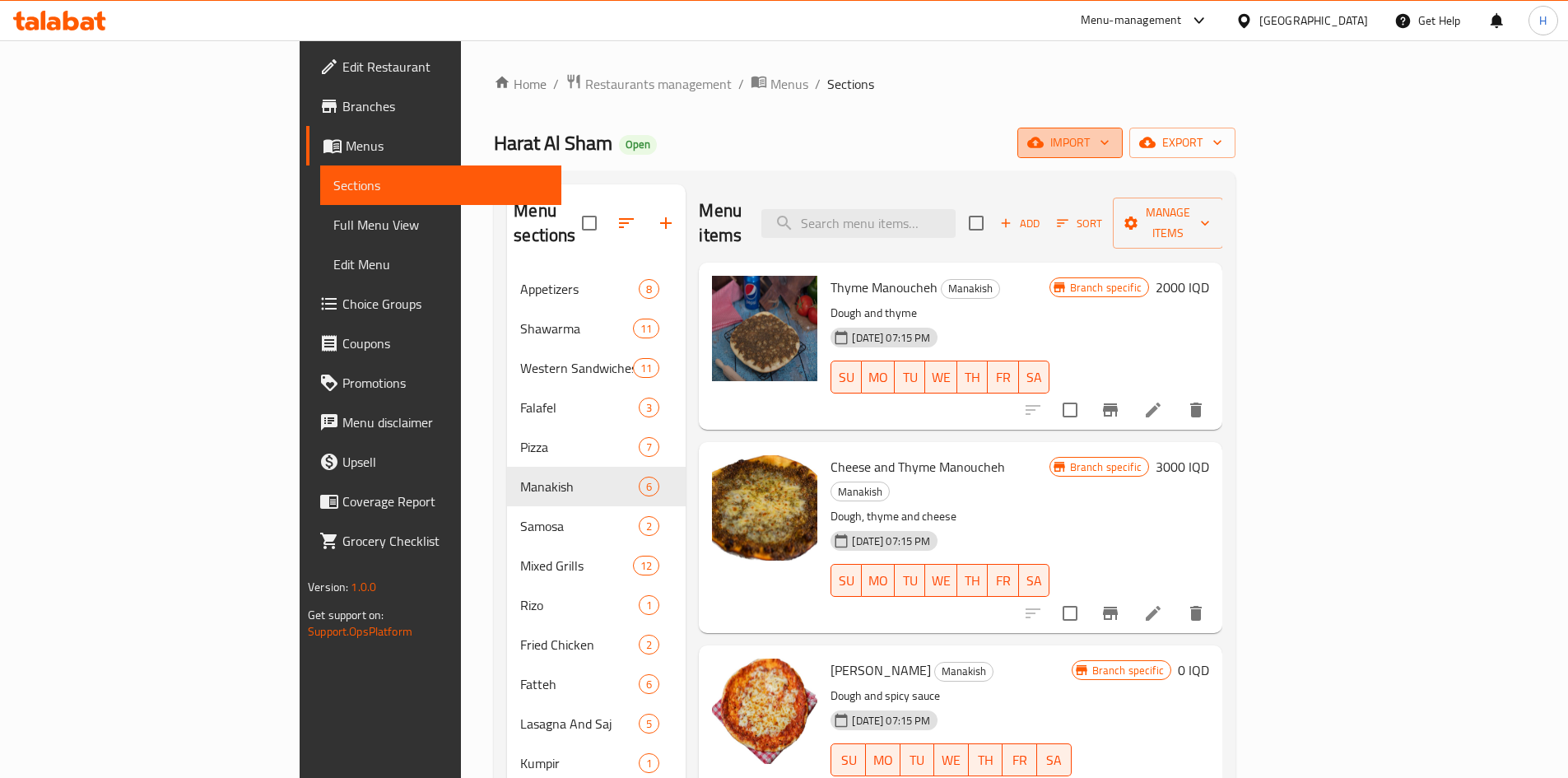
click at [1109, 145] on span "import" at bounding box center [1070, 143] width 79 height 21
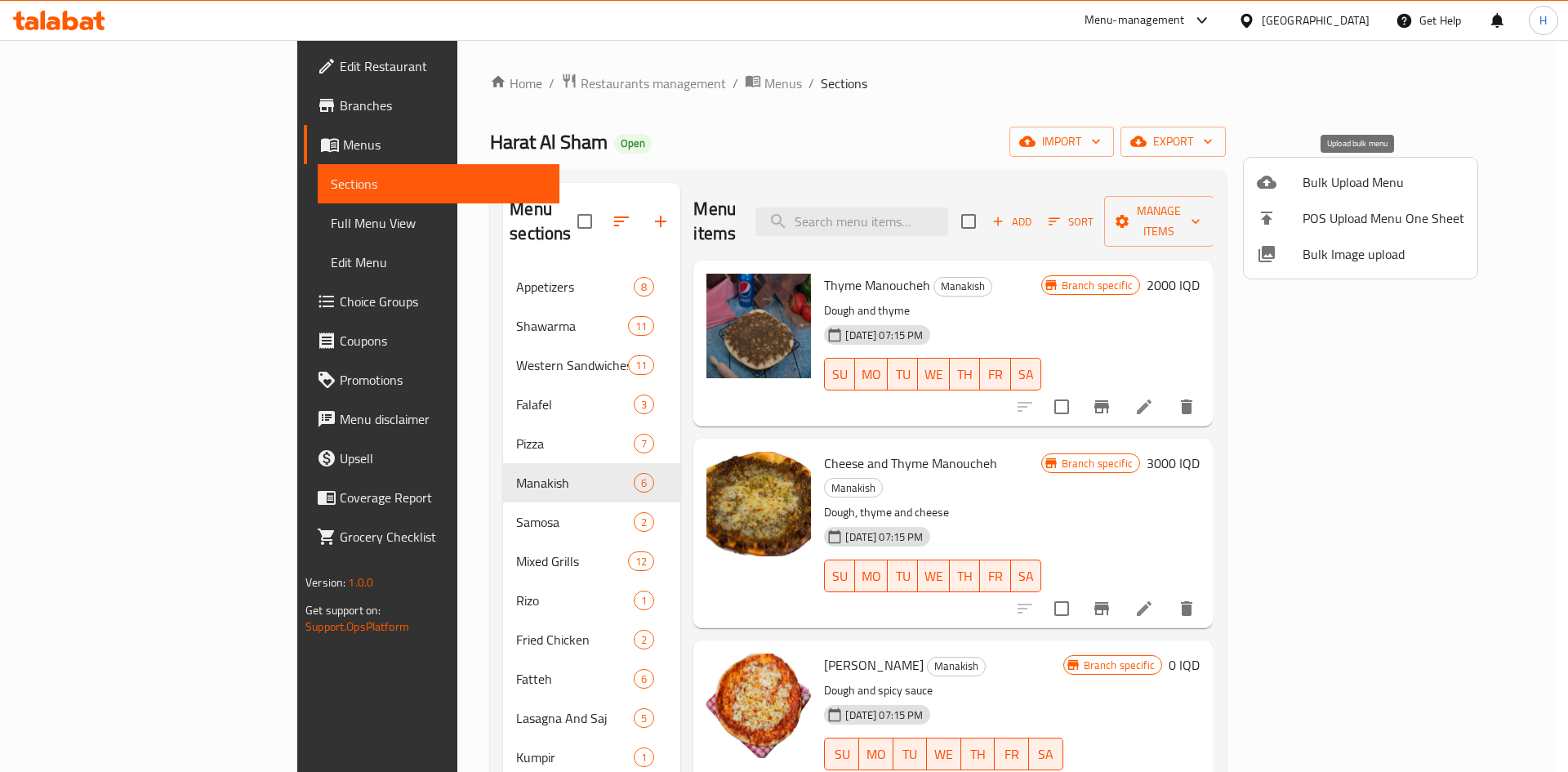
click at [1342, 187] on span "Bulk Upload Menu" at bounding box center [1383, 181] width 162 height 20
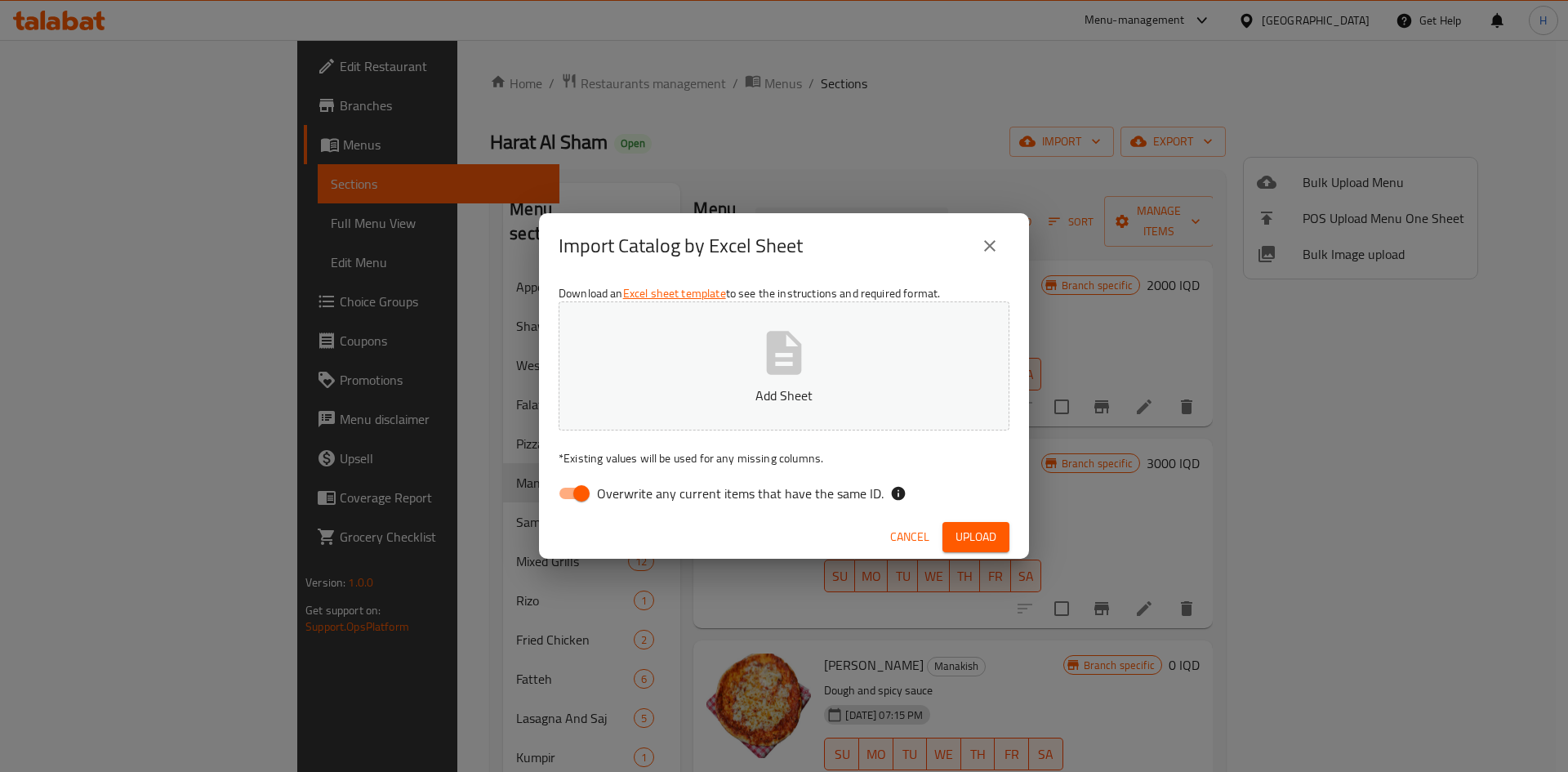
click at [579, 497] on input "Overwrite any current items that have the same ID." at bounding box center [581, 493] width 93 height 31
checkbox input "false"
click at [750, 400] on p "Add Sheet" at bounding box center [784, 395] width 400 height 20
click at [1002, 531] on button "Upload" at bounding box center [975, 537] width 67 height 30
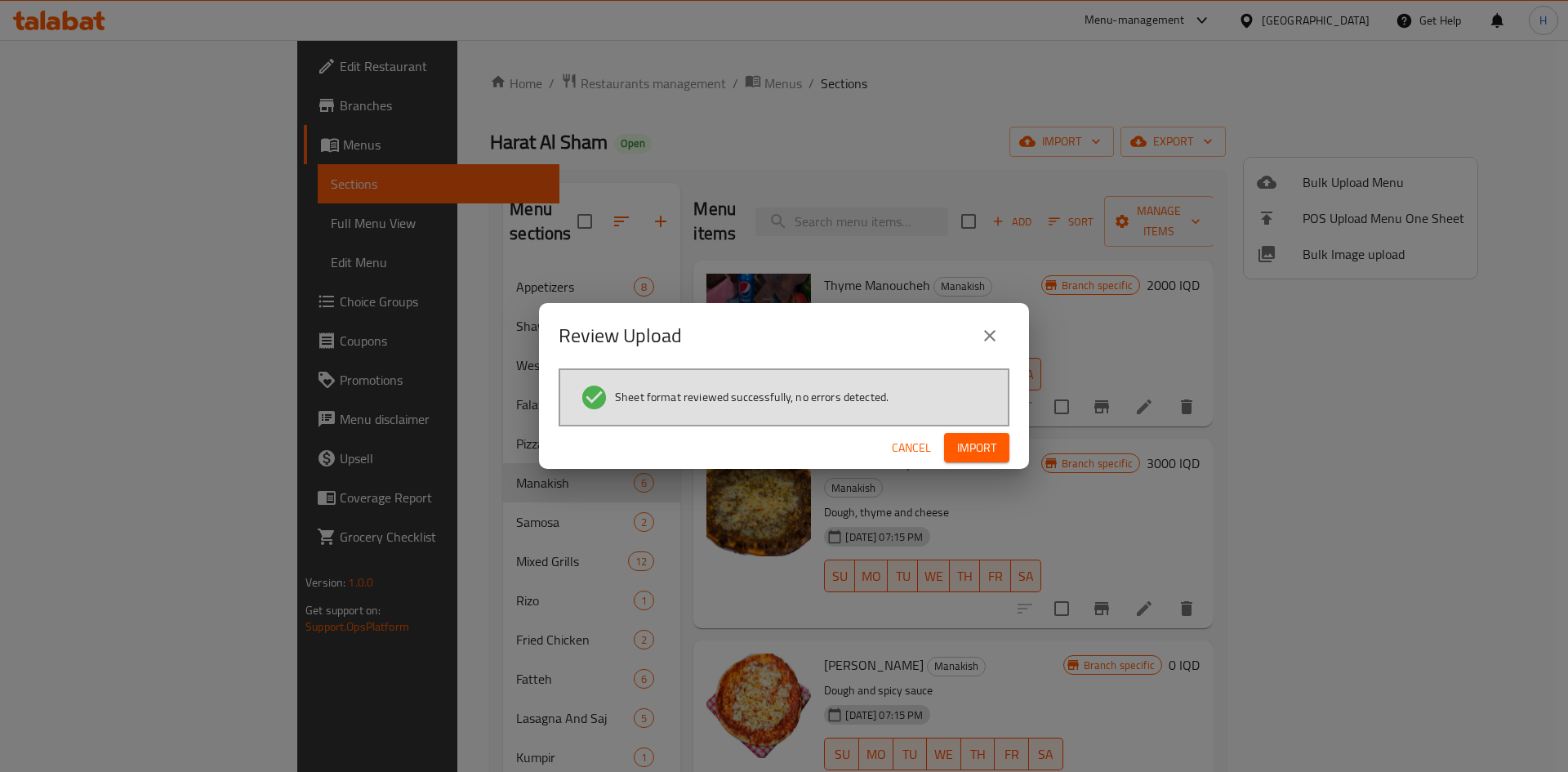
click at [981, 446] on span "Import" at bounding box center [977, 448] width 39 height 20
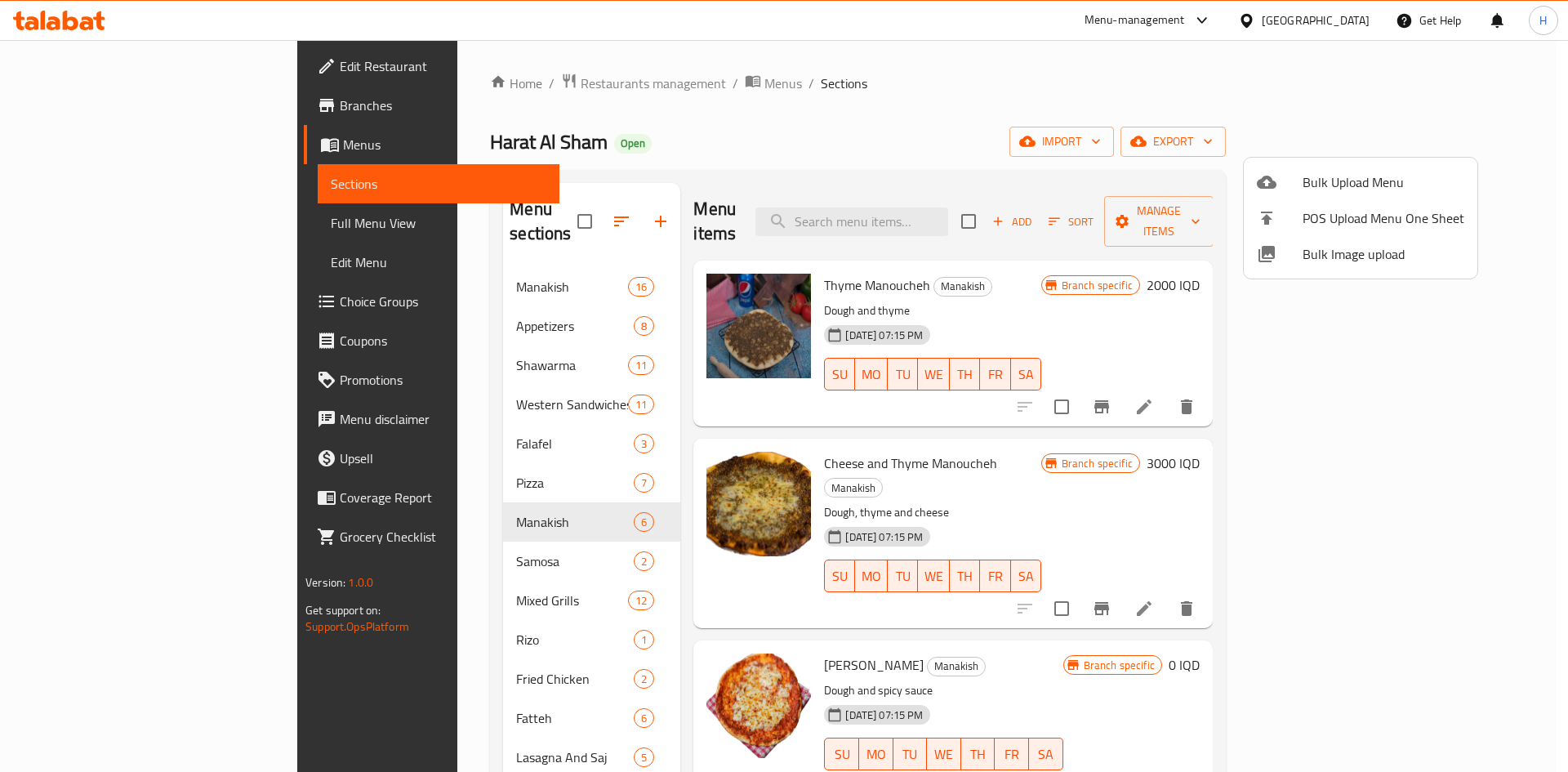
click at [448, 261] on div at bounding box center [784, 386] width 1568 height 772
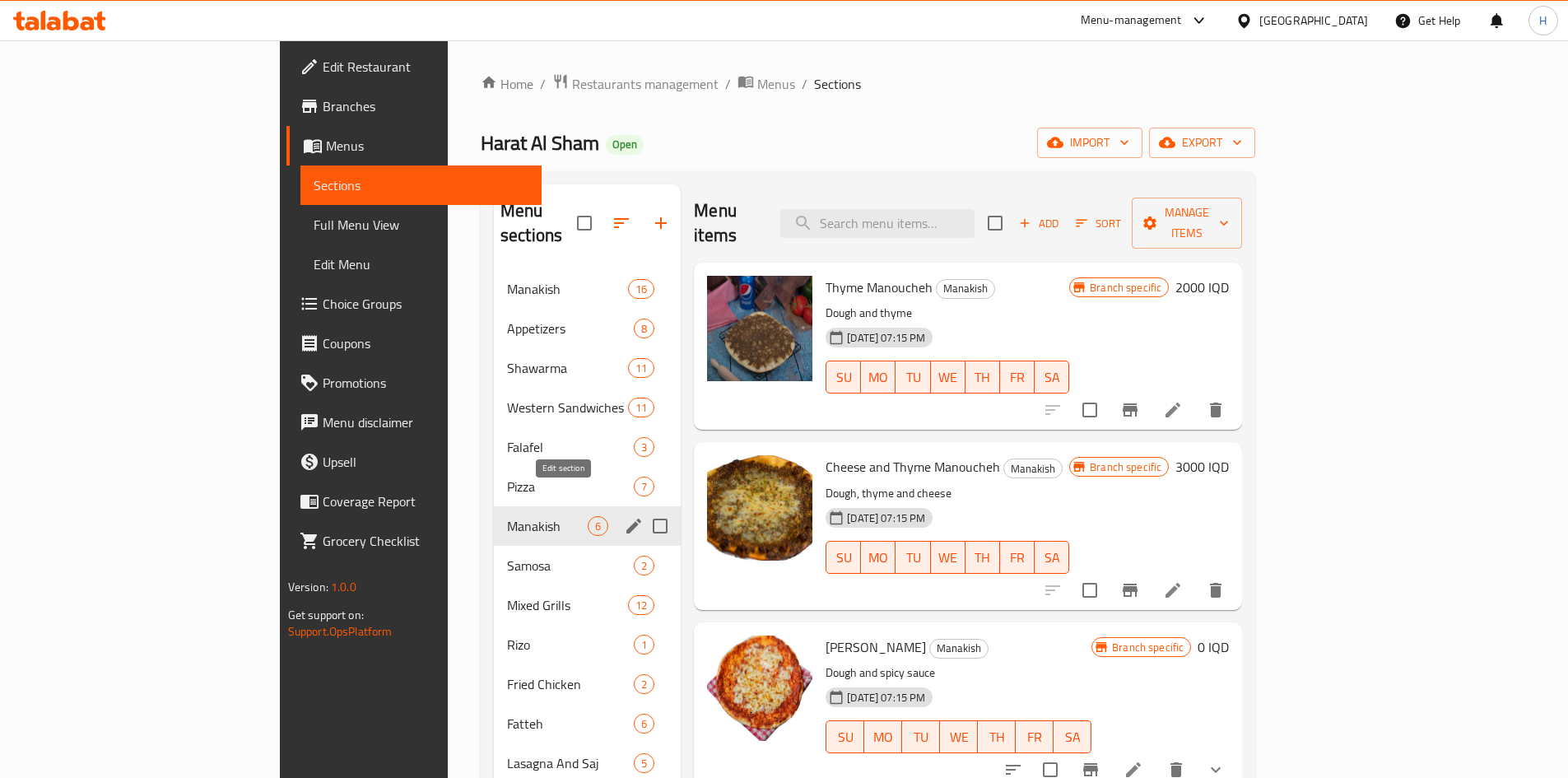
click at [624, 516] on icon "edit" at bounding box center [634, 526] width 20 height 20
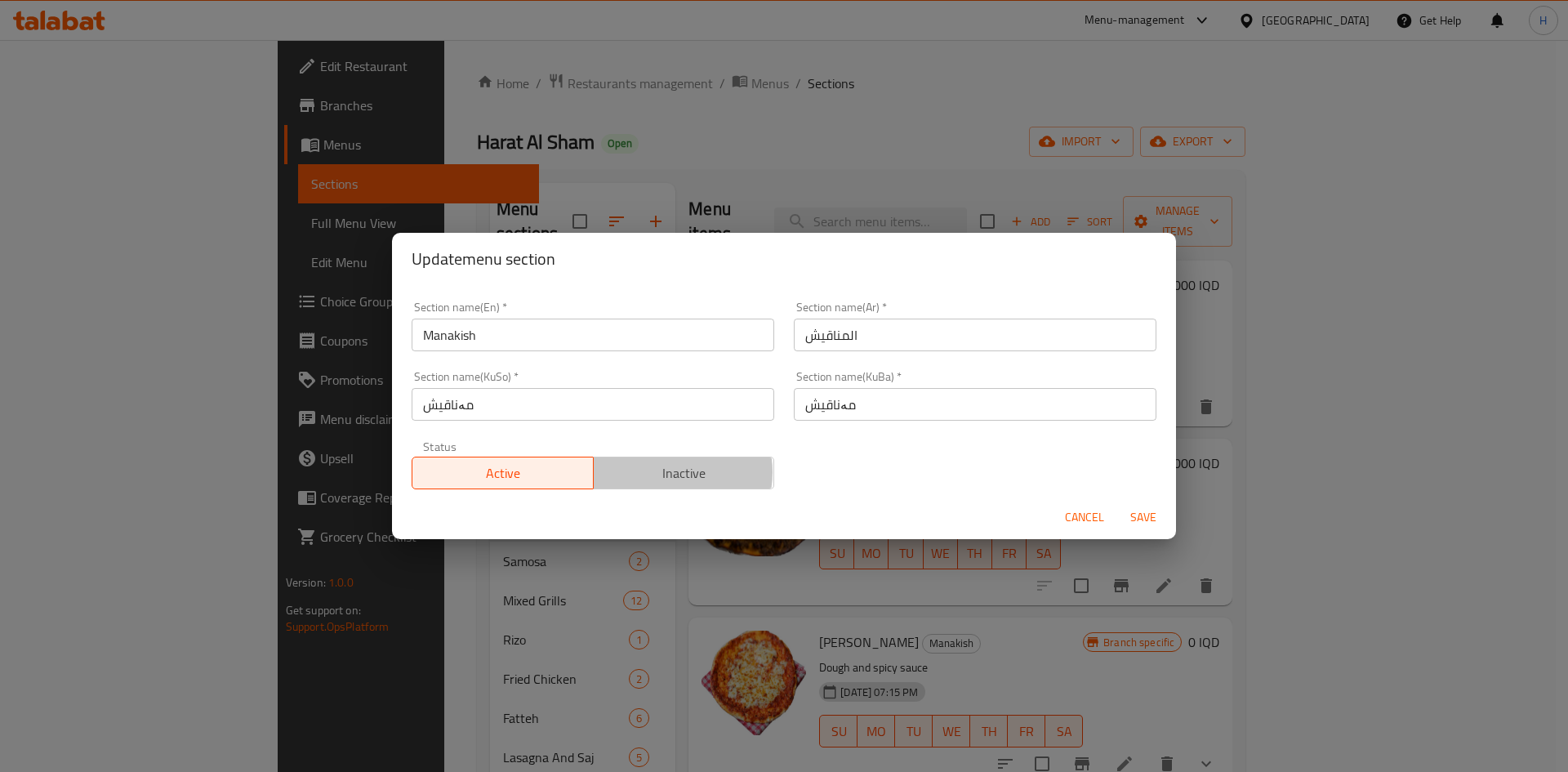
drag, startPoint x: 665, startPoint y: 472, endPoint x: 714, endPoint y: 482, distance: 50.0
click at [666, 472] on span "Inactive" at bounding box center [684, 474] width 168 height 24
click at [1145, 515] on span "Save" at bounding box center [1143, 517] width 39 height 20
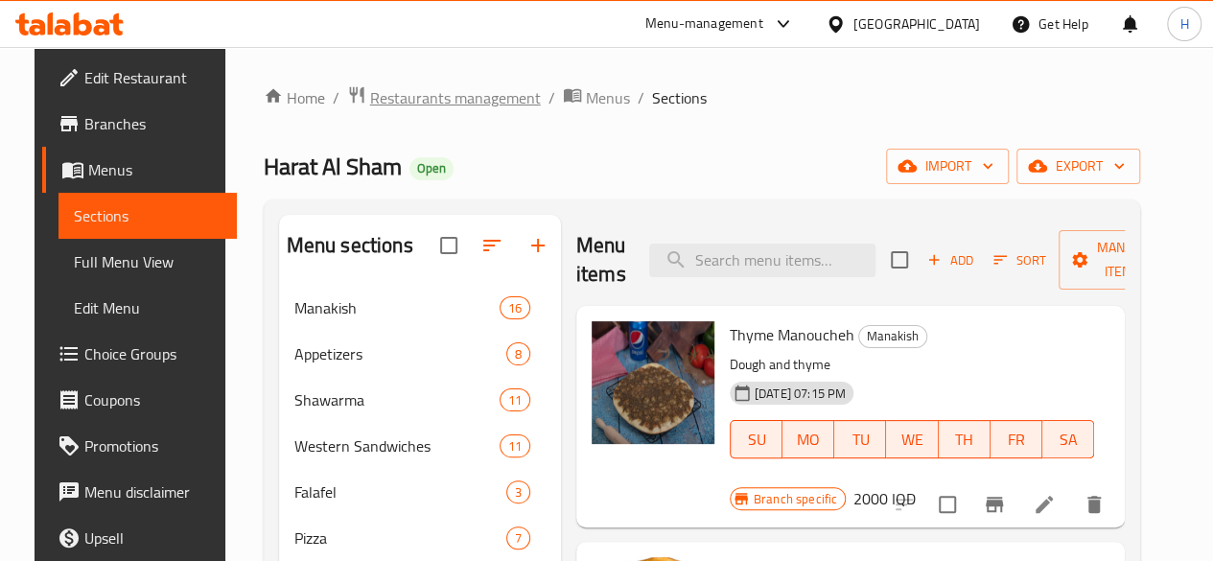
click at [433, 97] on span "Restaurants management" at bounding box center [455, 97] width 171 height 23
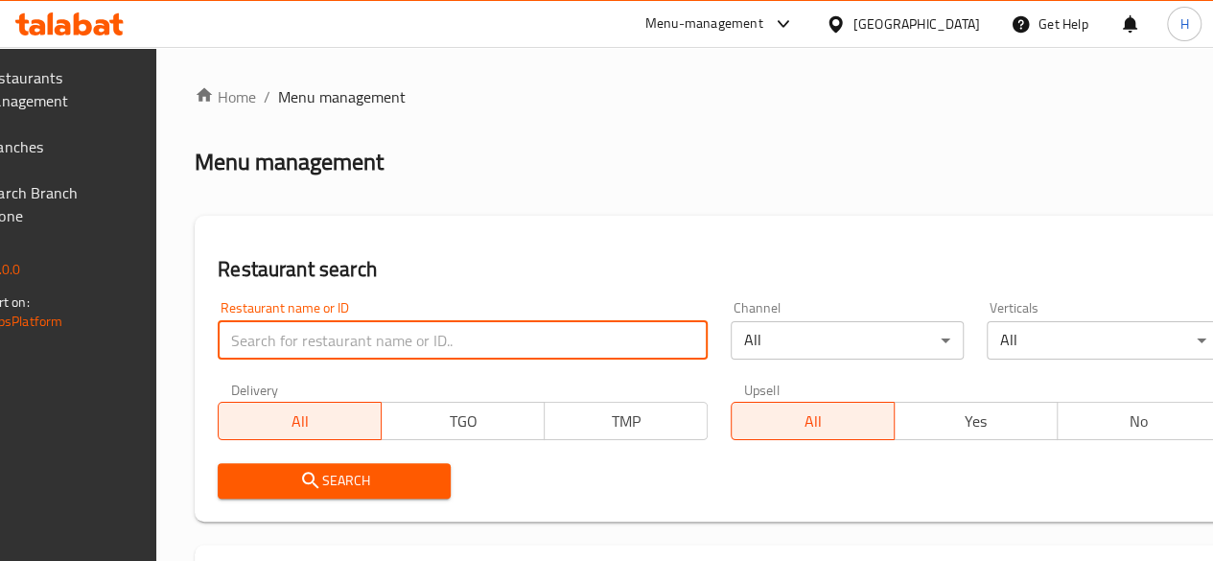
click at [403, 337] on input "search" at bounding box center [463, 340] width 490 height 38
click button "Search" at bounding box center [334, 480] width 233 height 35
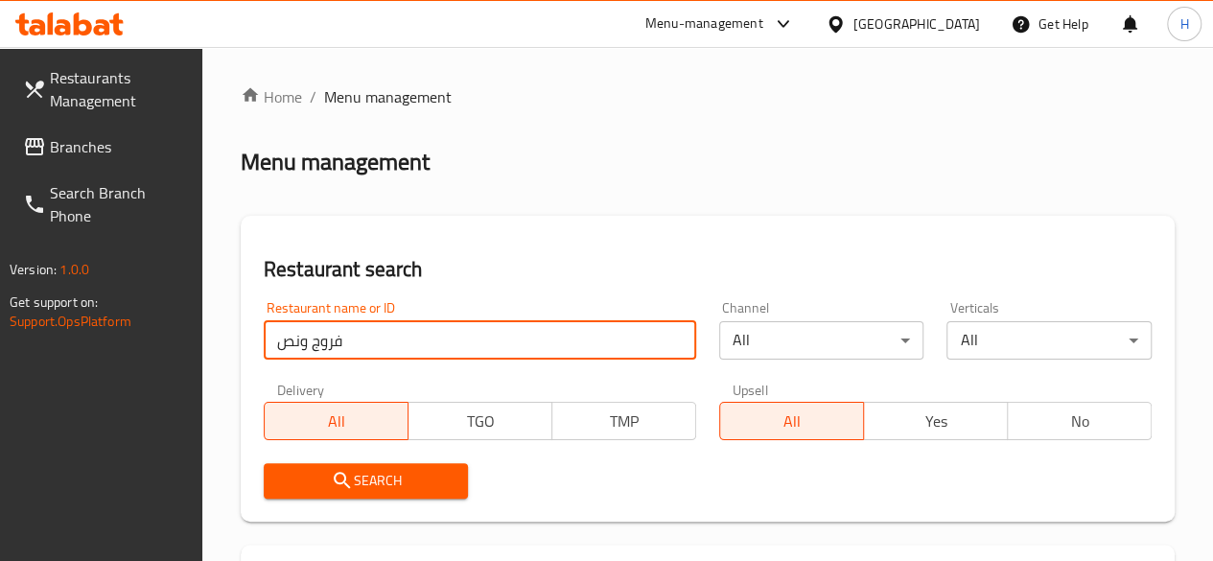
click at [322, 348] on input "فروج ونص" at bounding box center [480, 340] width 432 height 38
click at [374, 340] on input "فروج ونص" at bounding box center [480, 340] width 432 height 38
type input "و"
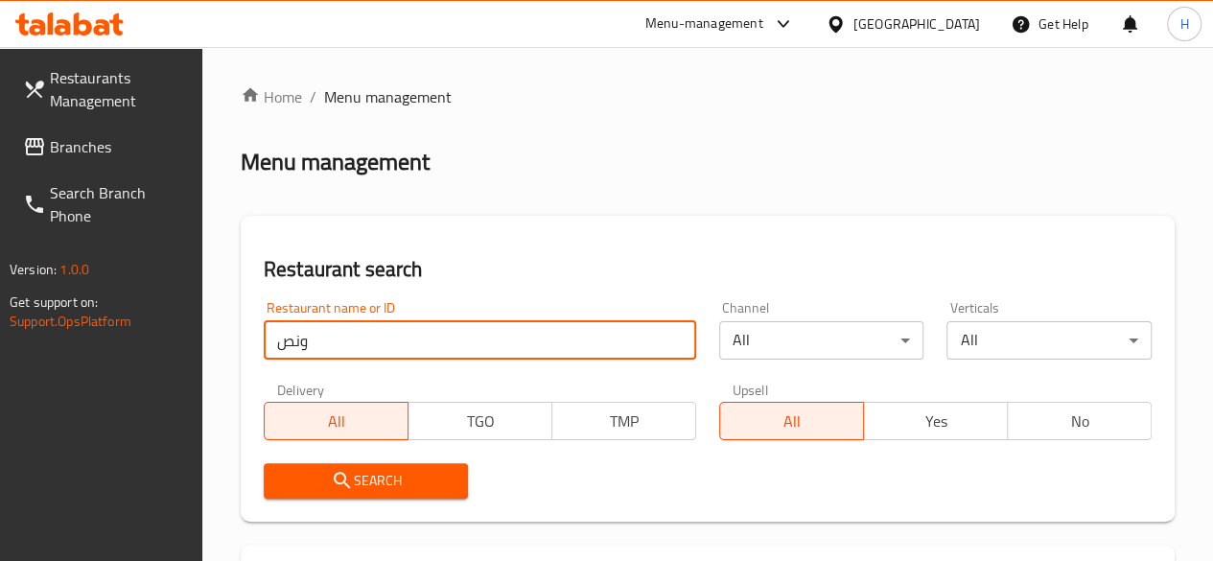
click button "Search" at bounding box center [366, 480] width 205 height 35
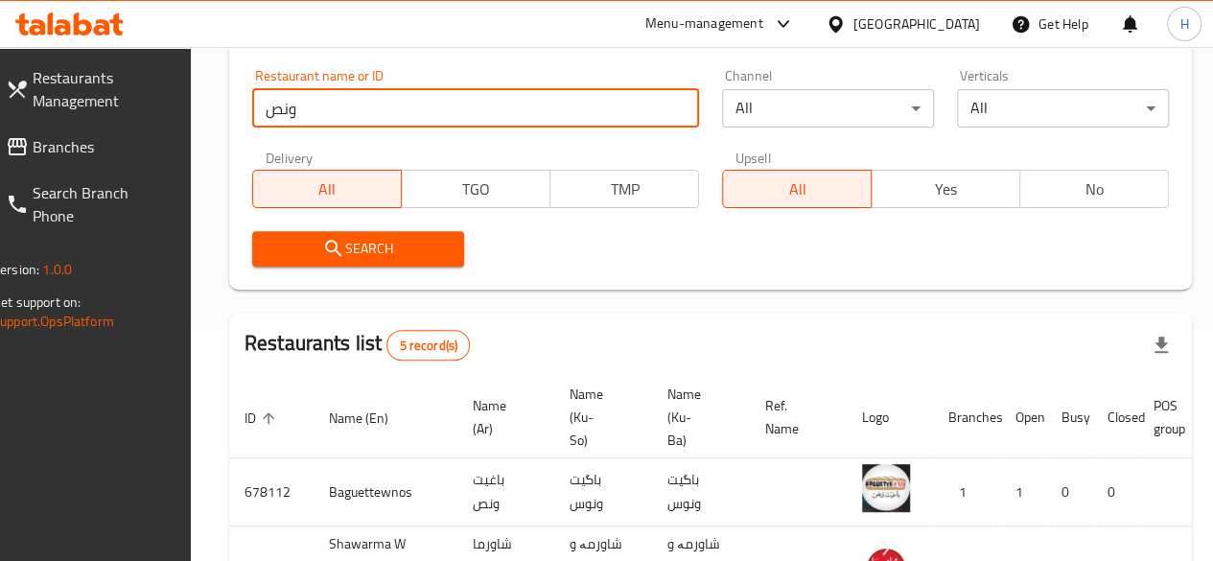
scroll to position [139, 0]
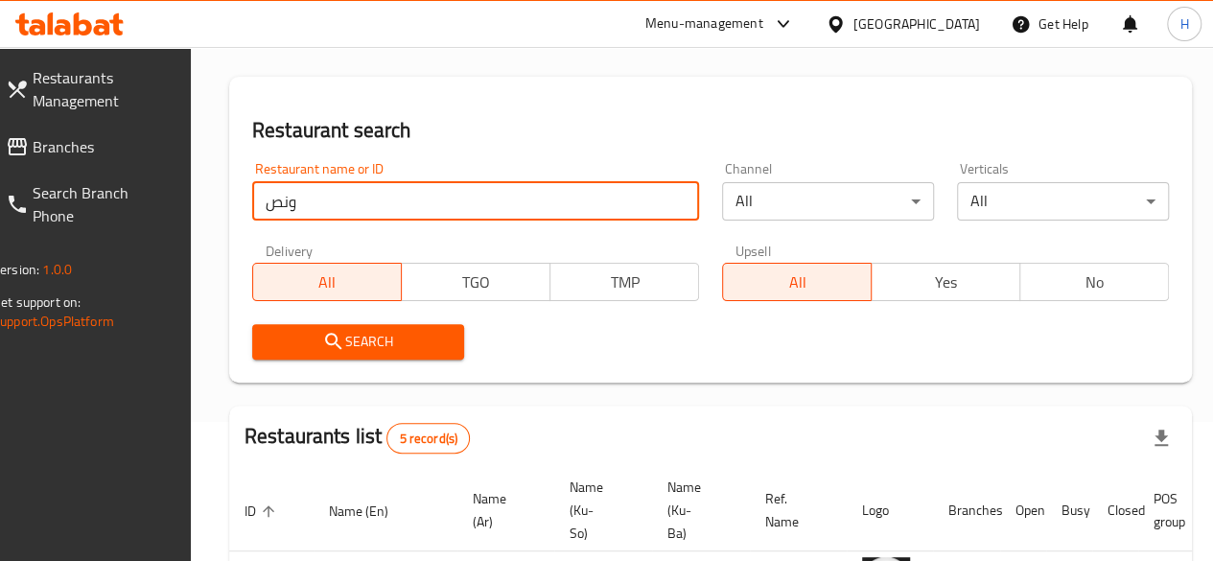
click at [372, 216] on input "ونص" at bounding box center [475, 201] width 447 height 38
click at [371, 216] on input "ونص" at bounding box center [475, 201] width 447 height 38
type input "ف"
type input "W nus"
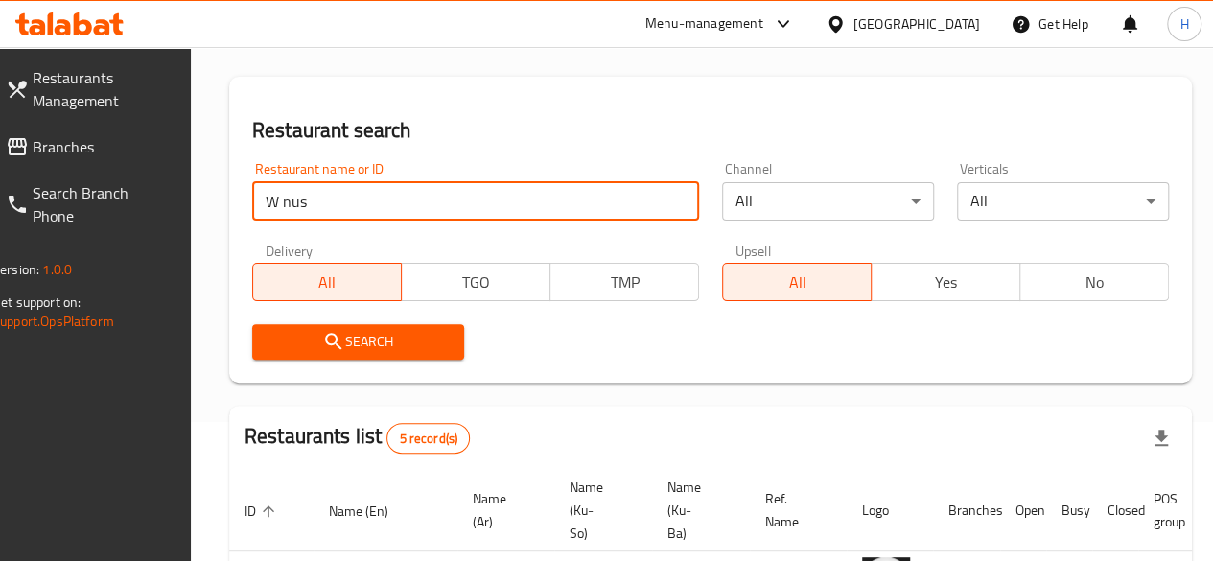
click button "Search" at bounding box center [358, 341] width 212 height 35
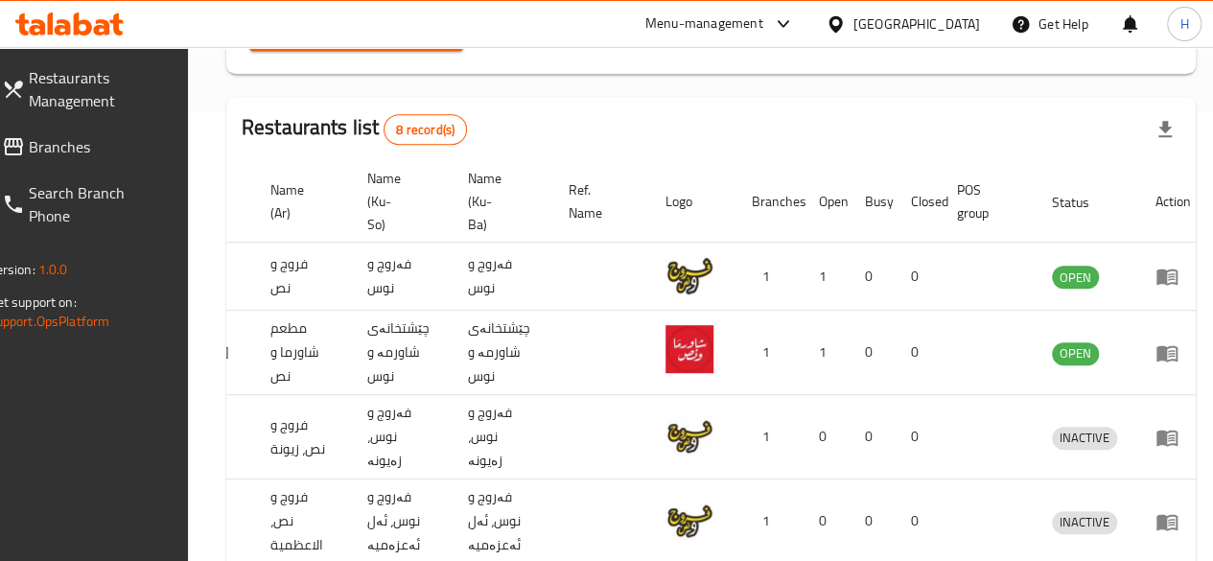
scroll to position [444, 0]
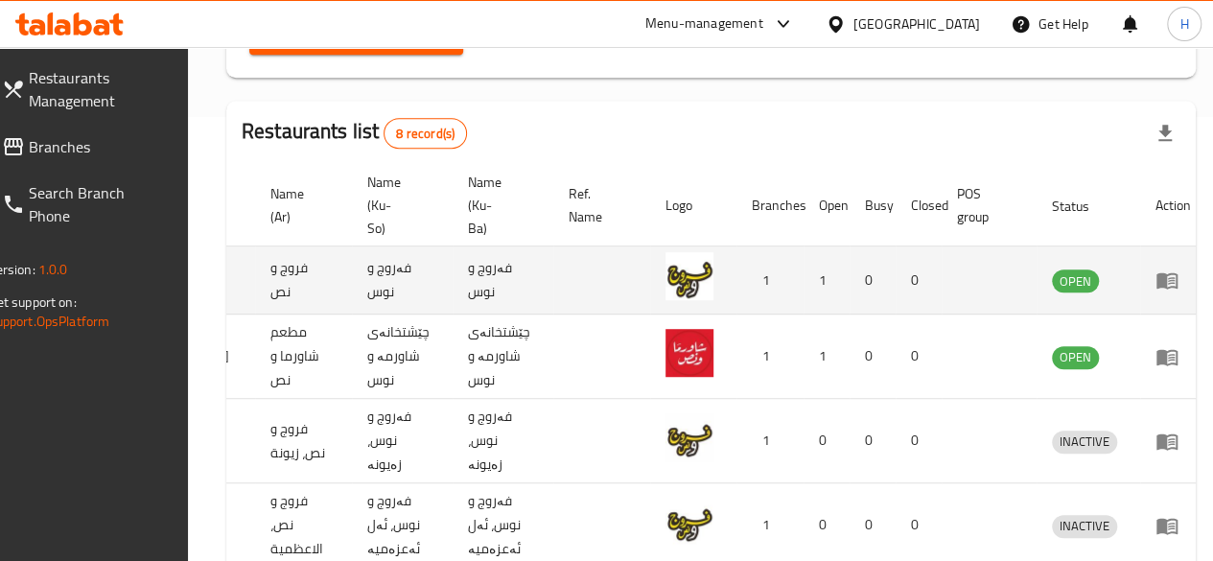
click at [1155, 277] on icon "enhanced table" at bounding box center [1166, 279] width 23 height 23
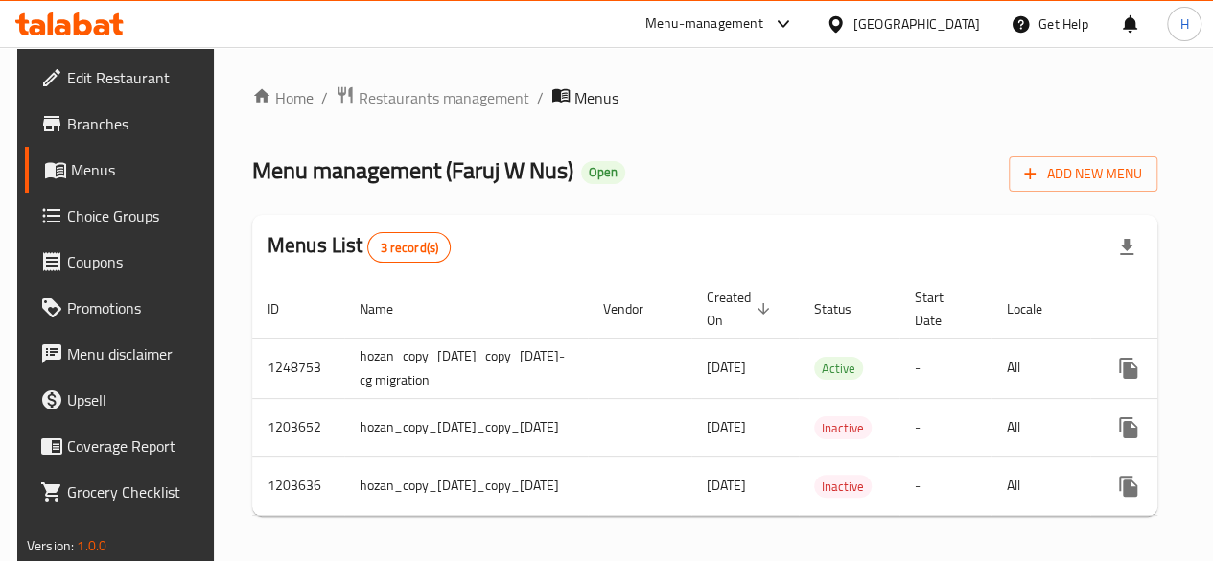
scroll to position [0, 182]
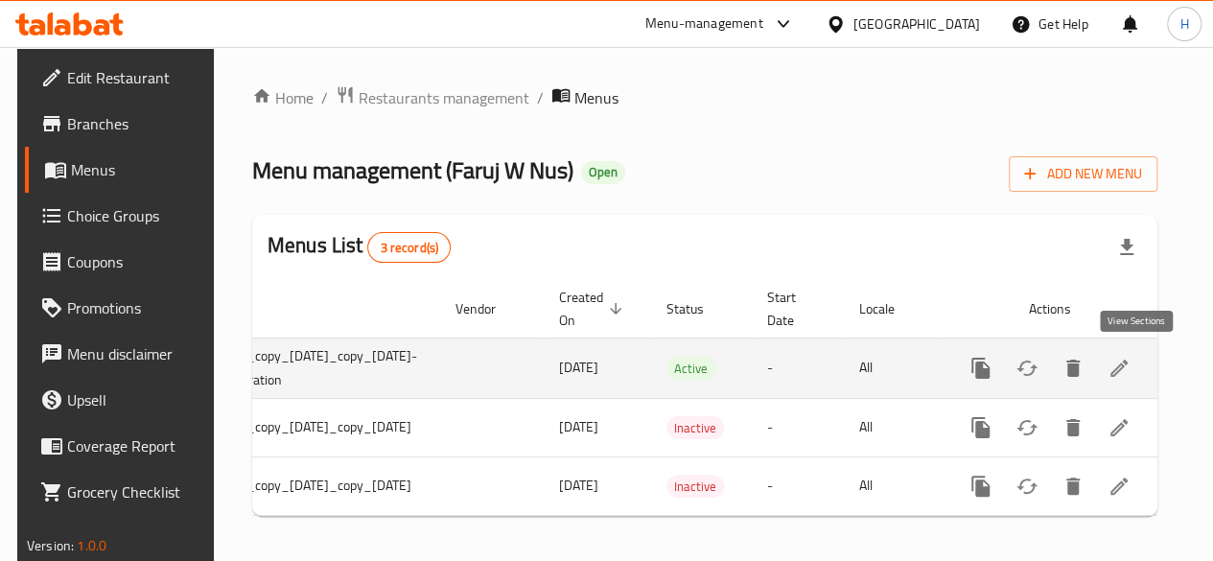
click at [1130, 368] on icon "enhanced table" at bounding box center [1118, 368] width 23 height 23
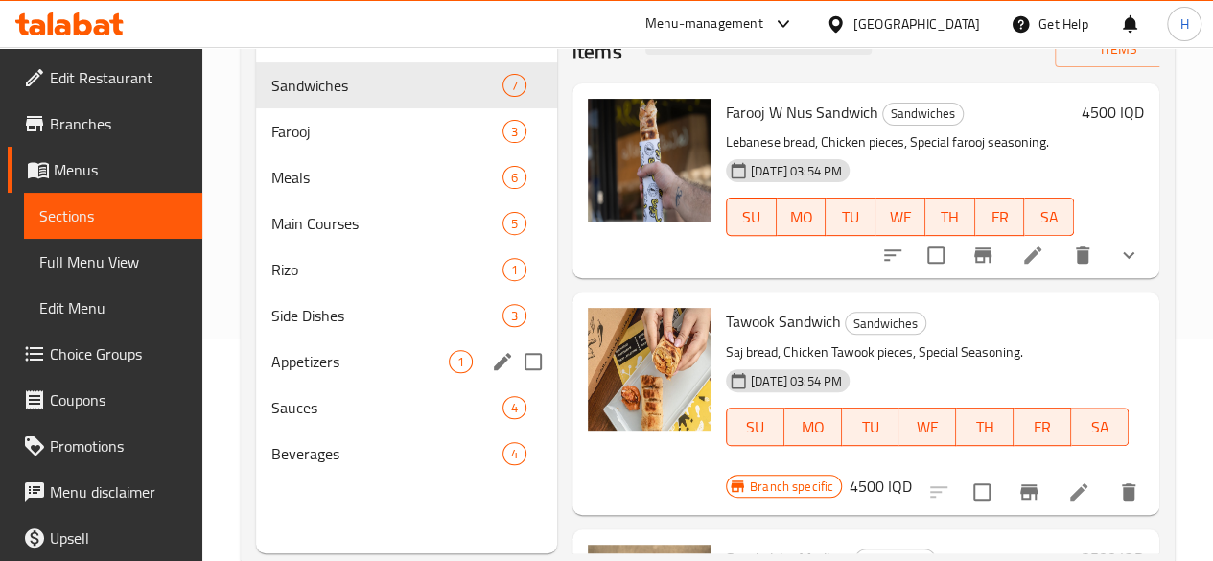
scroll to position [268, 0]
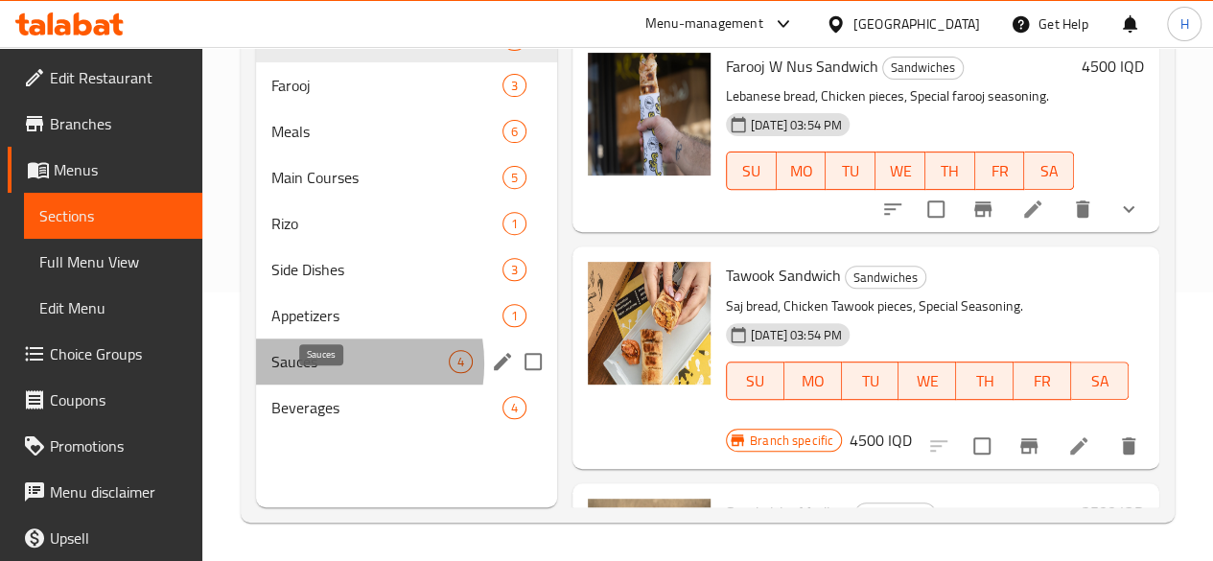
click at [321, 373] on span "Sauces" at bounding box center [359, 361] width 177 height 23
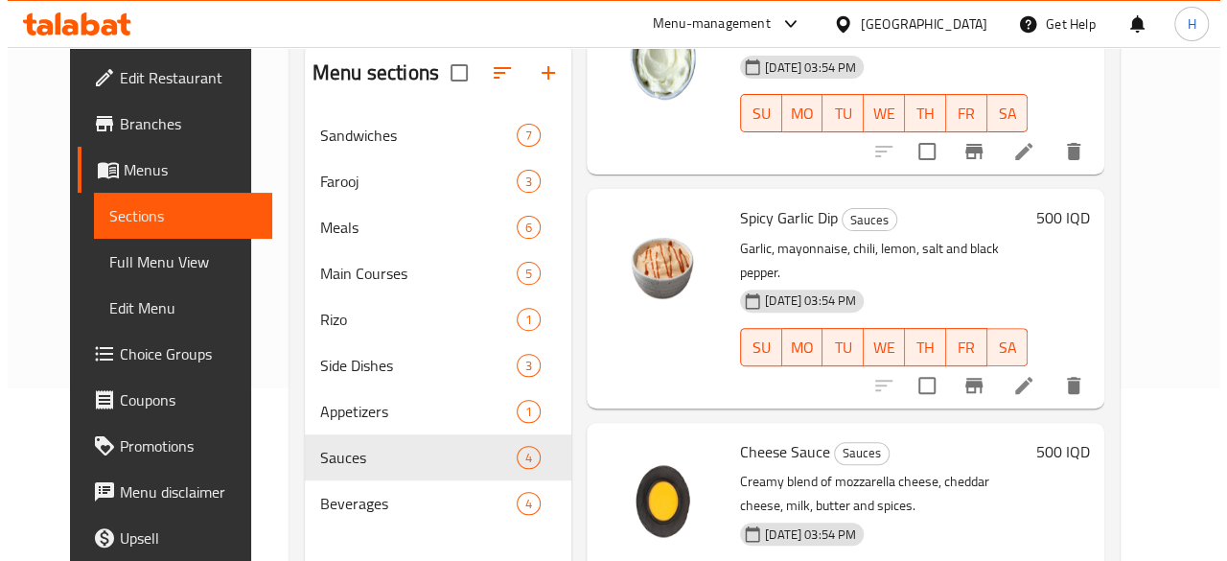
scroll to position [288, 0]
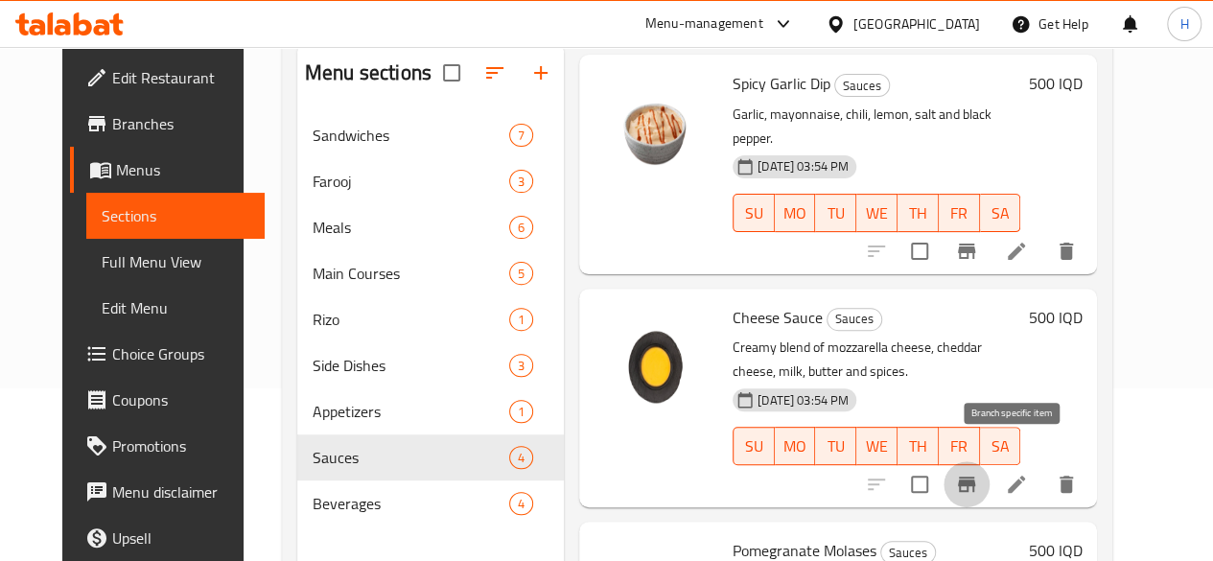
click at [975, 476] on icon "Branch-specific-item" at bounding box center [966, 483] width 17 height 15
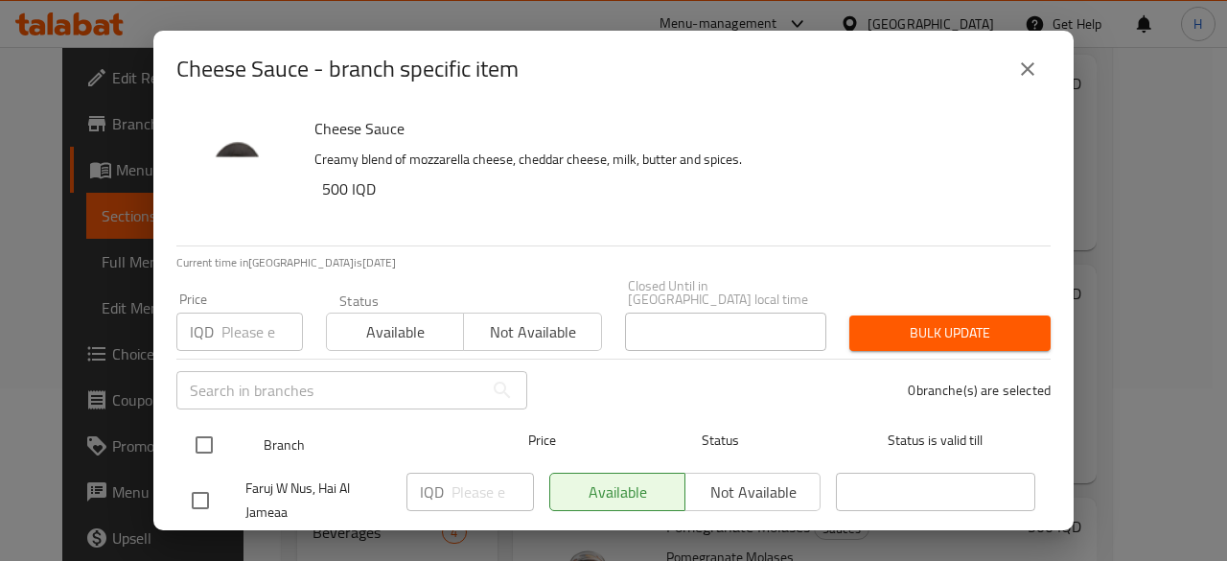
click at [203, 425] on input "checkbox" at bounding box center [204, 445] width 40 height 40
checkbox input "true"
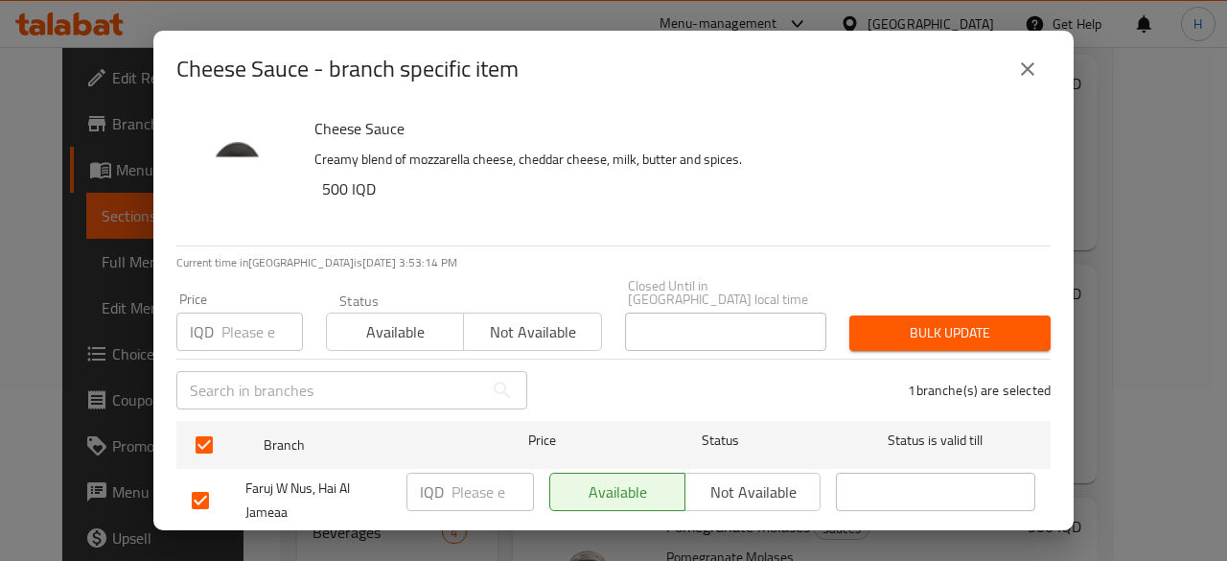
click at [481, 484] on input "number" at bounding box center [493, 492] width 82 height 38
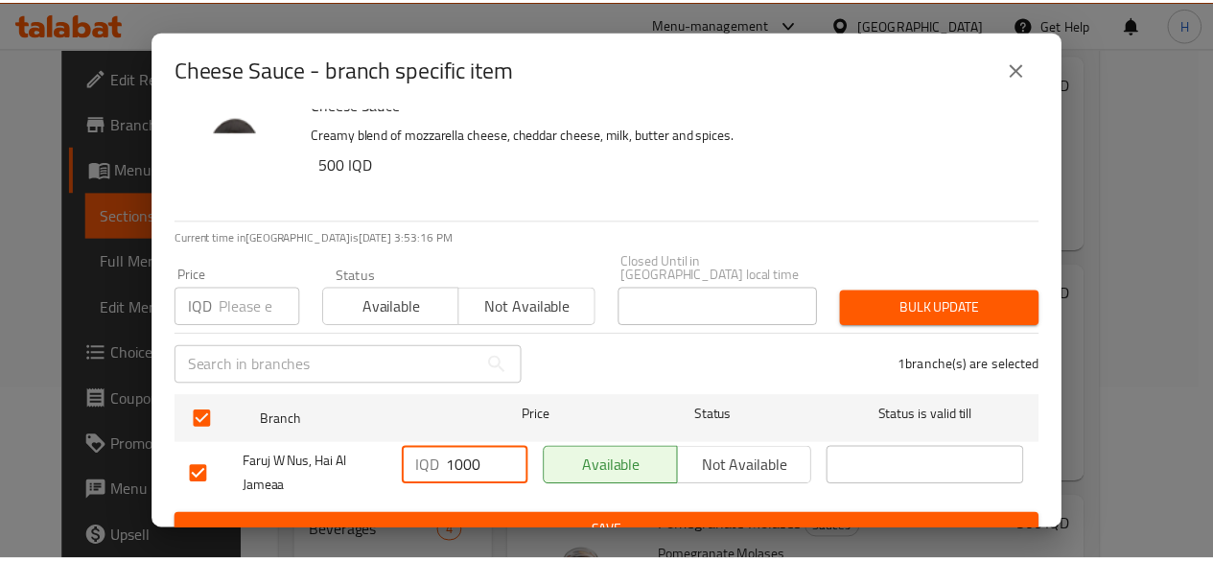
scroll to position [38, 0]
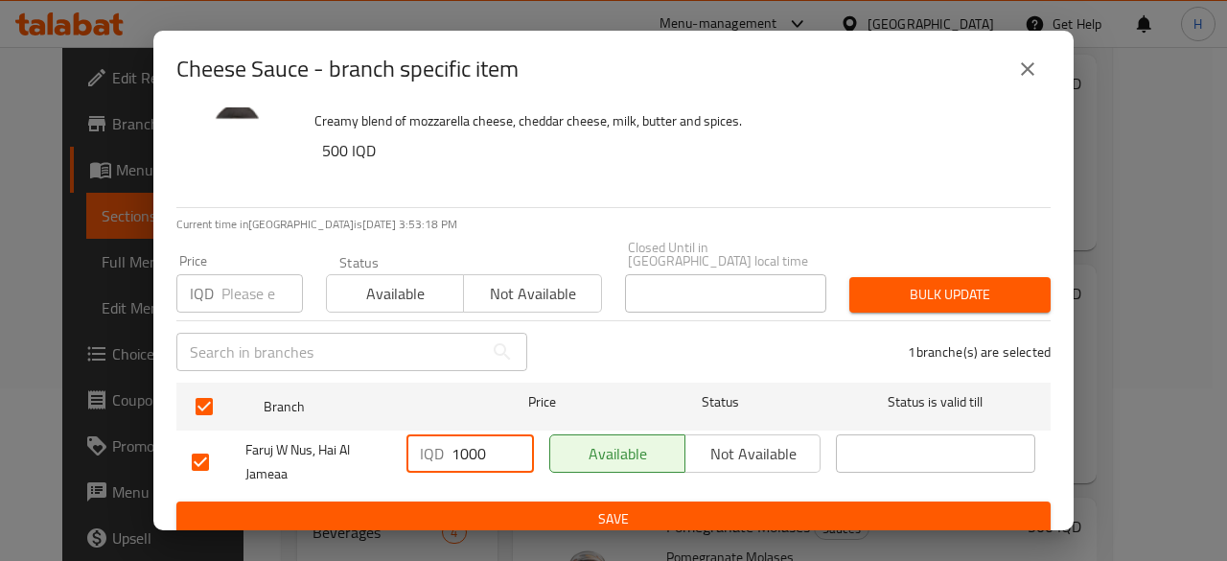
type input "1000"
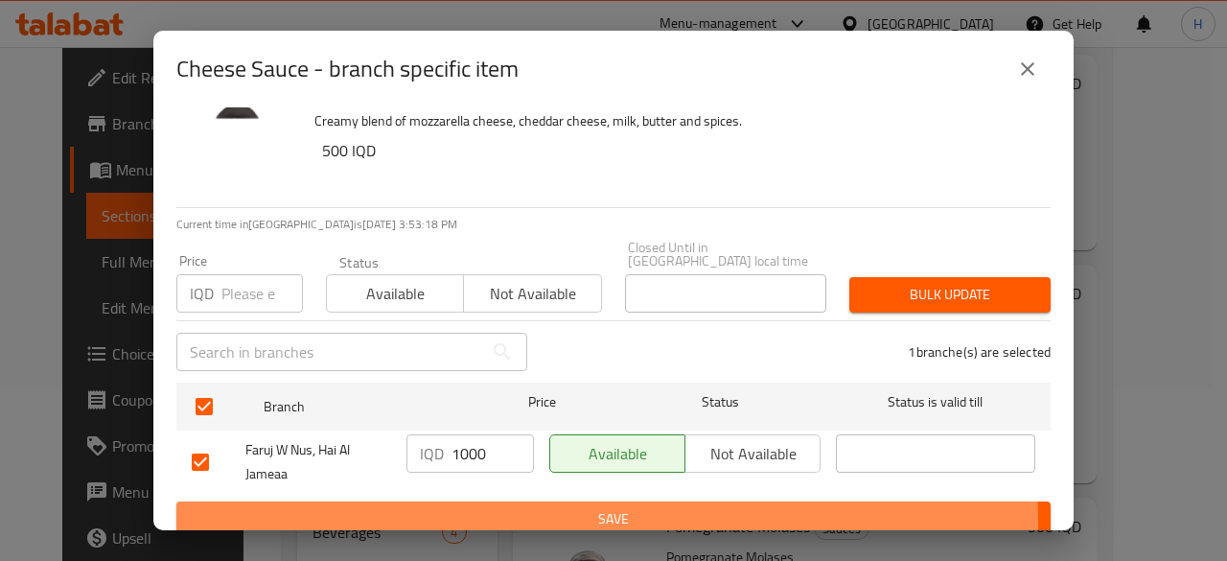
click at [535, 508] on span "Save" at bounding box center [614, 519] width 844 height 24
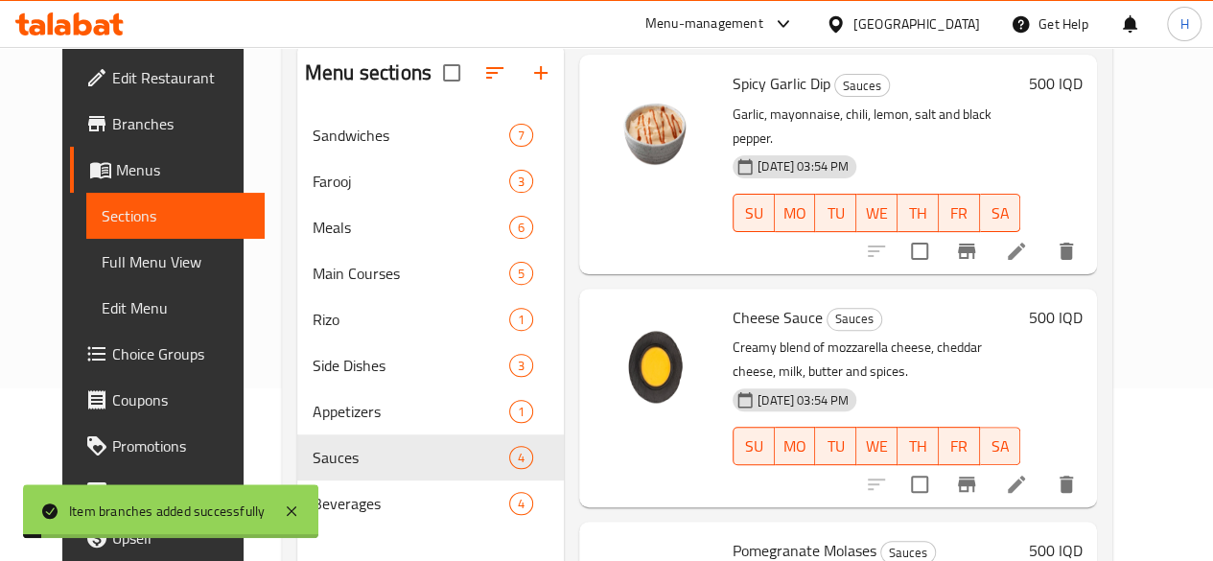
click at [1081, 304] on h6 "500 IQD" at bounding box center [1055, 317] width 54 height 27
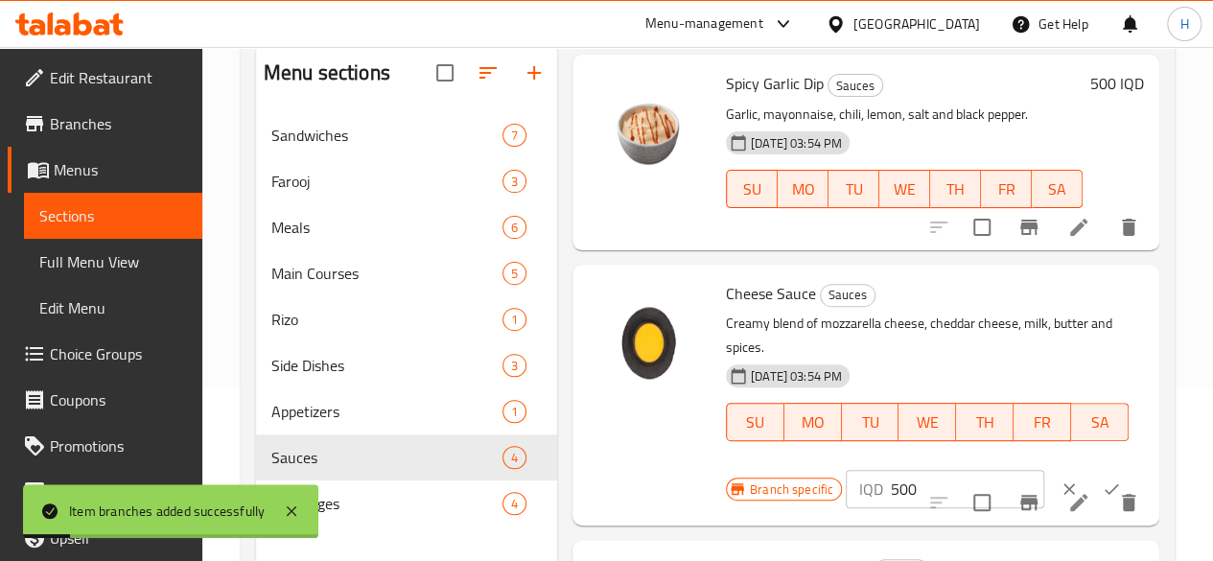
drag, startPoint x: 734, startPoint y: 482, endPoint x: 738, endPoint y: 470, distance: 13.0
click at [734, 481] on div "Branch specific IQD 500 ​" at bounding box center [935, 489] width 418 height 42
click at [742, 480] on span "Branch specific" at bounding box center [791, 489] width 99 height 18
click at [891, 470] on input "500" at bounding box center [967, 489] width 153 height 38
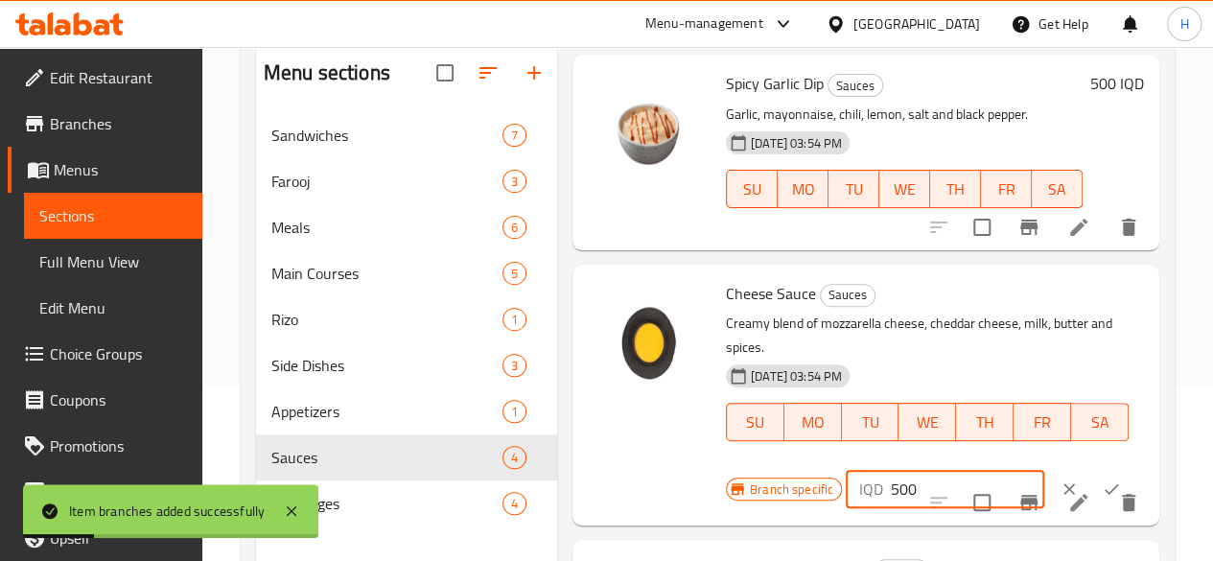
click at [891, 470] on input "500" at bounding box center [967, 489] width 153 height 38
type input "1000"
click at [1090, 468] on button "ok" at bounding box center [1111, 489] width 42 height 42
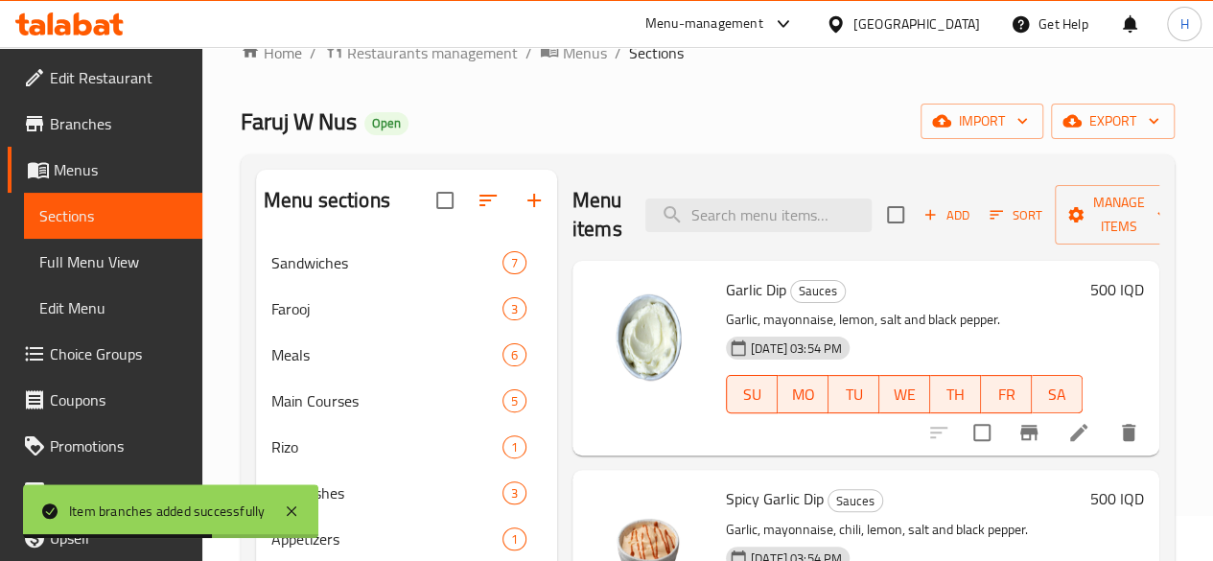
scroll to position [0, 0]
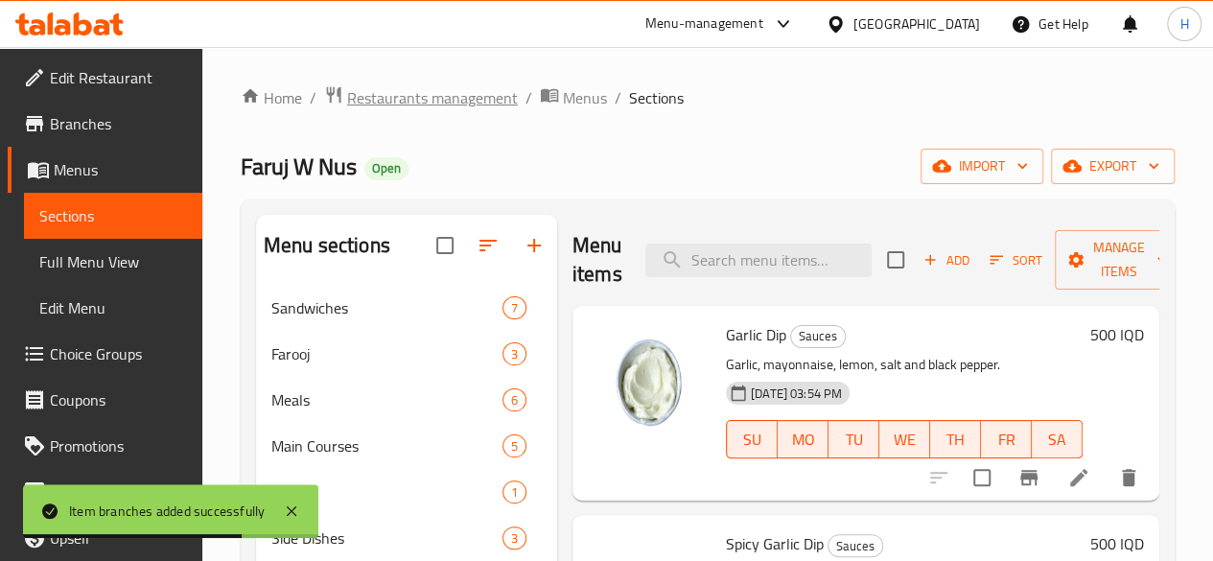
click at [473, 95] on span "Restaurants management" at bounding box center [432, 97] width 171 height 23
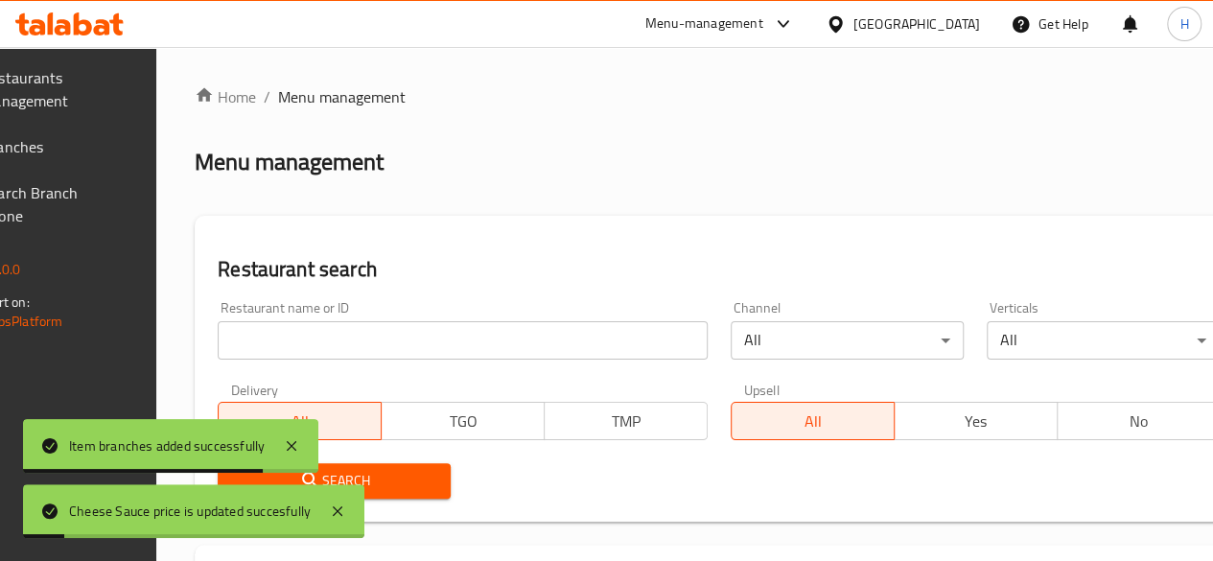
click at [332, 356] on input "search" at bounding box center [463, 340] width 490 height 38
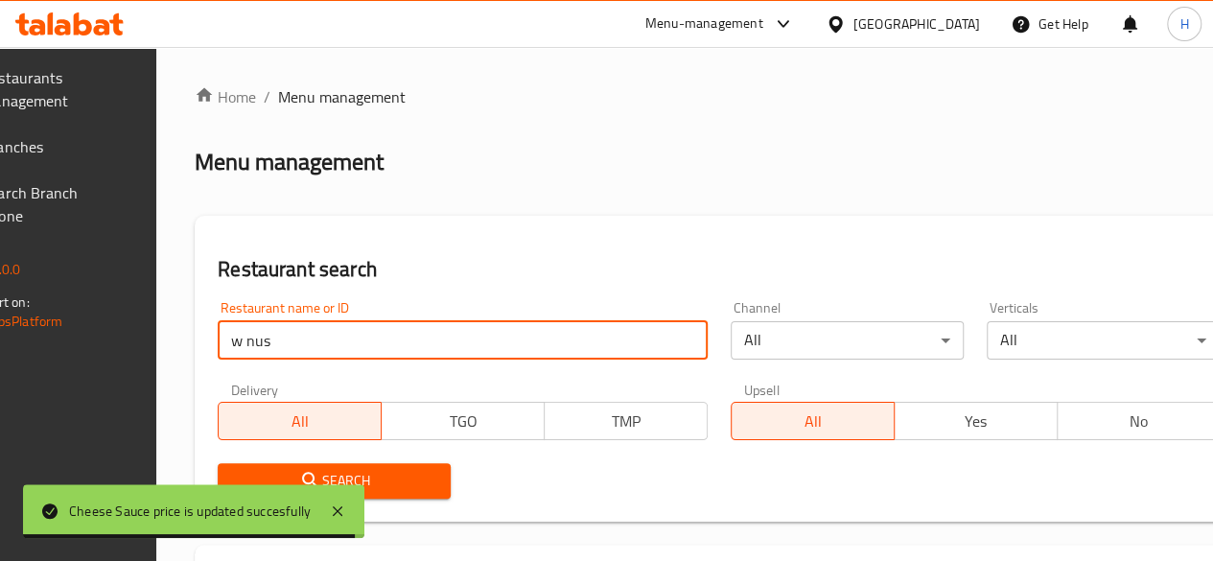
type input "w nus"
click button "Search" at bounding box center [334, 480] width 233 height 35
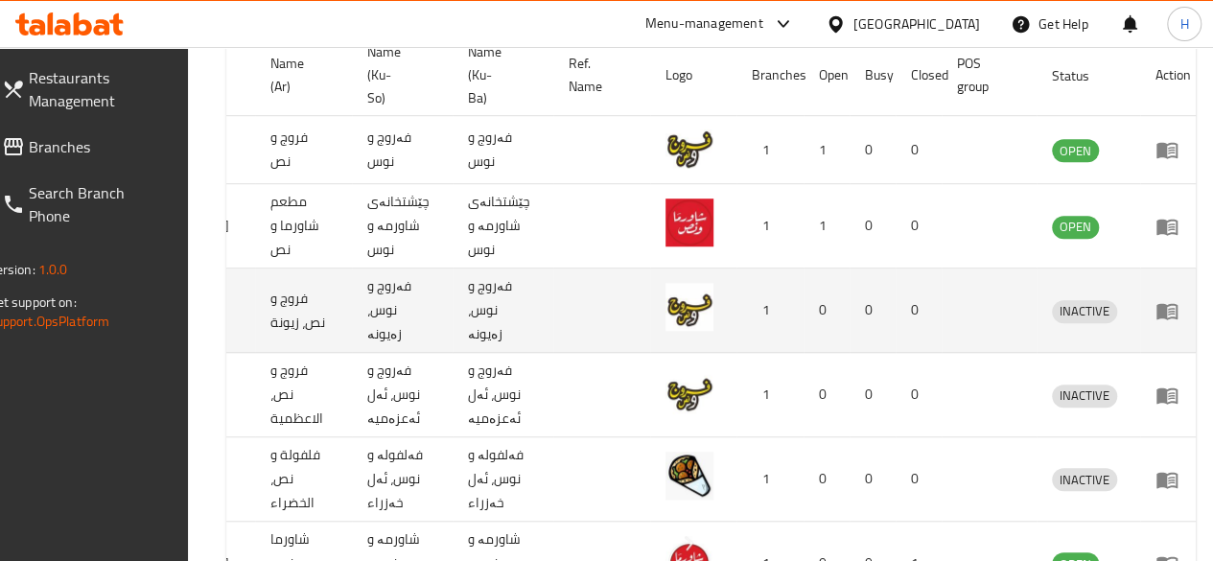
scroll to position [575, 0]
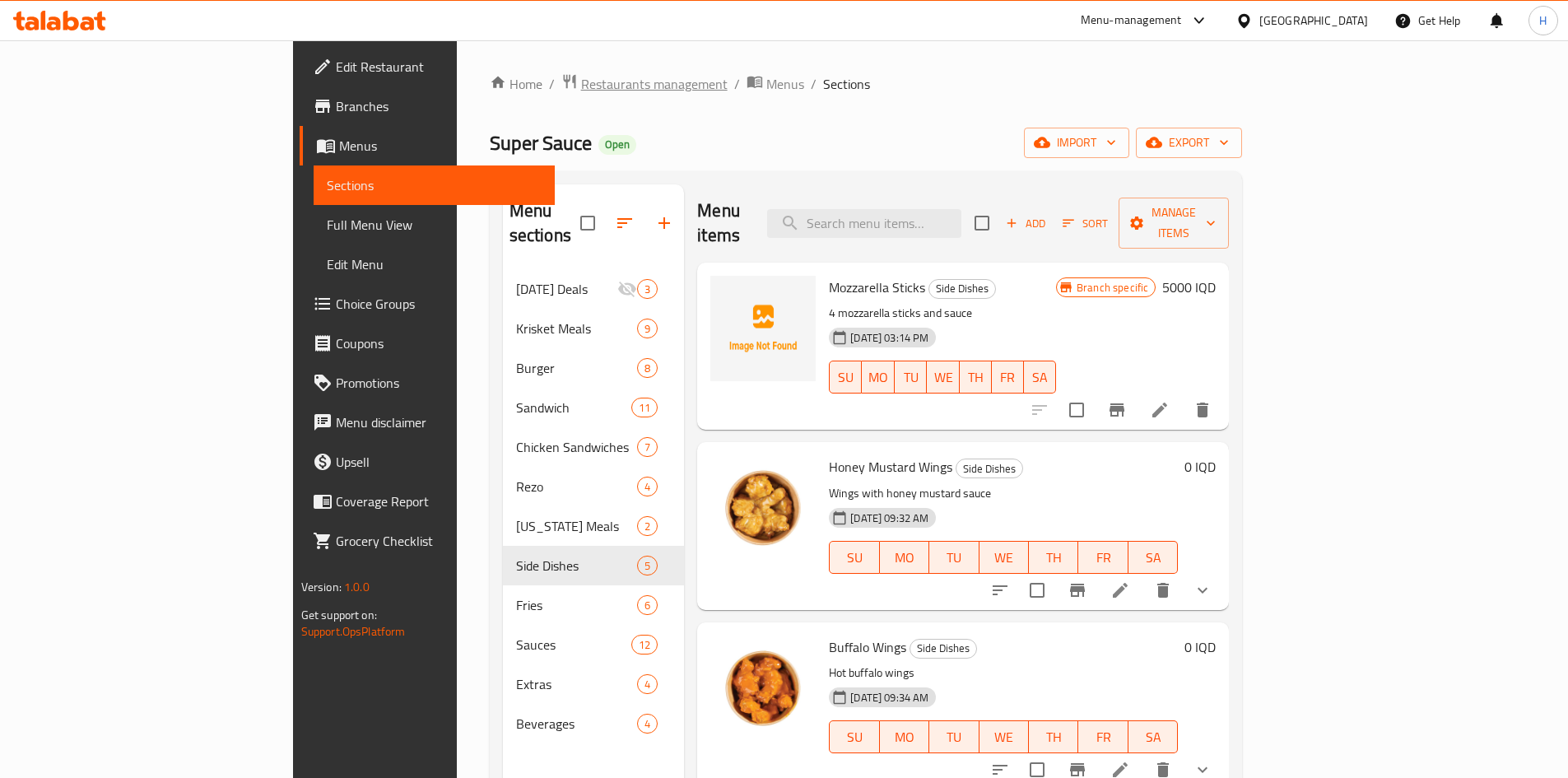
click at [581, 78] on span "Restaurants management" at bounding box center [654, 83] width 147 height 20
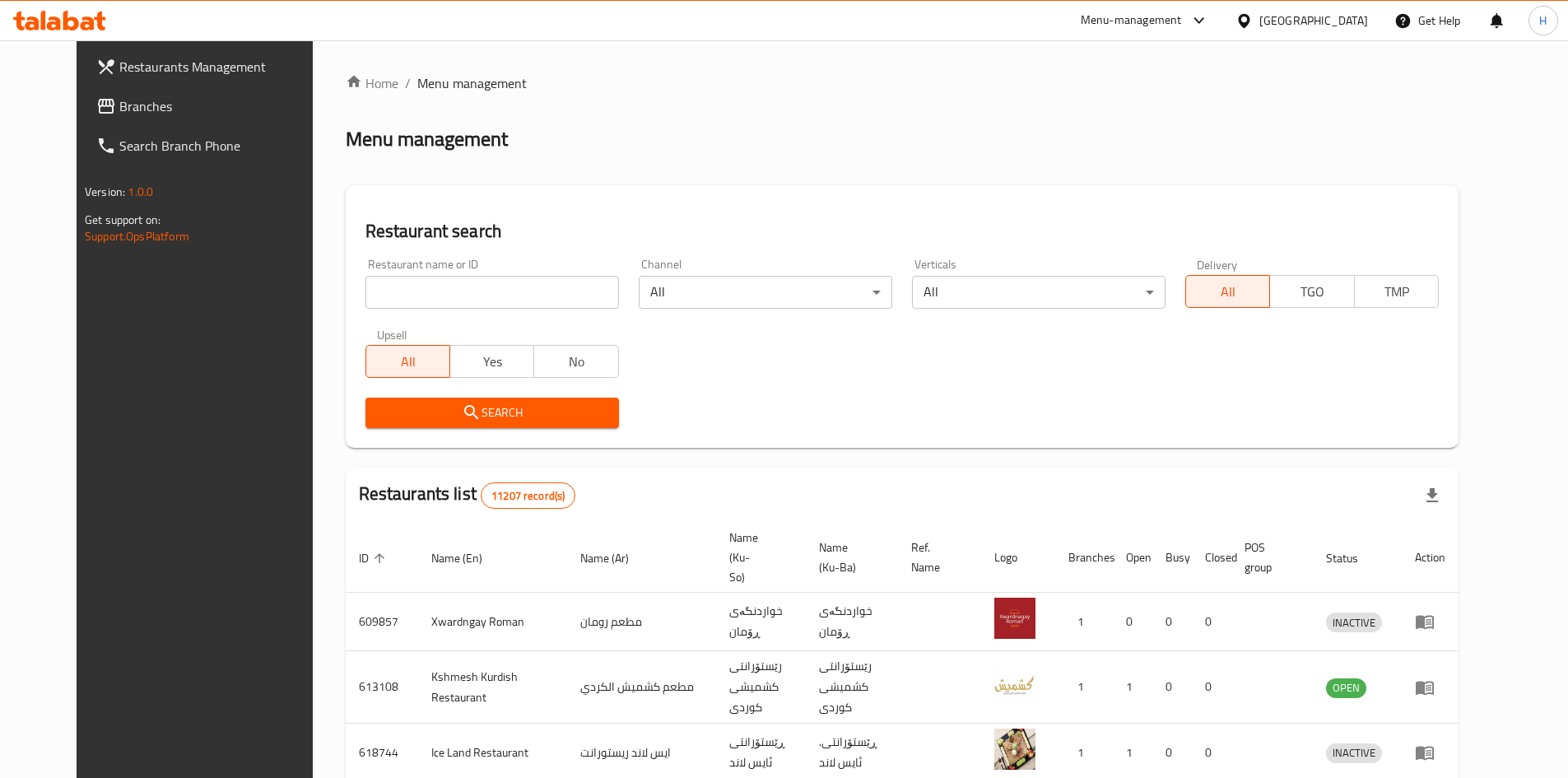
click at [427, 296] on div "Home / Menu management Menu management Restaurant search Restaurant name or ID …" at bounding box center [903, 643] width 1113 height 1141
click at [427, 296] on input "search" at bounding box center [492, 292] width 253 height 33
paste input "687396"
type input "687396"
click button "Search" at bounding box center [492, 412] width 253 height 30
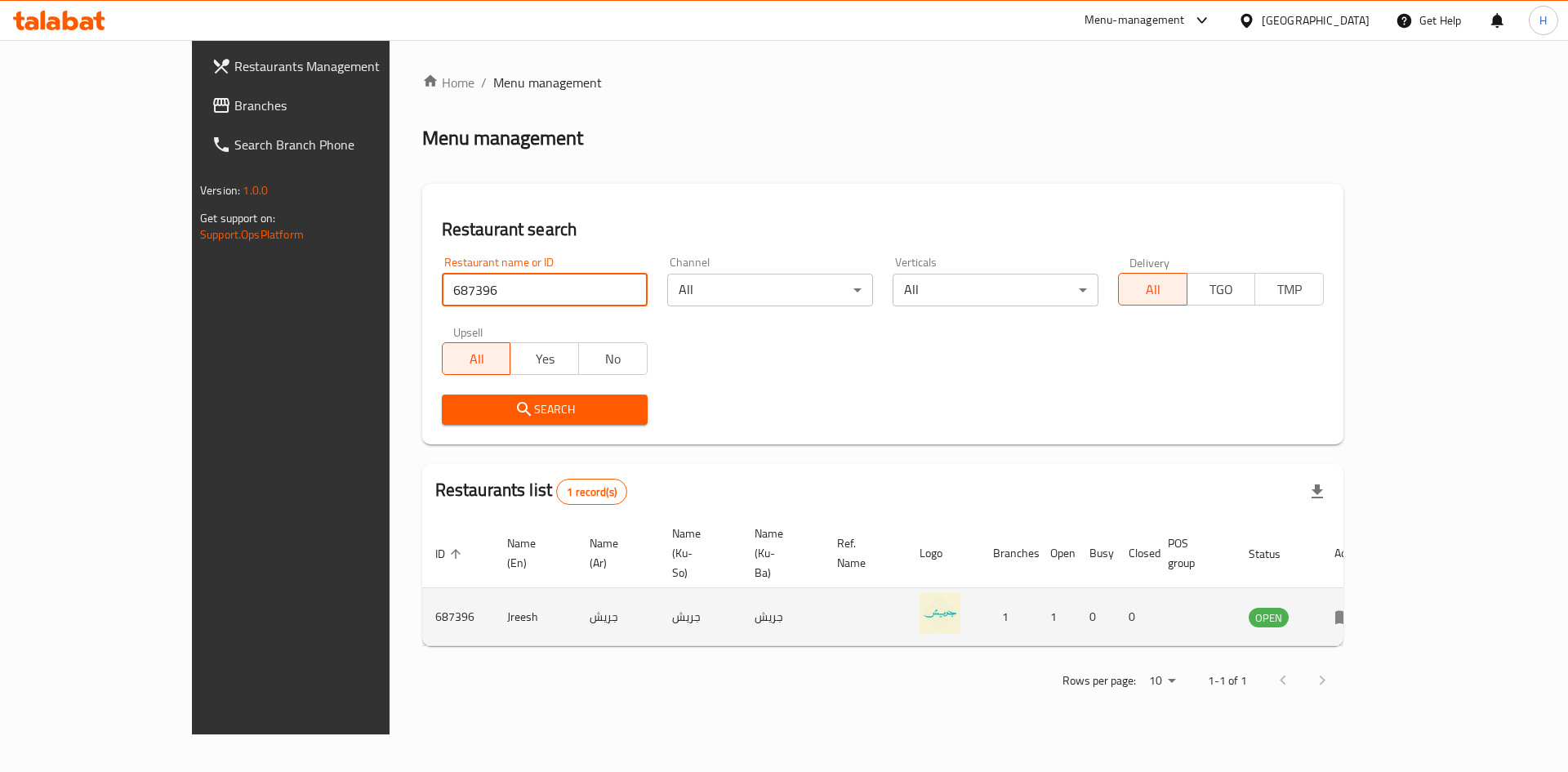
click at [1353, 607] on icon "enhanced table" at bounding box center [1343, 616] width 20 height 20
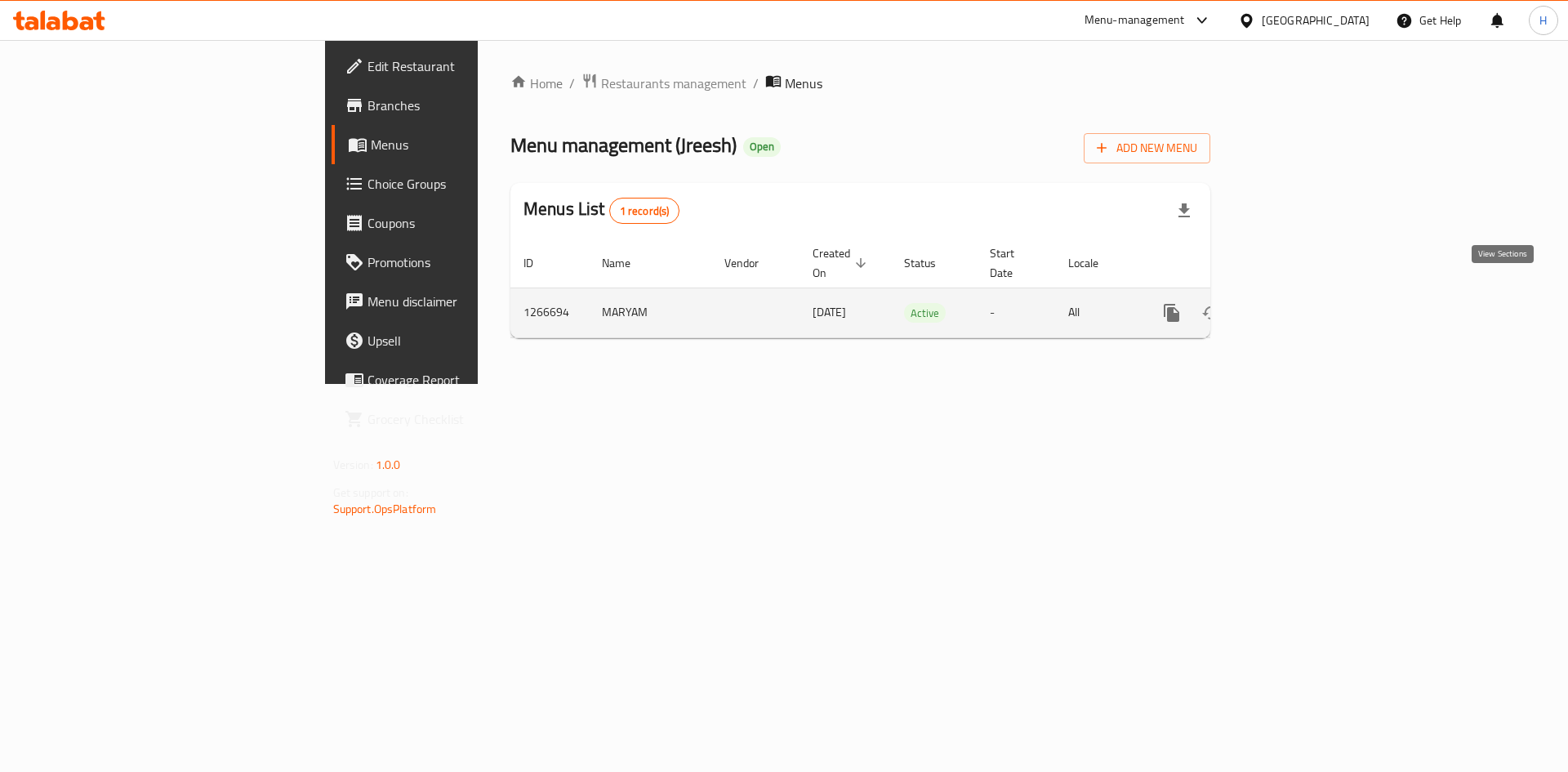
click at [1299, 303] on icon "enhanced table" at bounding box center [1289, 313] width 20 height 20
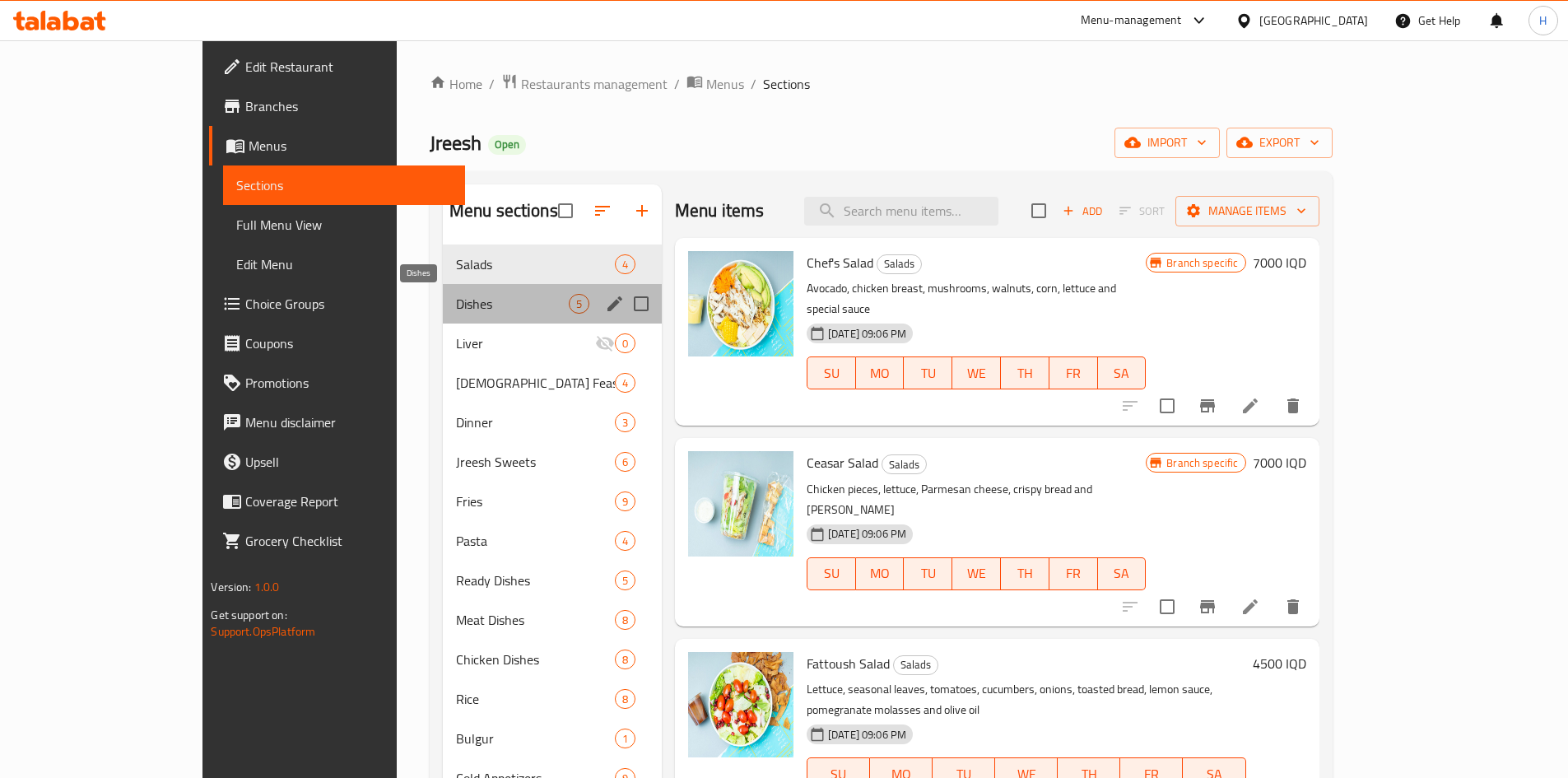
click at [456, 306] on span "Dishes" at bounding box center [512, 303] width 112 height 20
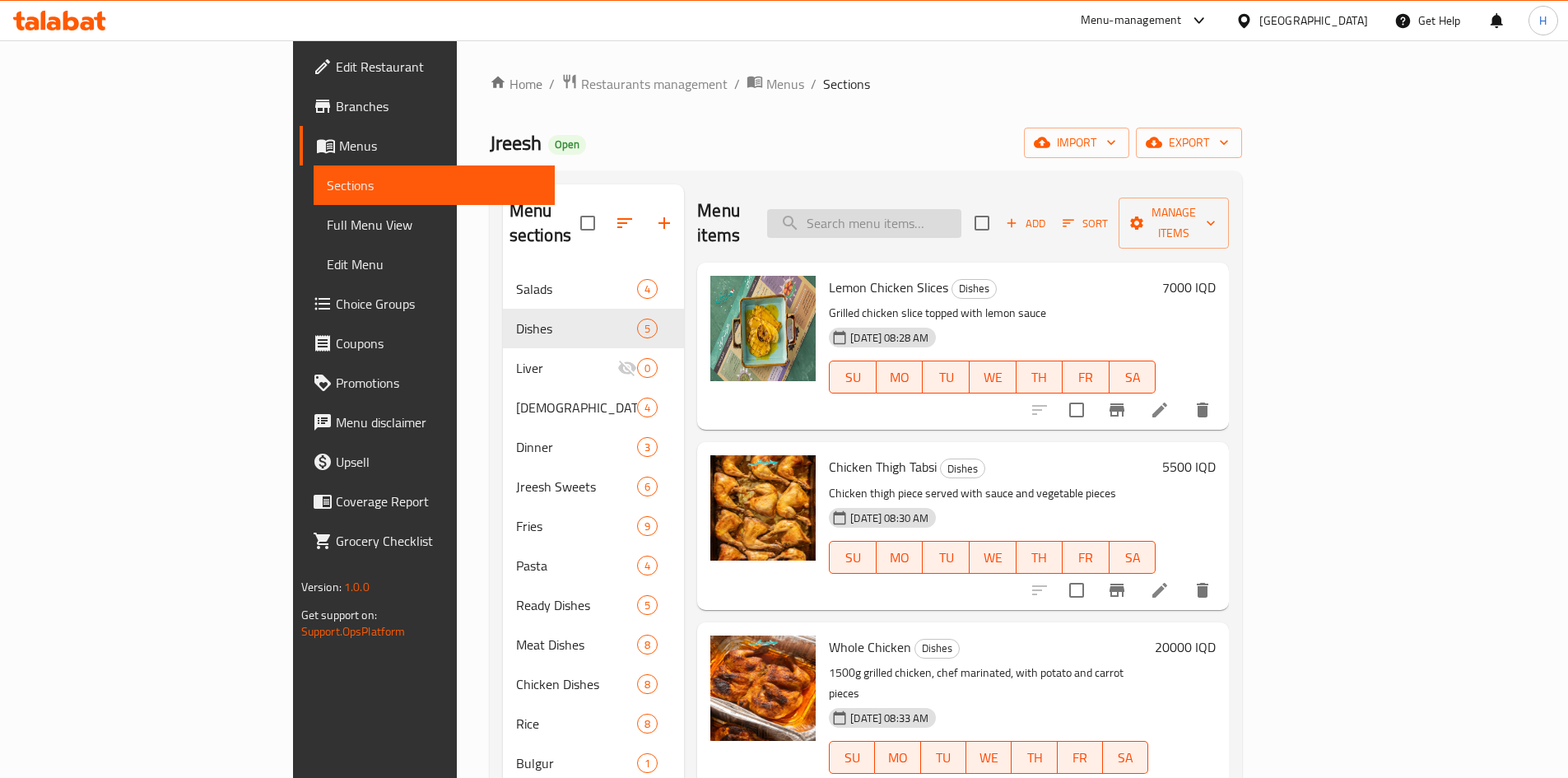
click at [962, 210] on input "search" at bounding box center [864, 224] width 194 height 29
type input ";"
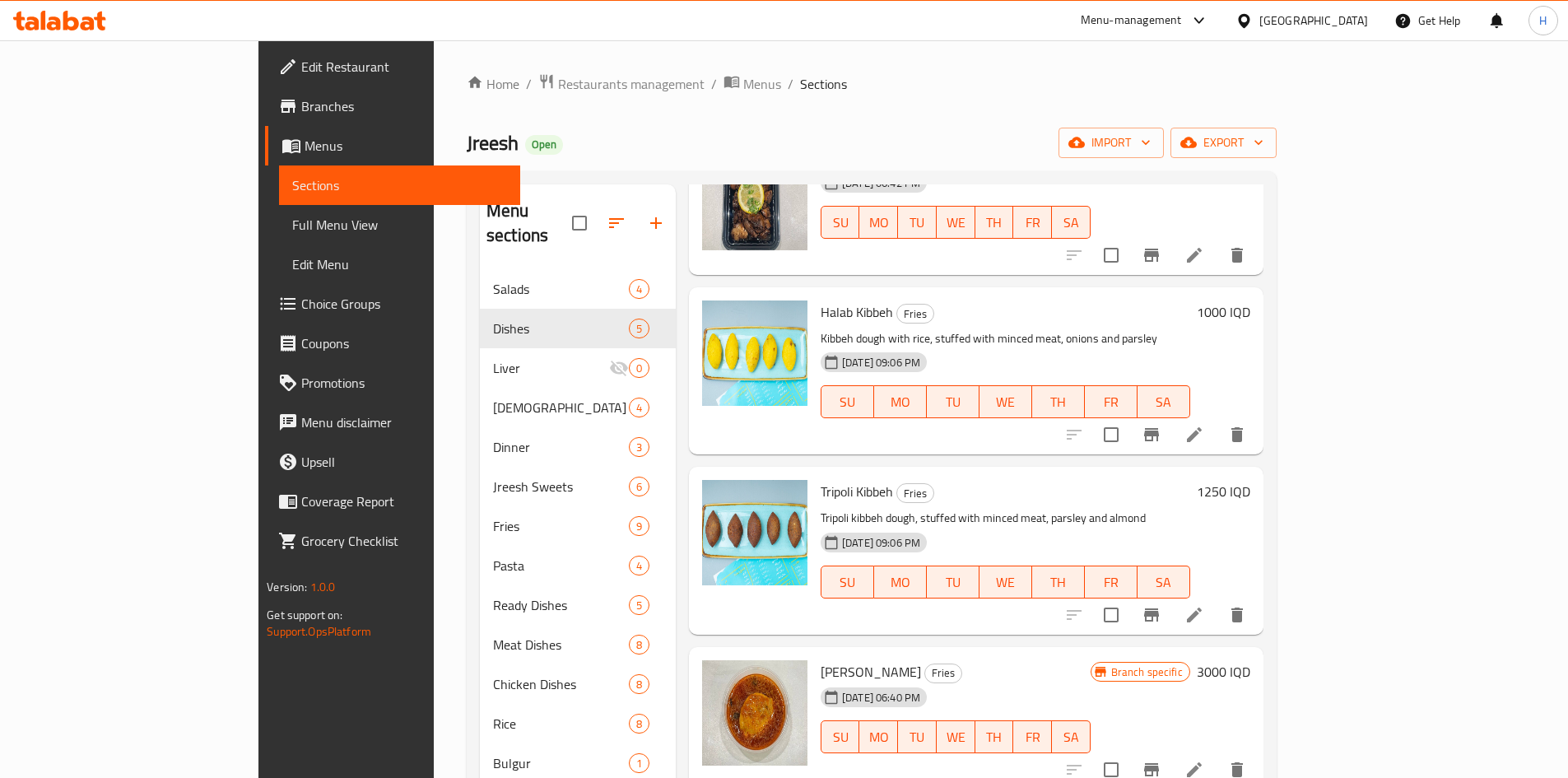
scroll to position [411, 0]
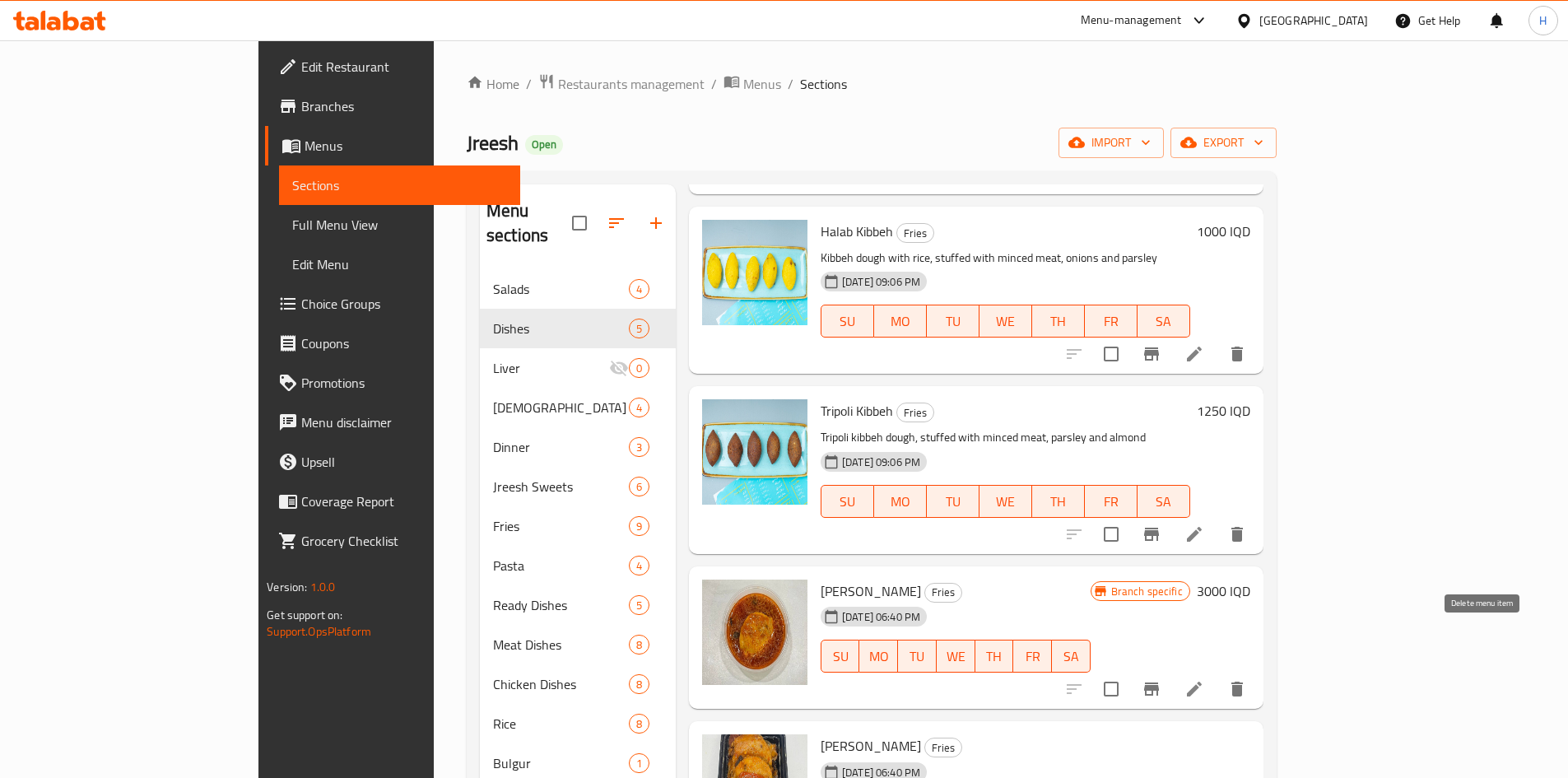
click at [1247, 679] on icon "delete" at bounding box center [1237, 689] width 20 height 20
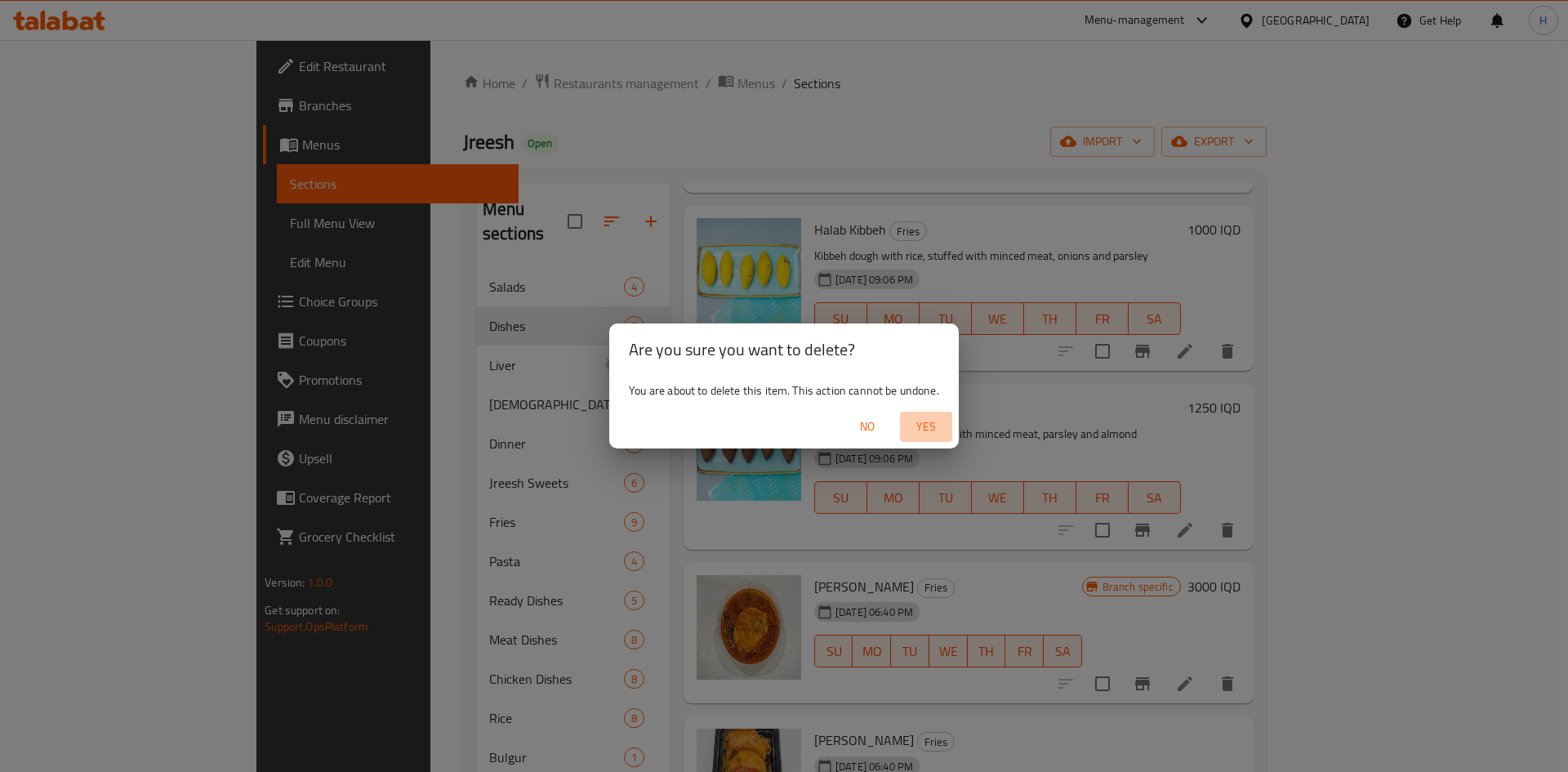
click at [938, 418] on span "Yes" at bounding box center [926, 427] width 39 height 20
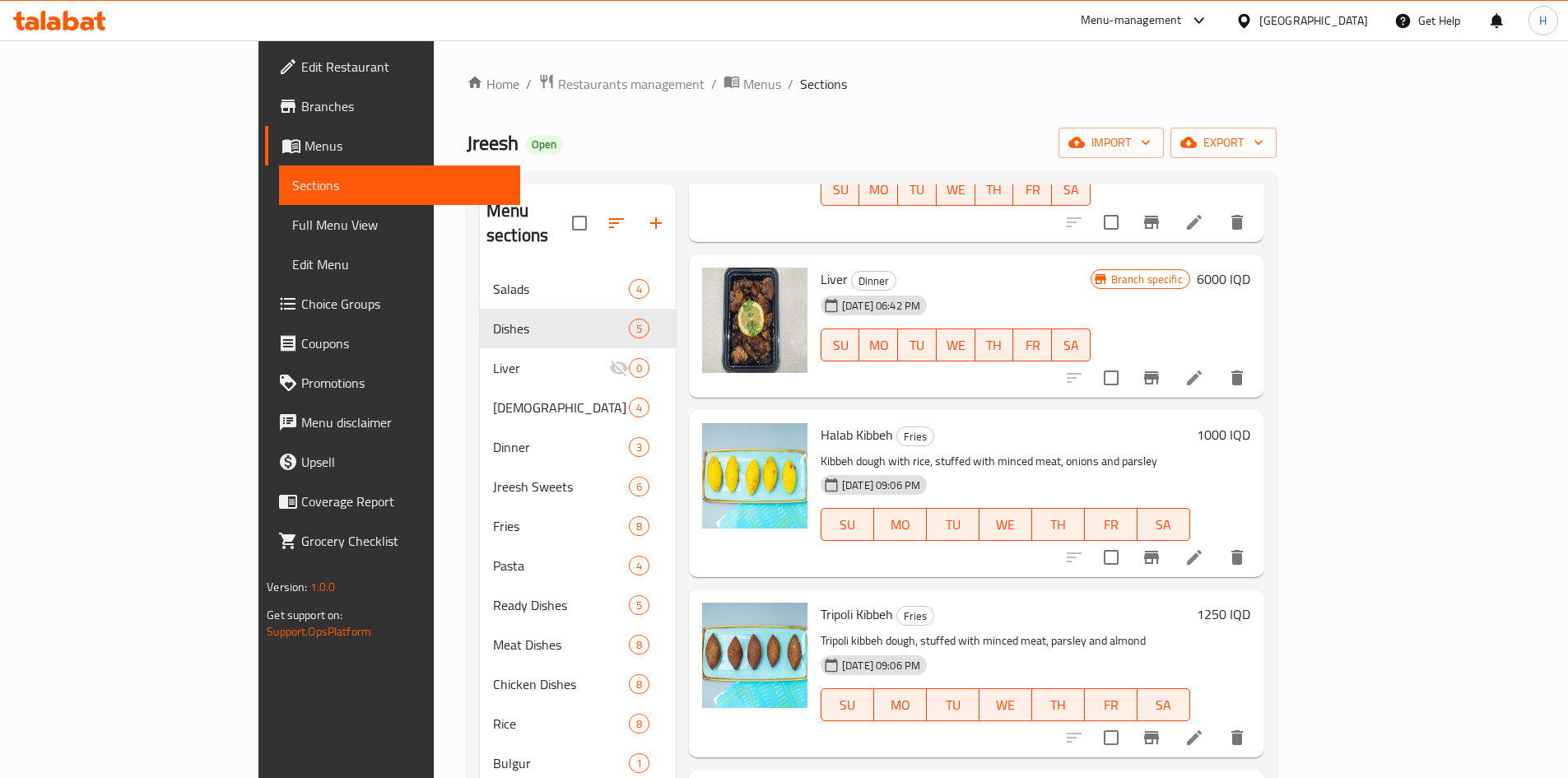
scroll to position [0, 0]
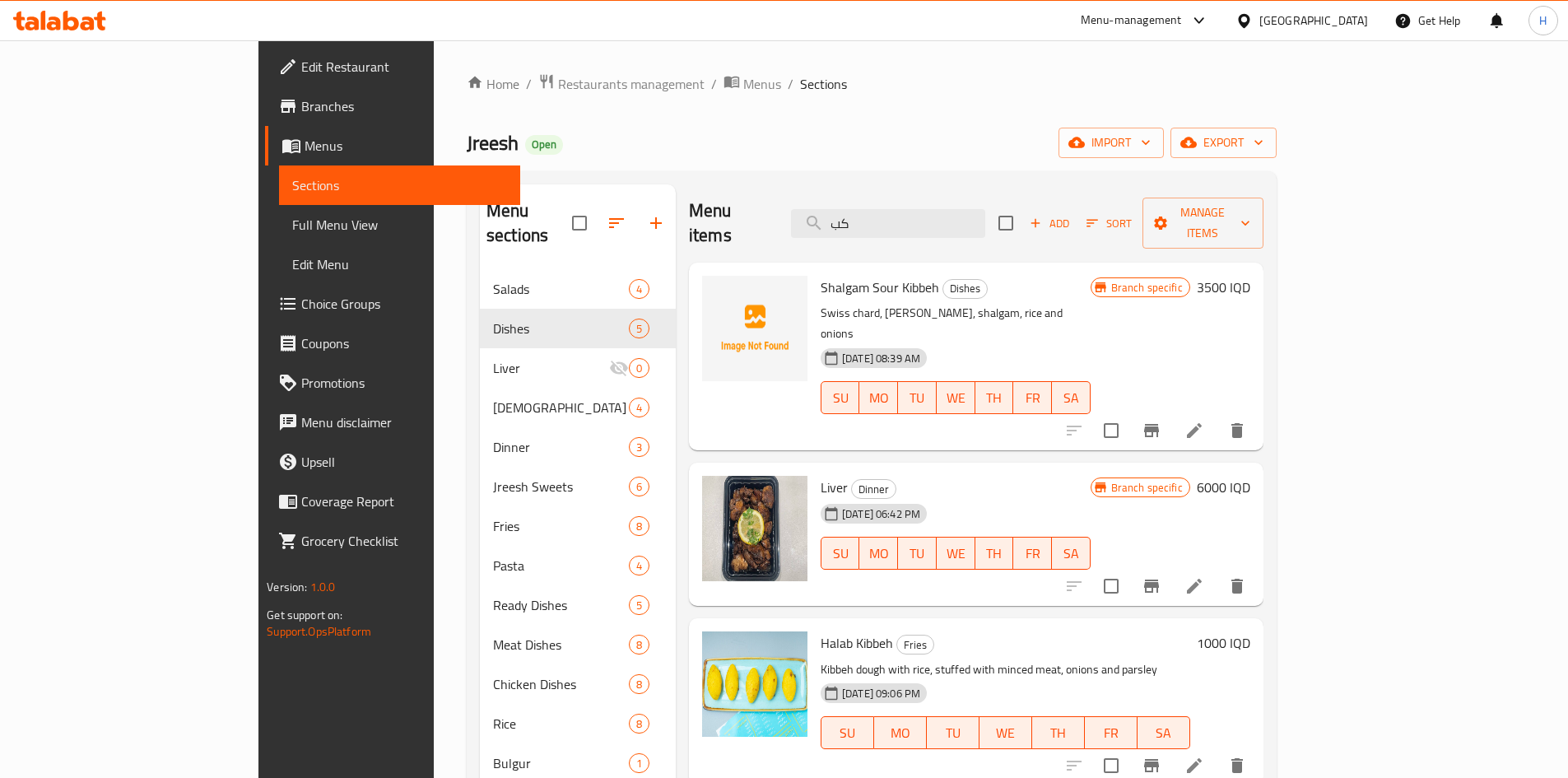
click at [986, 226] on div "Menu items كب Add Sort Manage items" at bounding box center [975, 223] width 574 height 78
click at [986, 216] on input "كب" at bounding box center [888, 224] width 194 height 29
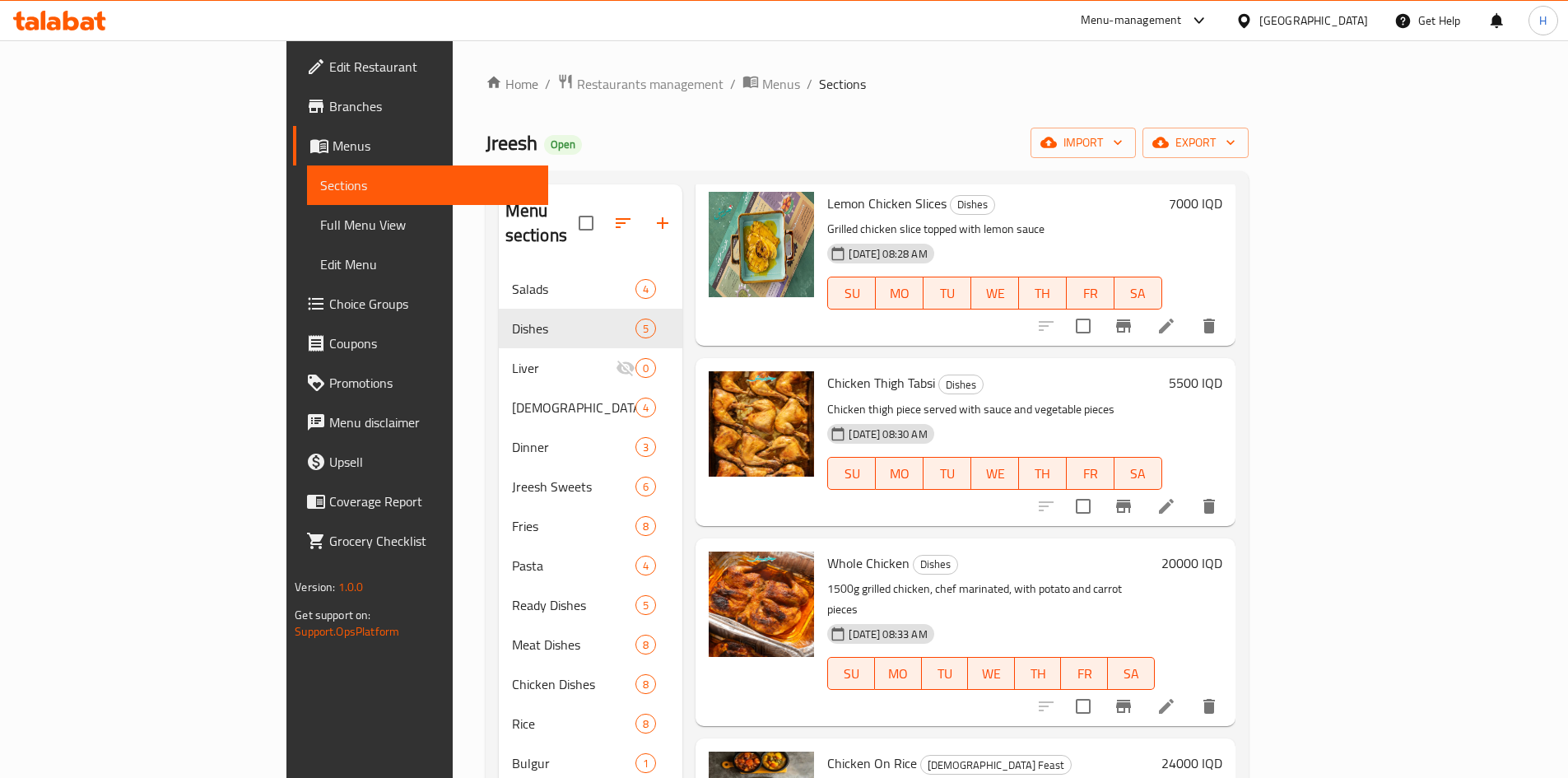
scroll to position [165, 0]
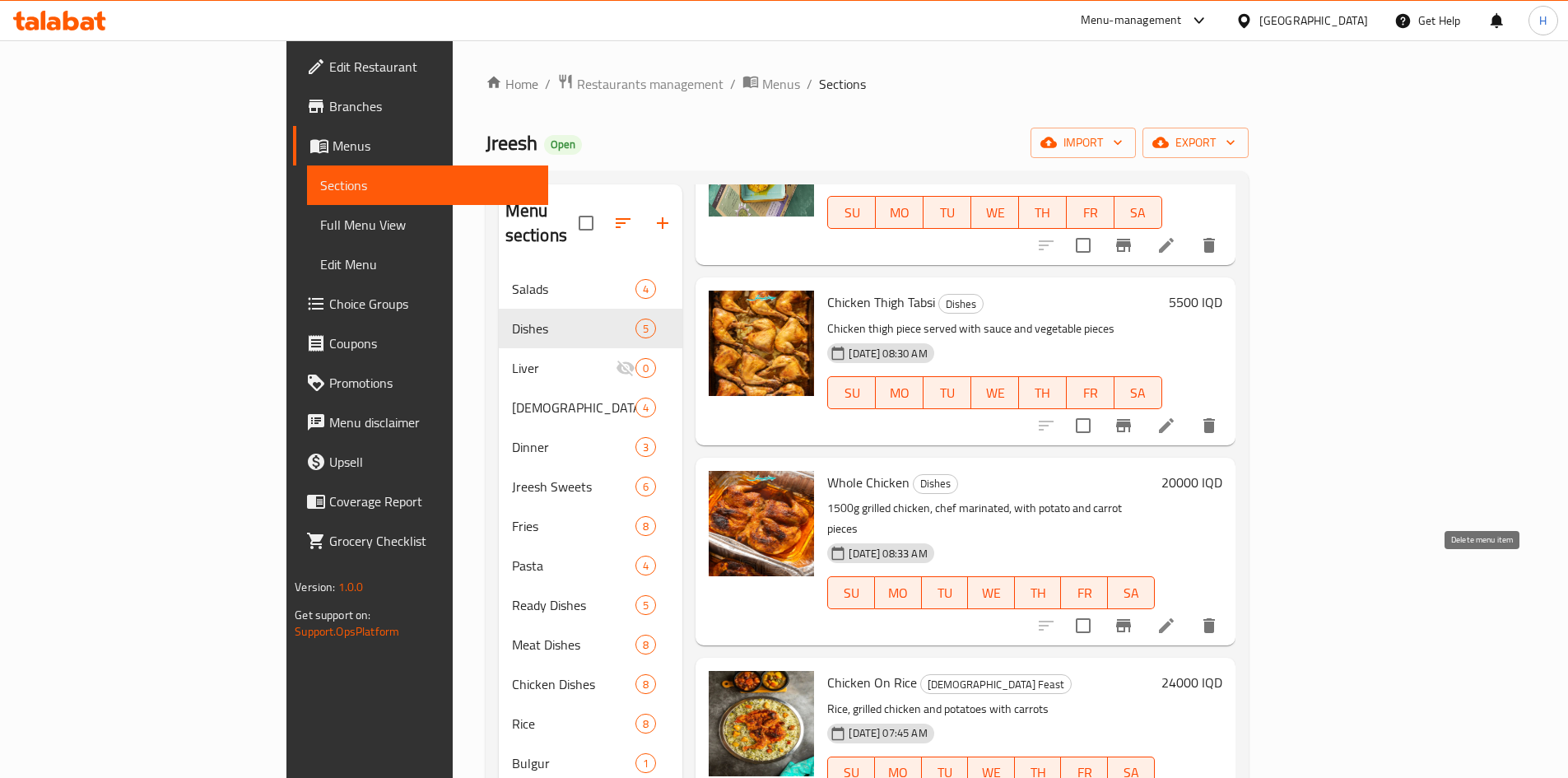
click at [1215, 618] on icon "delete" at bounding box center [1209, 625] width 11 height 15
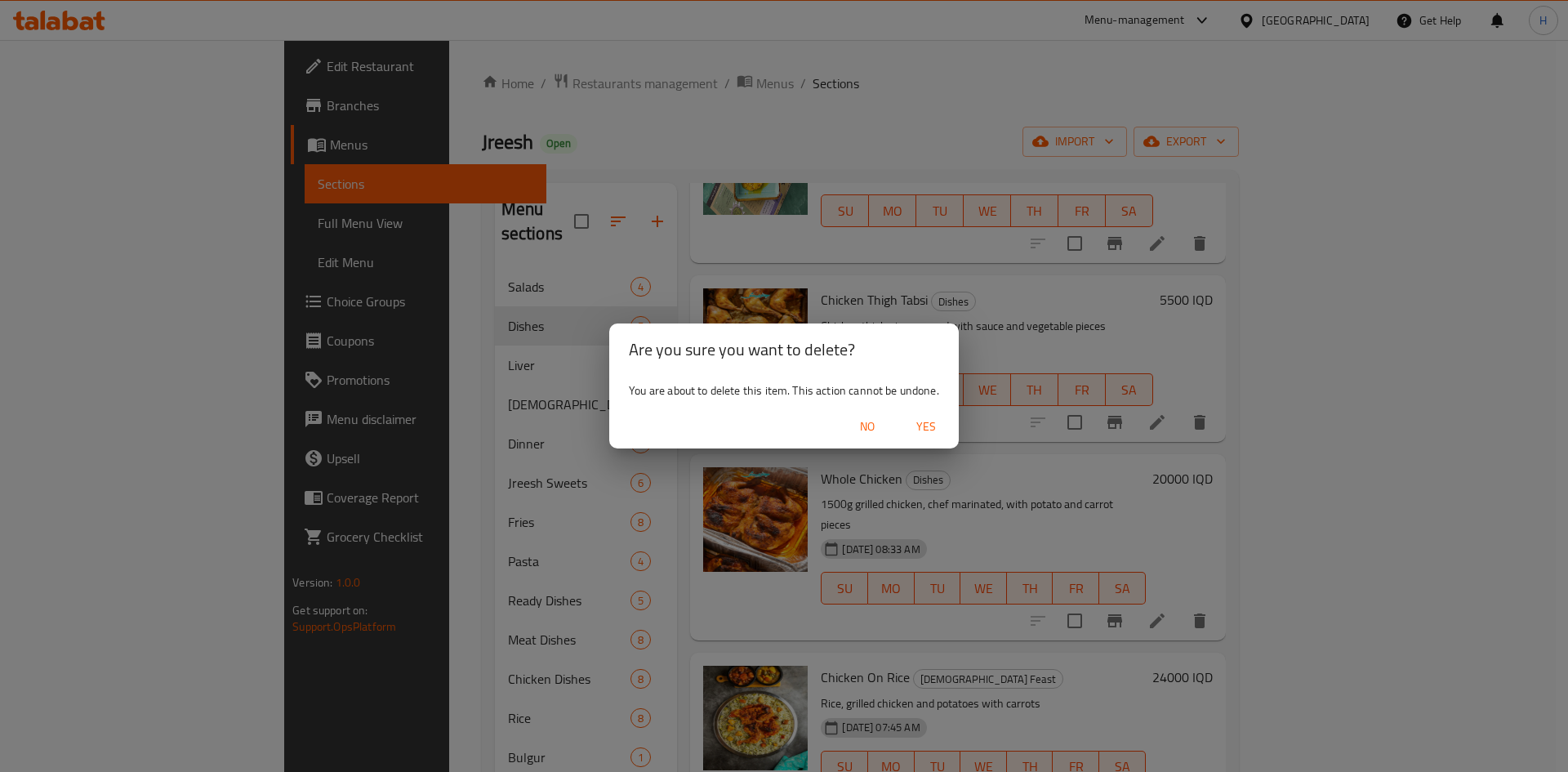
click at [928, 423] on span "Yes" at bounding box center [926, 427] width 39 height 20
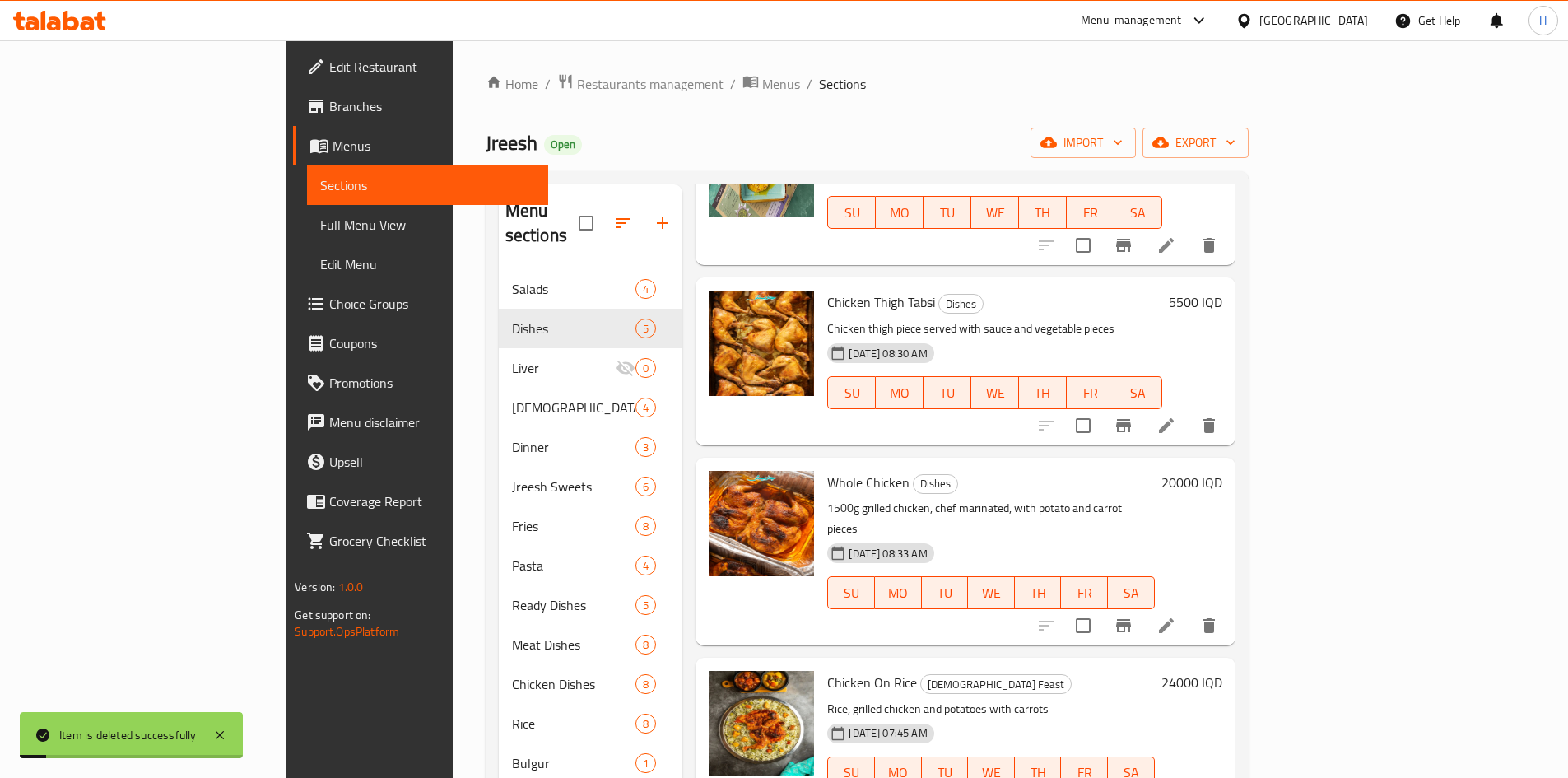
scroll to position [0, 0]
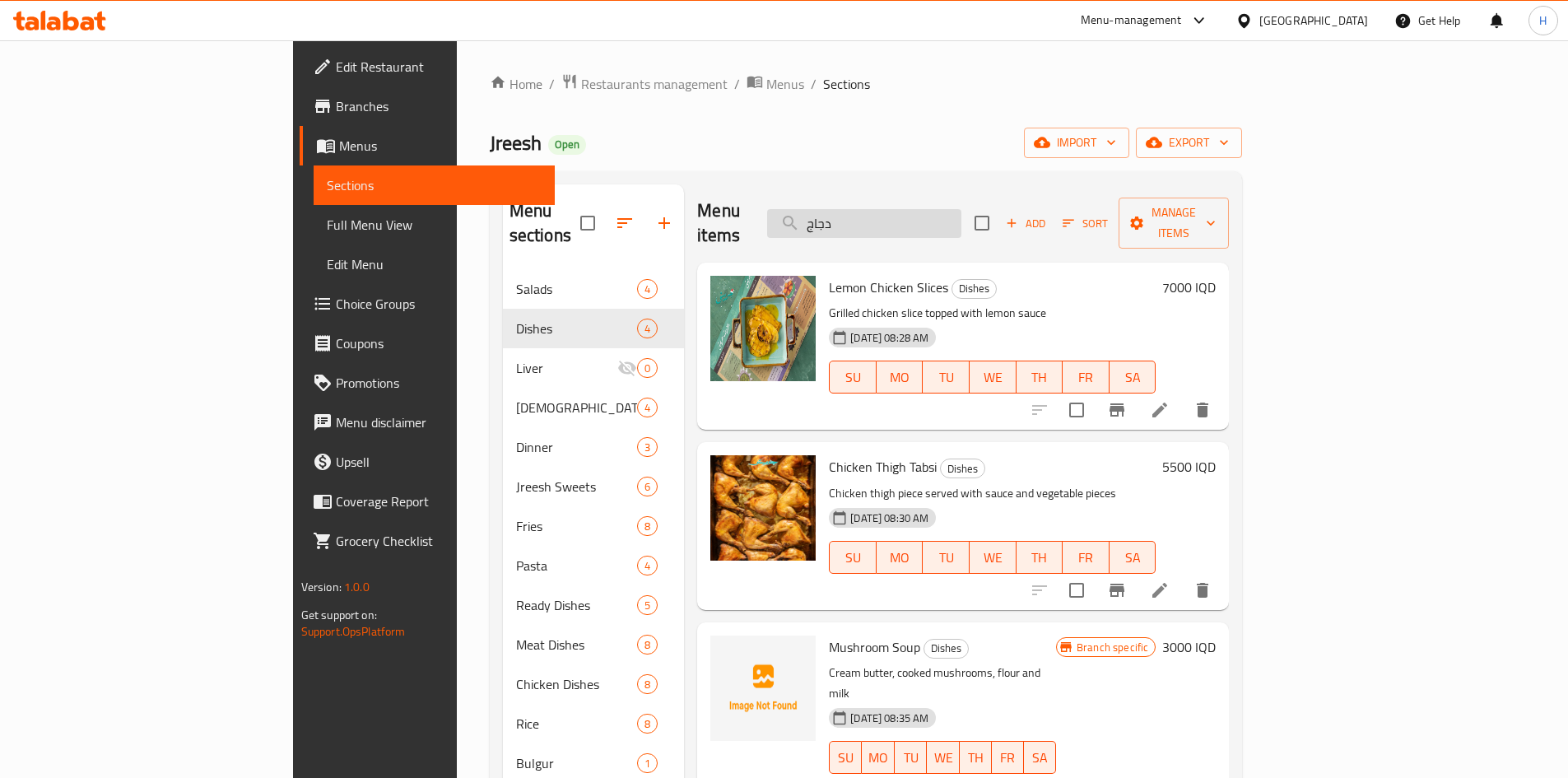
click at [962, 217] on input "دجاج" at bounding box center [864, 224] width 194 height 29
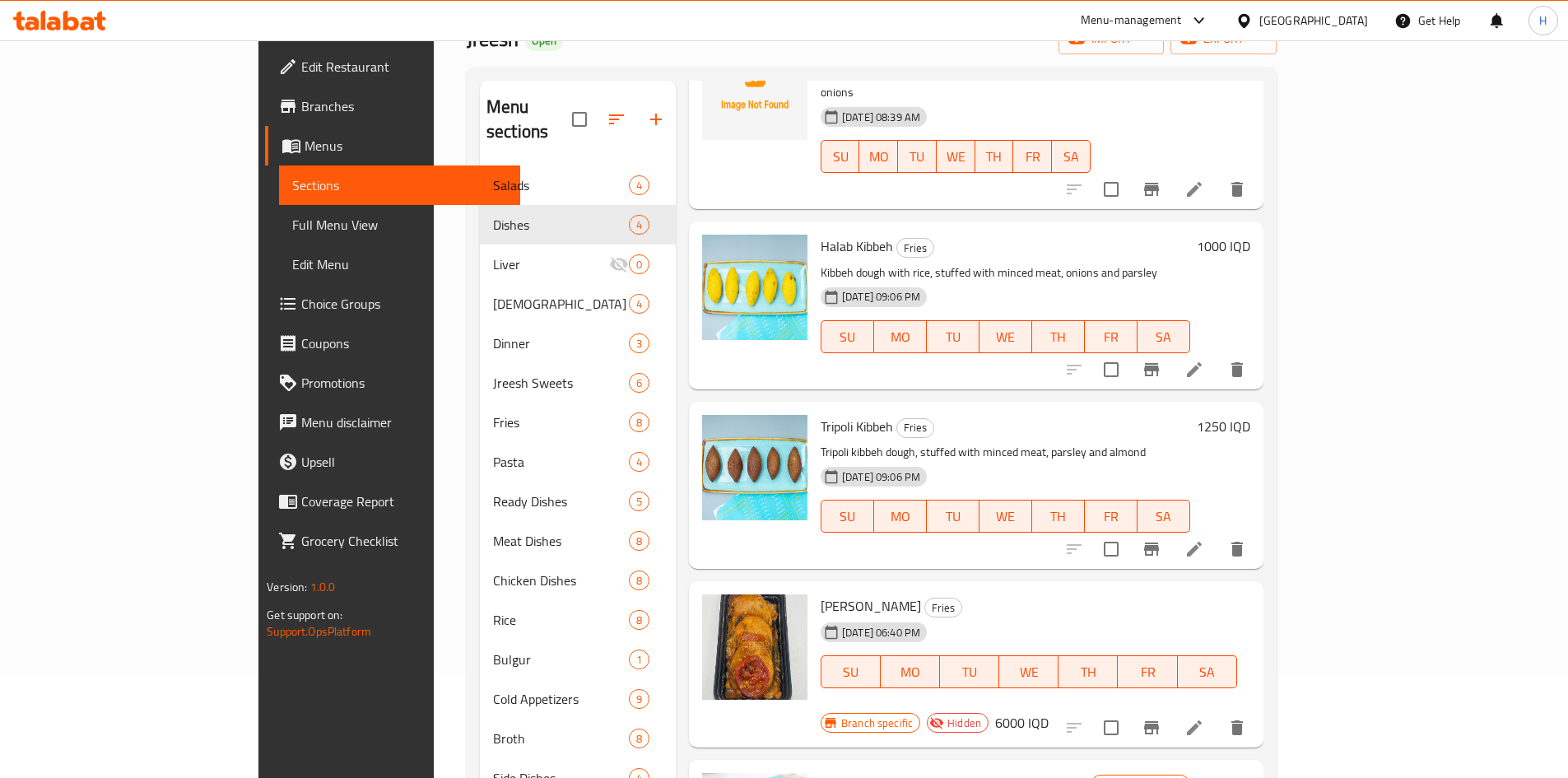
scroll to position [165, 0]
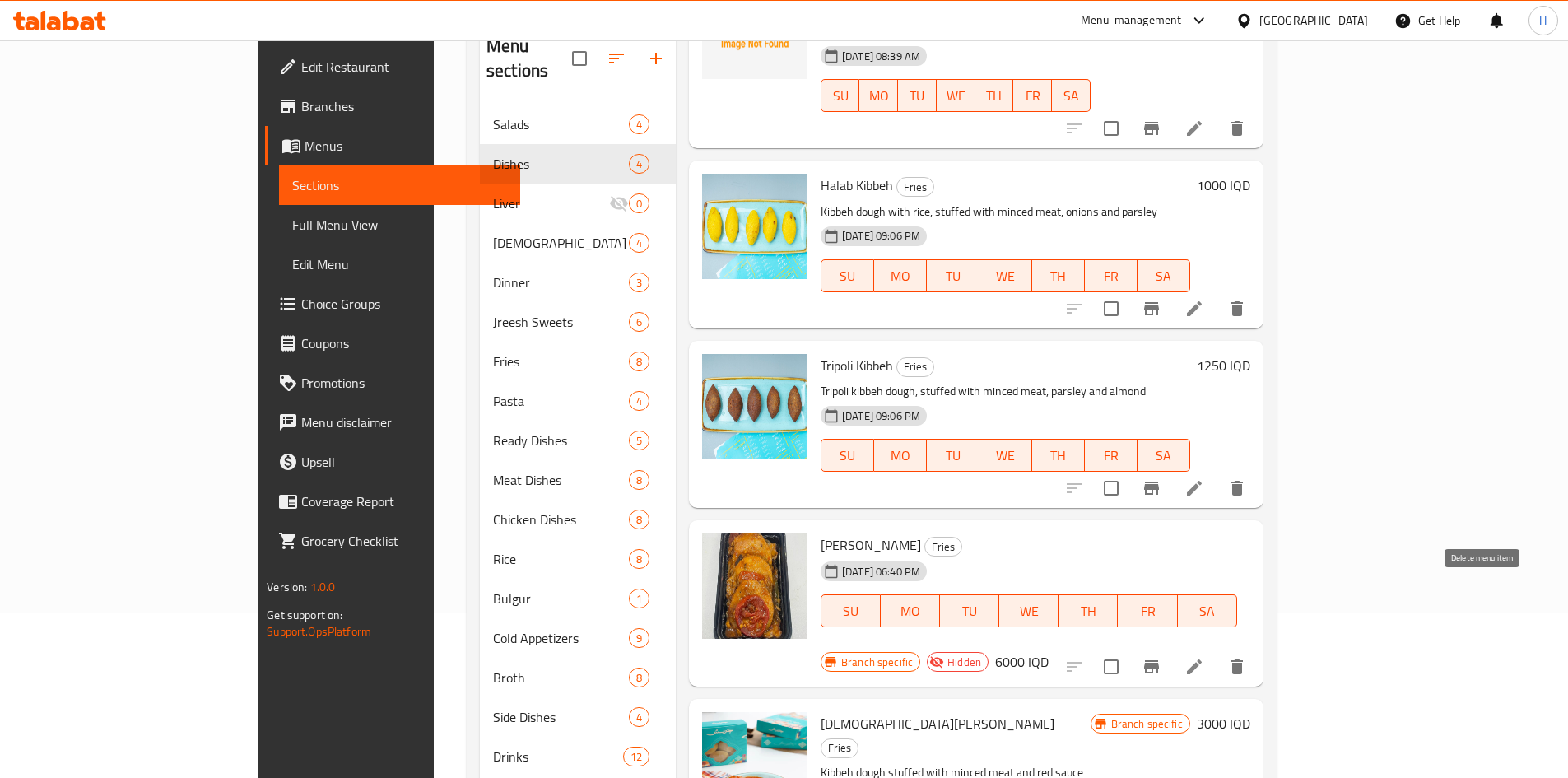
click at [1243, 659] on icon "delete" at bounding box center [1237, 666] width 11 height 15
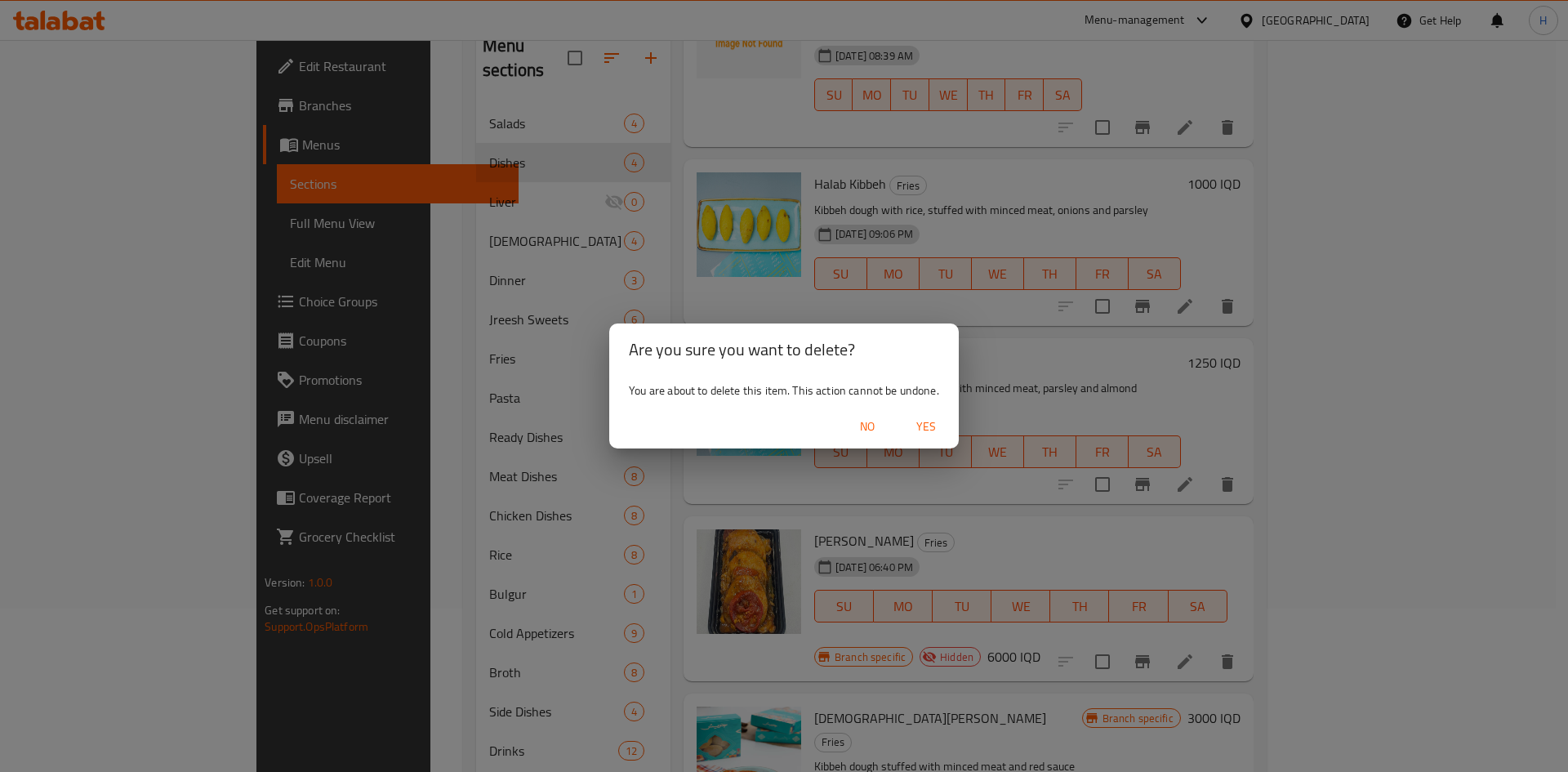
click at [928, 429] on span "Yes" at bounding box center [926, 427] width 39 height 20
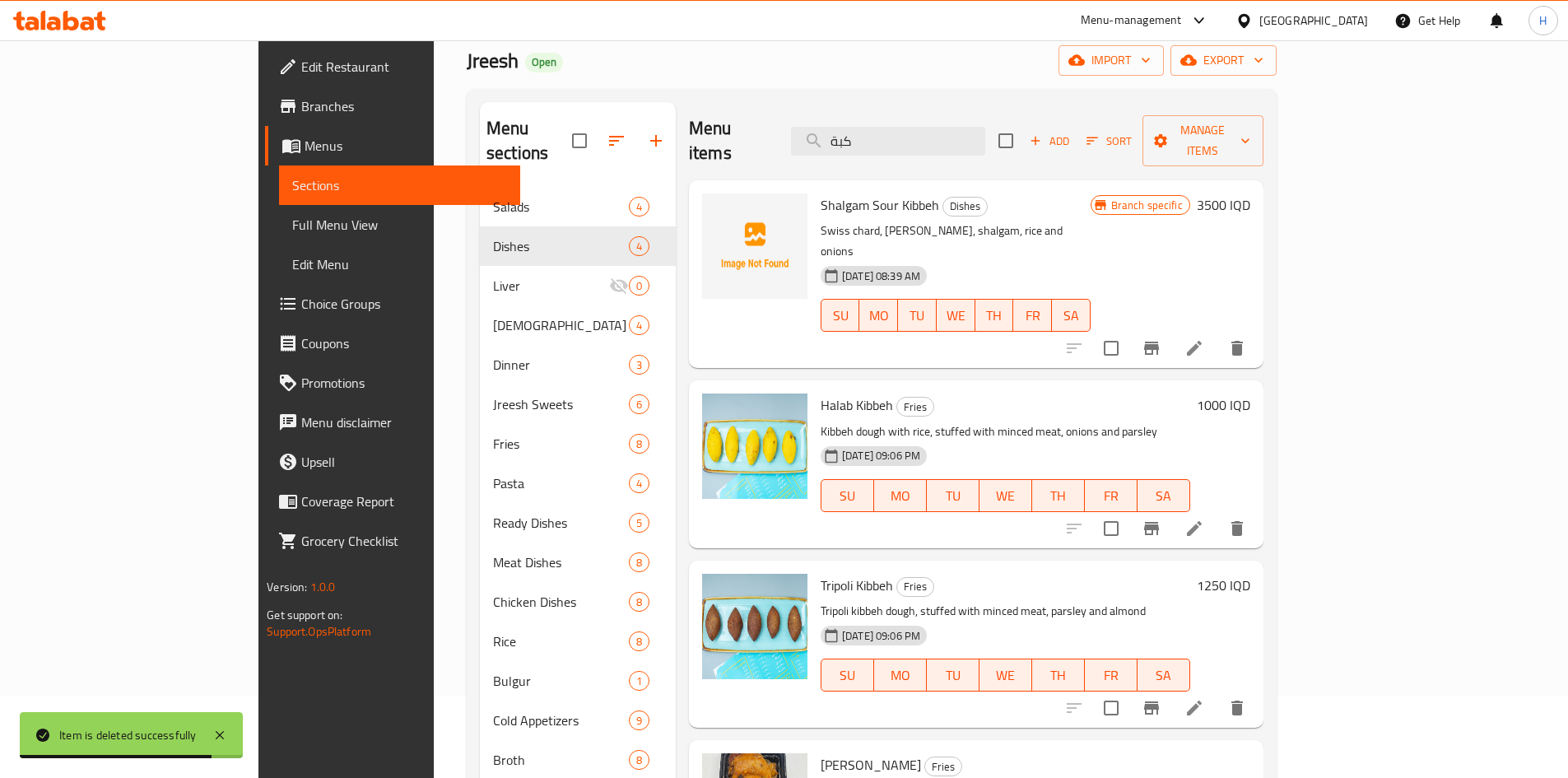
scroll to position [0, 0]
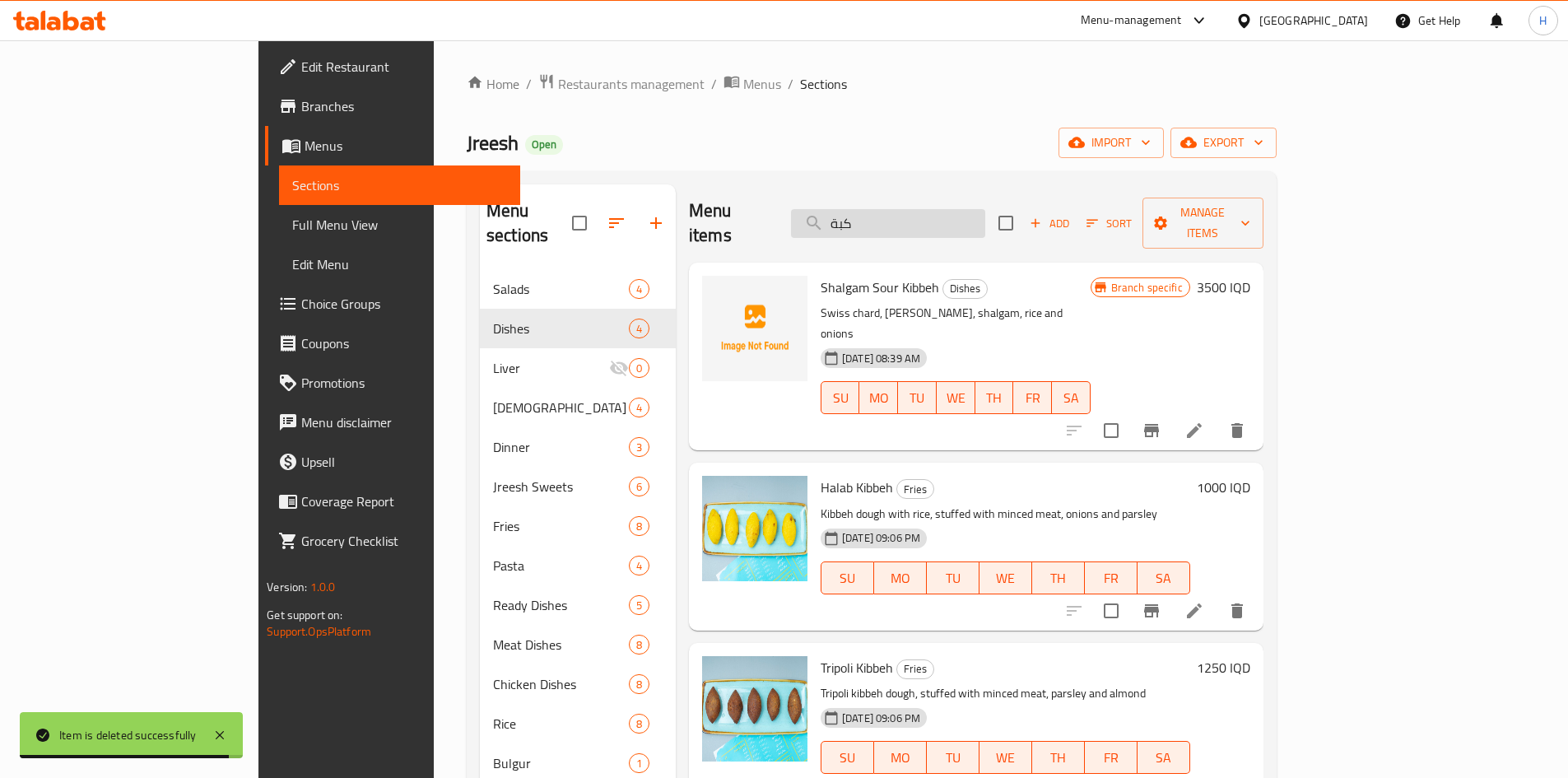
click at [986, 210] on input "كبة" at bounding box center [888, 224] width 194 height 29
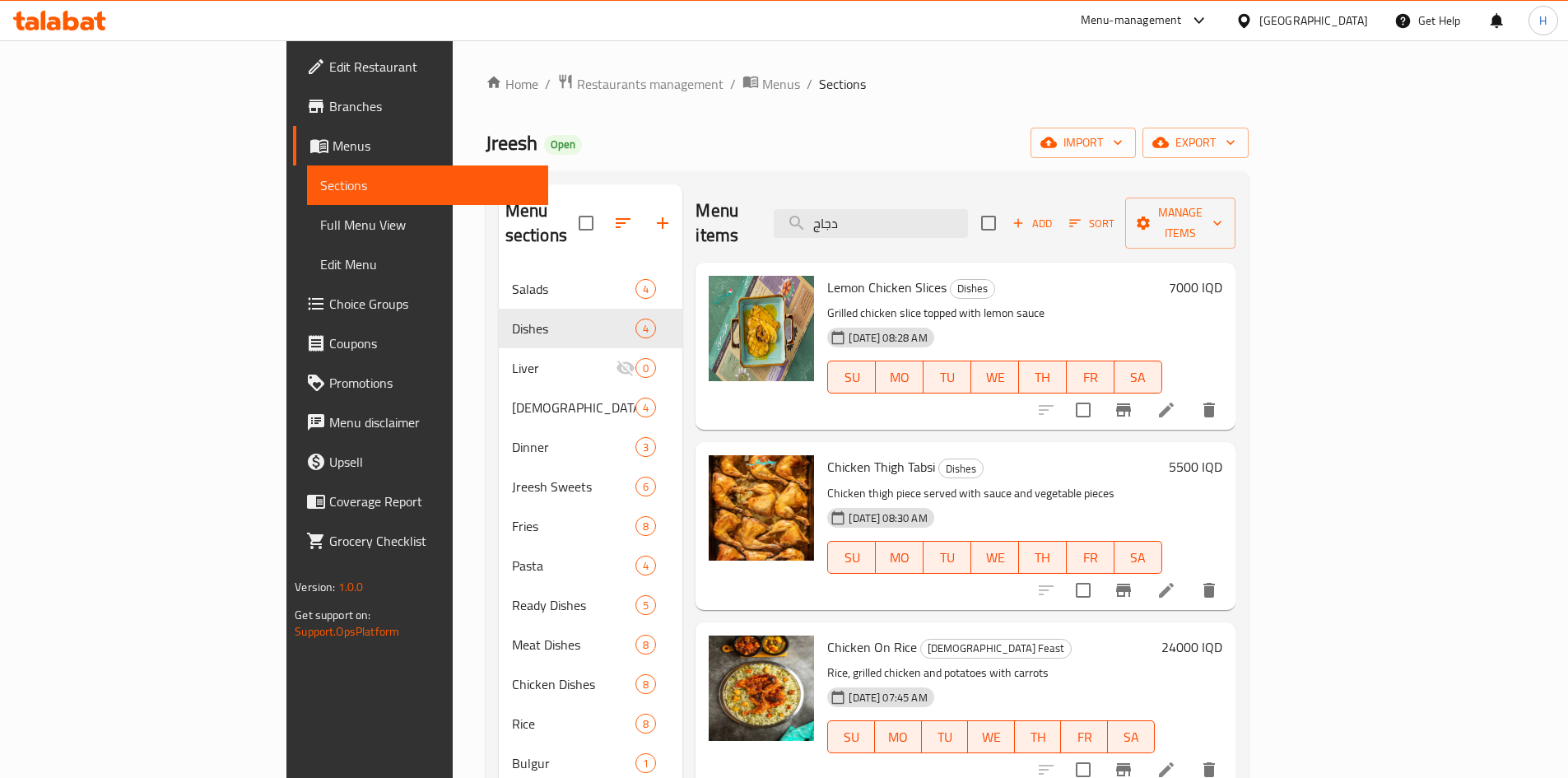
type input "دجاج"
click at [1176, 580] on icon at bounding box center [1166, 590] width 20 height 20
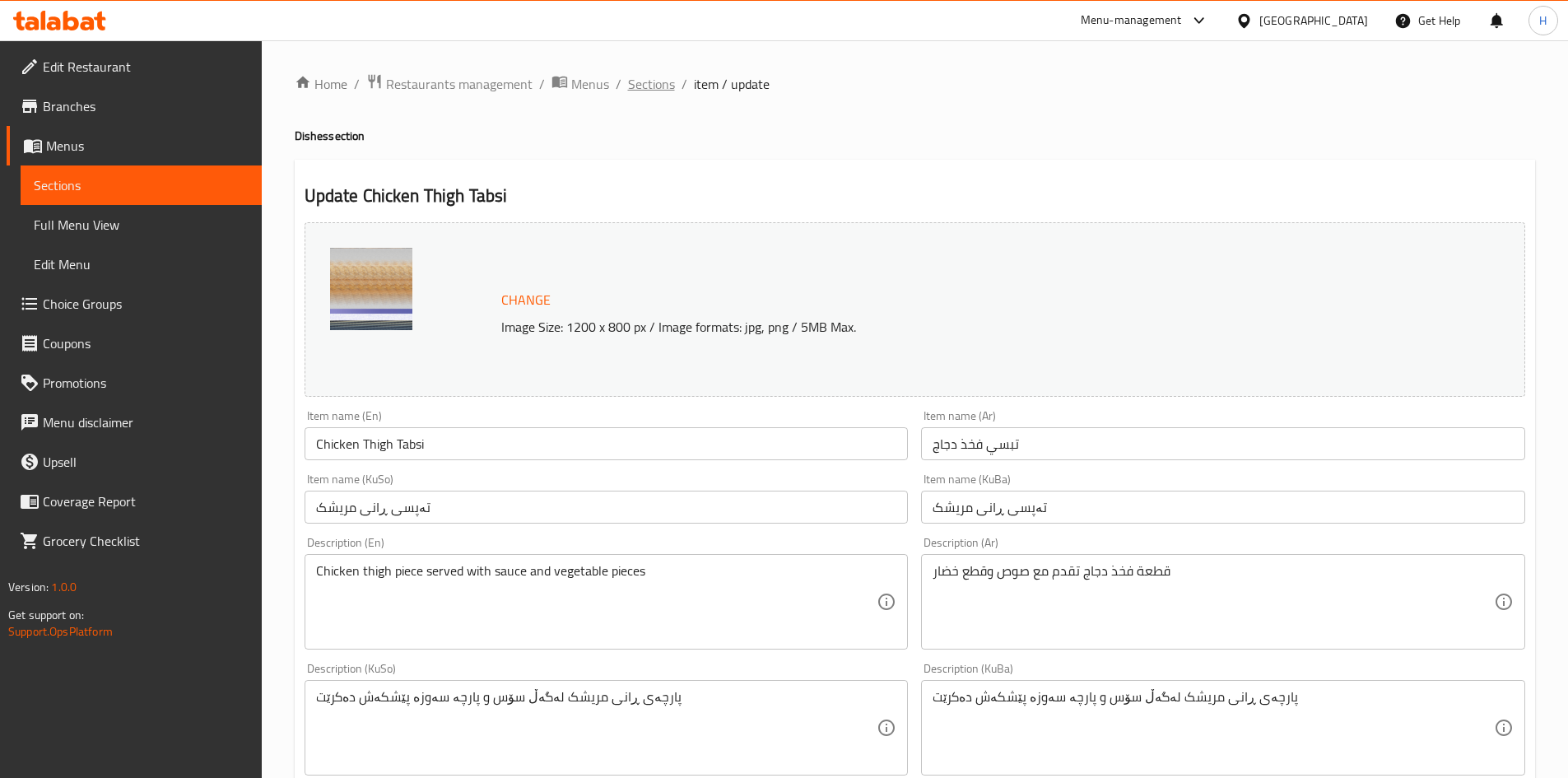
click at [656, 82] on span "Sections" at bounding box center [651, 83] width 47 height 20
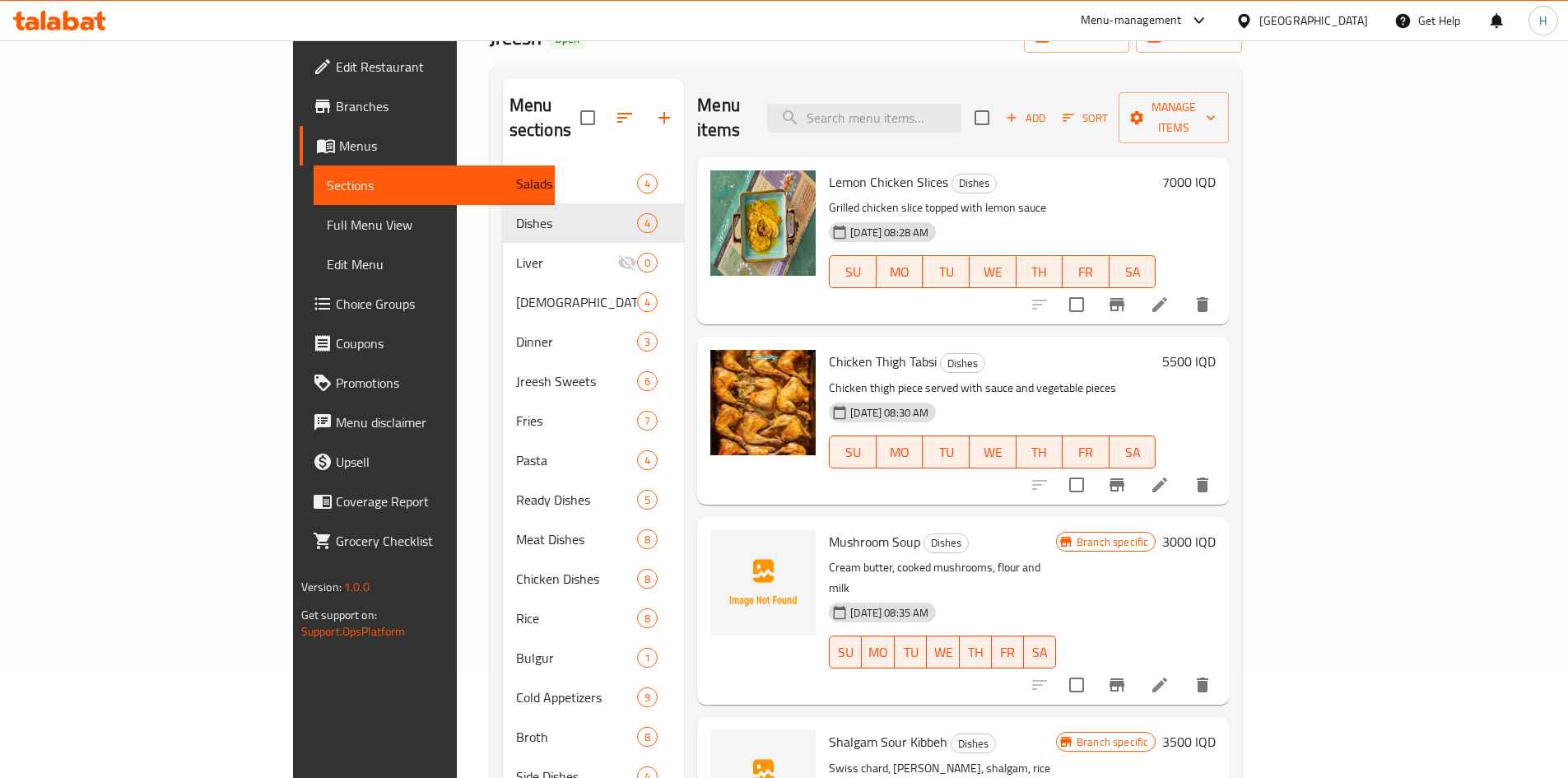
scroll to position [66, 0]
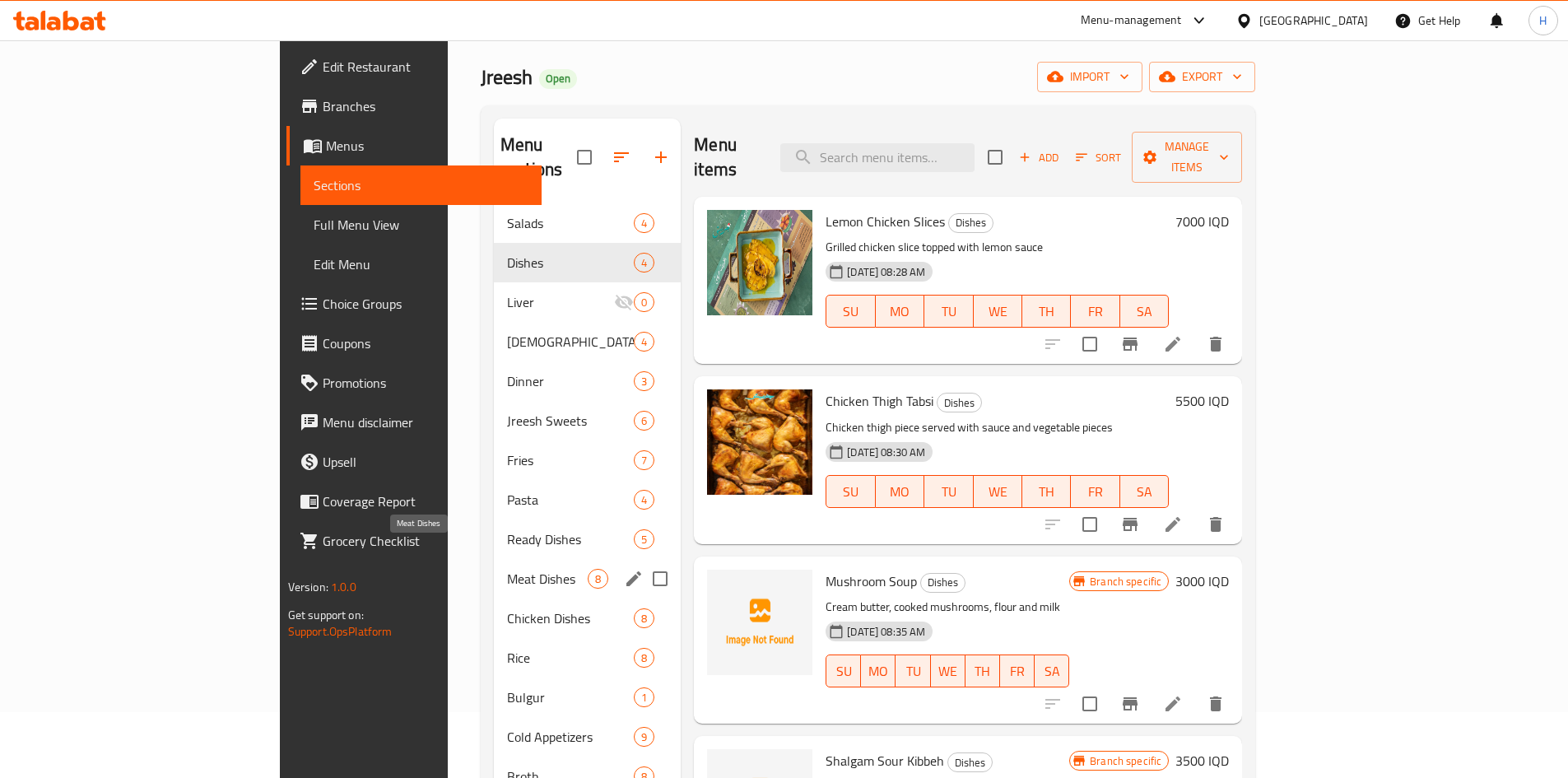
drag, startPoint x: 419, startPoint y: 559, endPoint x: 435, endPoint y: 559, distance: 16.0
click at [507, 568] on span "Meat Dishes" at bounding box center [548, 578] width 81 height 20
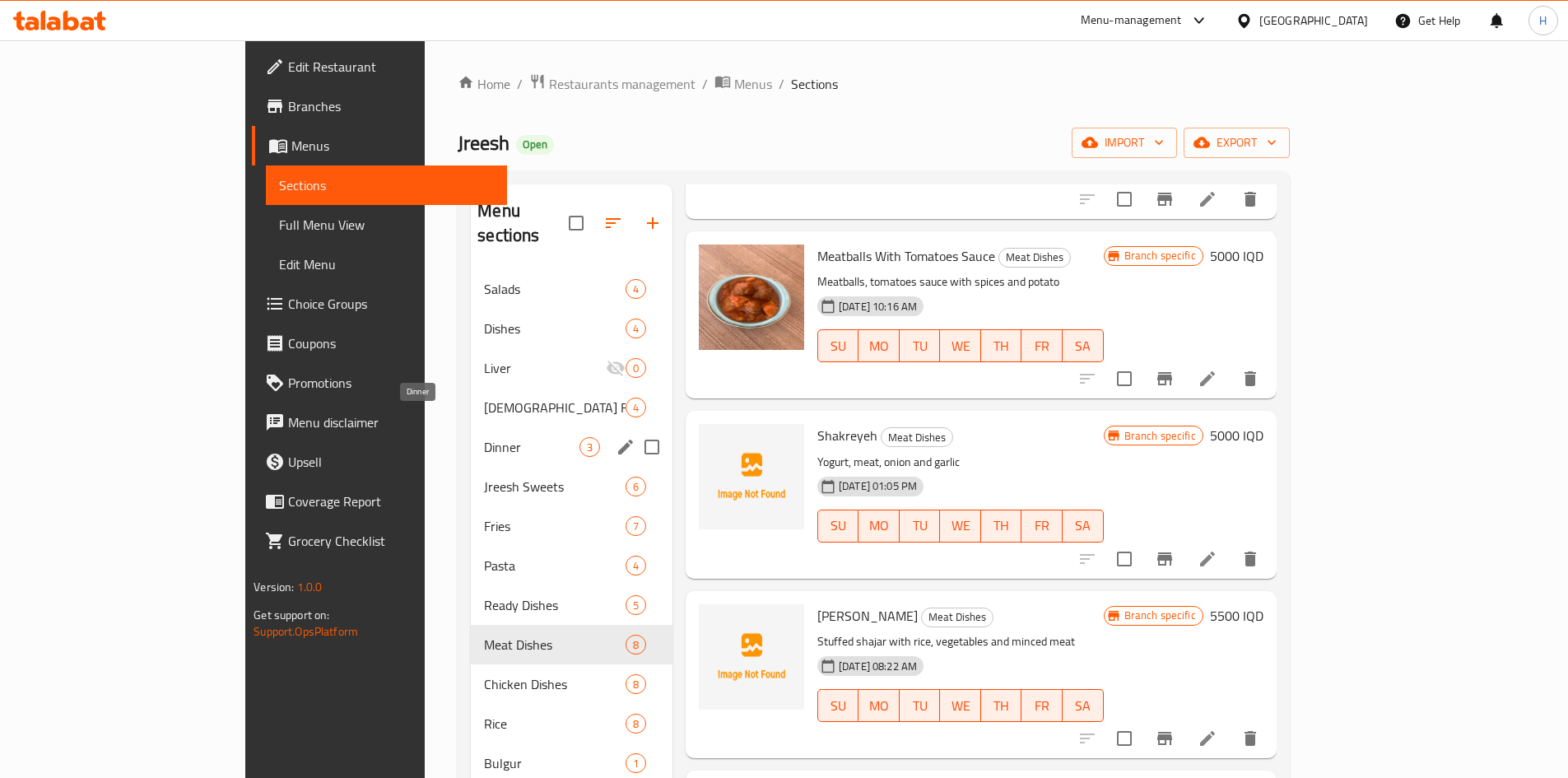
click at [484, 437] on span "Dinner" at bounding box center [532, 447] width 94 height 20
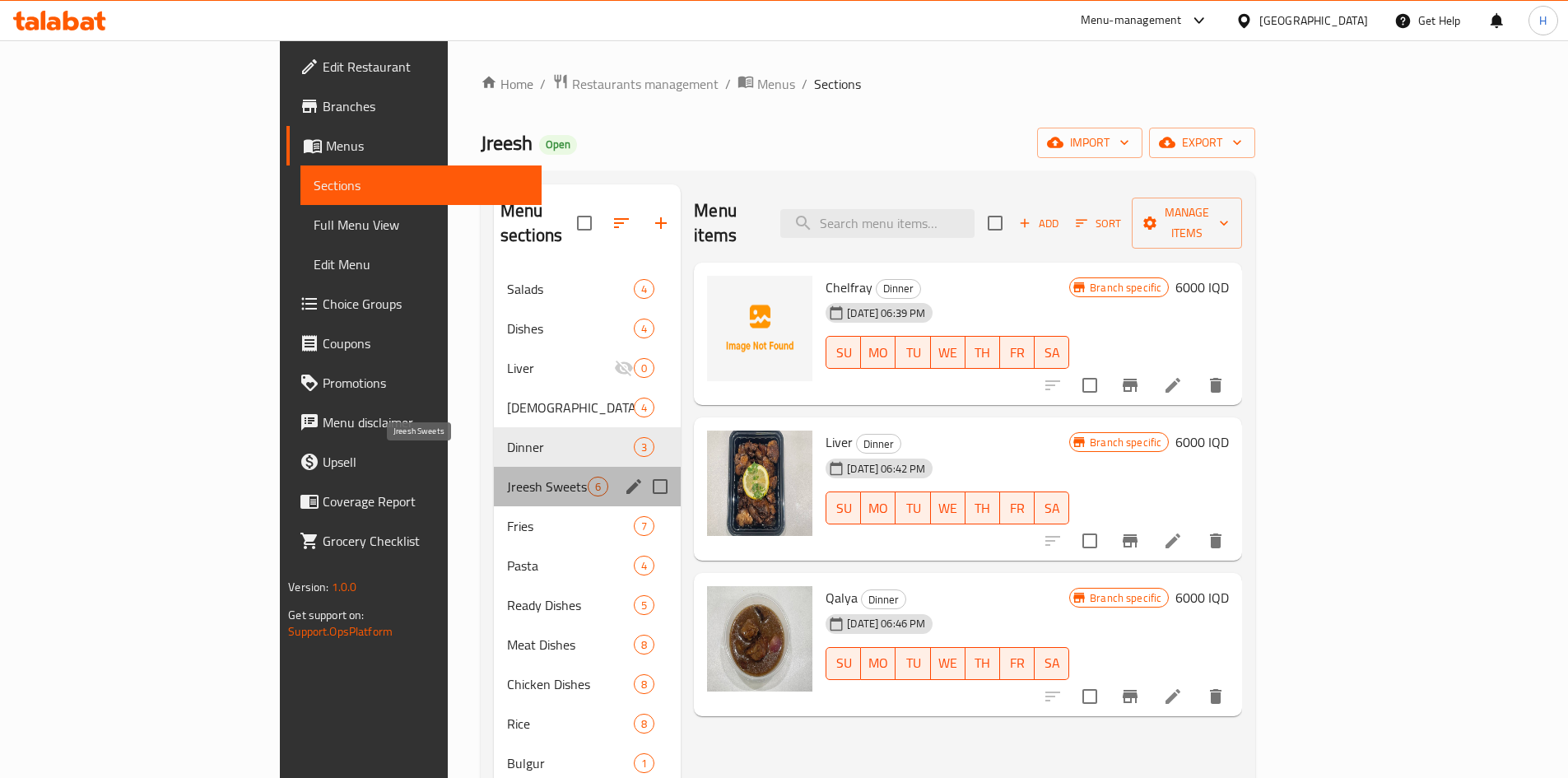
click at [507, 477] on span "Jreesh Sweets" at bounding box center [548, 486] width 81 height 20
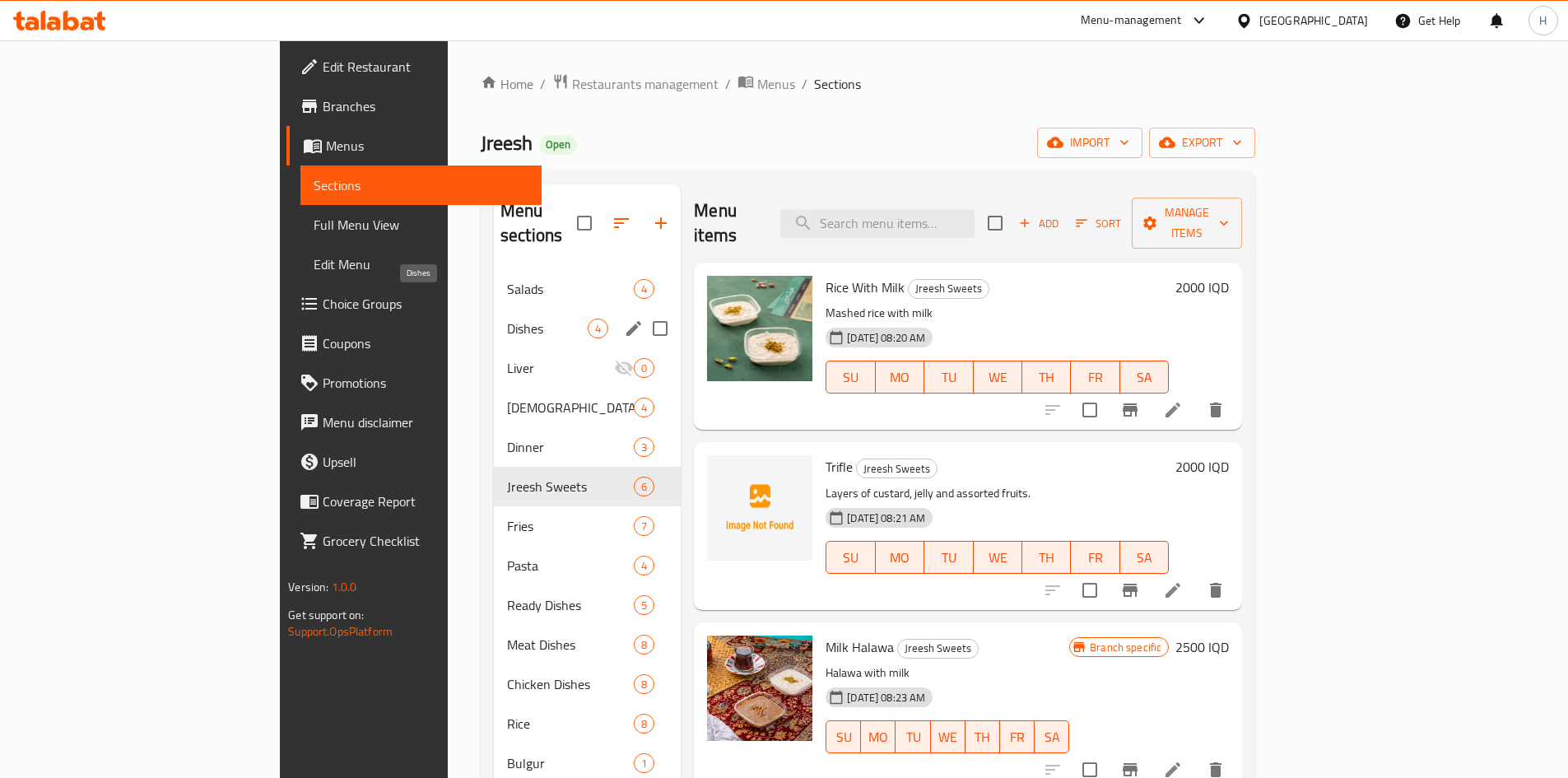
click at [507, 319] on span "Dishes" at bounding box center [548, 328] width 81 height 20
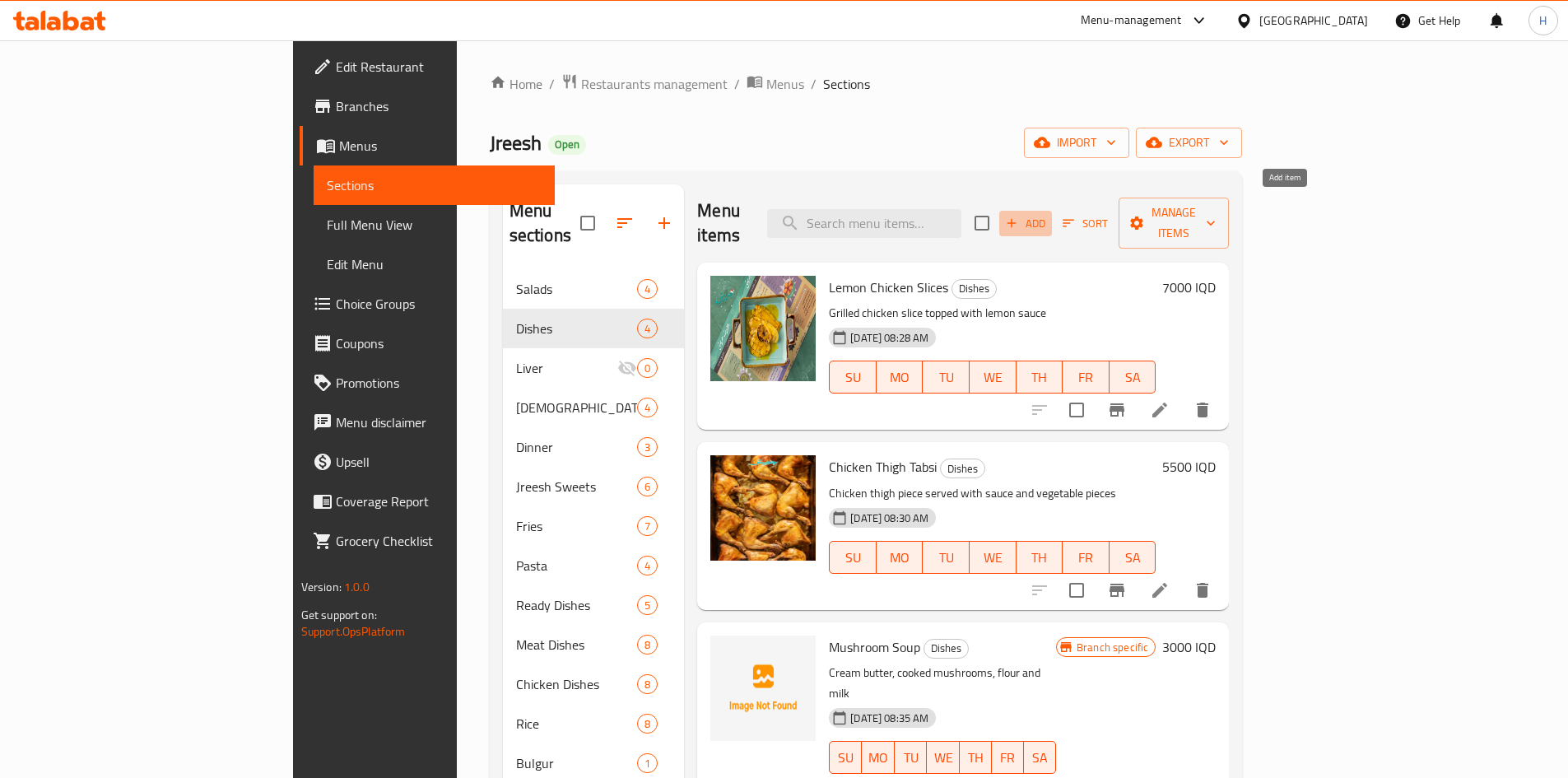
click at [1048, 219] on span "Add" at bounding box center [1026, 223] width 45 height 19
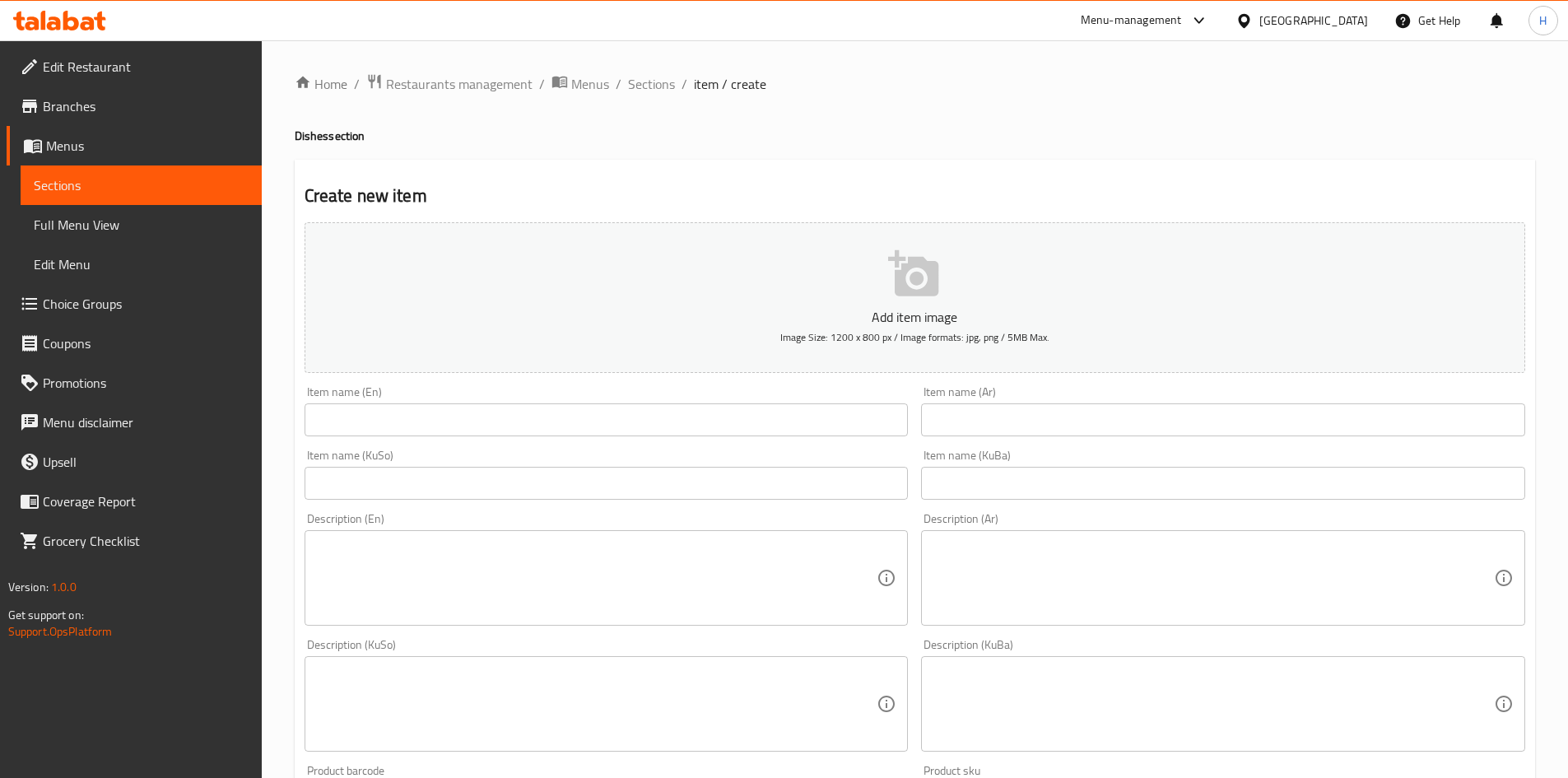
click at [1018, 404] on input "text" at bounding box center [1224, 420] width 605 height 33
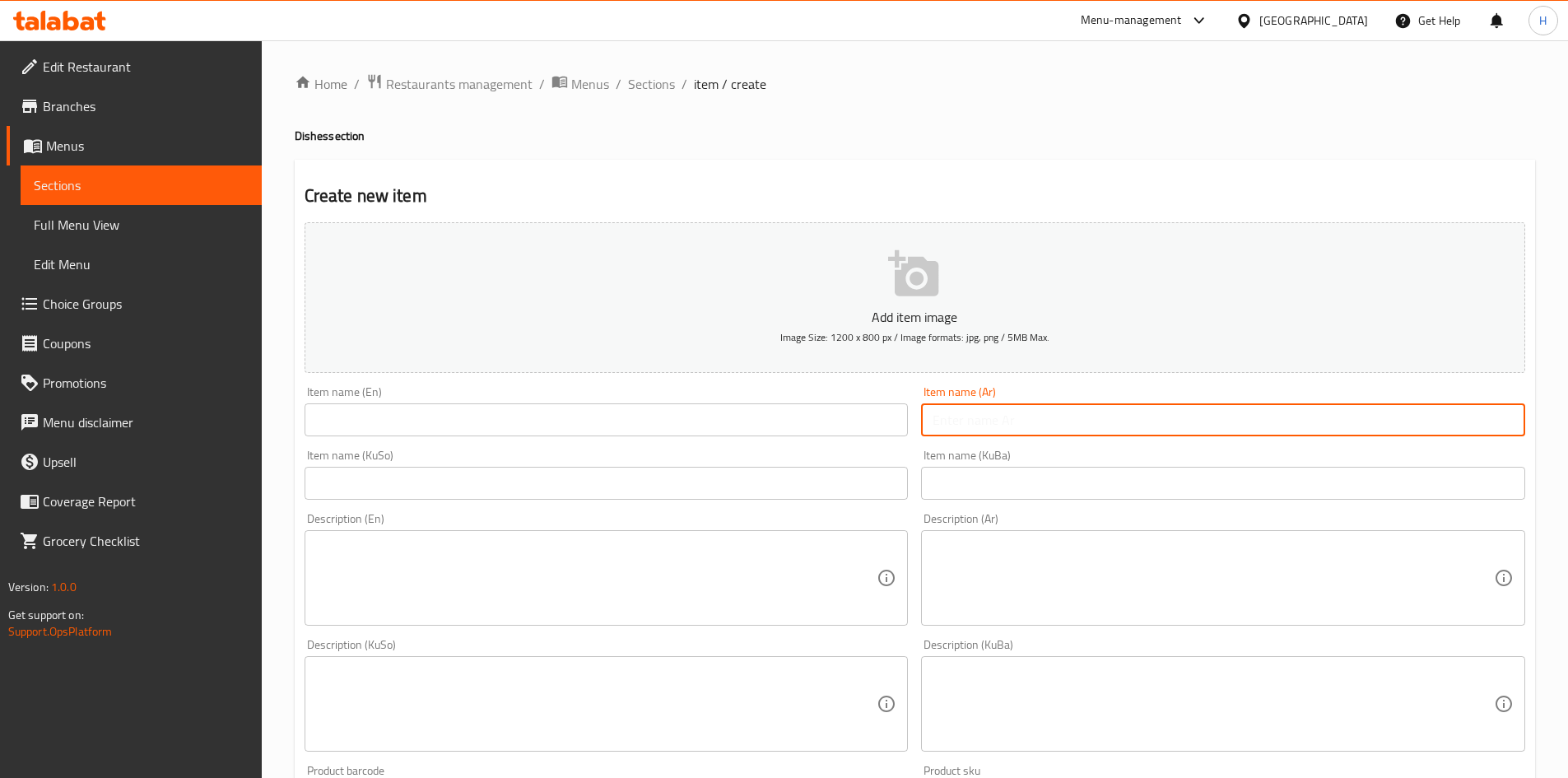
type input "م"
type input "مقلوبة"
click at [610, 405] on div "Item name (En) Item name (En)" at bounding box center [607, 411] width 605 height 50
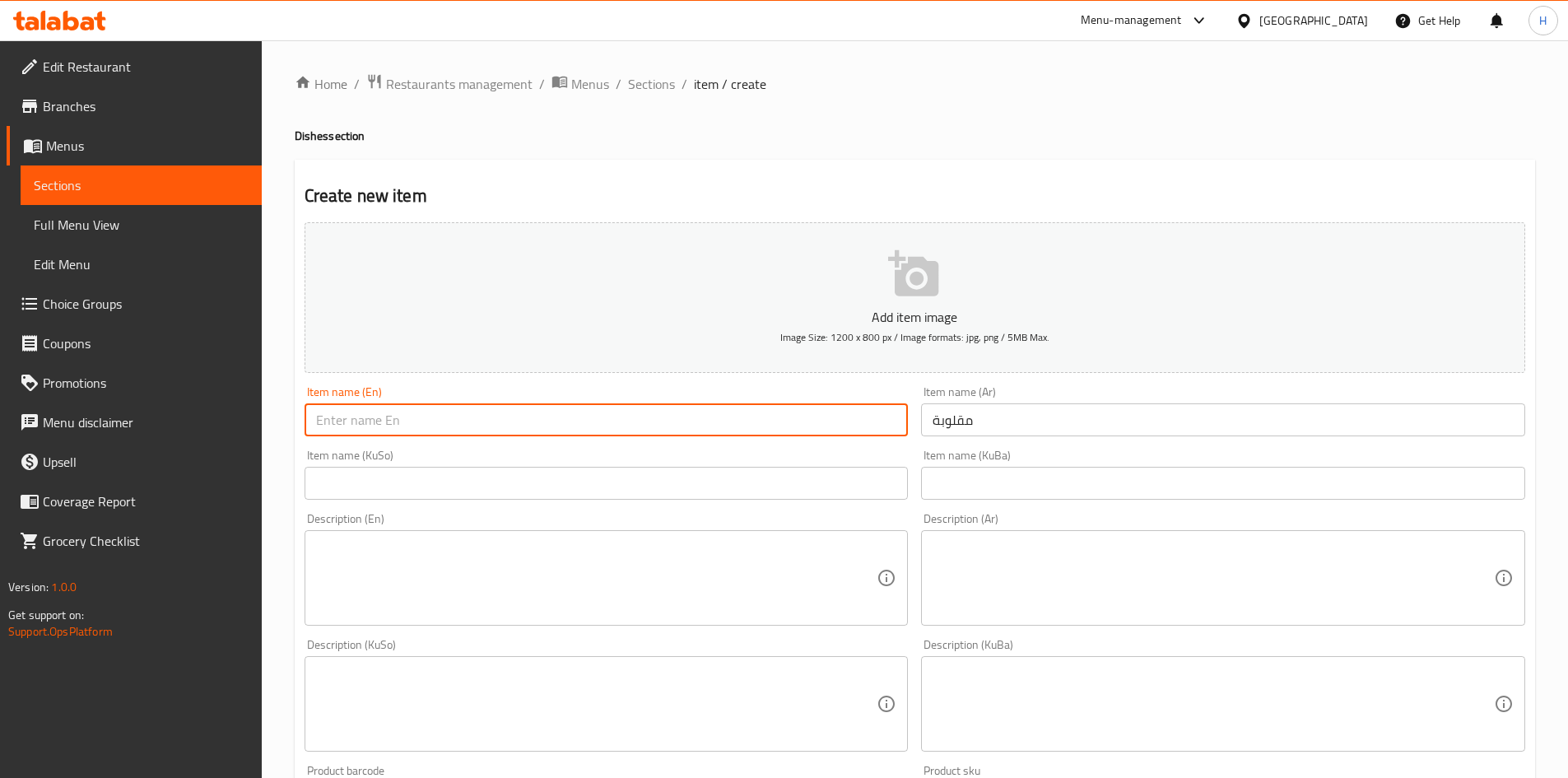
click at [594, 424] on input "text" at bounding box center [607, 420] width 605 height 33
type input "Maqloba"
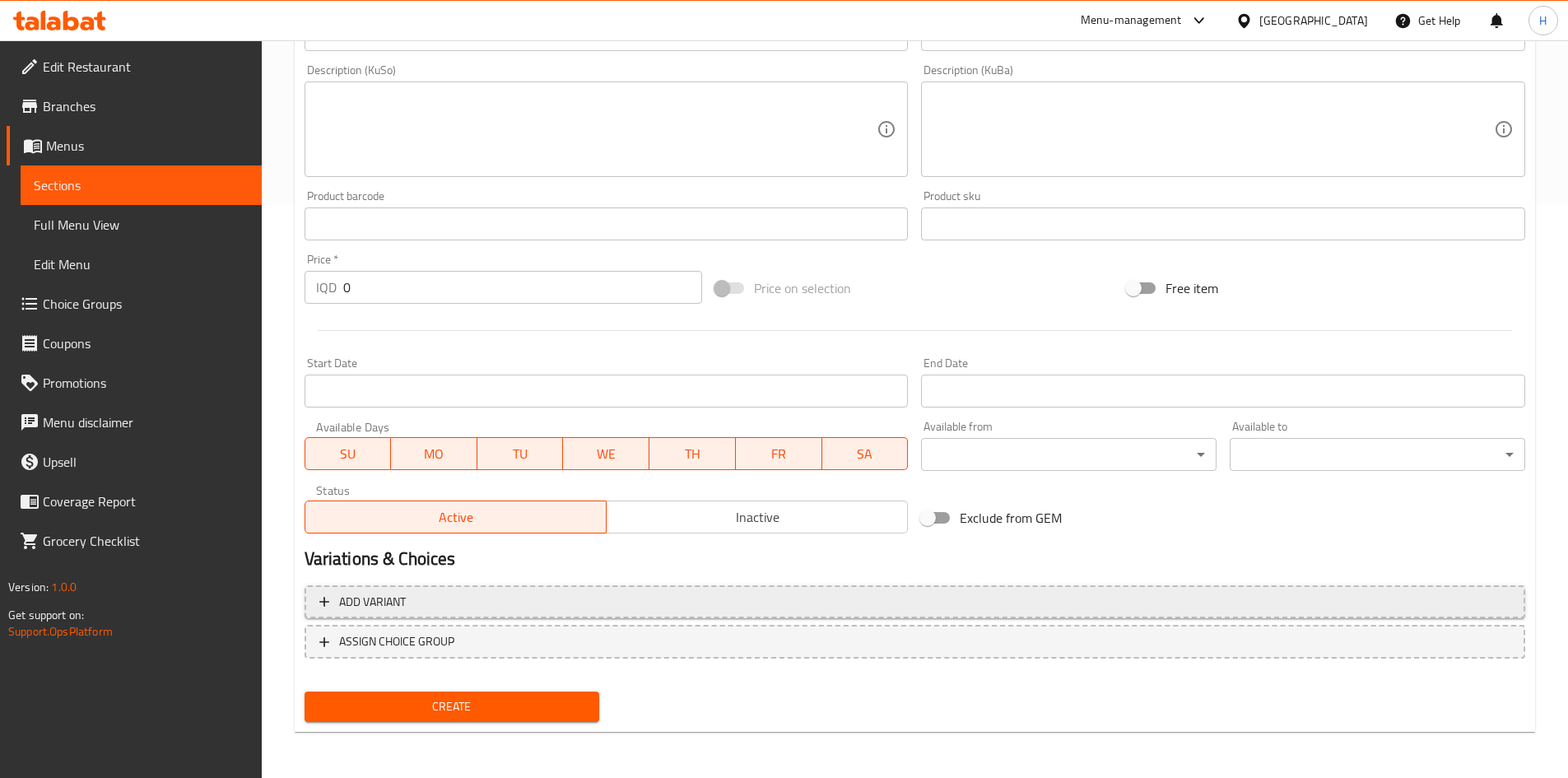
click at [444, 597] on span "Add variant" at bounding box center [915, 602] width 1191 height 21
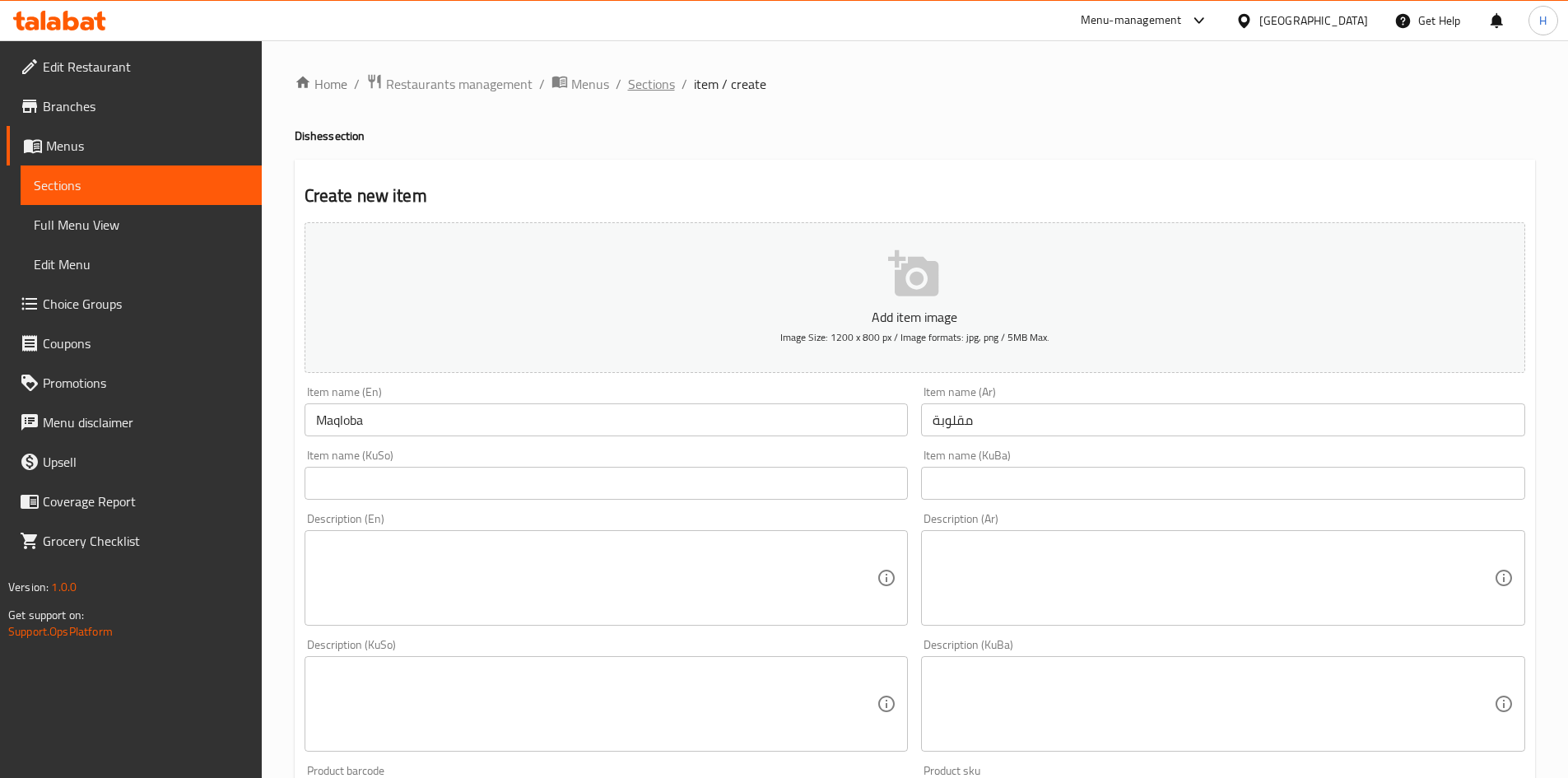
click at [651, 82] on span "Sections" at bounding box center [651, 83] width 47 height 20
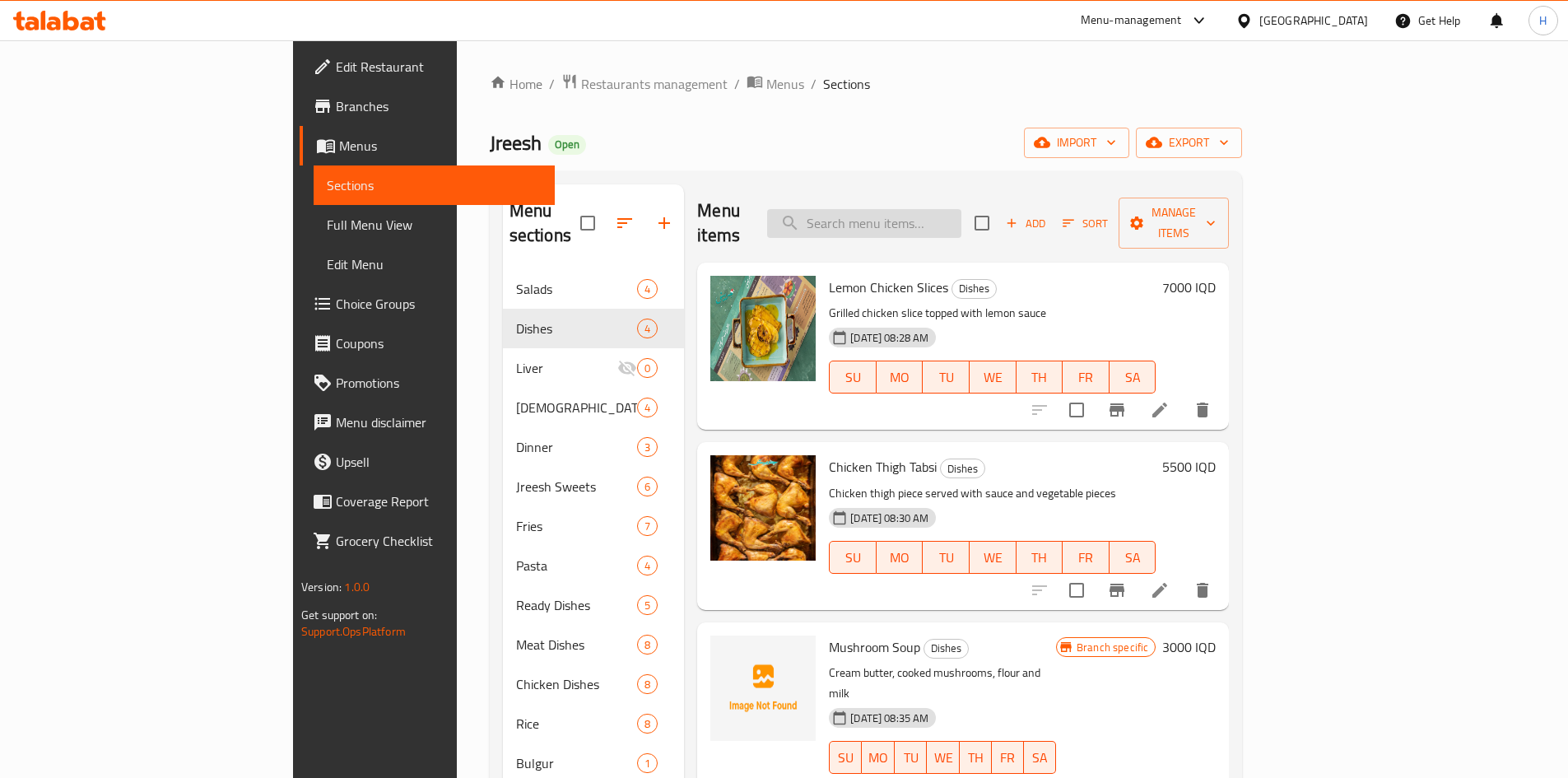
click at [962, 218] on input "search" at bounding box center [864, 224] width 194 height 29
type input "l"
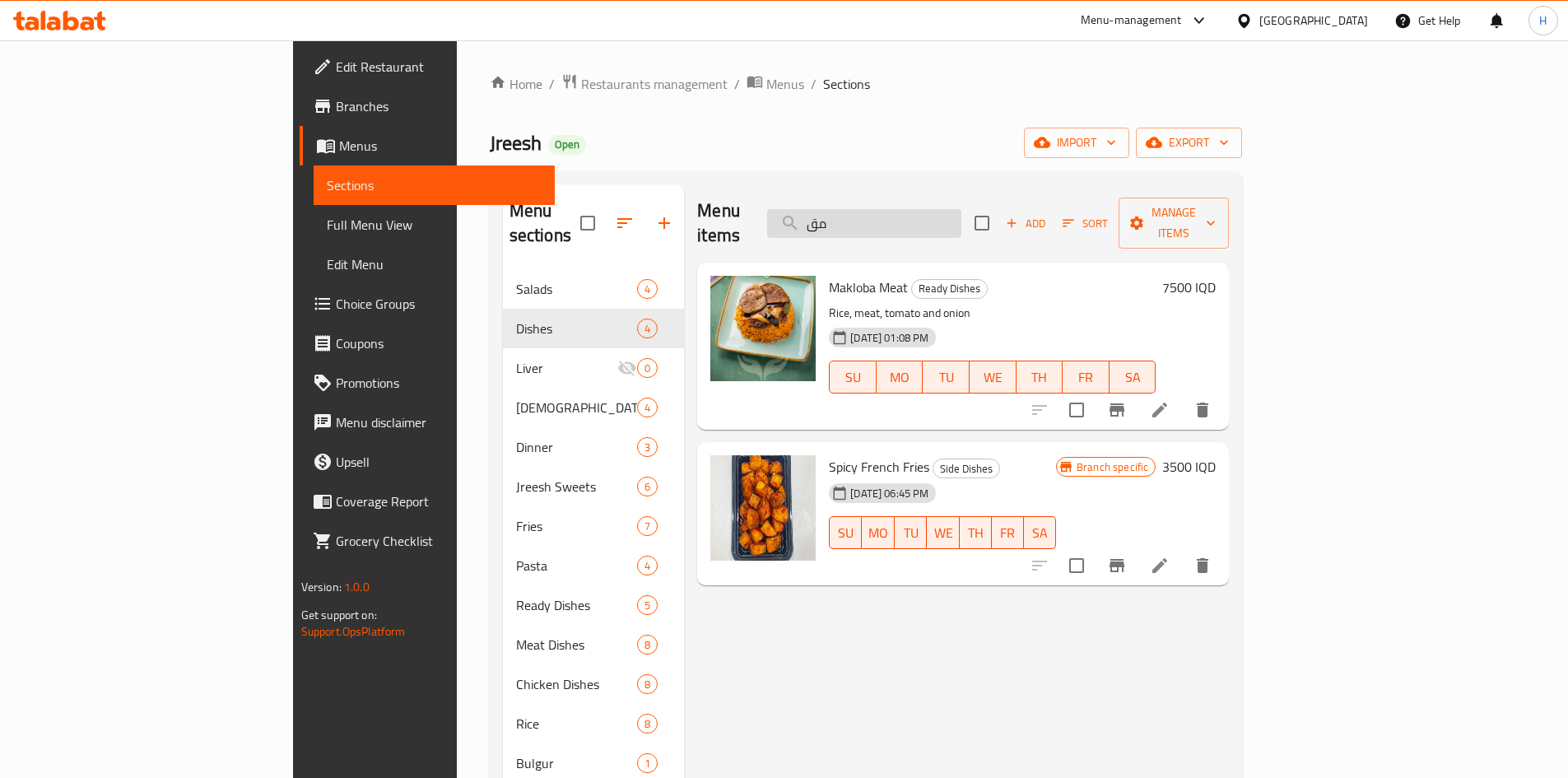
click at [962, 224] on input "مق" at bounding box center [864, 224] width 194 height 29
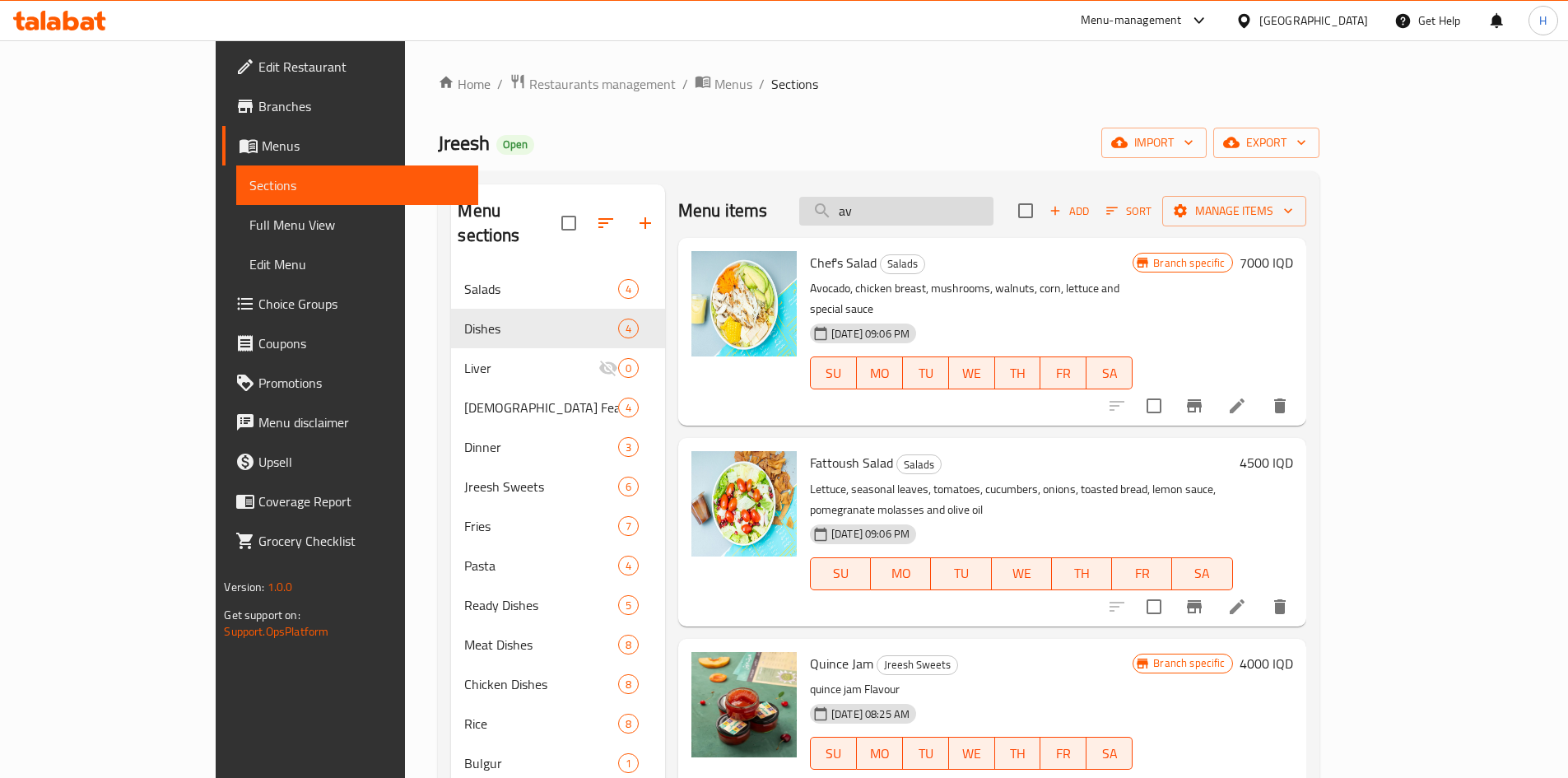
type input "a"
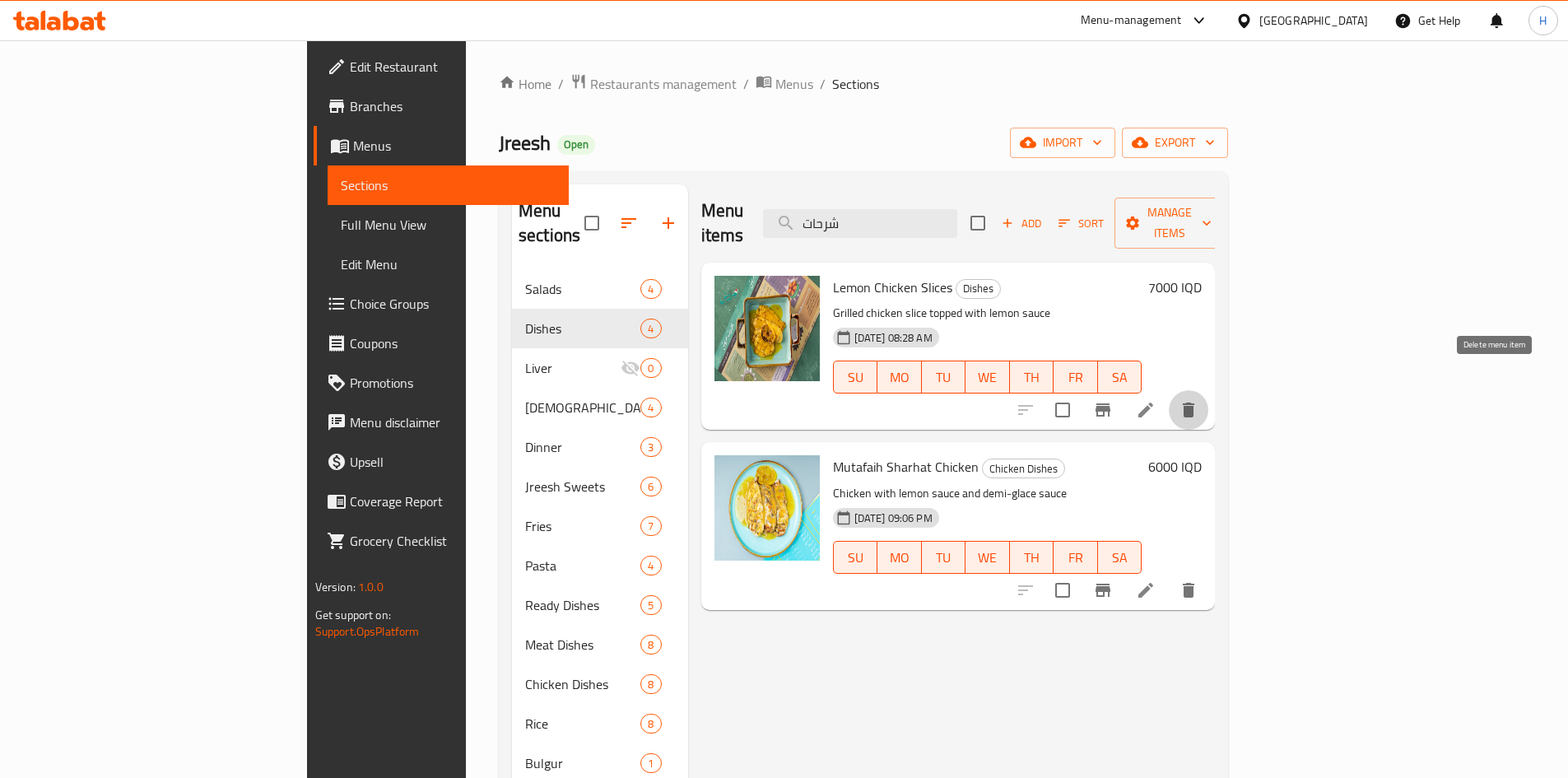
click at [1208, 390] on button "delete" at bounding box center [1188, 410] width 40 height 40
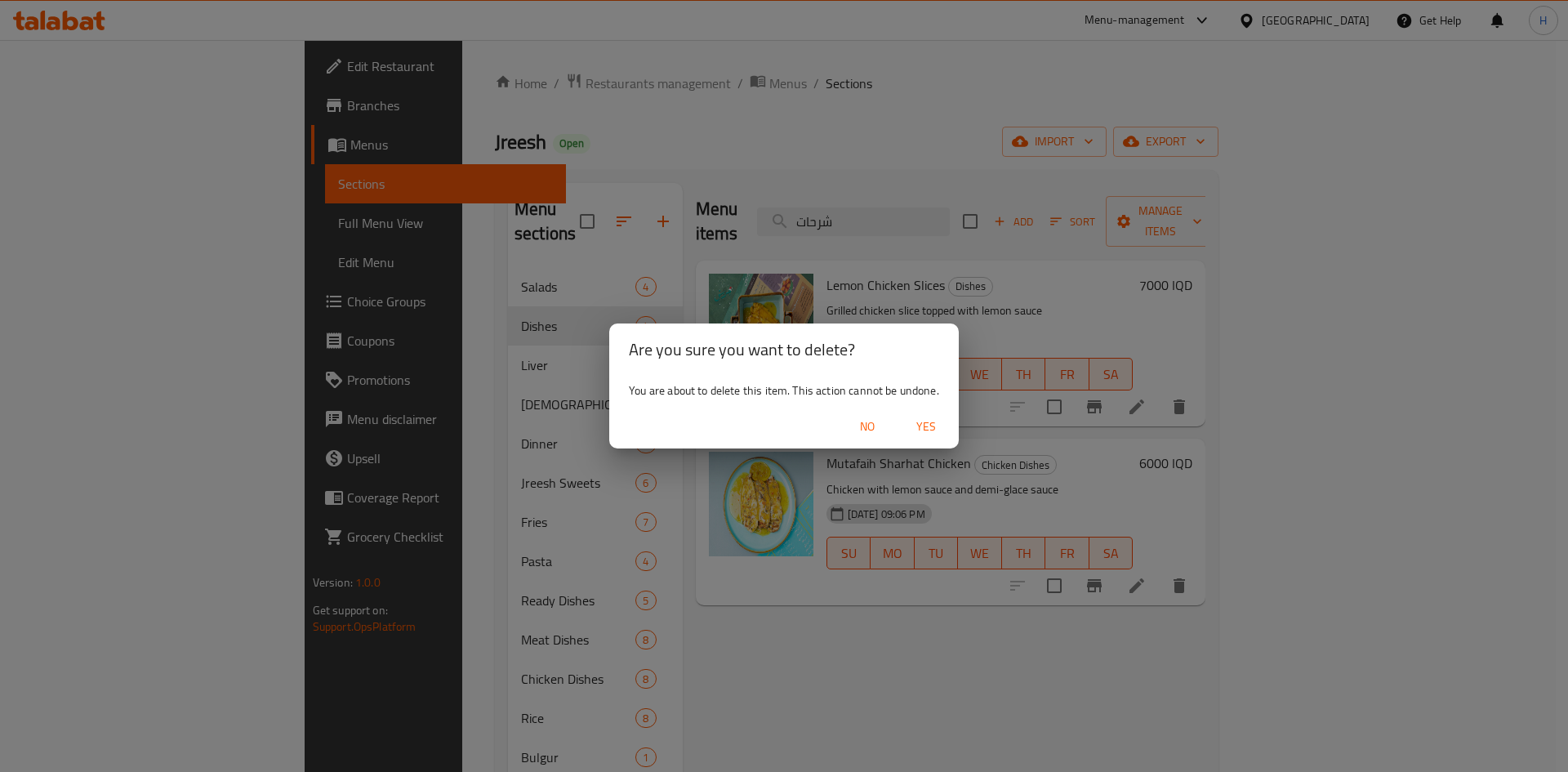
click at [912, 422] on span "Yes" at bounding box center [926, 427] width 39 height 20
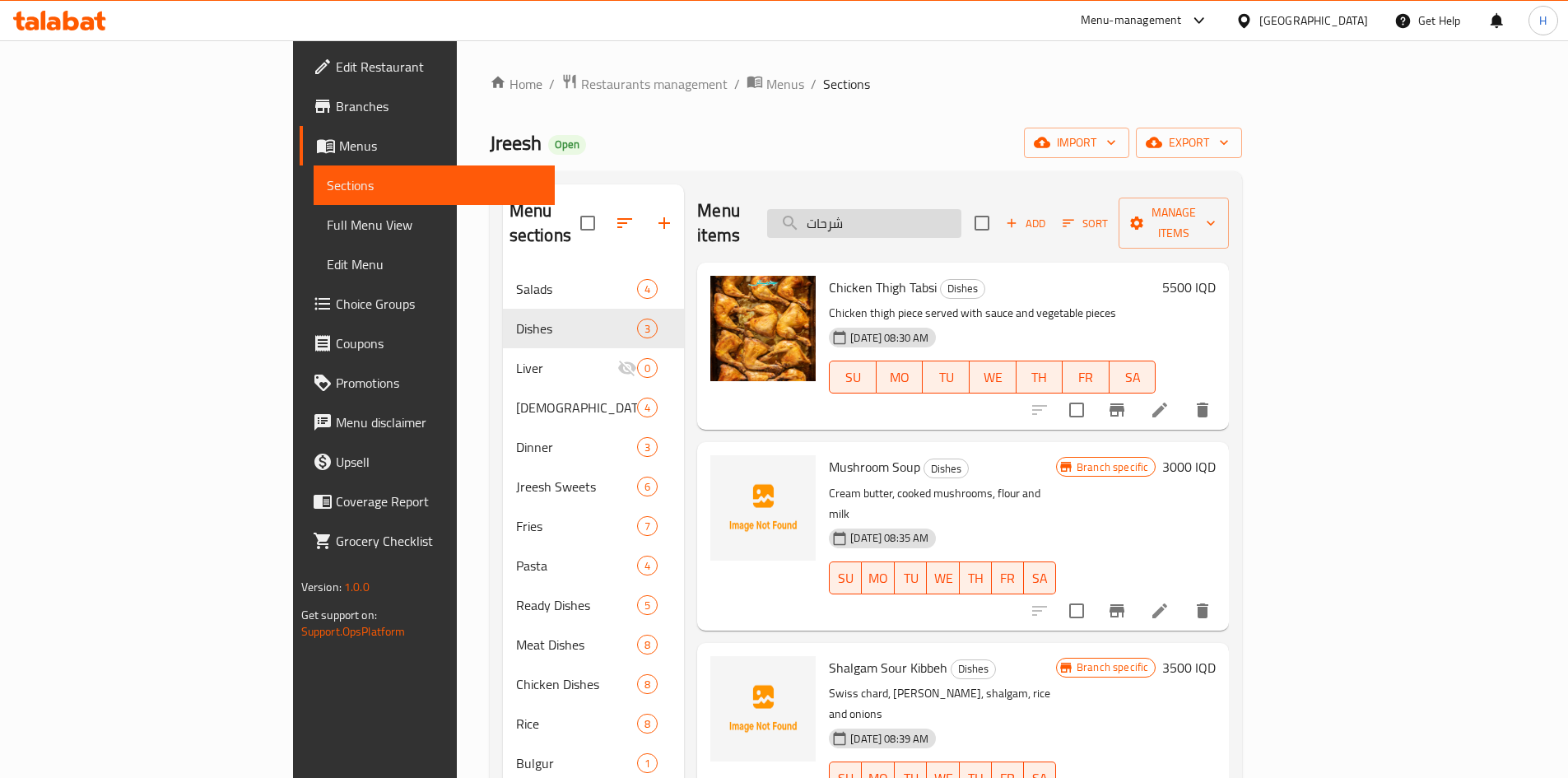
click at [962, 213] on input "شرحات" at bounding box center [864, 224] width 194 height 29
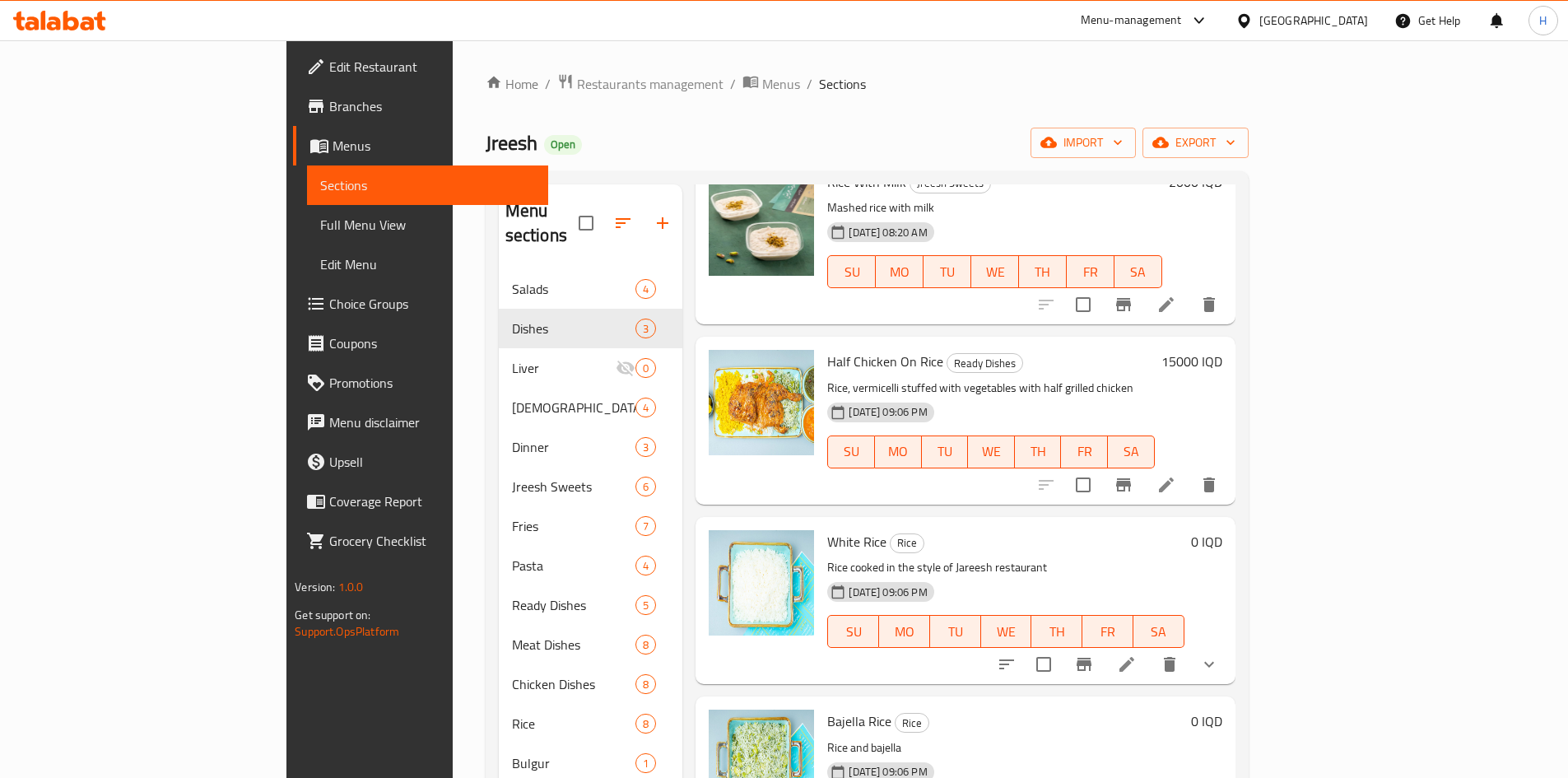
scroll to position [906, 0]
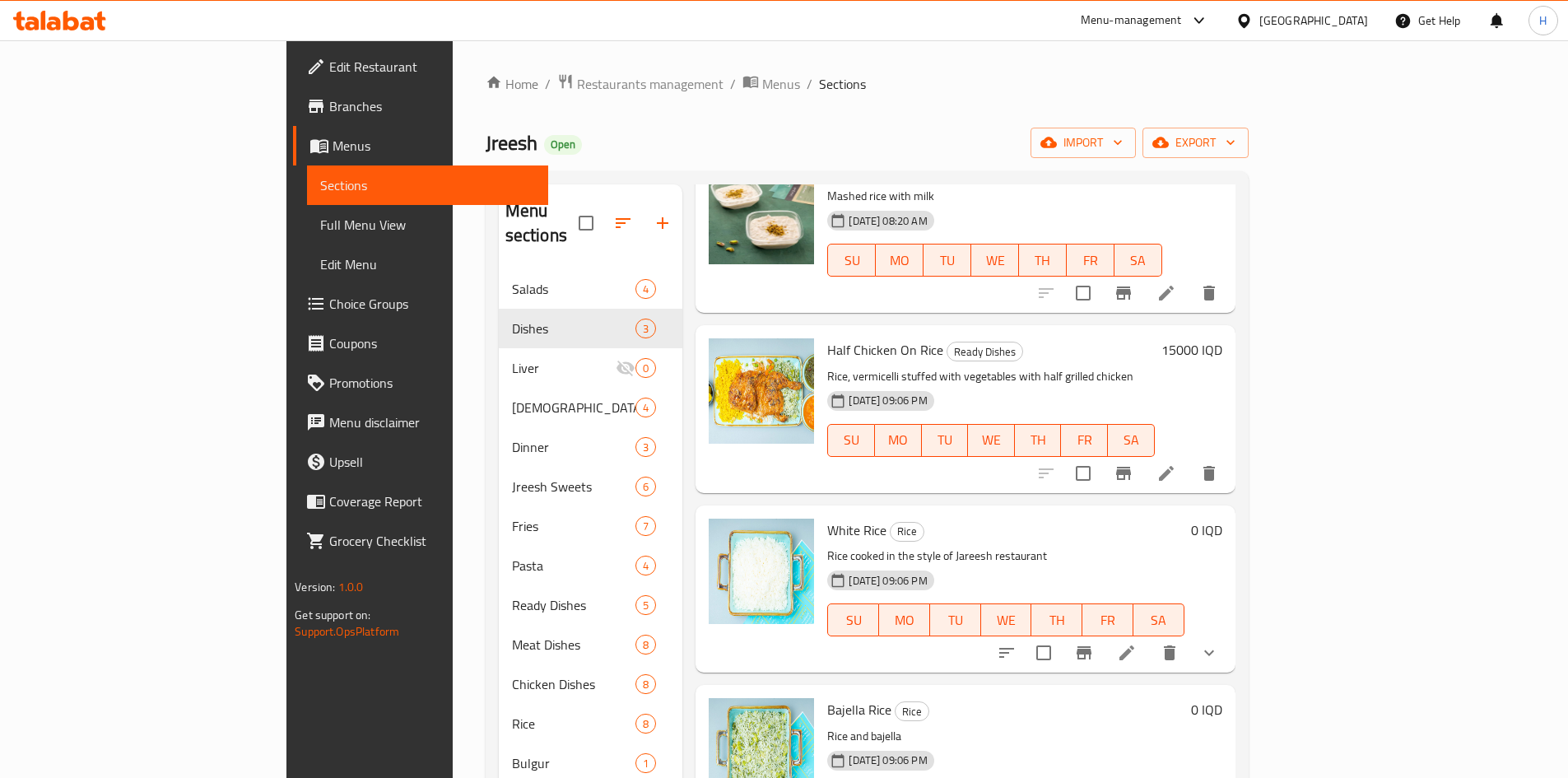
type input "رز"
click at [1137, 643] on icon at bounding box center [1127, 653] width 20 height 20
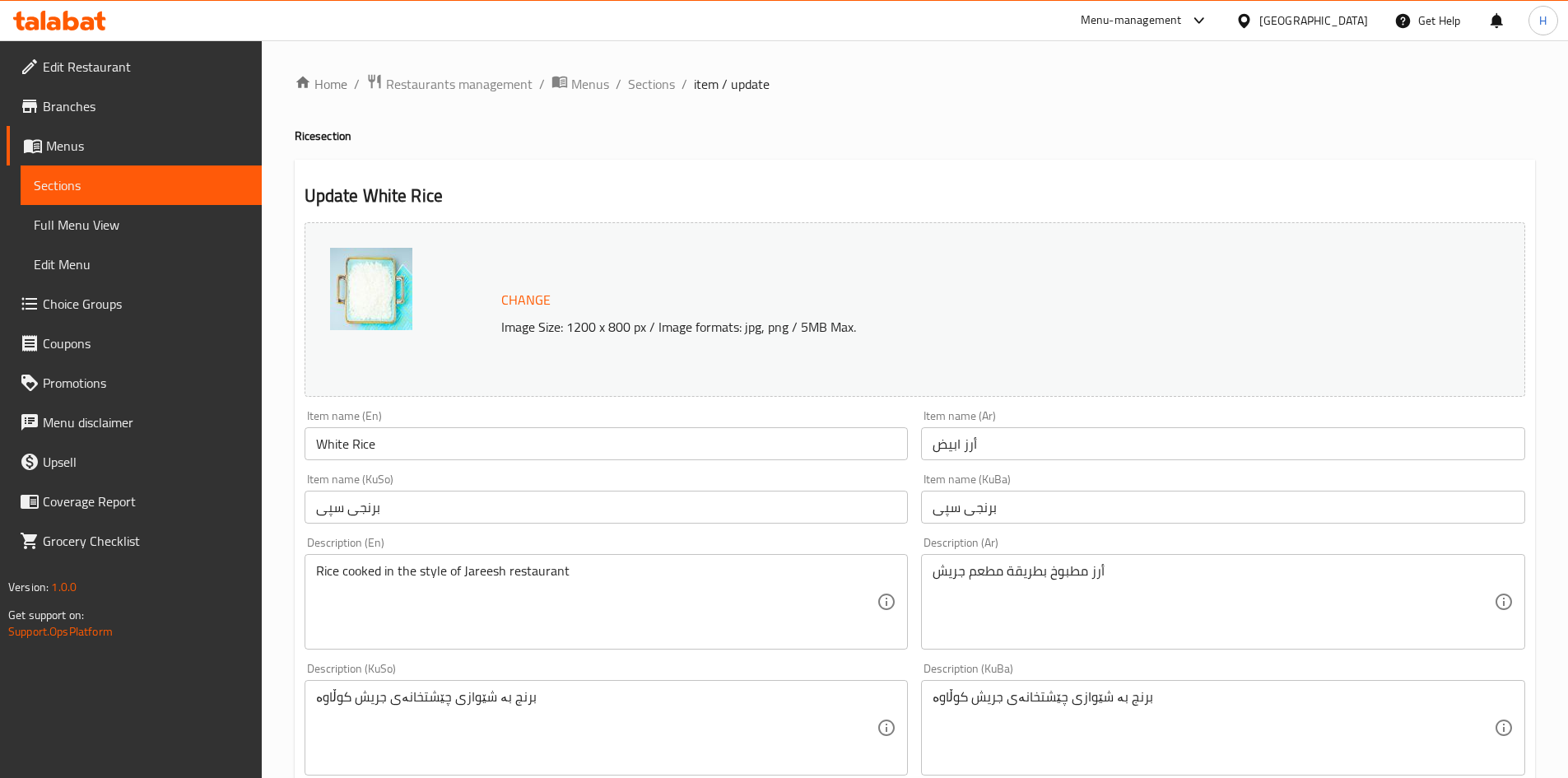
drag, startPoint x: 647, startPoint y: 90, endPoint x: 682, endPoint y: 123, distance: 48.1
click at [647, 90] on span "Sections" at bounding box center [651, 83] width 47 height 20
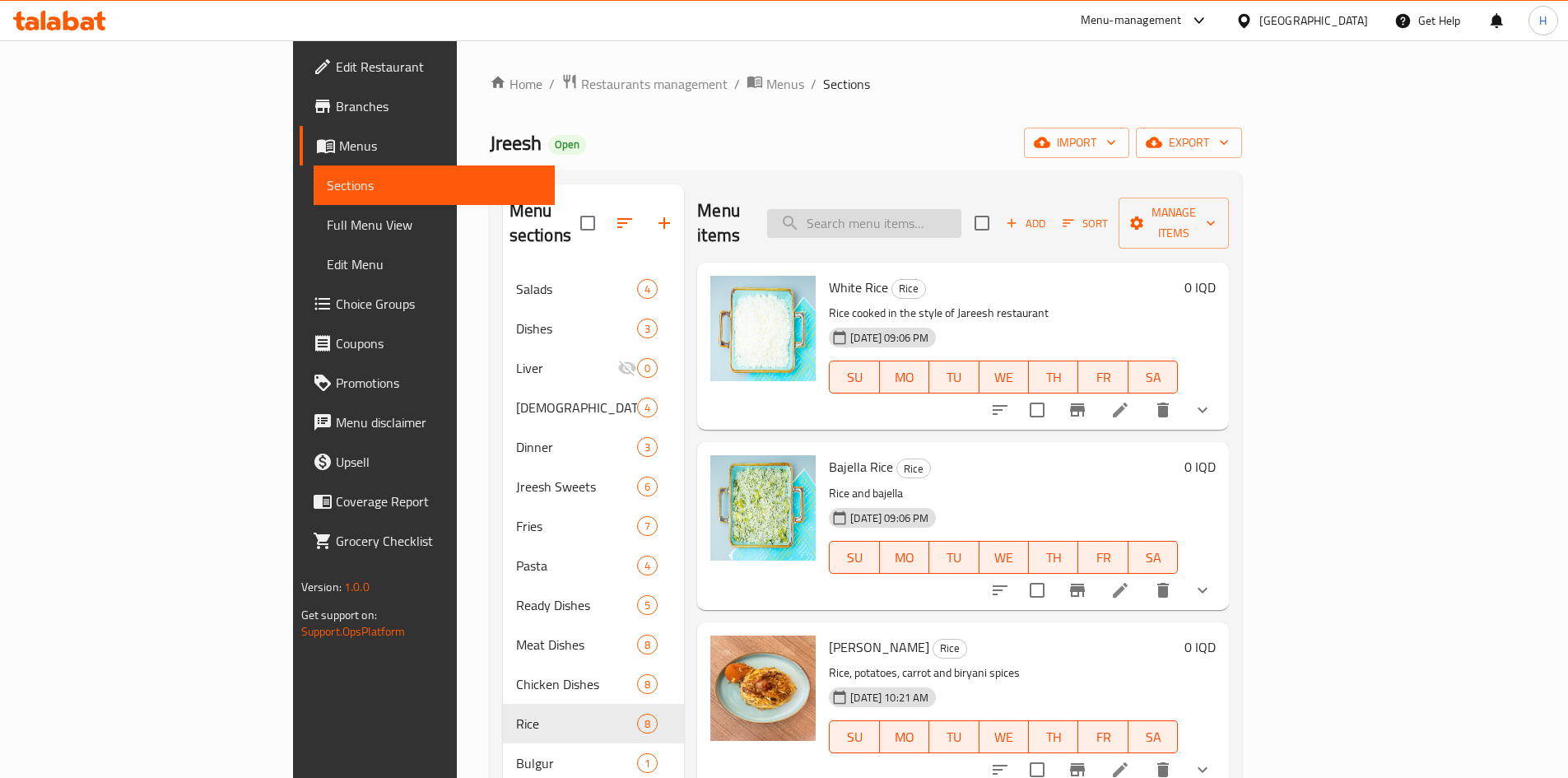
click at [962, 216] on input "search" at bounding box center [864, 224] width 194 height 29
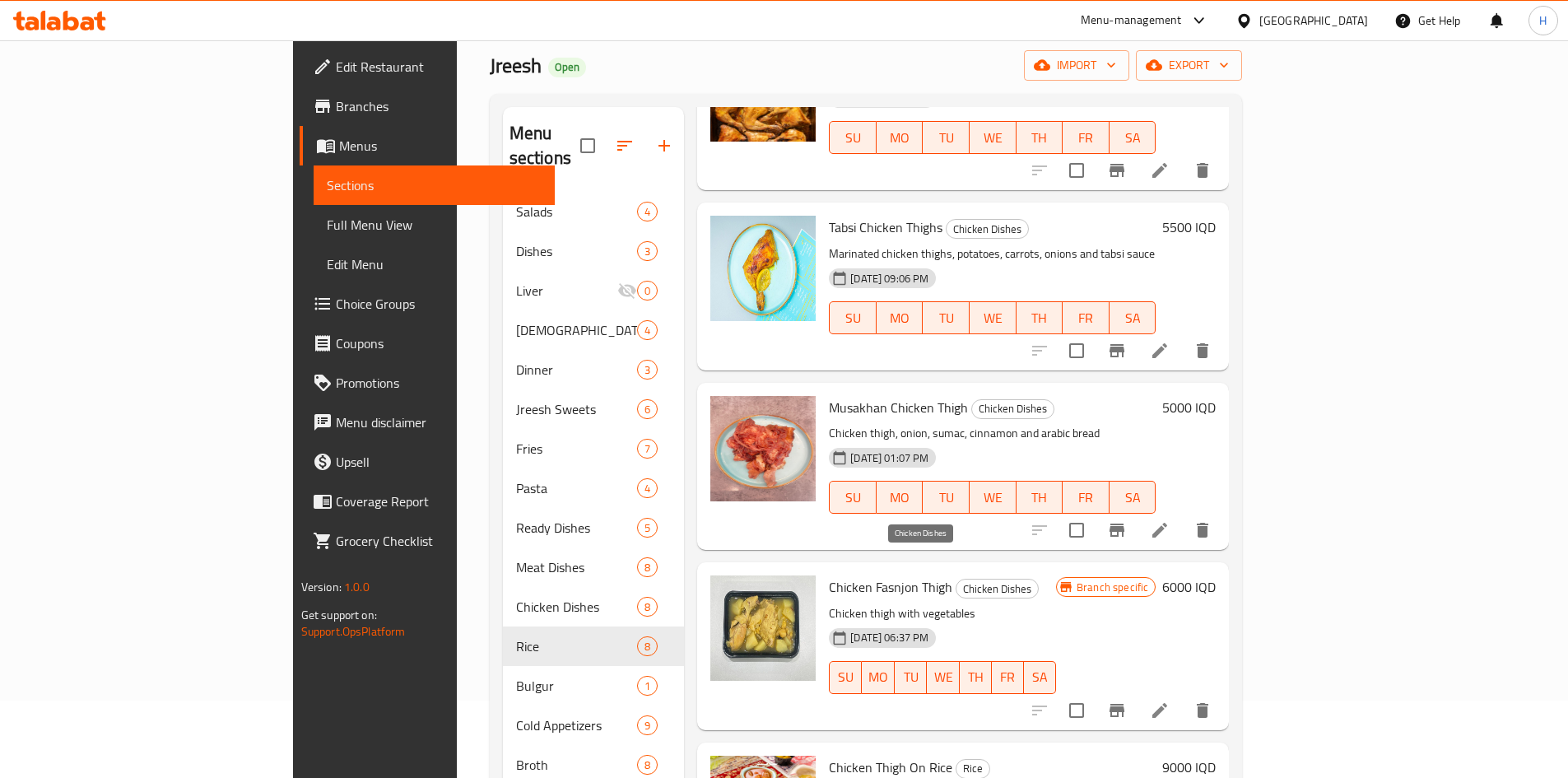
scroll to position [230, 0]
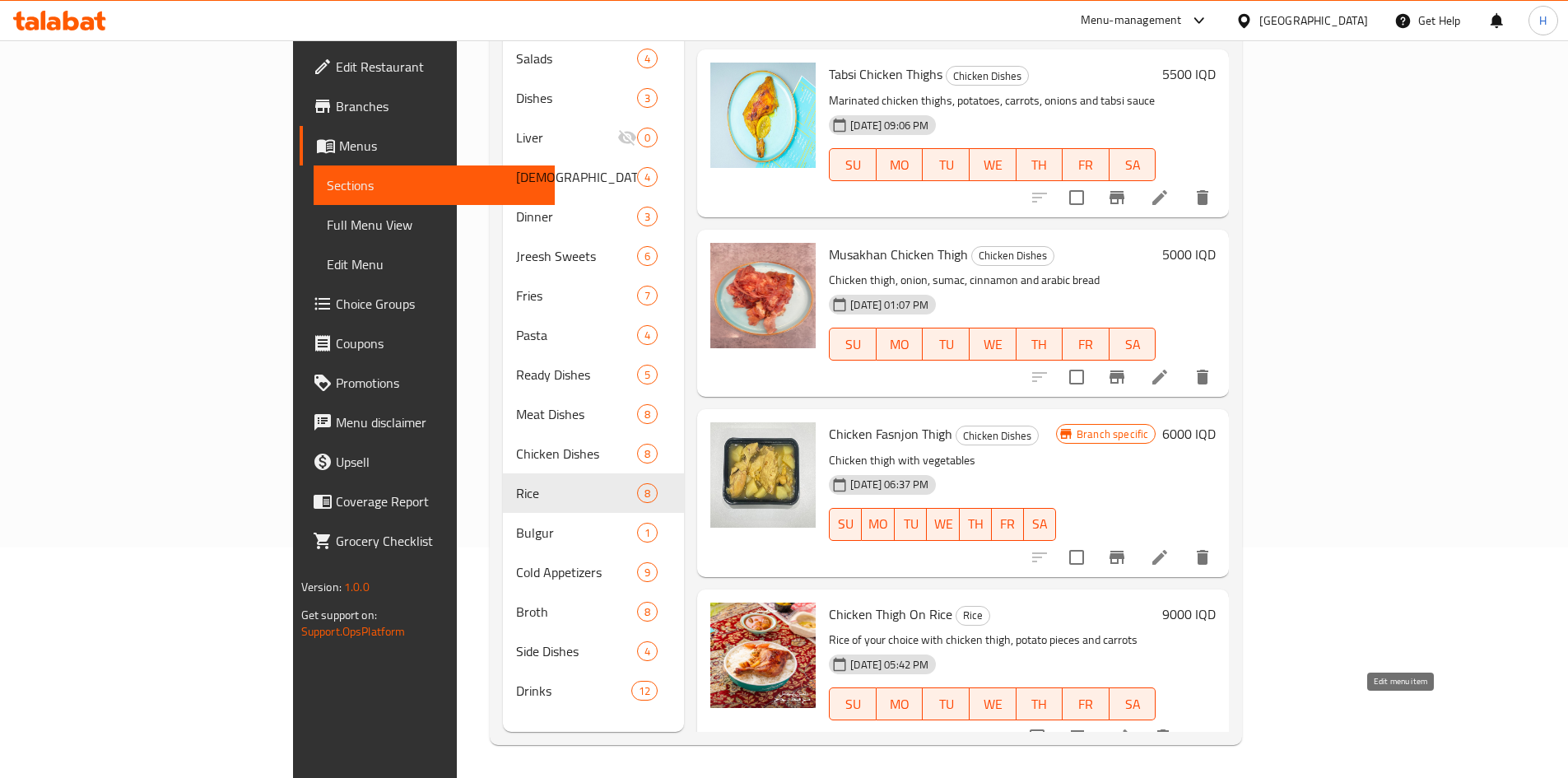
type input "فخ"
click at [1130, 726] on icon at bounding box center [1120, 736] width 20 height 20
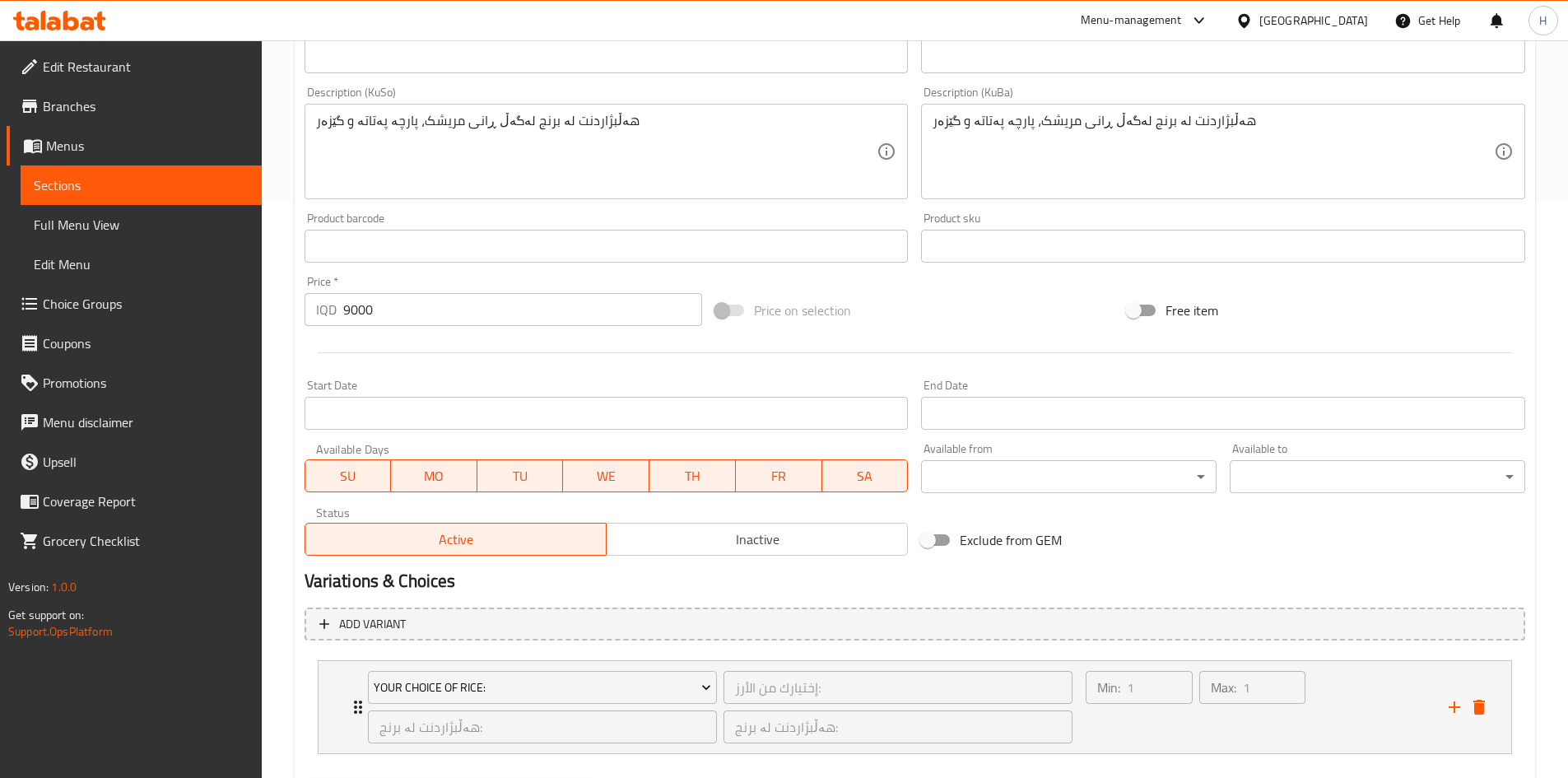
scroll to position [666, 0]
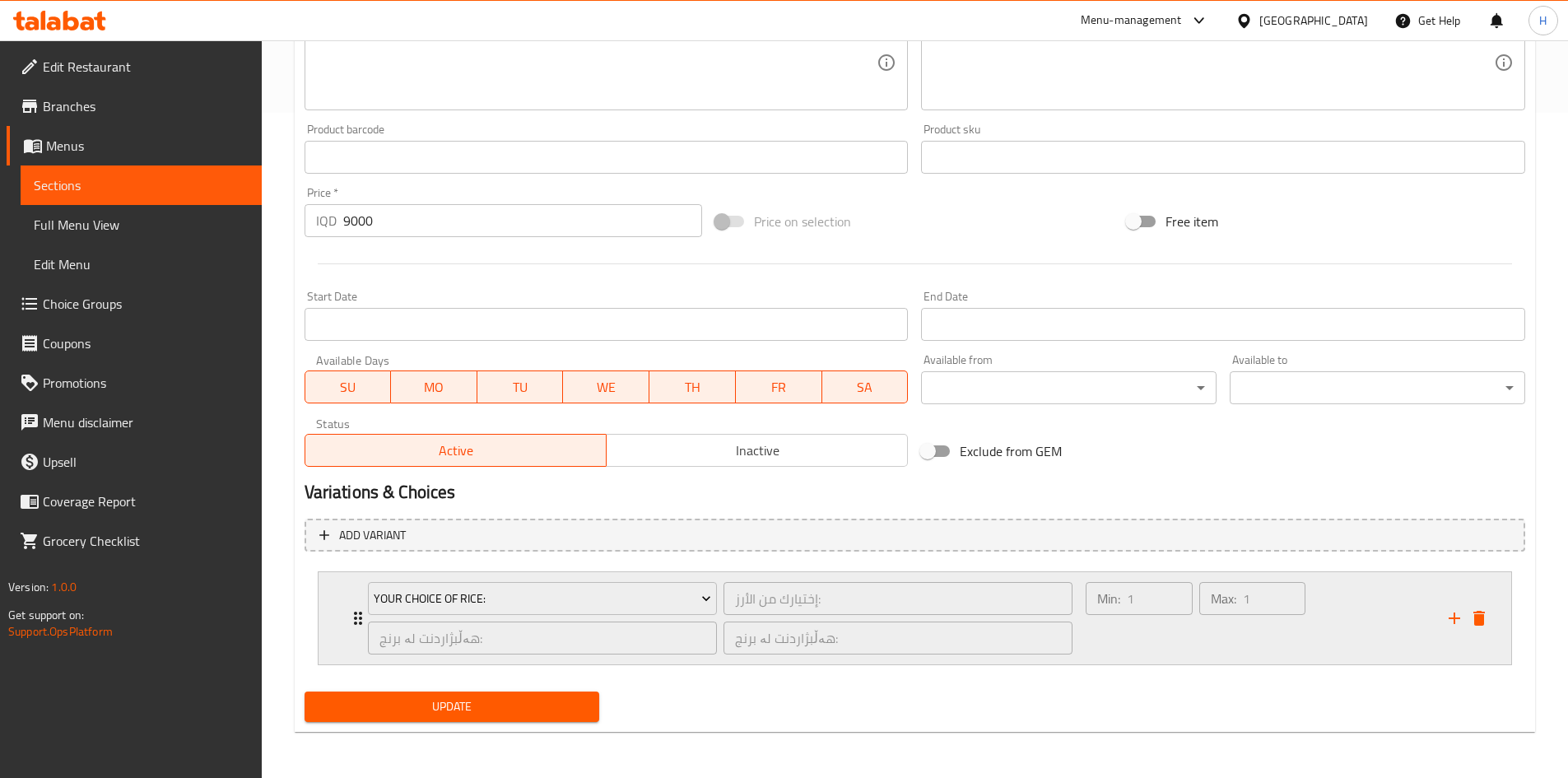
drag, startPoint x: 346, startPoint y: 605, endPoint x: 390, endPoint y: 602, distance: 44.1
click at [345, 605] on div "Your Choice Of Rice: إختيارك من الأرز: ​ هەڵبژاردنت لە برنج: ​ هەڵبژاردنت لە بر…" at bounding box center [915, 617] width 1193 height 92
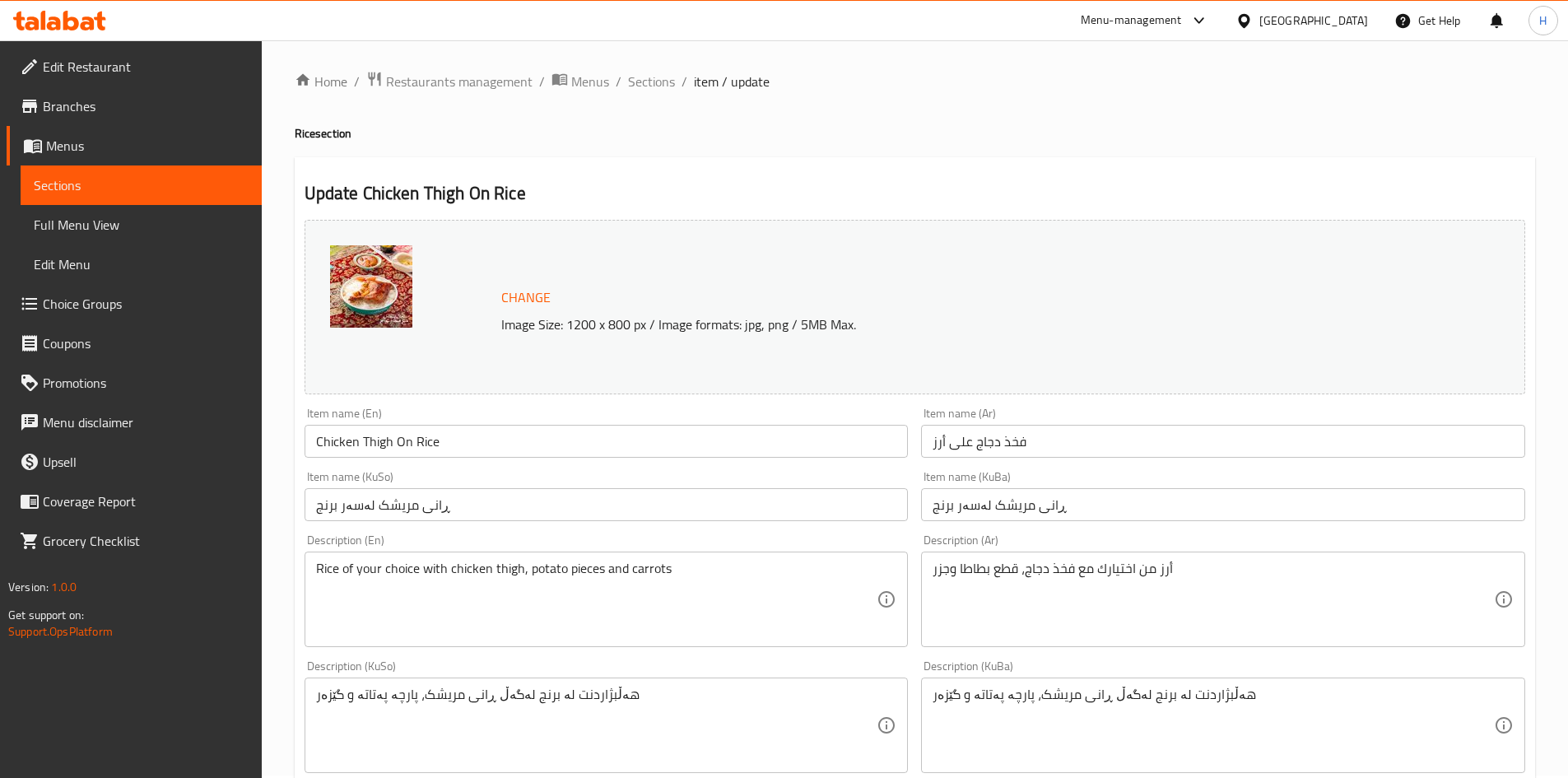
scroll to position [0, 0]
click at [666, 82] on span "Sections" at bounding box center [651, 83] width 47 height 20
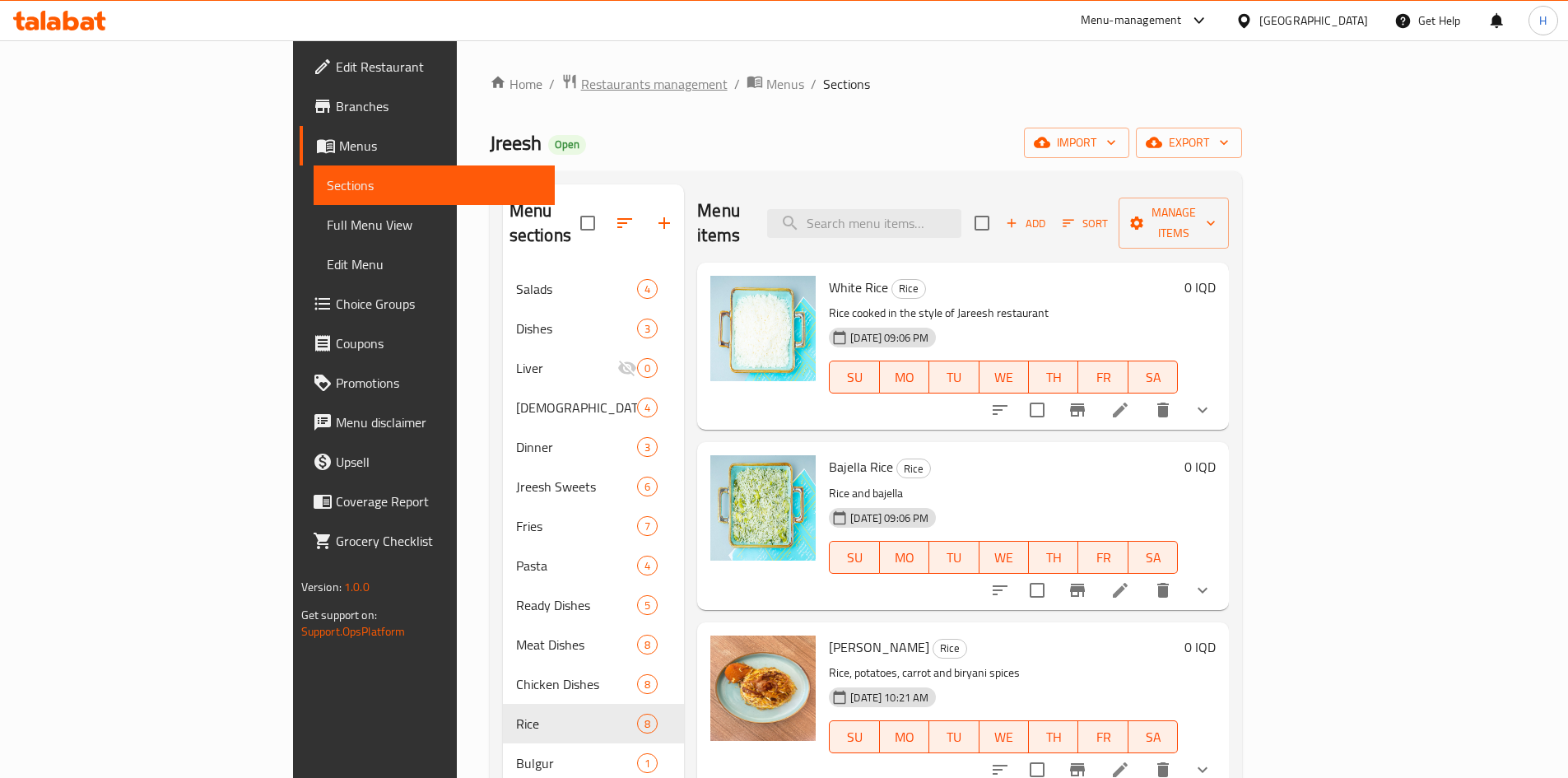
click at [457, 72] on div "Home / Restaurants management / Menus / Sections Jreesh Open import export Menu…" at bounding box center [866, 524] width 819 height 968
click at [581, 89] on span "Restaurants management" at bounding box center [654, 83] width 147 height 20
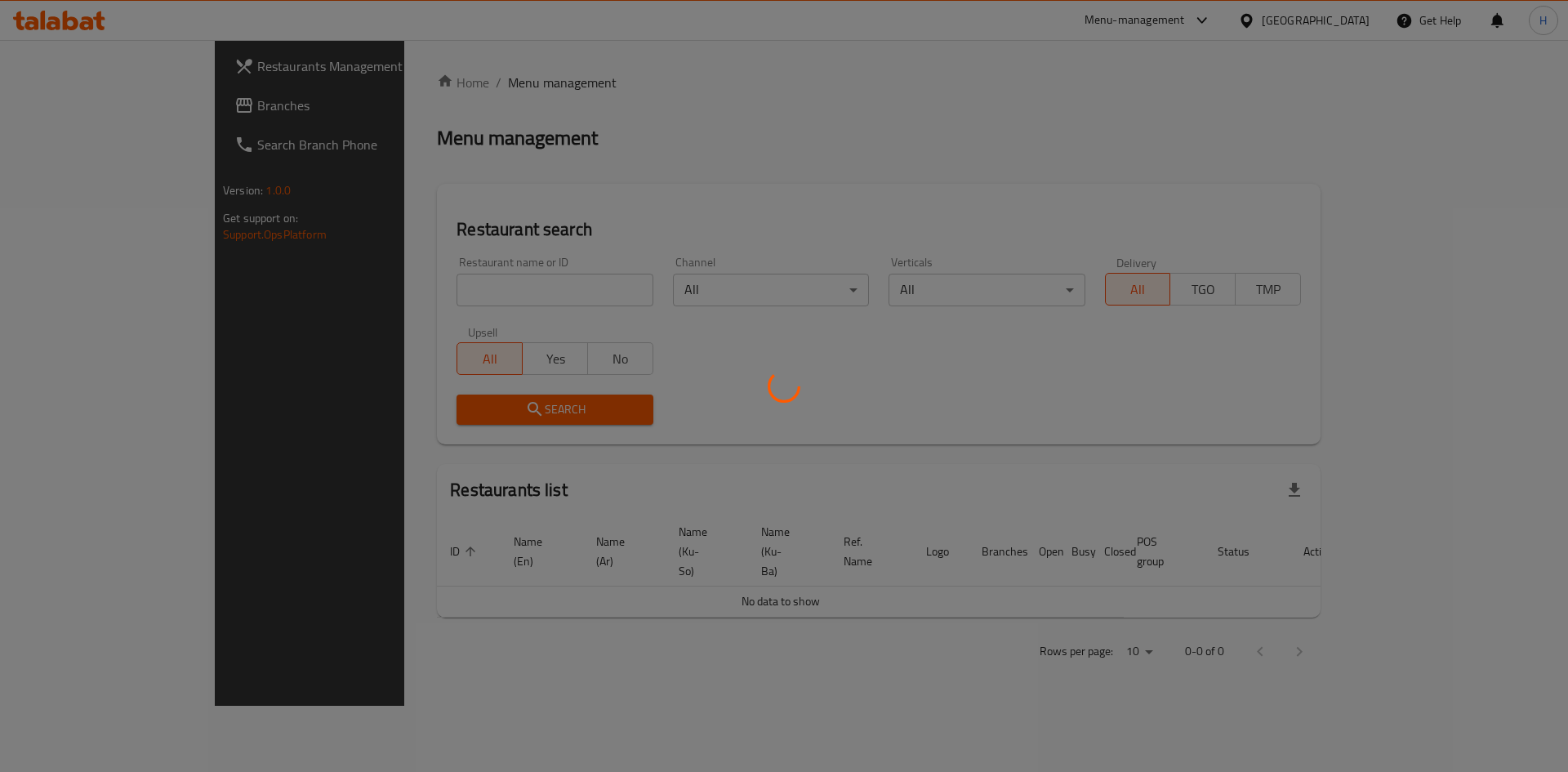
click at [447, 292] on div at bounding box center [784, 386] width 1568 height 772
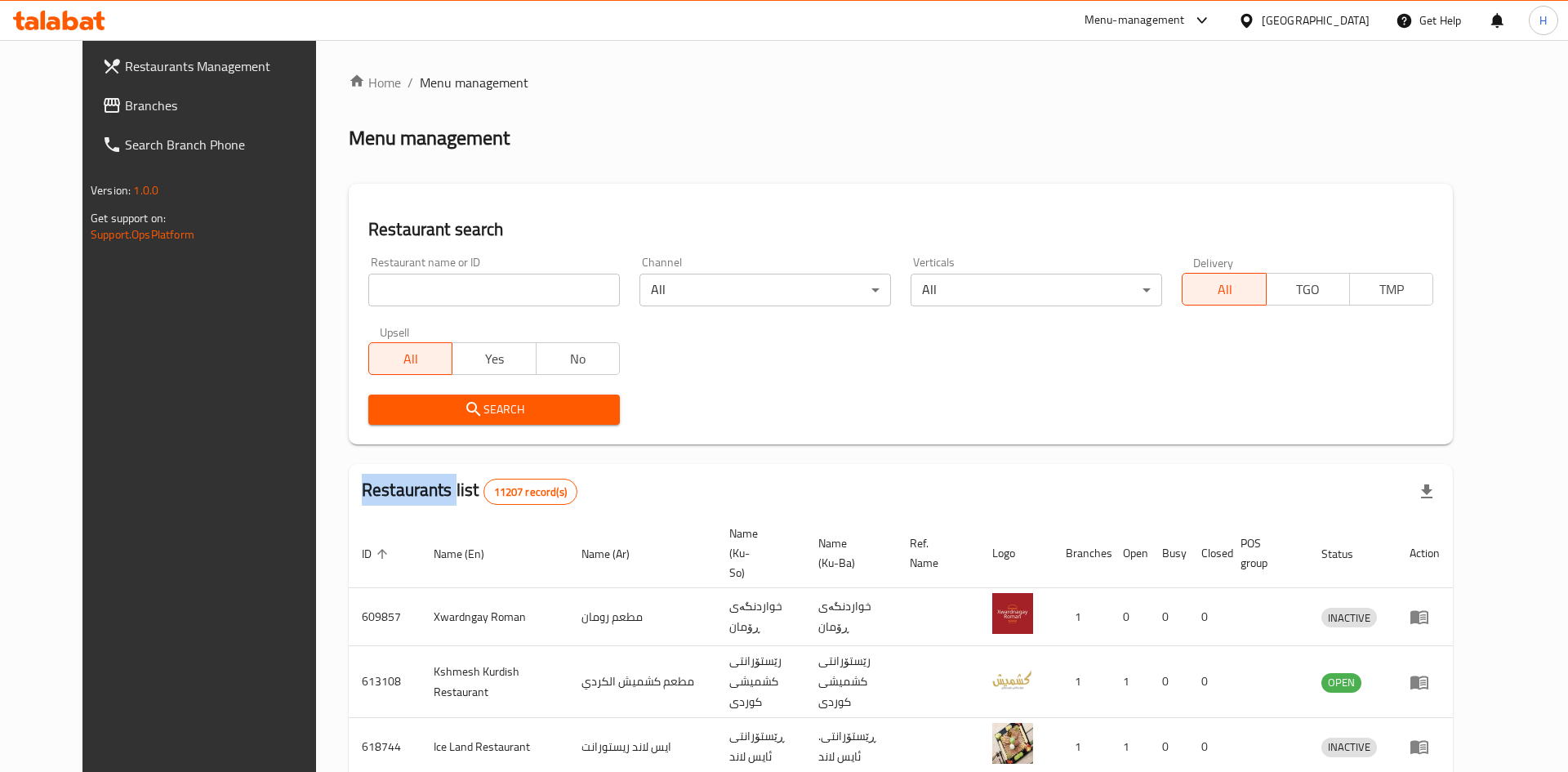
click at [447, 292] on div at bounding box center [784, 386] width 1568 height 772
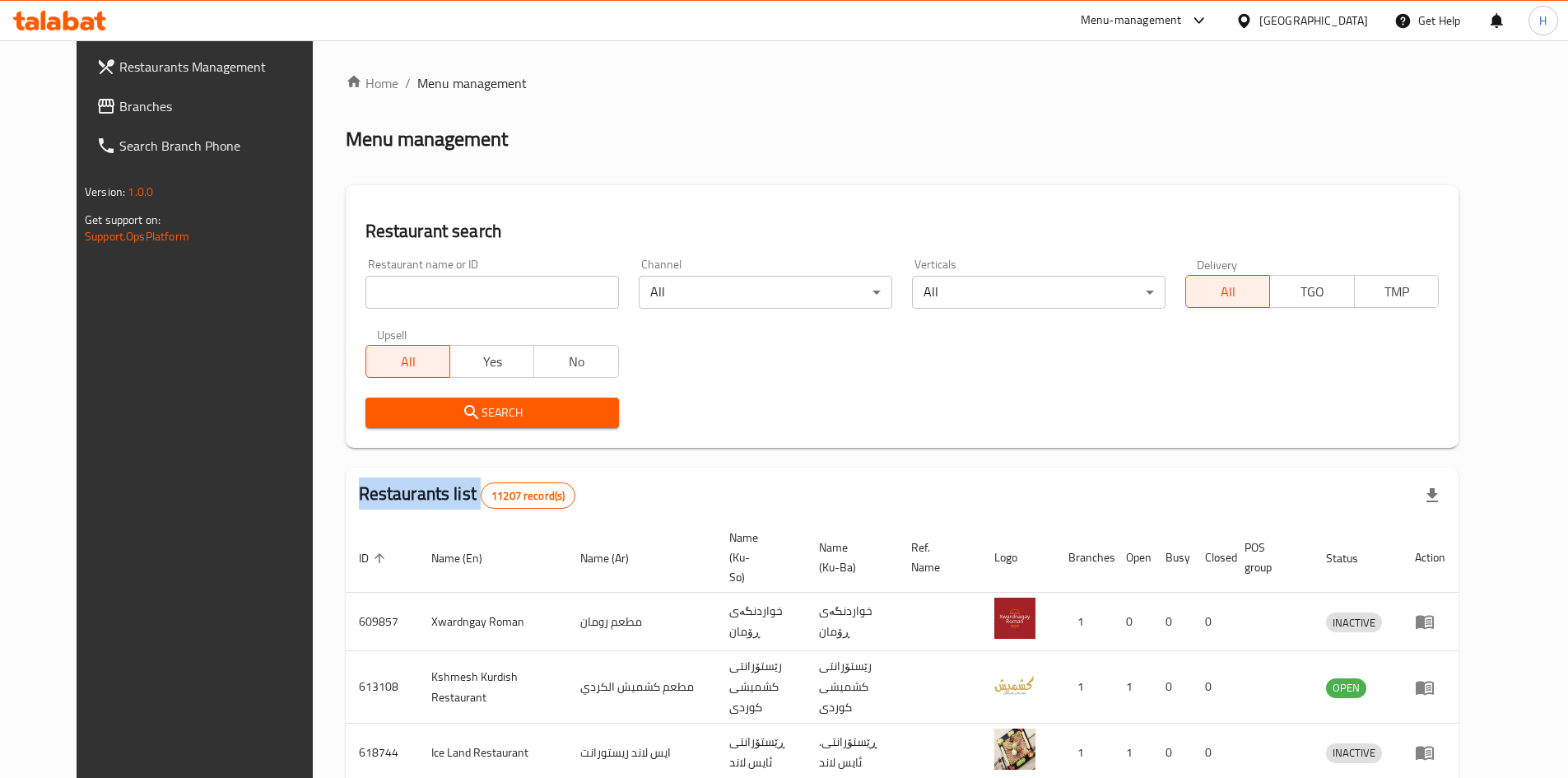
click at [451, 295] on div "Home / Menu management Menu management Restaurant search Restaurant name or ID …" at bounding box center [903, 643] width 1113 height 1141
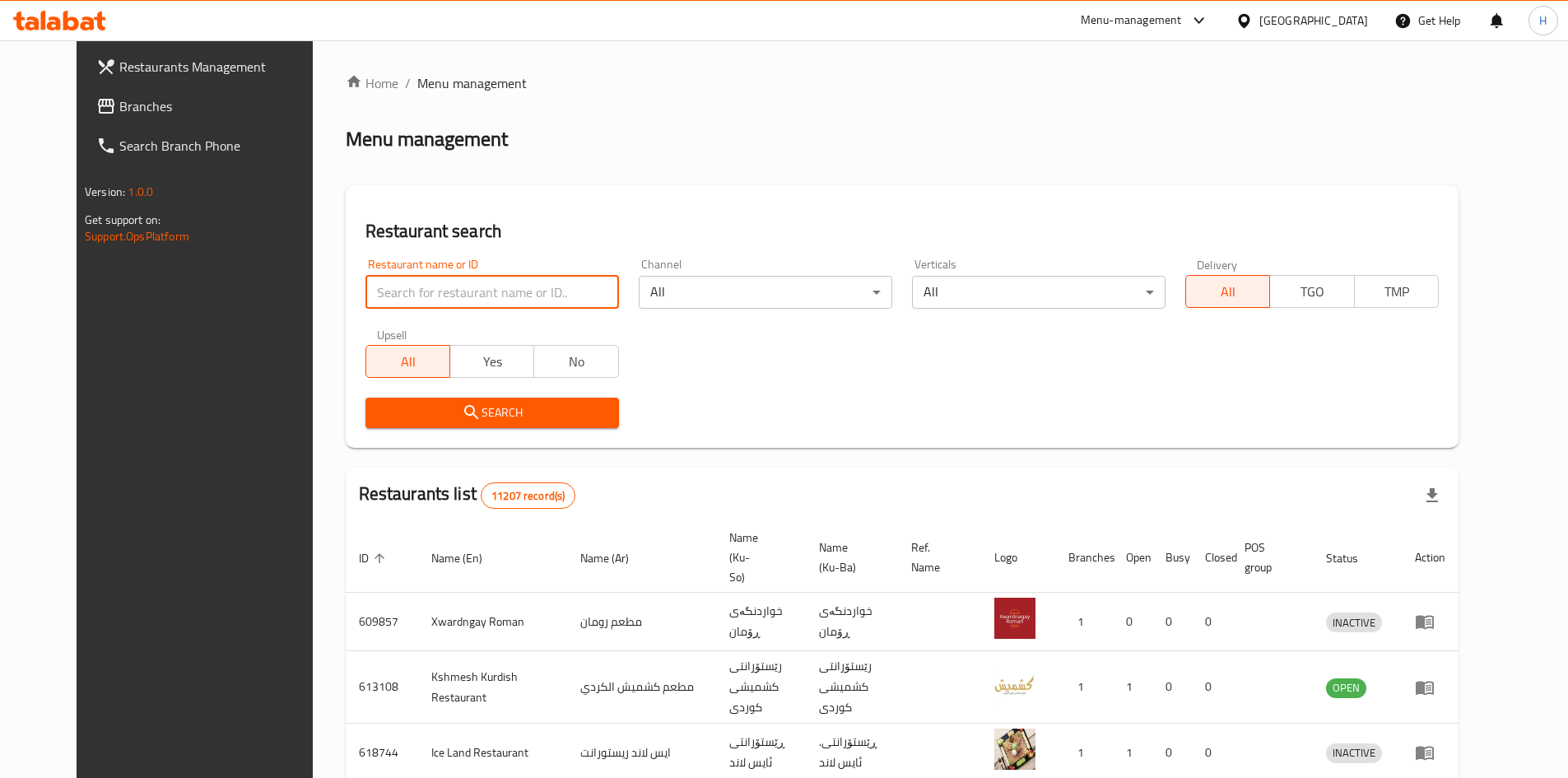
click at [451, 295] on input "search" at bounding box center [492, 292] width 253 height 33
paste input "691335"
click button "Search" at bounding box center [492, 412] width 253 height 30
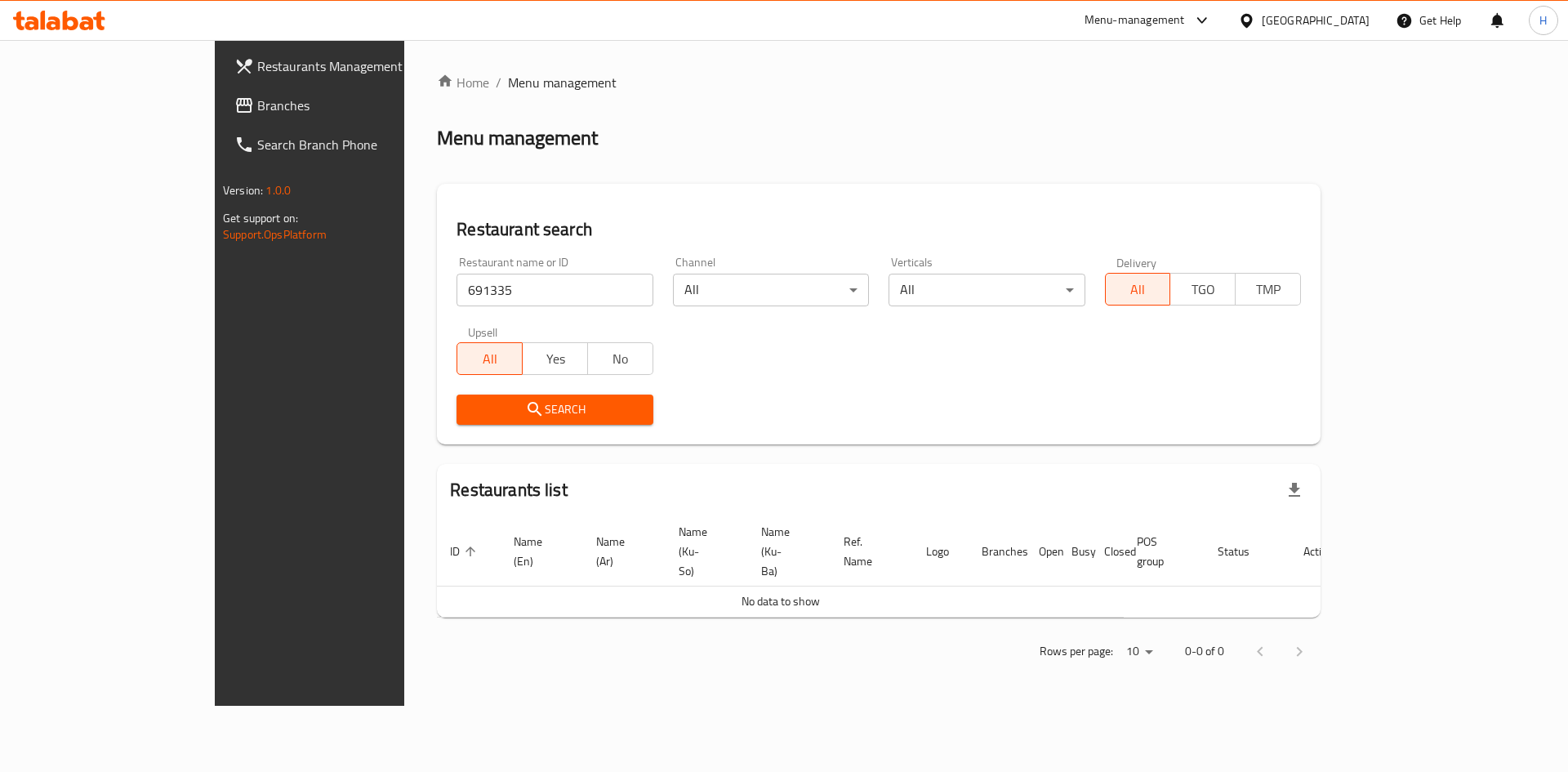
click at [457, 304] on input "691335" at bounding box center [554, 290] width 196 height 32
click at [457, 303] on input "691335" at bounding box center [554, 290] width 196 height 32
paste input "[MEDICAL_DATA], 62"
type input "[MEDICAL_DATA], 62"
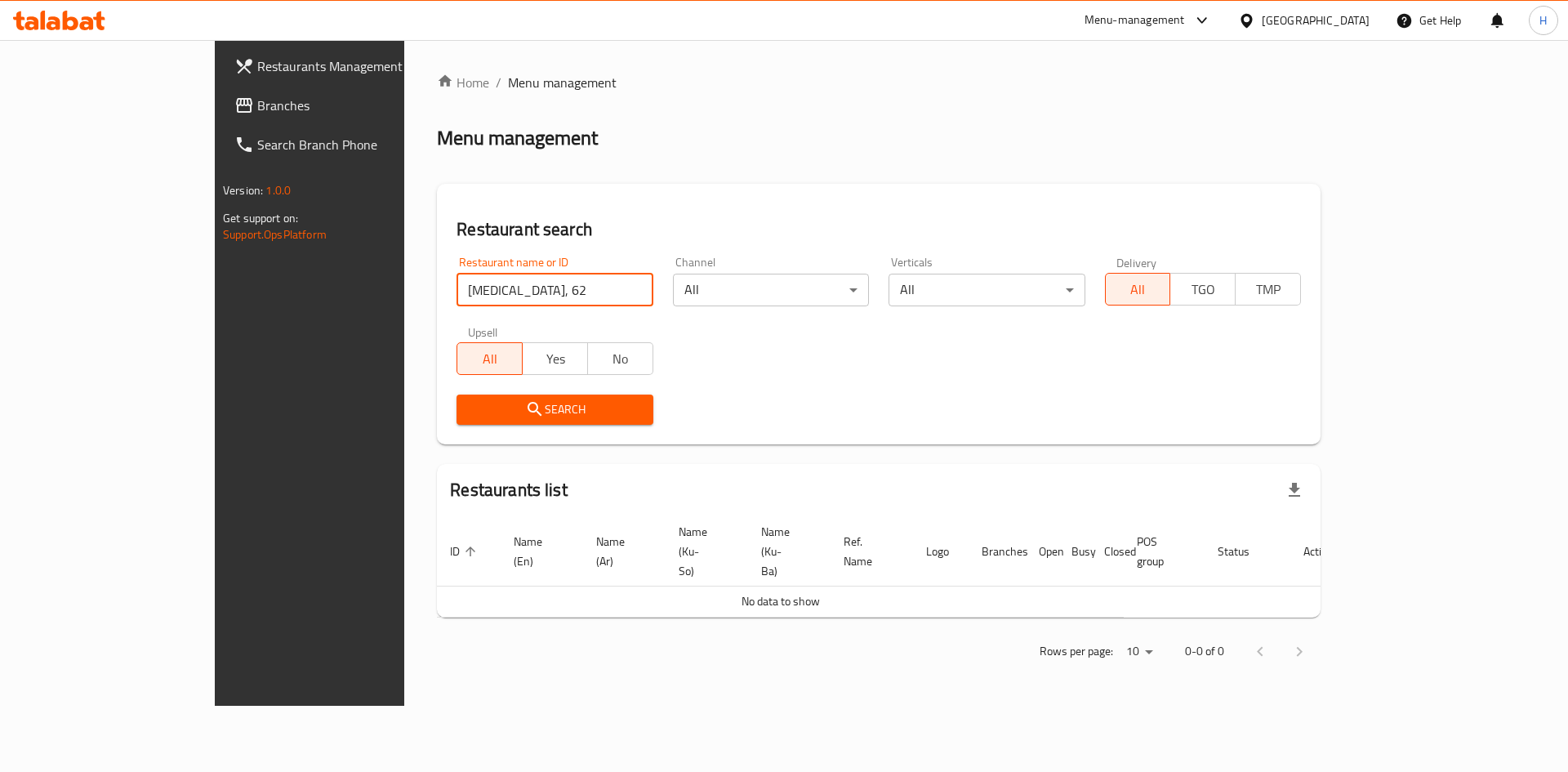
click button "Search" at bounding box center [554, 409] width 196 height 30
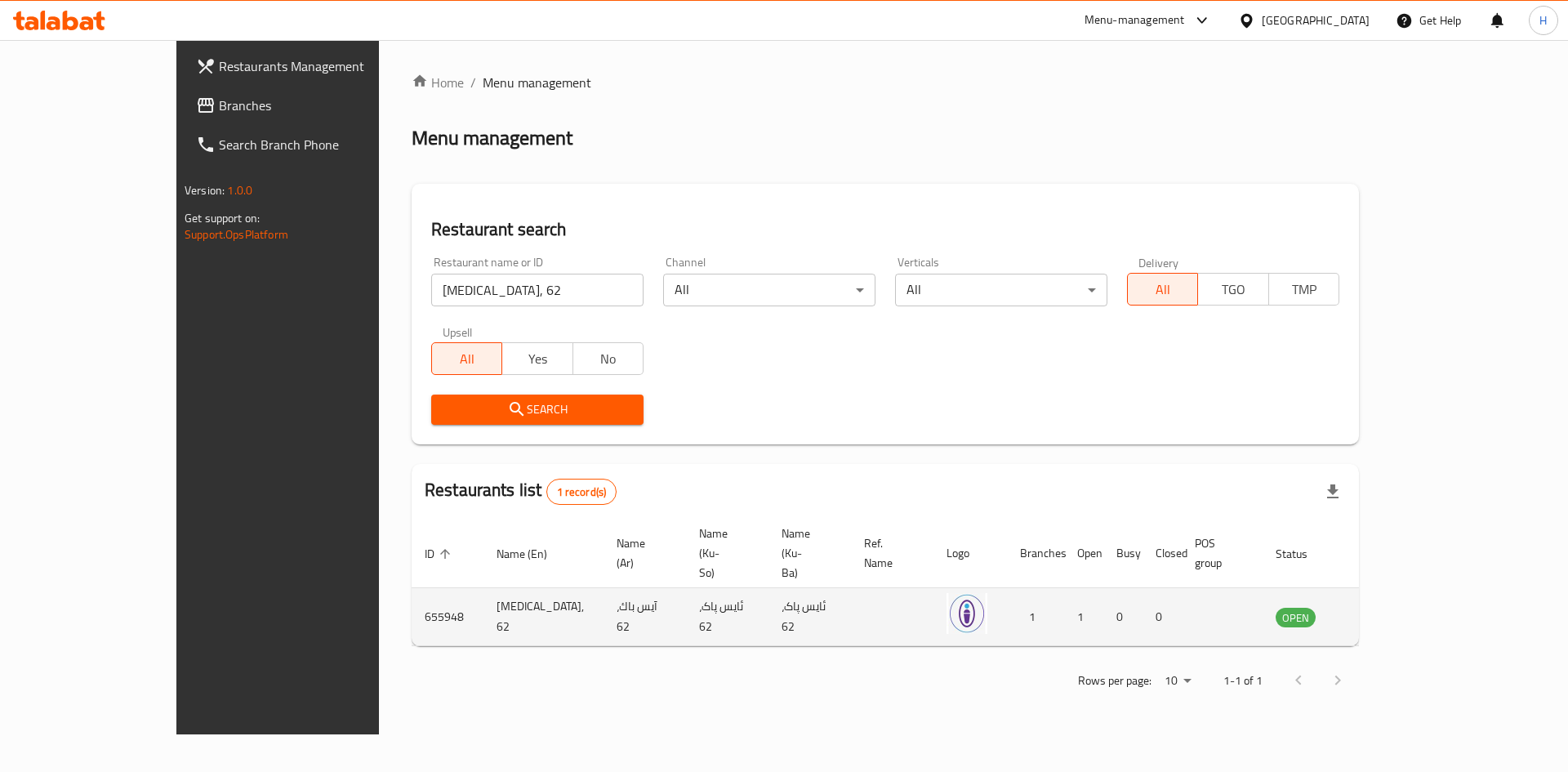
click at [1381, 607] on icon "enhanced table" at bounding box center [1370, 616] width 20 height 20
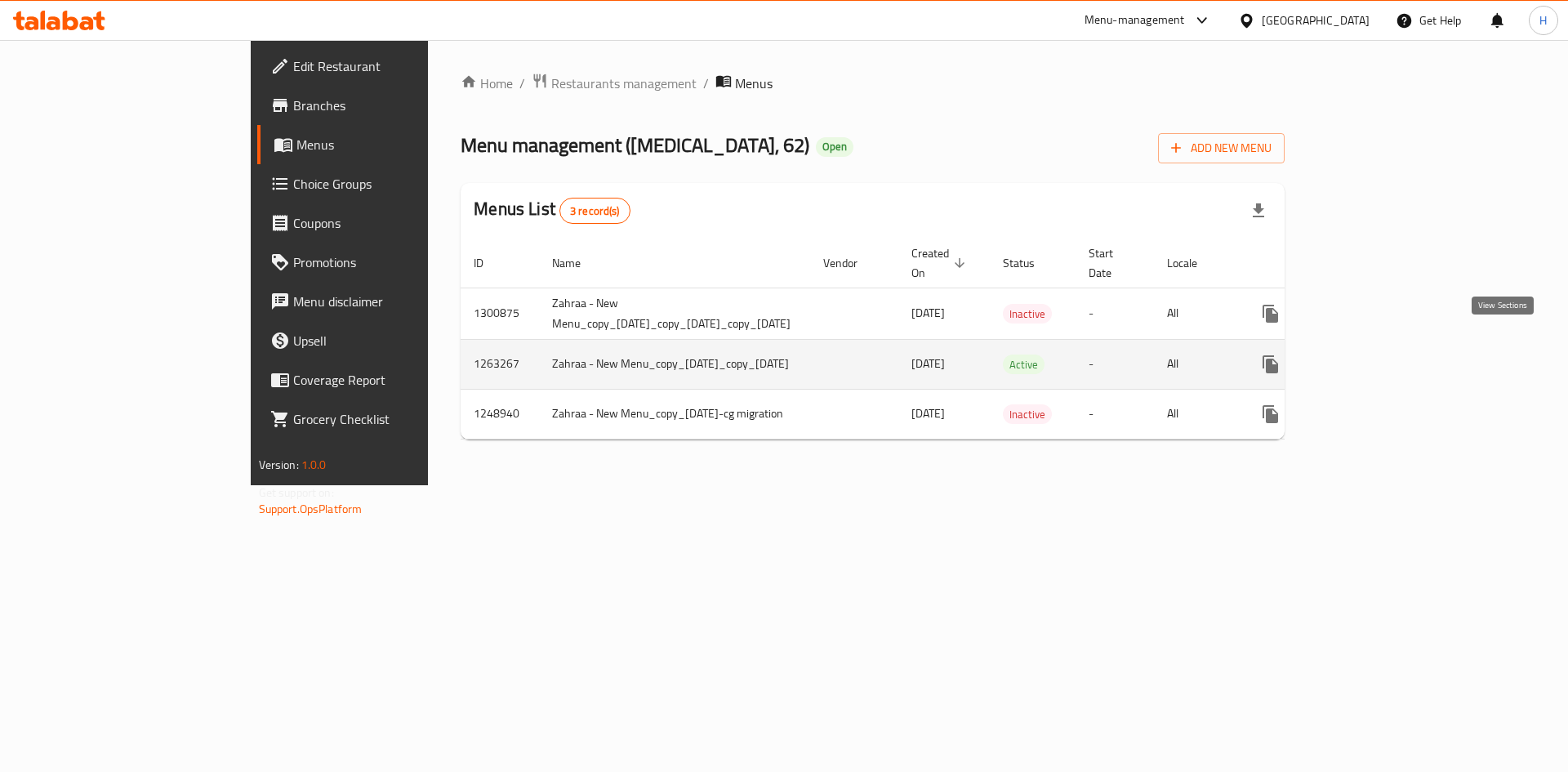
click at [1395, 357] on icon "enhanced table" at bounding box center [1387, 364] width 14 height 14
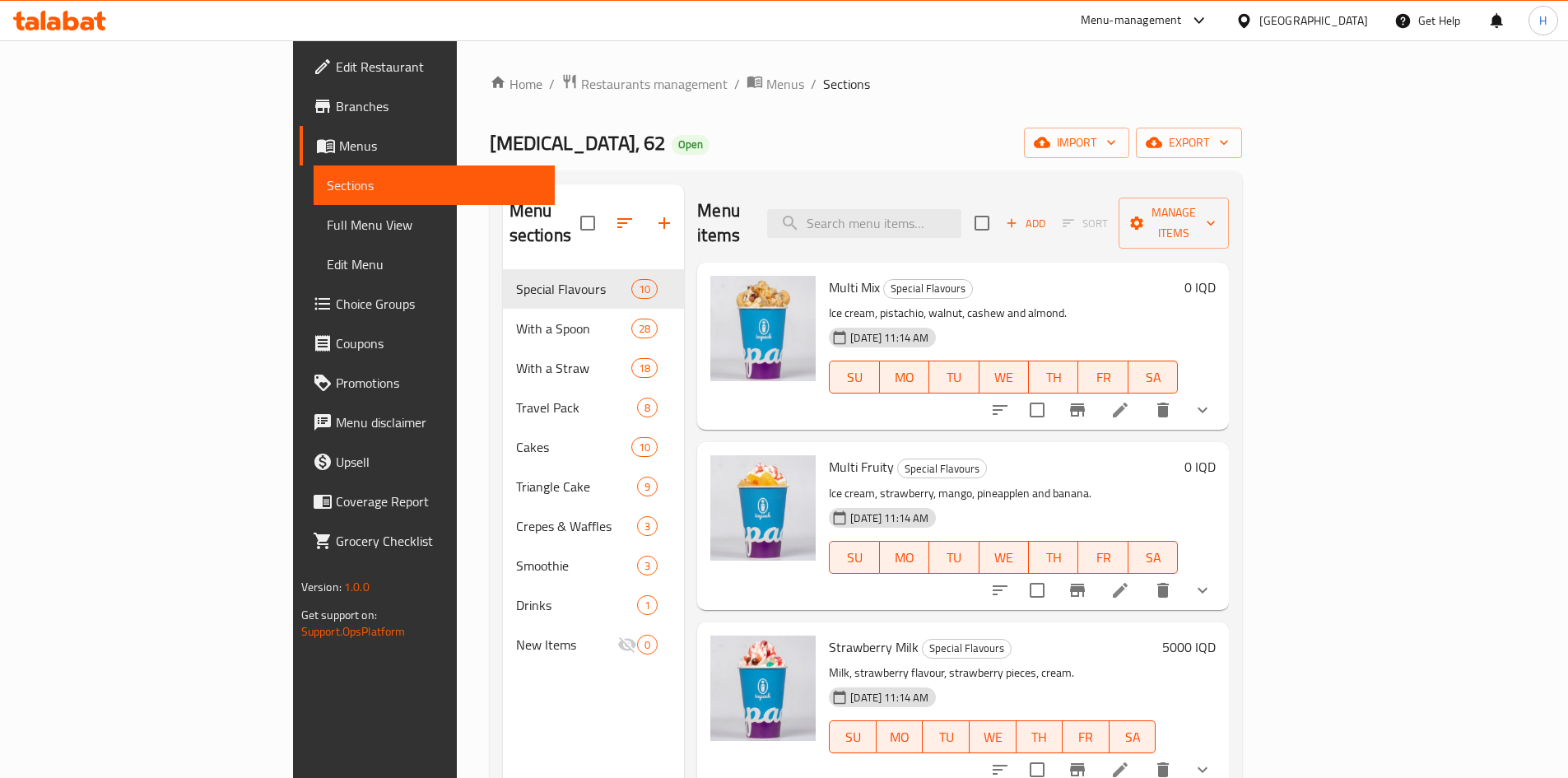
click at [898, 115] on div "Home / Restaurants management / Menus / Sections [MEDICAL_DATA], 62 Open import…" at bounding box center [866, 524] width 753 height 903
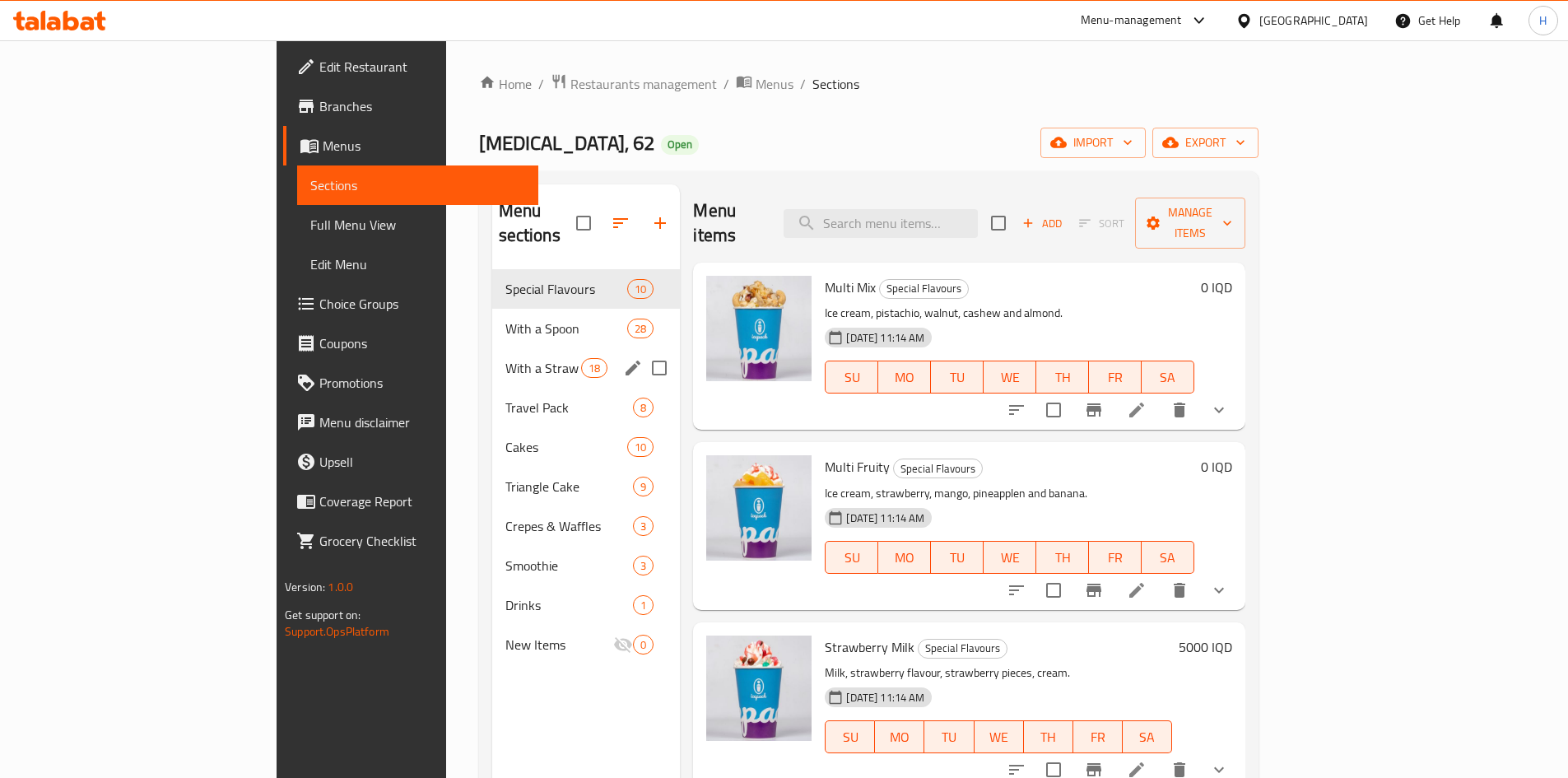
click at [492, 349] on div "With a Straw 18" at bounding box center [586, 368] width 189 height 40
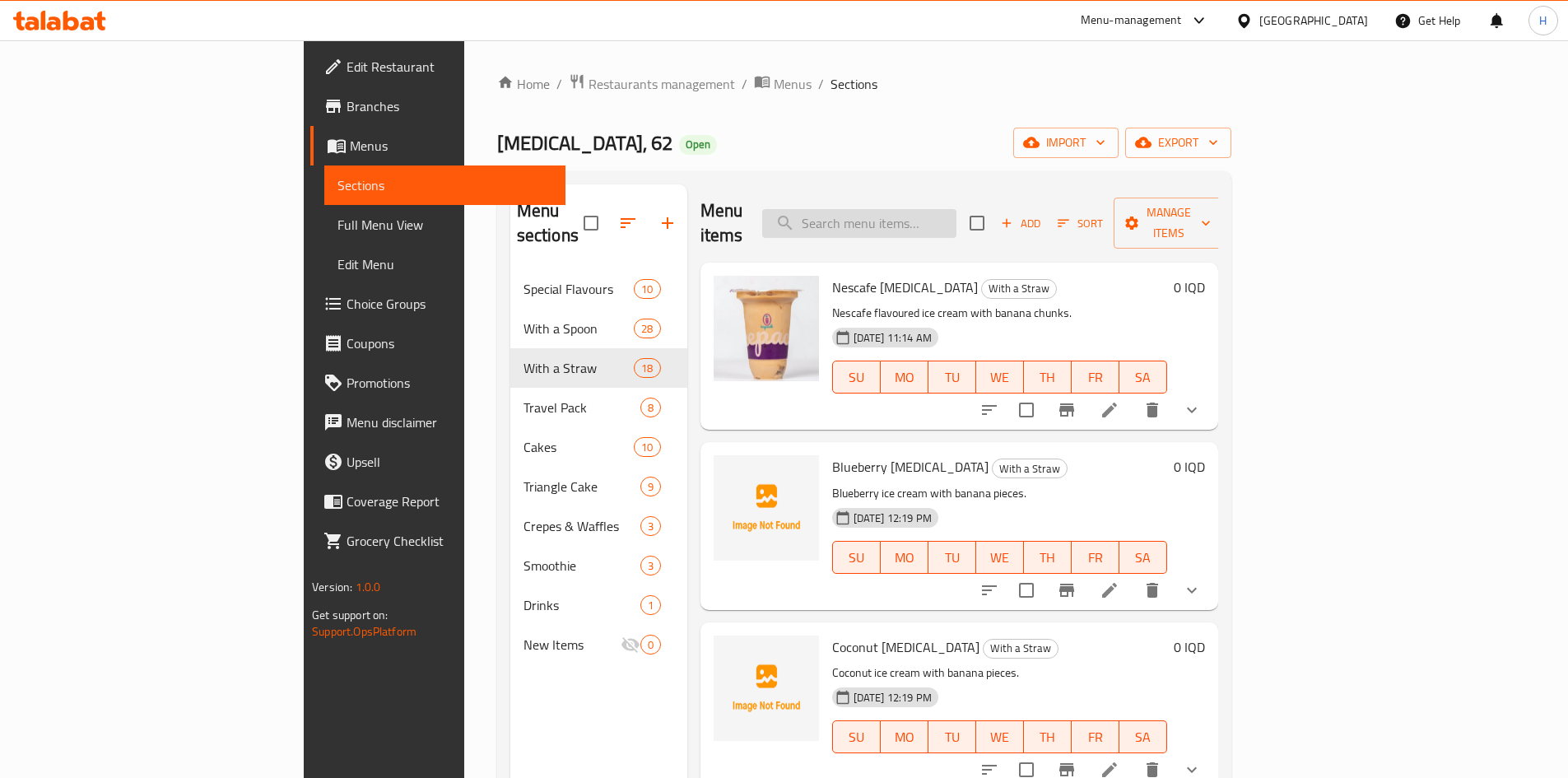
click at [957, 213] on input "search" at bounding box center [860, 224] width 194 height 29
type input "h"
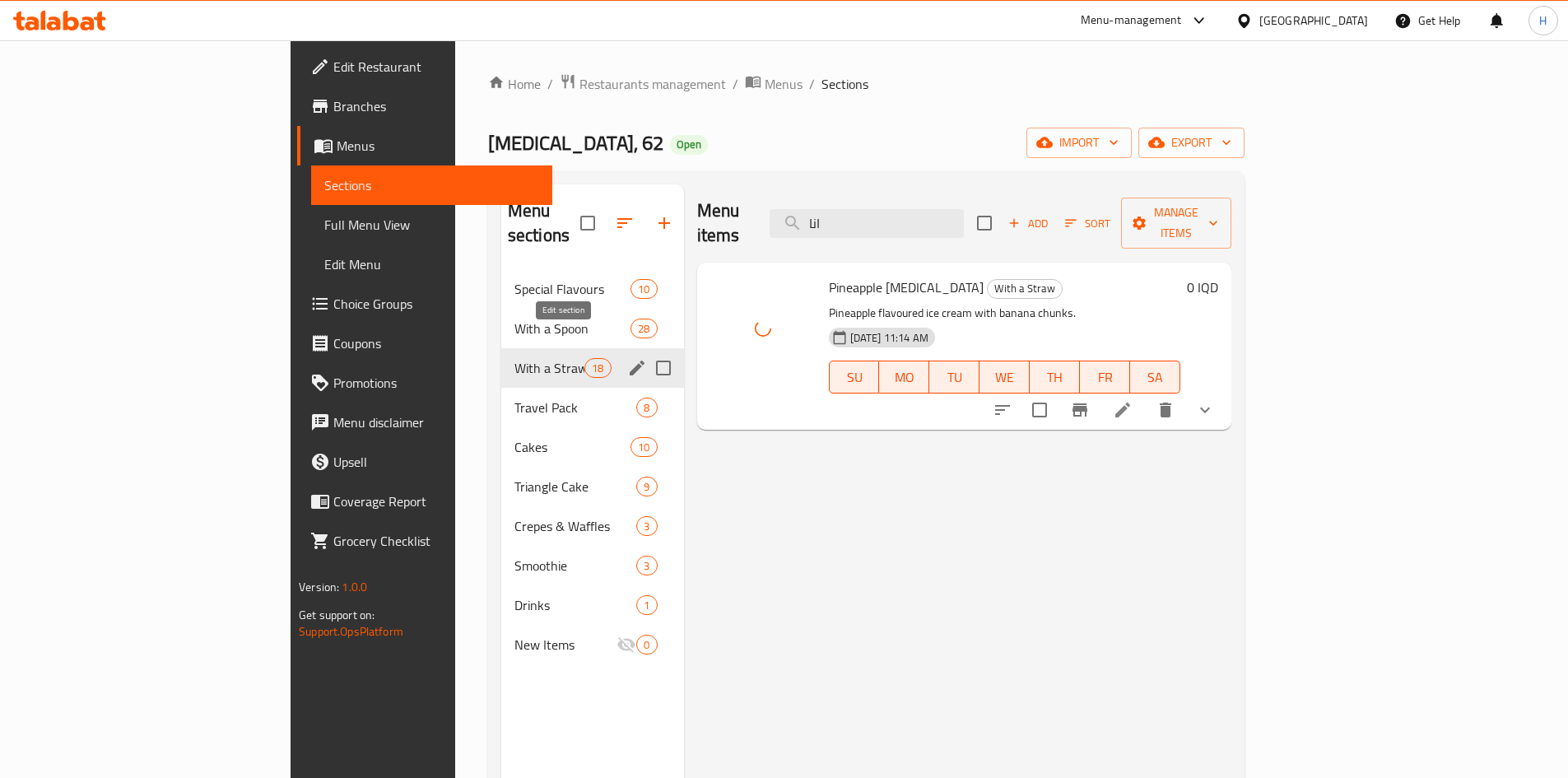
click at [628, 358] on icon "edit" at bounding box center [637, 368] width 20 height 20
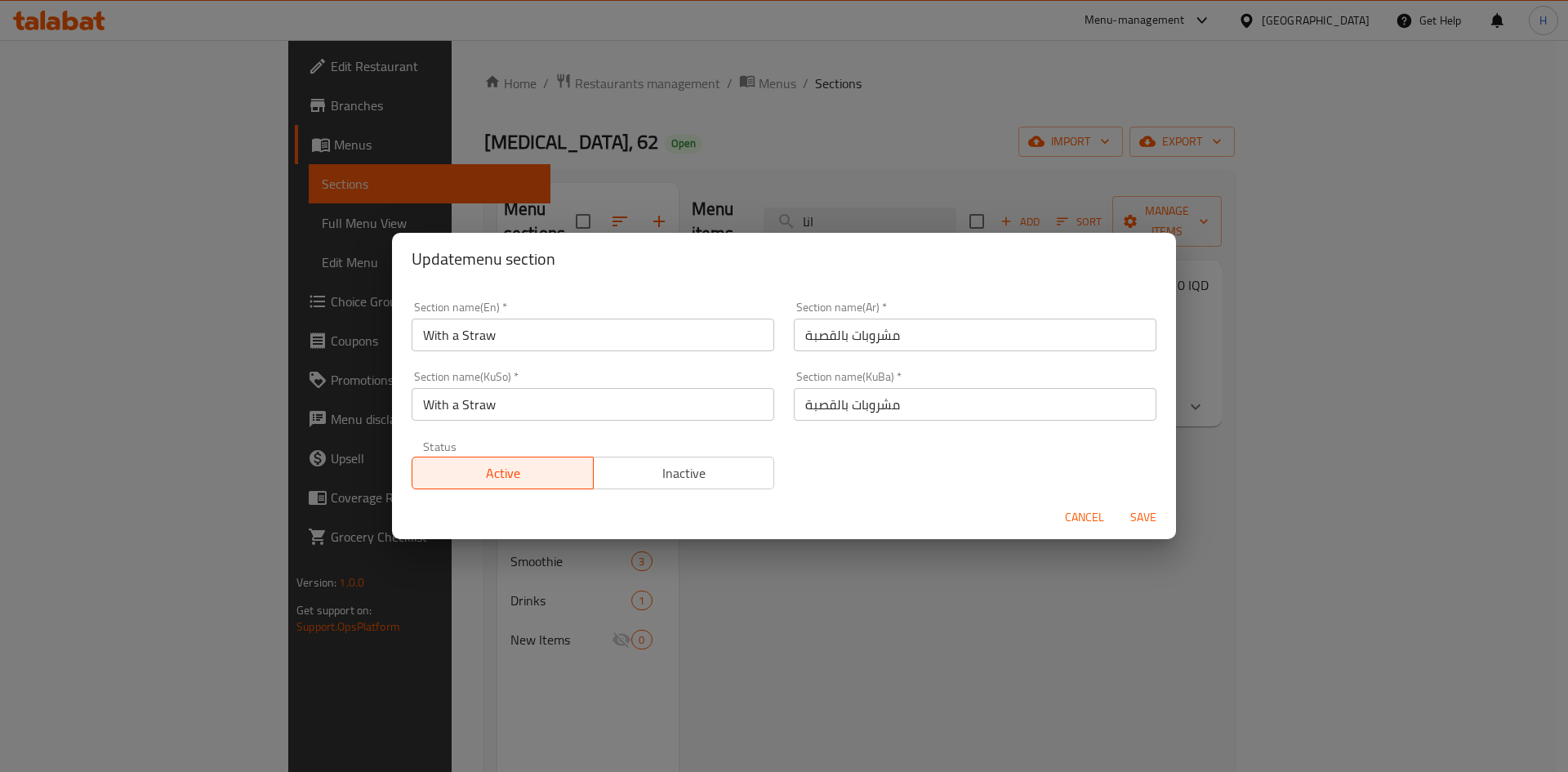
click at [778, 622] on div "Update menu section Section name(En)   * With a Straw Section name(En) * Sectio…" at bounding box center [784, 386] width 1568 height 772
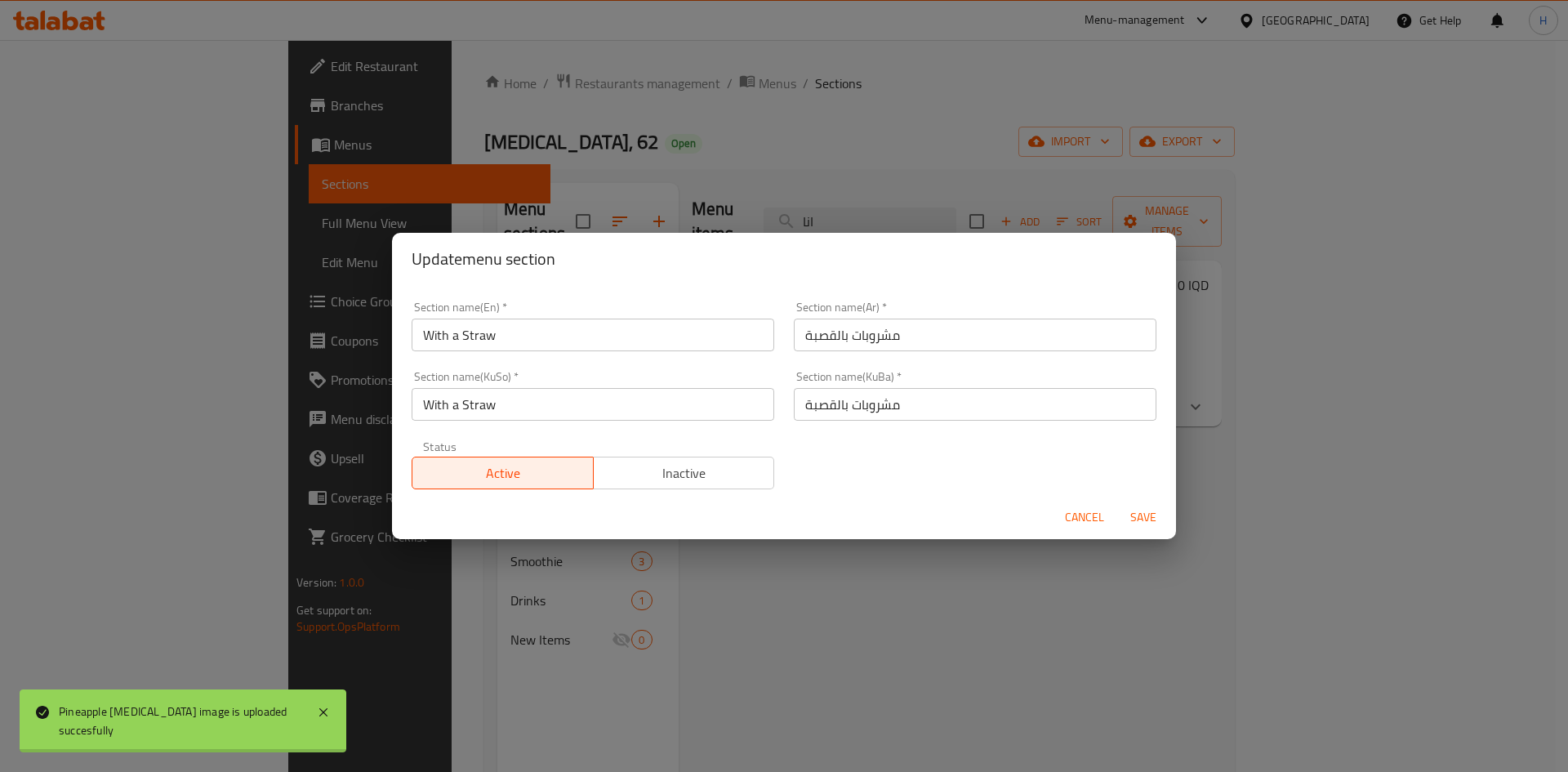
click at [1086, 509] on span "Cancel" at bounding box center [1084, 517] width 39 height 20
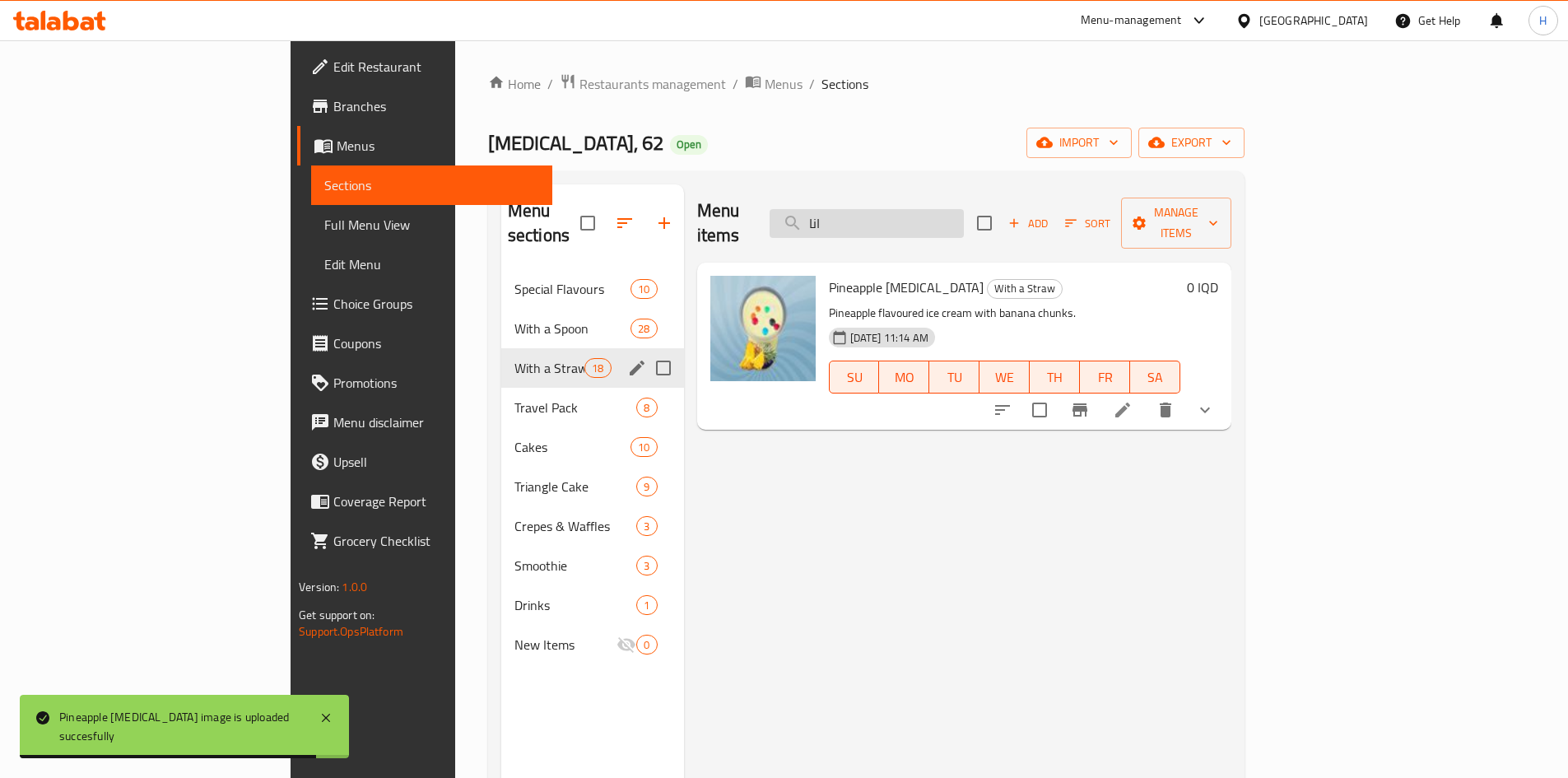
click at [957, 210] on input "انا" at bounding box center [866, 224] width 194 height 29
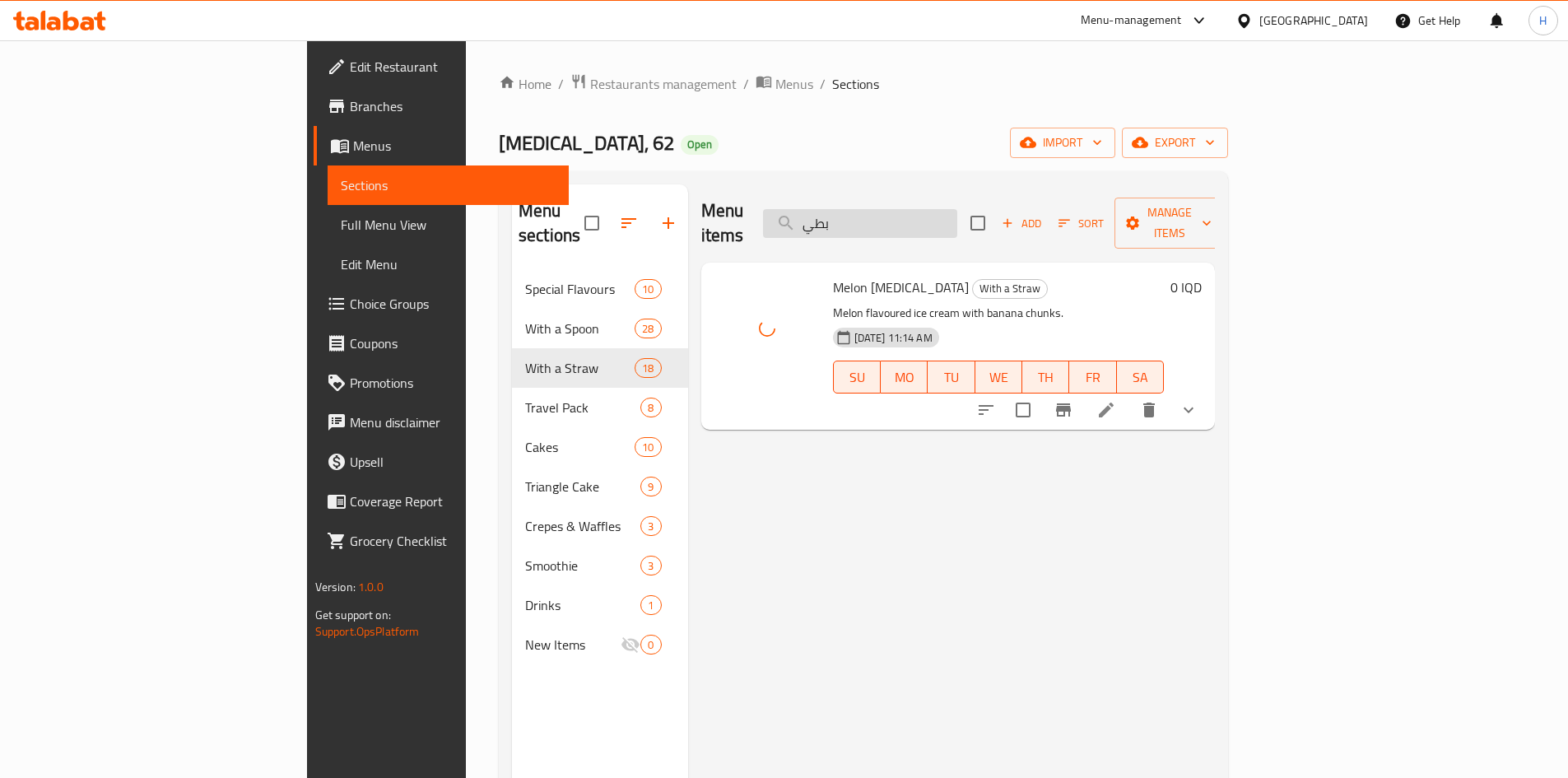
click at [951, 210] on input "بطي" at bounding box center [860, 224] width 194 height 29
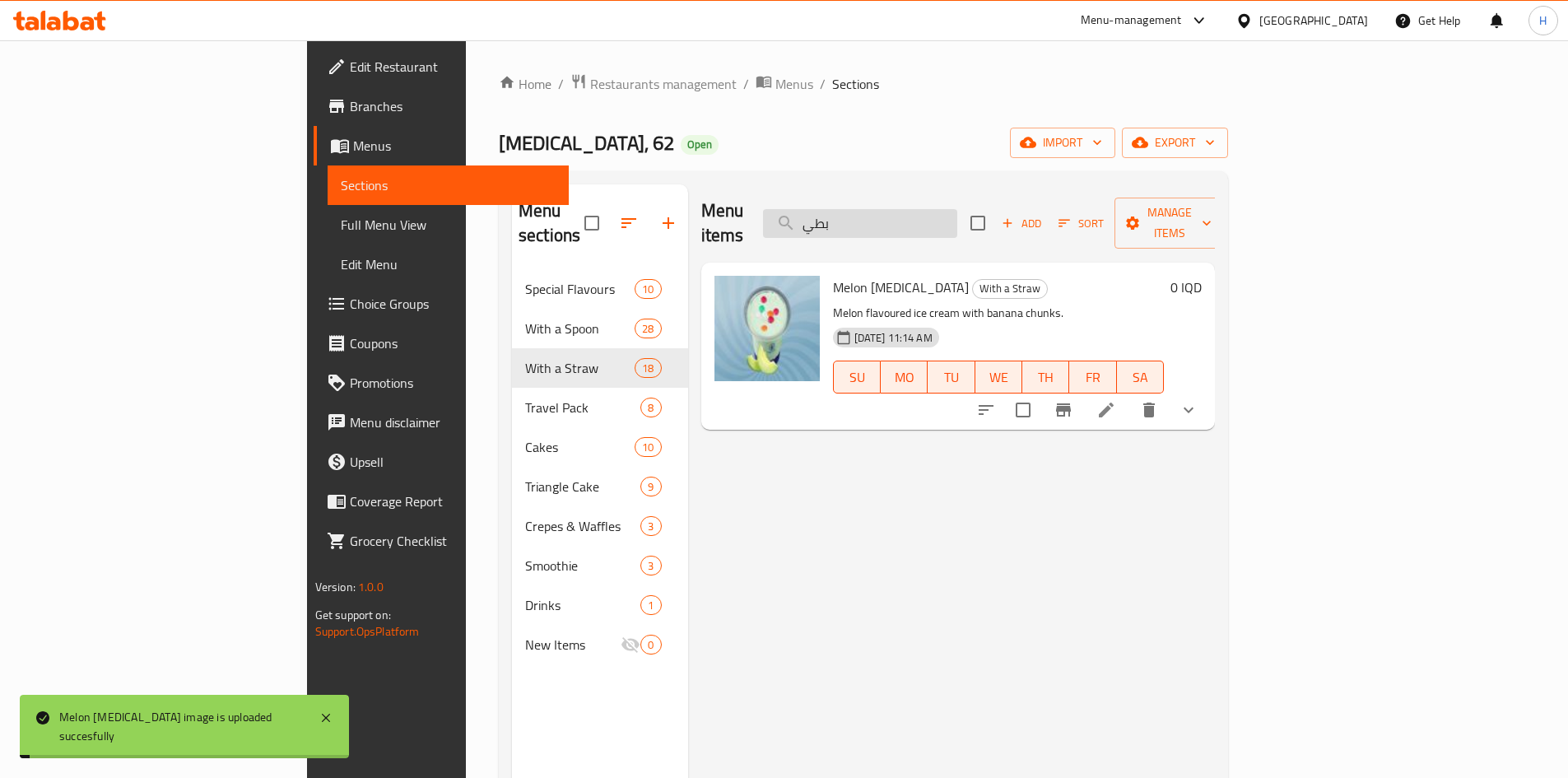
click at [951, 210] on input "بطي" at bounding box center [860, 224] width 194 height 29
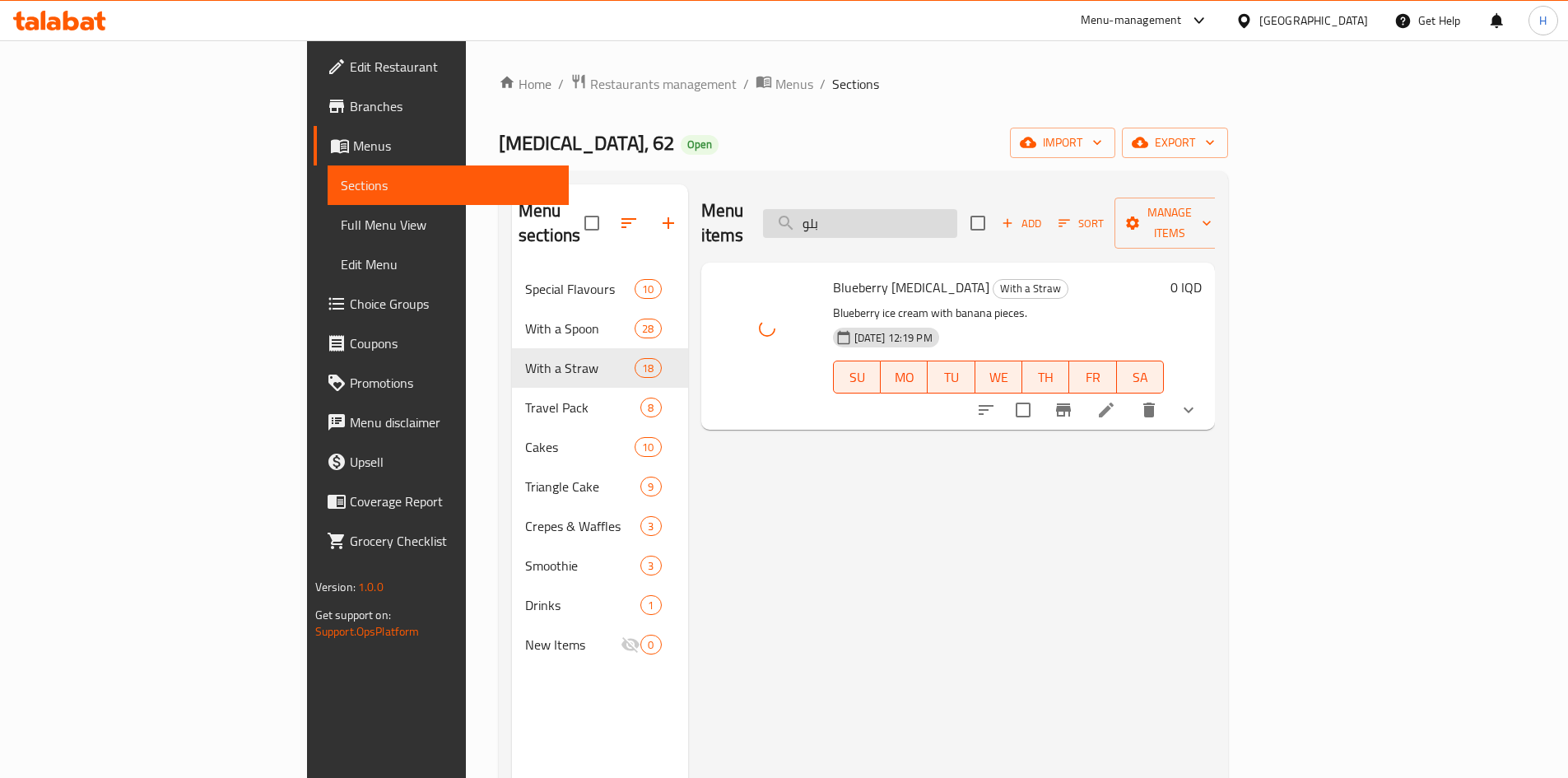
click at [951, 210] on input "بلو" at bounding box center [860, 224] width 194 height 29
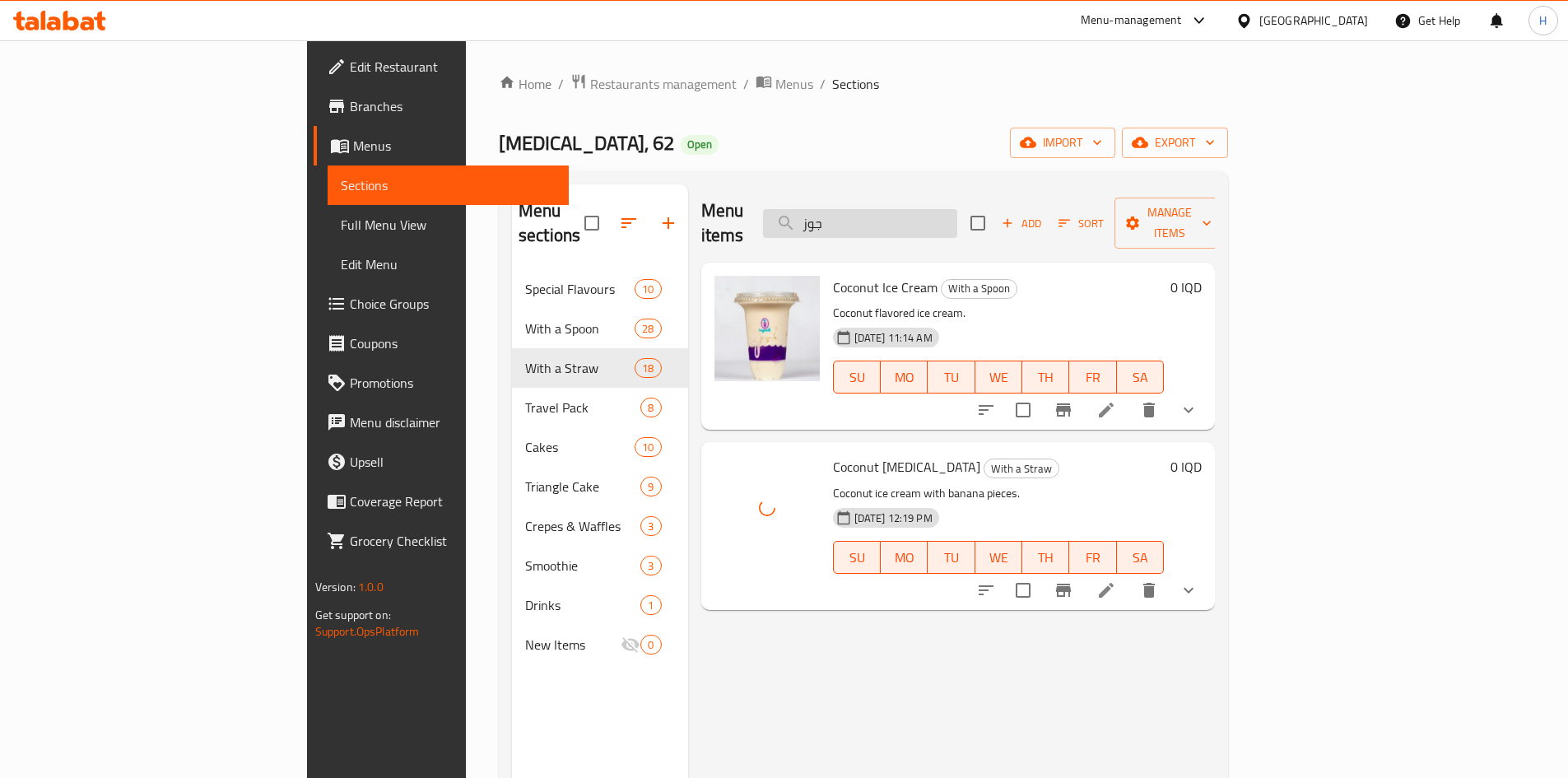
click at [957, 210] on input "جوز" at bounding box center [860, 224] width 194 height 29
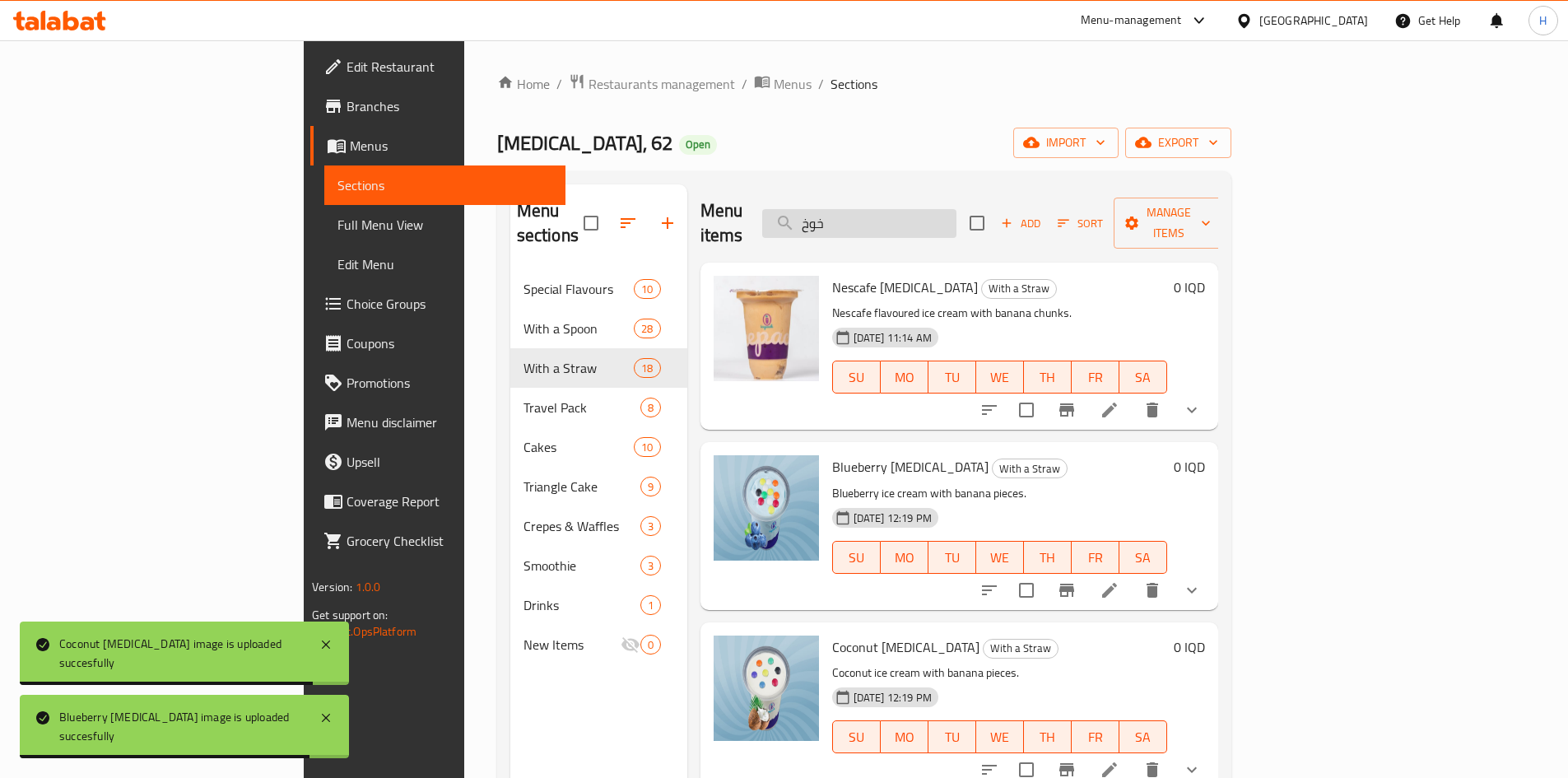
click at [957, 210] on input "خوخ" at bounding box center [860, 224] width 194 height 29
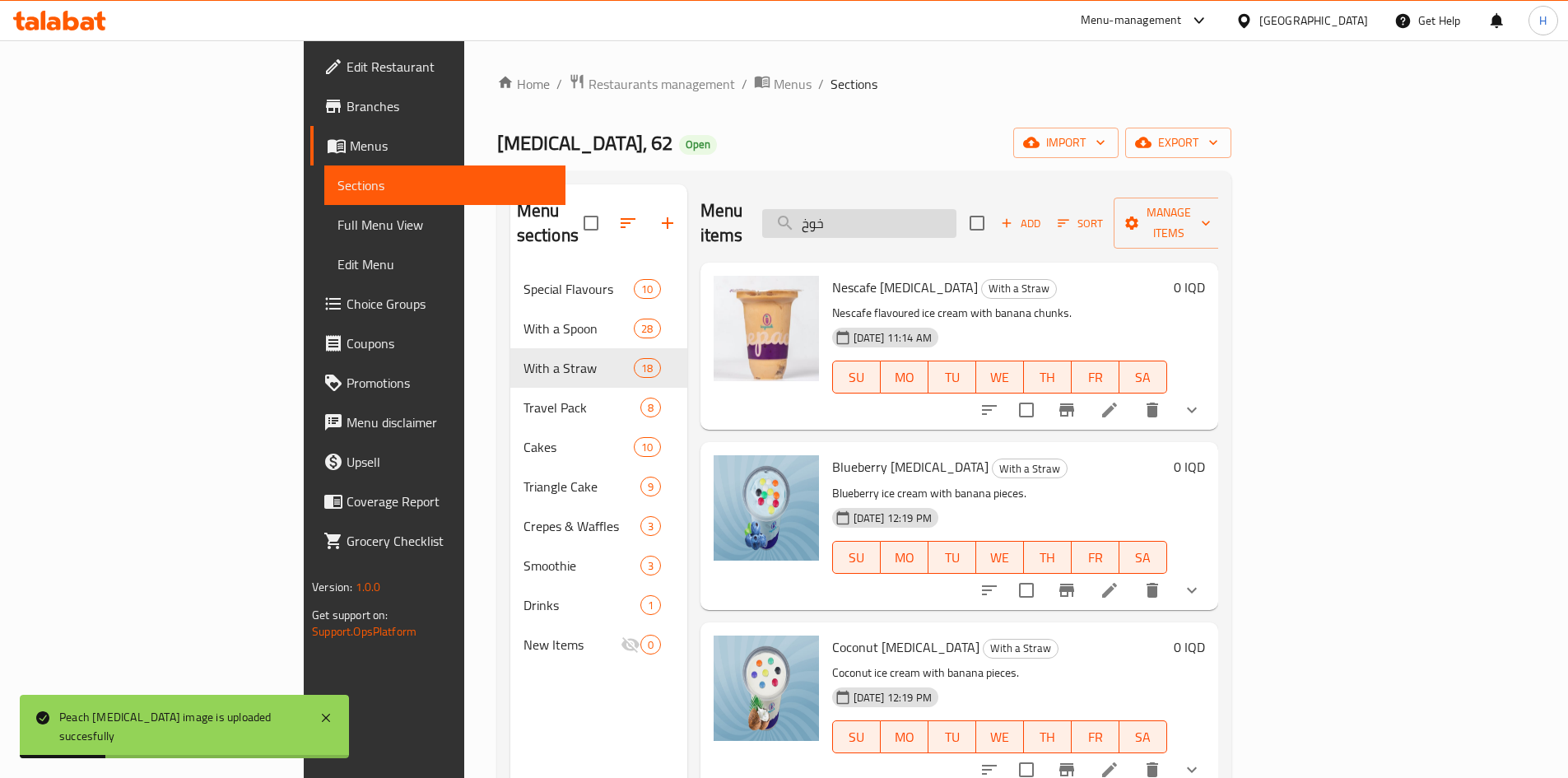
click at [957, 210] on input "خوخ" at bounding box center [860, 224] width 194 height 29
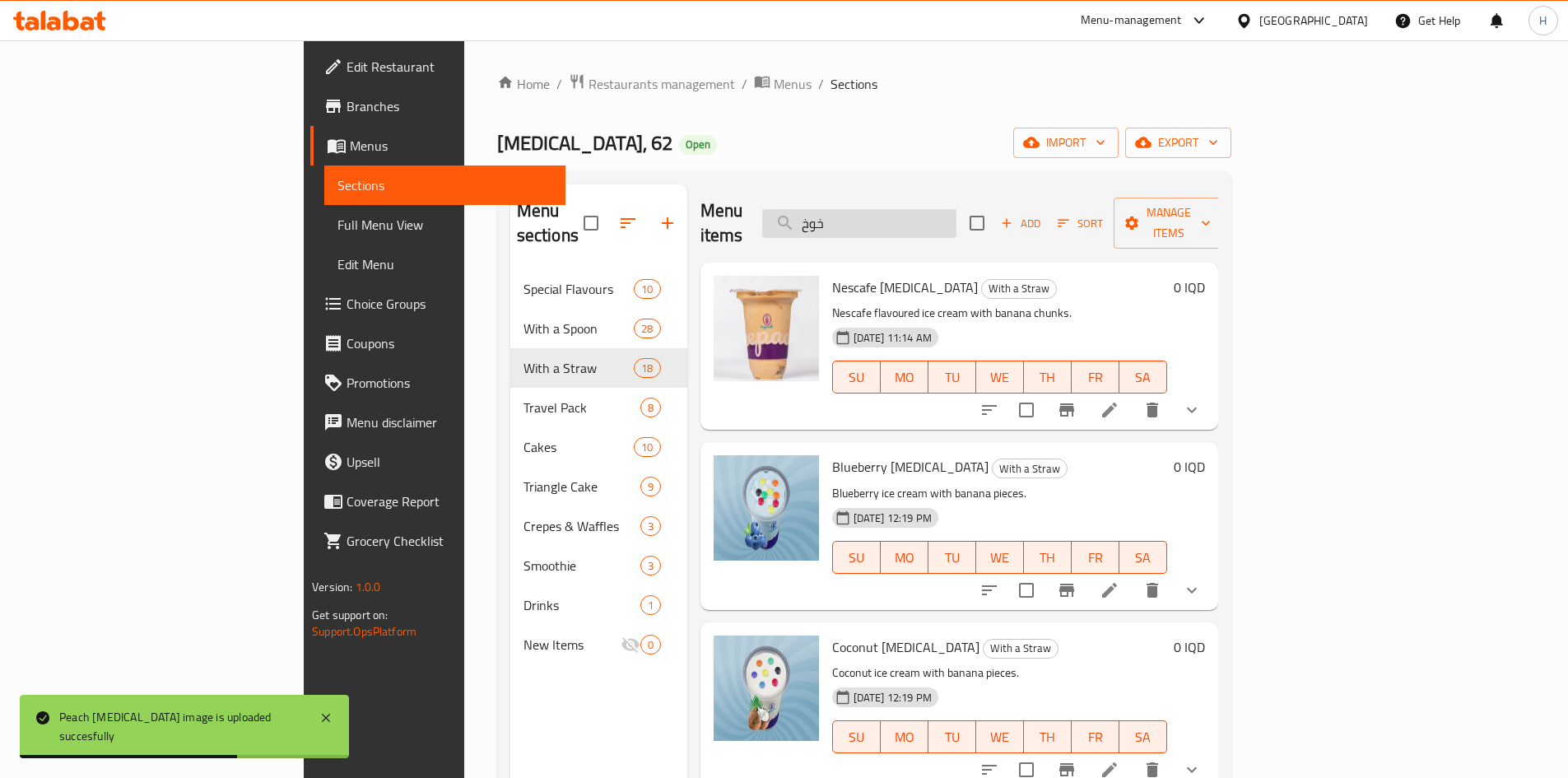
click at [957, 210] on input "خوخ" at bounding box center [860, 224] width 194 height 29
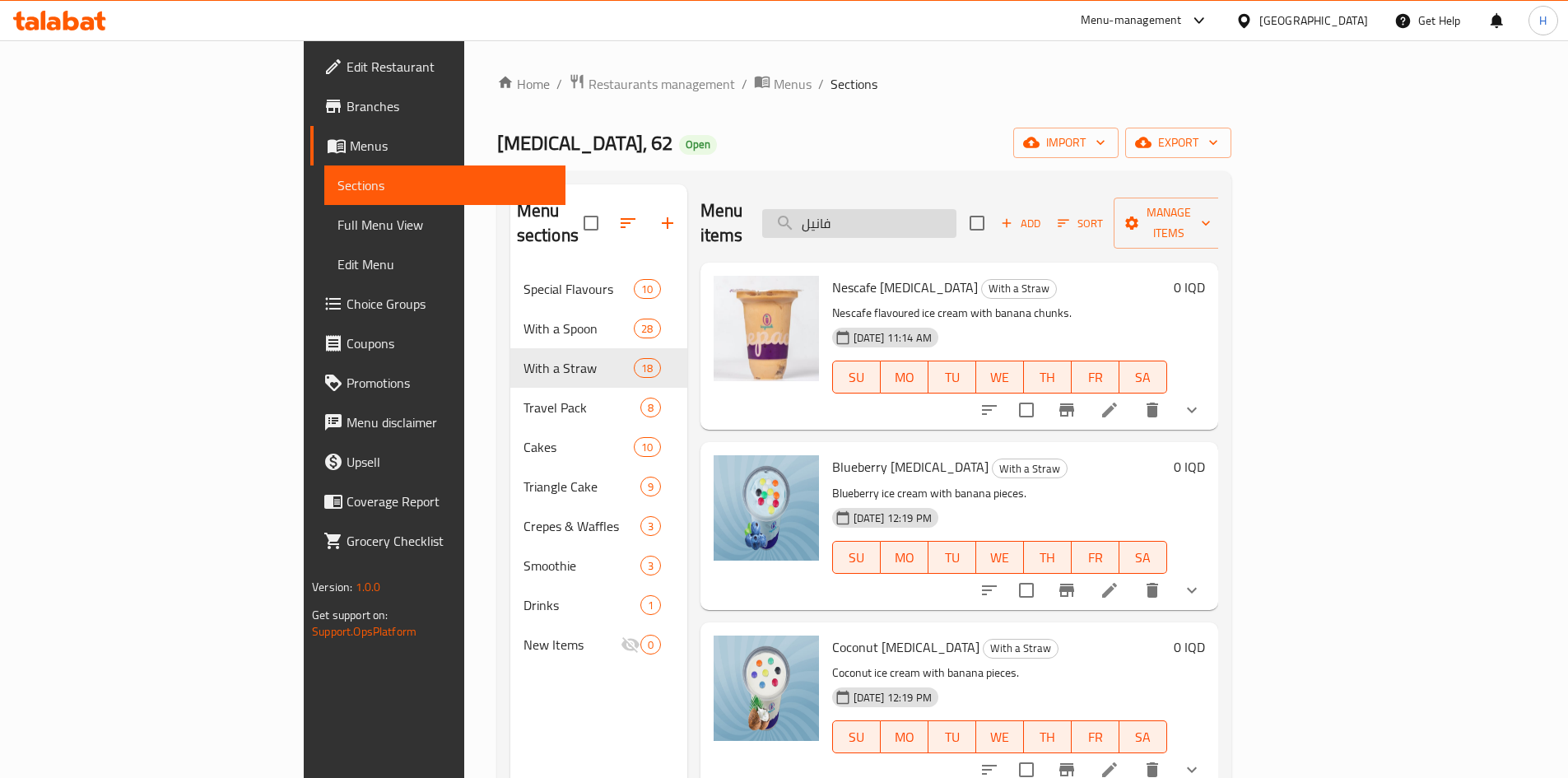
click at [957, 219] on input "فانيل" at bounding box center [860, 224] width 194 height 29
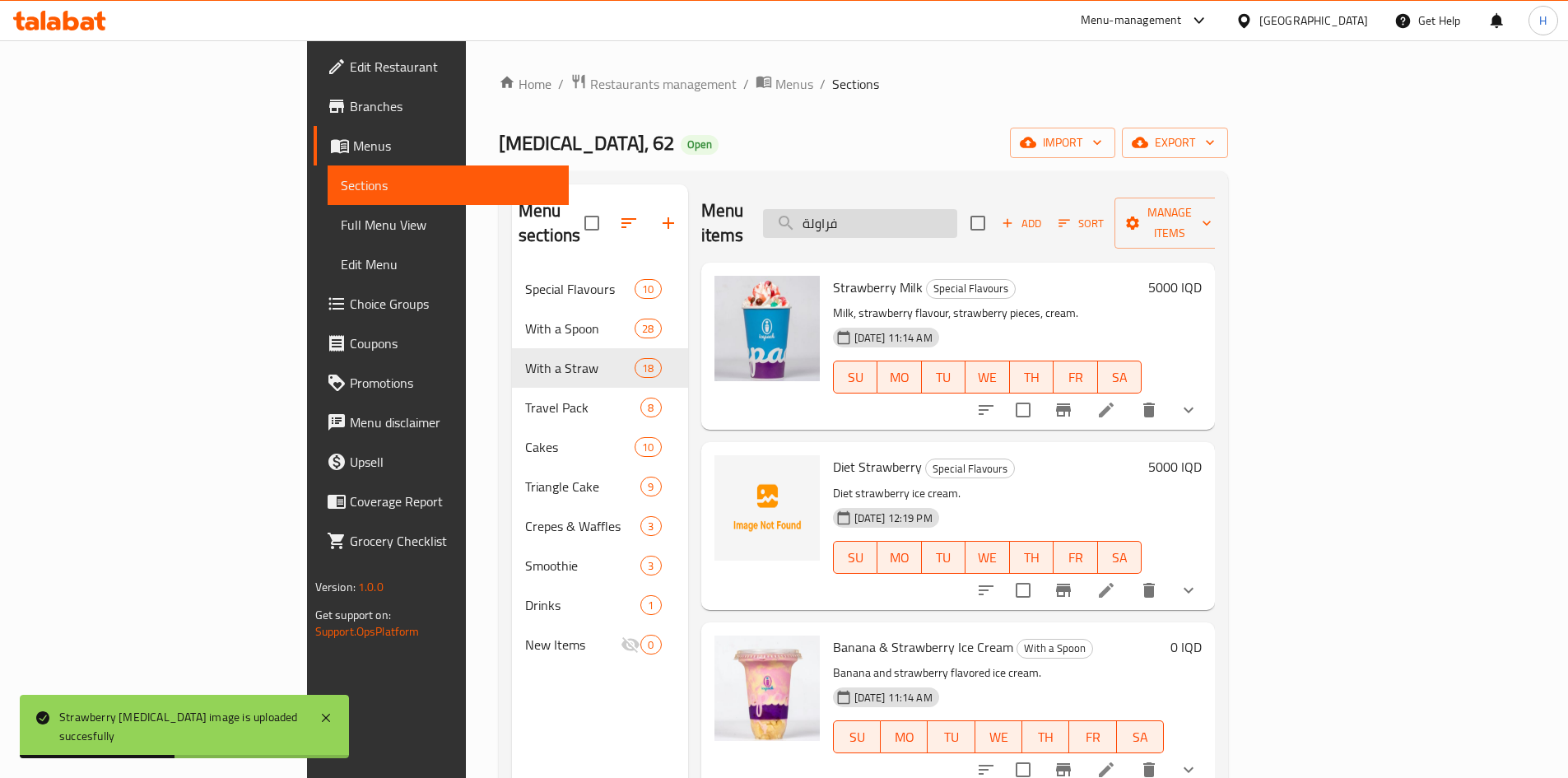
click at [956, 210] on input "فراولة" at bounding box center [860, 224] width 194 height 29
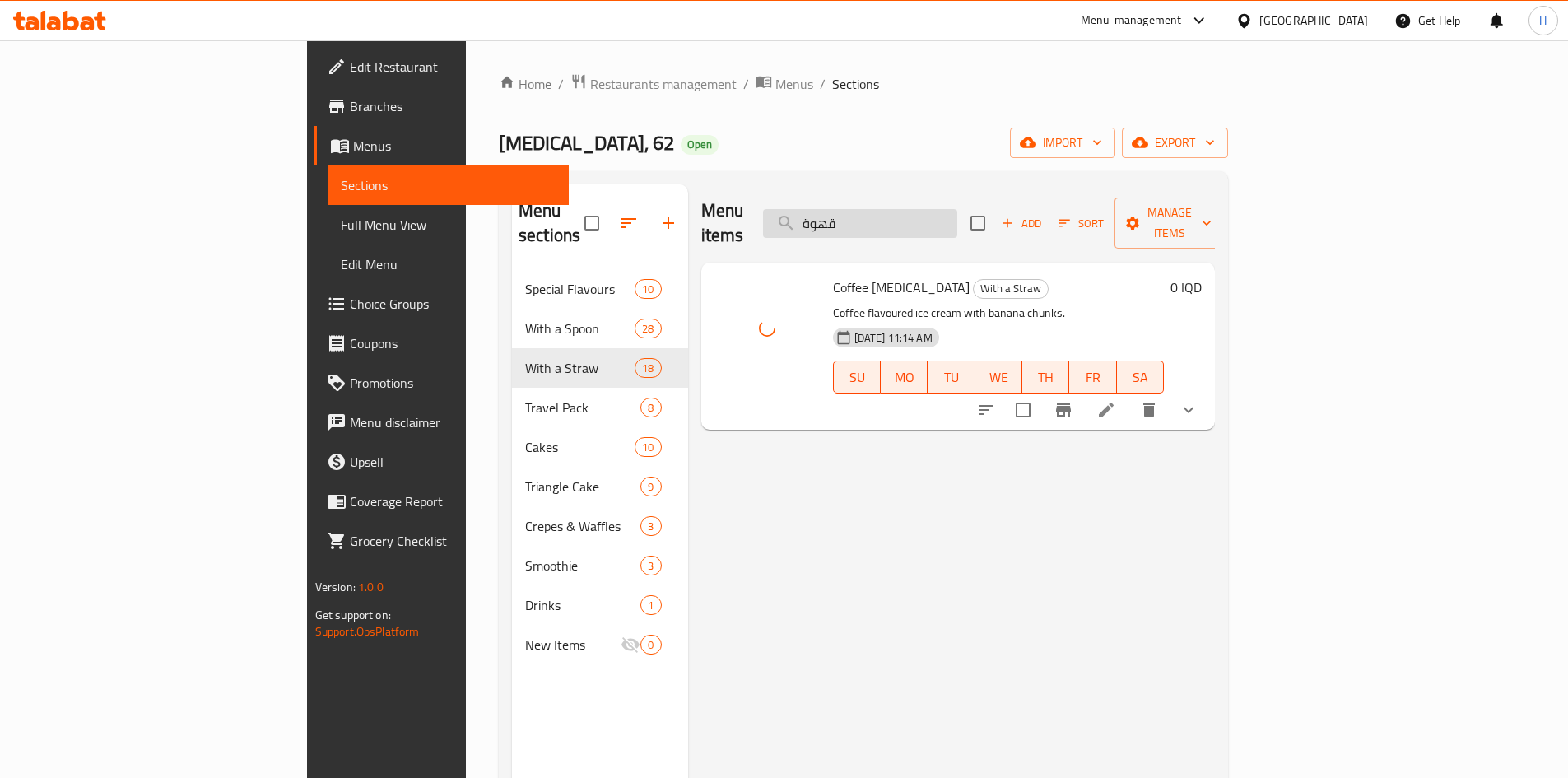
click at [957, 222] on input "قهوة" at bounding box center [860, 224] width 194 height 29
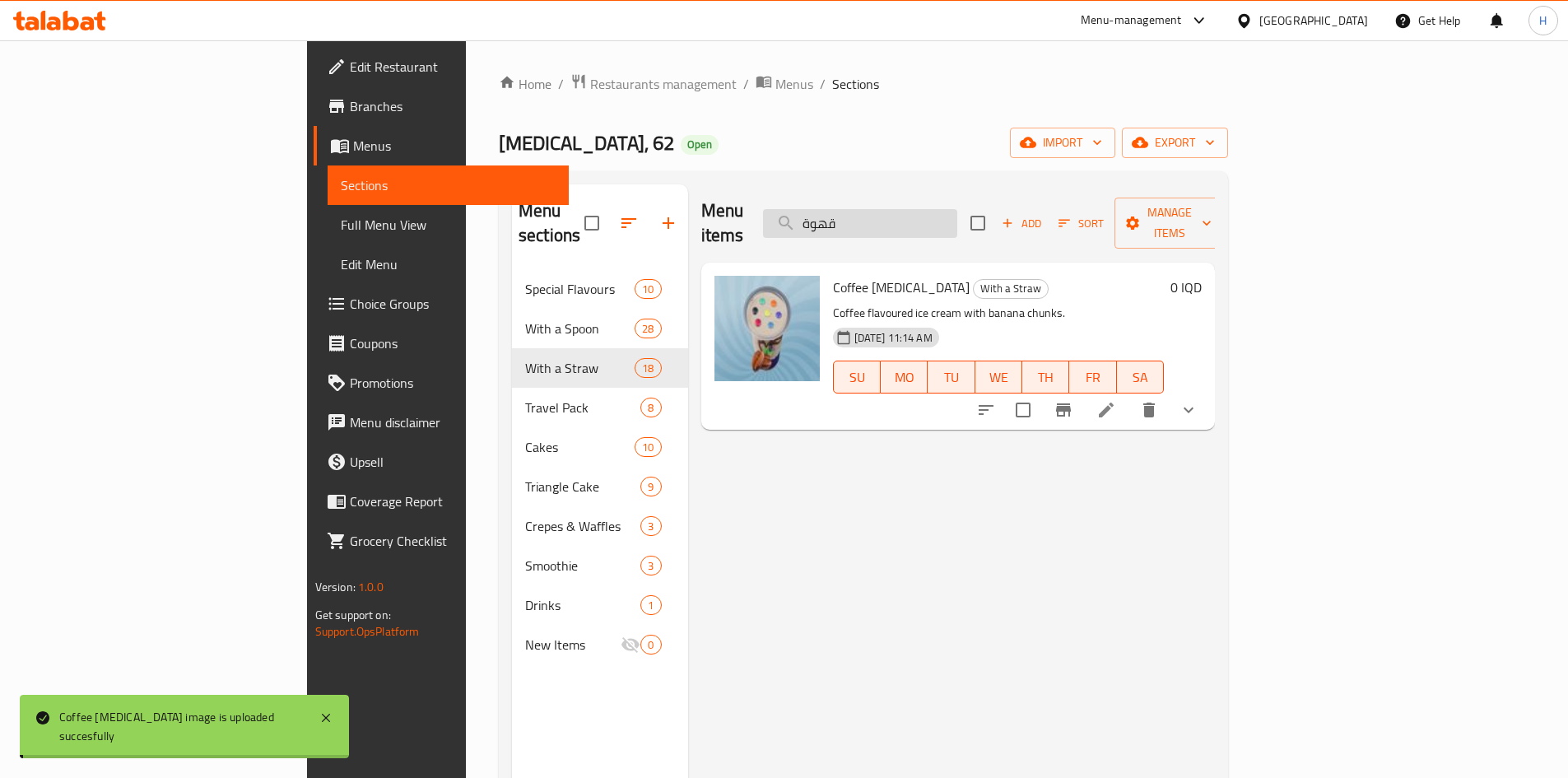
click at [957, 222] on input "قهوة" at bounding box center [860, 224] width 194 height 29
click at [957, 210] on input "كاب" at bounding box center [860, 224] width 194 height 29
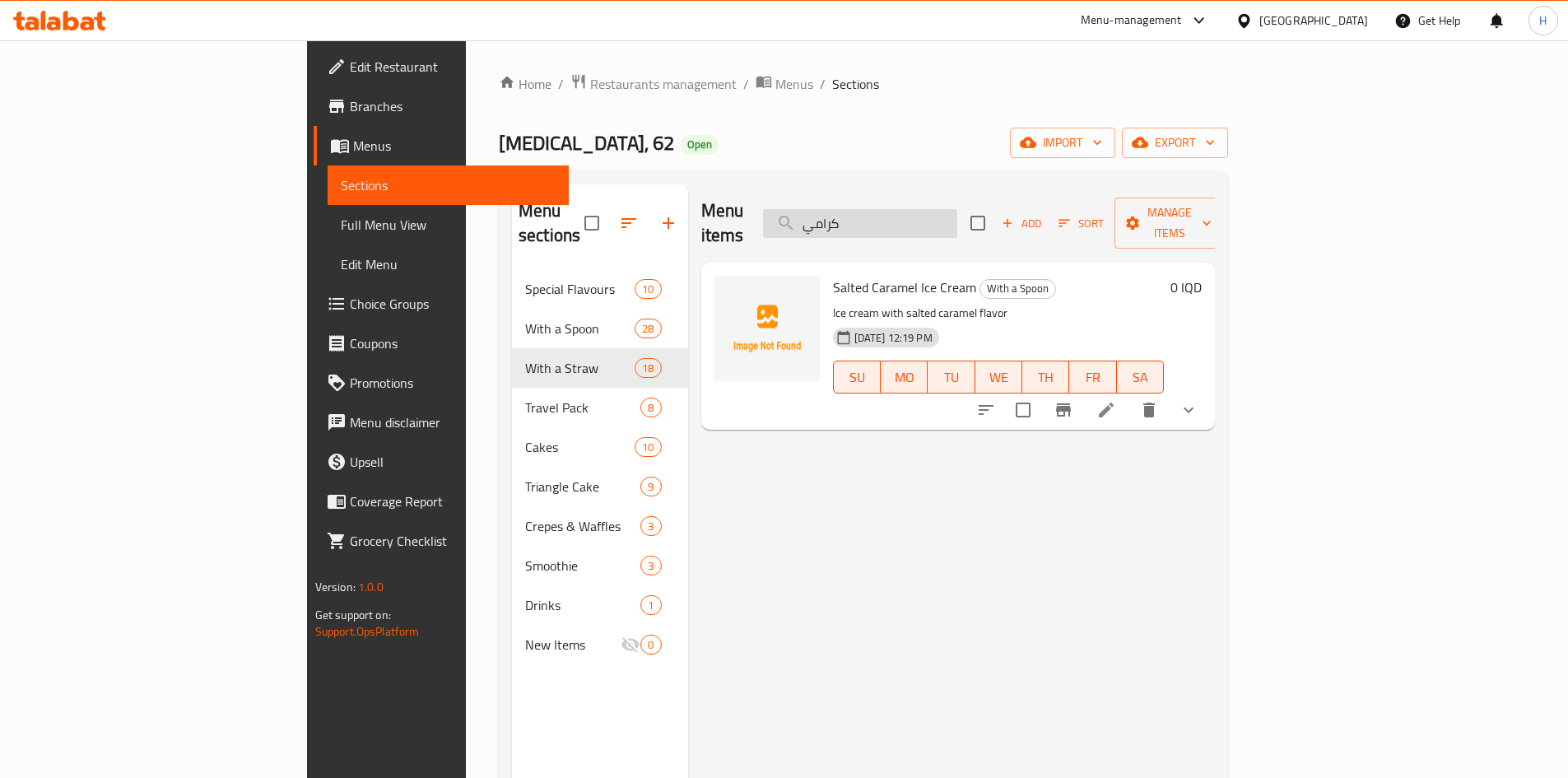
click at [957, 210] on input "كرامي" at bounding box center [860, 224] width 194 height 29
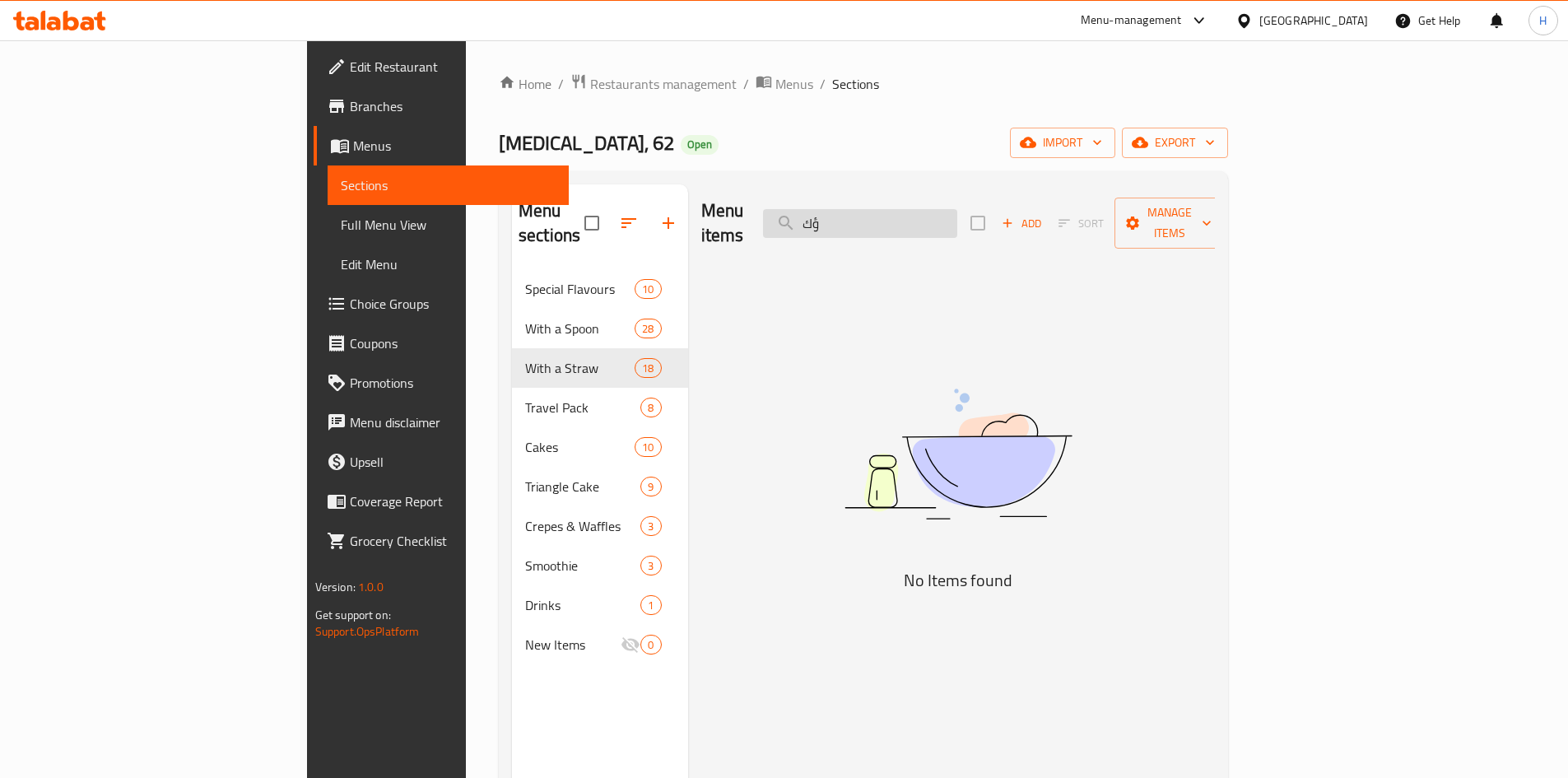
type input "ؤ"
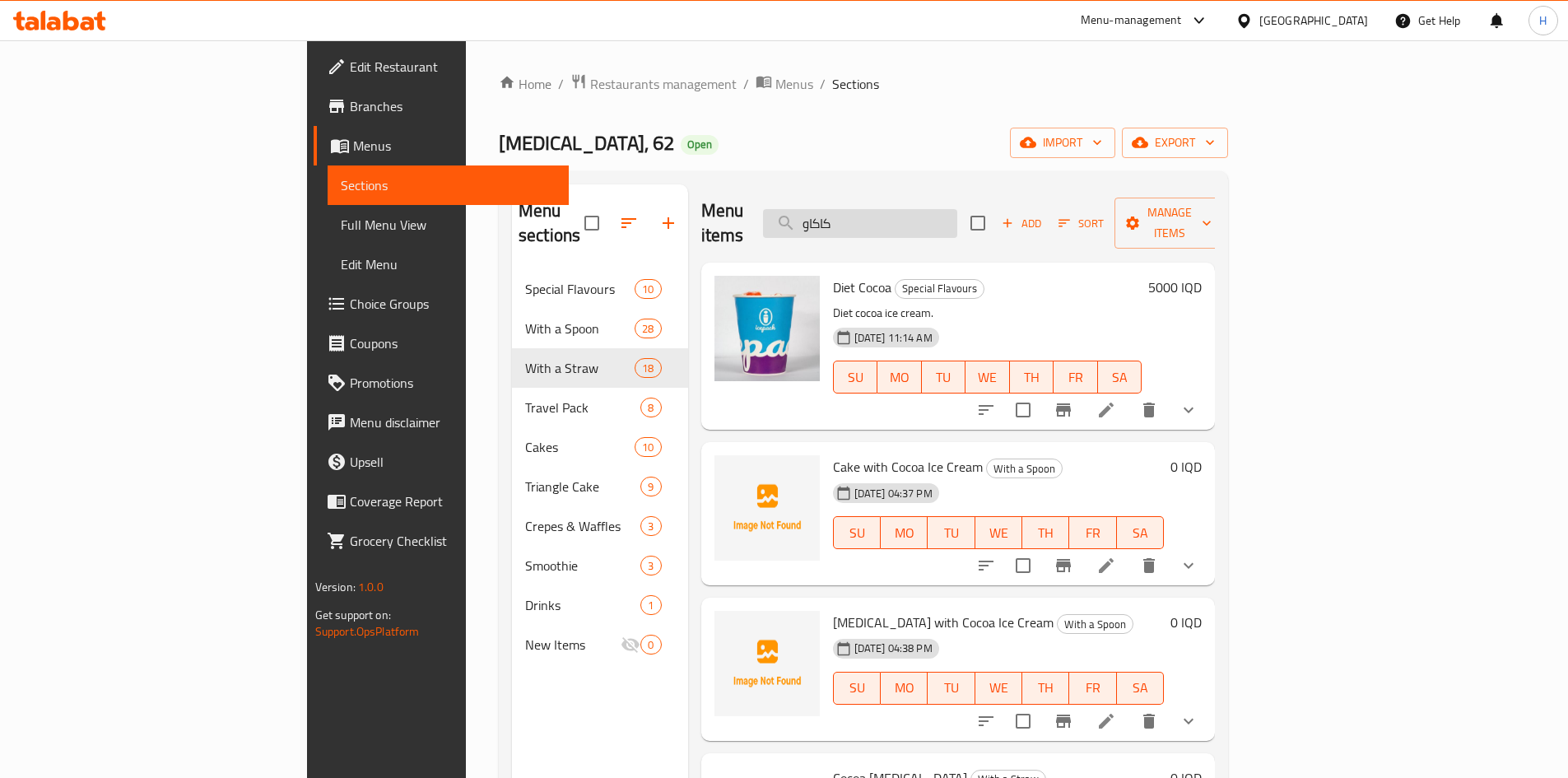
click at [957, 210] on input "كاكاو" at bounding box center [860, 224] width 194 height 29
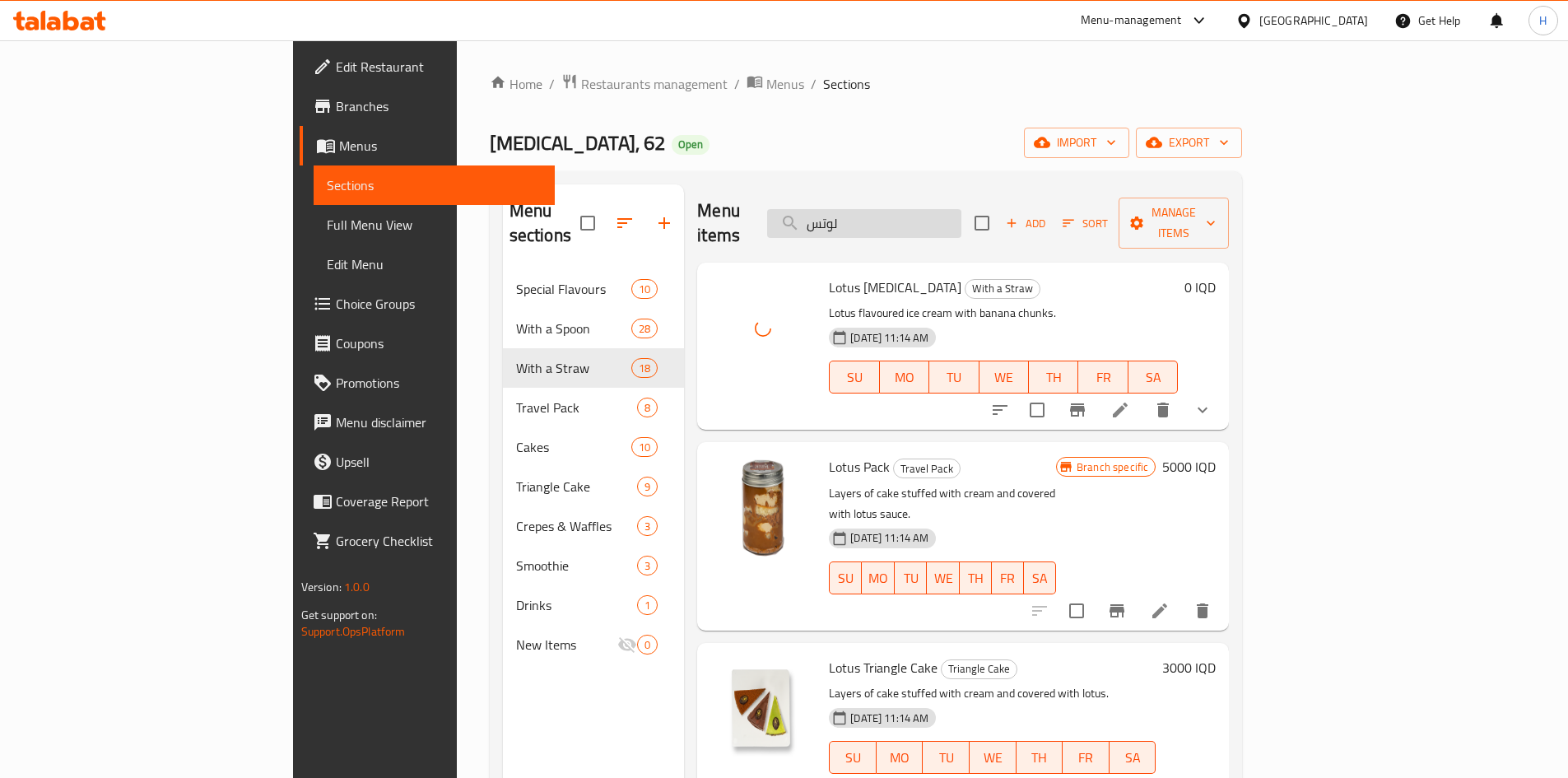
click at [962, 210] on input "لوتس" at bounding box center [864, 224] width 194 height 29
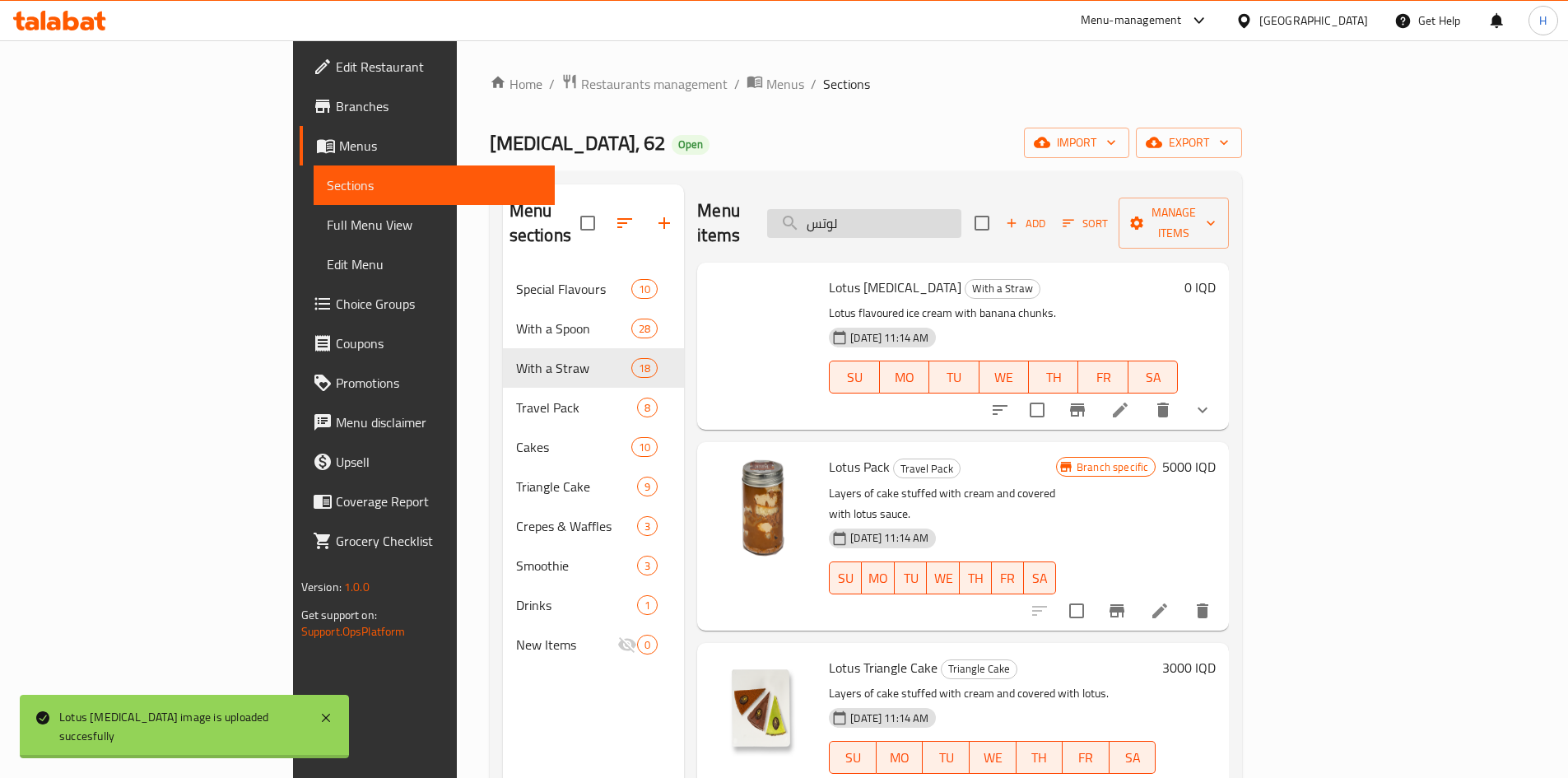
click at [962, 210] on input "لوتس" at bounding box center [864, 224] width 194 height 29
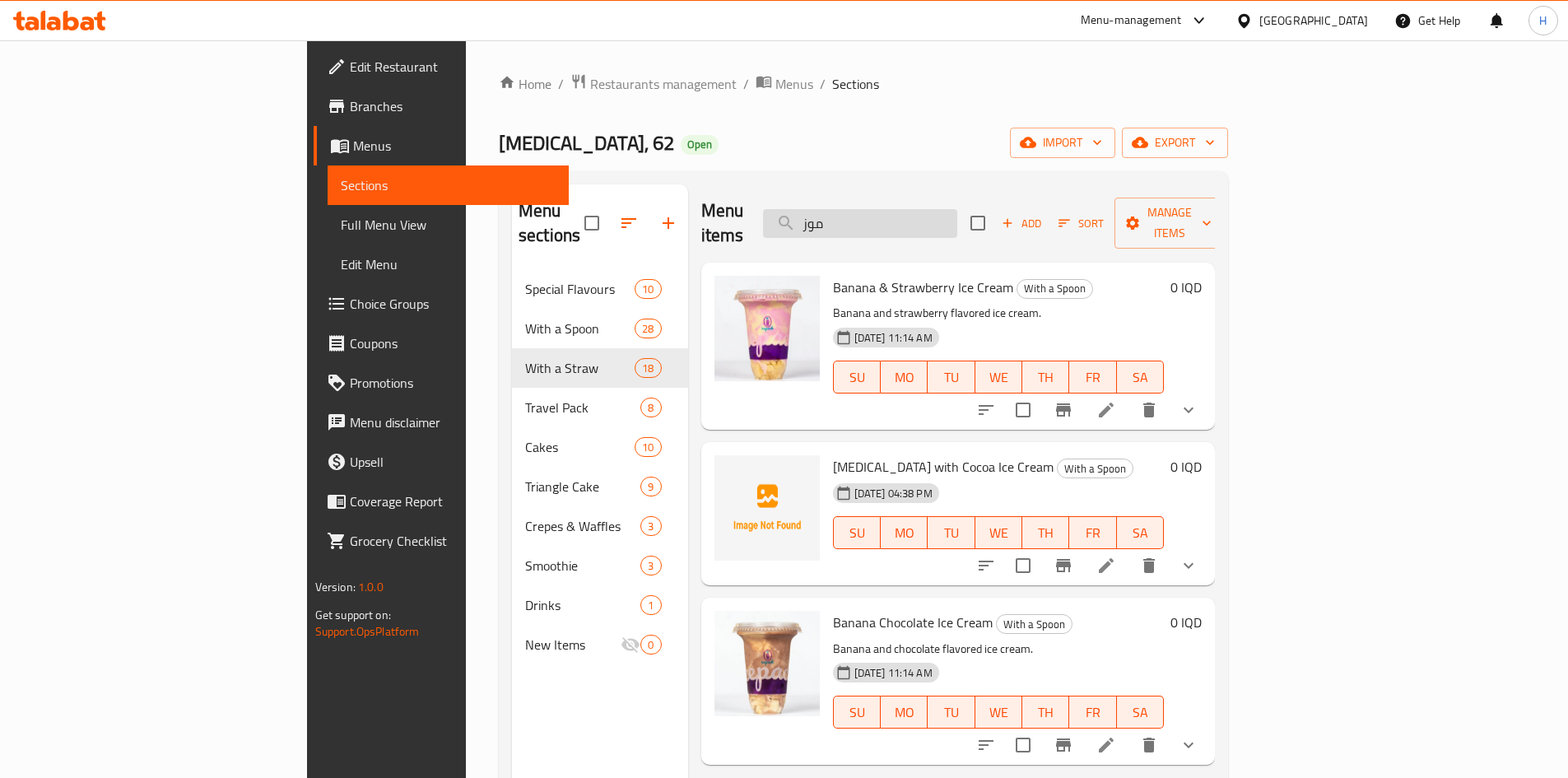
click at [957, 210] on input "موز" at bounding box center [860, 224] width 194 height 29
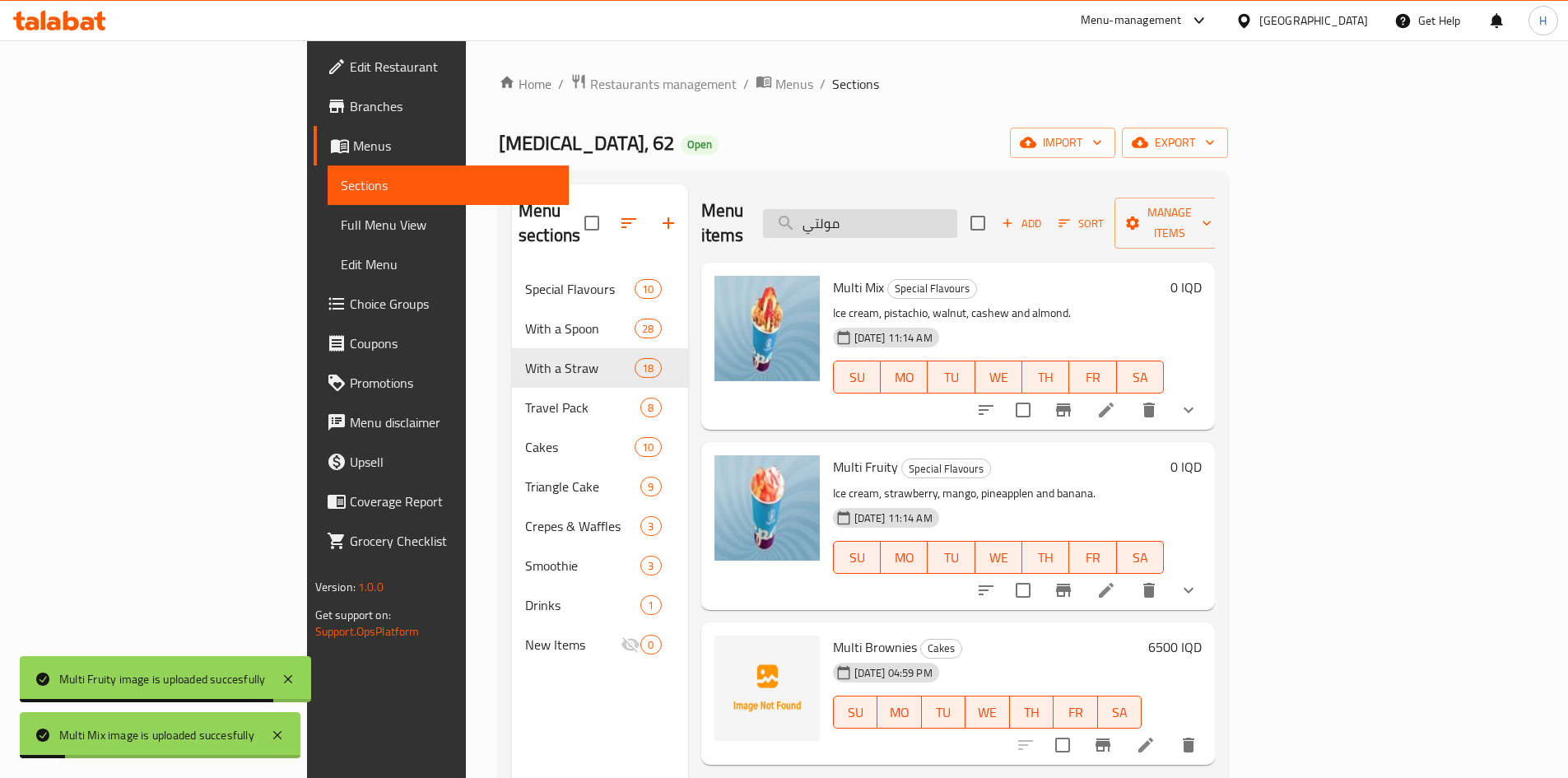
click at [957, 219] on input "مولتي" at bounding box center [860, 224] width 194 height 29
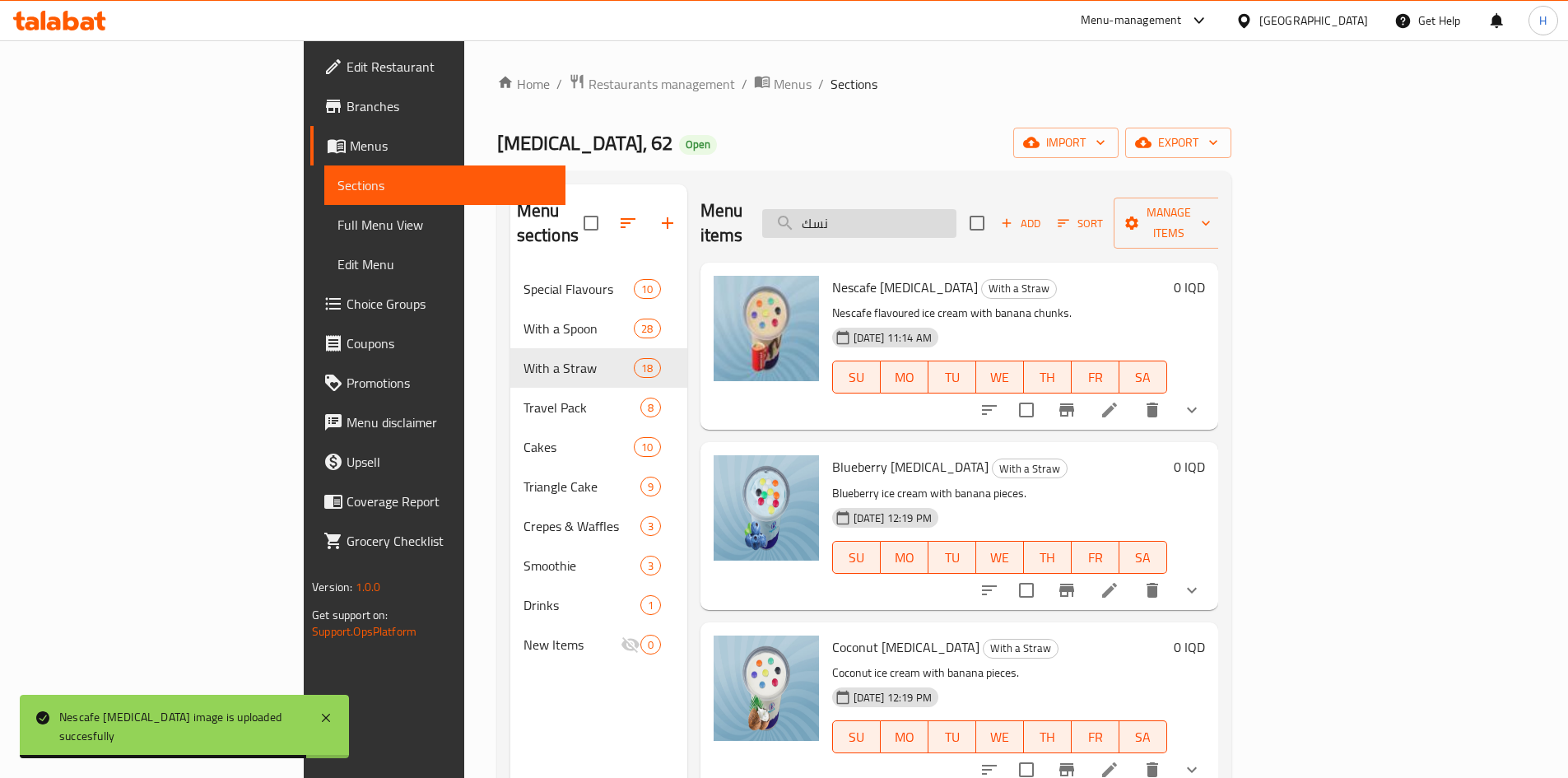
click at [941, 210] on input "نسك" at bounding box center [860, 224] width 194 height 29
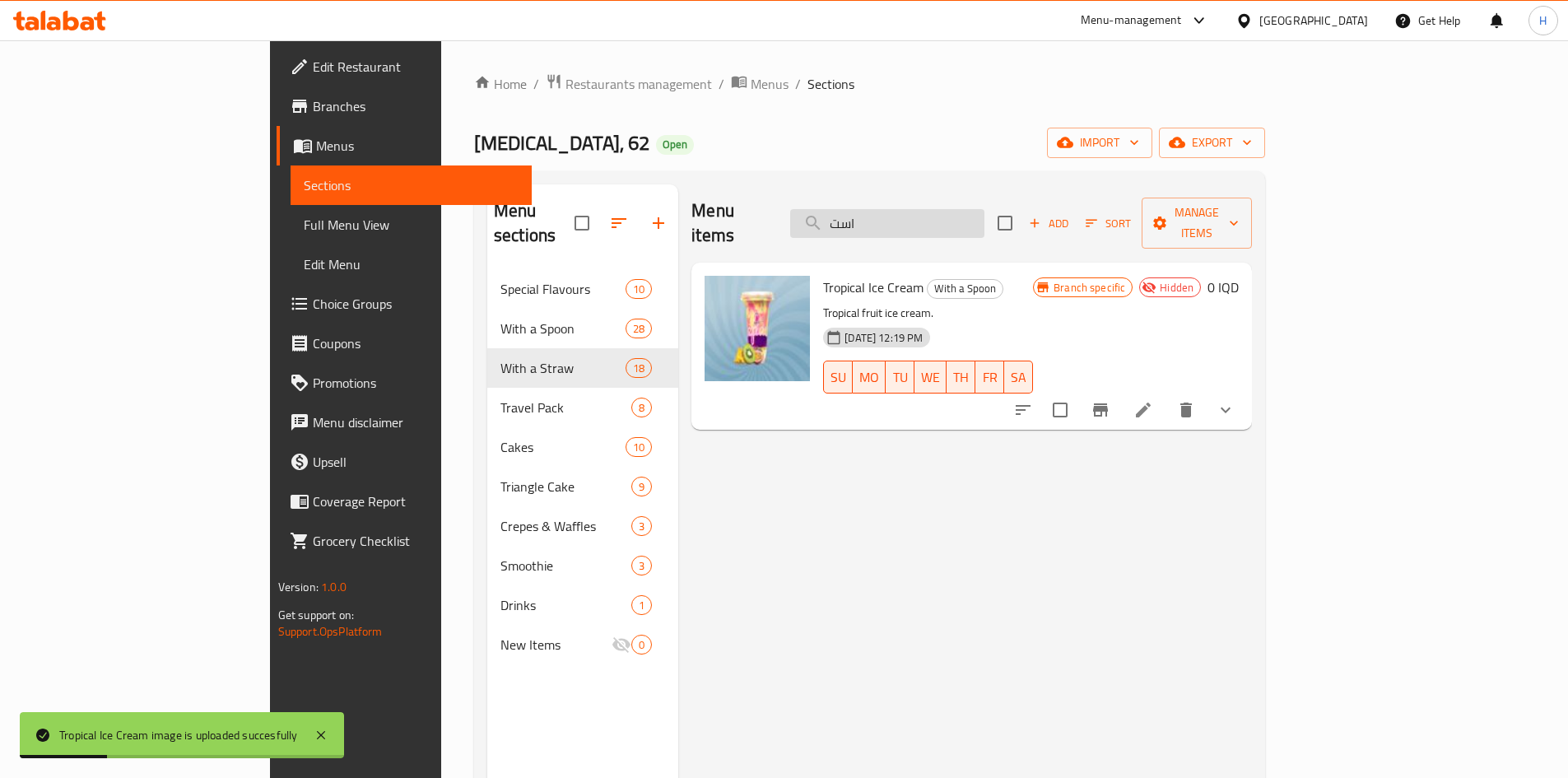
click at [948, 222] on input "است" at bounding box center [887, 224] width 194 height 29
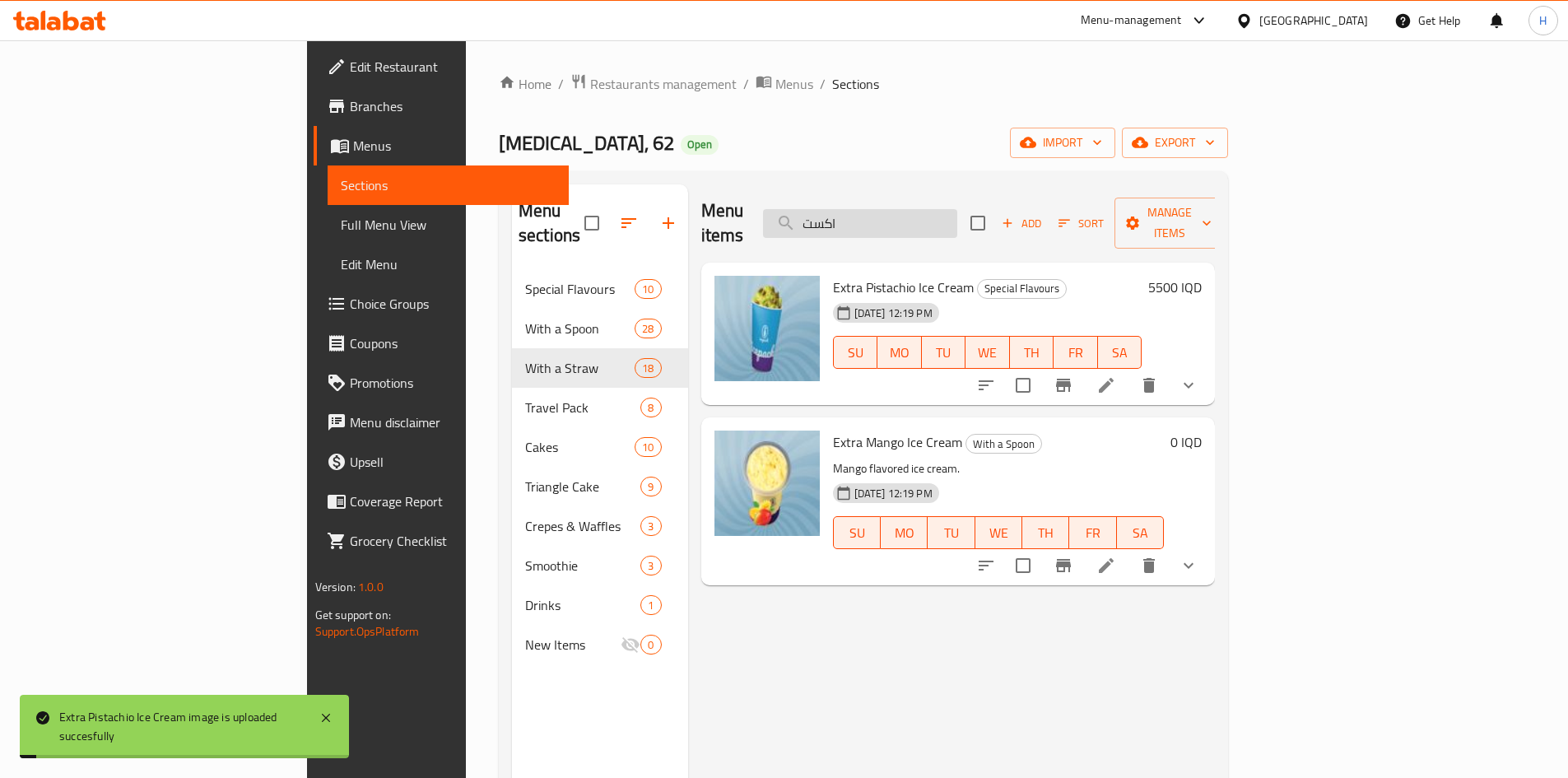
click at [957, 210] on input "اكست" at bounding box center [860, 224] width 194 height 29
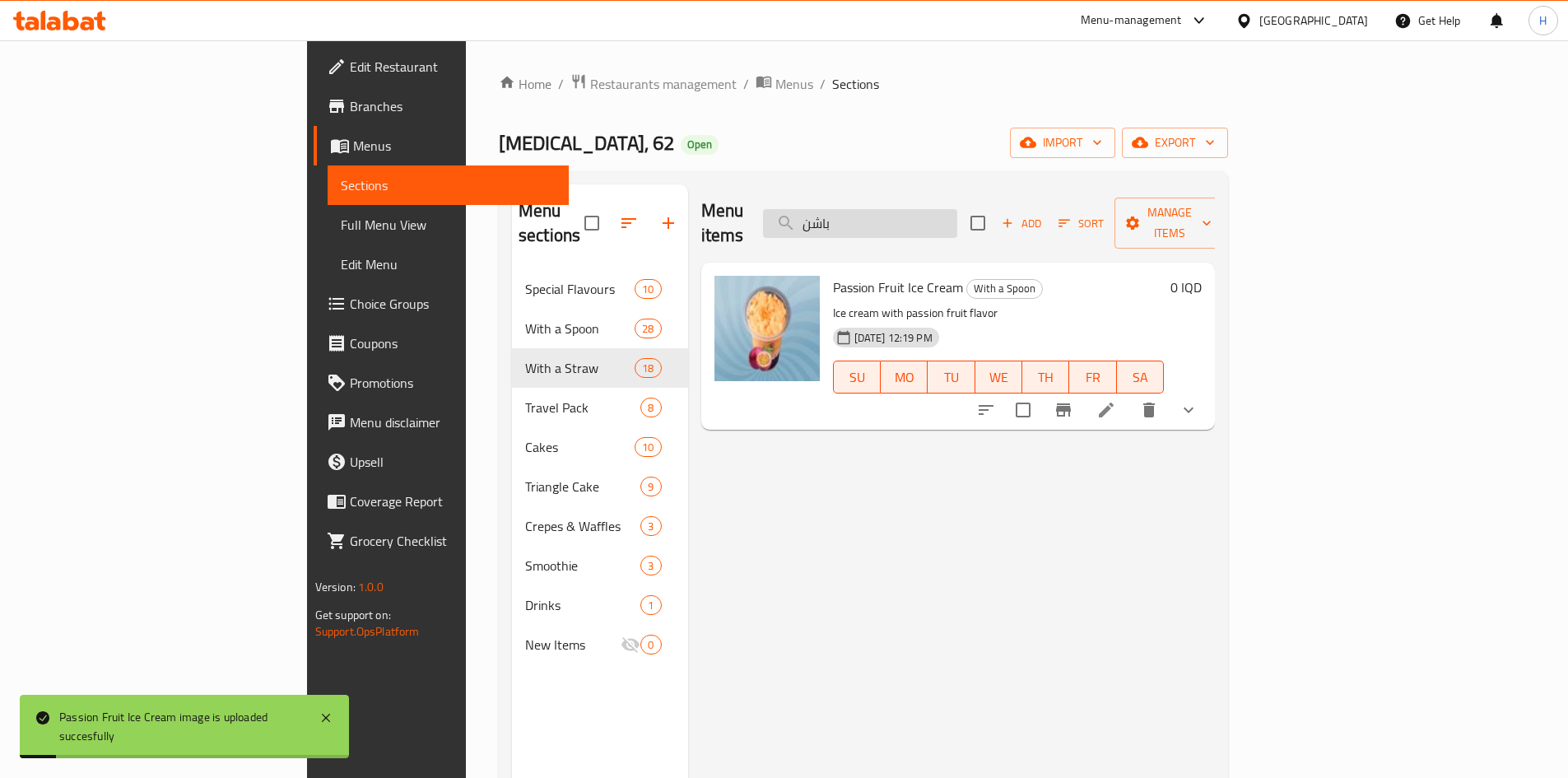
click at [950, 212] on input "باشن" at bounding box center [860, 224] width 194 height 29
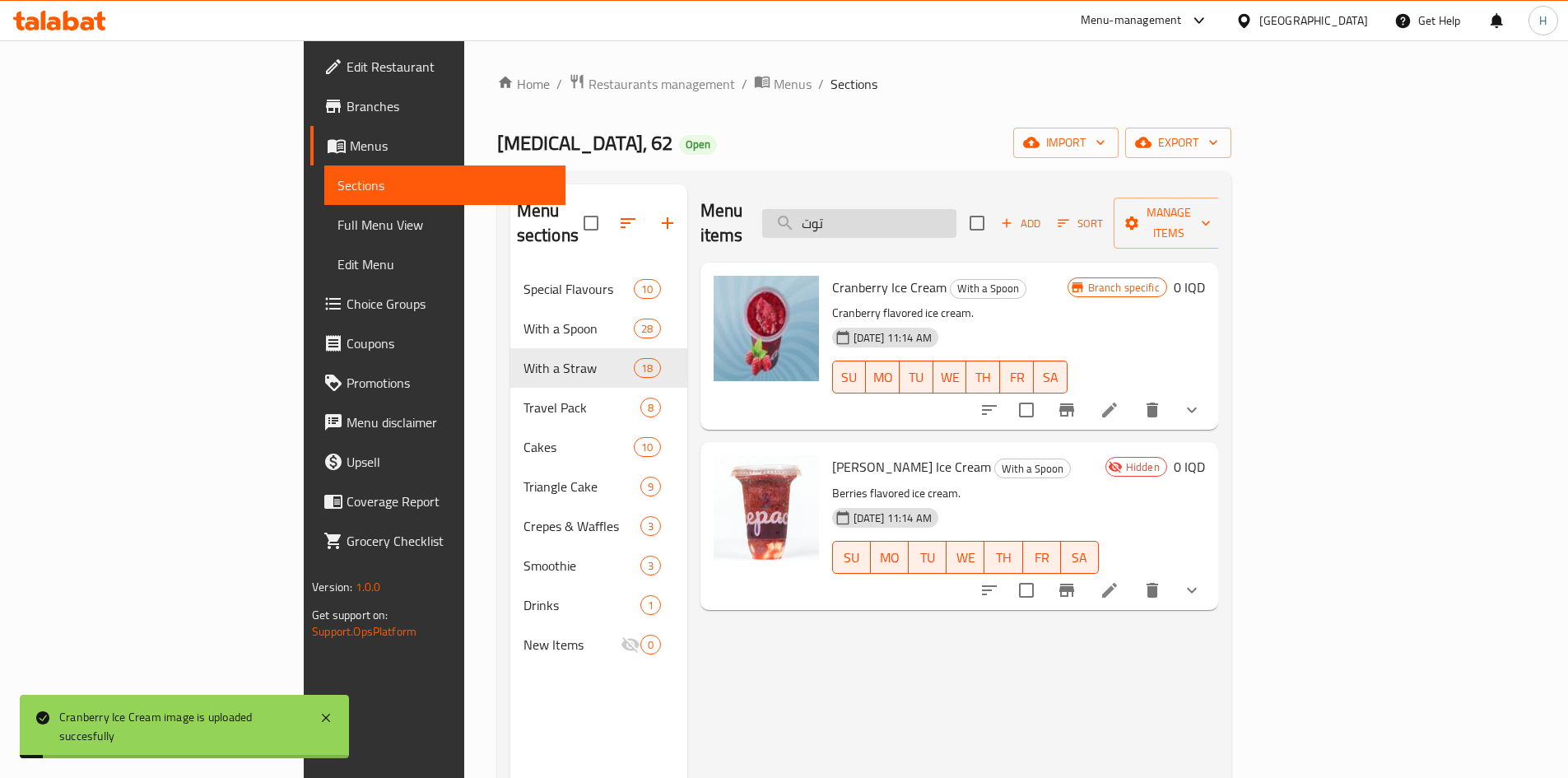
click at [932, 214] on input "توت" at bounding box center [860, 224] width 194 height 29
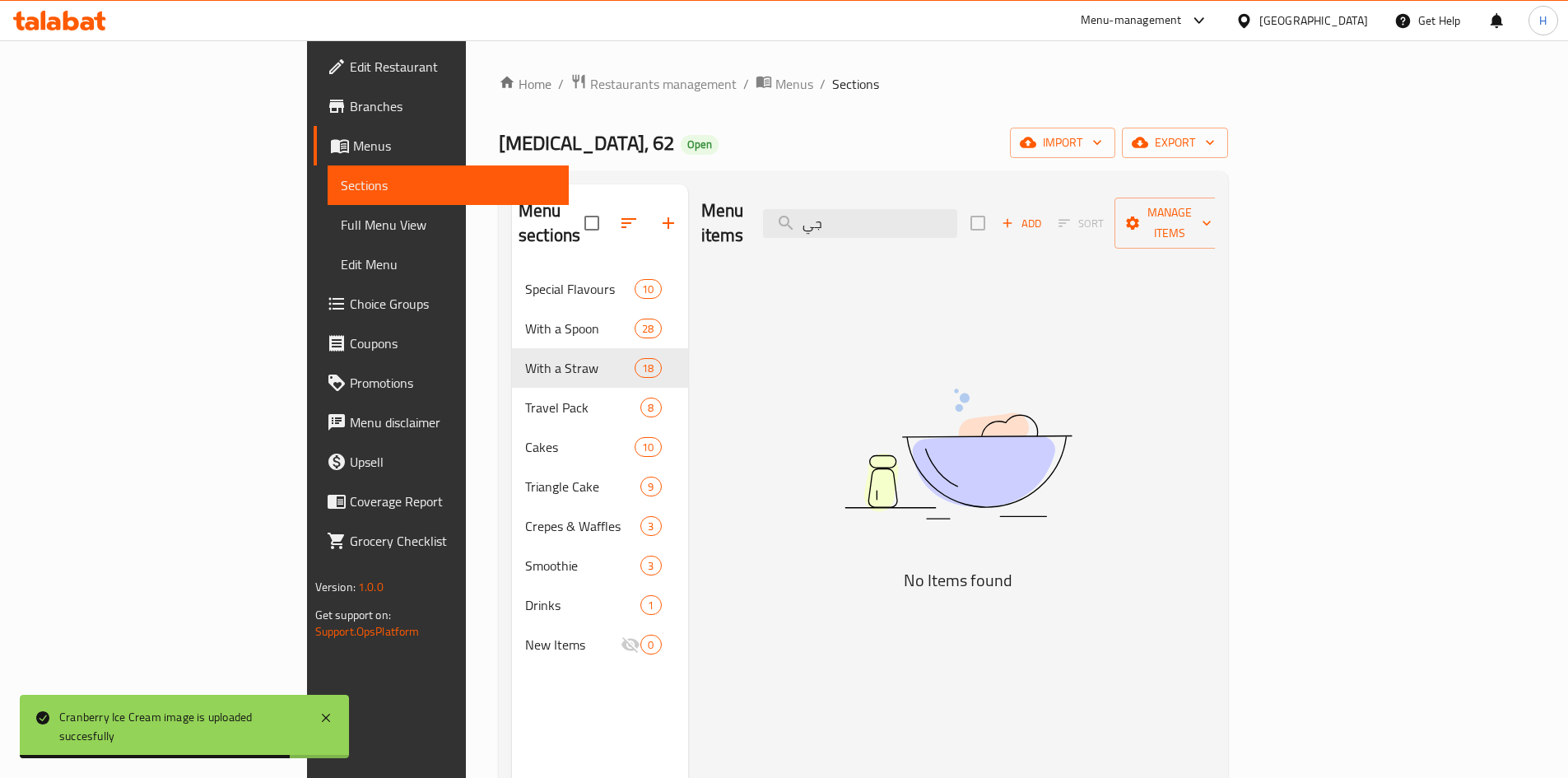
type input "ج"
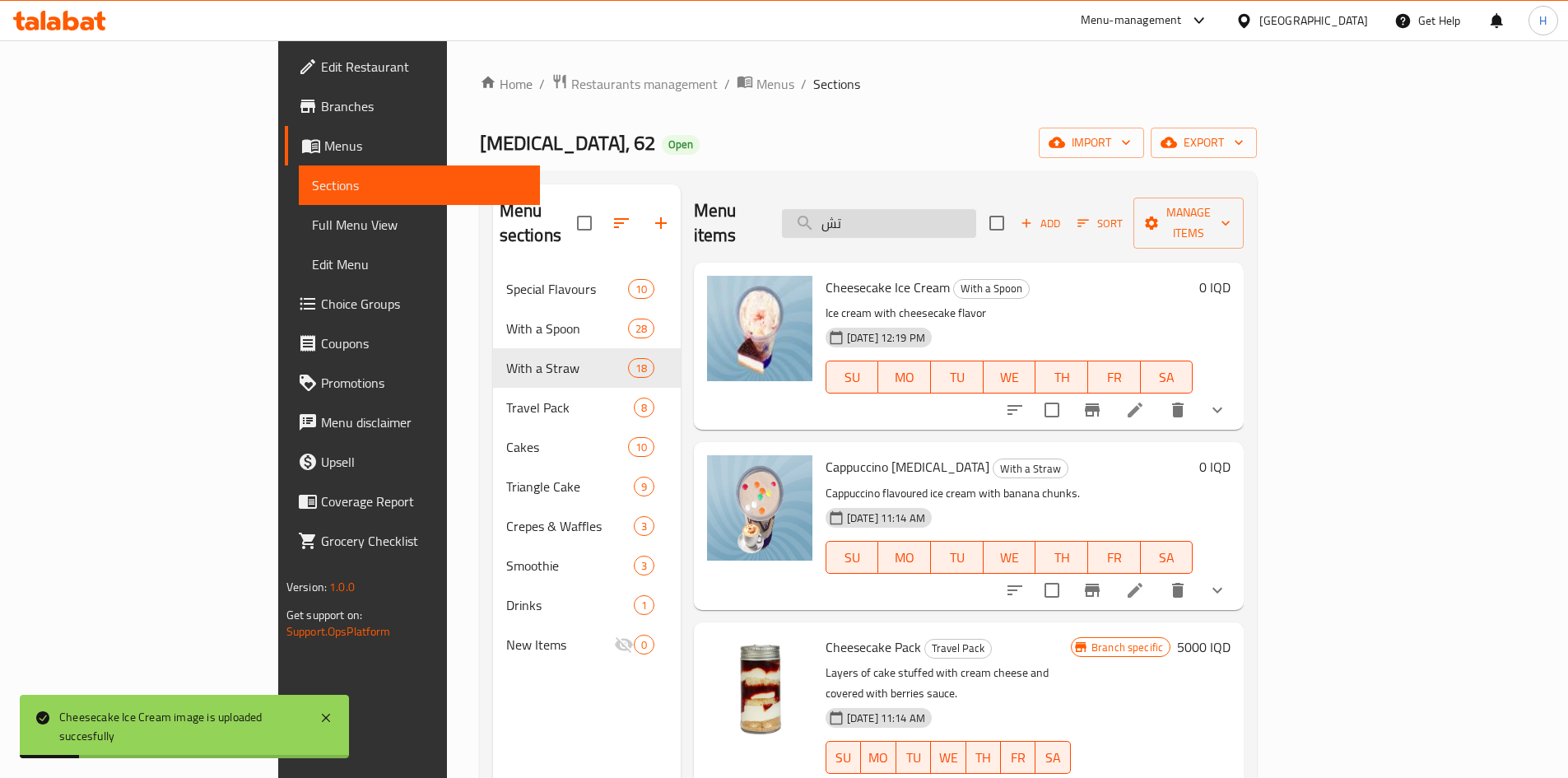
click at [966, 211] on input "تش" at bounding box center [879, 224] width 194 height 29
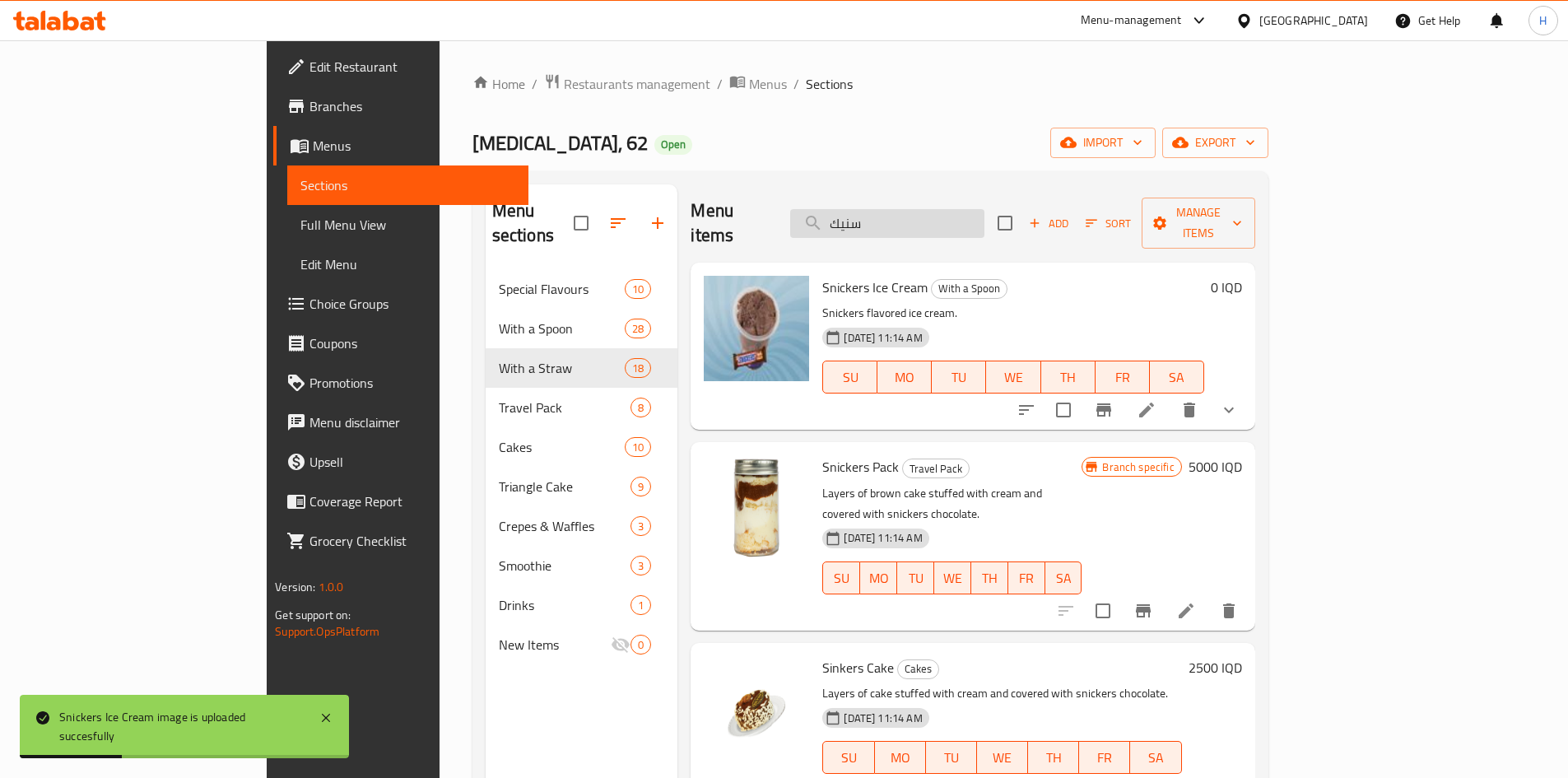
click at [942, 210] on input "سنيك" at bounding box center [887, 224] width 194 height 29
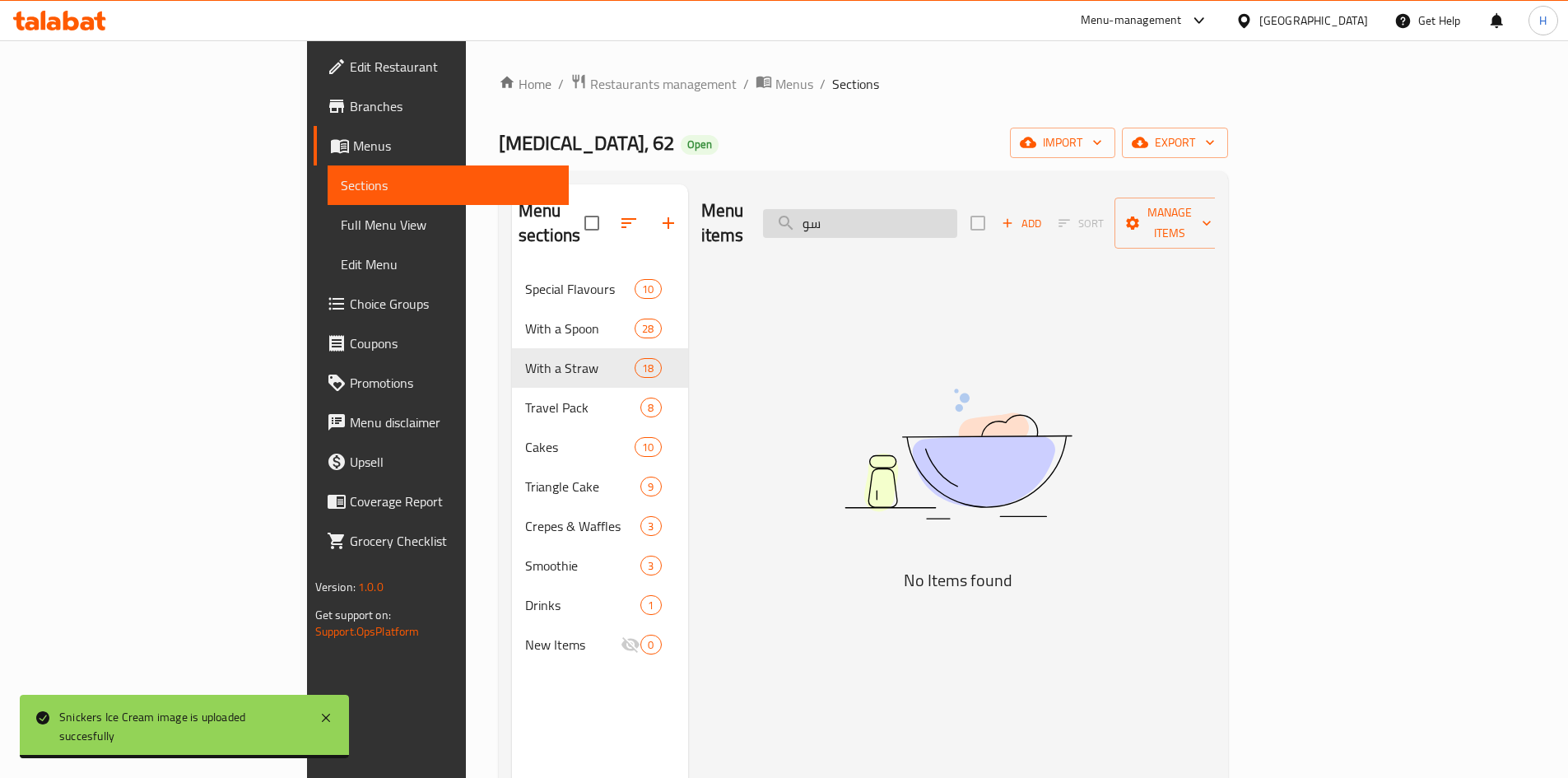
type input "س"
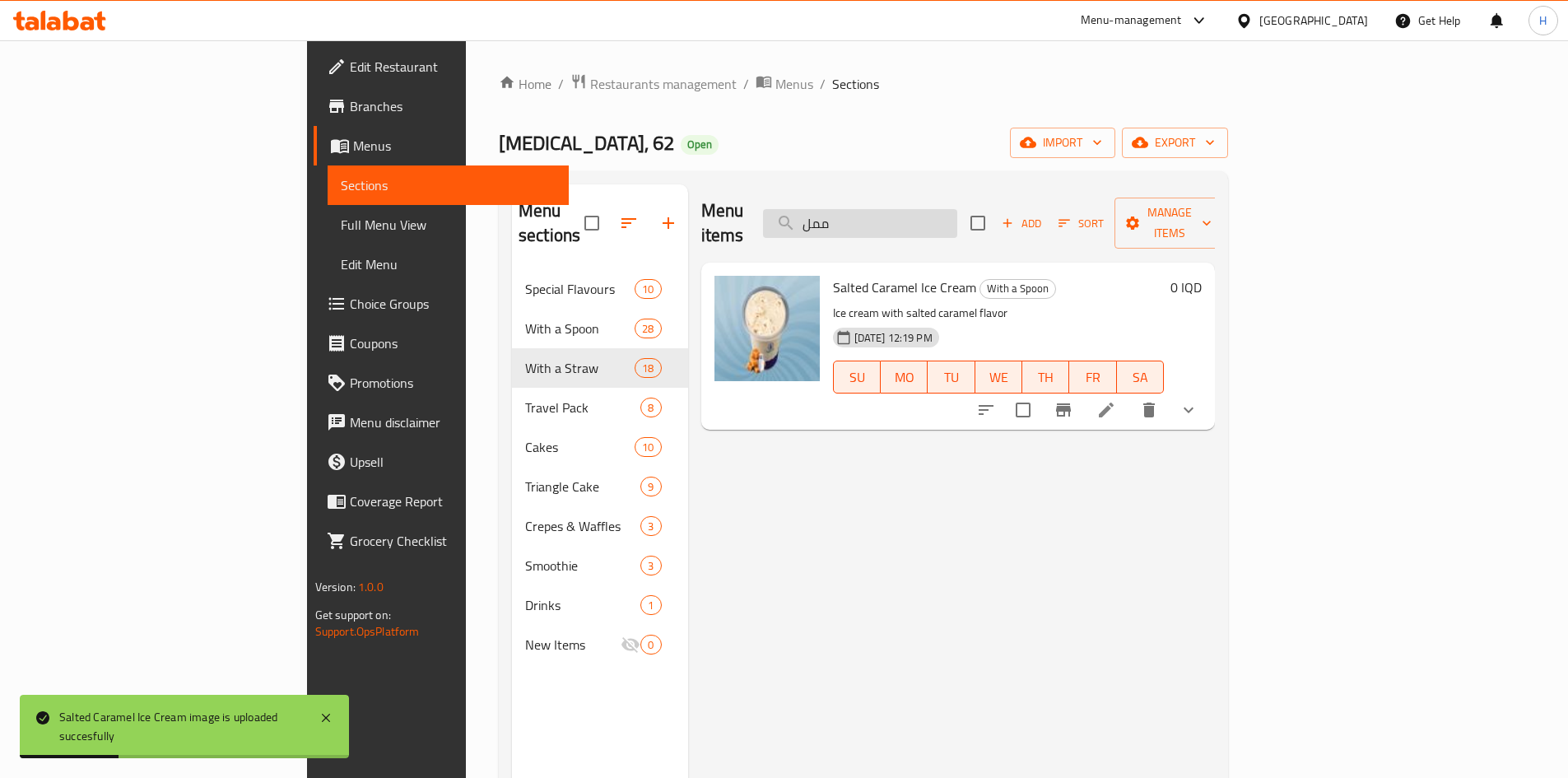
click at [946, 211] on input "ممل" at bounding box center [860, 224] width 194 height 29
click at [946, 226] on div "Menu items فحم Add Sort Manage items" at bounding box center [958, 223] width 514 height 78
click at [949, 220] on input "فحم" at bounding box center [860, 224] width 194 height 29
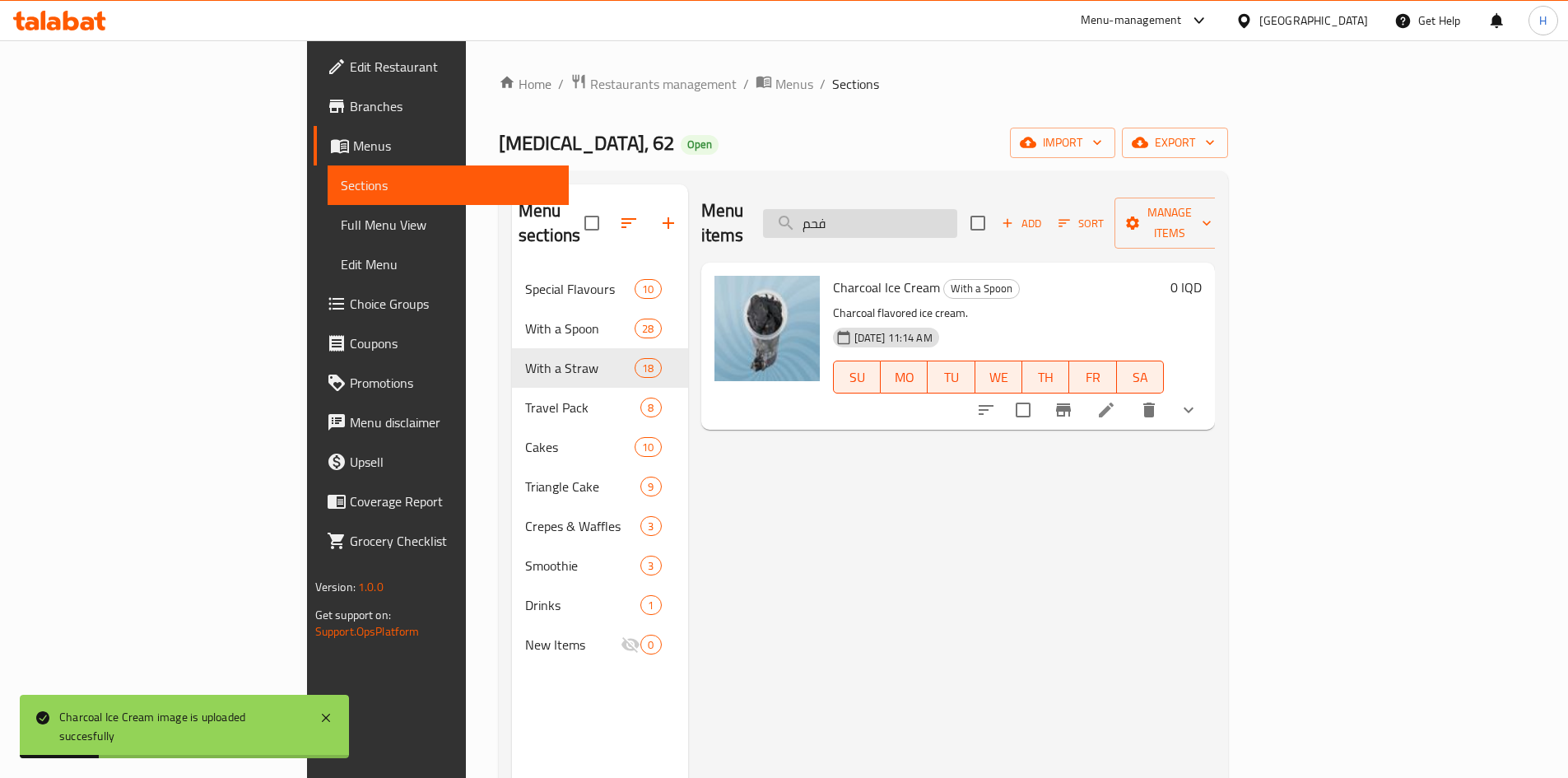
click at [949, 220] on input "فحم" at bounding box center [860, 224] width 194 height 29
type input "ف"
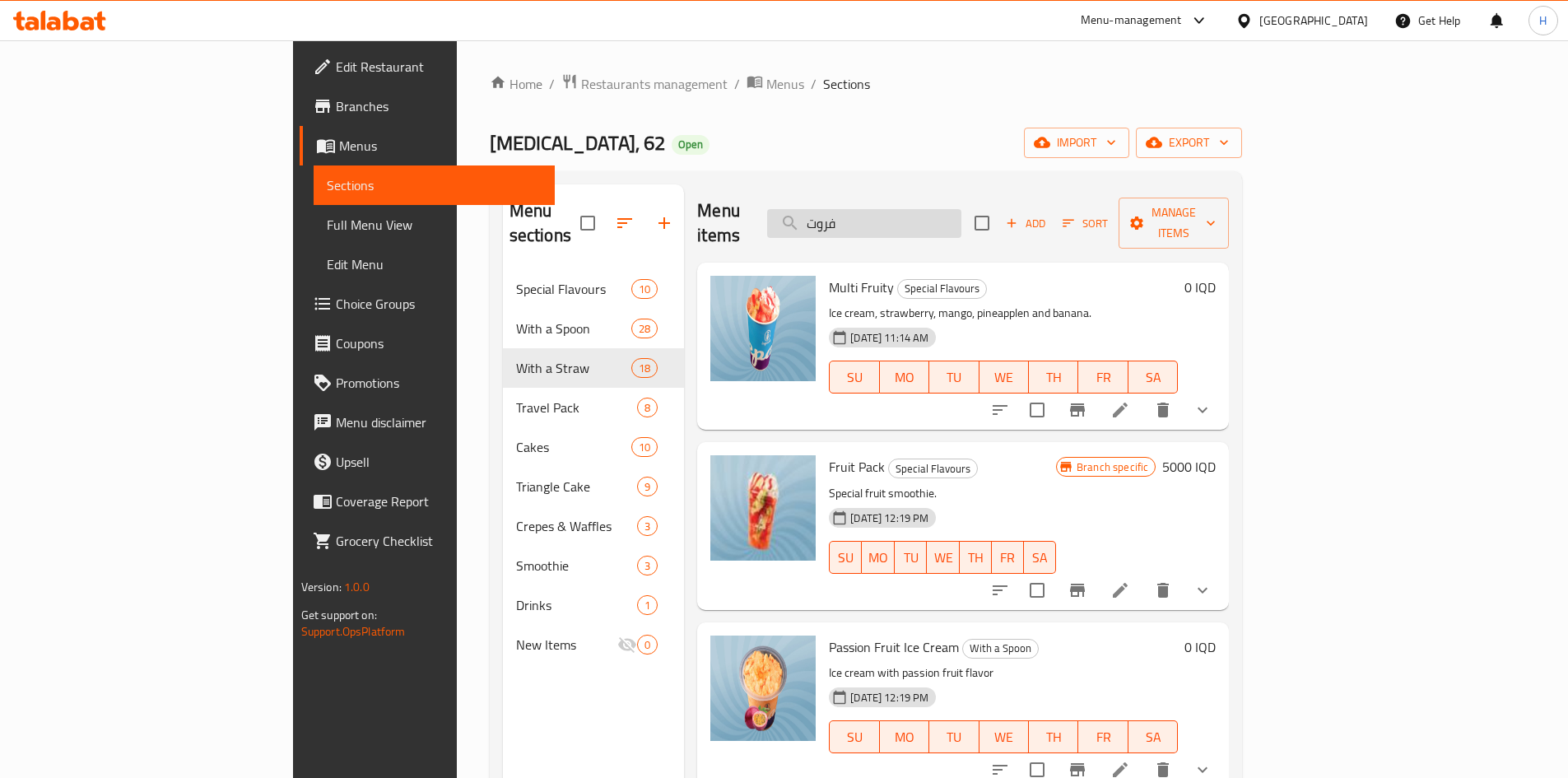
click at [953, 217] on input "فروت" at bounding box center [864, 224] width 194 height 29
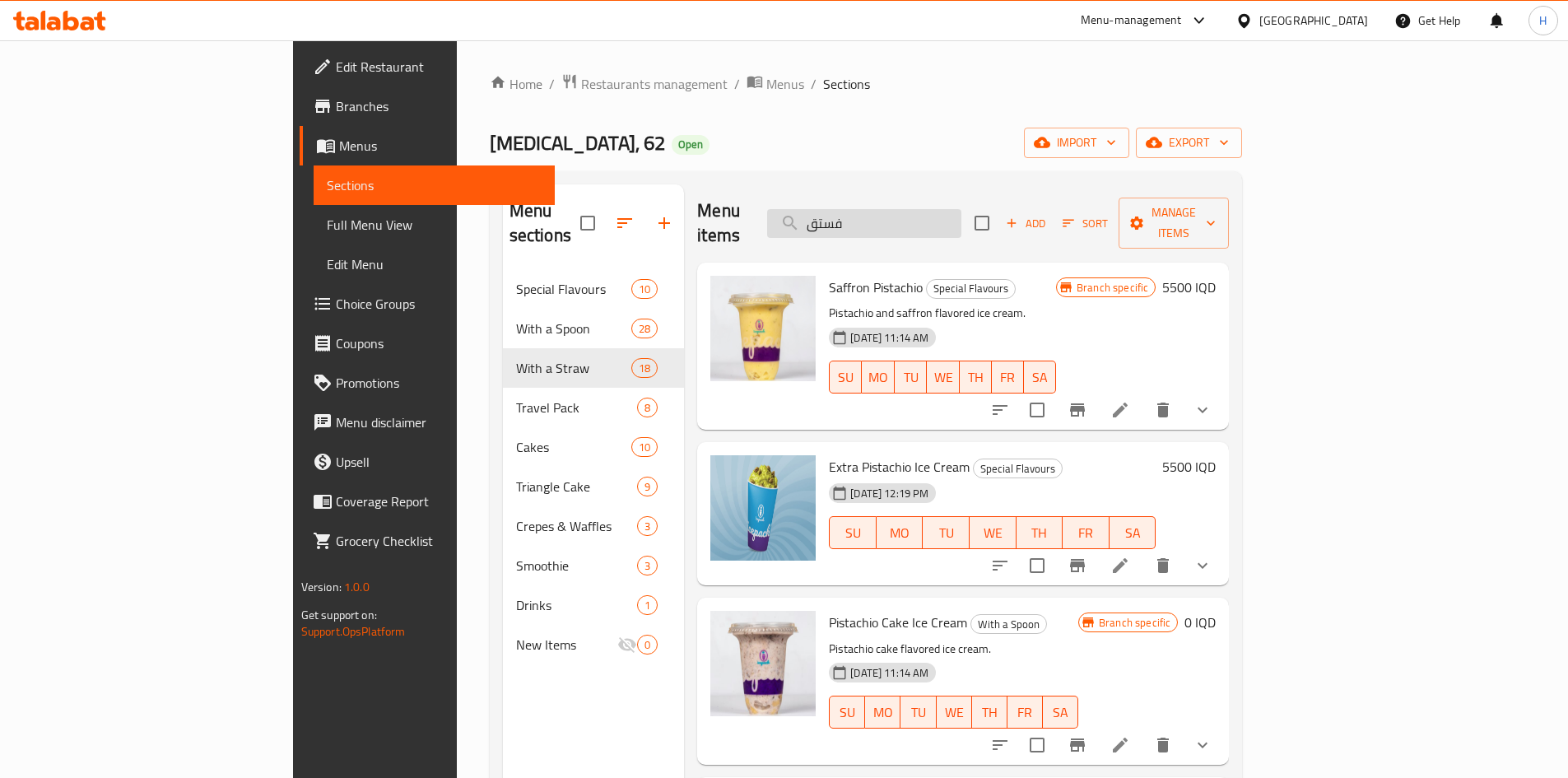
click at [955, 210] on input "فستق" at bounding box center [864, 224] width 194 height 29
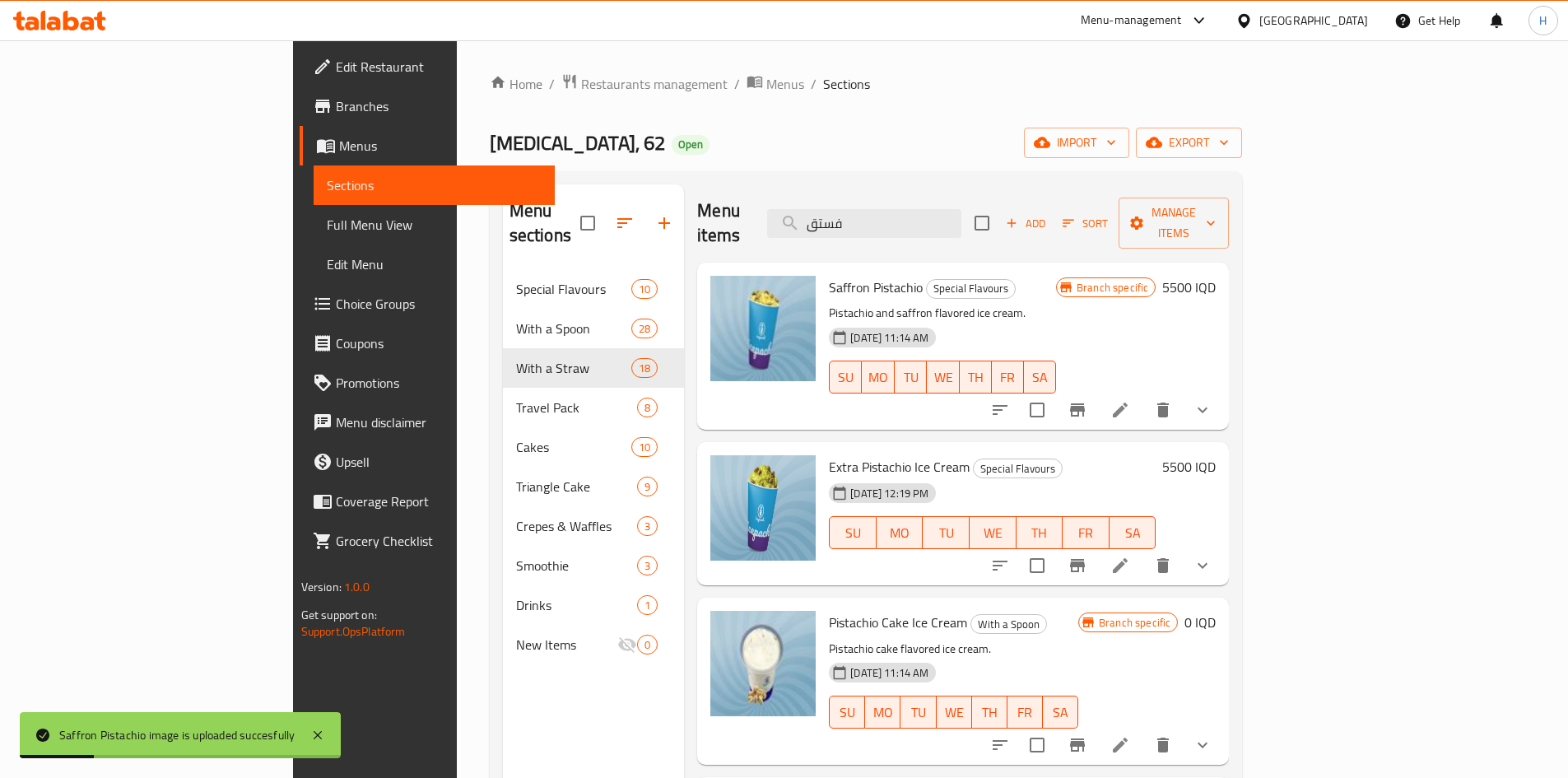
click at [937, 189] on div "Menu items فستق Add Sort Manage items" at bounding box center [963, 223] width 532 height 78
click at [948, 210] on input "فستق" at bounding box center [864, 224] width 194 height 29
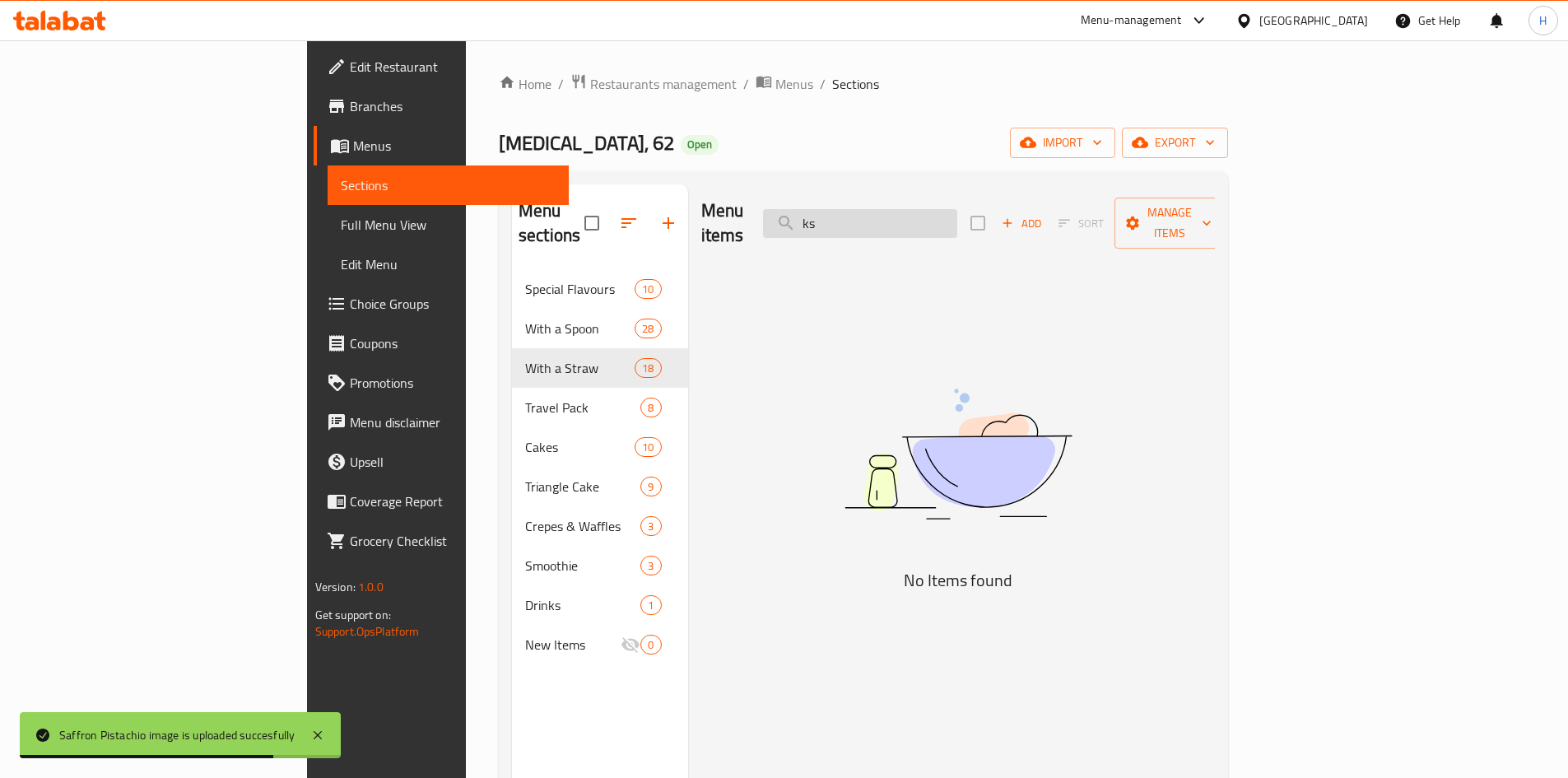
type input "k"
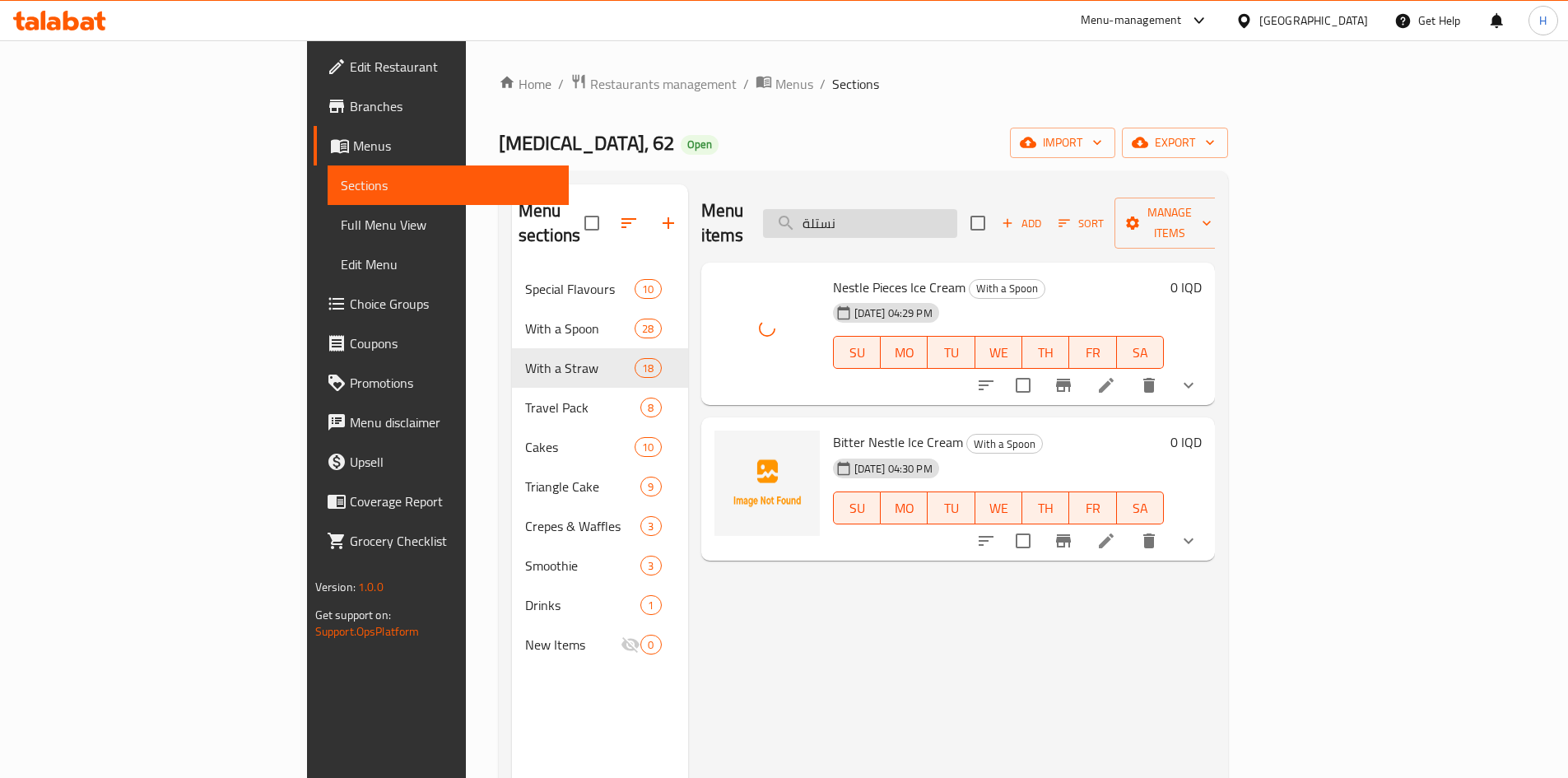
click at [957, 210] on input "نستلة" at bounding box center [860, 224] width 194 height 29
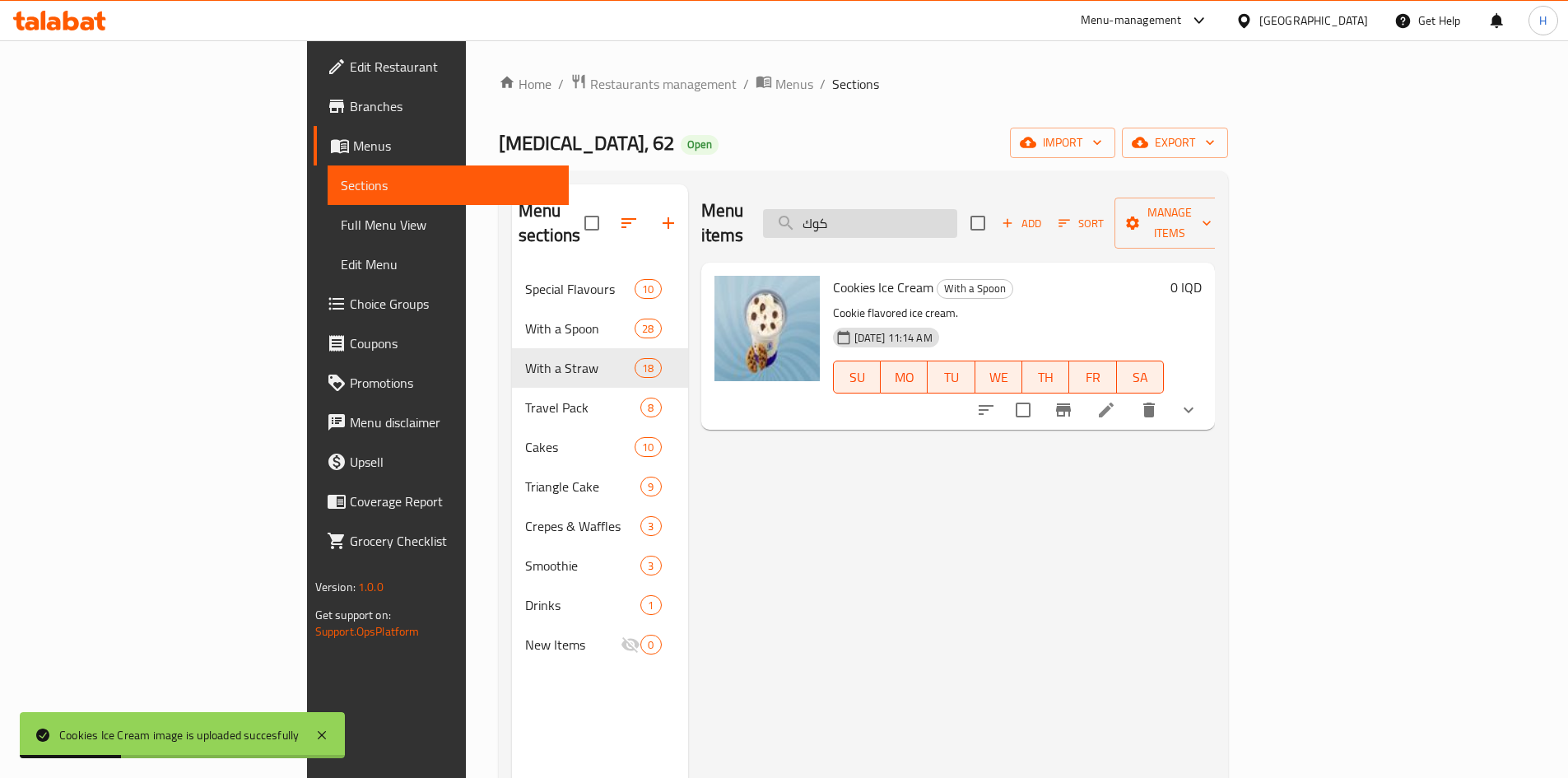
click at [948, 214] on input "كوك" at bounding box center [860, 224] width 194 height 29
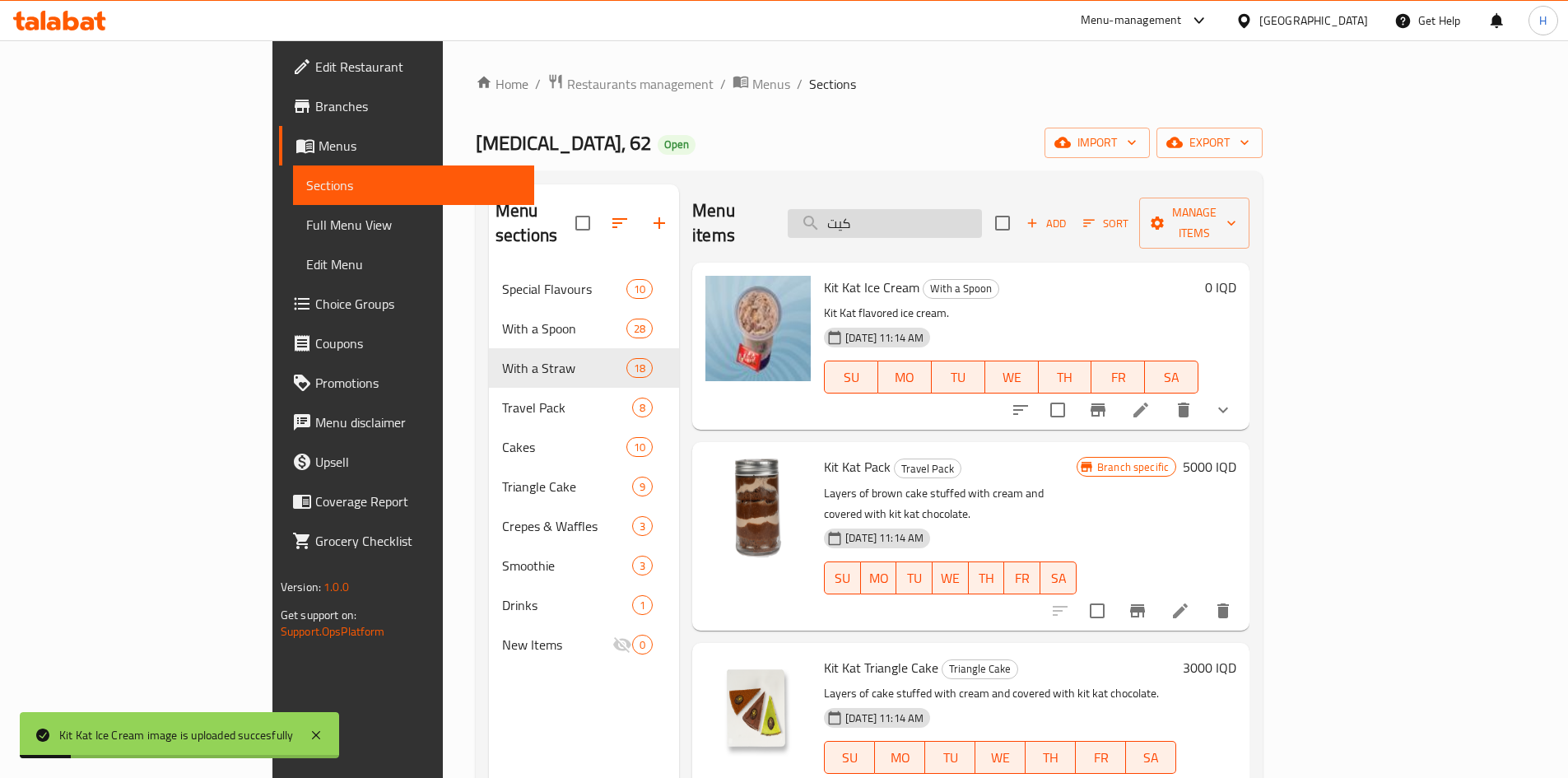
click at [935, 210] on input "كيت" at bounding box center [884, 224] width 194 height 29
drag, startPoint x: 935, startPoint y: 204, endPoint x: 939, endPoint y: 212, distance: 8.9
click at [939, 210] on input "كيت" at bounding box center [884, 224] width 194 height 29
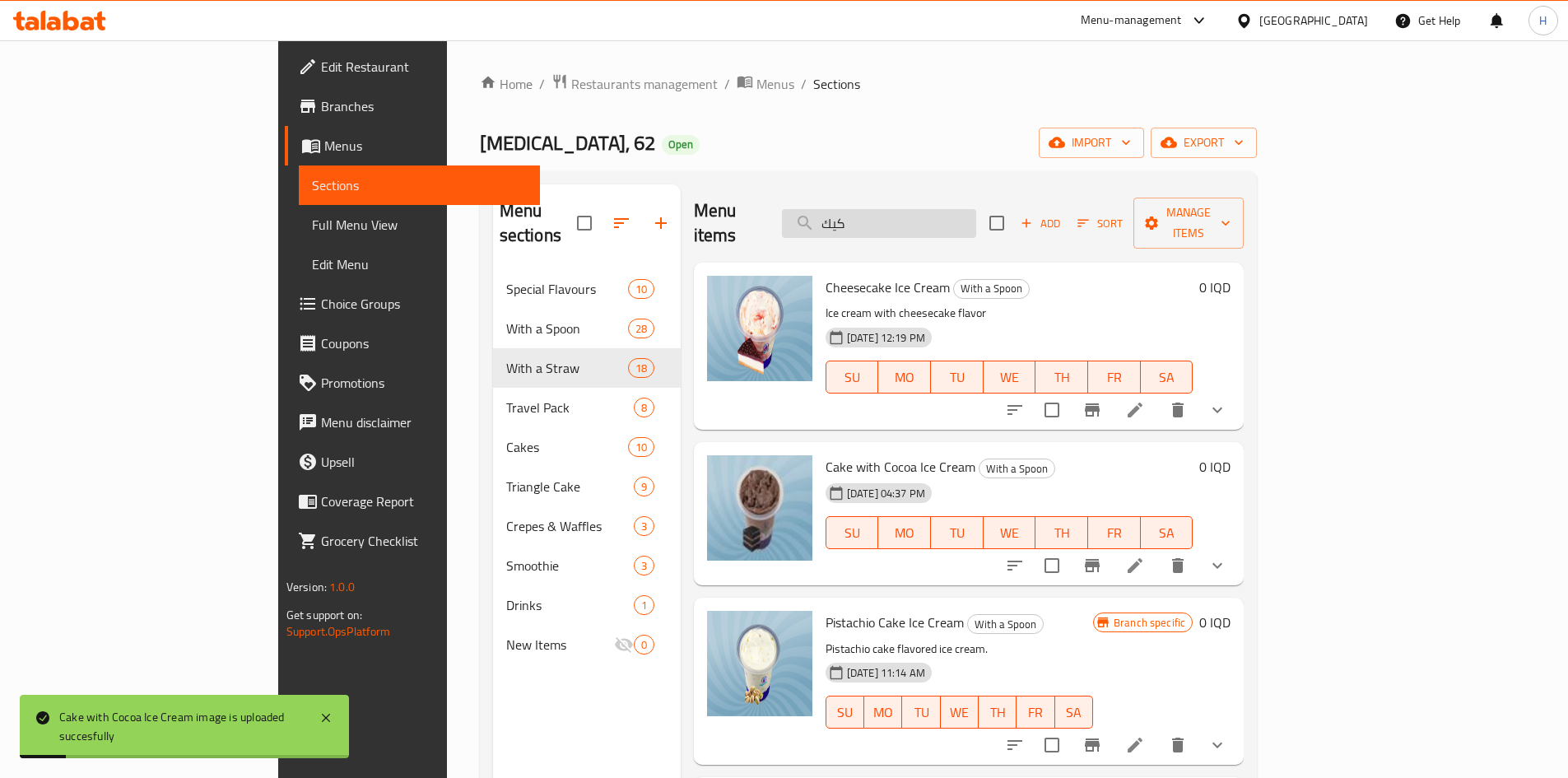
click at [976, 214] on input "كيك" at bounding box center [879, 224] width 194 height 29
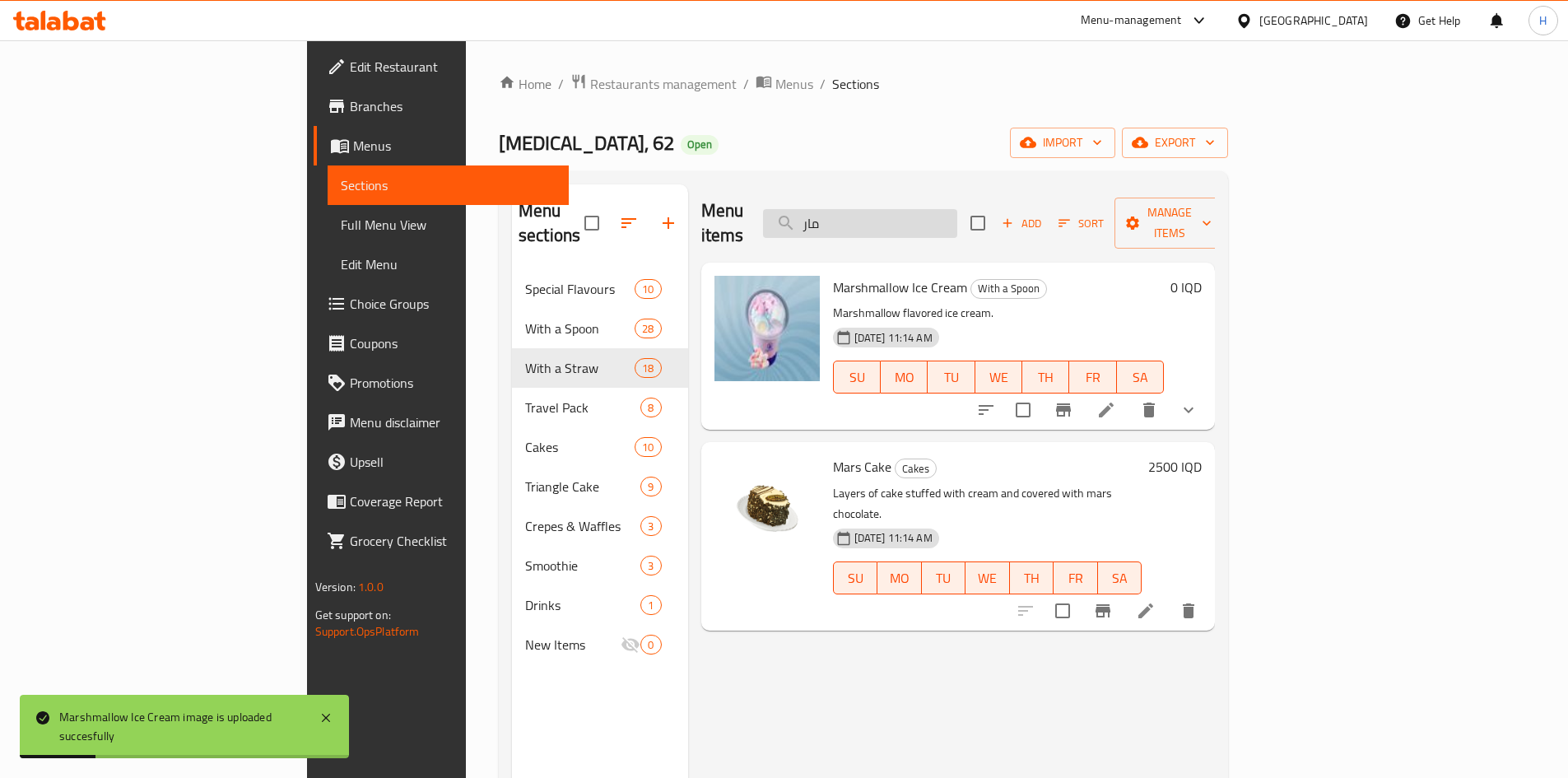
click at [939, 214] on input "مار" at bounding box center [860, 224] width 194 height 29
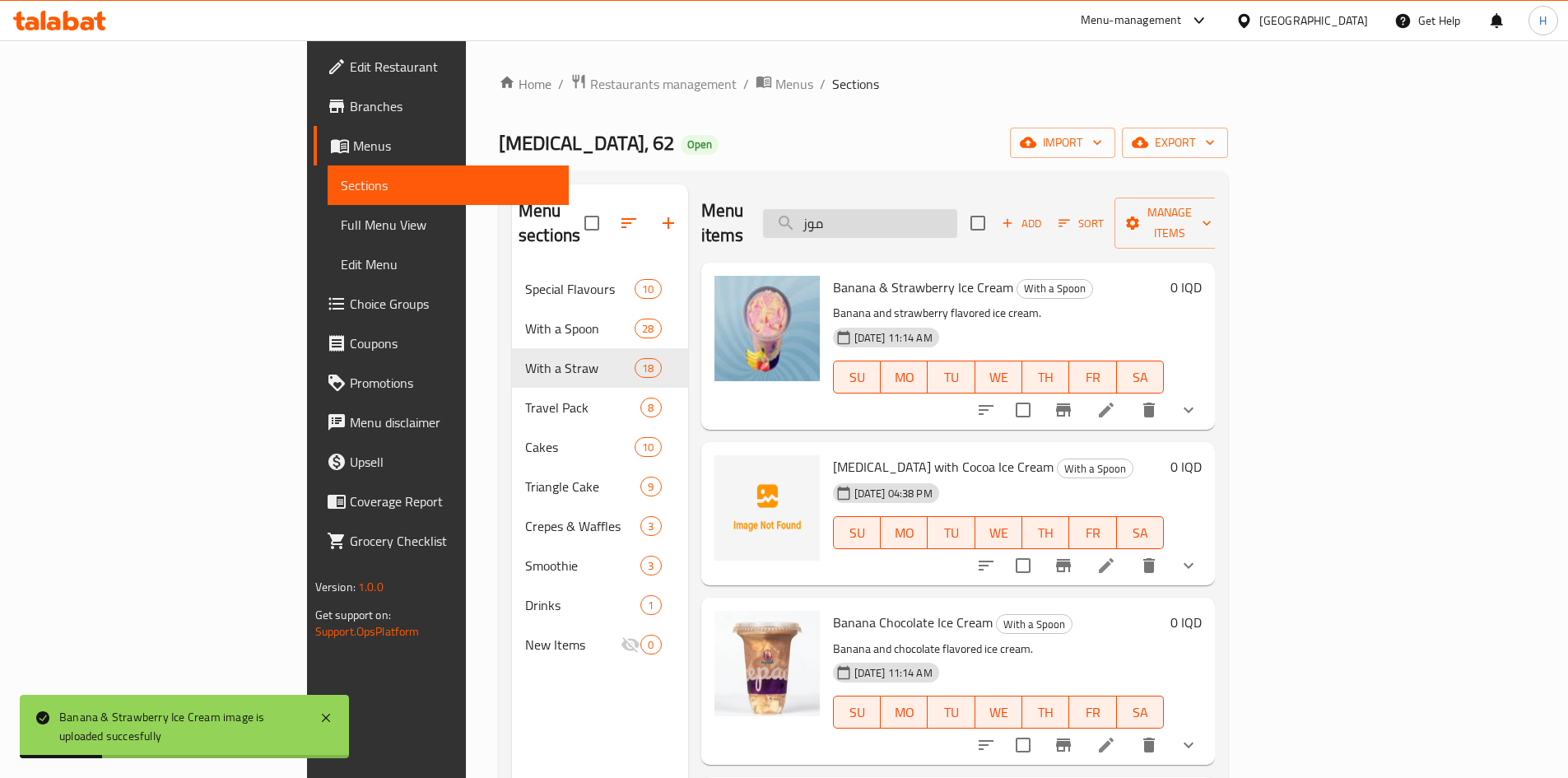
click at [957, 210] on input "موز" at bounding box center [860, 224] width 194 height 29
click at [957, 222] on input "موز" at bounding box center [860, 224] width 194 height 29
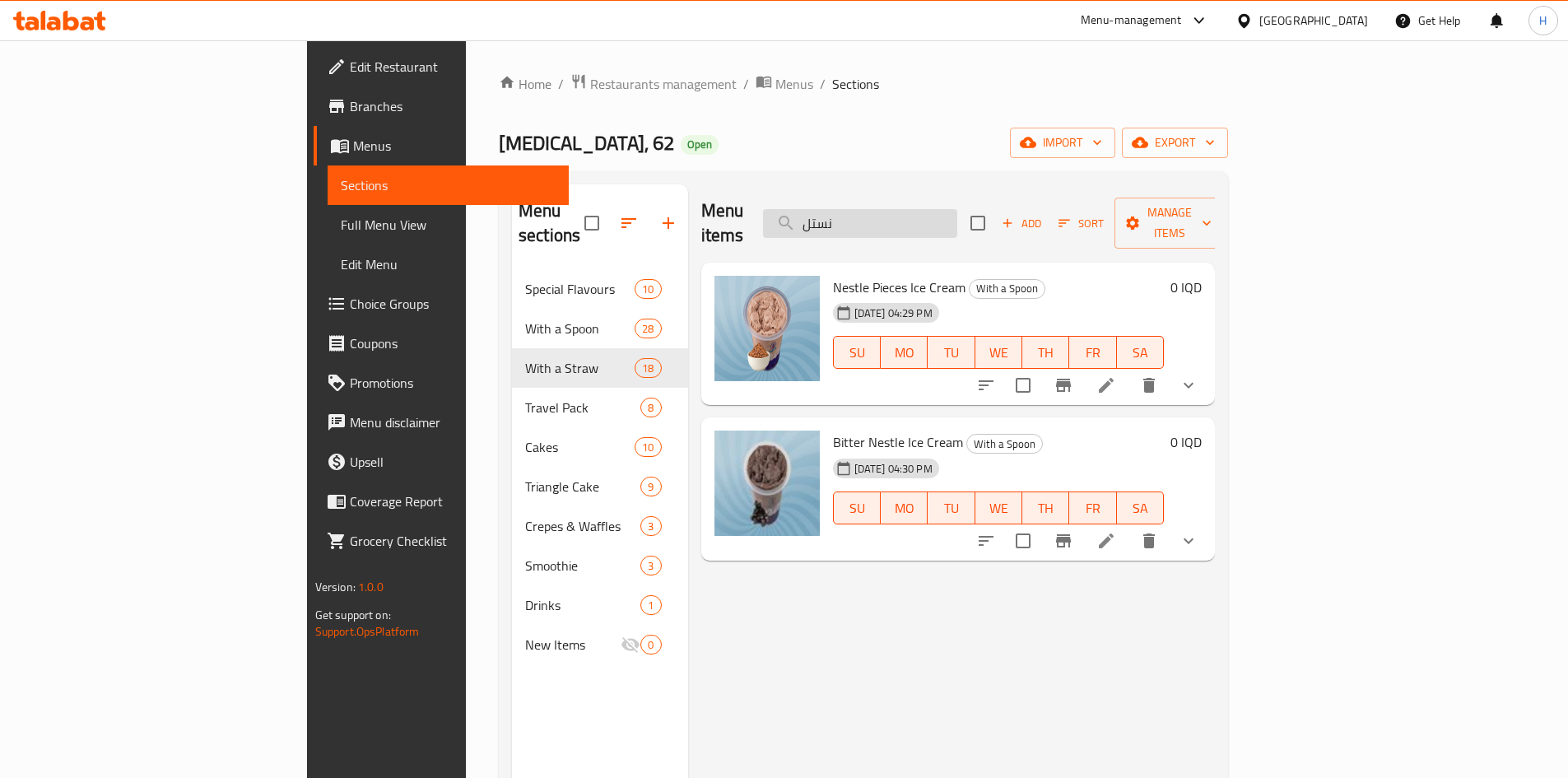
click at [957, 214] on input "نستل" at bounding box center [860, 224] width 194 height 29
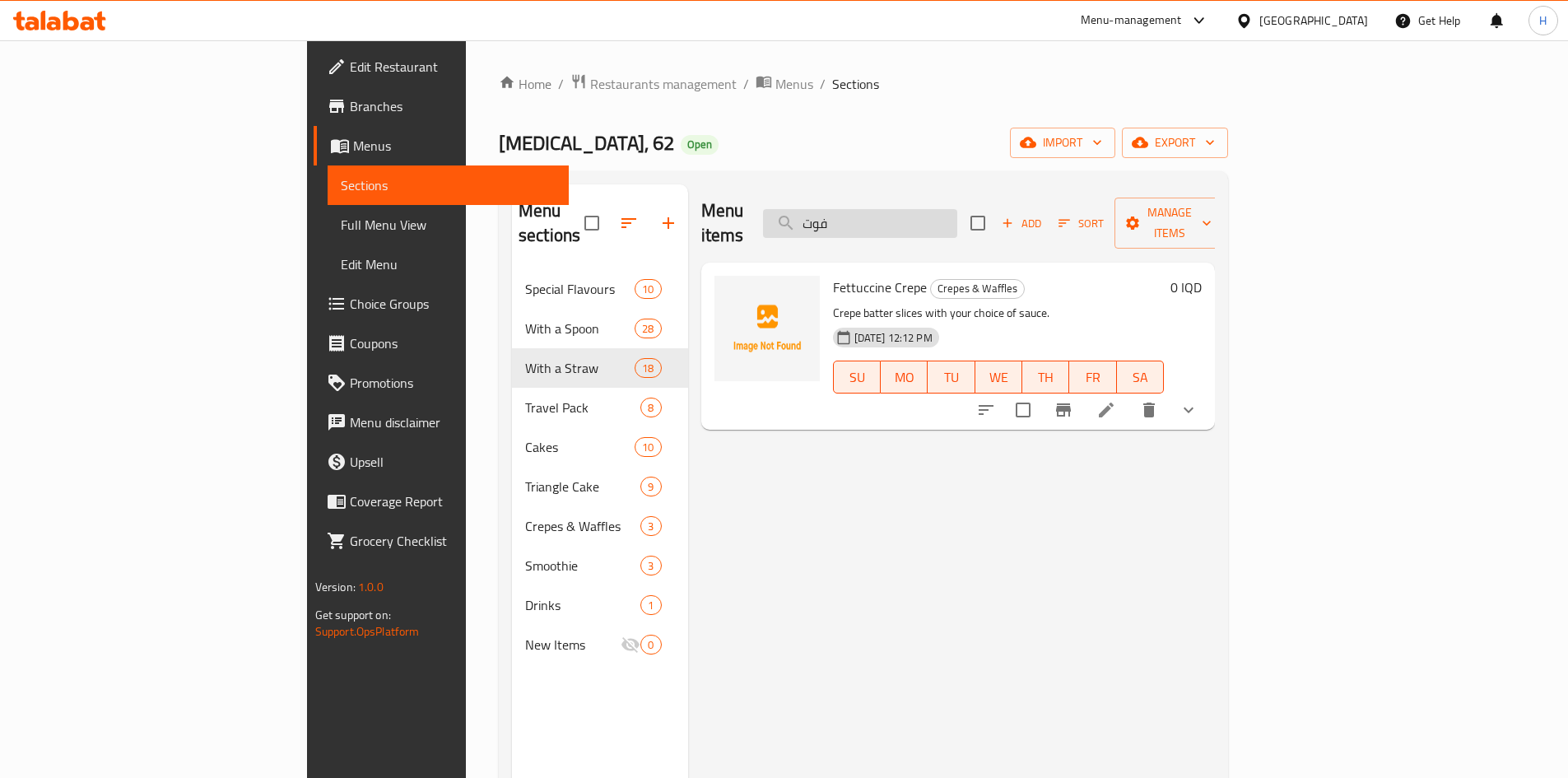
click at [957, 221] on input "فوت" at bounding box center [860, 224] width 194 height 29
drag, startPoint x: 1027, startPoint y: 221, endPoint x: 1018, endPoint y: 204, distance: 19.2
click at [957, 210] on input "فوت" at bounding box center [860, 224] width 194 height 29
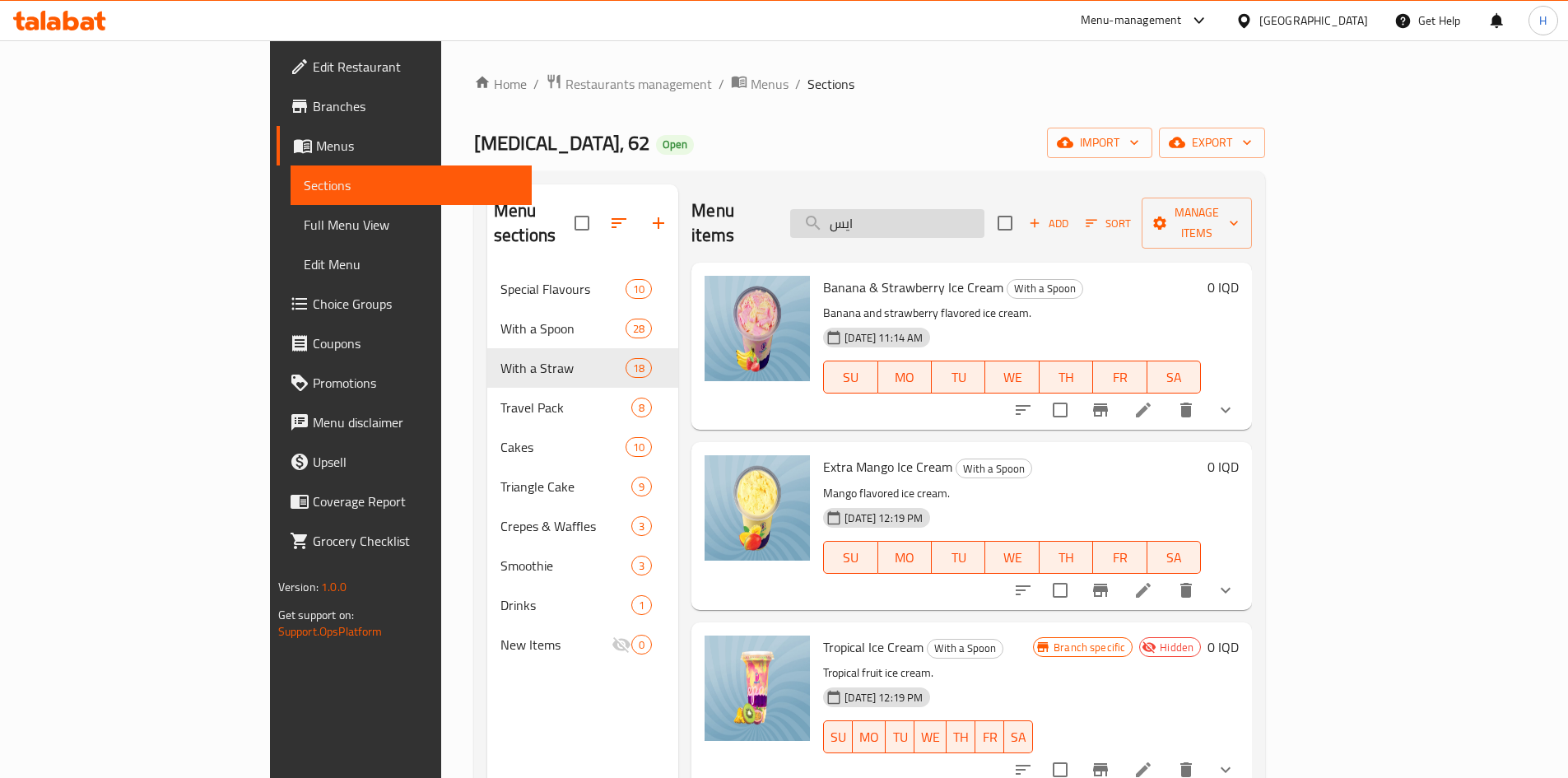
click at [941, 220] on input "ايس" at bounding box center [887, 224] width 194 height 29
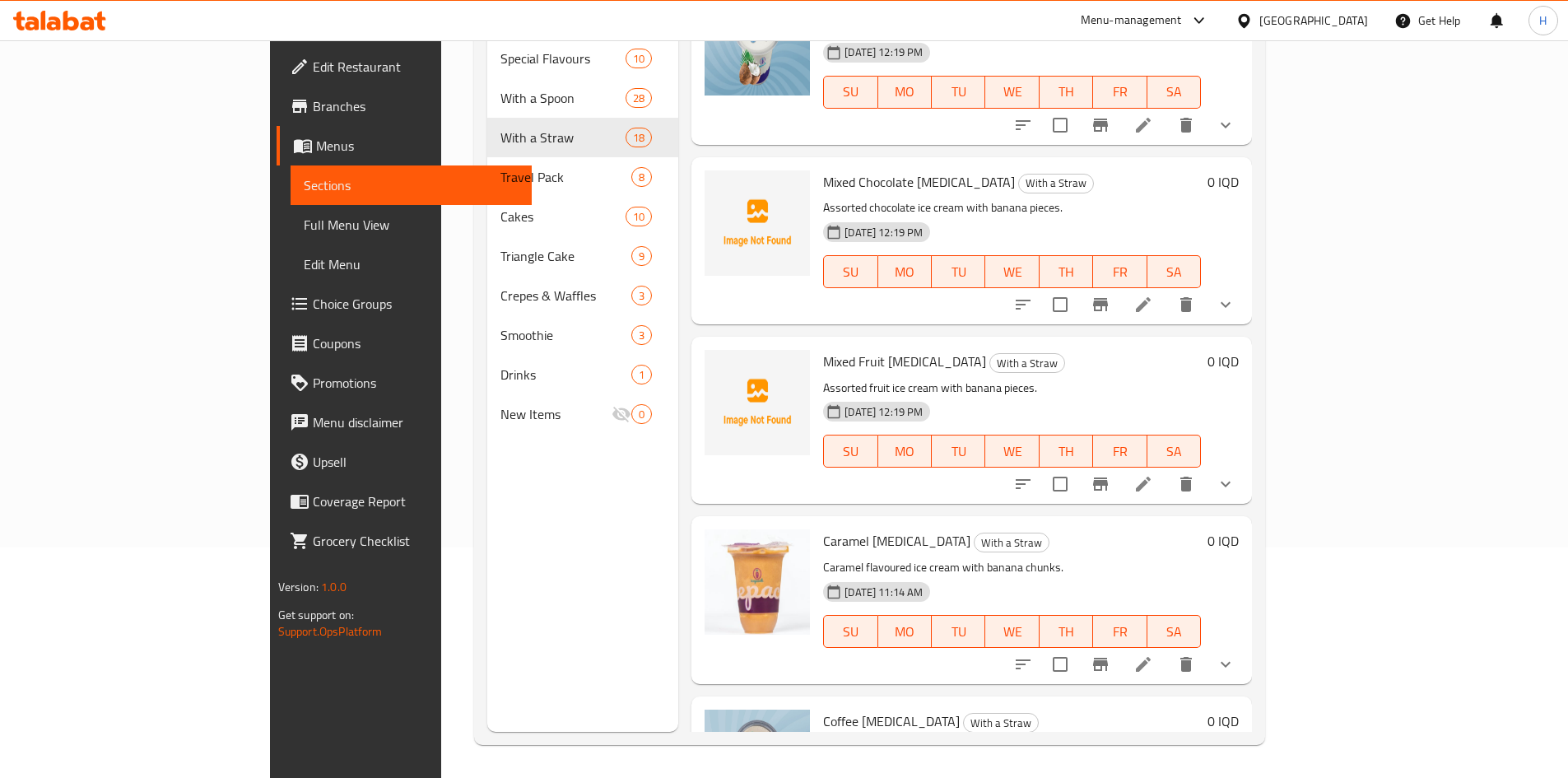
scroll to position [4594, 0]
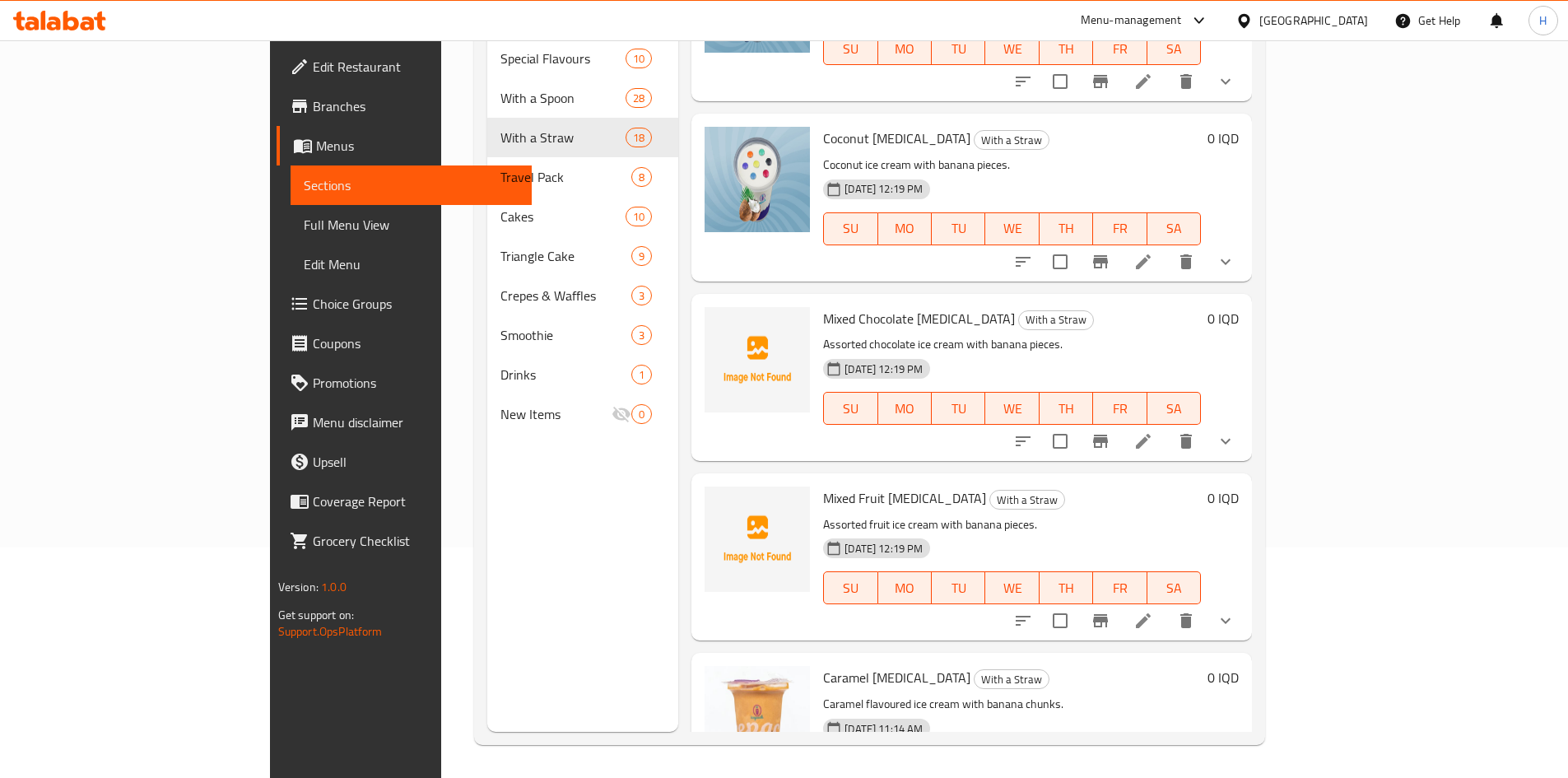
click at [1265, 100] on div "Menu sections Special Flavours 10 With a Spoon 28 With a Straw 18 Travel Pack 8…" at bounding box center [869, 343] width 791 height 805
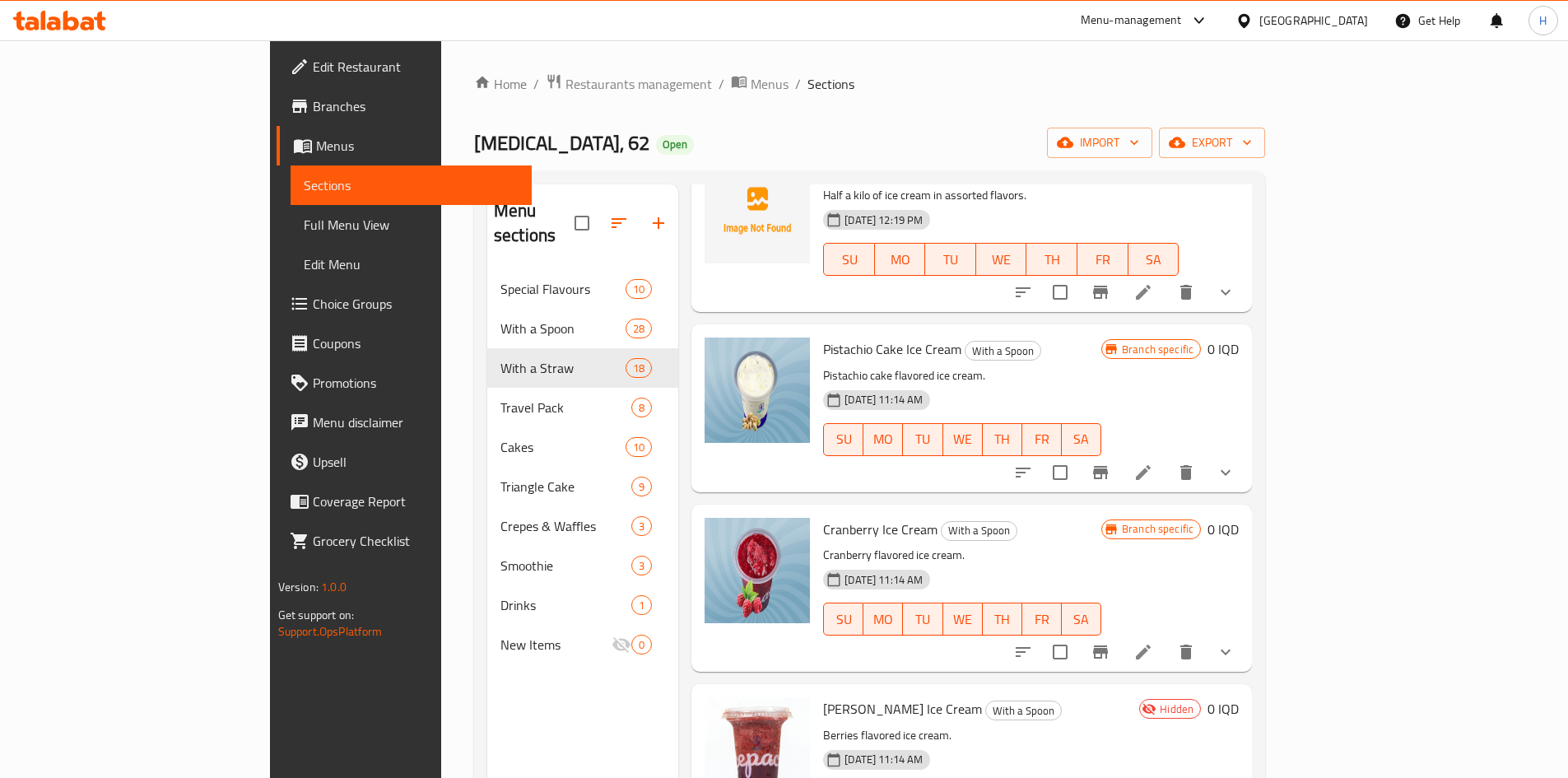
scroll to position [0, 0]
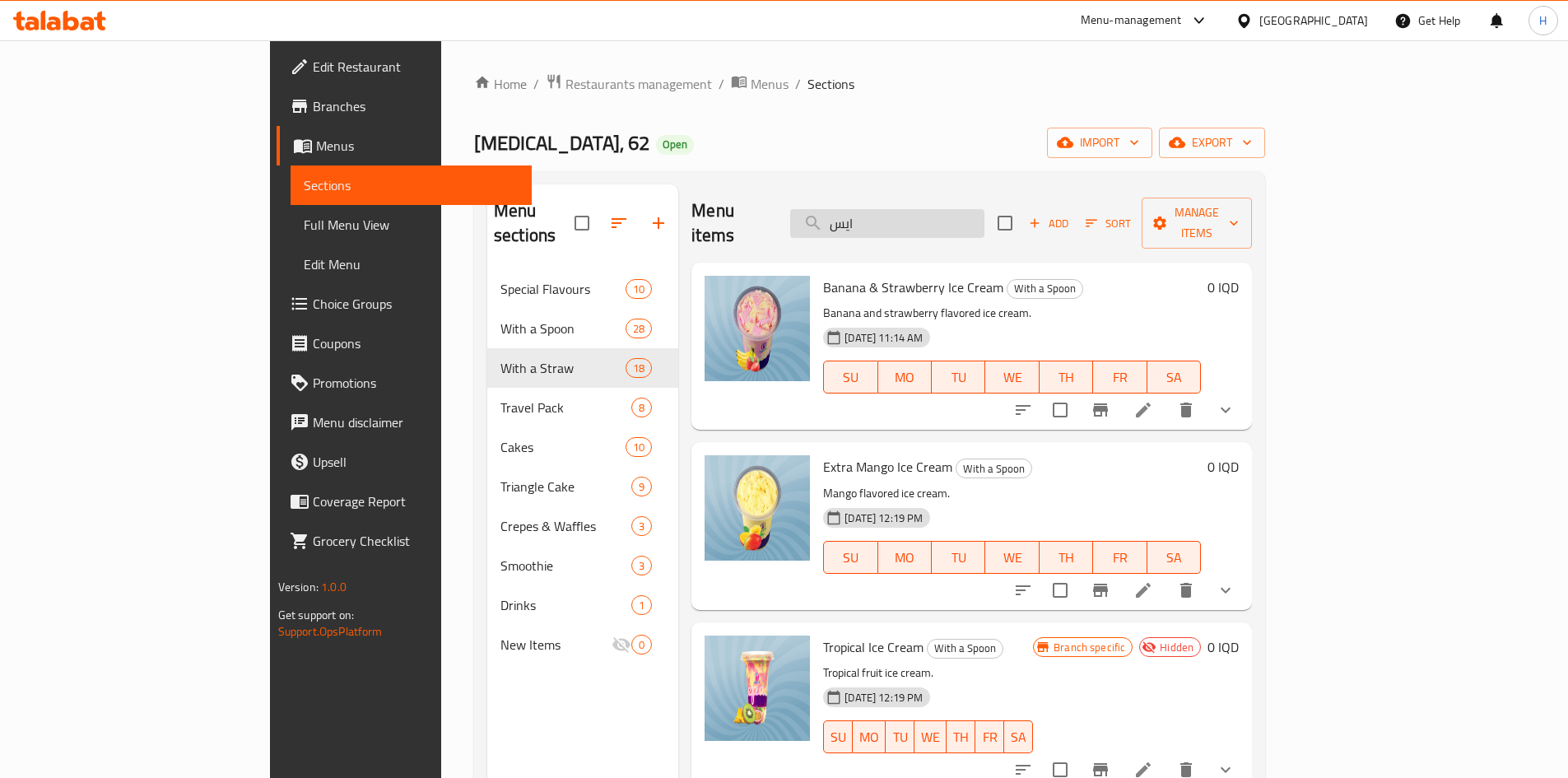
click at [917, 216] on input "ايس" at bounding box center [887, 224] width 194 height 29
click at [945, 210] on input "ايس" at bounding box center [887, 224] width 194 height 29
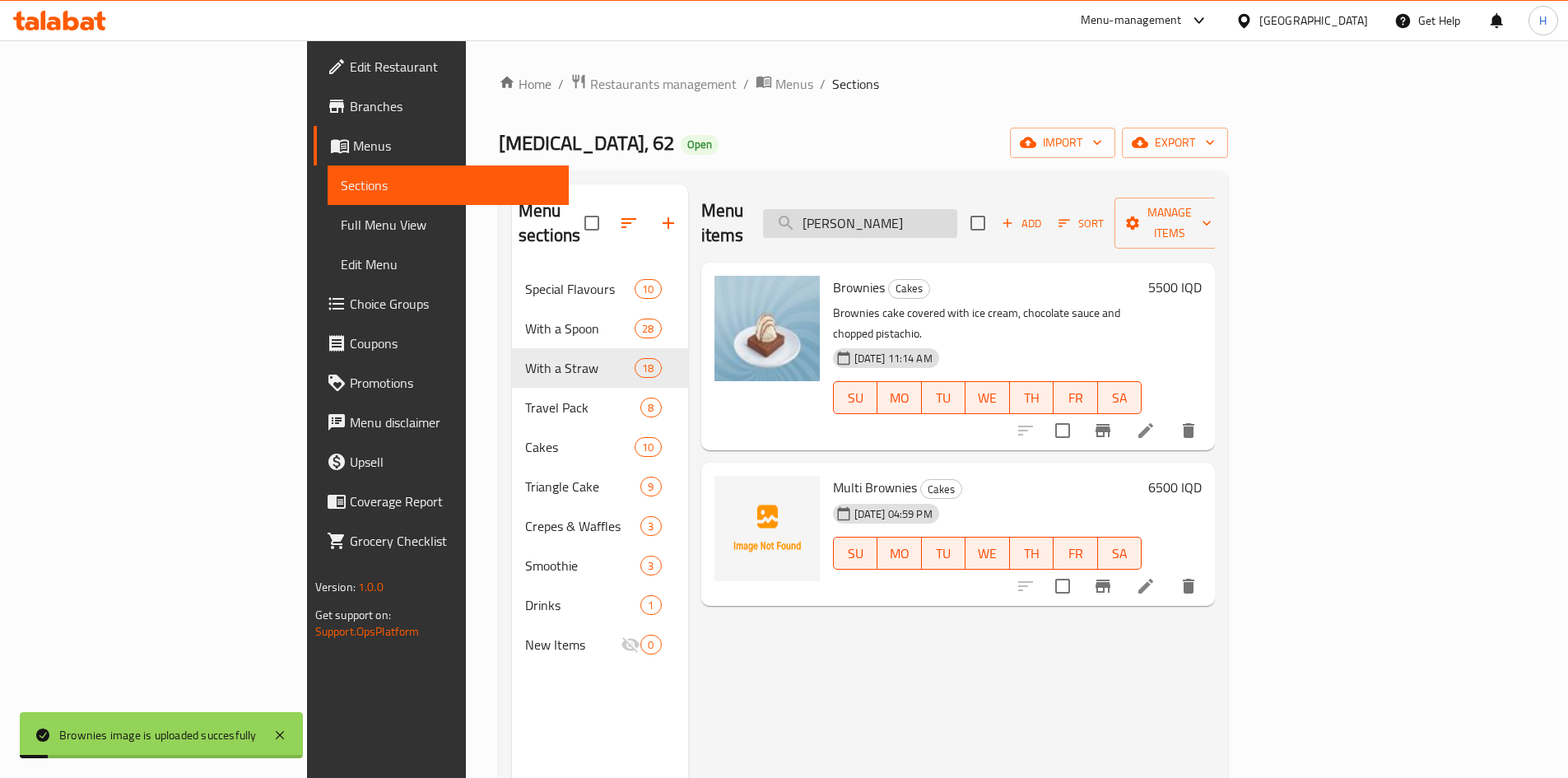
click at [957, 215] on input "[PERSON_NAME]" at bounding box center [860, 224] width 194 height 29
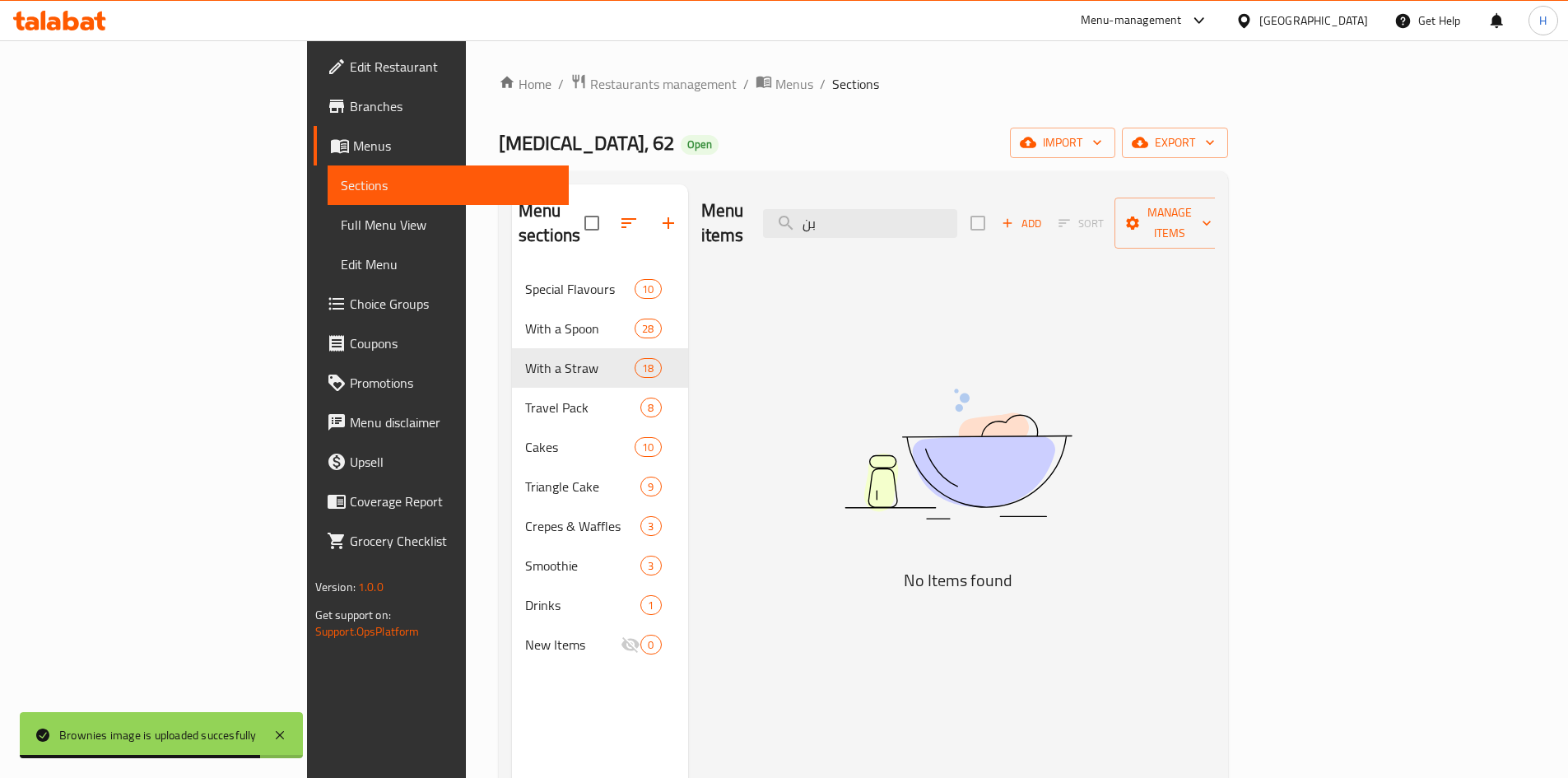
type input "ب"
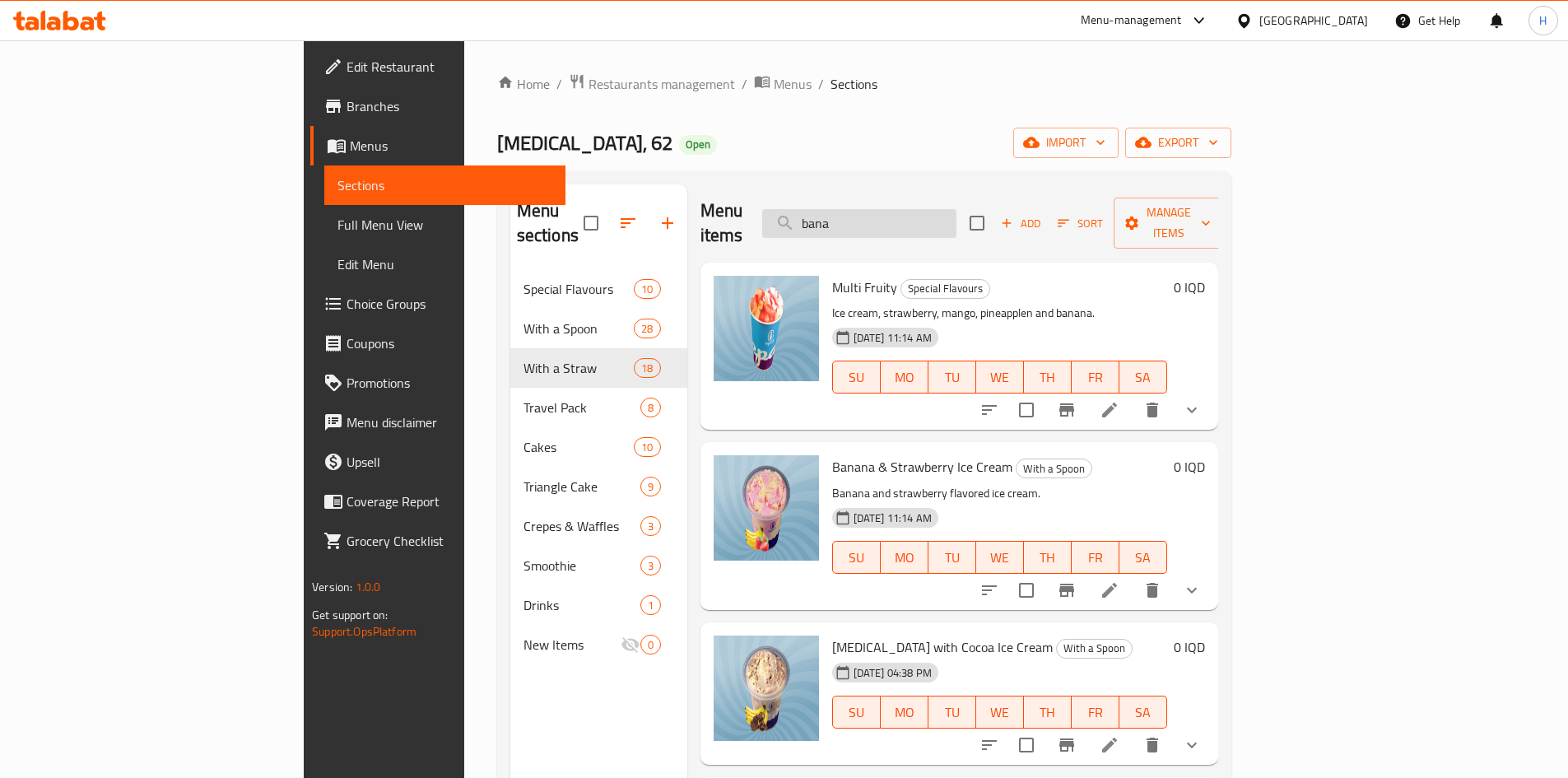
click at [957, 210] on input "bana" at bounding box center [860, 224] width 194 height 29
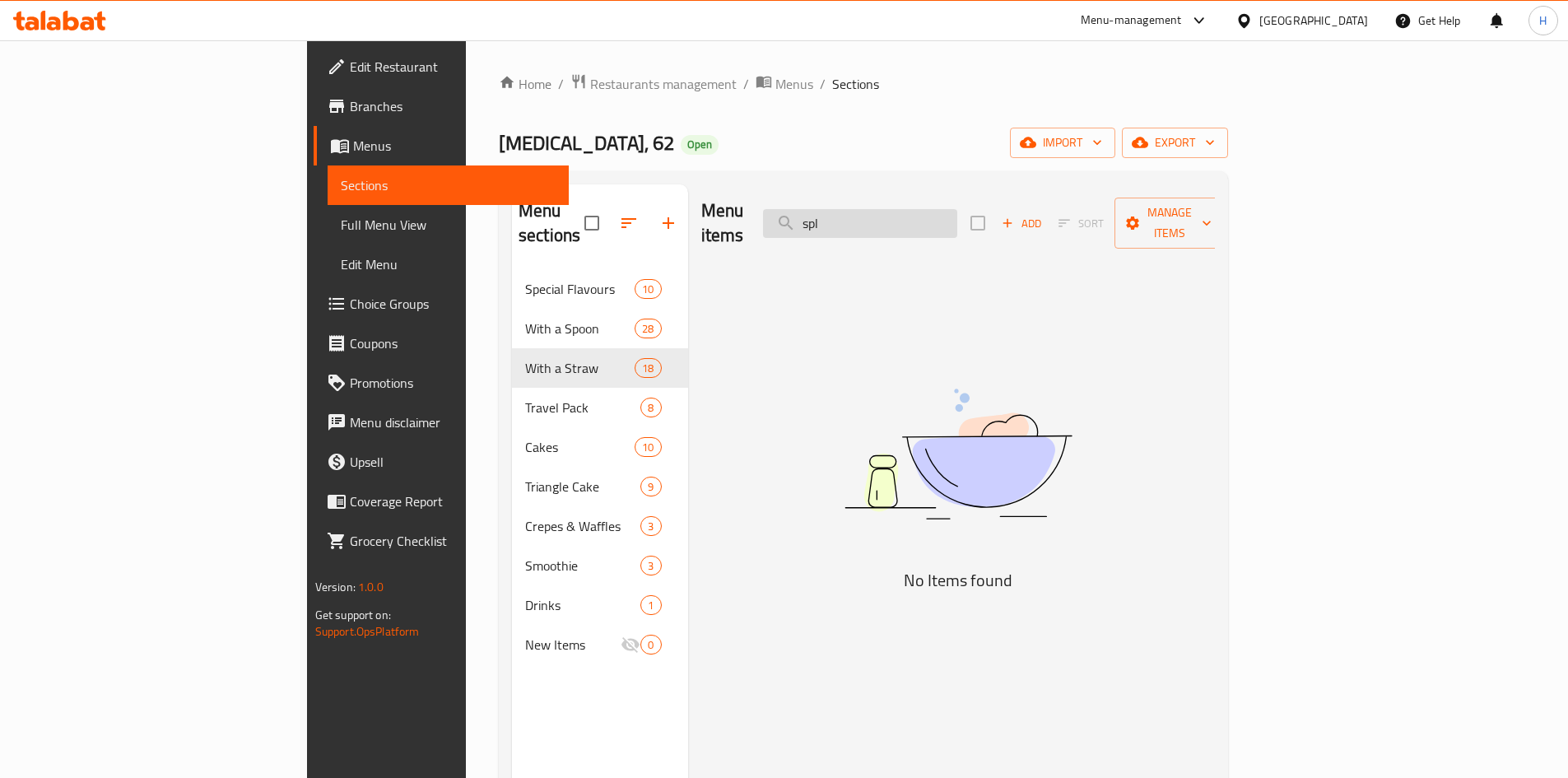
click at [957, 210] on input "spl" at bounding box center [860, 224] width 194 height 29
type input "f"
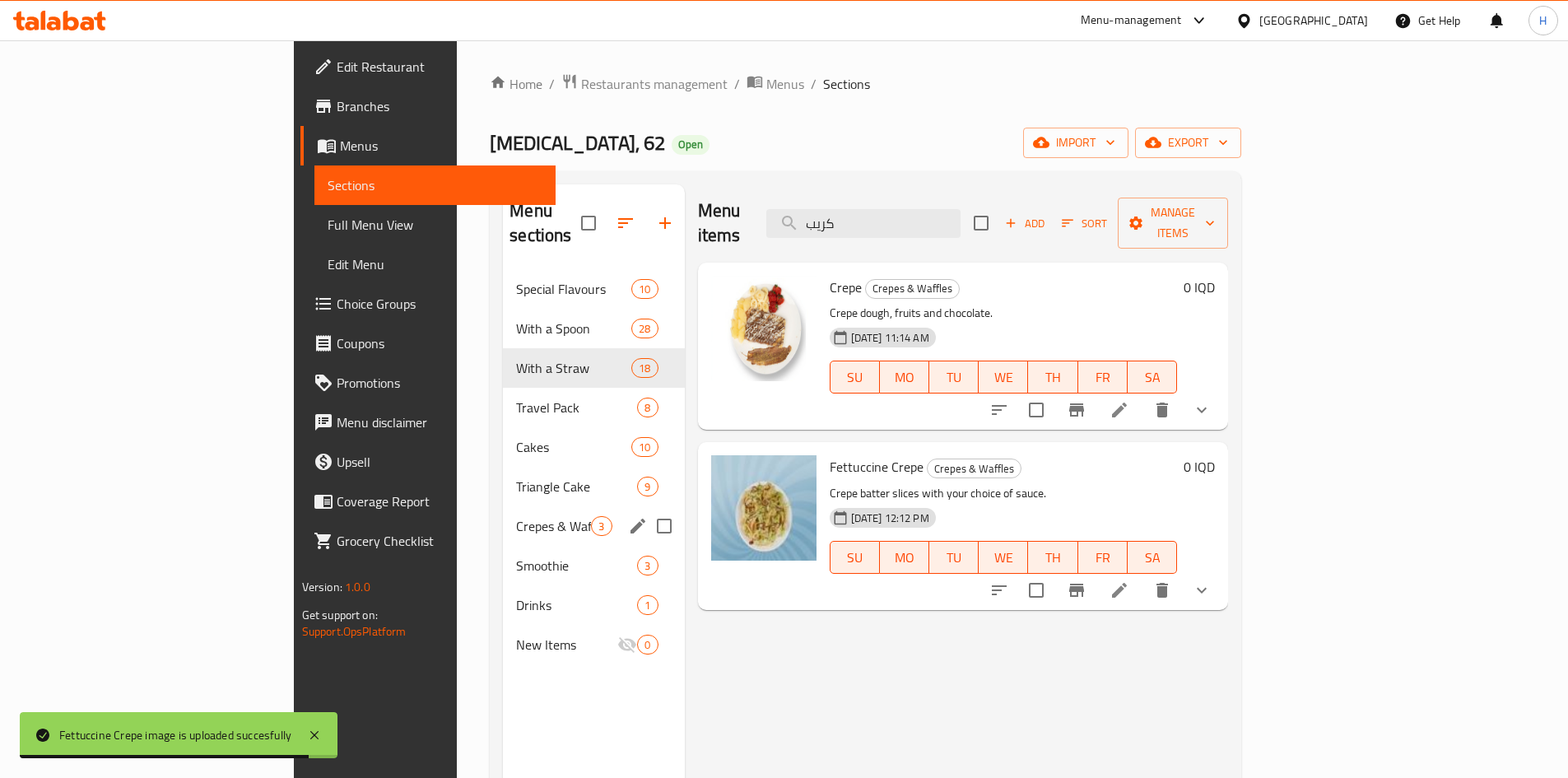
click at [516, 516] on span "Crepes & Waffles" at bounding box center [553, 526] width 75 height 20
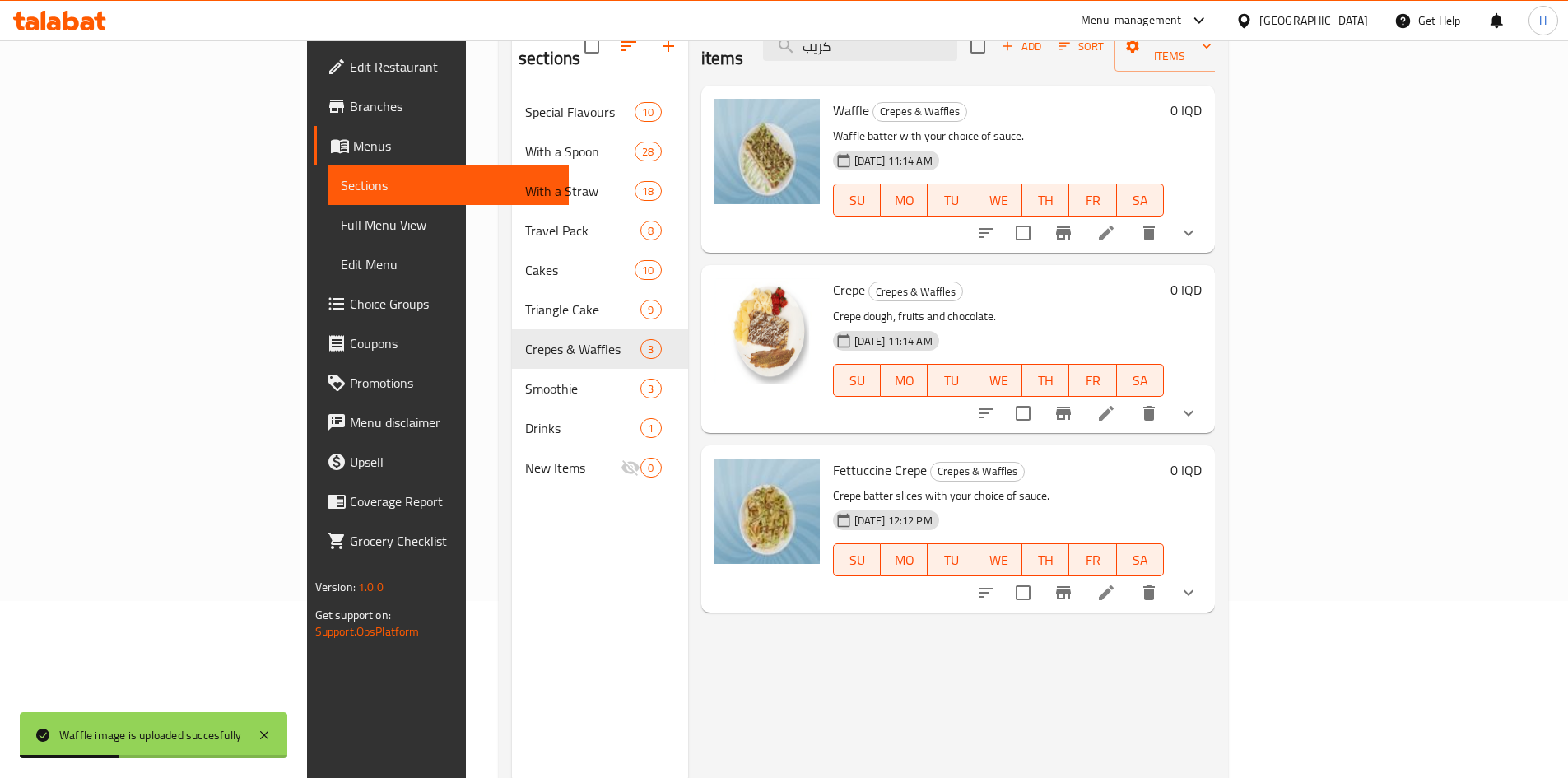
scroll to position [149, 0]
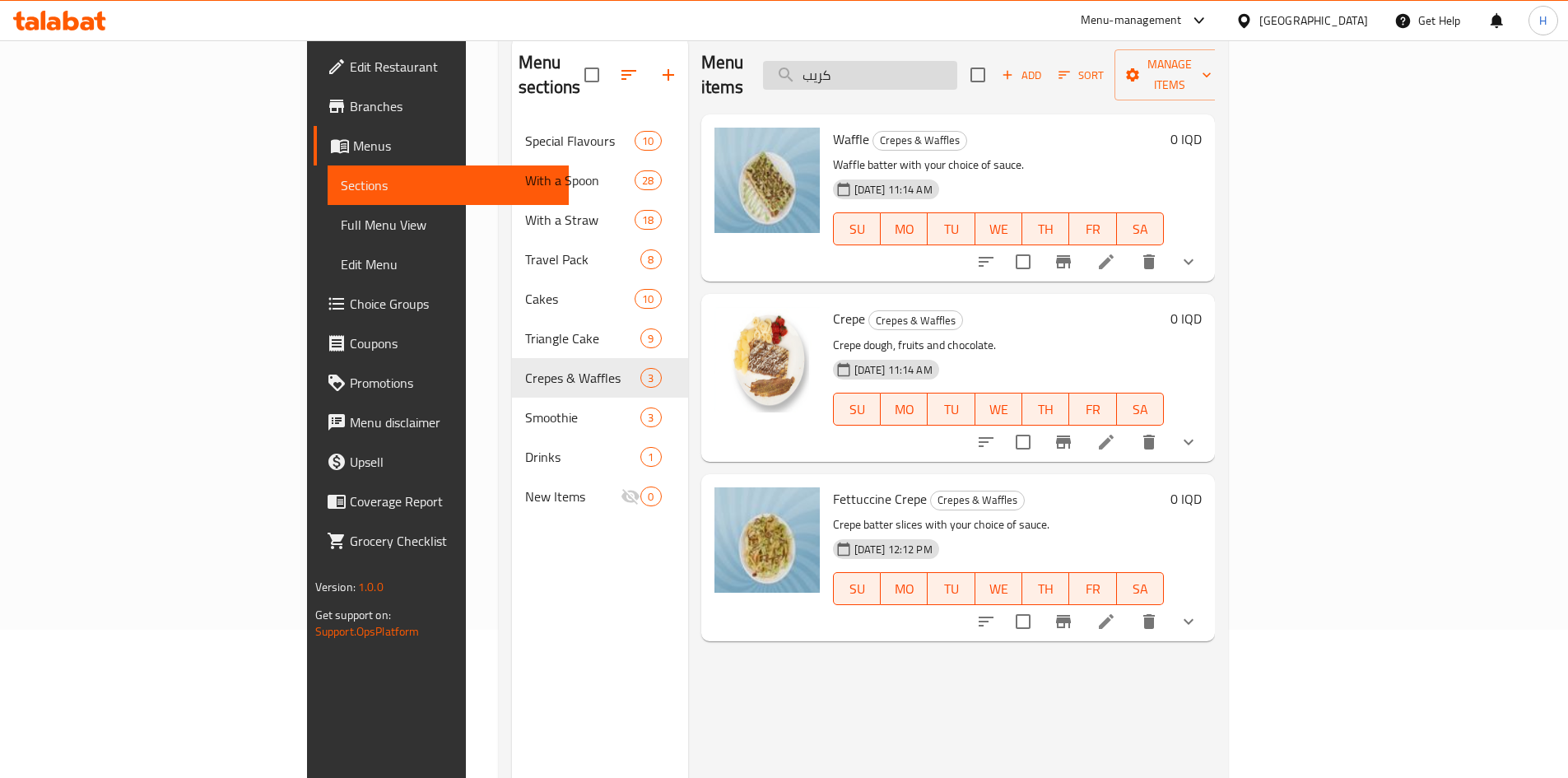
click at [957, 72] on input "كريب" at bounding box center [860, 76] width 194 height 29
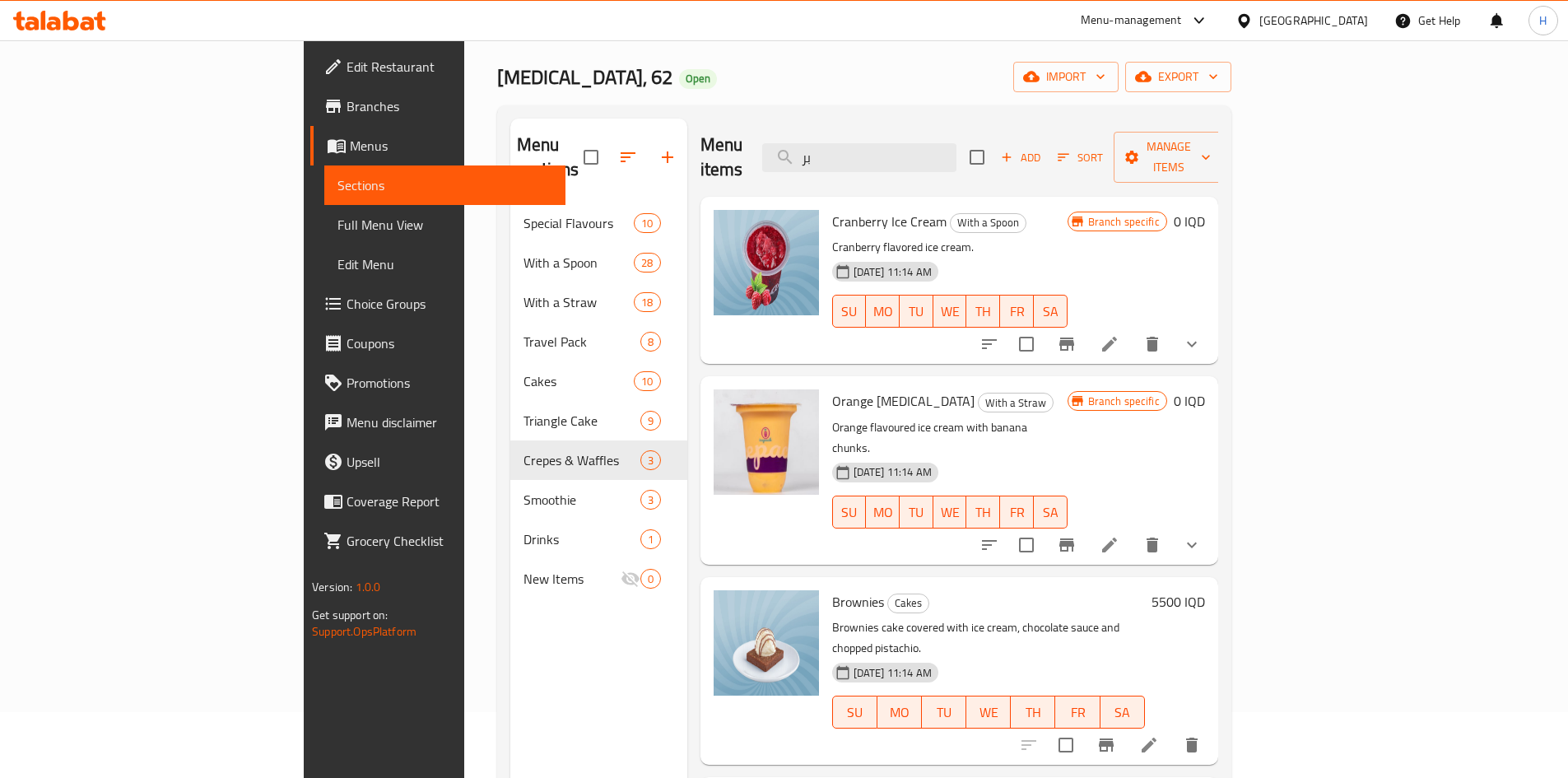
scroll to position [0, 0]
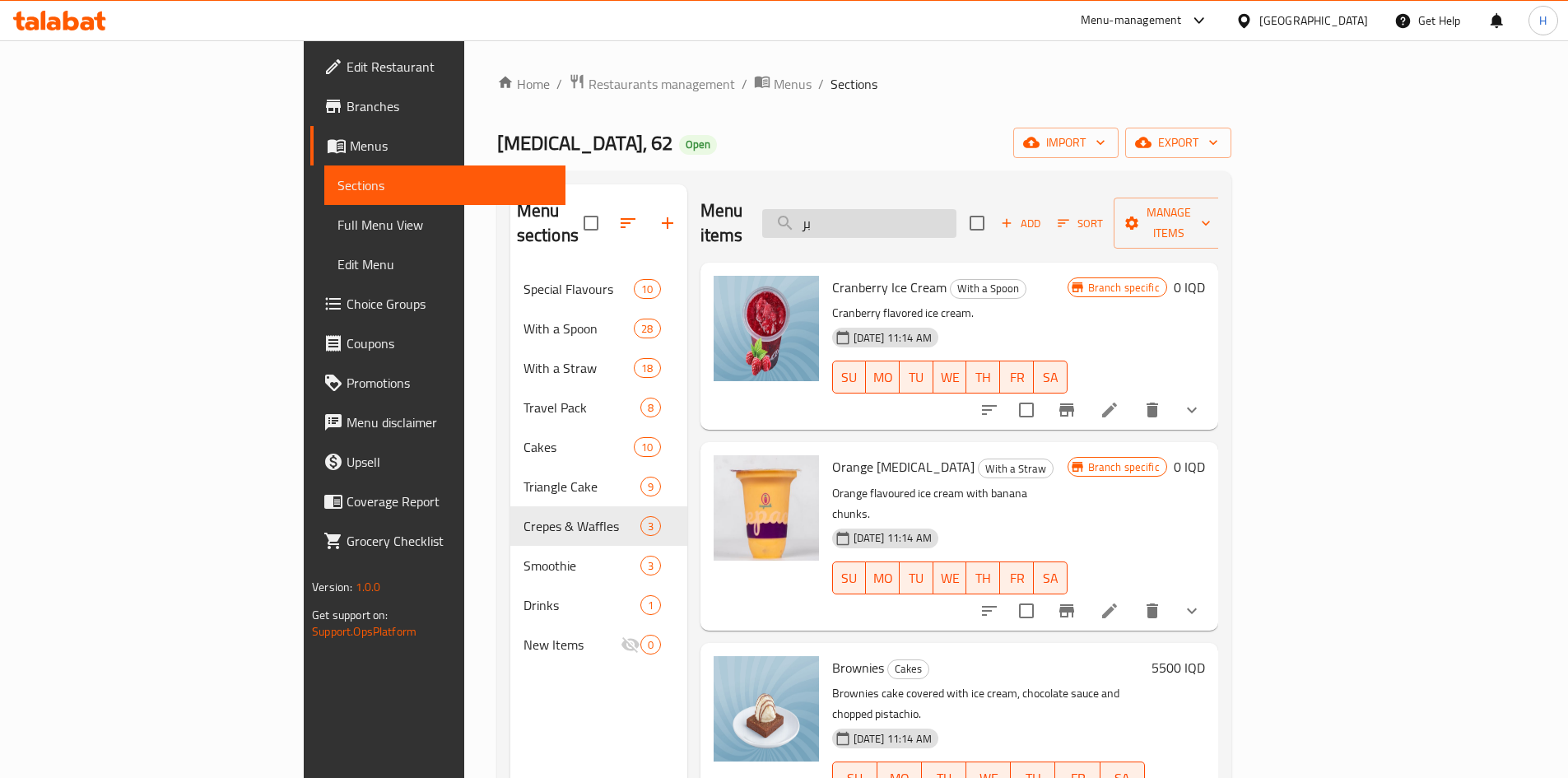
click at [957, 212] on input "بر" at bounding box center [860, 224] width 194 height 29
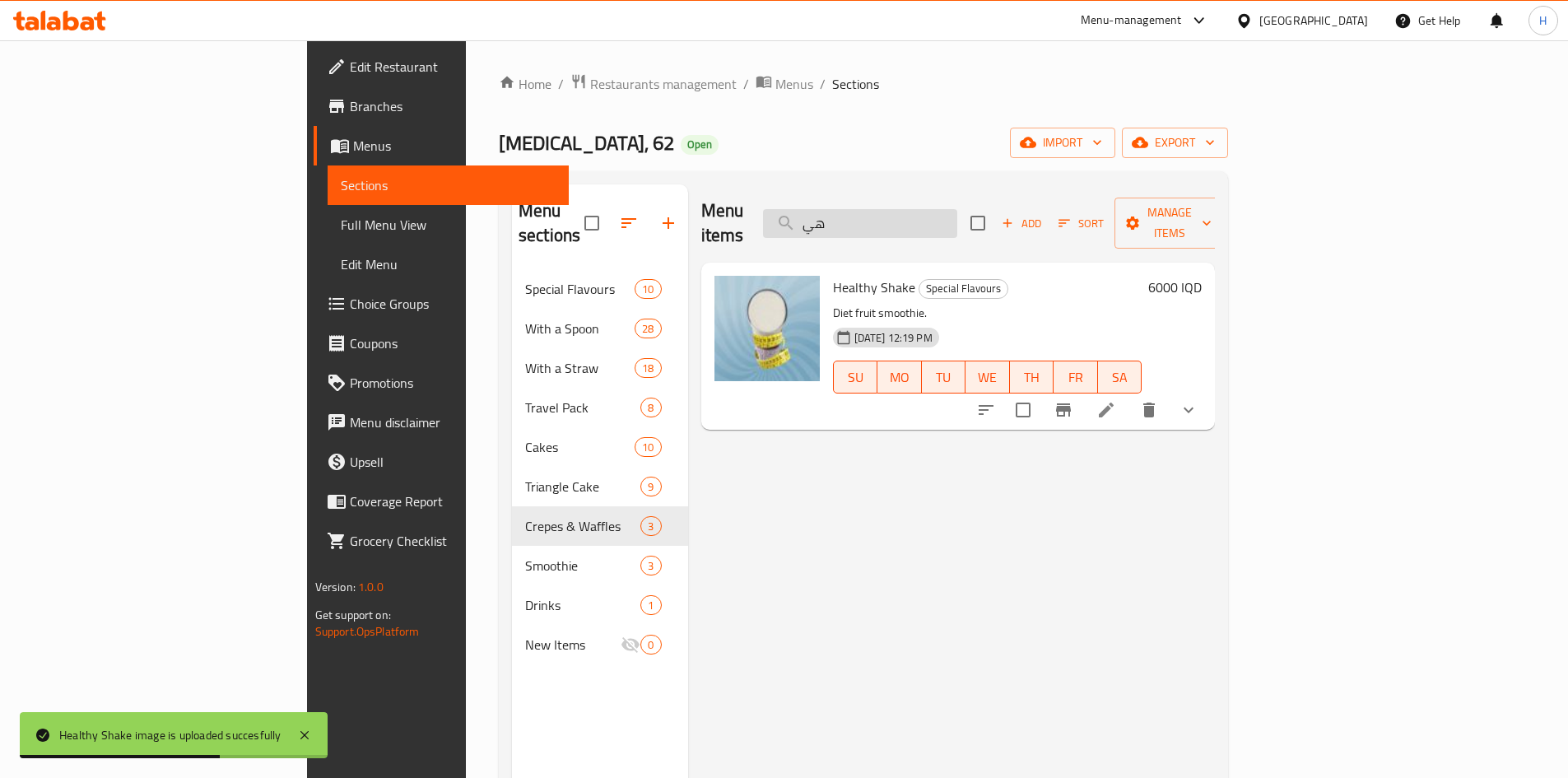
click at [957, 210] on input "هي" at bounding box center [860, 224] width 194 height 29
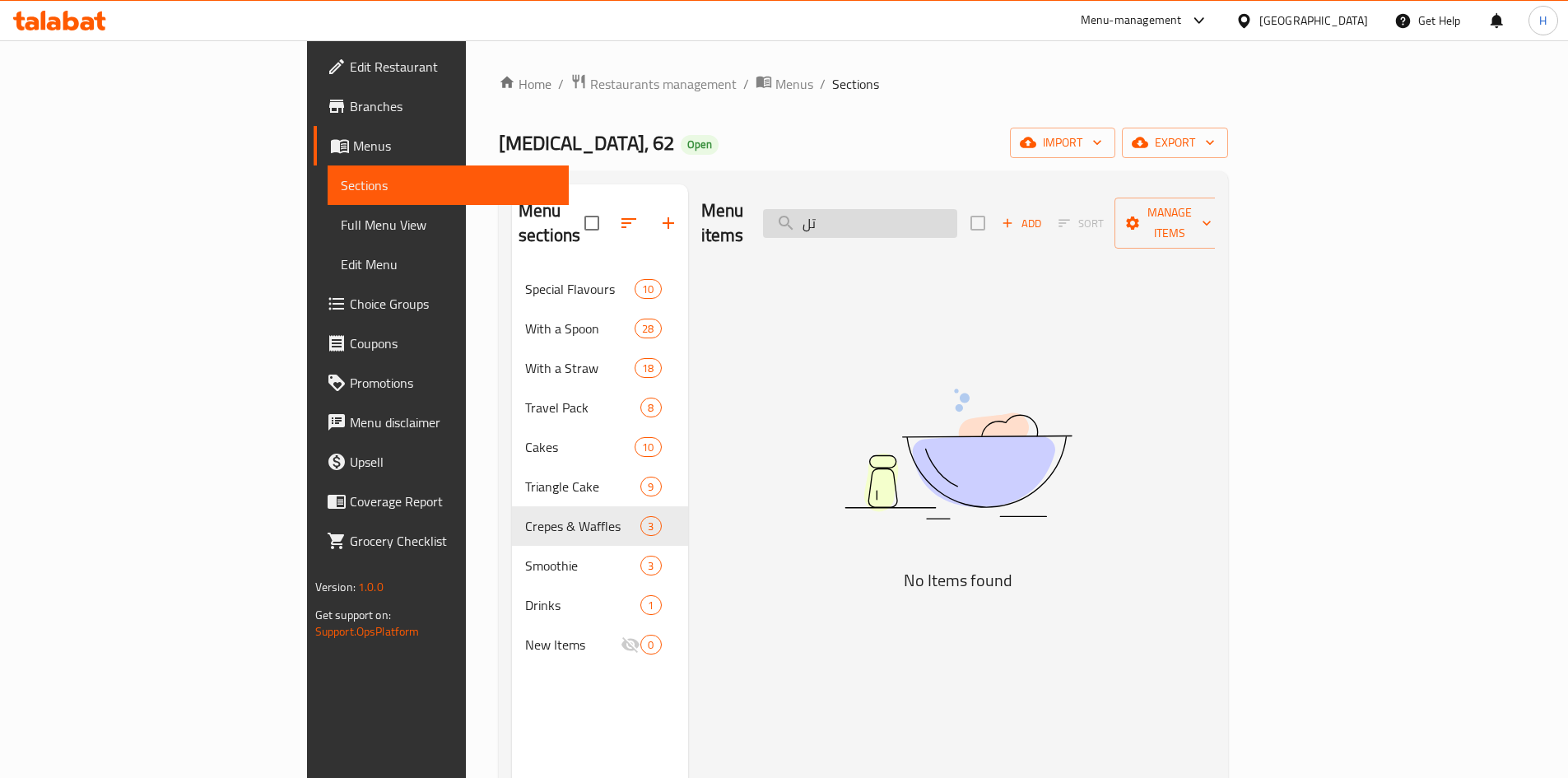
type input "ت"
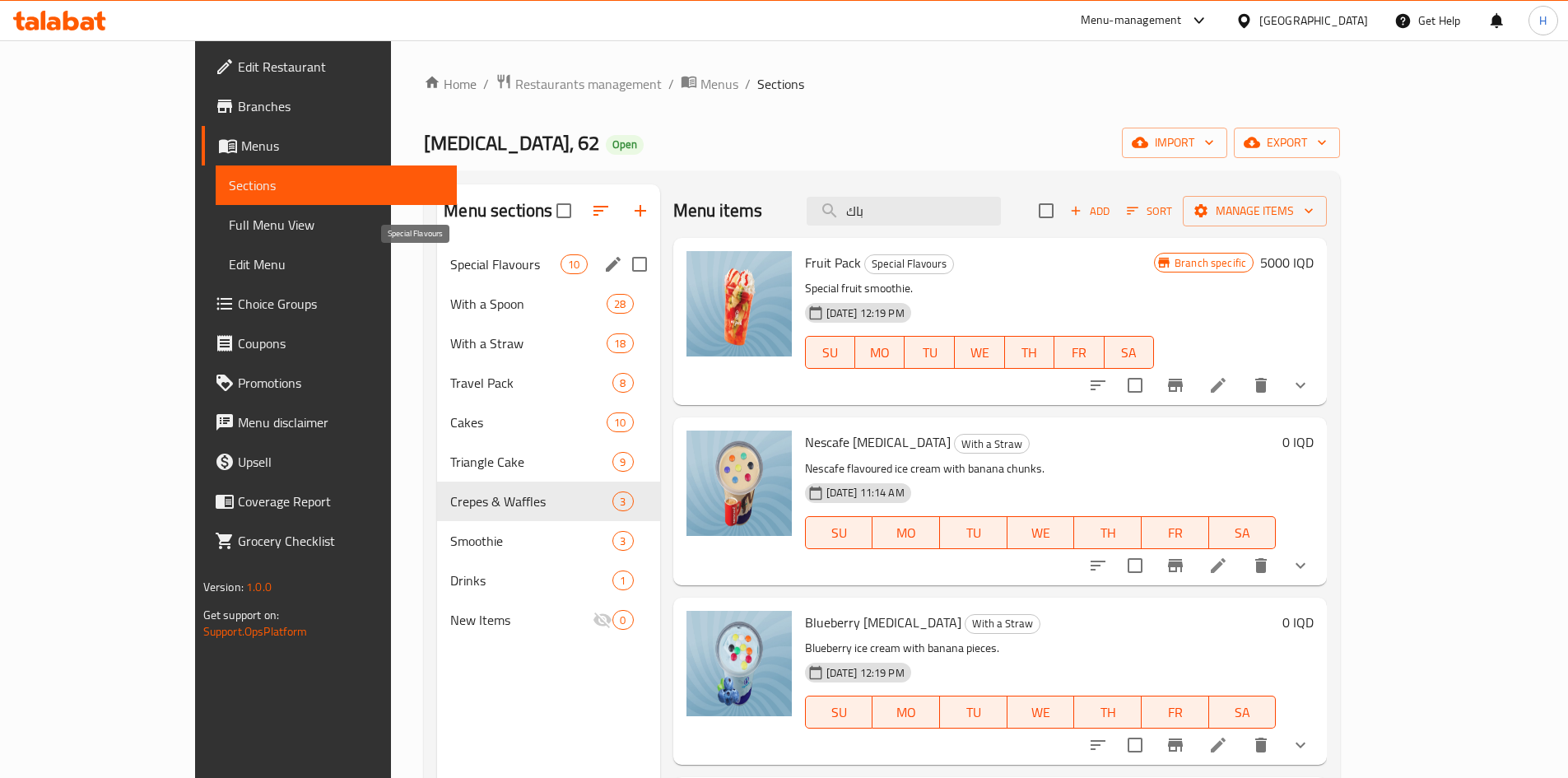
drag, startPoint x: 426, startPoint y: 273, endPoint x: 447, endPoint y: 278, distance: 21.6
click at [450, 273] on span "Special Flavours" at bounding box center [505, 264] width 110 height 20
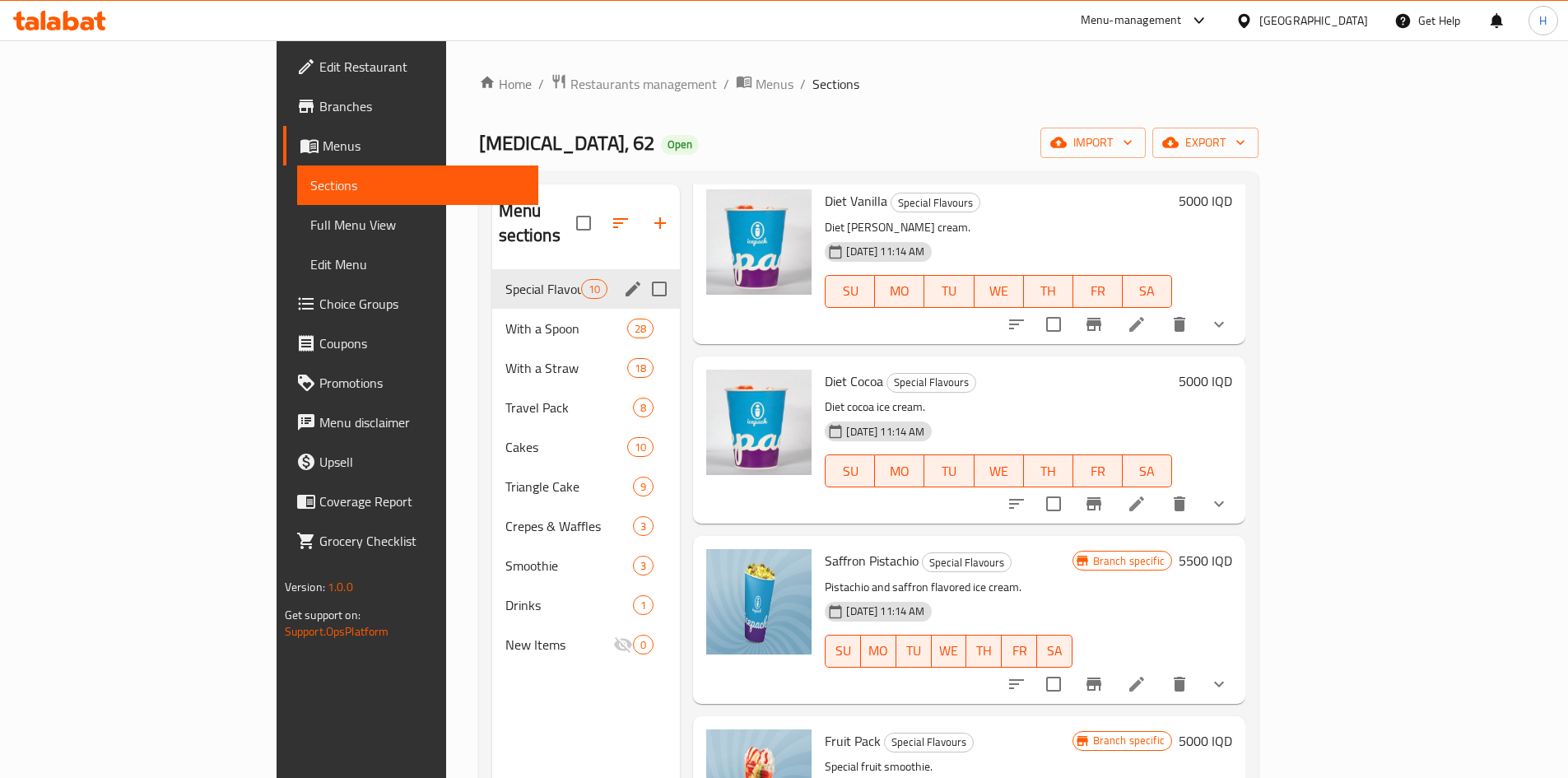
click at [492, 282] on div "Special Flavours 10" at bounding box center [586, 289] width 189 height 40
click at [492, 308] on div "With a Spoon 28" at bounding box center [586, 328] width 189 height 40
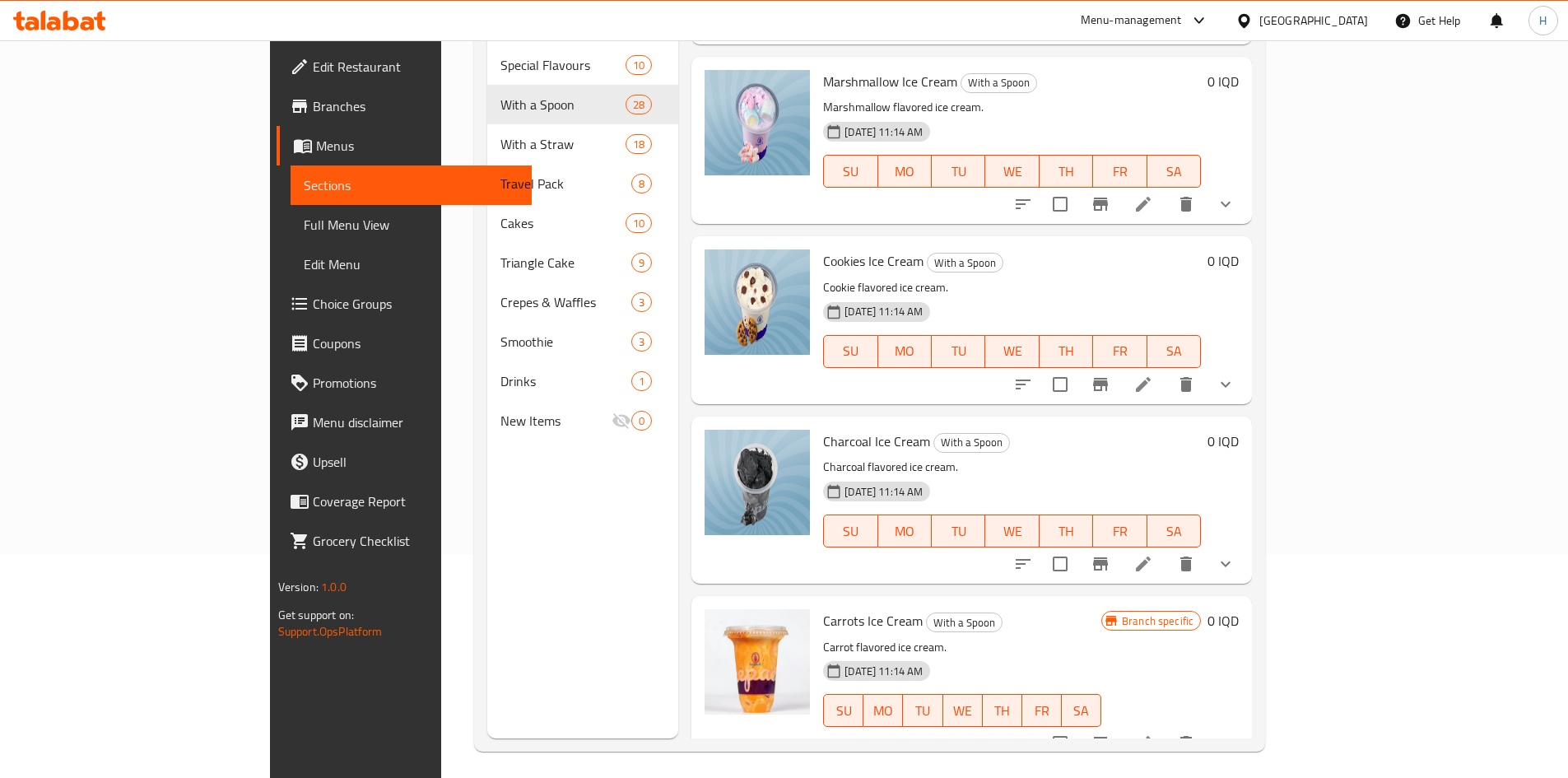
scroll to position [230, 0]
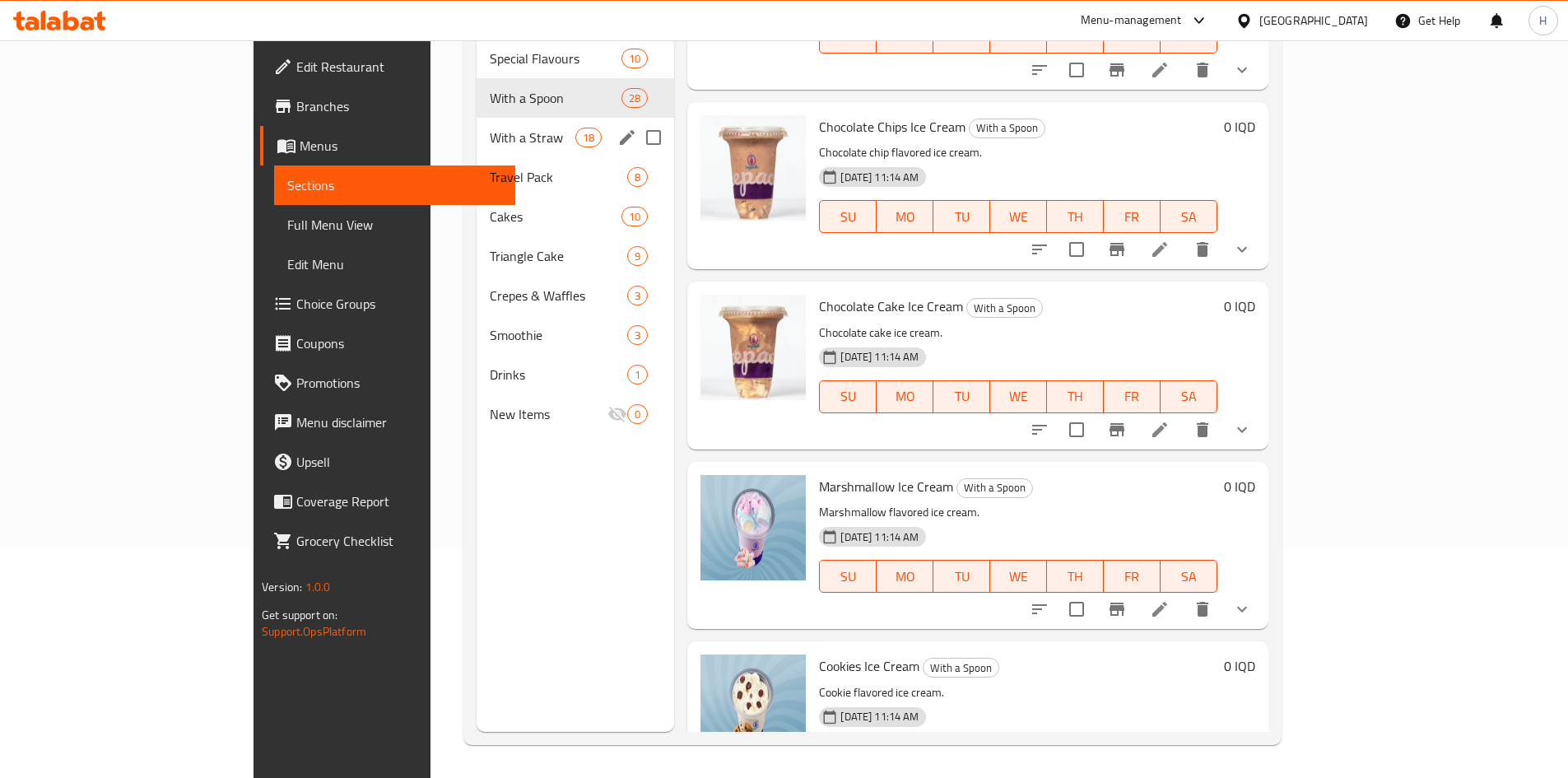
click at [489, 128] on span "With a Straw" at bounding box center [532, 137] width 86 height 20
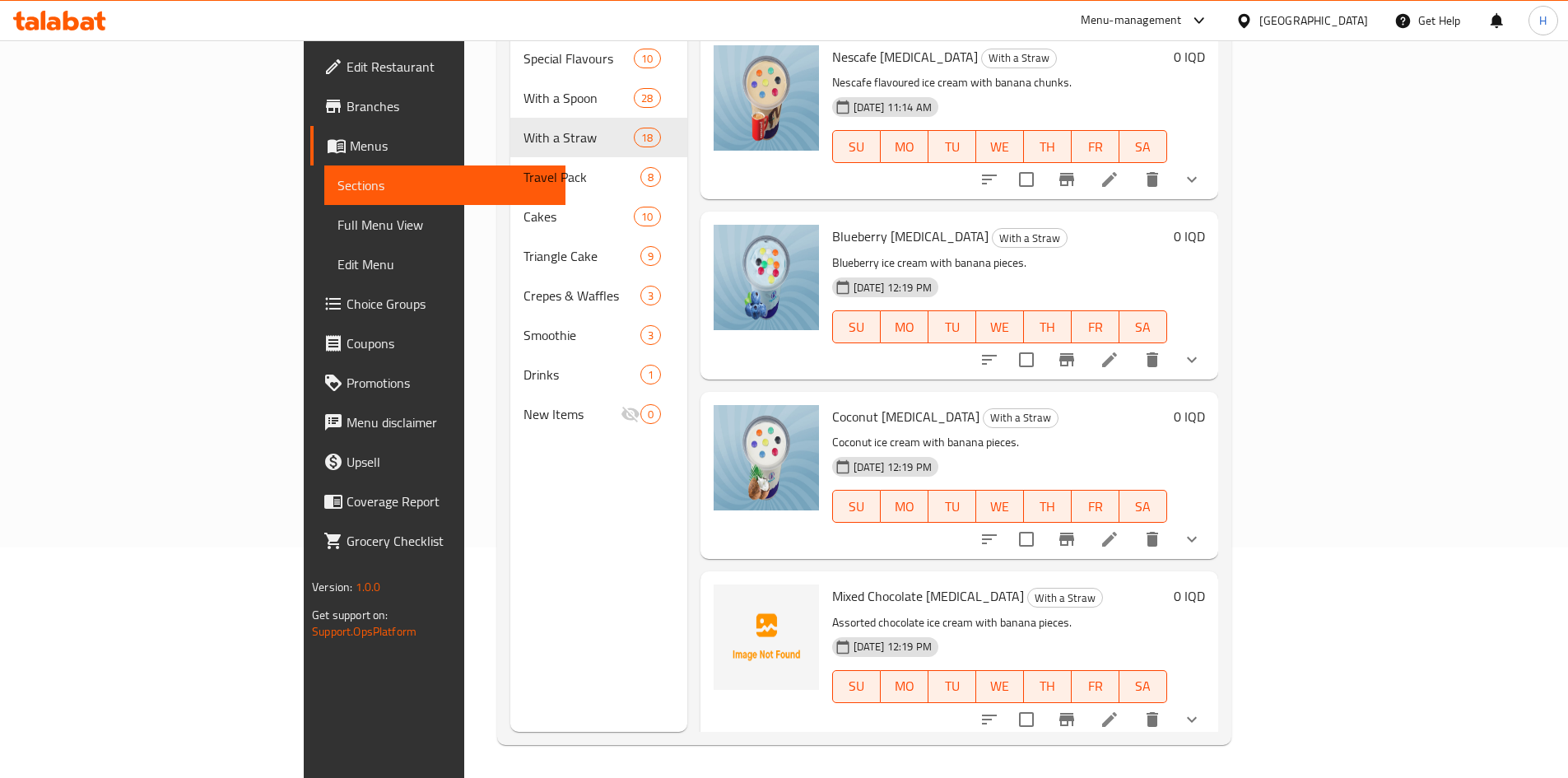
scroll to position [329, 0]
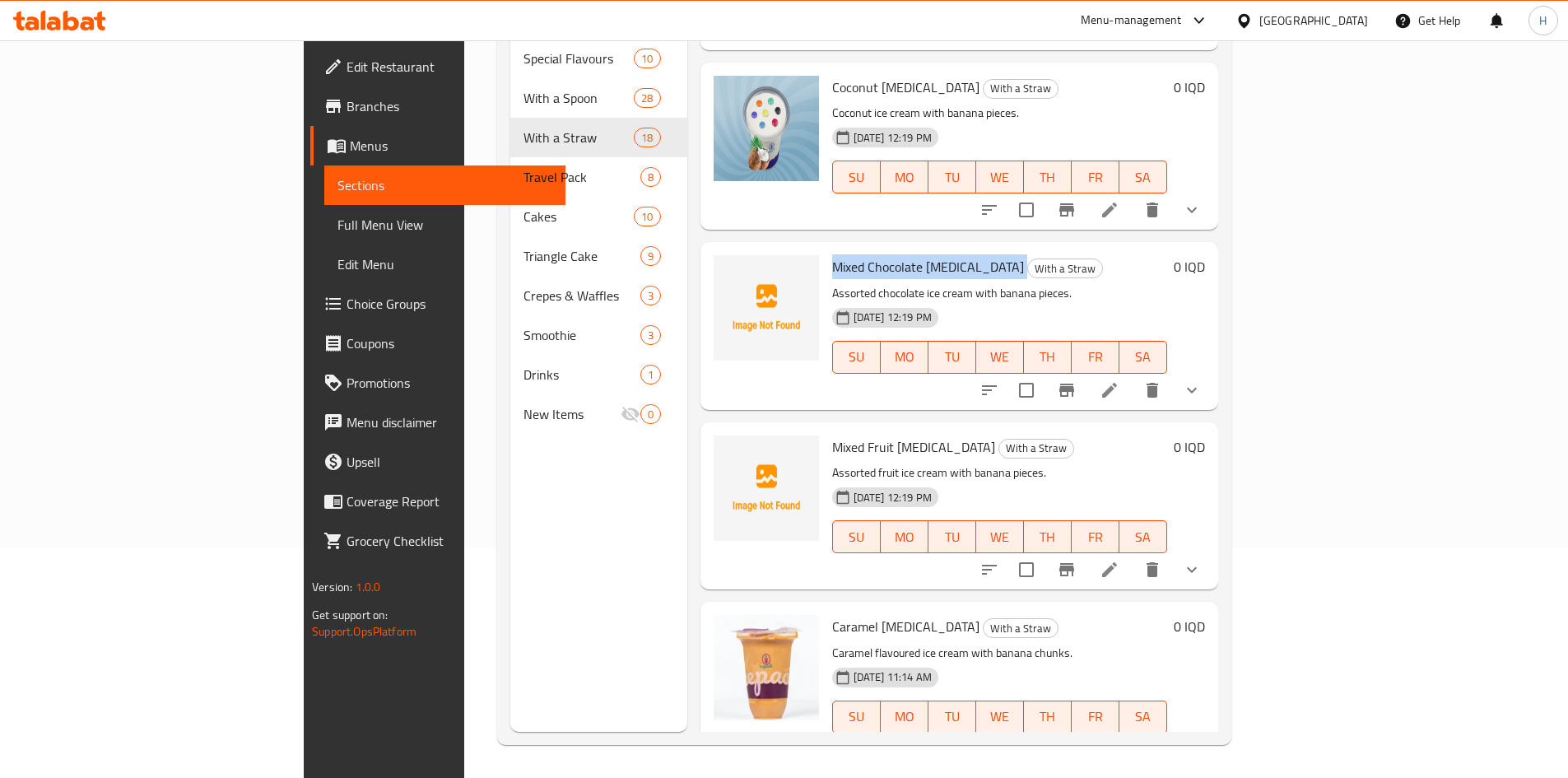
drag, startPoint x: 757, startPoint y: 239, endPoint x: 896, endPoint y: 241, distance: 139.0
click at [896, 255] on h6 "Mixed Chocolate [MEDICAL_DATA] With a Straw" at bounding box center [1000, 266] width 335 height 23
copy h6 "Mixed Chocolate [MEDICAL_DATA]"
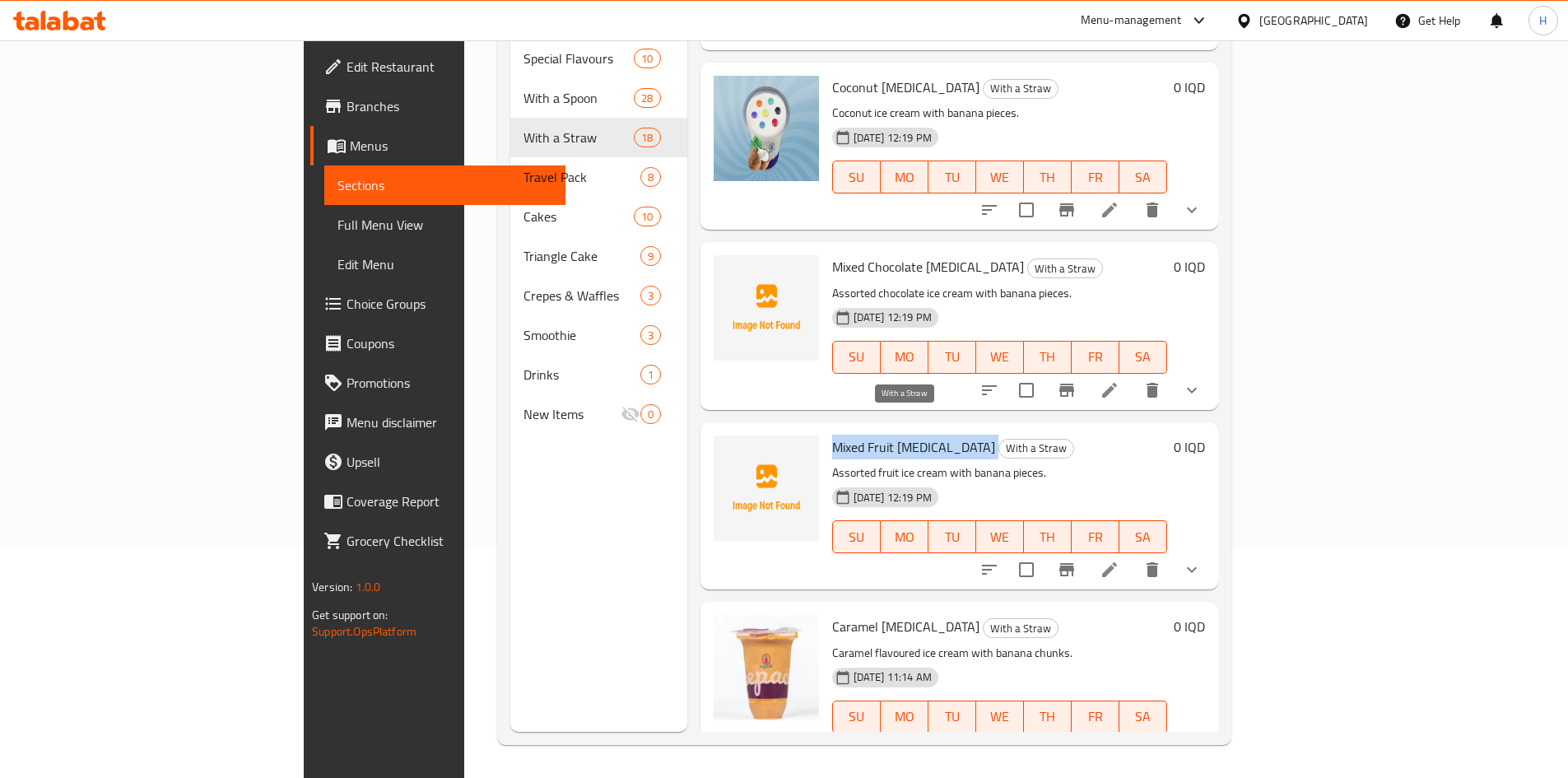
drag, startPoint x: 760, startPoint y: 419, endPoint x: 867, endPoint y: 424, distance: 107.1
click at [867, 435] on h6 "Mixed Fruit [MEDICAL_DATA] With a Straw" at bounding box center [1000, 447] width 335 height 23
copy h6 "Mixed Fruit [MEDICAL_DATA]"
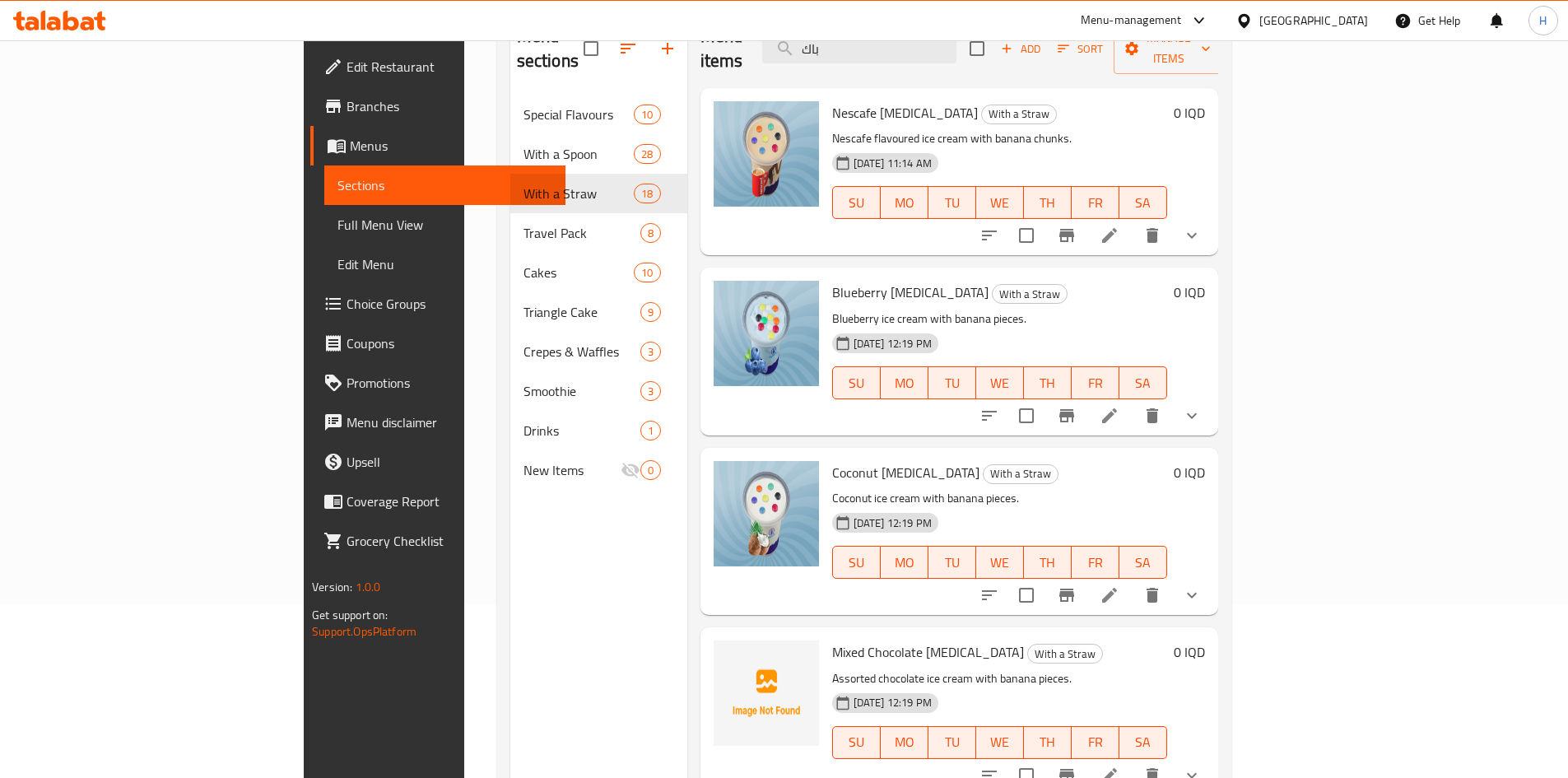
scroll to position [0, 0]
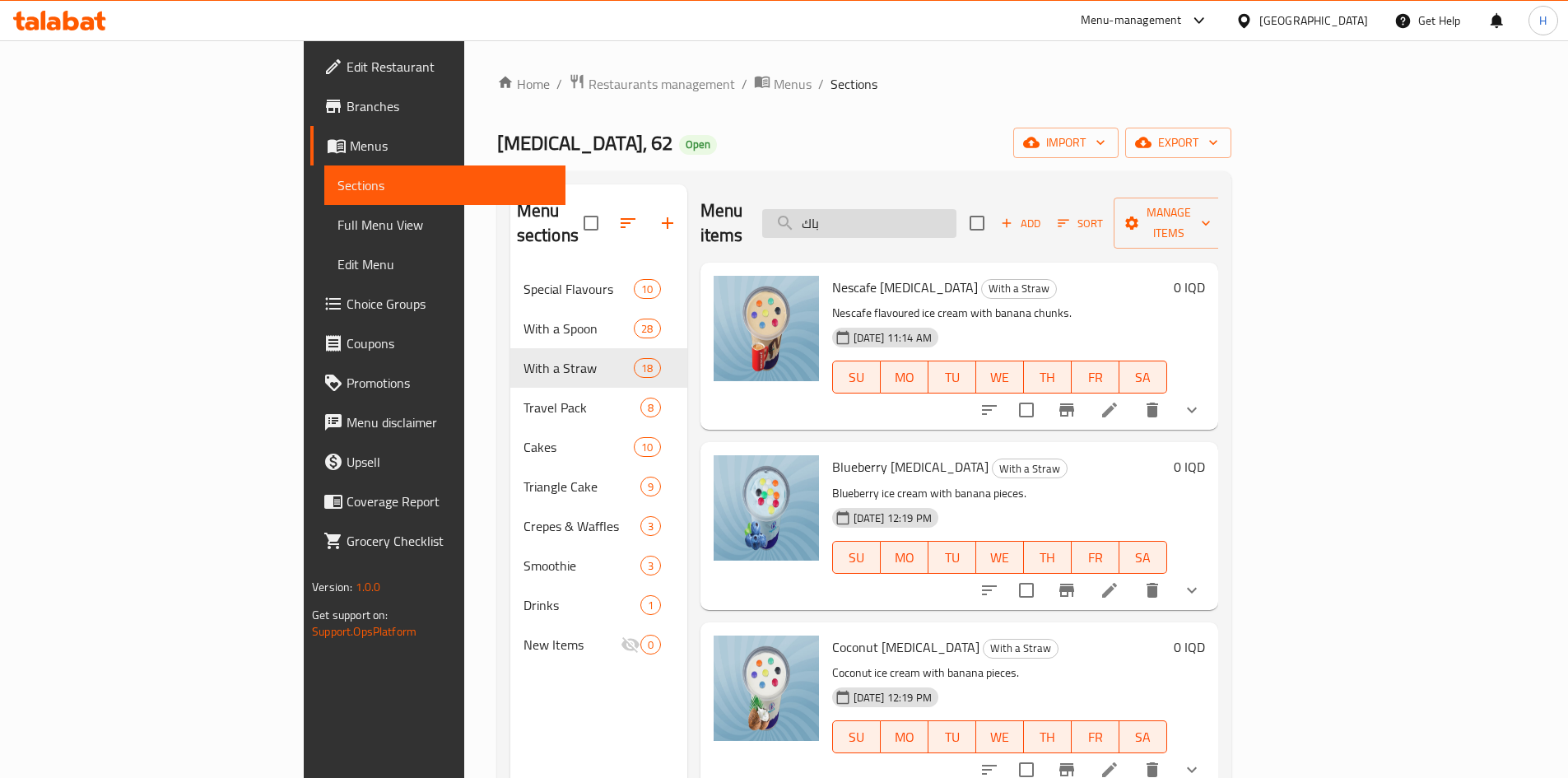
click at [957, 210] on input "باك" at bounding box center [860, 224] width 194 height 29
drag, startPoint x: 968, startPoint y: 201, endPoint x: 947, endPoint y: 193, distance: 22.5
click at [953, 194] on div "Menu items باك Add Sort Manage items" at bounding box center [959, 223] width 518 height 78
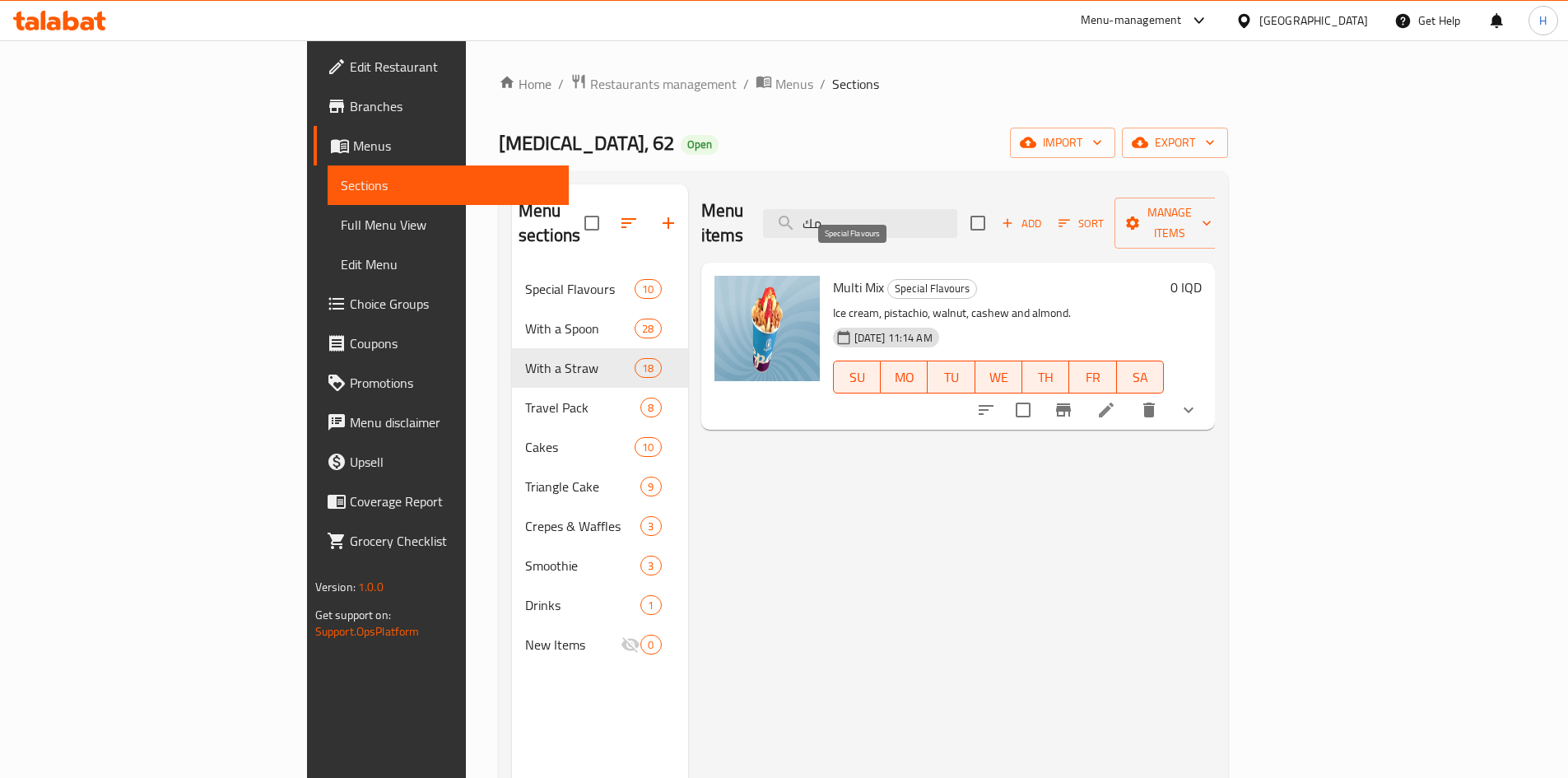
type input "م"
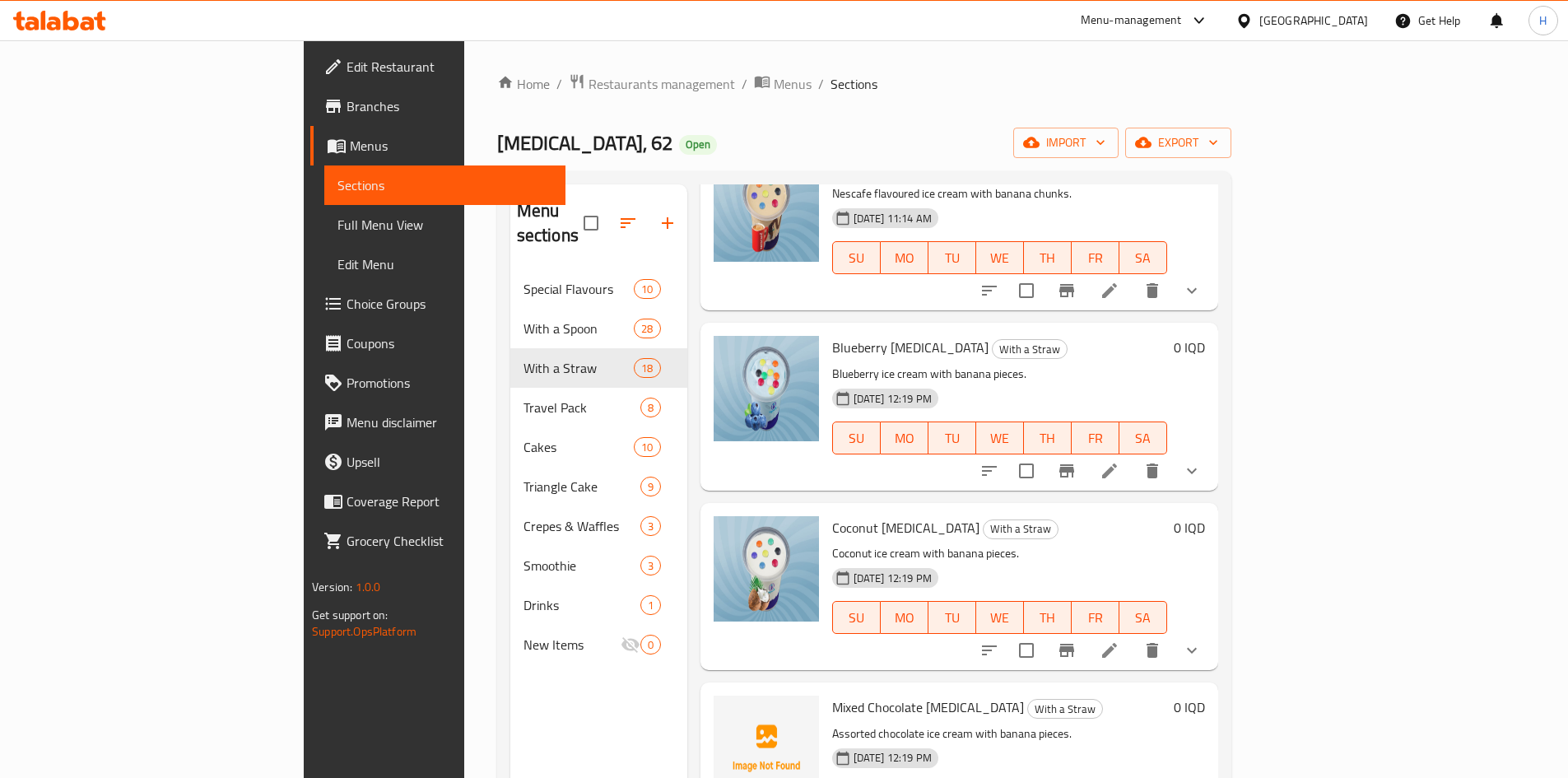
scroll to position [329, 0]
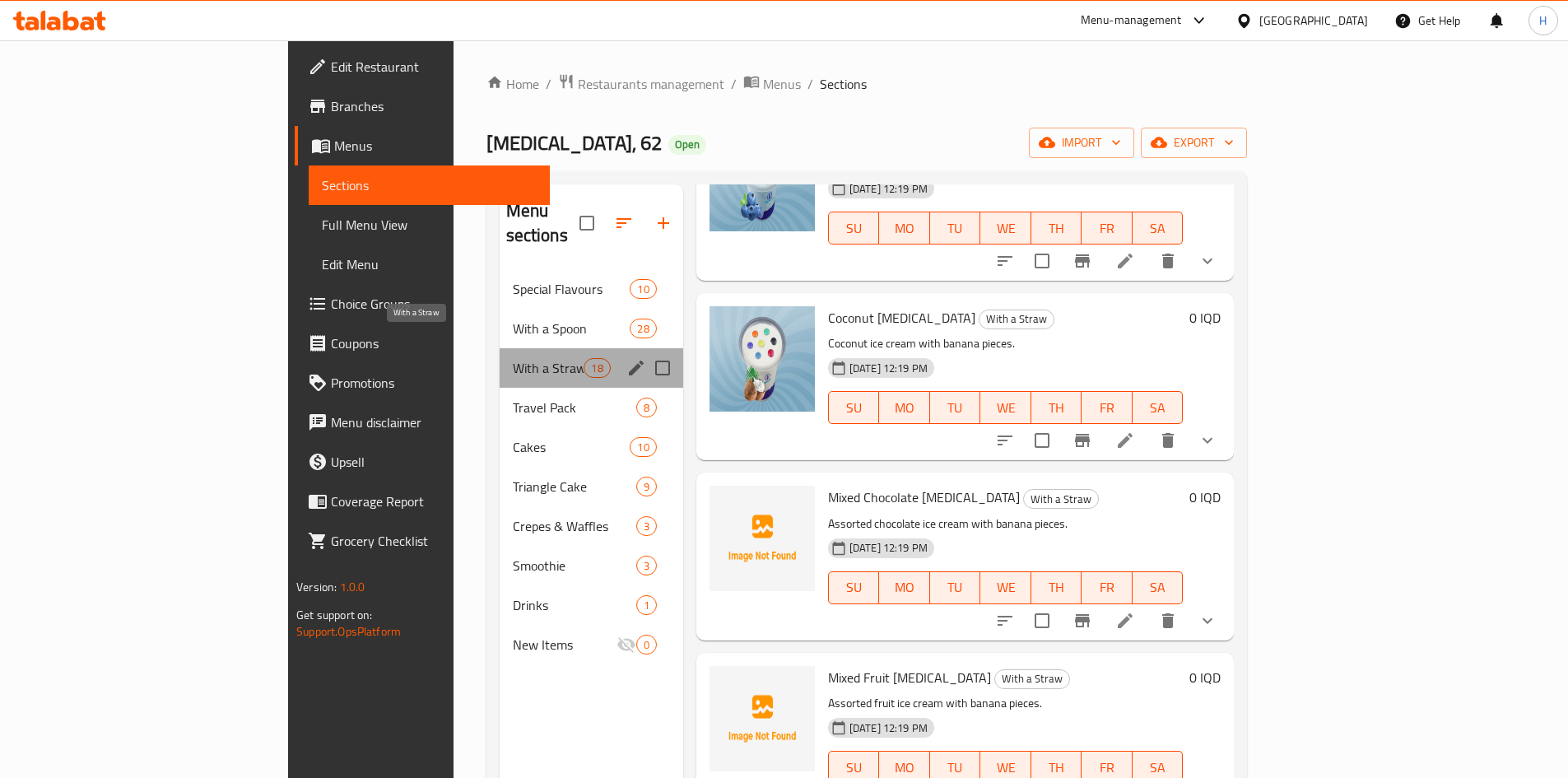
click at [513, 358] on span "With a Straw" at bounding box center [548, 368] width 71 height 20
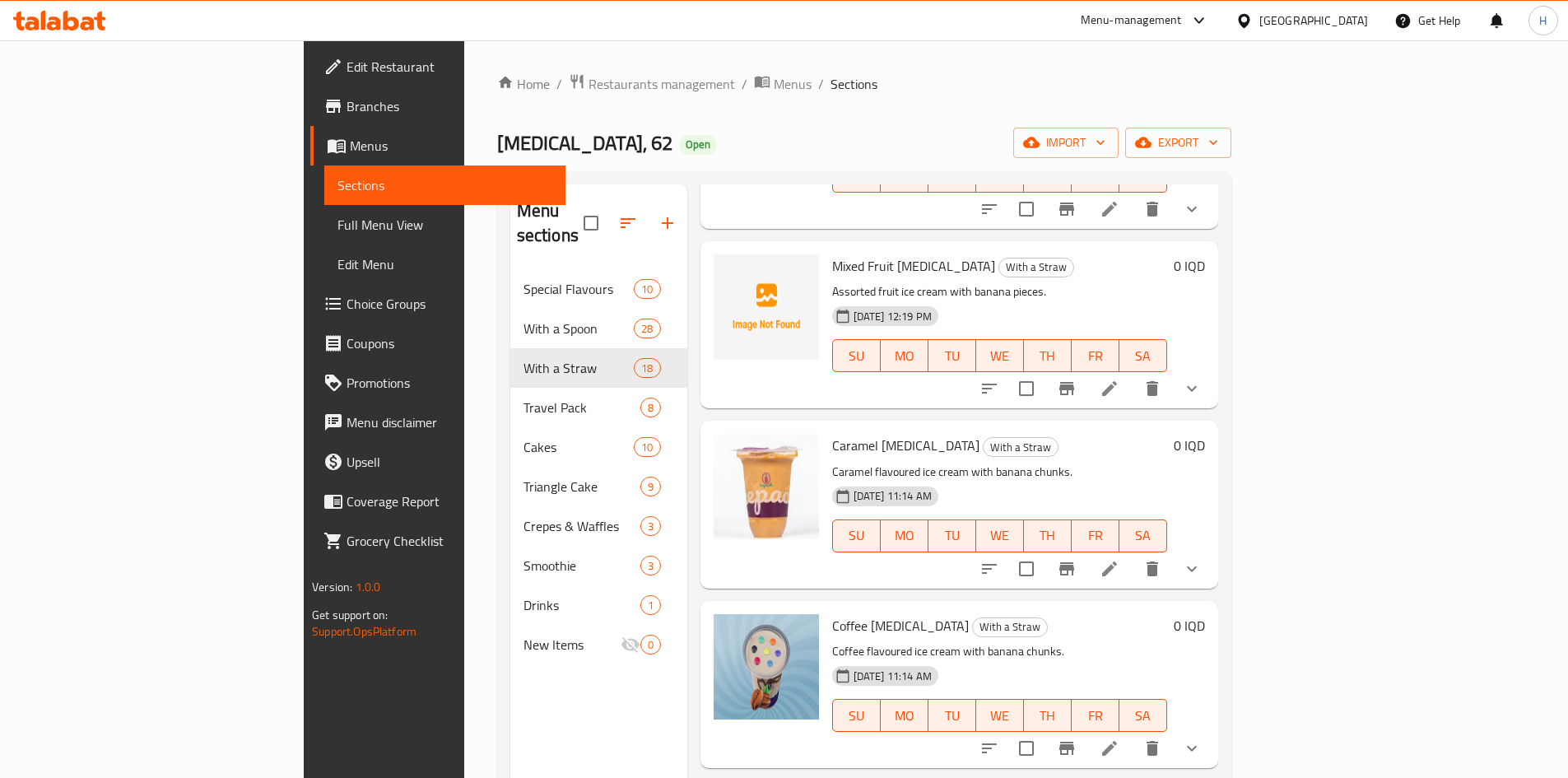
scroll to position [576, 0]
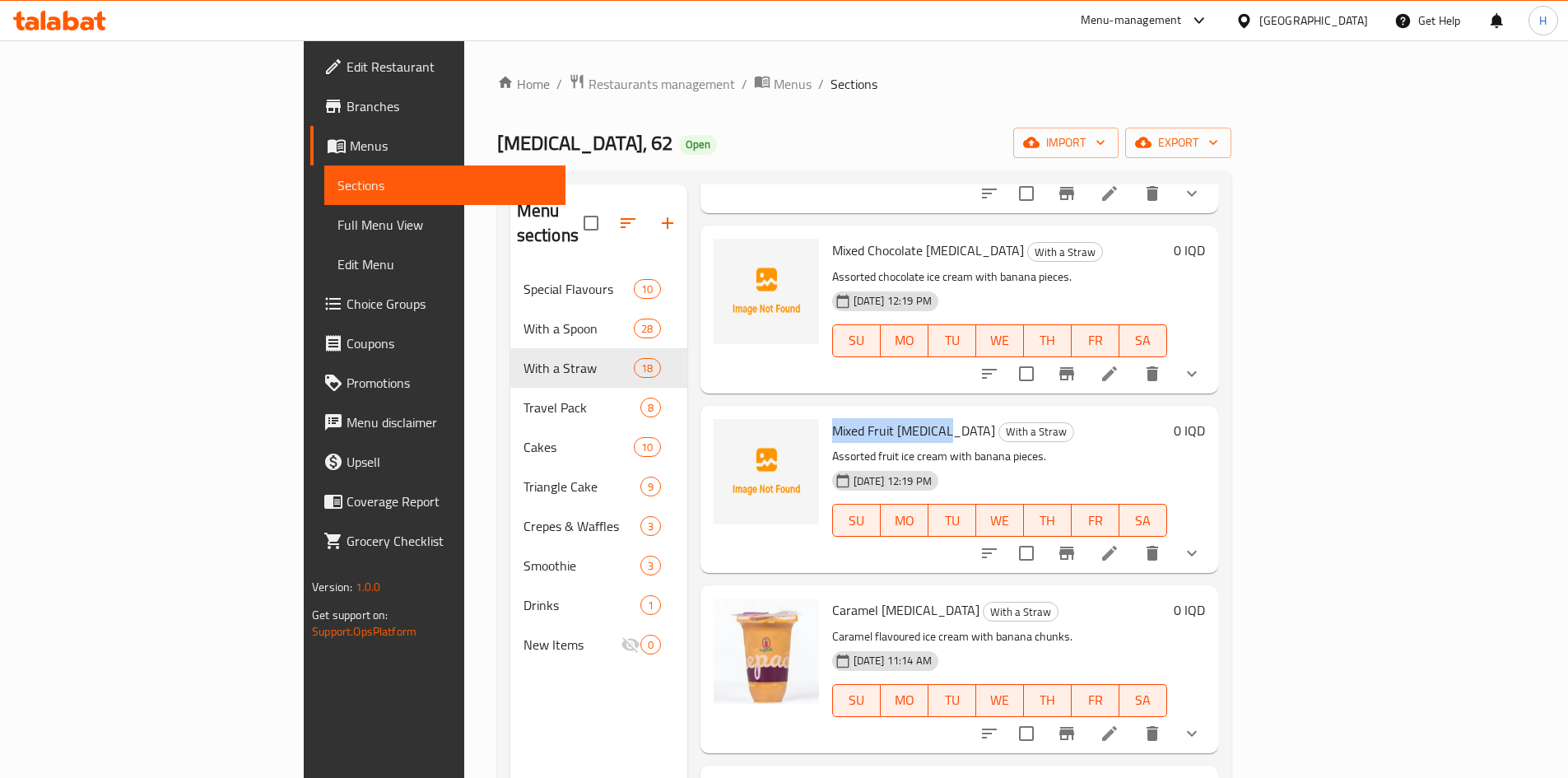
drag, startPoint x: 785, startPoint y: 405, endPoint x: 865, endPoint y: 407, distance: 80.0
click at [865, 418] on span "Mixed Fruit [MEDICAL_DATA]" at bounding box center [914, 430] width 163 height 25
copy span "Mixed Fruit [MEDICAL_DATA]"
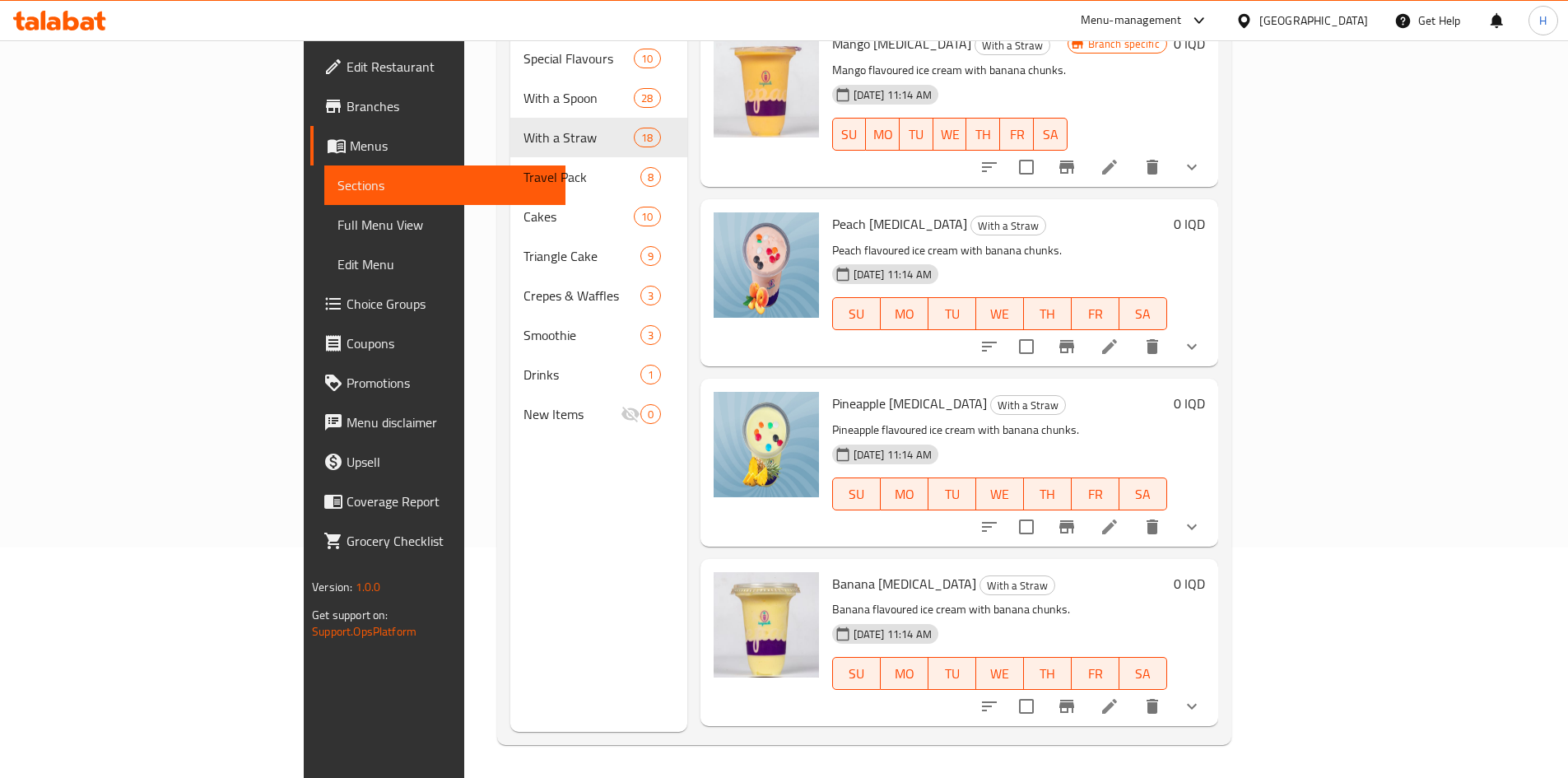
scroll to position [1760, 0]
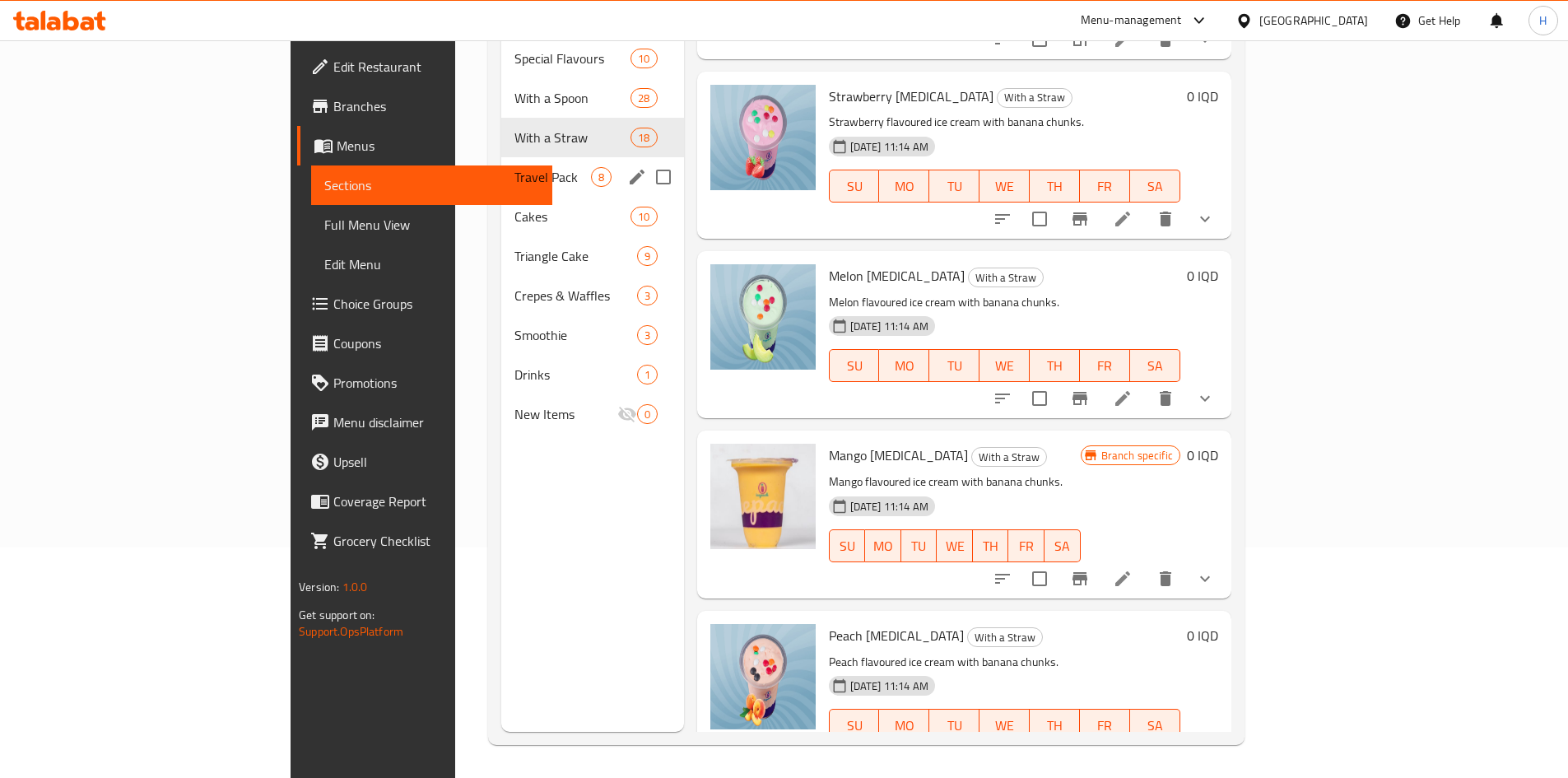
click at [514, 167] on span "Travel Pack" at bounding box center [552, 177] width 76 height 20
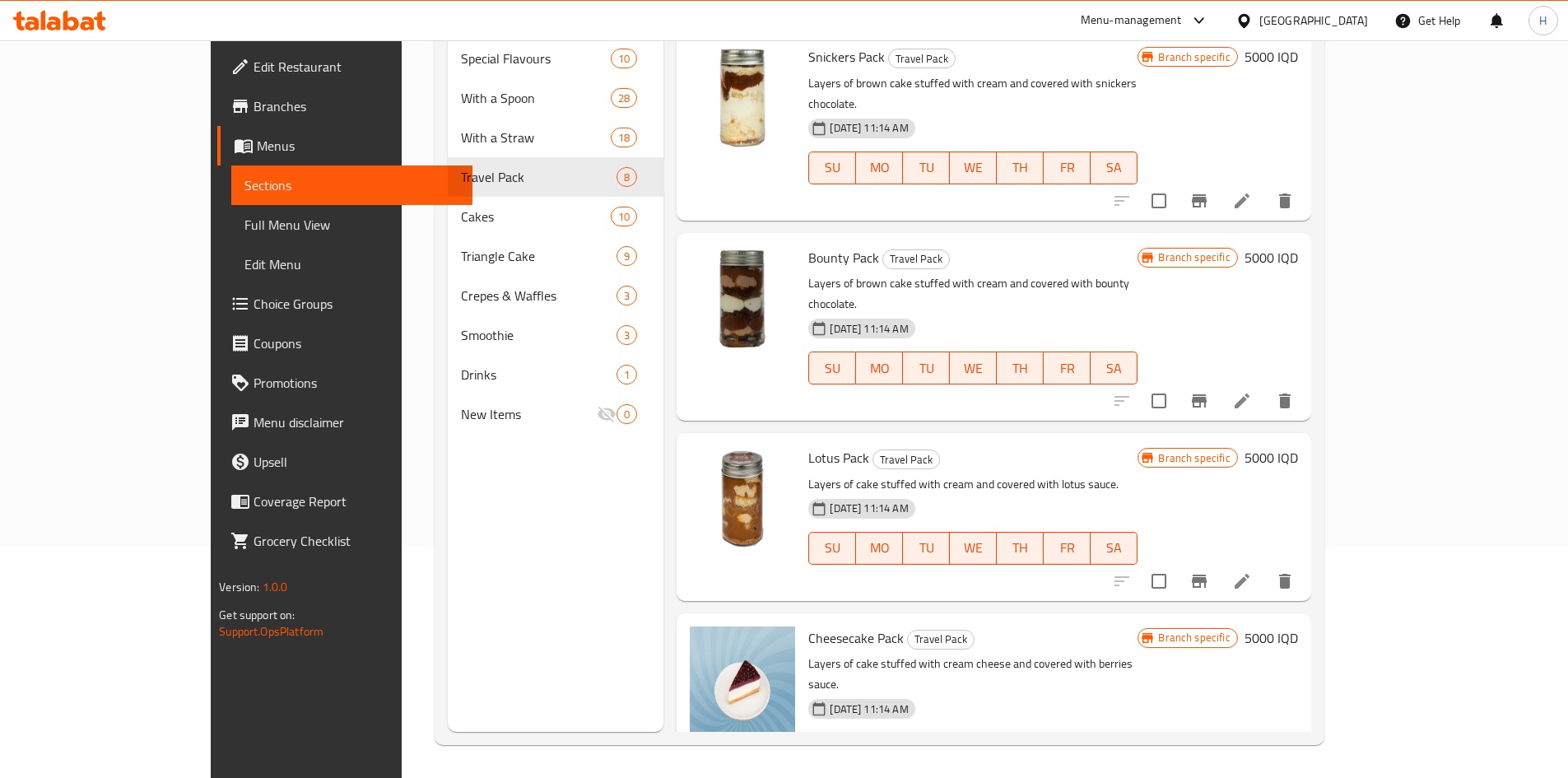
scroll to position [678, 0]
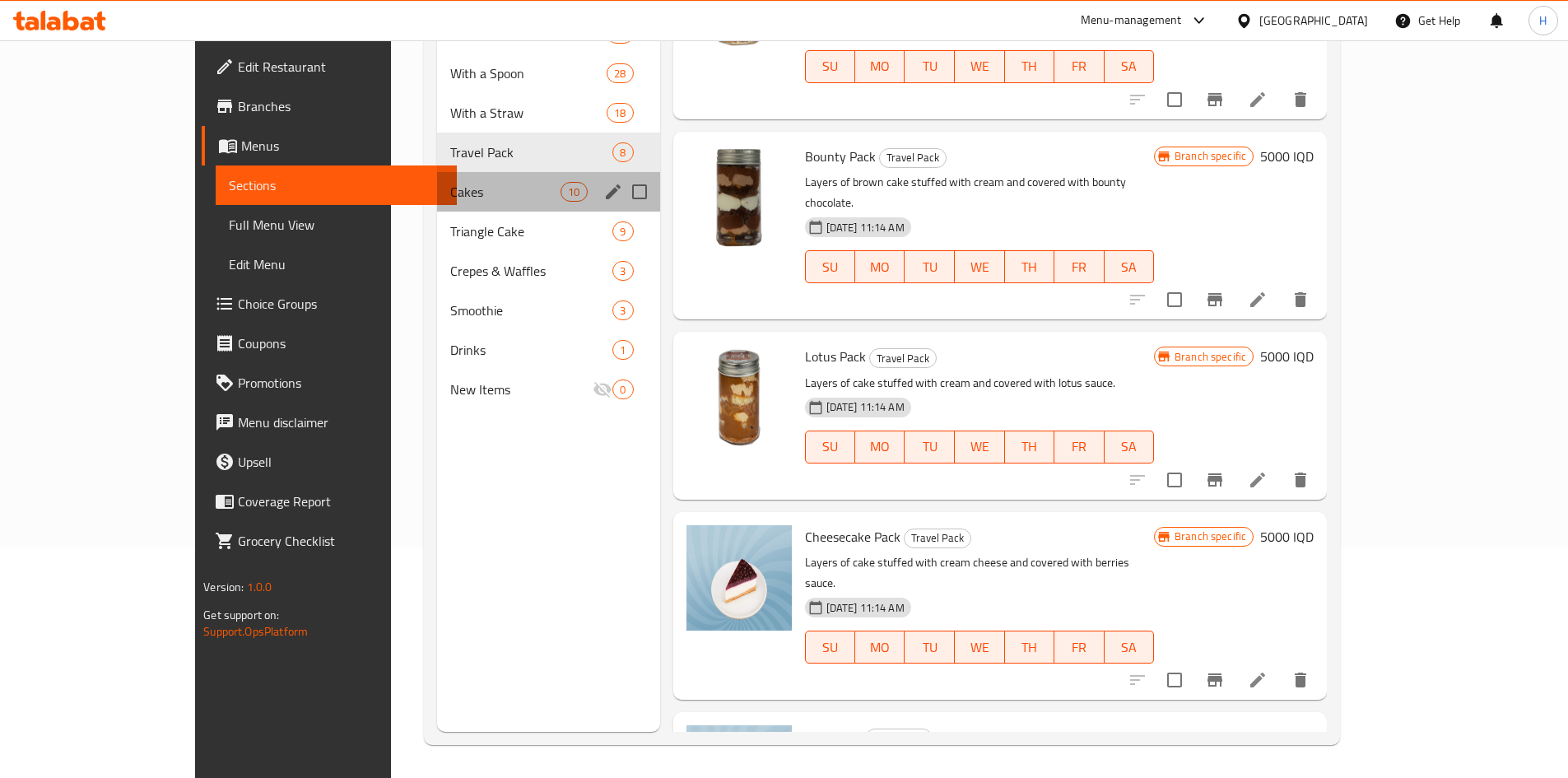
click at [450, 197] on span "Cakes" at bounding box center [505, 191] width 110 height 20
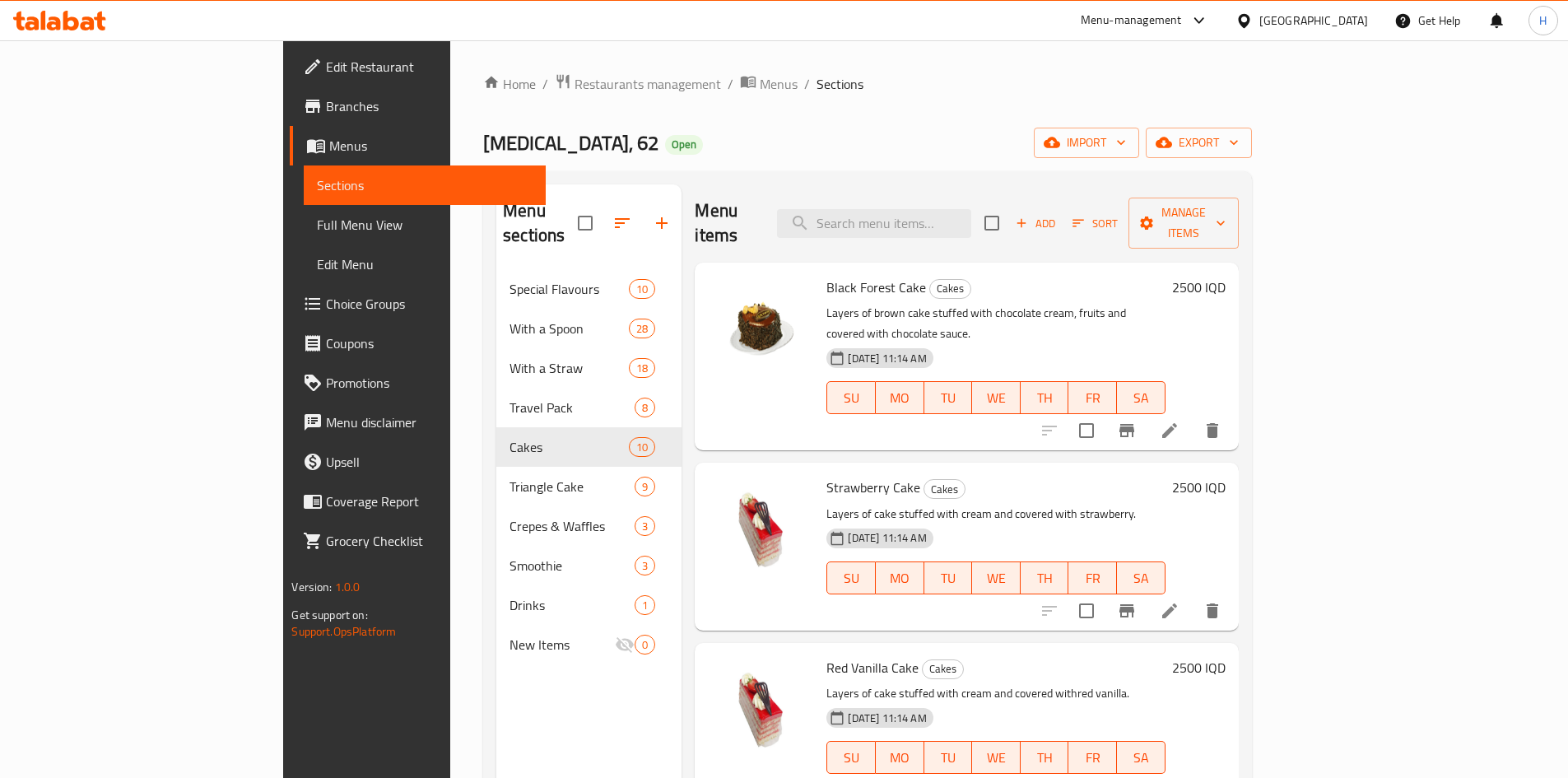
drag, startPoint x: 364, startPoint y: 473, endPoint x: 441, endPoint y: 472, distance: 77.0
click at [496, 473] on div "Triangle Cake 9" at bounding box center [589, 487] width 185 height 40
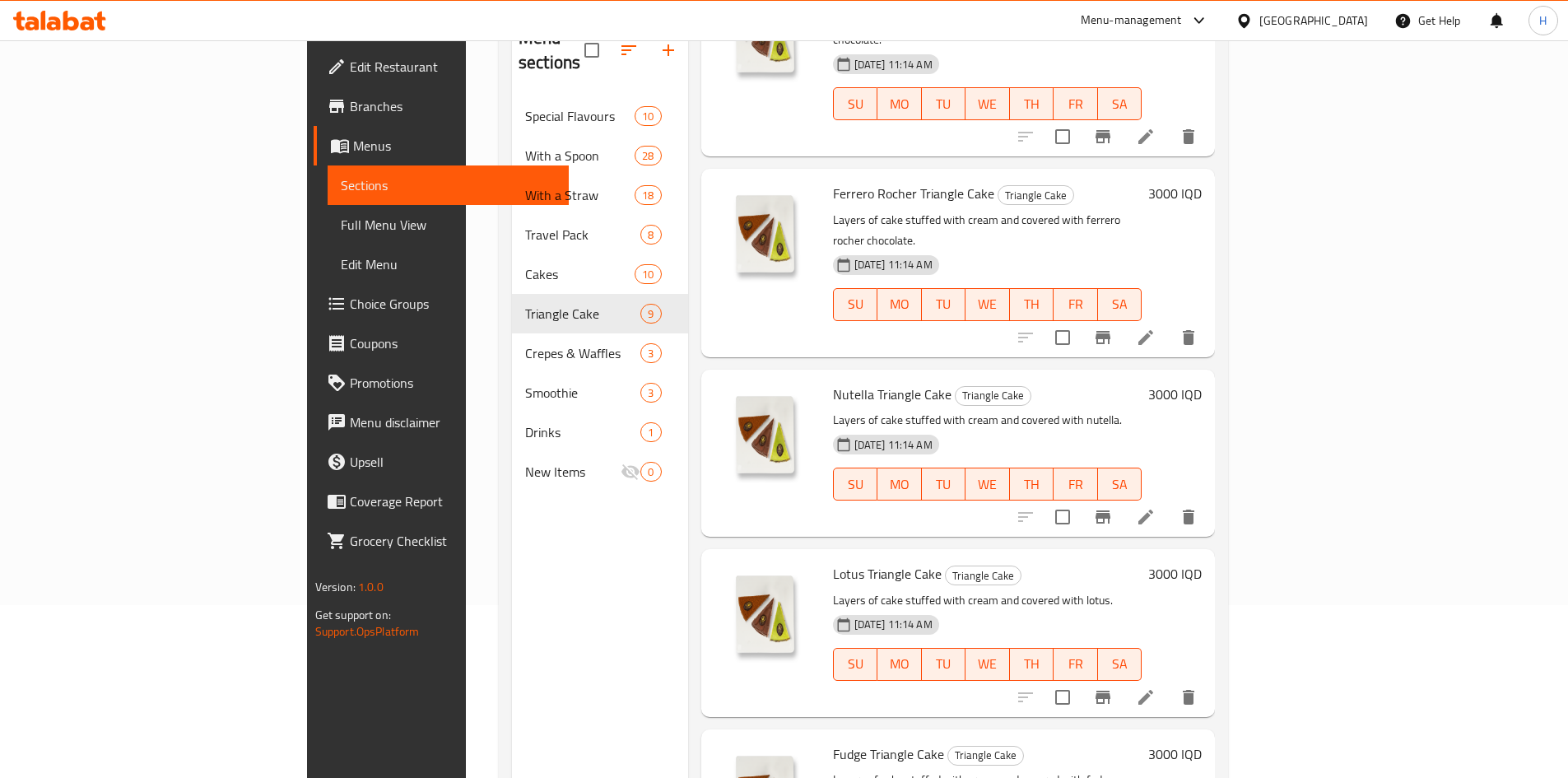
scroll to position [230, 0]
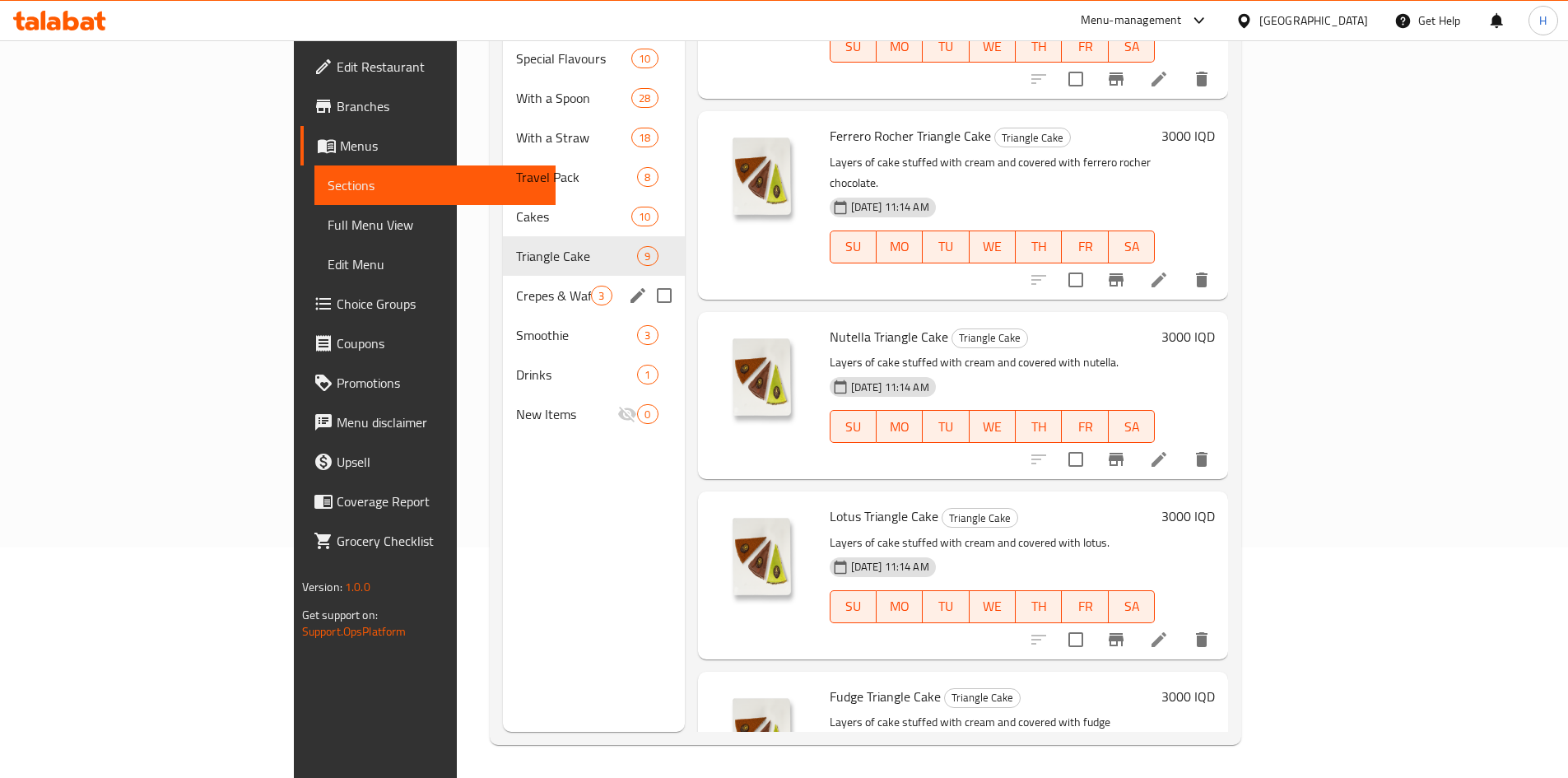
click at [516, 286] on span "Crepes & Waffles" at bounding box center [553, 295] width 75 height 20
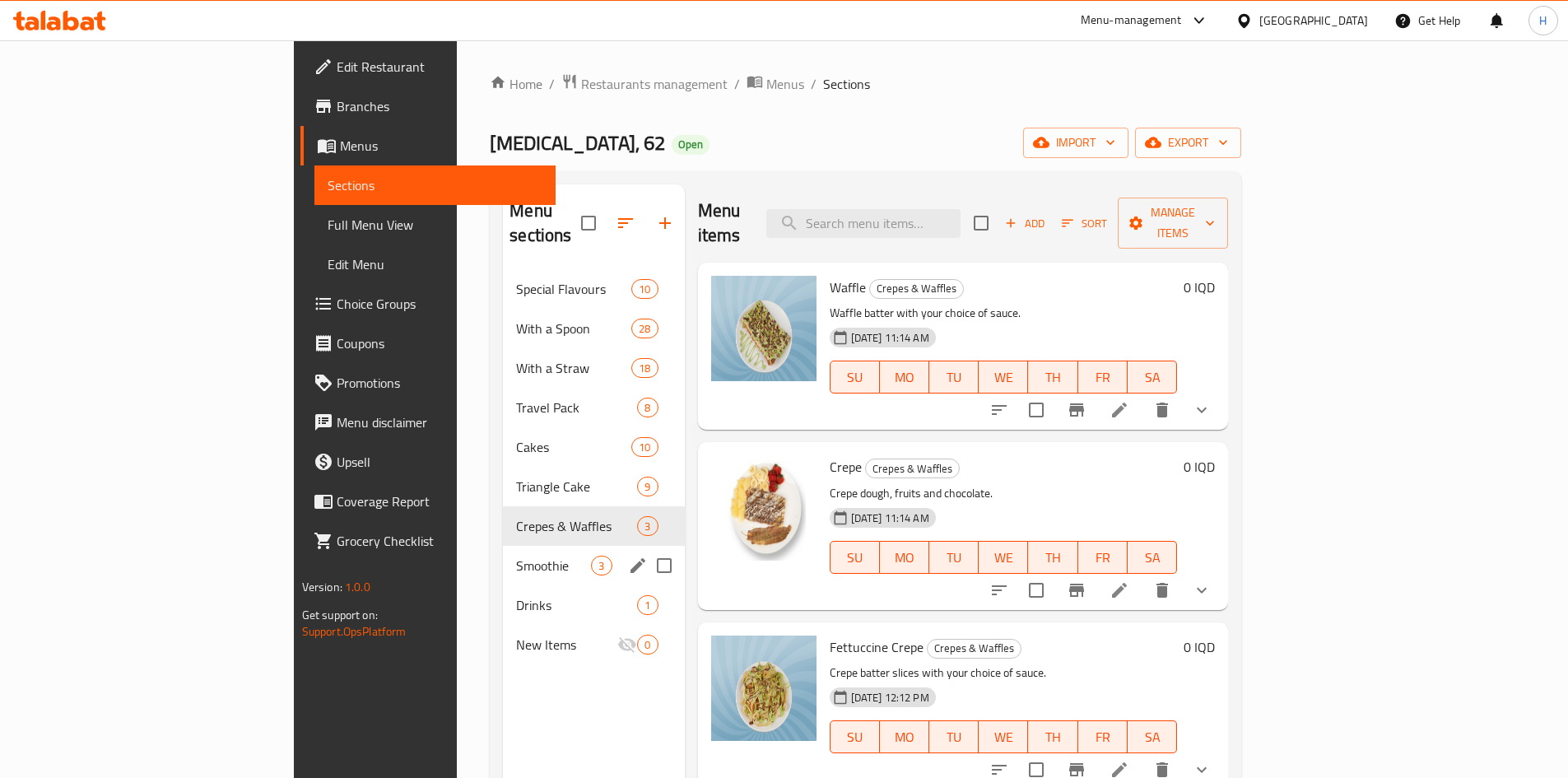
click at [503, 546] on div "Smoothie 3" at bounding box center [593, 566] width 181 height 40
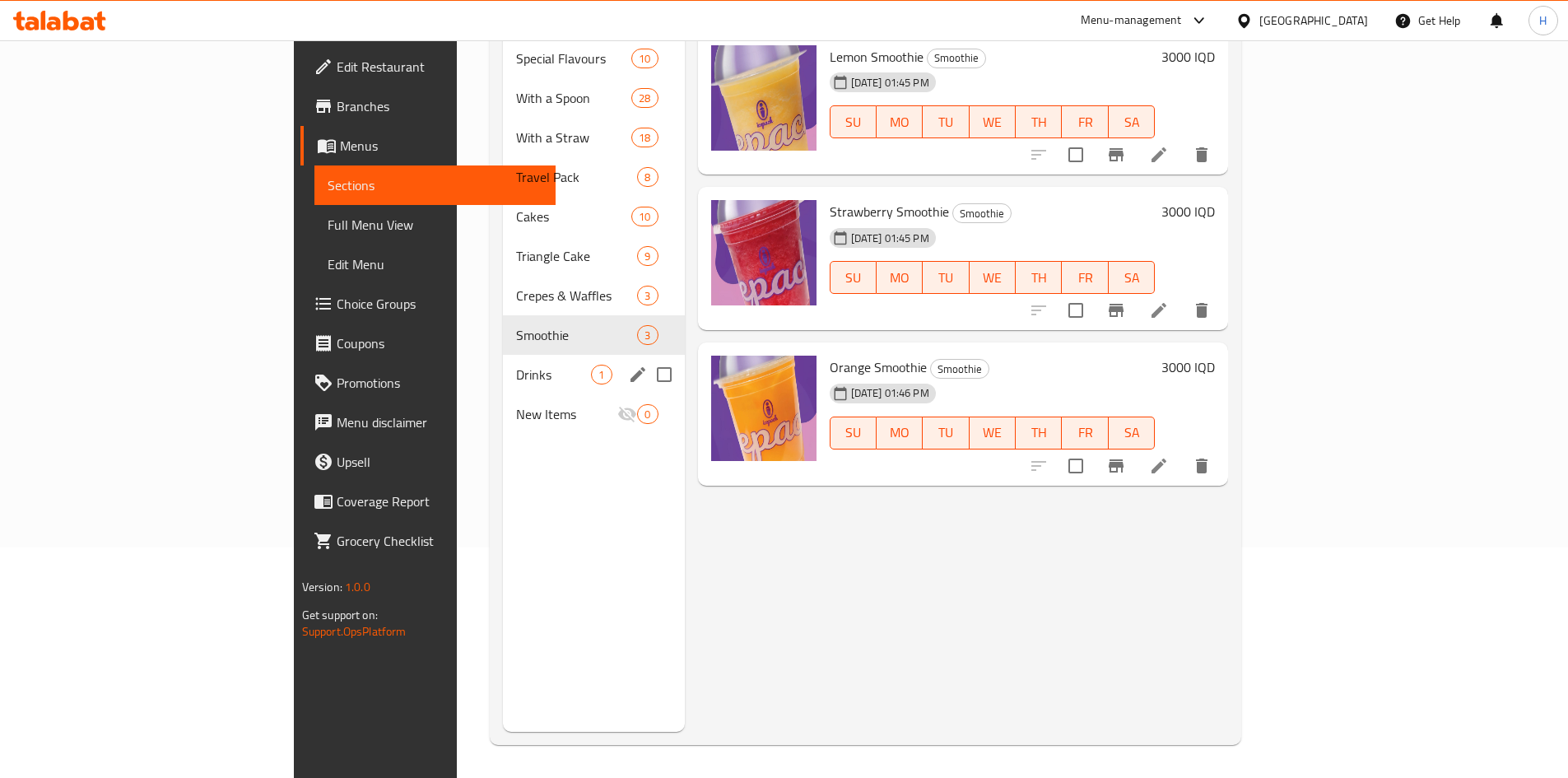
click at [516, 365] on span "Drinks" at bounding box center [553, 374] width 75 height 20
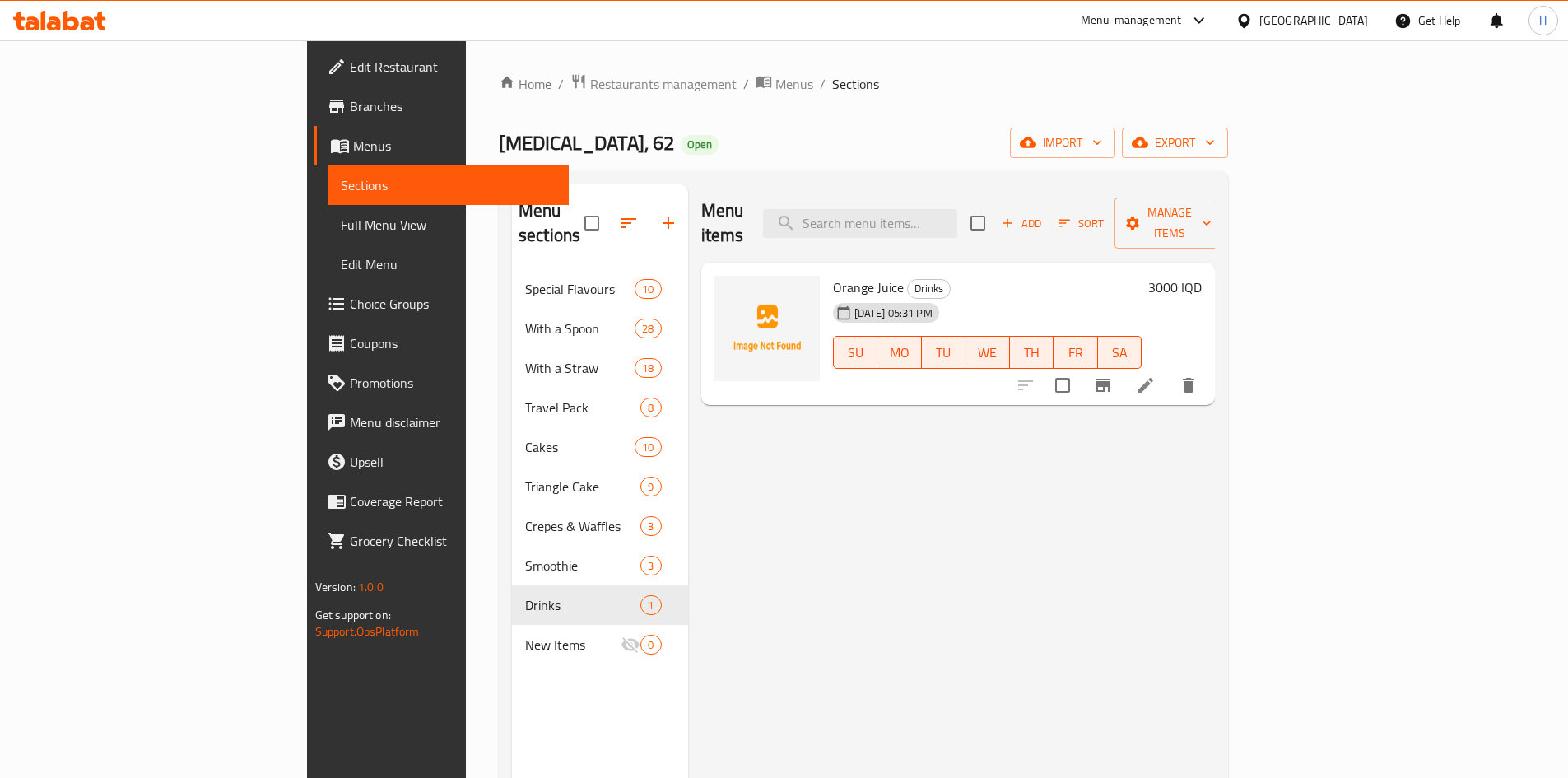
click at [833, 275] on span "Orange Juice" at bounding box center [868, 287] width 70 height 25
copy h6 "Orange Juice"
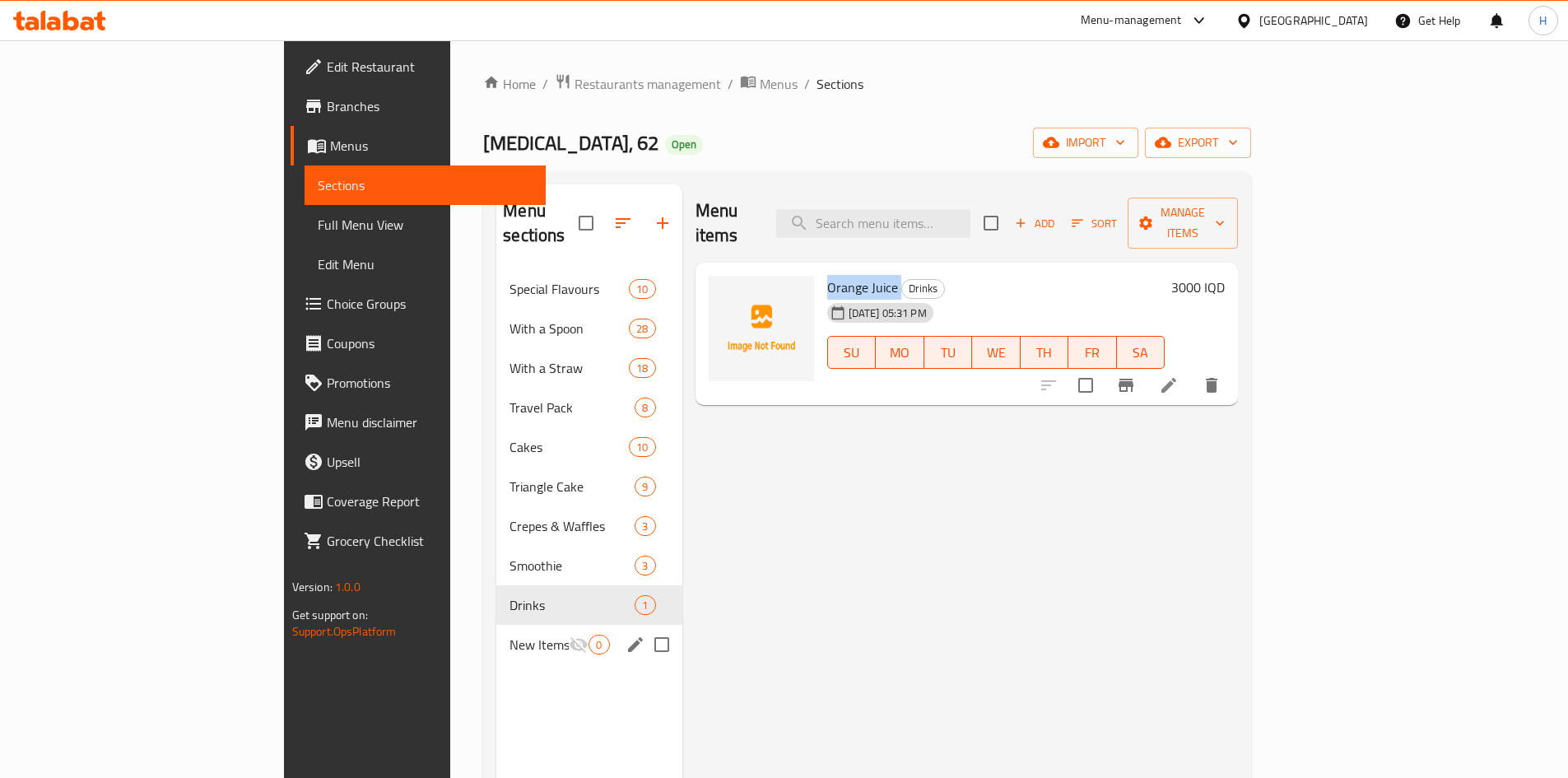
click at [509, 635] on span "New Items" at bounding box center [538, 644] width 59 height 20
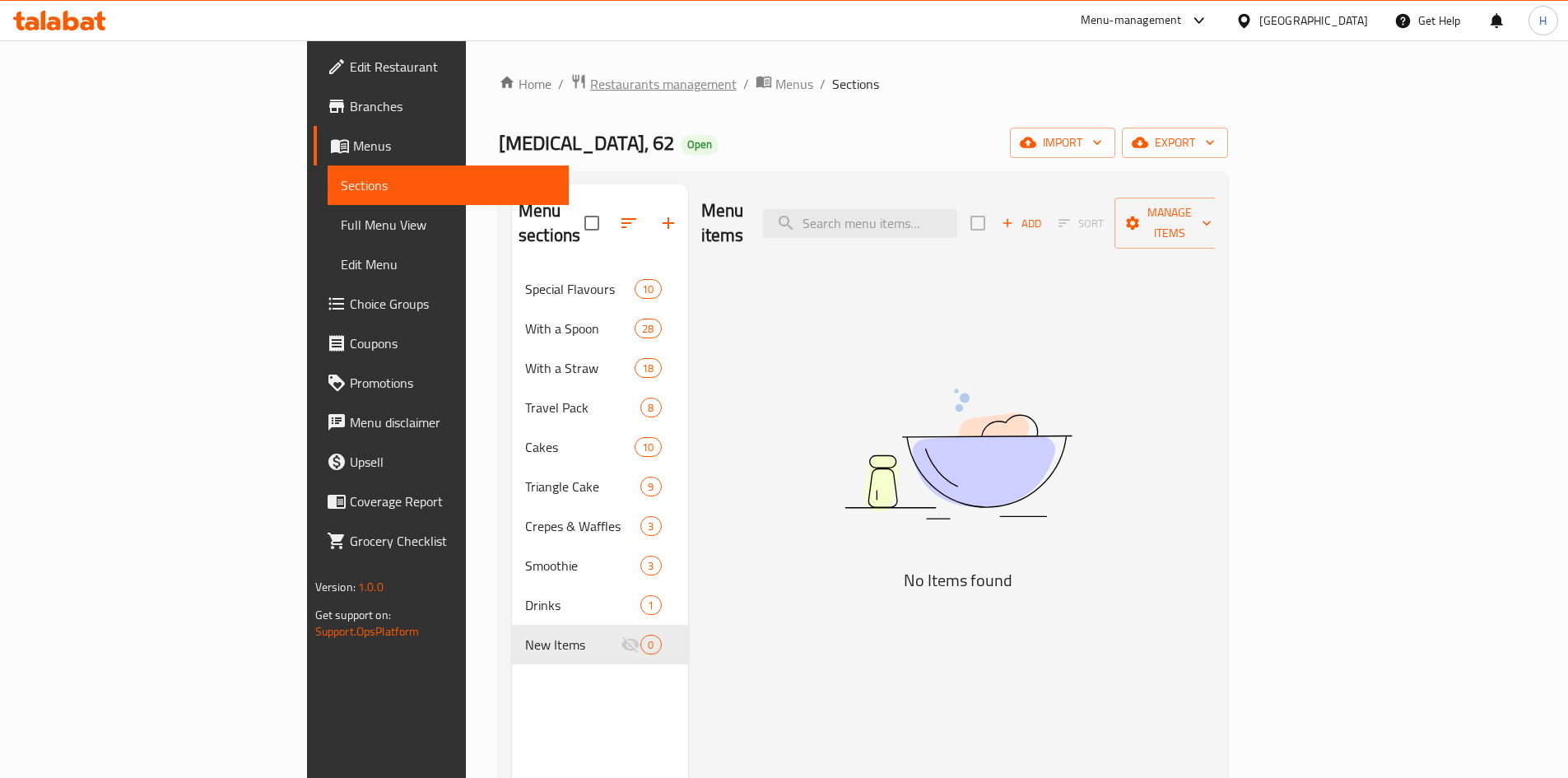
click at [590, 74] on span "Restaurants management" at bounding box center [663, 83] width 147 height 20
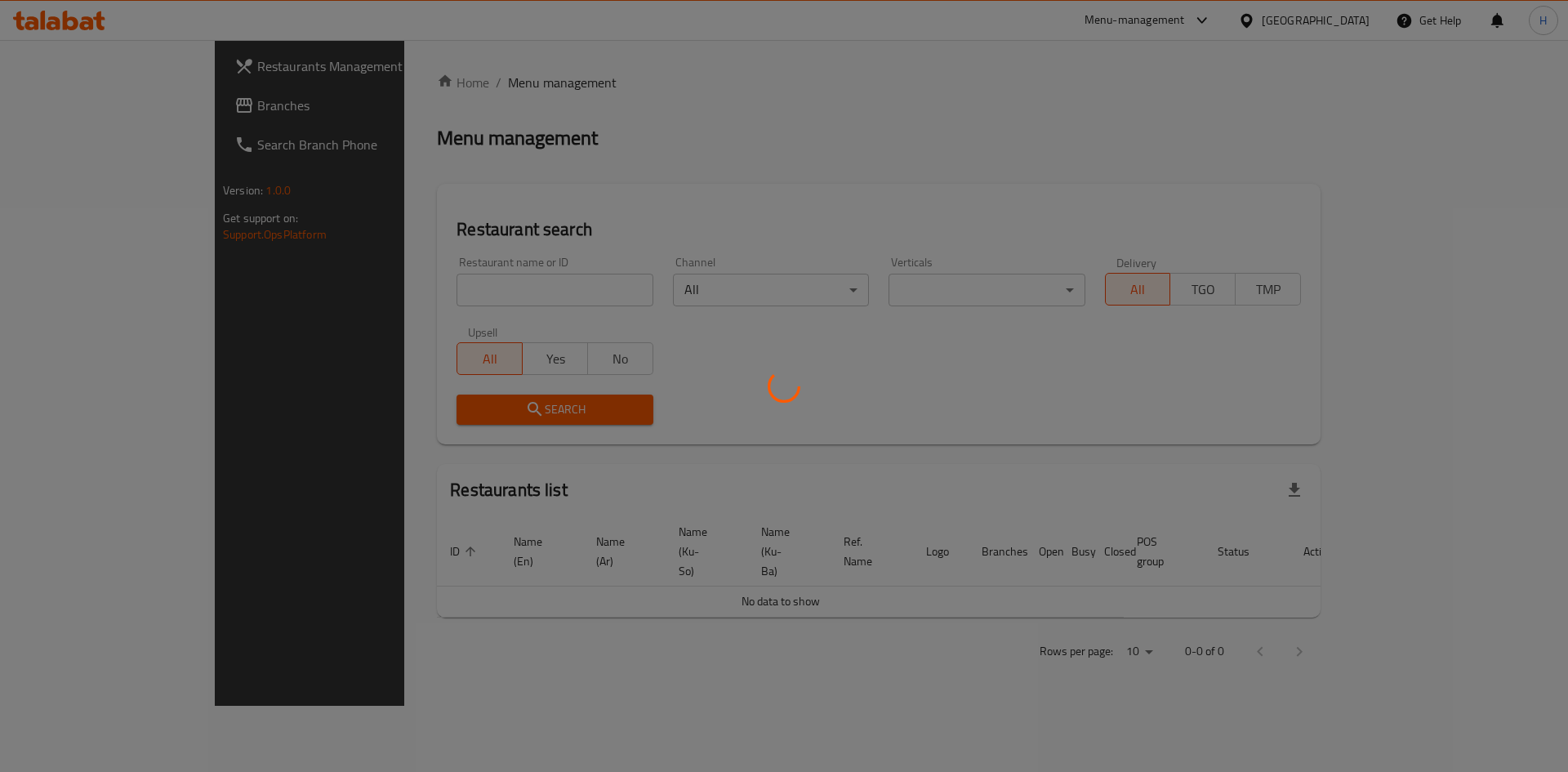
click at [444, 303] on div at bounding box center [784, 386] width 1568 height 772
click at [451, 293] on div at bounding box center [784, 386] width 1568 height 772
click at [453, 292] on div at bounding box center [784, 386] width 1568 height 772
click at [454, 292] on div at bounding box center [784, 386] width 1568 height 772
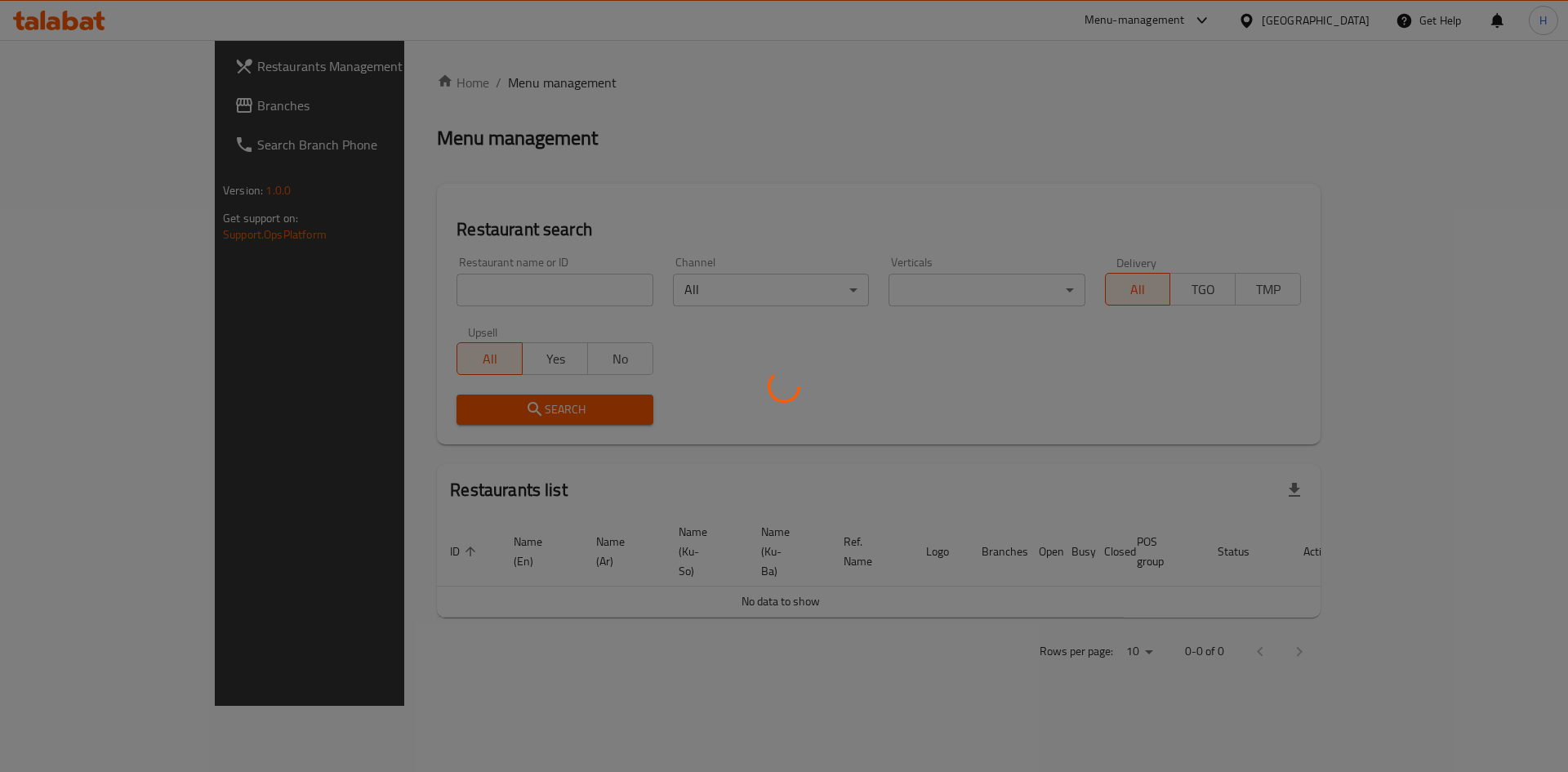
click at [464, 292] on div at bounding box center [784, 386] width 1568 height 772
click at [479, 261] on div at bounding box center [784, 386] width 1568 height 772
click at [473, 280] on div at bounding box center [784, 386] width 1568 height 772
click at [469, 285] on div at bounding box center [784, 386] width 1568 height 772
drag, startPoint x: 465, startPoint y: 289, endPoint x: 464, endPoint y: 316, distance: 27.0
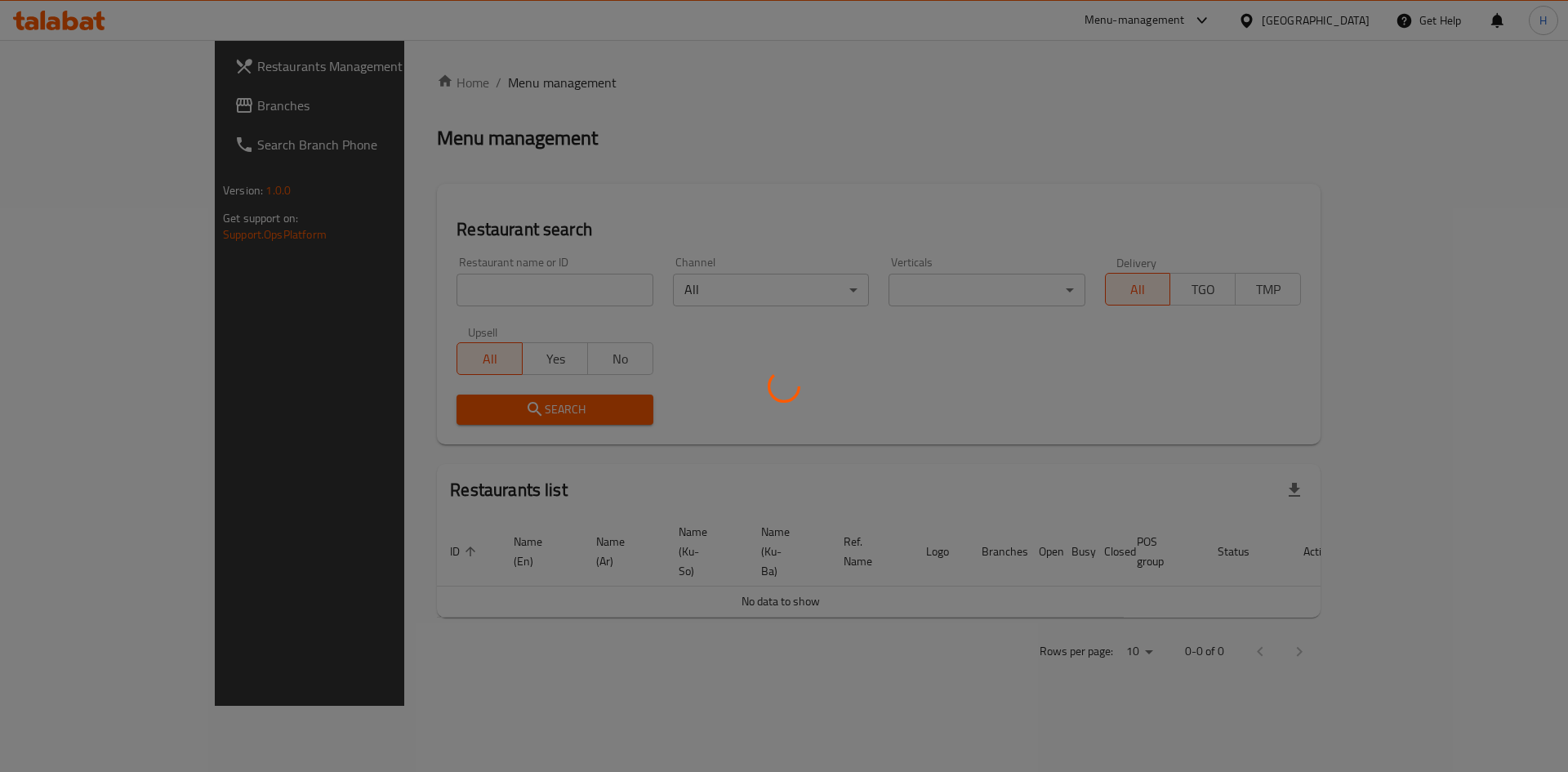
click at [465, 291] on div at bounding box center [784, 386] width 1568 height 772
click at [428, 289] on div at bounding box center [784, 386] width 1568 height 772
click at [429, 289] on div at bounding box center [784, 386] width 1568 height 772
drag, startPoint x: 394, startPoint y: 280, endPoint x: 411, endPoint y: 269, distance: 20.2
click at [401, 277] on div at bounding box center [784, 386] width 1568 height 772
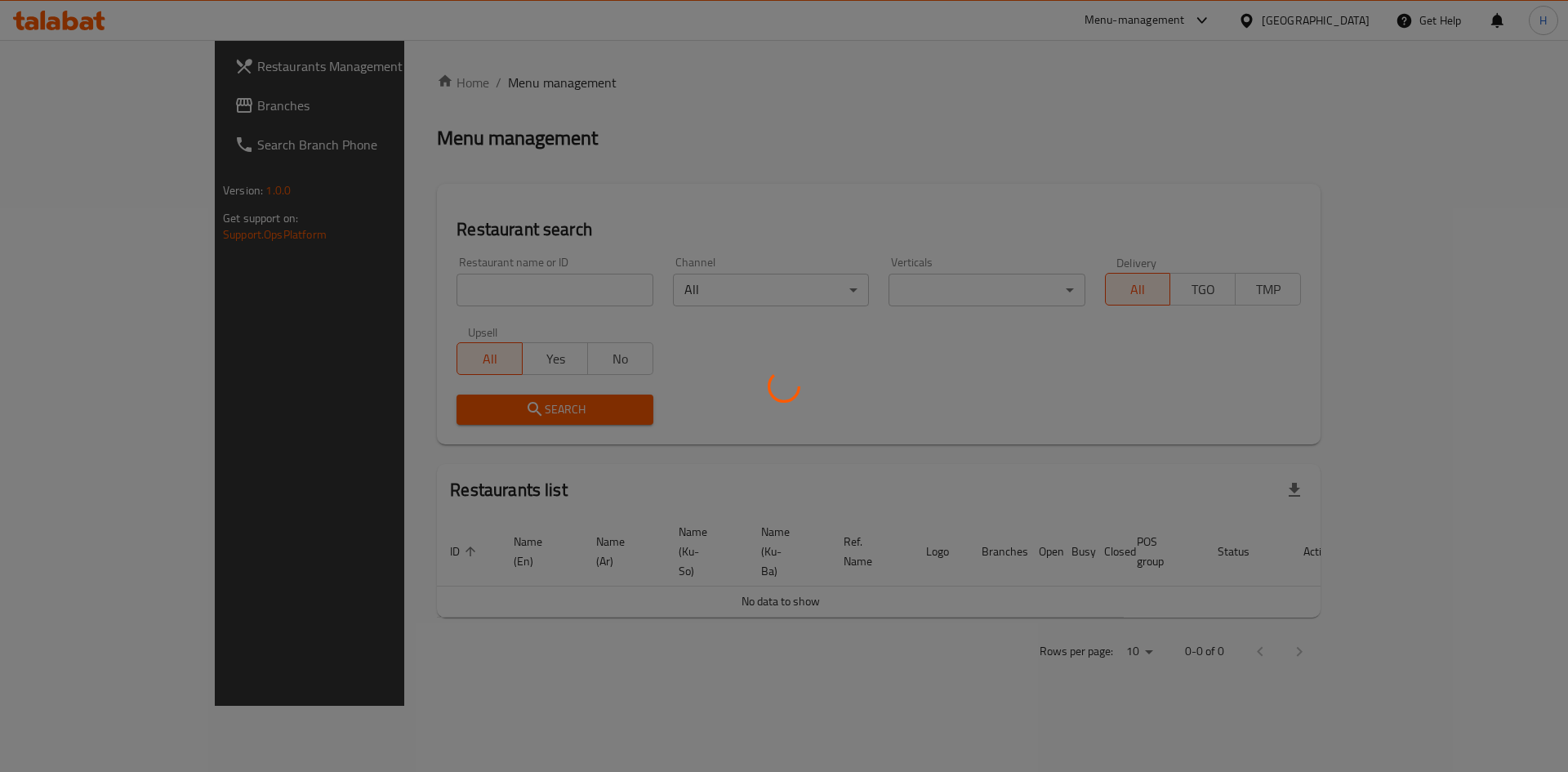
drag, startPoint x: 411, startPoint y: 269, endPoint x: 488, endPoint y: 286, distance: 78.9
click at [485, 260] on div at bounding box center [784, 386] width 1568 height 772
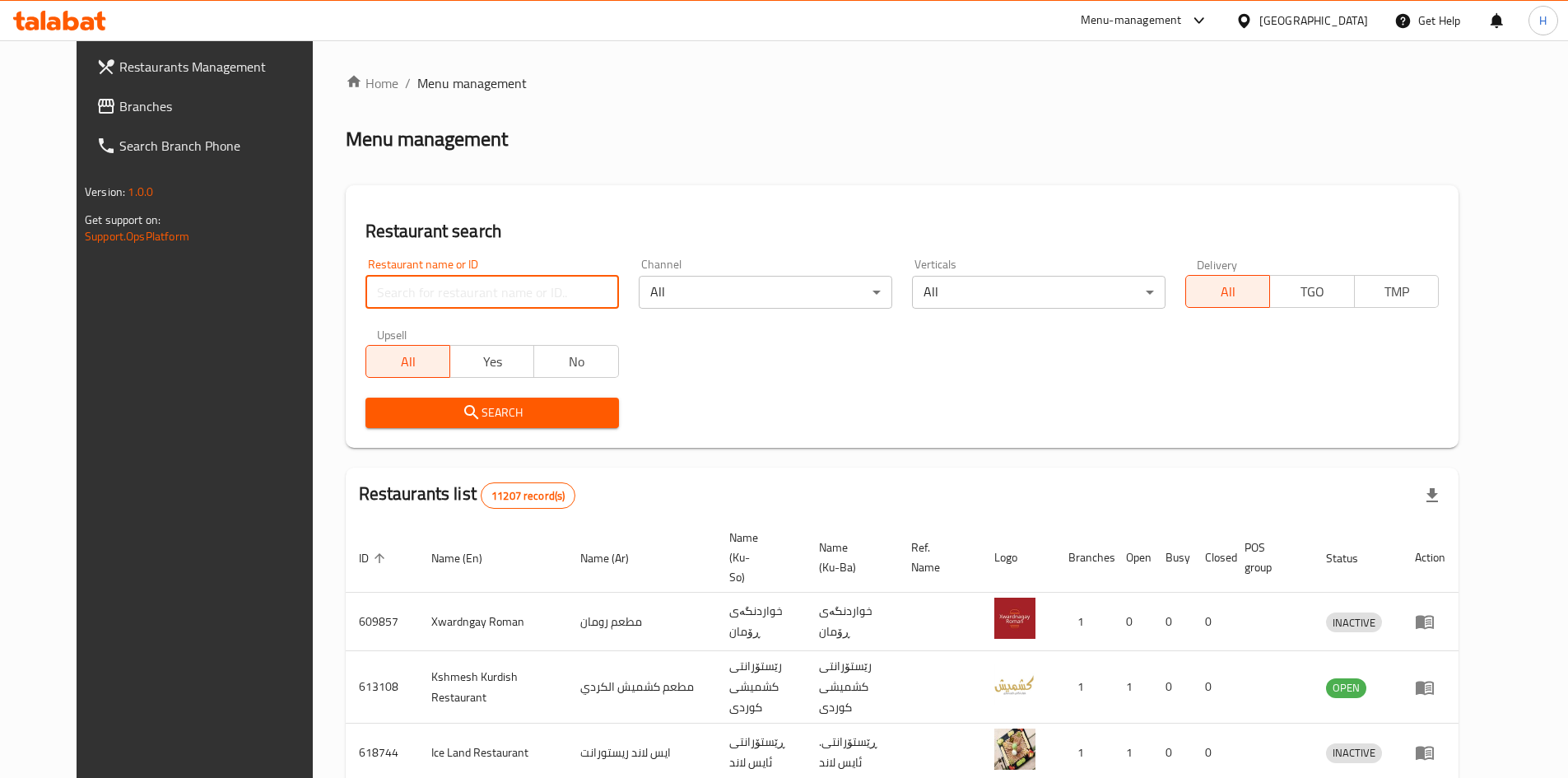
click at [455, 296] on input "search" at bounding box center [492, 292] width 253 height 33
paste input "701750"
type input "701750"
click button "Search" at bounding box center [492, 412] width 253 height 30
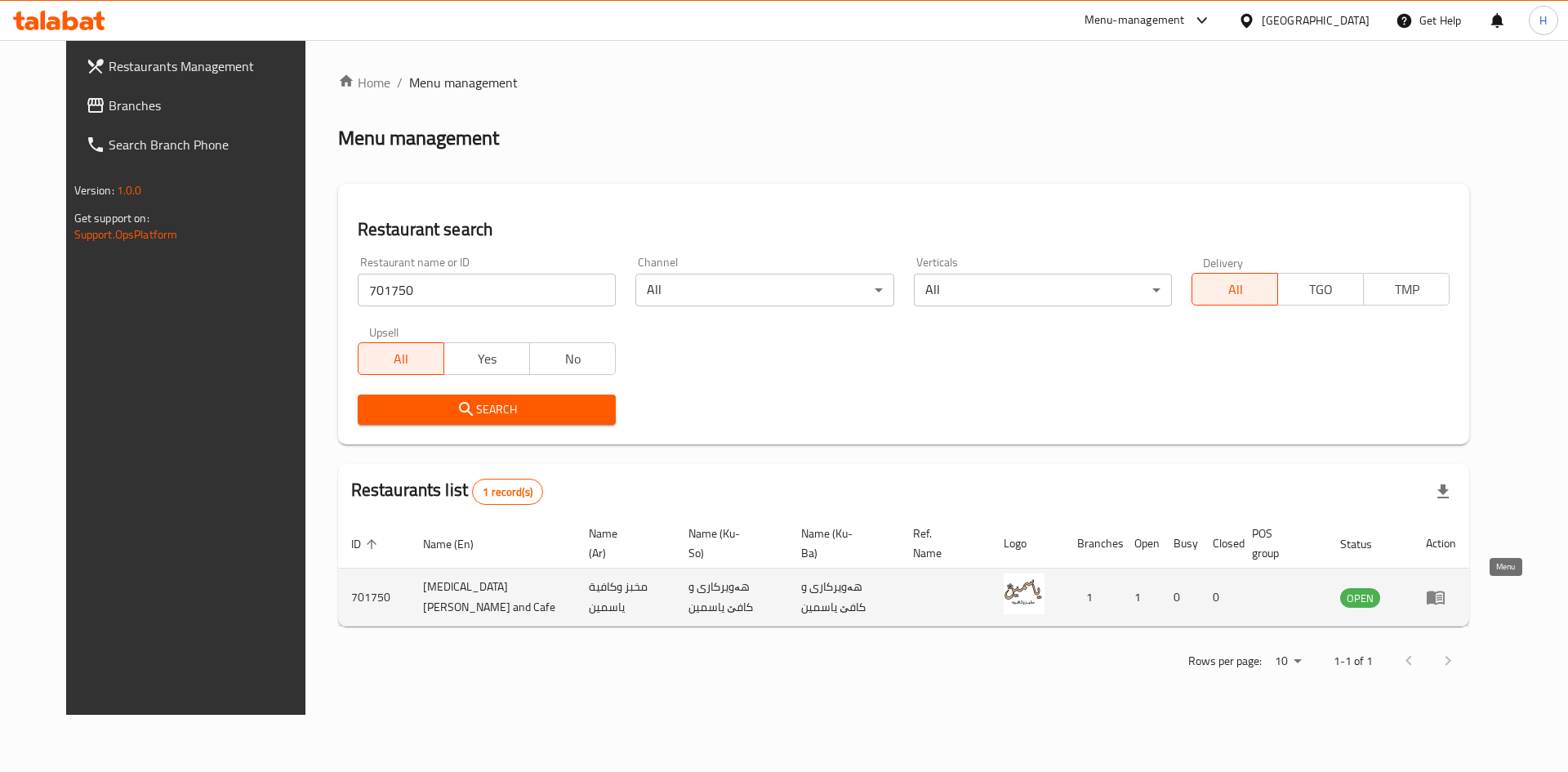
click at [1445, 602] on icon "enhanced table" at bounding box center [1435, 596] width 20 height 20
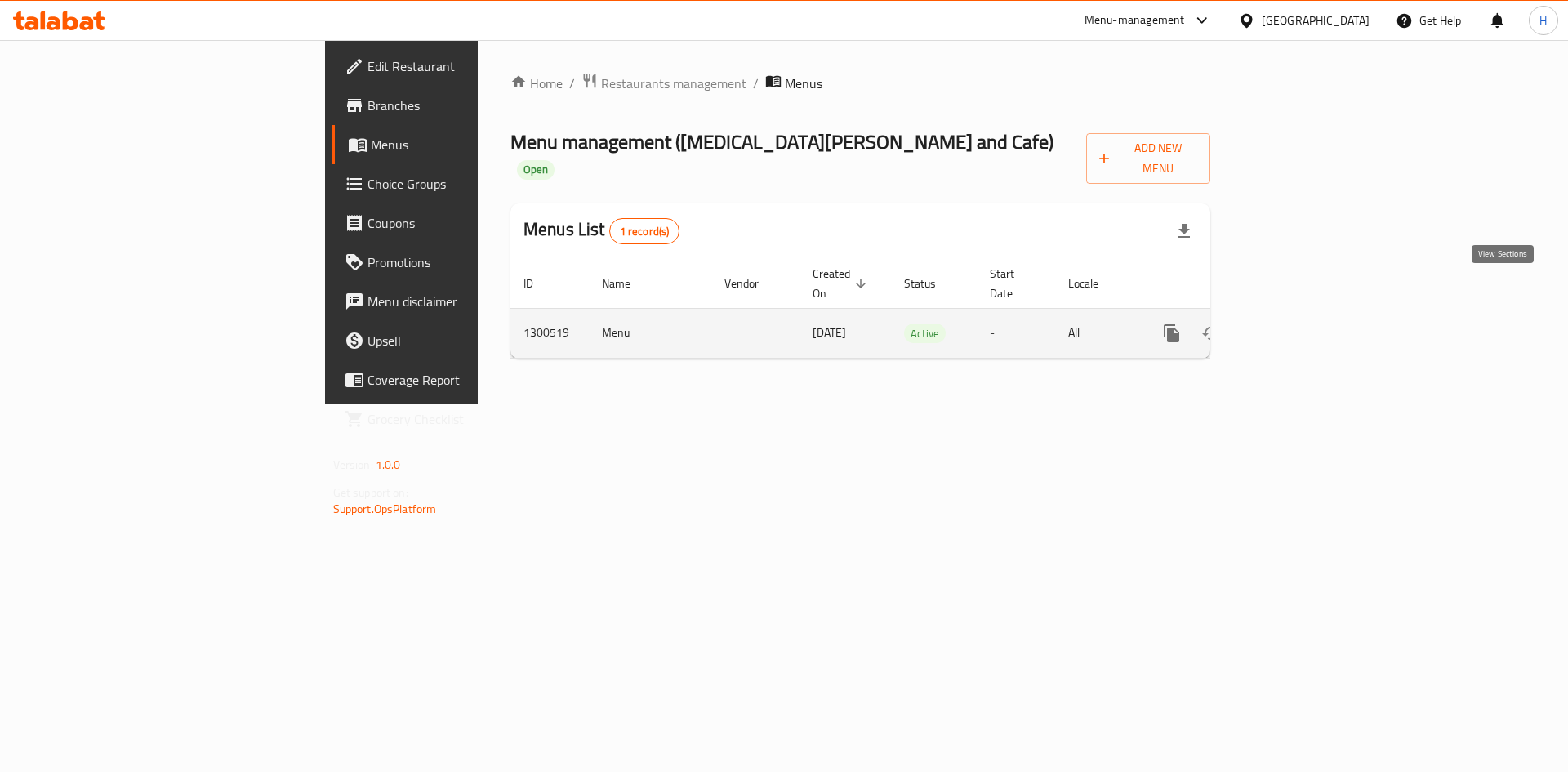
click at [1299, 324] on icon "enhanced table" at bounding box center [1289, 333] width 20 height 20
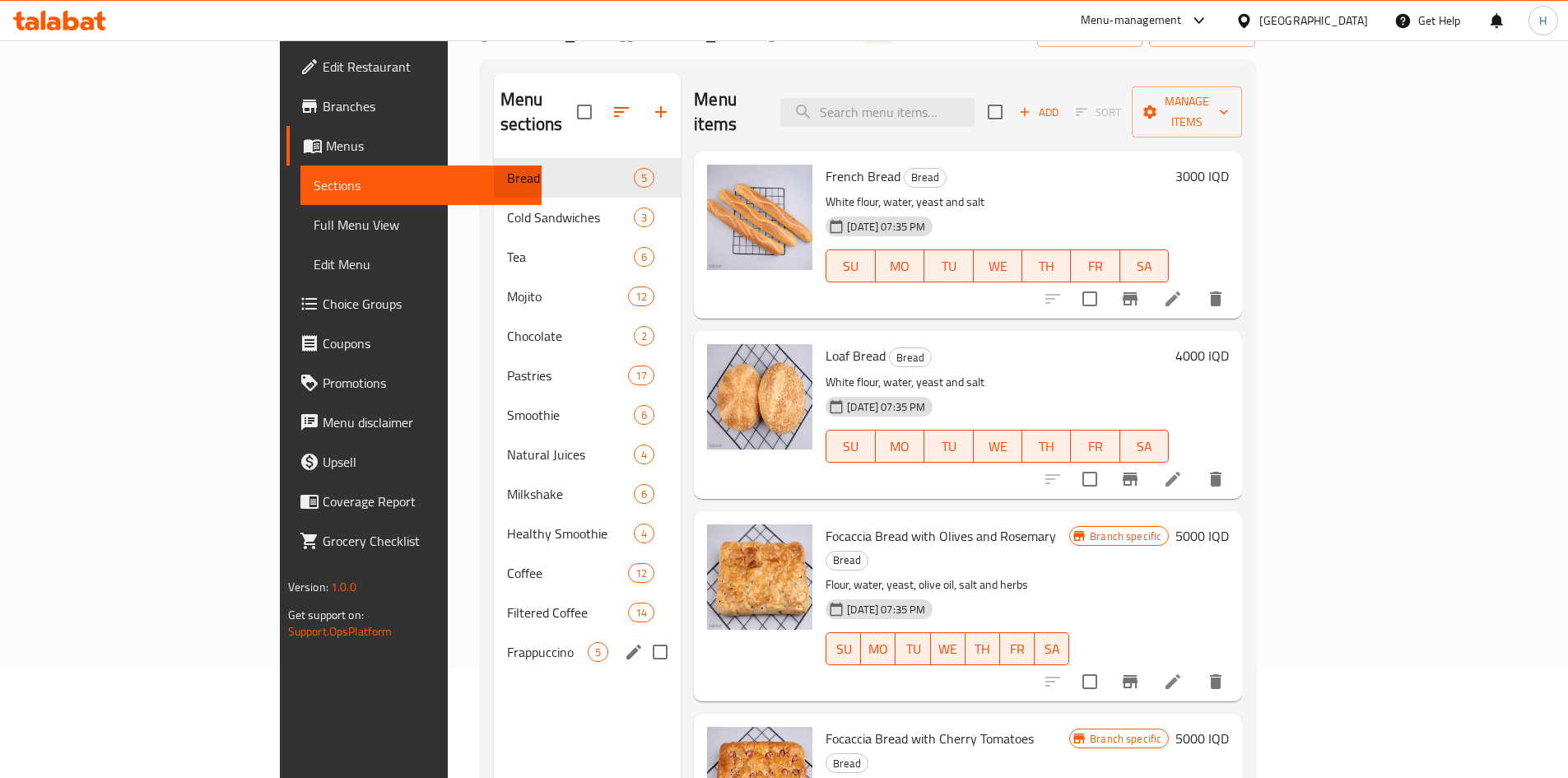
scroll to position [82, 0]
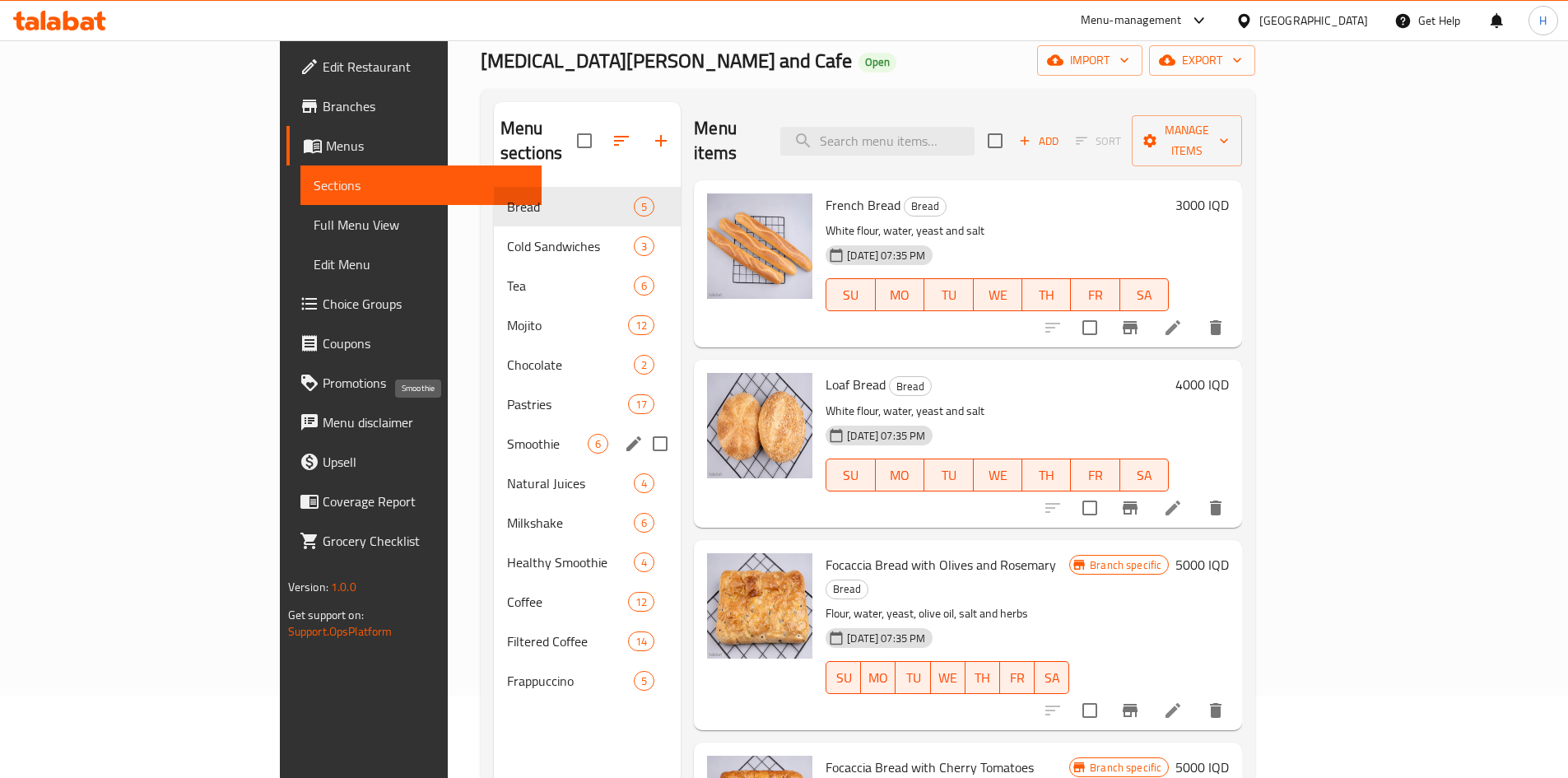
drag, startPoint x: 386, startPoint y: 421, endPoint x: 569, endPoint y: 433, distance: 183.4
click at [507, 434] on span "Smoothie" at bounding box center [548, 443] width 81 height 20
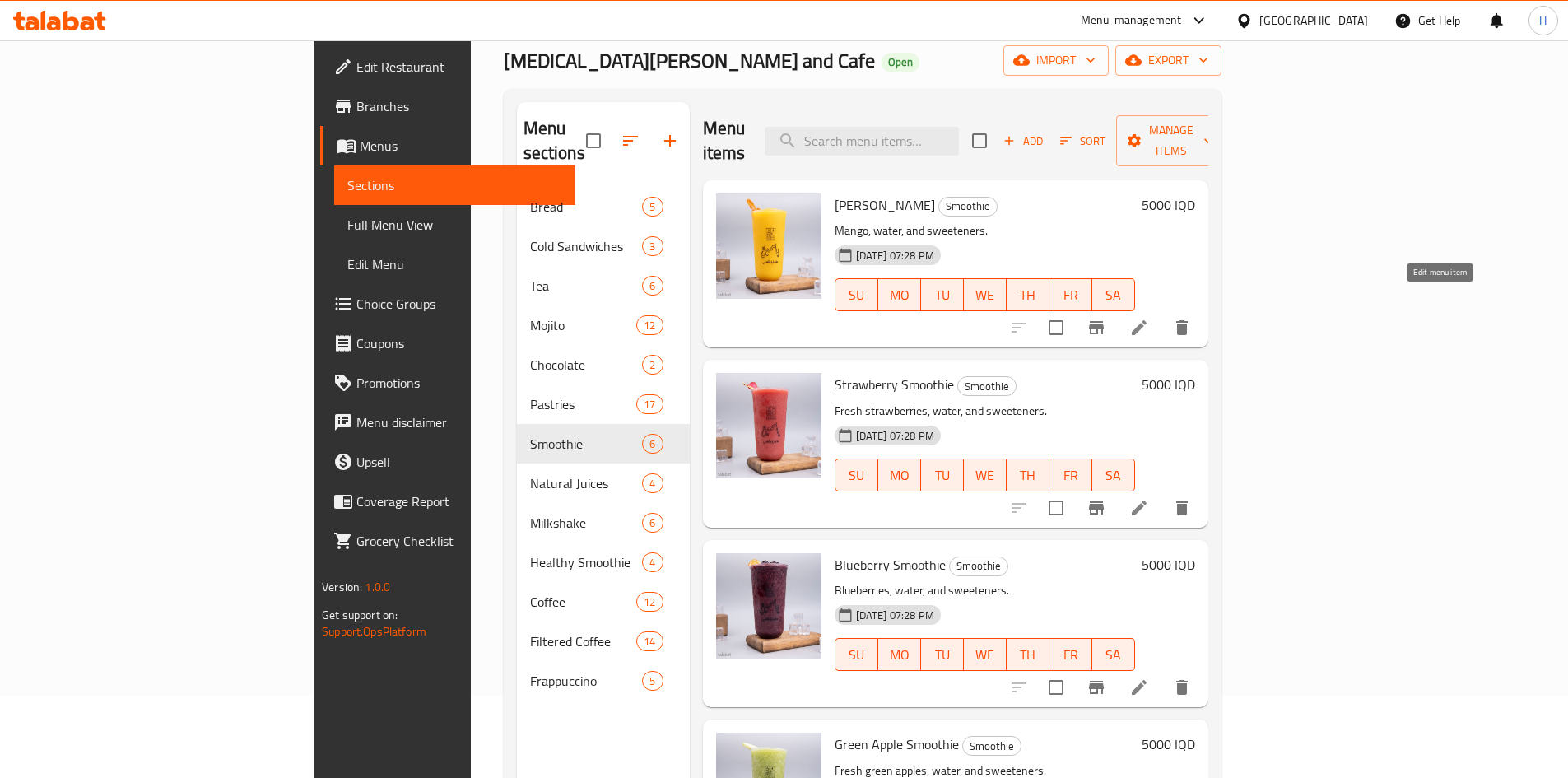
click at [1149, 318] on icon at bounding box center [1139, 327] width 20 height 20
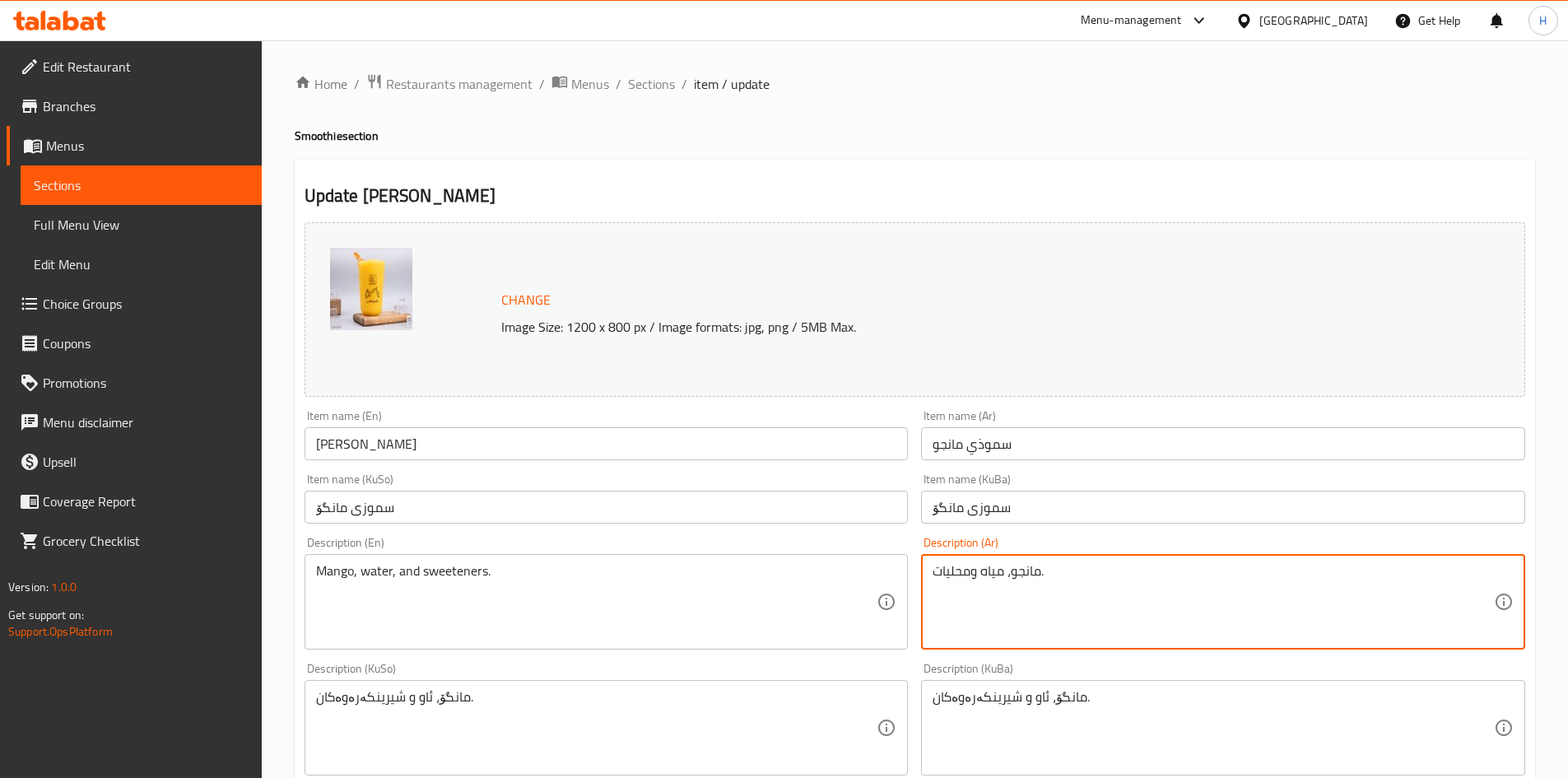
drag, startPoint x: 1006, startPoint y: 569, endPoint x: 872, endPoint y: 562, distance: 134.2
click at [1003, 590] on textarea "." at bounding box center [1213, 602] width 562 height 78
drag, startPoint x: 1003, startPoint y: 590, endPoint x: 996, endPoint y: 598, distance: 10.6
click at [1003, 591] on textarea "." at bounding box center [1213, 602] width 562 height 78
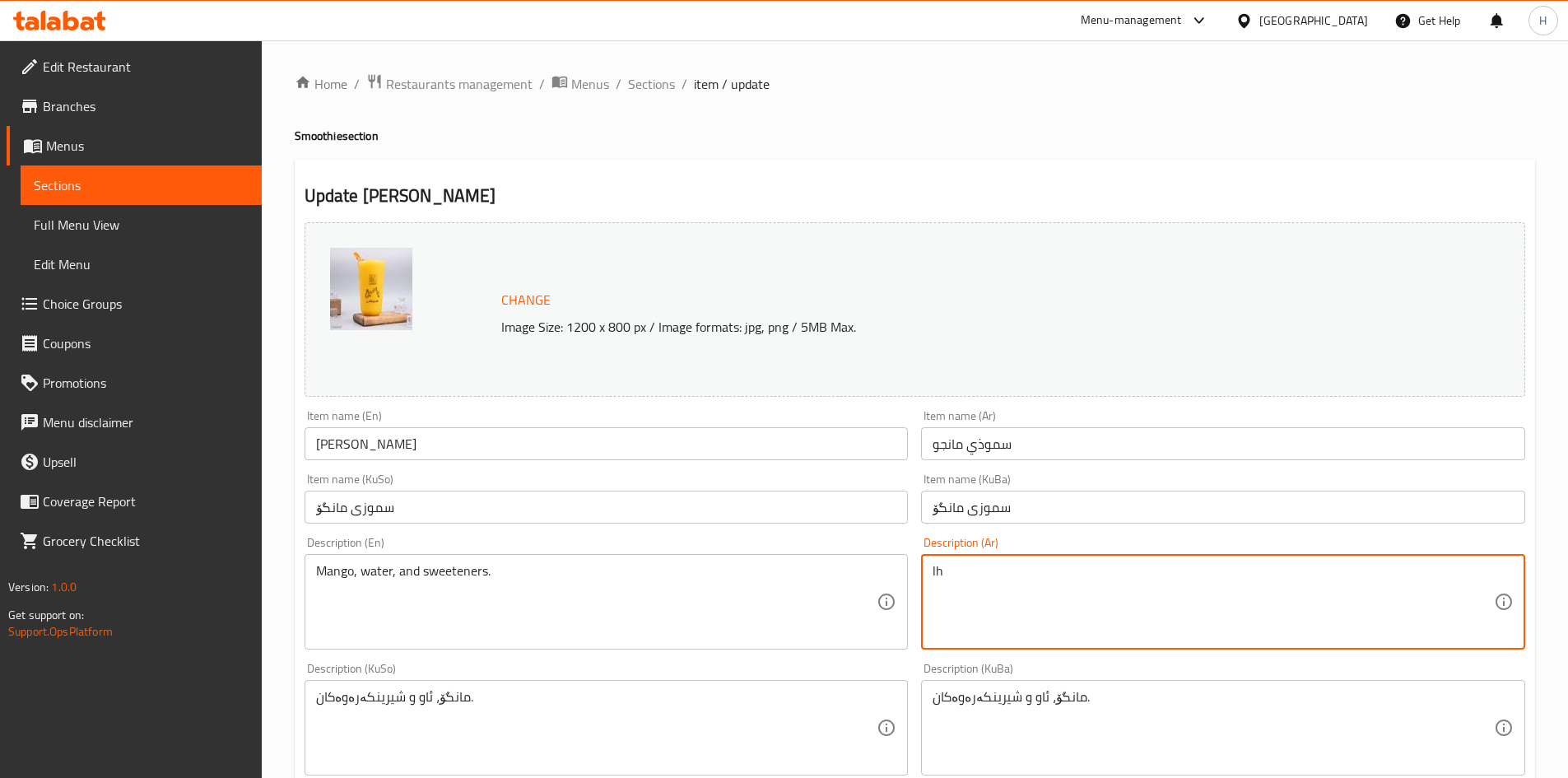
type textarea "l"
type textarea "مانجو وحليب"
click at [1061, 527] on div "Item name (KuBa) سموزی مانگۆ Item name (KuBa)" at bounding box center [1223, 499] width 617 height 64
click at [1012, 595] on textarea "مانجو وحليب" at bounding box center [1213, 602] width 562 height 78
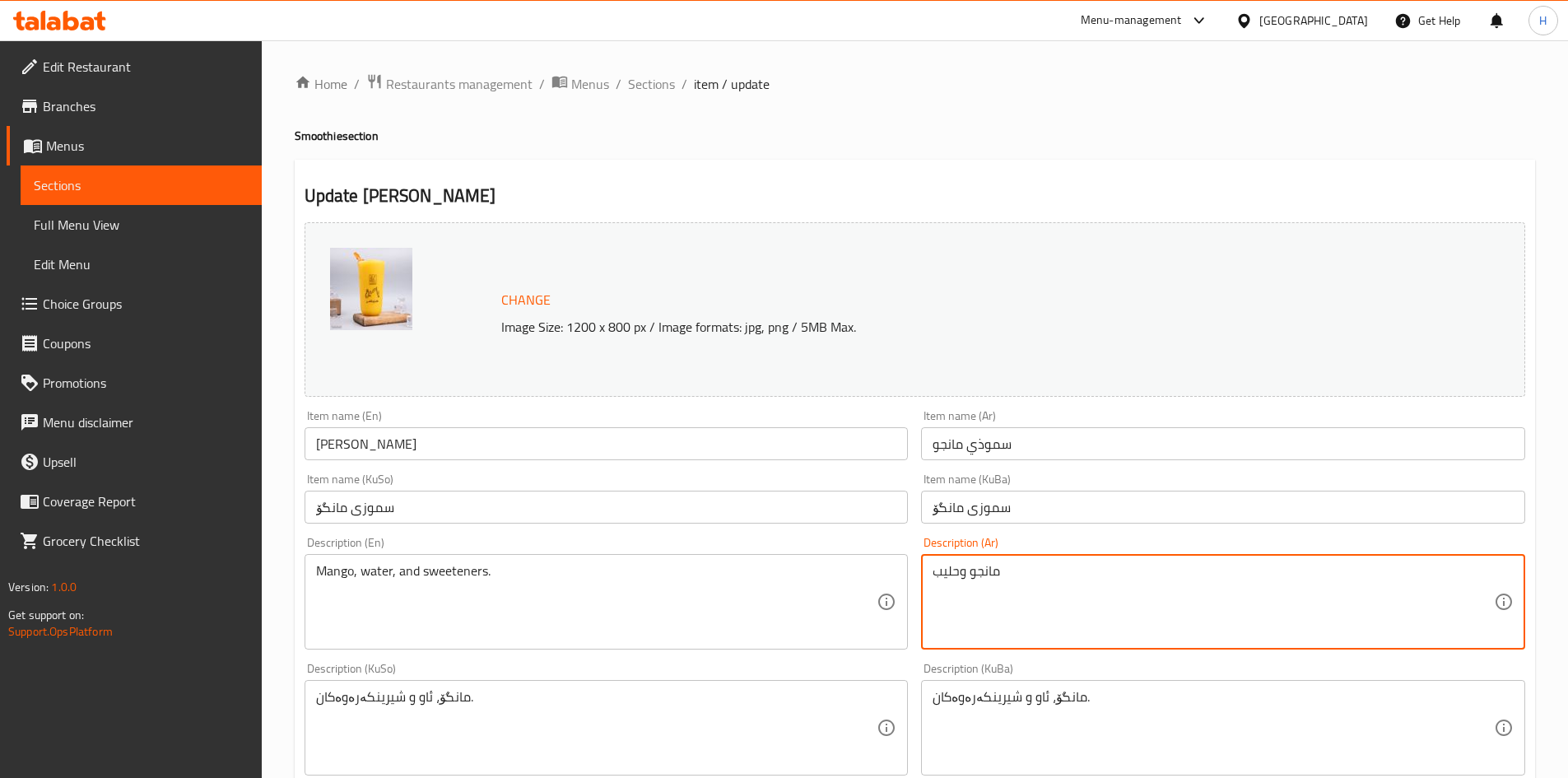
click at [1012, 595] on textarea "مانجو وحليب" at bounding box center [1213, 602] width 562 height 78
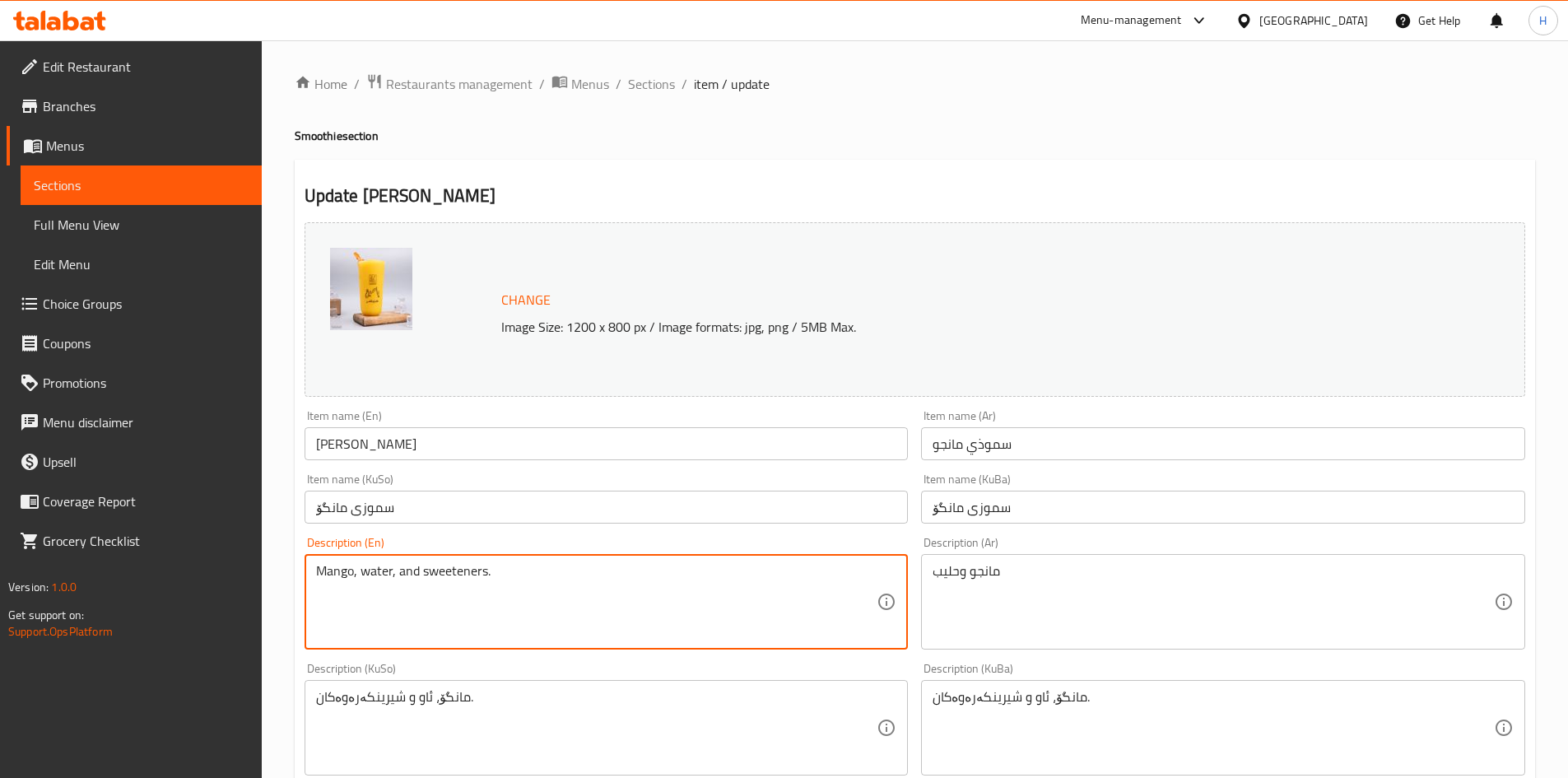
click at [528, 615] on textarea "Mango, water, and sweeteners." at bounding box center [597, 602] width 562 height 78
paste textarea "and milk"
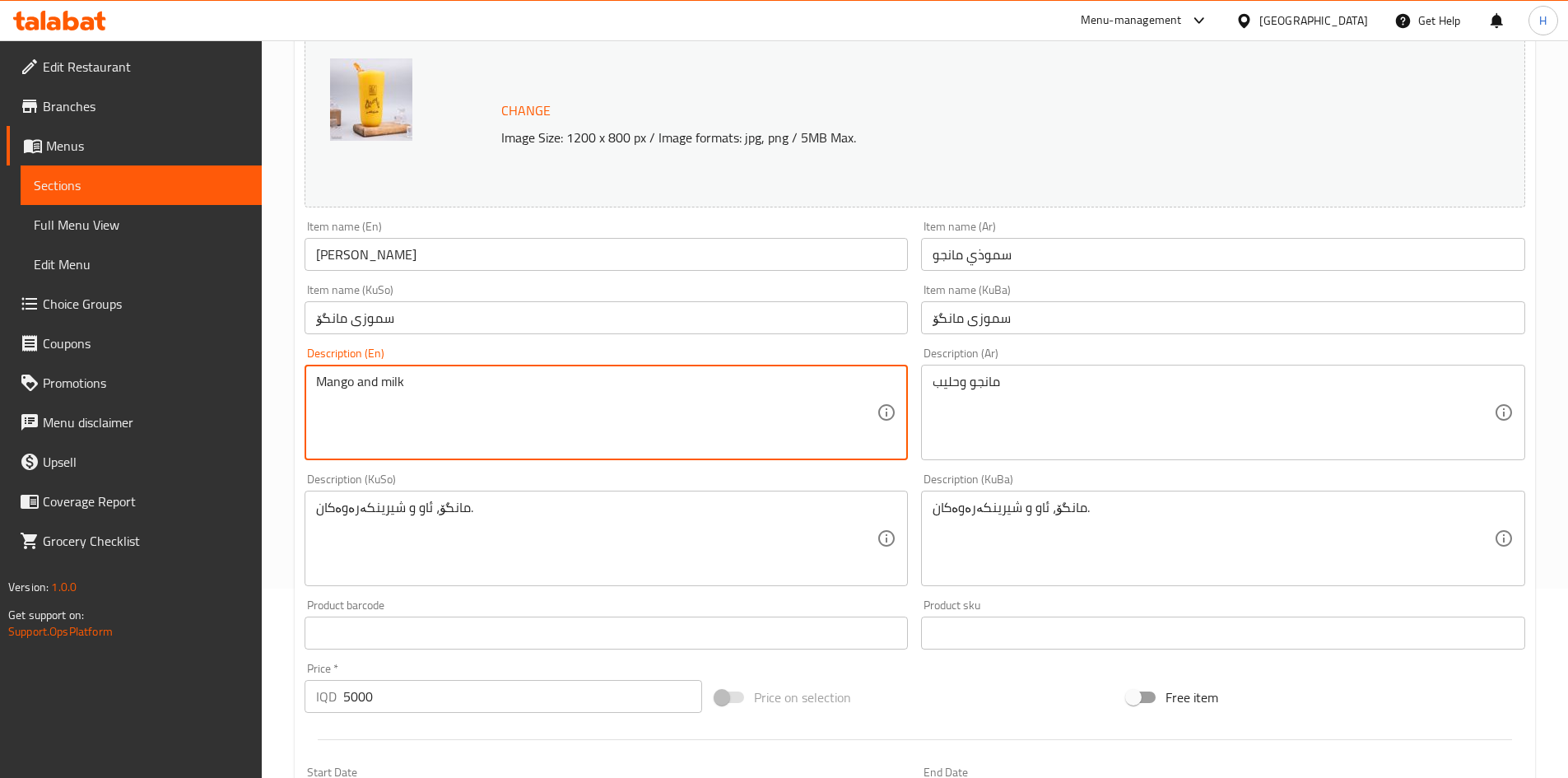
scroll to position [411, 0]
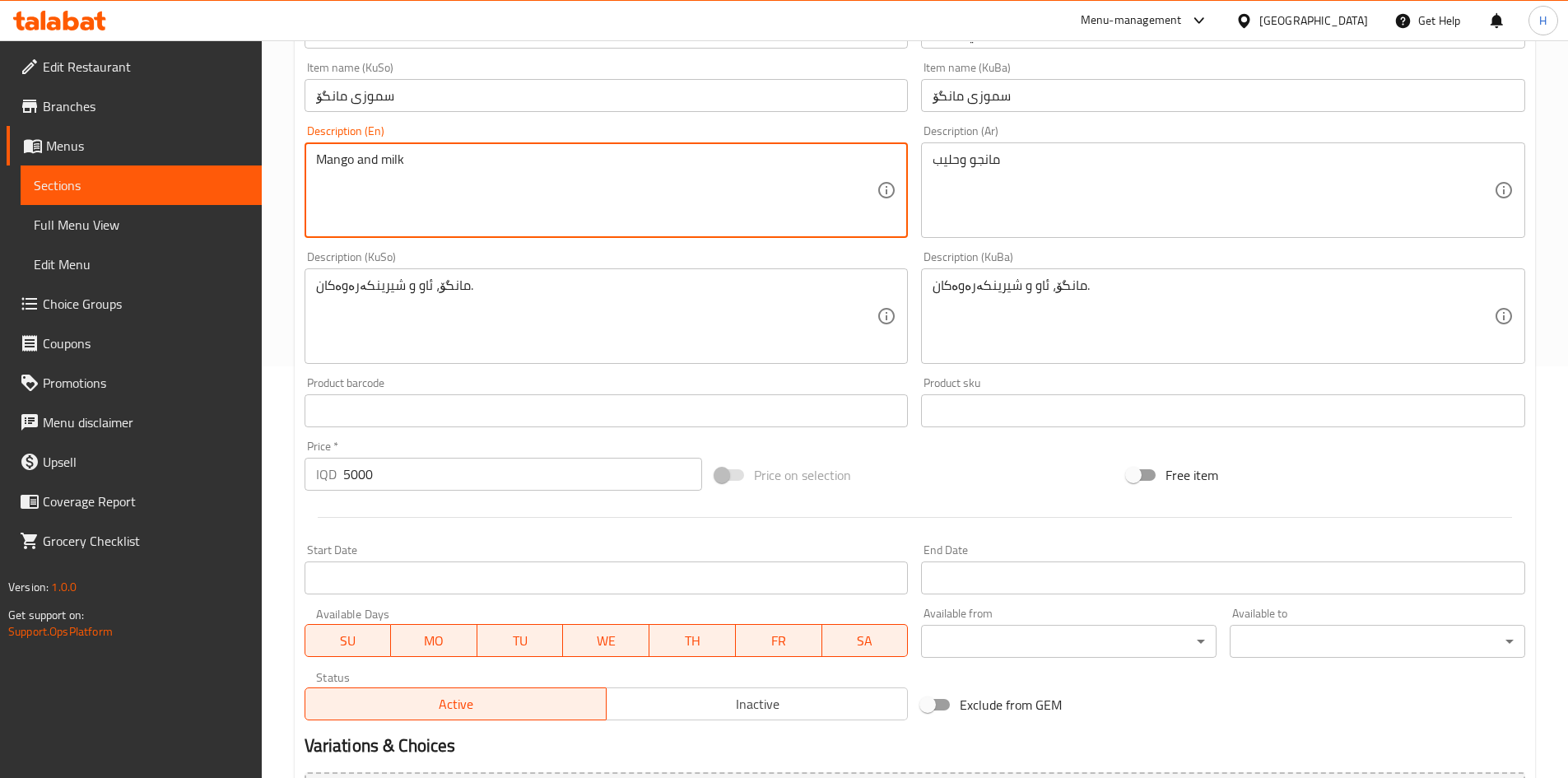
click at [379, 157] on textarea "Mango and milk" at bounding box center [597, 190] width 562 height 78
type textarea "Mango and normal milk"
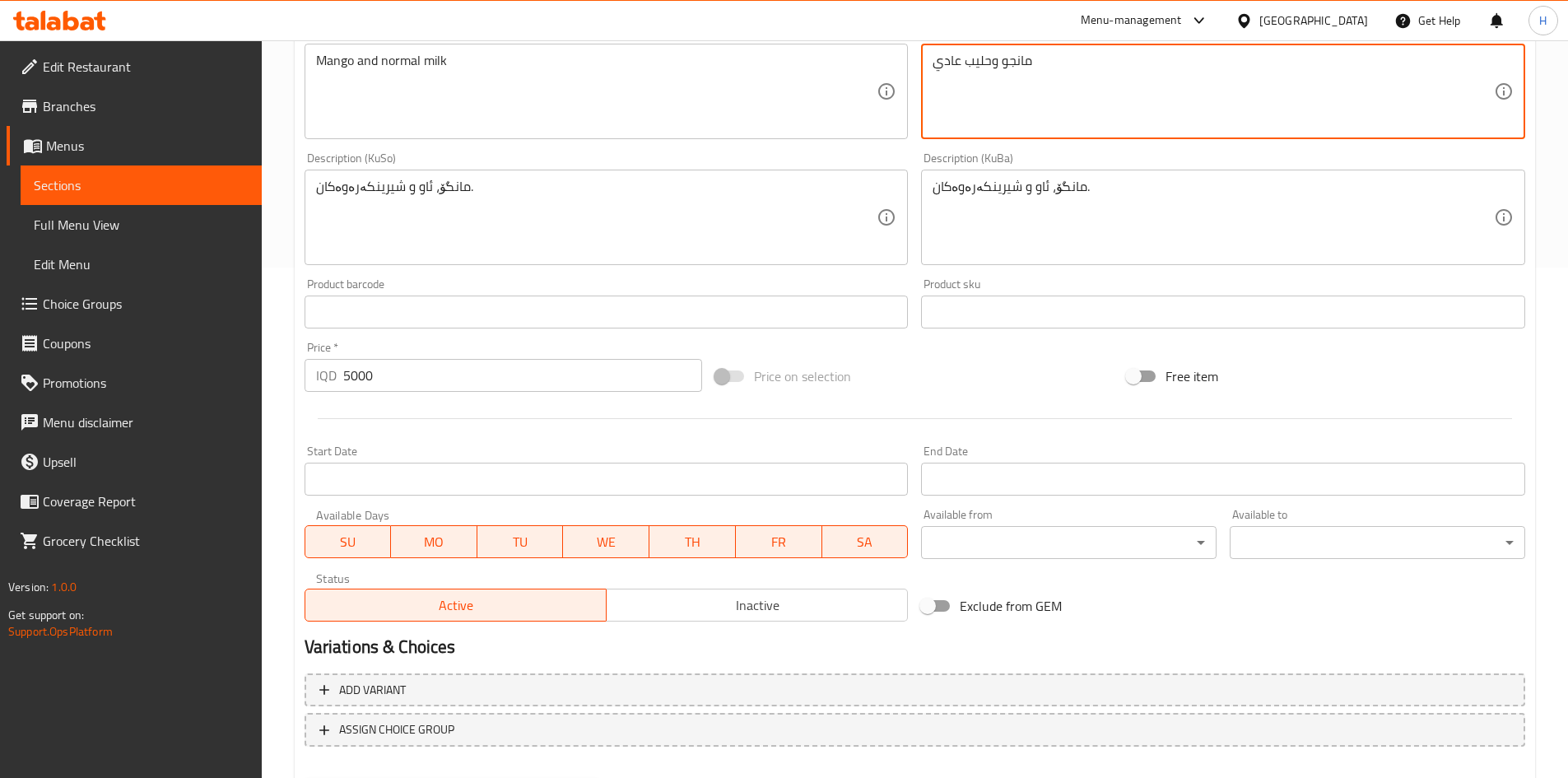
scroll to position [599, 0]
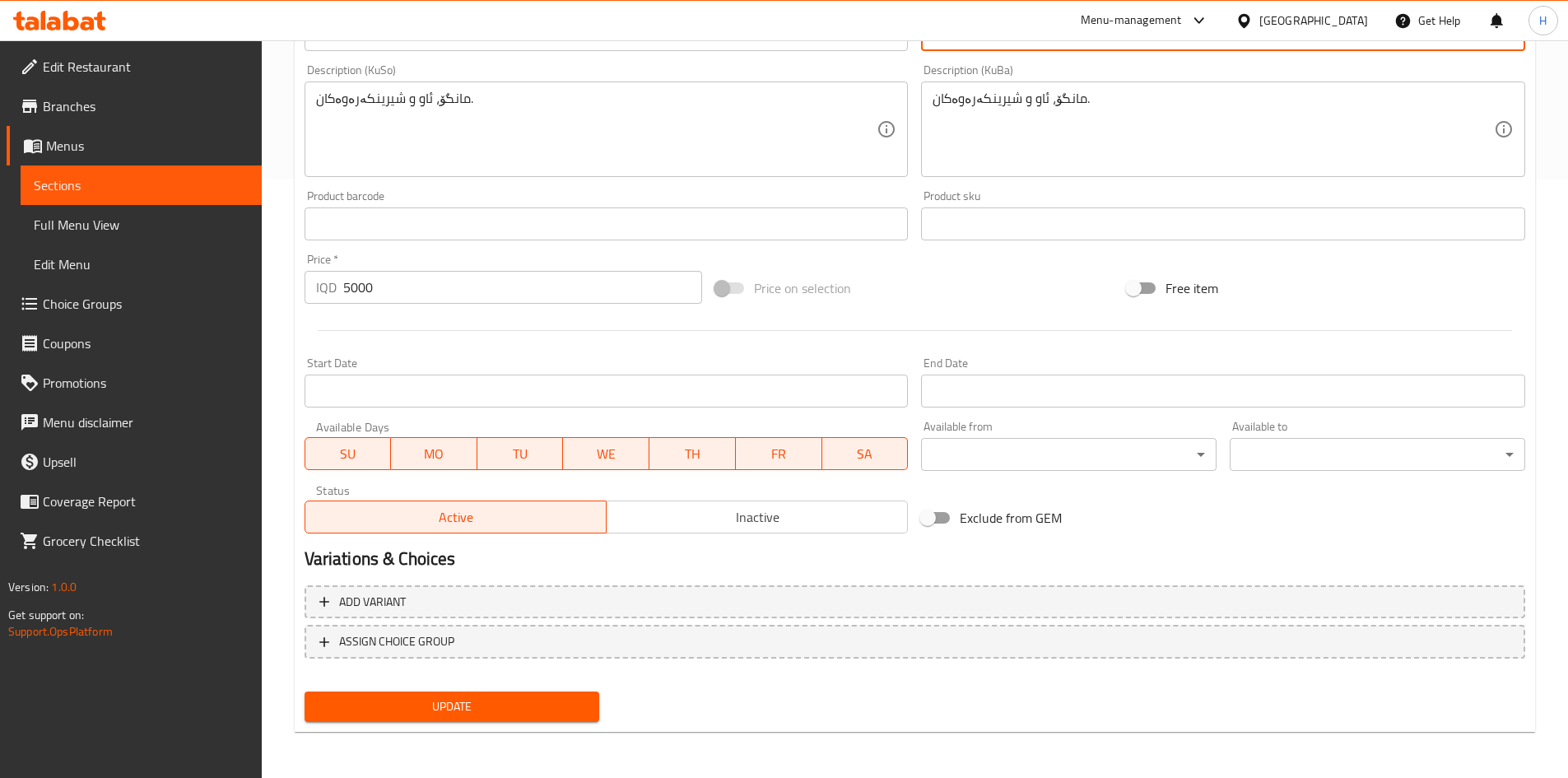
type textarea "مانجو وحليب عادي"
click at [541, 698] on span "Update" at bounding box center [452, 707] width 269 height 21
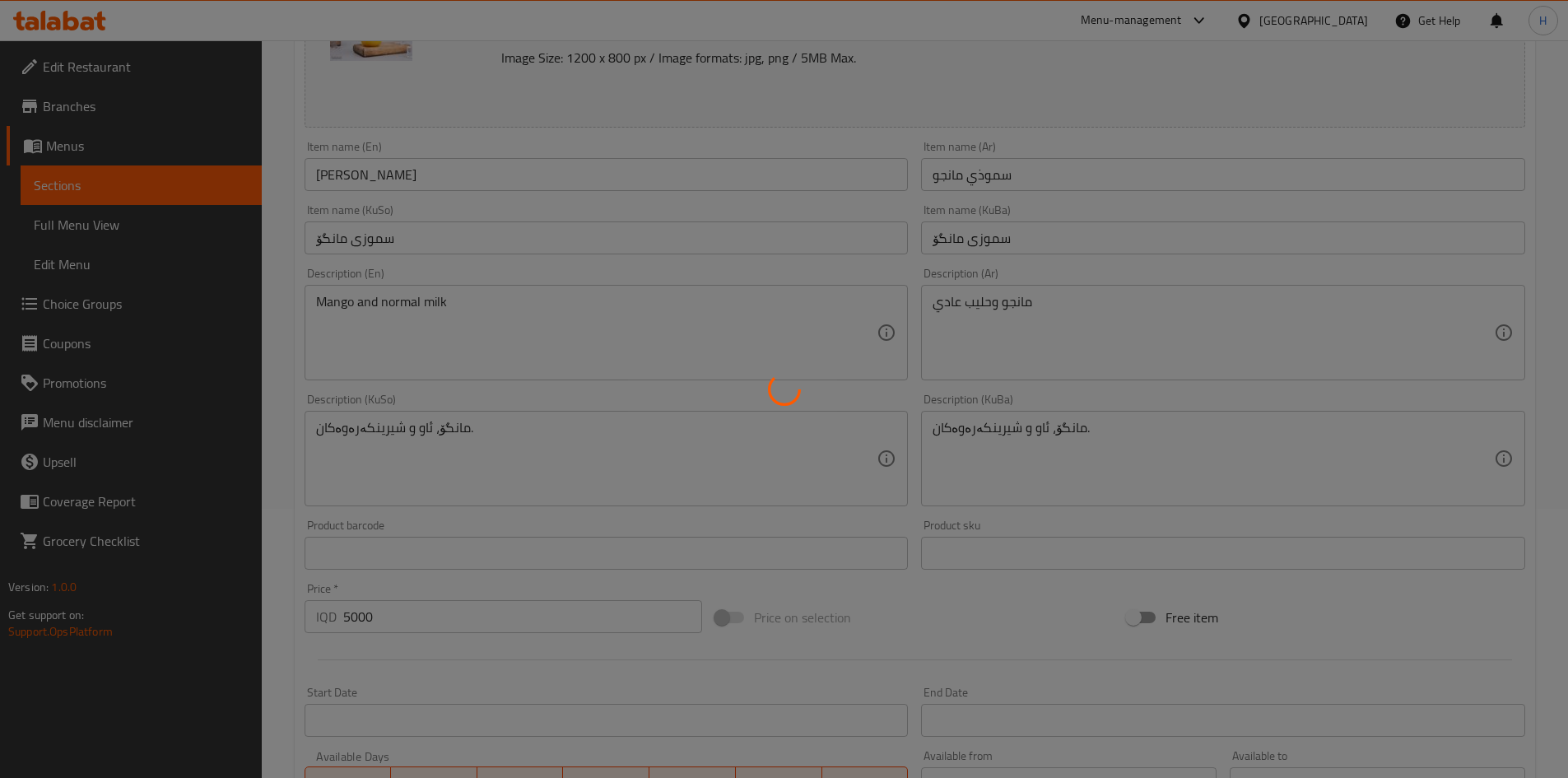
scroll to position [0, 0]
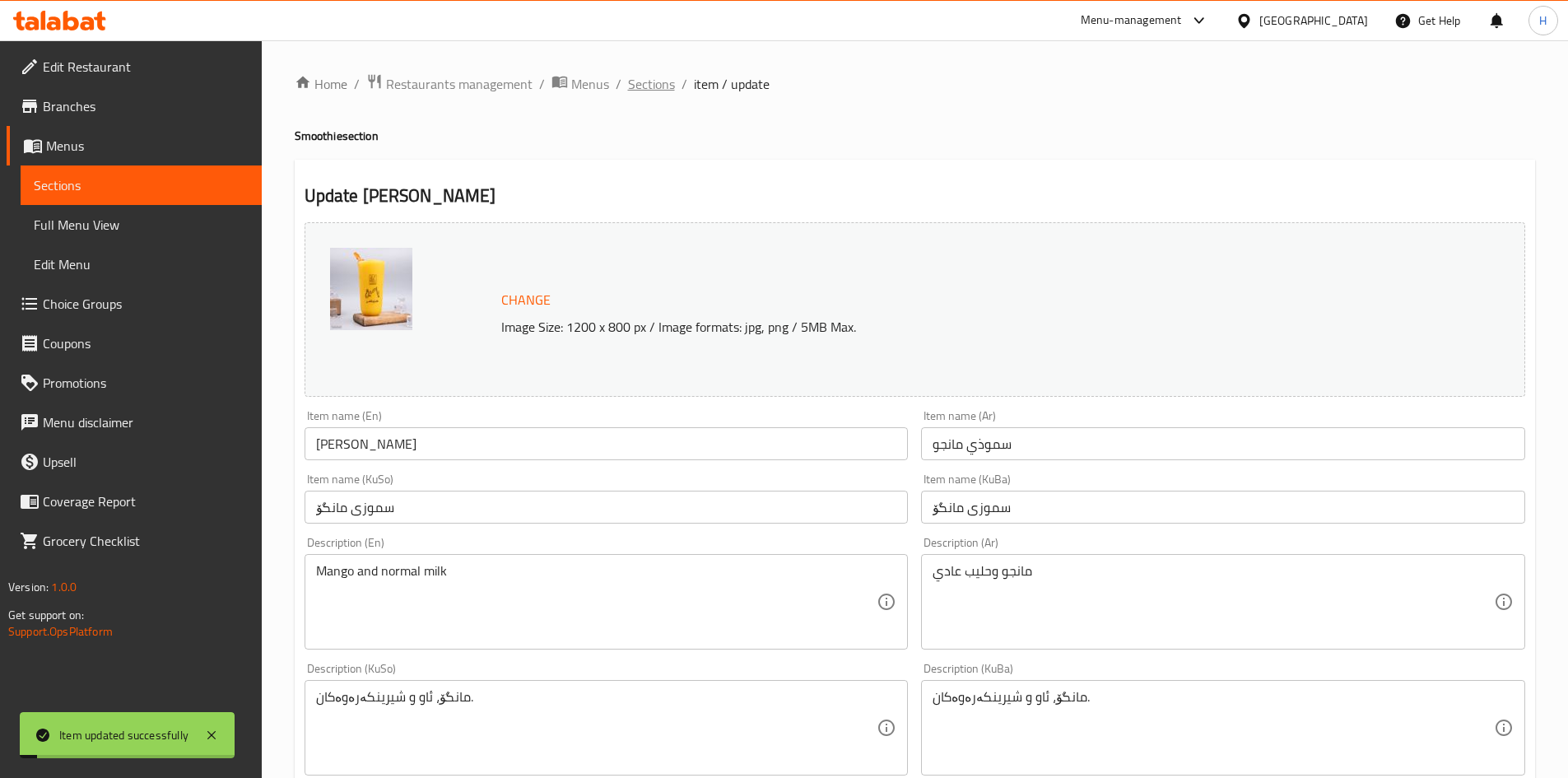
click at [643, 74] on span "Sections" at bounding box center [651, 83] width 47 height 20
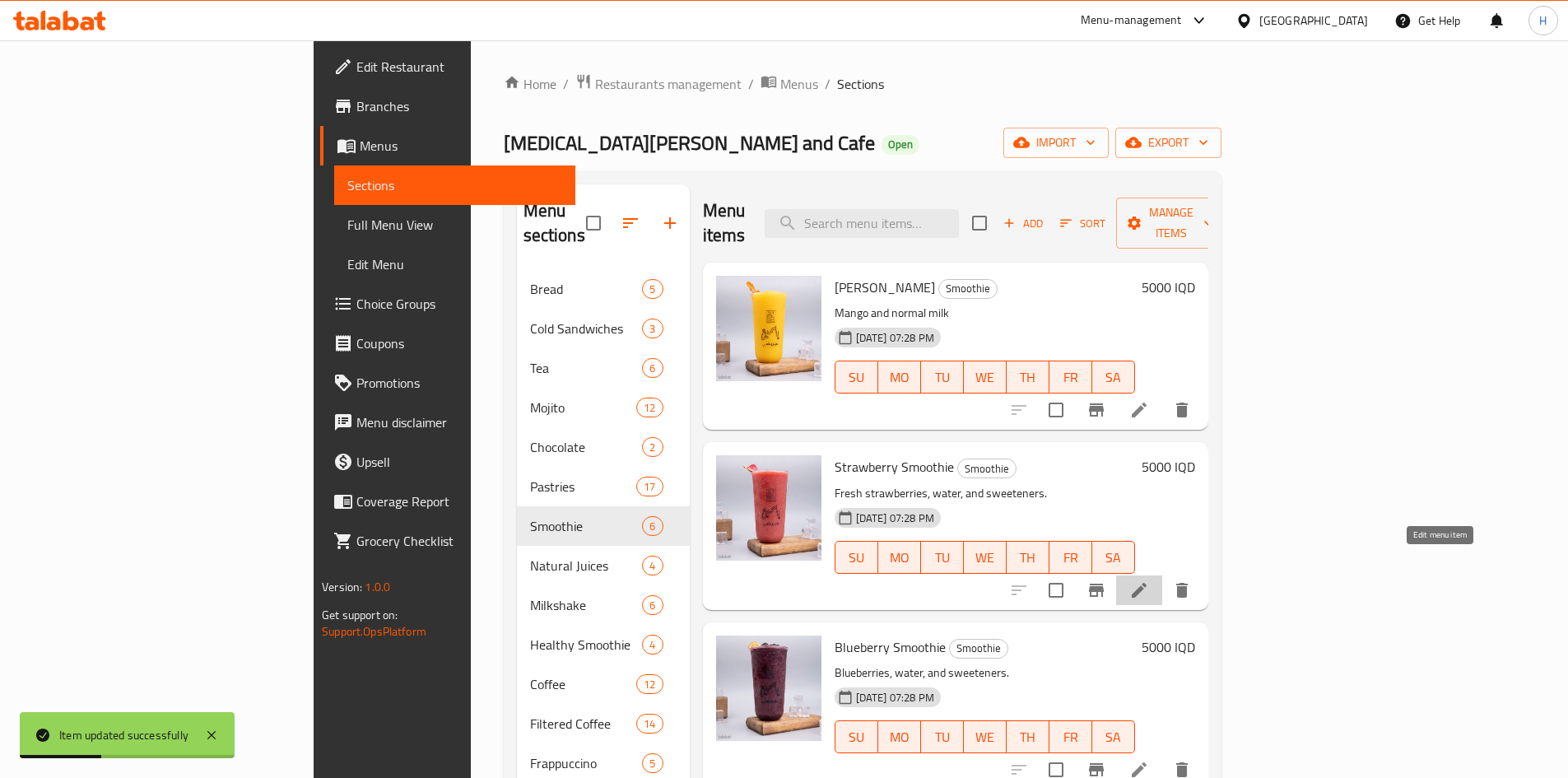
click at [1149, 580] on icon at bounding box center [1139, 590] width 20 height 20
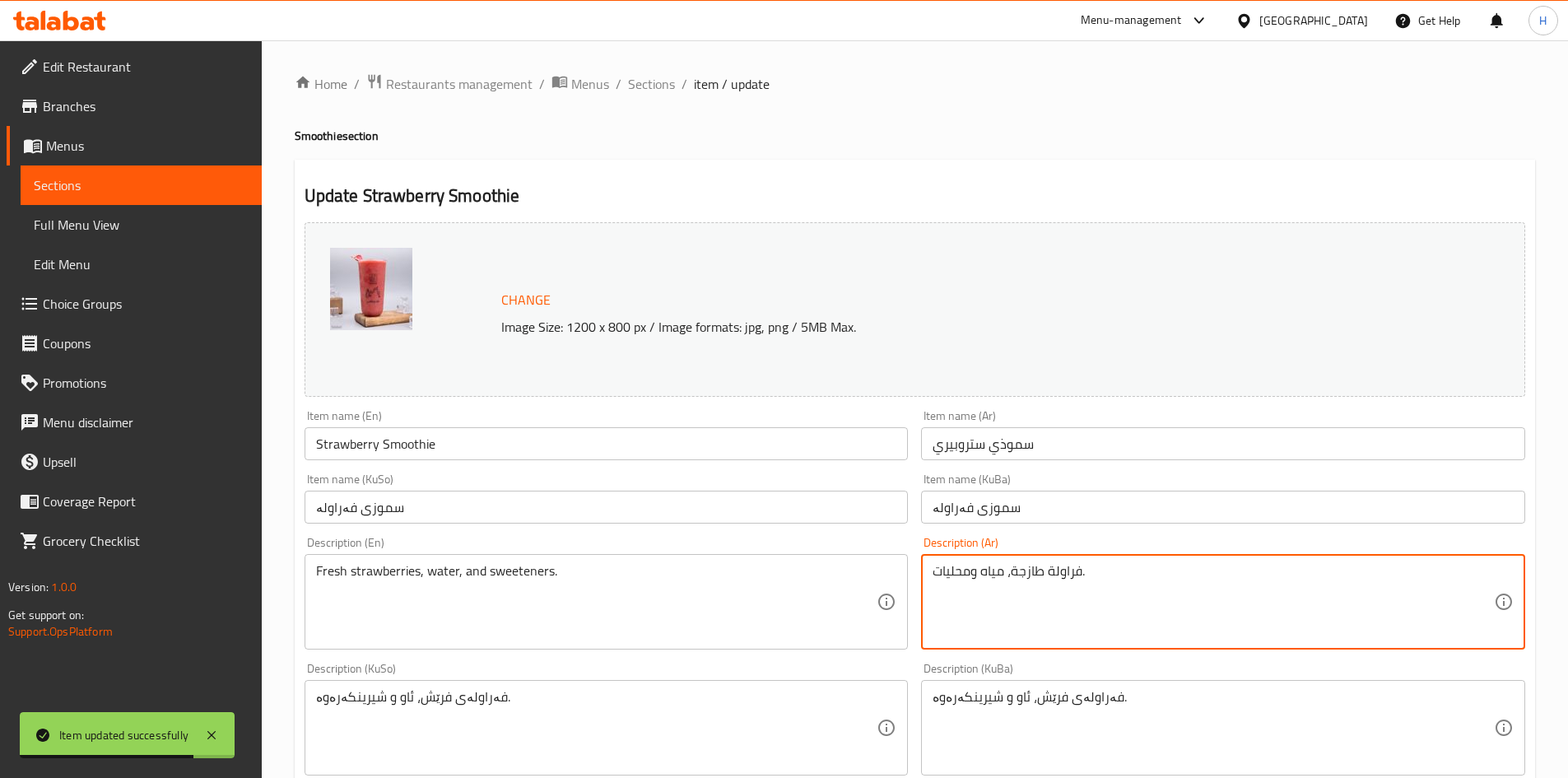
drag, startPoint x: 1010, startPoint y: 572, endPoint x: 868, endPoint y: 564, distance: 142.2
type textarea "فراولة طازجة وحليب عادي."
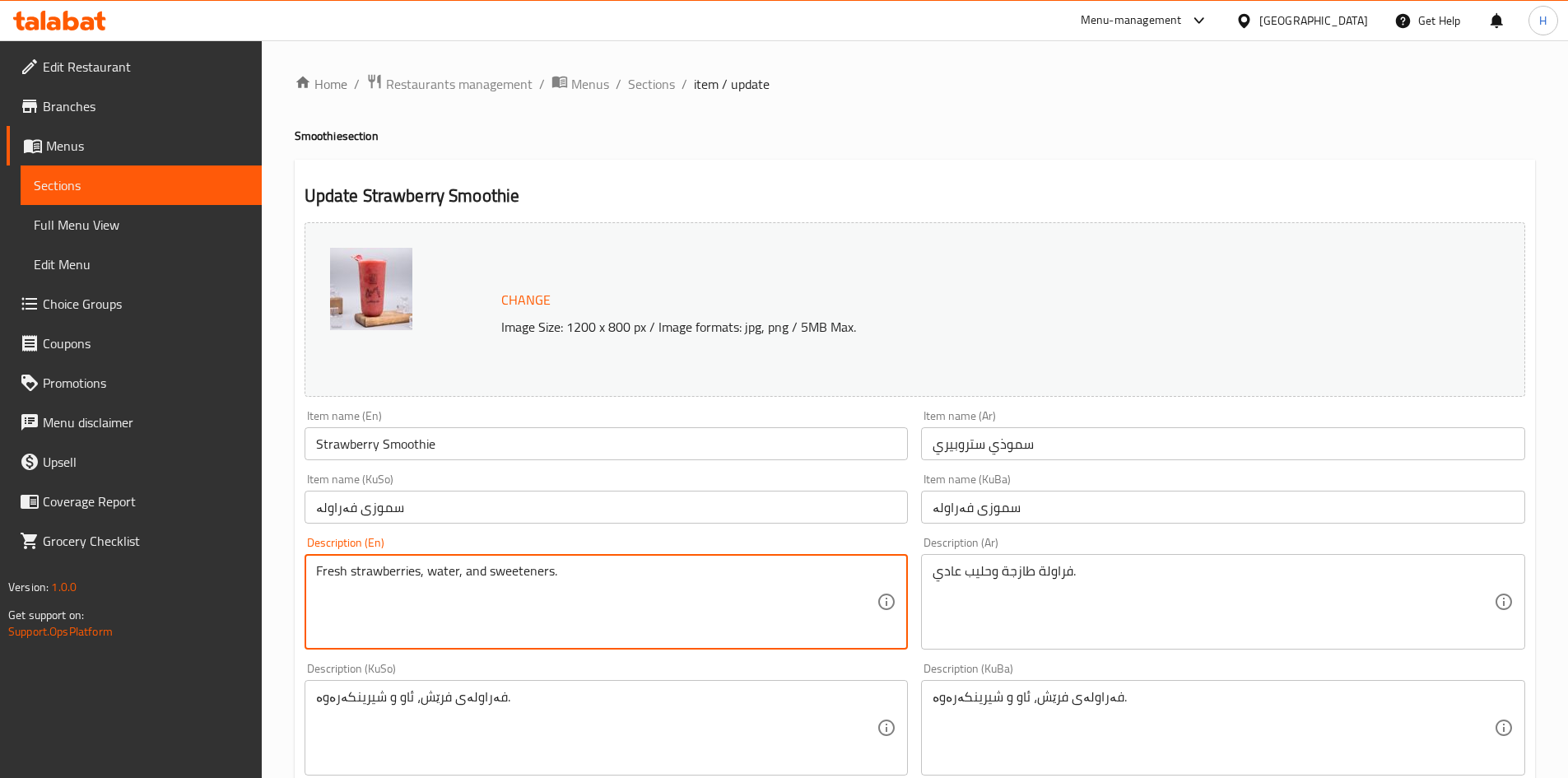
click at [497, 581] on textarea "Fresh strawberries, water, and sweeteners." at bounding box center [597, 602] width 562 height 78
paste textarea "Mango and milk"
click at [356, 432] on input "Strawberry Smoothie" at bounding box center [607, 444] width 605 height 33
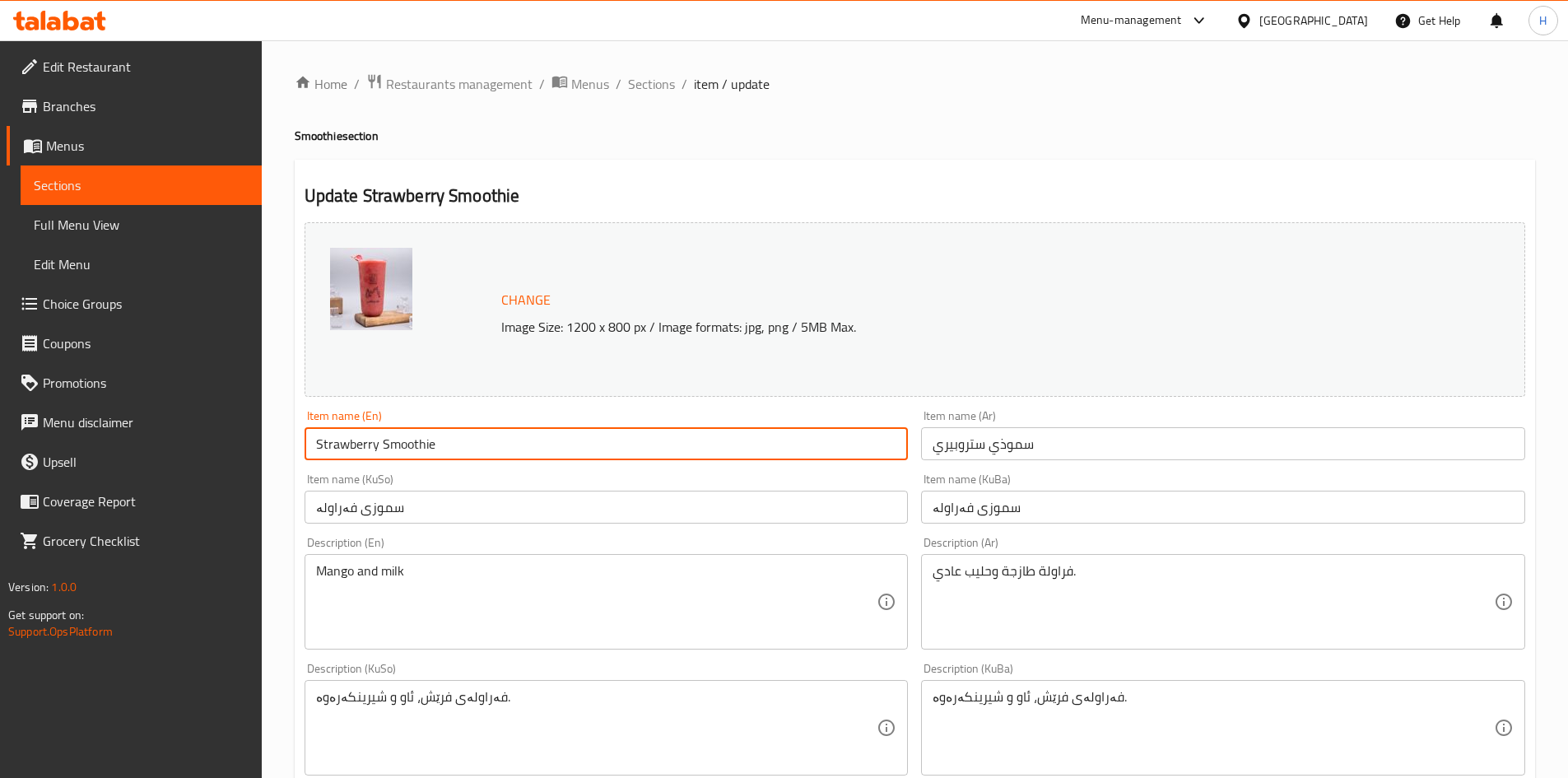
click at [356, 432] on input "Strawberry Smoothie" at bounding box center [607, 444] width 605 height 33
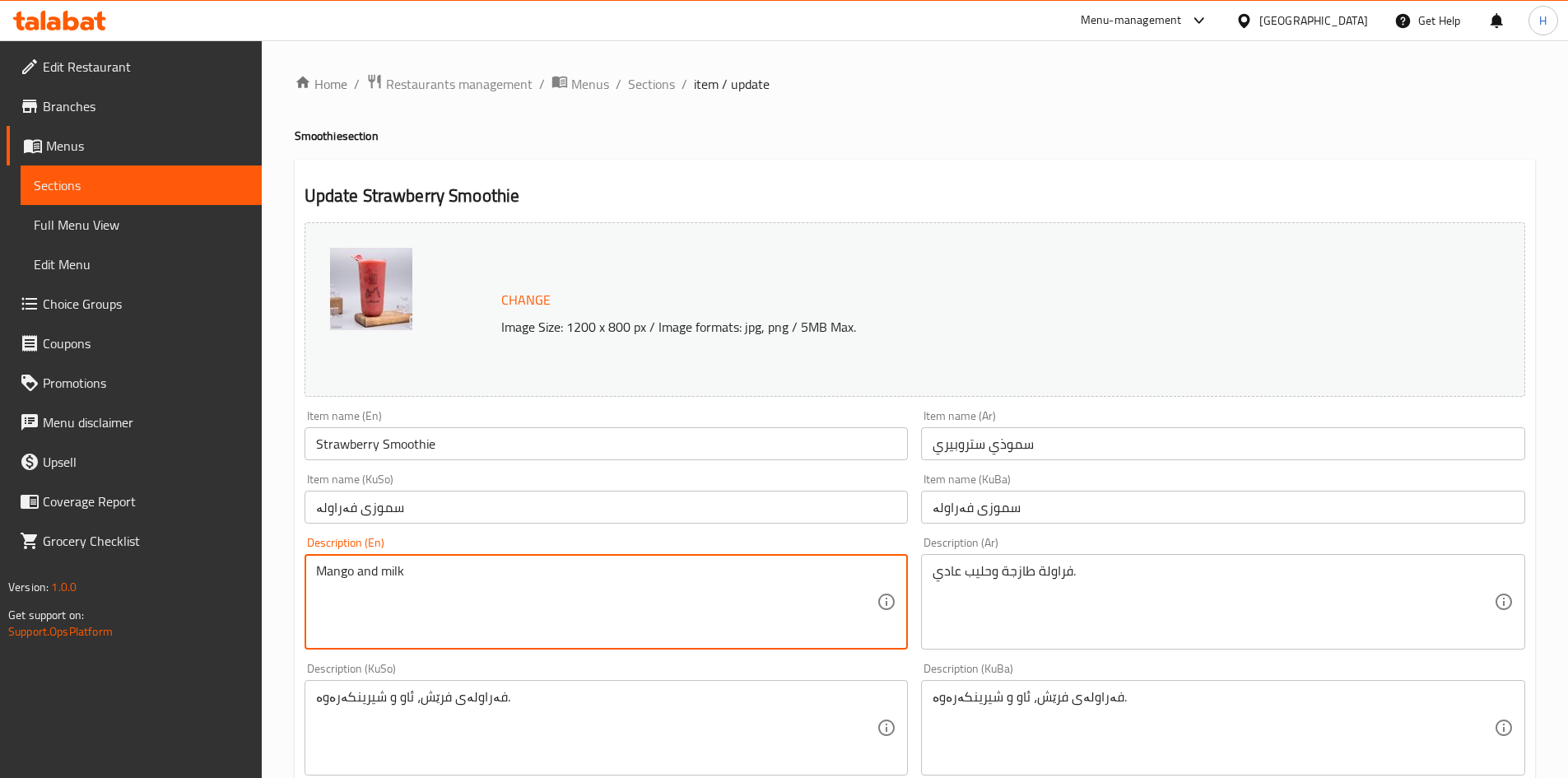
click at [335, 563] on textarea "Mango and milk" at bounding box center [597, 602] width 562 height 78
paste textarea "Strawberry"
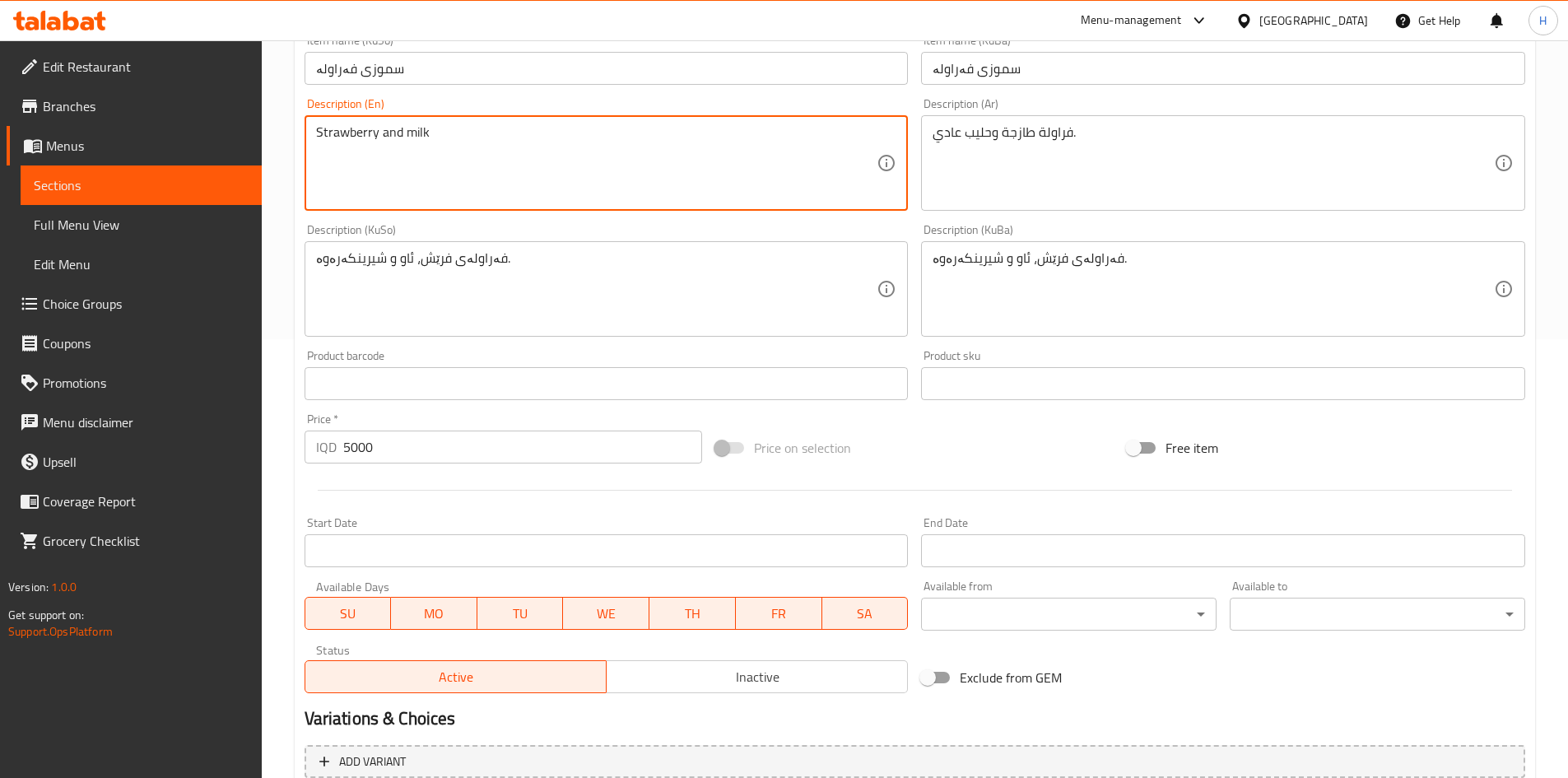
scroll to position [599, 0]
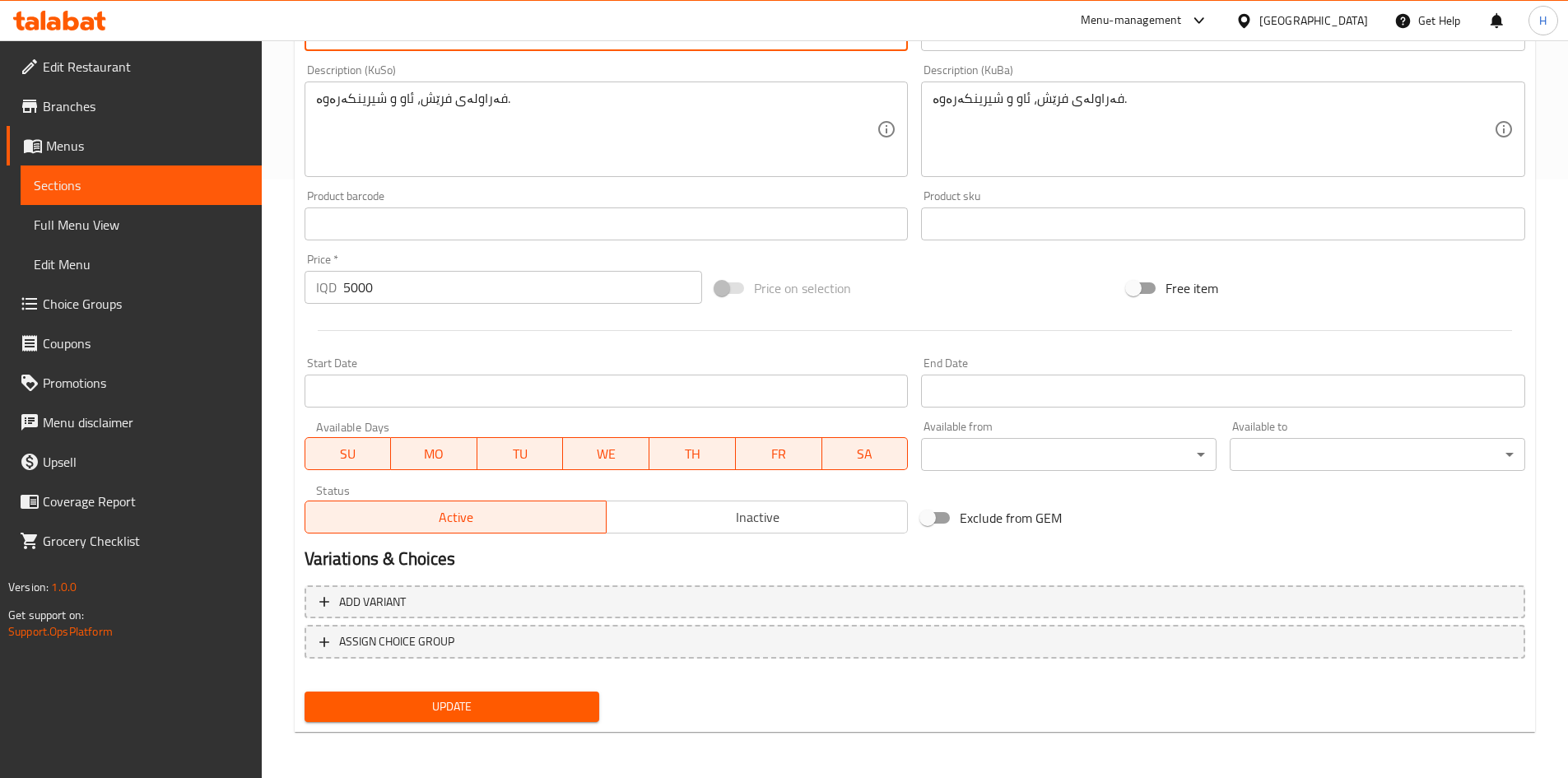
type textarea "Strawberry and milk"
click at [454, 702] on span "Update" at bounding box center [452, 707] width 269 height 21
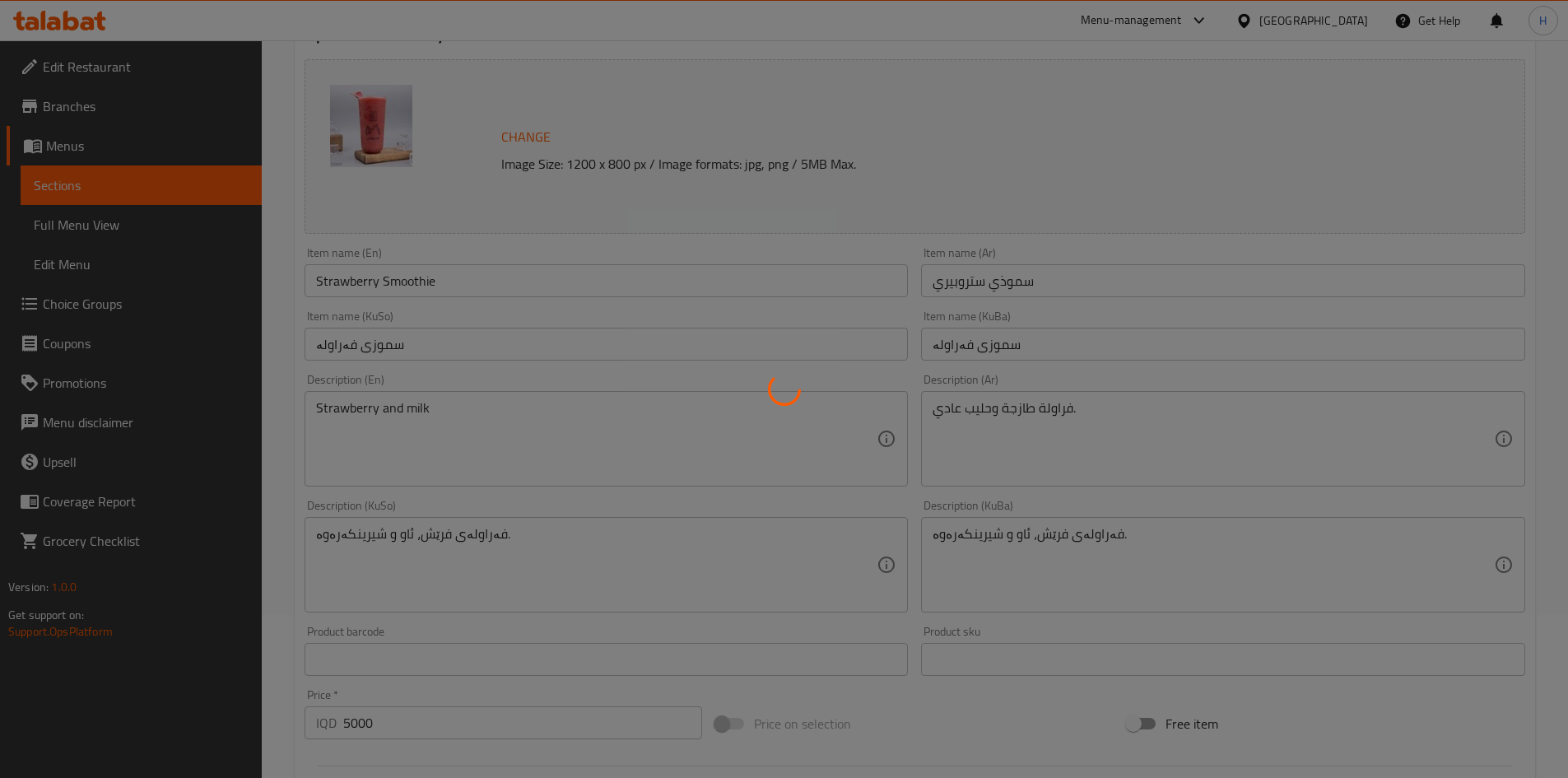
scroll to position [0, 0]
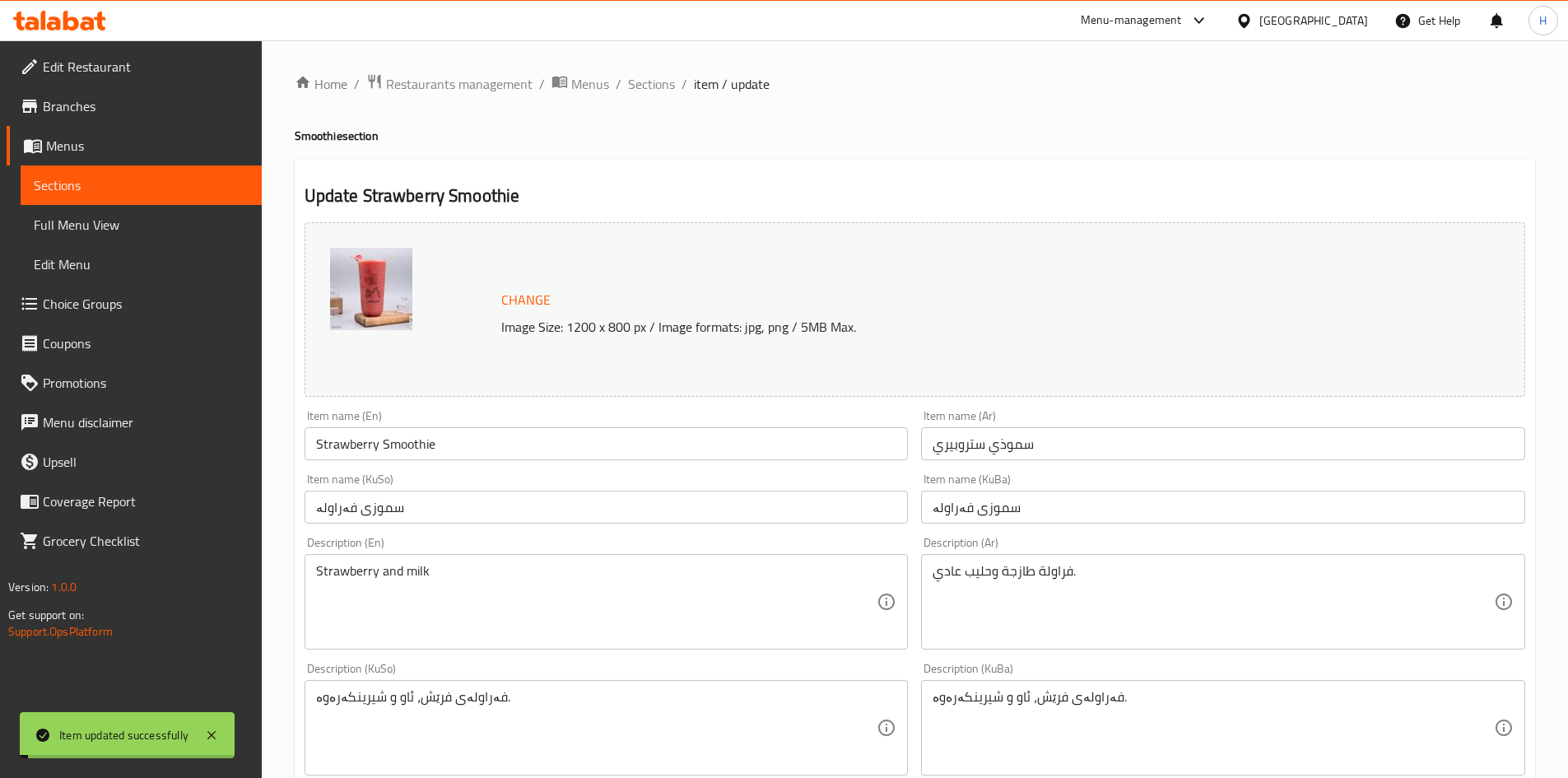
click at [639, 85] on span "Sections" at bounding box center [651, 83] width 47 height 20
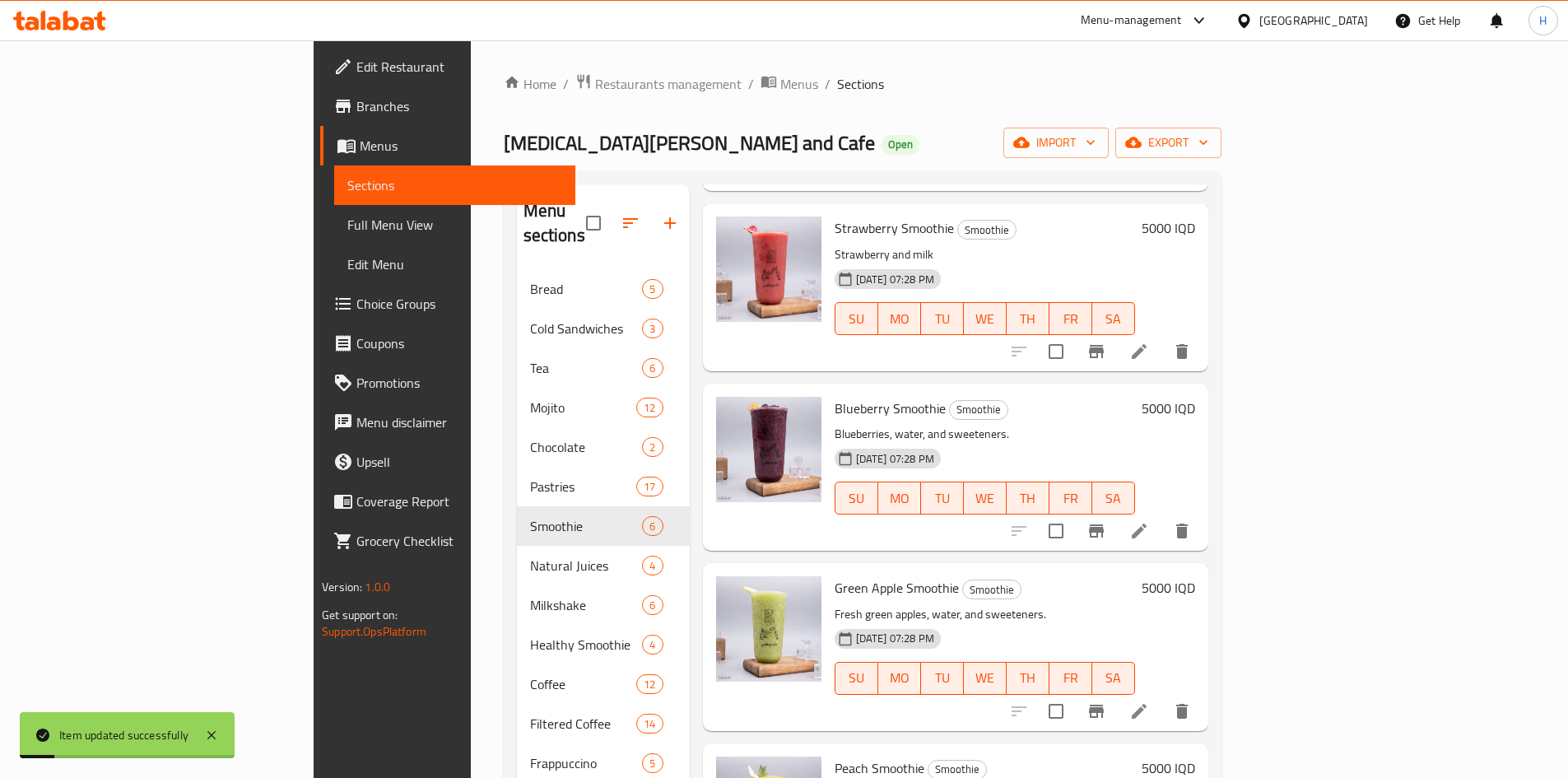
scroll to position [247, 0]
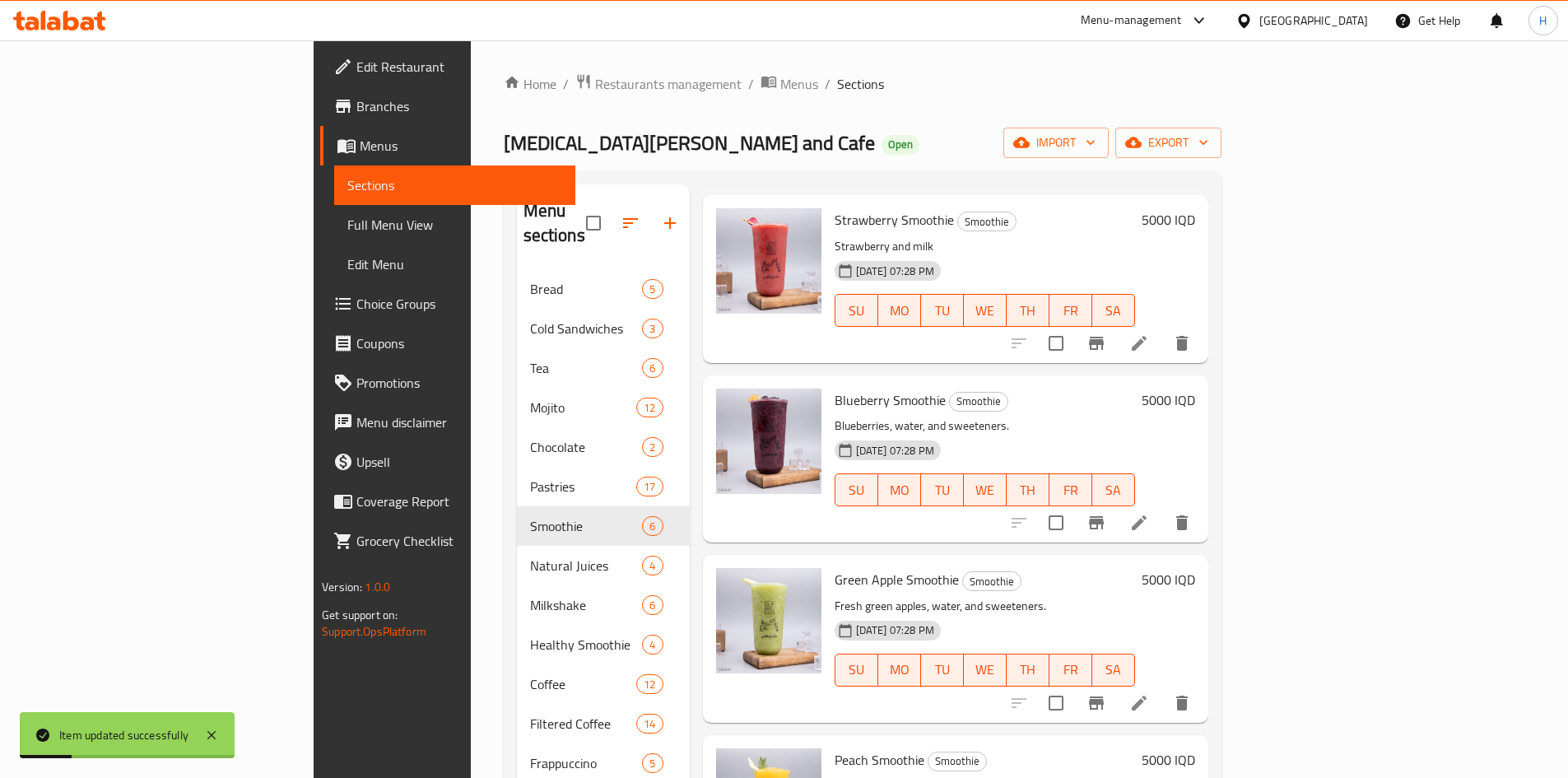
click at [1163, 508] on li at bounding box center [1140, 522] width 46 height 30
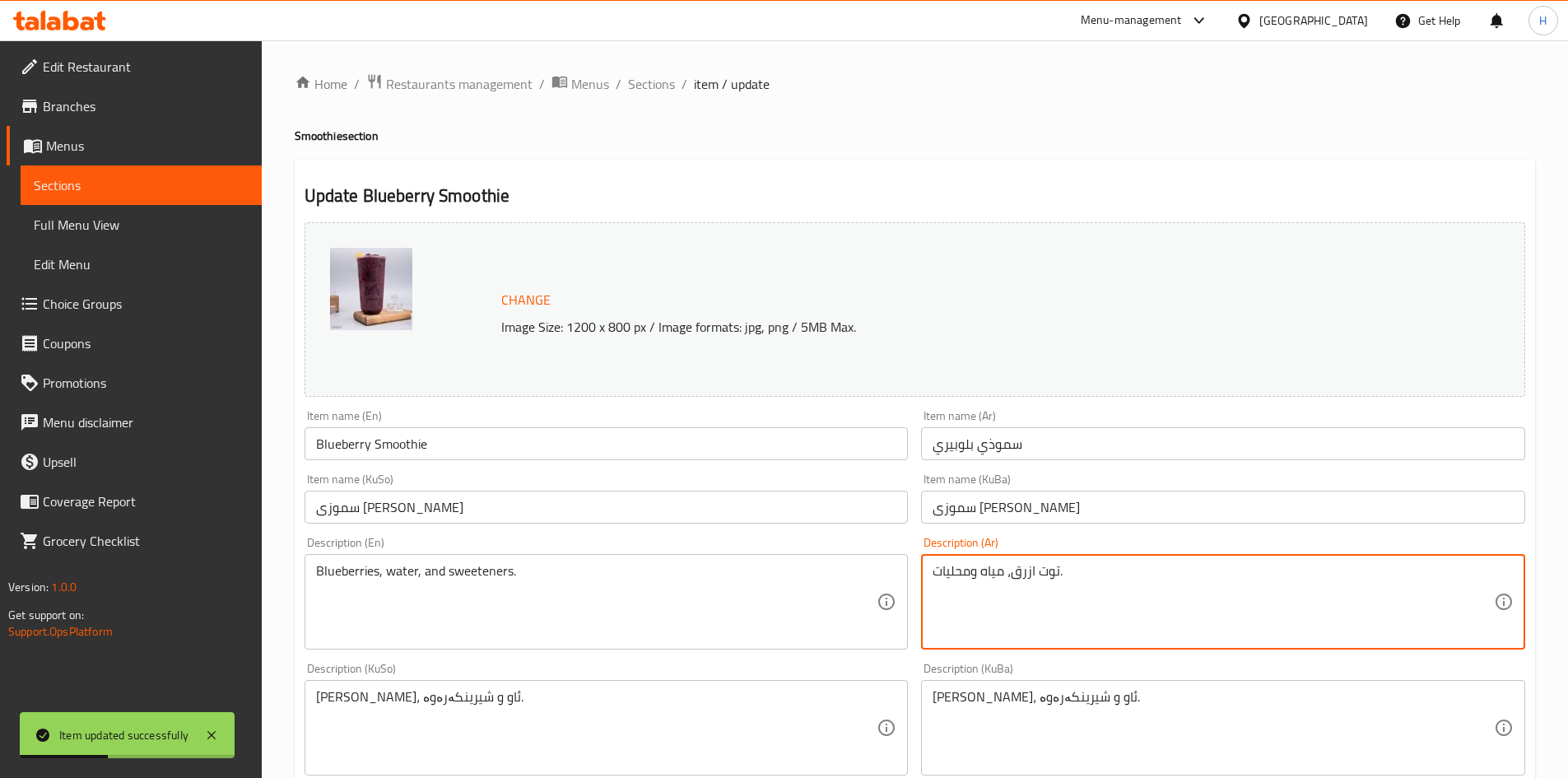
drag, startPoint x: 1009, startPoint y: 573, endPoint x: 802, endPoint y: 562, distance: 207.3
drag, startPoint x: 1042, startPoint y: 588, endPoint x: 1019, endPoint y: 581, distance: 24.0
click at [1019, 581] on textarea "توت ازرق وحليب." at bounding box center [1213, 602] width 562 height 78
click at [1019, 581] on textarea "توت ازرق وحليب" at bounding box center [1213, 602] width 562 height 78
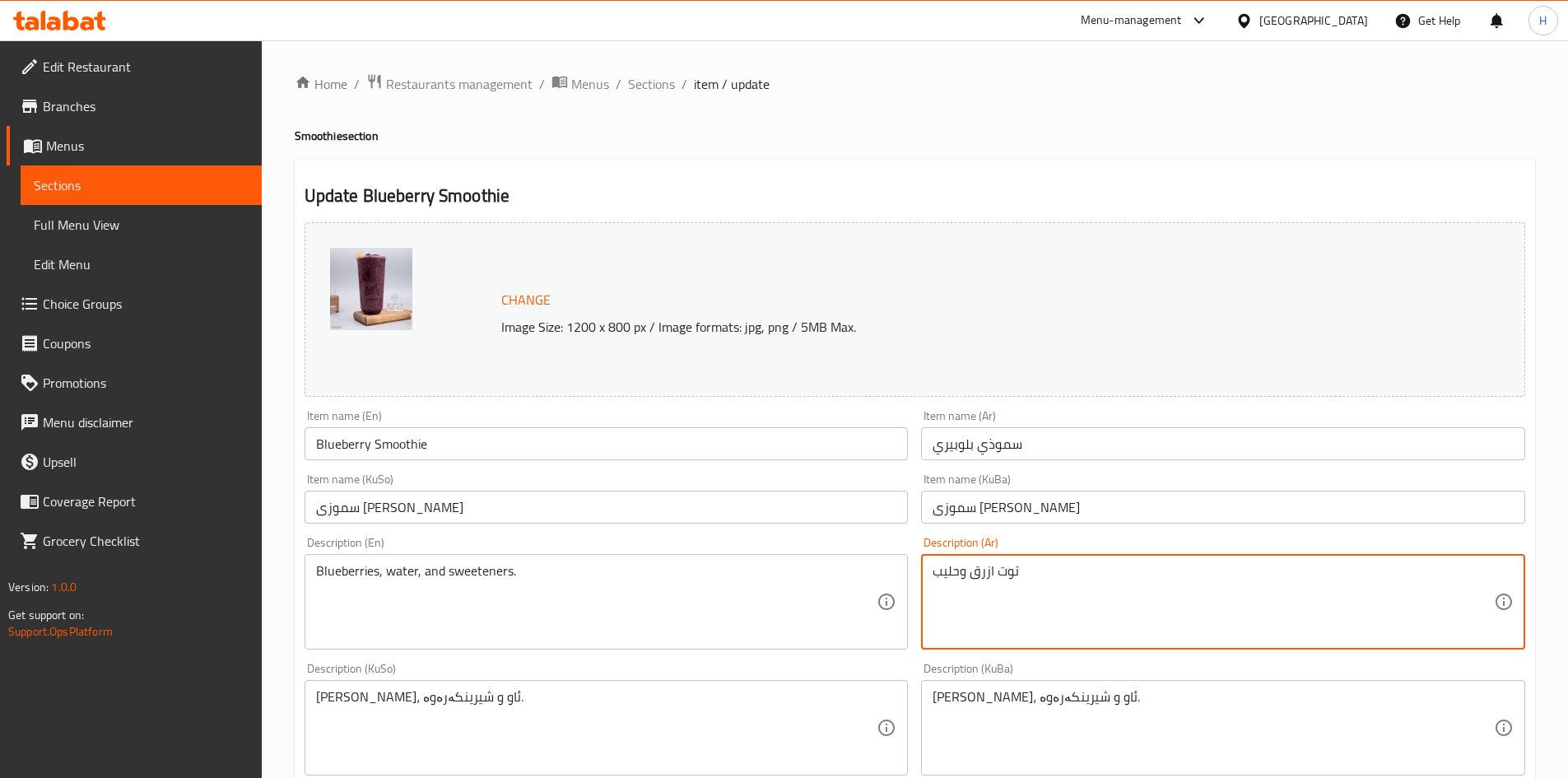
click at [1019, 581] on textarea "توت ازرق وحليب" at bounding box center [1213, 602] width 562 height 78
type textarea "توت ازرق وحليب"
click at [493, 607] on textarea "Blueberries, water, and sweeteners." at bounding box center [597, 602] width 562 height 78
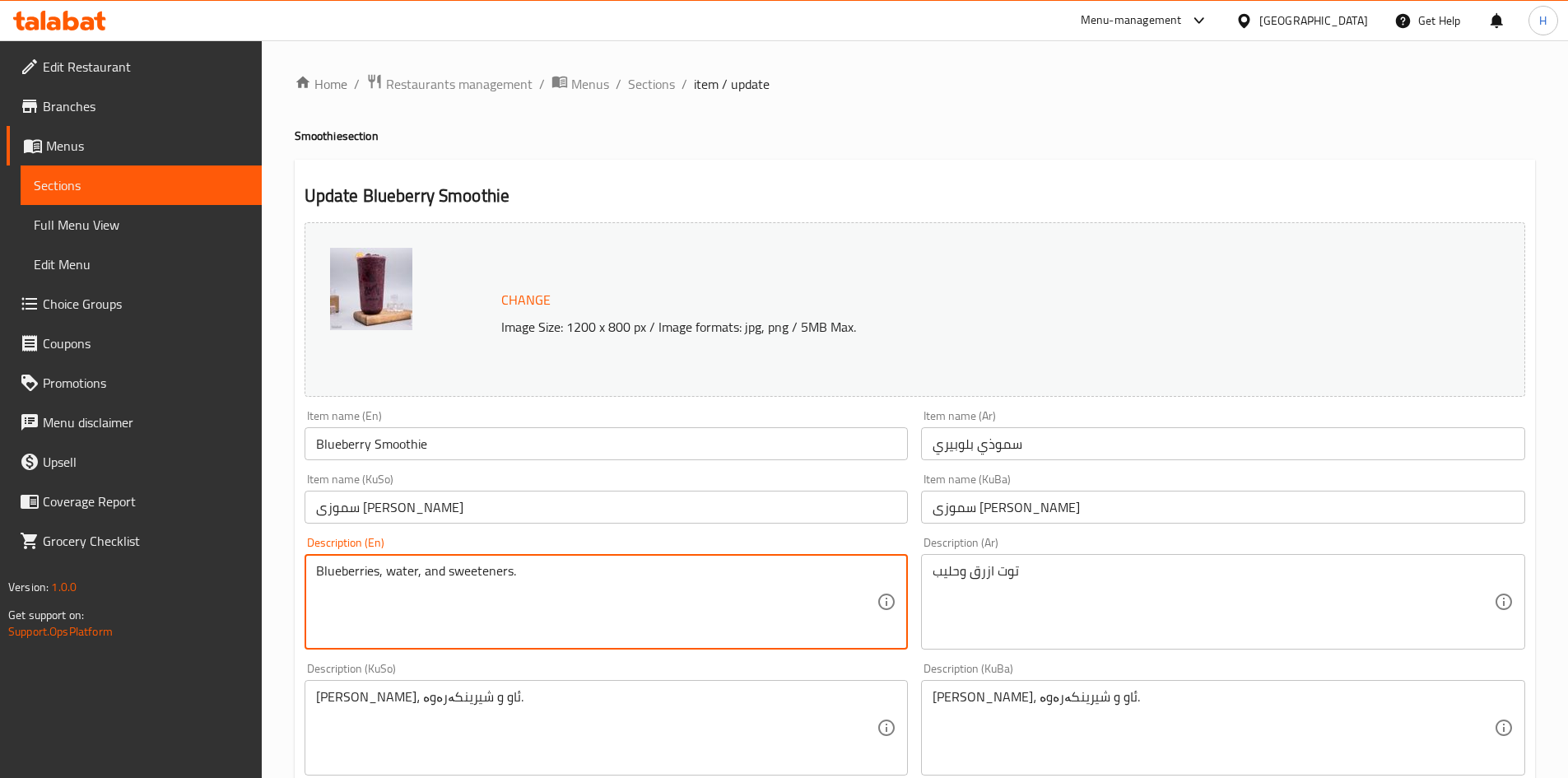
click at [493, 607] on textarea "Blueberries, water, and sweeteners." at bounding box center [597, 602] width 562 height 78
paste textarea "Mango and milk"
click at [342, 451] on input "Blueberry Smoothie" at bounding box center [607, 444] width 605 height 33
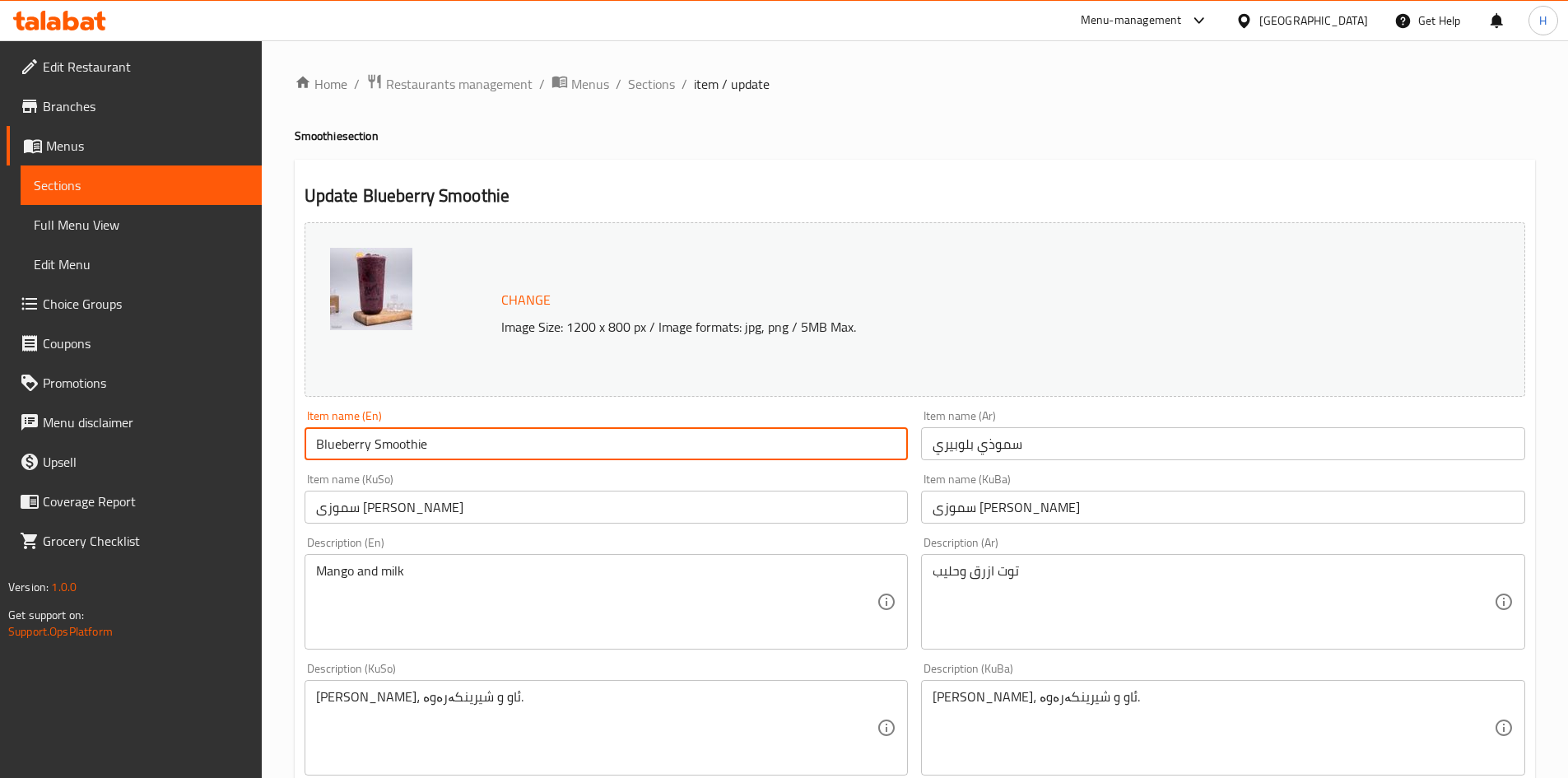
click at [342, 451] on input "Blueberry Smoothie" at bounding box center [607, 444] width 605 height 33
click at [339, 560] on div "Mango and milk Description (En)" at bounding box center [607, 601] width 605 height 95
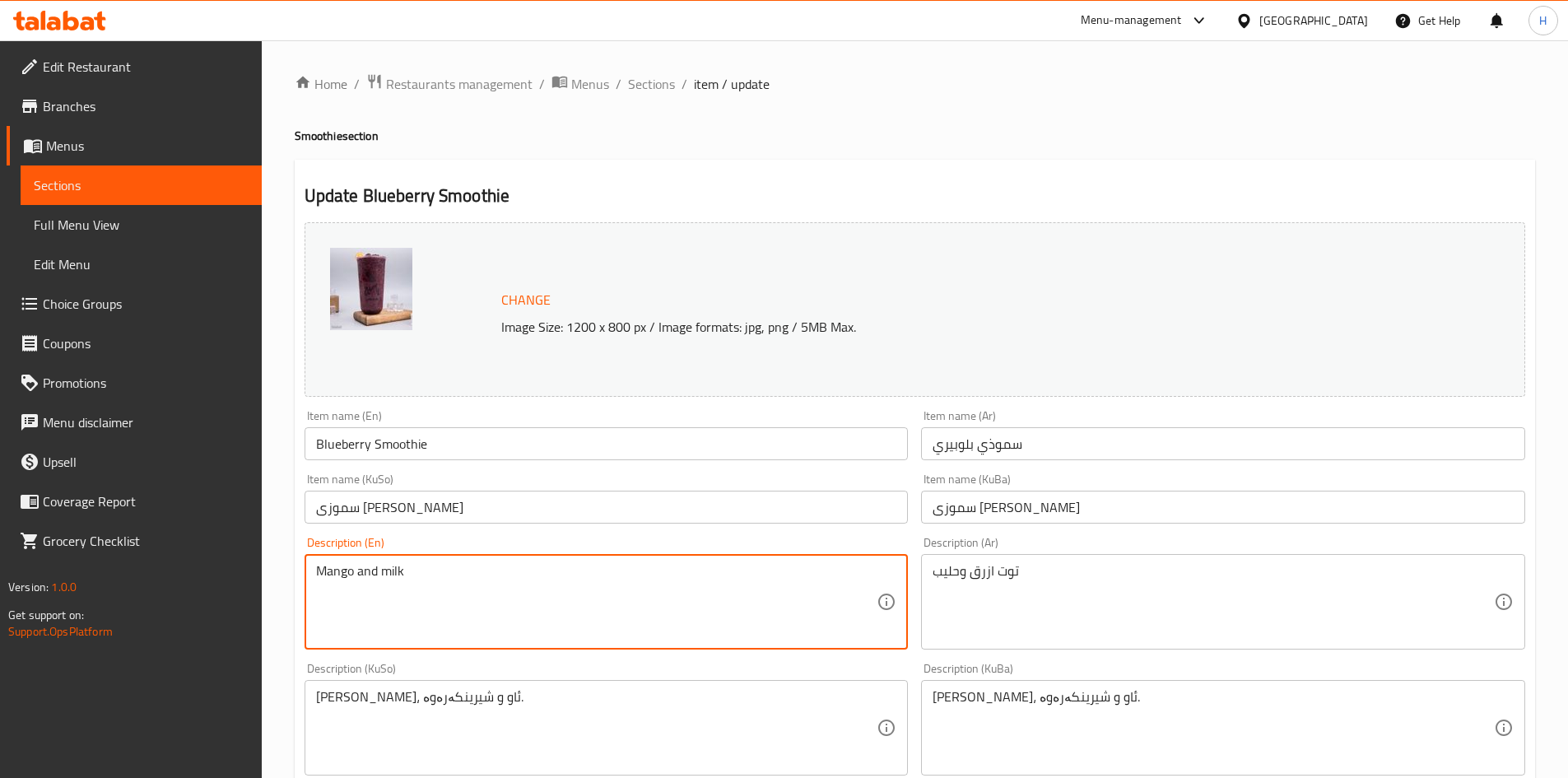
click at [337, 569] on textarea "Mango and milk" at bounding box center [597, 602] width 562 height 78
paste textarea "Blueberry"
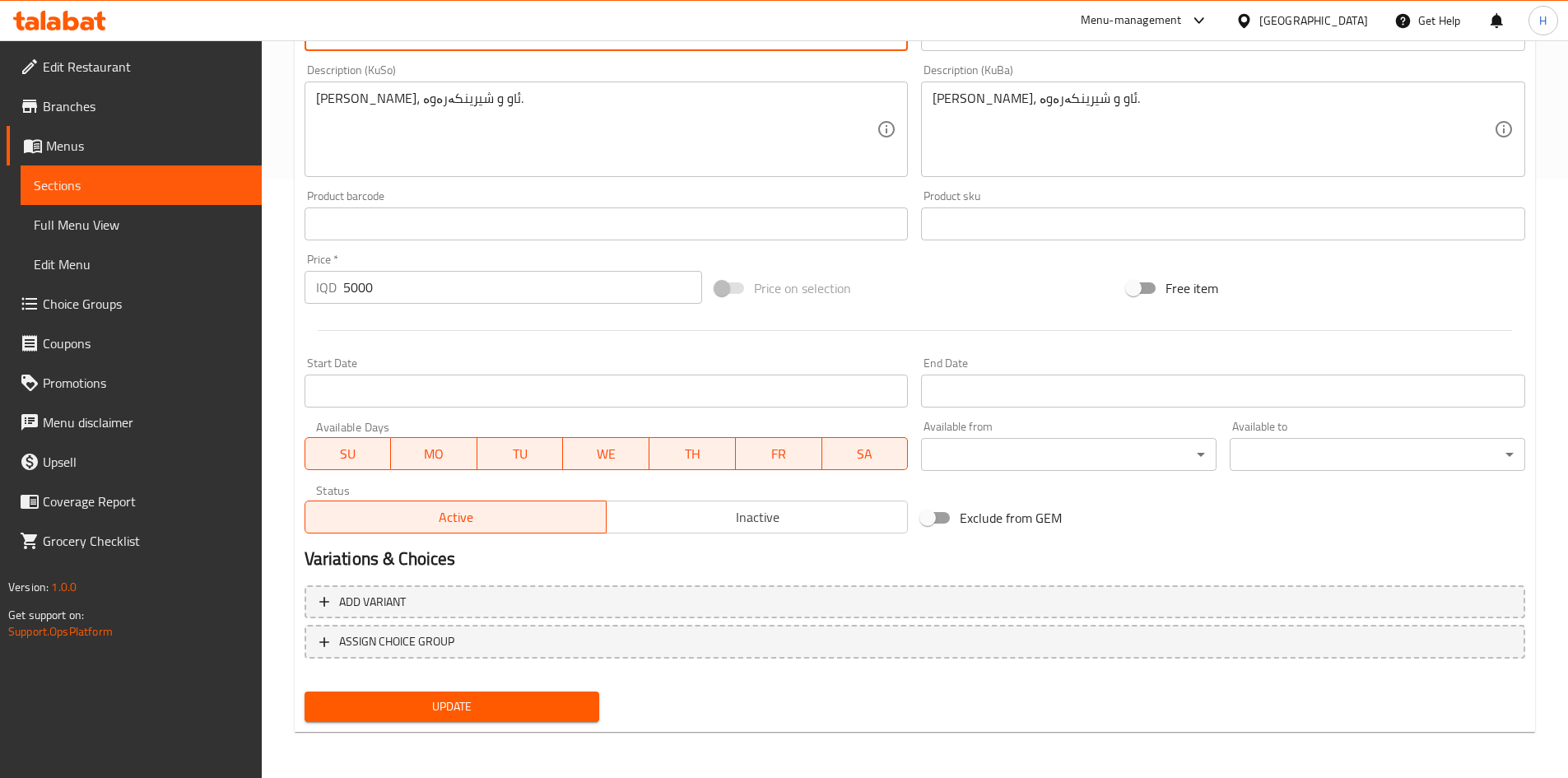
type textarea "Blueberry and milk"
click at [489, 715] on span "Update" at bounding box center [452, 707] width 269 height 21
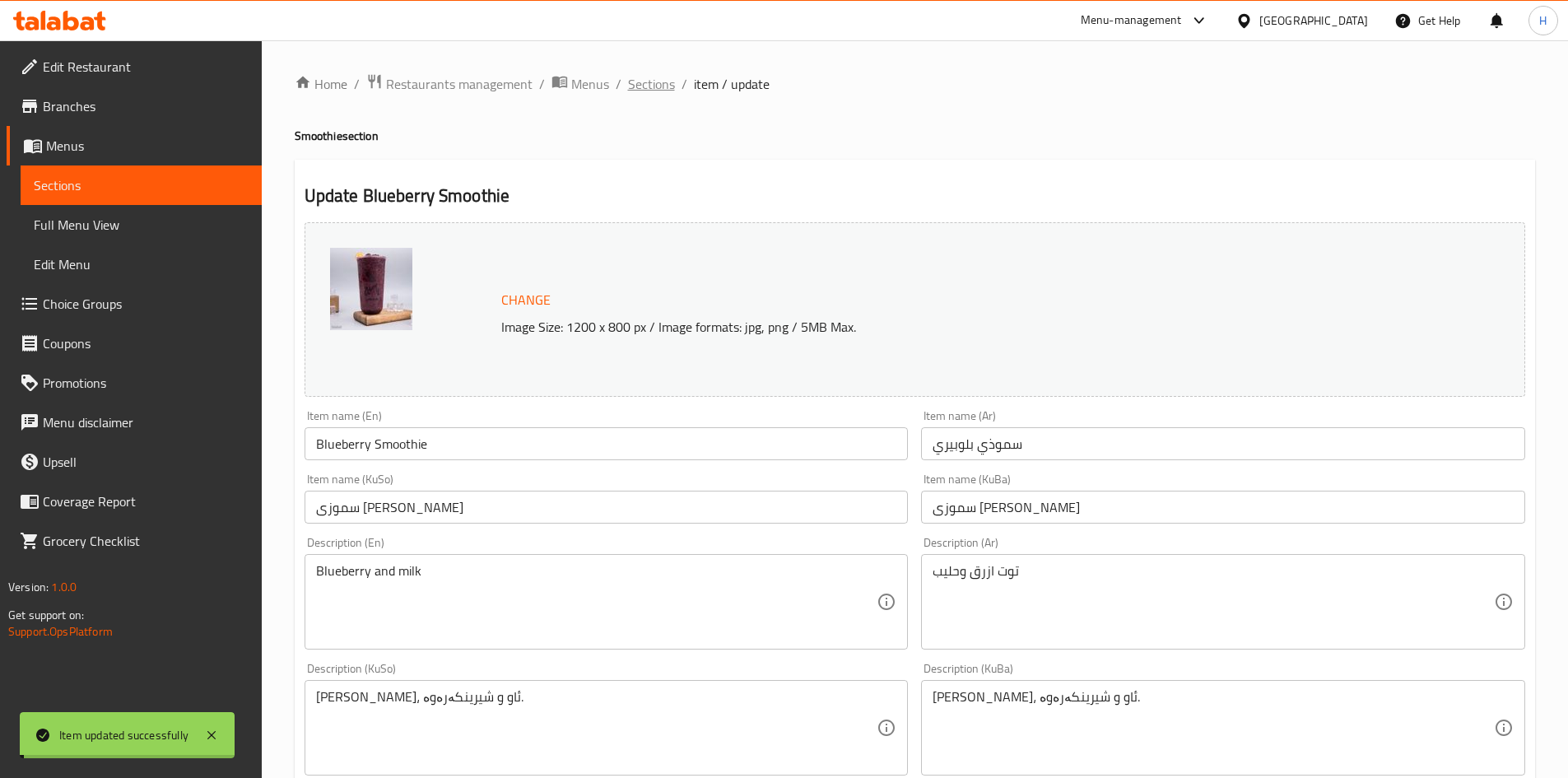
click at [645, 92] on span "Sections" at bounding box center [651, 83] width 47 height 20
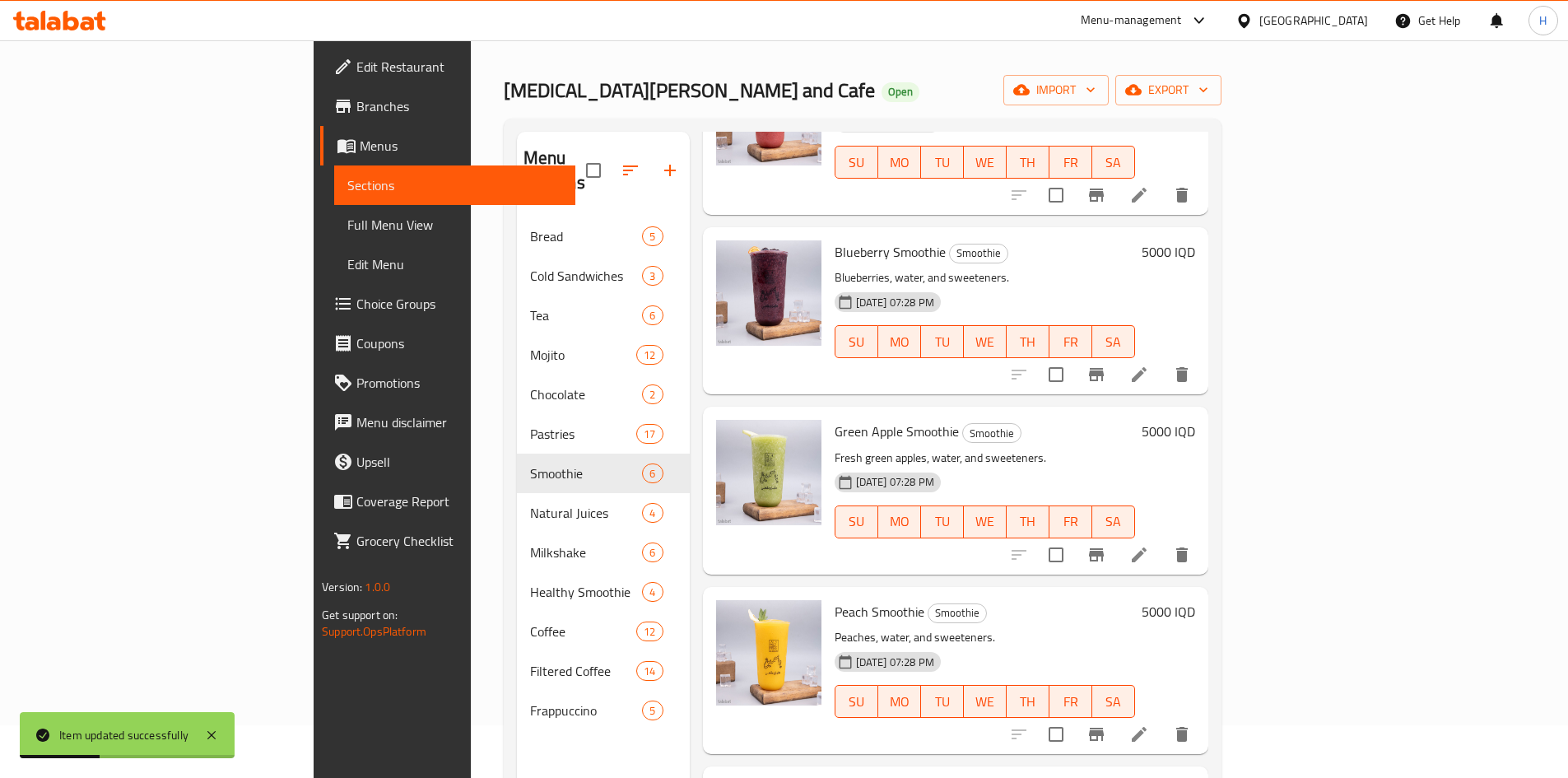
scroll to position [82, 0]
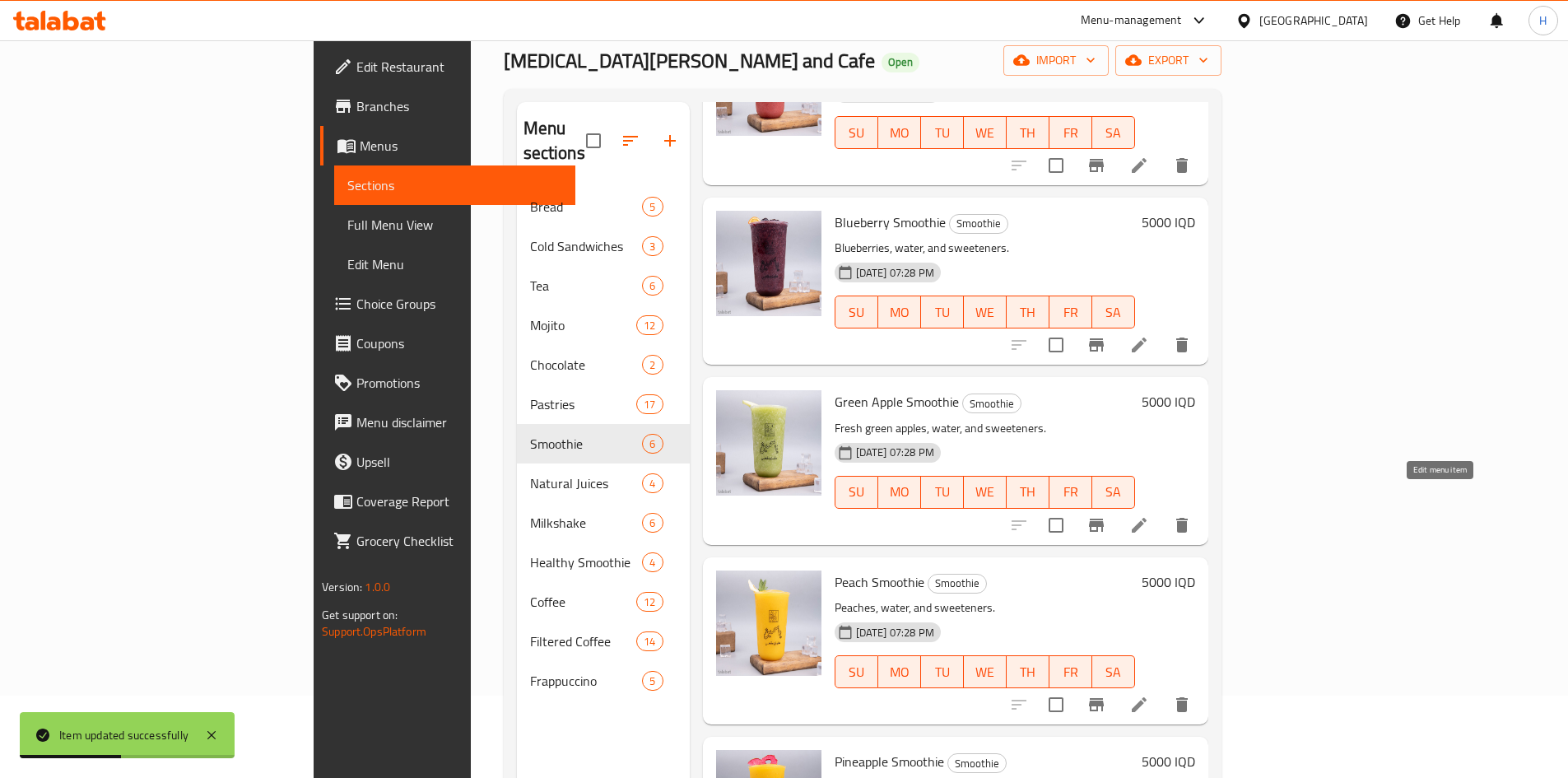
click at [1149, 515] on icon at bounding box center [1139, 525] width 20 height 20
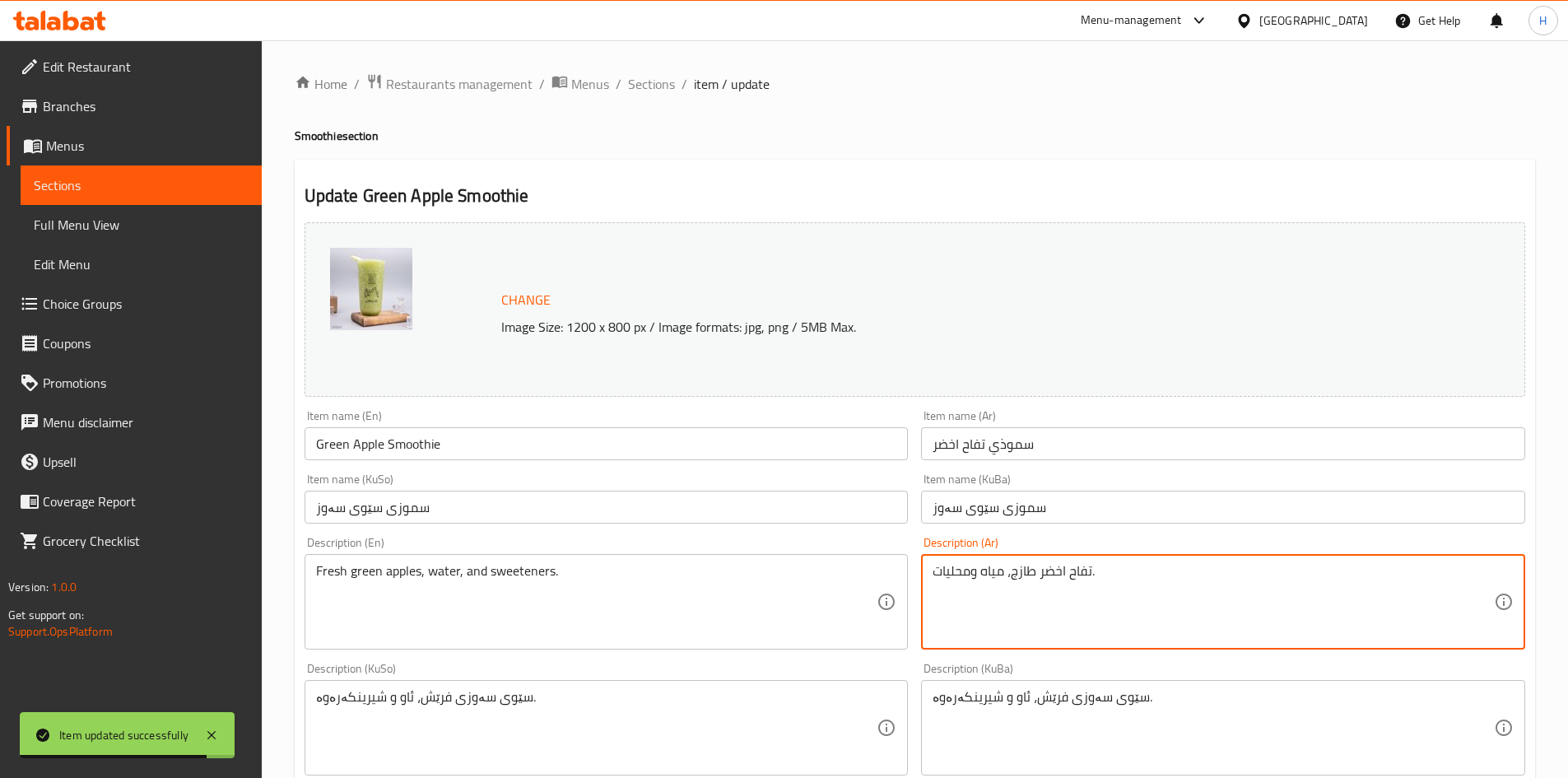
drag, startPoint x: 975, startPoint y: 571, endPoint x: 775, endPoint y: 568, distance: 200.0
type textarea "تفاح اخضر طازج وحليب."
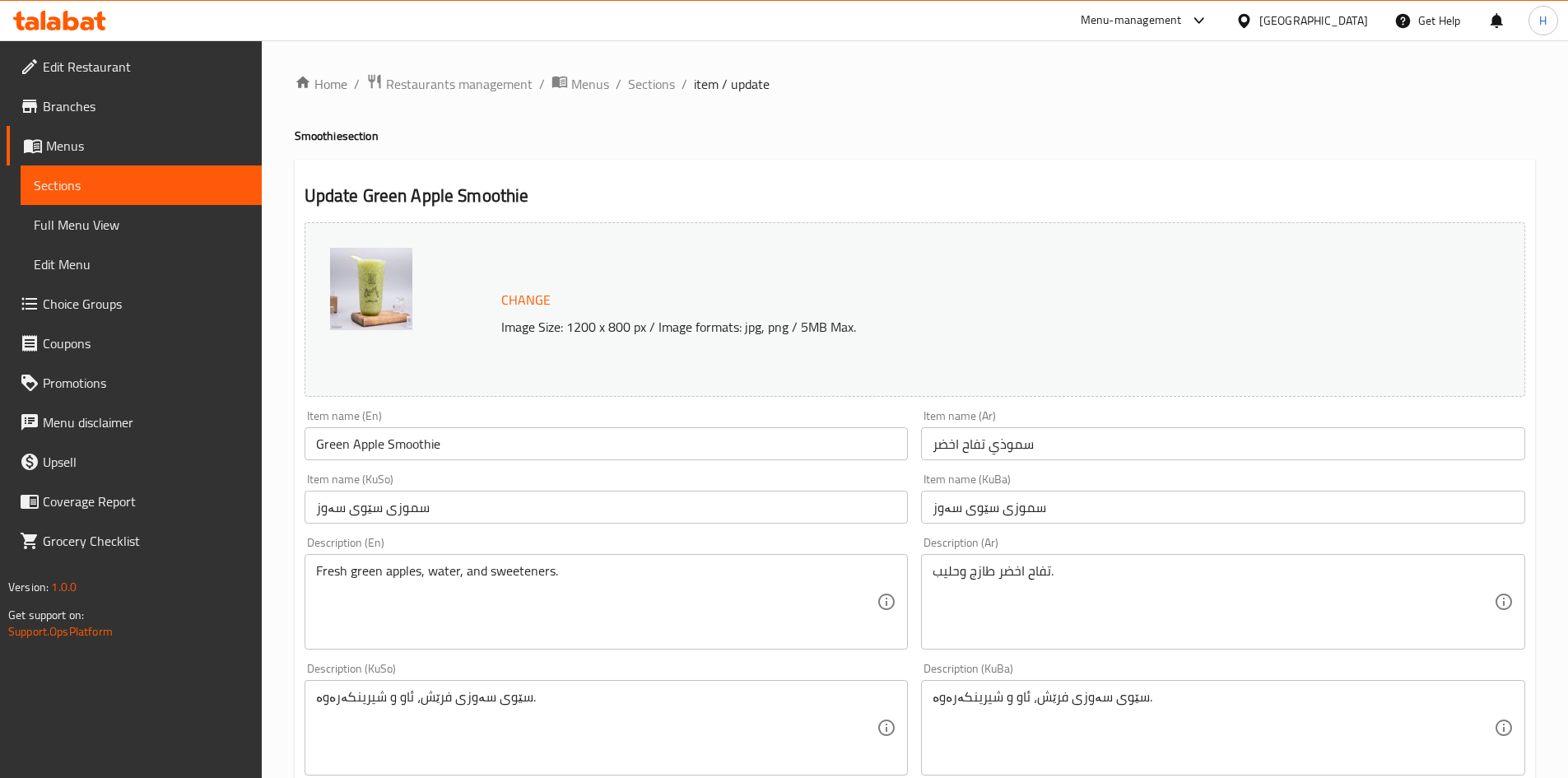
click at [517, 549] on div "Description (En) Fresh green apples, water, and sweeteners. Description (En)" at bounding box center [607, 593] width 605 height 112
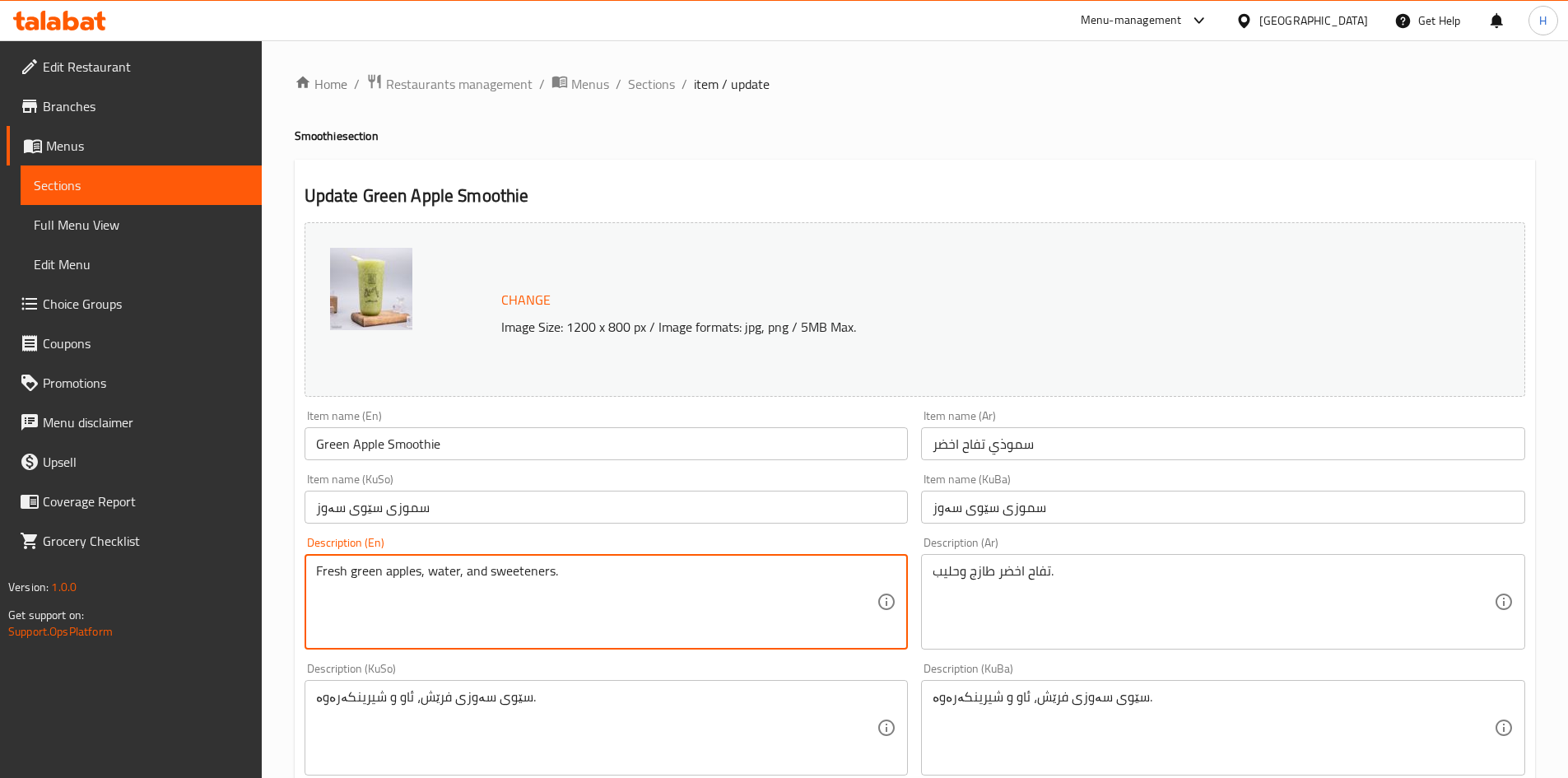
click at [507, 569] on textarea "Fresh green apples, water, and sweeteners." at bounding box center [597, 602] width 562 height 78
paste textarea "Mango and milk"
click at [337, 450] on input "Green Apple Smoothie" at bounding box center [607, 444] width 605 height 33
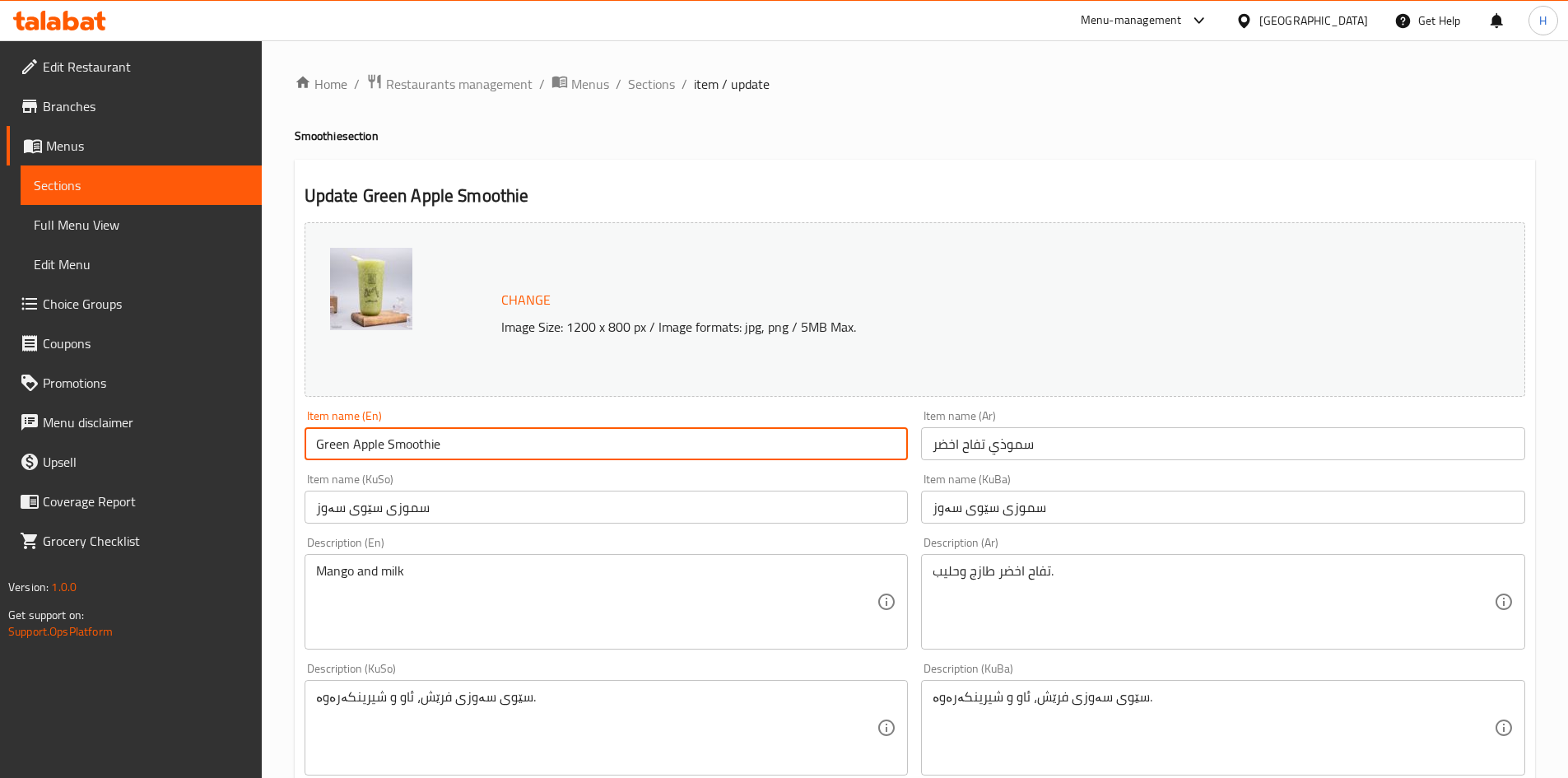
click at [337, 450] on input "Green Apple Smoothie" at bounding box center [607, 444] width 605 height 33
click at [496, 465] on div "Item name (En) Green Apple Smoothie Item name (En)" at bounding box center [606, 435] width 617 height 64
drag, startPoint x: 308, startPoint y: 440, endPoint x: 380, endPoint y: 460, distance: 74.7
click at [380, 460] on input "Green Apple Smoothie" at bounding box center [607, 444] width 605 height 33
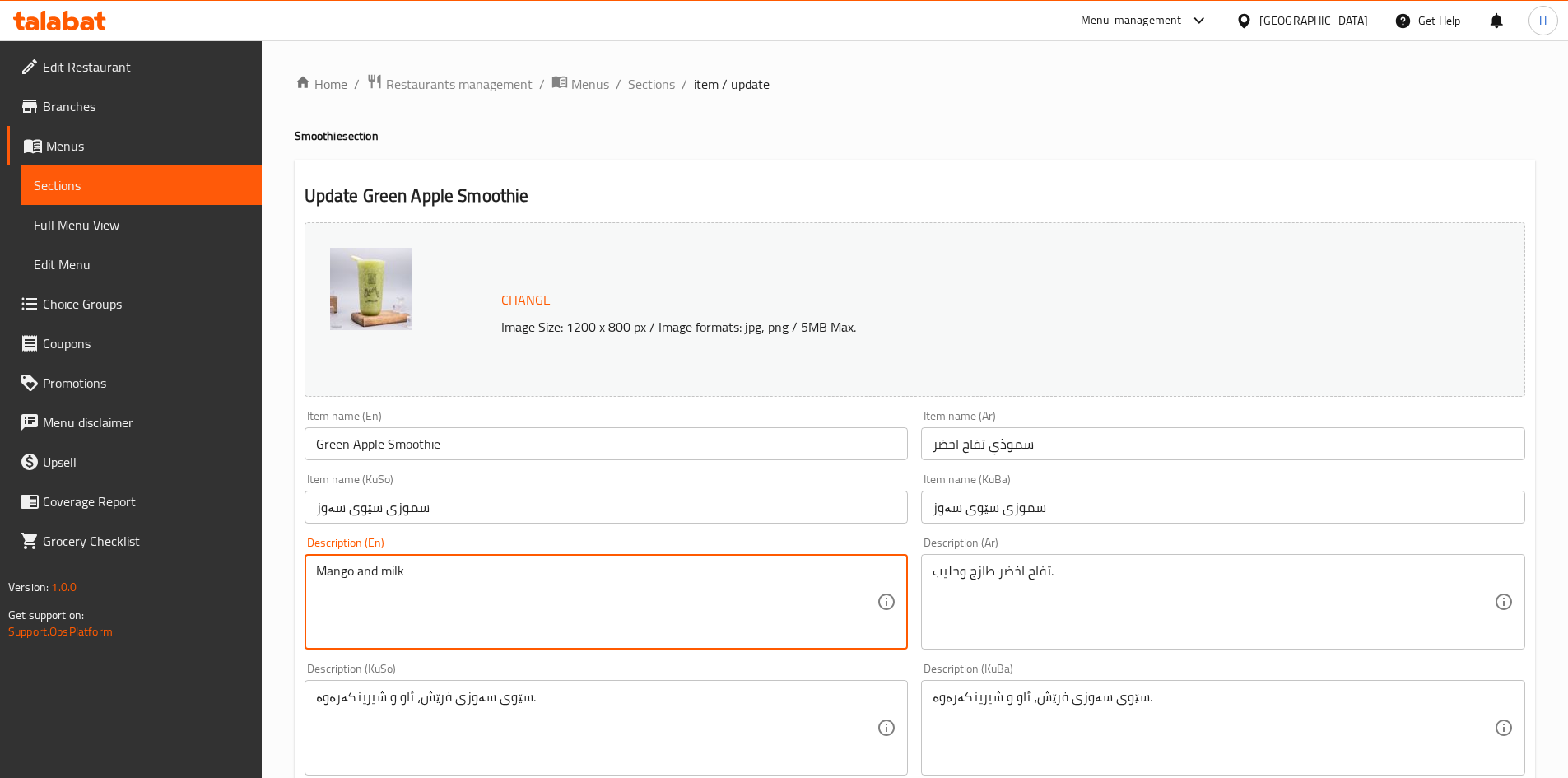
click at [331, 574] on textarea "Mango and milk" at bounding box center [597, 602] width 562 height 78
paste textarea "Green Apple"
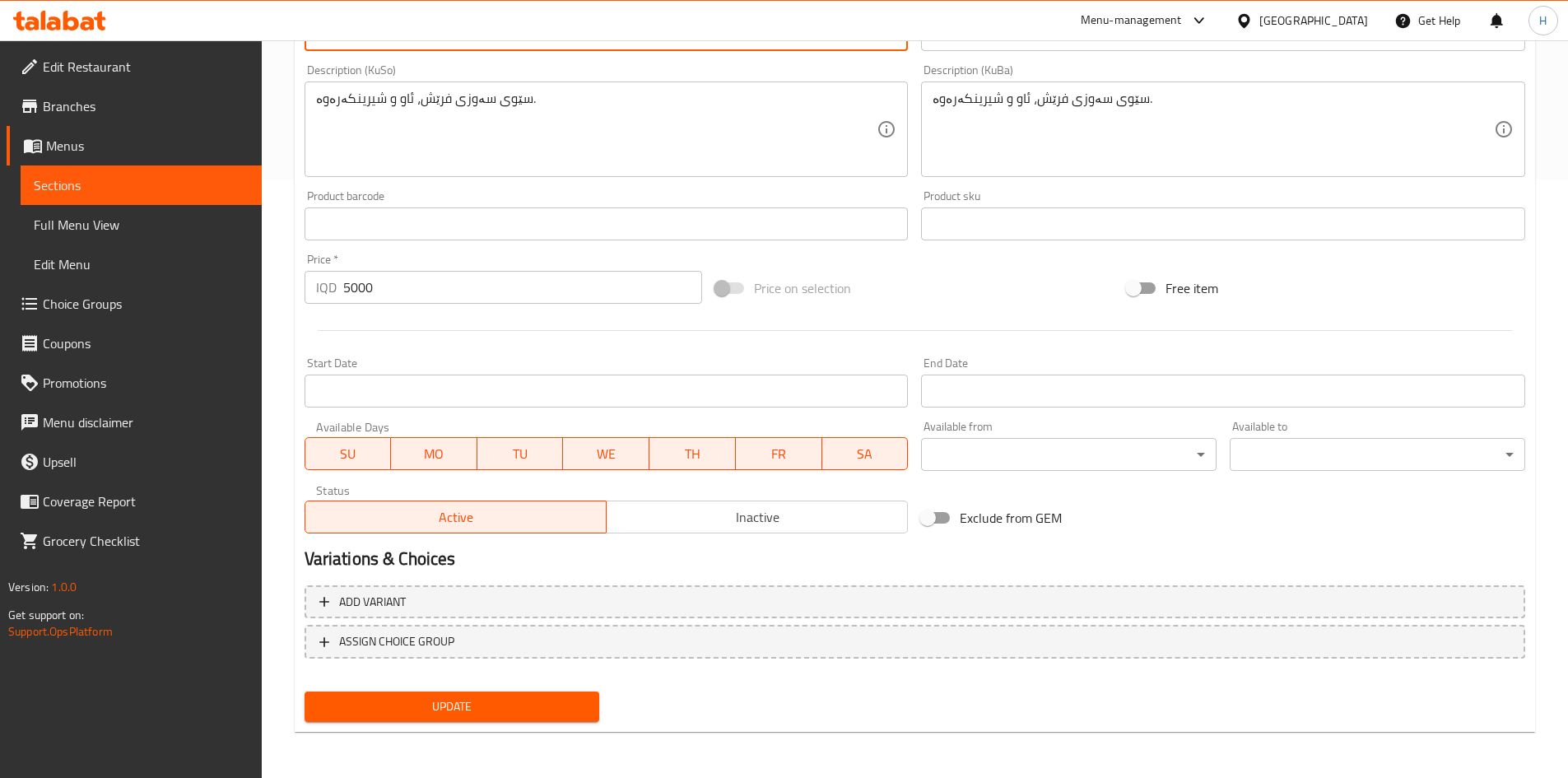
type textarea "Green Apple and milk"
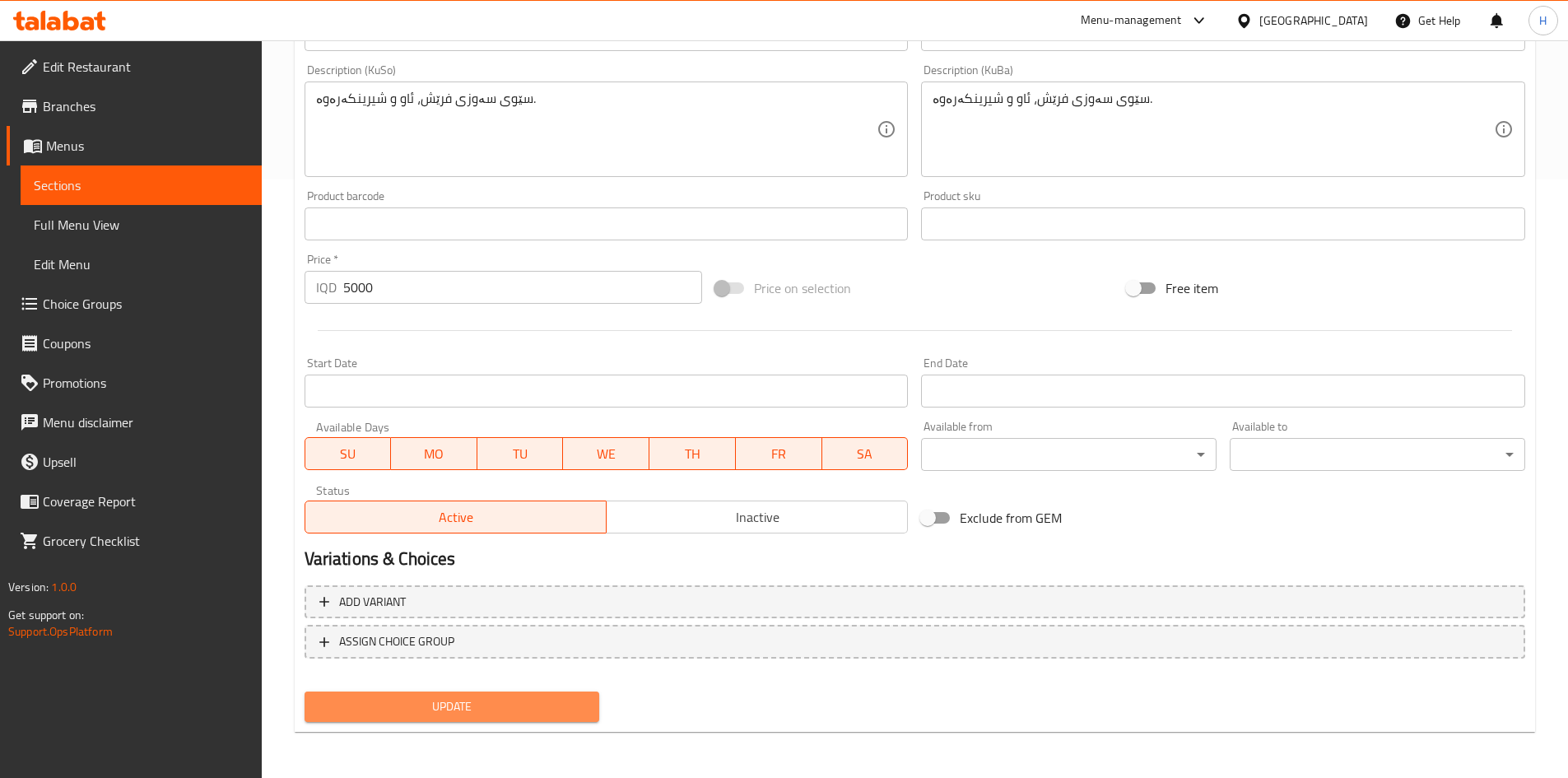
click at [458, 694] on button "Update" at bounding box center [453, 706] width 295 height 30
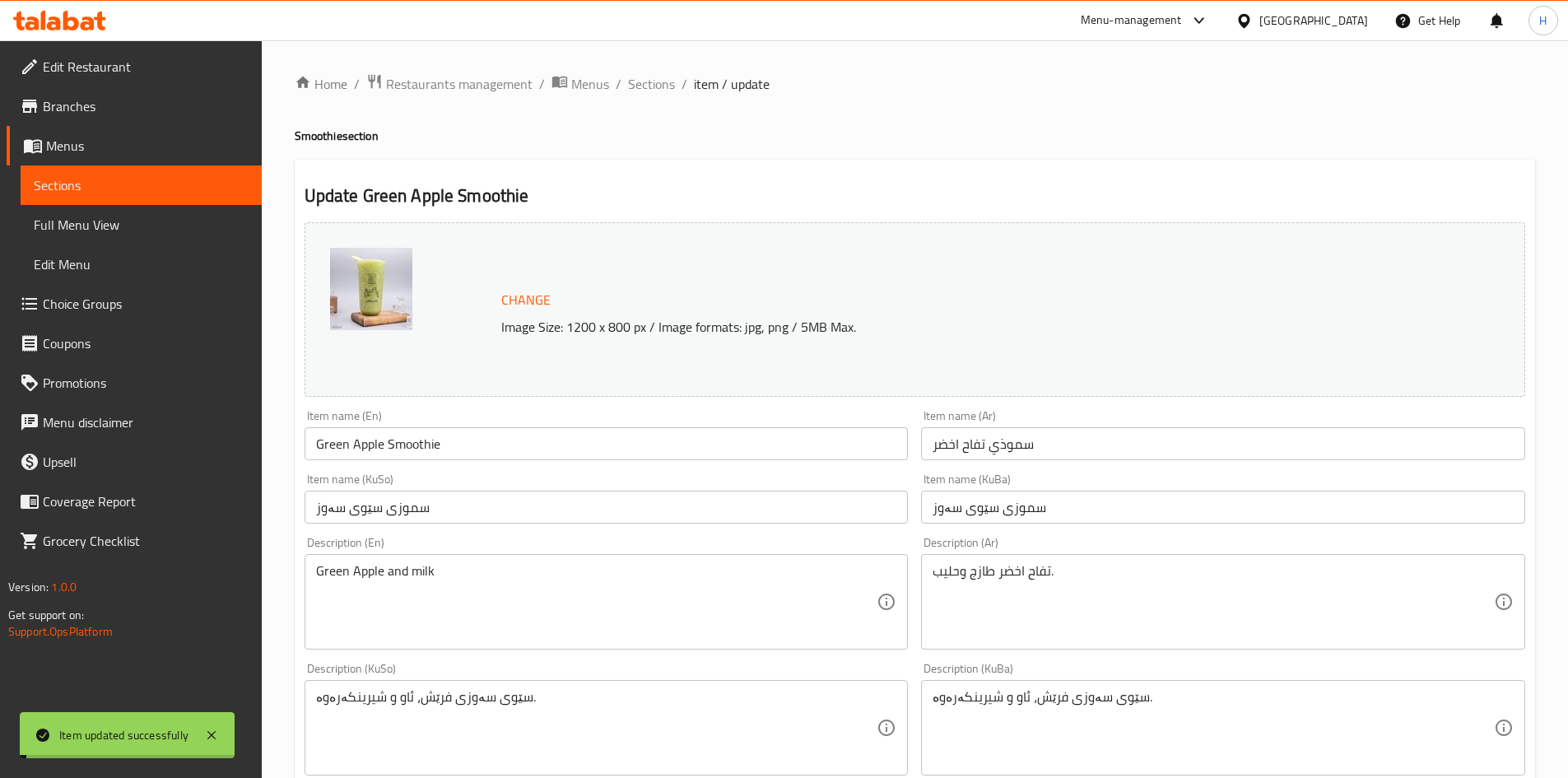
click at [659, 89] on span "Sections" at bounding box center [651, 83] width 47 height 20
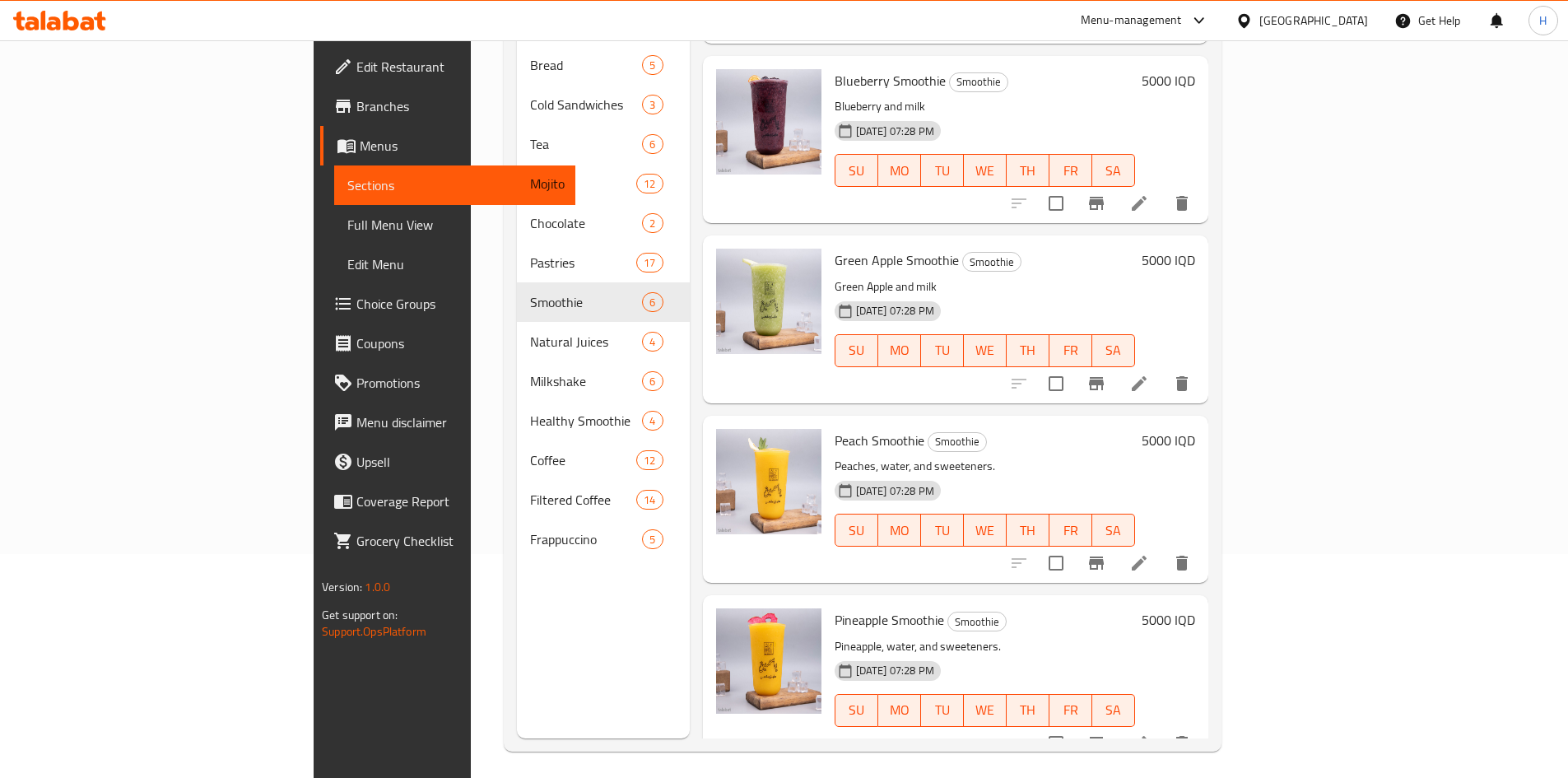
scroll to position [230, 0]
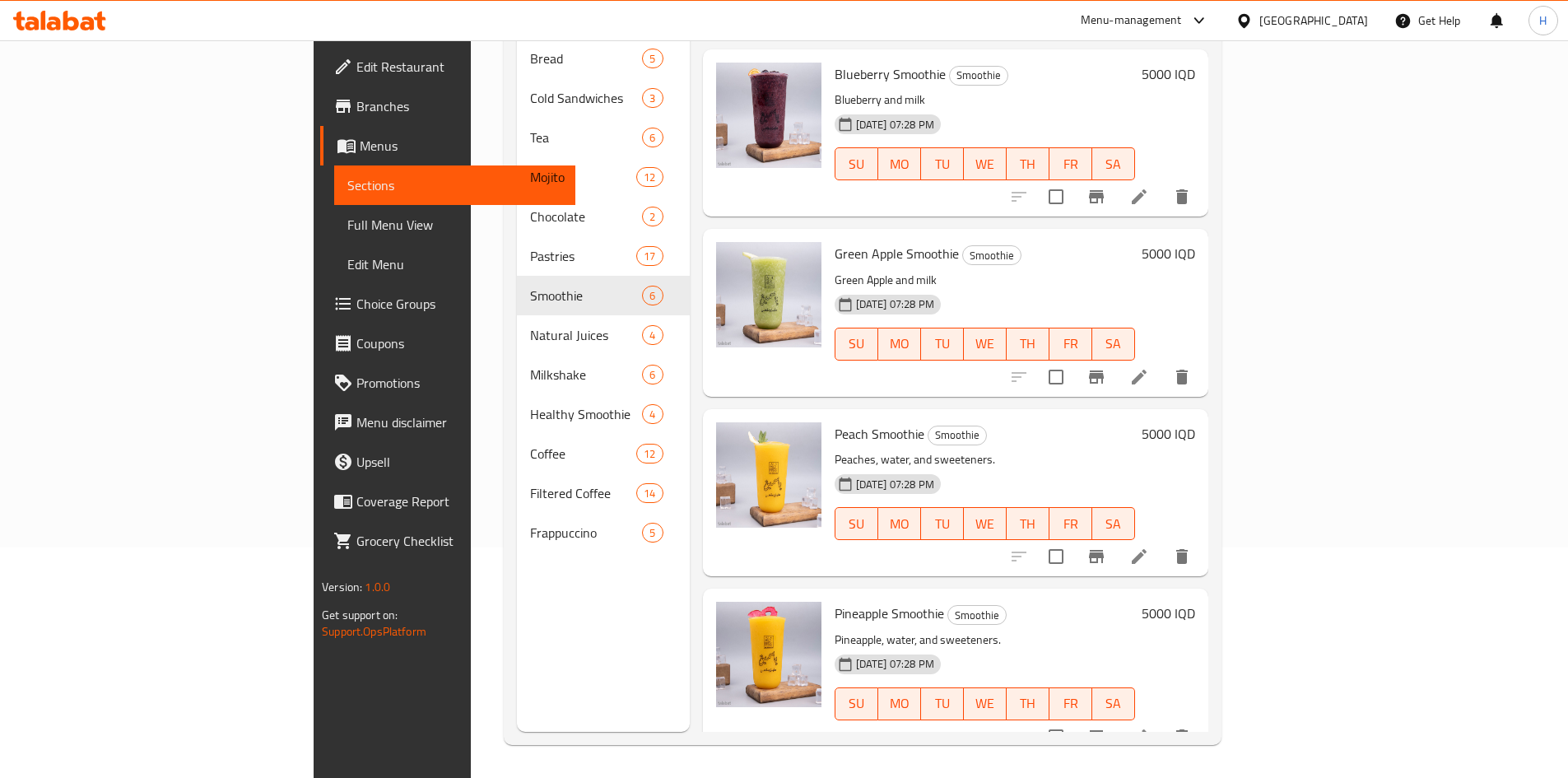
click at [1163, 542] on li at bounding box center [1140, 556] width 46 height 30
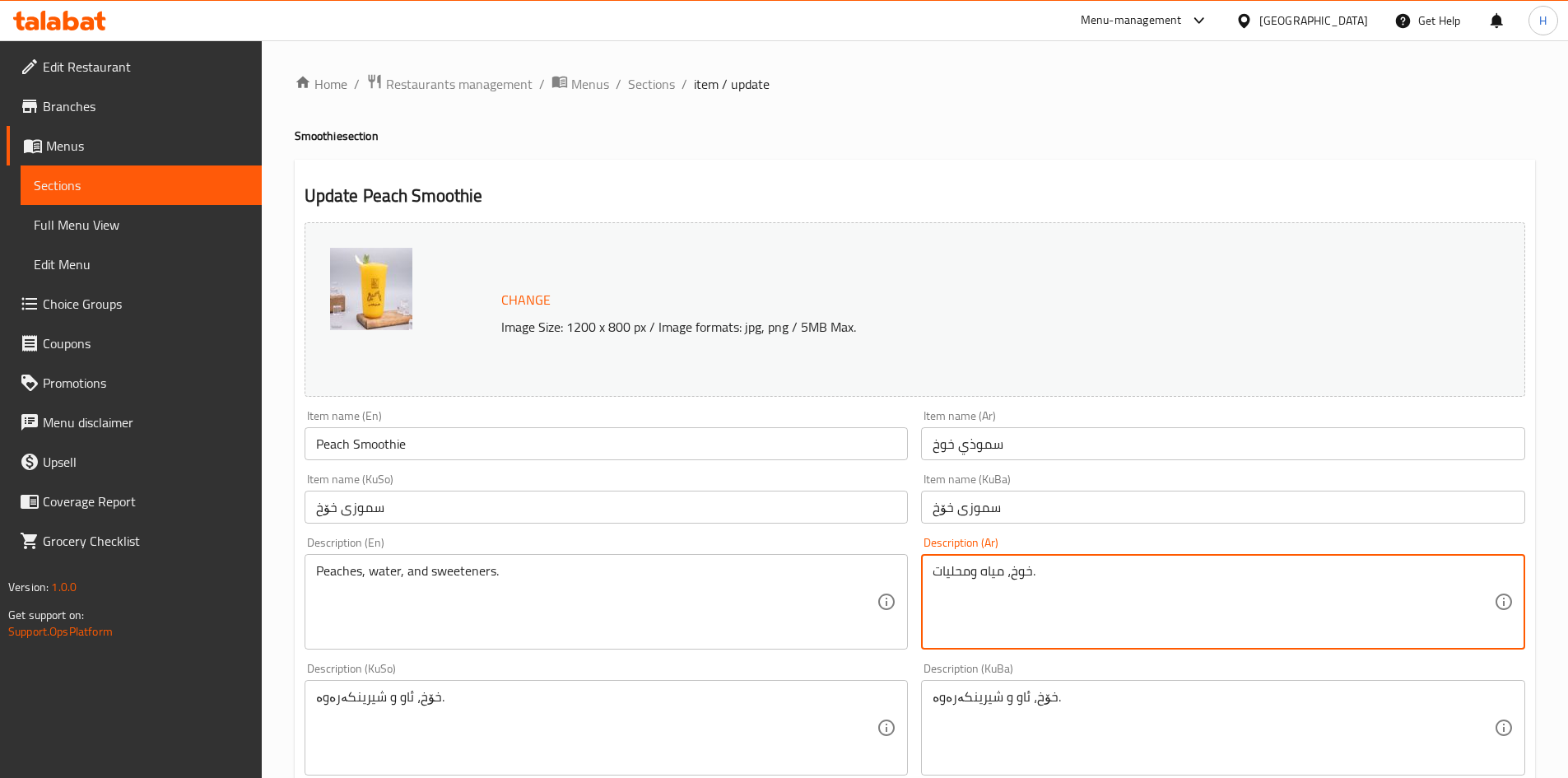
drag, startPoint x: 1007, startPoint y: 572, endPoint x: 830, endPoint y: 575, distance: 177.0
type textarea "خوخ وحليب."
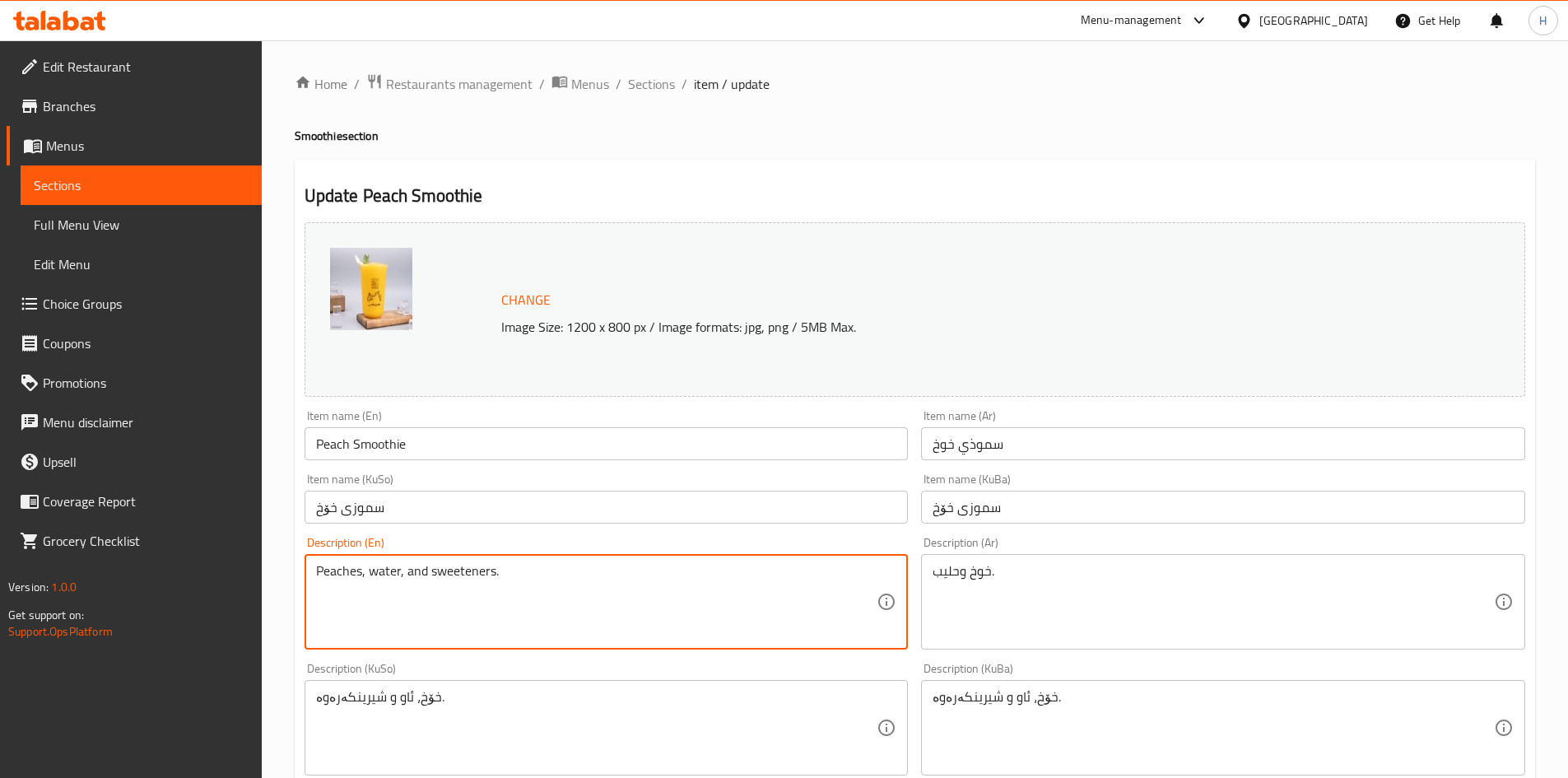
click at [628, 613] on textarea "Peaches, water, and sweeteners." at bounding box center [597, 602] width 562 height 78
paste textarea "Mango and milk"
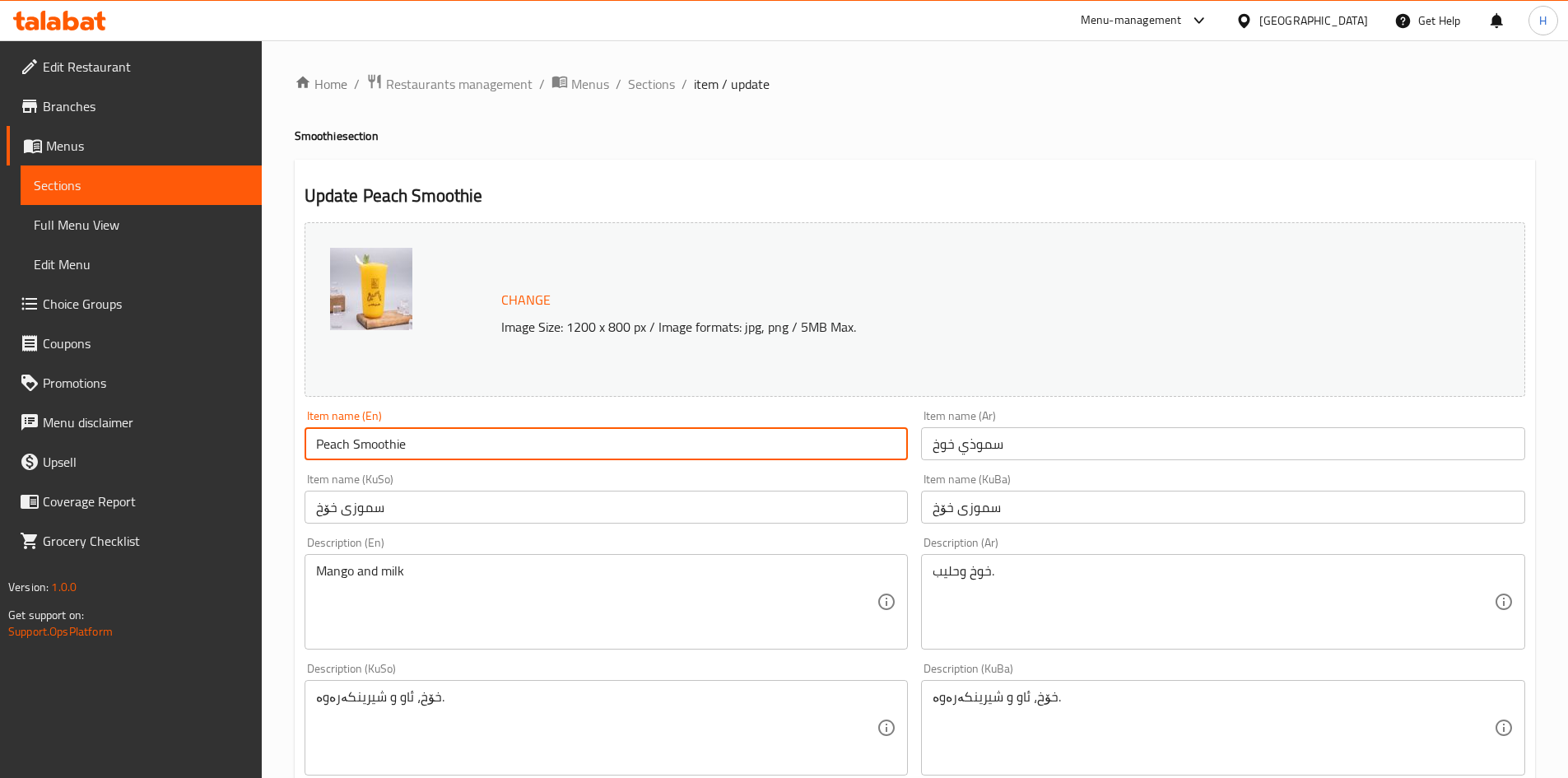
click at [333, 447] on input "Peach Smoothie" at bounding box center [607, 444] width 605 height 33
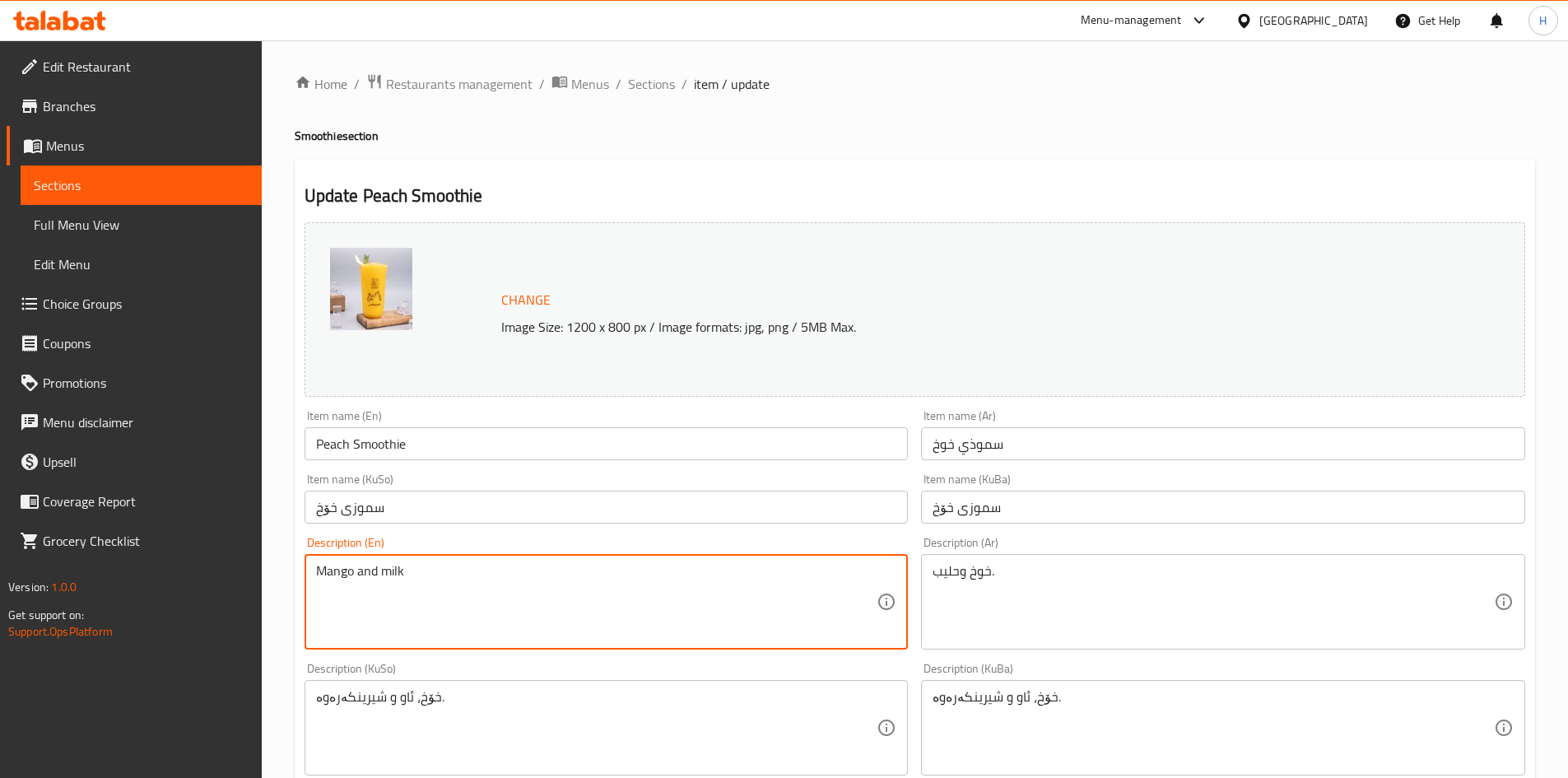
click at [331, 572] on textarea "Mango and milk" at bounding box center [597, 602] width 562 height 78
paste textarea "Peach"
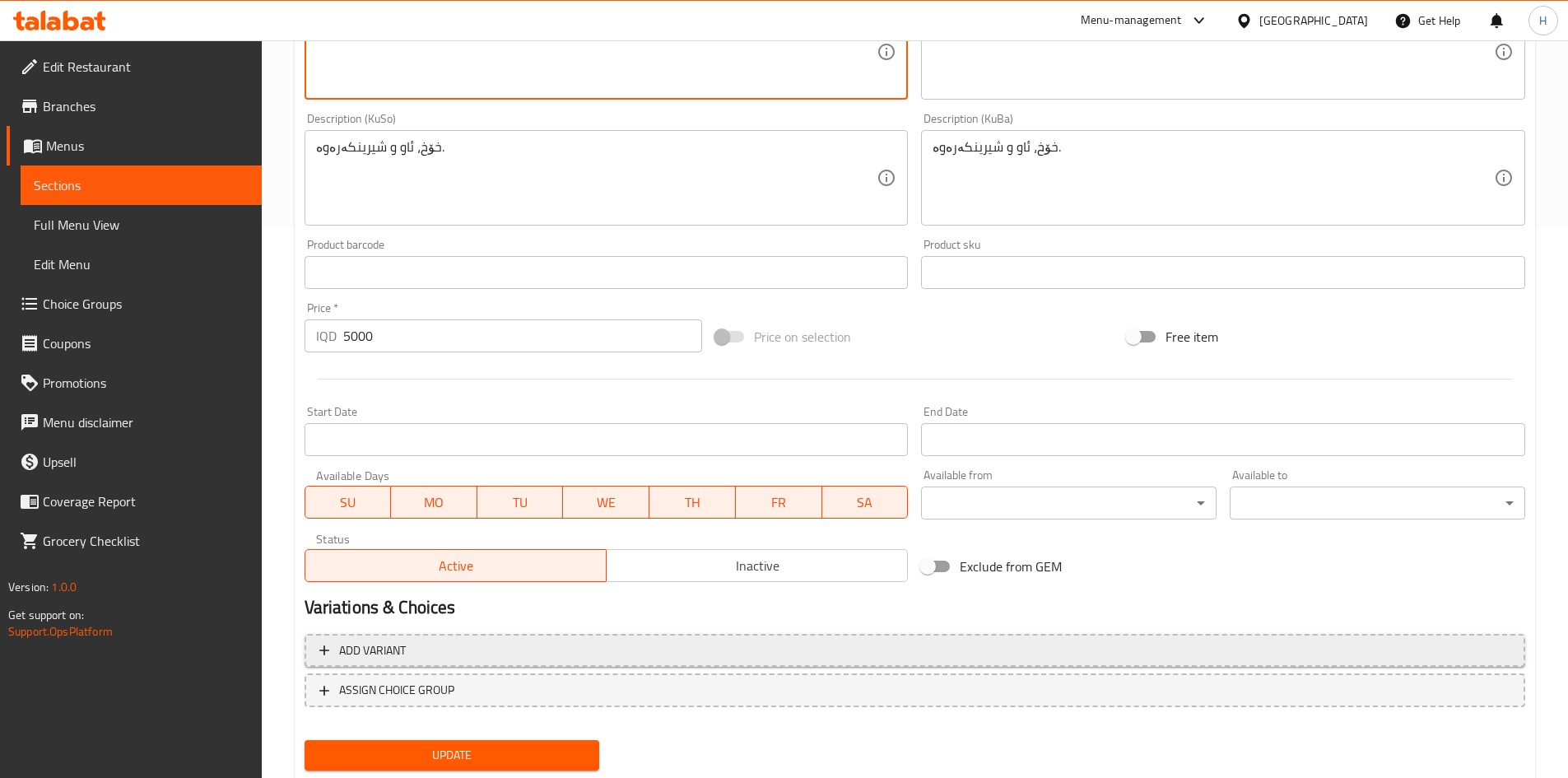
scroll to position [599, 0]
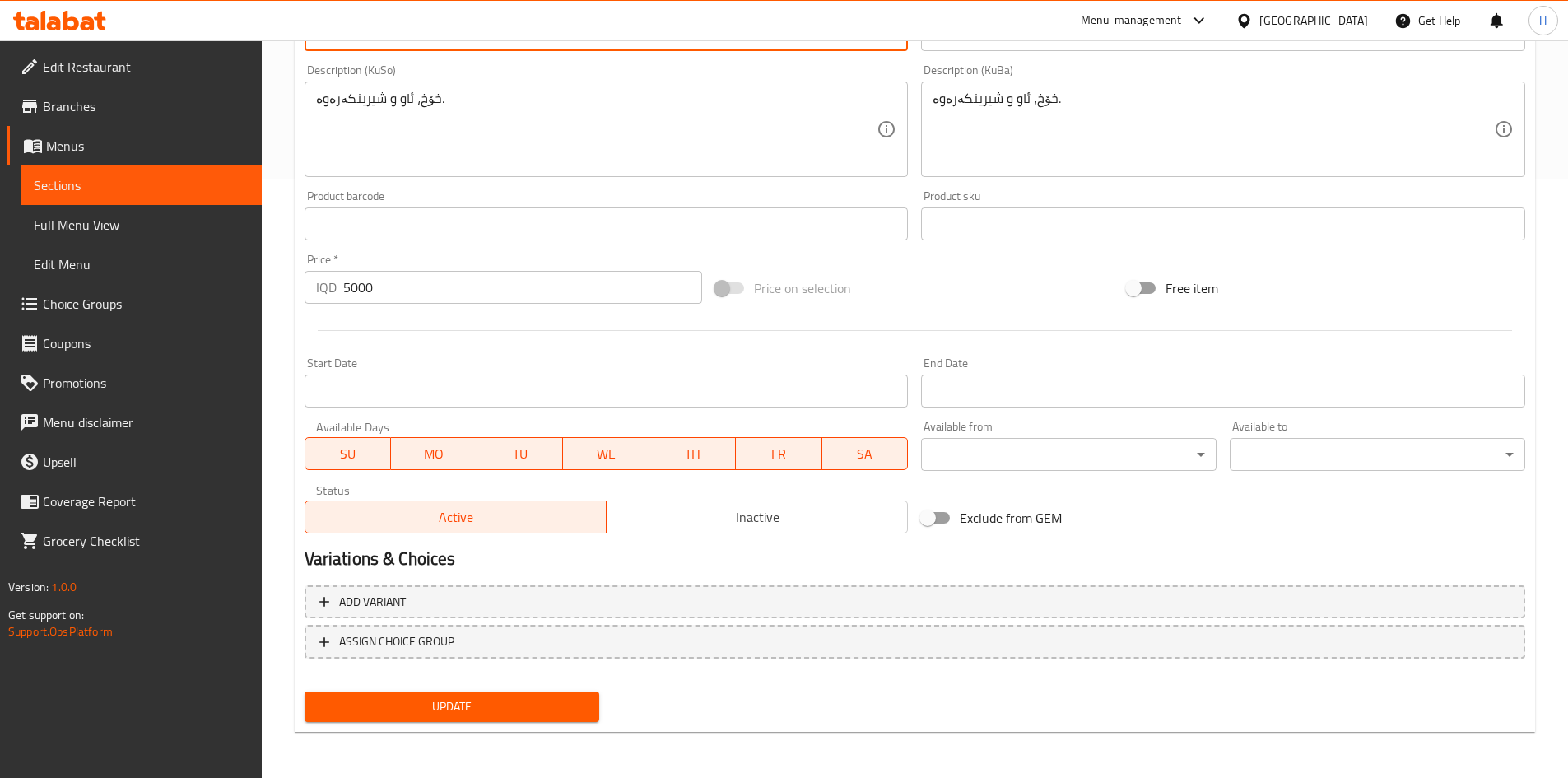
type textarea "Peach and milk"
click at [494, 708] on span "Update" at bounding box center [452, 707] width 269 height 21
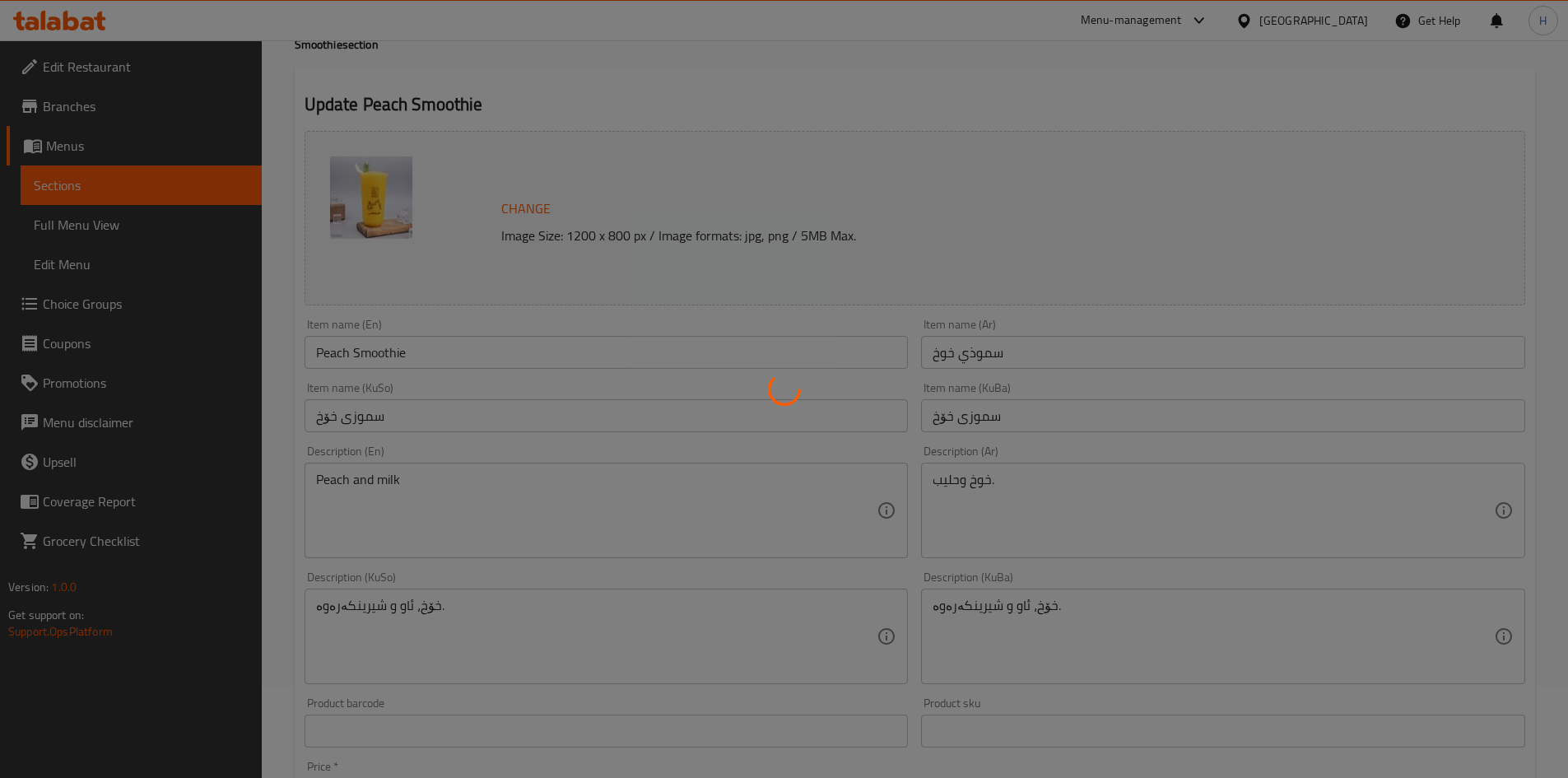
scroll to position [0, 0]
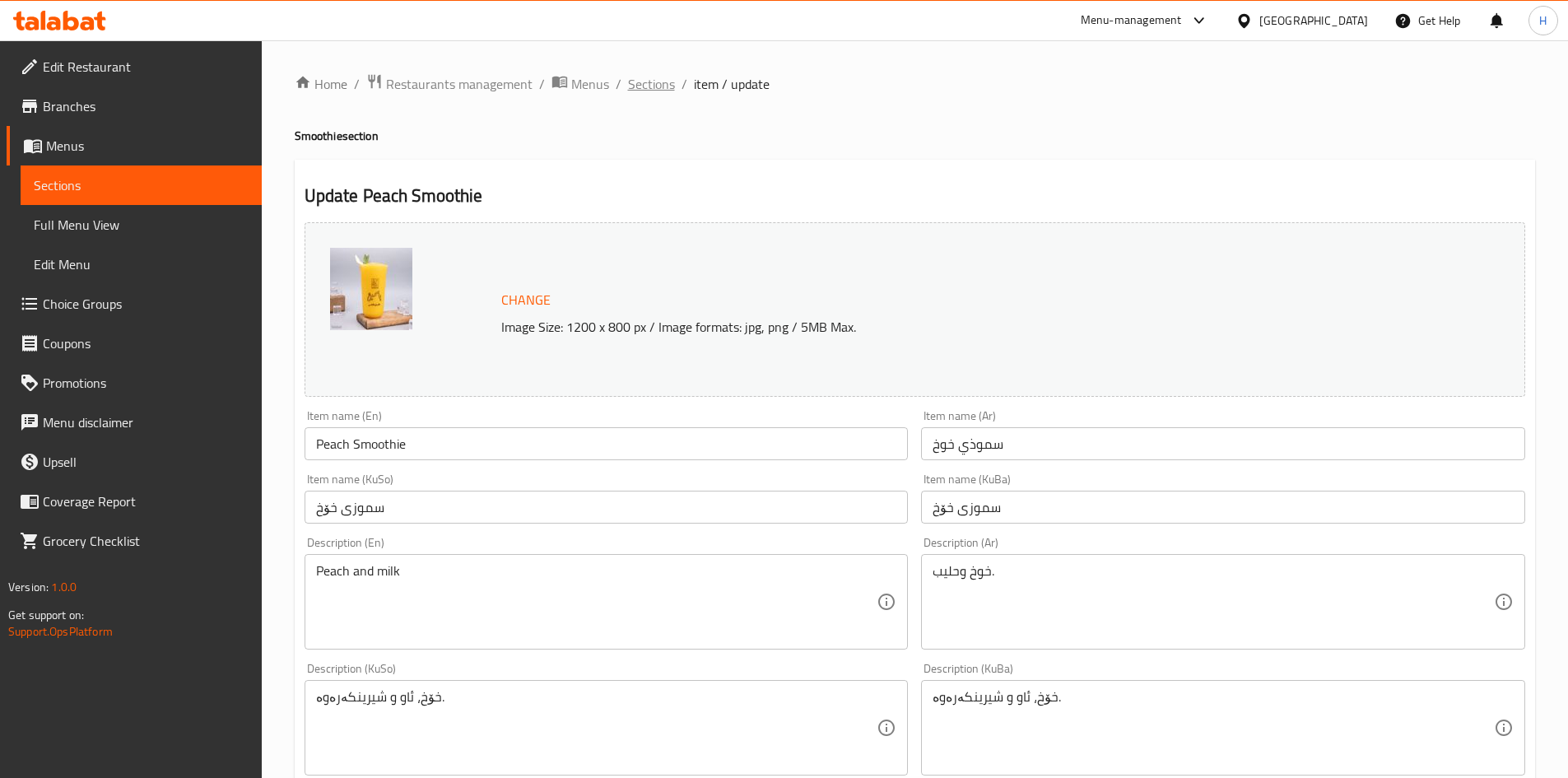
click at [661, 88] on span "Sections" at bounding box center [651, 83] width 47 height 20
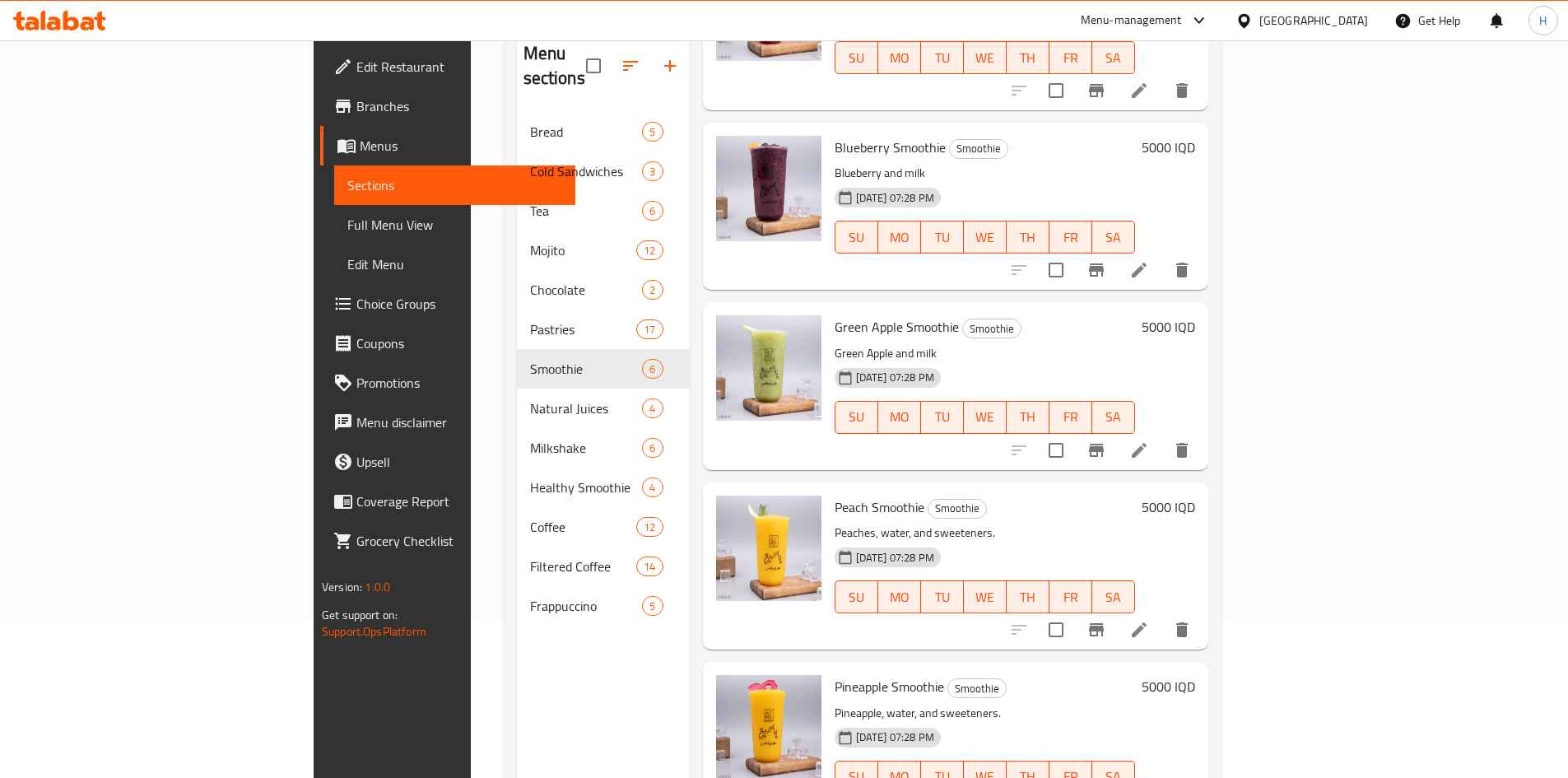
scroll to position [230, 0]
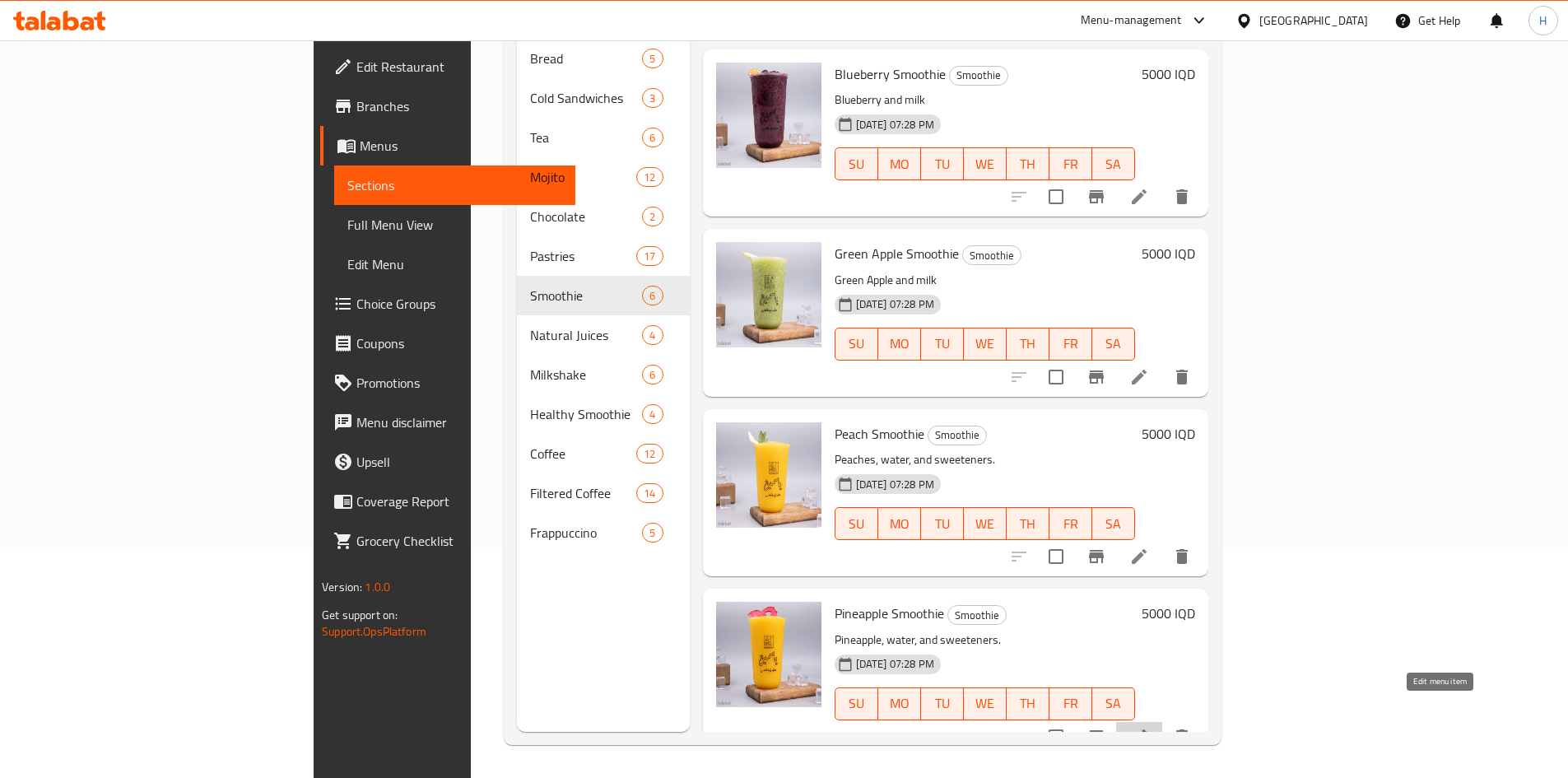
click at [1149, 726] on icon at bounding box center [1139, 736] width 20 height 20
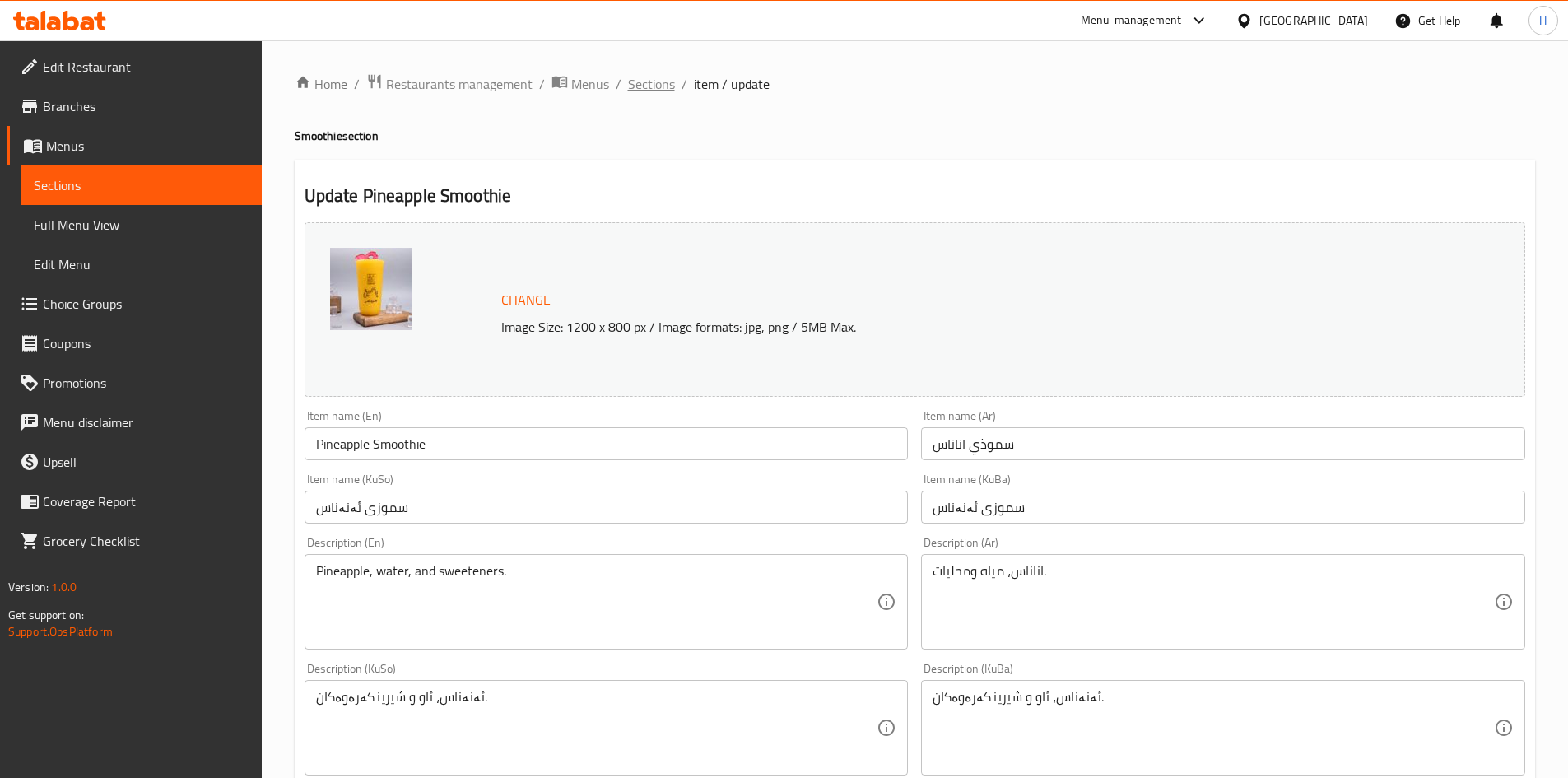
click at [670, 82] on span "Sections" at bounding box center [651, 83] width 47 height 20
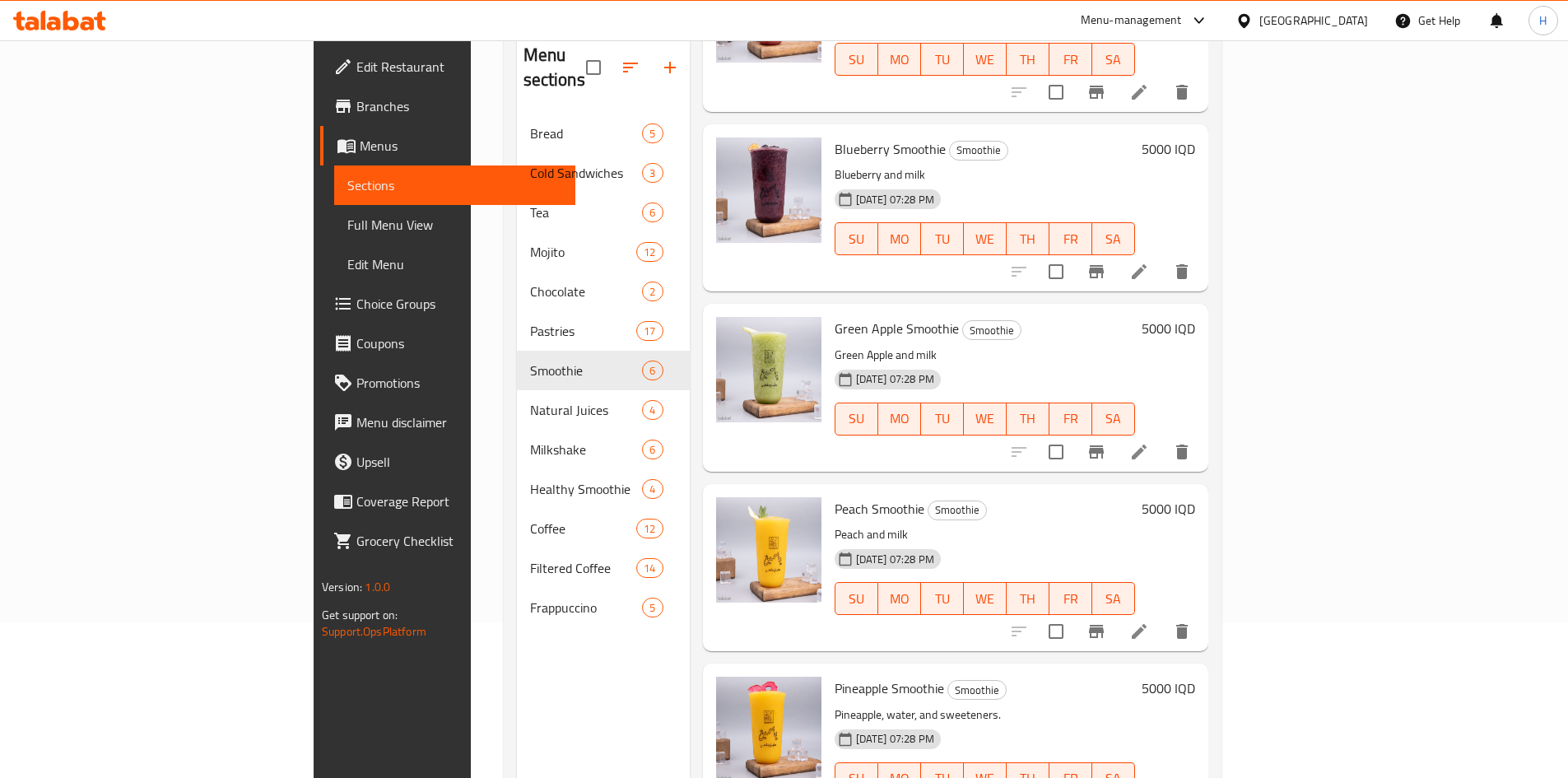
scroll to position [230, 0]
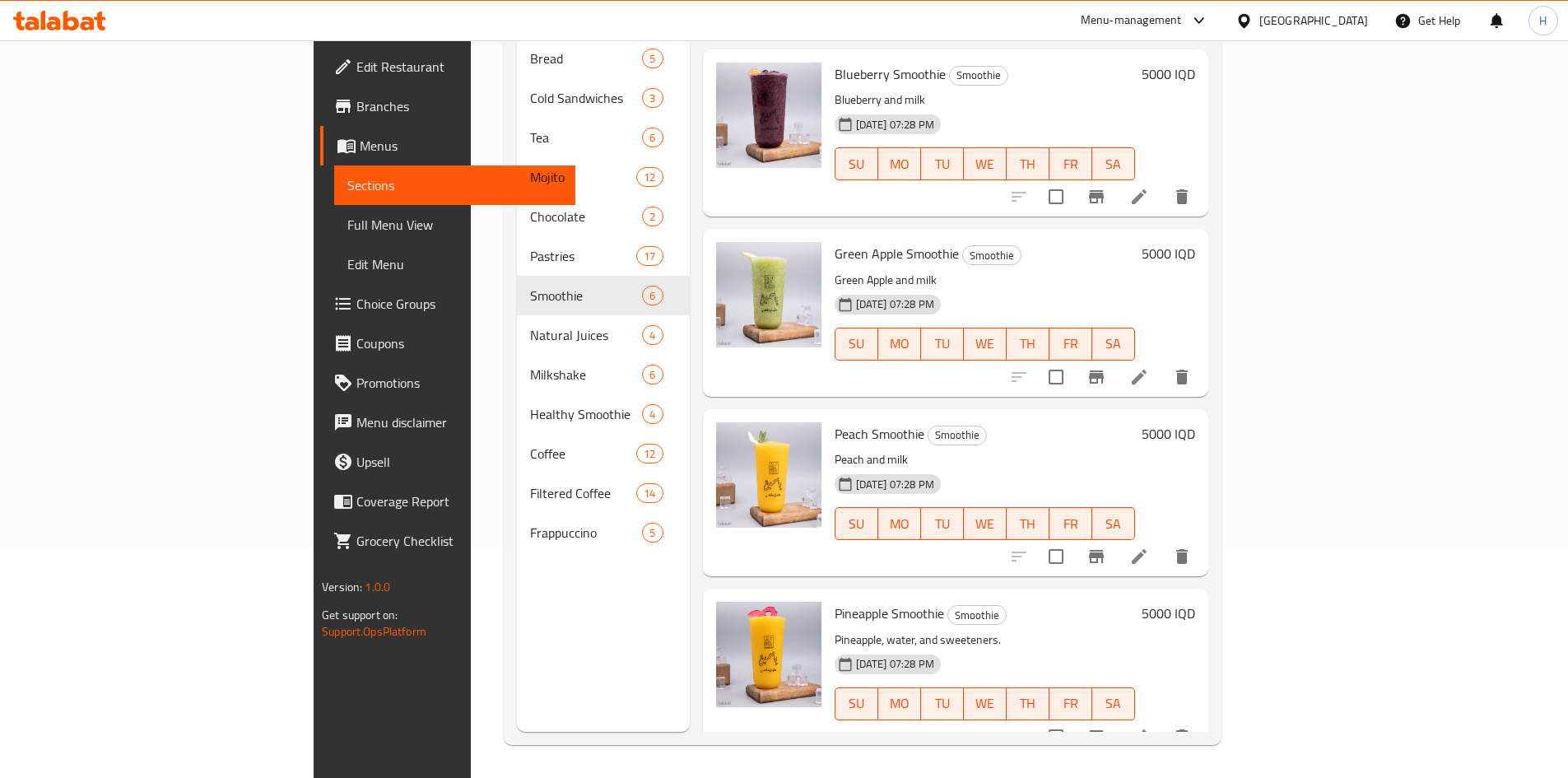
click at [1149, 726] on icon at bounding box center [1139, 736] width 20 height 20
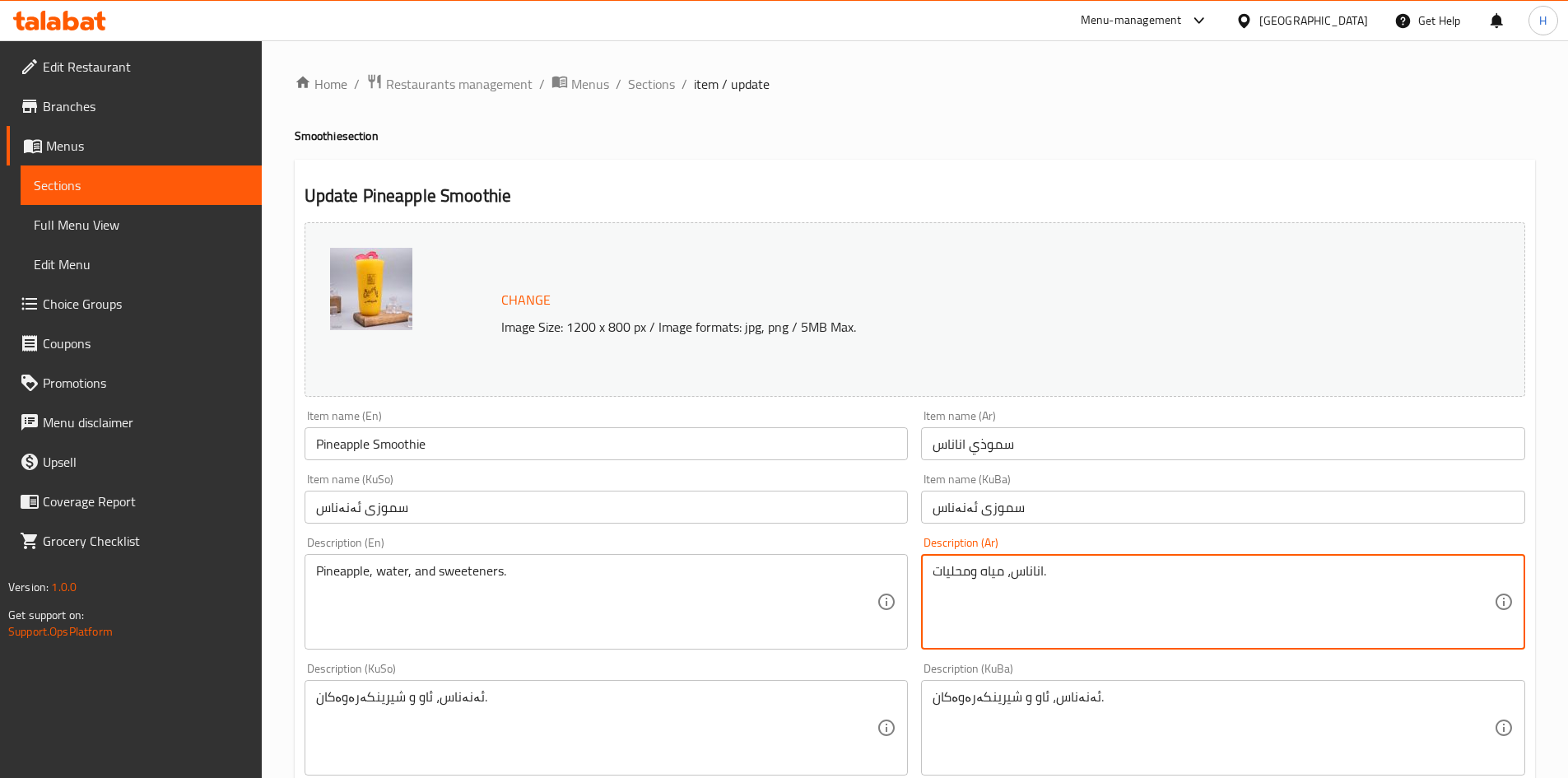
drag, startPoint x: 1010, startPoint y: 572, endPoint x: 842, endPoint y: 571, distance: 168.0
click at [1002, 604] on textarea "اناناس وحليب." at bounding box center [1213, 602] width 562 height 78
type textarea "اناناس وحليب."
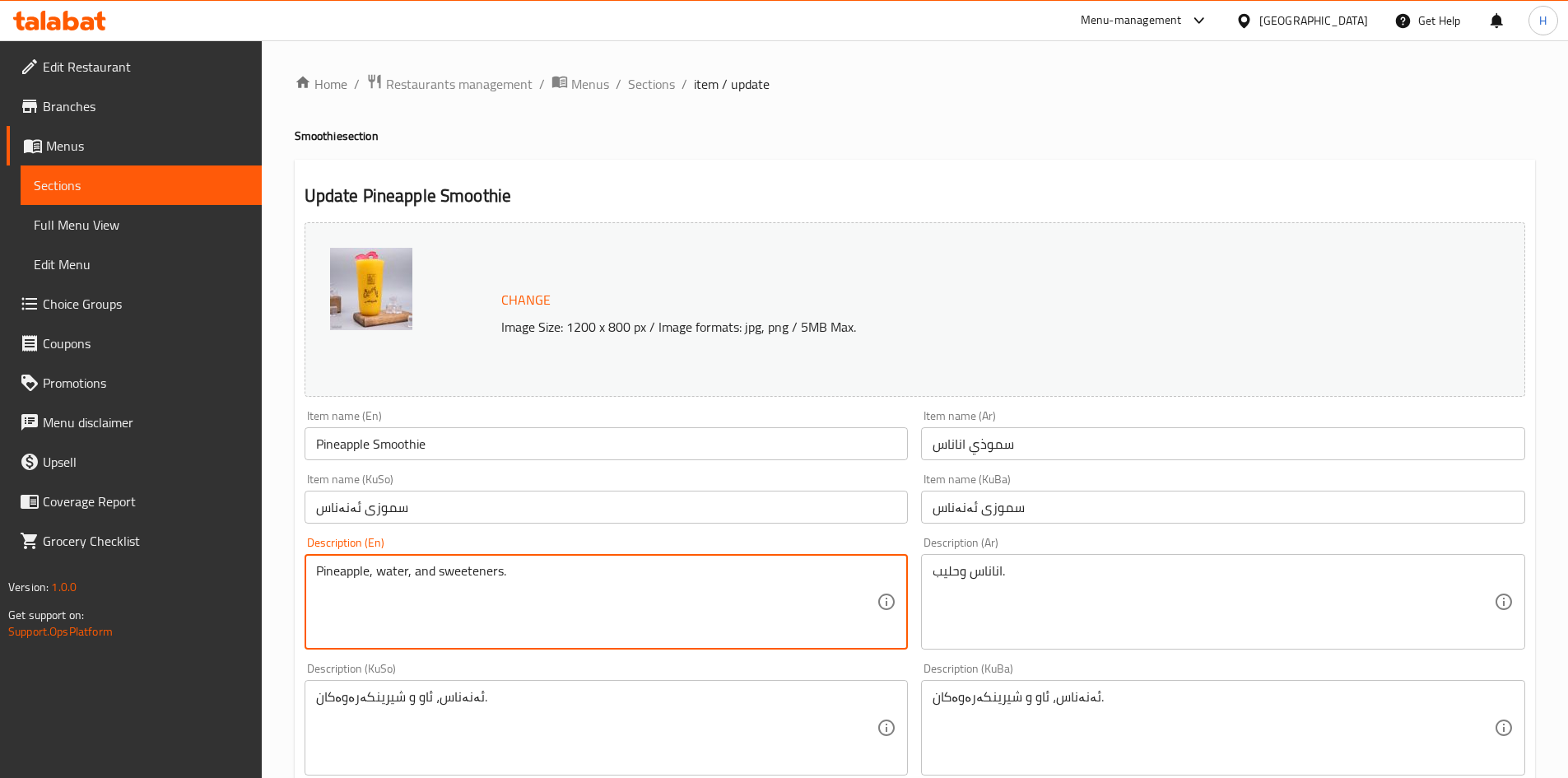
click at [532, 598] on textarea "Pineapple, water, and sweeteners." at bounding box center [597, 602] width 562 height 78
paste textarea "Mango and milk"
click at [339, 441] on input "Pineapple Smoothie" at bounding box center [607, 444] width 605 height 33
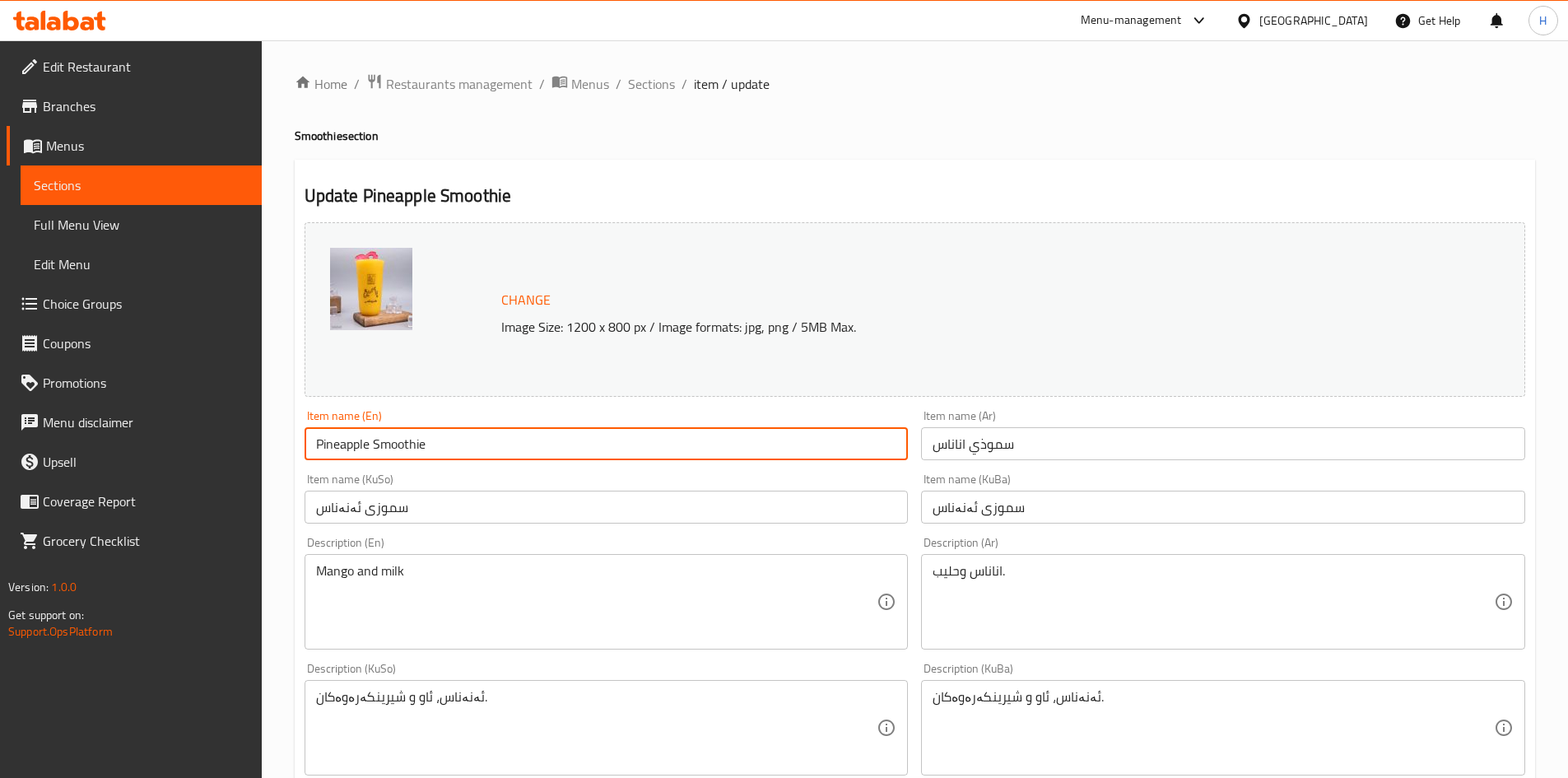
click at [339, 441] on input "Pineapple Smoothie" at bounding box center [607, 444] width 605 height 33
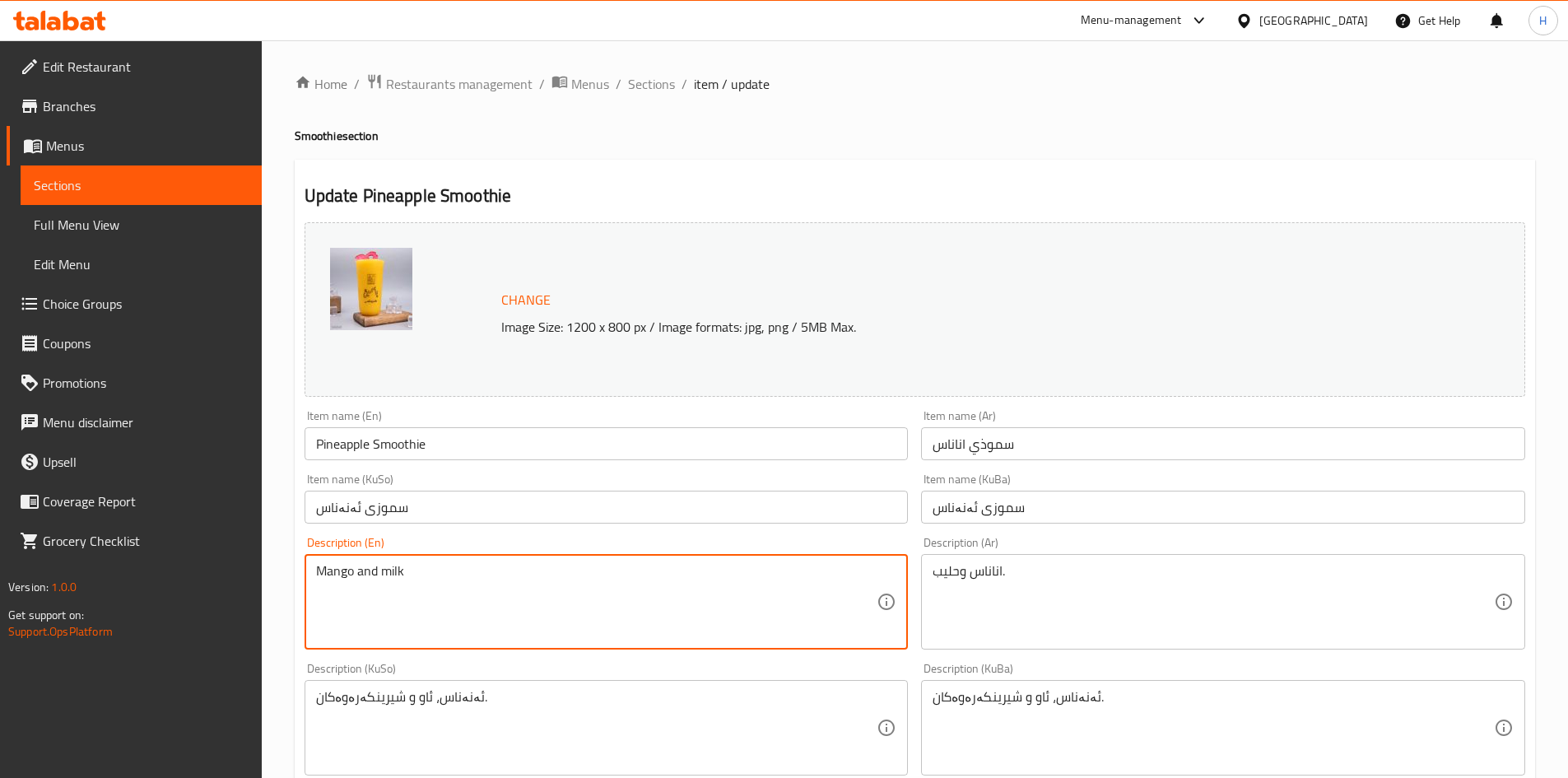
click at [346, 575] on textarea "Mango and milk" at bounding box center [597, 602] width 562 height 78
paste textarea "Pineapple"
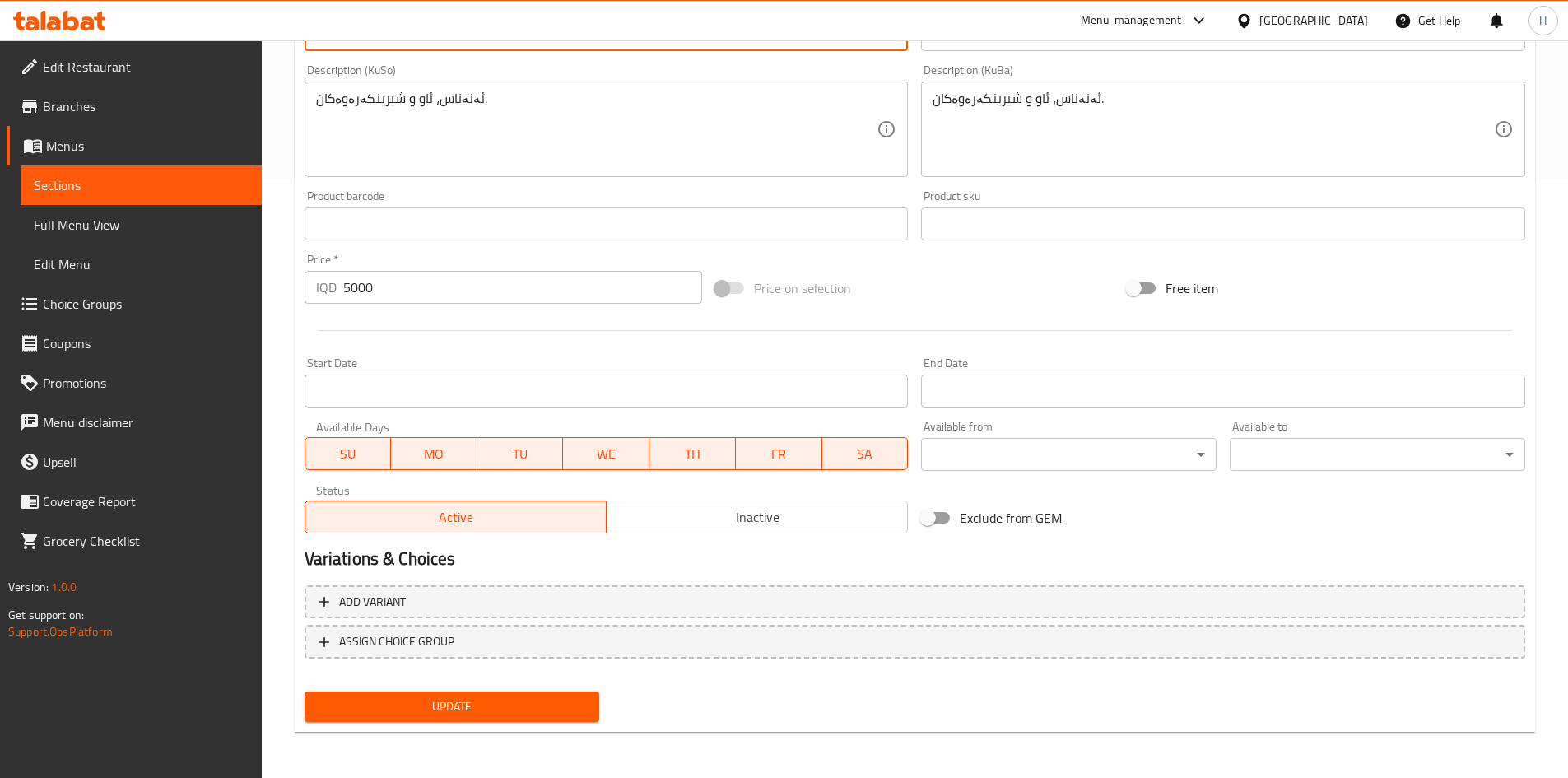
type textarea "Pineapple and milk"
click at [425, 714] on span "Update" at bounding box center [452, 707] width 269 height 21
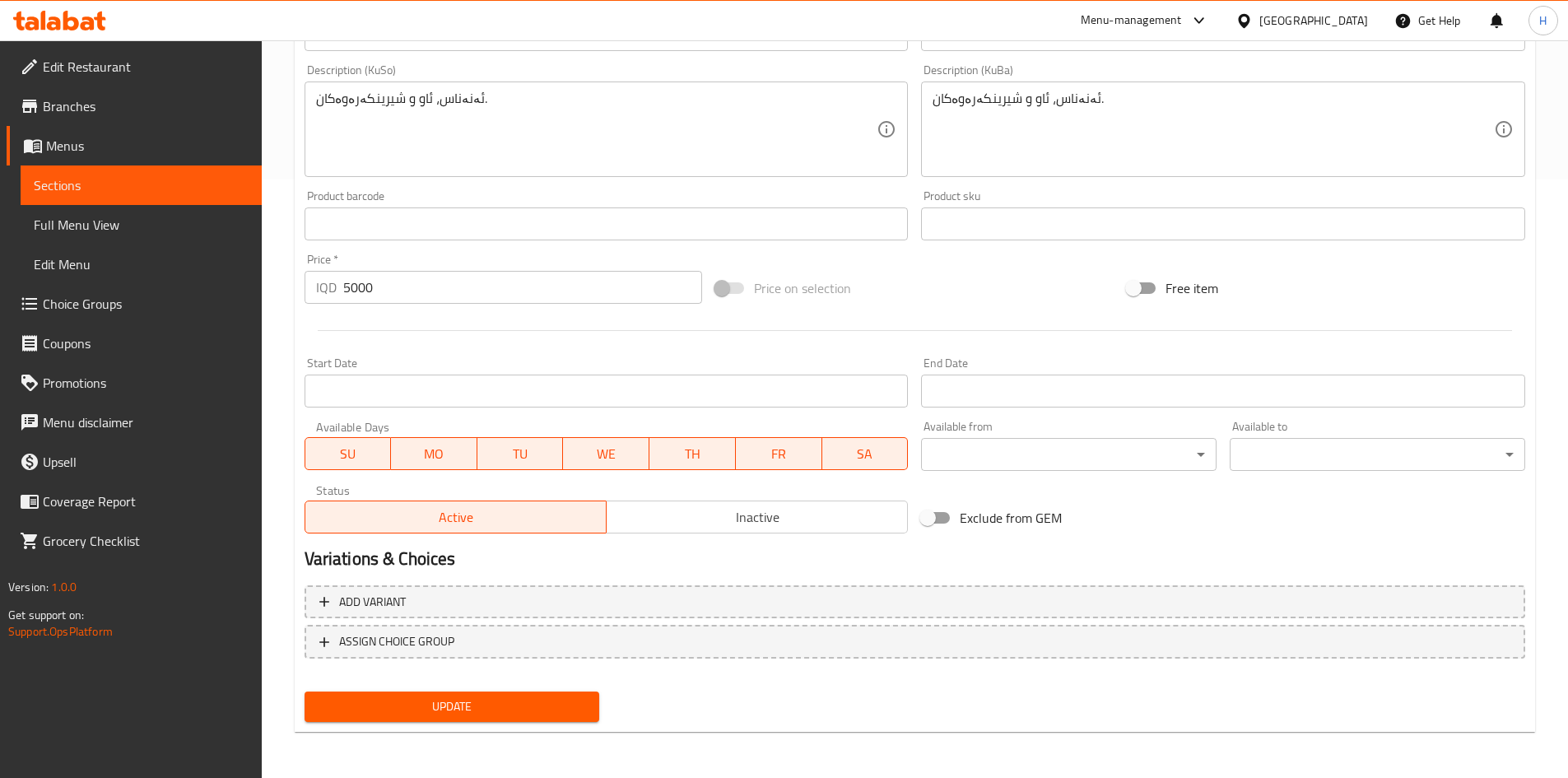
drag, startPoint x: 544, startPoint y: 710, endPoint x: 625, endPoint y: 539, distance: 189.2
click at [544, 708] on span "Update" at bounding box center [452, 707] width 269 height 21
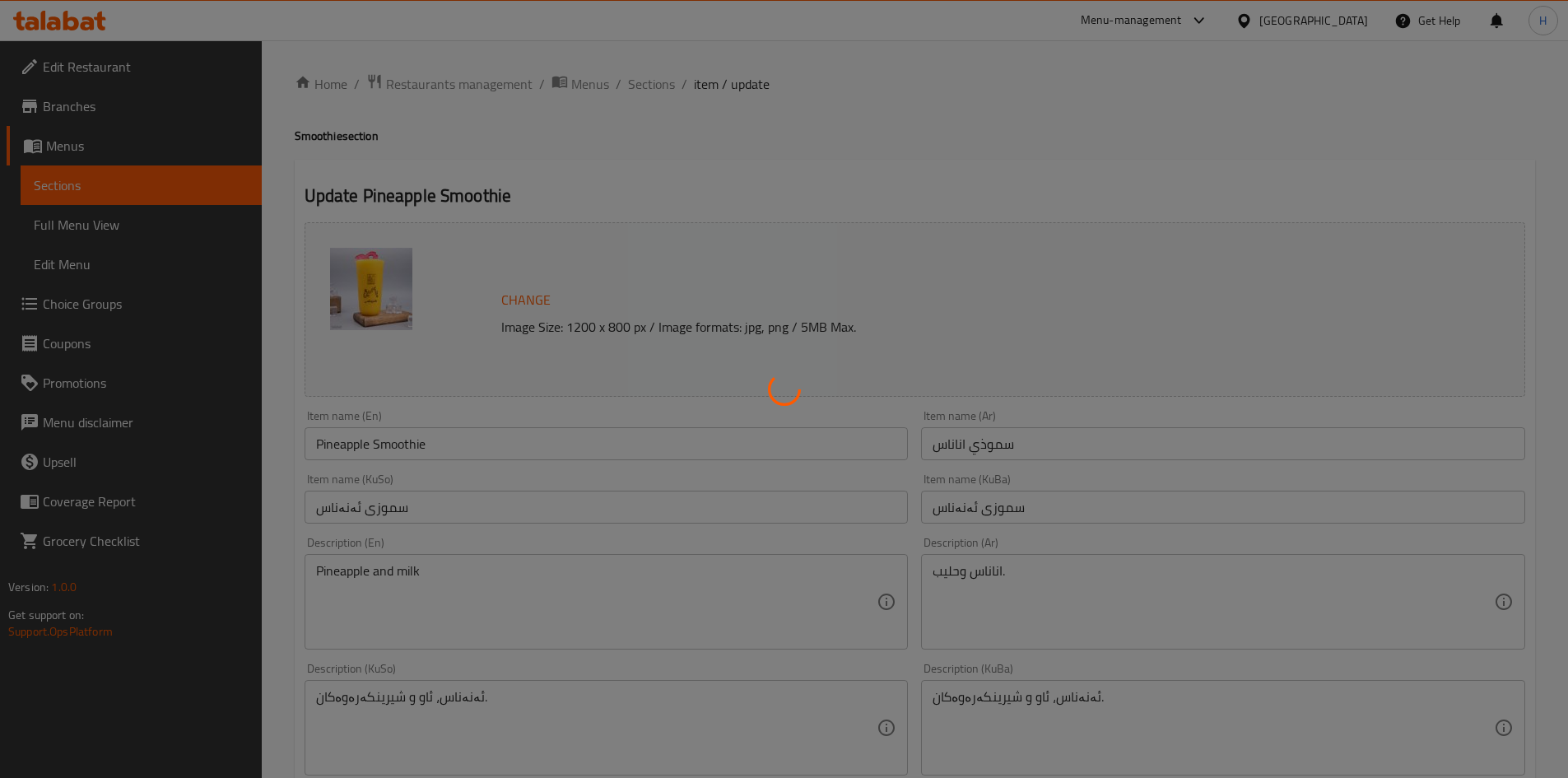
click at [652, 83] on div at bounding box center [784, 389] width 1568 height 778
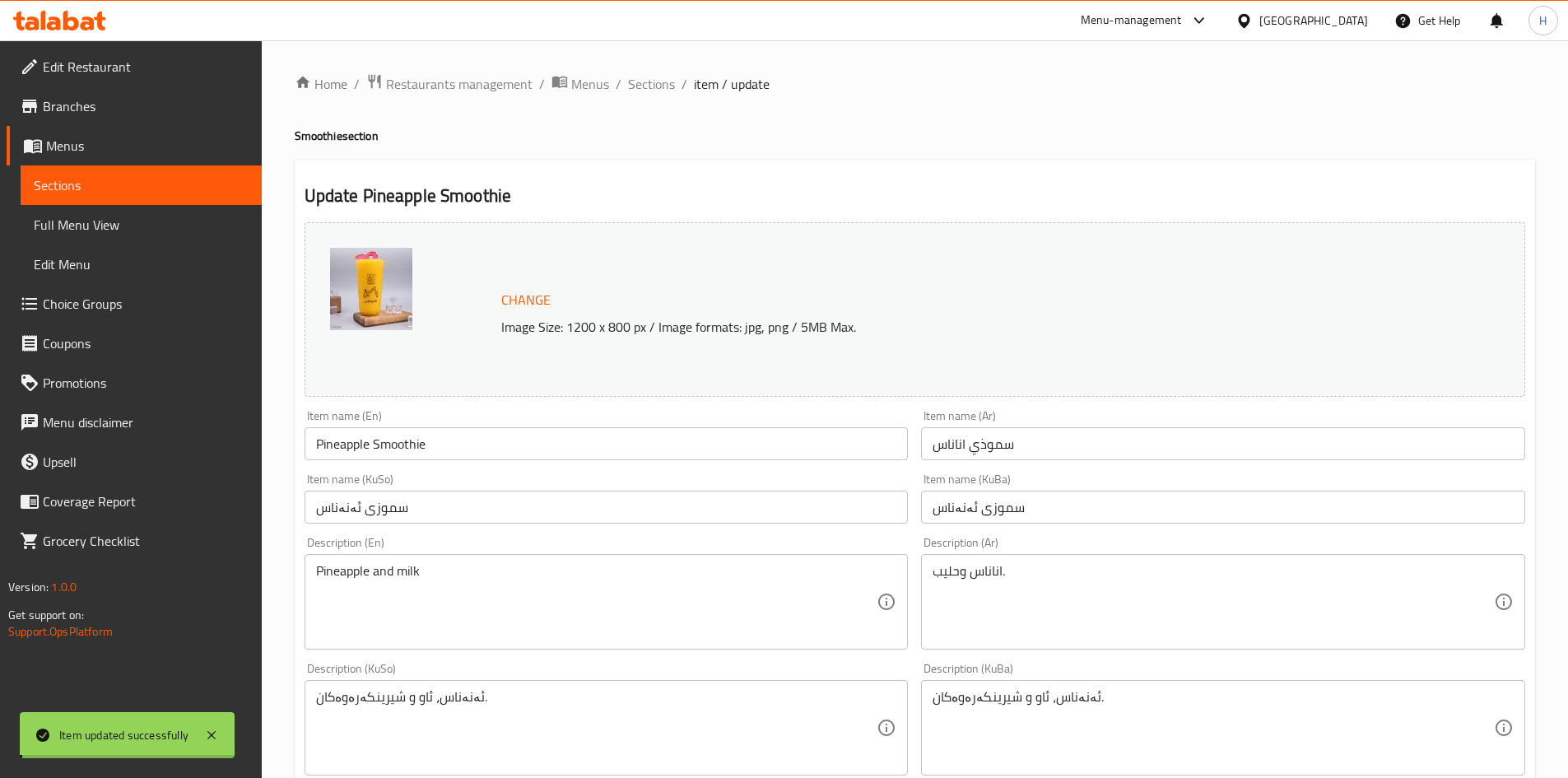
click at [652, 83] on div at bounding box center [784, 389] width 1568 height 778
click at [658, 89] on span "Sections" at bounding box center [651, 83] width 47 height 20
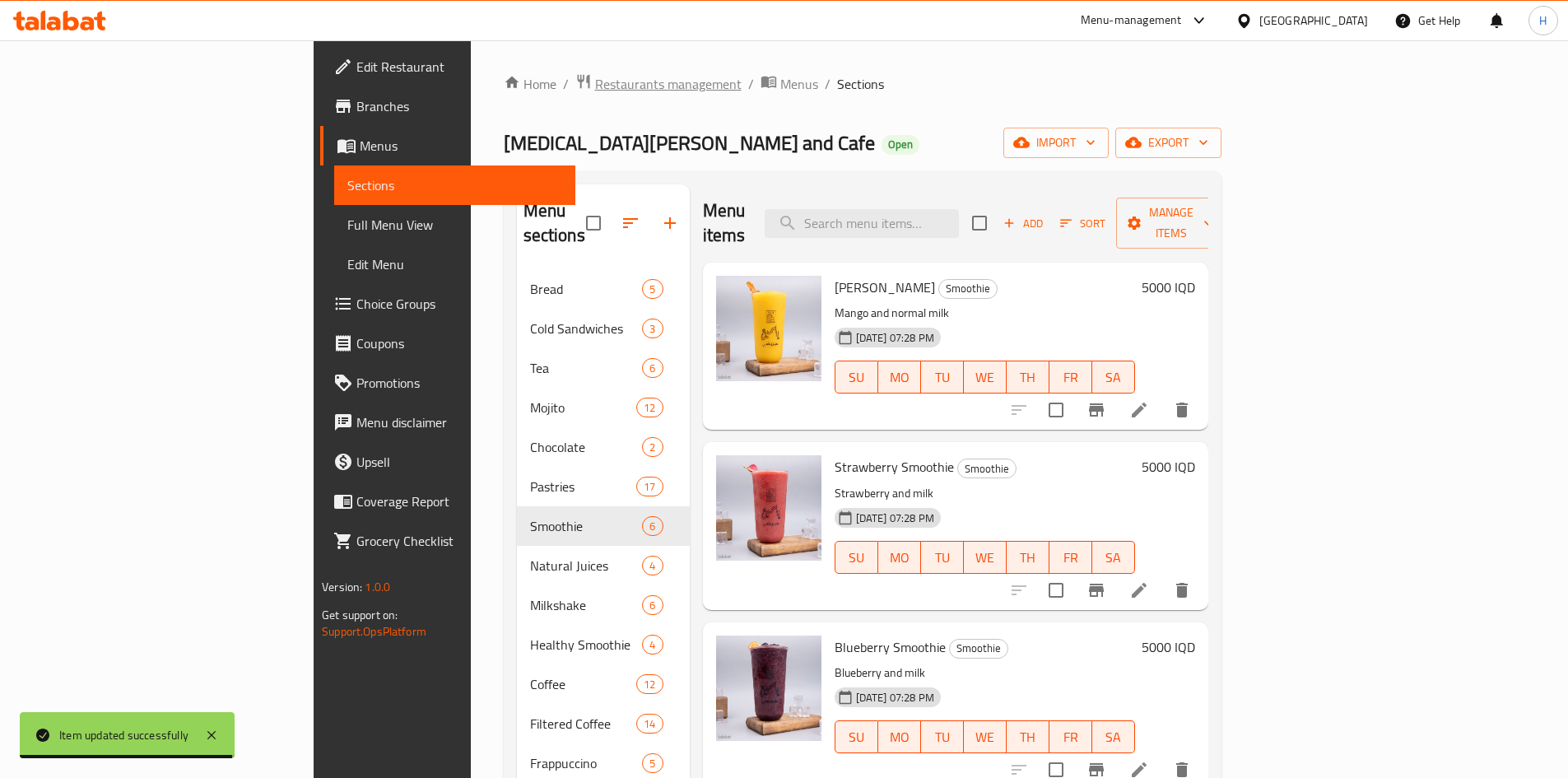
click at [595, 82] on span "Restaurants management" at bounding box center [668, 83] width 147 height 20
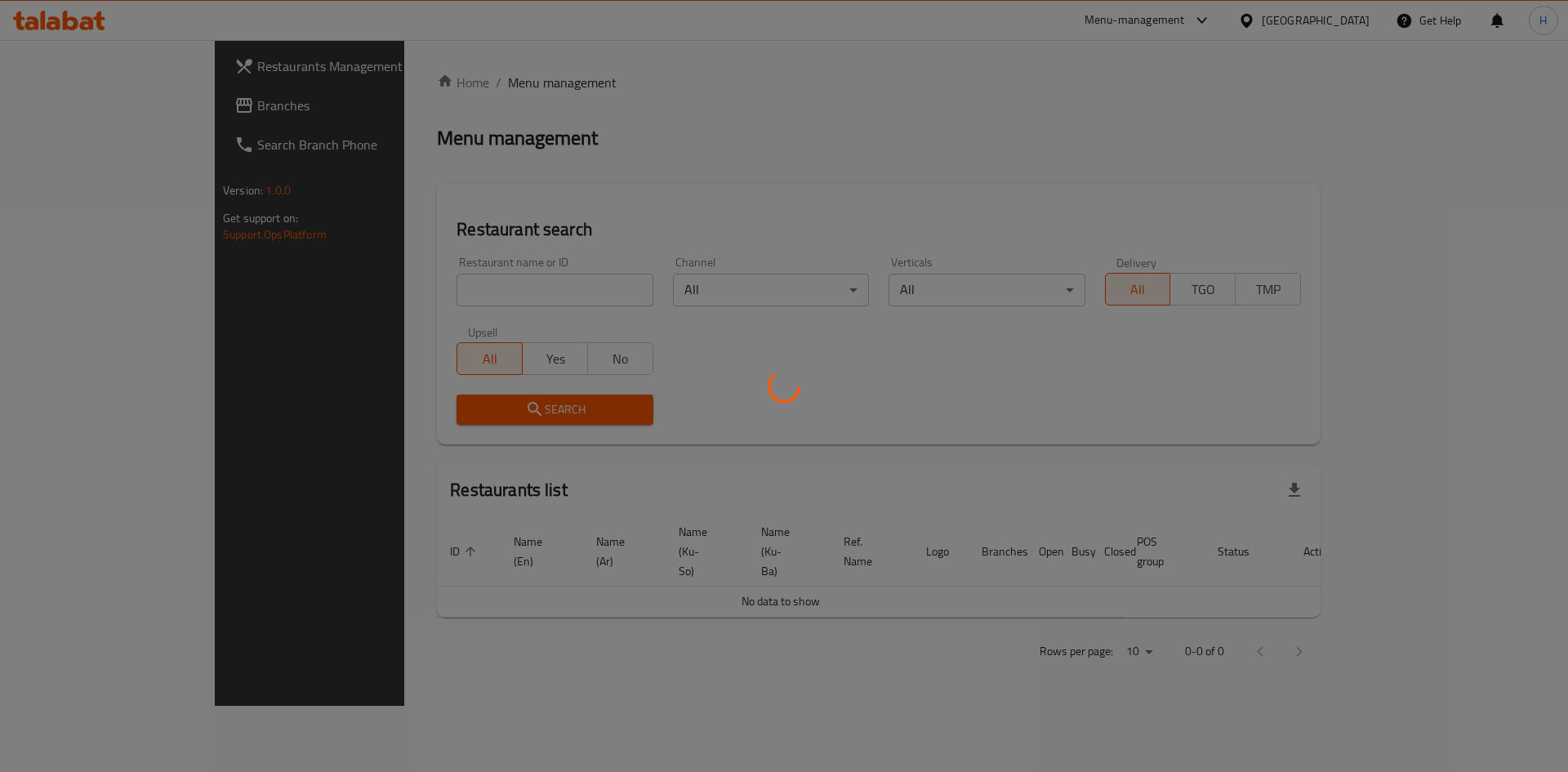
click at [425, 299] on div at bounding box center [784, 386] width 1568 height 772
click at [444, 296] on div at bounding box center [784, 386] width 1568 height 772
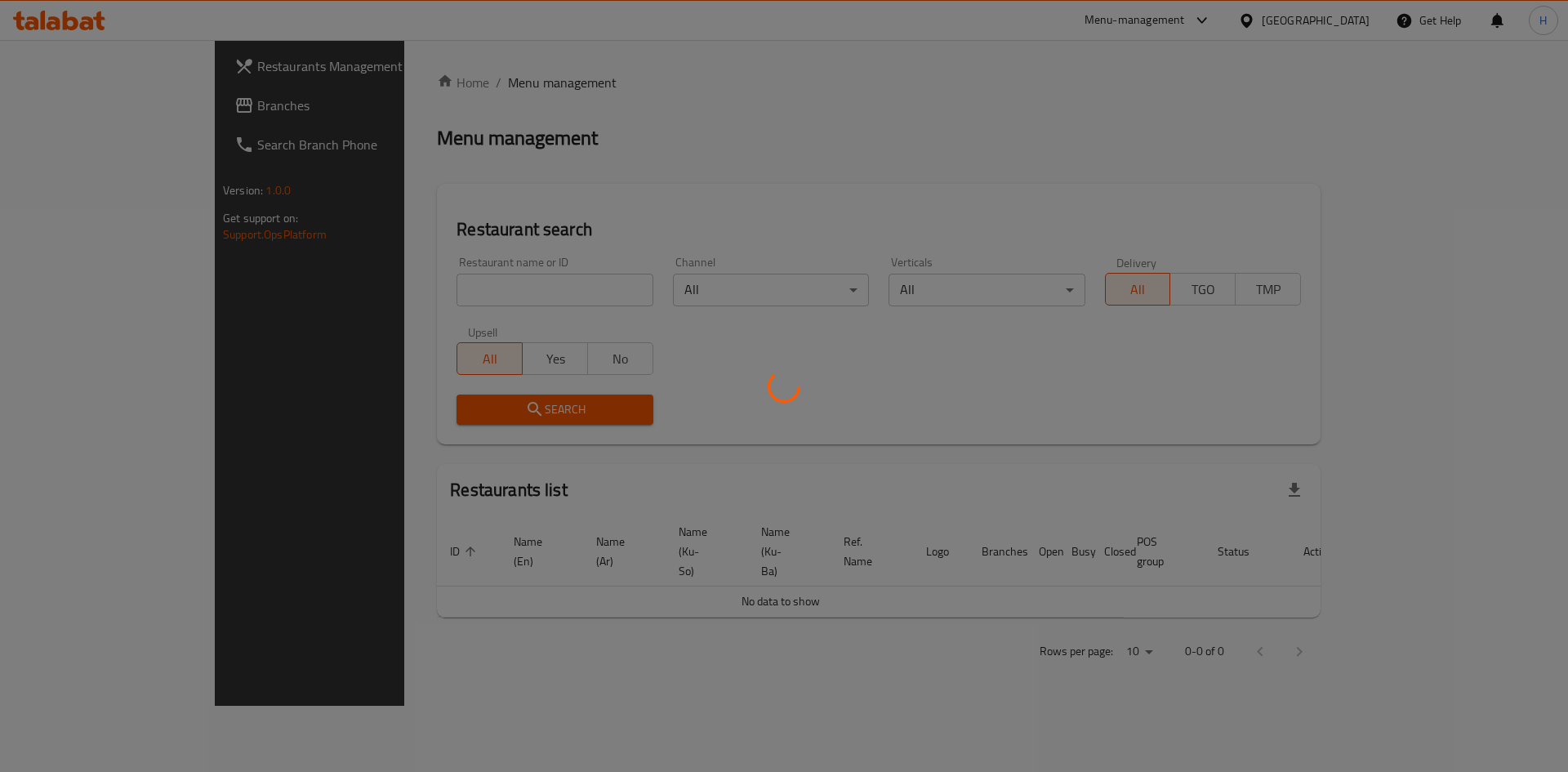
click at [465, 296] on div at bounding box center [784, 386] width 1568 height 772
drag, startPoint x: 450, startPoint y: 305, endPoint x: 393, endPoint y: 292, distance: 58.5
click at [397, 295] on div at bounding box center [784, 386] width 1568 height 772
click at [393, 291] on div at bounding box center [784, 386] width 1568 height 772
click at [477, 289] on div at bounding box center [784, 386] width 1568 height 772
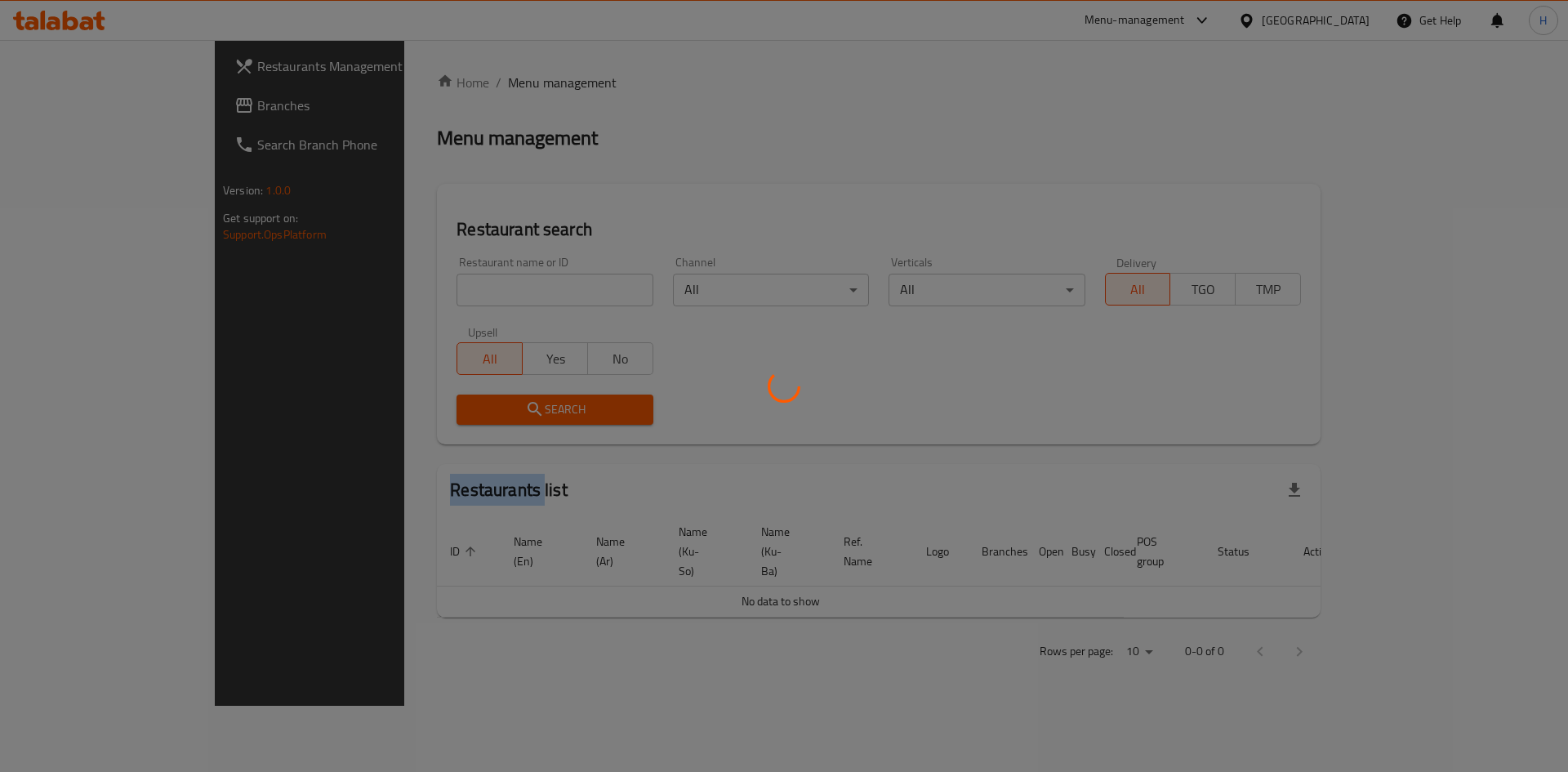
click at [477, 289] on div at bounding box center [784, 386] width 1568 height 772
click at [479, 282] on div at bounding box center [784, 386] width 1568 height 772
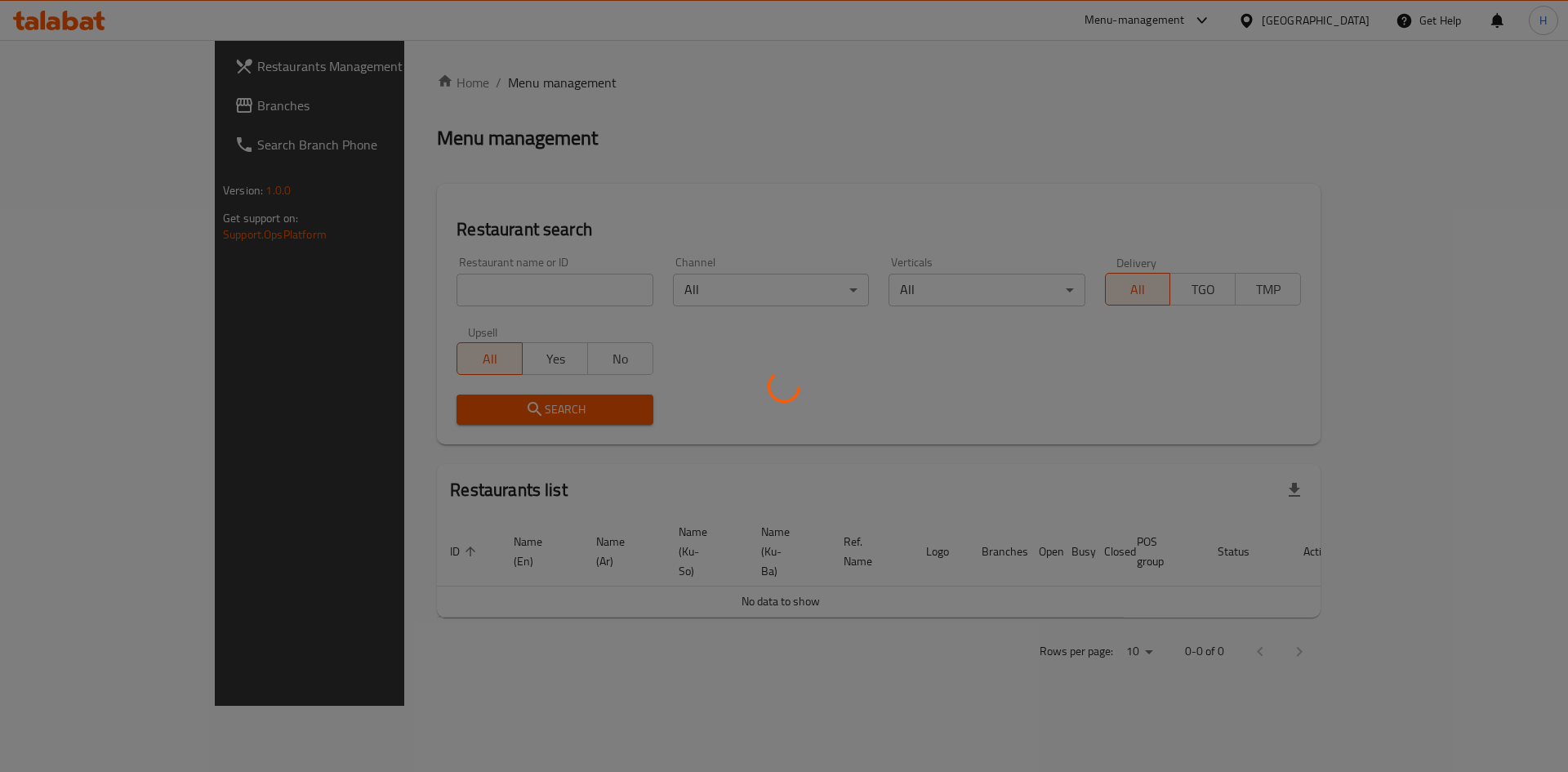
click at [516, 206] on div at bounding box center [784, 386] width 1568 height 772
drag, startPoint x: 506, startPoint y: 310, endPoint x: 543, endPoint y: 174, distance: 140.9
click at [506, 309] on div at bounding box center [784, 386] width 1568 height 772
click at [543, 171] on div at bounding box center [784, 386] width 1568 height 772
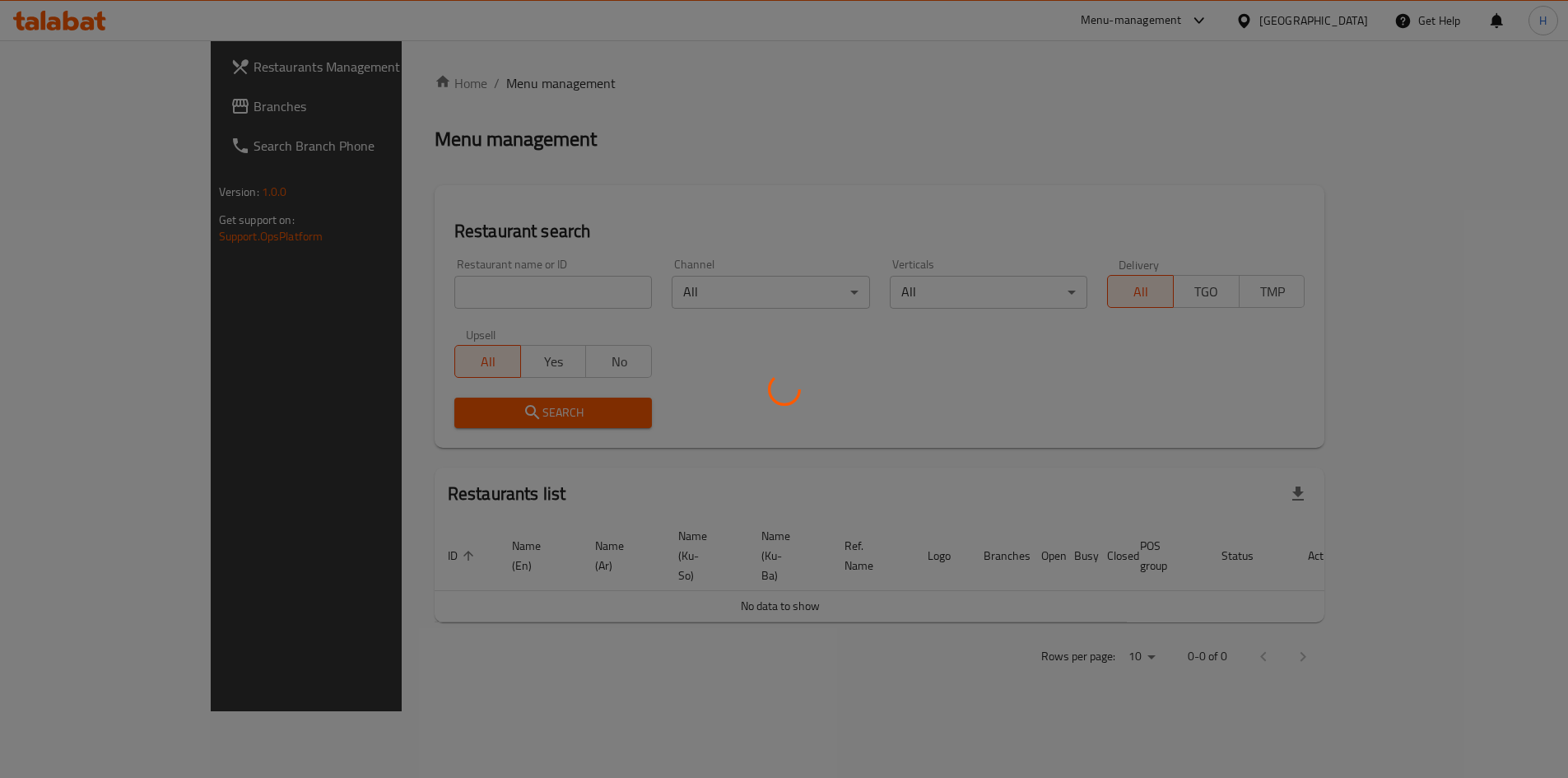
click at [532, 254] on div at bounding box center [784, 389] width 1568 height 778
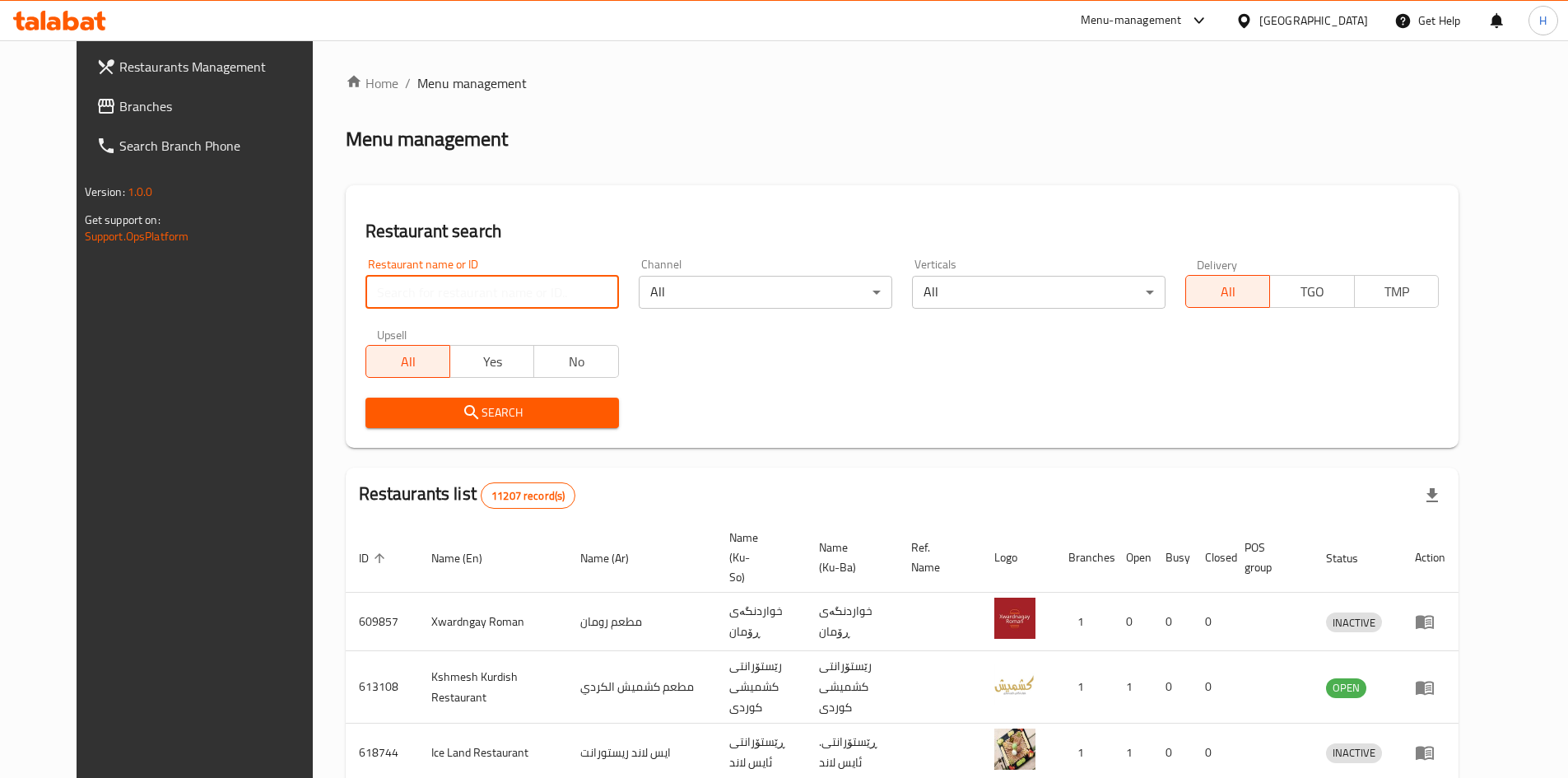
click at [480, 295] on input "search" at bounding box center [492, 292] width 253 height 33
paste input "695408"
type input "695408"
click button "Search" at bounding box center [492, 412] width 253 height 30
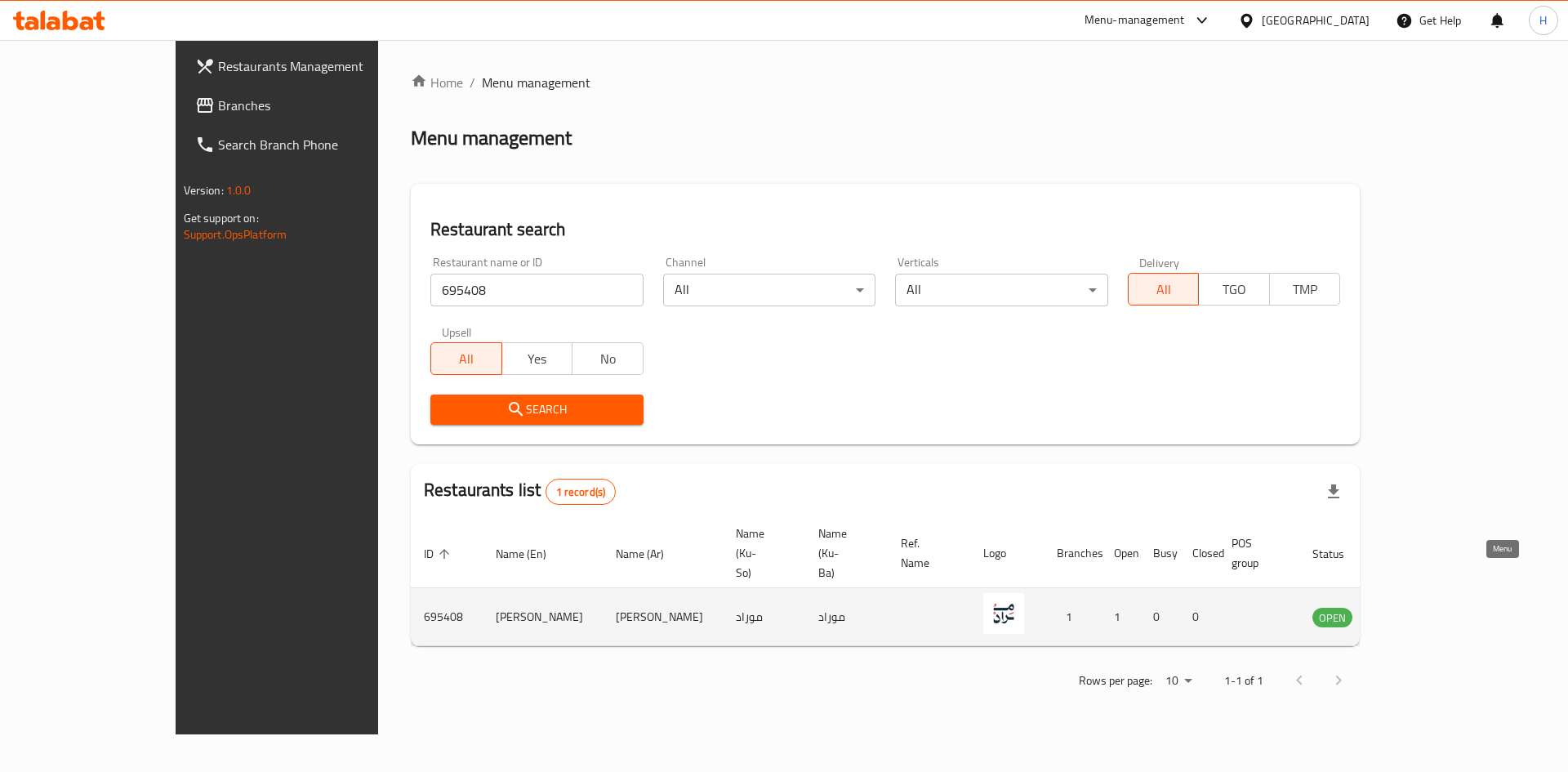
click at [1416, 611] on icon "enhanced table" at bounding box center [1407, 618] width 18 height 14
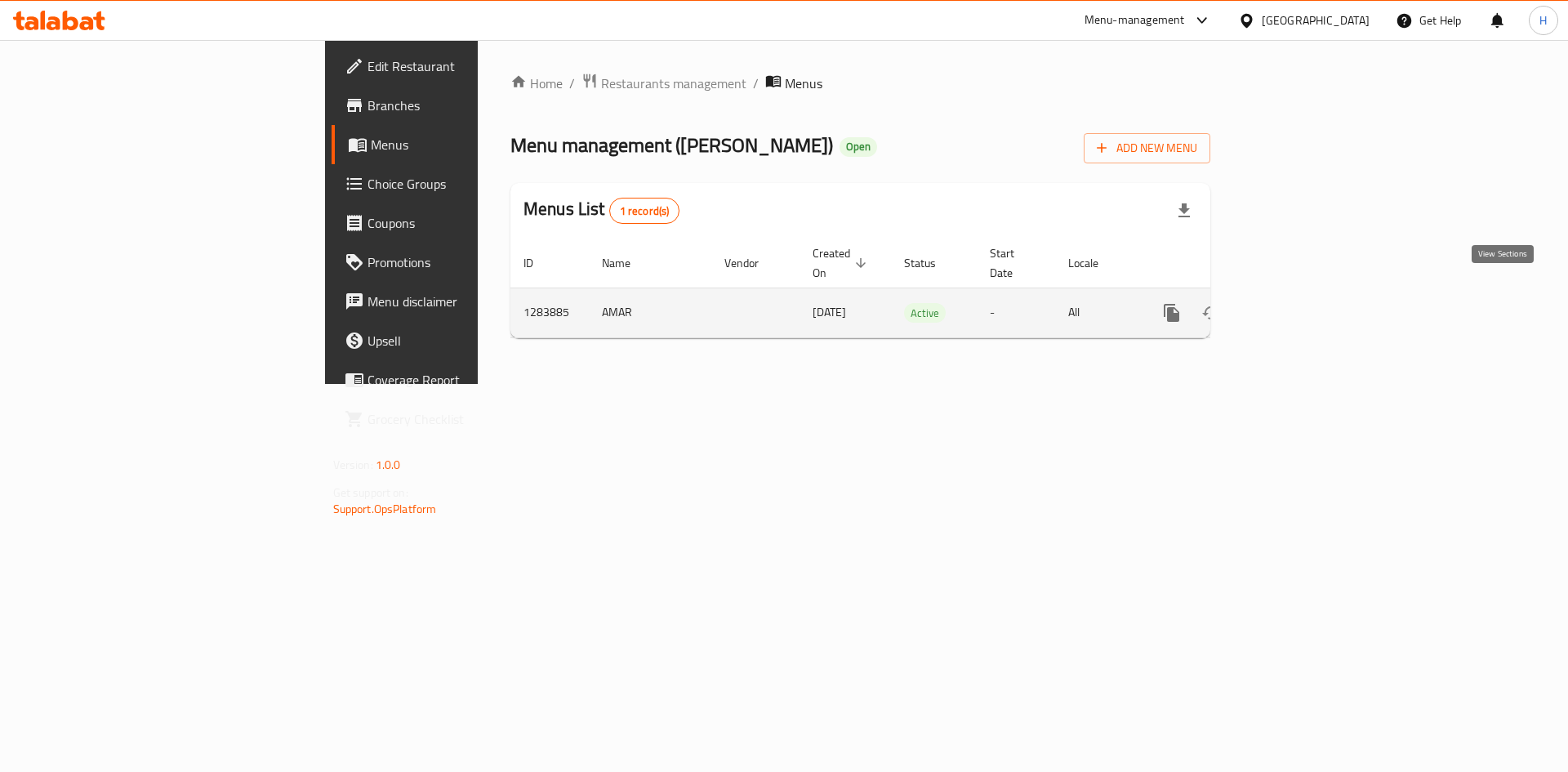
click at [1309, 293] on link "enhanced table" at bounding box center [1289, 313] width 39 height 39
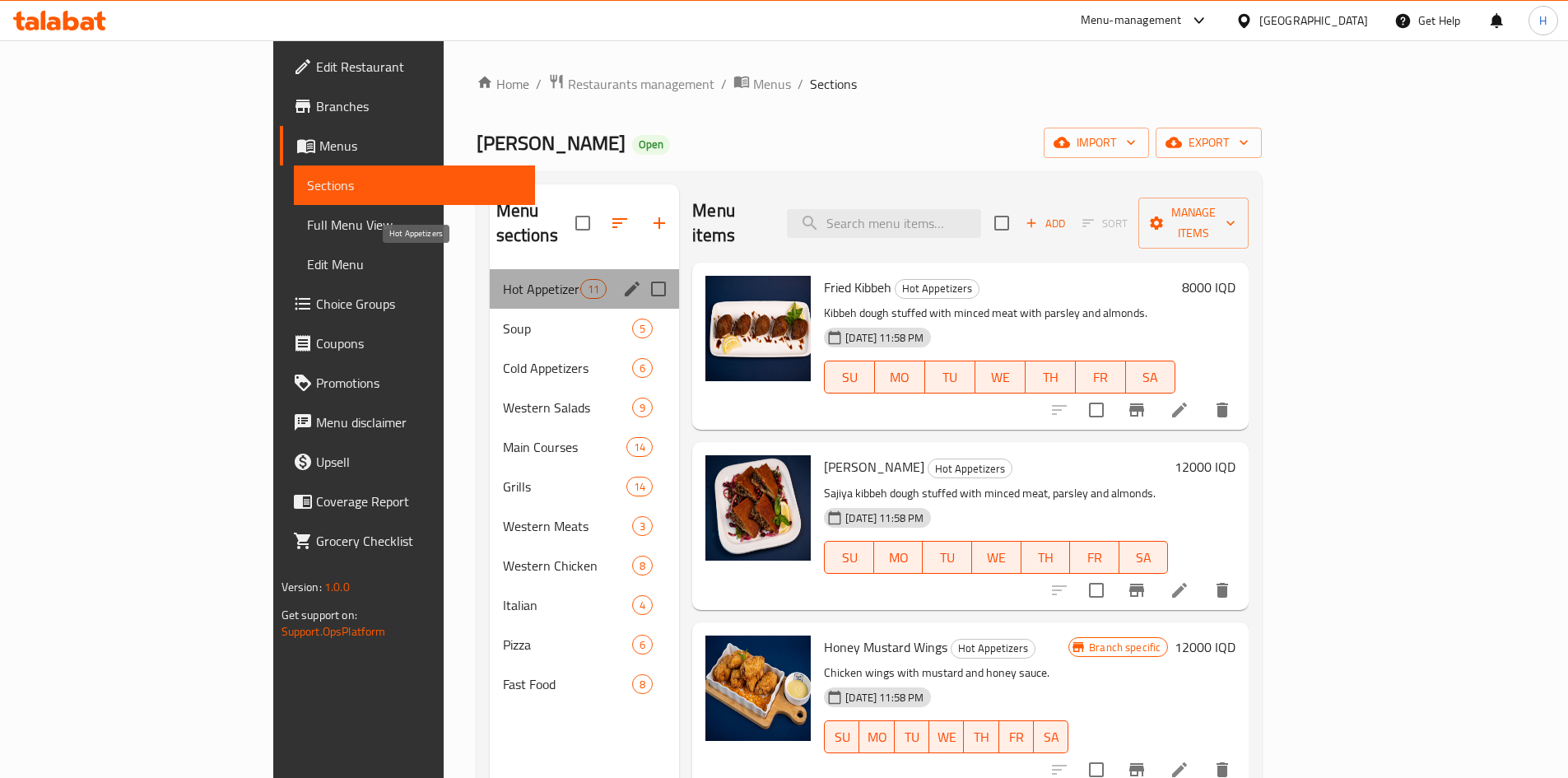
drag, startPoint x: 428, startPoint y: 267, endPoint x: 810, endPoint y: 296, distance: 383.1
click at [503, 279] on span "Hot Appetizers" at bounding box center [542, 289] width 77 height 20
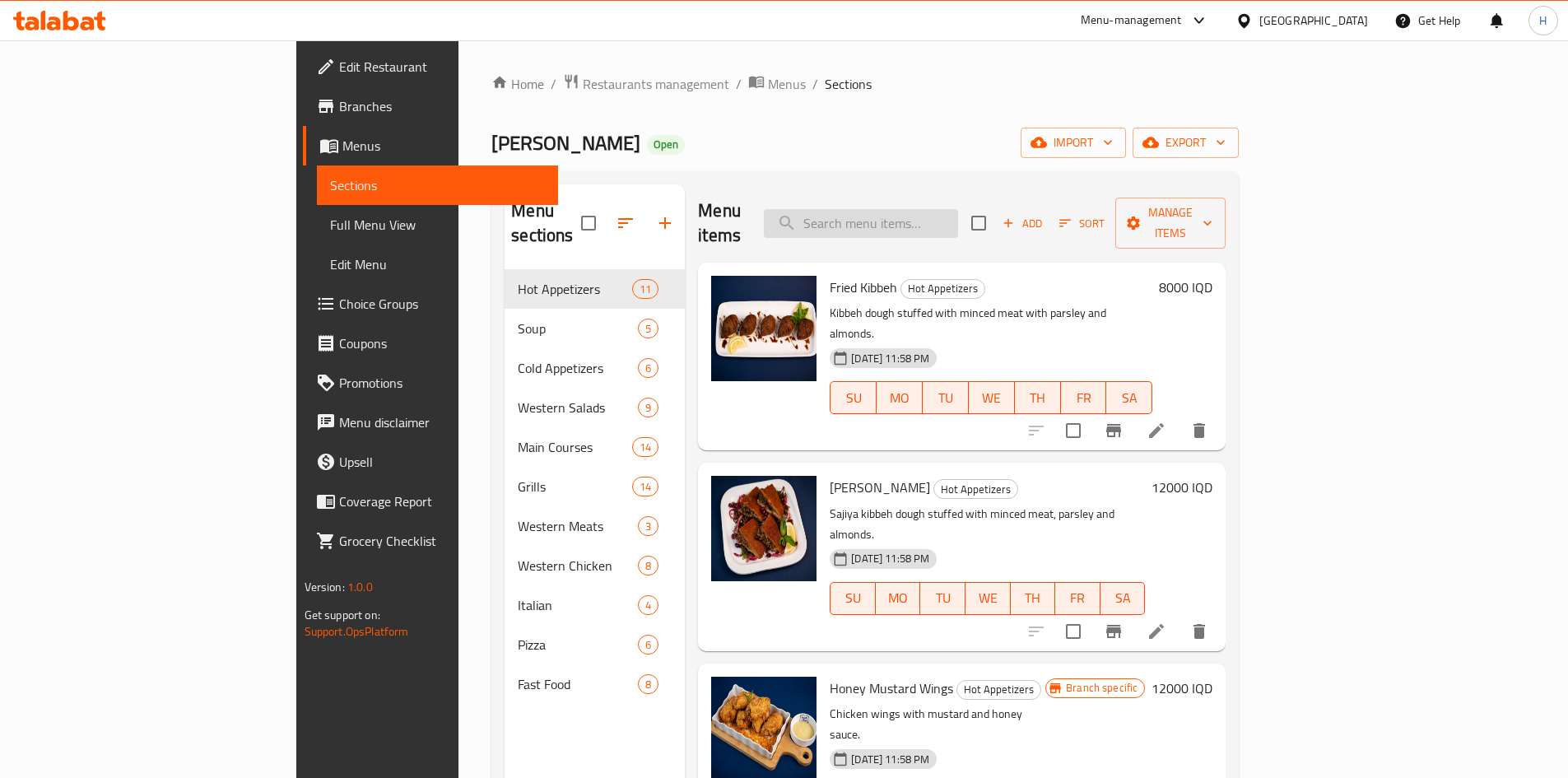
click at [958, 221] on input "search" at bounding box center [861, 224] width 194 height 29
type input "s"
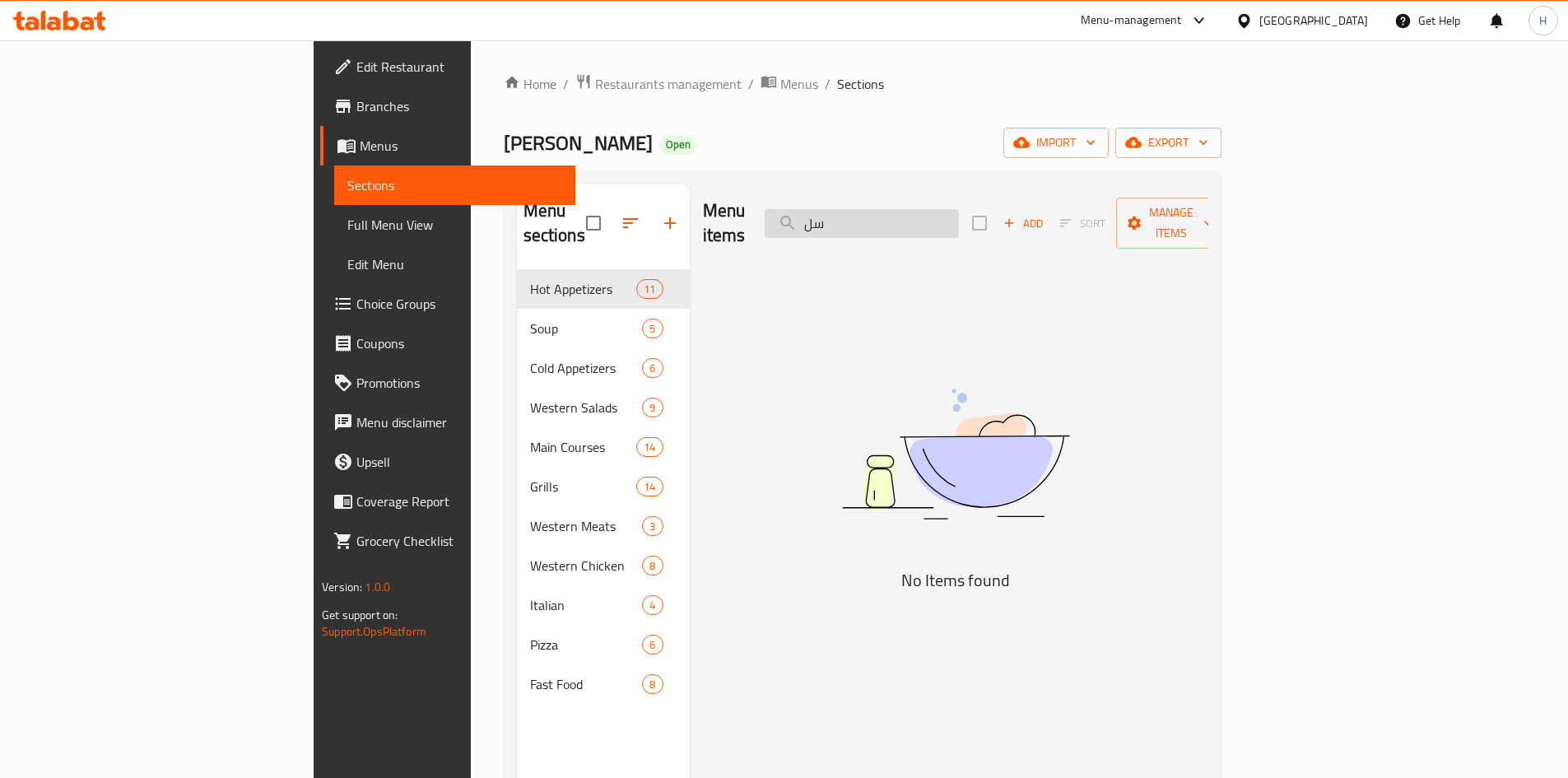
type input "س"
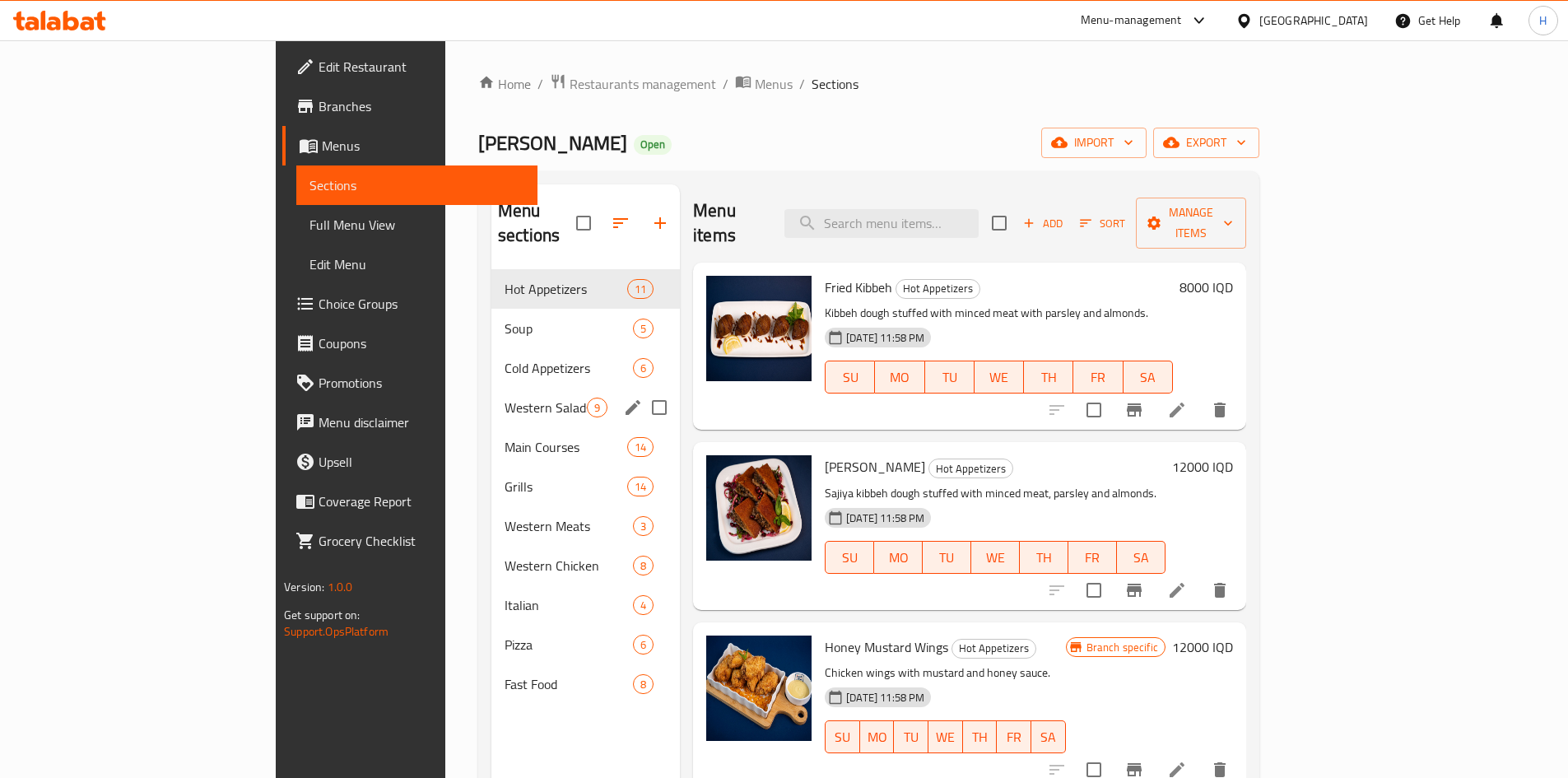
click at [491, 355] on div "Cold Appetizers 6" at bounding box center [586, 368] width 189 height 40
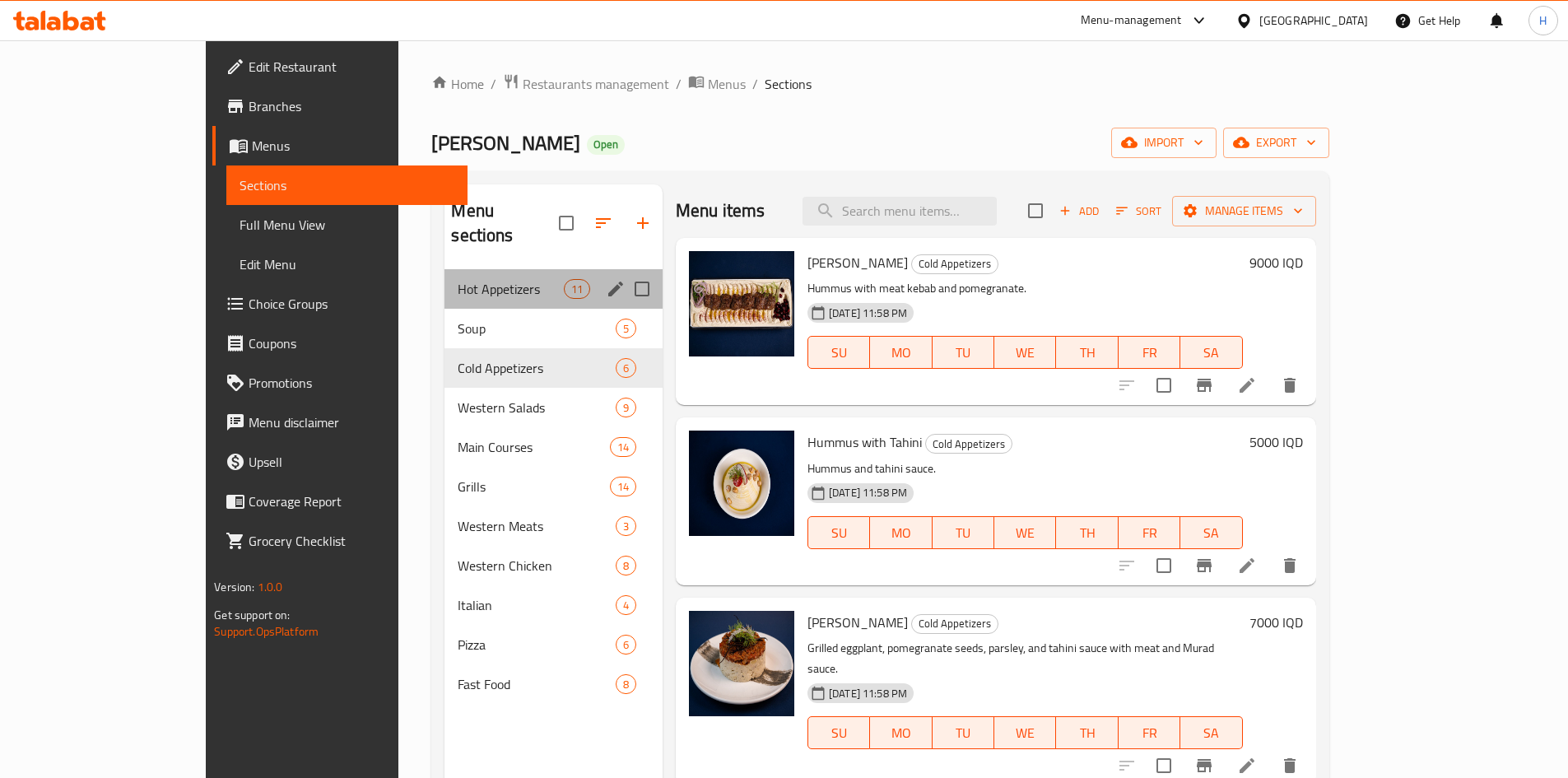
click at [445, 280] on div "Hot Appetizers 11" at bounding box center [554, 289] width 218 height 40
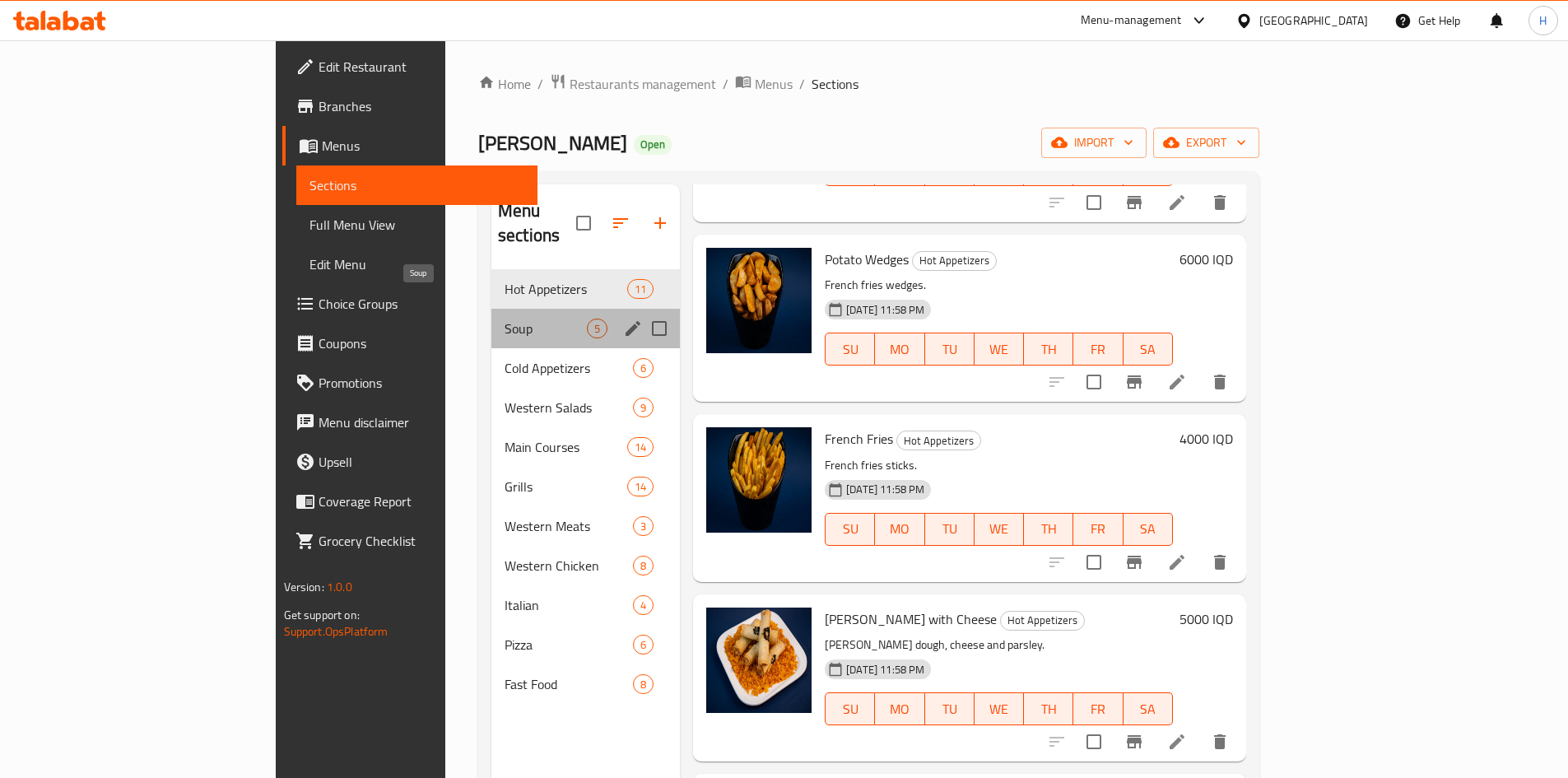
click at [505, 319] on span "Soup" at bounding box center [546, 328] width 82 height 20
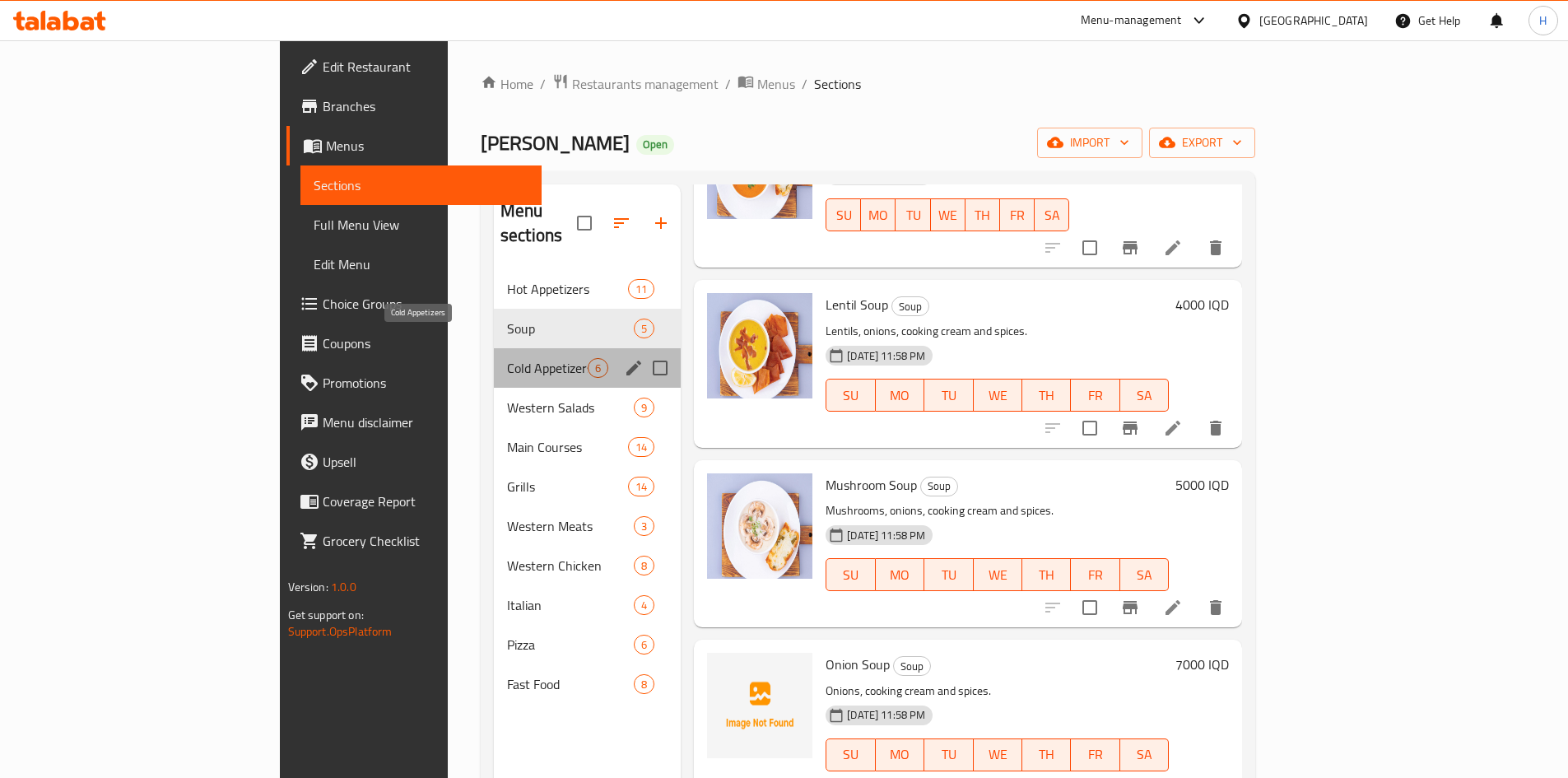
click at [507, 358] on span "Cold Appetizers" at bounding box center [548, 368] width 81 height 20
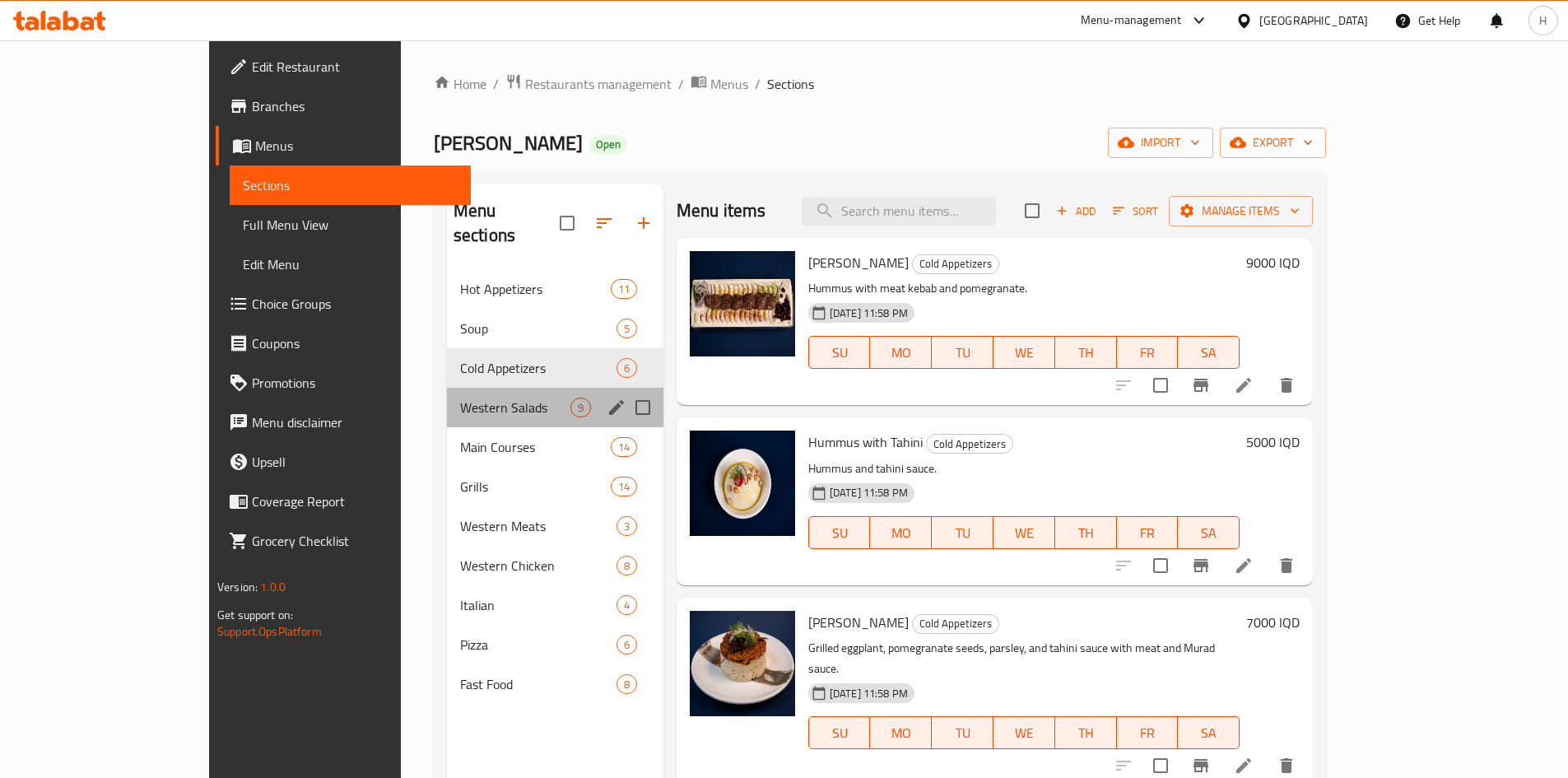
click at [466, 388] on div "Western Salads 9" at bounding box center [556, 408] width 216 height 40
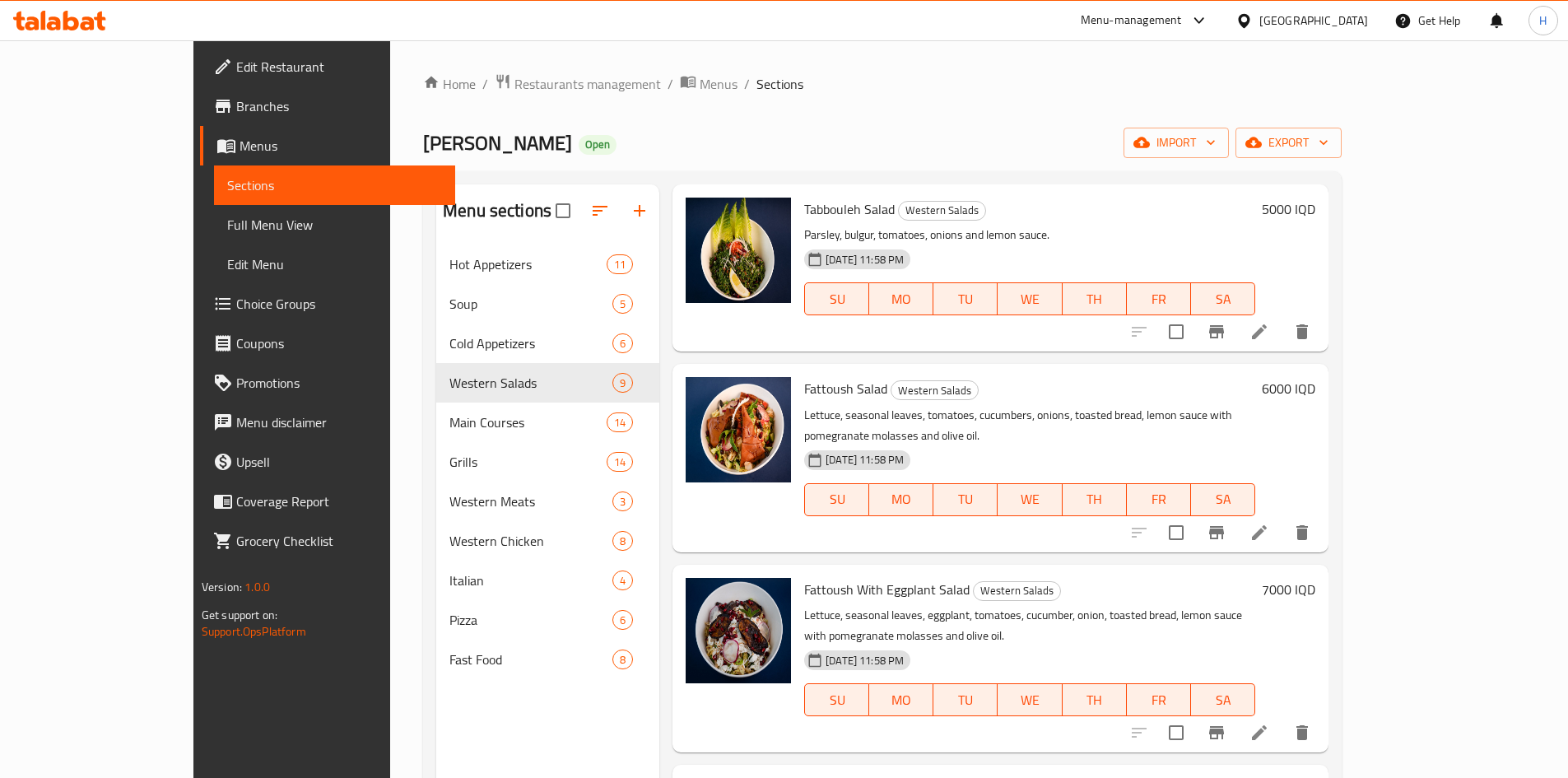
scroll to position [882, 0]
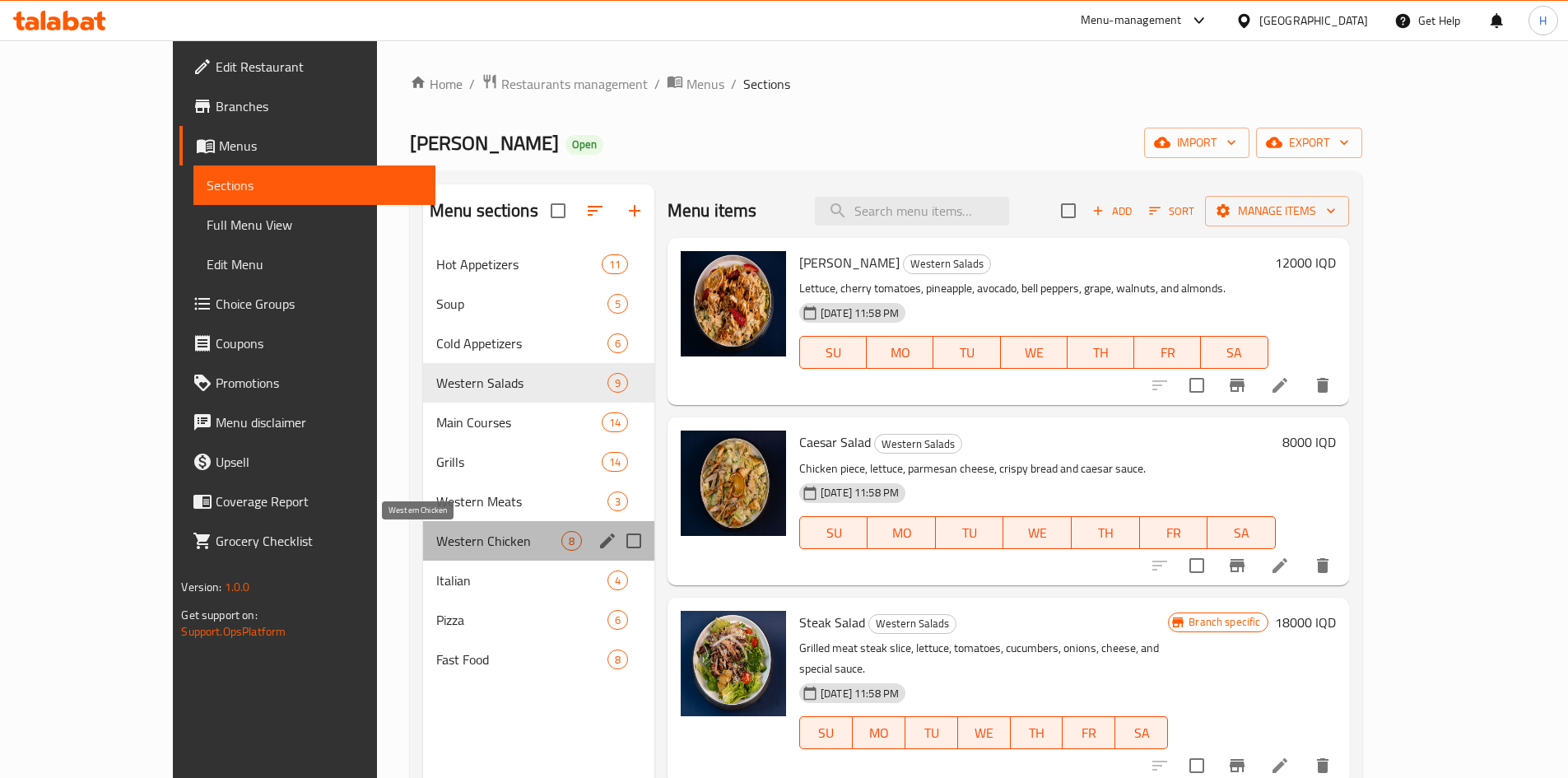
click at [436, 541] on span "Western Chicken" at bounding box center [499, 540] width 125 height 20
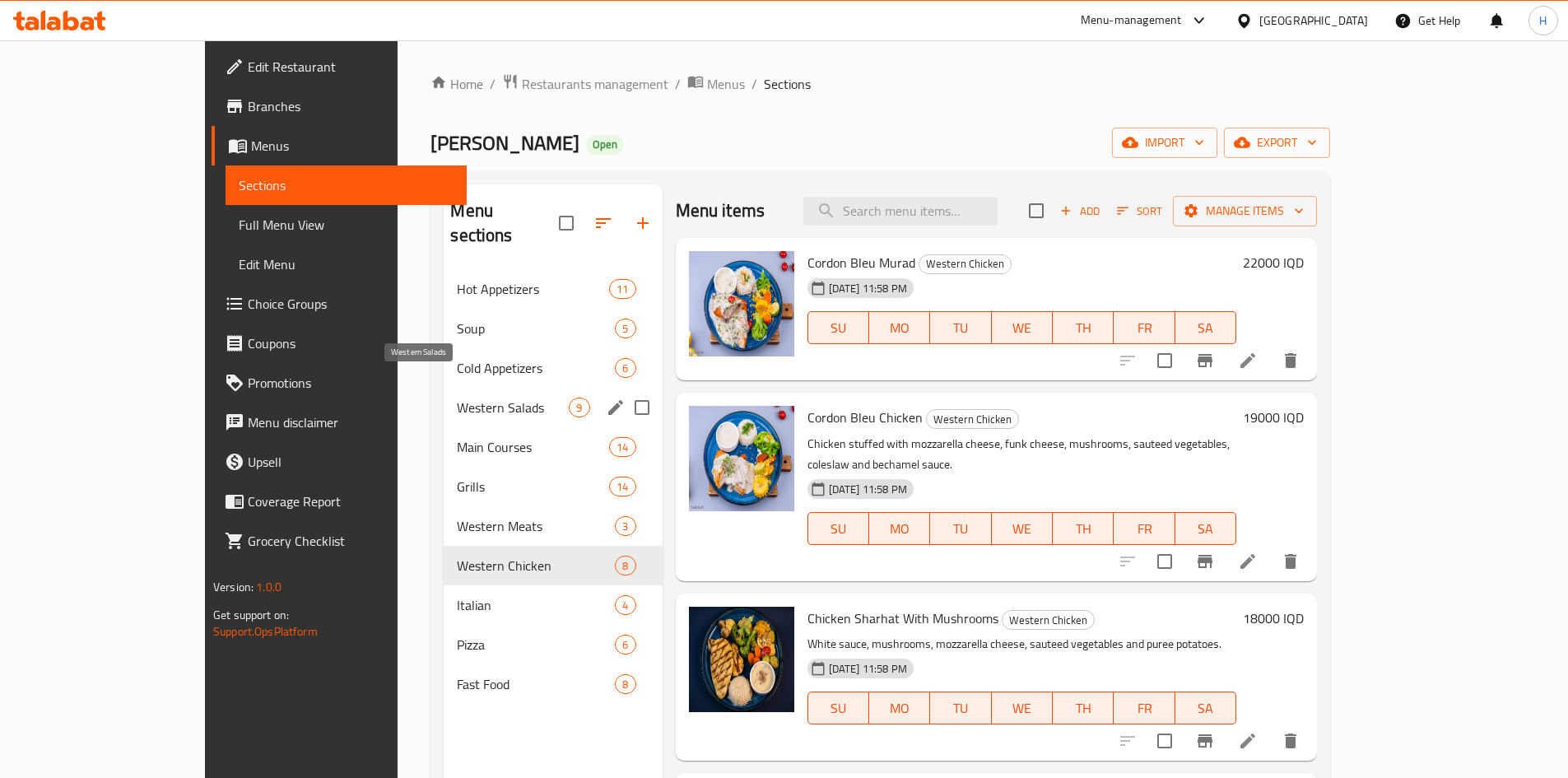
click at [457, 398] on span "Western Salads" at bounding box center [513, 407] width 112 height 20
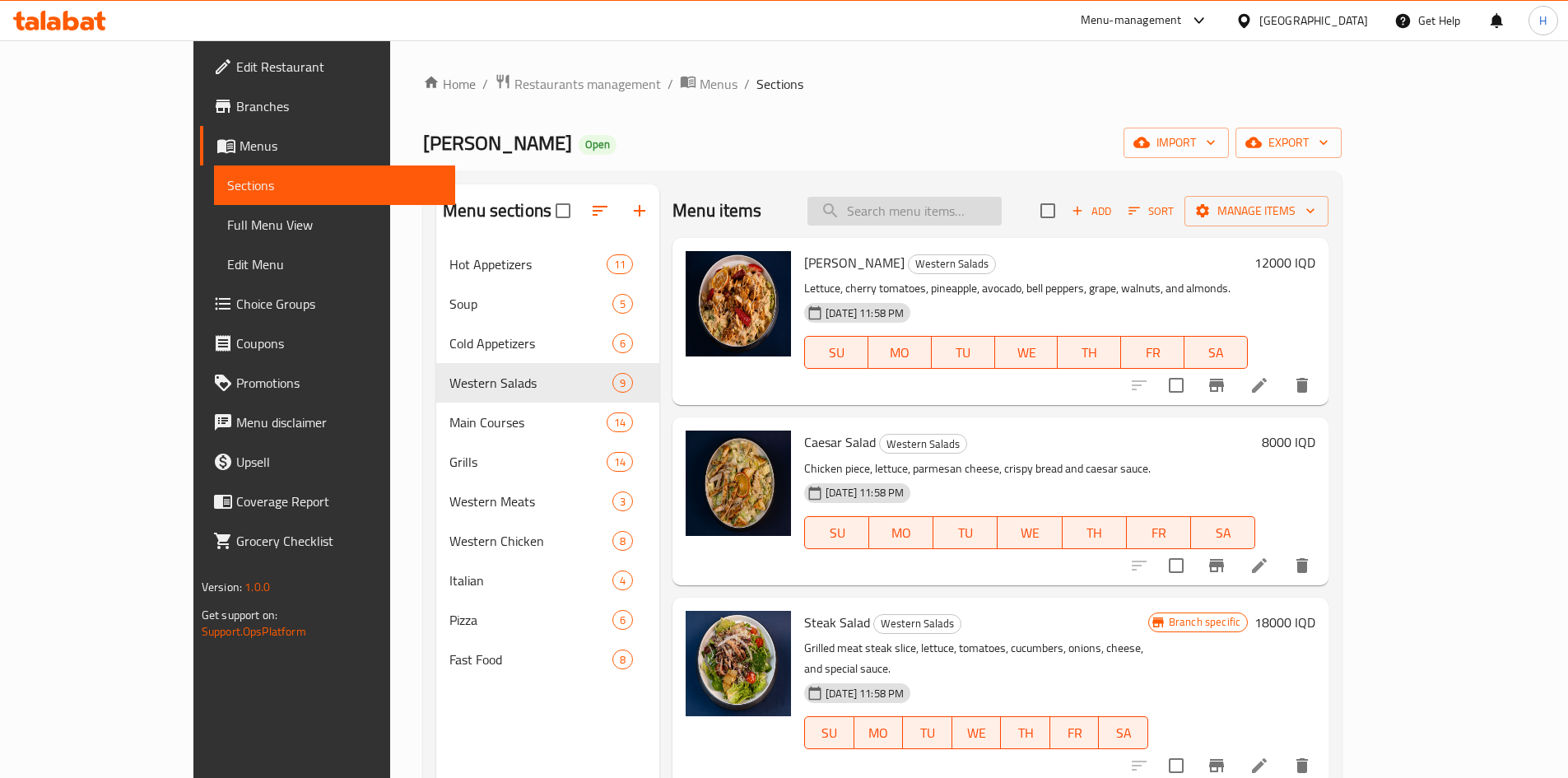
click at [977, 202] on input "search" at bounding box center [904, 211] width 194 height 29
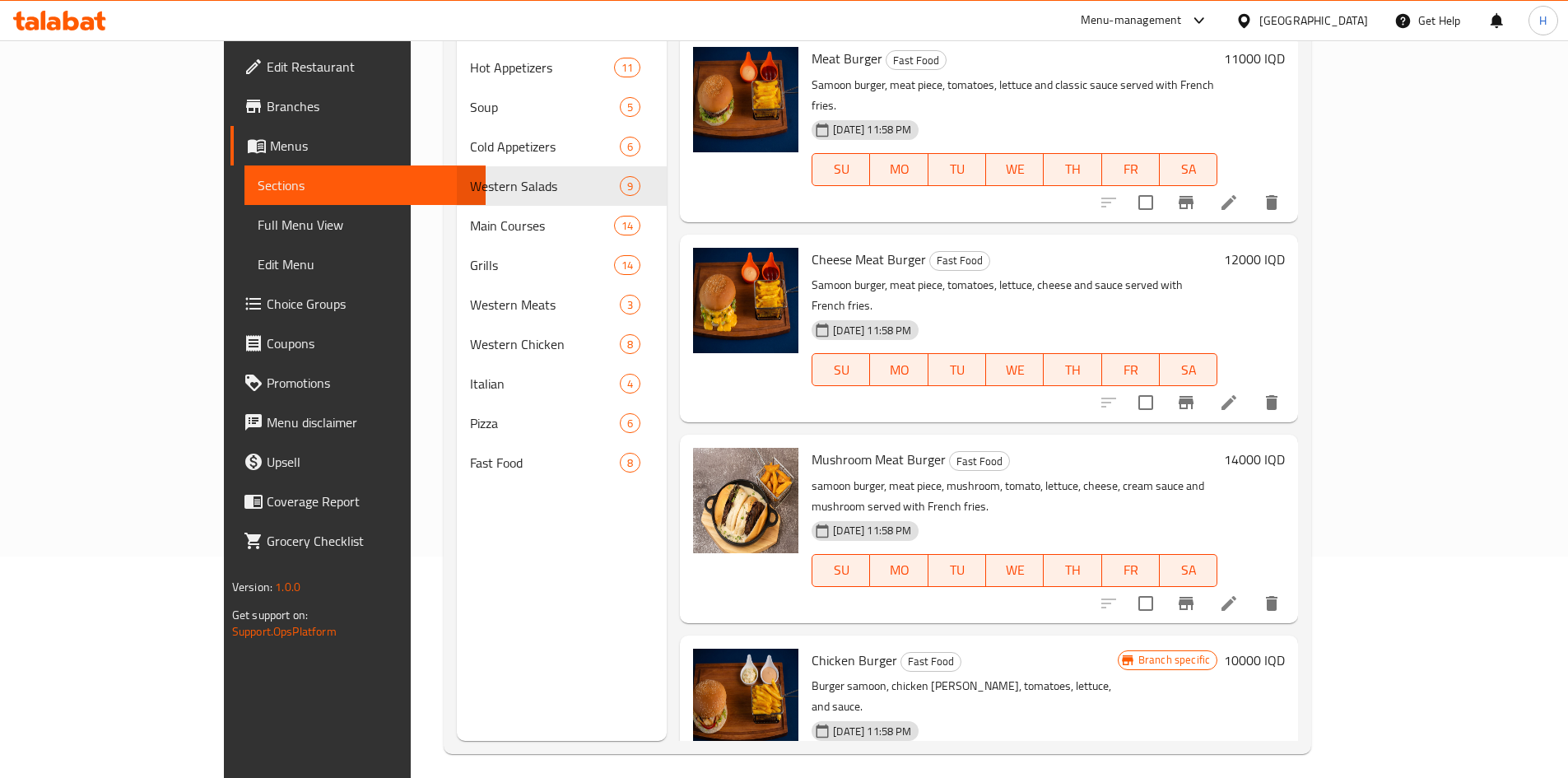
scroll to position [230, 0]
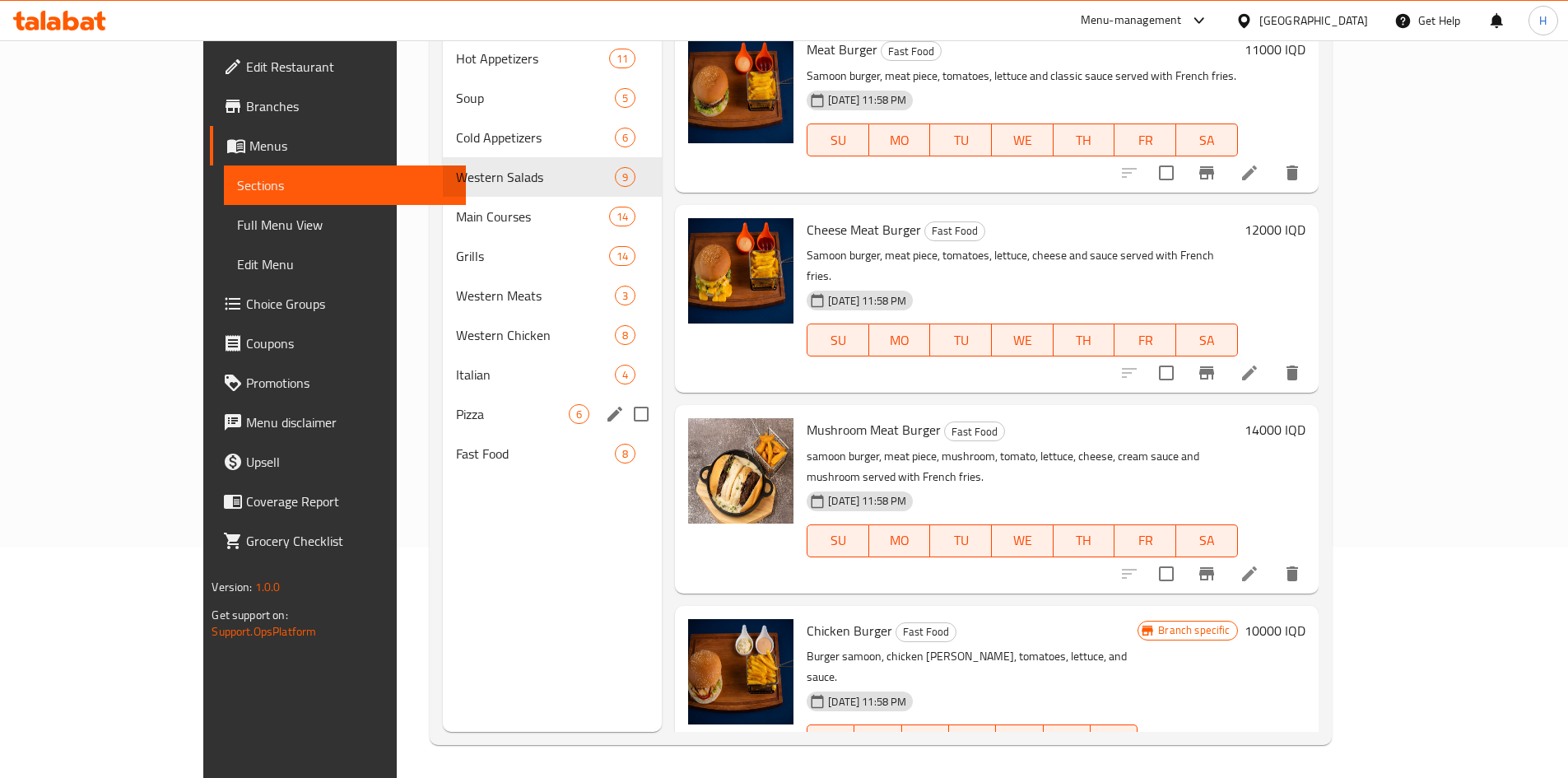
type input "جر"
click at [456, 365] on span "Italian" at bounding box center [512, 374] width 112 height 20
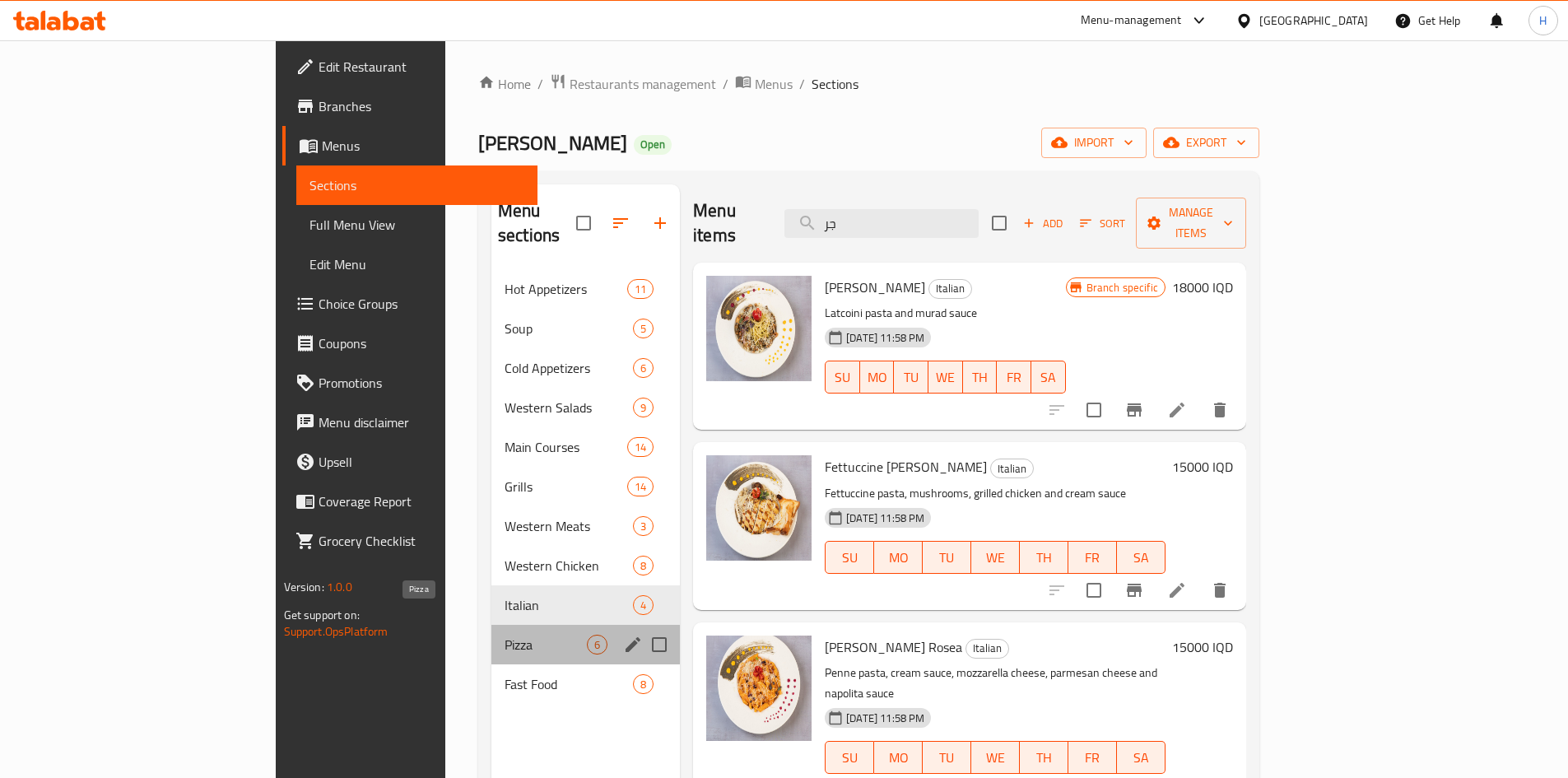
click at [505, 635] on span "Pizza" at bounding box center [546, 644] width 82 height 20
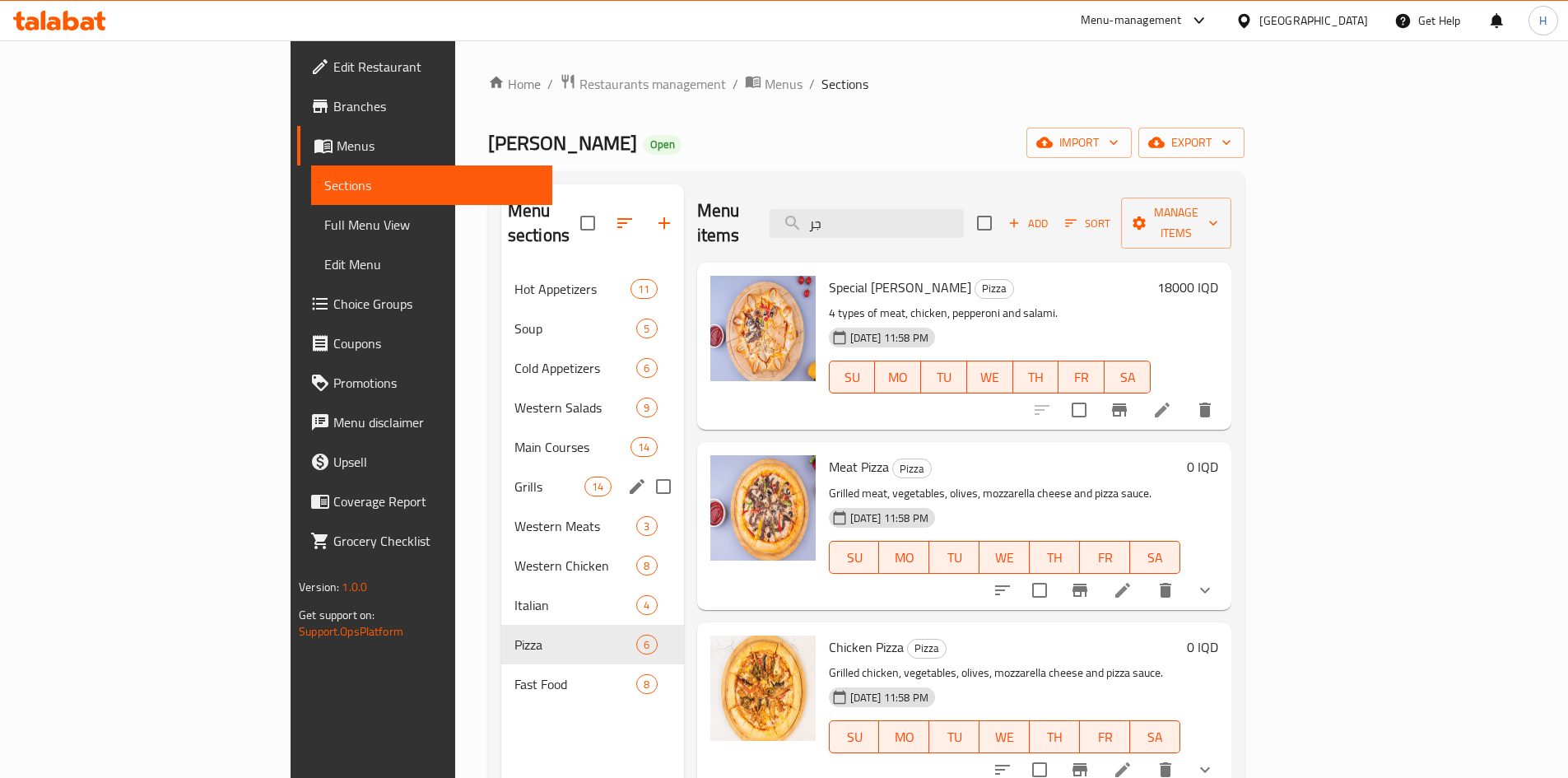
drag, startPoint x: 403, startPoint y: 454, endPoint x: 533, endPoint y: 446, distance: 130.2
click at [514, 477] on span "Grills" at bounding box center [549, 486] width 70 height 20
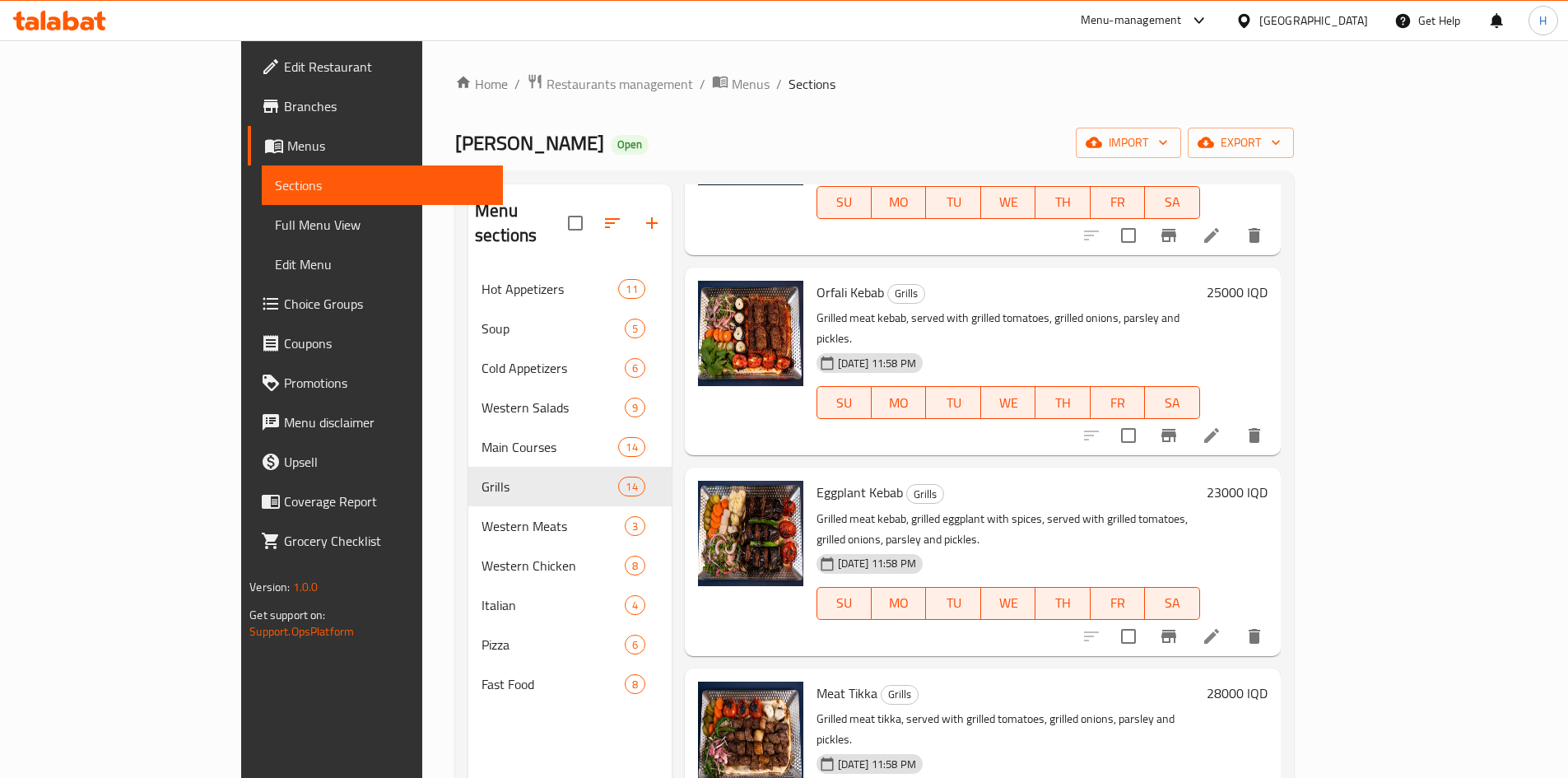
scroll to position [824, 0]
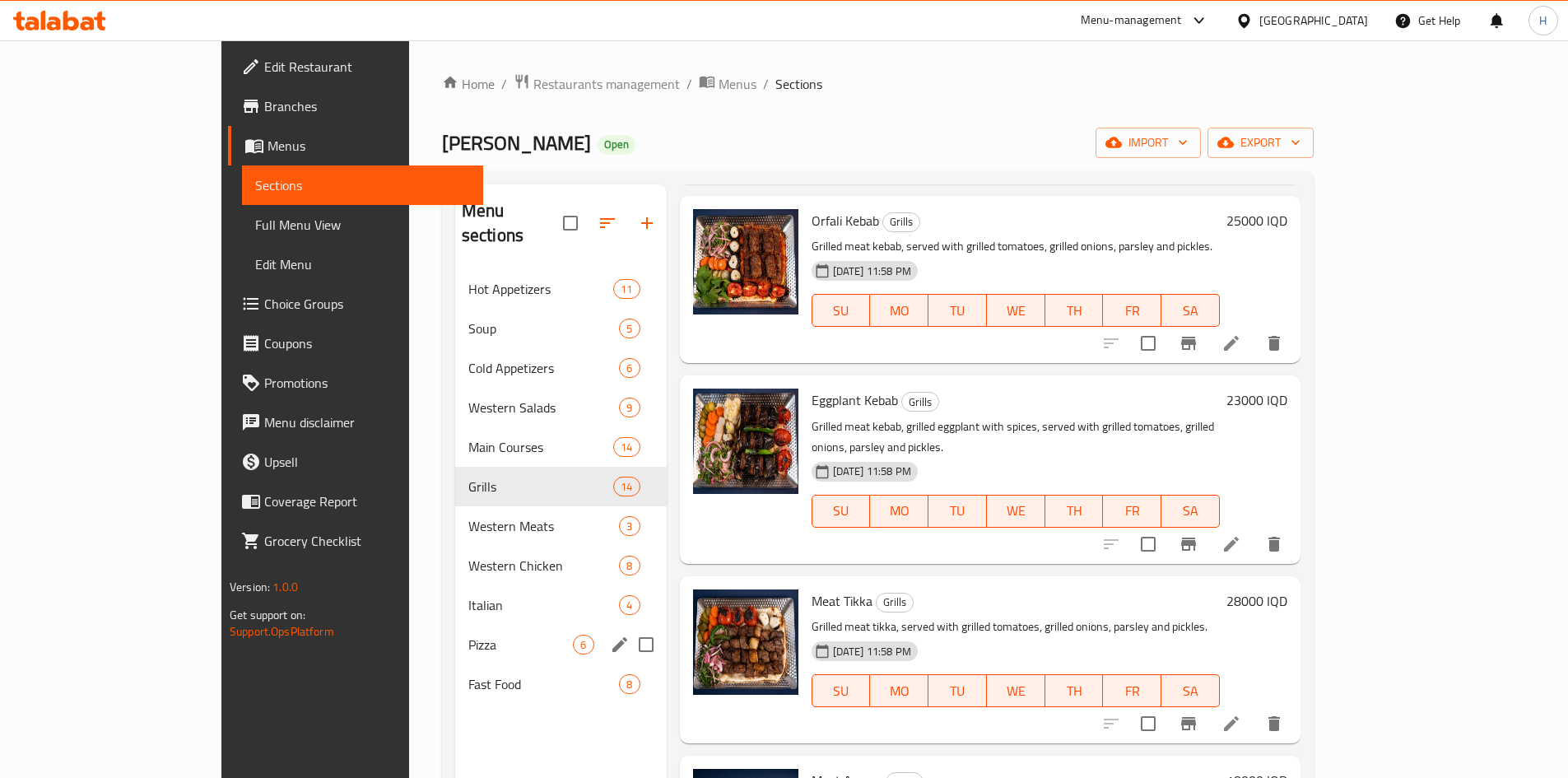
click at [468, 635] on span "Pizza" at bounding box center [520, 644] width 106 height 20
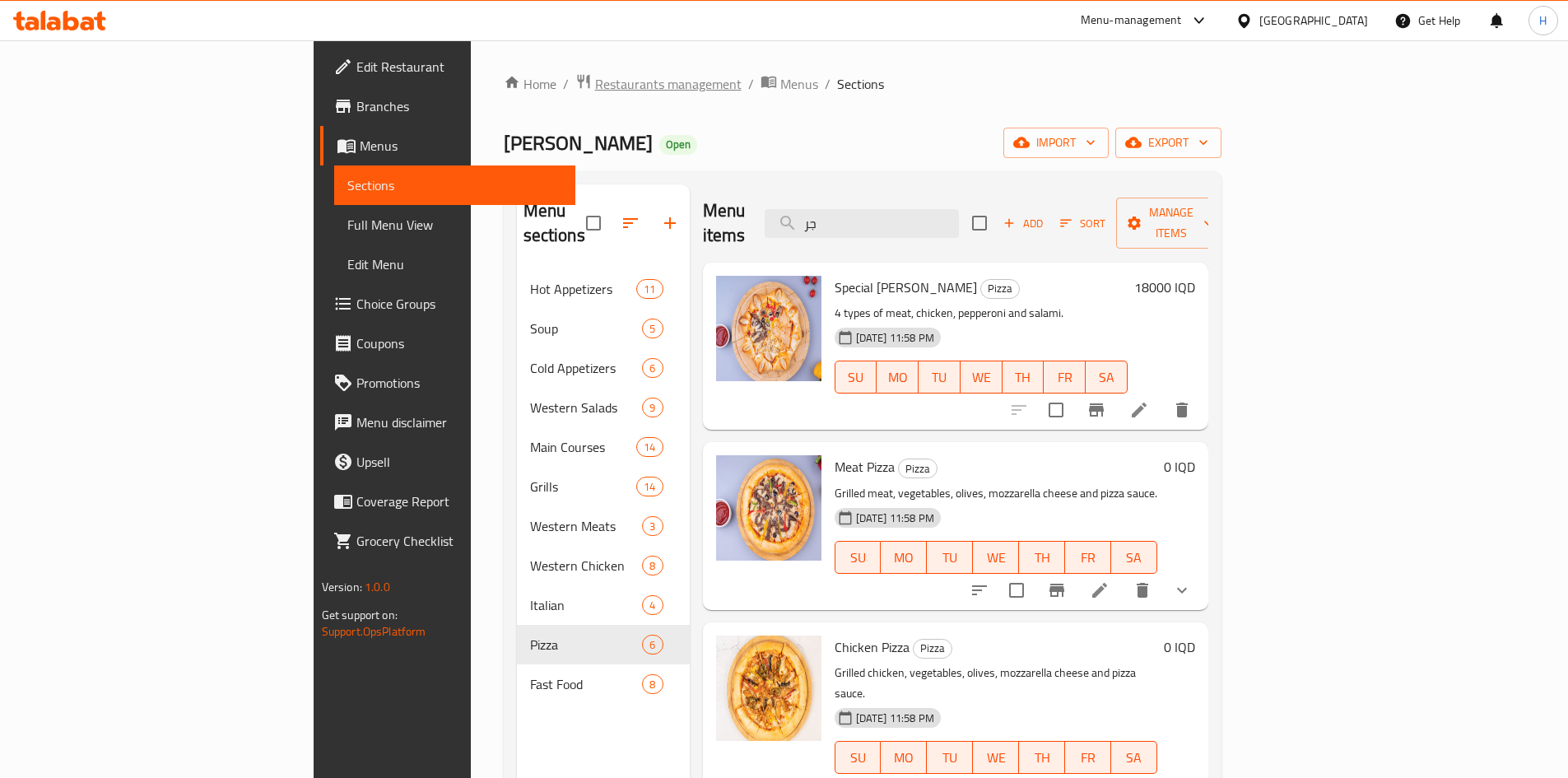
click at [595, 81] on span "Restaurants management" at bounding box center [668, 83] width 147 height 20
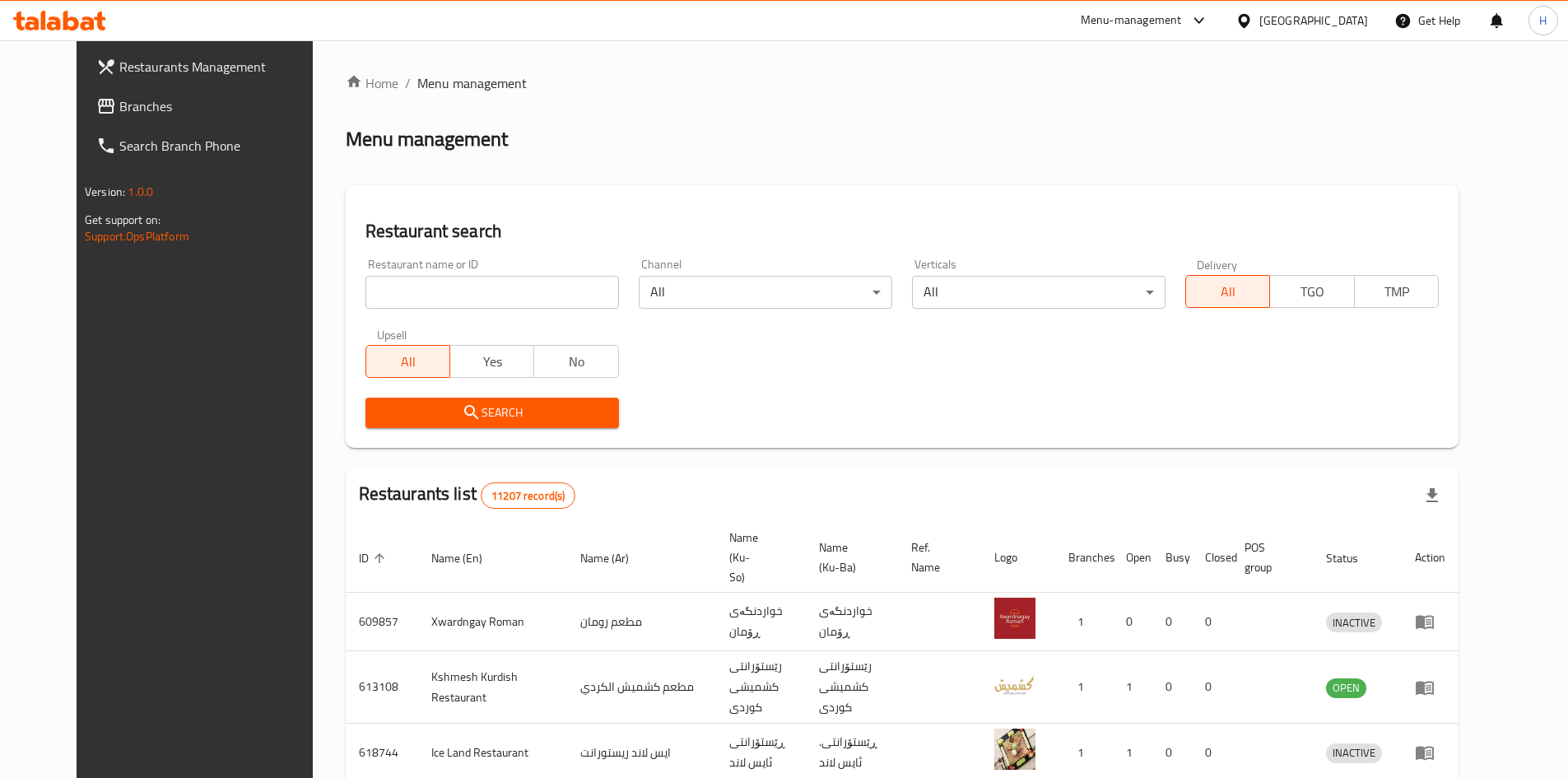
click at [465, 290] on input "search" at bounding box center [492, 292] width 253 height 33
paste input "662272"
type input "662272"
click button "Search" at bounding box center [492, 412] width 253 height 30
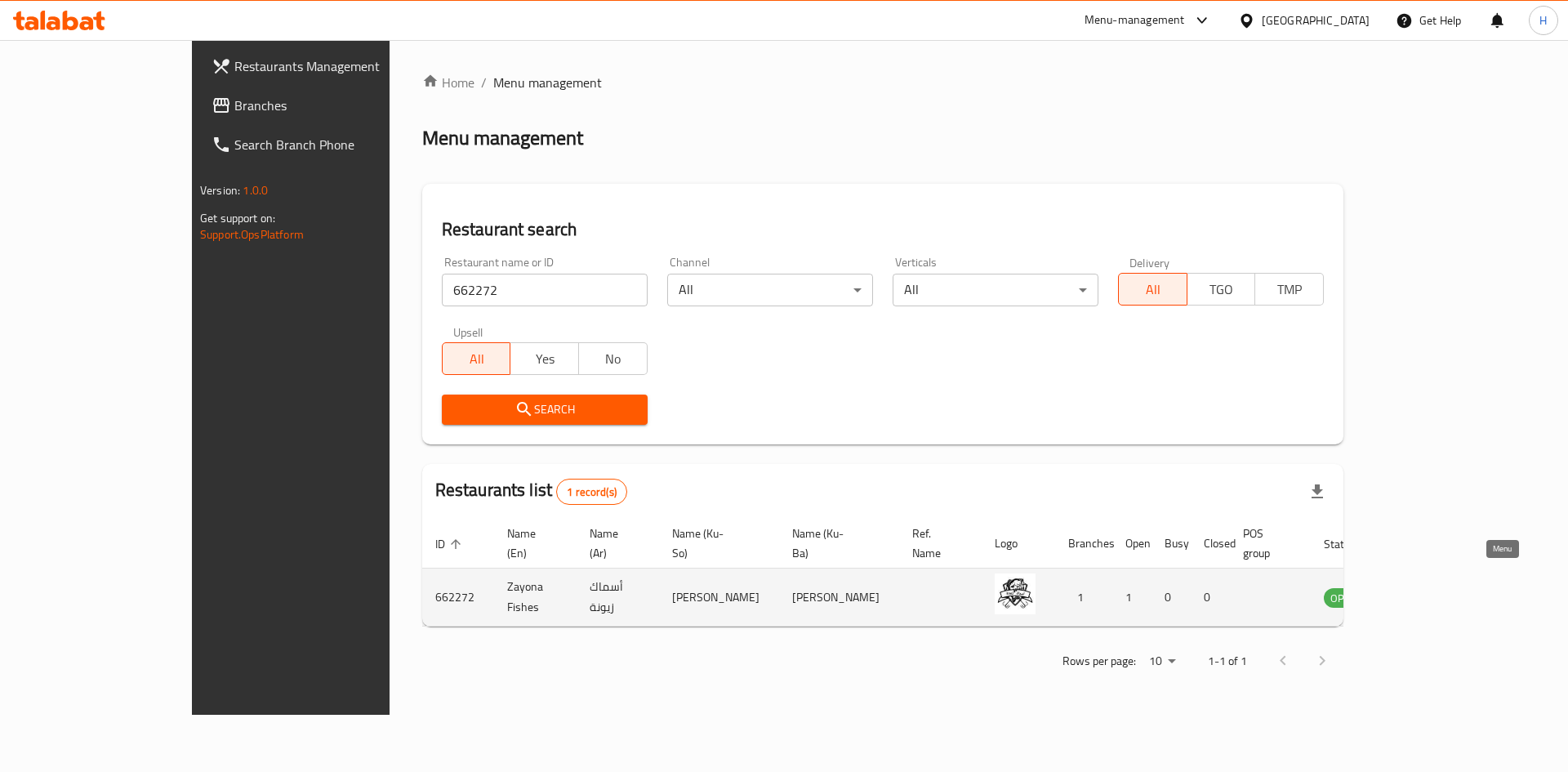
click at [1439, 587] on link "enhanced table" at bounding box center [1424, 596] width 30 height 20
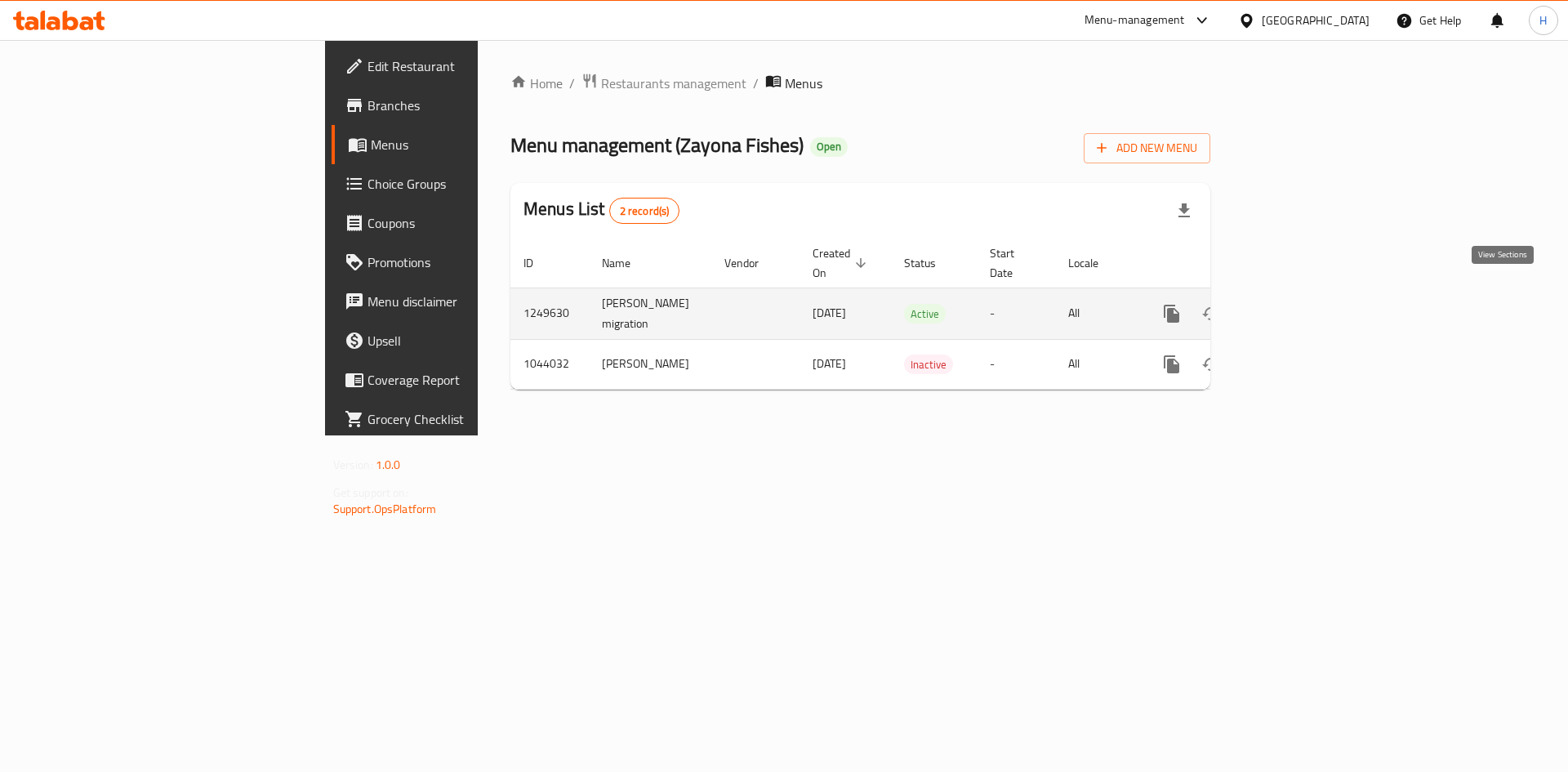
click at [1309, 294] on link "enhanced table" at bounding box center [1289, 314] width 39 height 39
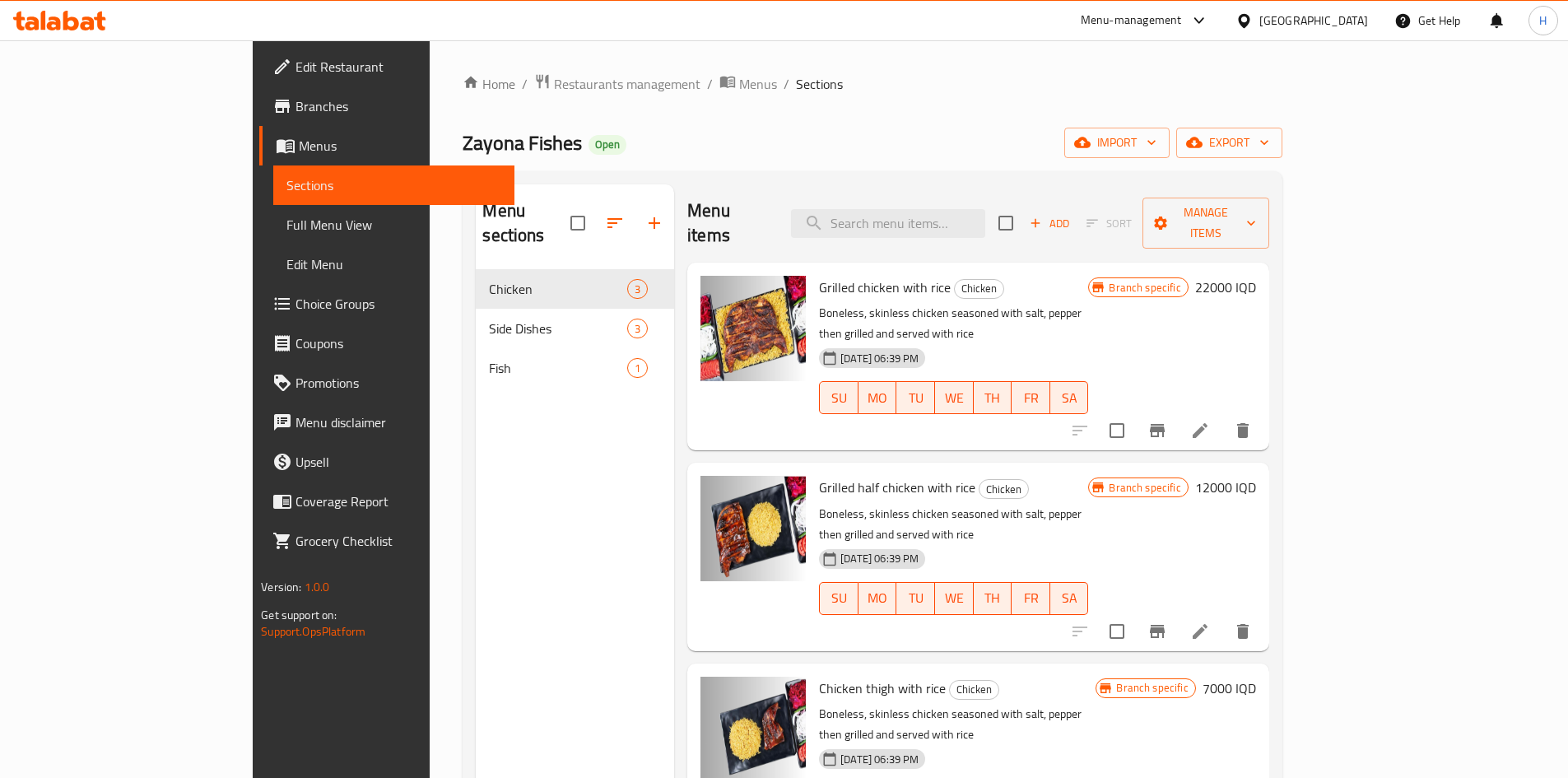
click at [489, 319] on span "Side Dishes" at bounding box center [557, 328] width 138 height 20
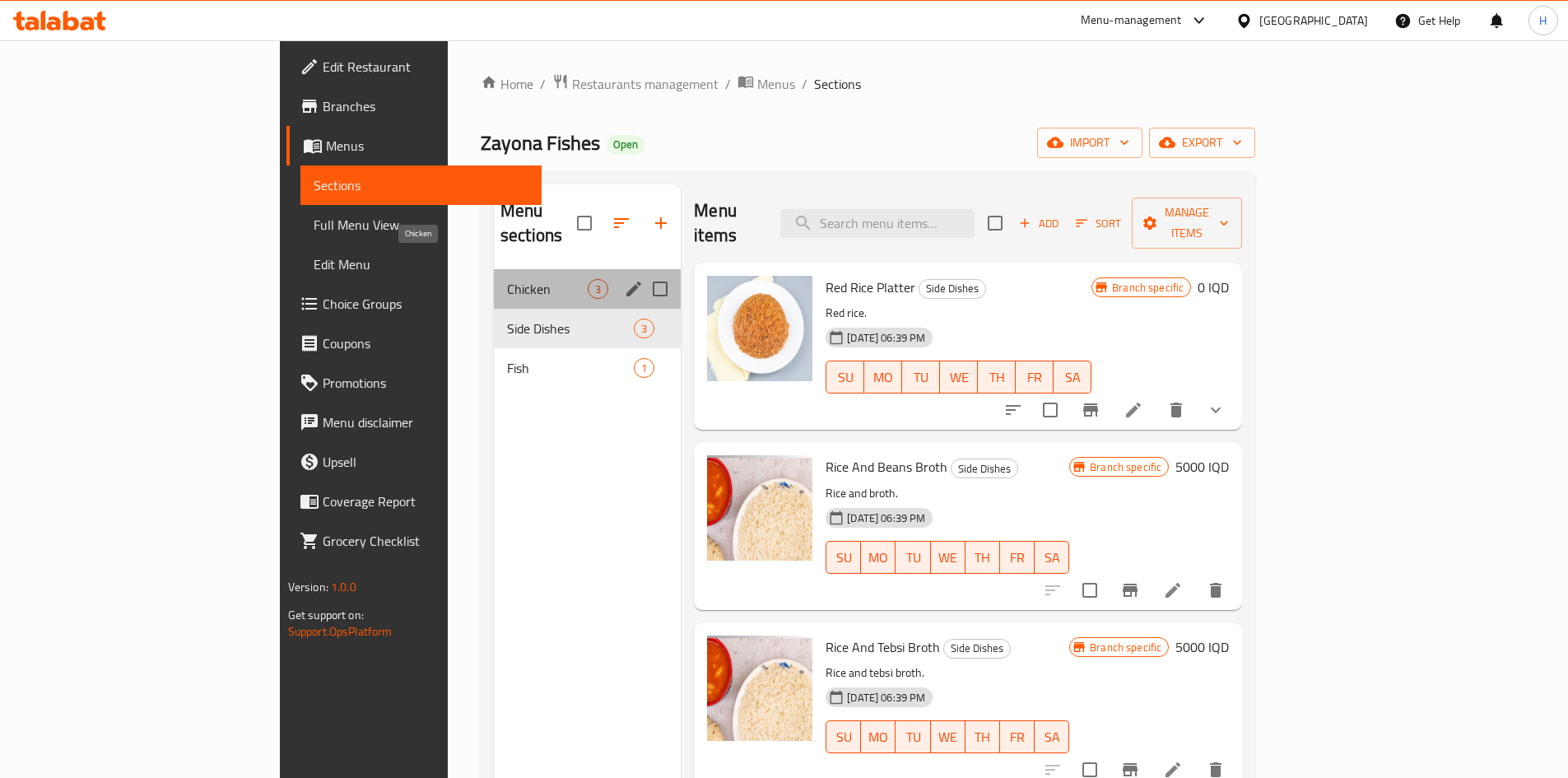
click at [507, 279] on span "Chicken" at bounding box center [548, 289] width 81 height 20
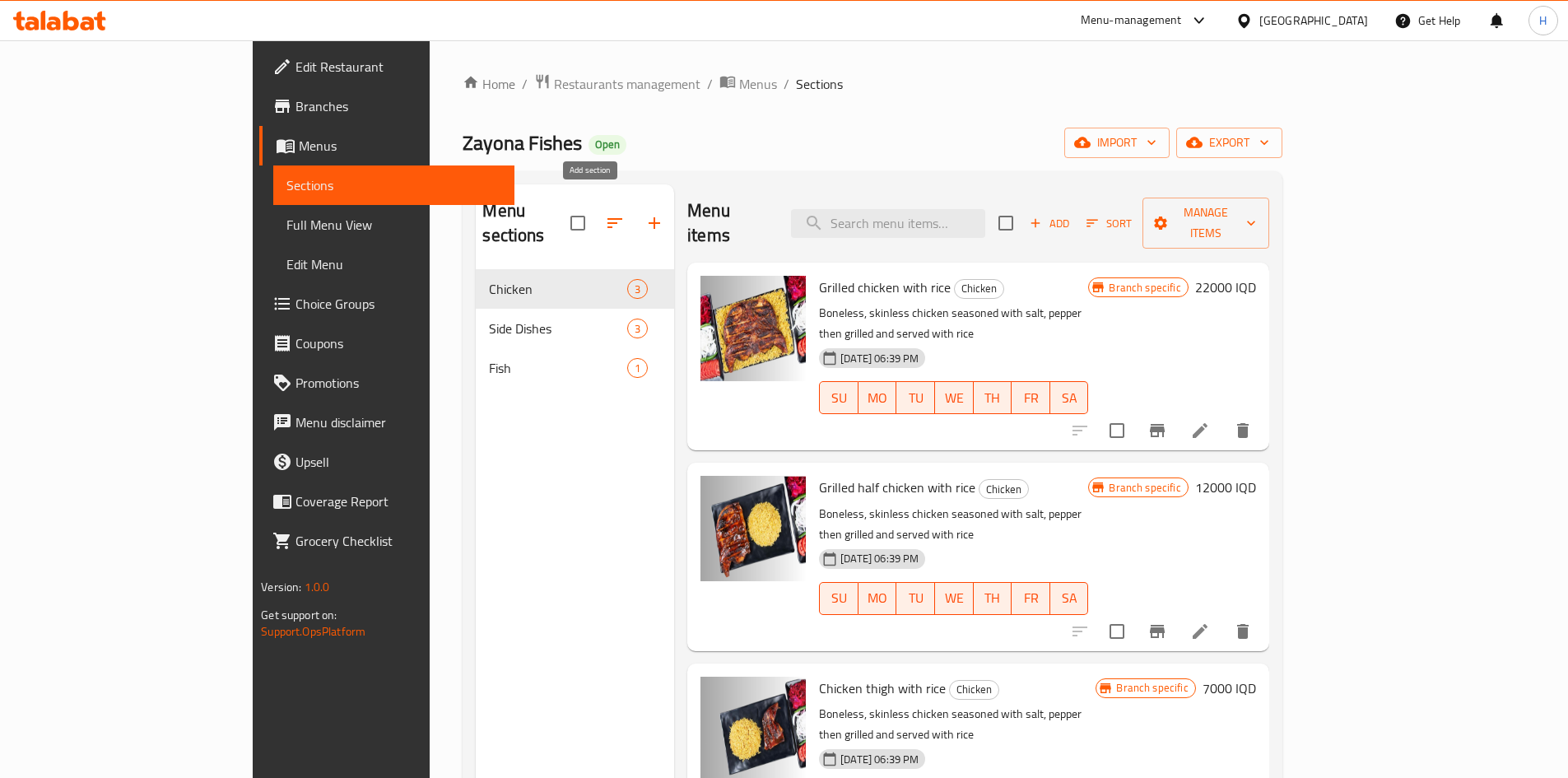
click at [645, 216] on icon "button" at bounding box center [654, 222] width 20 height 20
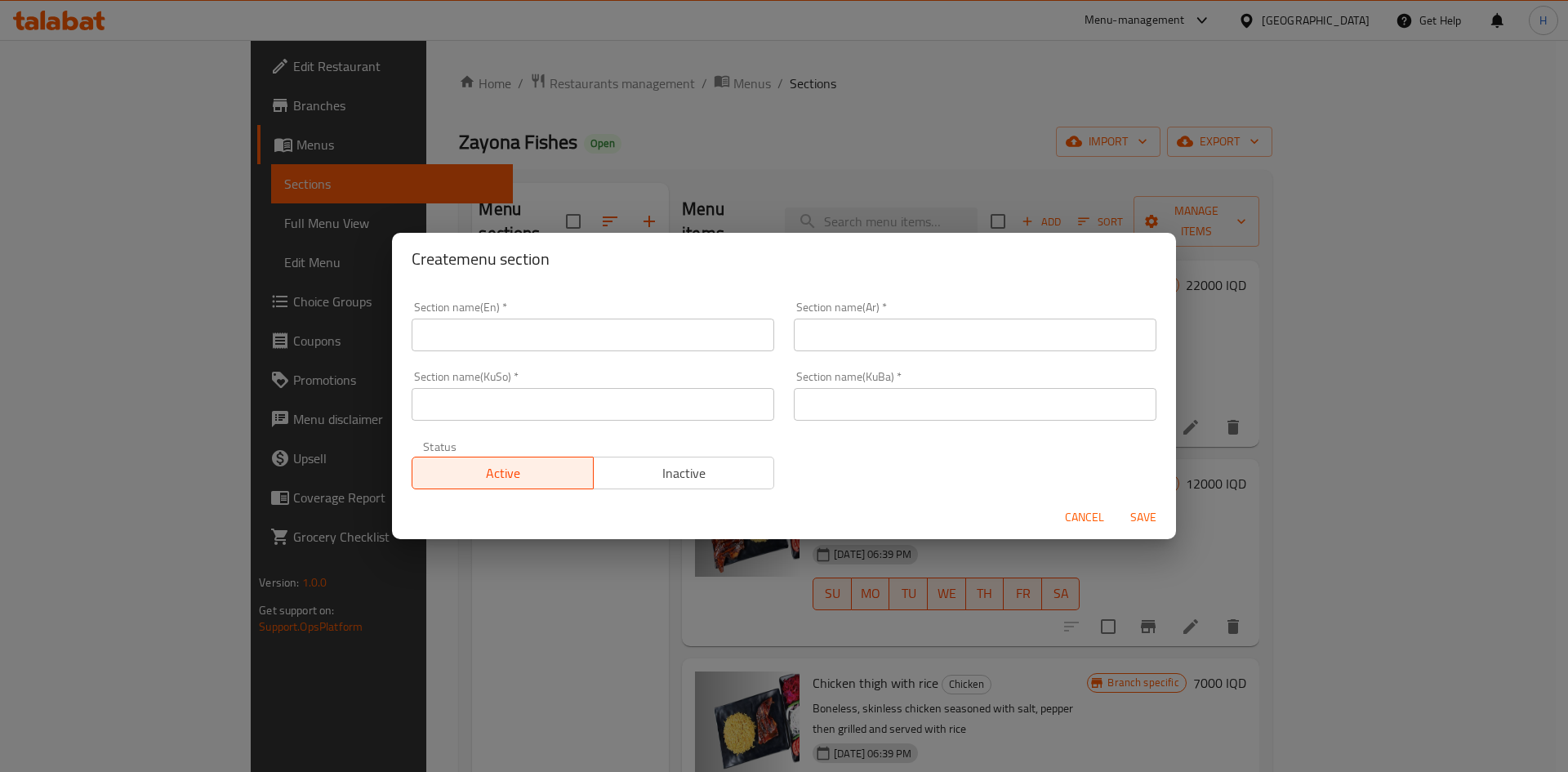
click at [474, 337] on input "text" at bounding box center [593, 335] width 363 height 32
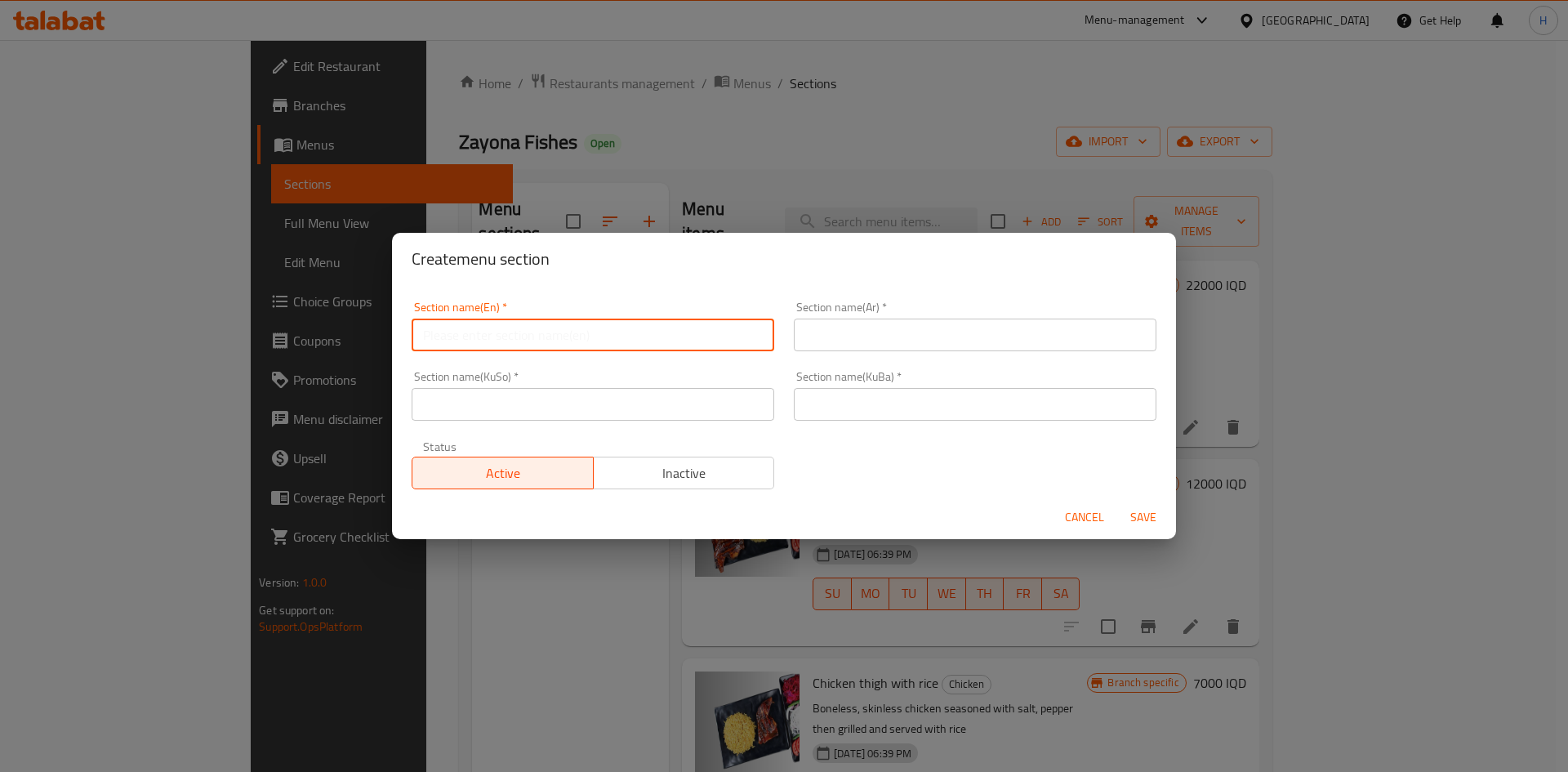
type input "ي"
type input "Fish"
click at [858, 349] on input "text" at bounding box center [975, 335] width 363 height 32
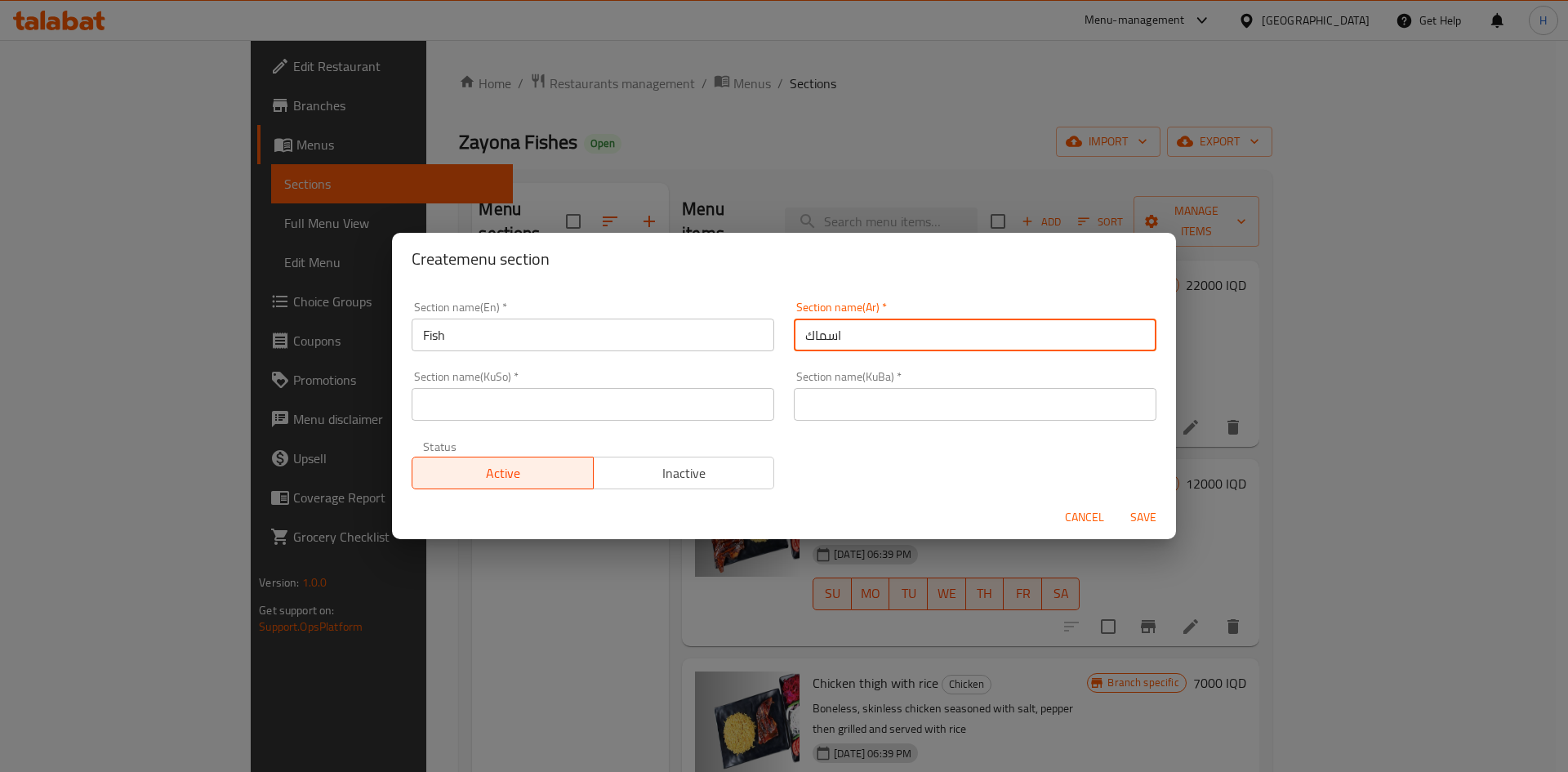
type input "اسماك"
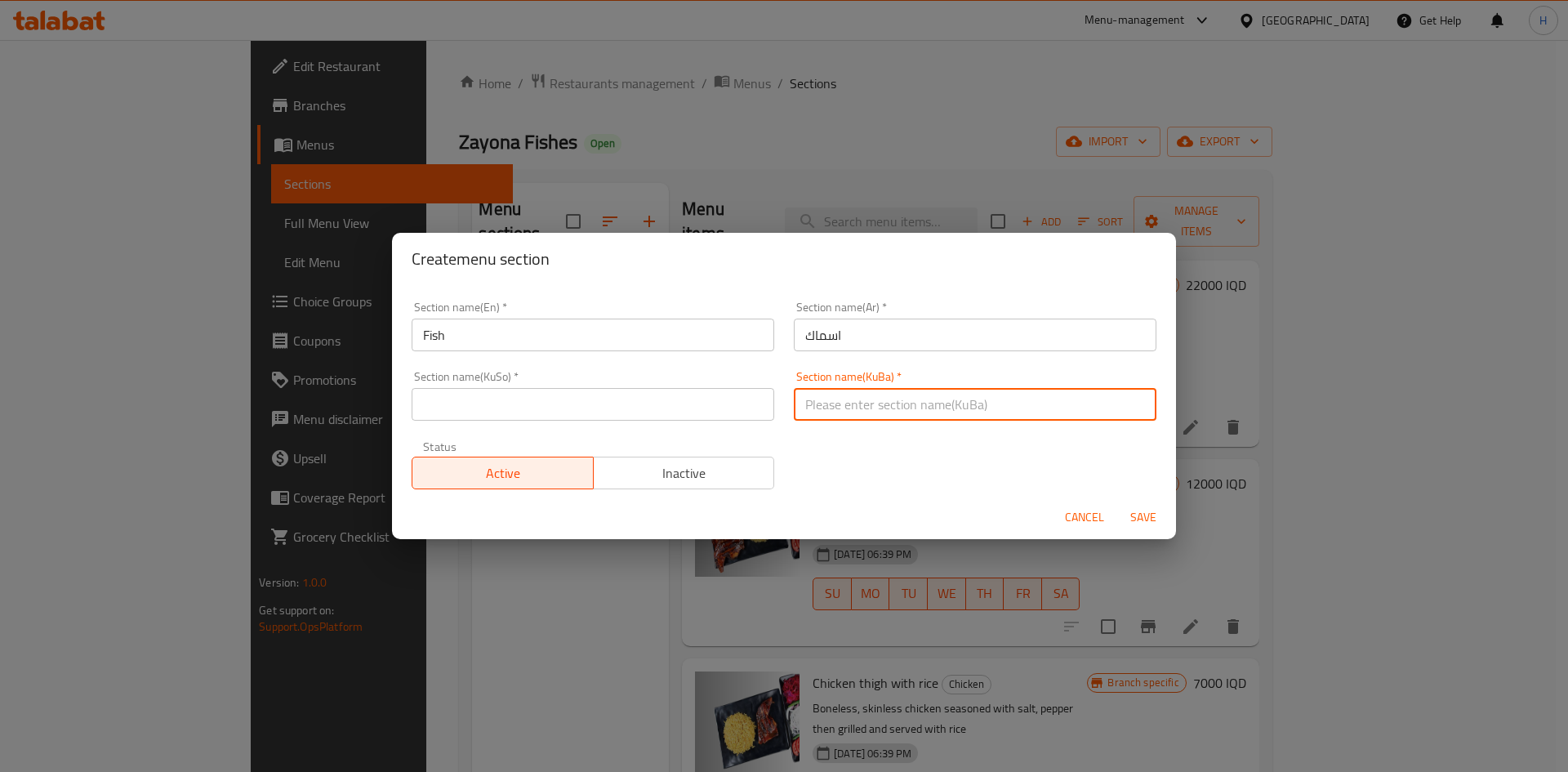
click at [876, 403] on input "text" at bounding box center [975, 404] width 363 height 32
type input "."
click at [642, 401] on input "text" at bounding box center [593, 404] width 363 height 32
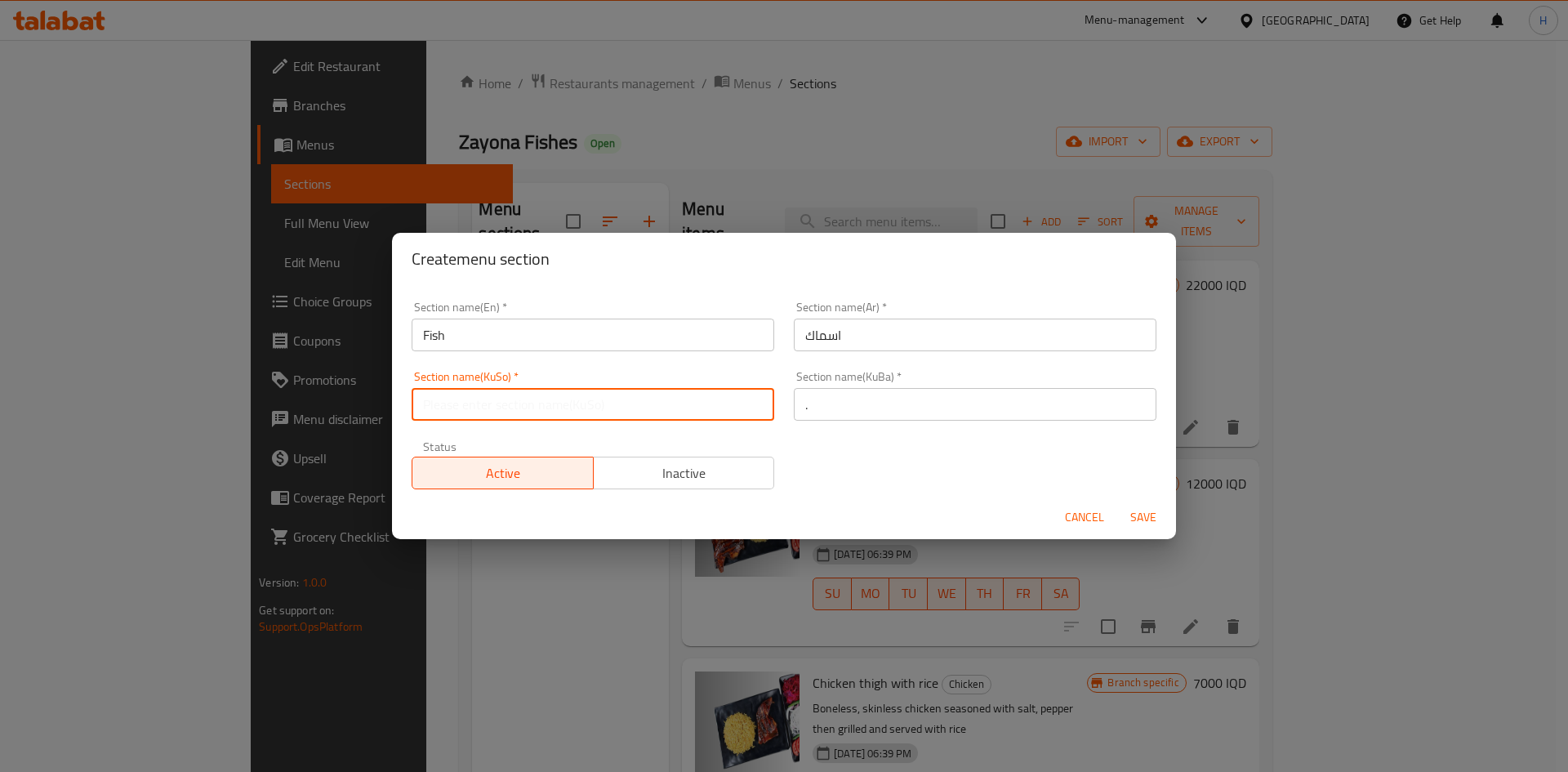
type input "."
click at [1152, 516] on span "Save" at bounding box center [1143, 517] width 39 height 20
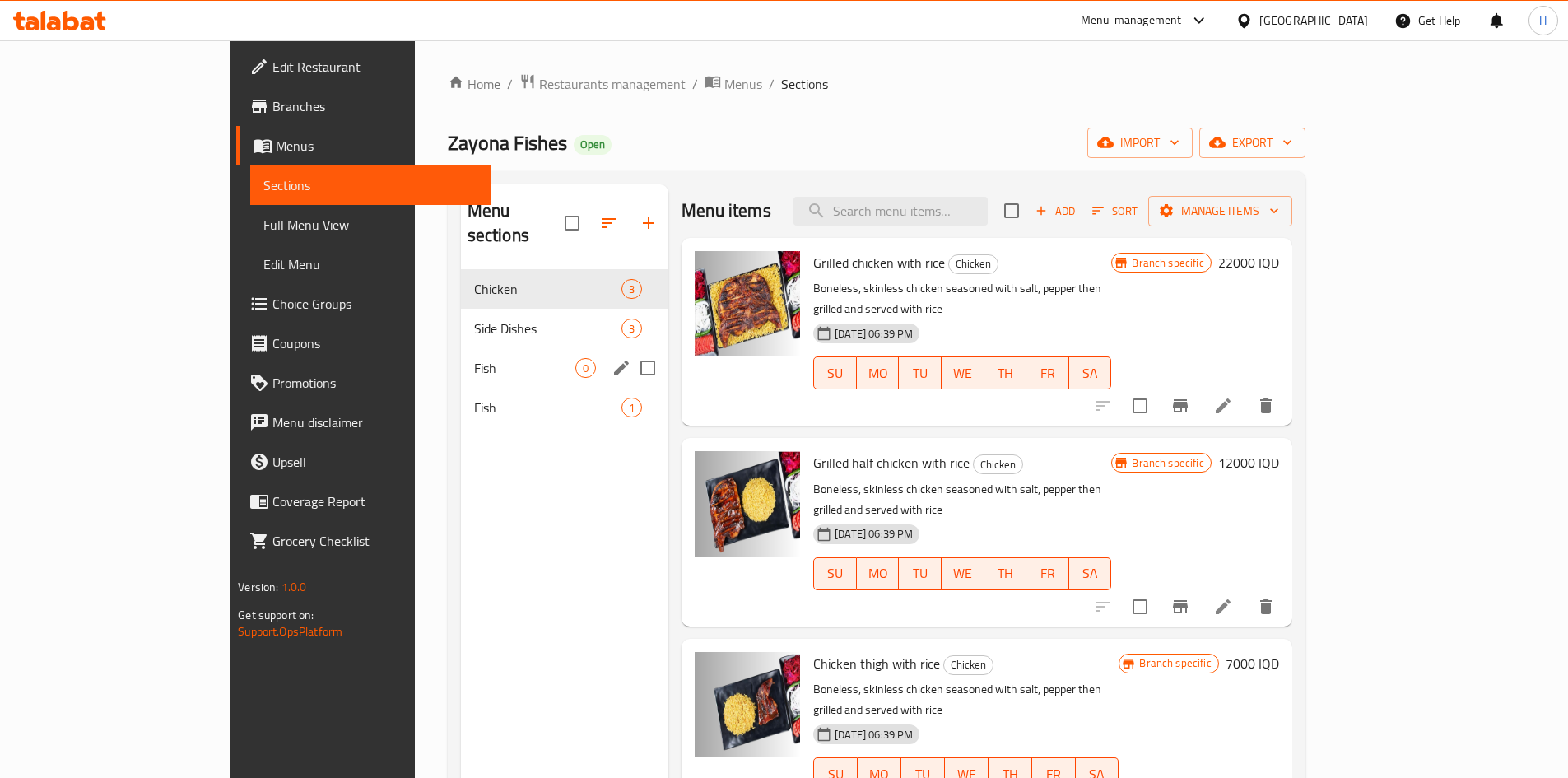
click at [461, 356] on div "Fish 0" at bounding box center [565, 368] width 209 height 40
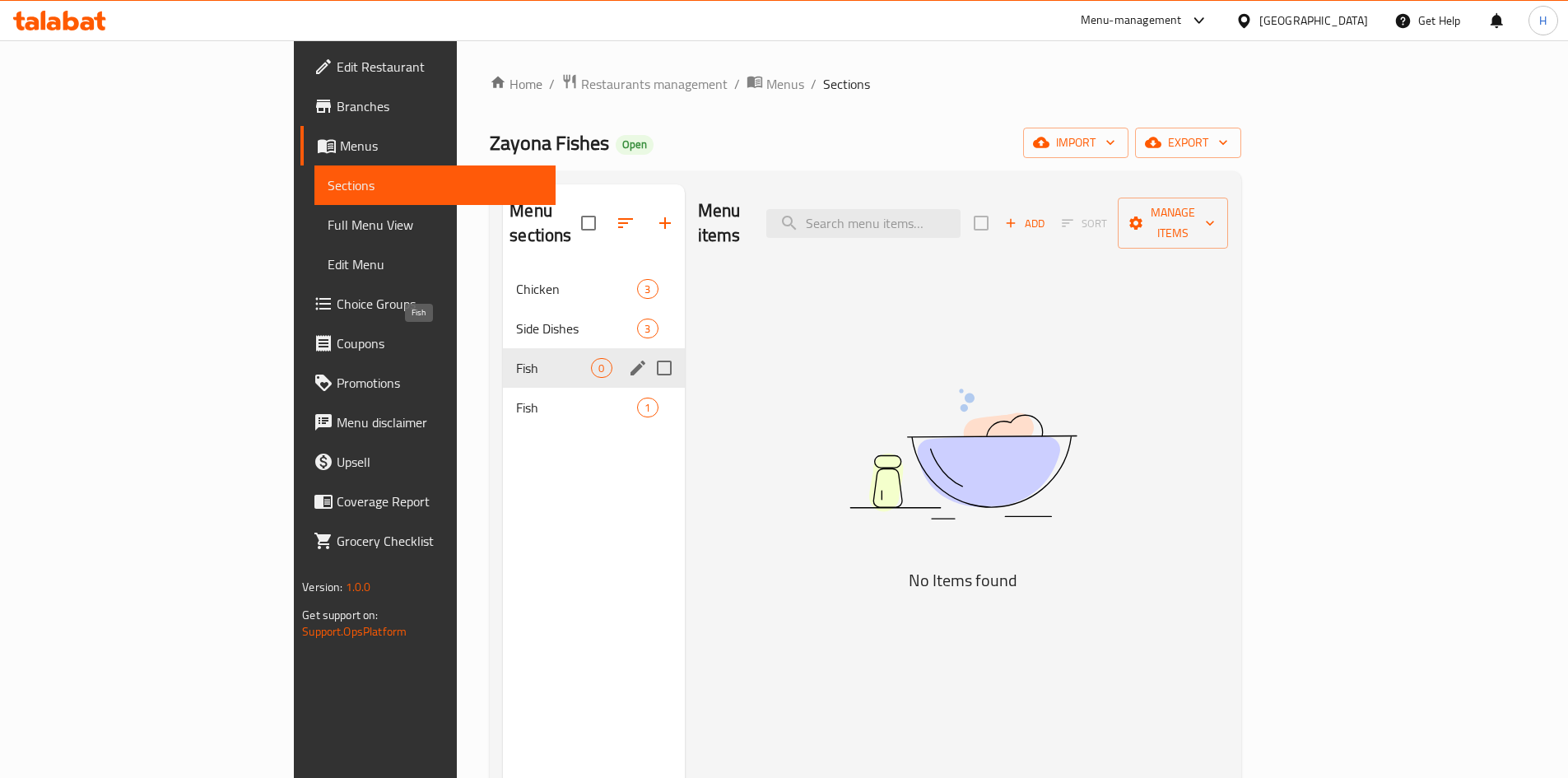
click at [516, 358] on span "Fish" at bounding box center [553, 368] width 75 height 20
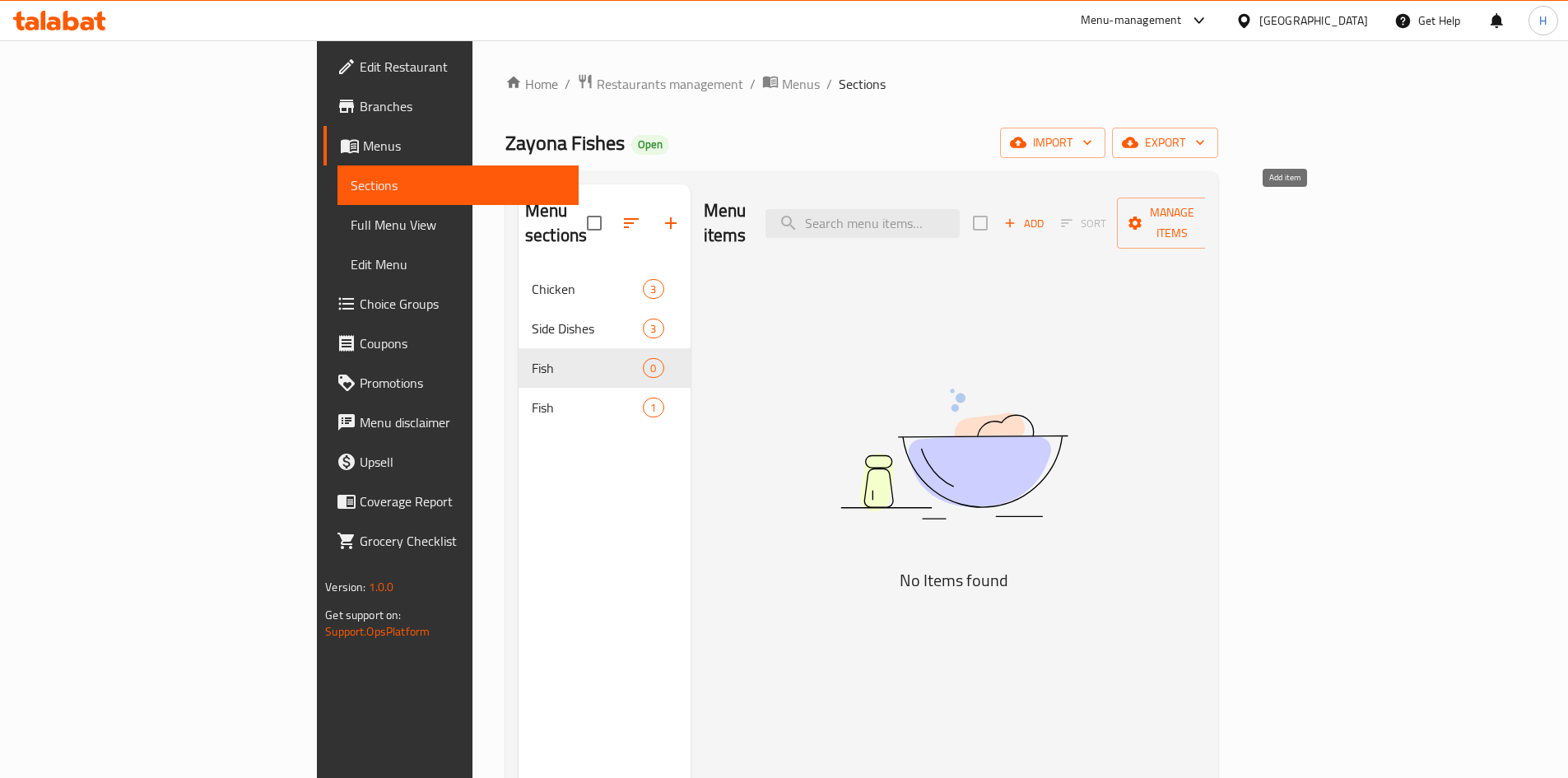
click at [1050, 210] on button "Add" at bounding box center [1024, 223] width 52 height 26
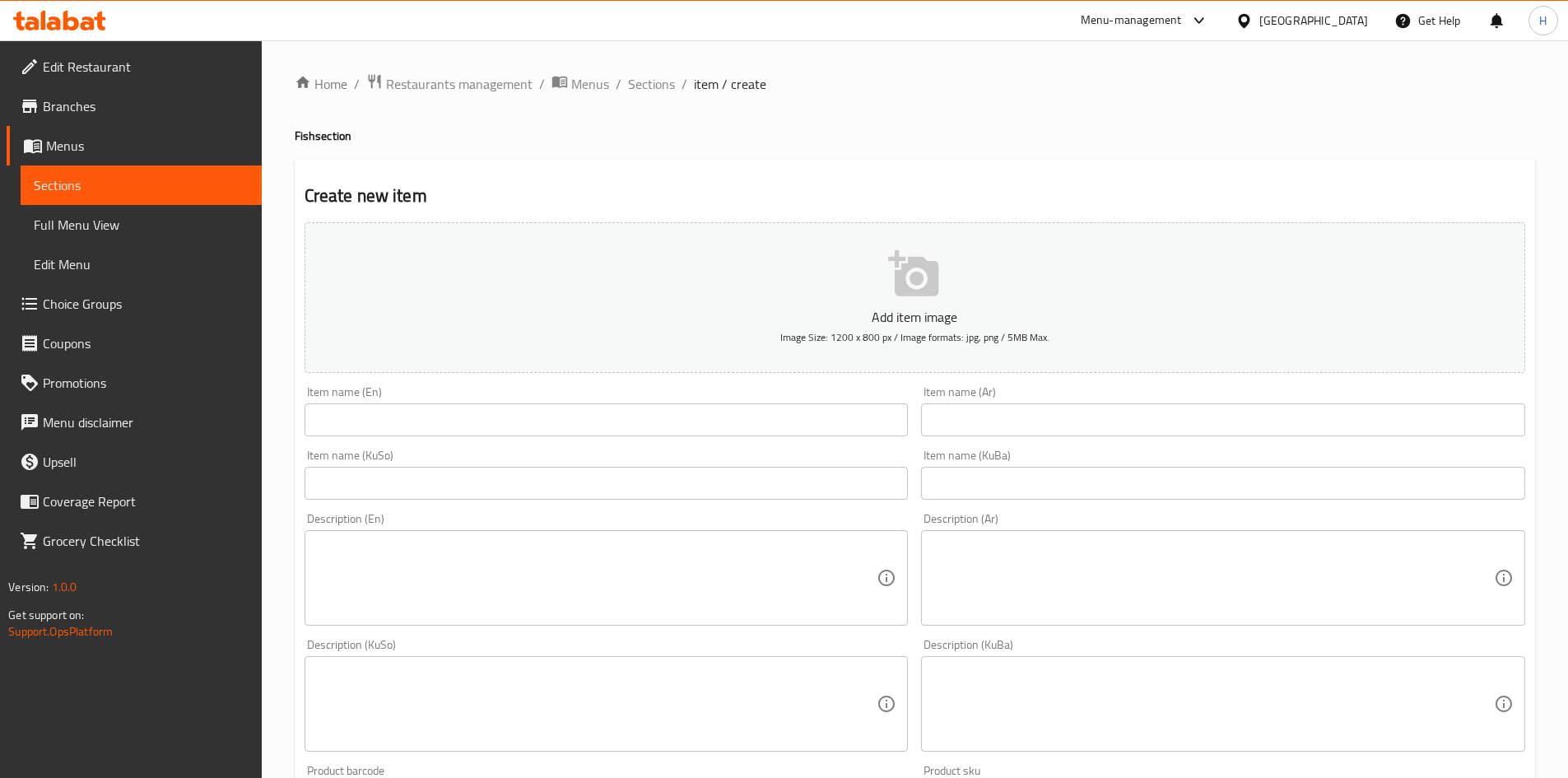
click at [1036, 394] on div "Item name (Ar) Item name (Ar)" at bounding box center [1224, 411] width 605 height 50
click at [1031, 415] on input "text" at bounding box center [1224, 420] width 605 height 33
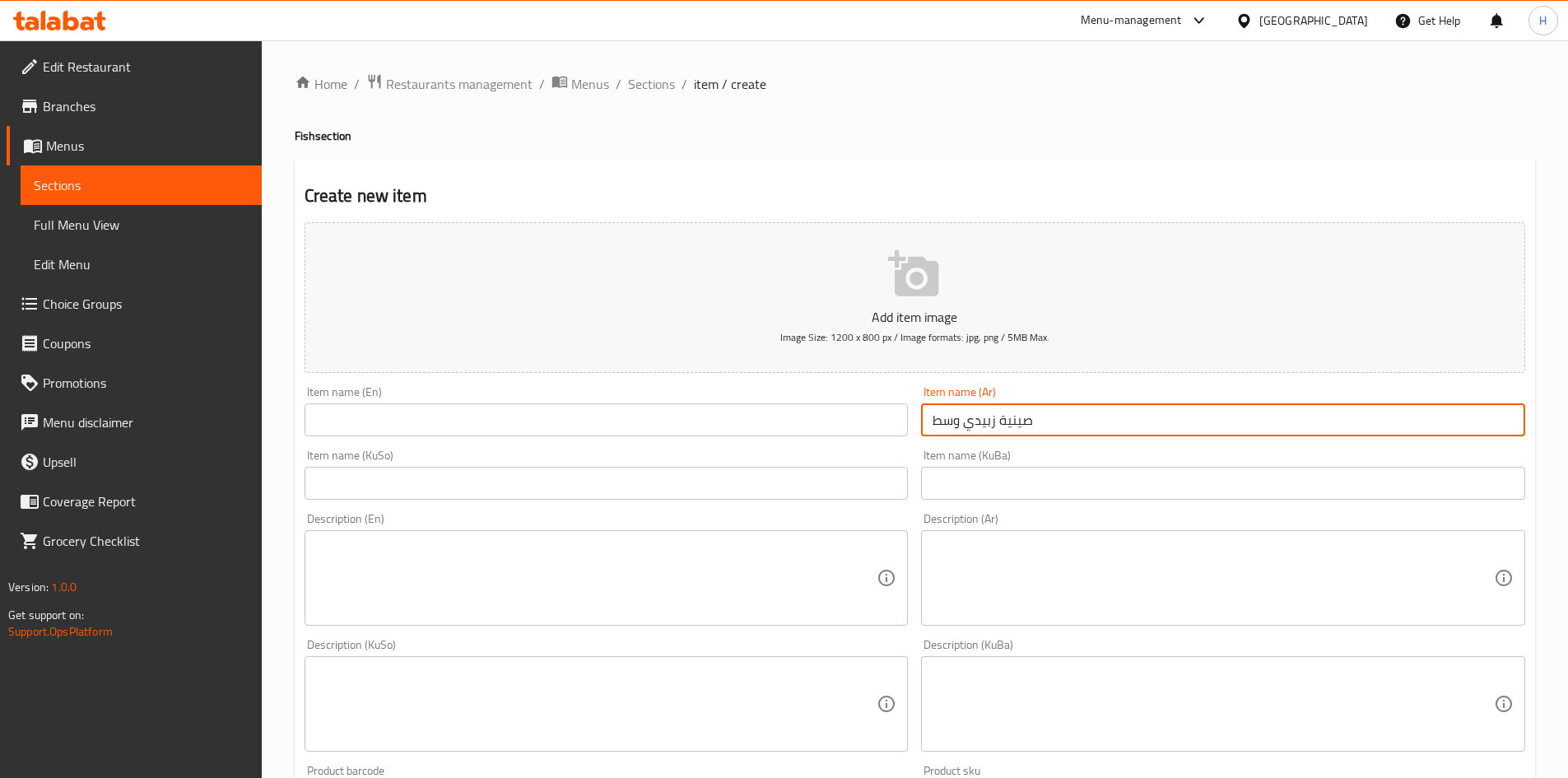
type input "صينية زبيدي وسط"
drag, startPoint x: 726, startPoint y: 422, endPoint x: 878, endPoint y: 441, distance: 153.2
click at [730, 421] on input "text" at bounding box center [607, 420] width 605 height 33
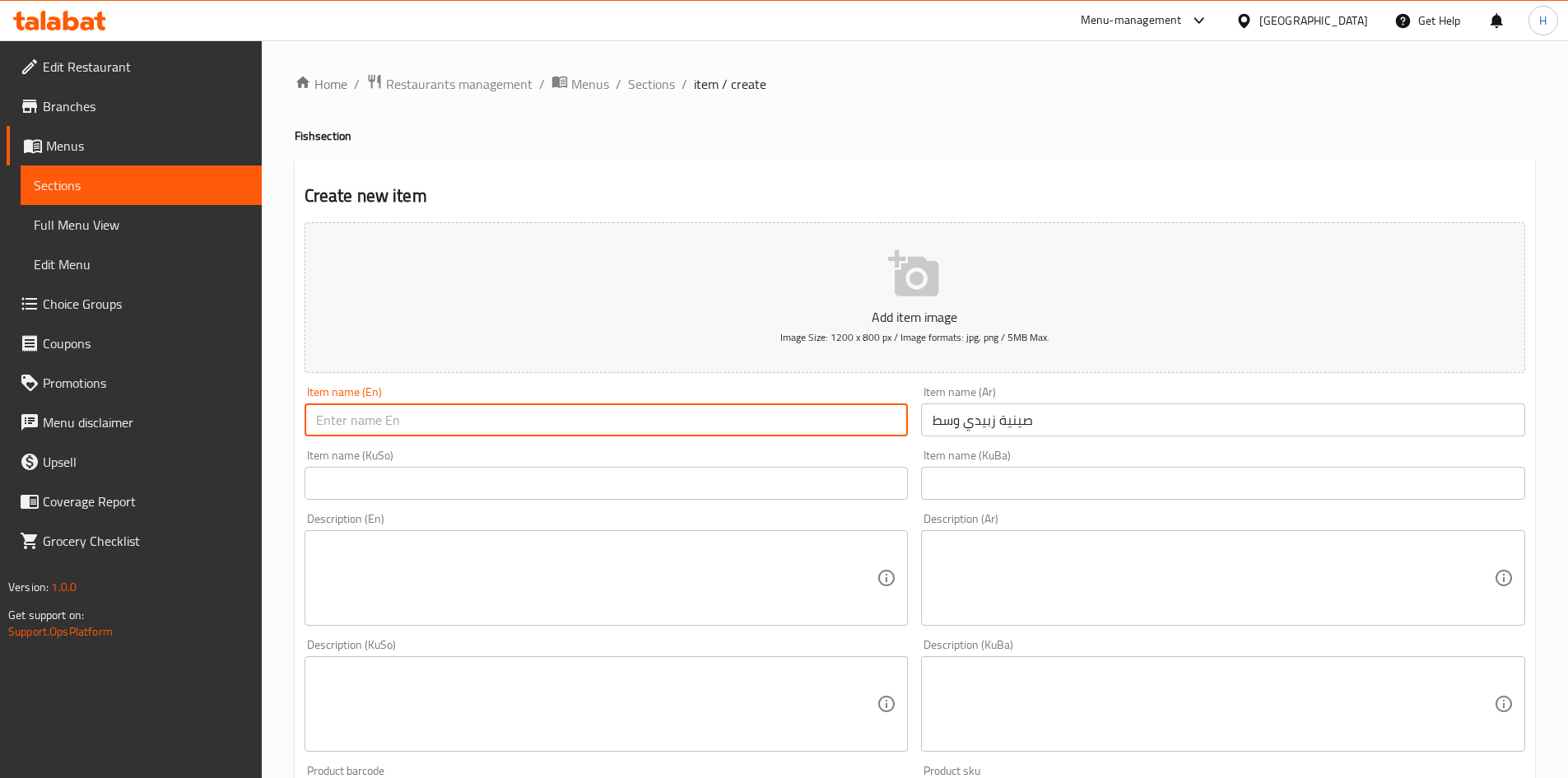
click at [1031, 429] on input "صينية زبيدي وسط" at bounding box center [1224, 420] width 605 height 33
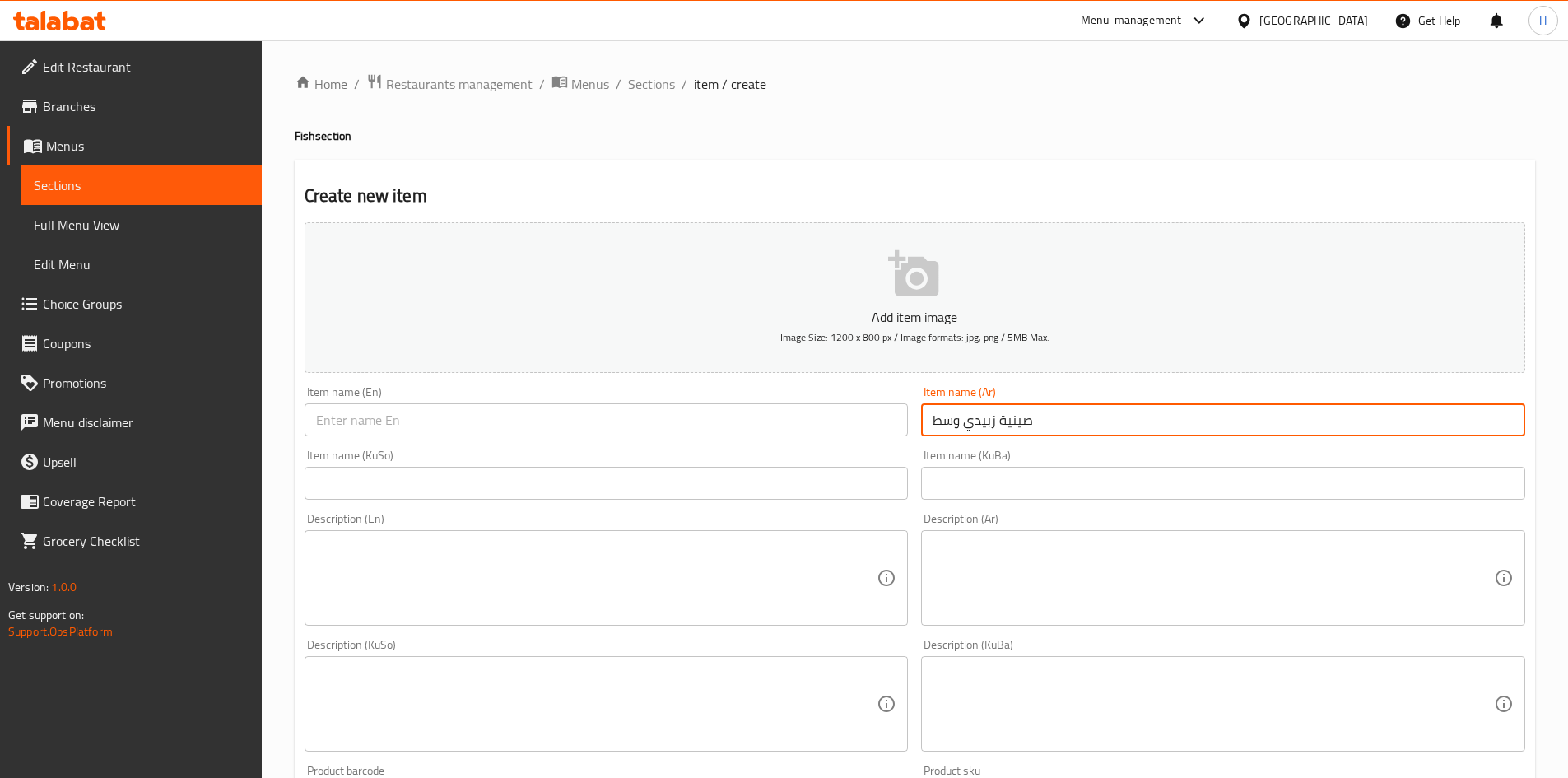
click at [1031, 429] on input "صينية زبيدي وسط" at bounding box center [1224, 420] width 605 height 33
click at [562, 416] on input "text" at bounding box center [607, 420] width 605 height 33
paste input "Medium zubaidi tray"
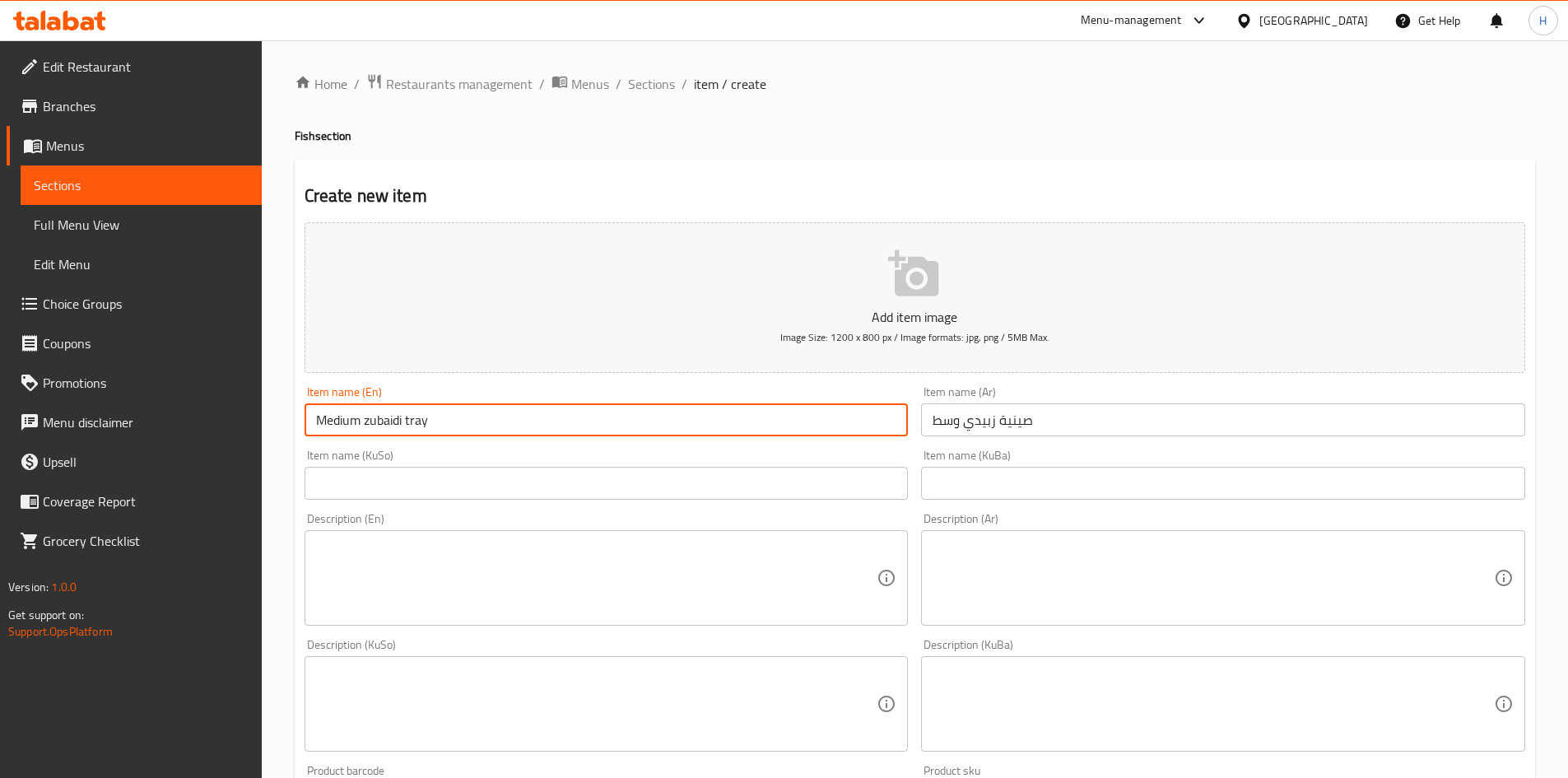
drag, startPoint x: 366, startPoint y: 422, endPoint x: 368, endPoint y: 432, distance: 10.2
click at [368, 432] on input "Medium zubaidi tray" at bounding box center [607, 420] width 605 height 33
drag, startPoint x: 407, startPoint y: 417, endPoint x: 410, endPoint y: 437, distance: 20.2
click at [410, 437] on div "Item name (En) Medium Zubaidi tray Item name (En)" at bounding box center [606, 411] width 617 height 64
drag, startPoint x: 364, startPoint y: 420, endPoint x: 258, endPoint y: 402, distance: 107.5
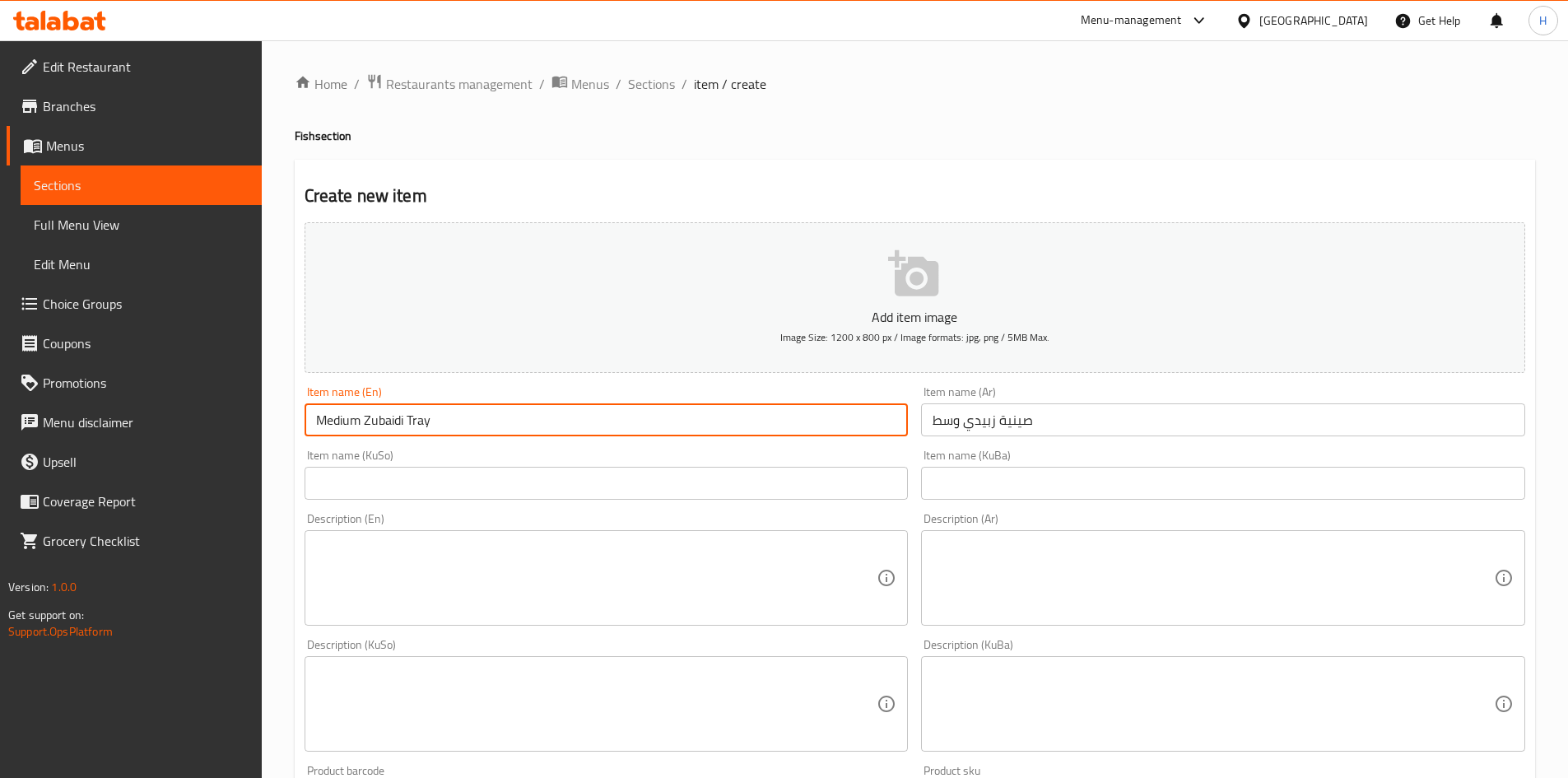
click at [270, 412] on div "Home / Restaurants management / Menus / Sections / item / create Fish section C…" at bounding box center [915, 696] width 1306 height 1312
click at [407, 428] on input "Zubaidi Tray" at bounding box center [607, 420] width 605 height 33
paste input "Medium"
type input "Zubaidi Tray - Medium"
click at [959, 427] on input "صينية زبيدي وسط" at bounding box center [1224, 420] width 605 height 33
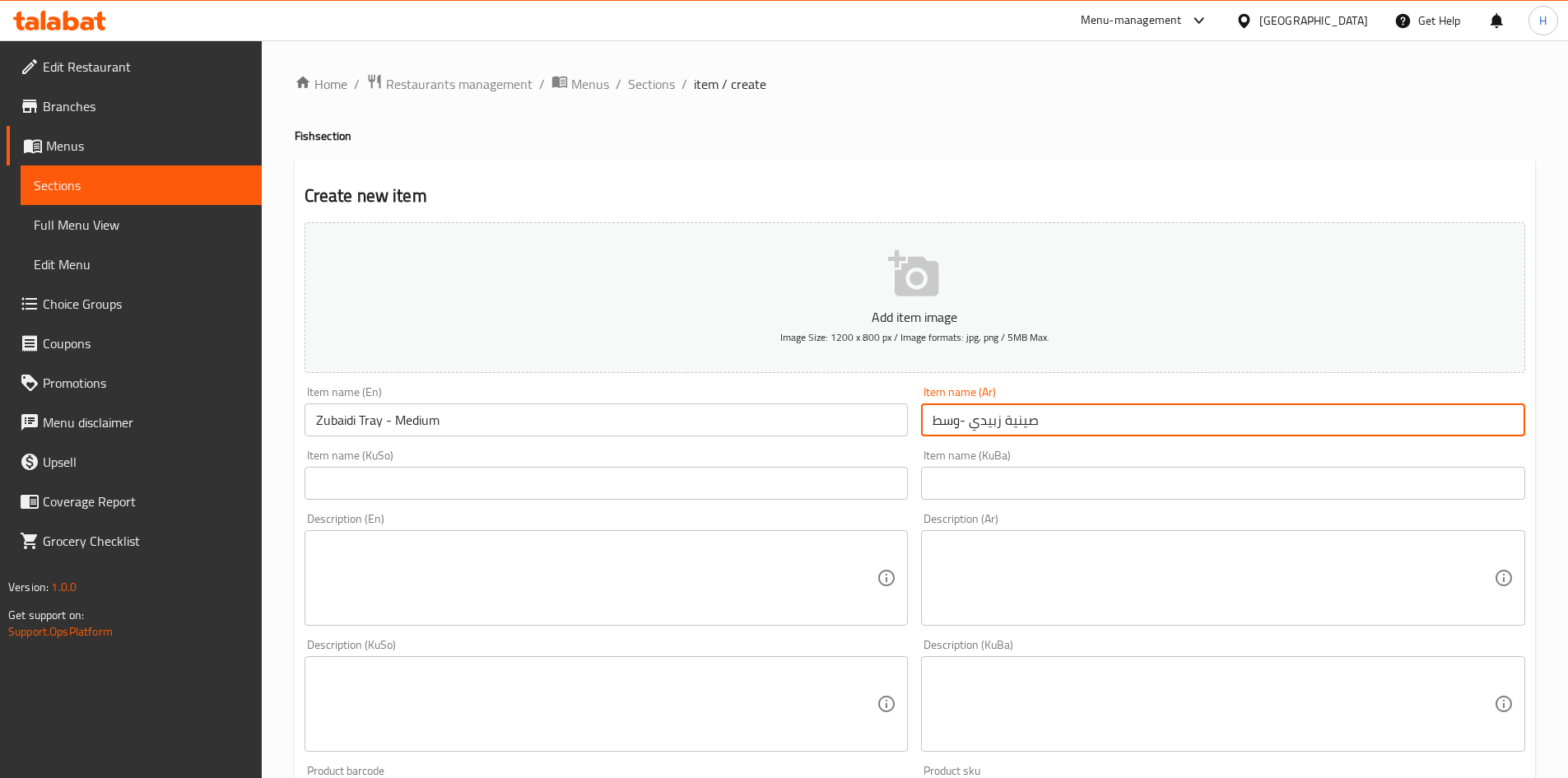
type input "صينية زبيدي -وسط"
click at [979, 564] on textarea at bounding box center [1213, 578] width 562 height 78
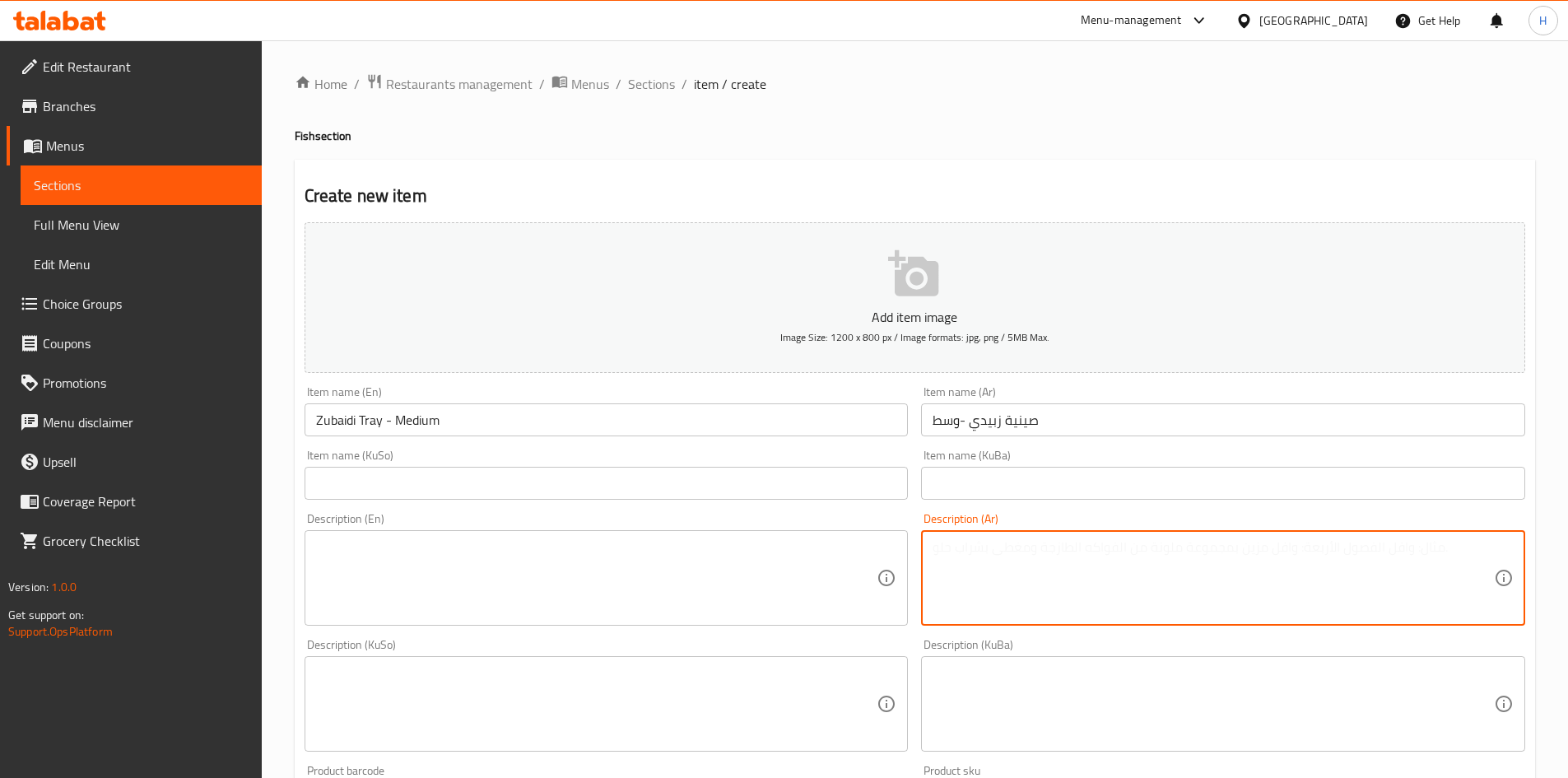
type textarea "V"
click at [967, 564] on textarea "رز احمر وسمك مقلي" at bounding box center [1213, 578] width 562 height 78
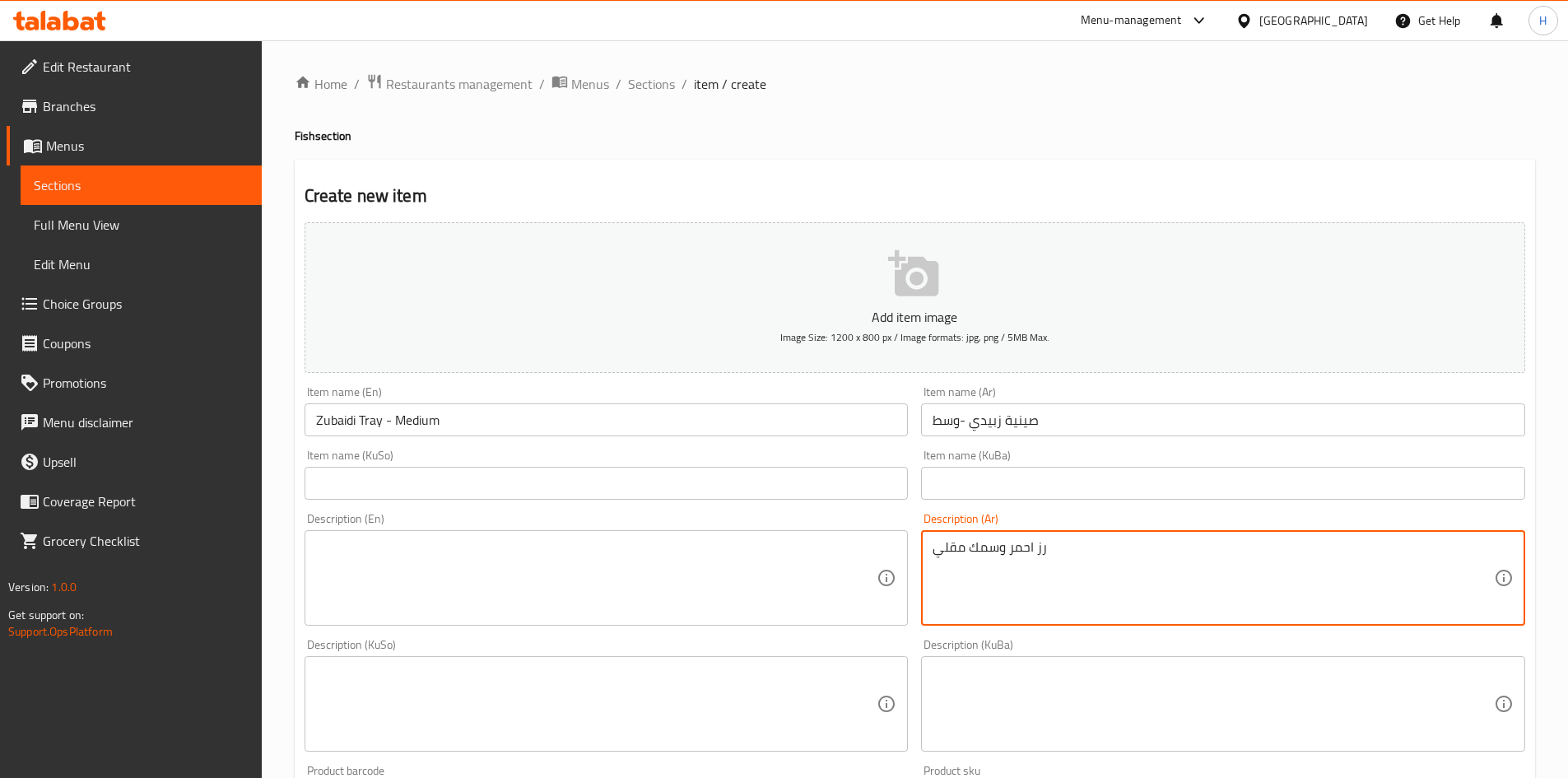
type textarea "رز احمر وسمك مقلي"
click at [540, 568] on textarea at bounding box center [597, 578] width 562 height 78
paste textarea "Red rice and fried fish"
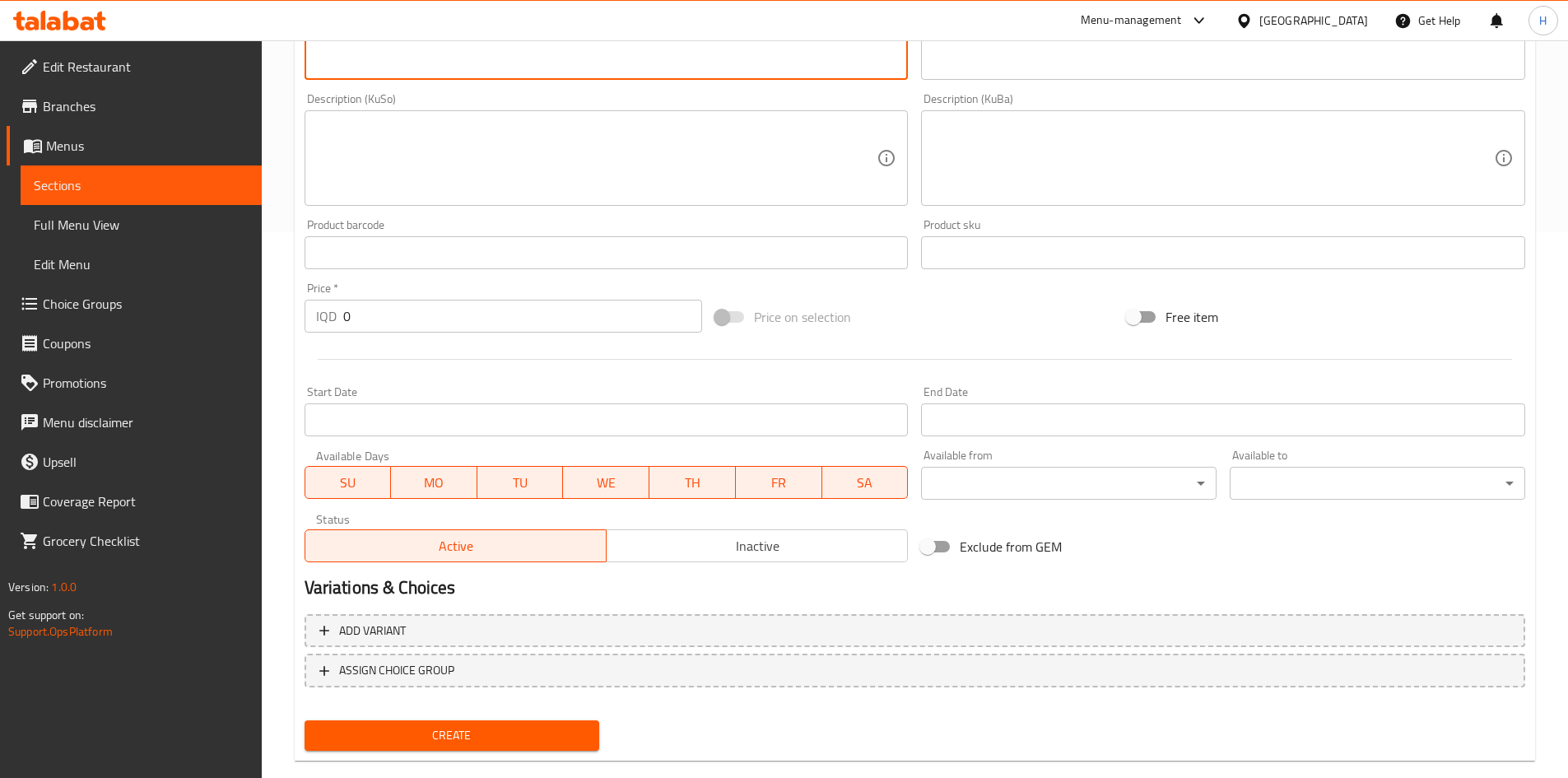
scroll to position [574, 0]
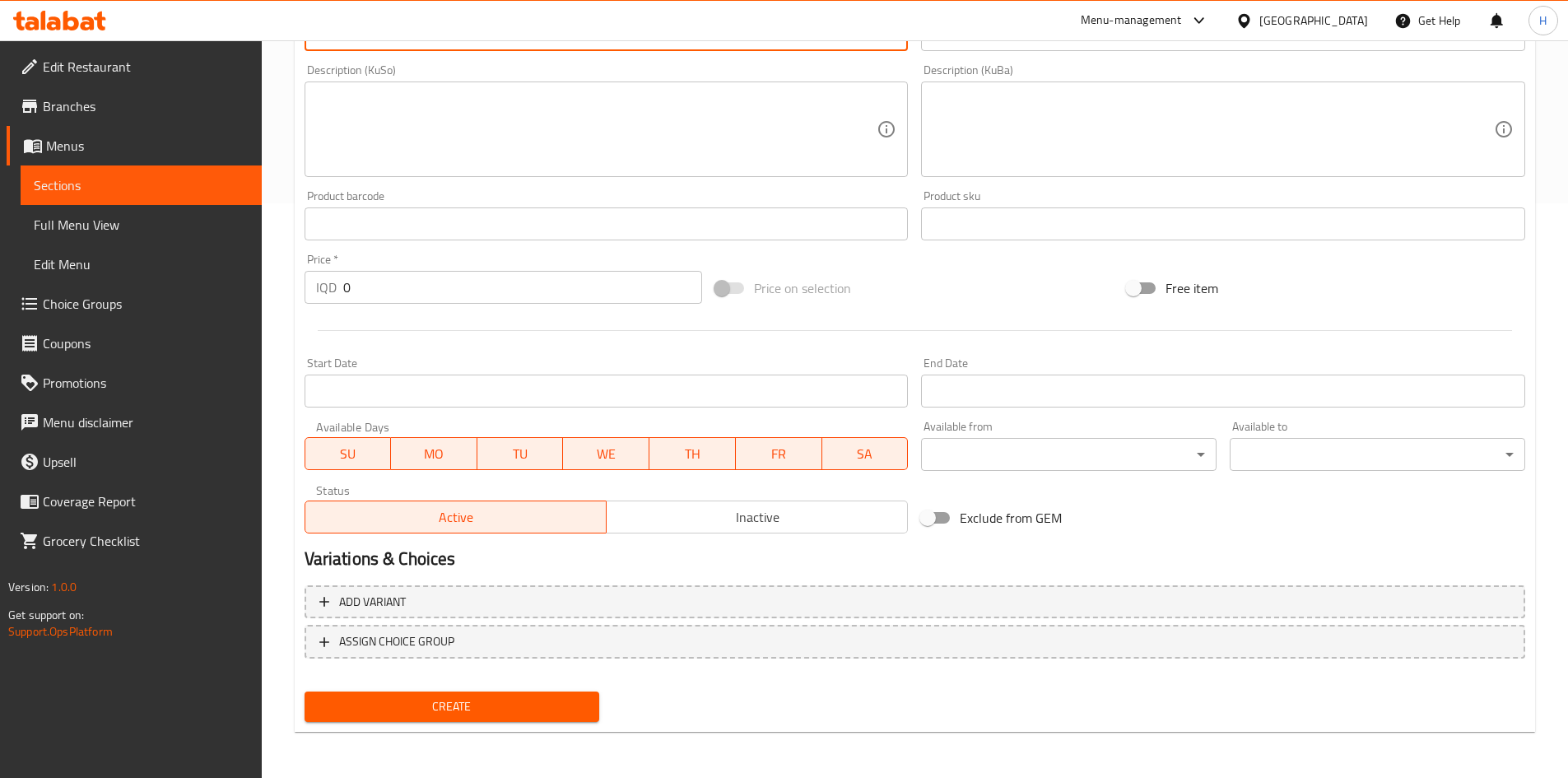
type textarea "Red rice and fried fish"
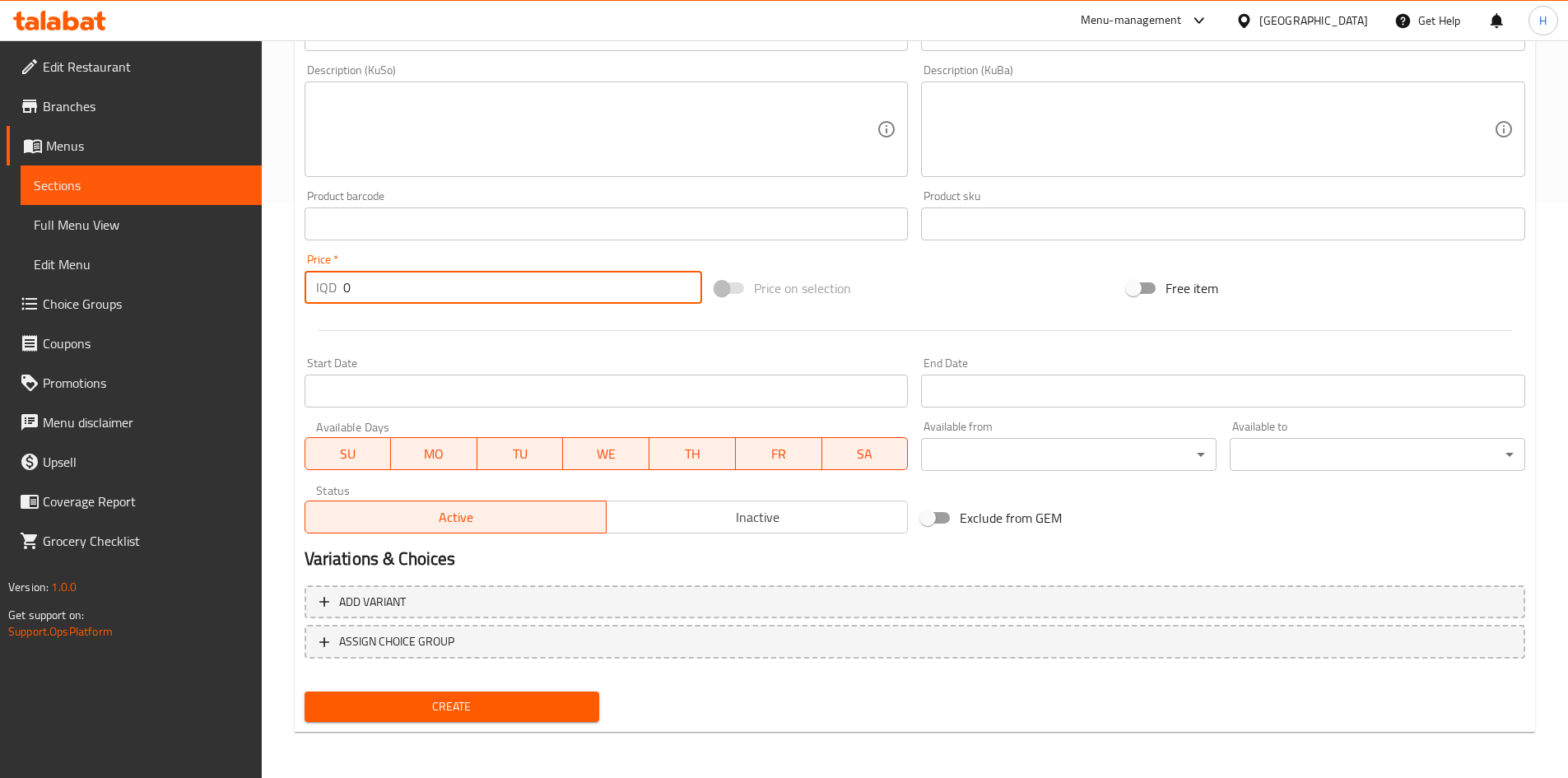
click at [405, 282] on input "0" at bounding box center [523, 287] width 360 height 33
type input "40000"
click at [517, 704] on span "Create" at bounding box center [452, 707] width 269 height 21
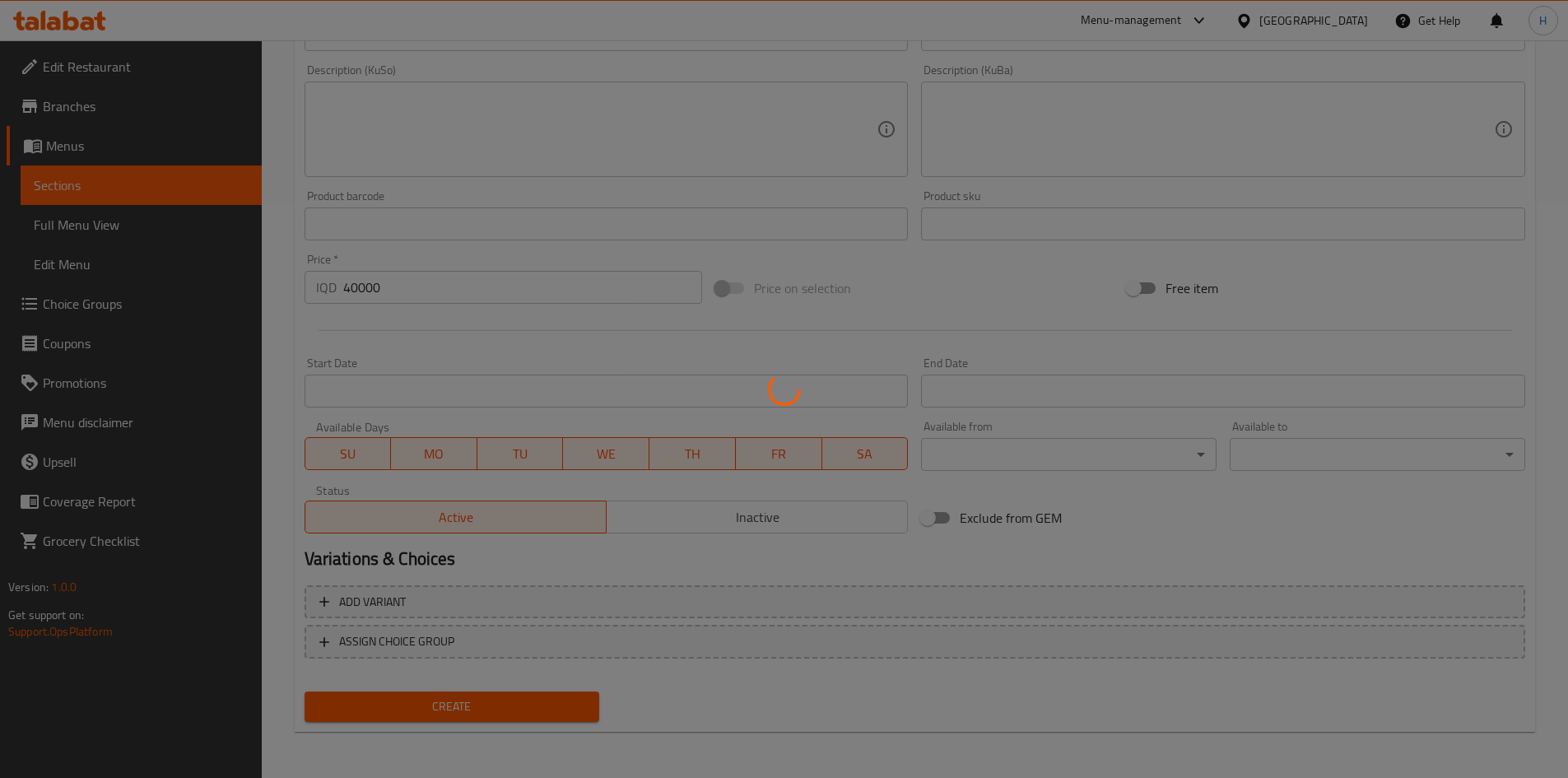
type input "0"
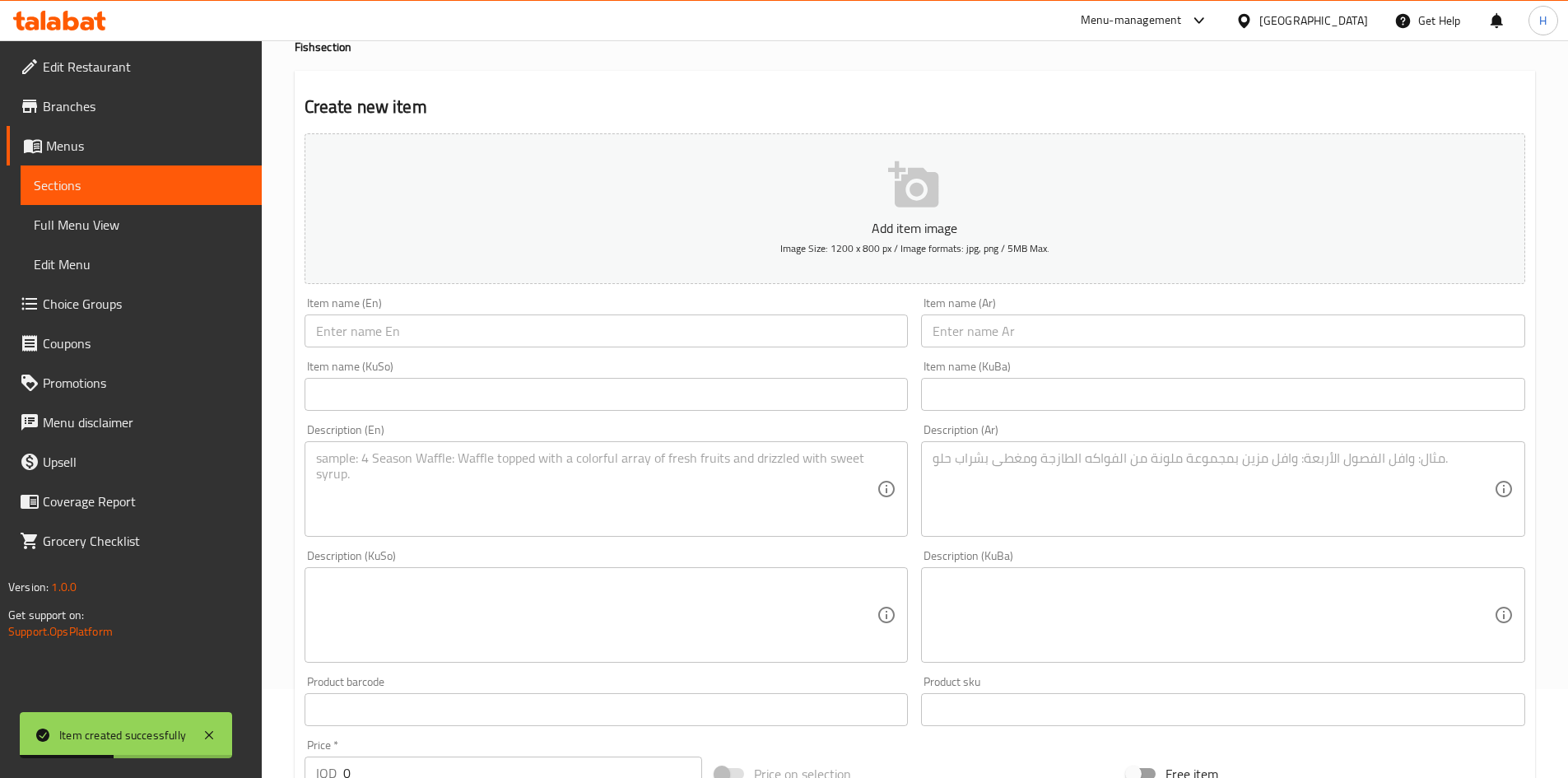
scroll to position [0, 0]
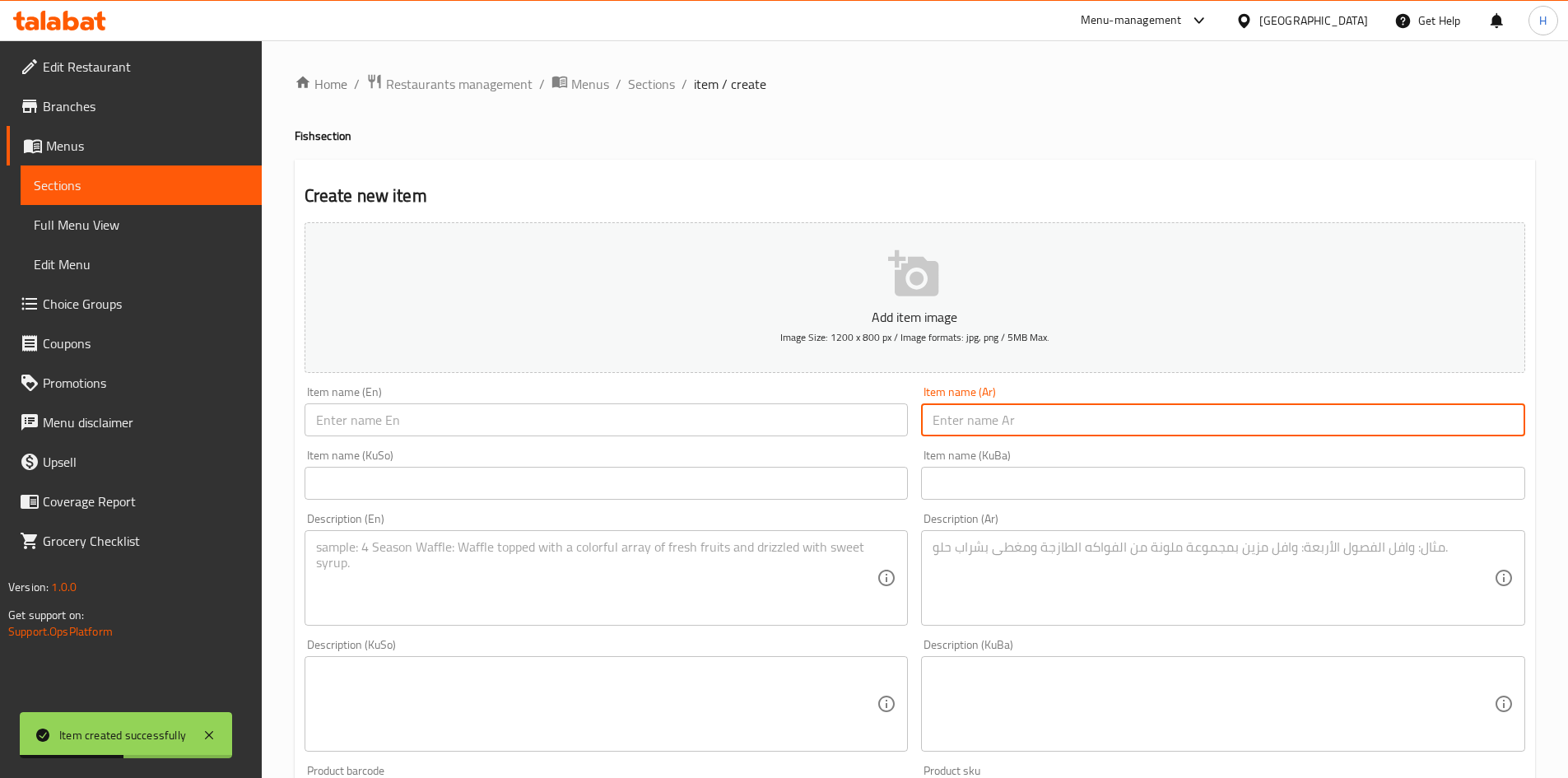
click at [1030, 436] on input "text" at bounding box center [1224, 420] width 605 height 33
click at [1030, 436] on input "صينية زري مع رز" at bounding box center [1224, 420] width 605 height 33
type input "صينية زري مع رز"
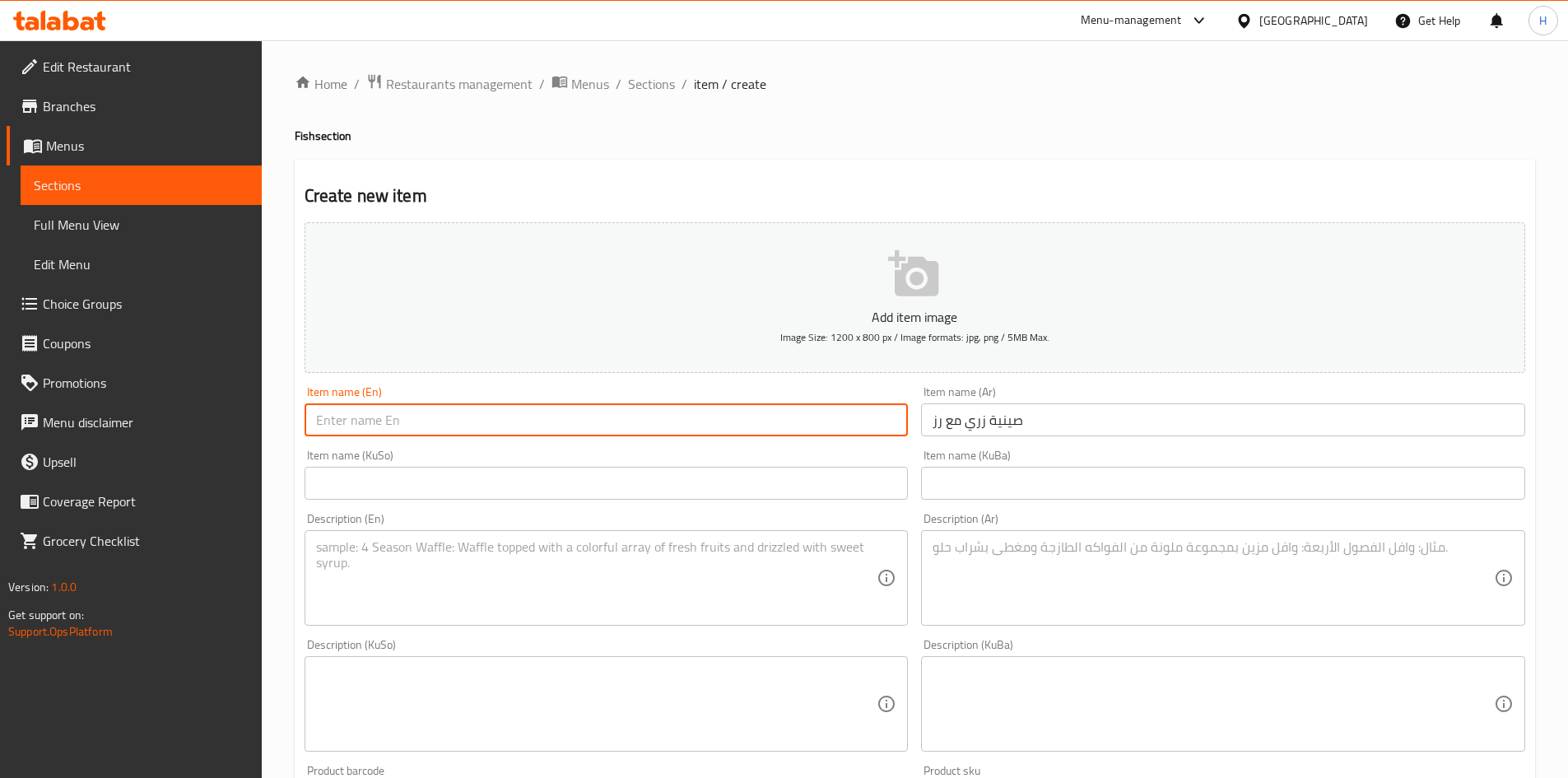
click at [622, 419] on input "text" at bounding box center [607, 420] width 605 height 33
paste input "Zari tray with rice"
drag, startPoint x: 343, startPoint y: 422, endPoint x: 340, endPoint y: 430, distance: 8.5
click at [340, 430] on input "Zari tray with rice" at bounding box center [607, 420] width 605 height 33
click at [368, 426] on input "Zari Tray with rice" at bounding box center [607, 420] width 605 height 33
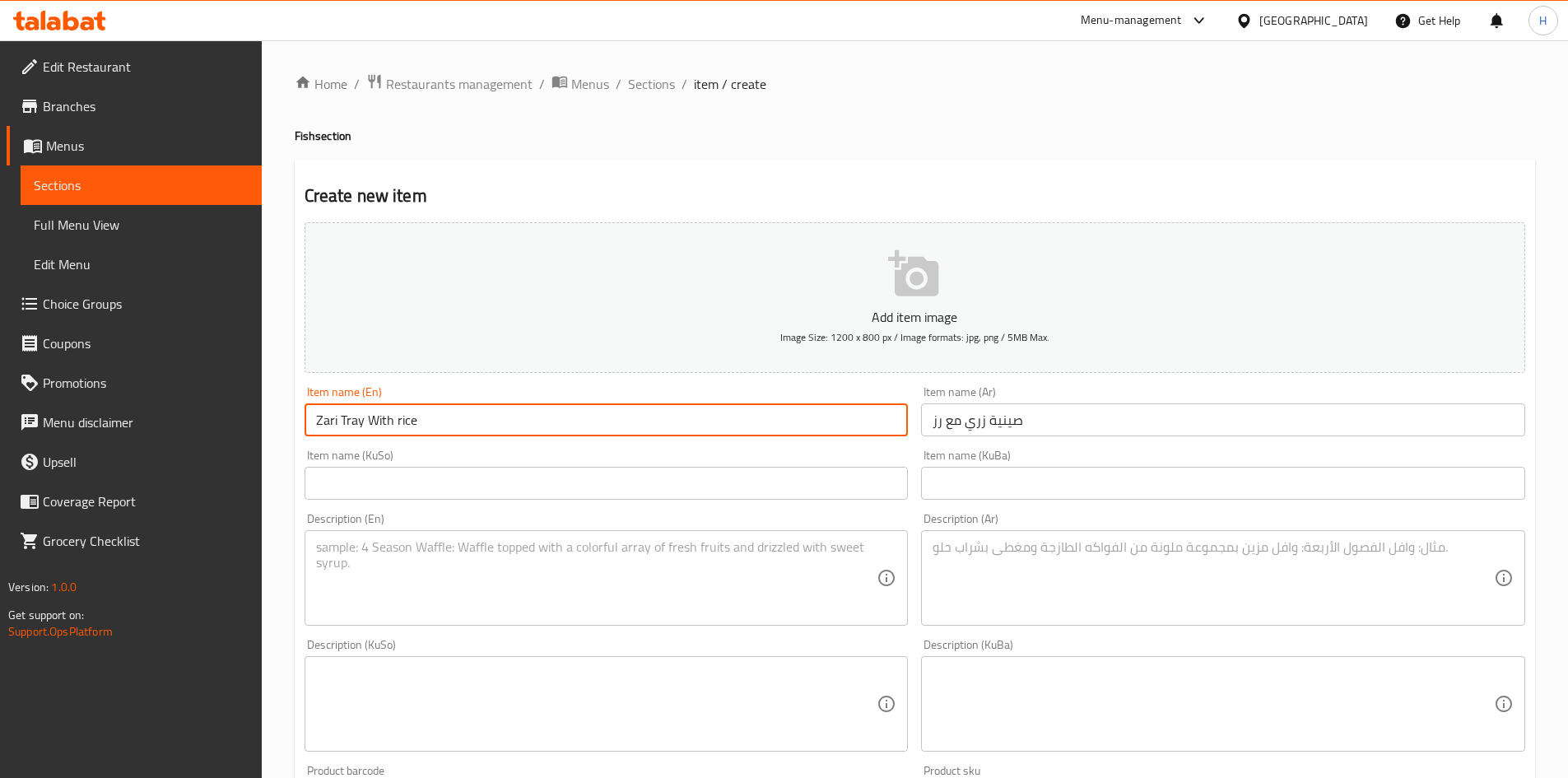
drag, startPoint x: 397, startPoint y: 424, endPoint x: 399, endPoint y: 438, distance: 14.1
click at [399, 438] on div "Item name (En) [PERSON_NAME] With rice Item name (En)" at bounding box center [606, 411] width 617 height 64
type input "Zari Tray With Rice"
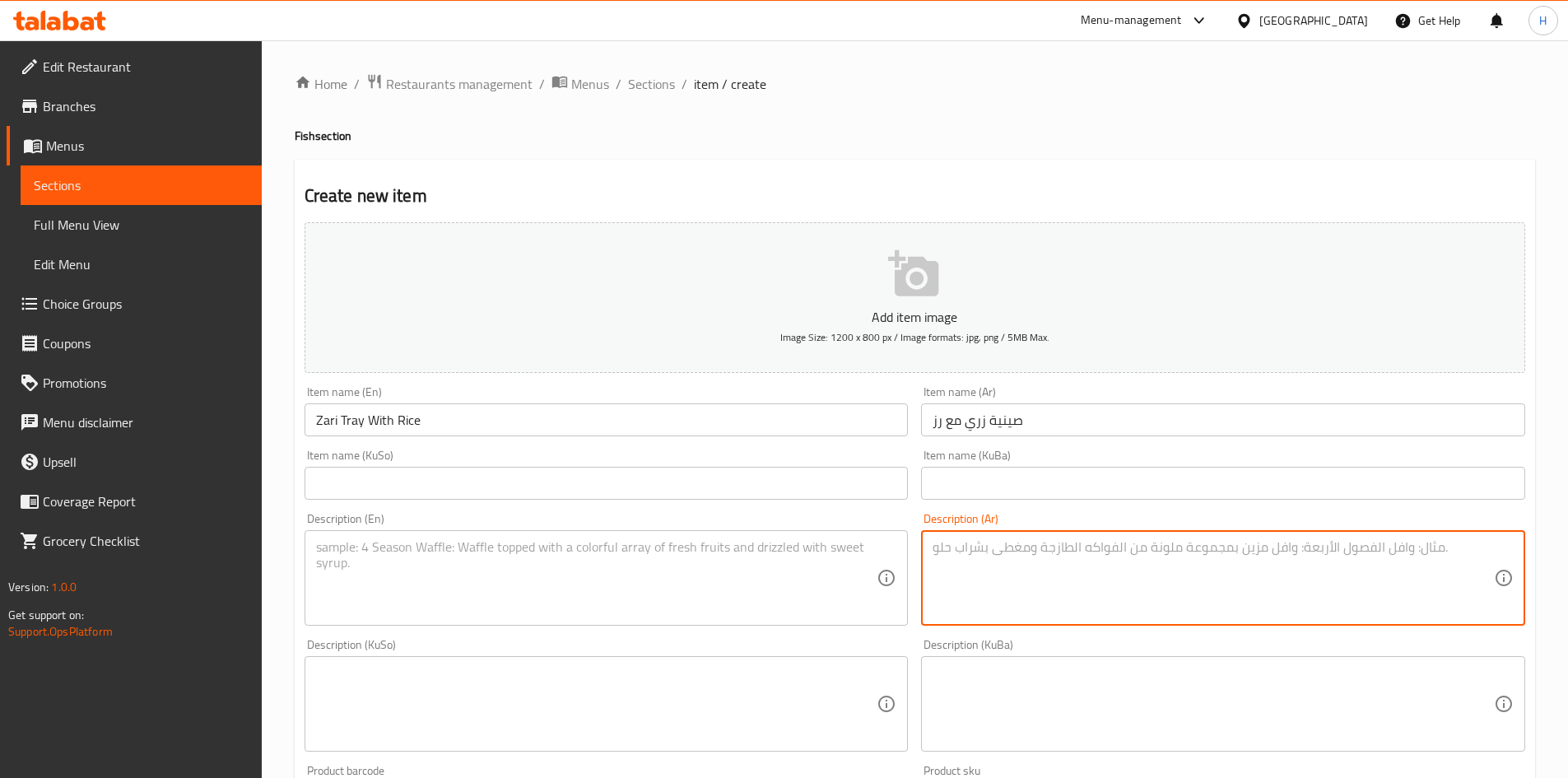
click at [1077, 617] on textarea at bounding box center [1213, 578] width 562 height 78
type textarea "R"
type textarea "قطع زوري مقلية مع خبز"
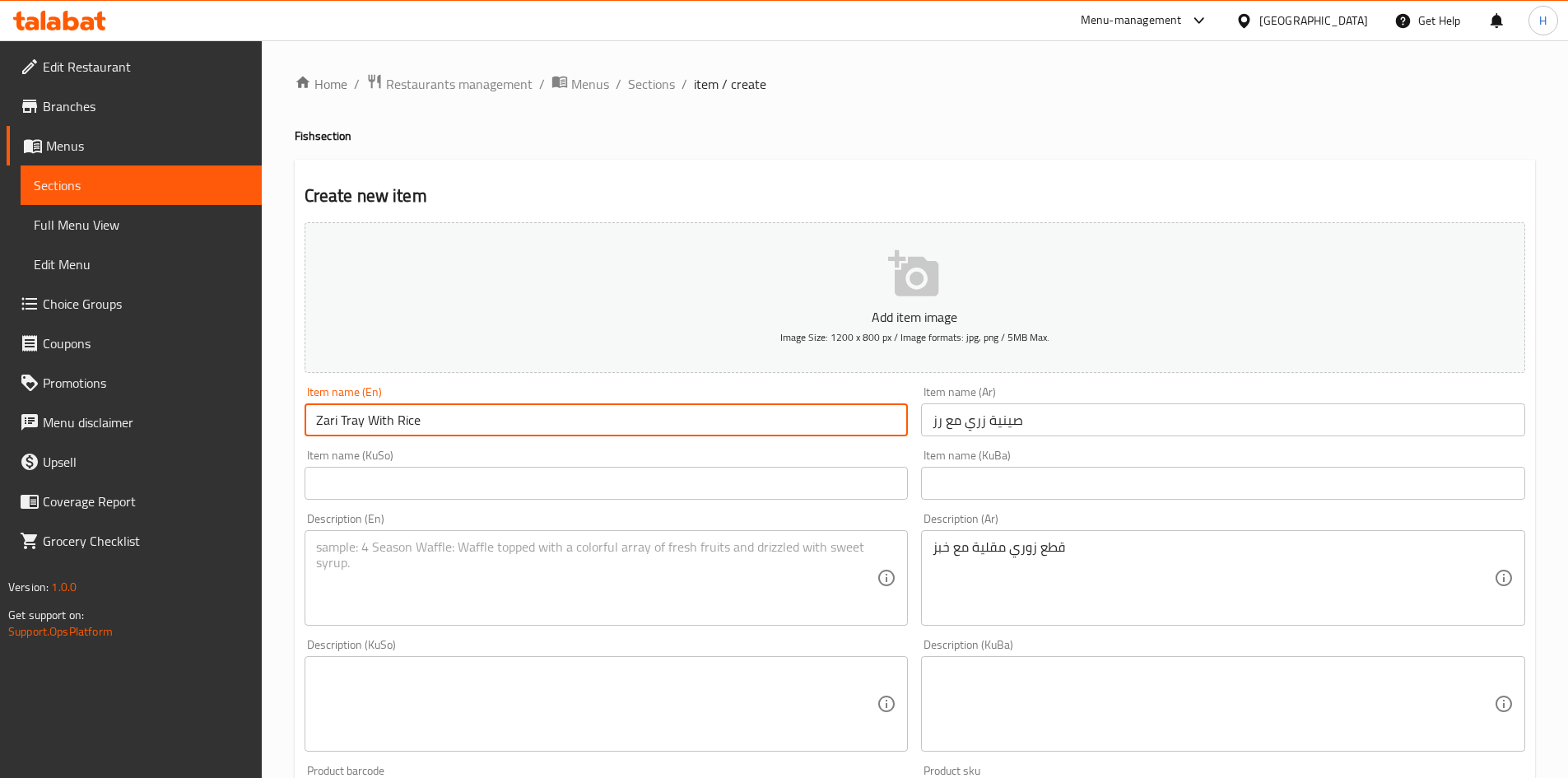
drag, startPoint x: 328, startPoint y: 424, endPoint x: 322, endPoint y: 434, distance: 11.7
click at [322, 434] on input "Zari Tray With Rice" at bounding box center [607, 420] width 605 height 33
type input "Zori Tray With Rice"
click at [1100, 559] on textarea "قطع زوري مقلية مع خبز" at bounding box center [1213, 578] width 562 height 78
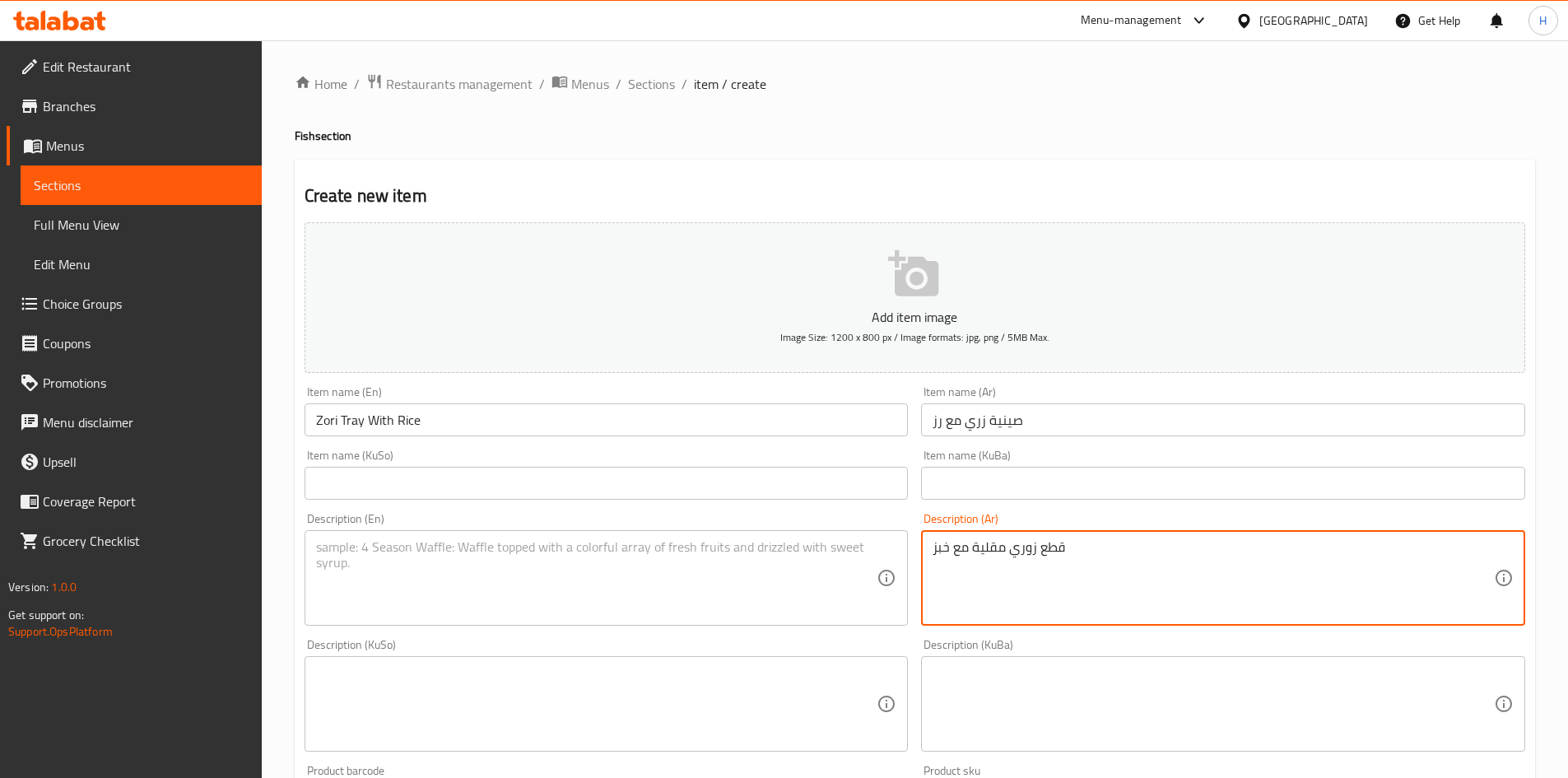
click at [1100, 559] on textarea "قطع زوري مقلية مع خبز" at bounding box center [1213, 578] width 562 height 78
click at [547, 608] on textarea at bounding box center [597, 578] width 562 height 78
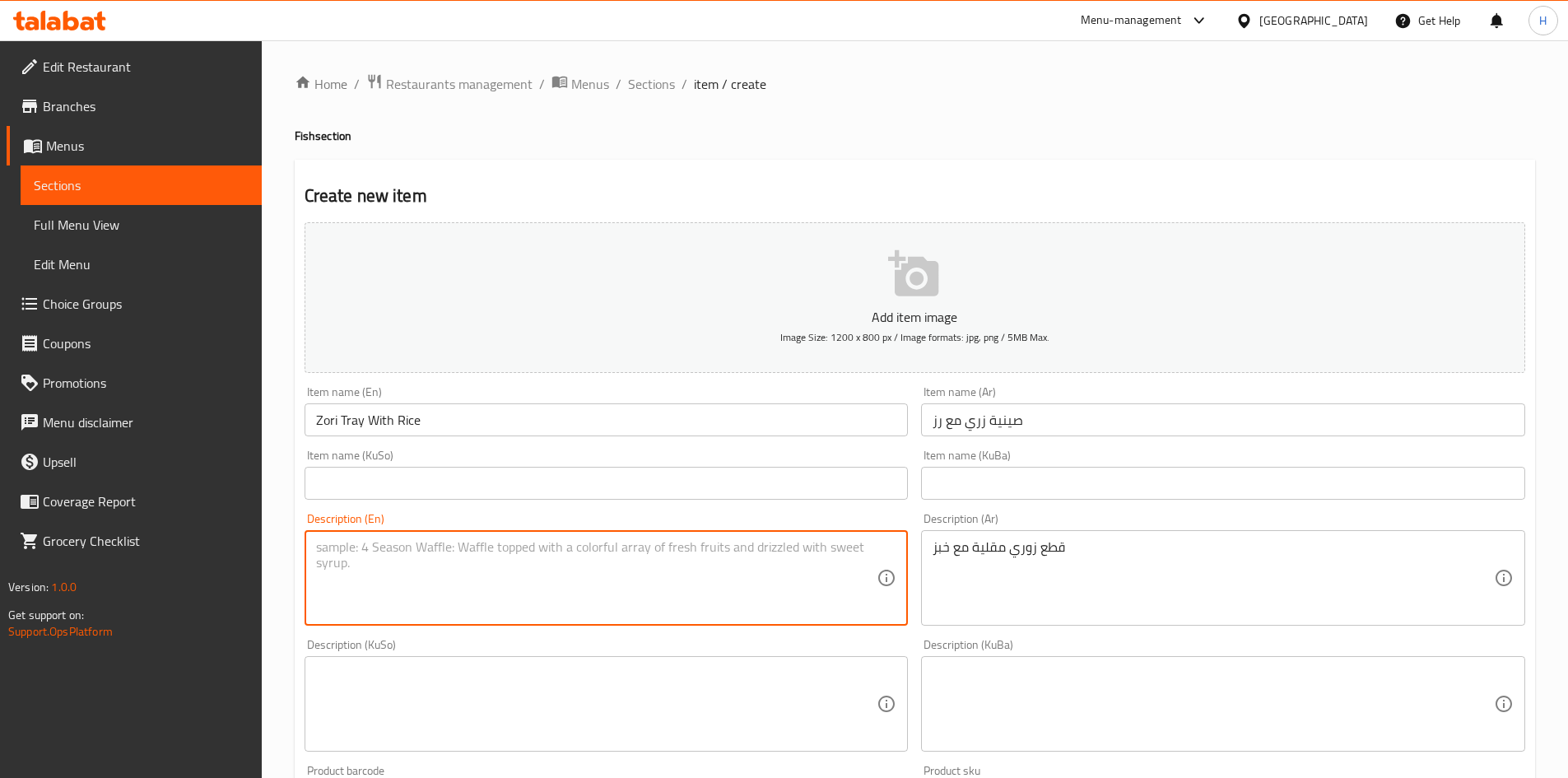
paste textarea "Fried zori pieces with bread"
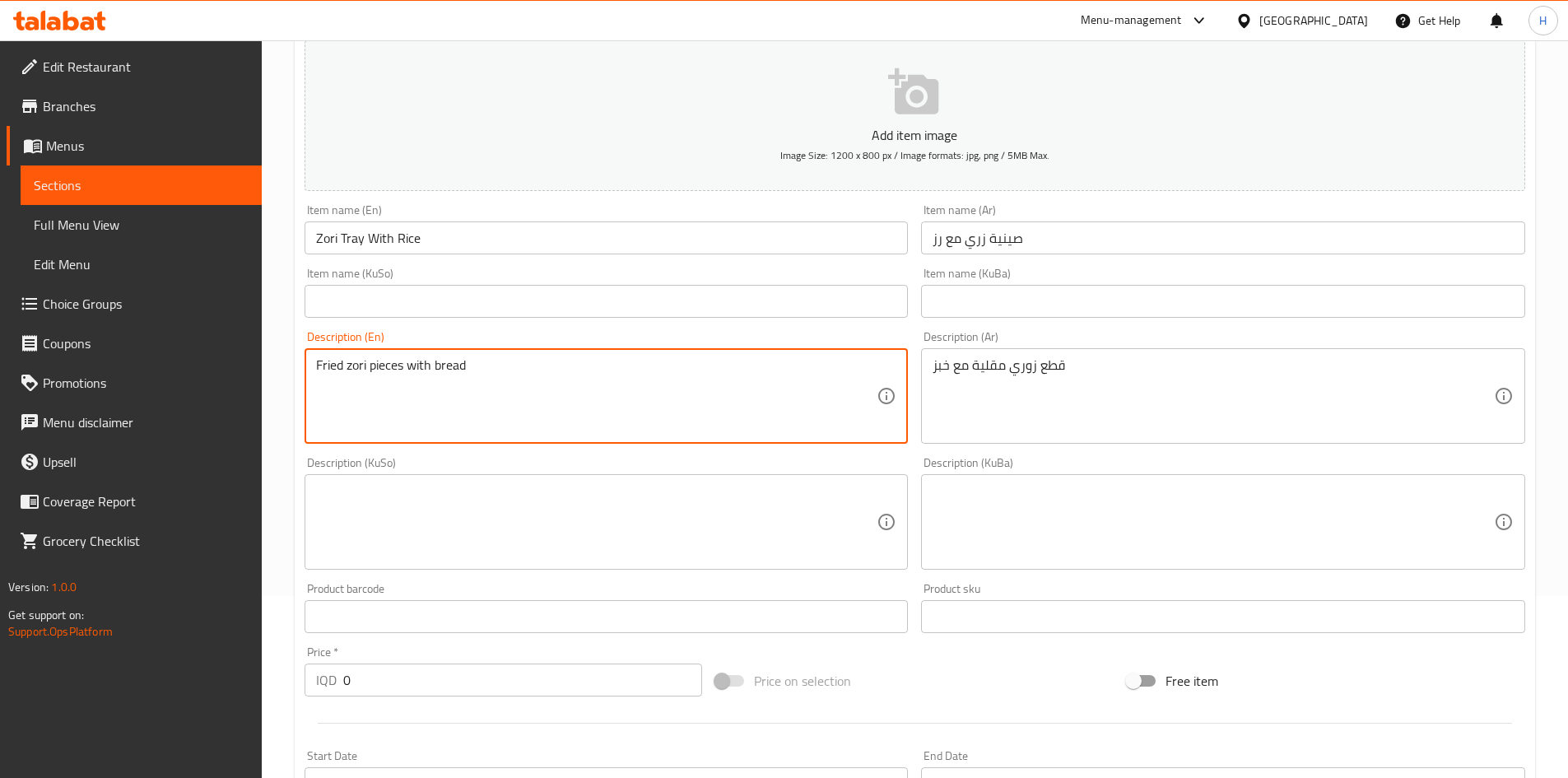
scroll to position [329, 0]
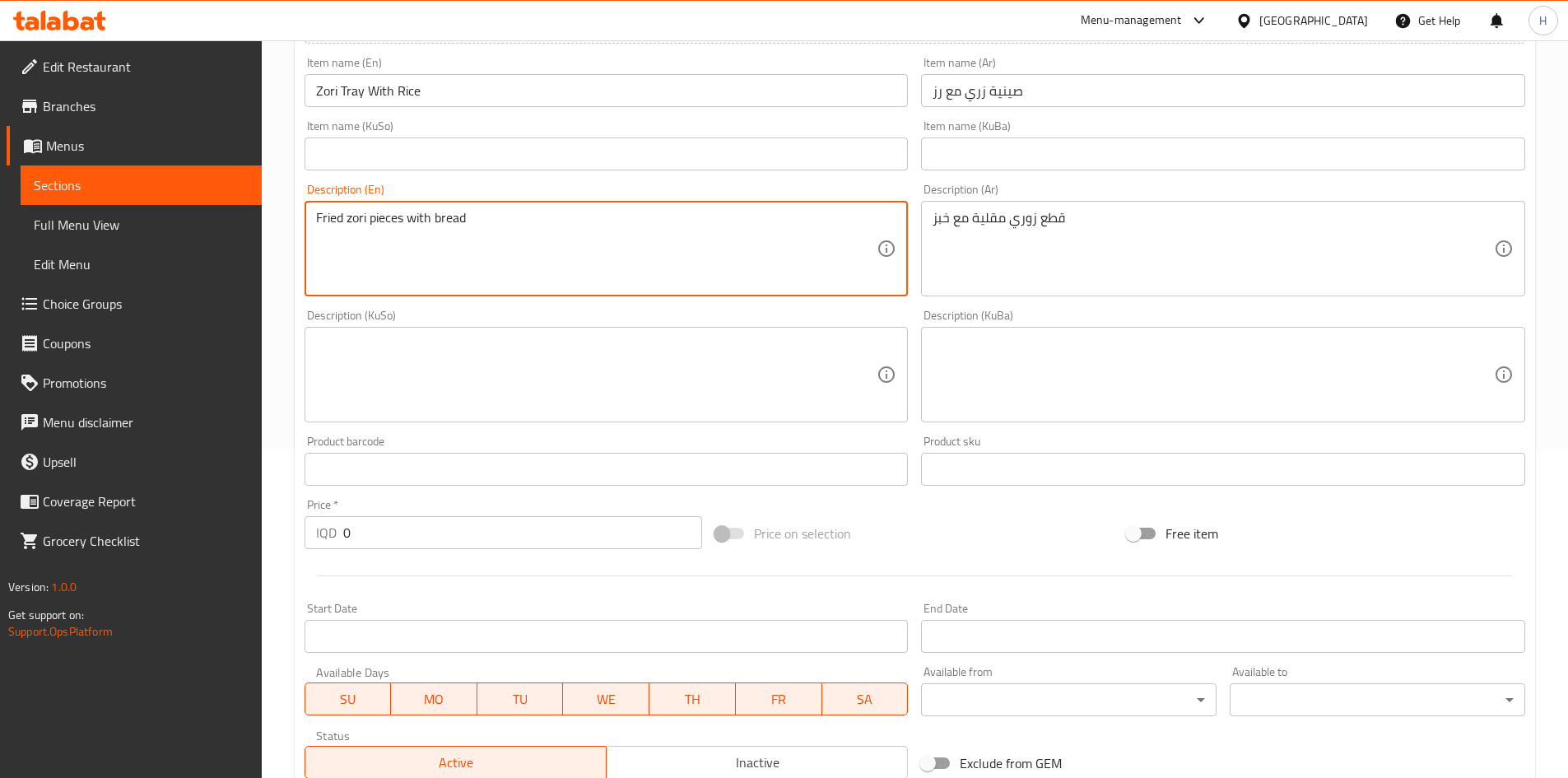
type textarea "Fried zori pieces with bread"
click at [440, 532] on input "0" at bounding box center [523, 532] width 360 height 33
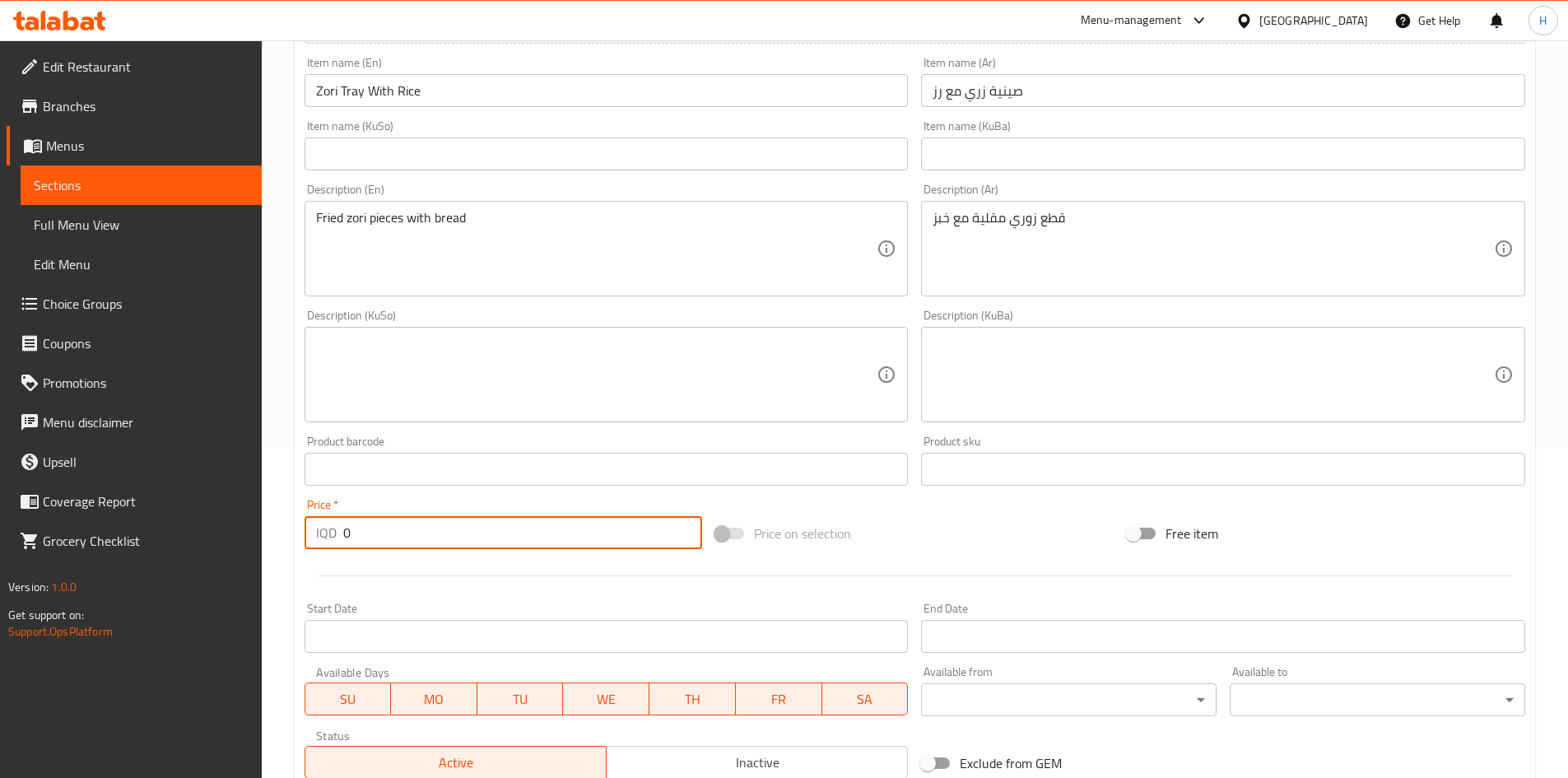
click at [440, 532] on input "0" at bounding box center [523, 532] width 360 height 33
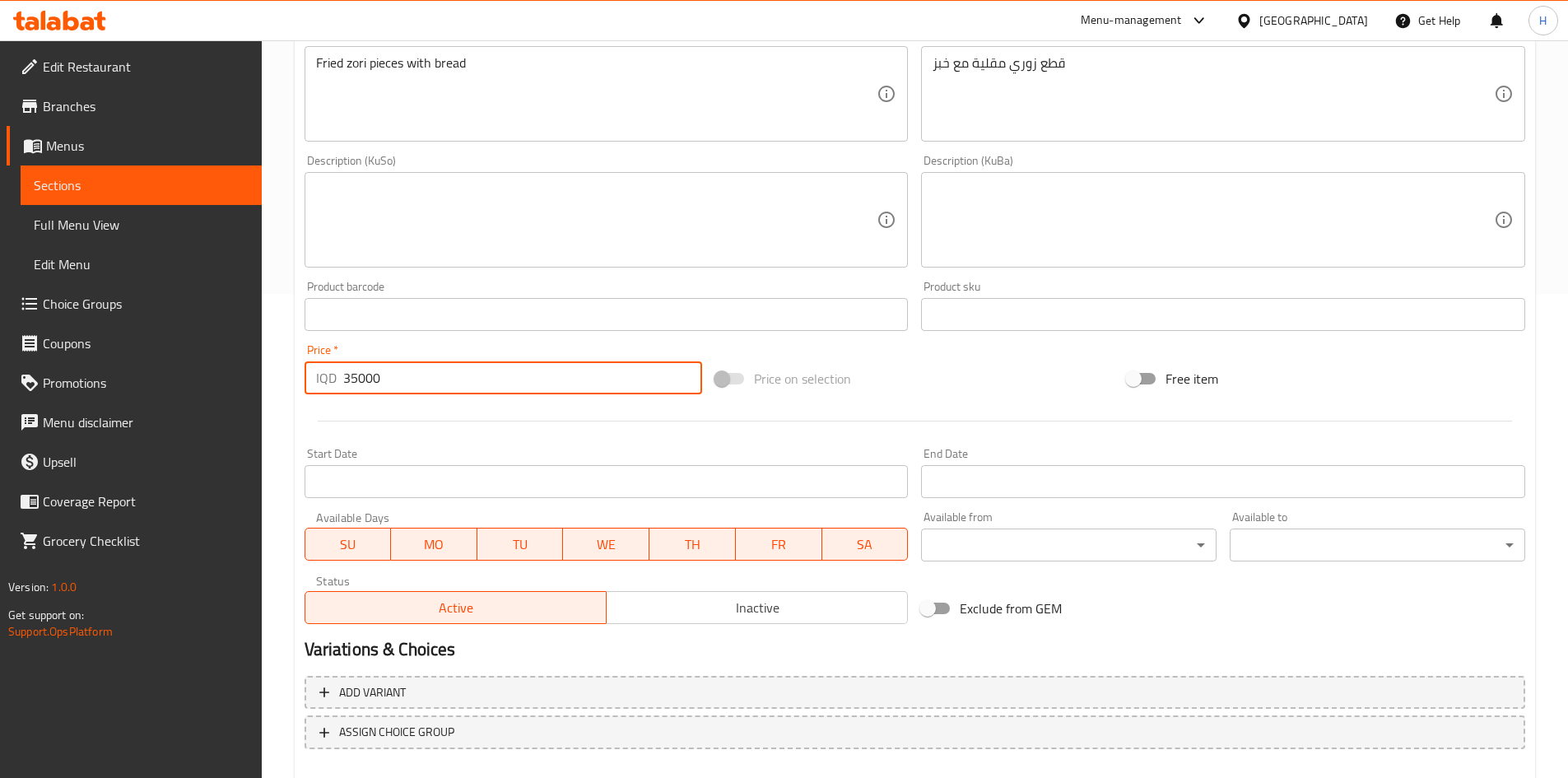
scroll to position [574, 0]
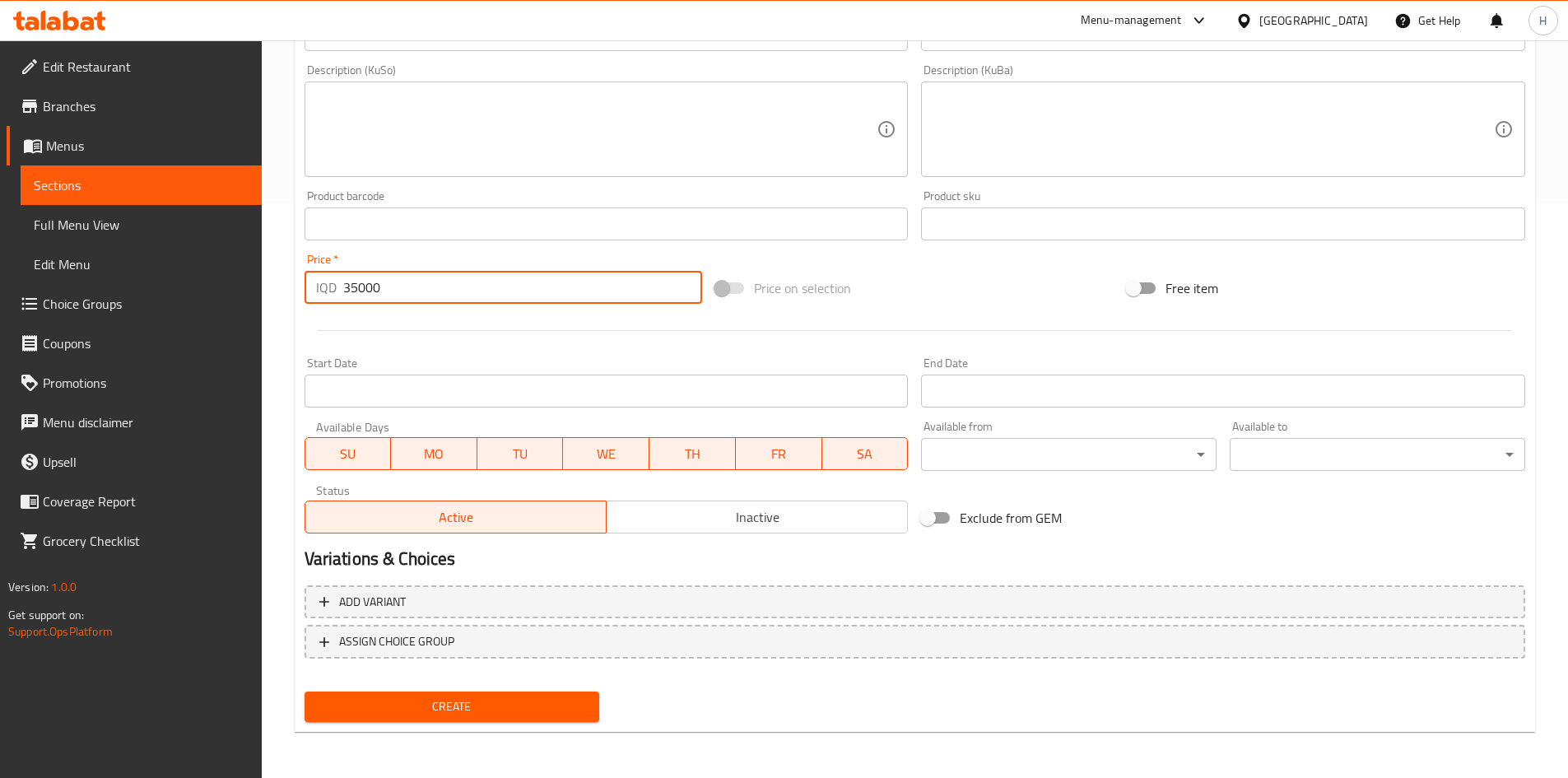
type input "35000"
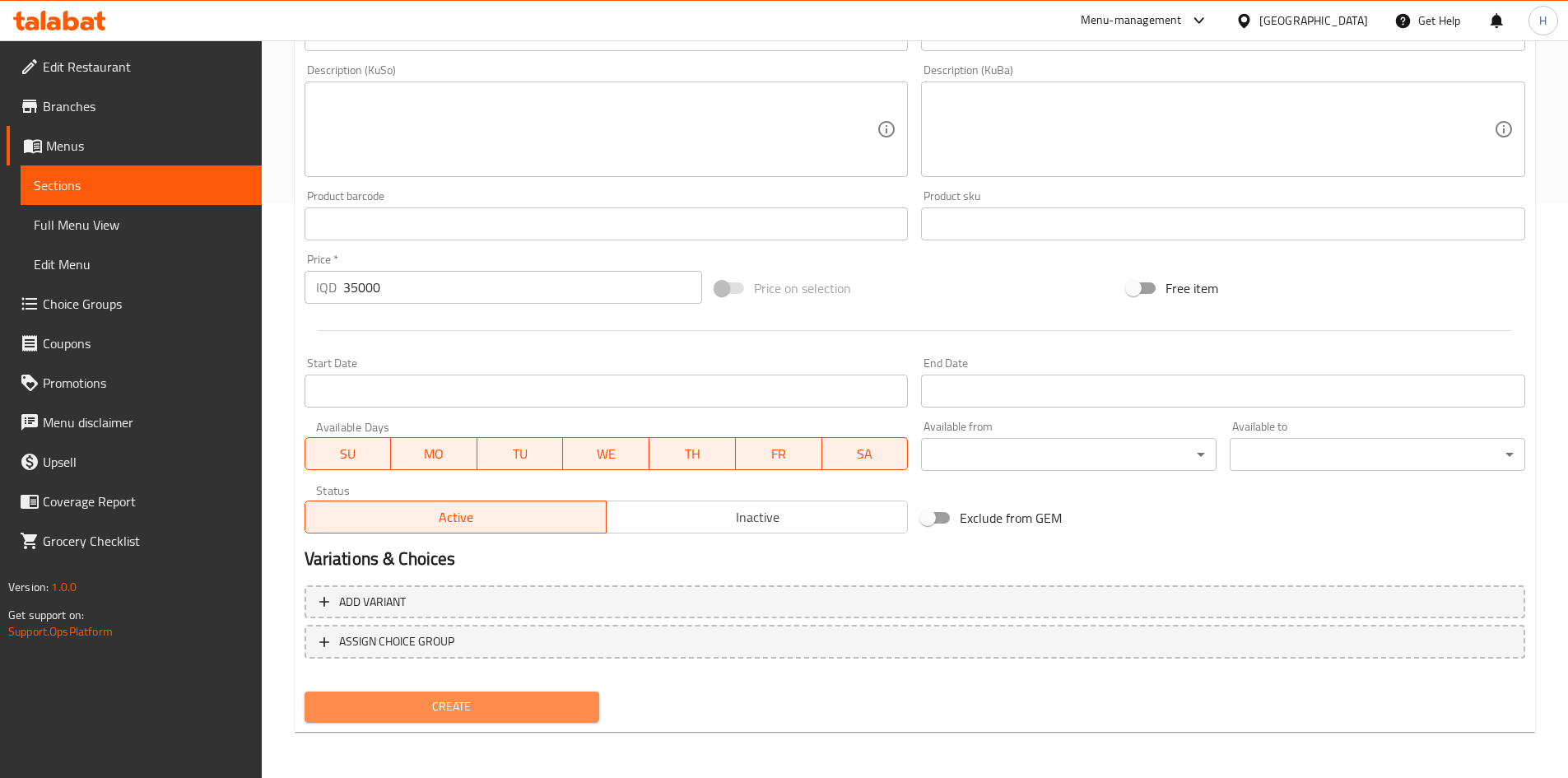
drag, startPoint x: 464, startPoint y: 707, endPoint x: 622, endPoint y: 600, distance: 190.8
click at [465, 707] on span "Create" at bounding box center [452, 707] width 269 height 21
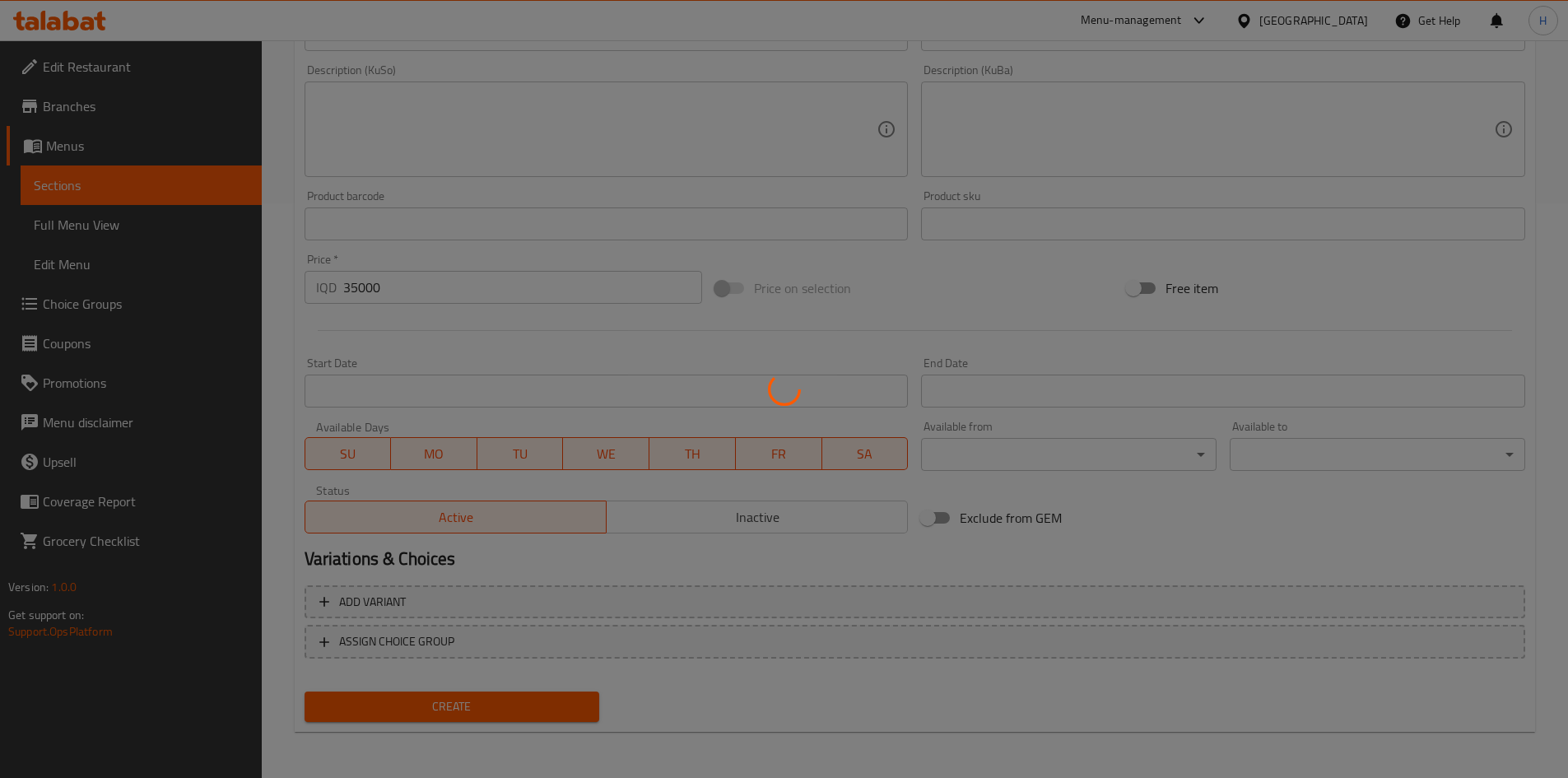
type input "0"
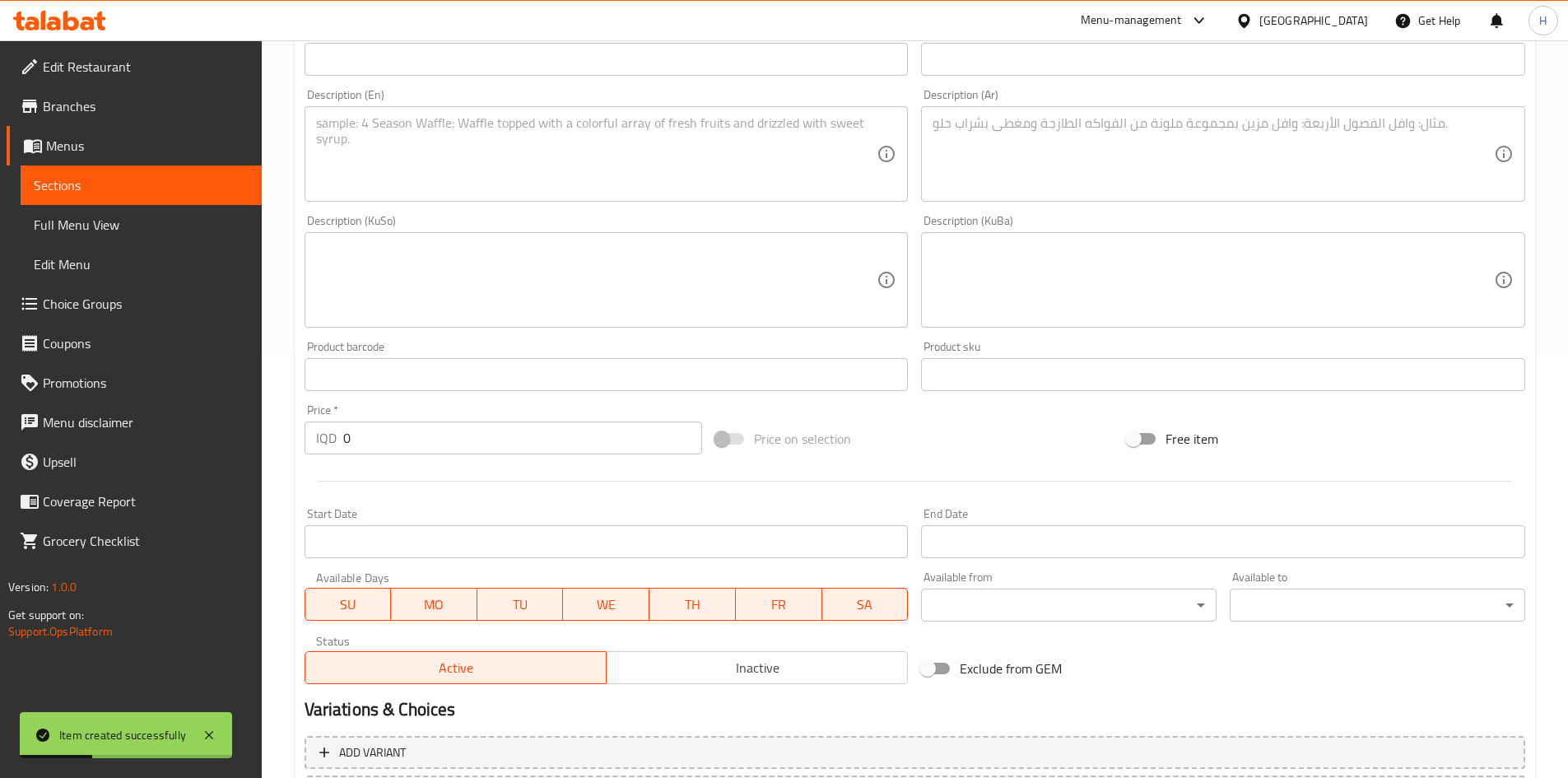
scroll to position [246, 0]
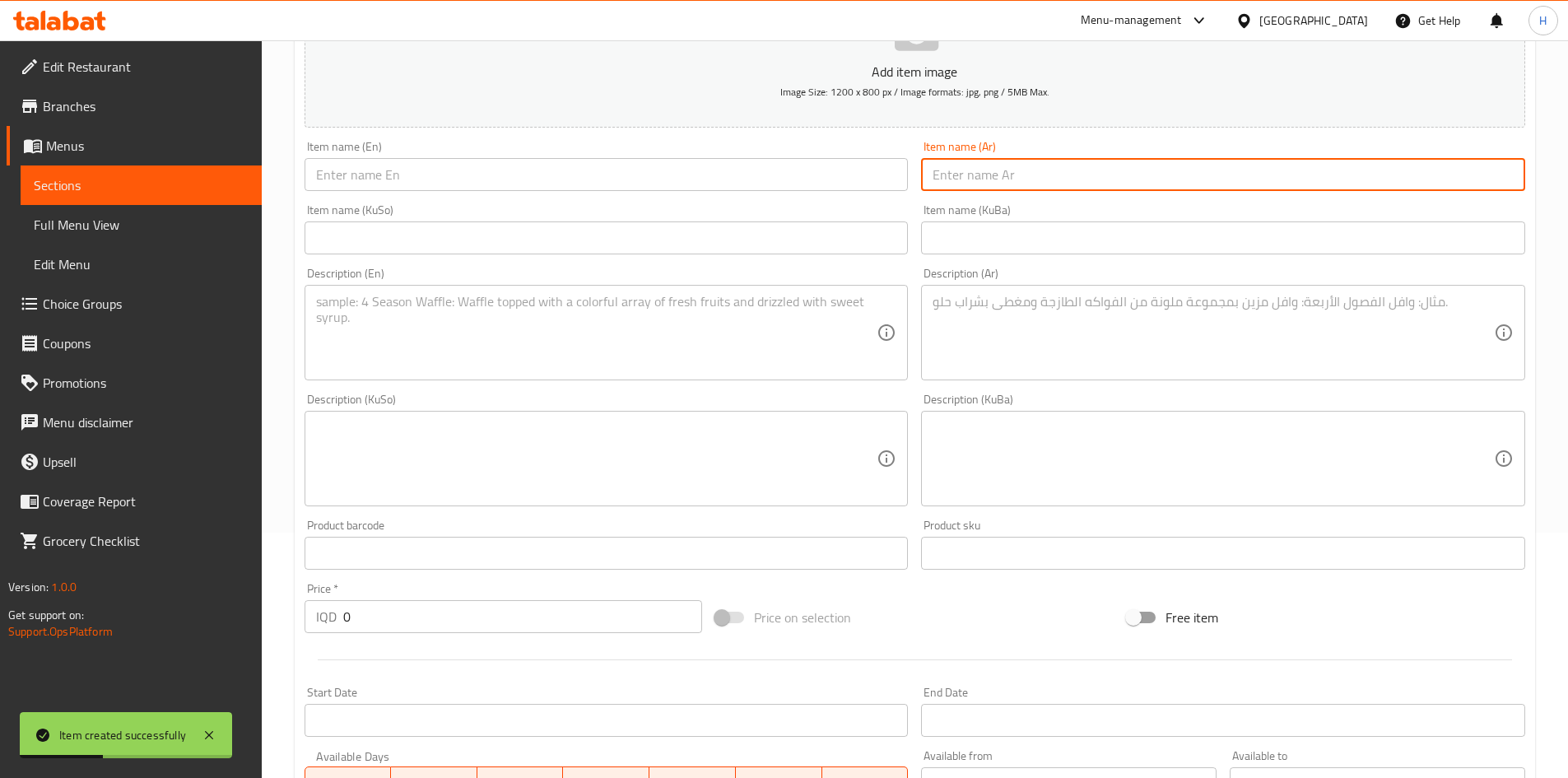
click at [1049, 191] on input "text" at bounding box center [1224, 174] width 605 height 33
type input "w"
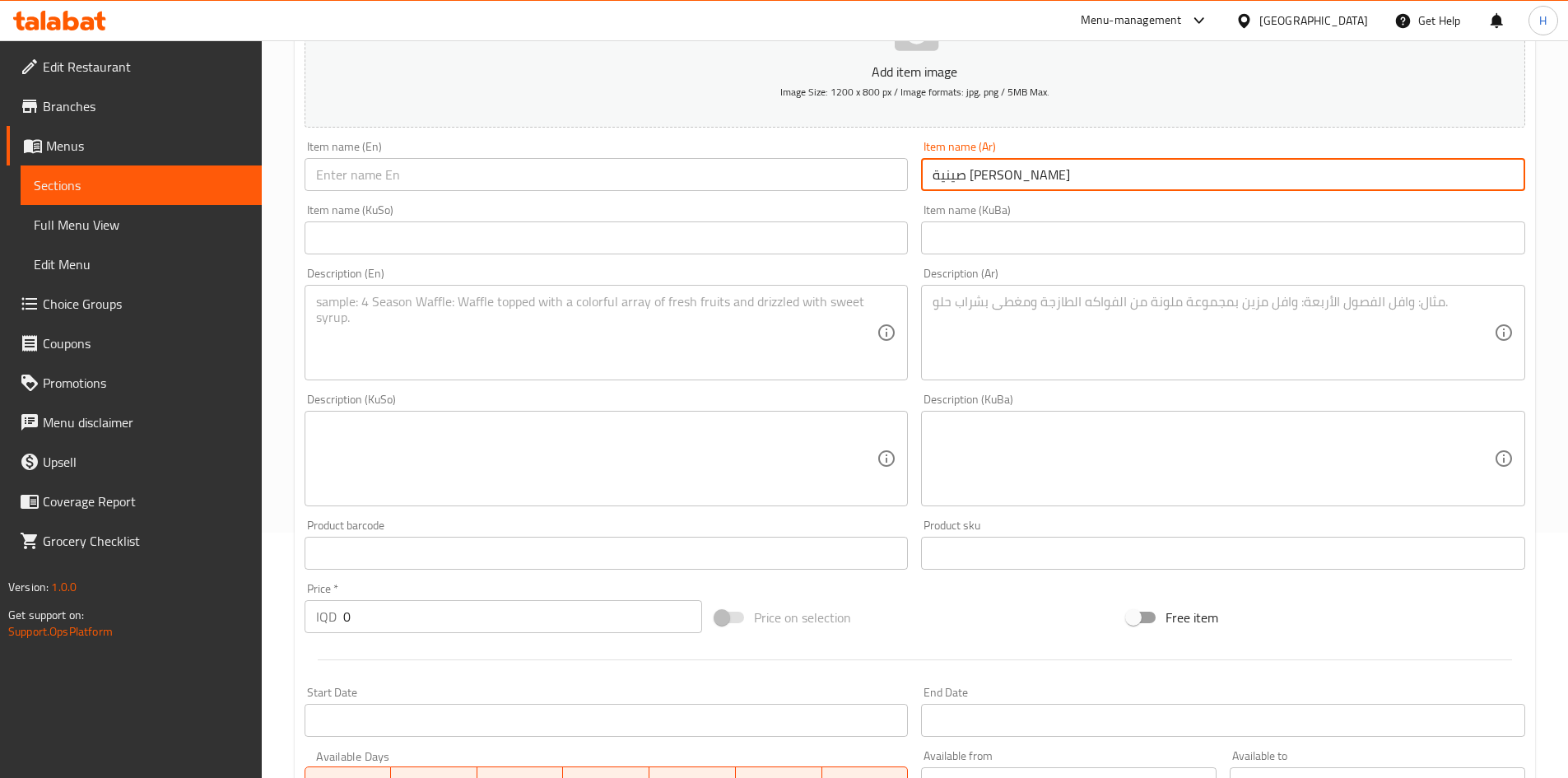
click at [1050, 186] on input "صينية [PERSON_NAME]" at bounding box center [1224, 174] width 605 height 33
click at [1050, 185] on input "صينية [PERSON_NAME]" at bounding box center [1224, 174] width 605 height 33
type input "صينية [PERSON_NAME]"
click at [525, 173] on input "text" at bounding box center [607, 174] width 605 height 33
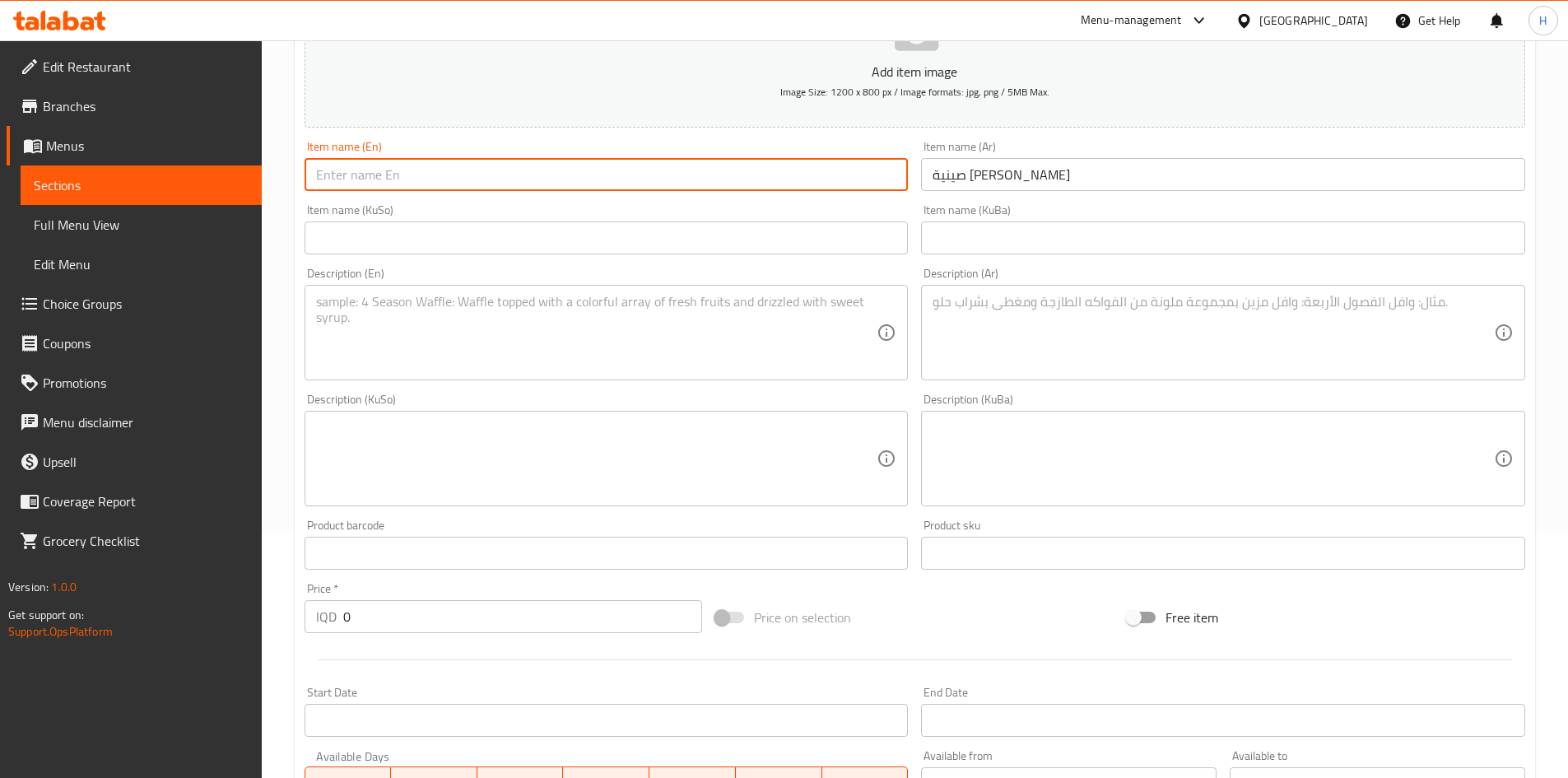
paste input "[PERSON_NAME]"
type input "[PERSON_NAME]"
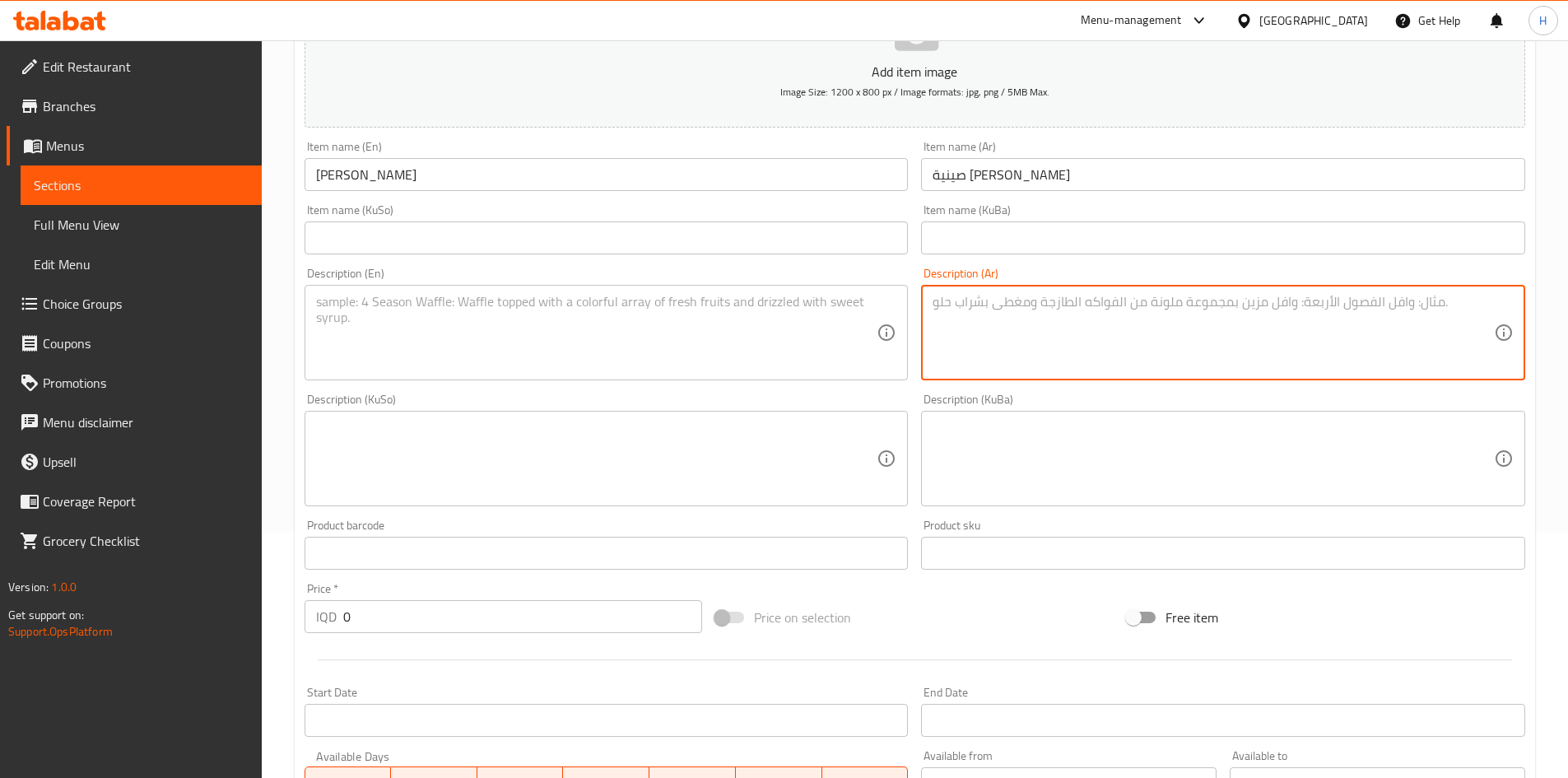
click at [1234, 353] on textarea at bounding box center [1213, 332] width 562 height 78
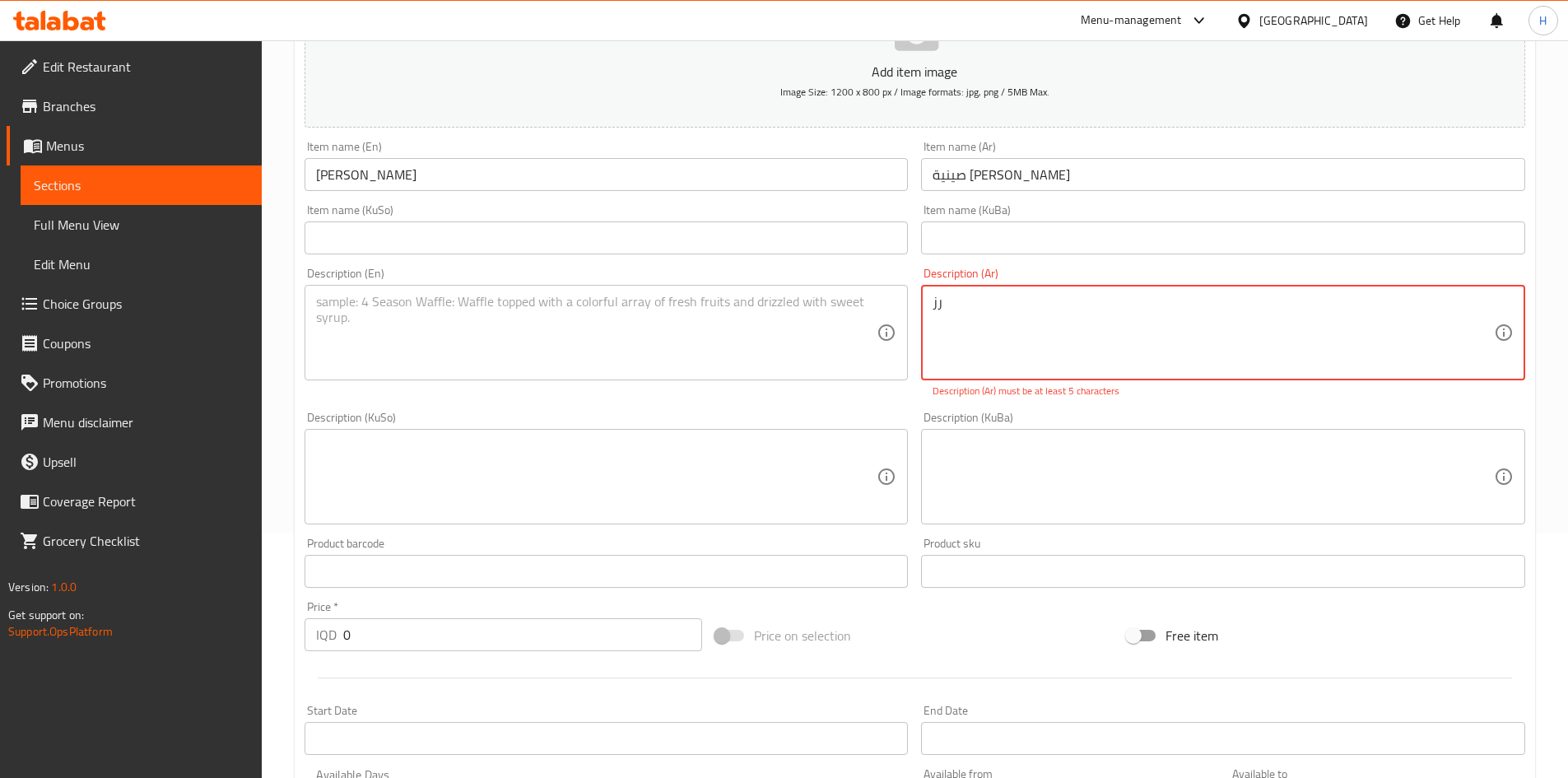
type textarea "ر"
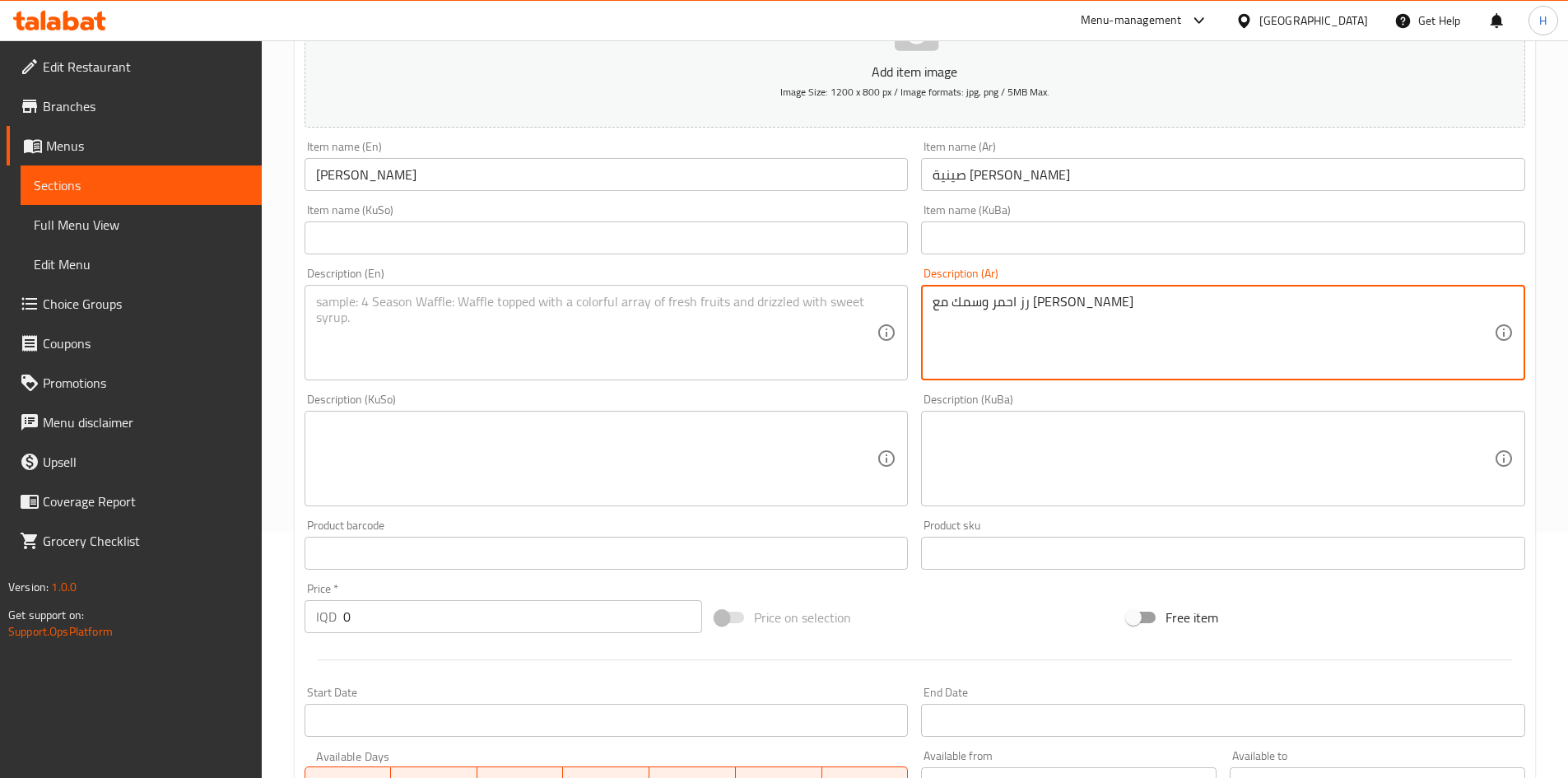
click at [1030, 325] on textarea "رز احمر وسمك مع [PERSON_NAME]" at bounding box center [1213, 332] width 562 height 78
click at [1041, 309] on textarea "رز احمر وسمك مع [PERSON_NAME]" at bounding box center [1213, 332] width 562 height 78
click at [1082, 308] on textarea "رز احمر وسمك مع [PERSON_NAME]" at bounding box center [1213, 332] width 562 height 78
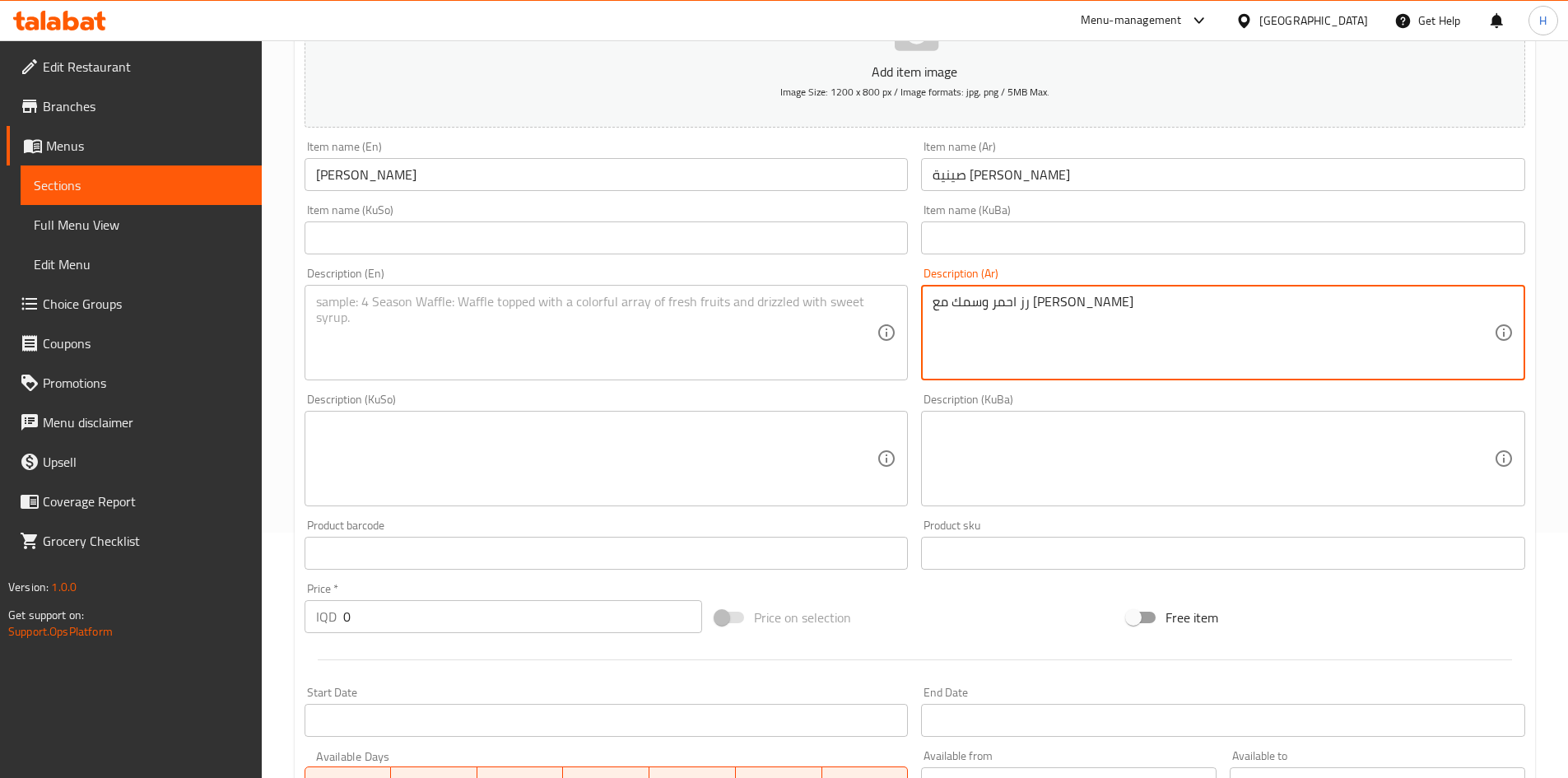
click at [1082, 308] on textarea "رز احمر وسمك مع [PERSON_NAME]" at bounding box center [1213, 332] width 562 height 78
type textarea "رز احمر وسمك مع [PERSON_NAME]"
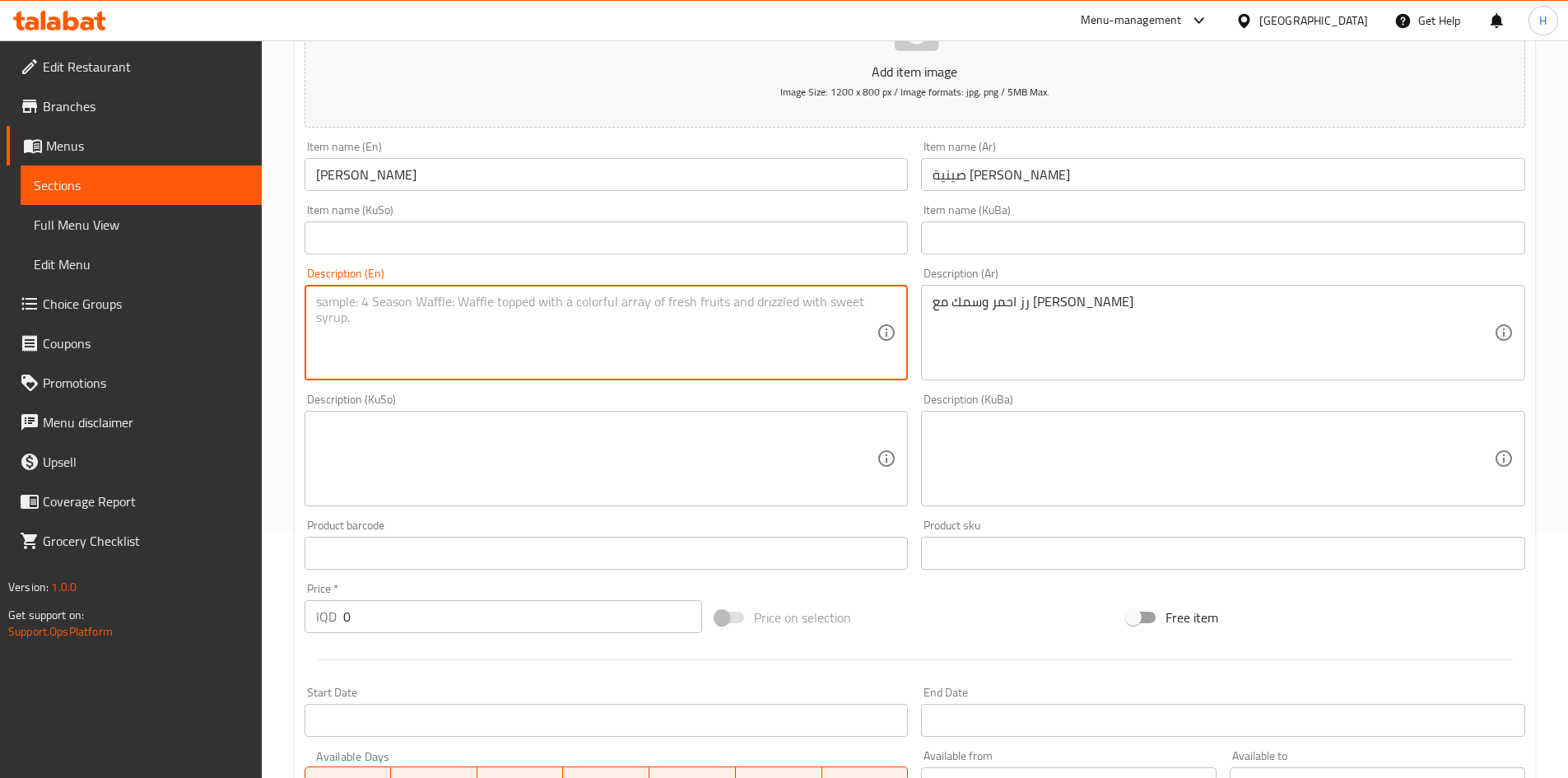
click at [634, 298] on textarea at bounding box center [597, 332] width 562 height 78
paste textarea "Red rice and fish with lemon"
type textarea "Red rice and fish with lemon"
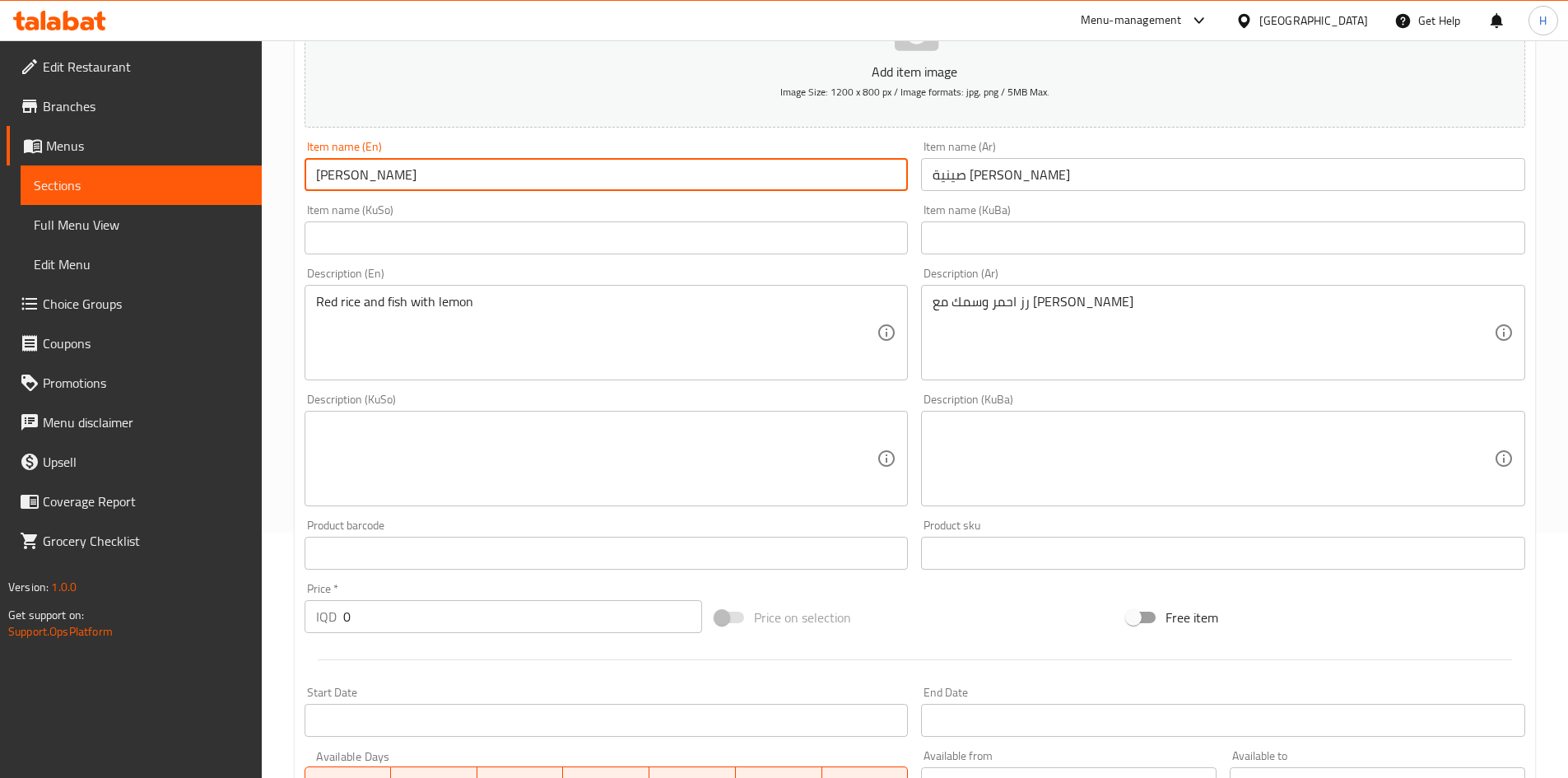
click at [398, 184] on input "[PERSON_NAME]" at bounding box center [607, 174] width 605 height 33
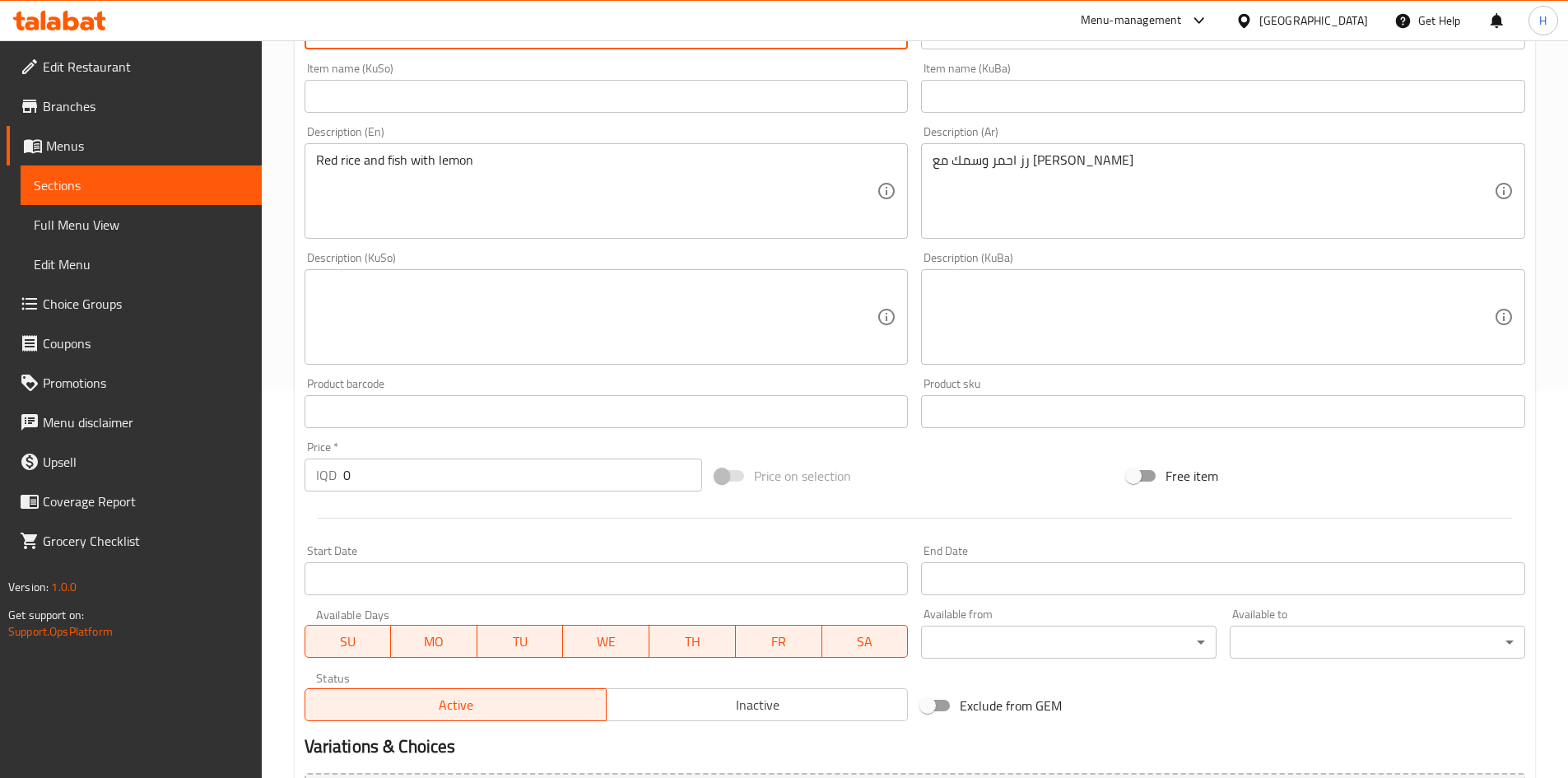
scroll to position [574, 0]
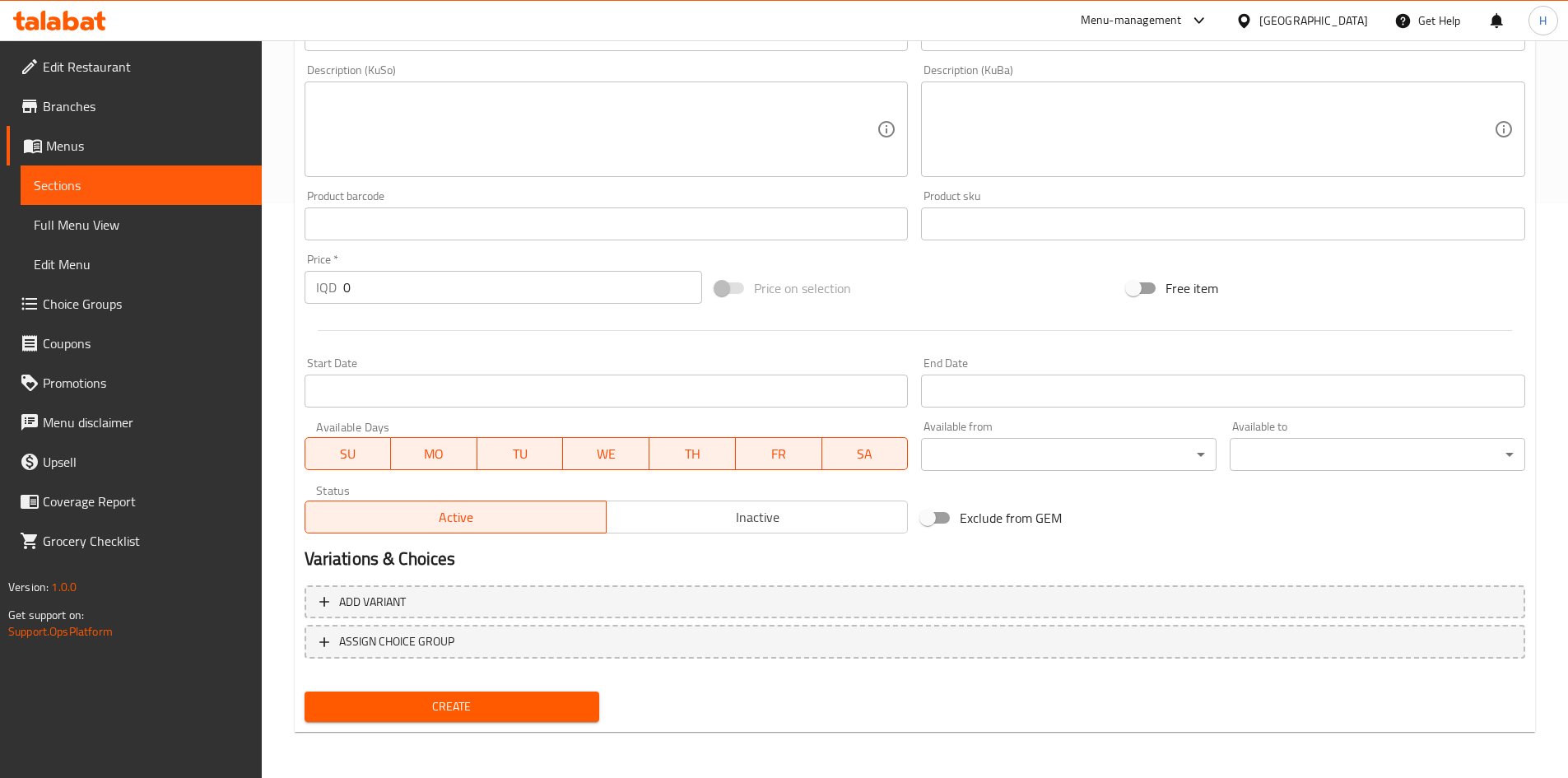
type input "[PERSON_NAME]"
click at [419, 290] on input "0" at bounding box center [523, 287] width 360 height 33
type input "35000"
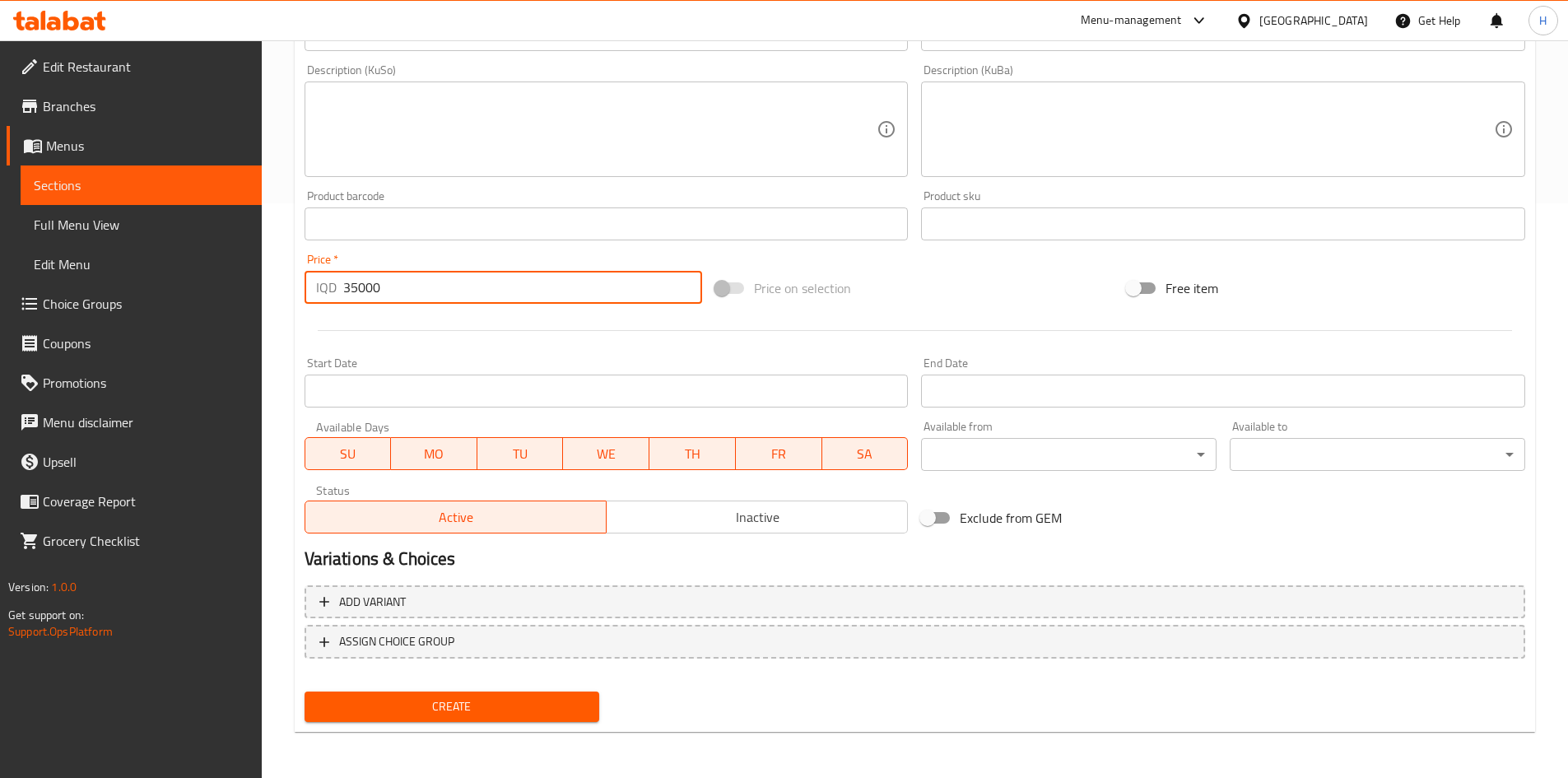
click at [509, 724] on div "Create" at bounding box center [452, 707] width 308 height 44
click at [510, 707] on span "Create" at bounding box center [452, 707] width 269 height 21
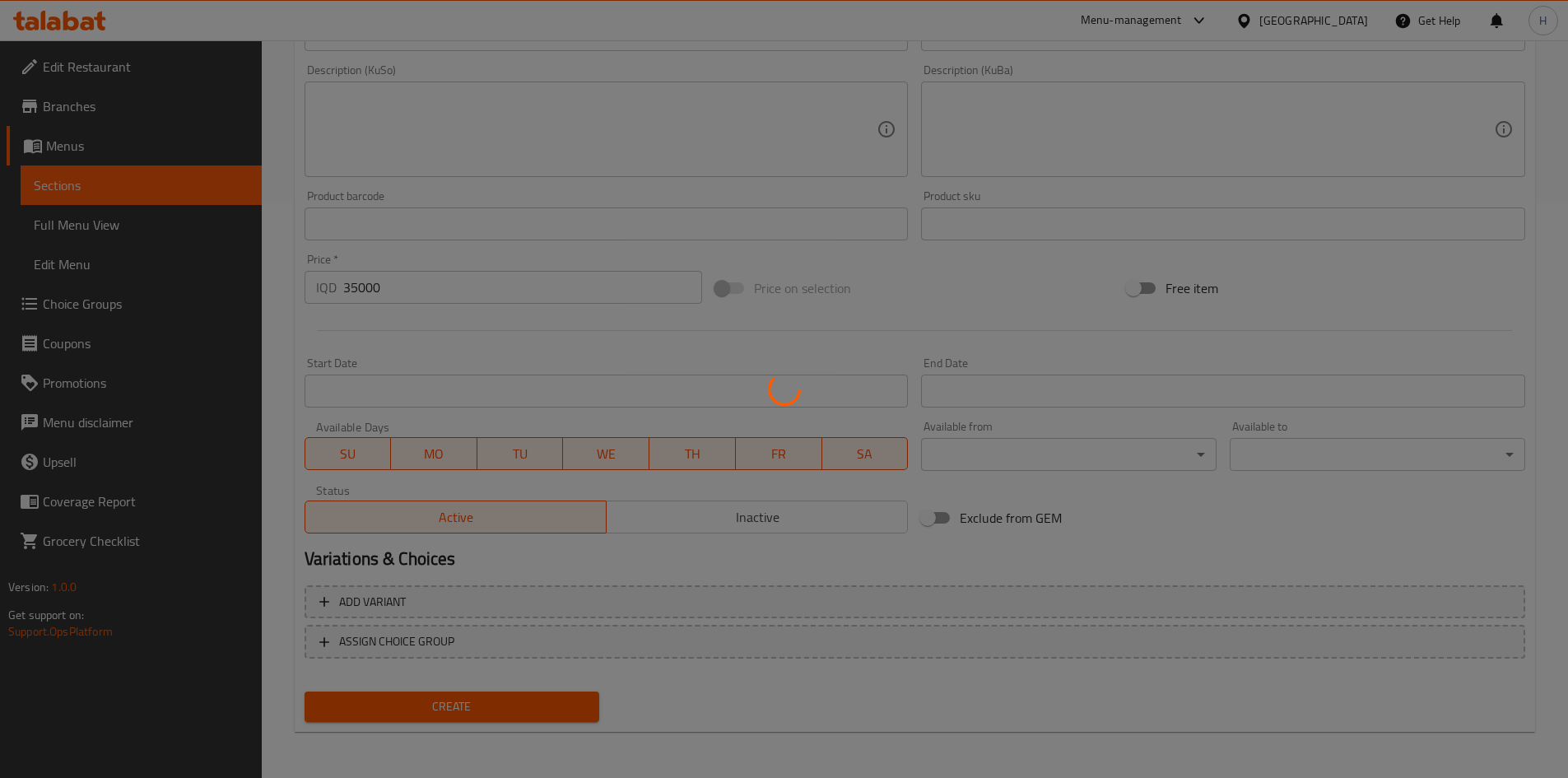
type input "0"
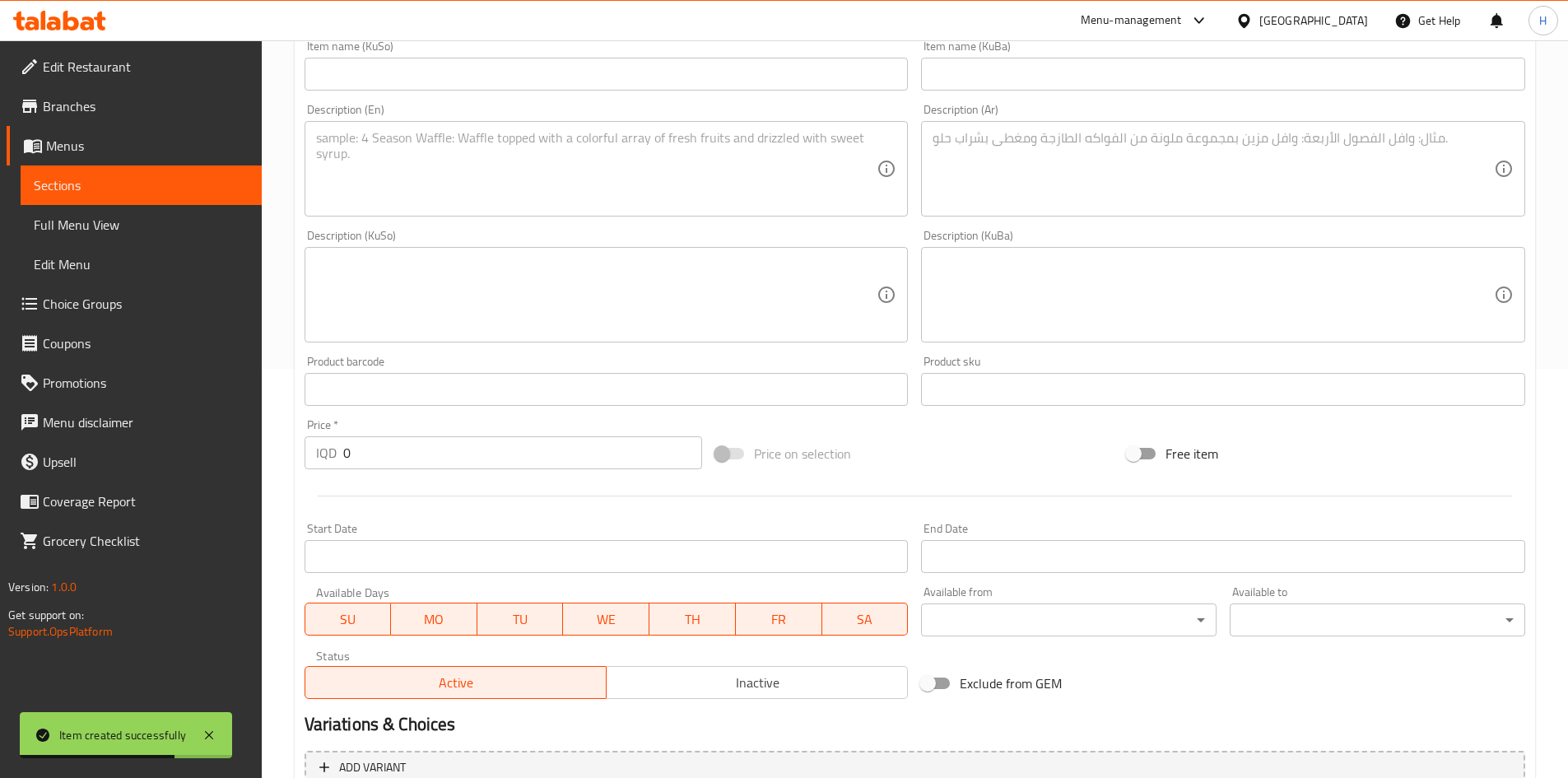
scroll to position [246, 0]
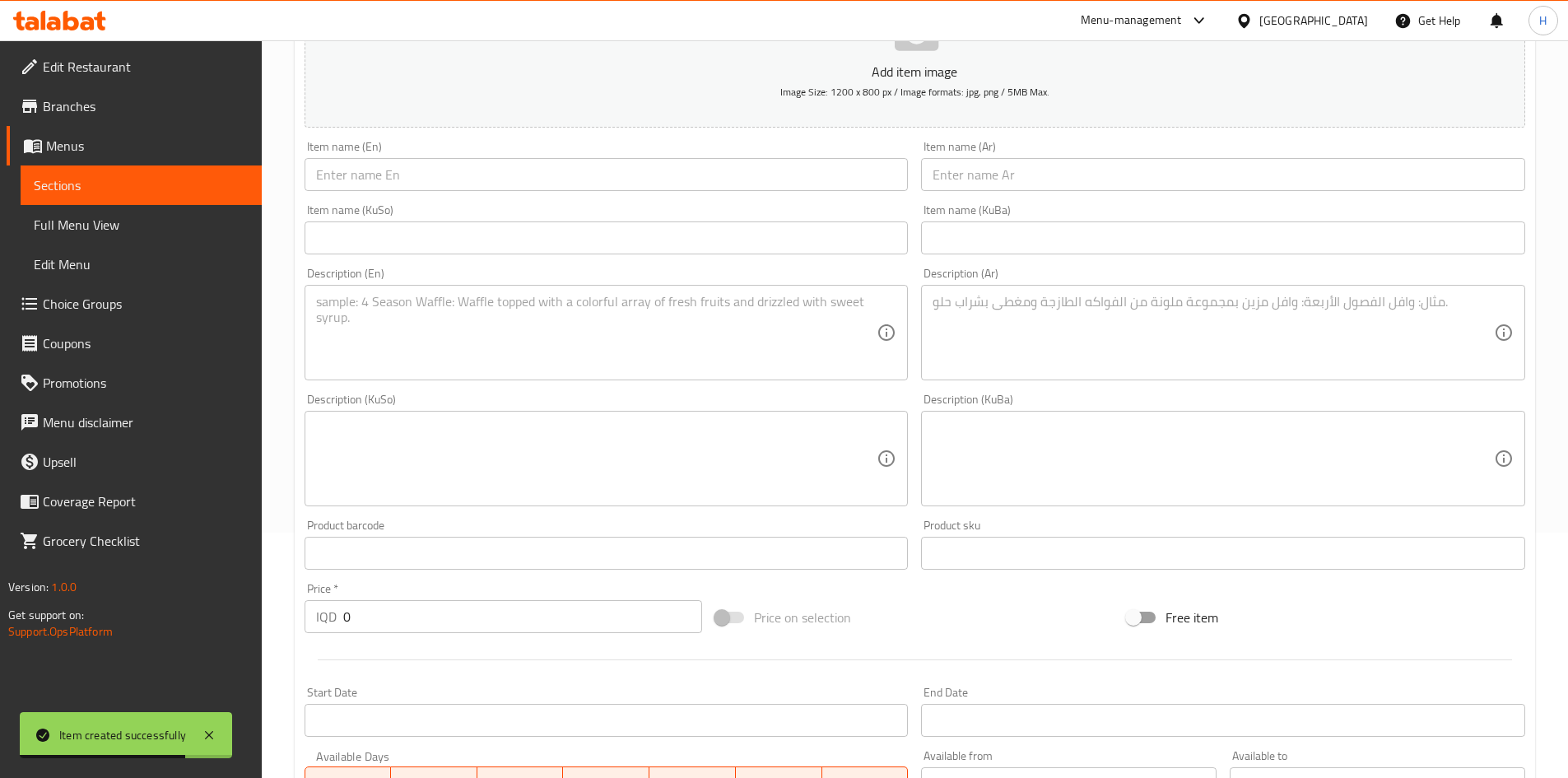
click at [1006, 179] on input "text" at bounding box center [1224, 174] width 605 height 33
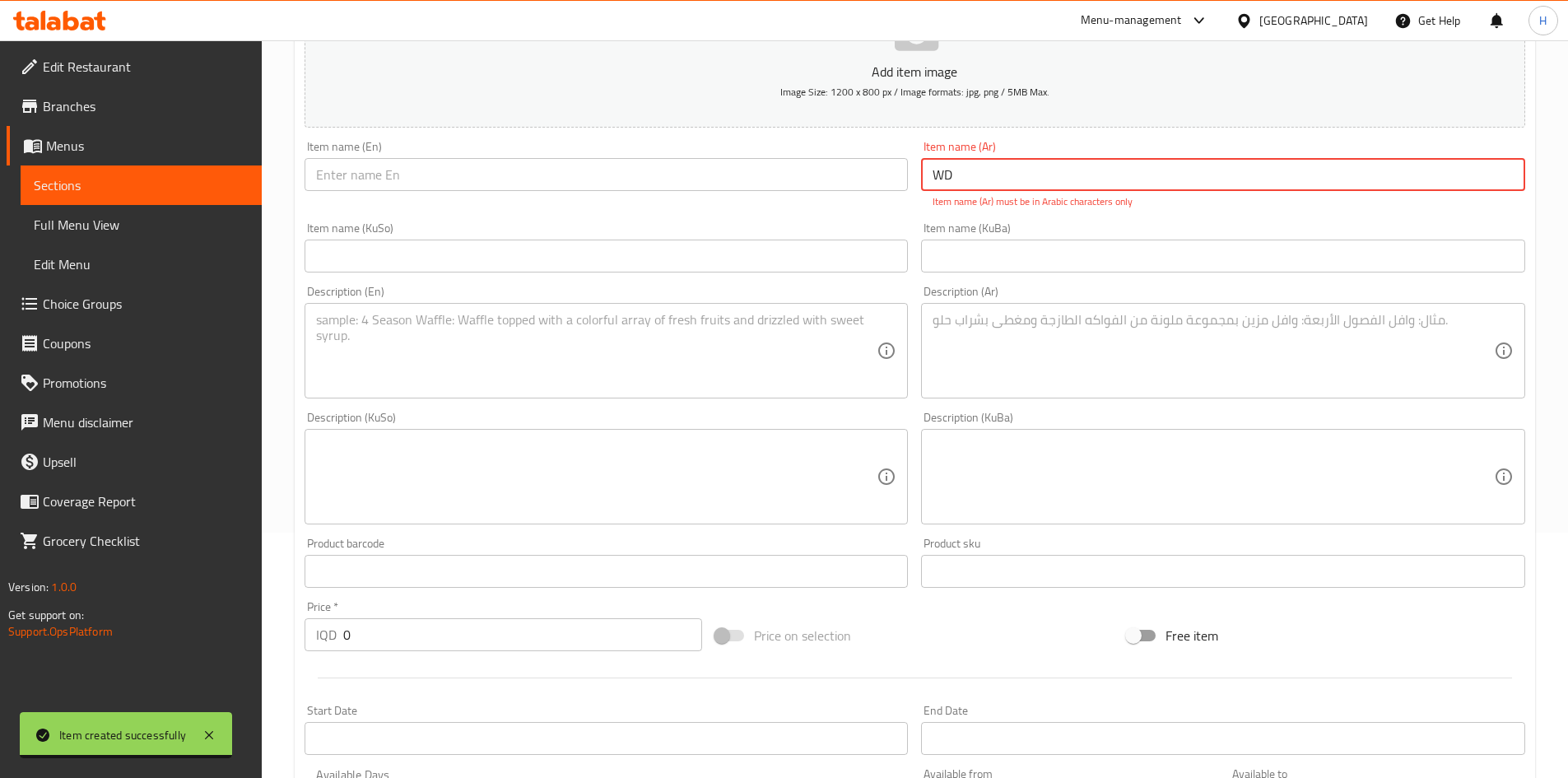
type input "W"
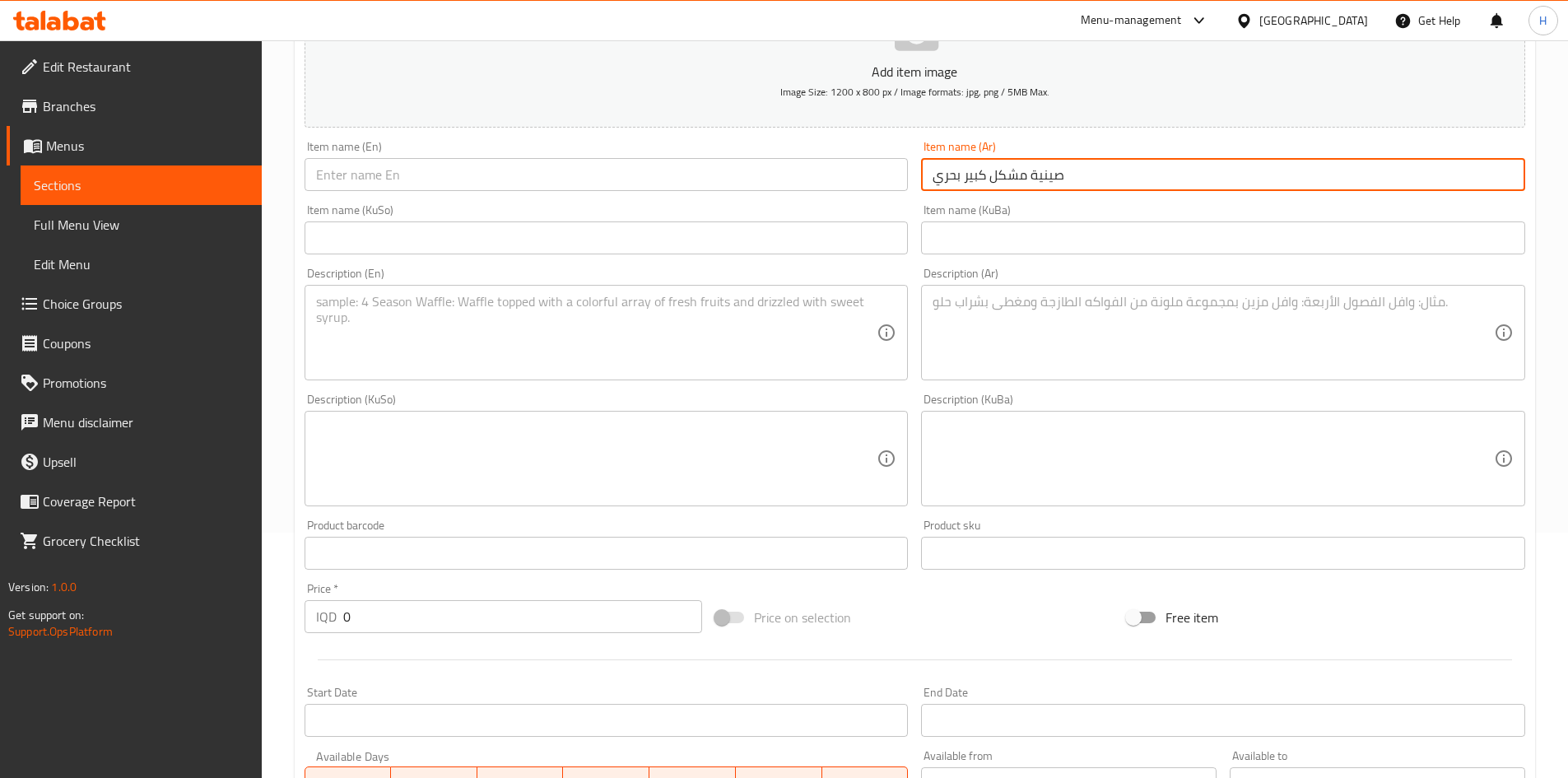
click at [998, 174] on input "صينية مشكل كبير بحري" at bounding box center [1224, 174] width 605 height 33
type input "صينية مشكل كبير بحري"
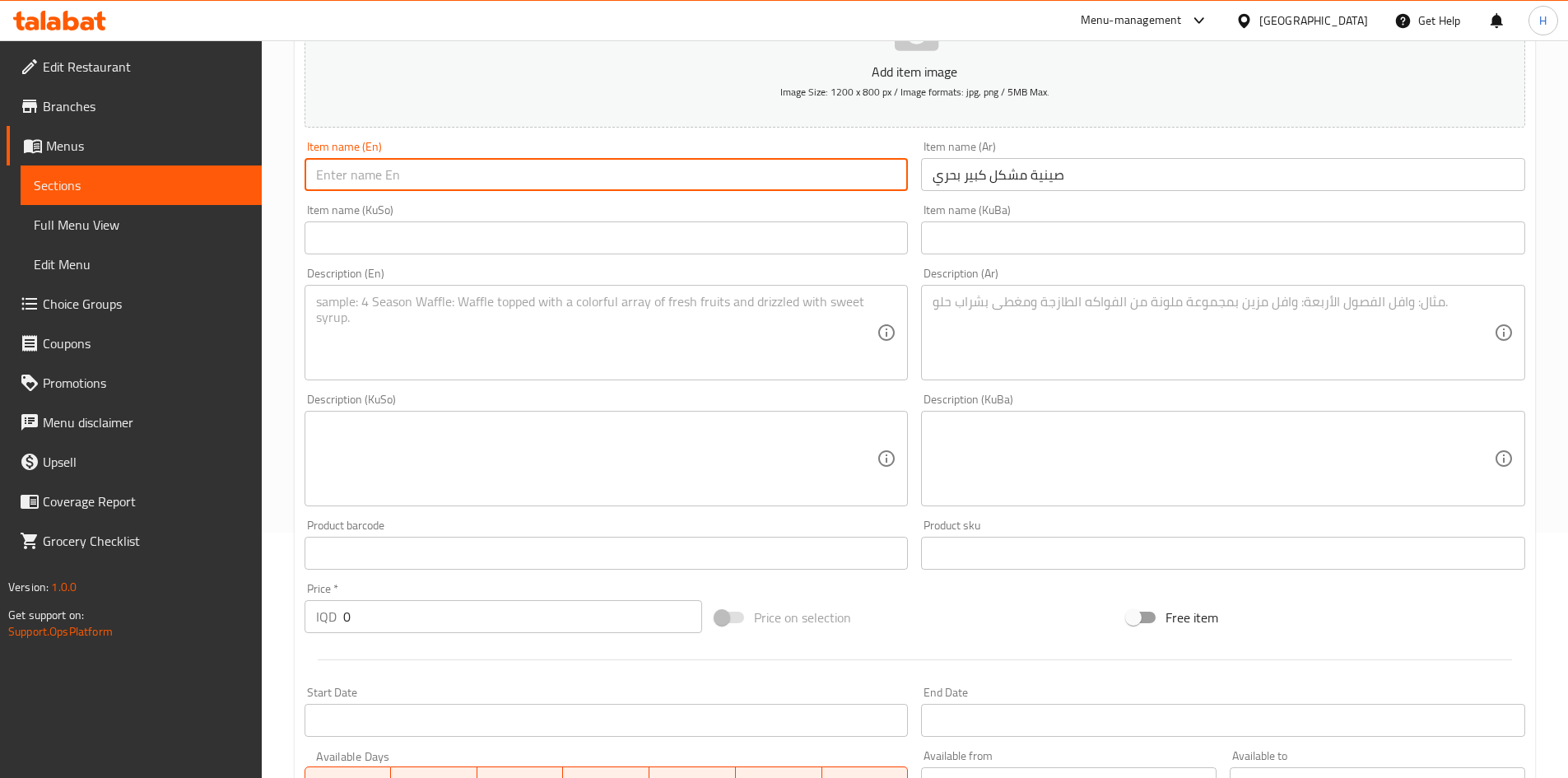
click at [592, 190] on input "text" at bounding box center [607, 174] width 605 height 33
paste input "Large mixed seafood tray"
click at [434, 185] on input "Large mixed seafood tray" at bounding box center [607, 174] width 605 height 33
click at [386, 179] on input "Large mixed seafood Tray" at bounding box center [607, 174] width 605 height 33
click at [360, 184] on input "Large Mixed Seafood Tray" at bounding box center [607, 174] width 605 height 33
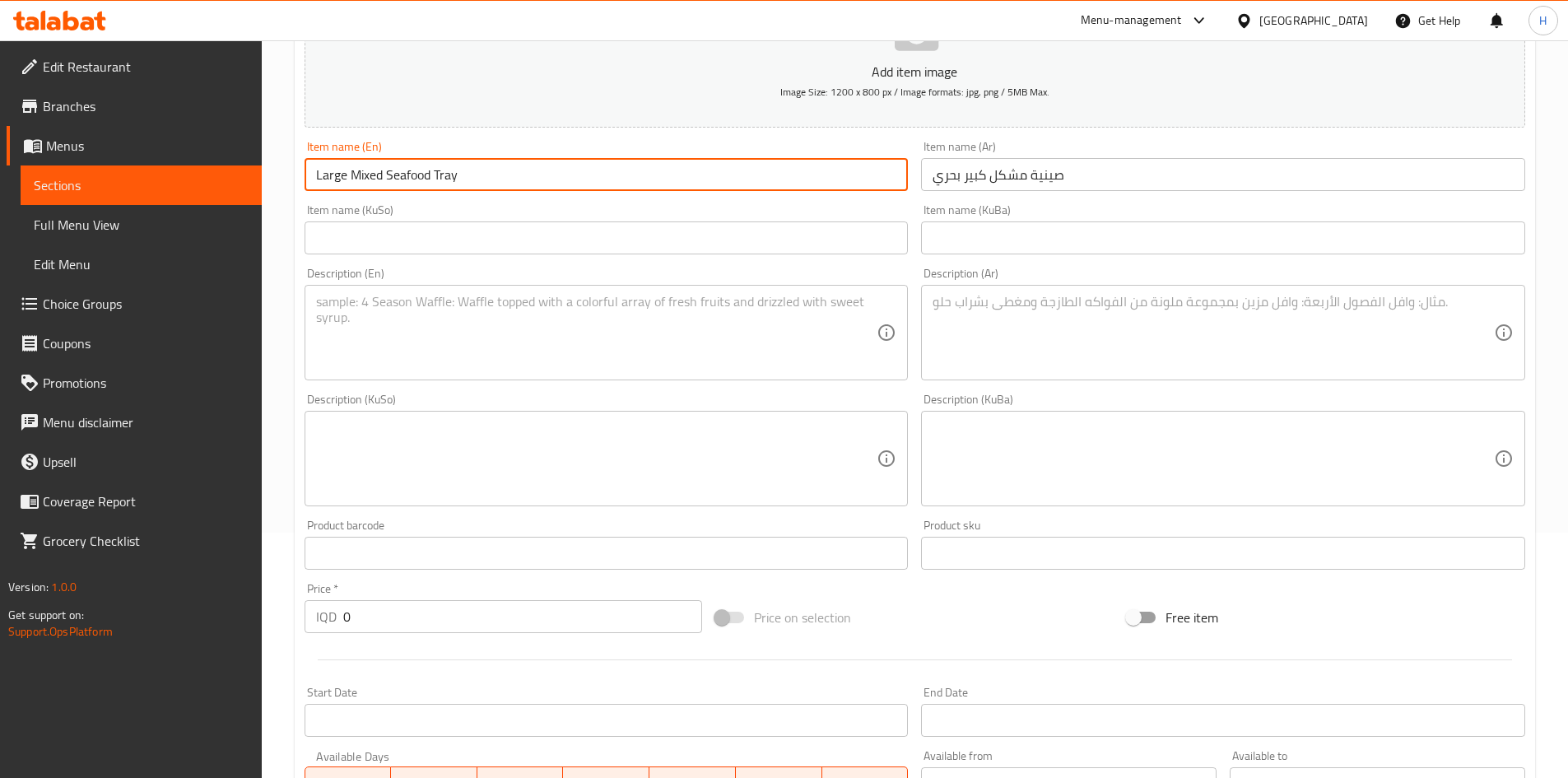
type input "Large Mixed Seafood Tray"
drag, startPoint x: 480, startPoint y: 241, endPoint x: 516, endPoint y: 255, distance: 38.6
click at [482, 241] on input "text" at bounding box center [607, 238] width 605 height 33
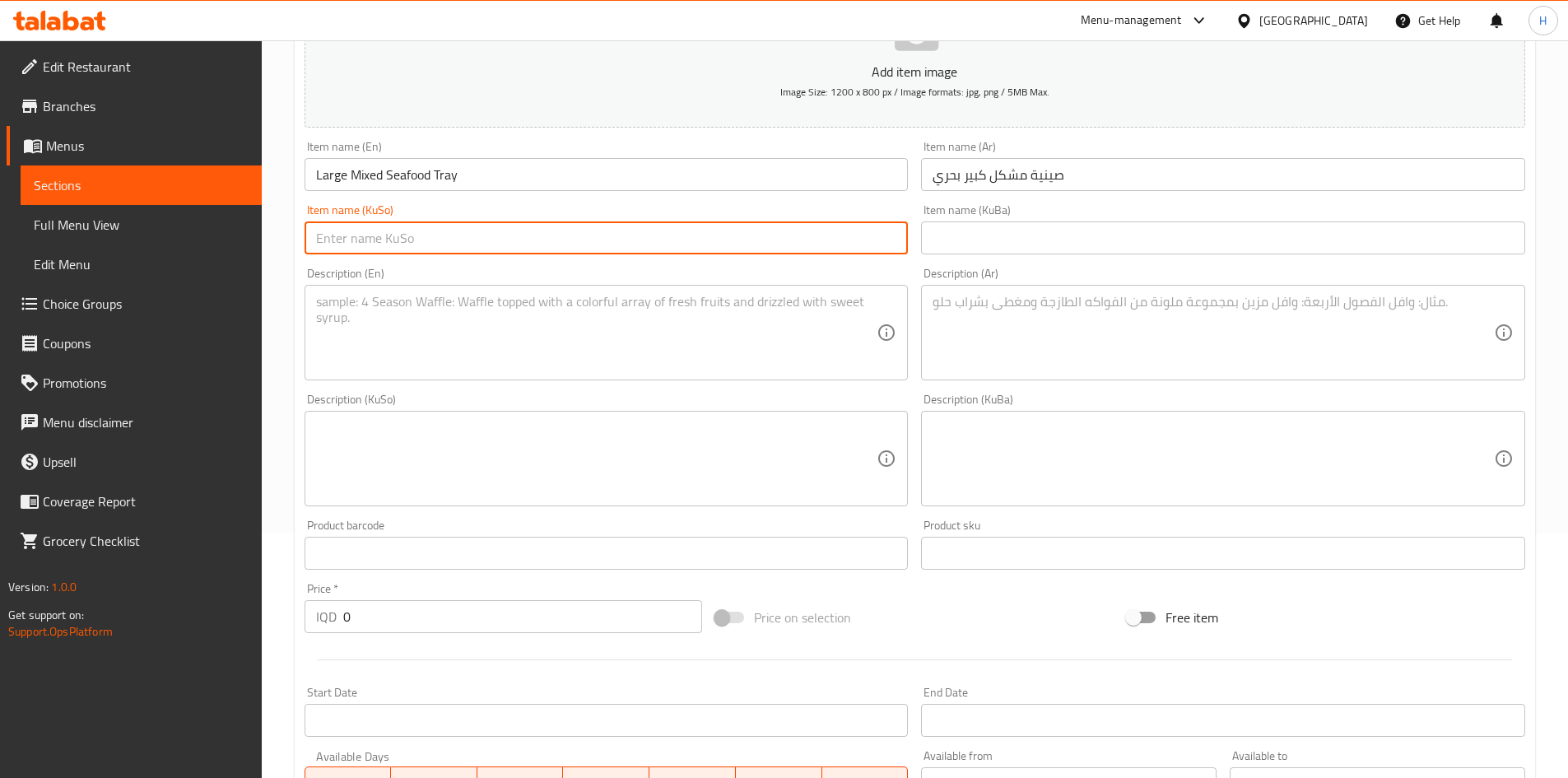
click at [1109, 336] on textarea at bounding box center [1213, 332] width 562 height 78
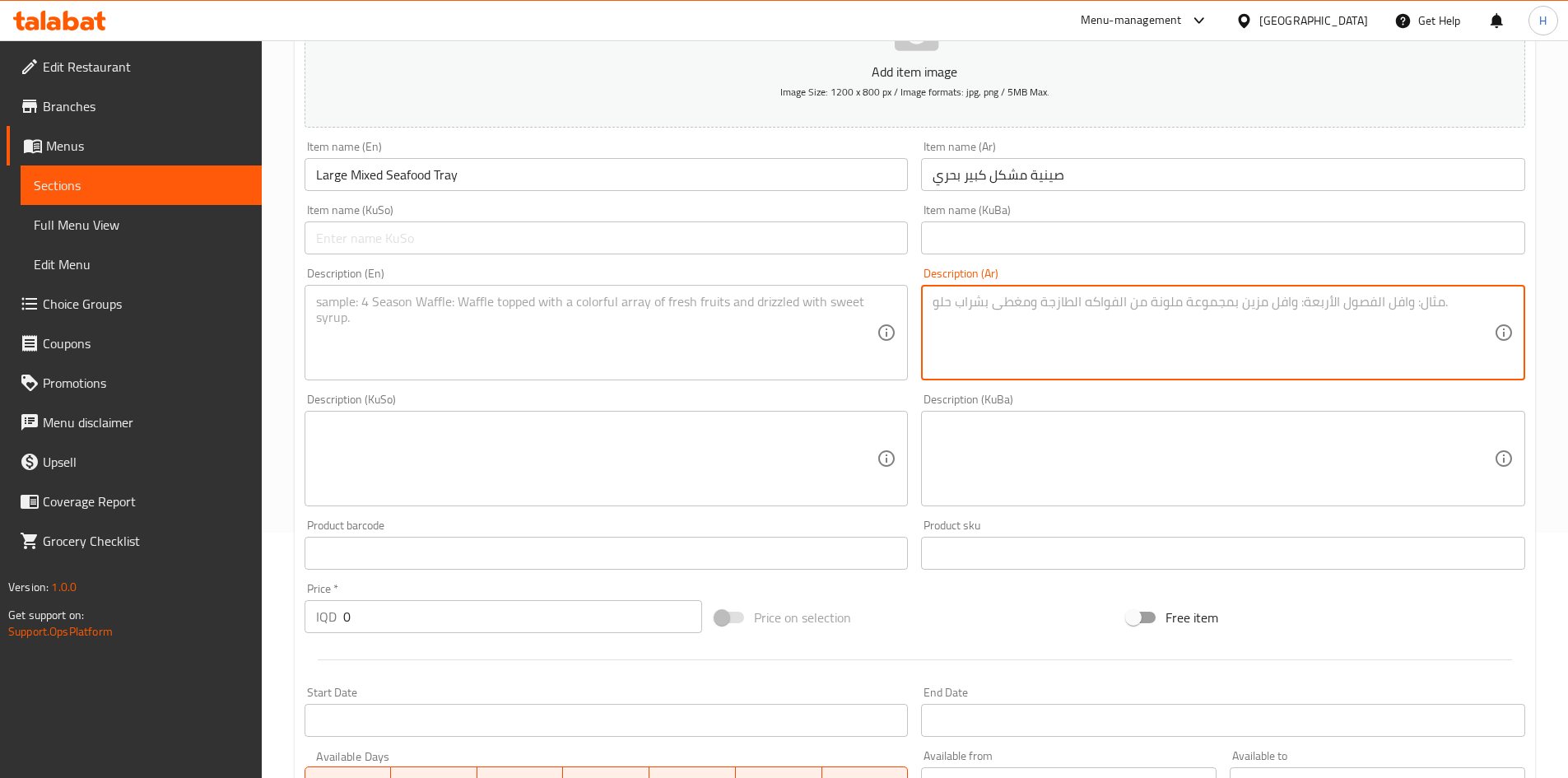
type textarea "V"
click at [1089, 314] on textarea "رز احمر, سمك, بصل, طماطم وليمون" at bounding box center [1213, 332] width 562 height 78
type textarea "رز احمر, سمك, بصل, طماطم وليمون"
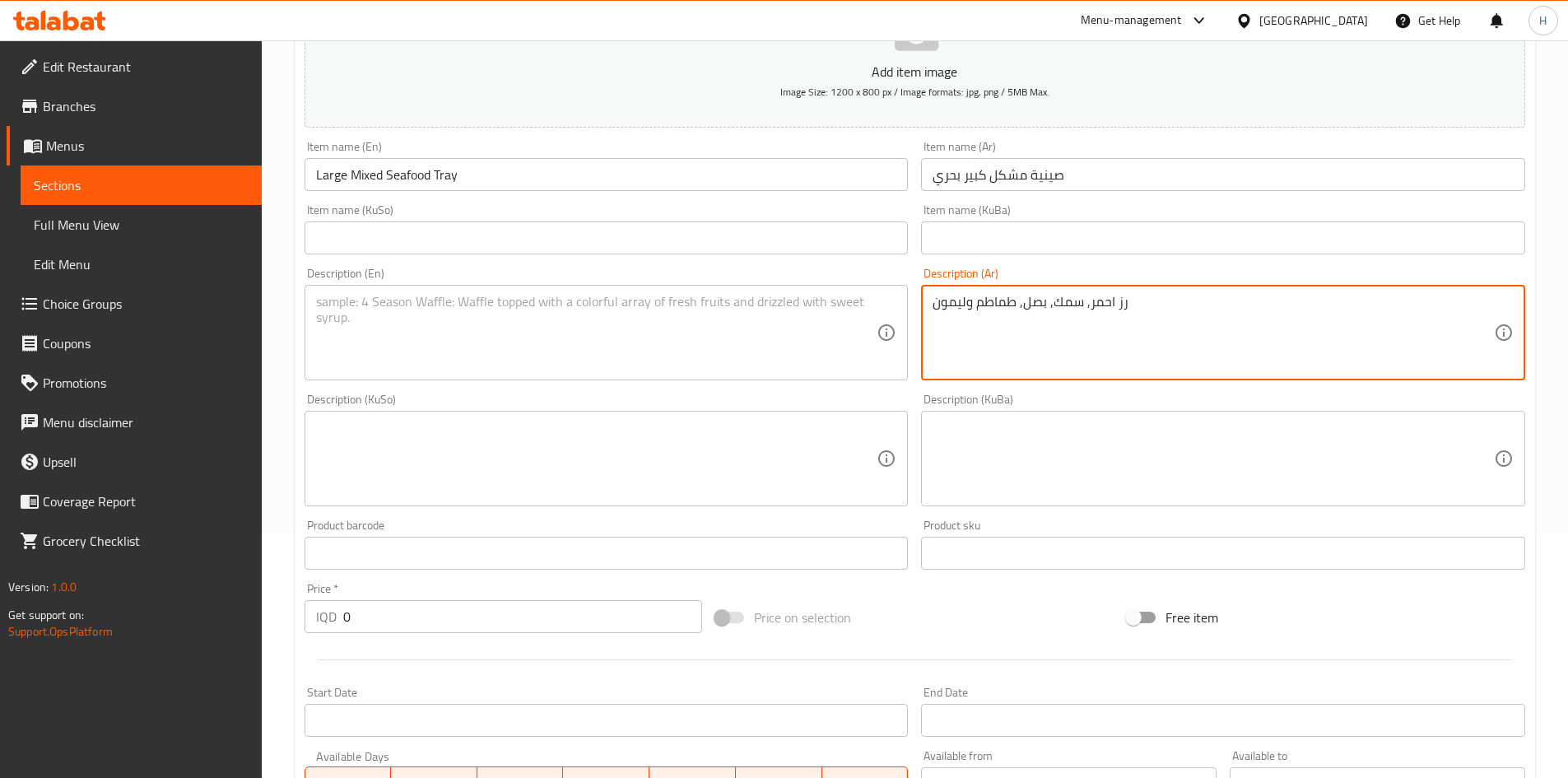
click at [574, 355] on textarea at bounding box center [597, 332] width 562 height 78
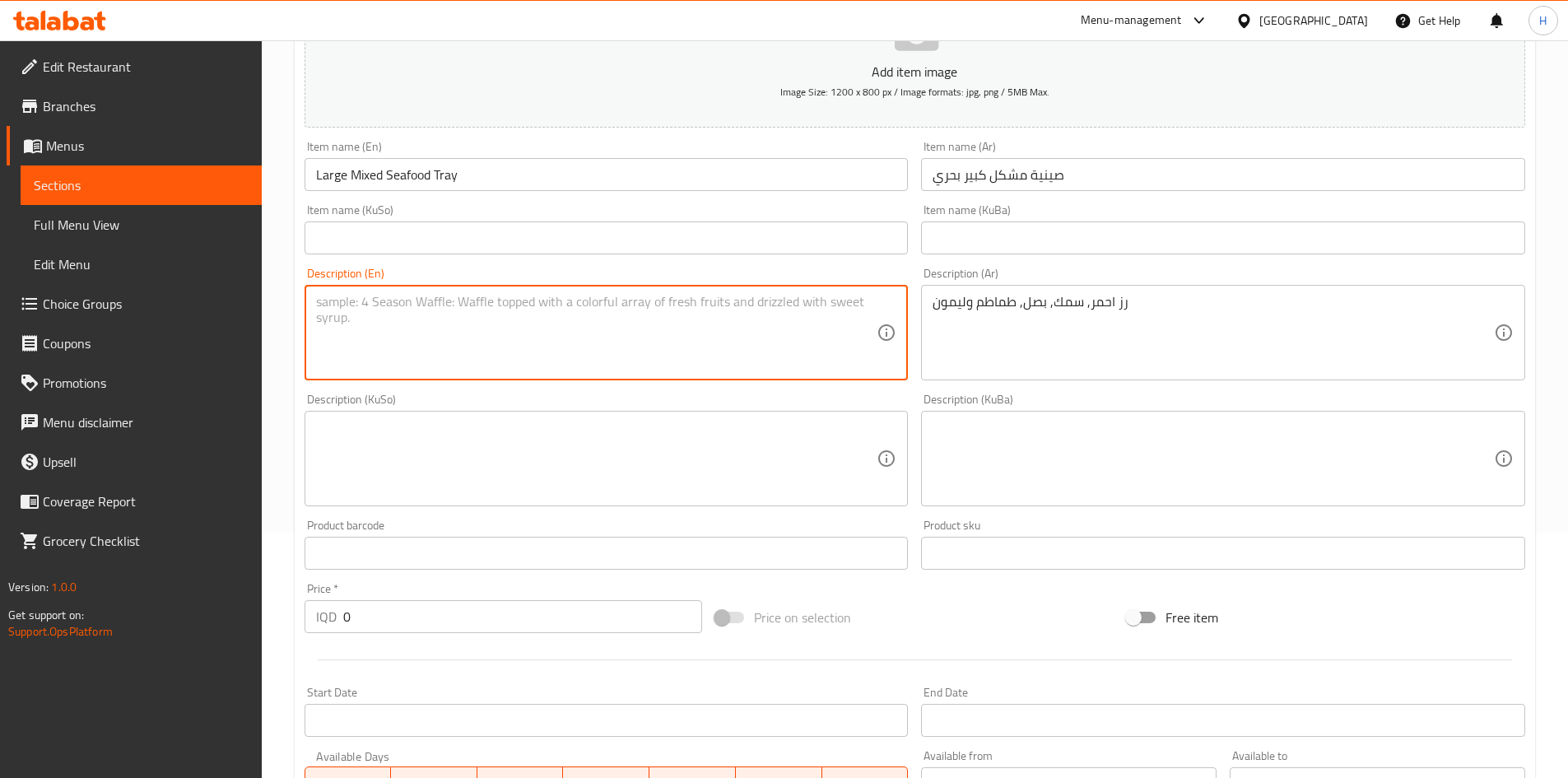
paste textarea "Red rice, fish, onions, tomatoes and lemon"
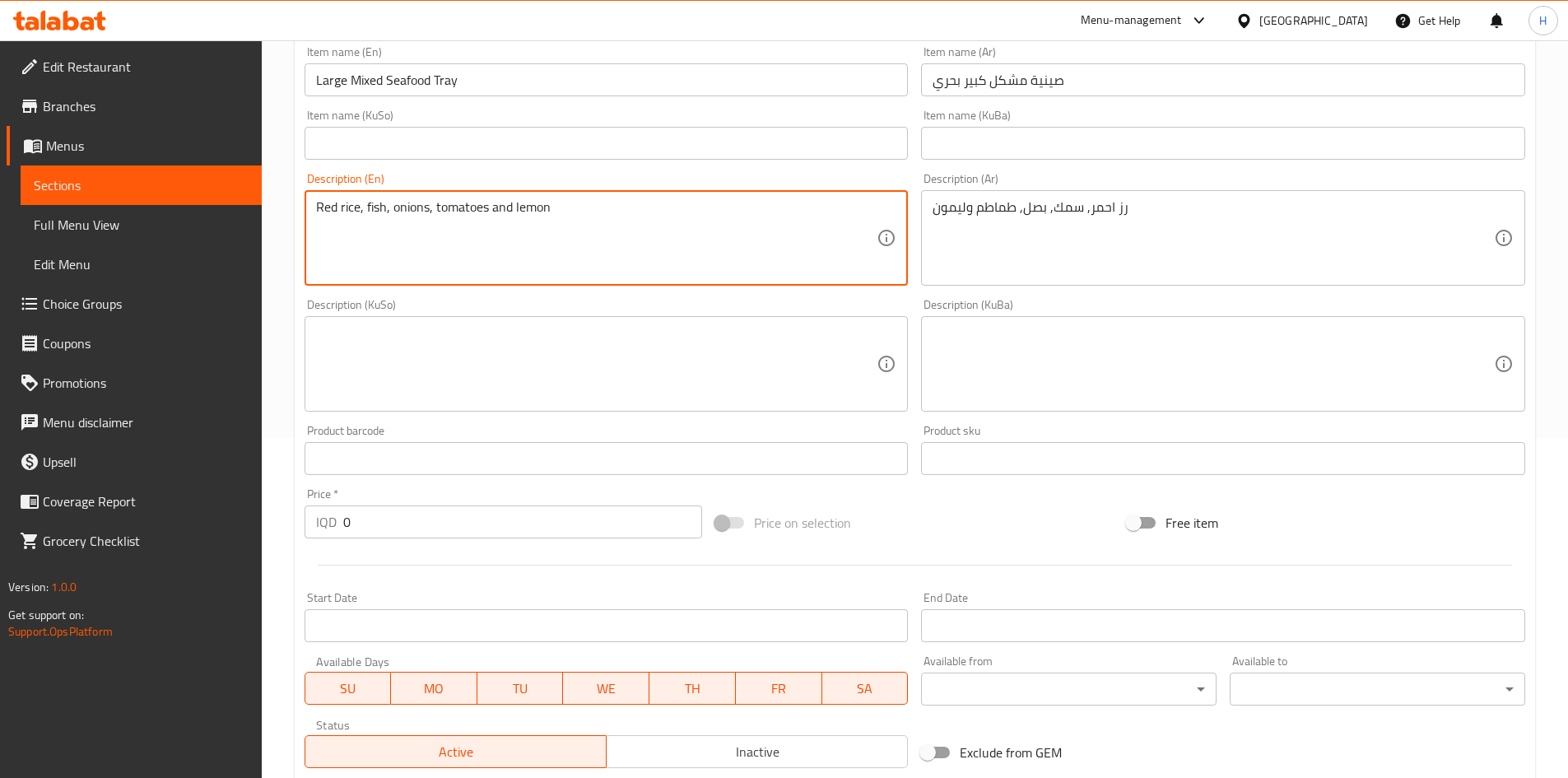
scroll to position [410, 0]
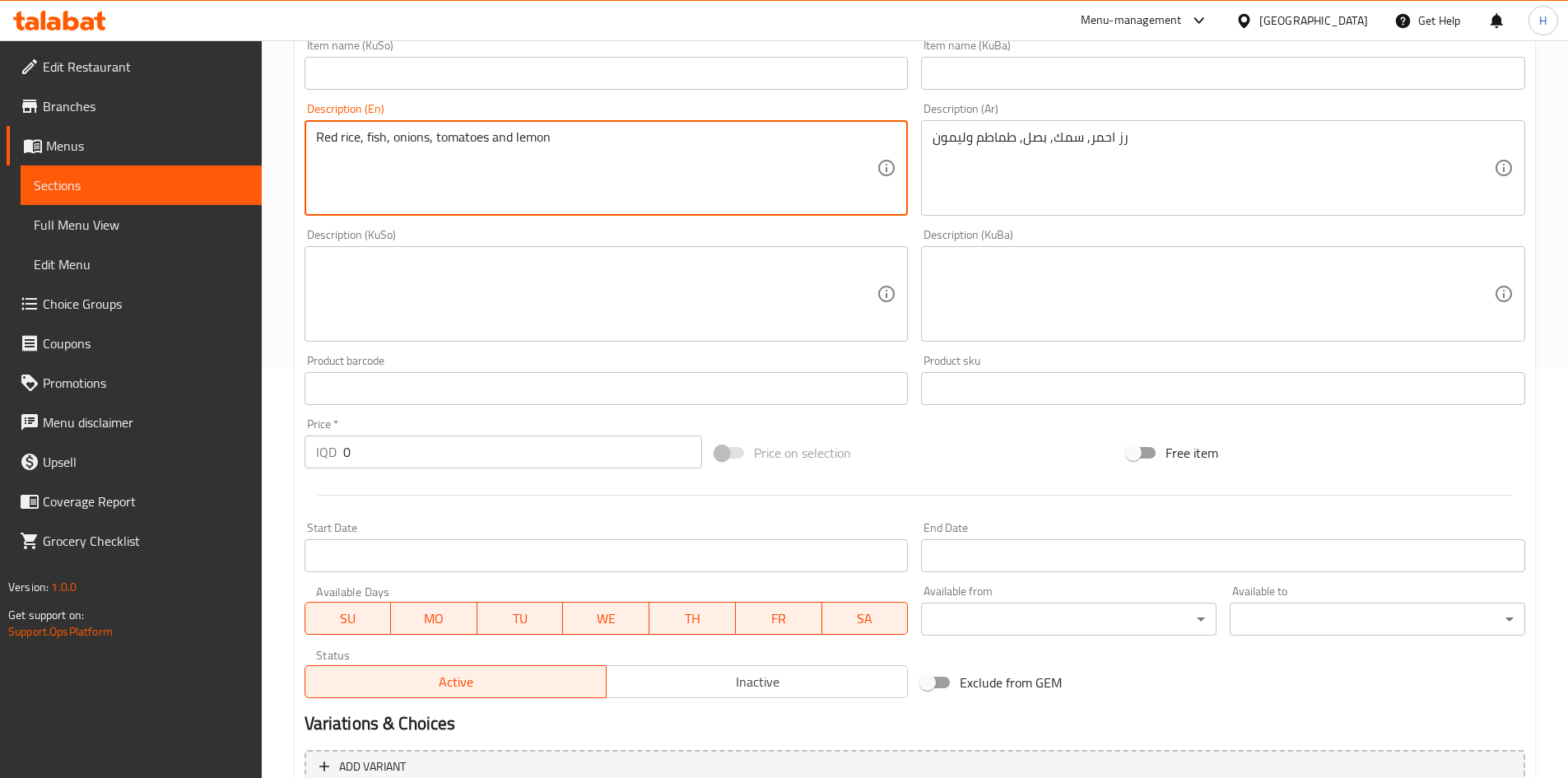
type textarea "Red rice, fish, onions, tomatoes and lemon"
click at [371, 426] on div "Price   * IQD 0 Price *" at bounding box center [504, 443] width 398 height 50
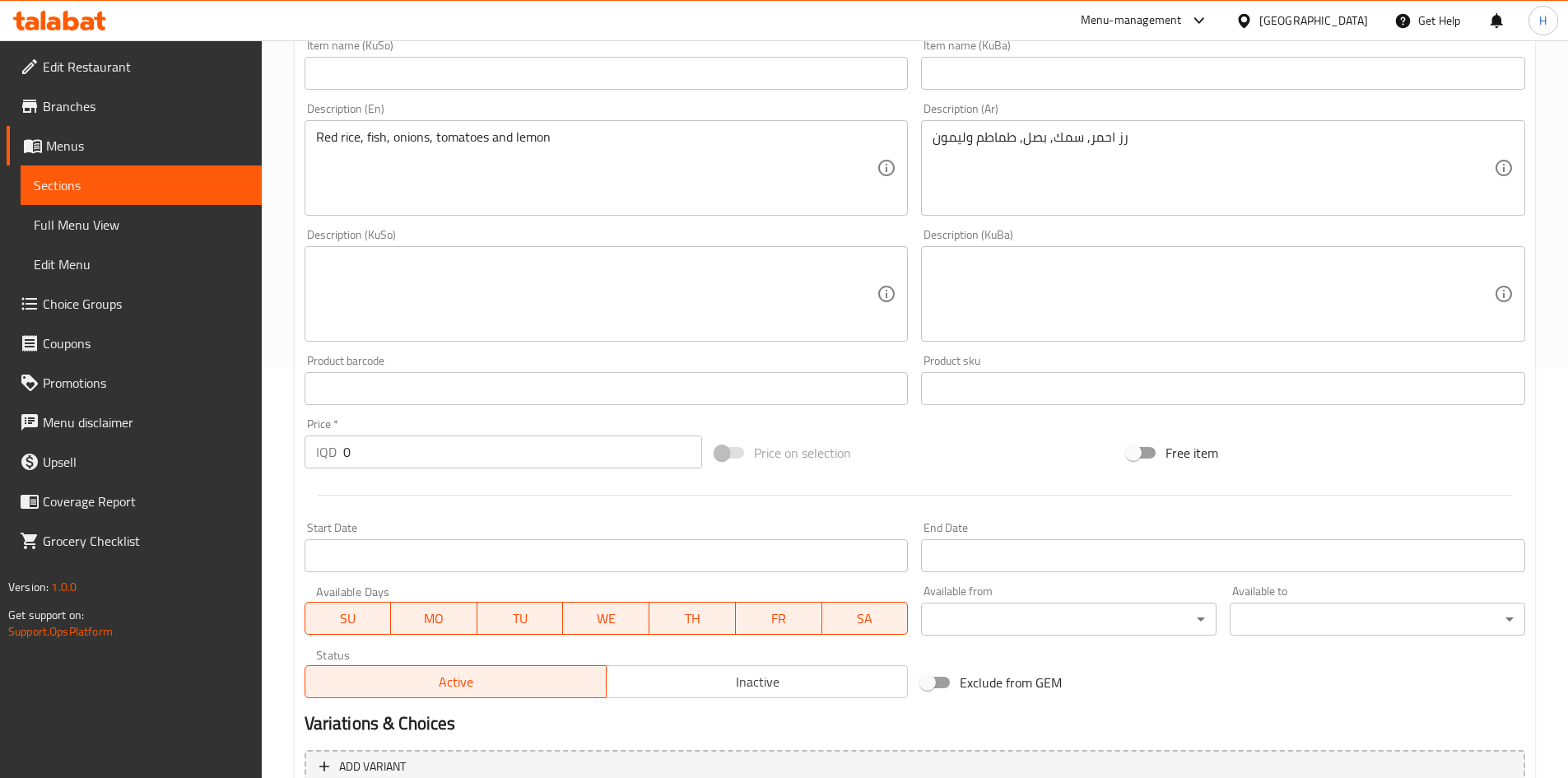
click at [376, 457] on input "0" at bounding box center [523, 452] width 360 height 33
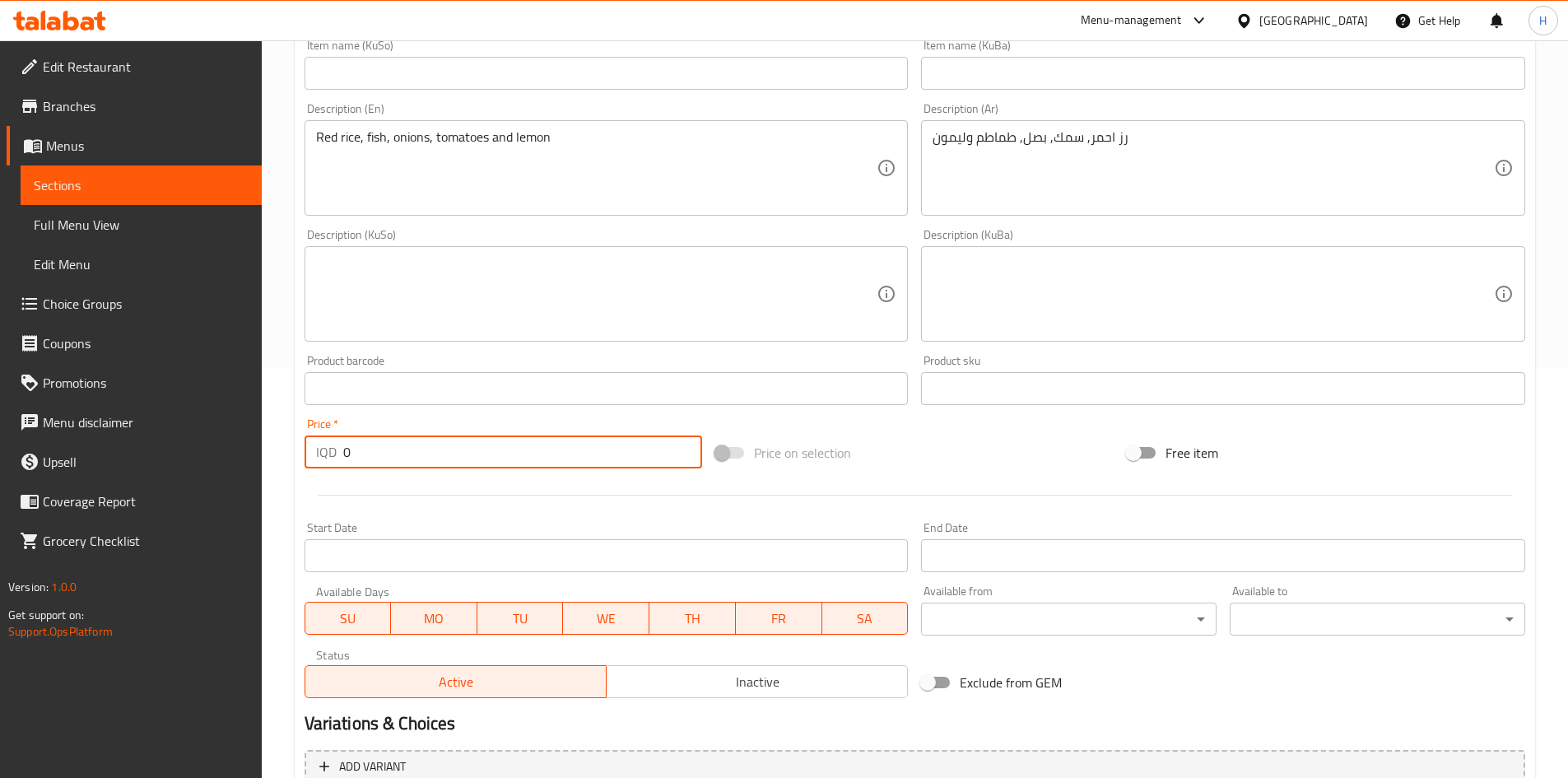
click at [376, 457] on input "0" at bounding box center [523, 452] width 360 height 33
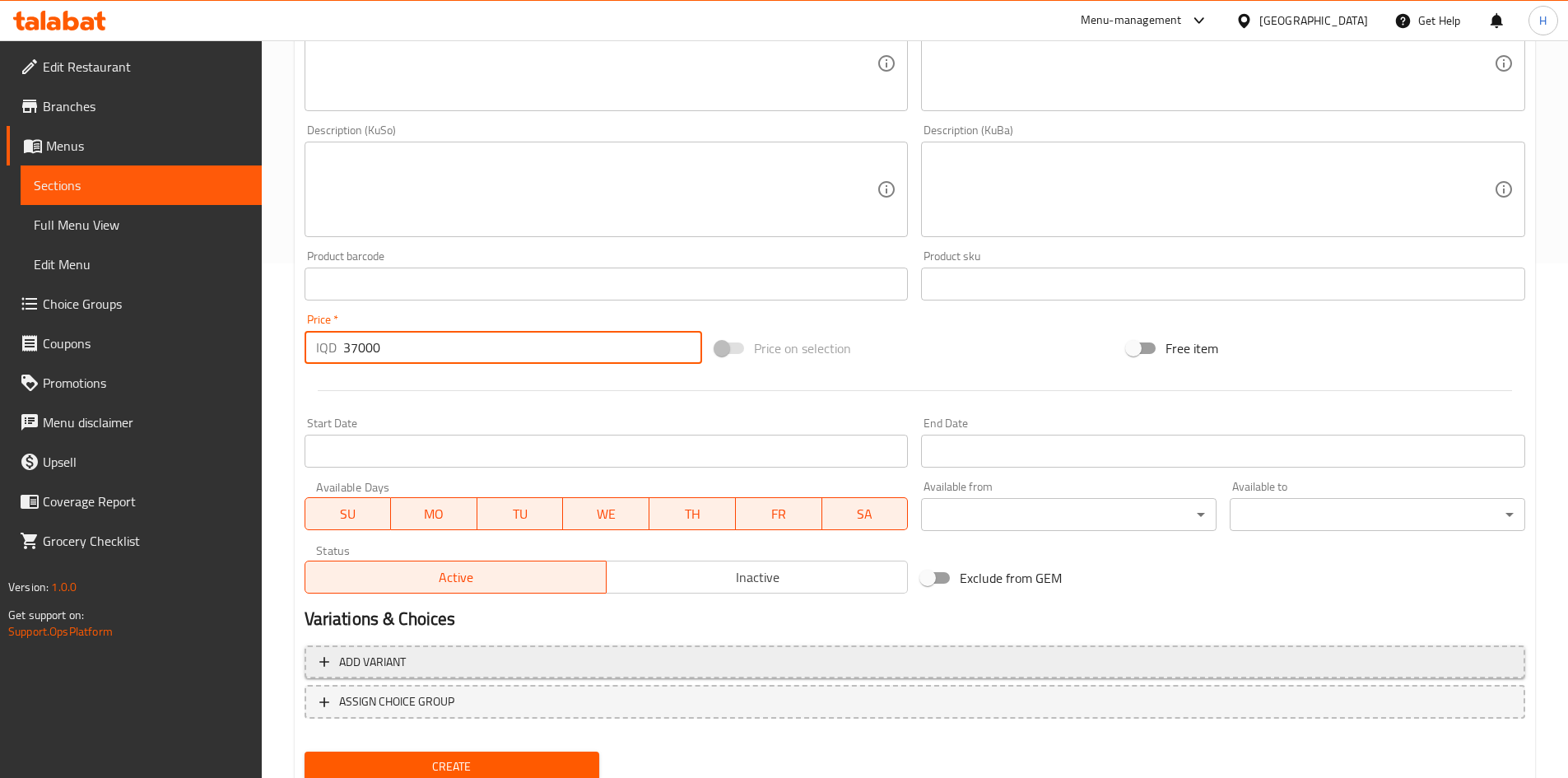
scroll to position [574, 0]
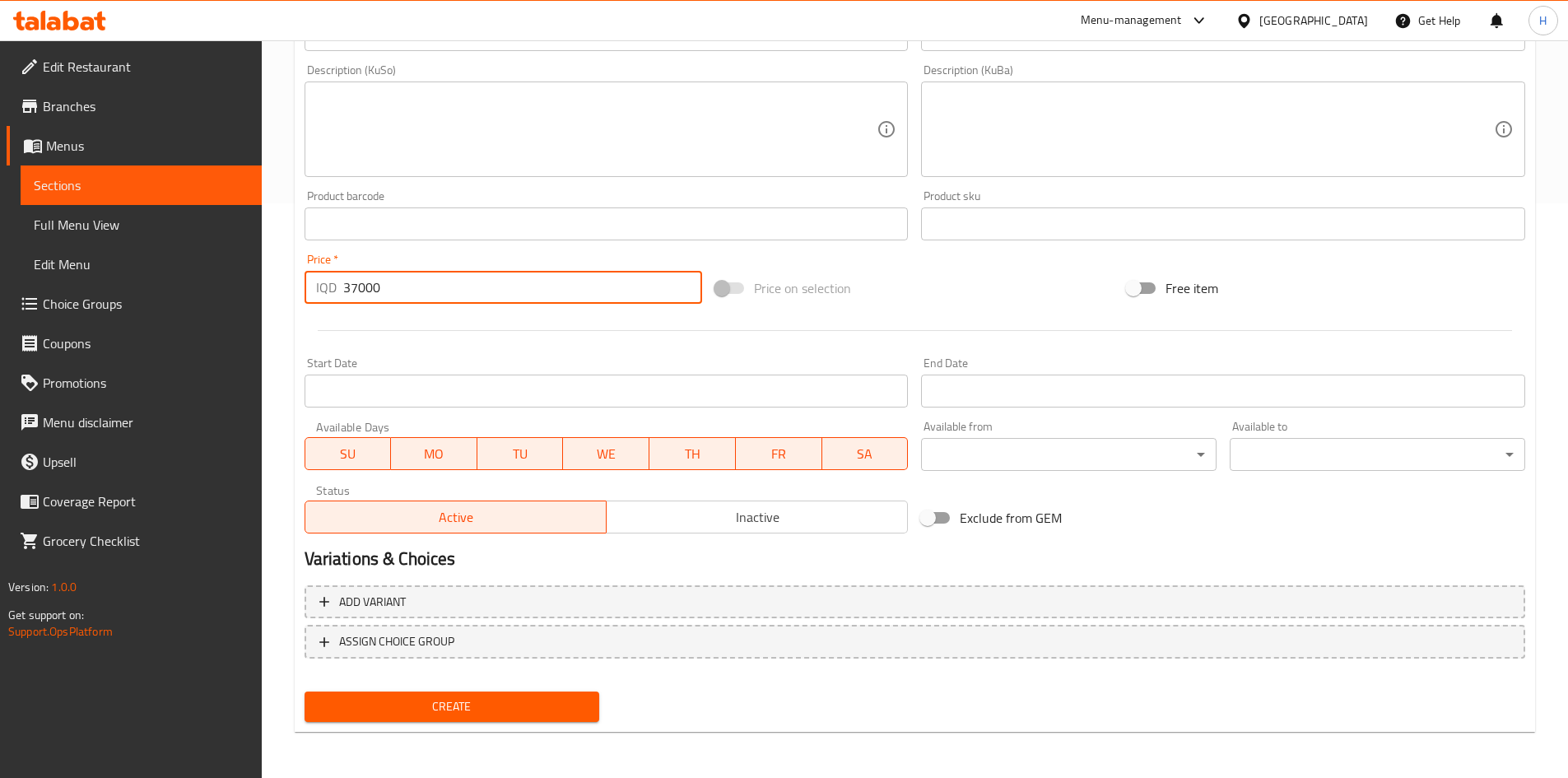
type input "37000"
click at [448, 700] on span "Create" at bounding box center [452, 707] width 269 height 21
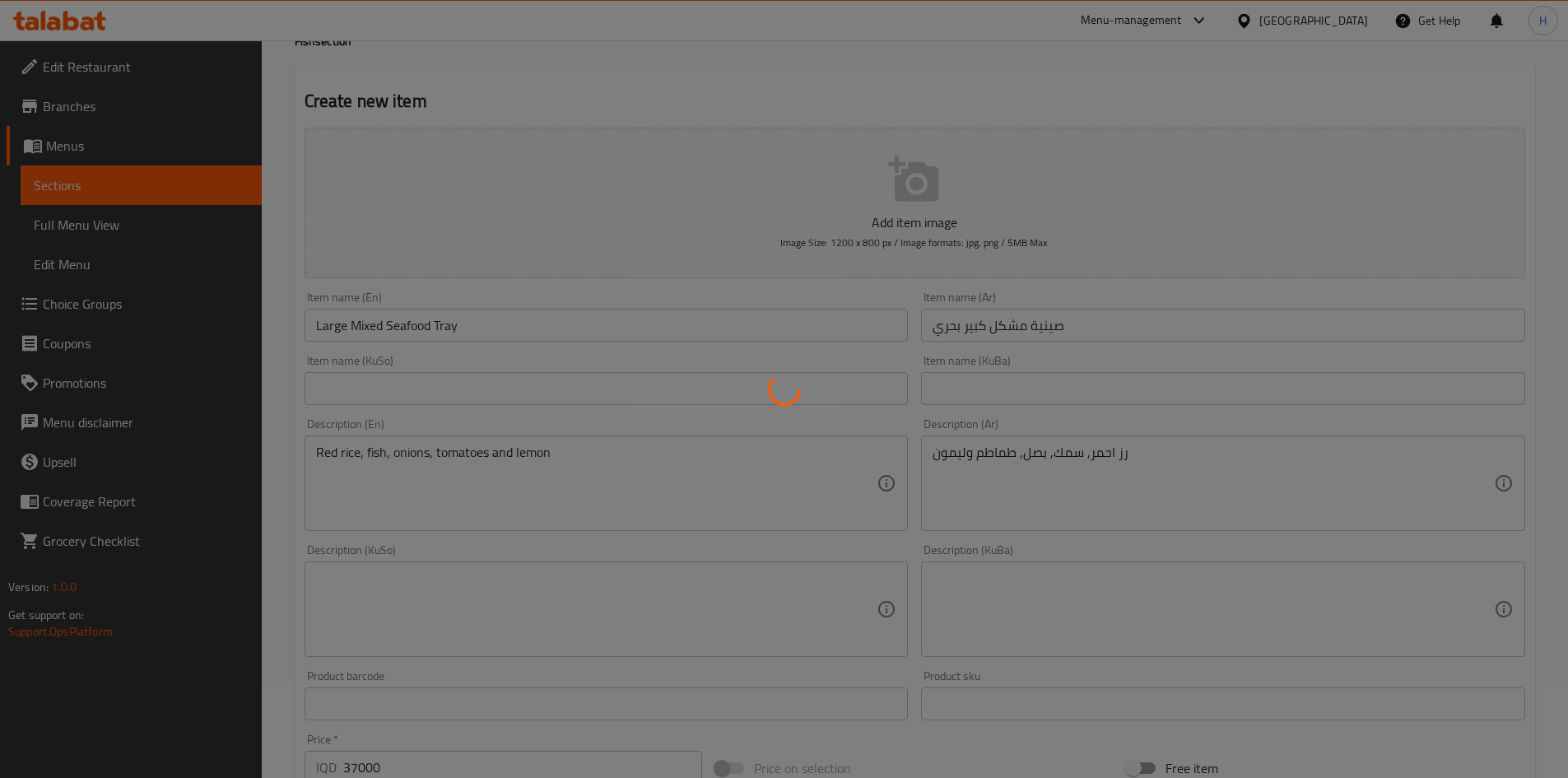
type input "0"
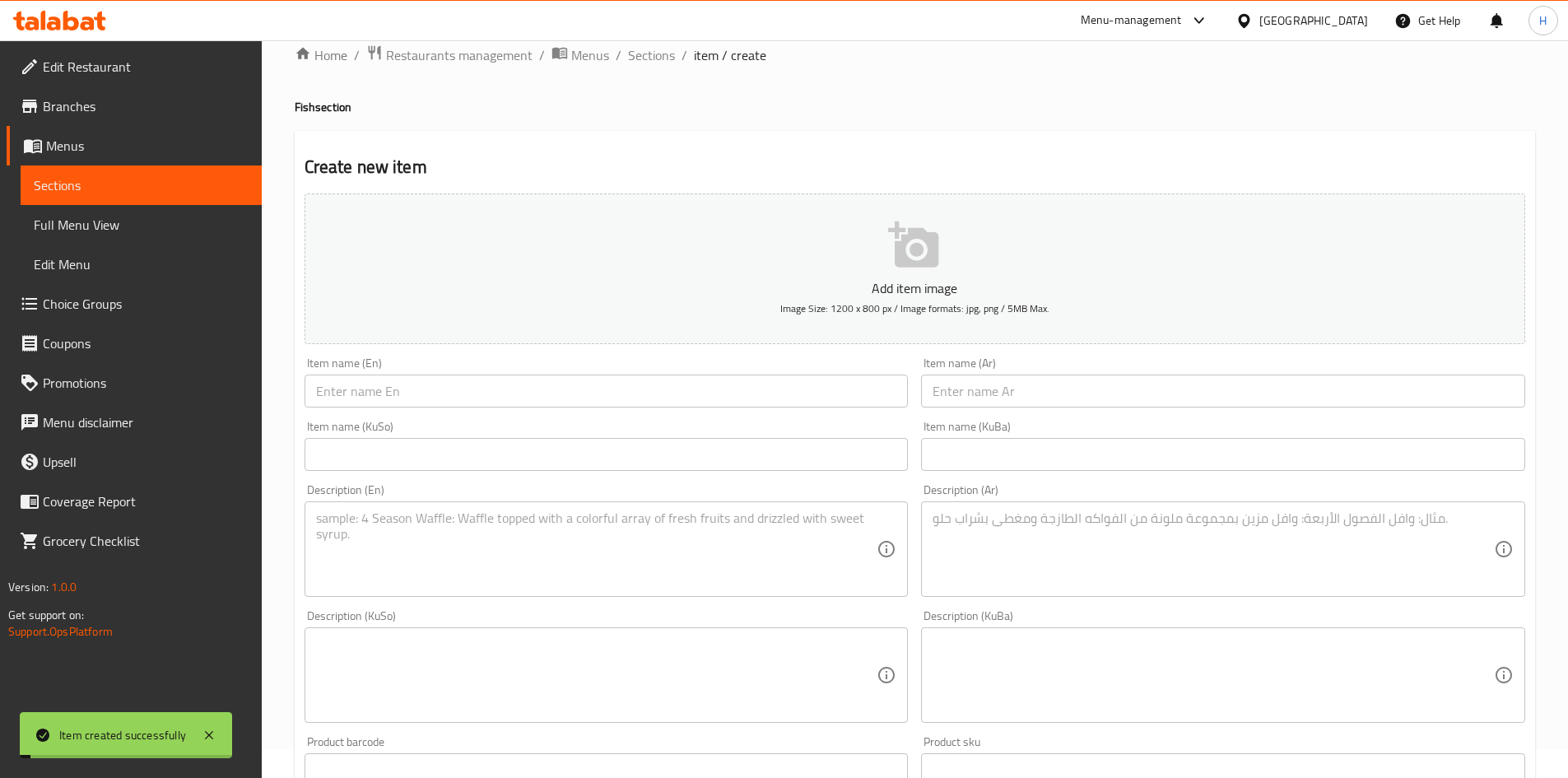
scroll to position [0, 0]
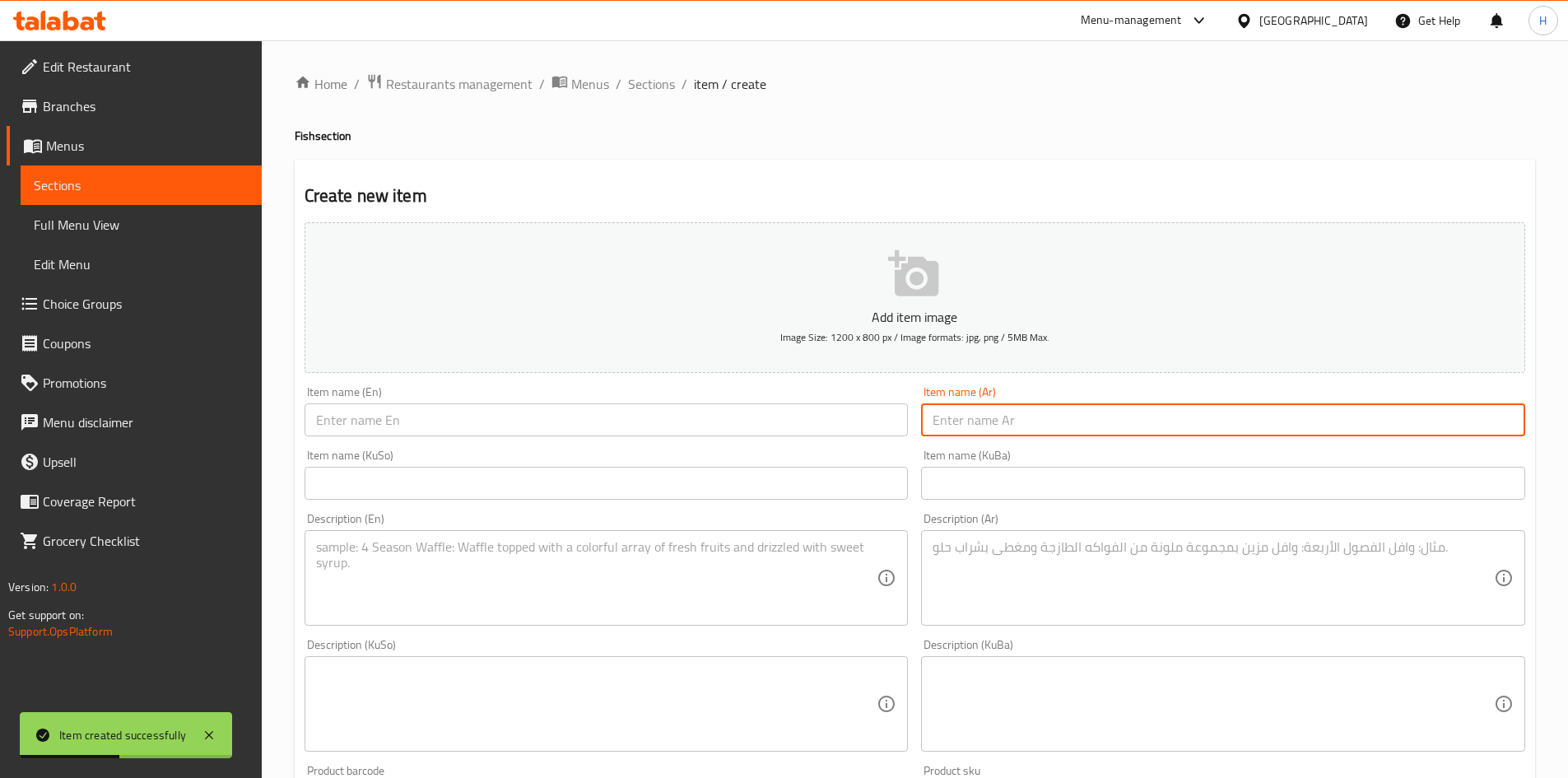
click at [1010, 407] on input "text" at bounding box center [1224, 420] width 605 height 33
type input "صينية مشكل وسط"
click at [477, 428] on input "text" at bounding box center [607, 420] width 605 height 33
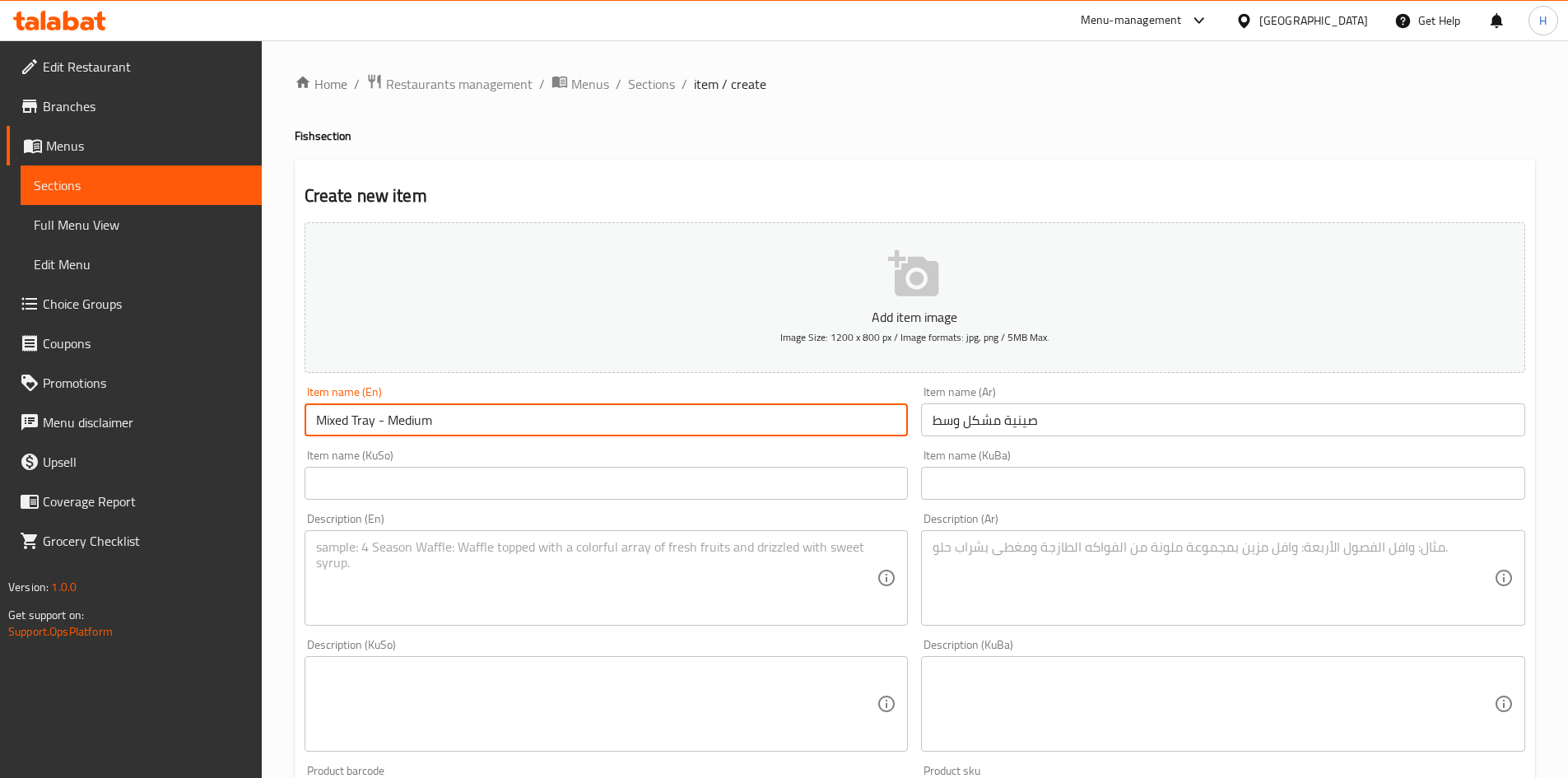
type input "Mixed Tray - Medium"
click at [1104, 592] on textarea at bounding box center [1213, 578] width 562 height 78
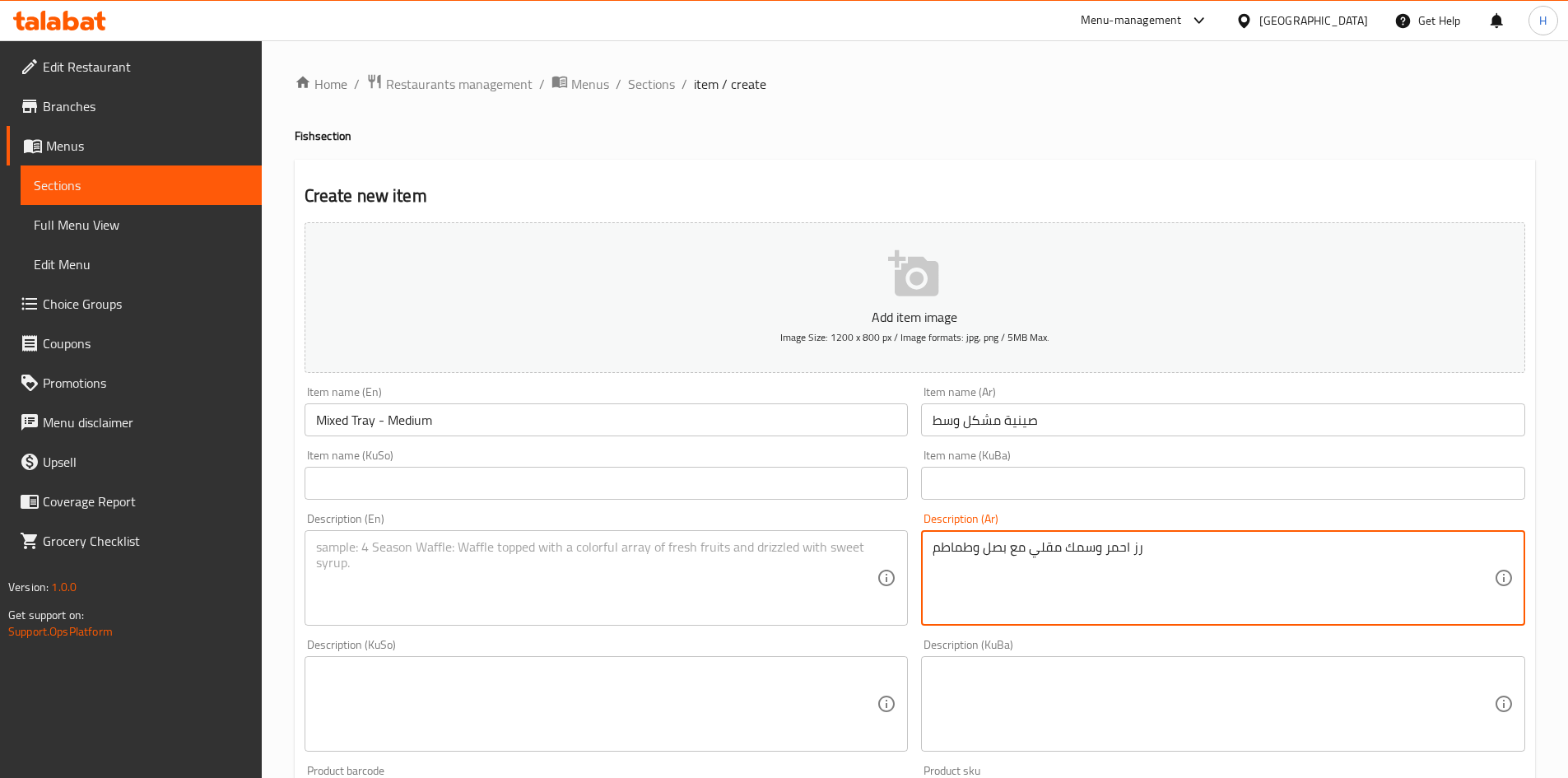
type textarea "رز احمر وسمك مقلي مع بصل وطماطم"
click at [1152, 623] on div "رز احمر وسمك مقلي مع بصل وطماطم Description (Ar)" at bounding box center [1224, 577] width 605 height 95
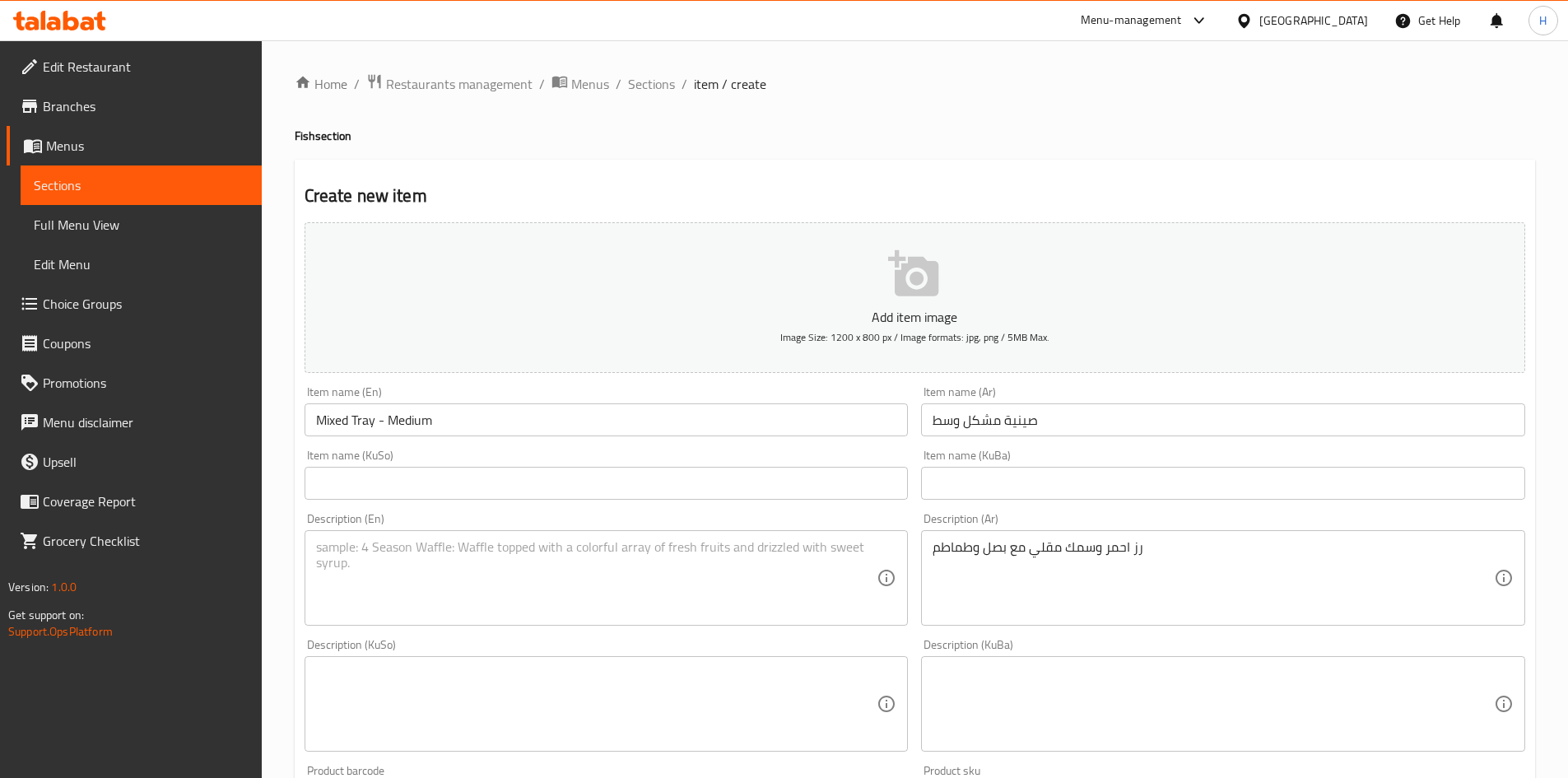
click at [1152, 623] on div "رز احمر وسمك مقلي مع بصل وطماطم Description (Ar)" at bounding box center [1224, 577] width 605 height 95
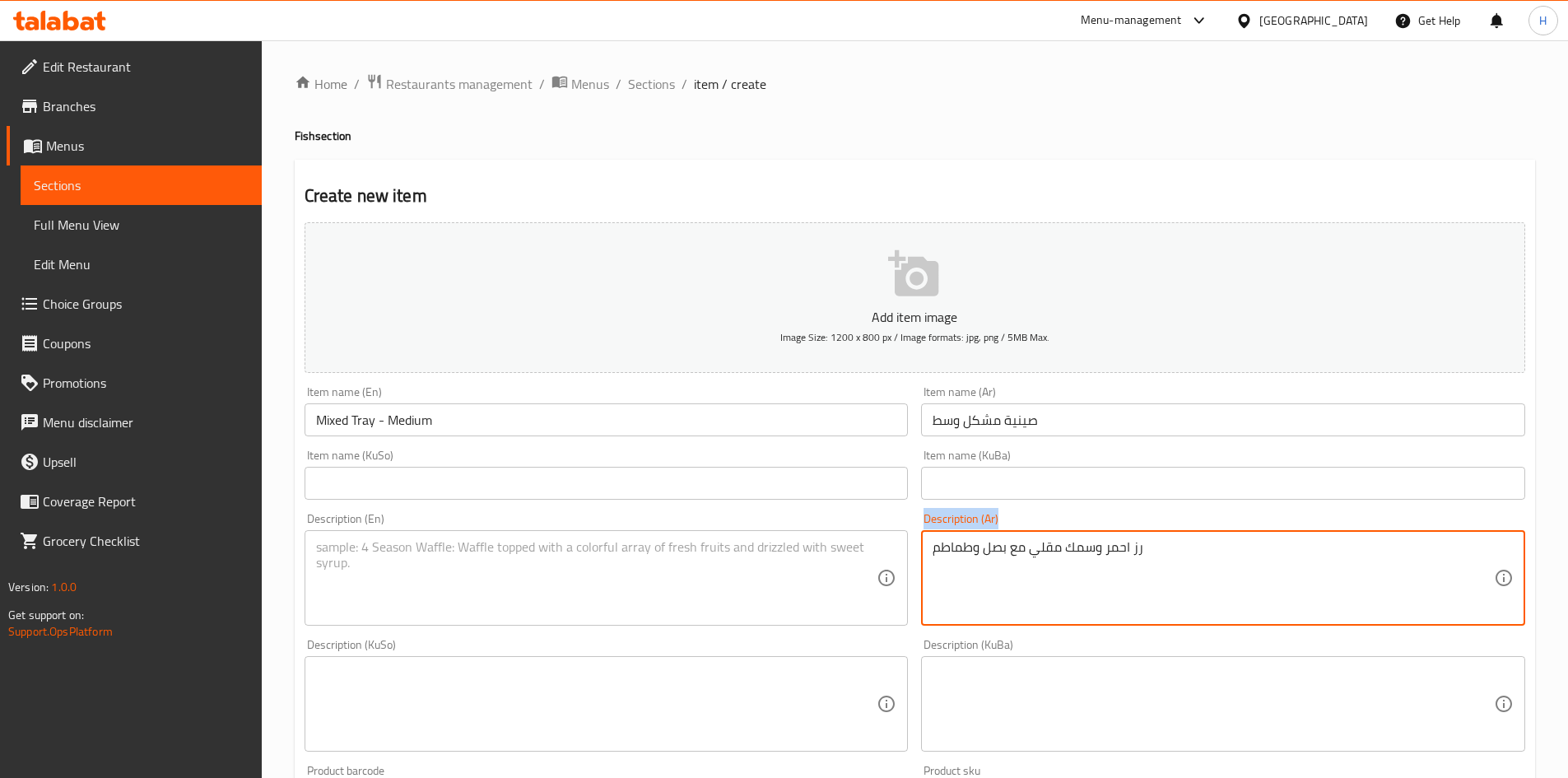
click at [1152, 623] on div "رز احمر وسمك مقلي مع بصل وطماطم Description (Ar)" at bounding box center [1224, 577] width 605 height 95
click at [1129, 566] on textarea "رز احمر وسمك مقلي مع بصل وطماطم" at bounding box center [1213, 578] width 562 height 78
click at [1129, 565] on textarea "رز احمر وسمك مقلي مع بصل وطماطم" at bounding box center [1213, 578] width 562 height 78
click at [540, 592] on textarea at bounding box center [597, 578] width 562 height 78
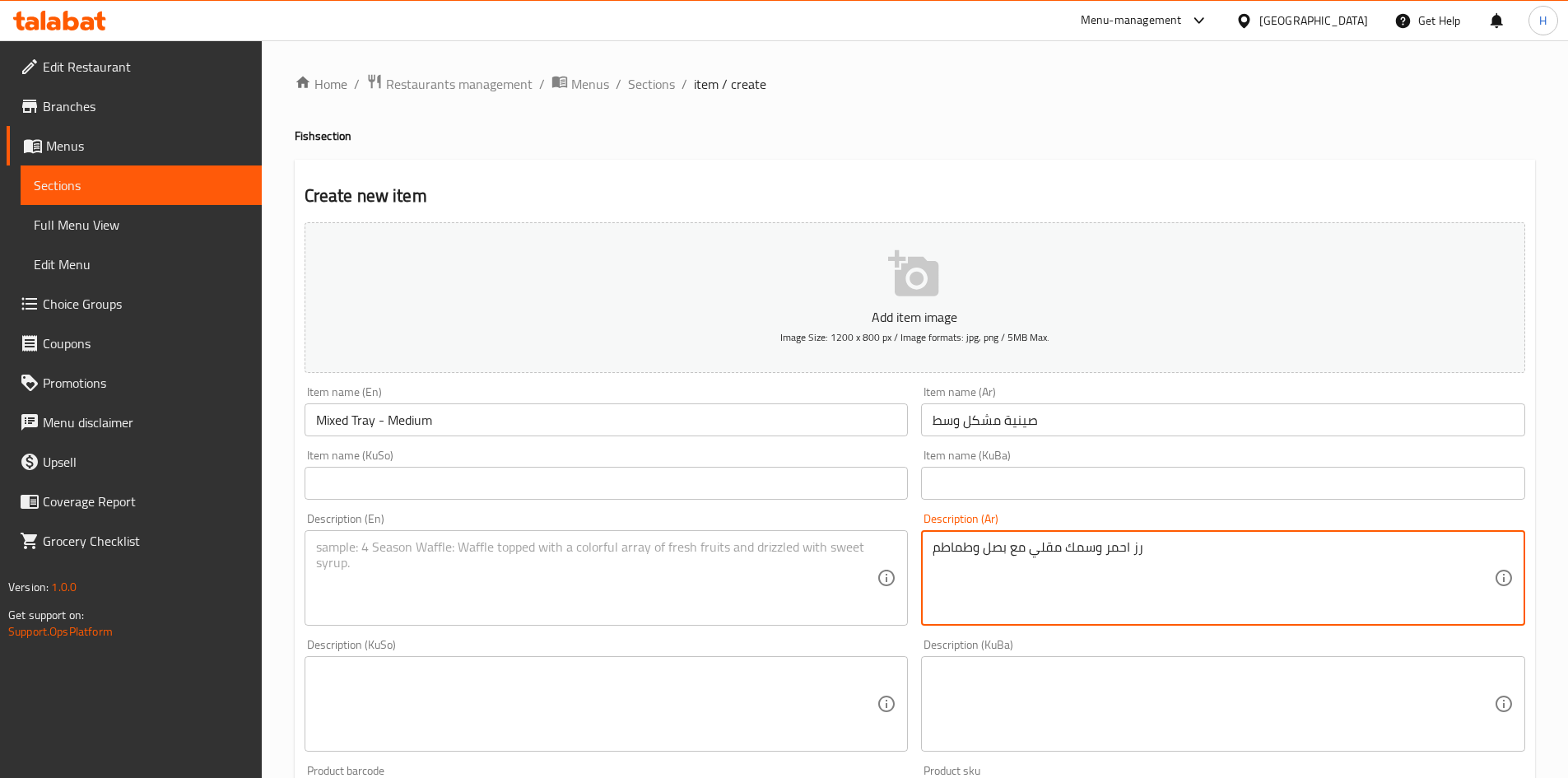
paste textarea "Red rice and fried fish with onions and tomatoes"
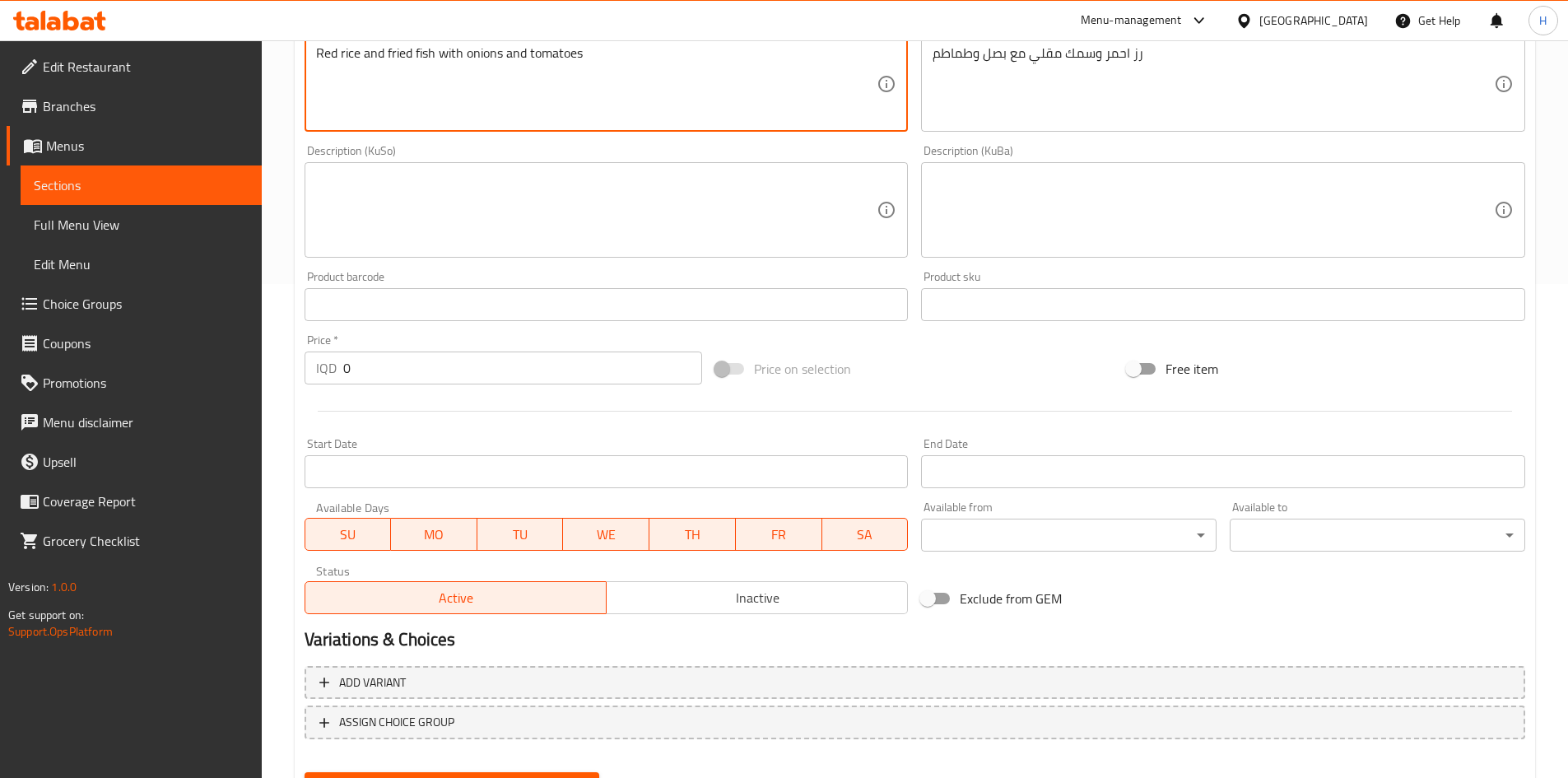
scroll to position [574, 0]
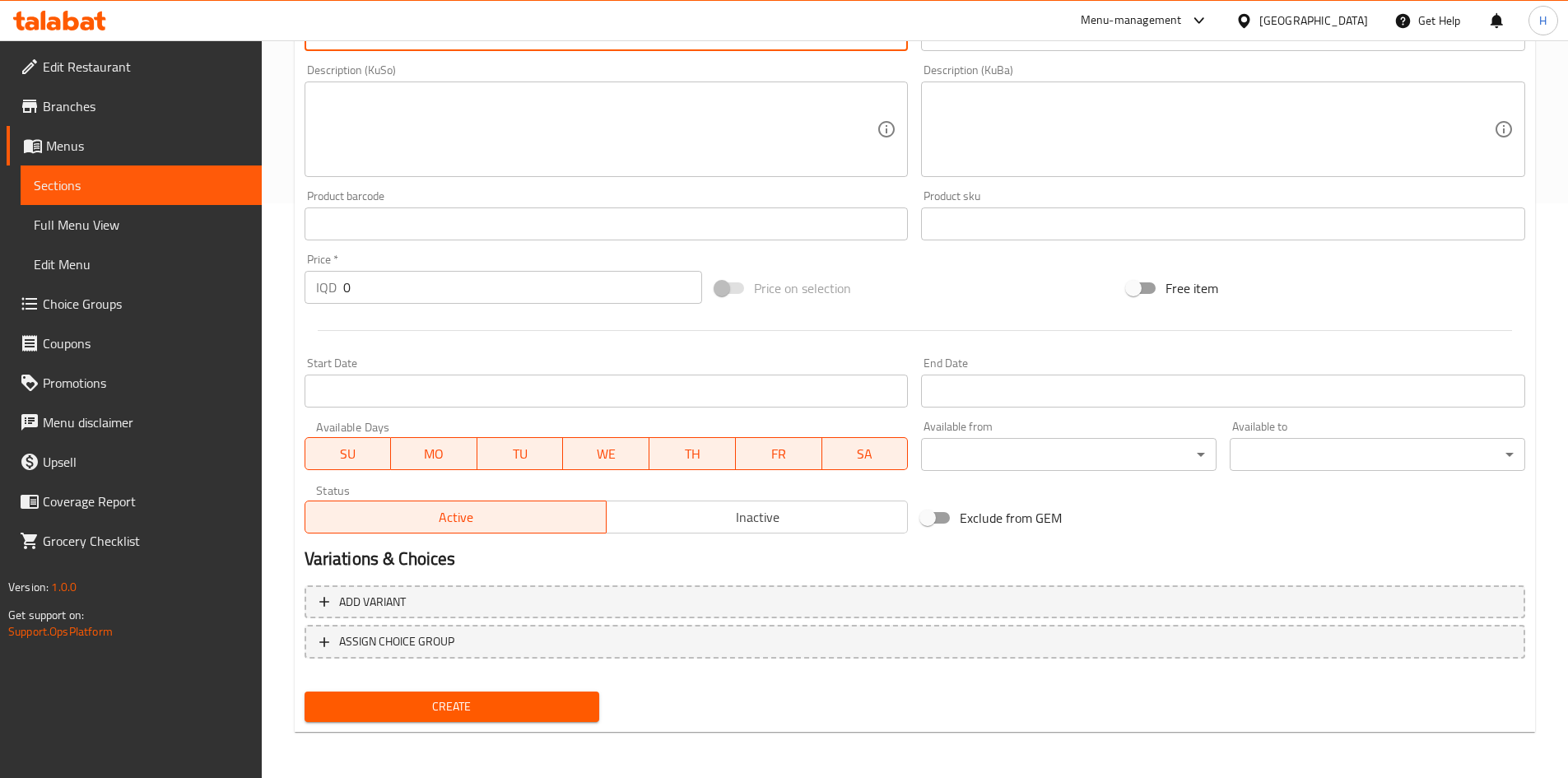
type textarea "Red rice and fried fish with onions and tomatoes"
click at [392, 290] on input "0" at bounding box center [523, 287] width 360 height 33
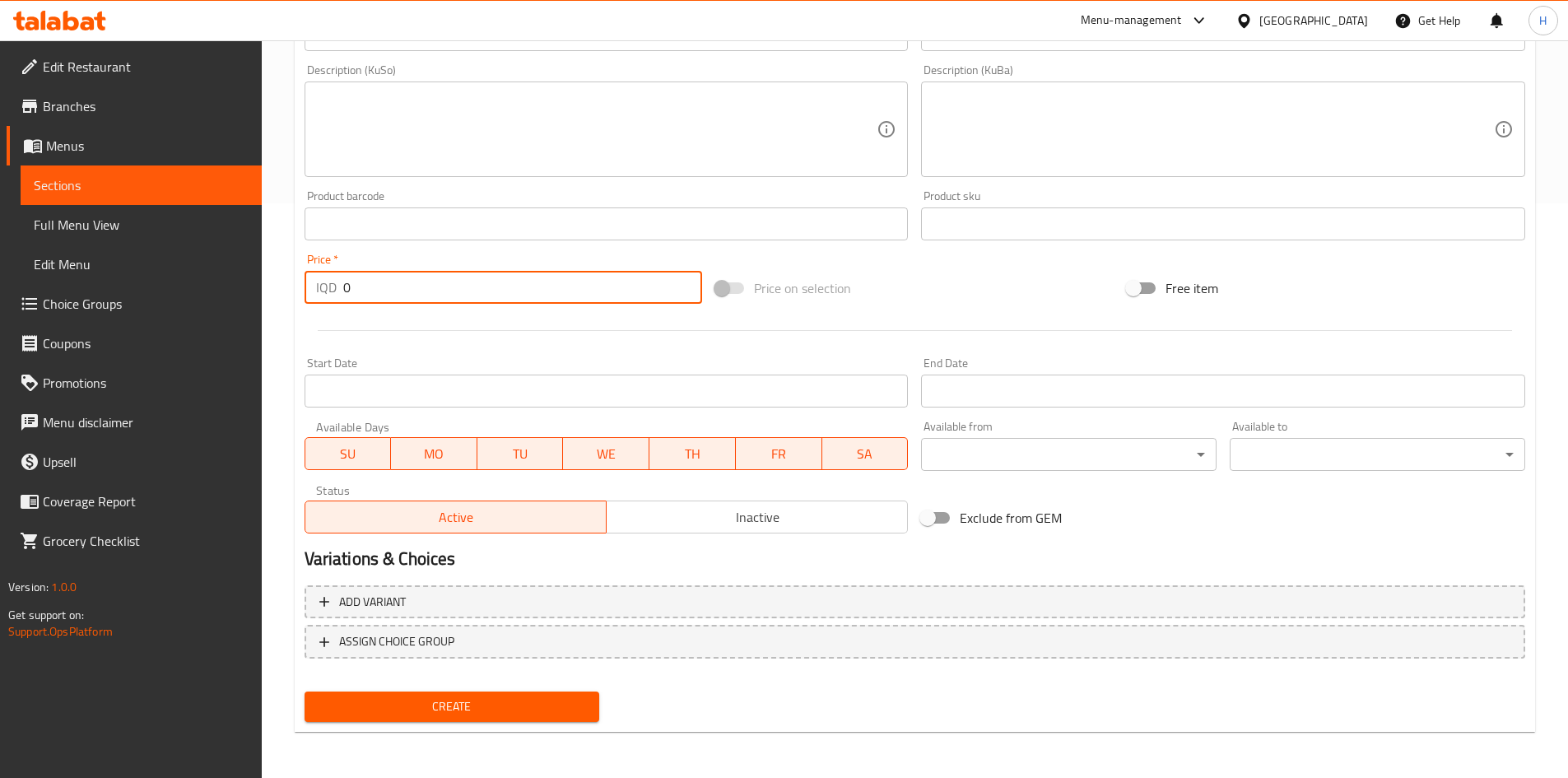
click at [392, 290] on input "0" at bounding box center [523, 287] width 360 height 33
type input "27000"
click at [526, 682] on div "Add variant ASSIGN CHOICE GROUP" at bounding box center [915, 632] width 1234 height 107
click at [534, 699] on span "Create" at bounding box center [452, 707] width 269 height 21
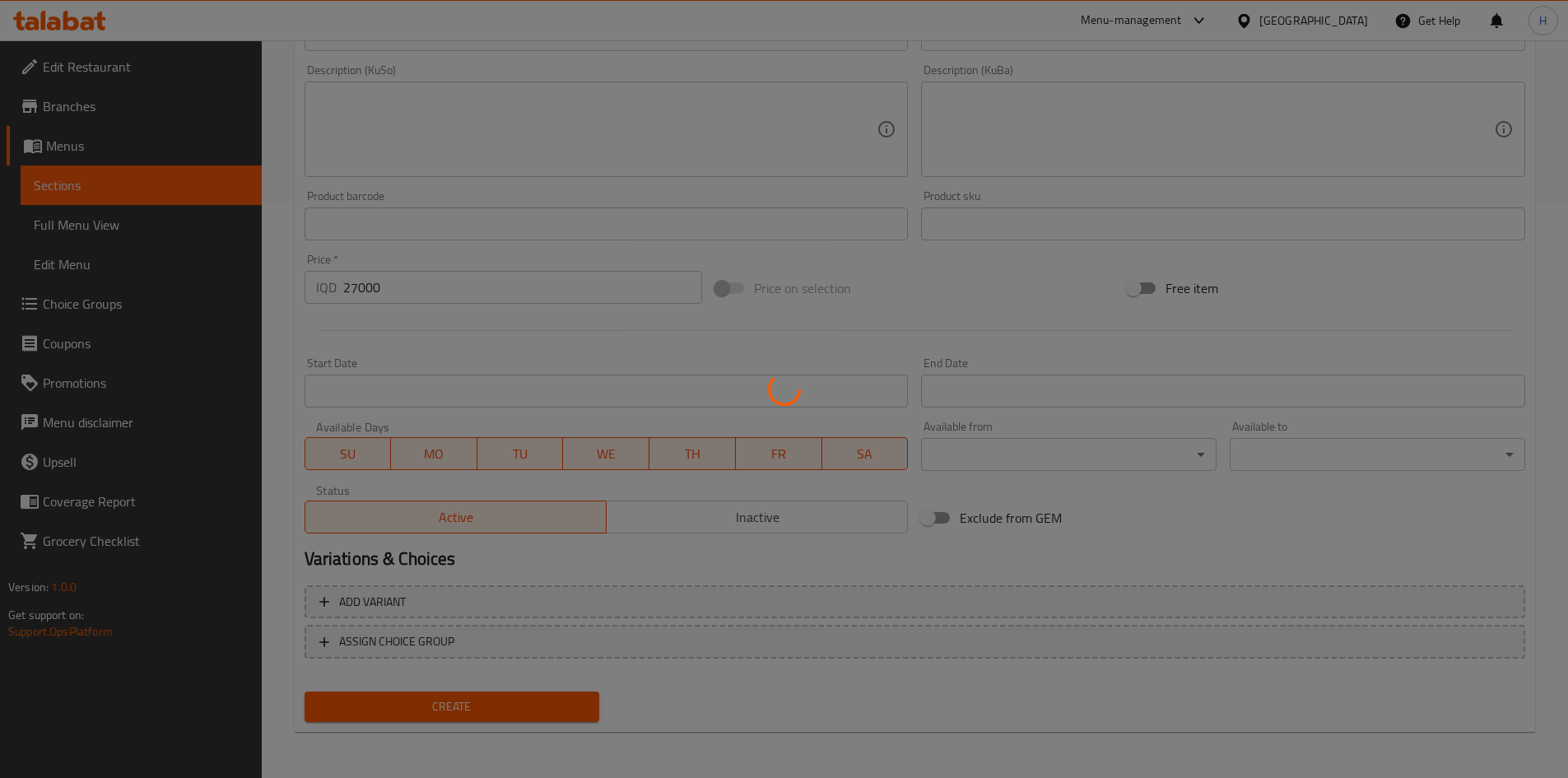
type input "0"
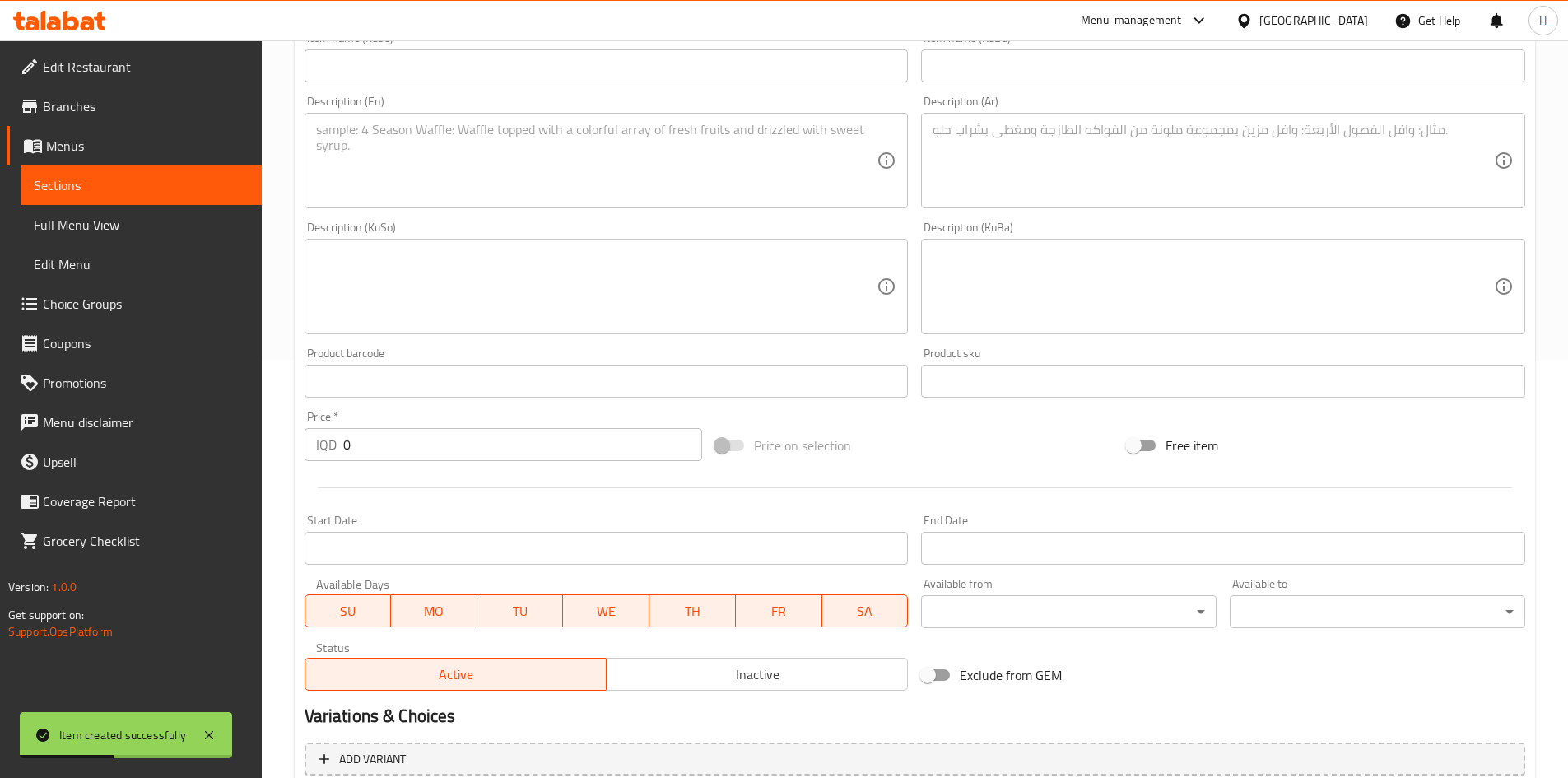
scroll to position [328, 0]
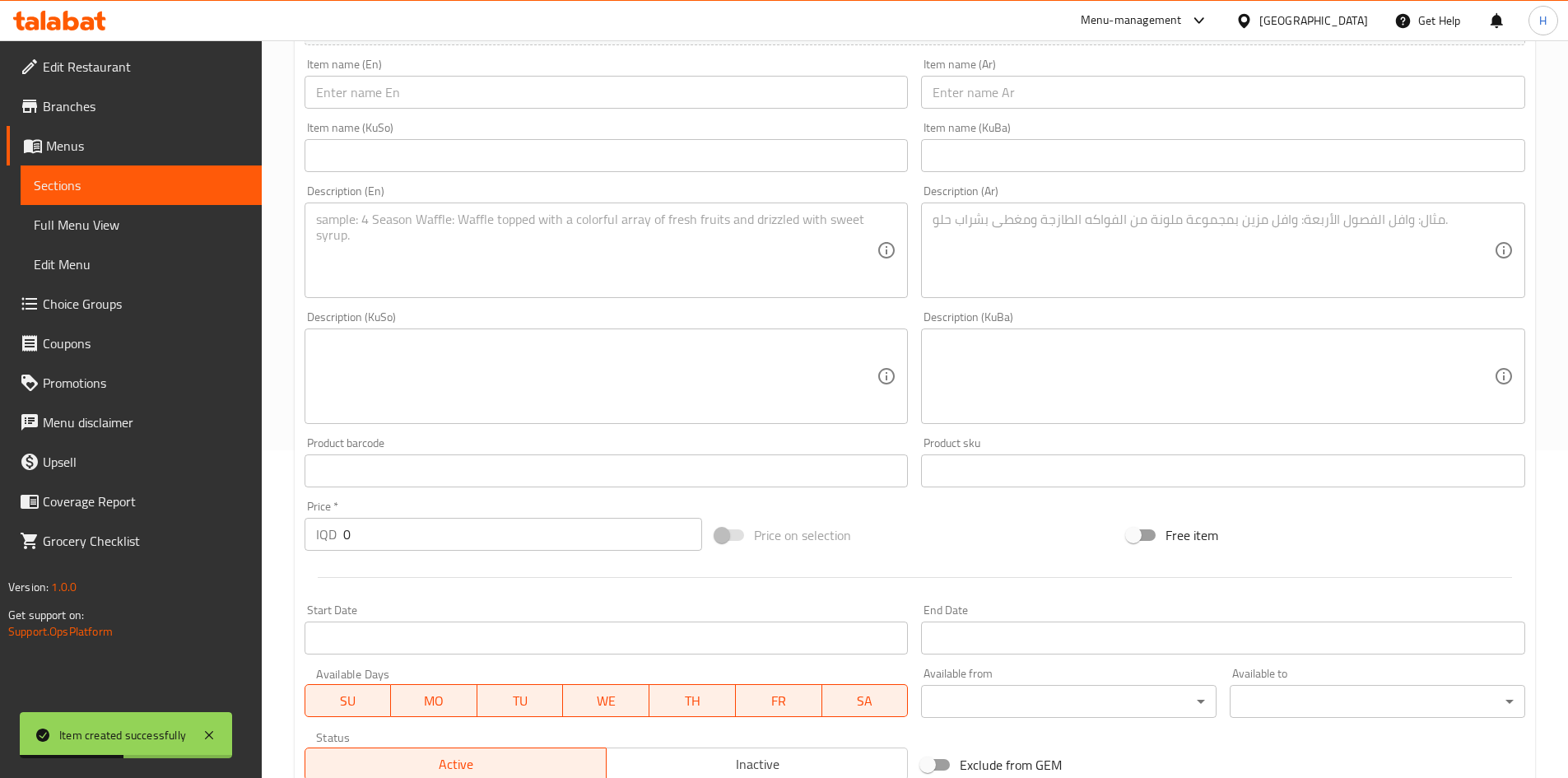
click at [1000, 102] on input "text" at bounding box center [1224, 92] width 605 height 33
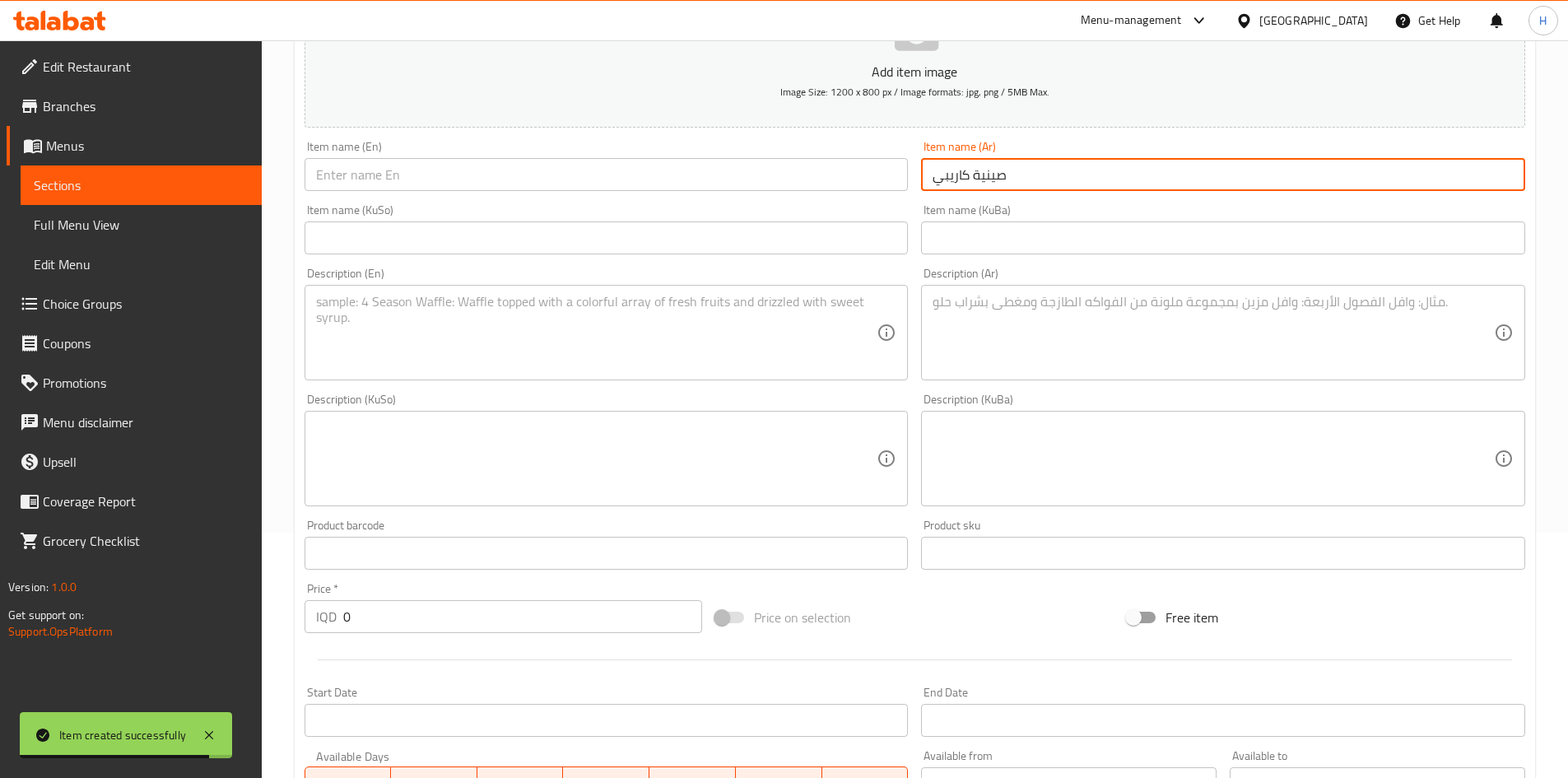
type input "صينية كاريبي"
click at [998, 101] on span "Image Size: 1200 x 800 px / Image formats: jpg, png / 5MB Max." at bounding box center [915, 92] width 269 height 19
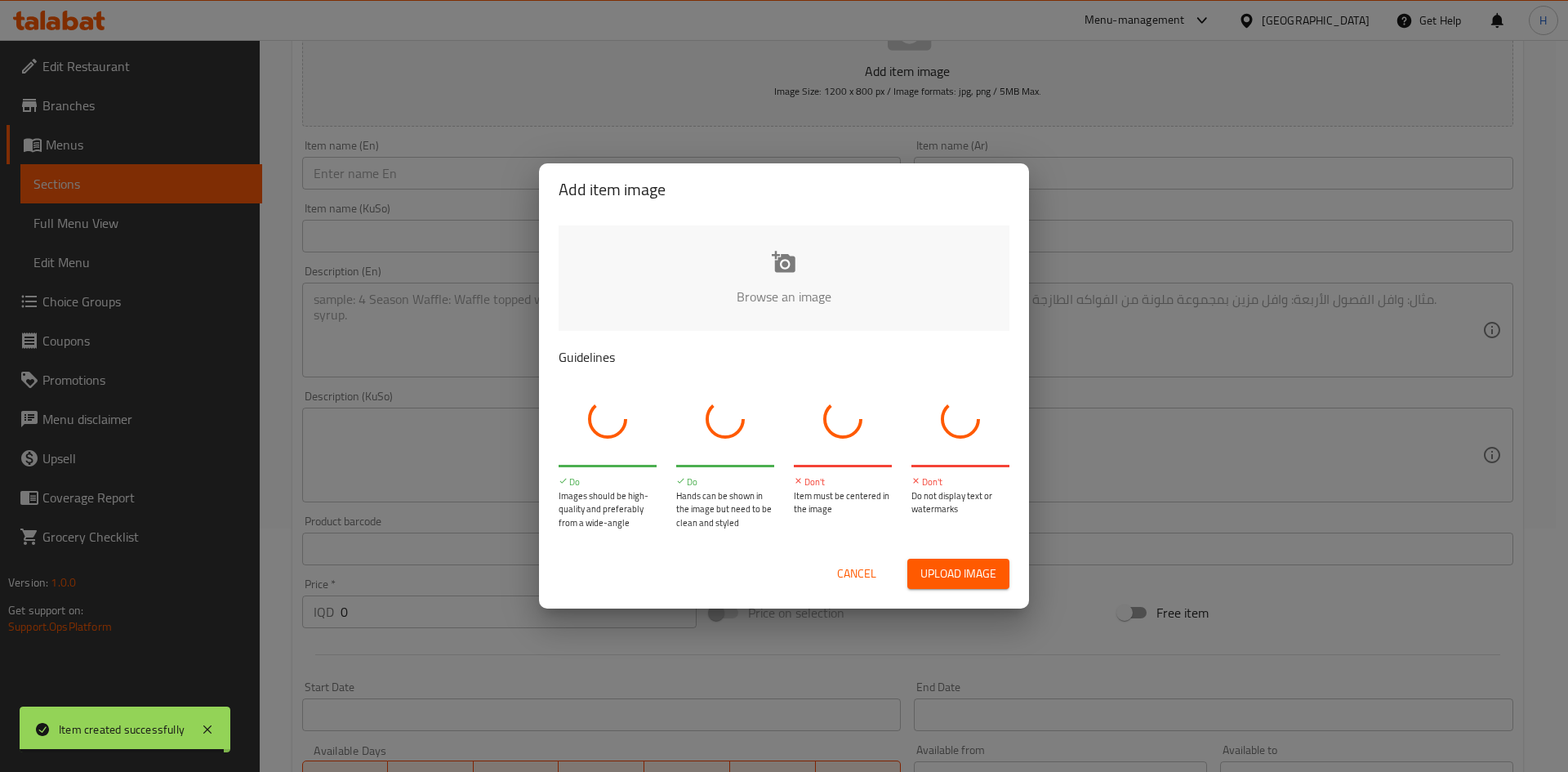
click at [1088, 265] on div "Add item image Browse an image Guidelines Do Images should be high-quality and …" at bounding box center [784, 386] width 1568 height 772
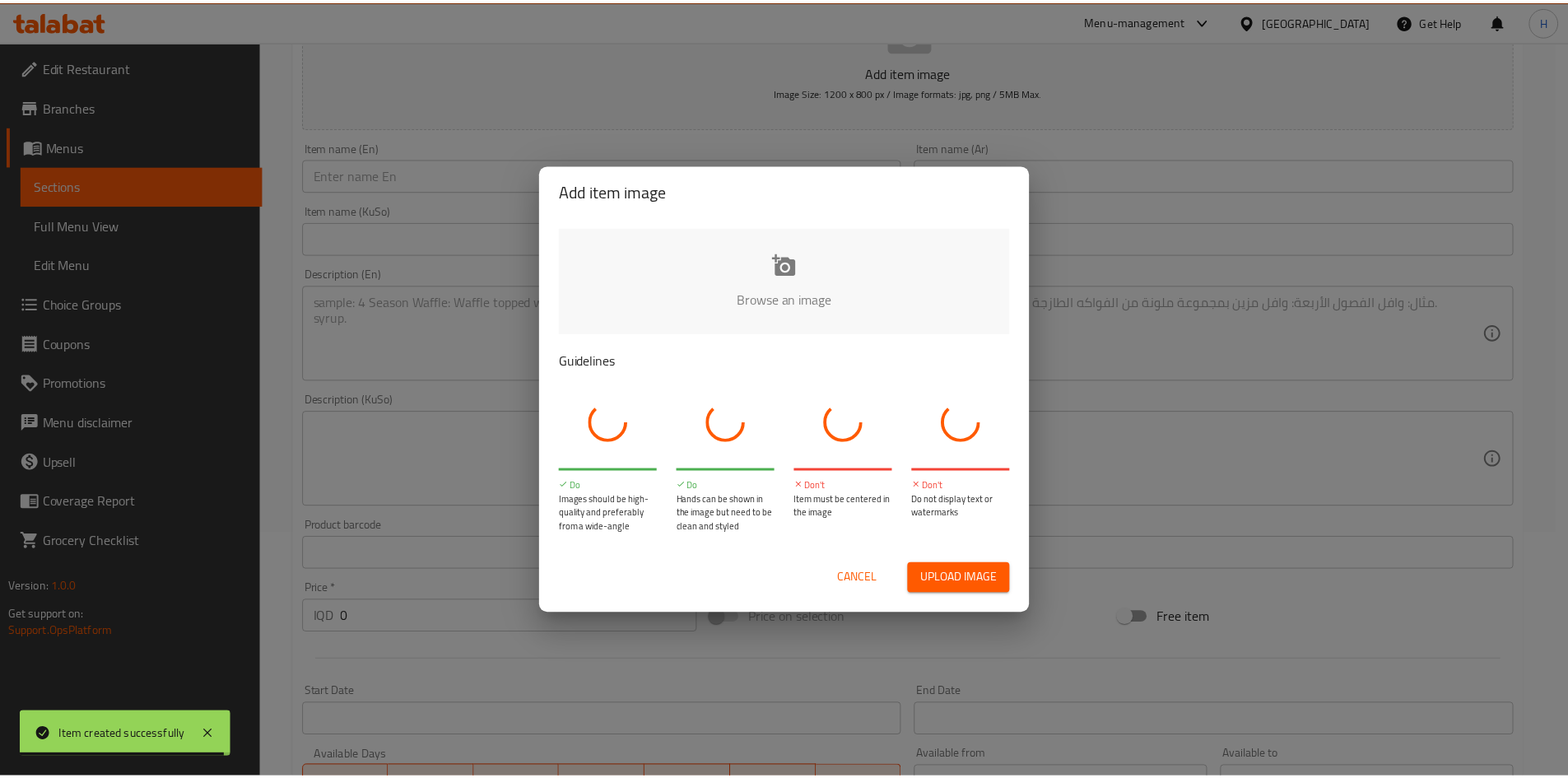
scroll to position [222, 0]
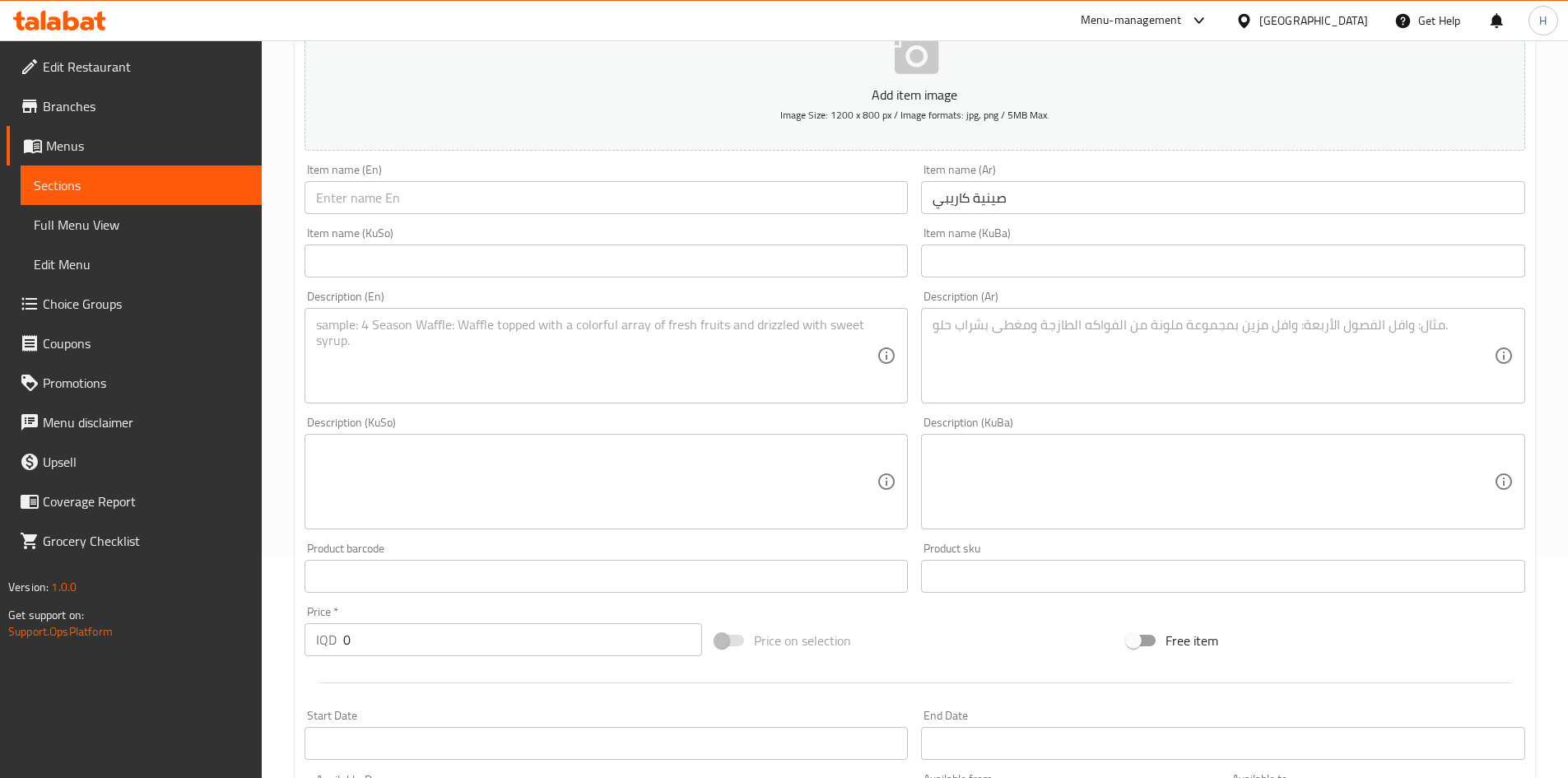
drag, startPoint x: 1043, startPoint y: 183, endPoint x: 1041, endPoint y: 198, distance: 15.1
click at [1042, 185] on input "صينية كاريبي" at bounding box center [1224, 198] width 605 height 33
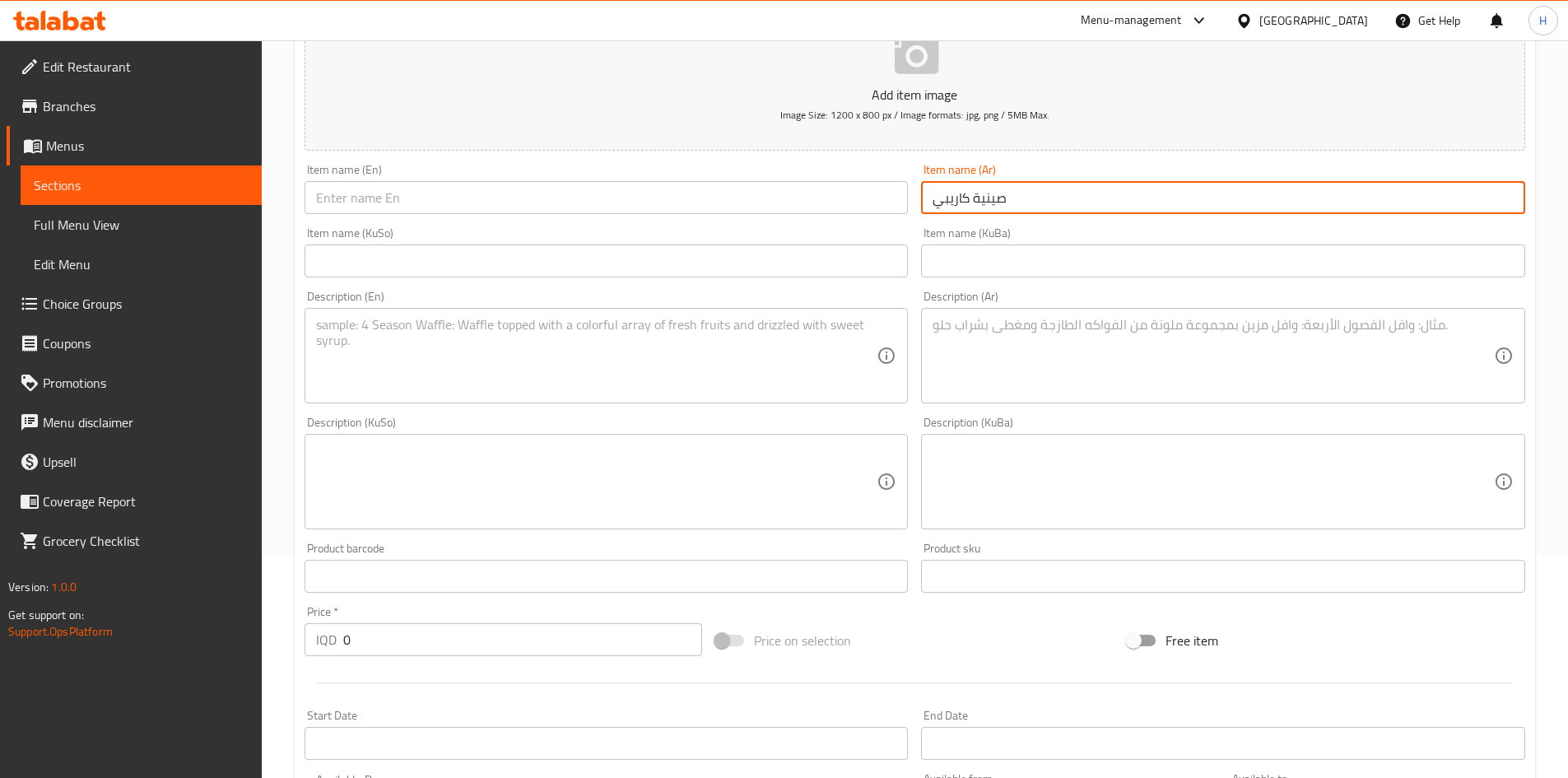
click at [1041, 198] on input "صينية كاريبي" at bounding box center [1224, 198] width 605 height 33
click at [499, 210] on input "text" at bounding box center [607, 198] width 605 height 33
paste input "Caribbean tray"
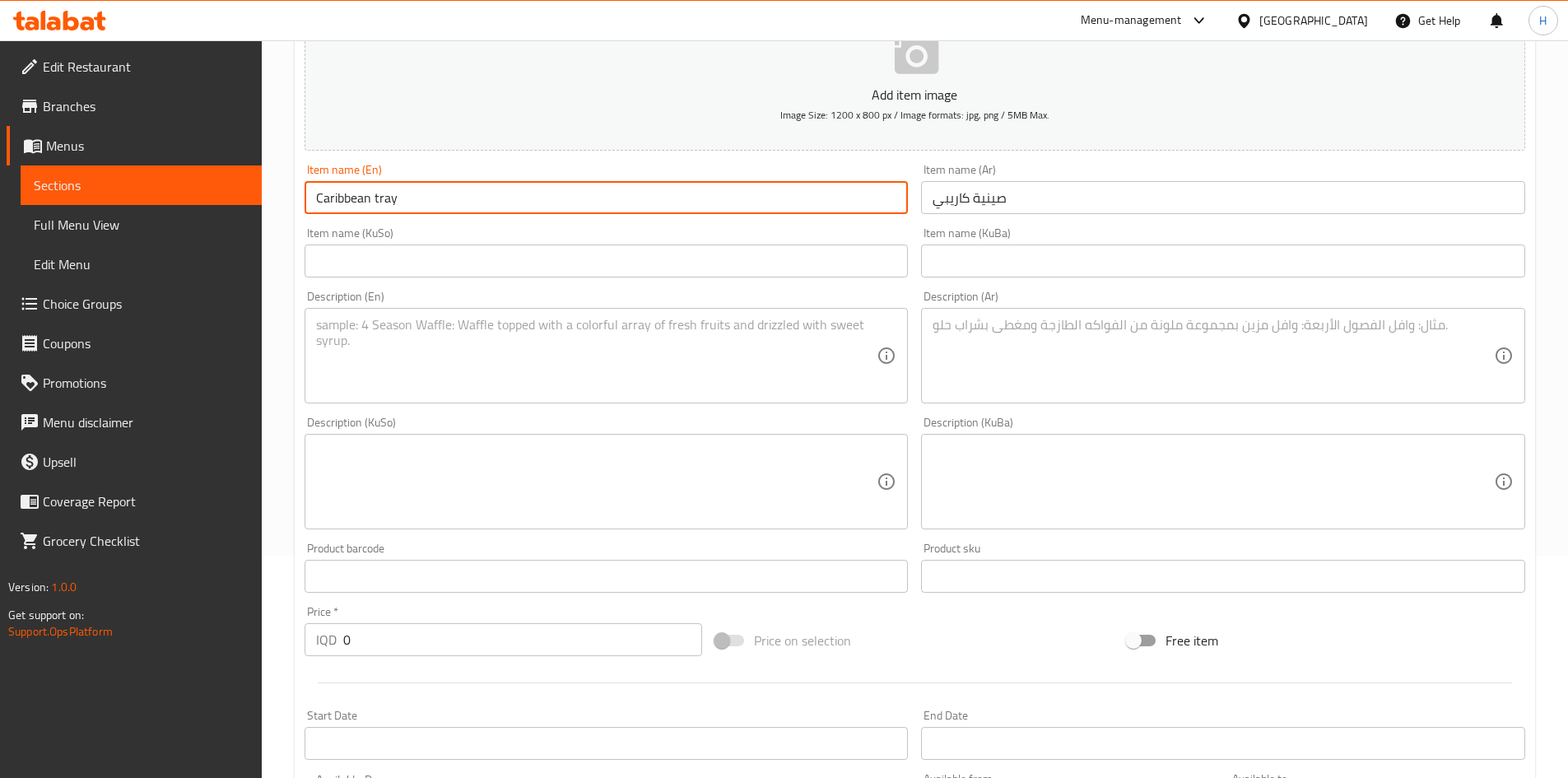
type input "Caribbean tray"
click at [1067, 368] on textarea at bounding box center [1213, 356] width 562 height 78
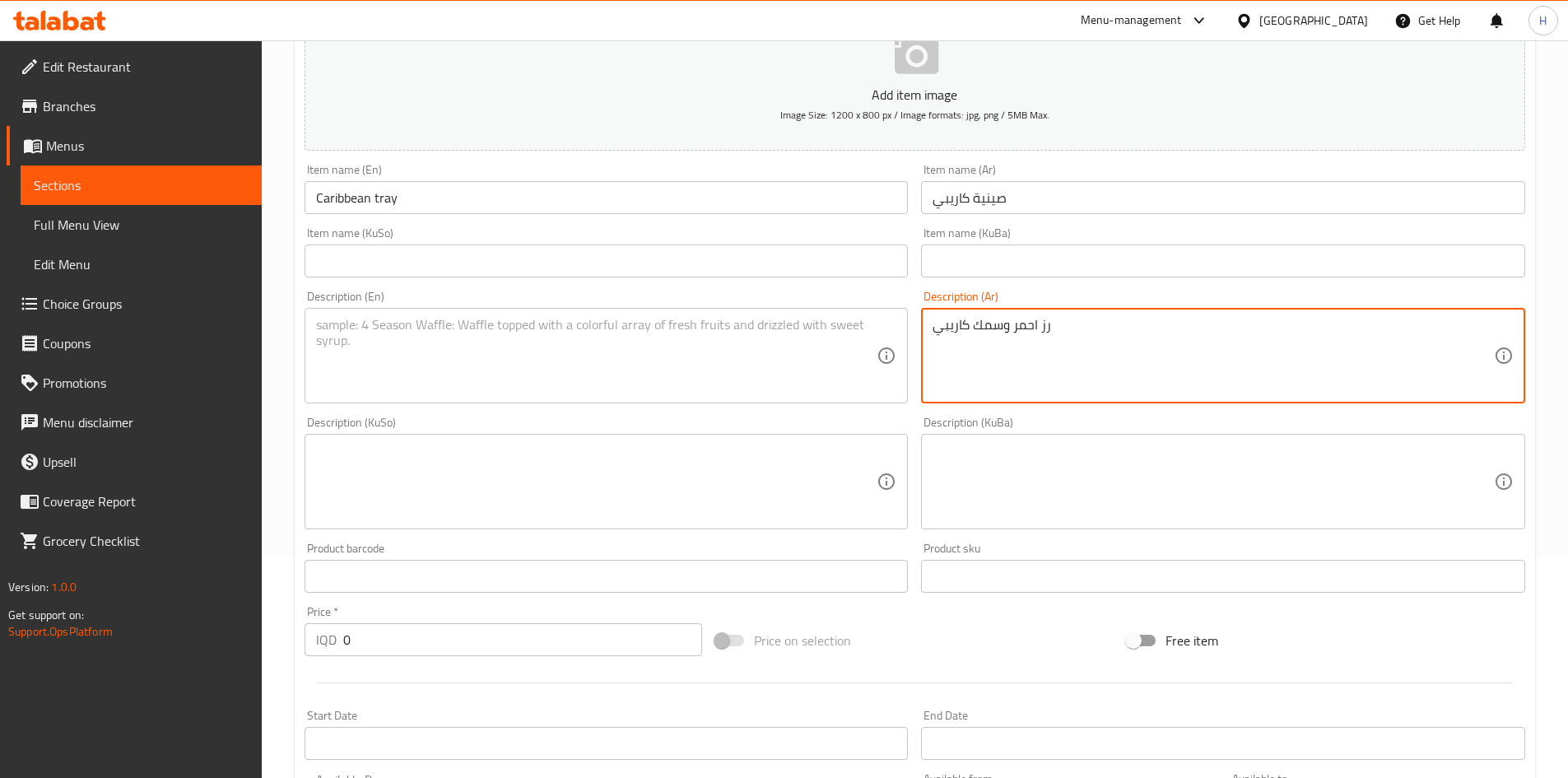
click at [1071, 368] on textarea "رز احمر وسمك كاريبي" at bounding box center [1213, 356] width 562 height 78
type textarea "رز احمر وسمك كاريبي"
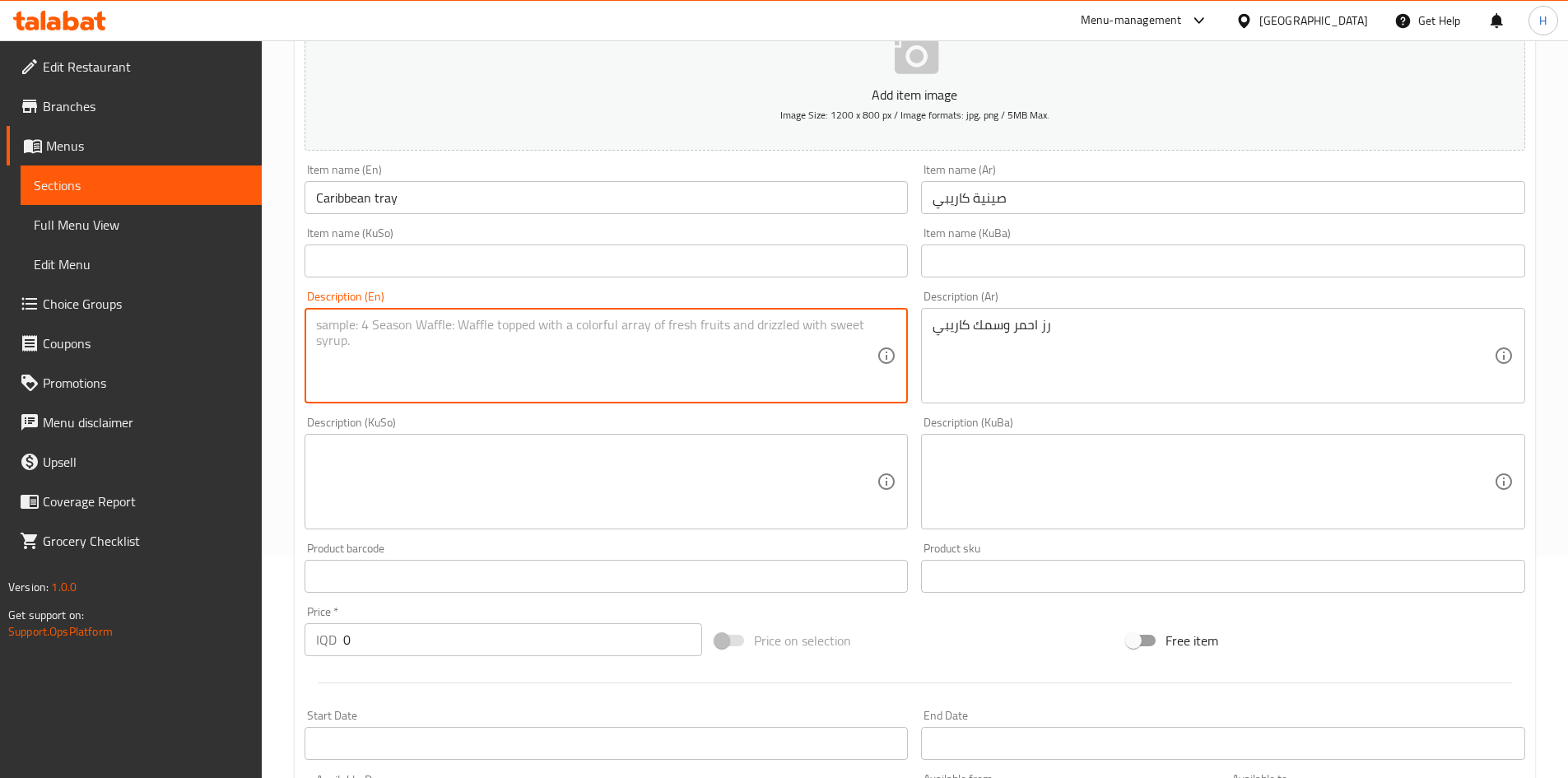
click at [611, 346] on textarea at bounding box center [597, 356] width 562 height 78
paste textarea "Red rice and Caribbean fish"
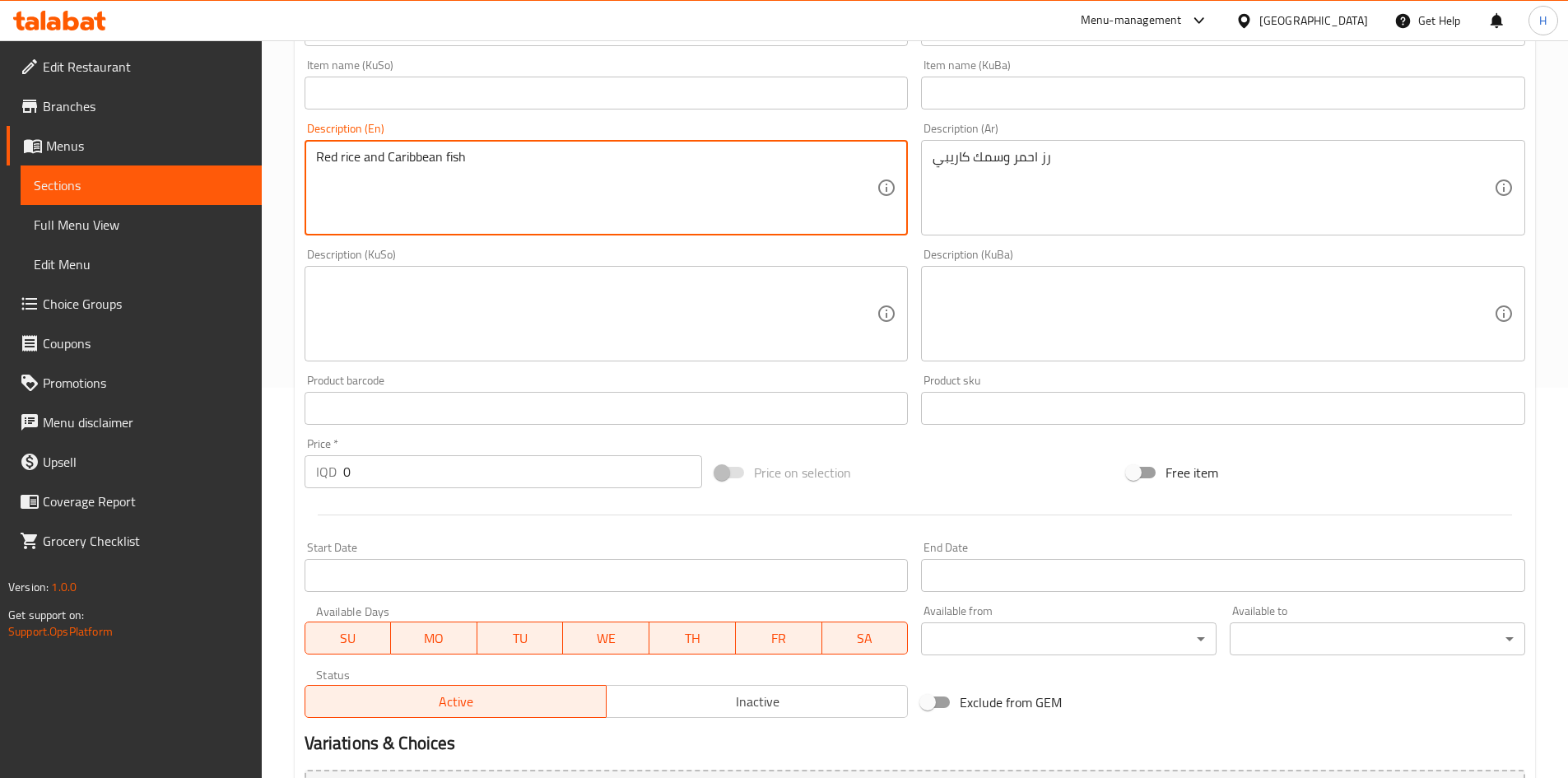
scroll to position [387, 0]
type textarea "Red rice and Caribbean fish"
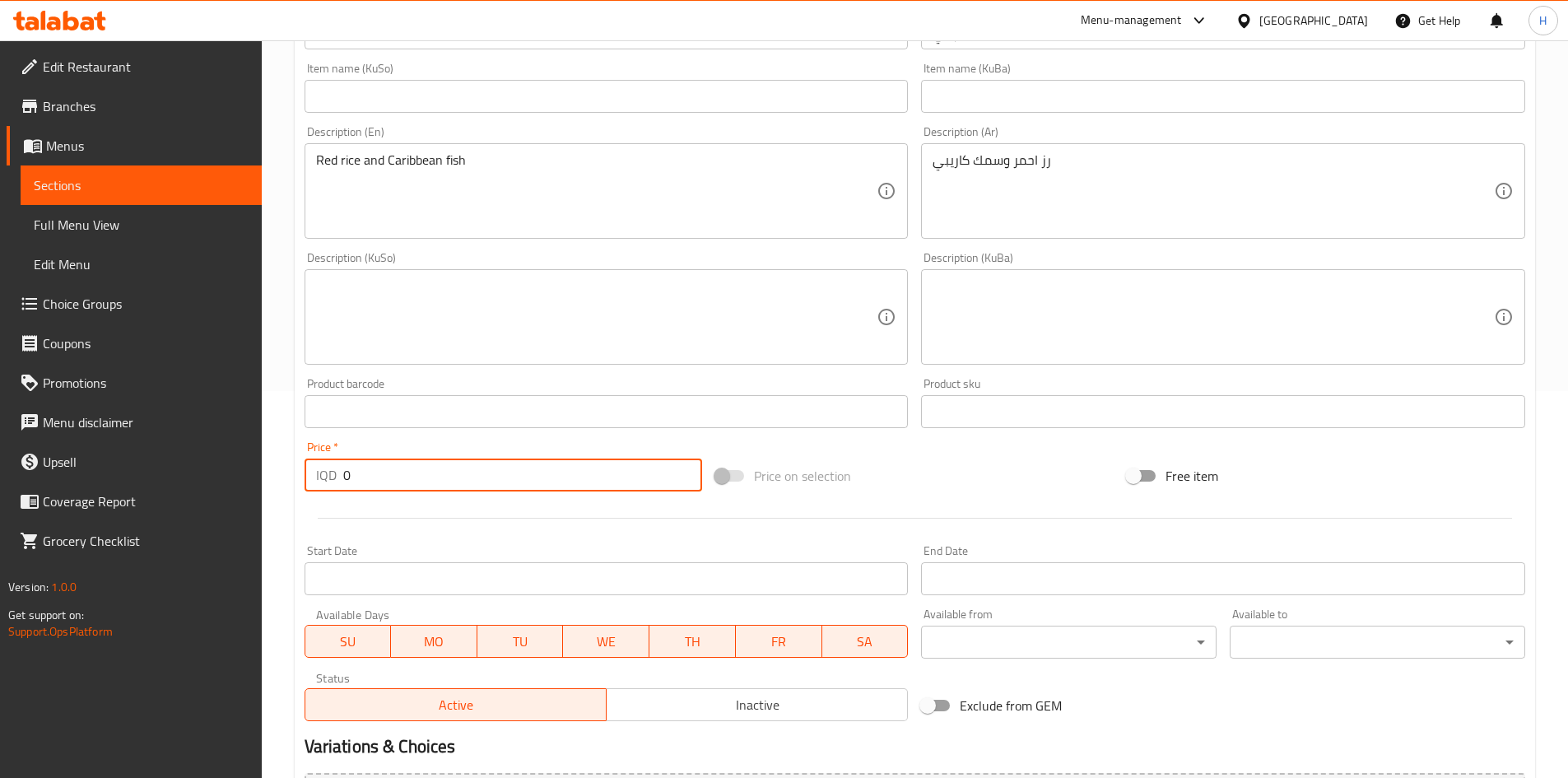
click at [410, 480] on input "0" at bounding box center [523, 475] width 360 height 33
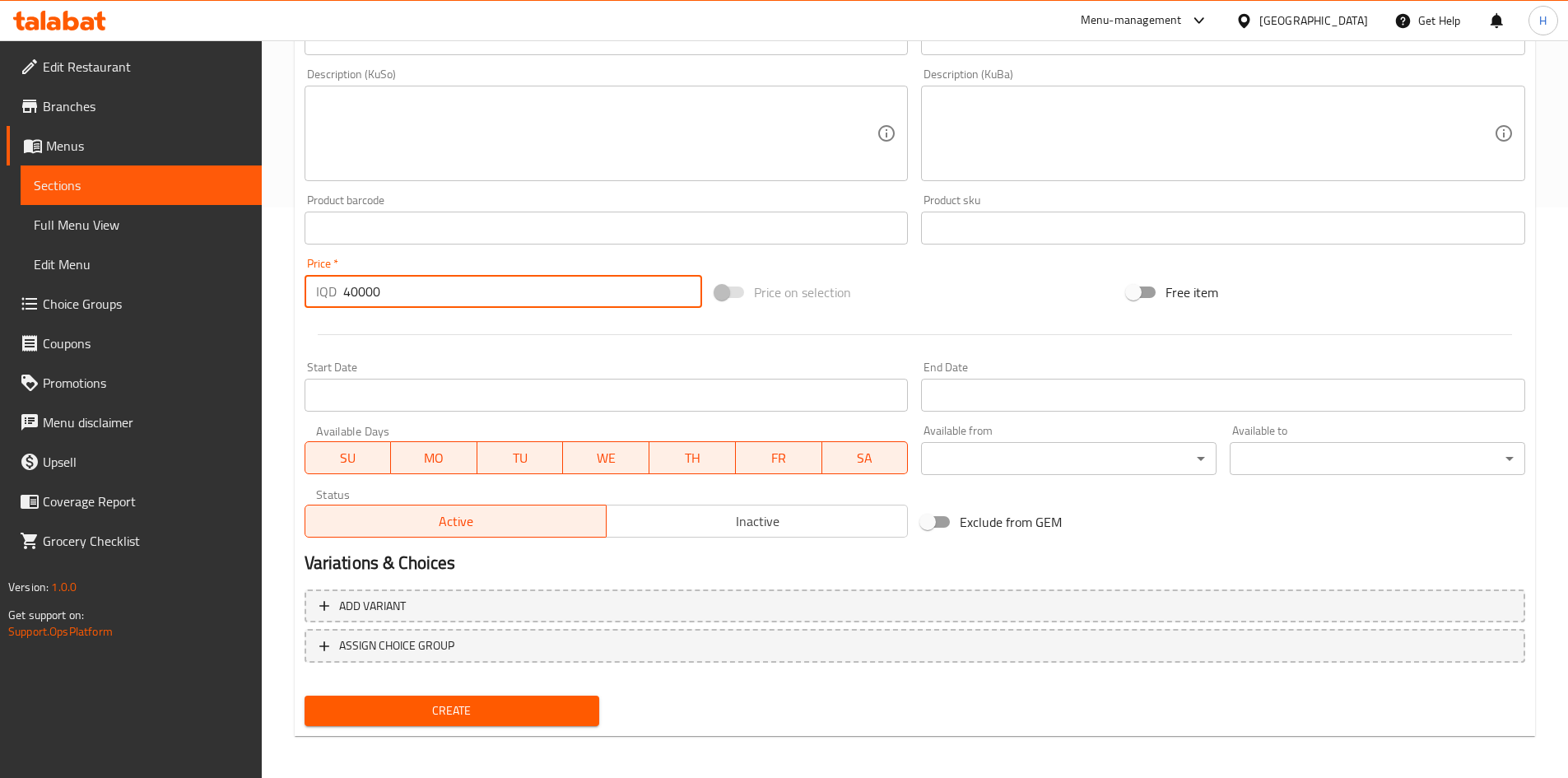
scroll to position [574, 0]
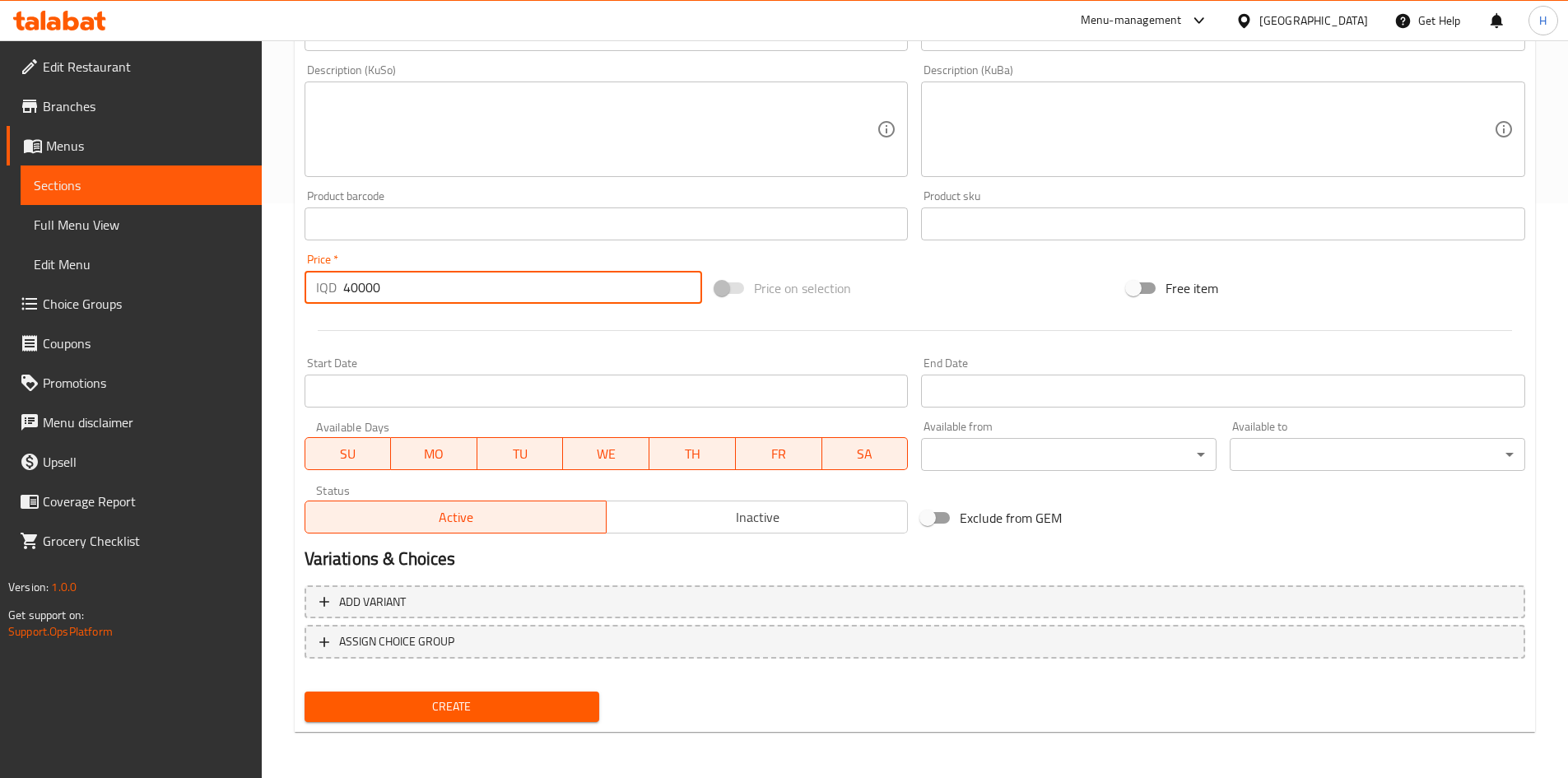
type input "40000"
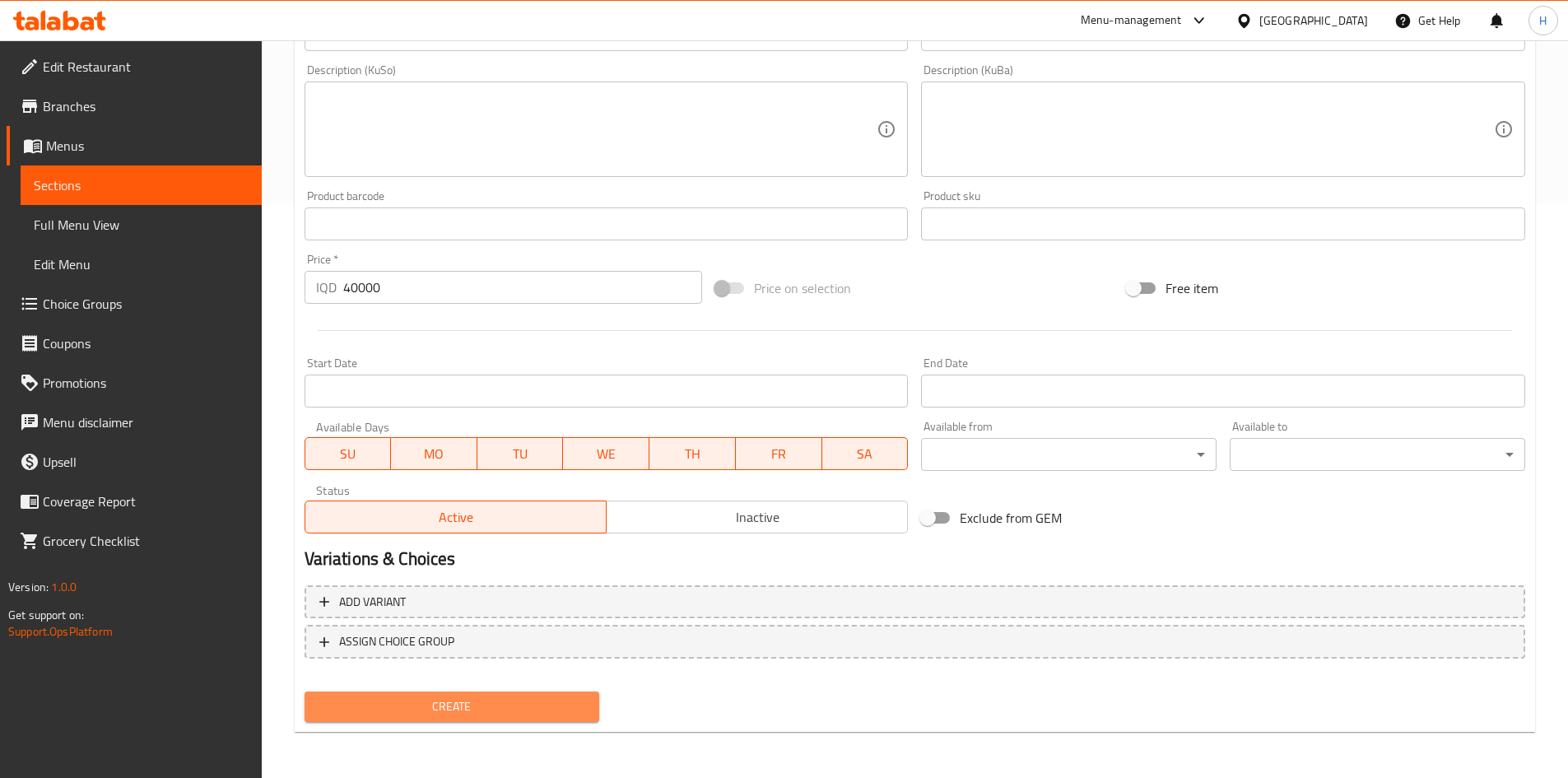
click at [561, 703] on span "Create" at bounding box center [452, 707] width 269 height 21
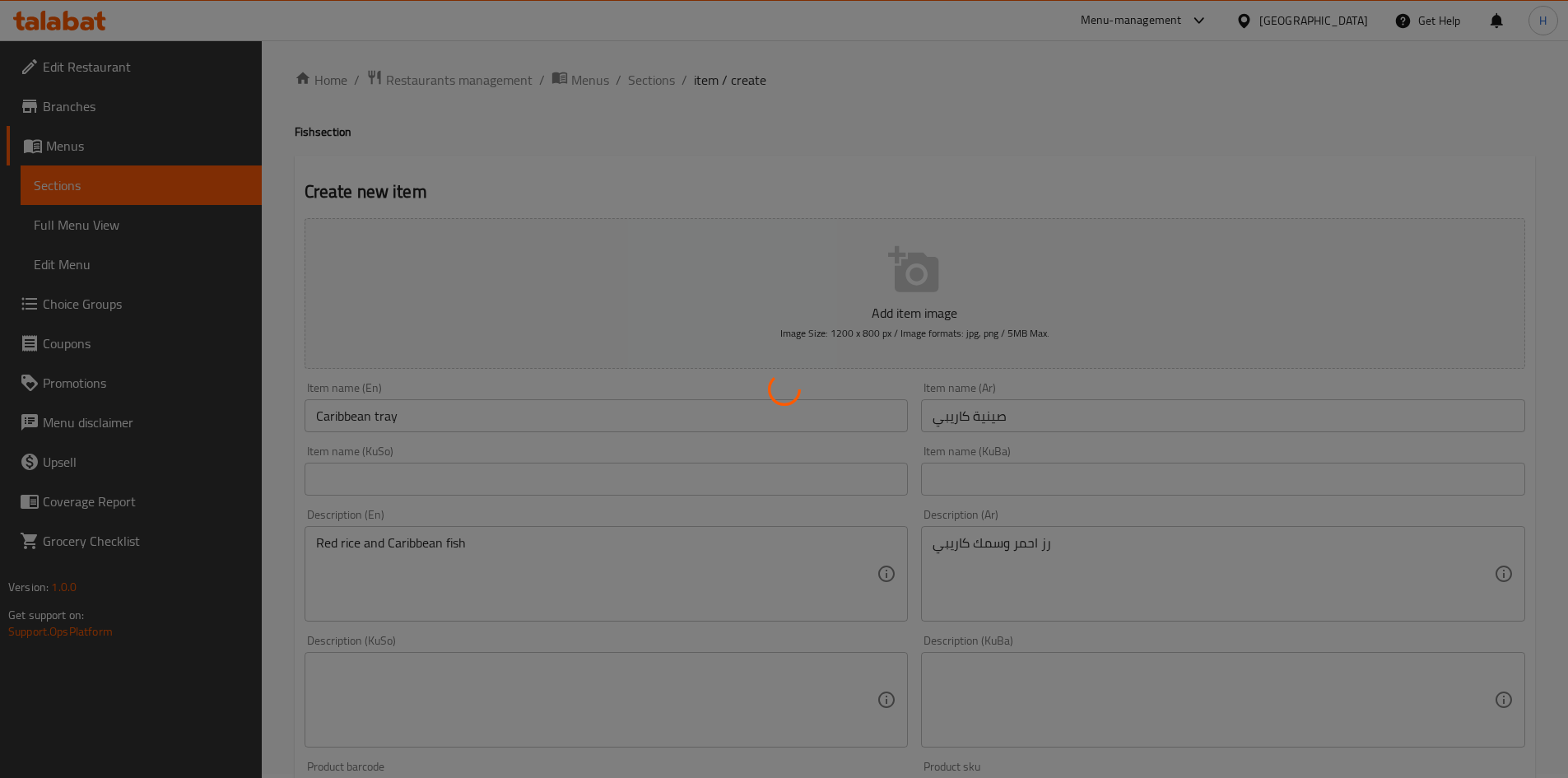
scroll to position [0, 0]
type input "0"
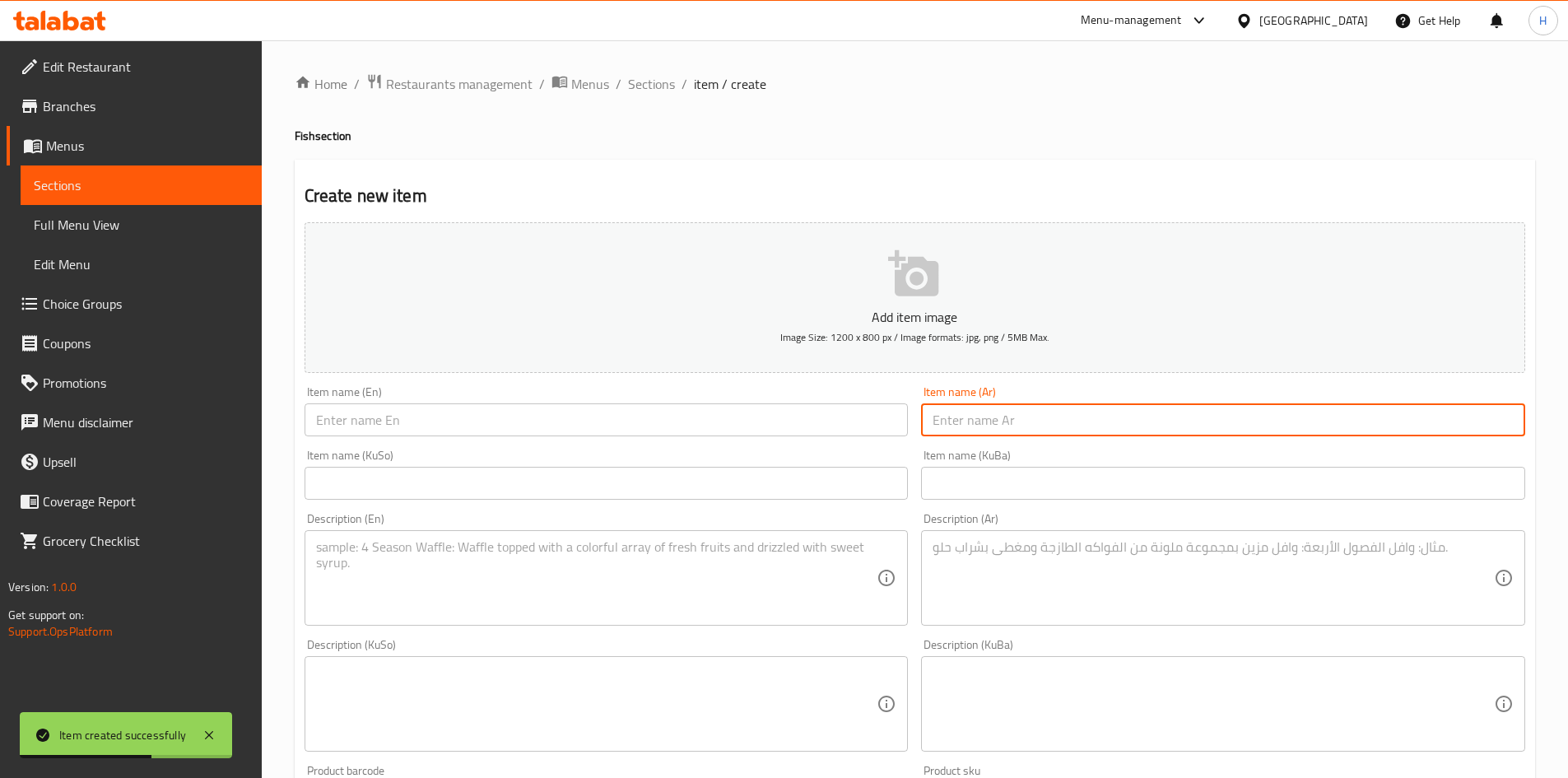
click at [1105, 410] on input "text" at bounding box center [1224, 420] width 605 height 33
type input "12 قطعة كاريبي"
click at [735, 410] on input "text" at bounding box center [607, 420] width 605 height 33
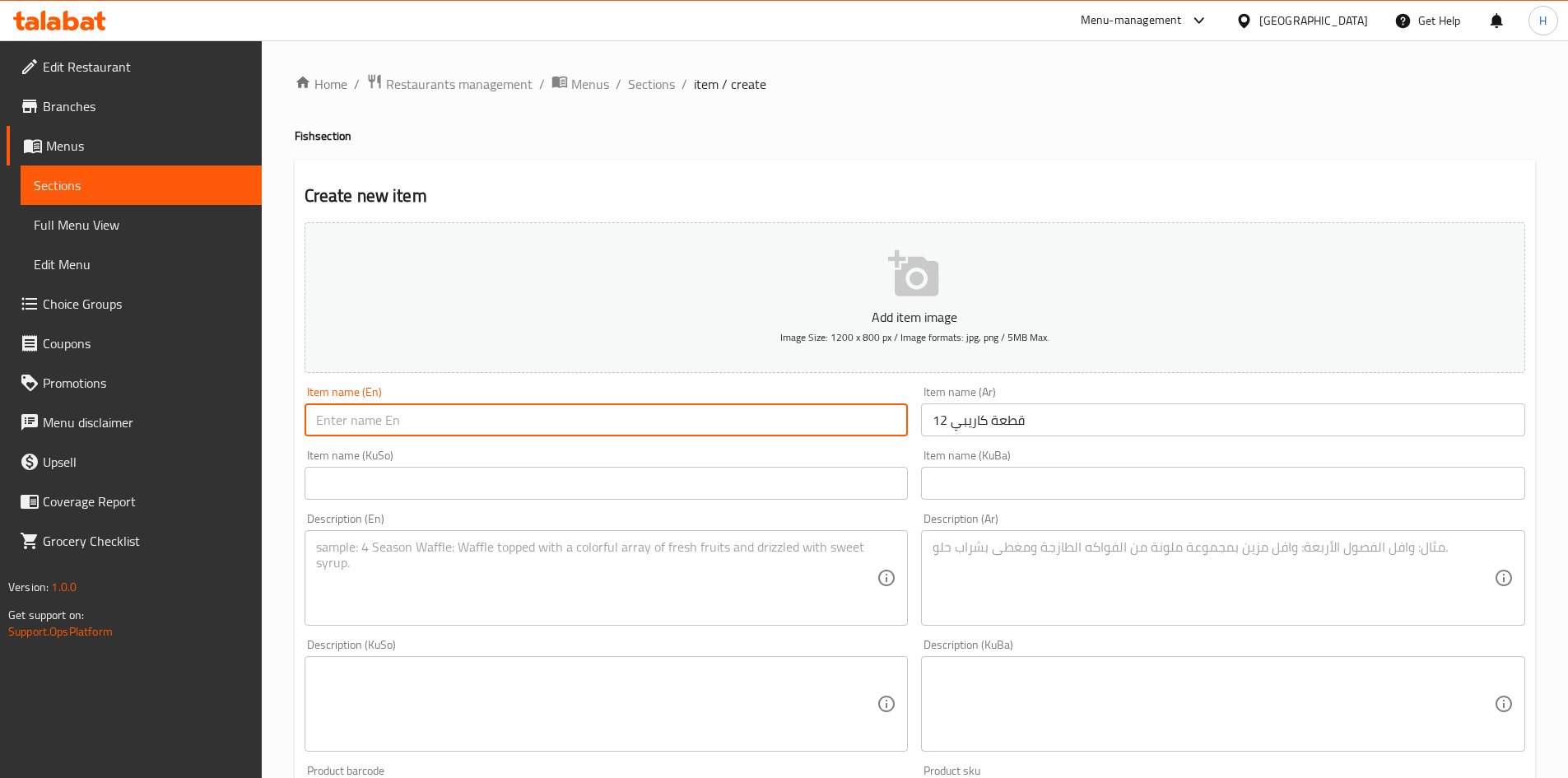
click at [967, 422] on input "12 قطعة كاريبي" at bounding box center [1224, 420] width 605 height 33
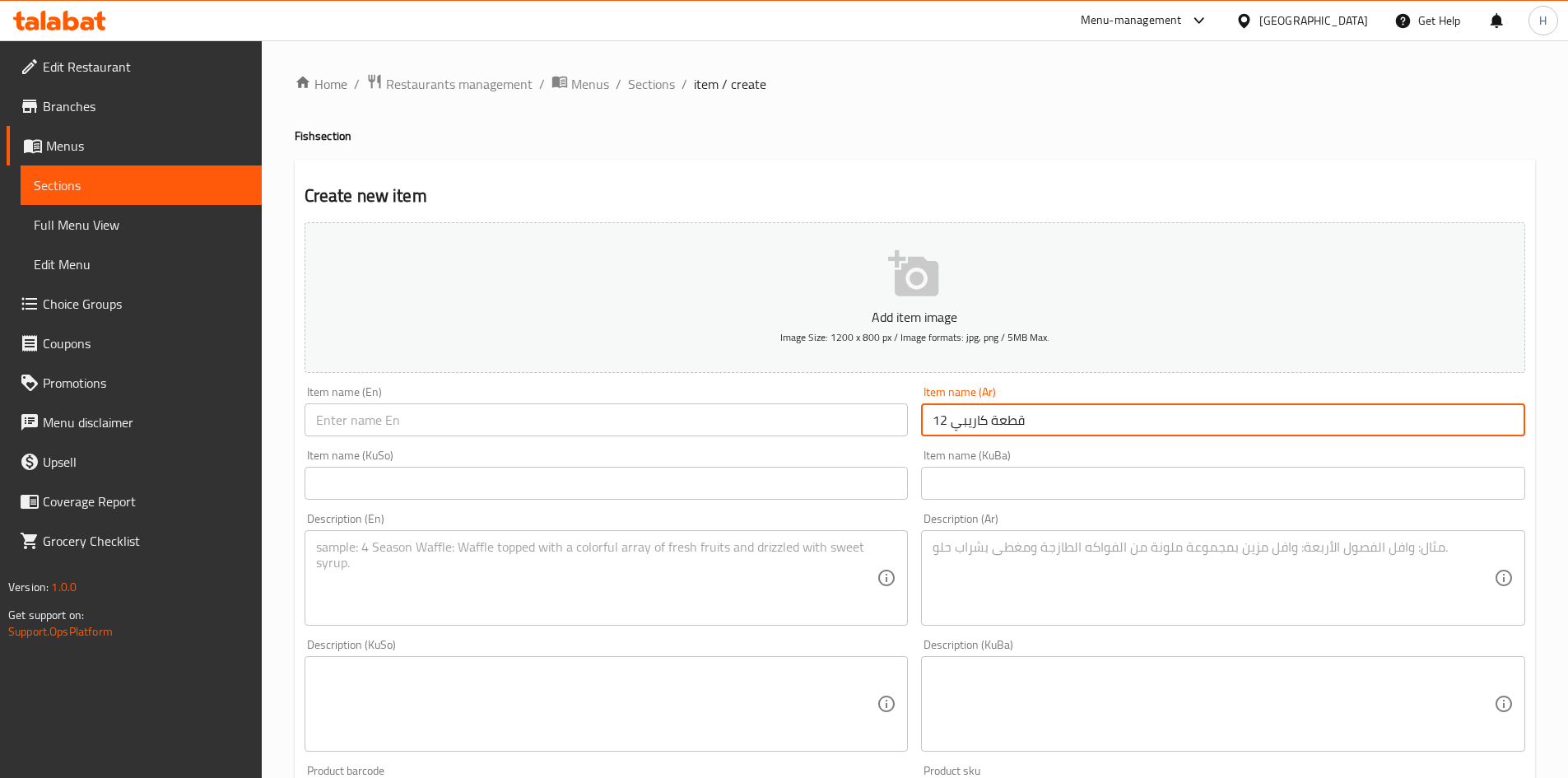
click at [967, 422] on input "12 قطعة كاريبي" at bounding box center [1224, 420] width 605 height 33
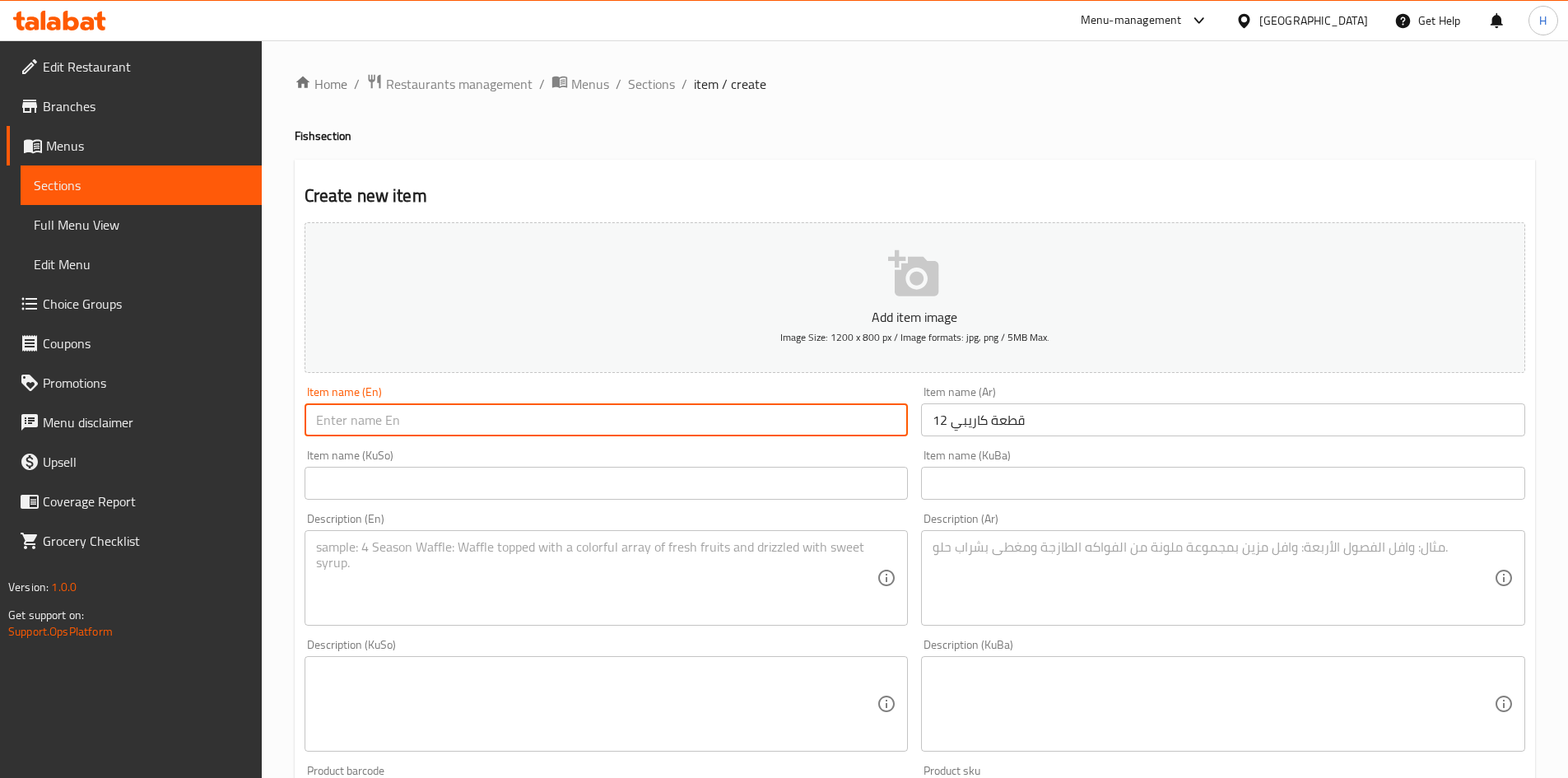
drag, startPoint x: 432, startPoint y: 405, endPoint x: 432, endPoint y: 415, distance: 10.0
click at [432, 411] on input "text" at bounding box center [607, 420] width 605 height 33
paste input "12 Caribbean Pieces"
type input "12 Caribbean Pieces"
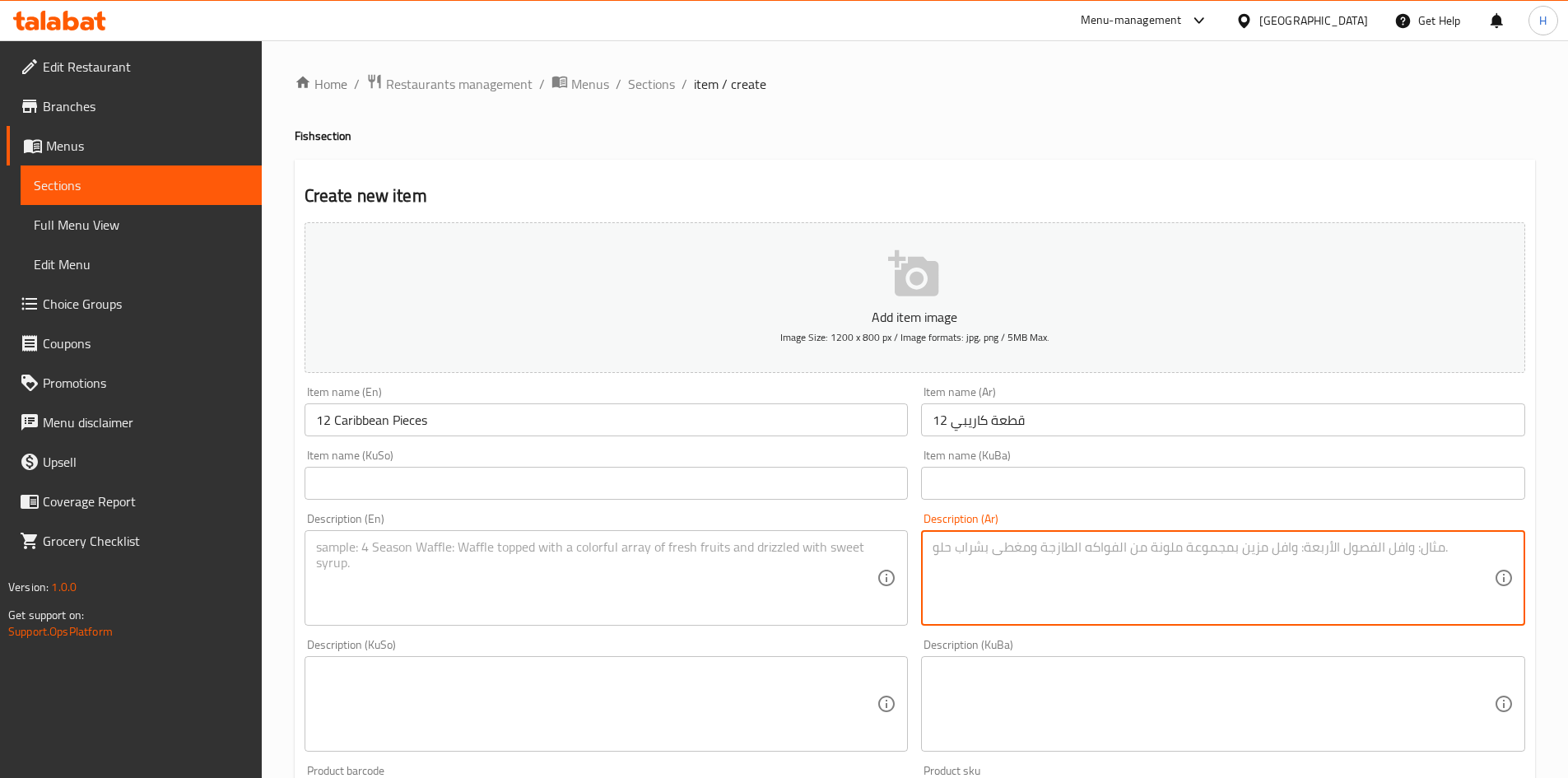
drag, startPoint x: 1043, startPoint y: 580, endPoint x: 1057, endPoint y: 576, distance: 14.6
click at [1045, 580] on textarea at bounding box center [1213, 578] width 562 height 78
click at [1141, 607] on textarea "رز, سمك مقلي وسلطة" at bounding box center [1213, 578] width 562 height 78
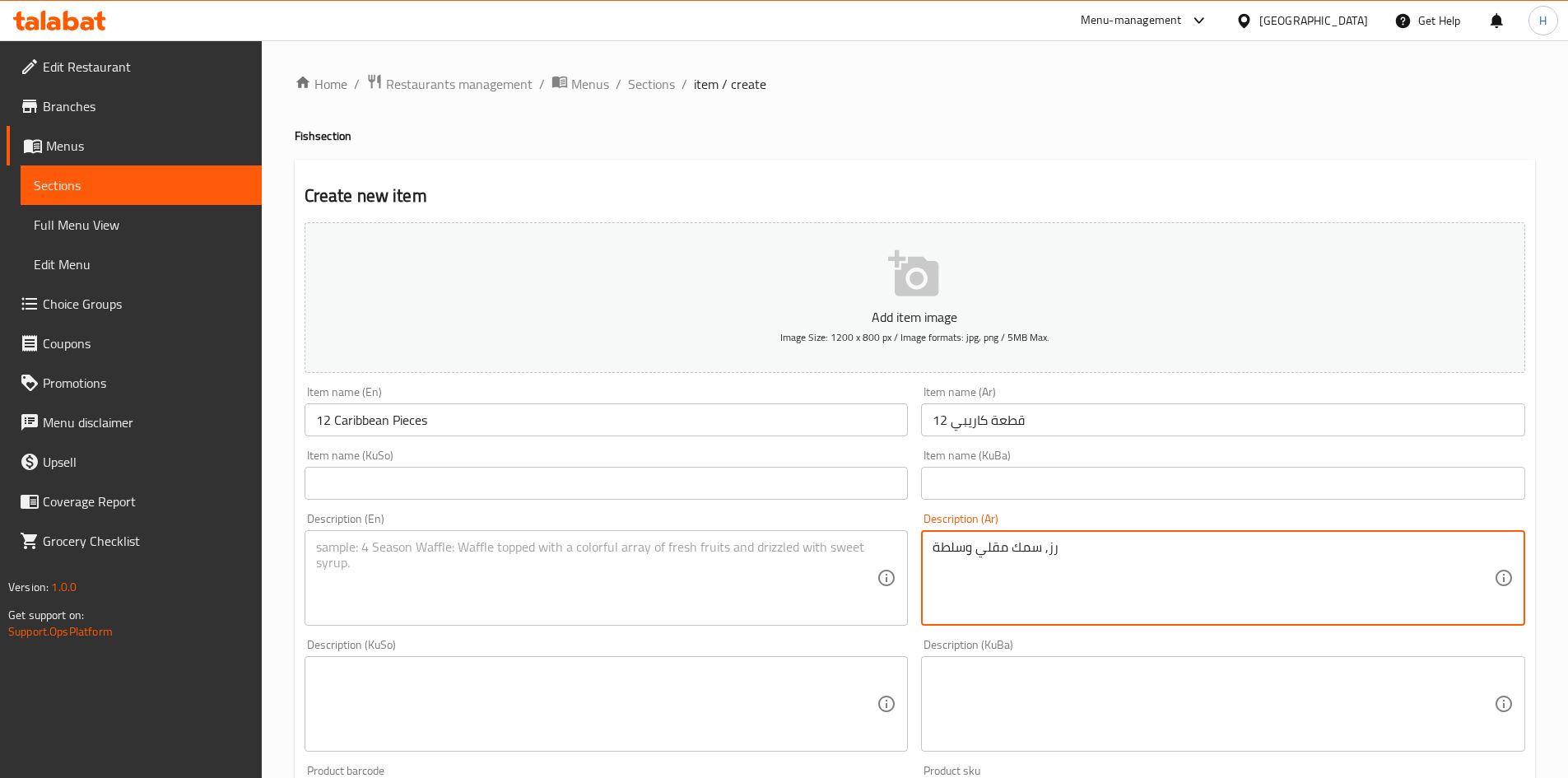
click at [1141, 607] on textarea "رز, سمك مقلي وسلطة" at bounding box center [1213, 578] width 562 height 78
type textarea "رز, سمك مقلي وسلطة"
click at [492, 588] on textarea at bounding box center [597, 578] width 562 height 78
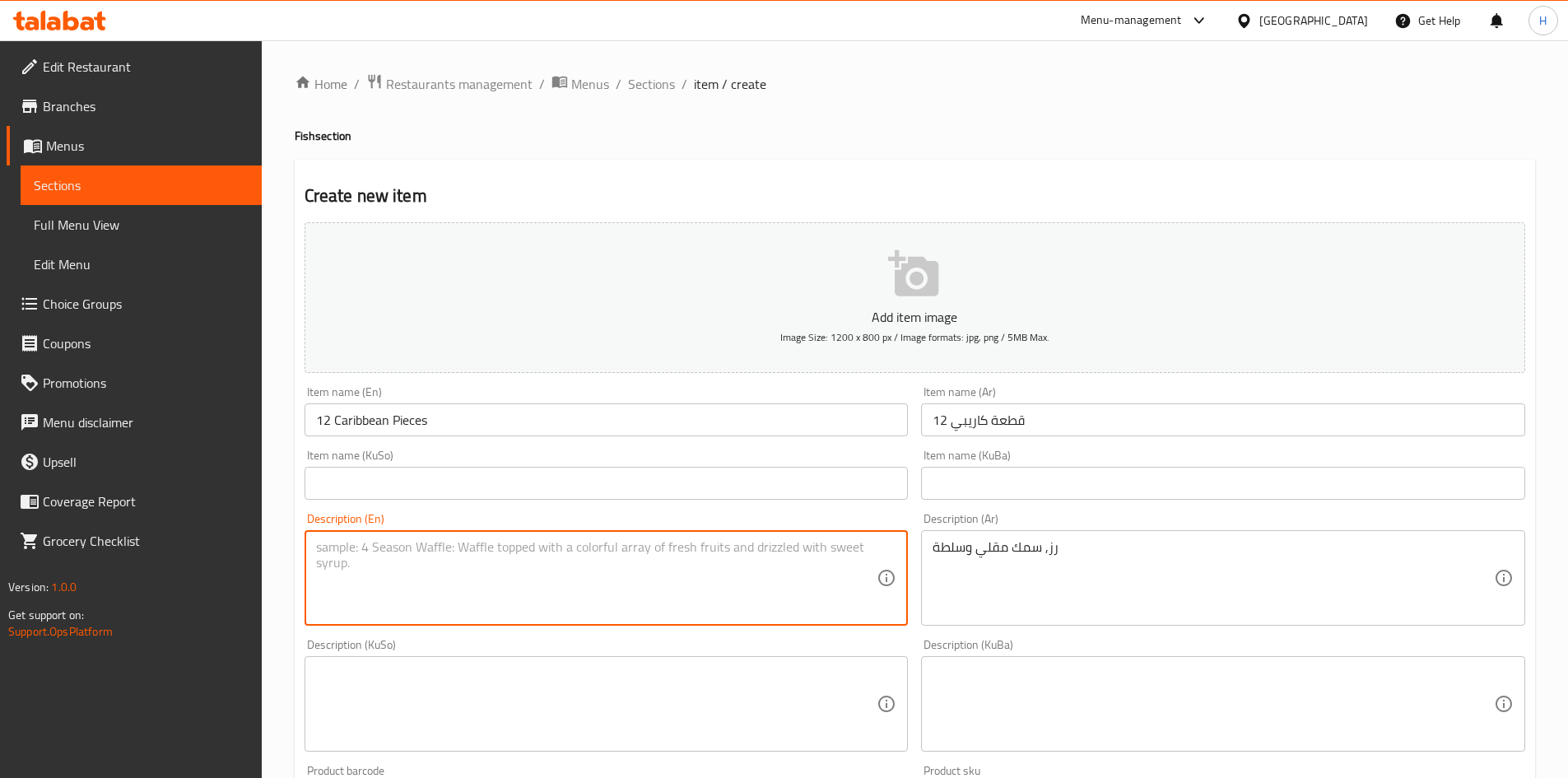
paste textarea "Rice, fried fish and salad"
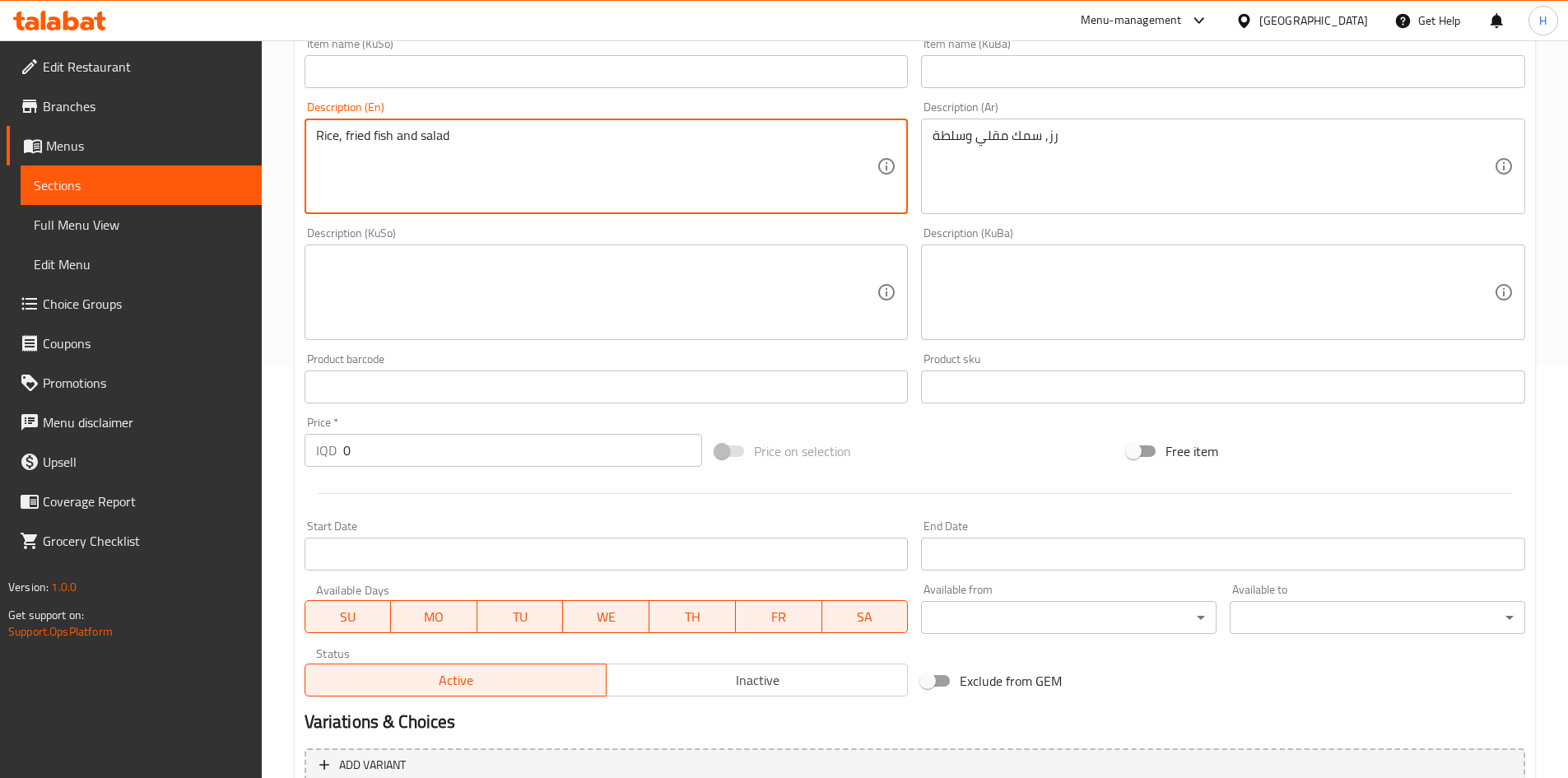
scroll to position [574, 0]
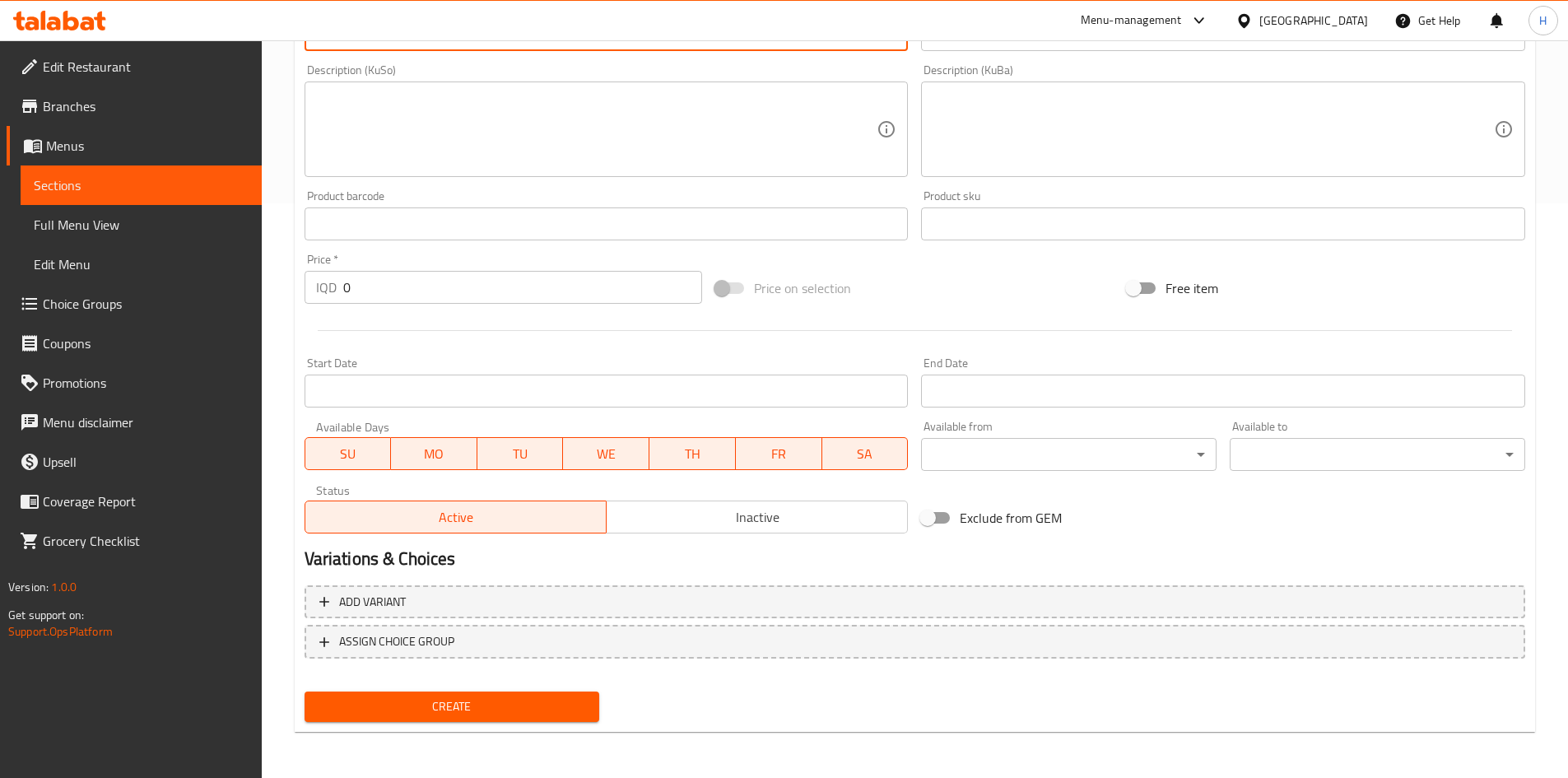
type textarea "Rice, fried fish and salad"
click at [682, 516] on span "Inactive" at bounding box center [757, 518] width 289 height 24
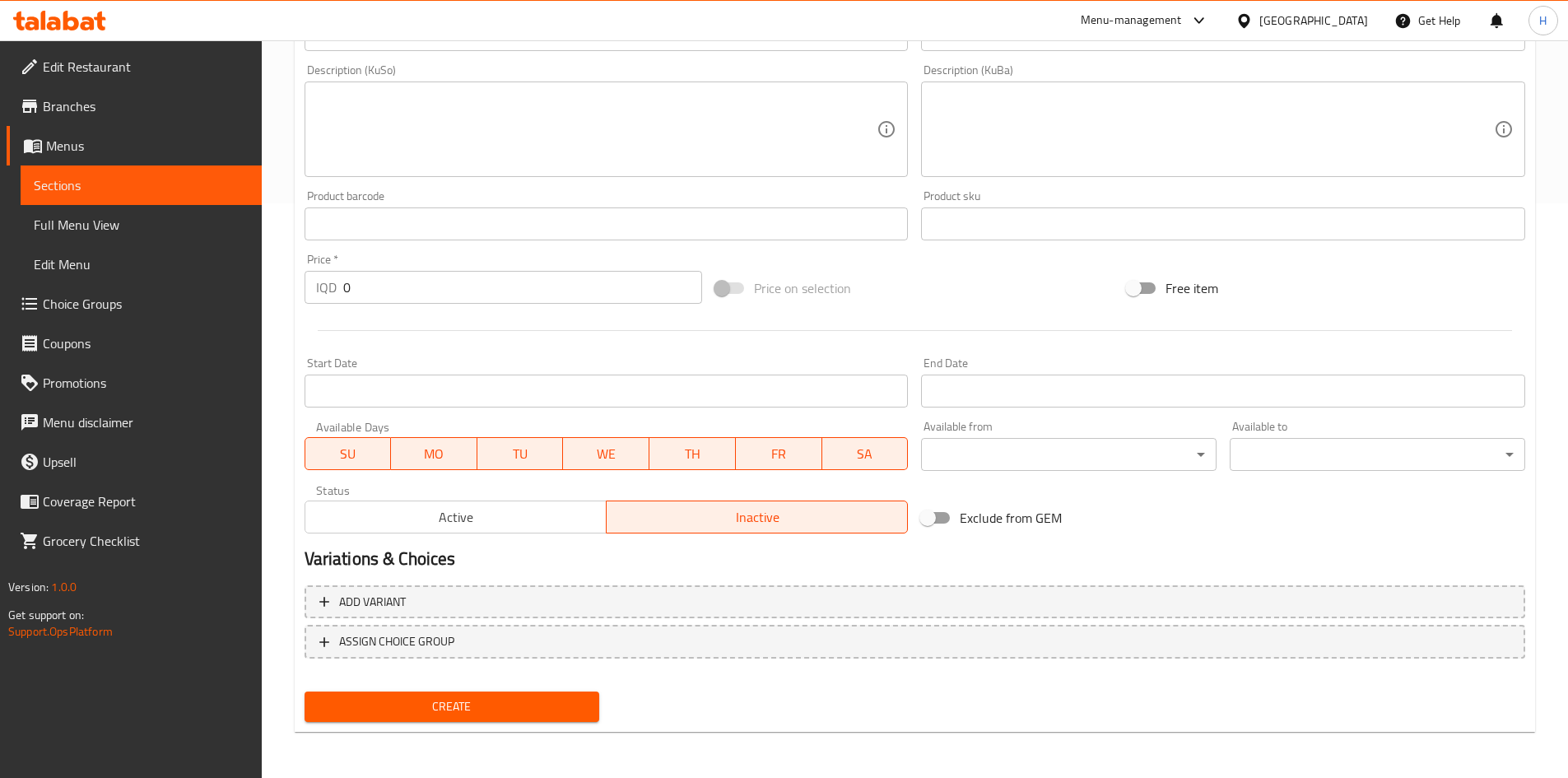
click at [443, 696] on span "Create" at bounding box center [452, 707] width 269 height 21
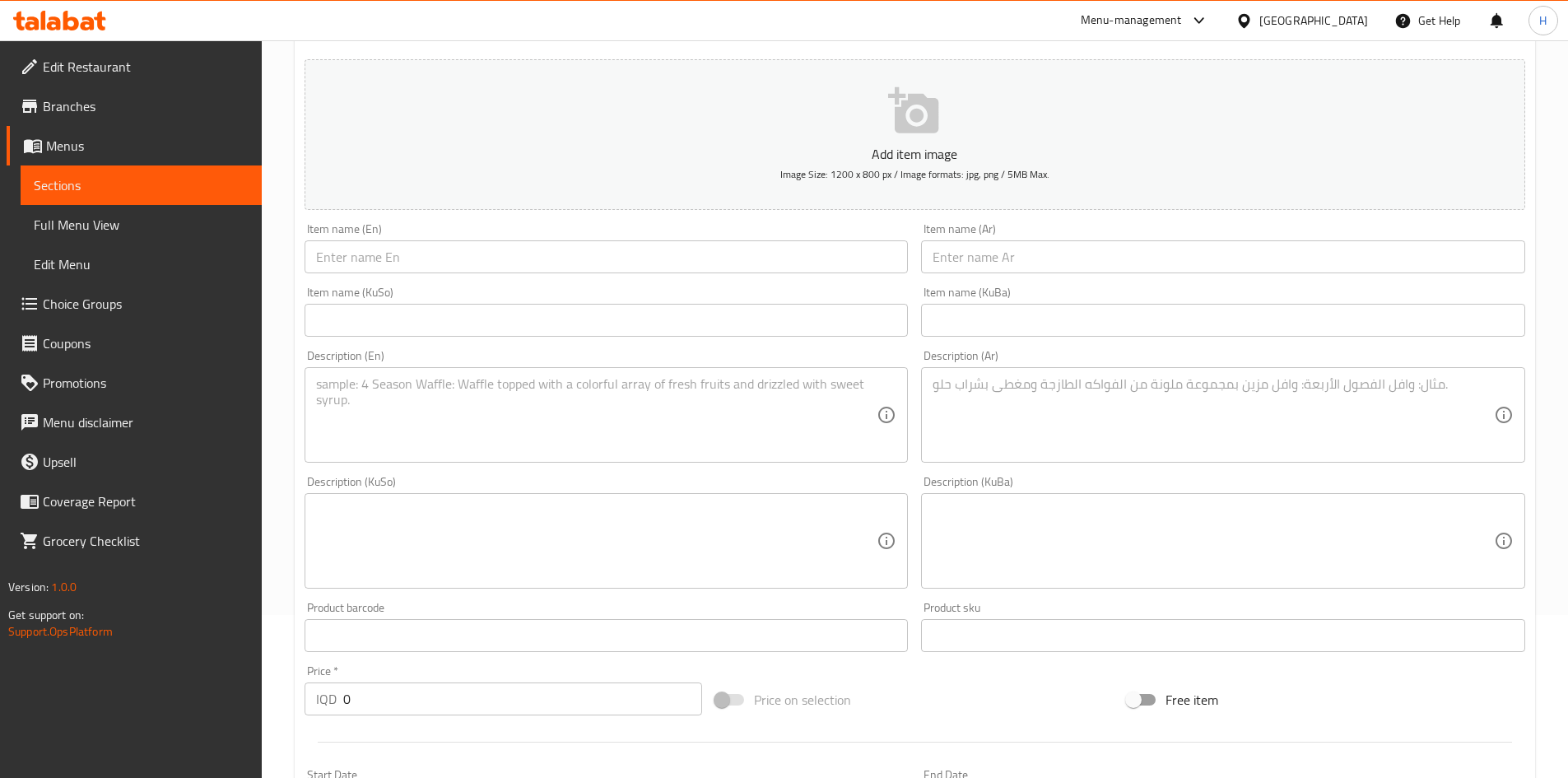
scroll to position [0, 0]
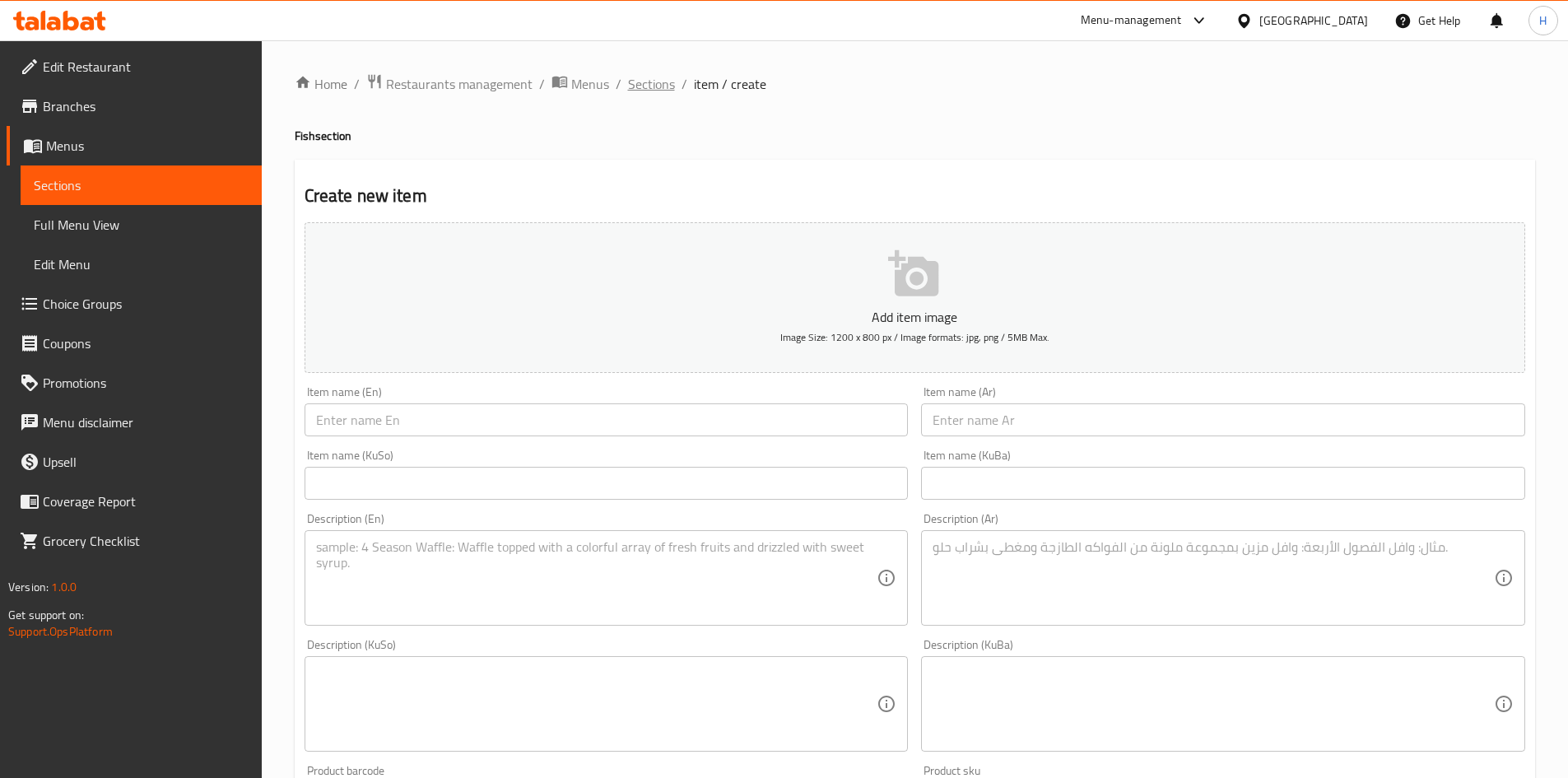
click at [632, 86] on span "Sections" at bounding box center [651, 83] width 47 height 20
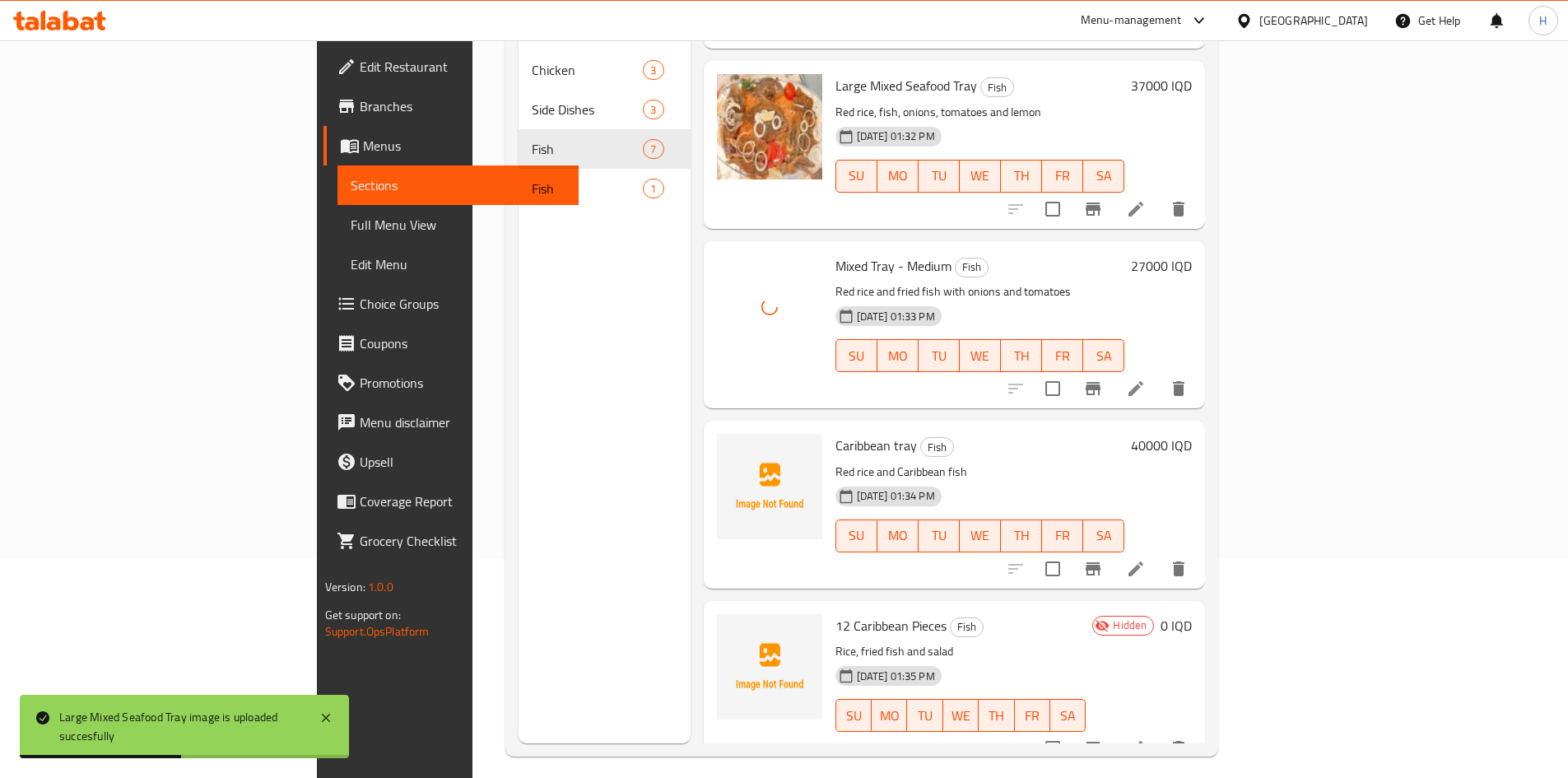
scroll to position [230, 0]
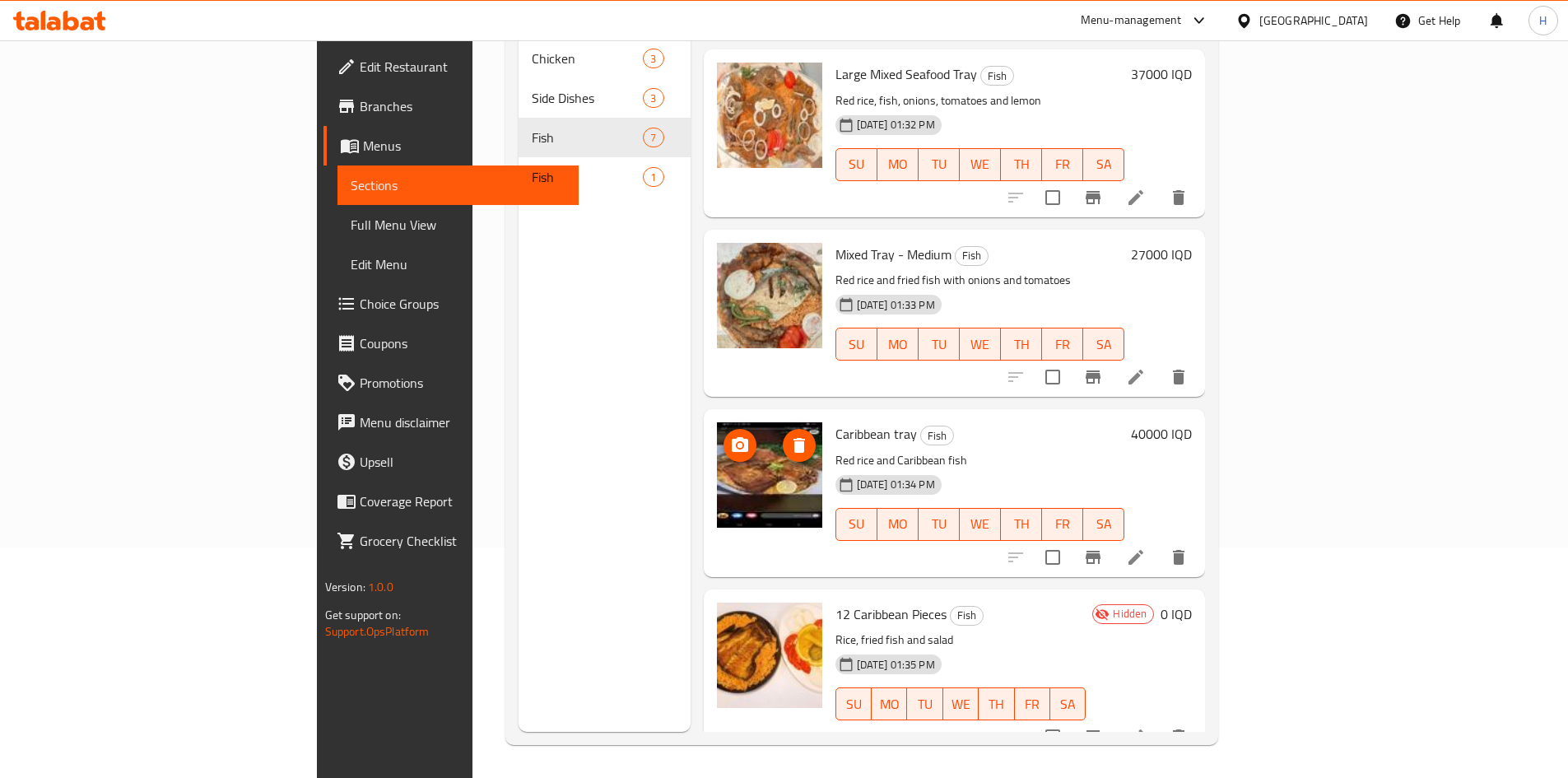
click at [783, 429] on button "delete image" at bounding box center [799, 445] width 33 height 33
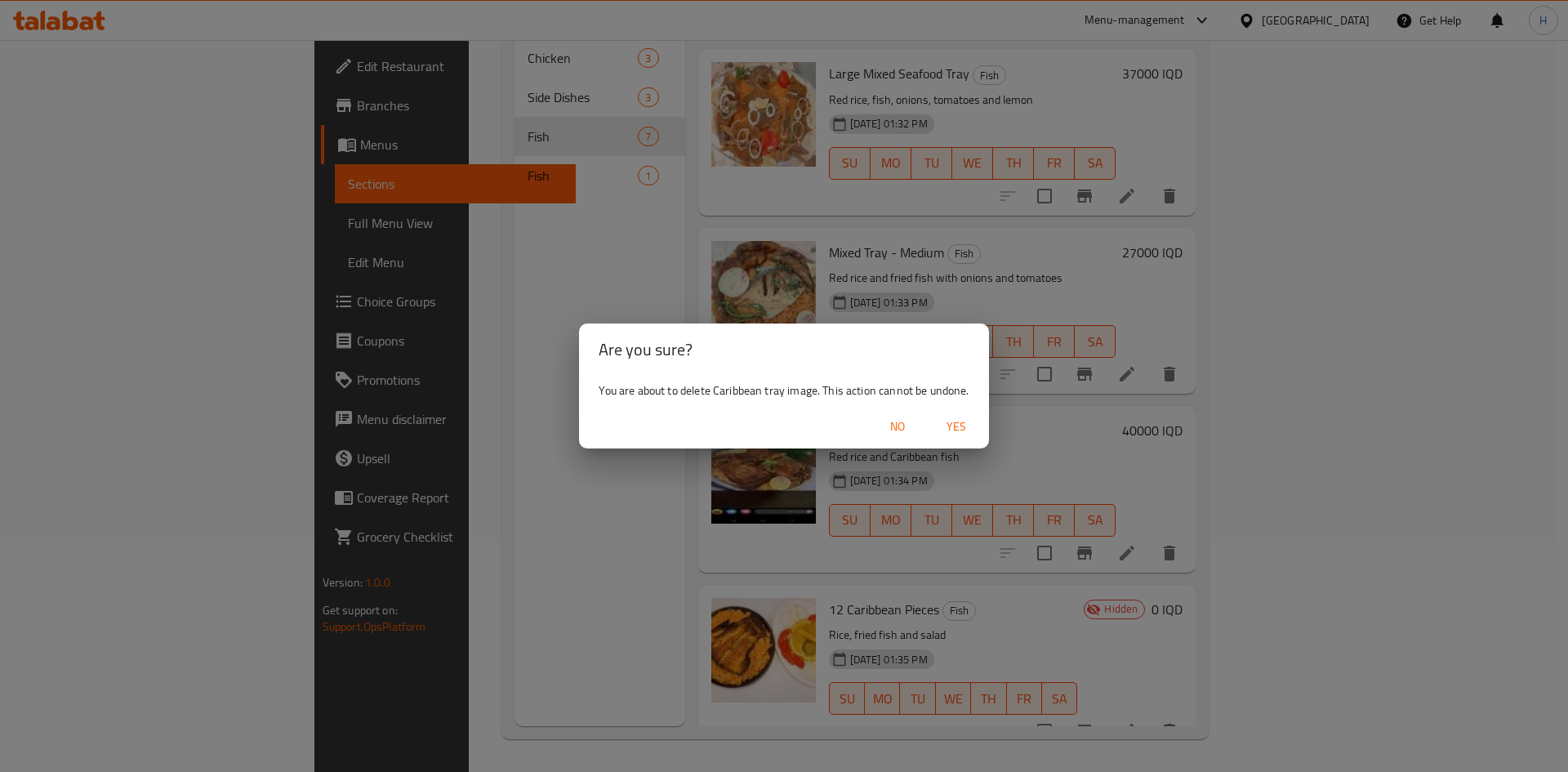
click at [979, 422] on button "Yes" at bounding box center [956, 426] width 52 height 30
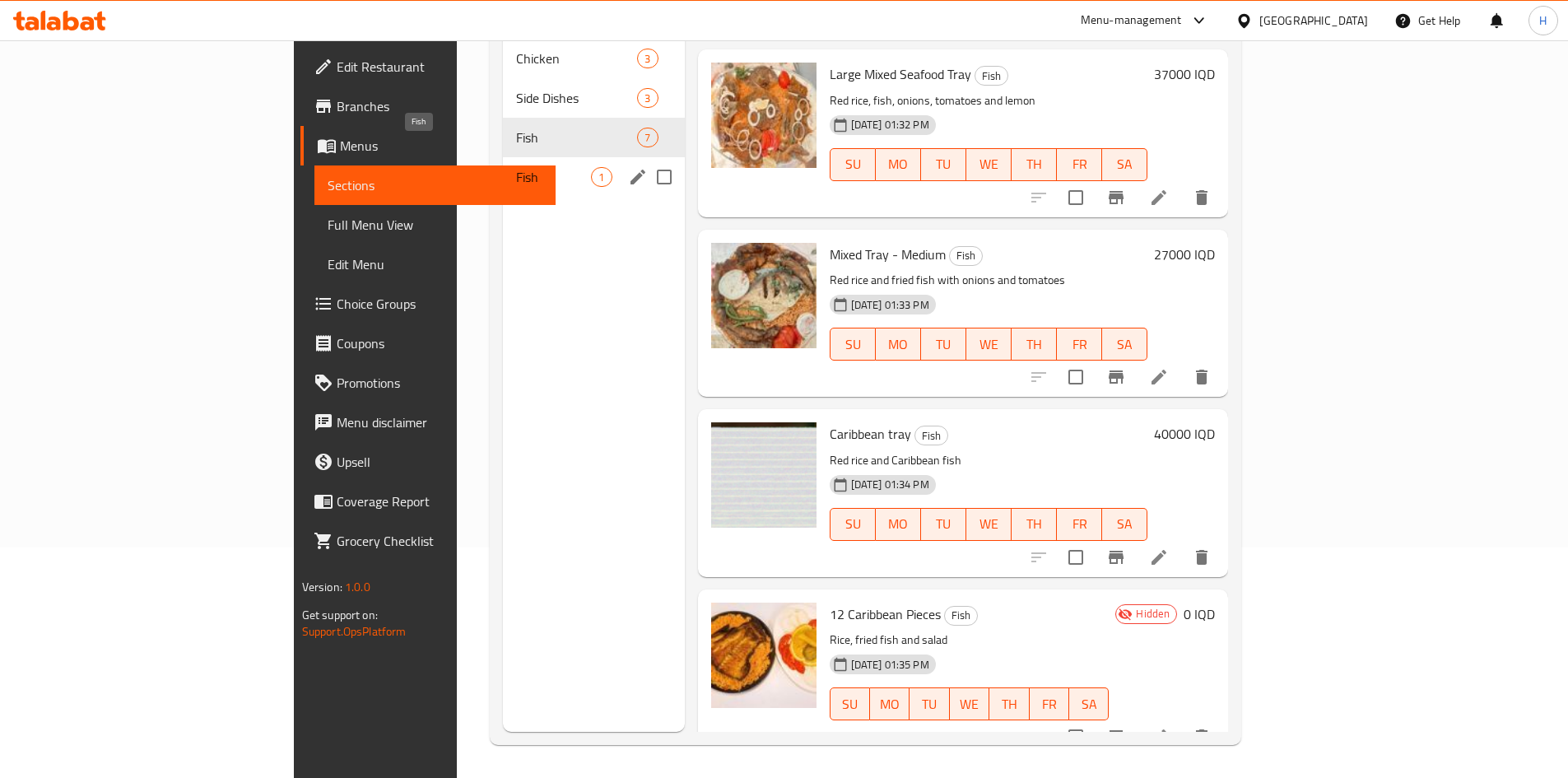
drag, startPoint x: 378, startPoint y: 155, endPoint x: 398, endPoint y: 136, distance: 27.6
click at [516, 167] on span "Fish" at bounding box center [553, 177] width 75 height 20
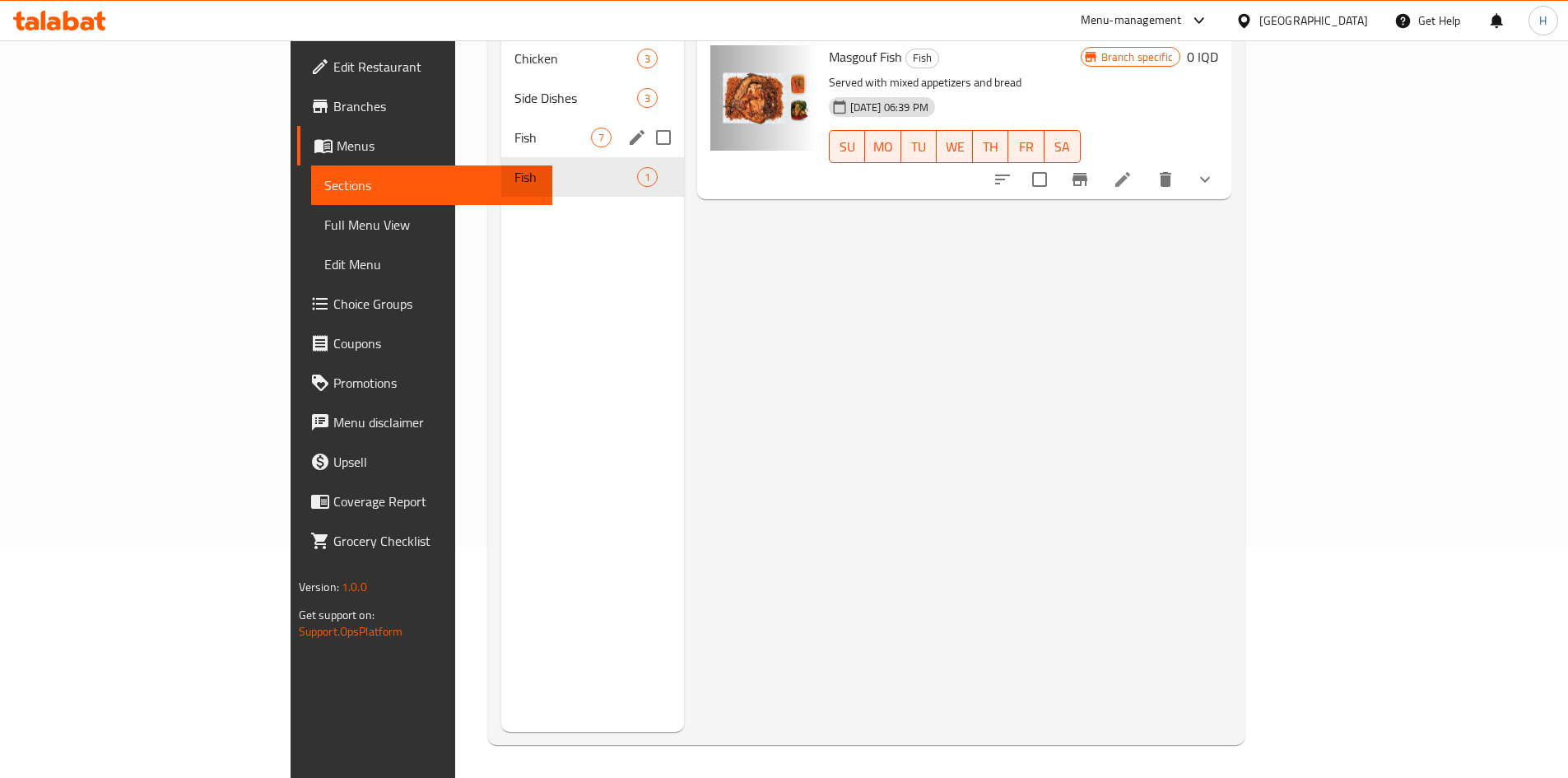
click at [514, 128] on span "Fish" at bounding box center [552, 137] width 76 height 20
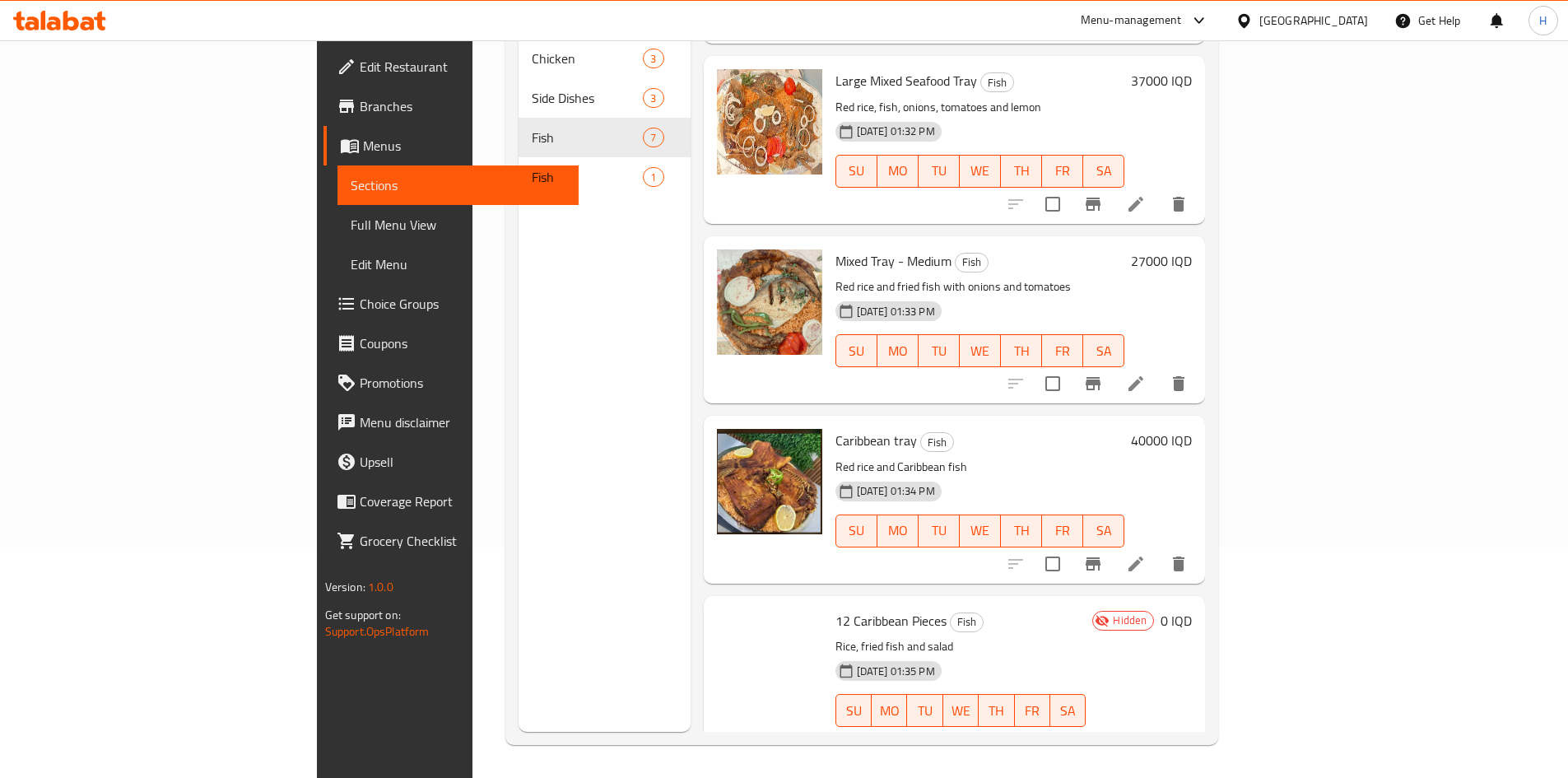
scroll to position [522, 0]
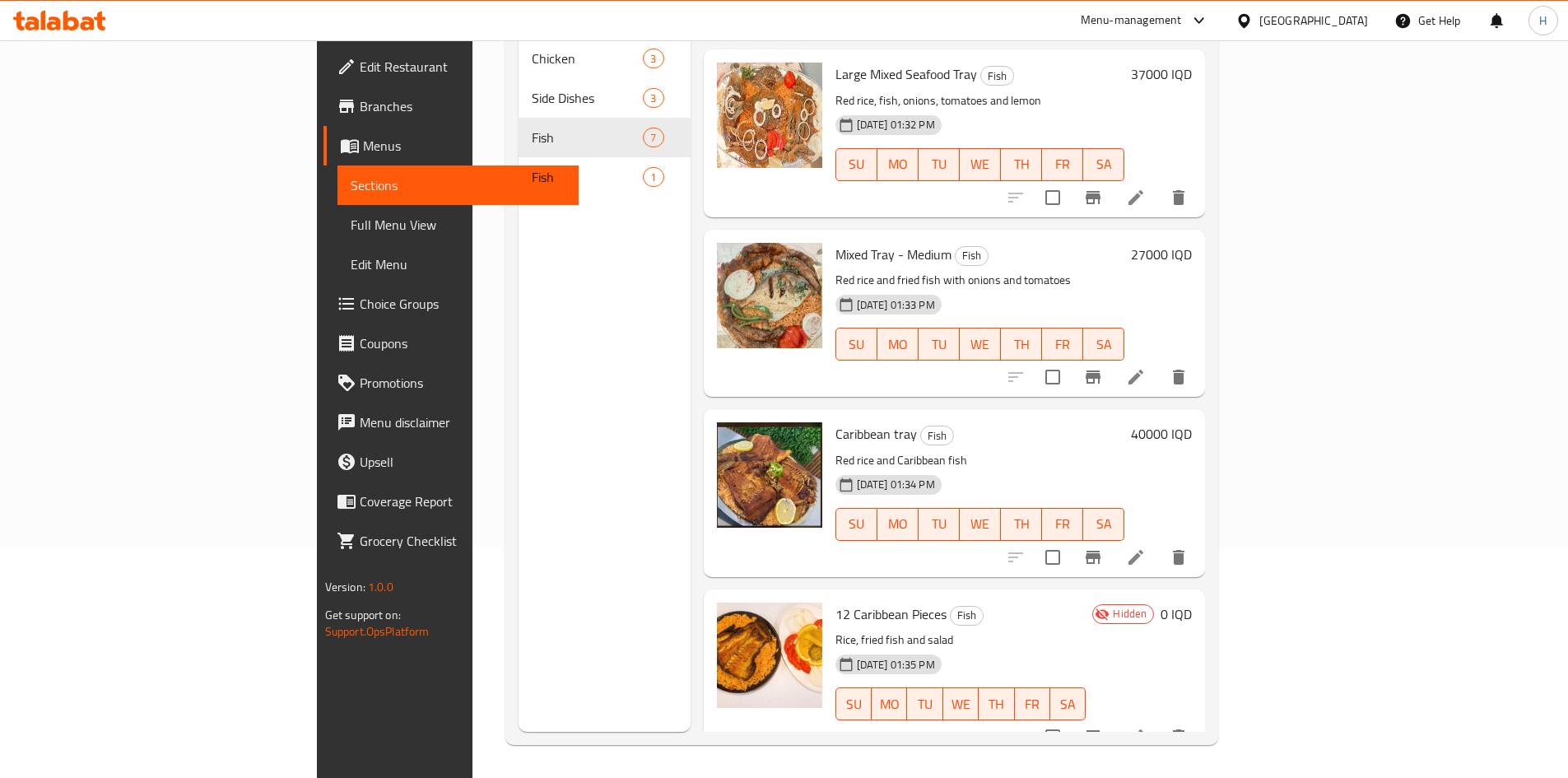
click at [1159, 722] on li at bounding box center [1136, 737] width 46 height 30
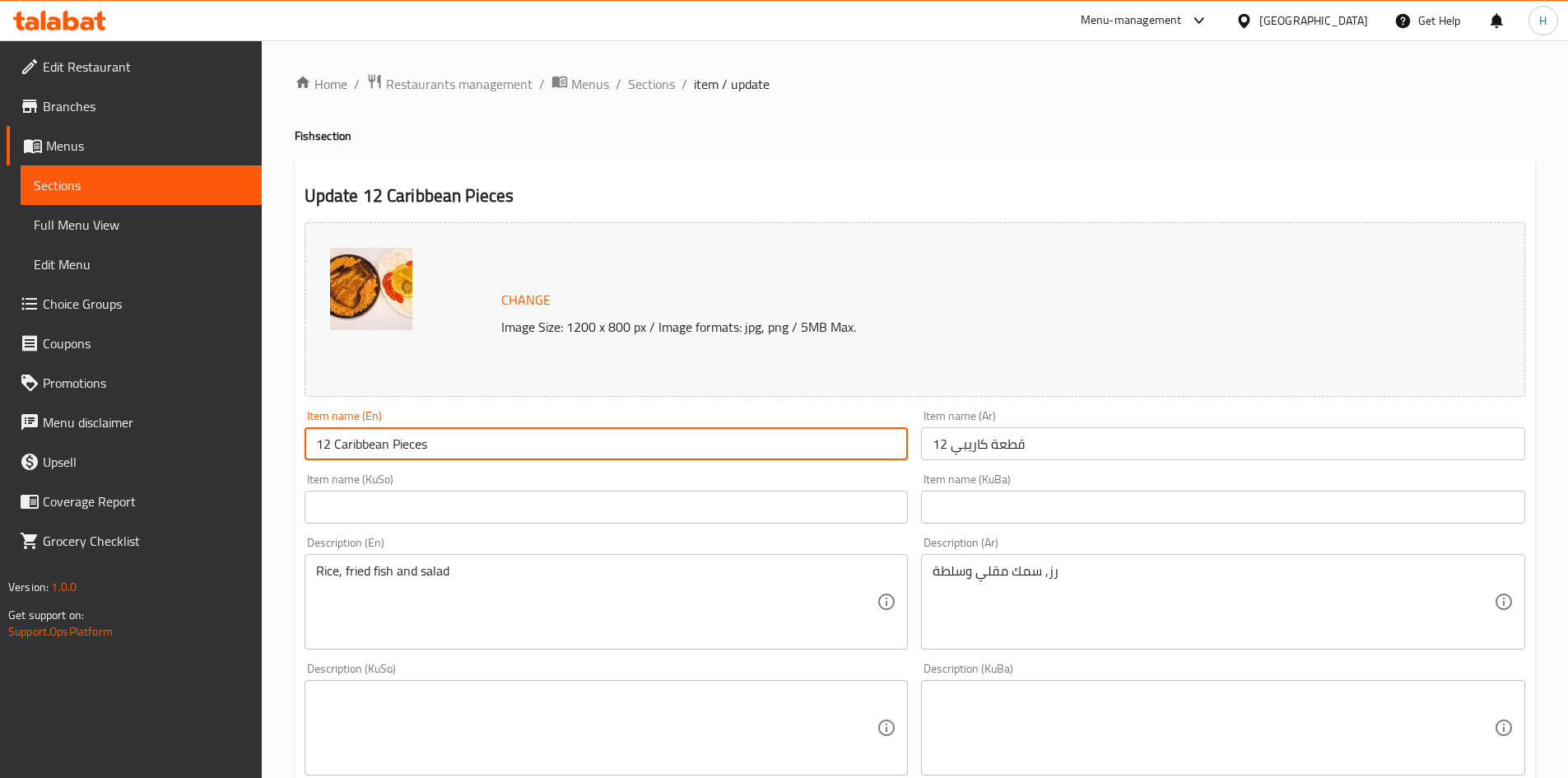
drag, startPoint x: 325, startPoint y: 446, endPoint x: 291, endPoint y: 447, distance: 34.0
click at [291, 447] on div "Home / Restaurants management / Menus / Sections / item / update Fish section U…" at bounding box center [915, 708] width 1306 height 1336
drag, startPoint x: 322, startPoint y: 448, endPoint x: 296, endPoint y: 448, distance: 26.0
click at [296, 448] on div "Update 2 Caribbean Pieces Change Image Size: 1200 x 800 px / Image formats: jpg…" at bounding box center [915, 745] width 1241 height 1171
type input "Caribbean Pieces"
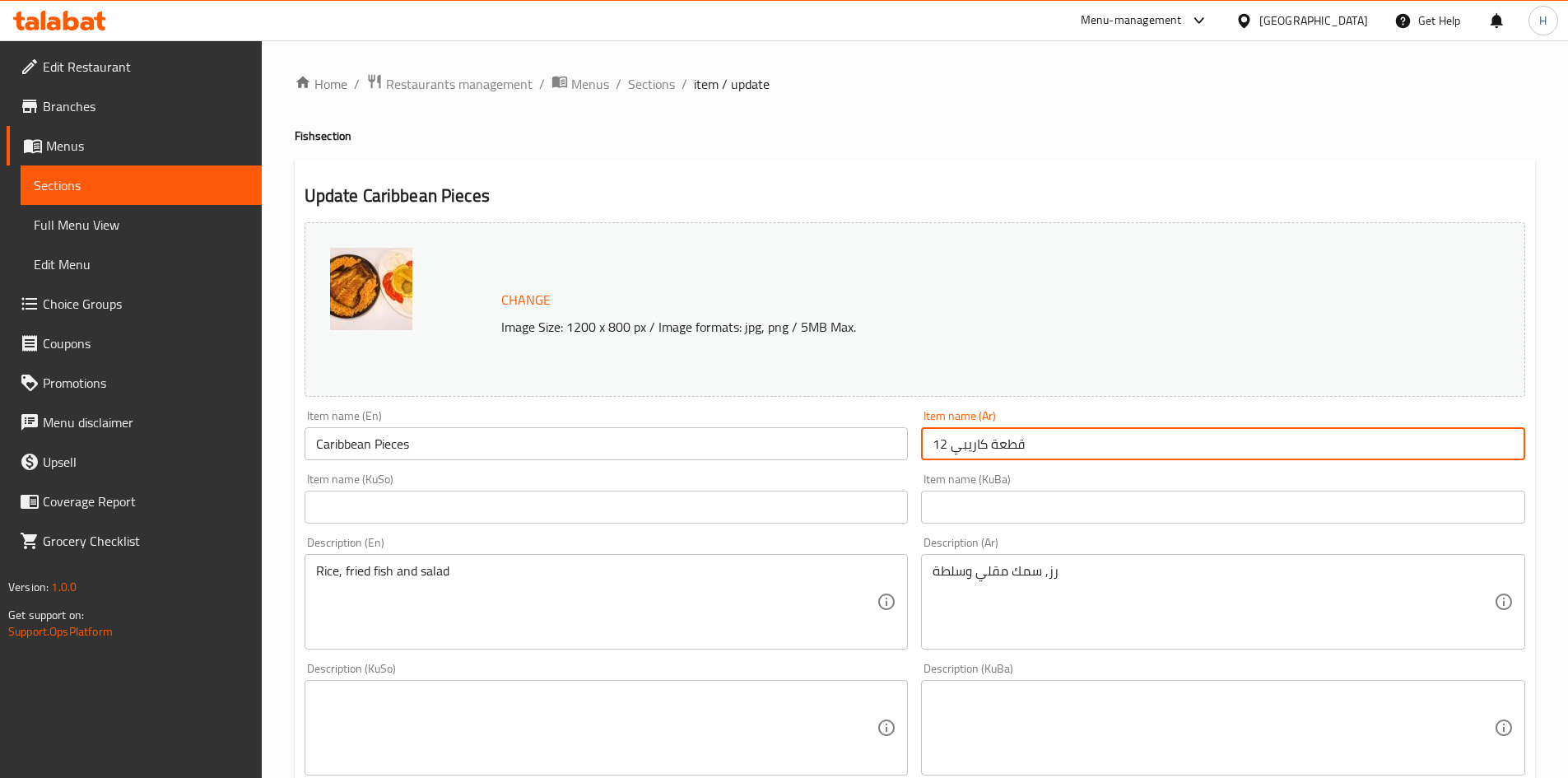
click at [915, 445] on div "Item name (Ar) 12 قطعة كاريبي Item name (Ar)" at bounding box center [1223, 435] width 617 height 64
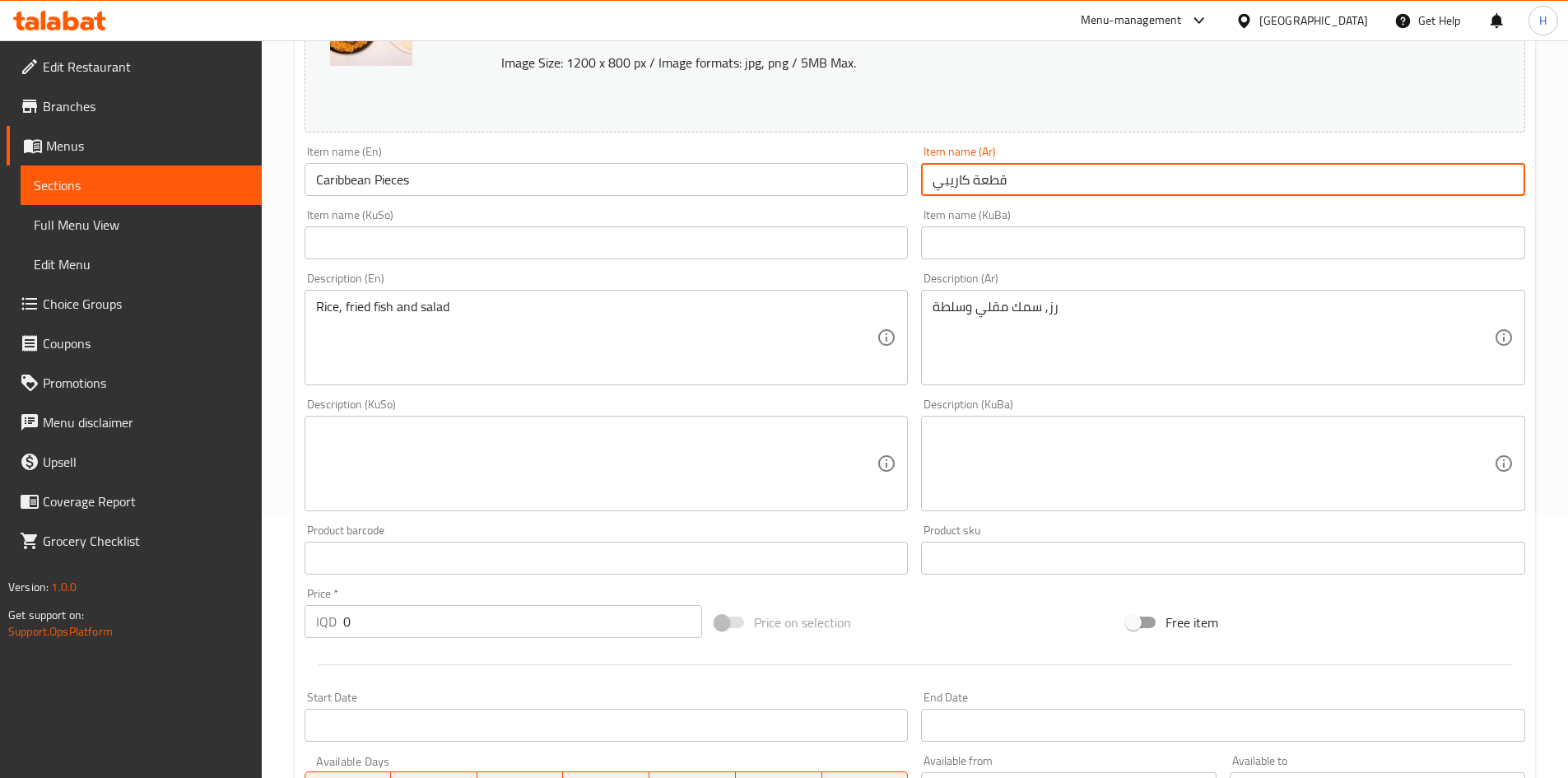
scroll to position [329, 0]
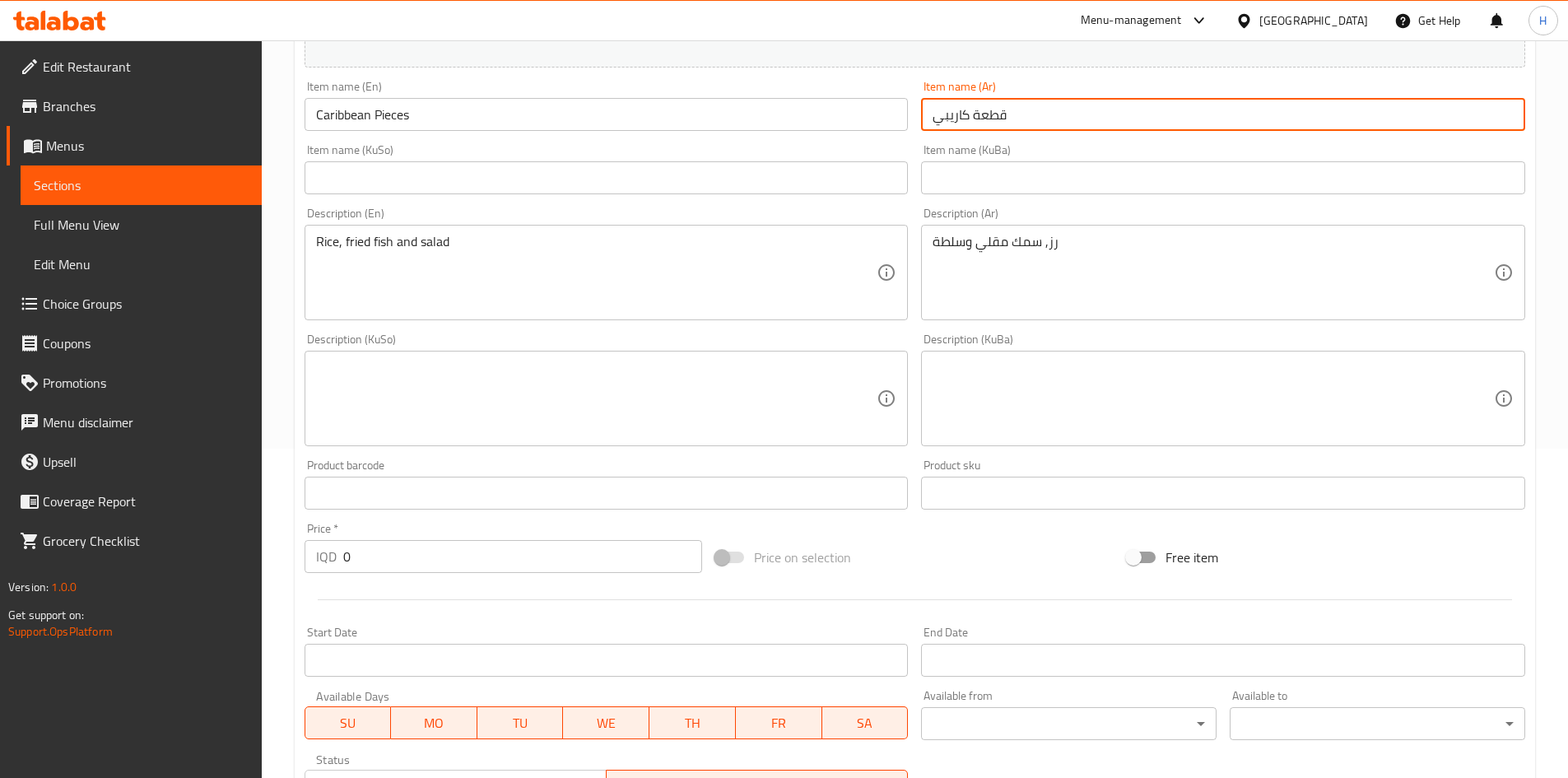
type input "قطعة كاريبي"
click at [378, 559] on input "0" at bounding box center [523, 556] width 360 height 33
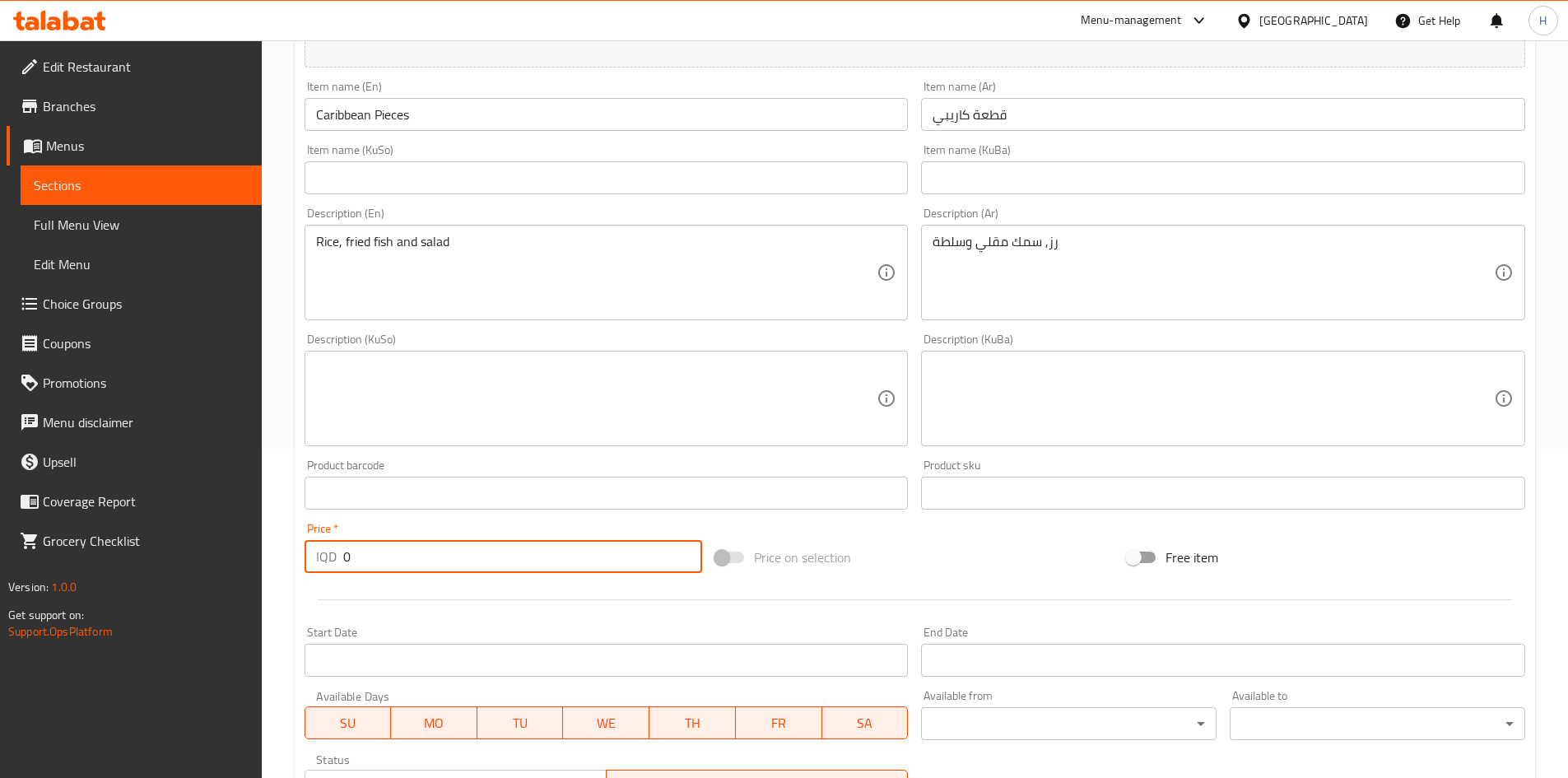
click at [378, 559] on input "0" at bounding box center [523, 556] width 360 height 33
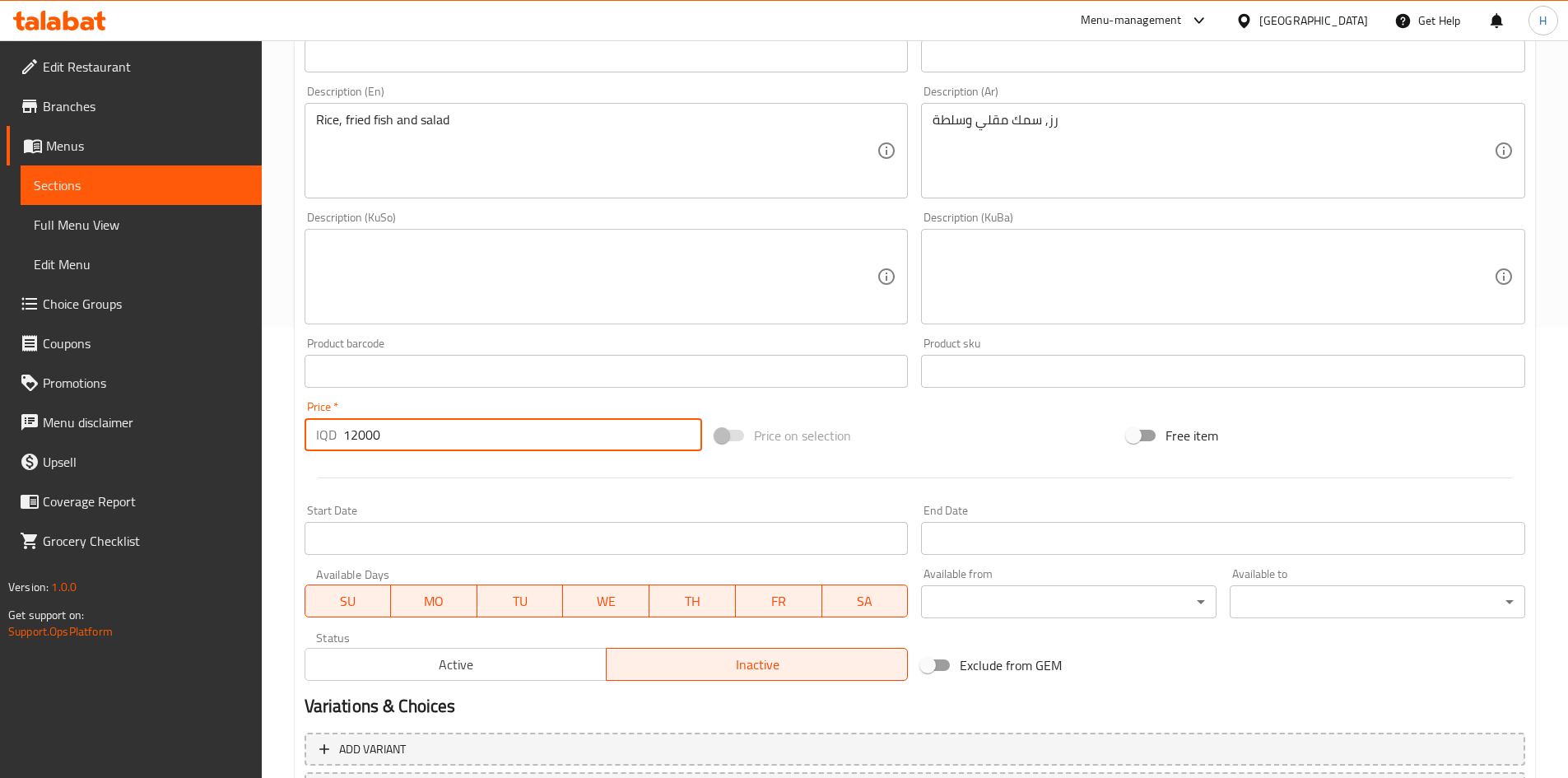
scroll to position [269, 0]
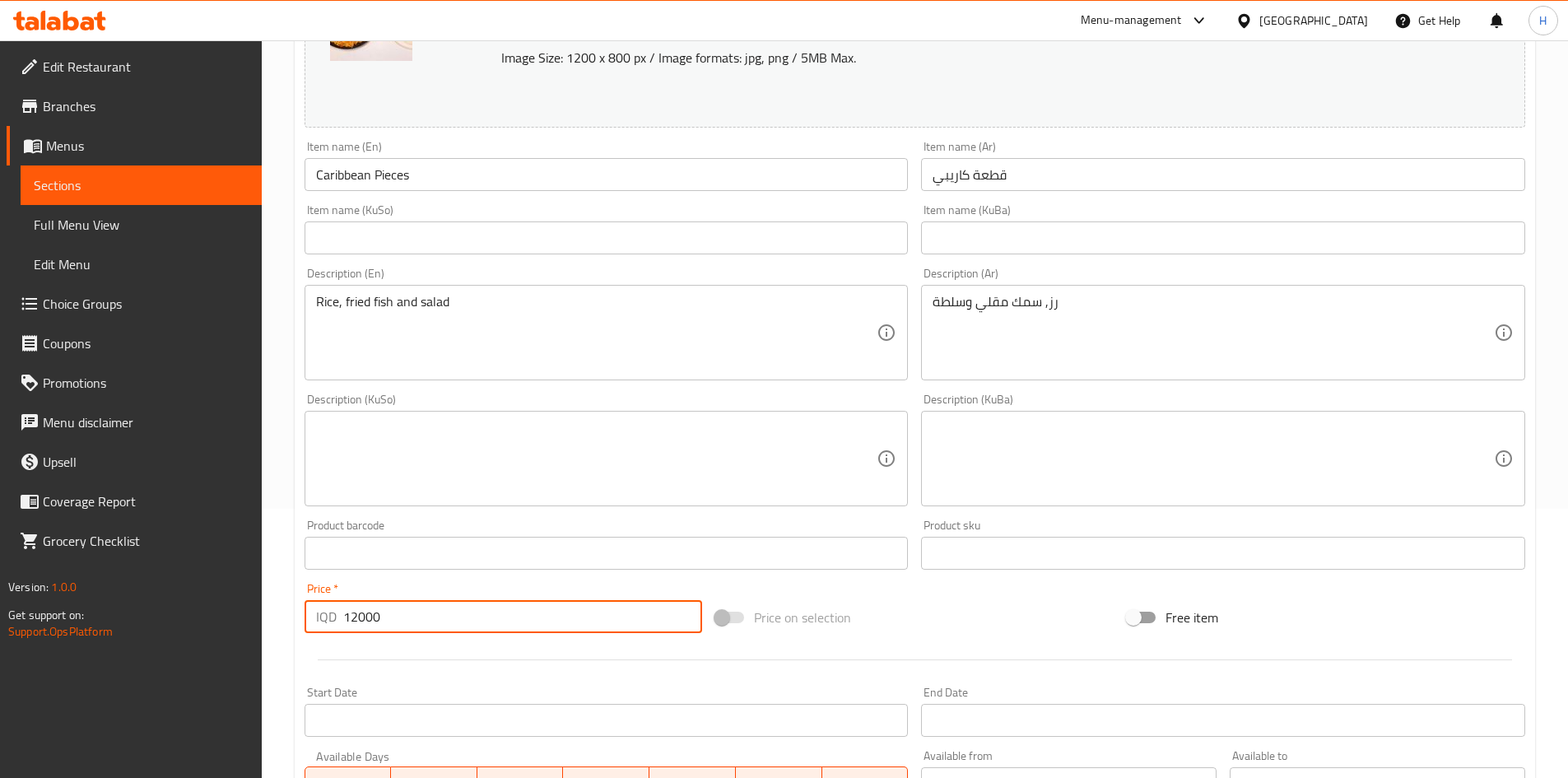
type input "12000"
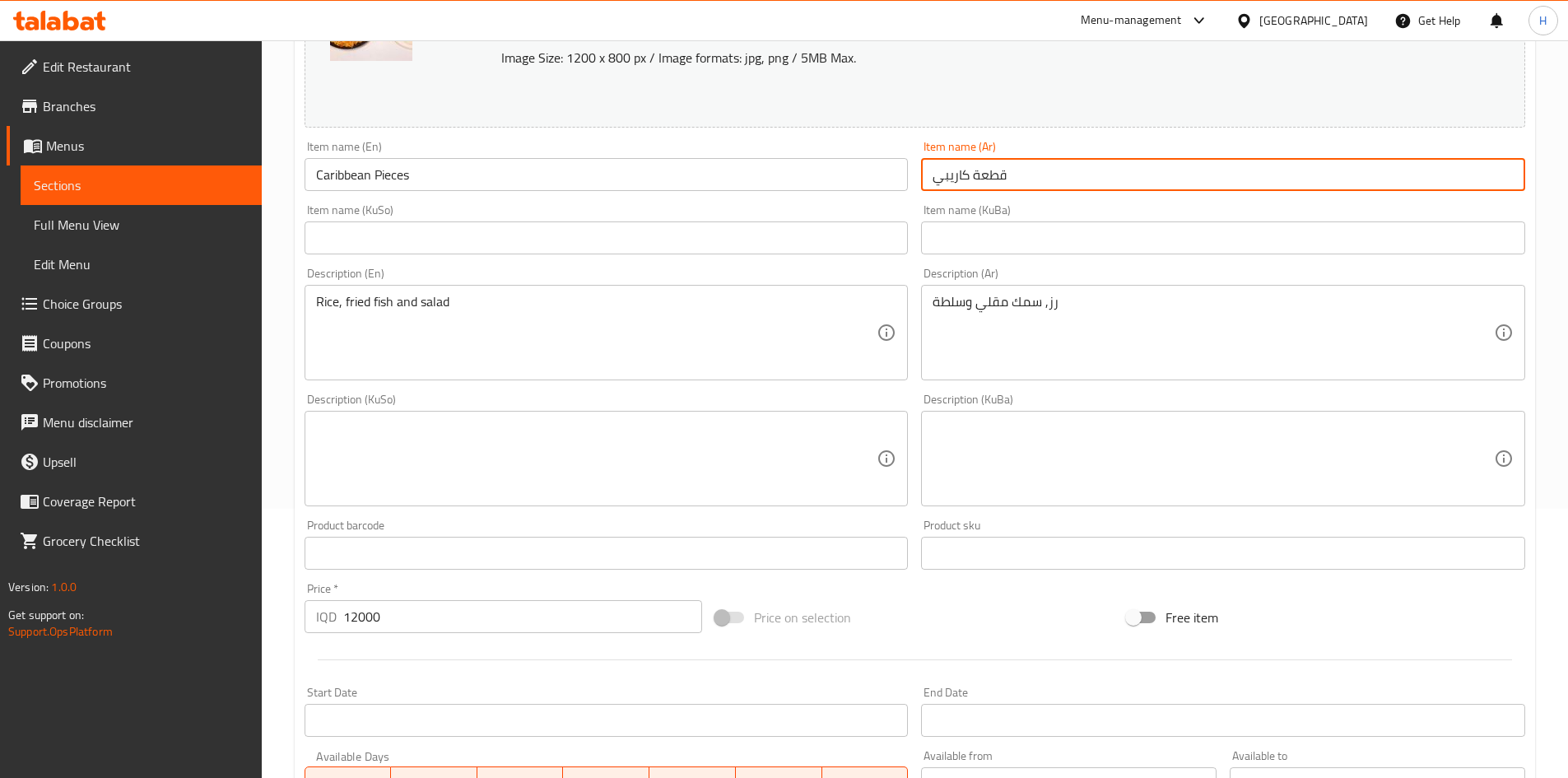
drag, startPoint x: 976, startPoint y: 174, endPoint x: 982, endPoint y: 193, distance: 19.9
click at [982, 193] on div "Item name (Ar) قطعة كاريبي Item name (Ar)" at bounding box center [1223, 166] width 617 height 64
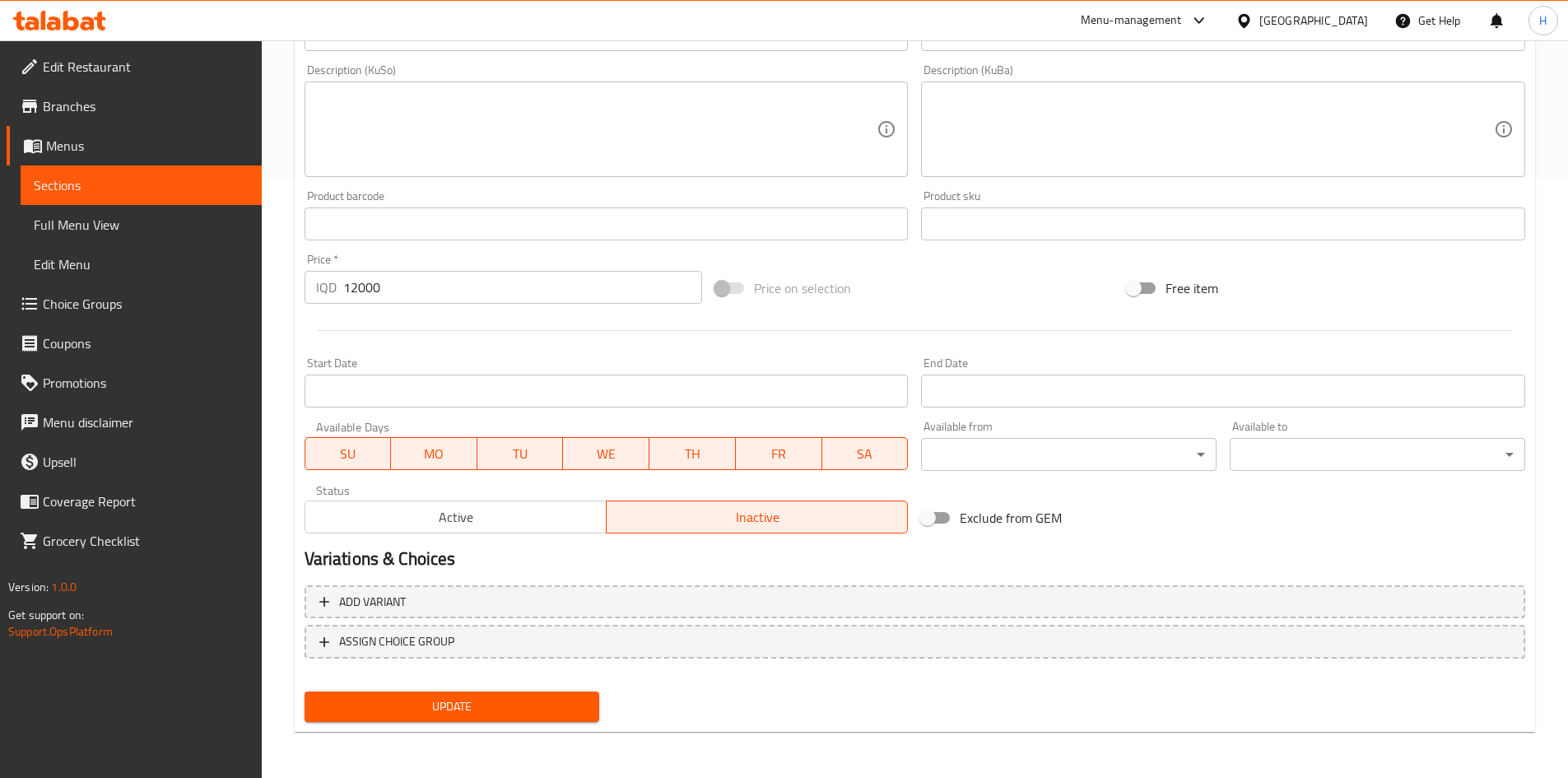
type input "قطع كاريبي"
click at [458, 695] on button "Update" at bounding box center [453, 706] width 295 height 30
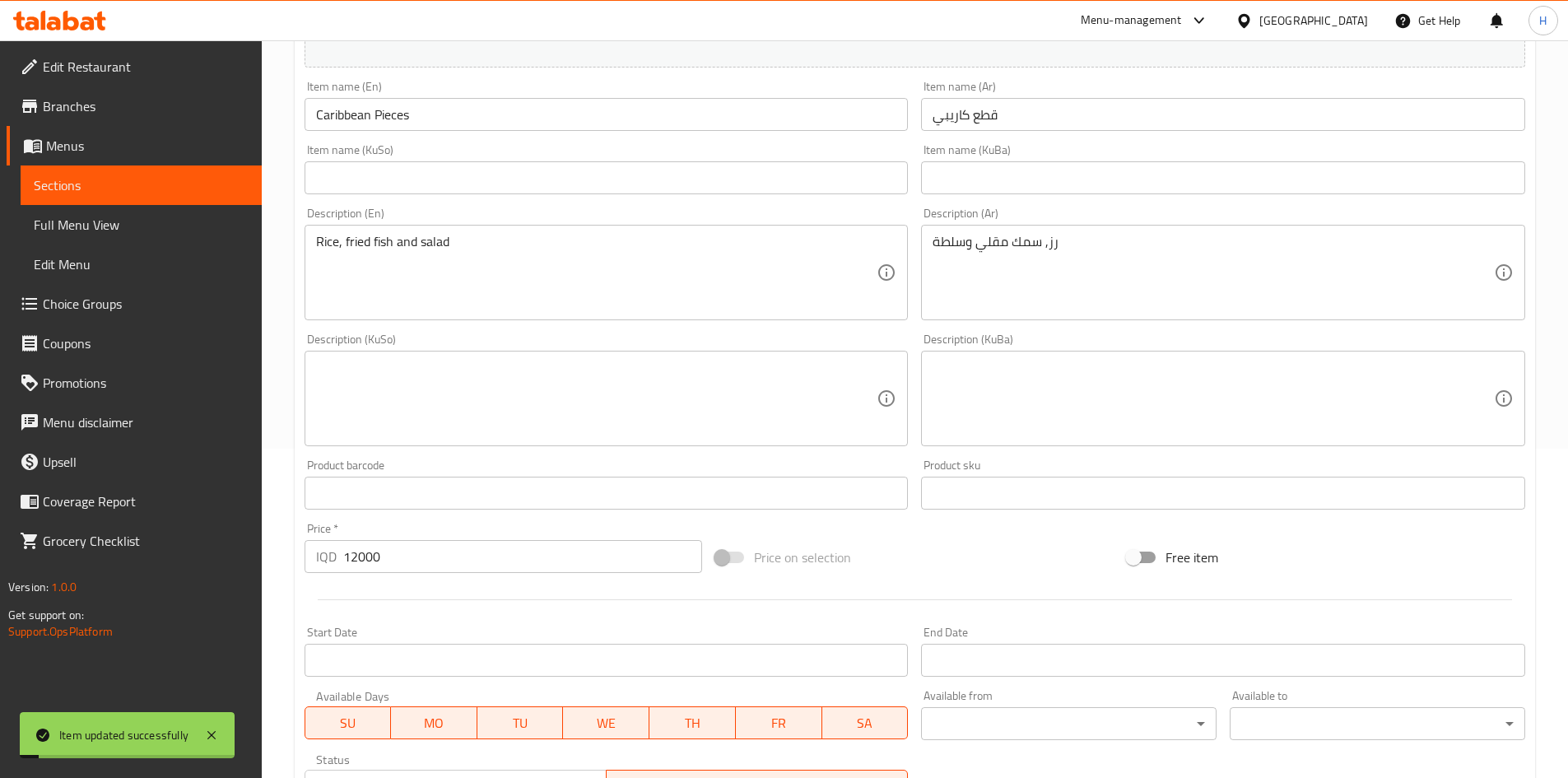
scroll to position [599, 0]
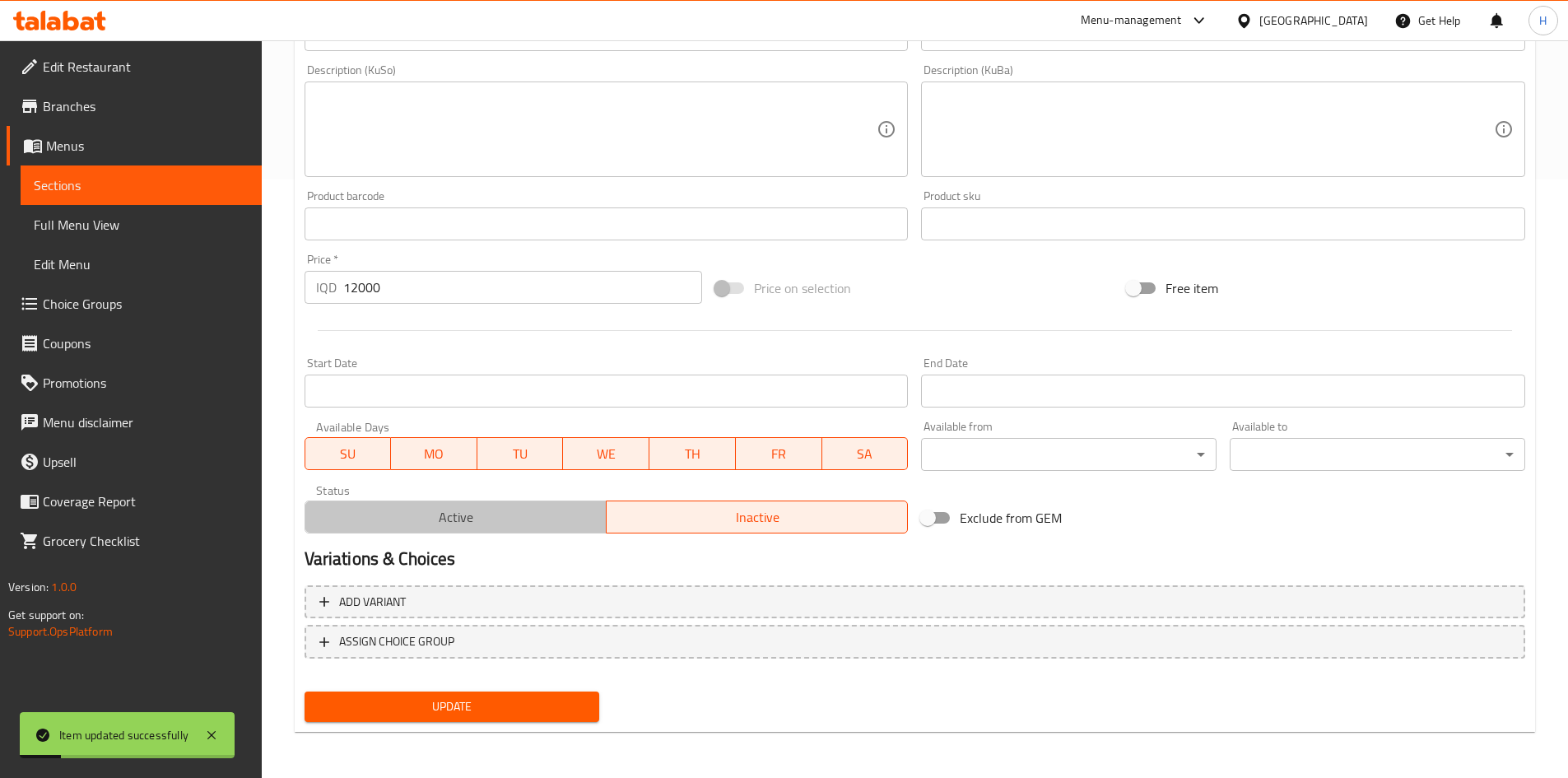
click at [498, 518] on span "Active" at bounding box center [456, 518] width 289 height 24
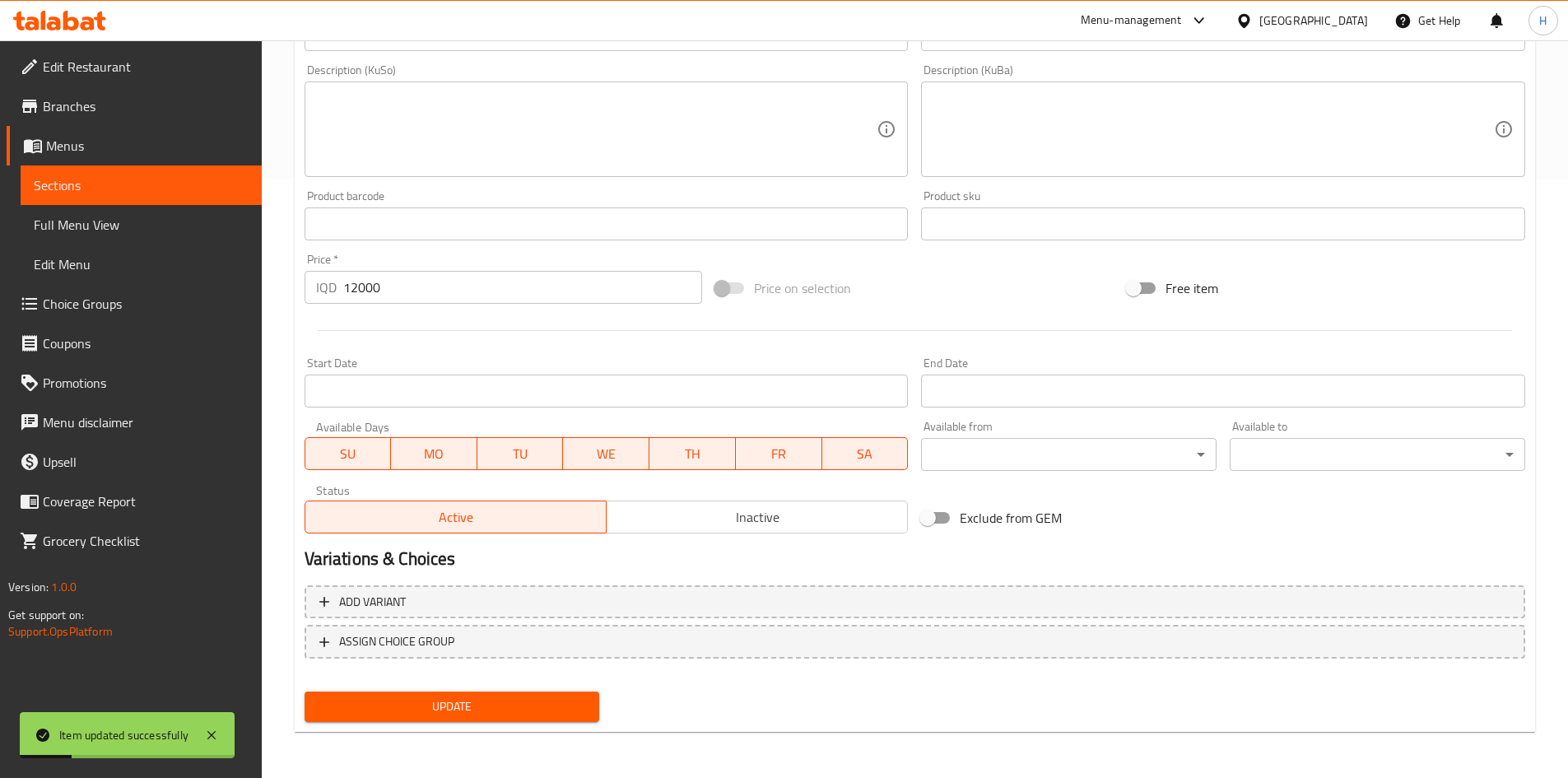
click at [489, 698] on button "Update" at bounding box center [453, 706] width 295 height 30
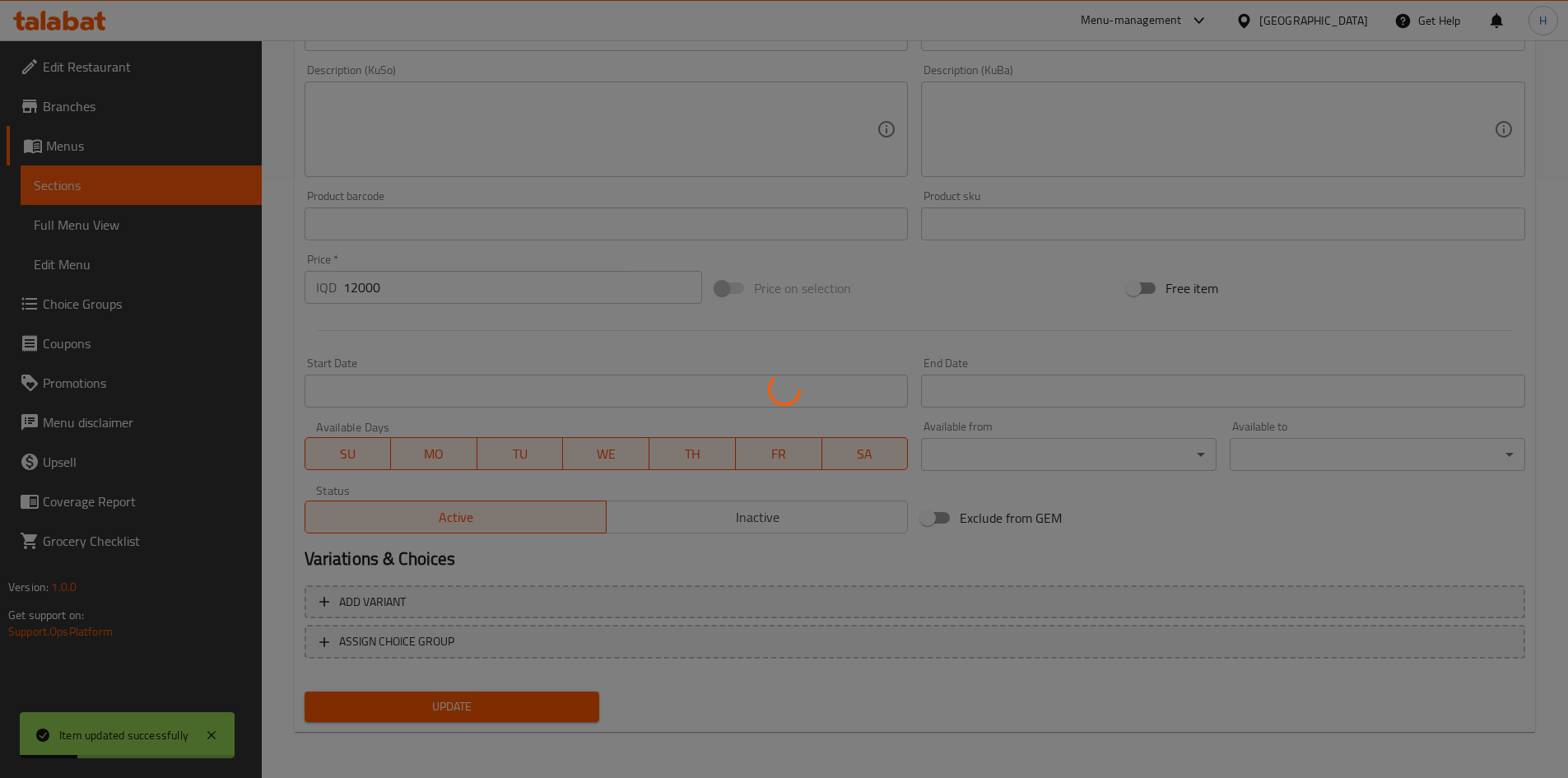
click at [489, 699] on div at bounding box center [784, 389] width 1568 height 778
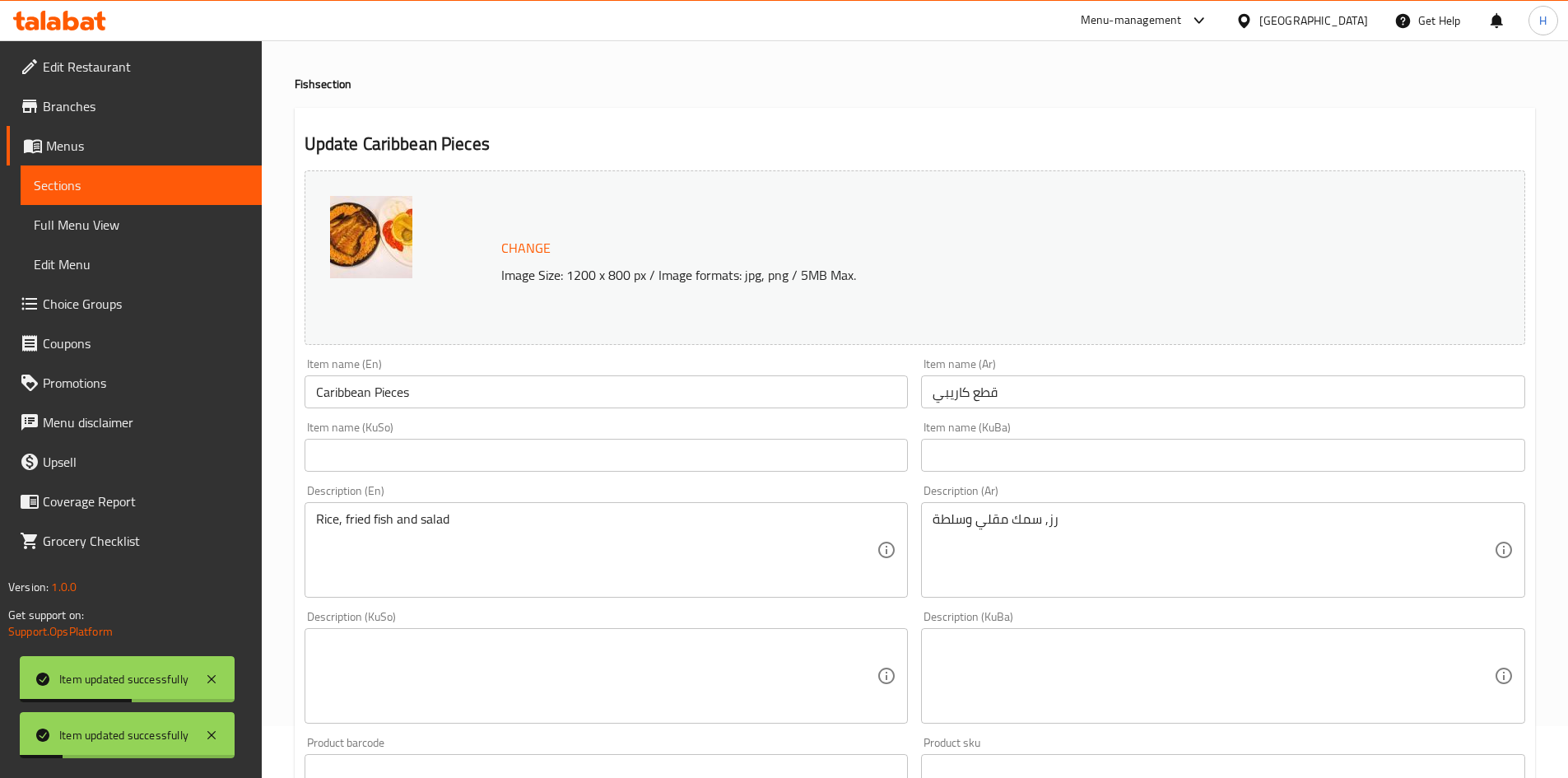
scroll to position [0, 0]
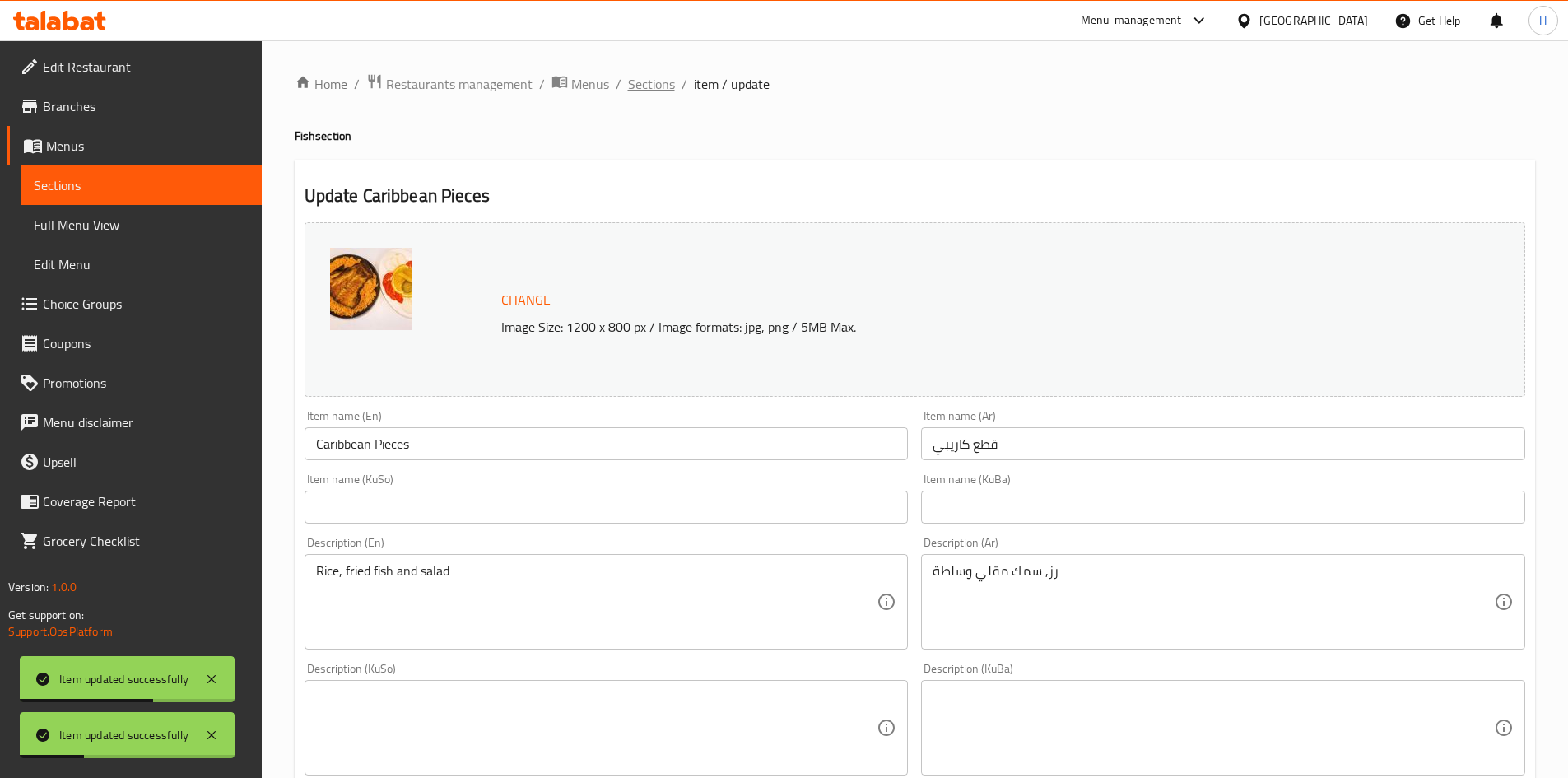
click at [651, 77] on span "Sections" at bounding box center [651, 83] width 47 height 20
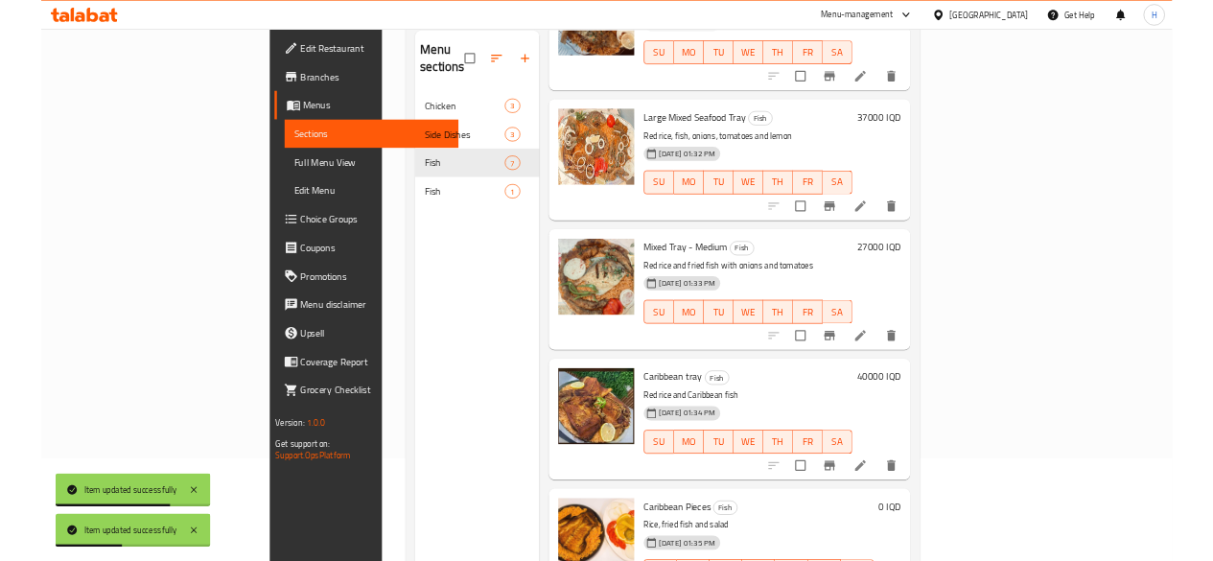
scroll to position [268, 0]
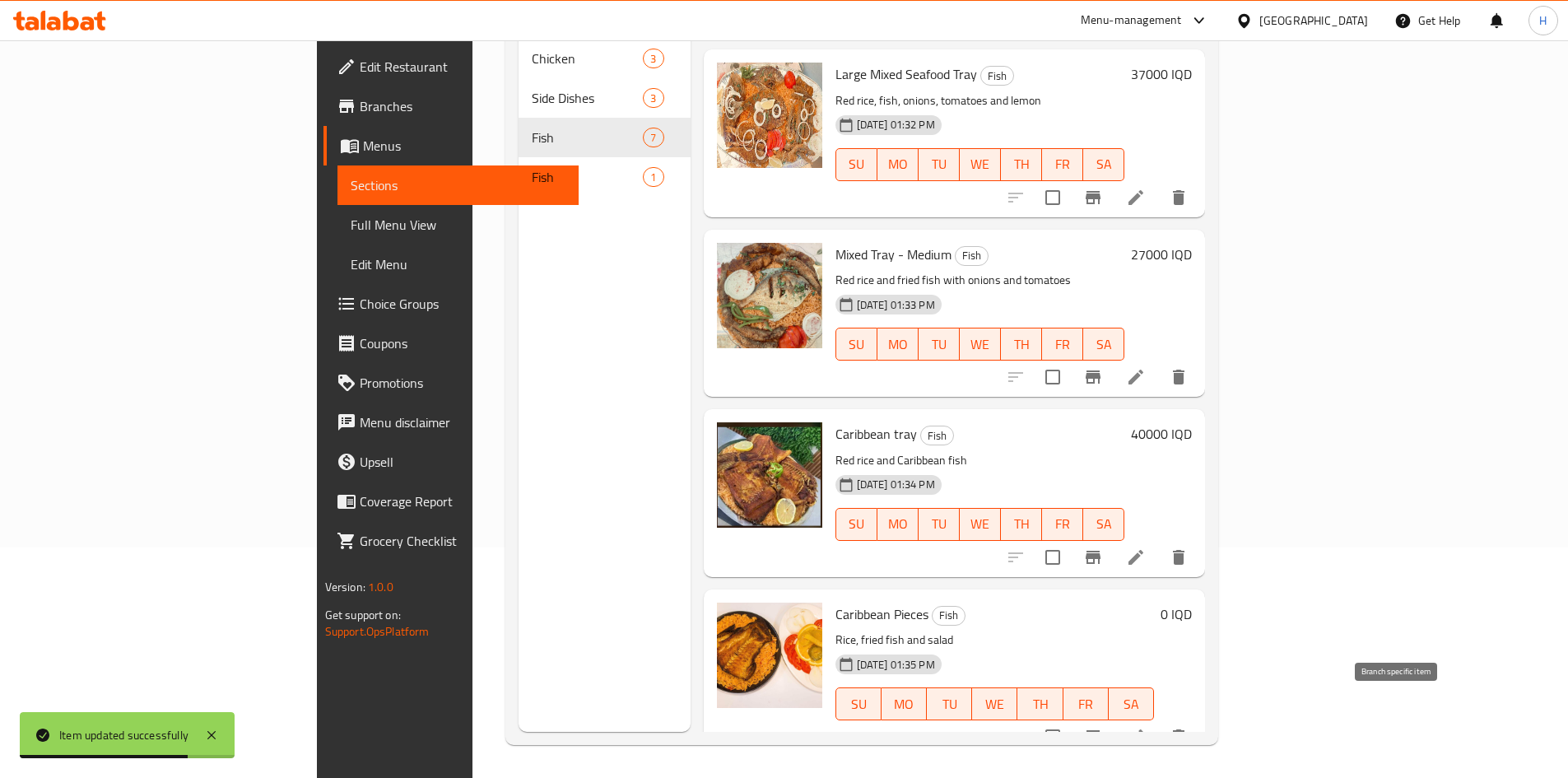
click at [1103, 726] on icon "Branch-specific-item" at bounding box center [1093, 736] width 20 height 20
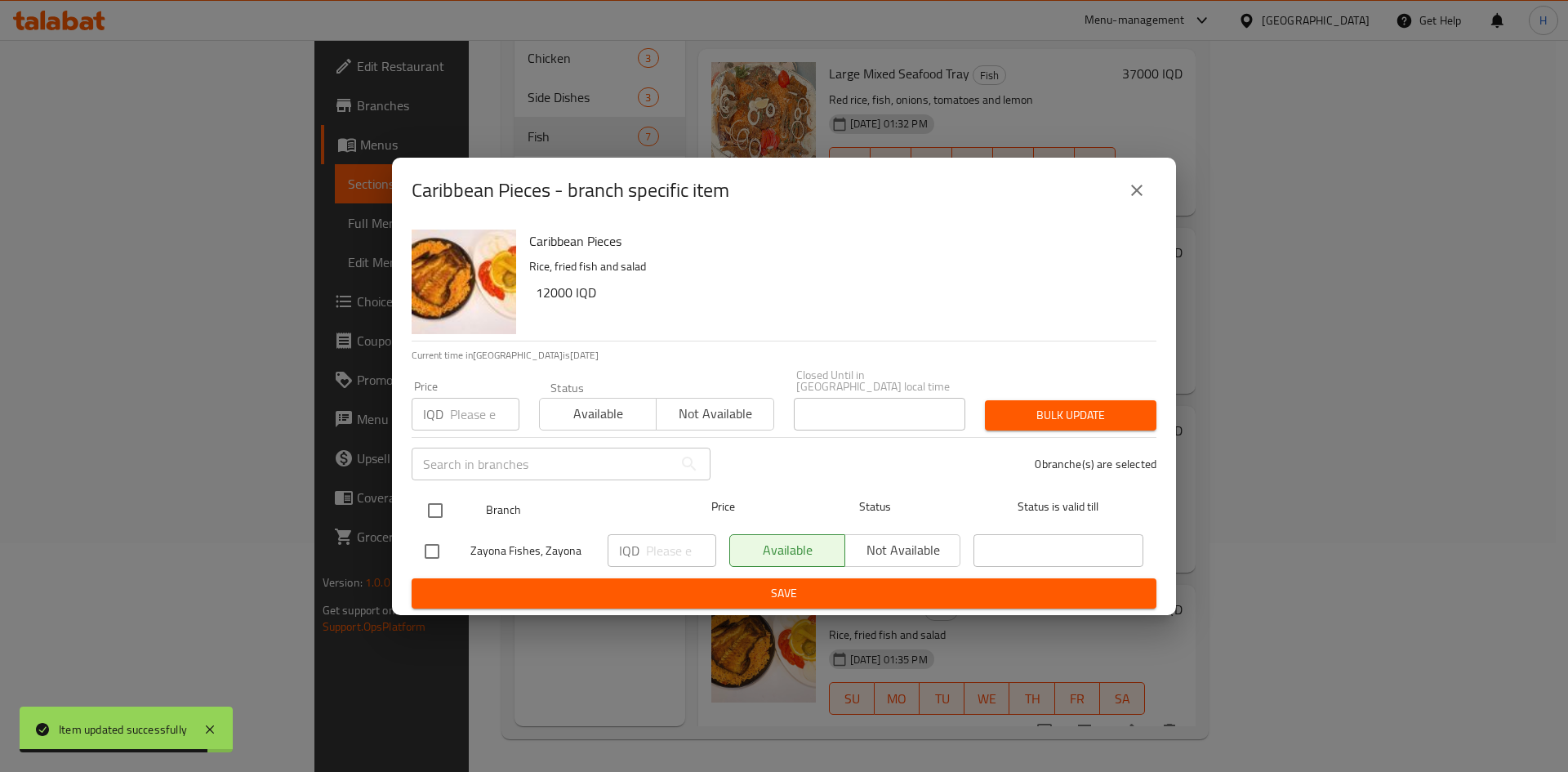
click at [439, 508] on input "checkbox" at bounding box center [435, 510] width 34 height 34
checkbox input "true"
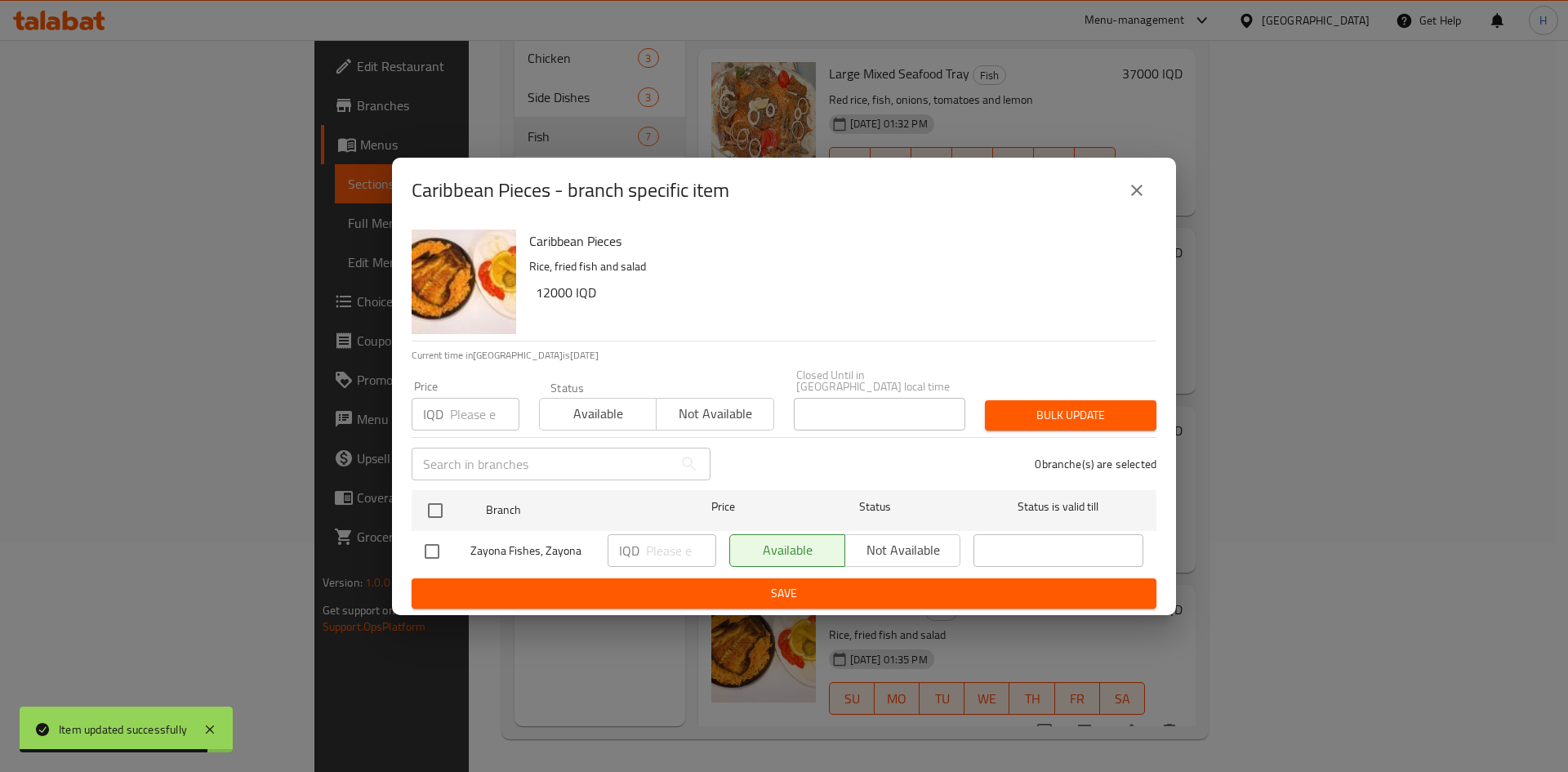
checkbox input "true"
click at [652, 544] on input "number" at bounding box center [681, 550] width 70 height 32
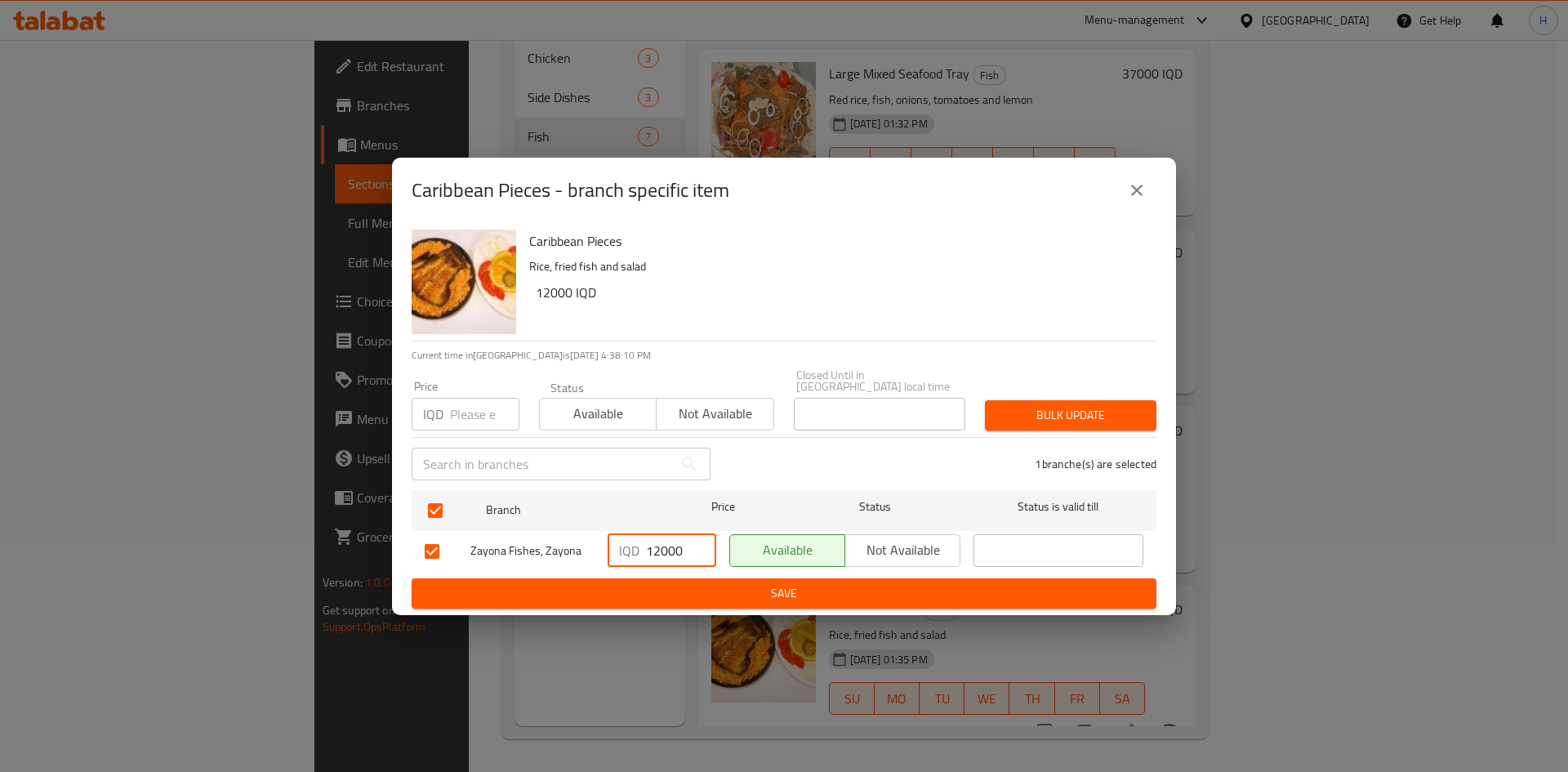
type input "12000"
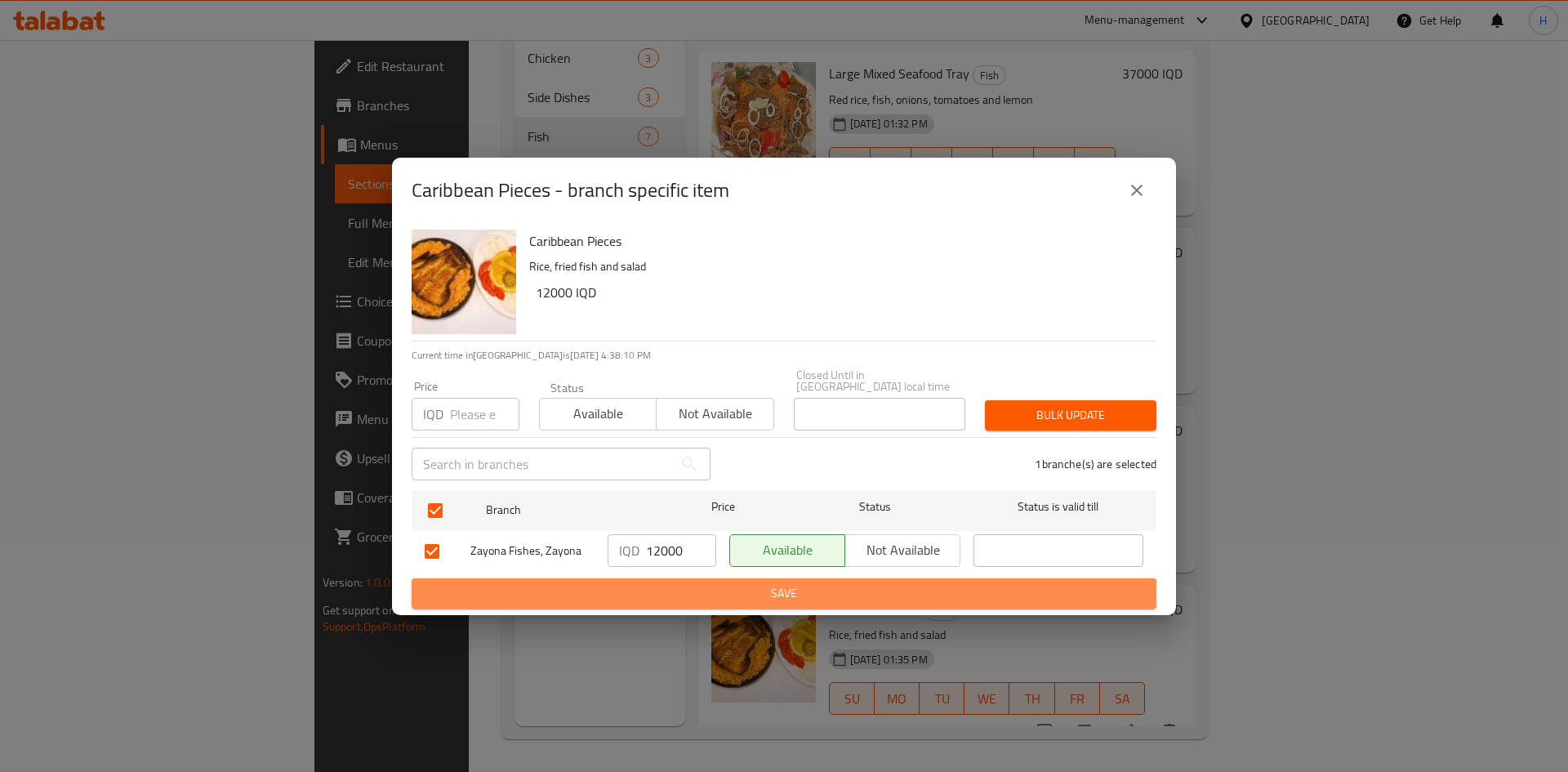
click at [691, 591] on span "Save" at bounding box center [784, 593] width 719 height 20
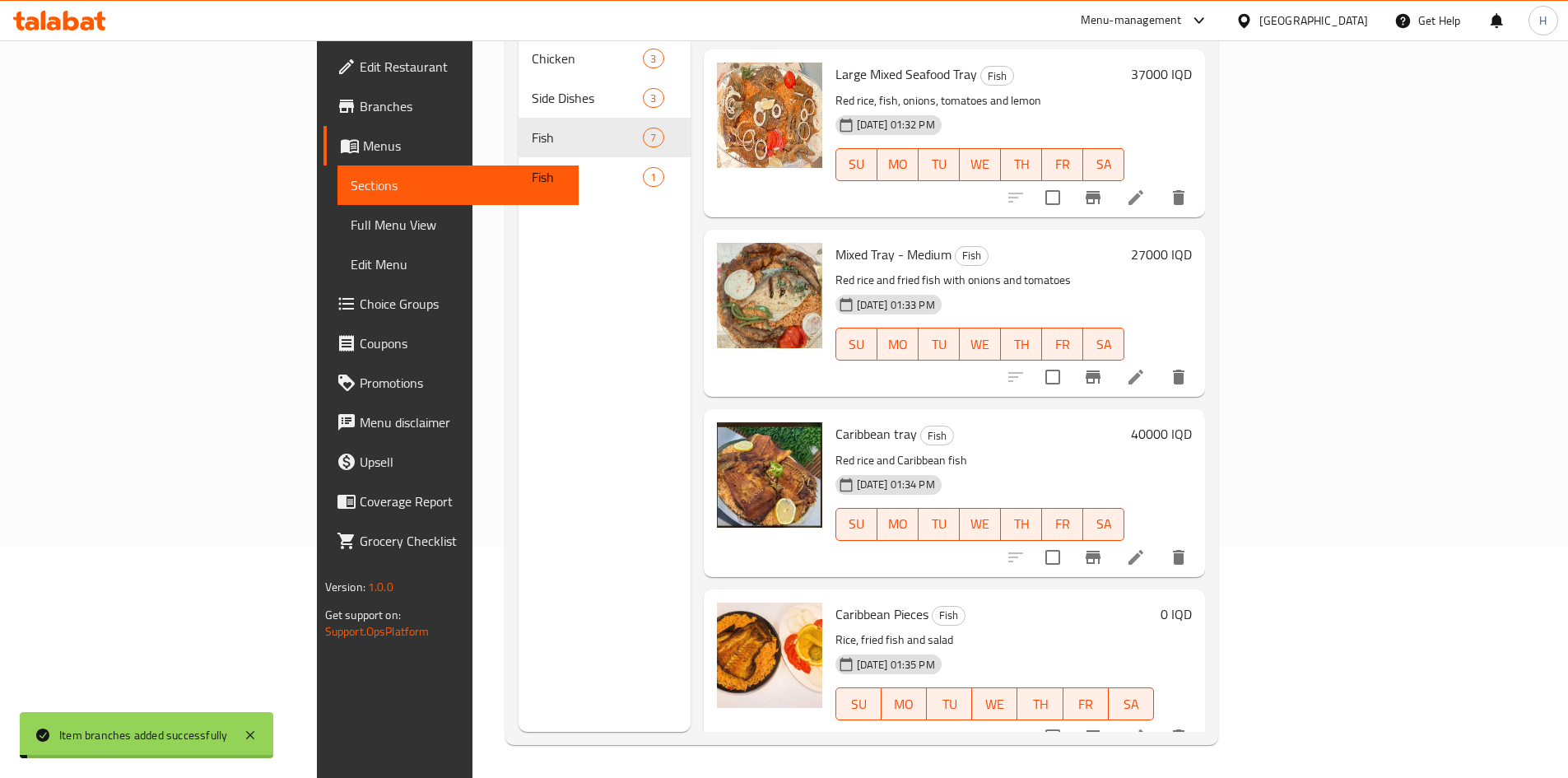
click at [1192, 603] on h6 "0 IQD" at bounding box center [1176, 614] width 31 height 23
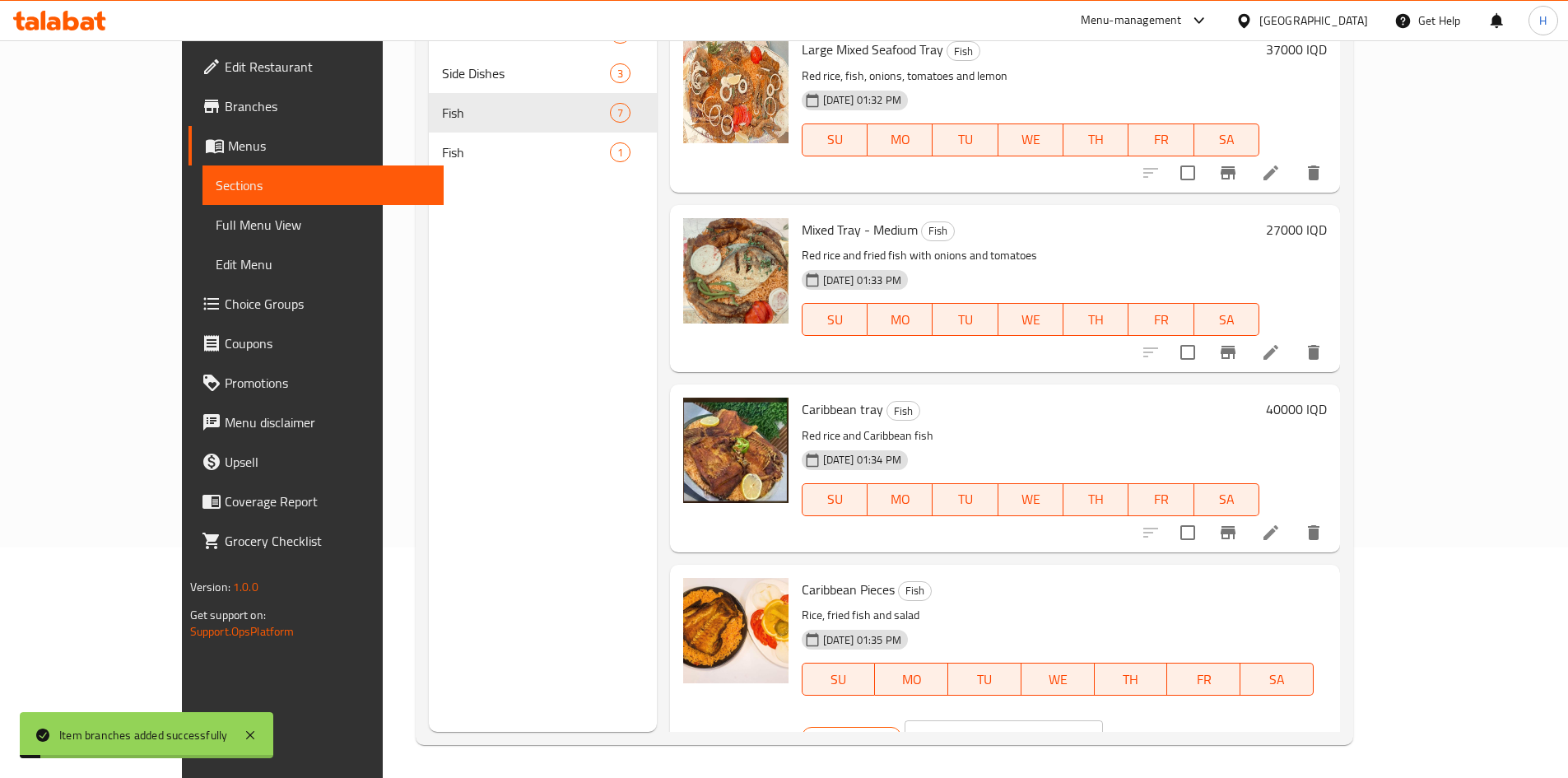
click at [1103, 720] on input "0" at bounding box center [1024, 737] width 160 height 33
type input "12000"
click at [1169, 728] on icon "ok" at bounding box center [1160, 736] width 16 height 16
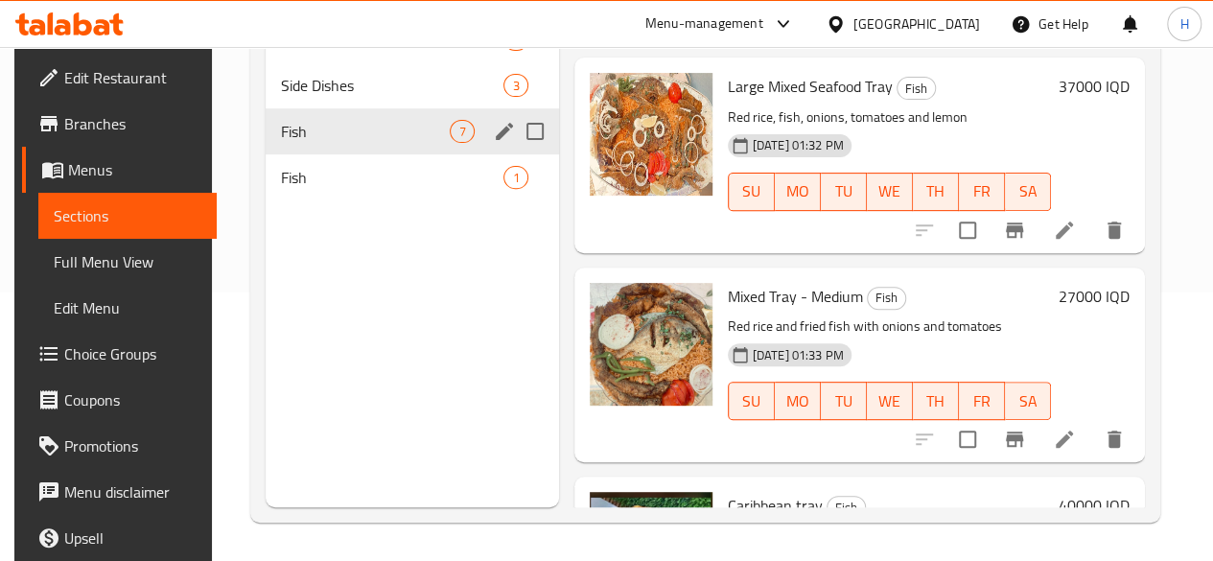
scroll to position [0, 0]
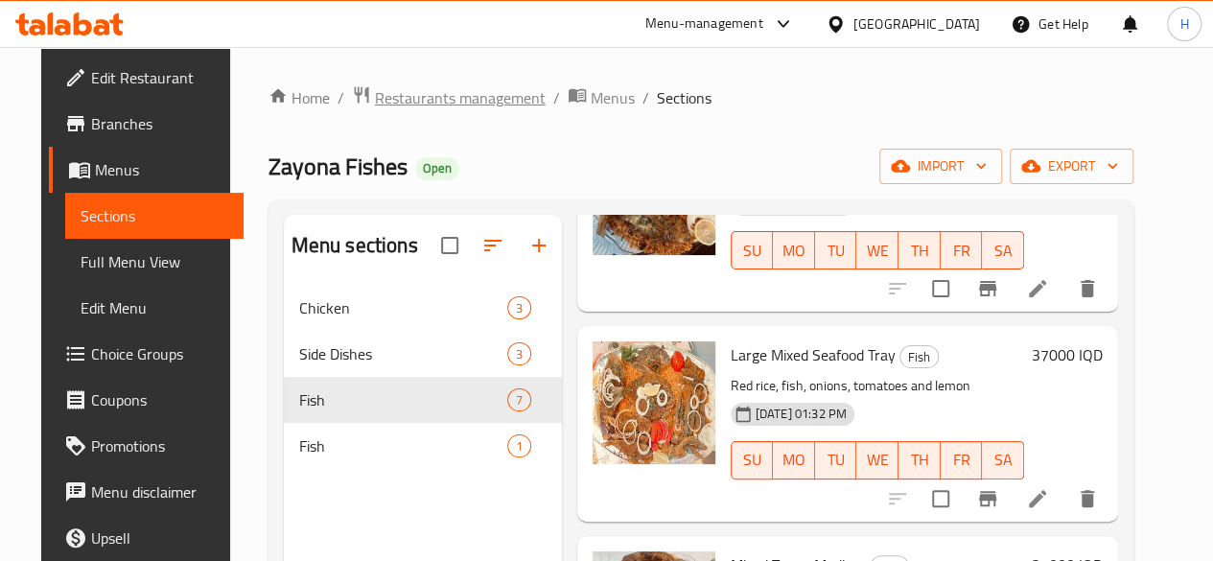
click at [399, 101] on span "Restaurants management" at bounding box center [460, 97] width 171 height 23
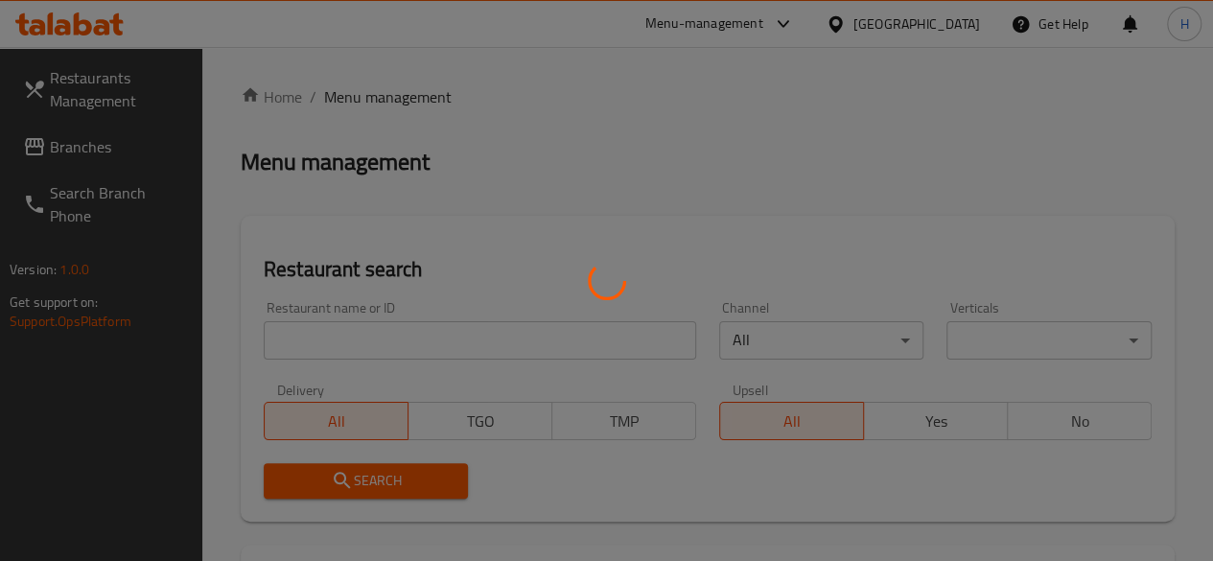
click at [388, 343] on div at bounding box center [606, 280] width 1213 height 561
click at [389, 343] on div at bounding box center [606, 280] width 1213 height 561
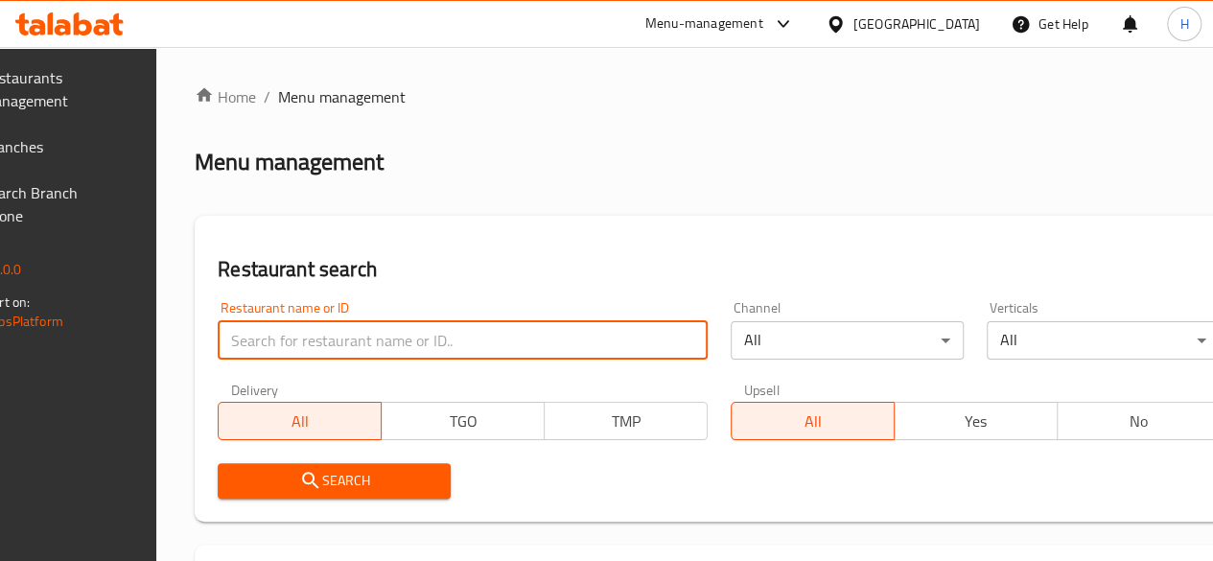
click at [389, 343] on input "search" at bounding box center [463, 340] width 490 height 38
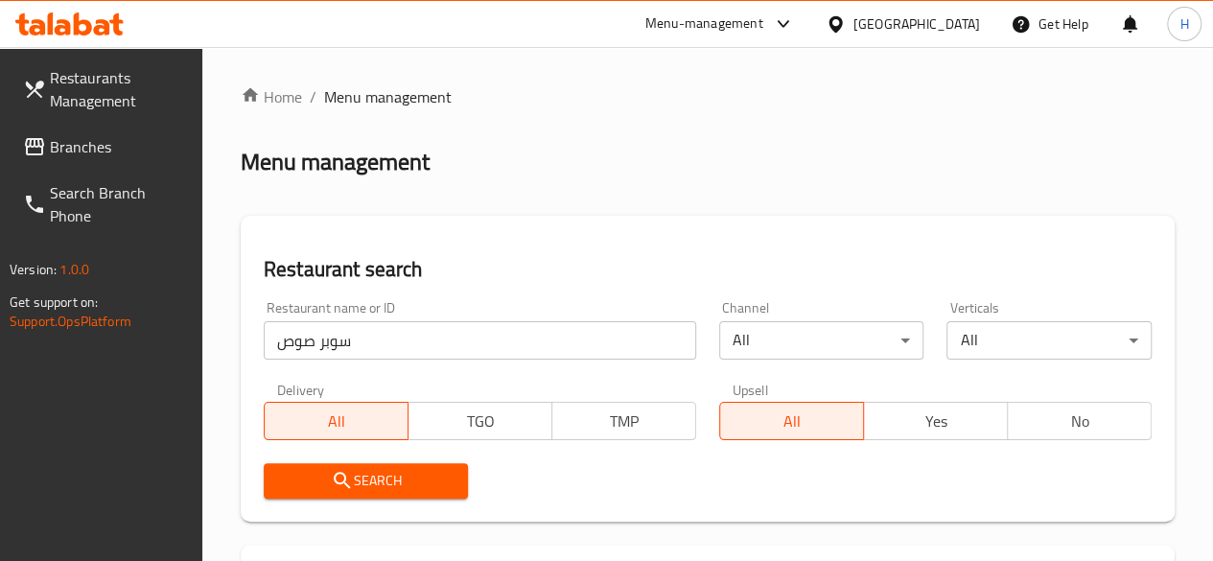
drag, startPoint x: 370, startPoint y: 363, endPoint x: 378, endPoint y: 344, distance: 20.7
click at [370, 362] on div "Restaurant name or ID سوبر صوص Restaurant name or ID" at bounding box center [479, 330] width 455 height 81
click at [378, 342] on input "سوبر صوص" at bounding box center [480, 340] width 432 height 38
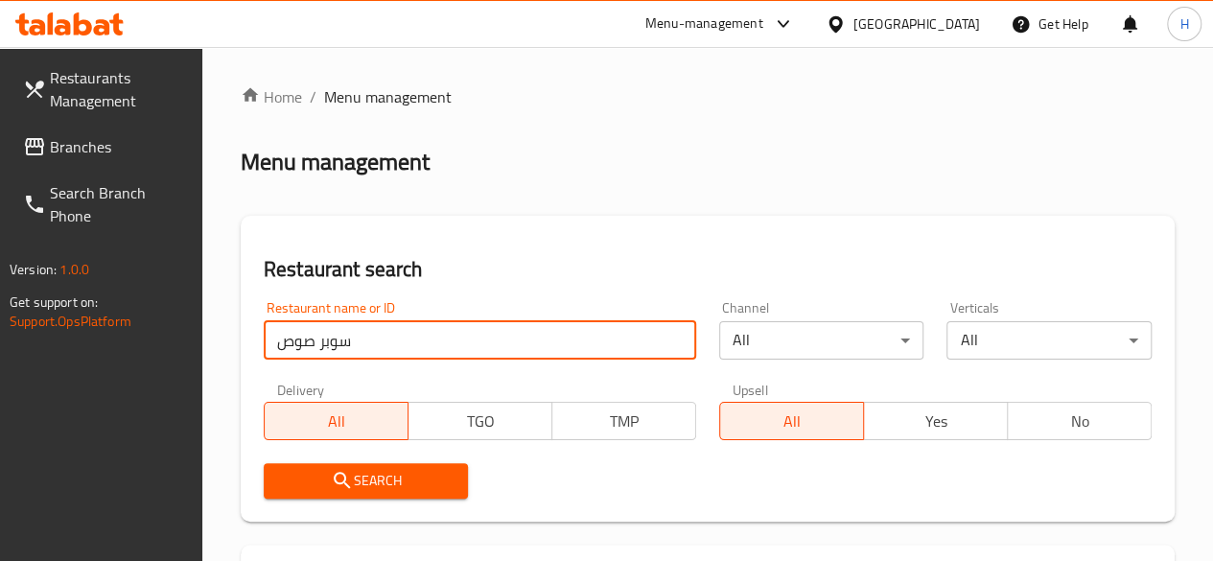
click at [378, 342] on input "سوبر صوص" at bounding box center [480, 340] width 432 height 38
paste input "Chain ID"
click at [308, 351] on input "Chain IDصوص" at bounding box center [480, 340] width 432 height 38
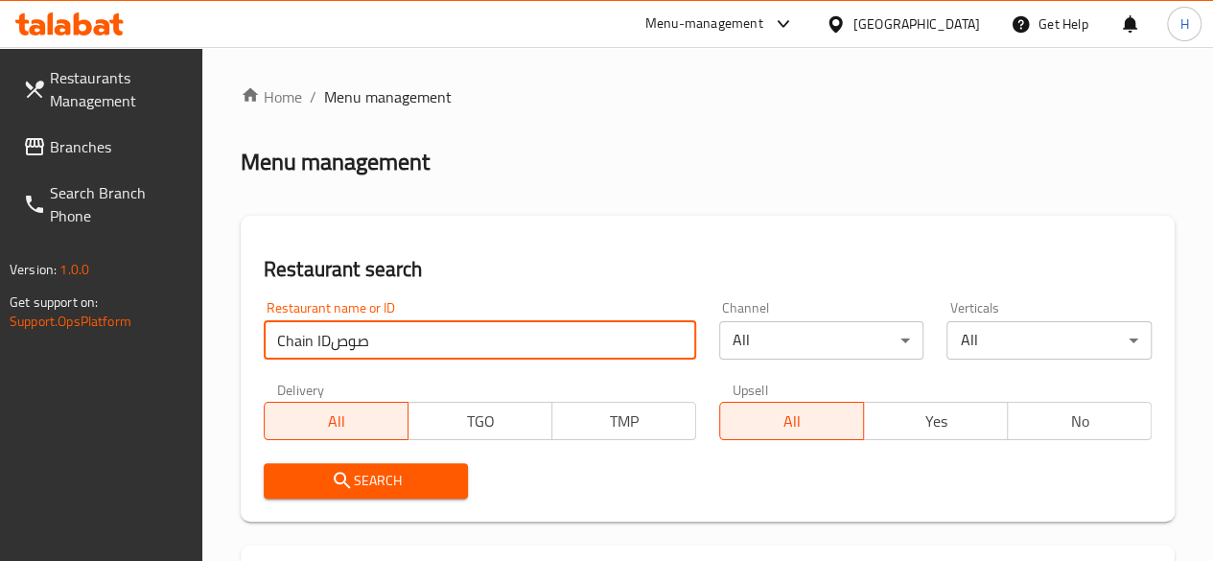
paste input "search"
type input "C"
click at [397, 345] on input "search" at bounding box center [480, 340] width 432 height 38
paste input "657814"
type input "657814"
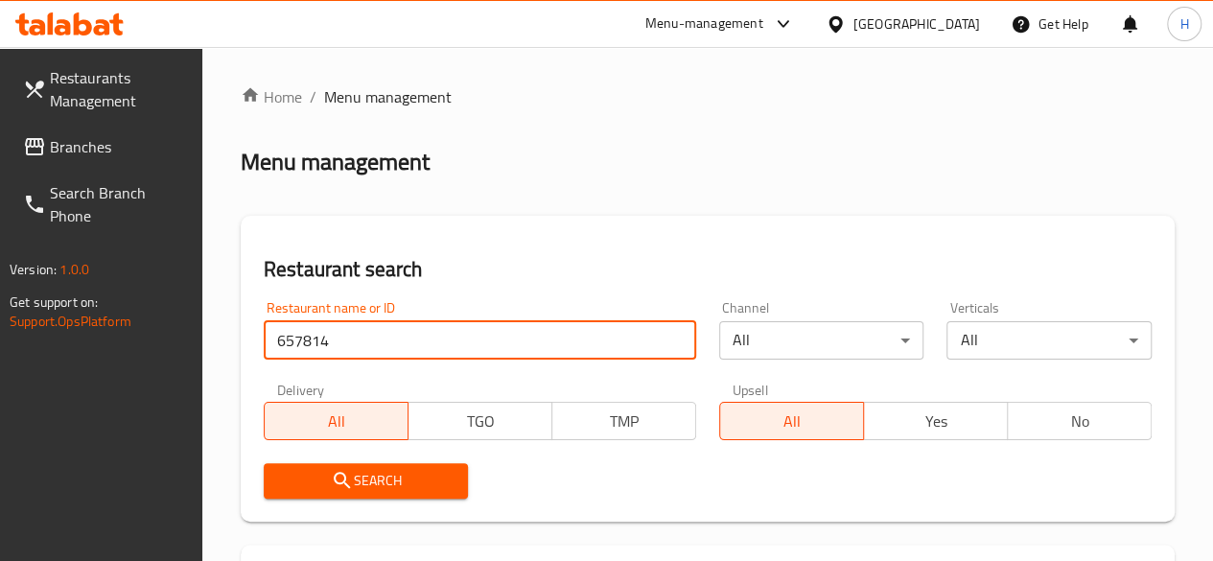
click button "Search" at bounding box center [366, 480] width 205 height 35
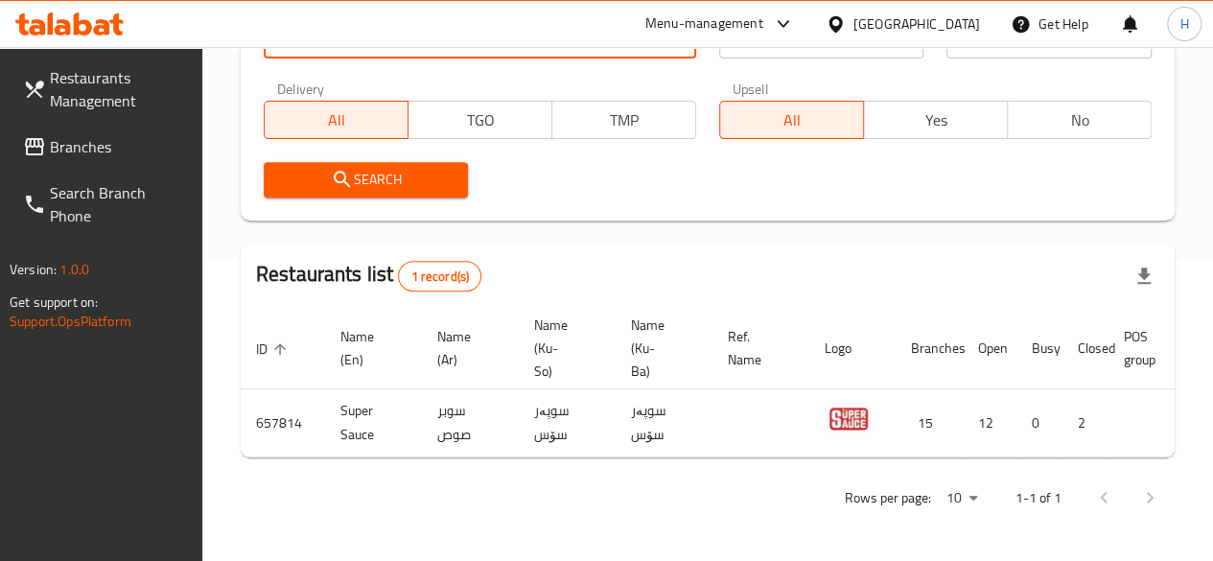
scroll to position [0, 196]
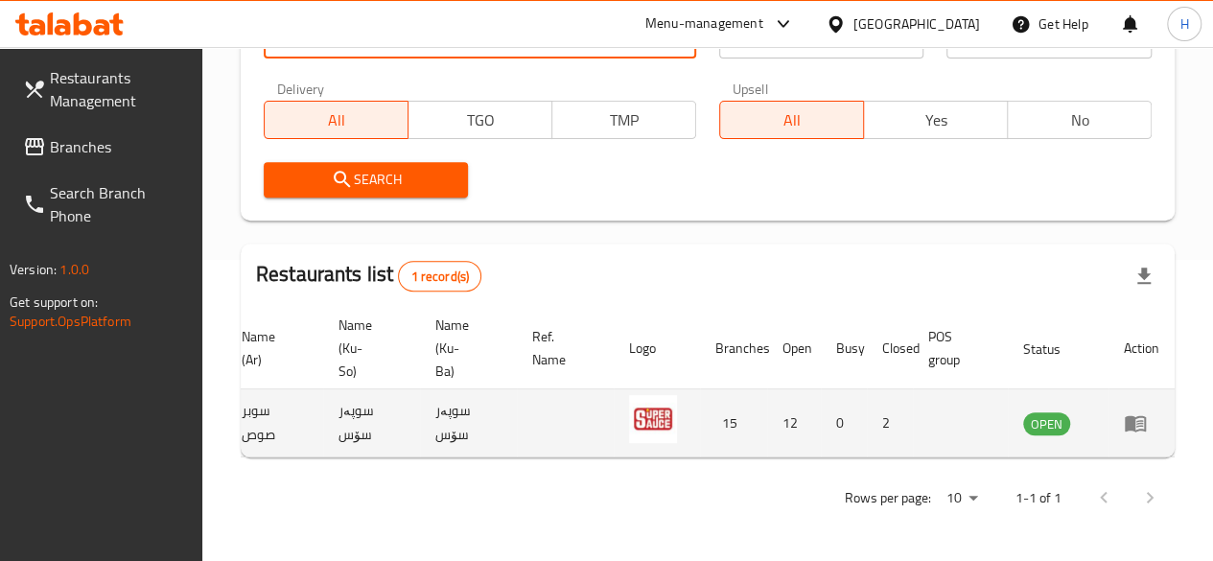
click at [1141, 419] on icon "enhanced table" at bounding box center [1135, 422] width 23 height 23
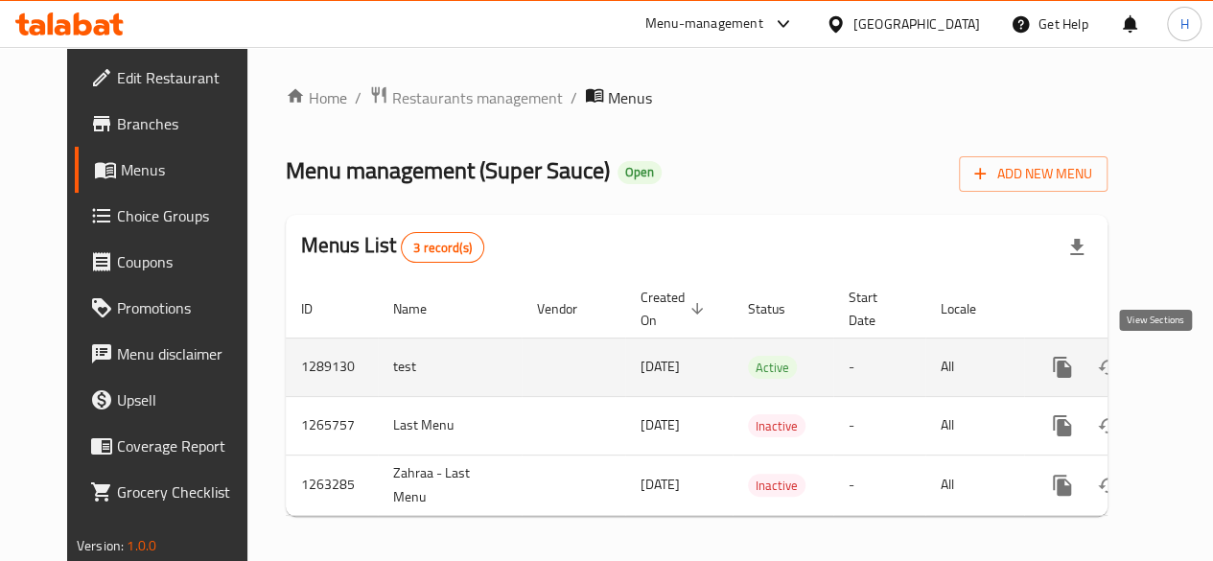
click at [1177, 354] on link "enhanced table" at bounding box center [1200, 367] width 46 height 46
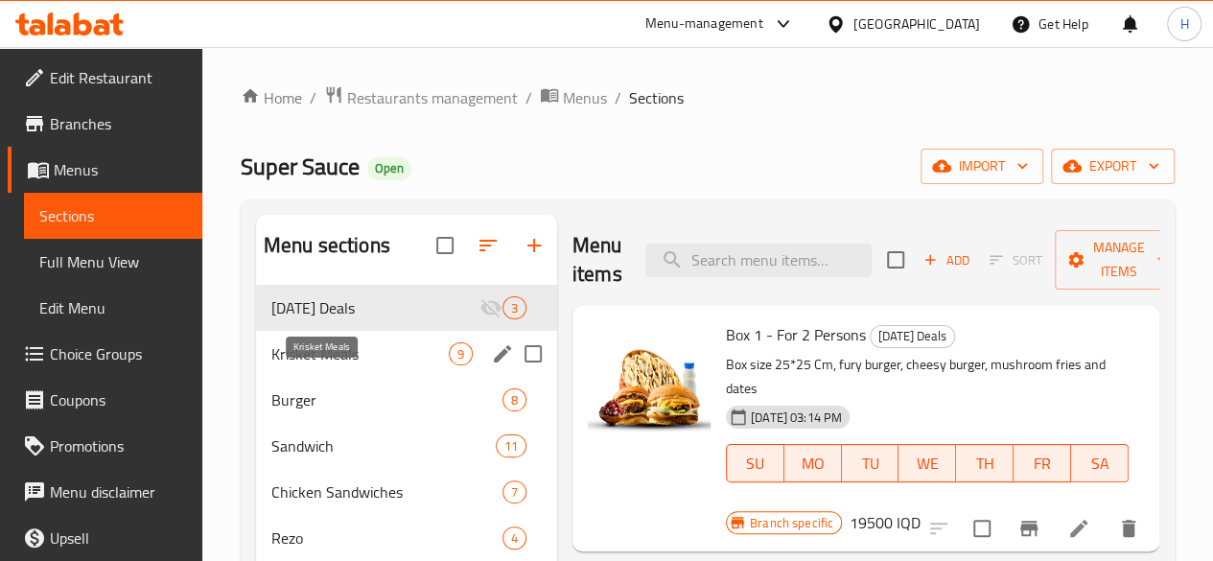
click at [341, 365] on span "Krisket Meals" at bounding box center [359, 353] width 177 height 23
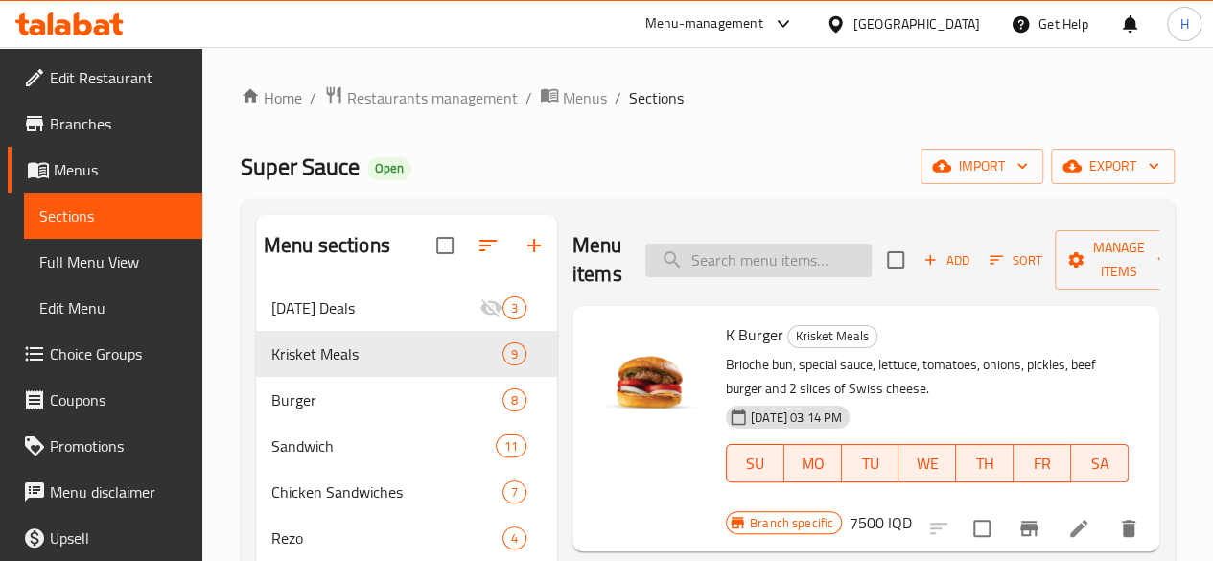
click at [716, 263] on input "search" at bounding box center [758, 261] width 226 height 34
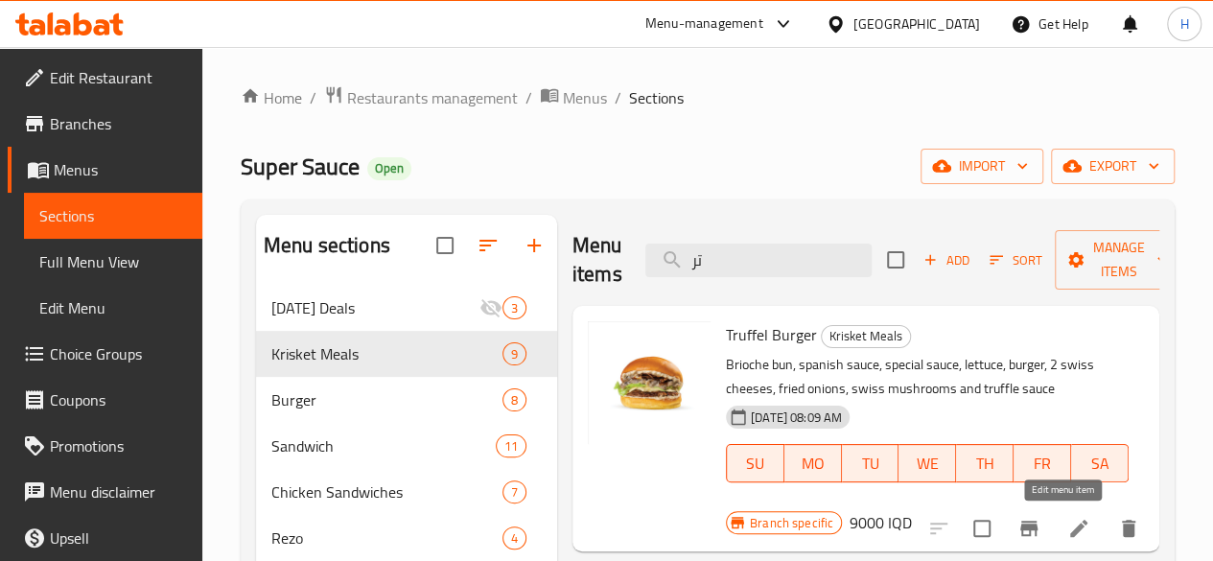
type input "تر"
click at [1067, 532] on icon at bounding box center [1078, 528] width 23 height 23
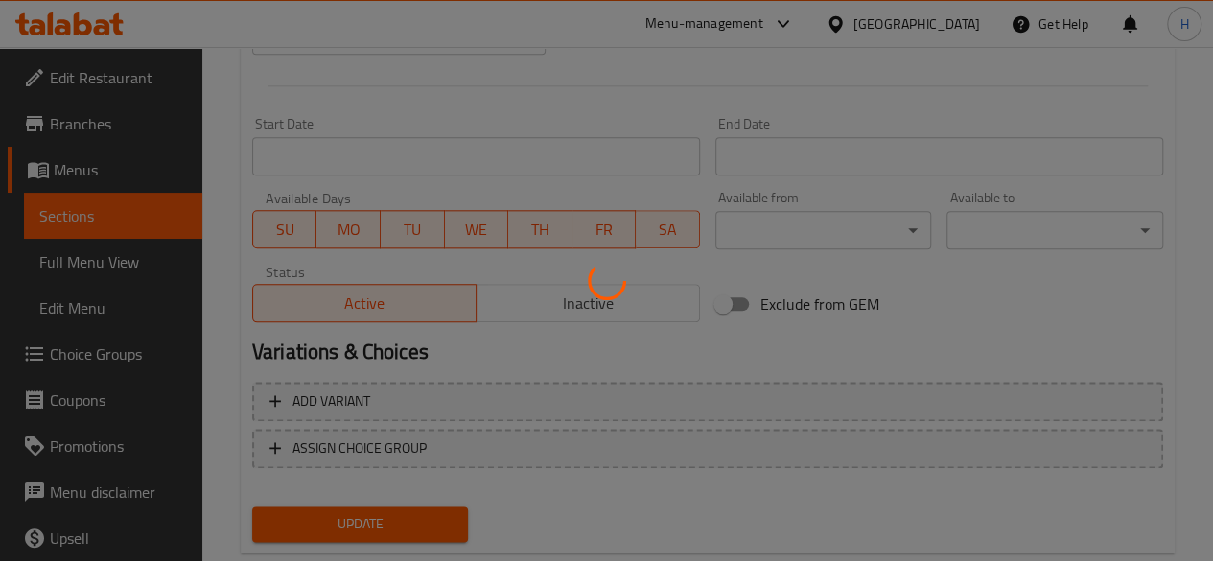
scroll to position [1030, 0]
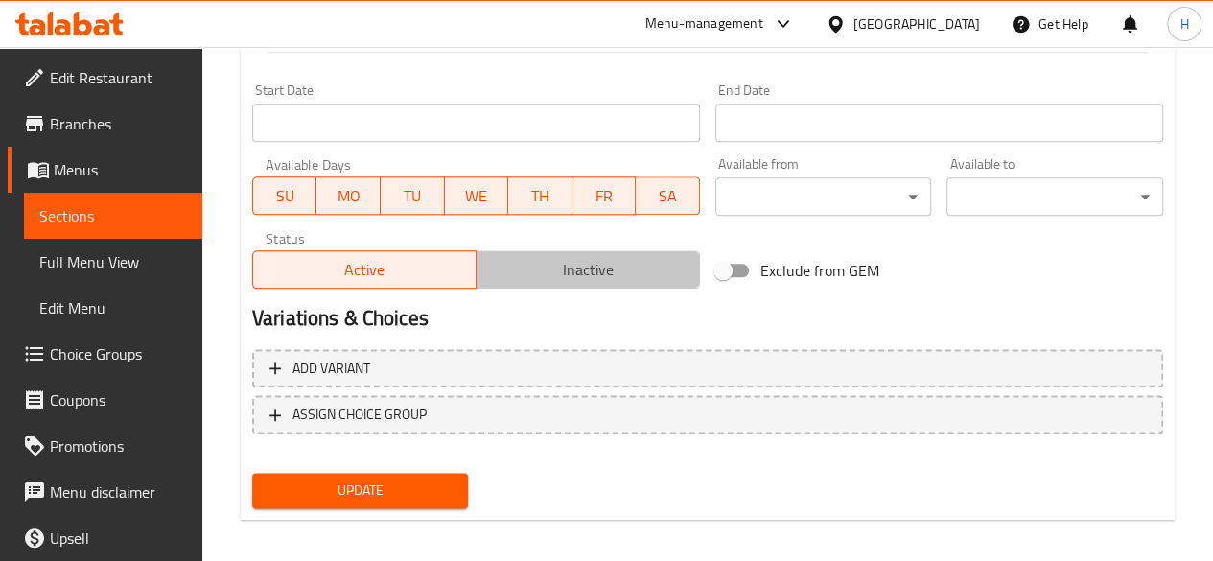
drag, startPoint x: 541, startPoint y: 266, endPoint x: 497, endPoint y: 518, distance: 256.0
click at [541, 269] on span "Inactive" at bounding box center [588, 270] width 208 height 28
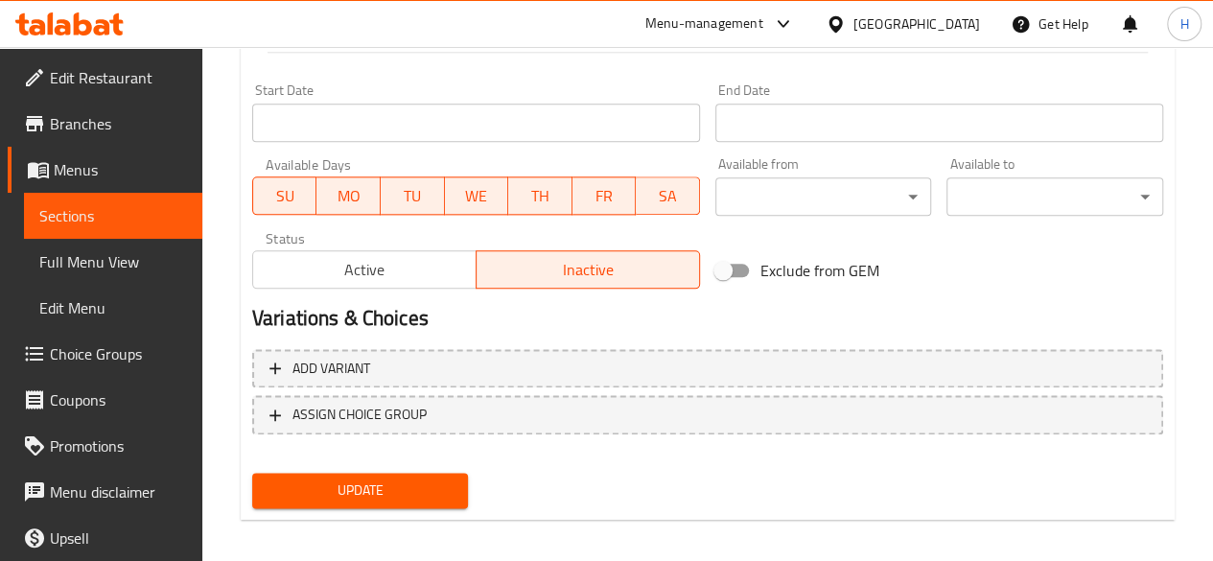
click at [425, 498] on span "Update" at bounding box center [360, 490] width 186 height 24
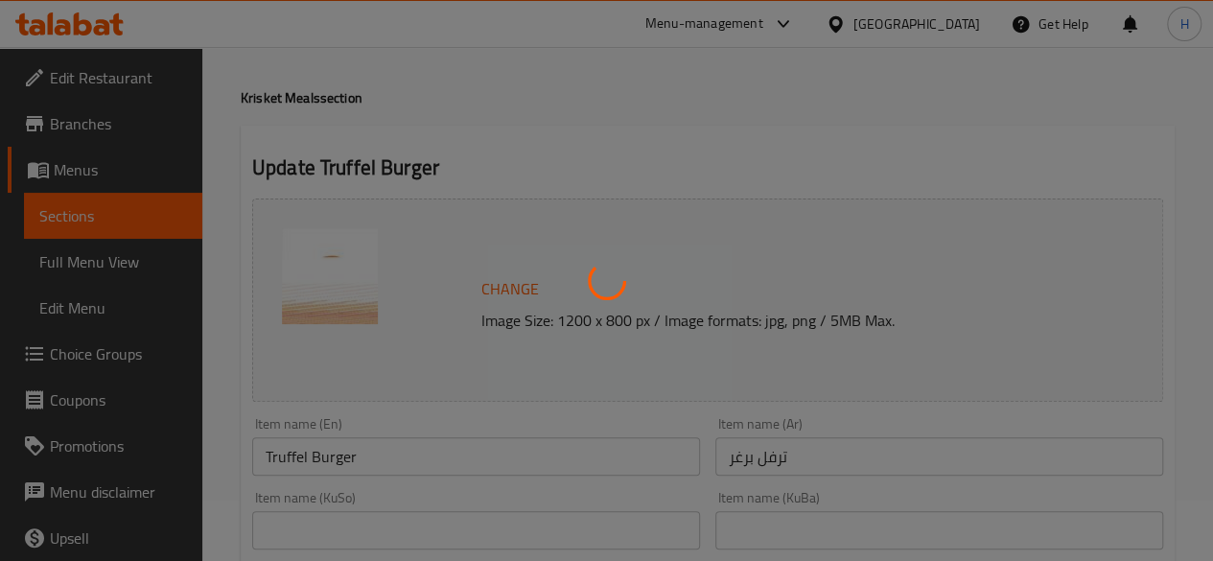
scroll to position [0, 0]
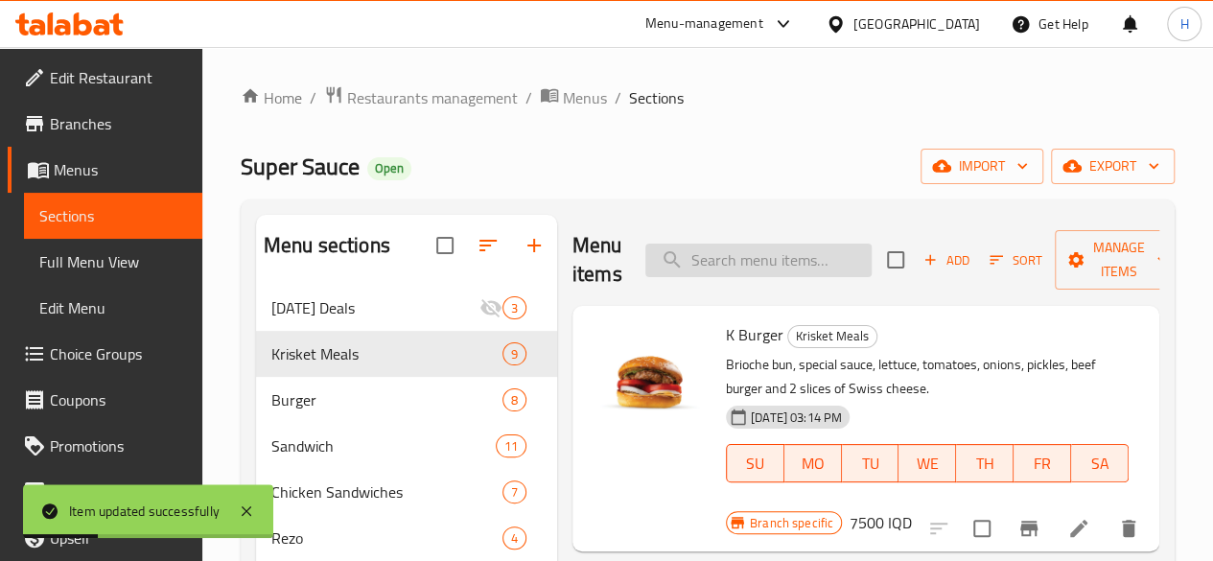
click at [738, 258] on input "search" at bounding box center [758, 261] width 226 height 34
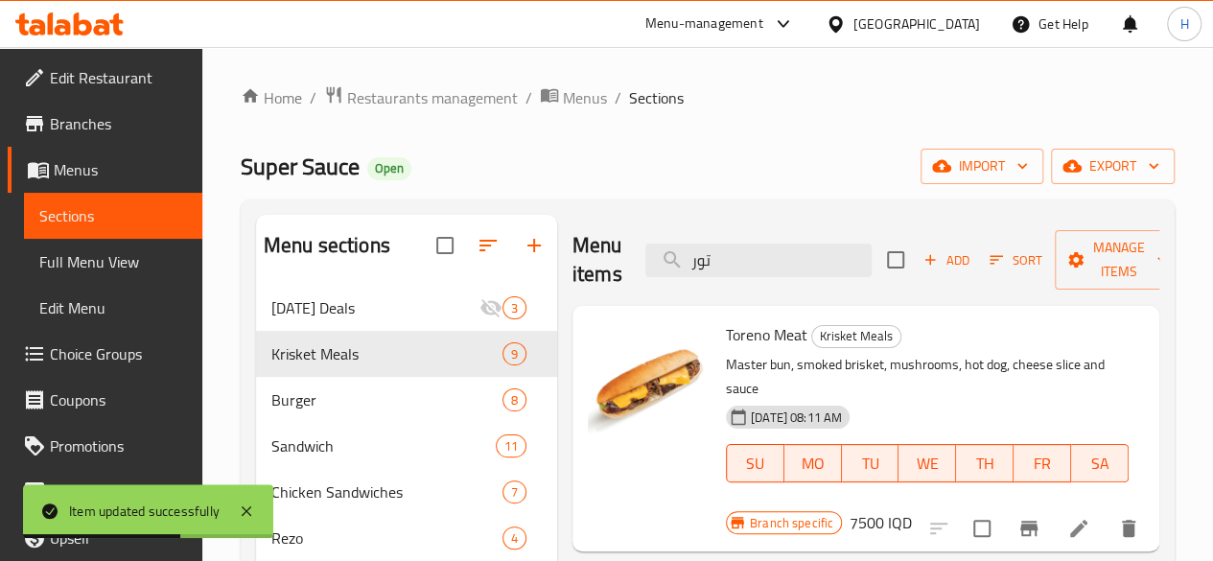
type input "تور"
click at [1072, 520] on icon at bounding box center [1078, 528] width 17 height 17
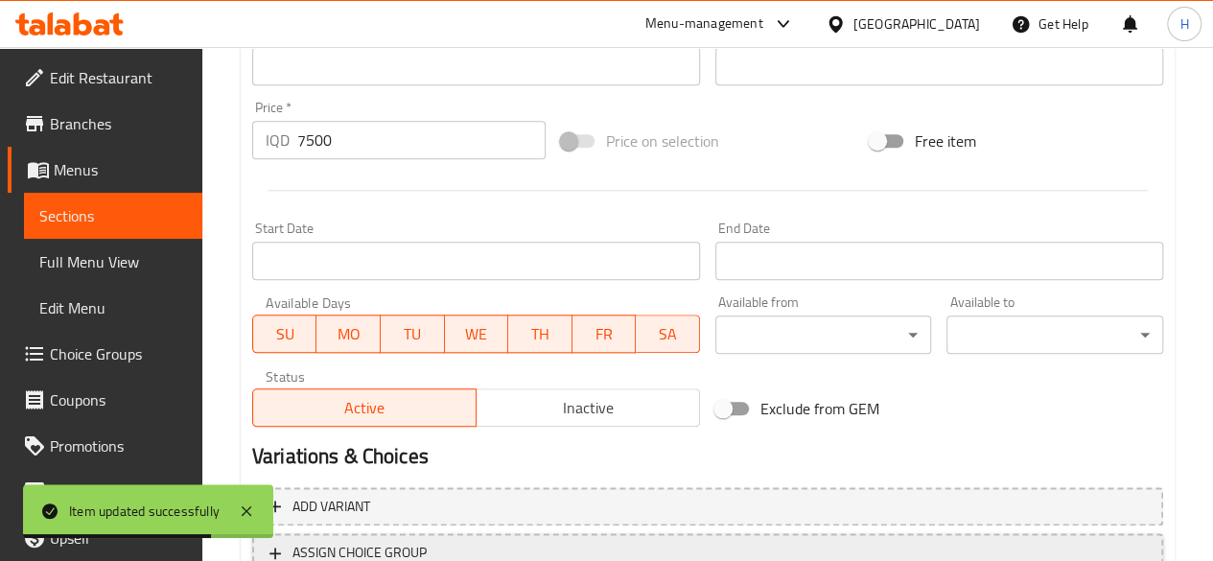
scroll to position [1042, 0]
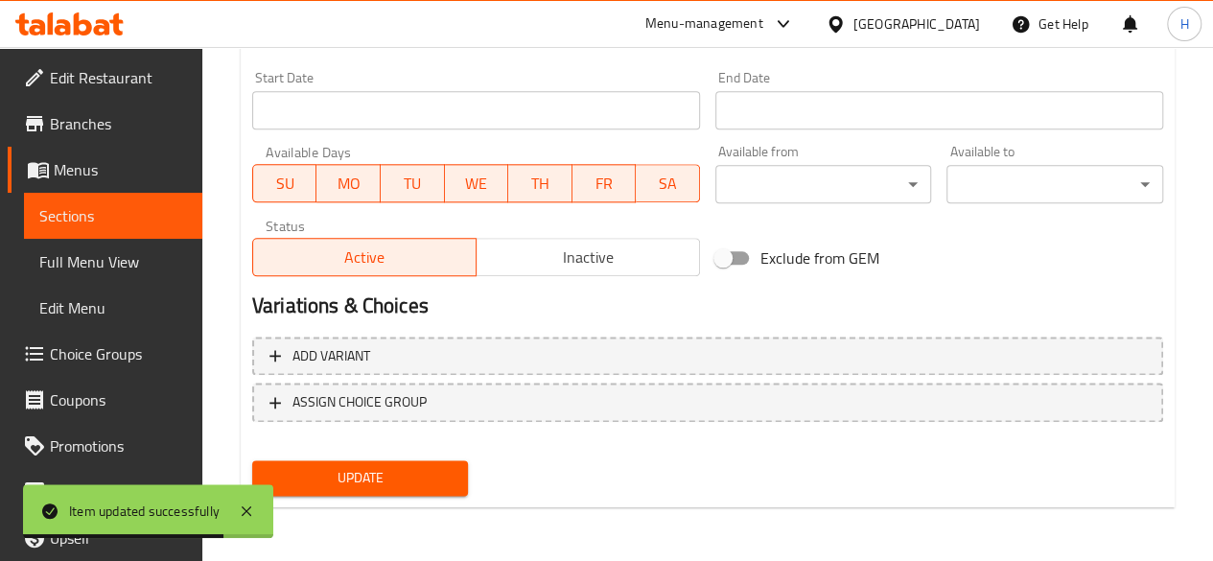
drag, startPoint x: 593, startPoint y: 245, endPoint x: 585, endPoint y: 276, distance: 31.9
click at [593, 248] on span "Inactive" at bounding box center [588, 258] width 208 height 28
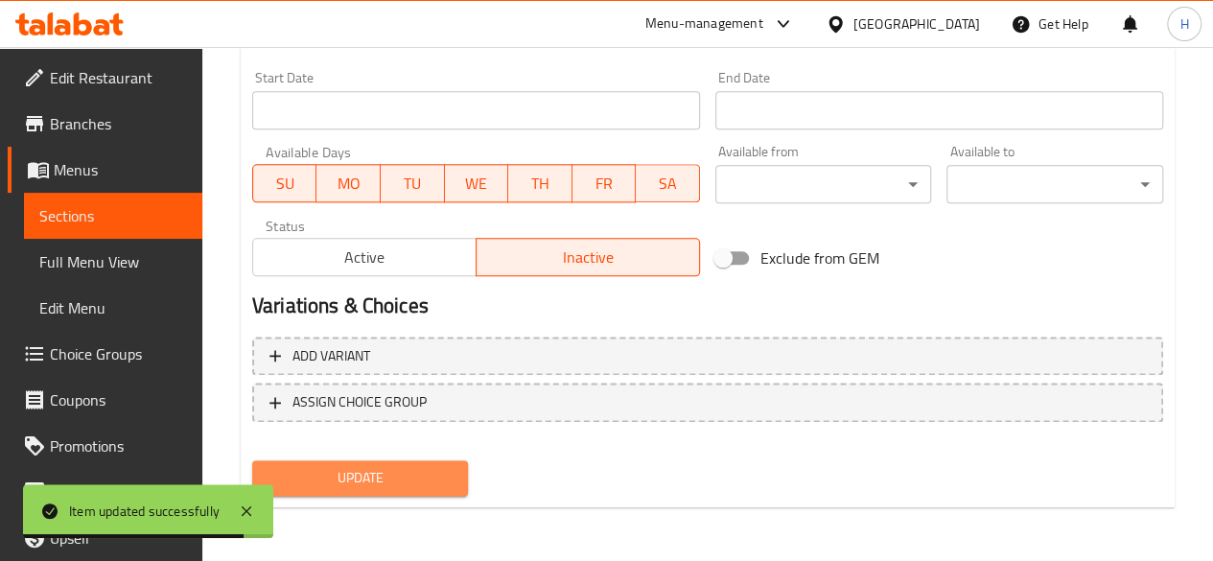
click at [420, 475] on span "Update" at bounding box center [360, 478] width 186 height 24
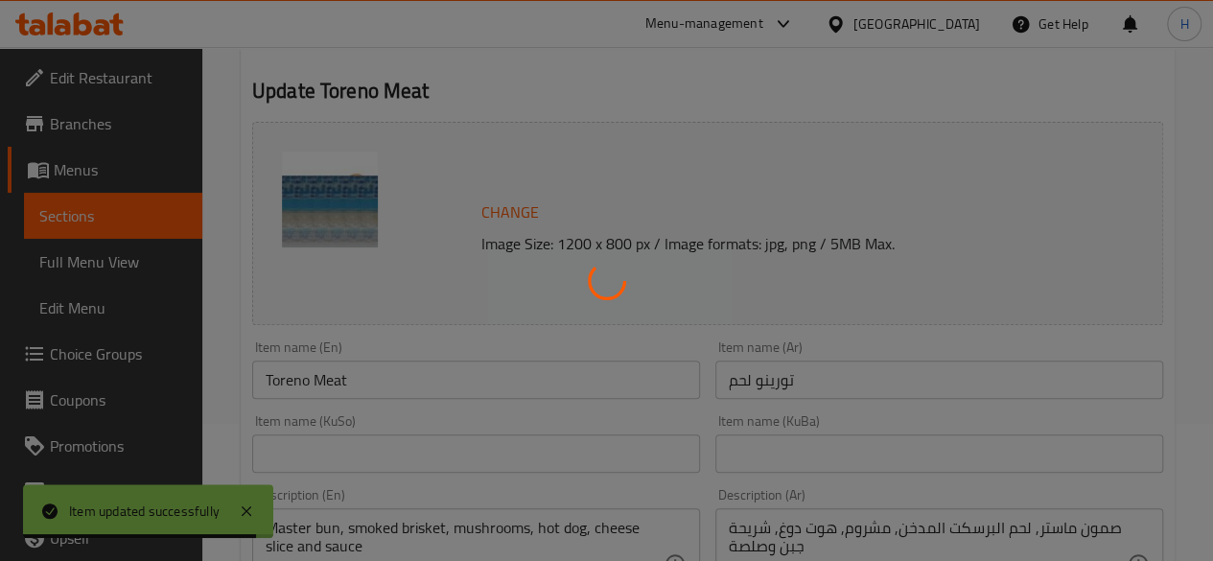
scroll to position [0, 0]
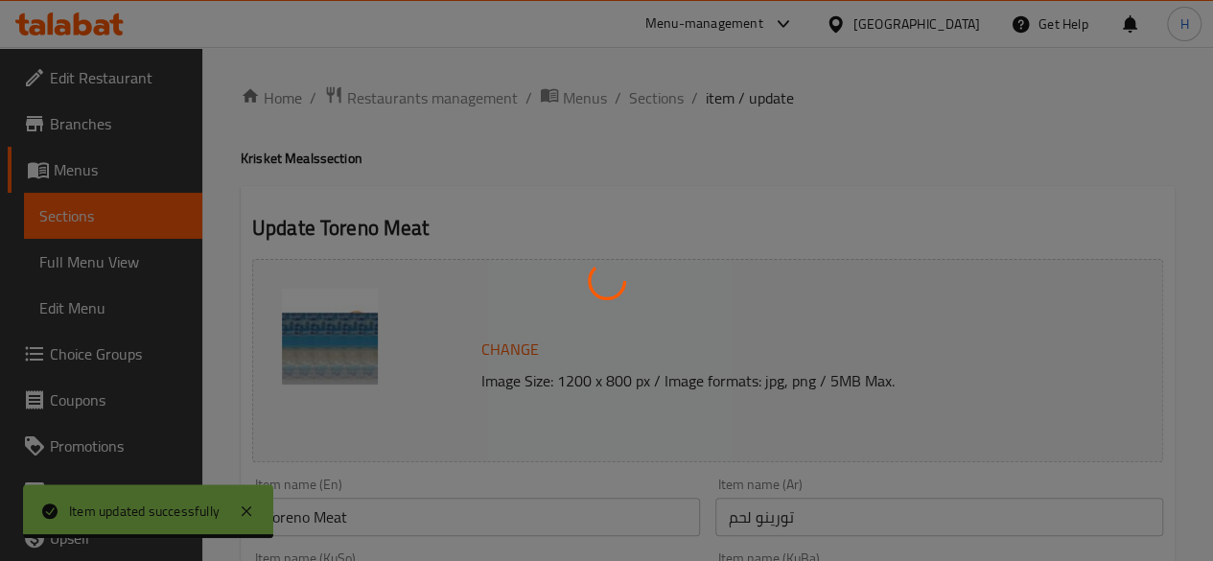
click at [661, 102] on div at bounding box center [606, 280] width 1213 height 561
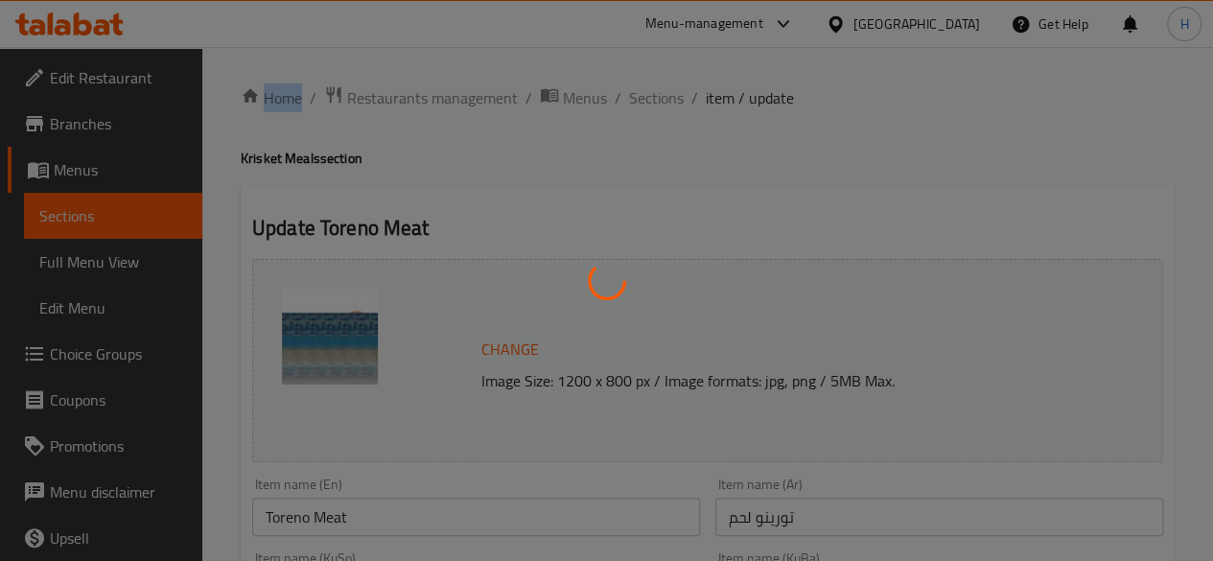
click at [661, 102] on div at bounding box center [606, 280] width 1213 height 561
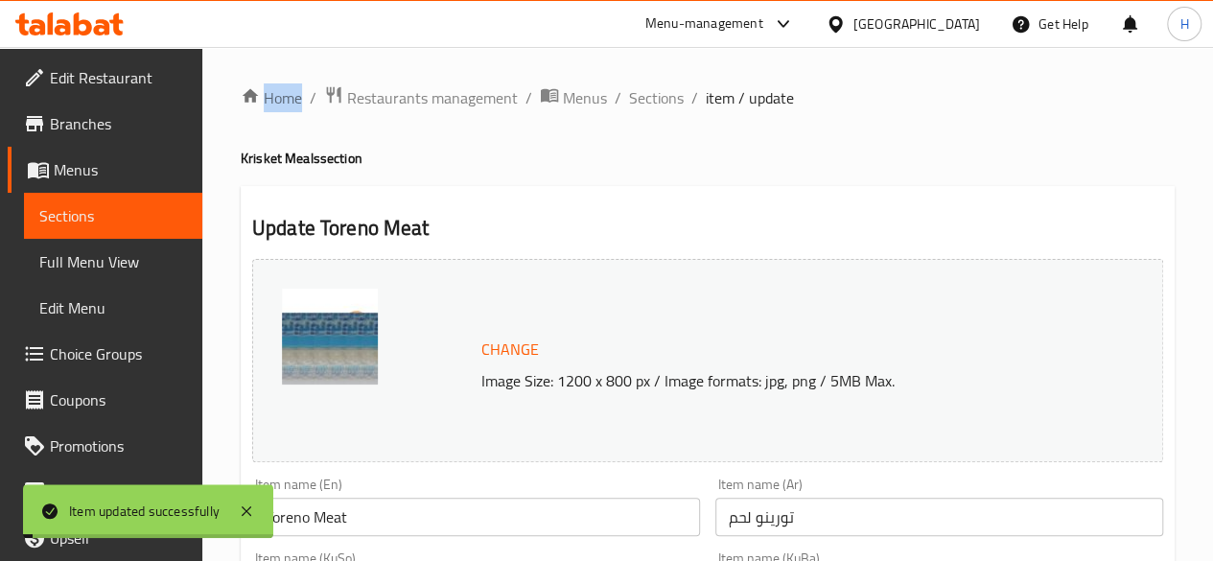
click at [661, 102] on span "Sections" at bounding box center [656, 97] width 55 height 23
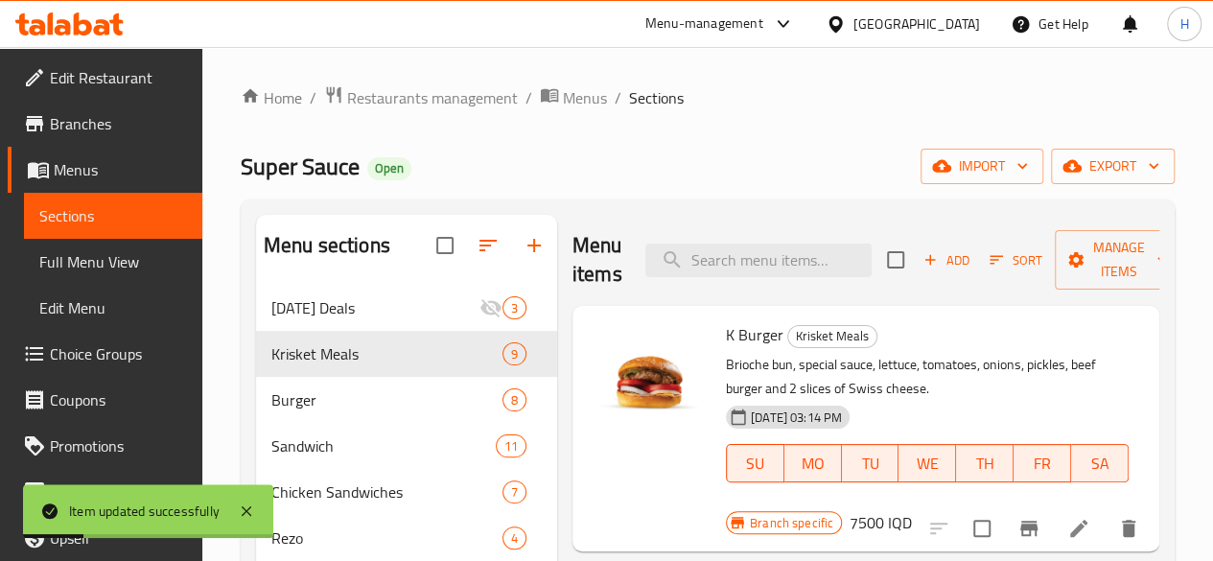
click at [760, 289] on div "Menu items Add Sort Manage items" at bounding box center [865, 260] width 587 height 91
click at [766, 254] on input "search" at bounding box center [758, 261] width 226 height 34
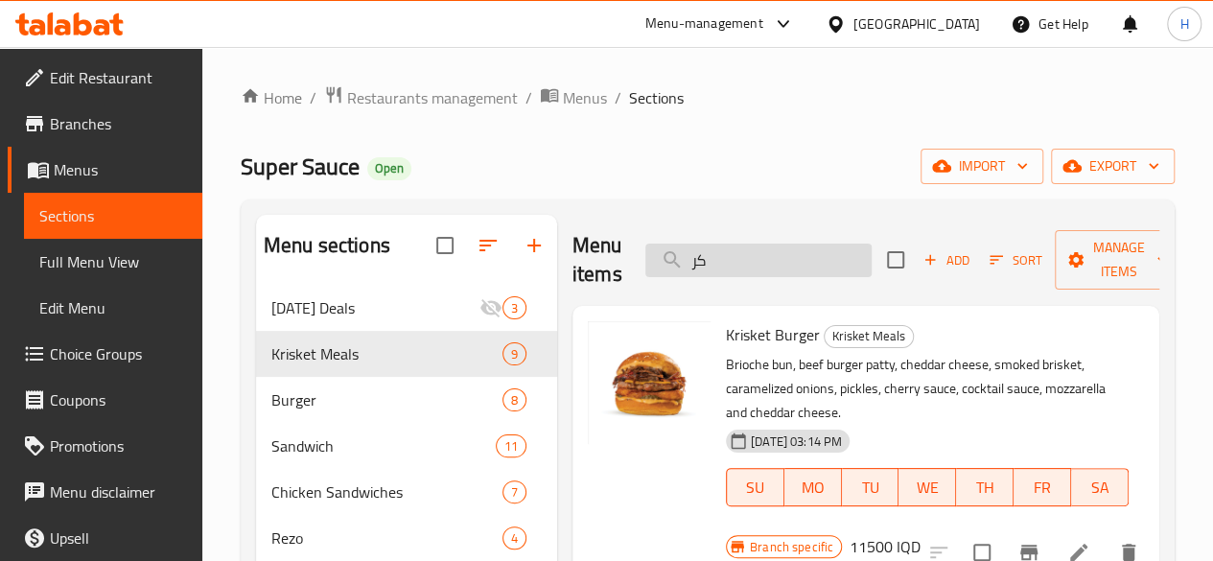
click at [736, 258] on input "كر" at bounding box center [758, 261] width 226 height 34
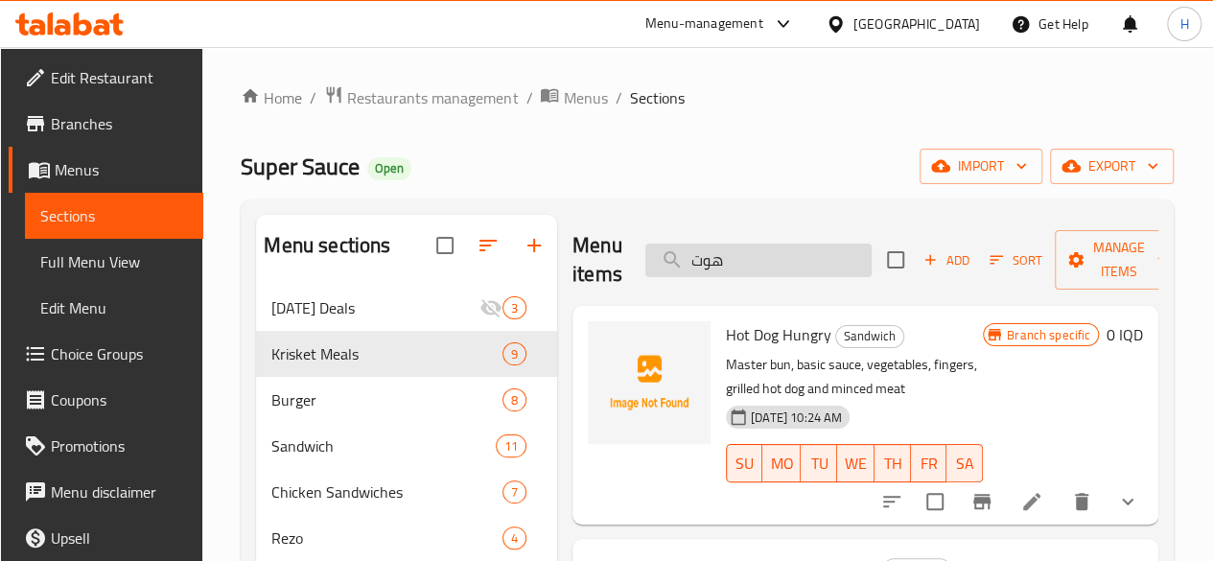
click at [735, 264] on input "هوت" at bounding box center [758, 261] width 226 height 34
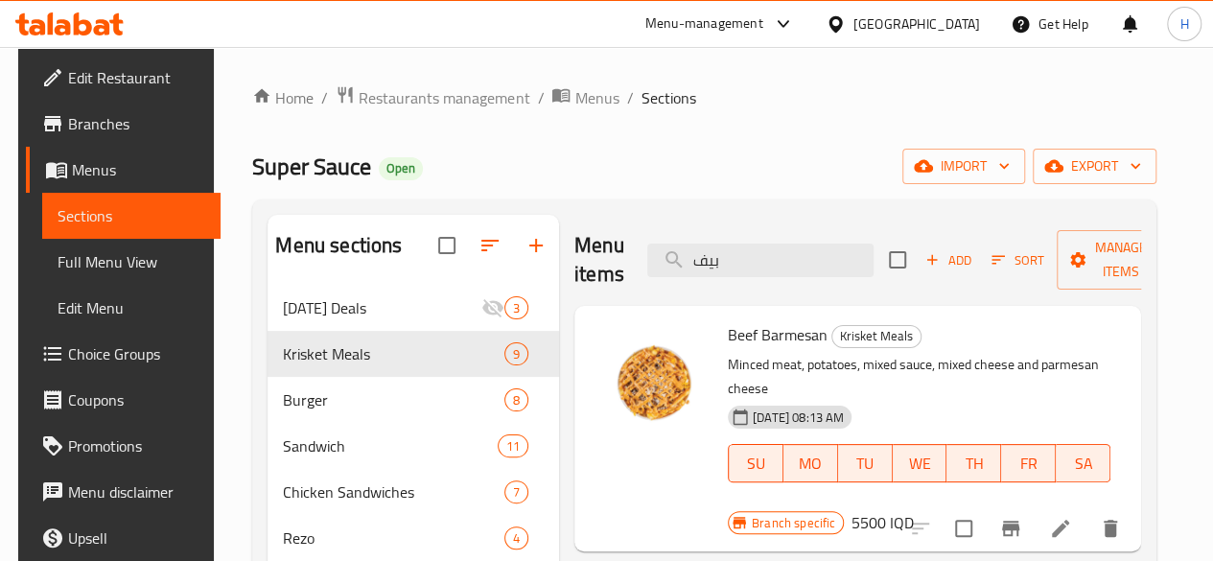
type input "بيف"
click at [1079, 511] on li at bounding box center [1060, 528] width 54 height 35
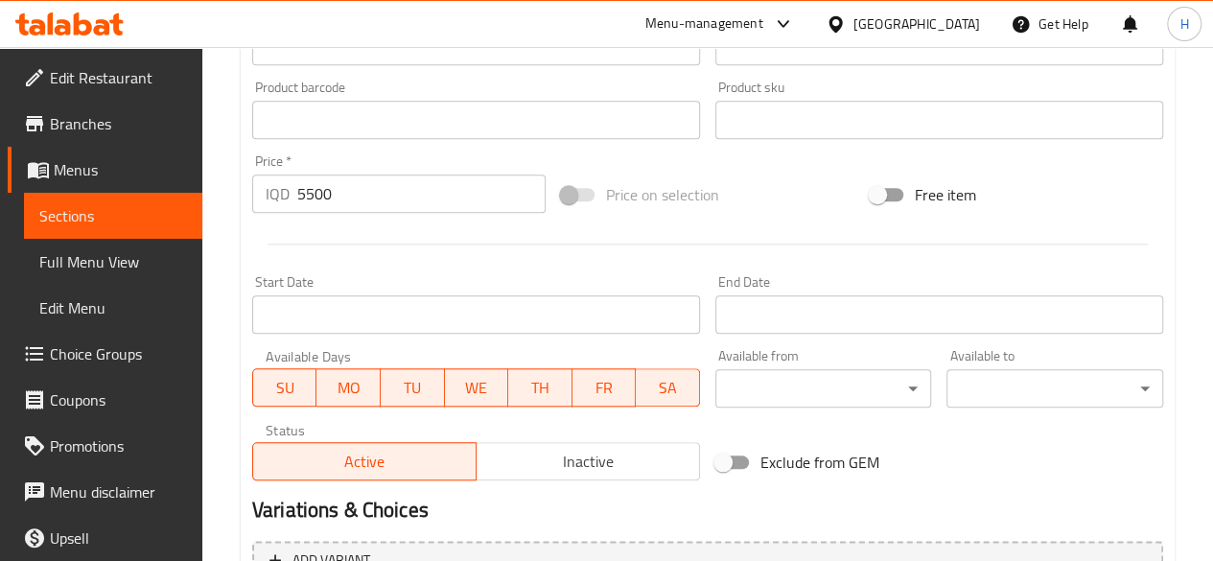
scroll to position [959, 0]
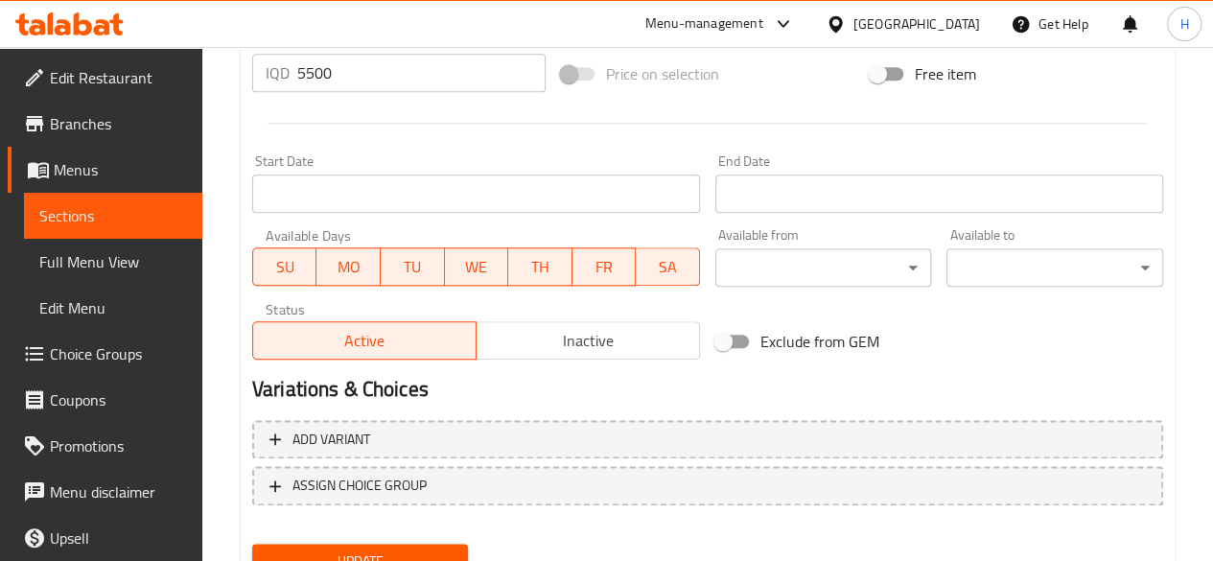
click at [616, 342] on span "Inactive" at bounding box center [588, 341] width 208 height 28
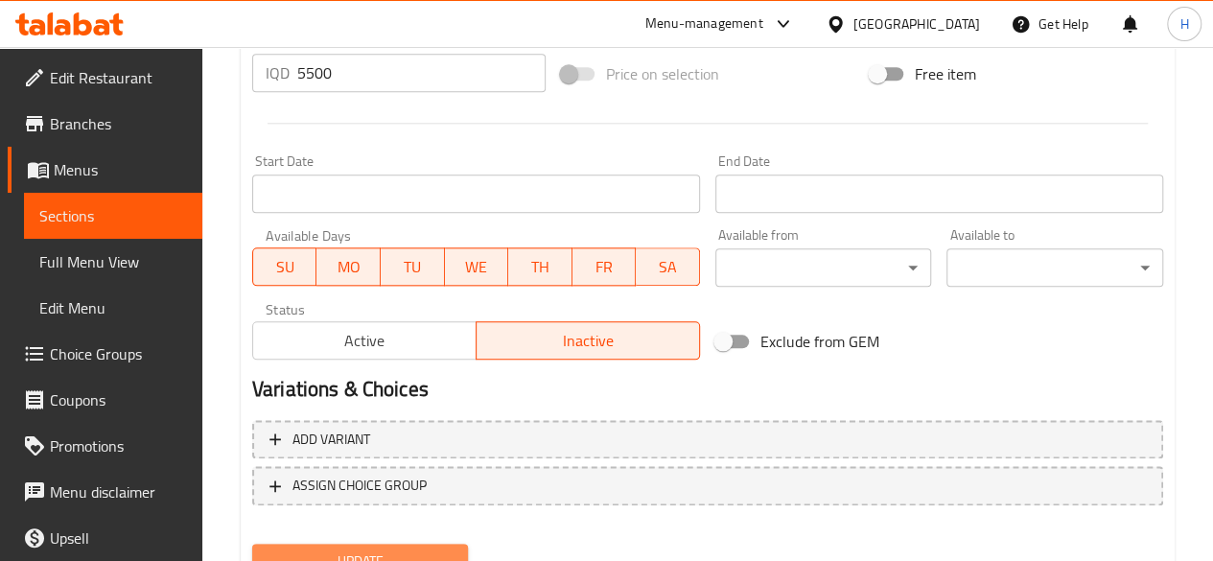
click at [421, 544] on button "Update" at bounding box center [360, 561] width 217 height 35
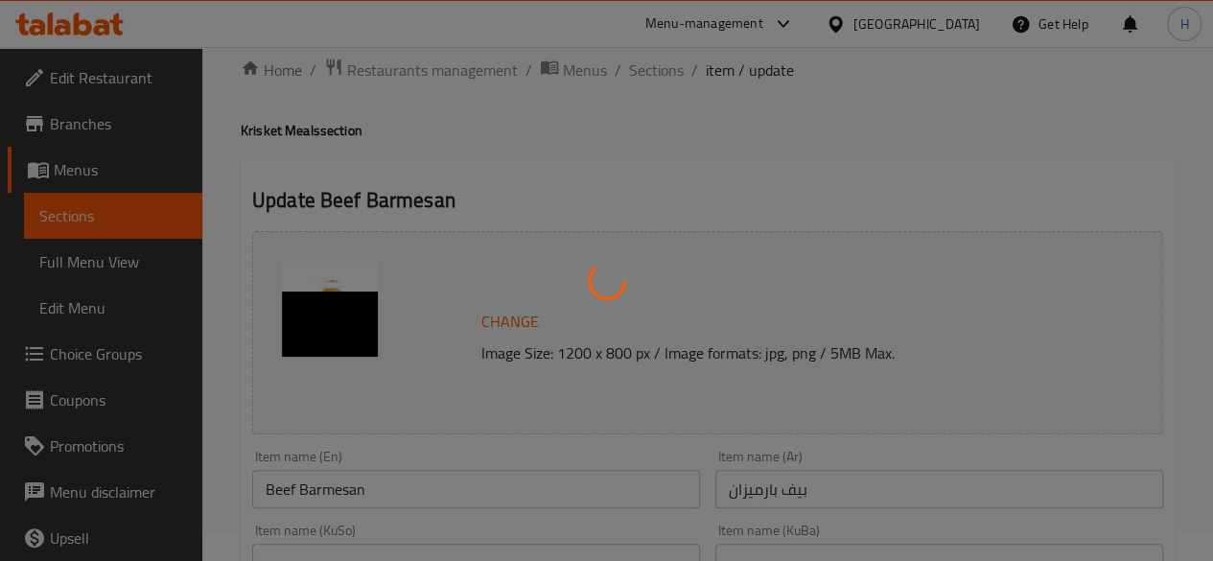
scroll to position [0, 0]
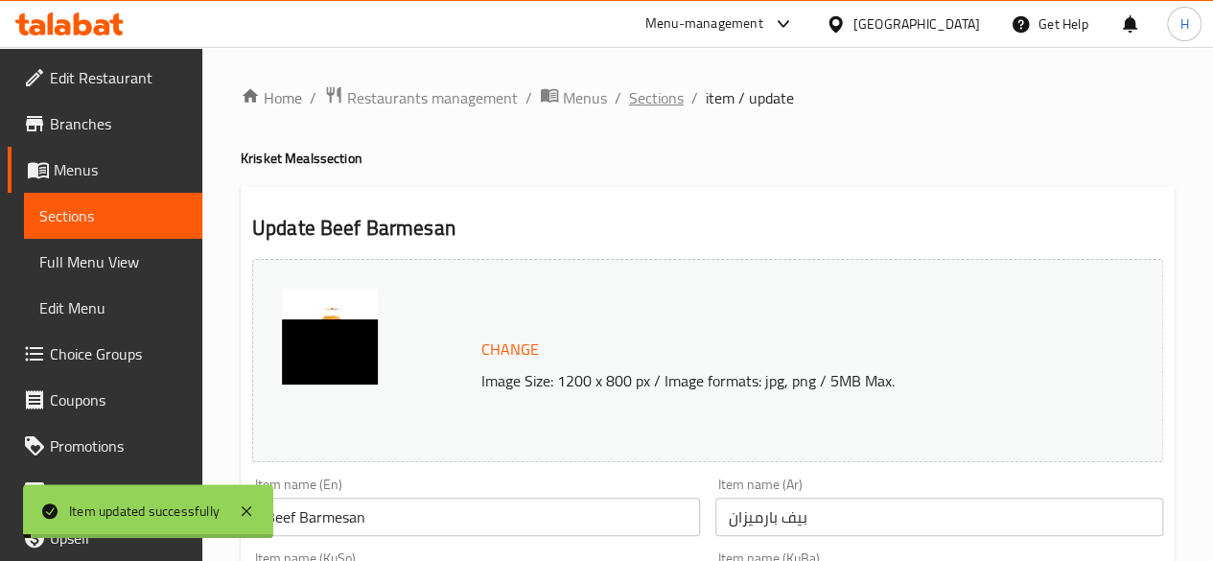
click at [663, 99] on span "Sections" at bounding box center [656, 97] width 55 height 23
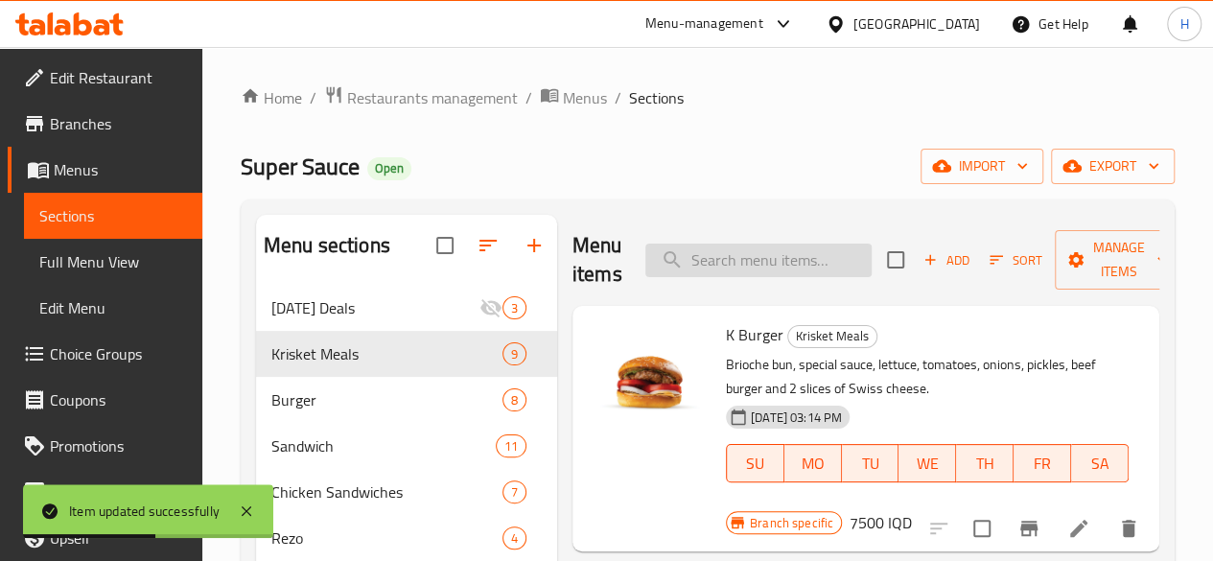
click at [737, 261] on input "search" at bounding box center [758, 261] width 226 height 34
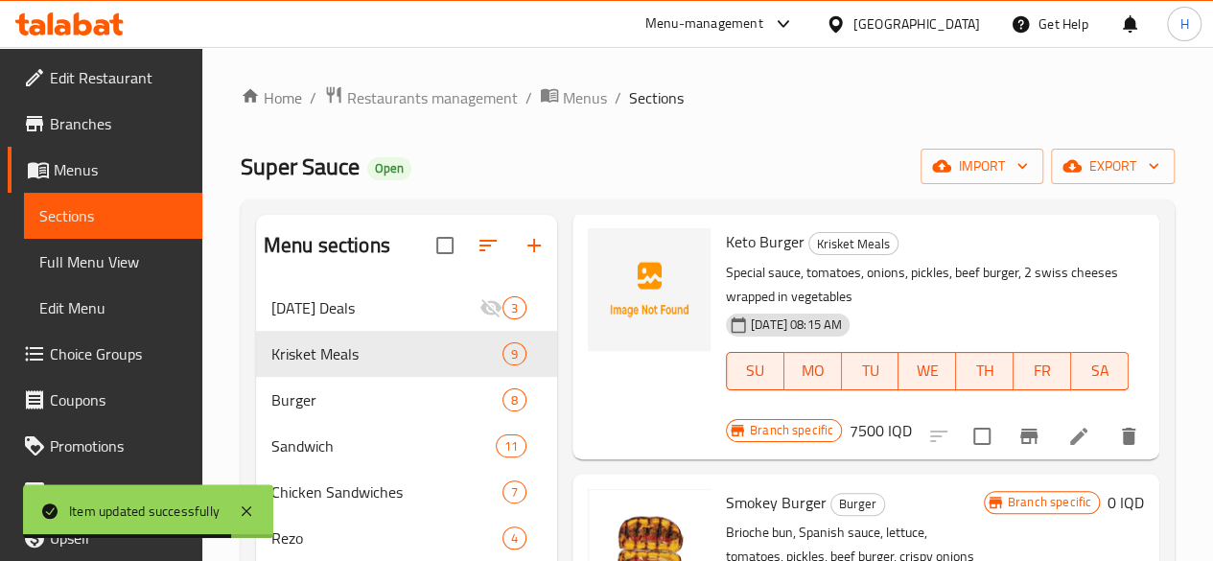
scroll to position [383, 0]
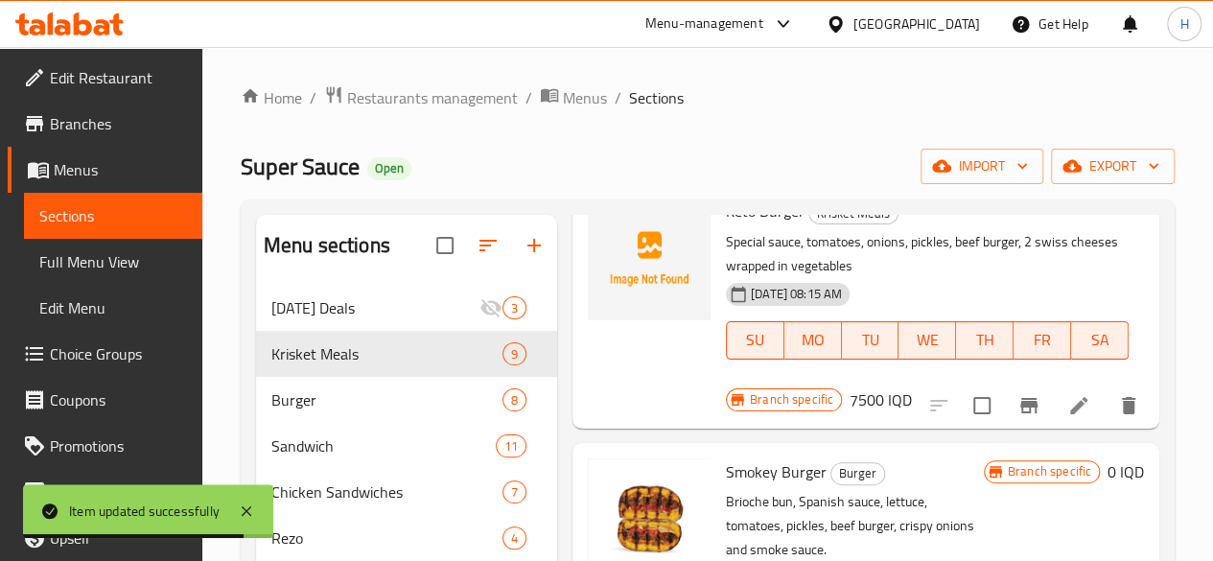
type input "كي"
click at [1052, 388] on li at bounding box center [1079, 405] width 54 height 35
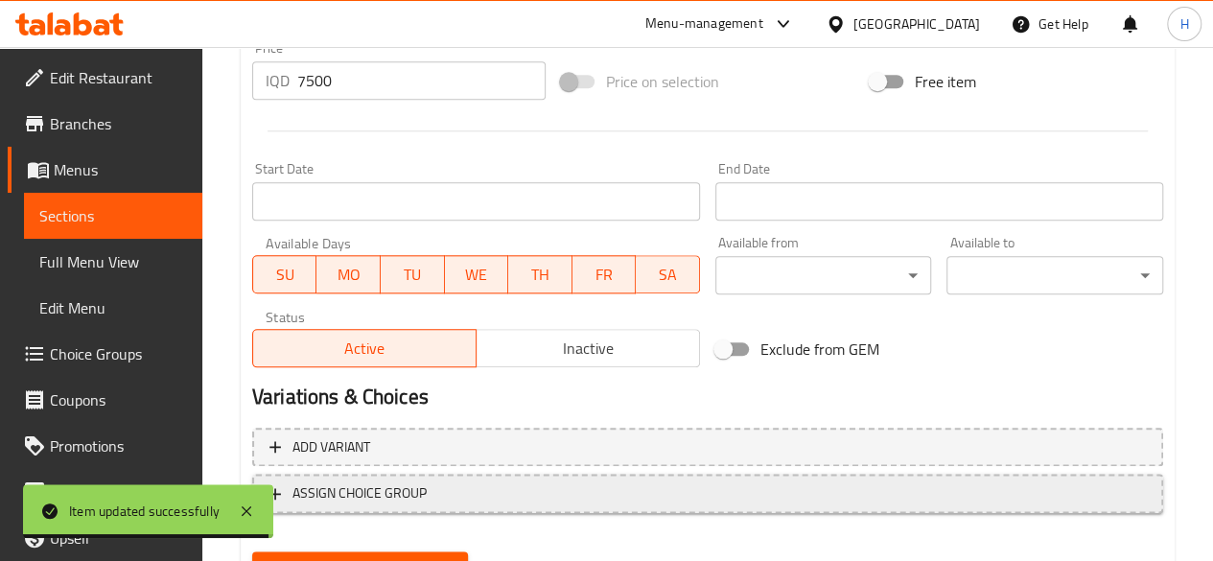
scroll to position [1013, 0]
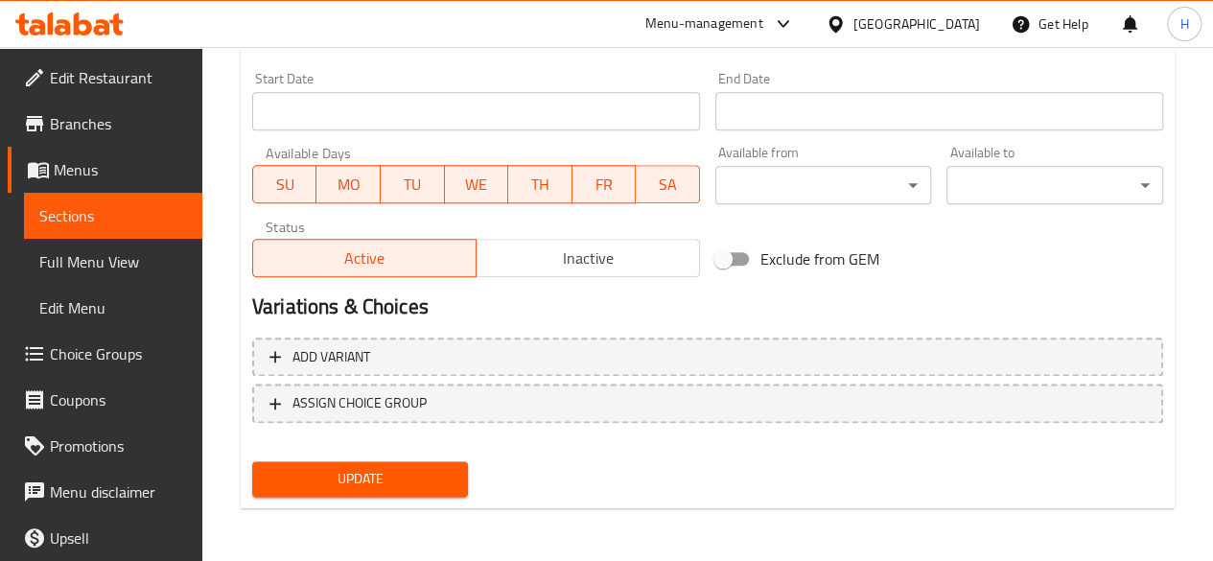
click at [603, 266] on span "Inactive" at bounding box center [588, 258] width 208 height 28
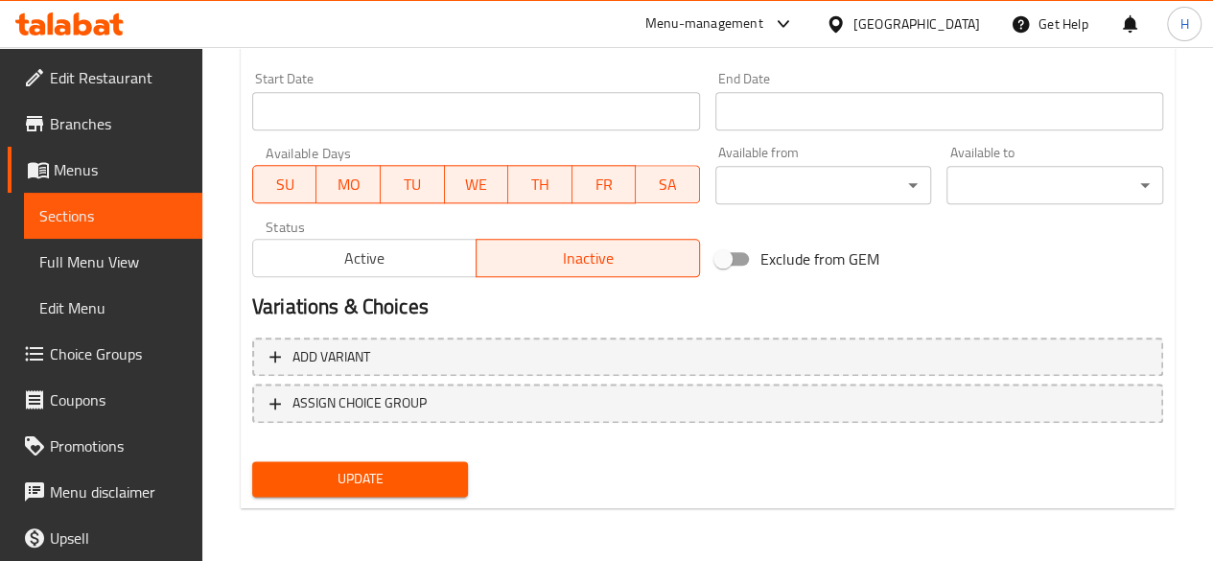
click at [376, 484] on span "Update" at bounding box center [360, 479] width 186 height 24
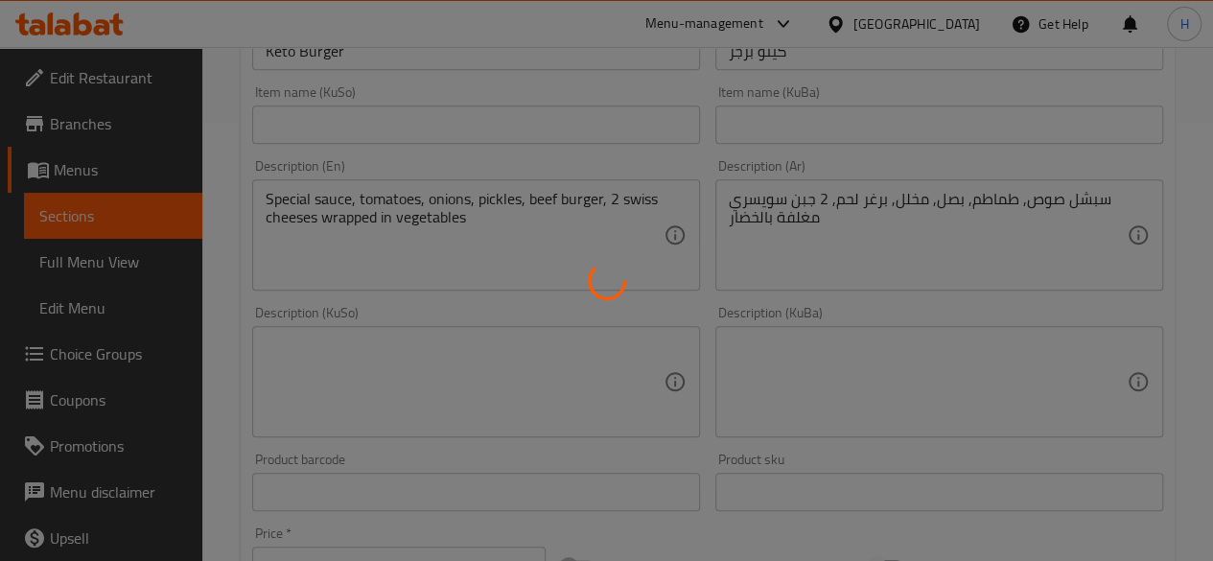
scroll to position [0, 0]
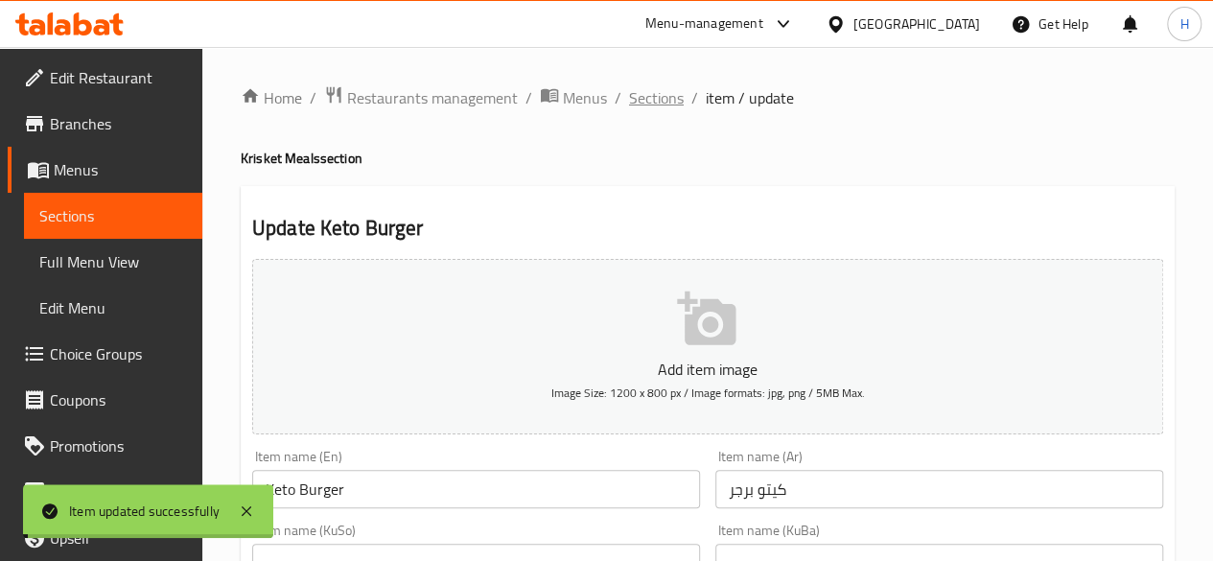
click at [663, 98] on span "Sections" at bounding box center [656, 97] width 55 height 23
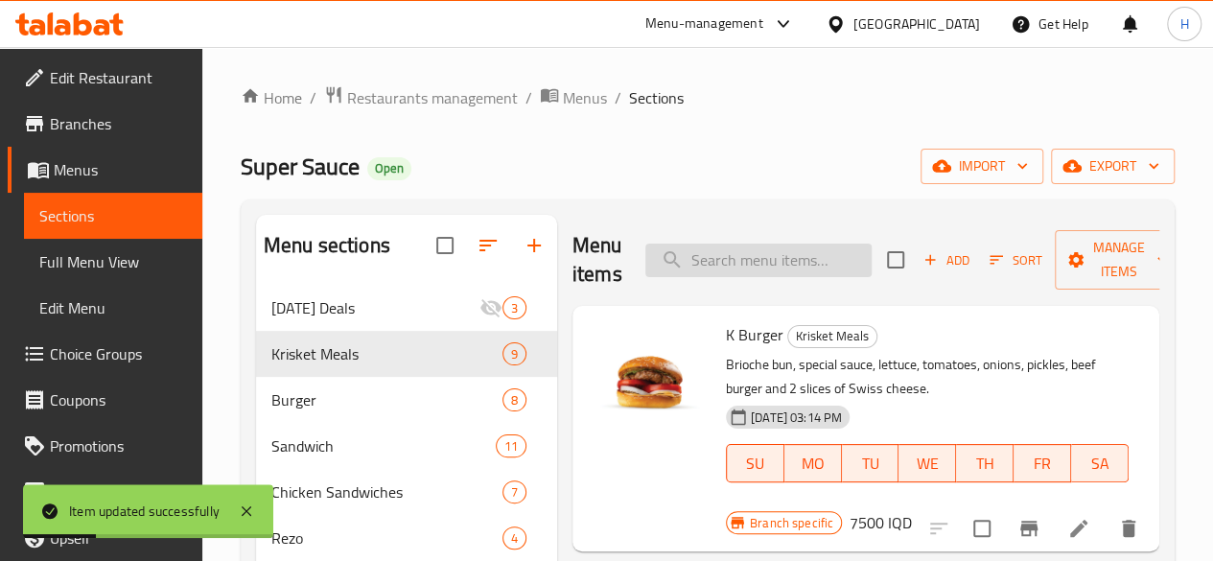
click at [716, 267] on input "search" at bounding box center [758, 261] width 226 height 34
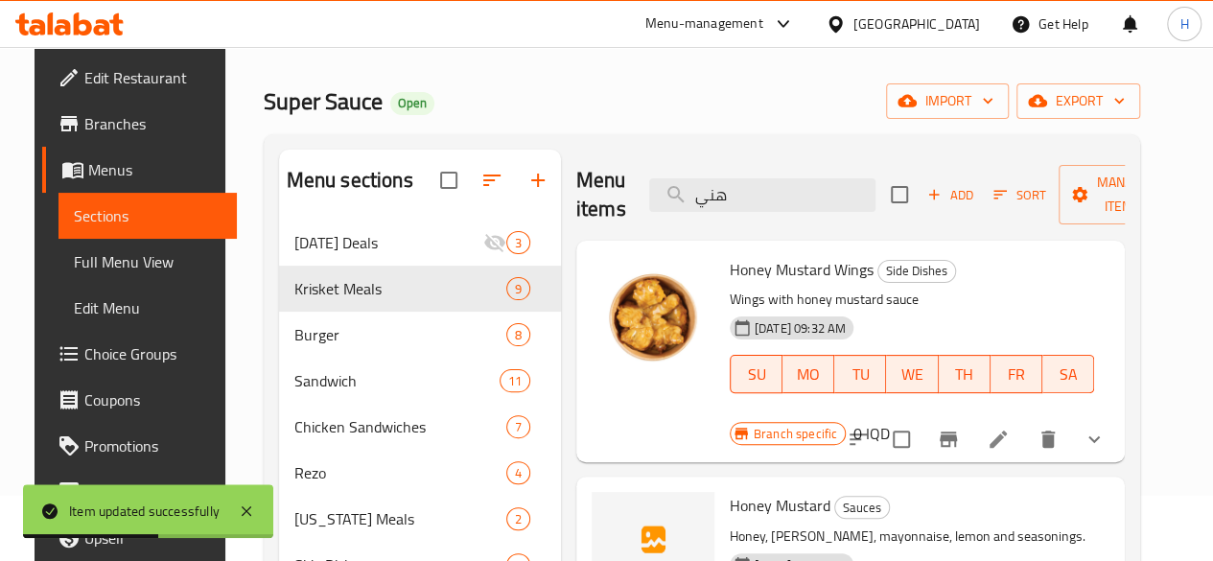
scroll to position [96, 0]
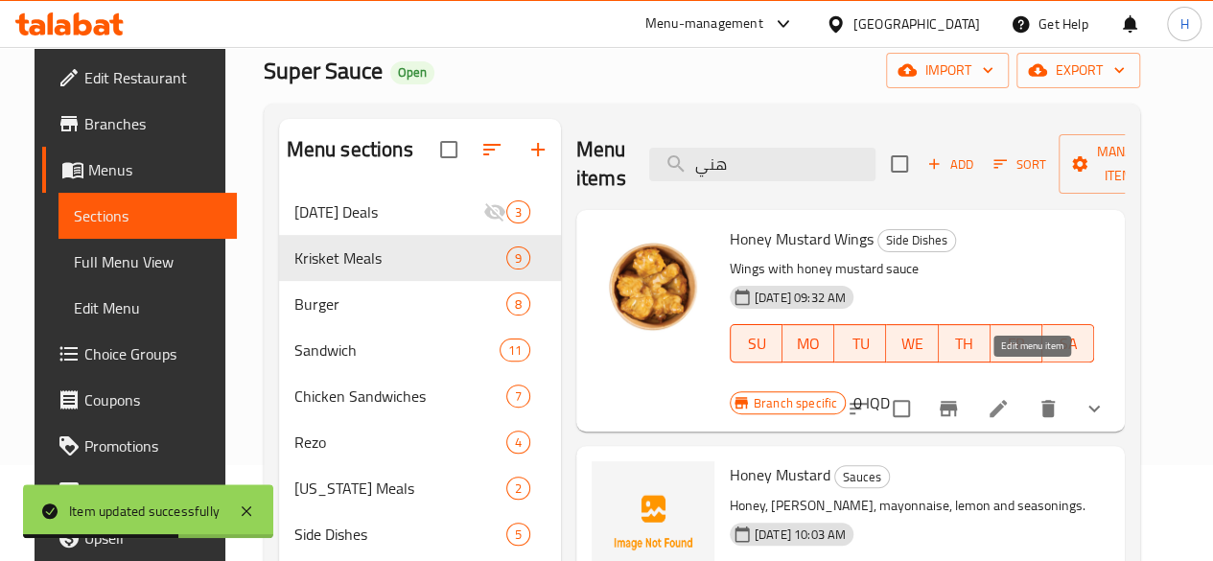
type input "هني"
click at [1007, 400] on icon at bounding box center [997, 408] width 17 height 17
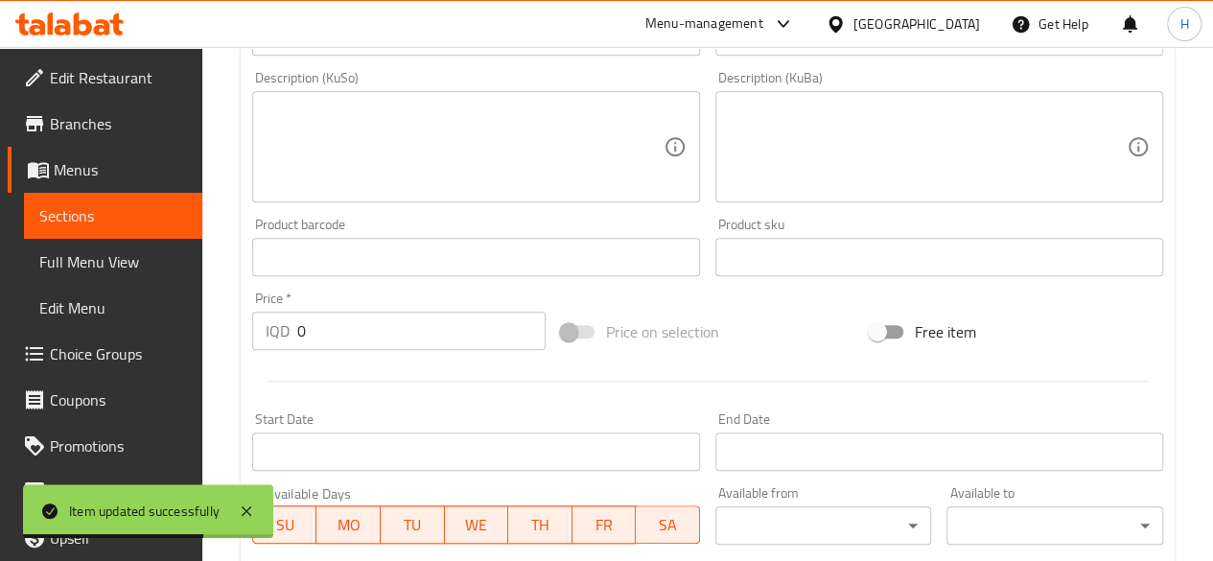
scroll to position [1055, 0]
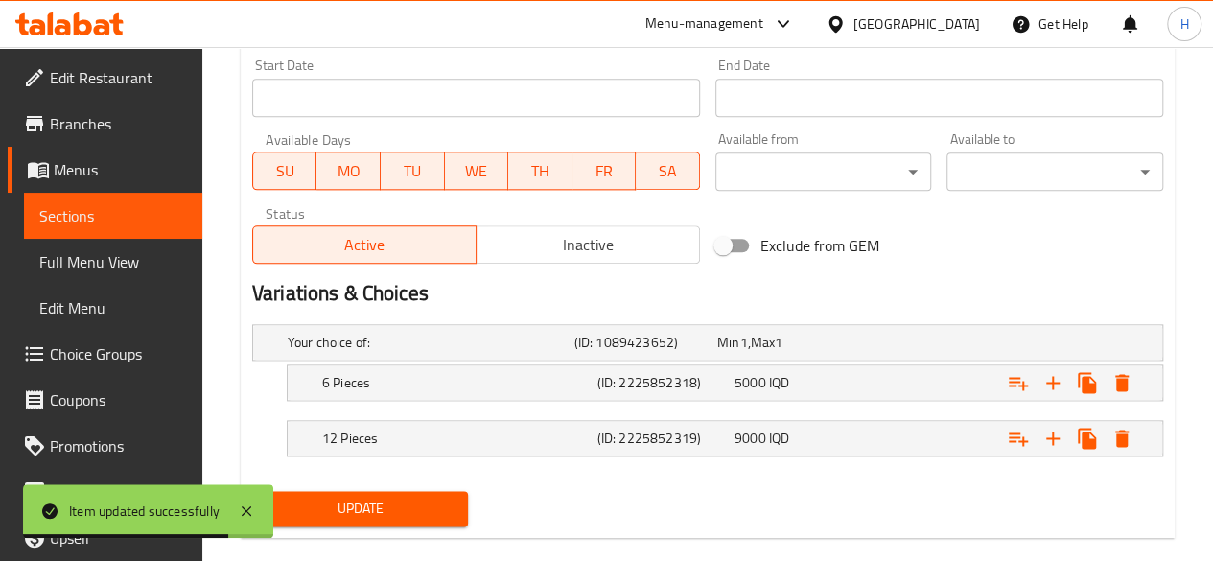
click at [556, 260] on button "Inactive" at bounding box center [587, 244] width 224 height 38
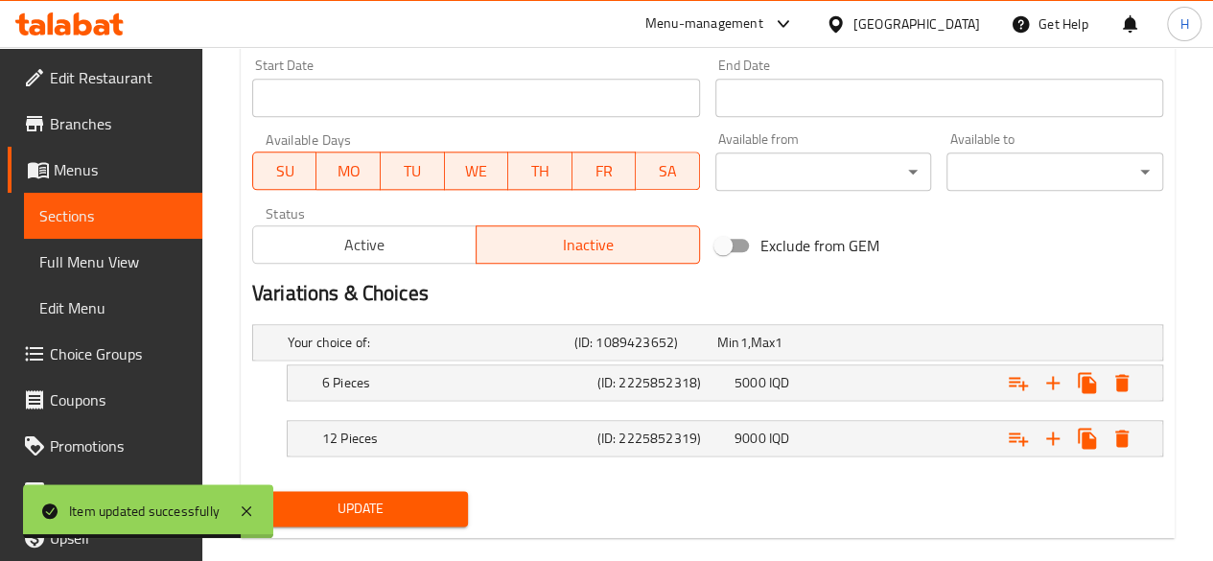
click at [437, 491] on button "Update" at bounding box center [360, 508] width 217 height 35
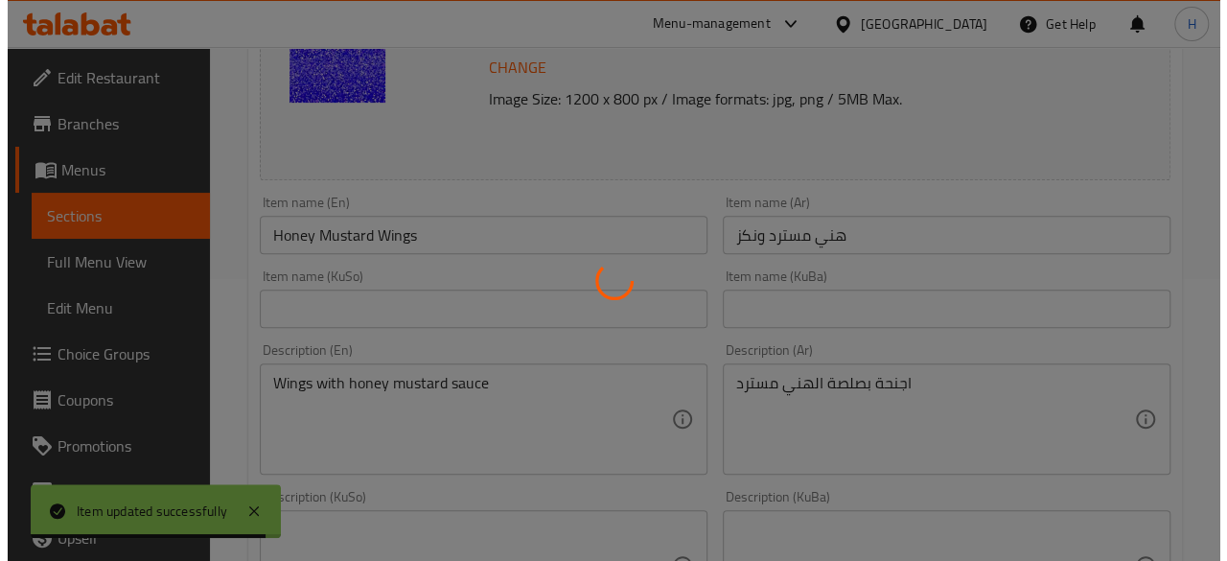
scroll to position [0, 0]
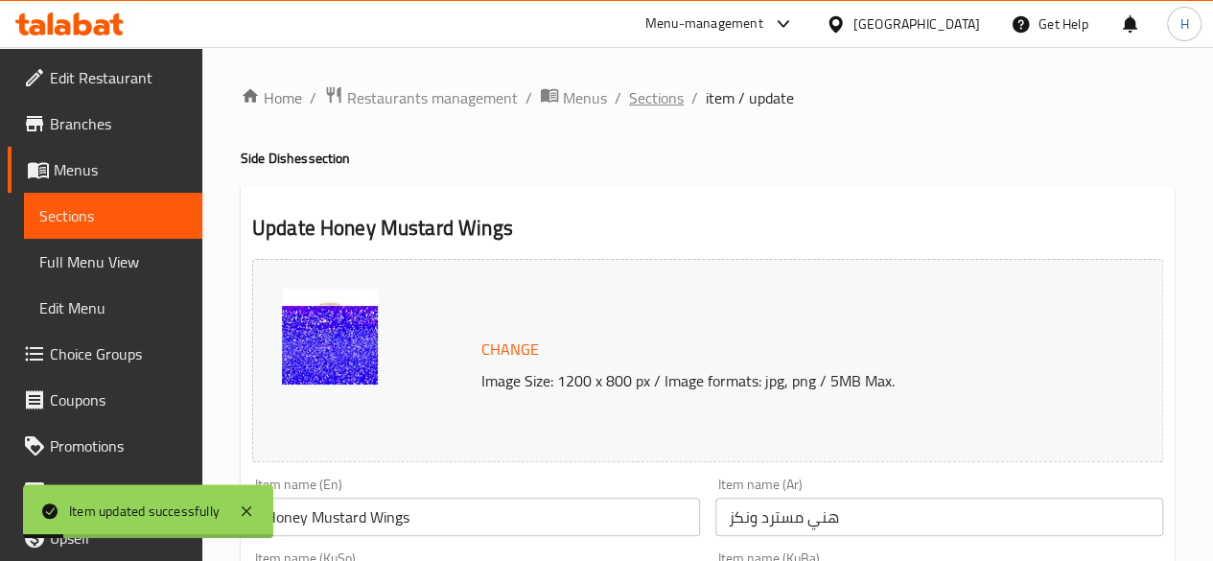
click at [669, 104] on span "Sections" at bounding box center [656, 97] width 55 height 23
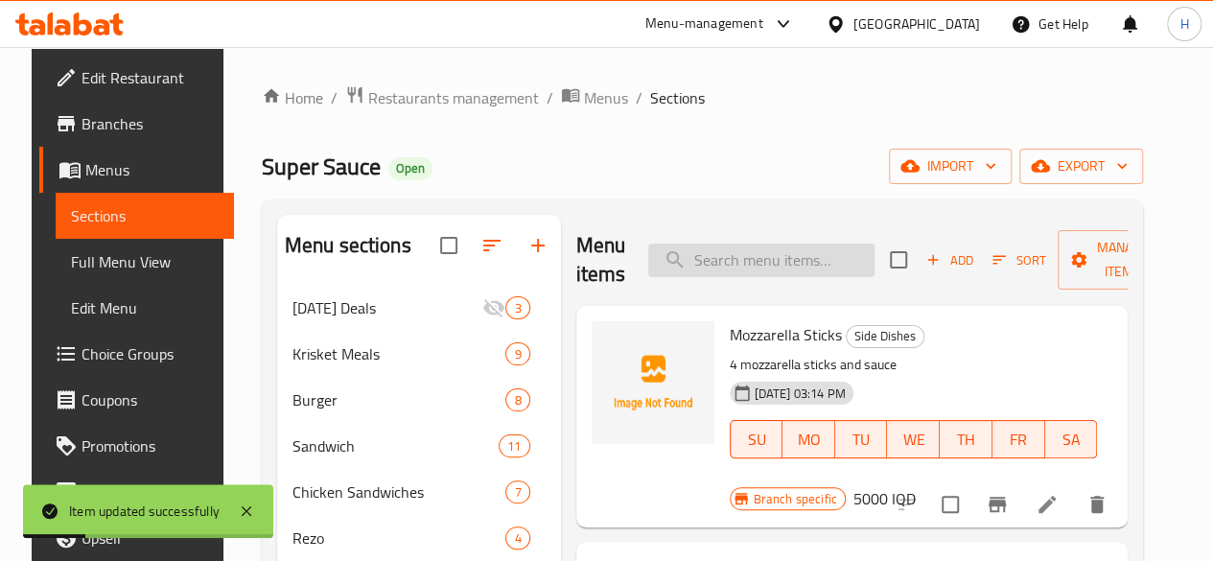
click at [698, 268] on input "search" at bounding box center [761, 261] width 226 height 34
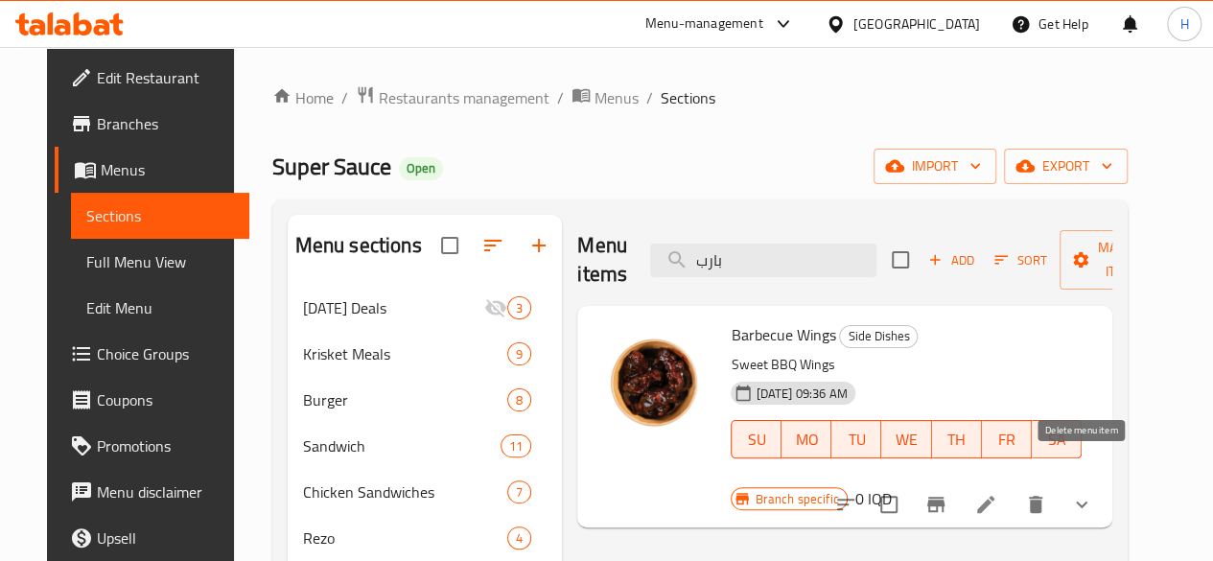
type input "بارب"
click at [997, 493] on icon at bounding box center [985, 504] width 23 height 23
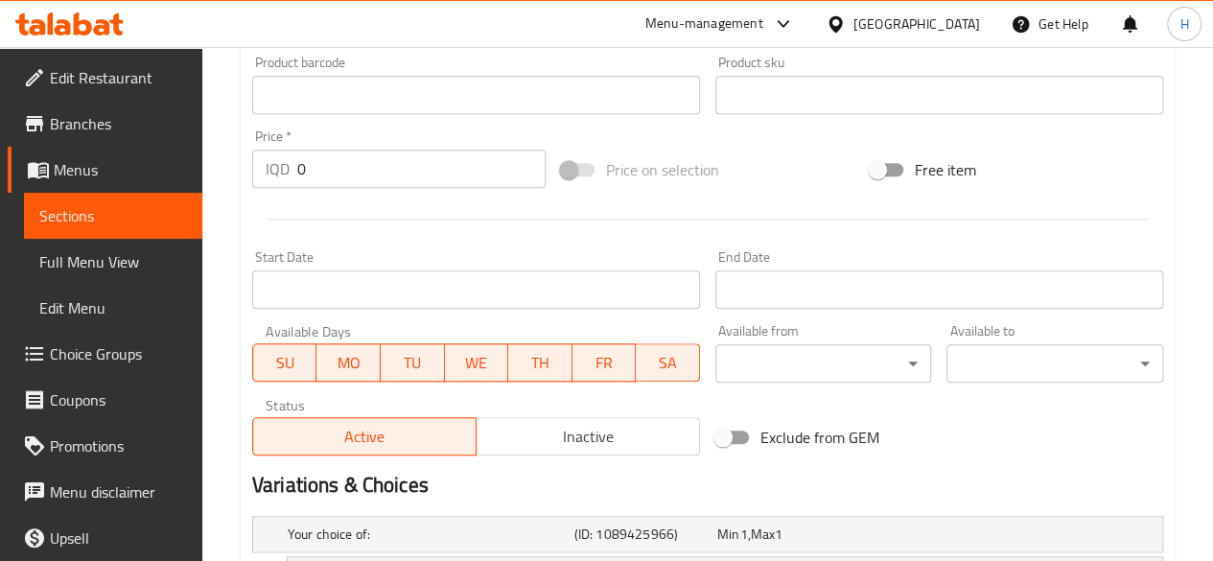
click at [570, 450] on span "Inactive" at bounding box center [588, 437] width 208 height 28
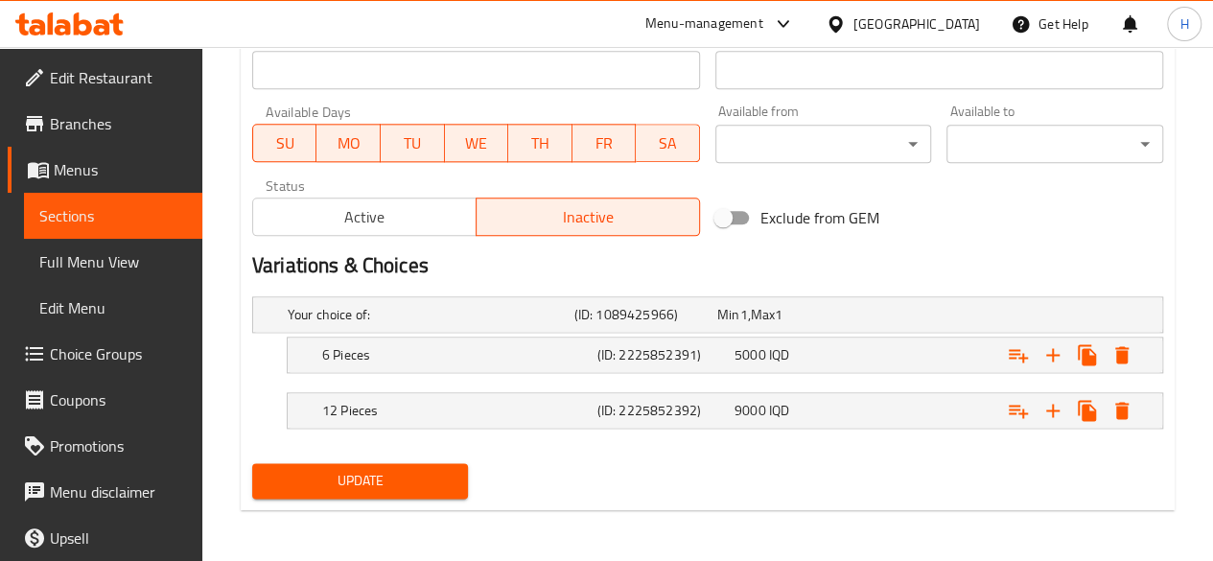
drag, startPoint x: 452, startPoint y: 475, endPoint x: 465, endPoint y: 472, distance: 13.0
click at [452, 476] on button "Update" at bounding box center [360, 480] width 217 height 35
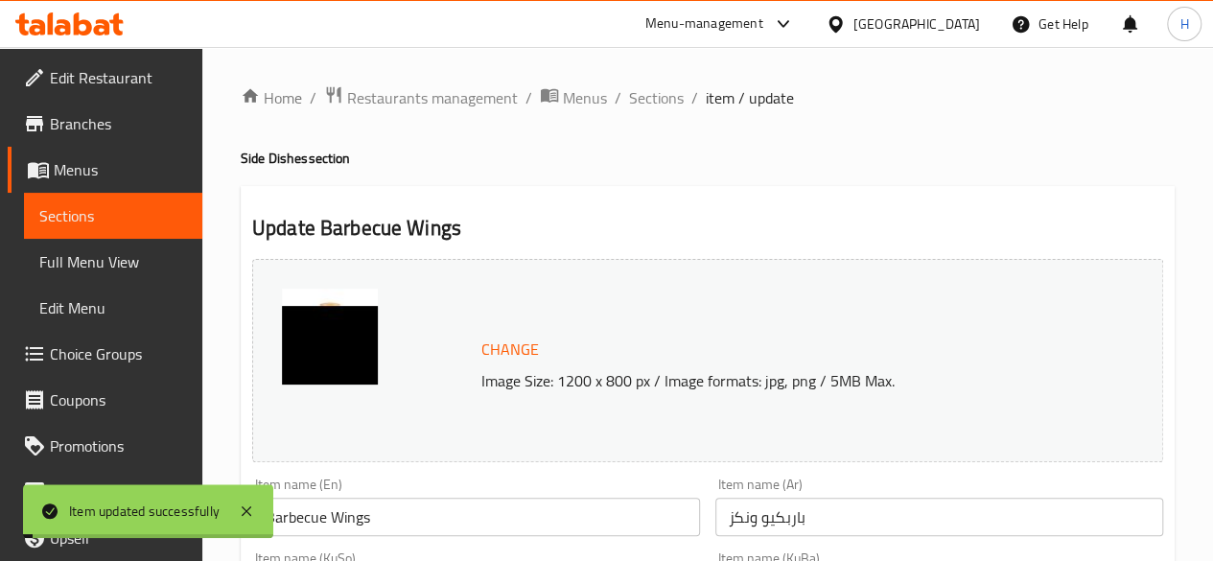
click at [661, 97] on span "Sections" at bounding box center [656, 97] width 55 height 23
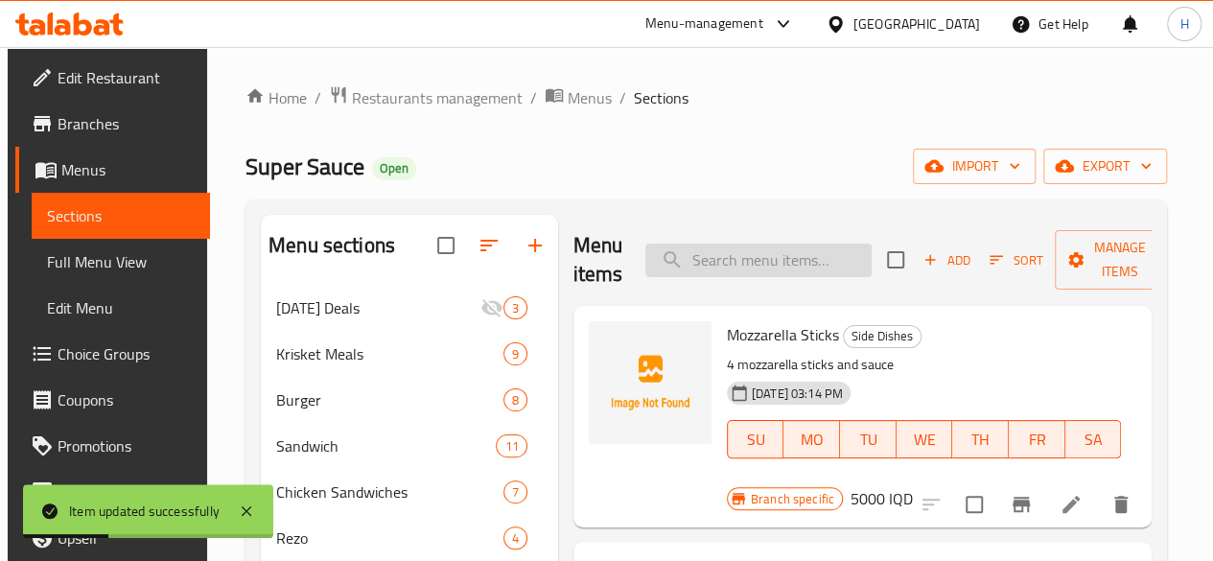
click at [759, 267] on input "search" at bounding box center [758, 261] width 226 height 34
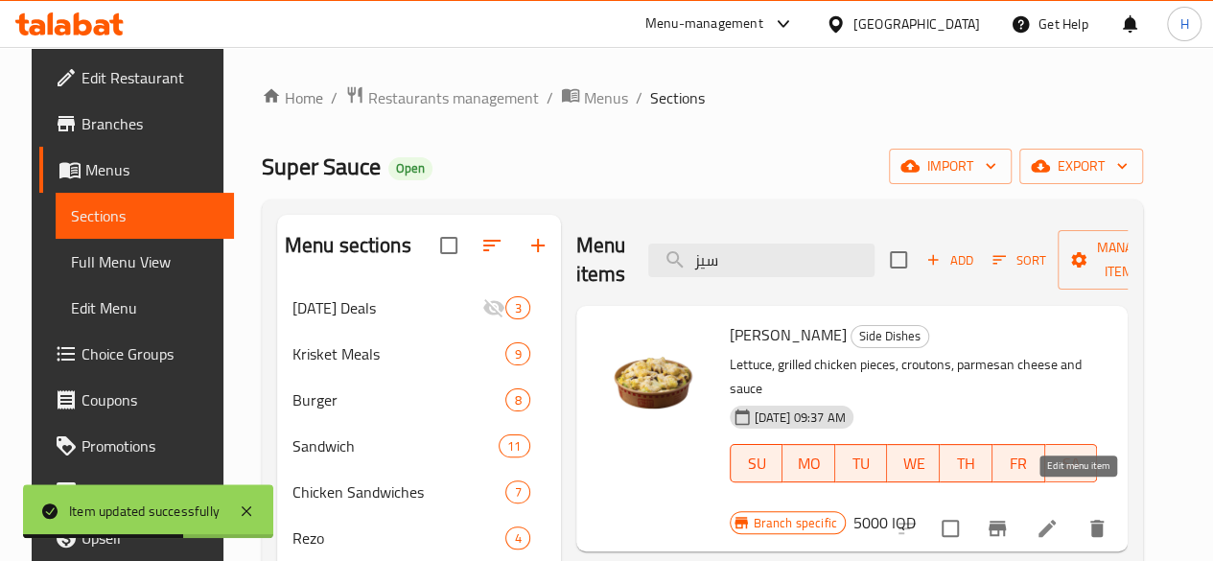
type input "سيز"
click at [1058, 517] on icon at bounding box center [1046, 528] width 23 height 23
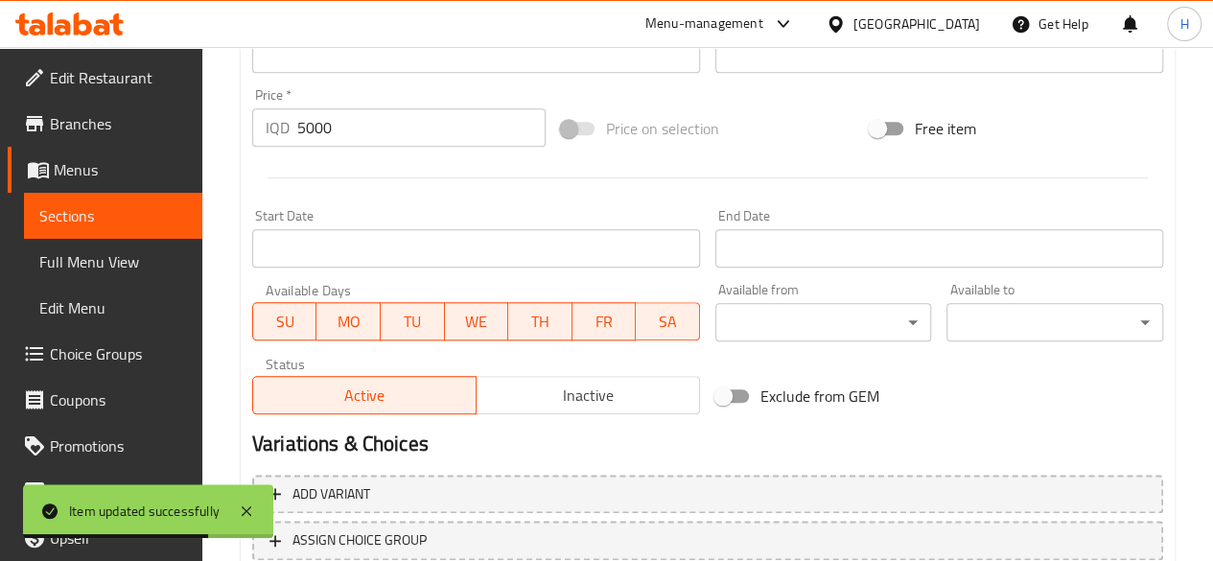
scroll to position [1042, 0]
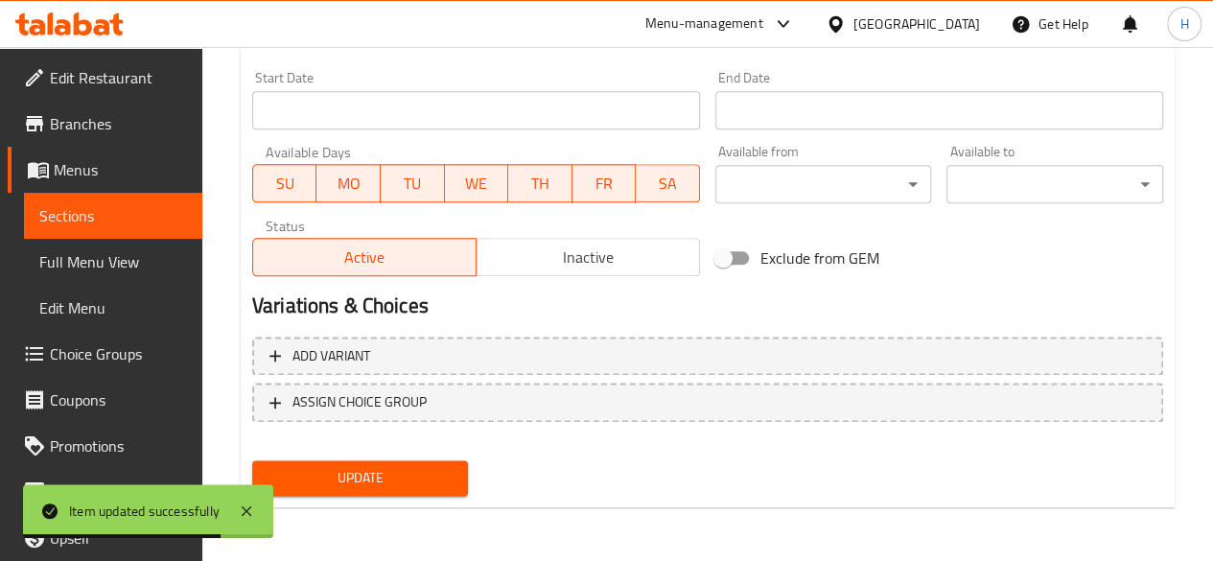
click at [554, 254] on span "Inactive" at bounding box center [588, 258] width 208 height 28
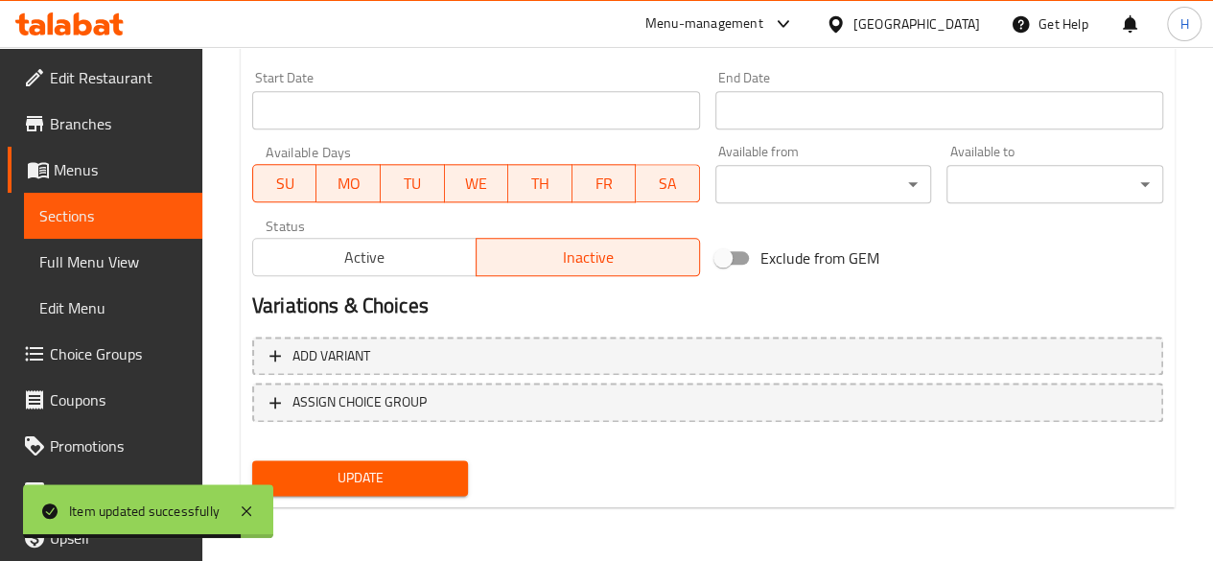
click at [422, 478] on span "Update" at bounding box center [360, 478] width 186 height 24
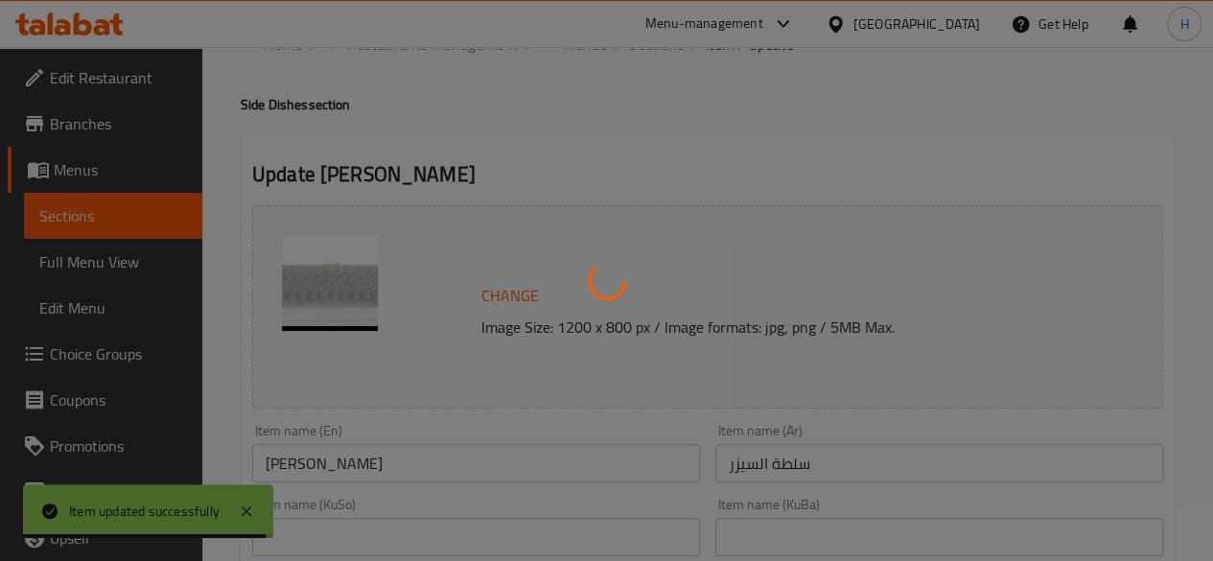
scroll to position [0, 0]
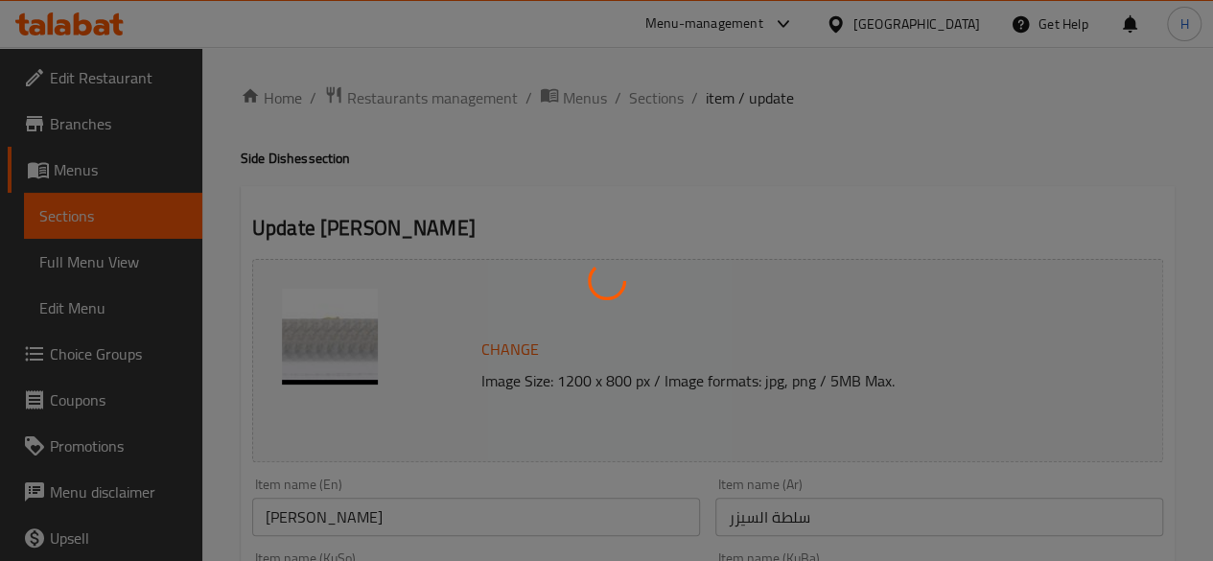
click at [654, 99] on div at bounding box center [606, 280] width 1213 height 561
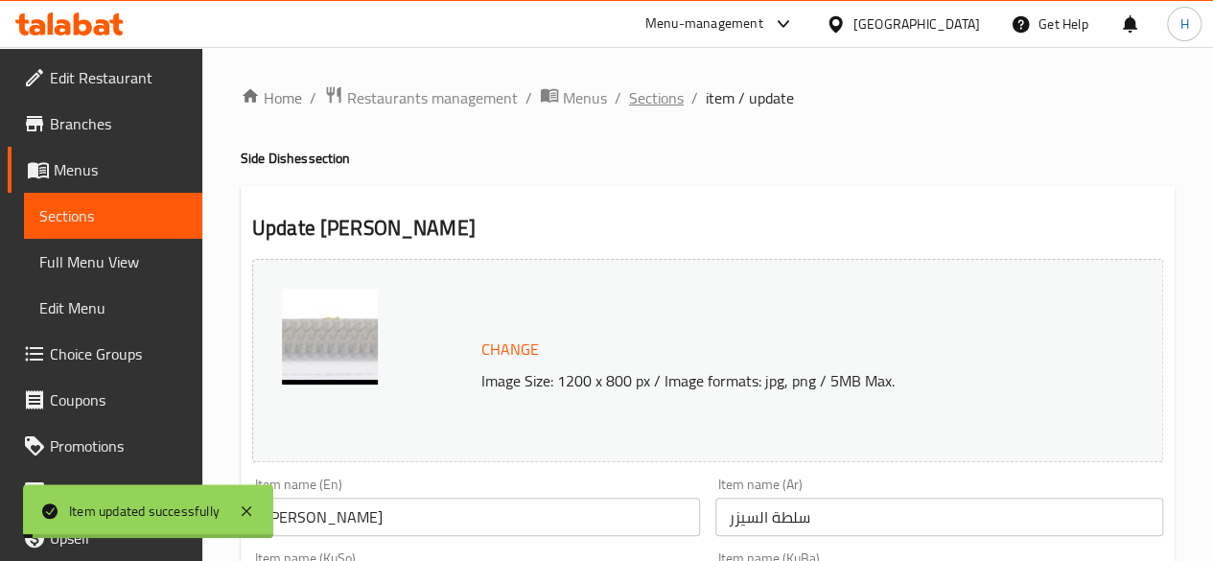
click at [667, 108] on span "Sections" at bounding box center [656, 97] width 55 height 23
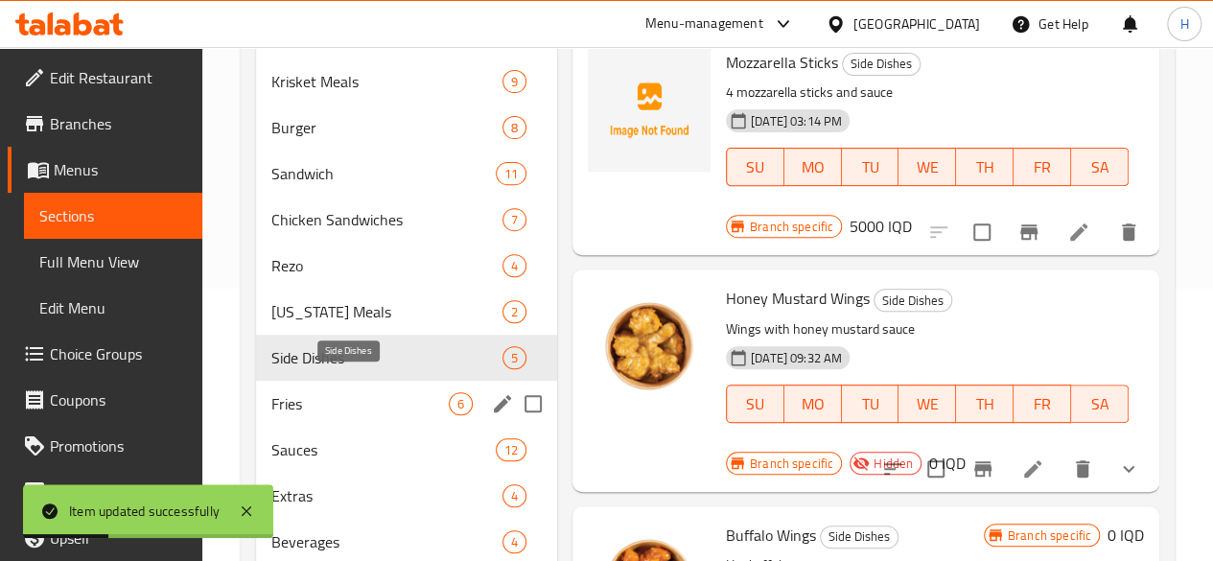
scroll to position [365, 0]
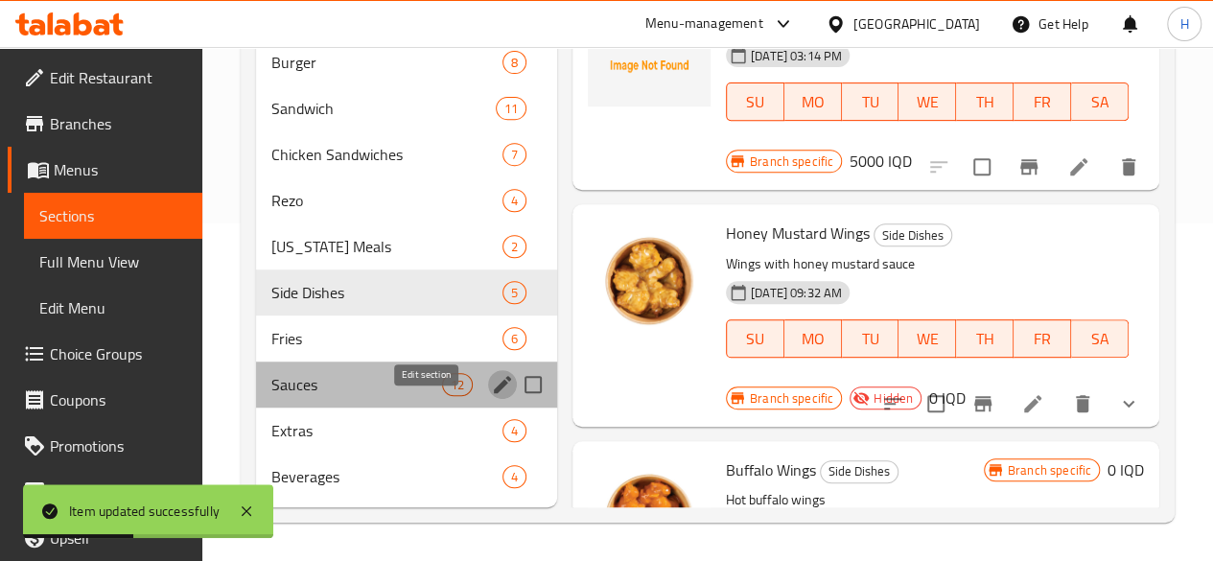
click at [494, 388] on icon "edit" at bounding box center [502, 384] width 17 height 17
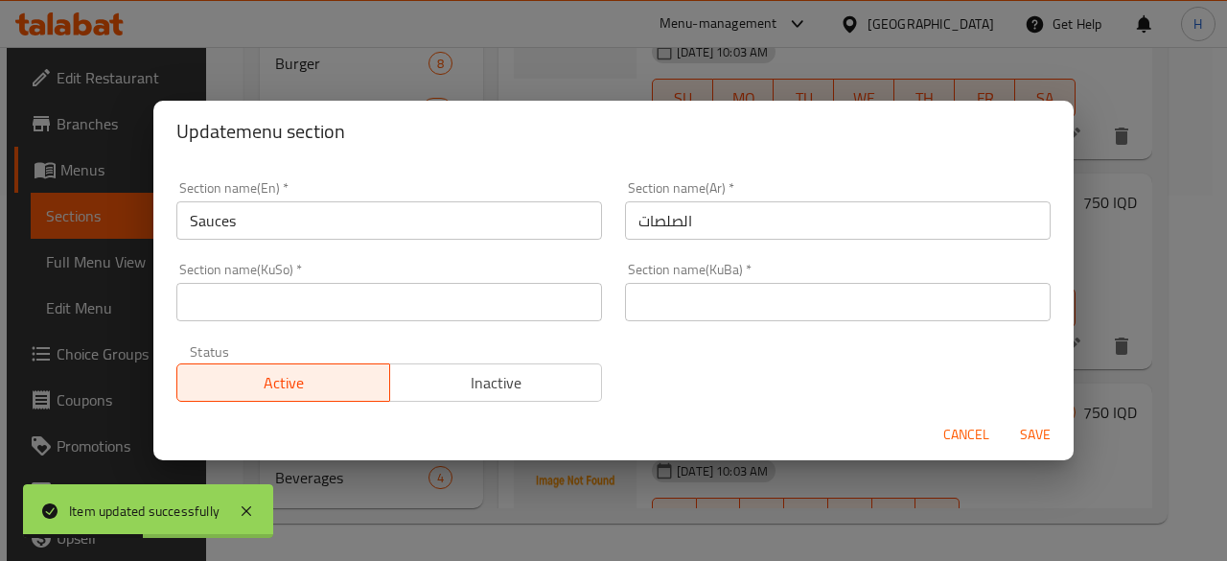
click at [489, 378] on span "Inactive" at bounding box center [496, 383] width 197 height 28
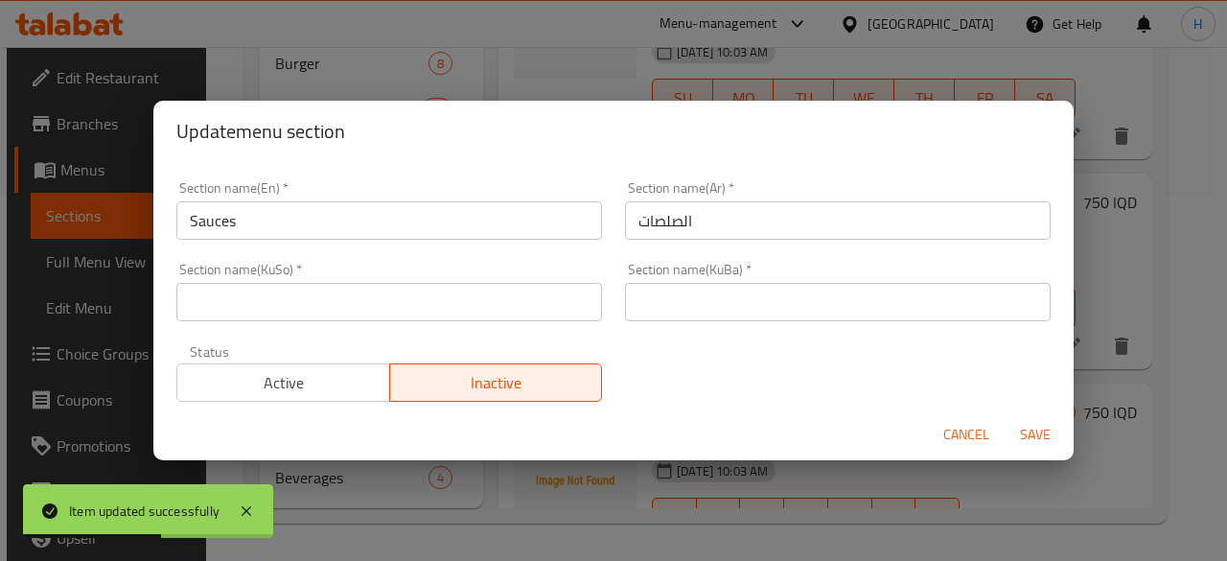
click at [1043, 434] on span "Save" at bounding box center [1035, 435] width 46 height 24
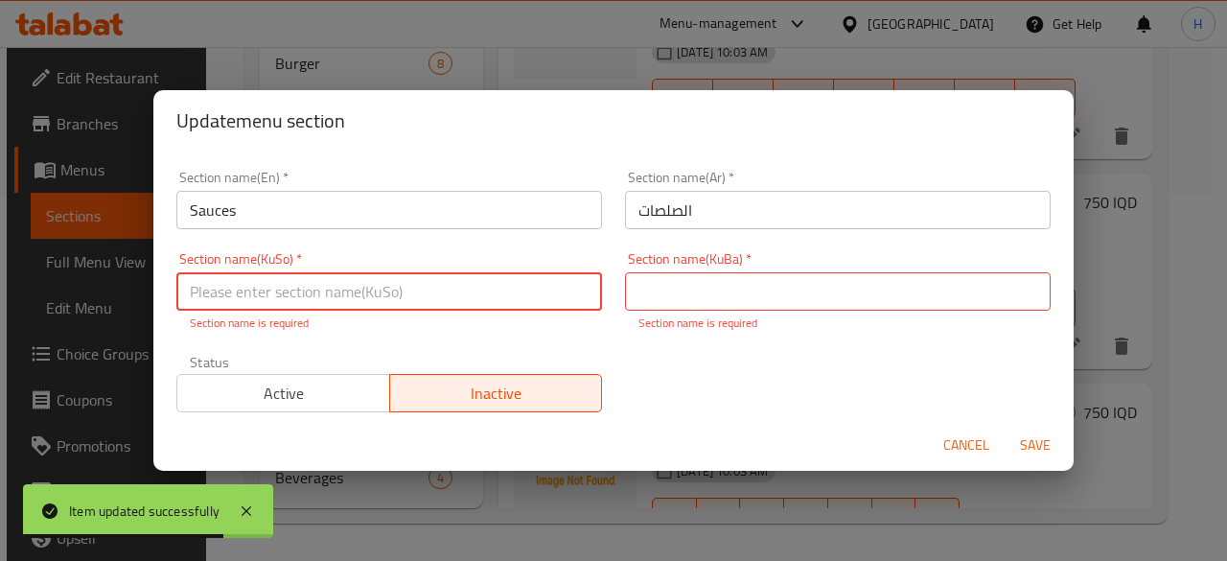
click at [357, 288] on input "text" at bounding box center [389, 291] width 426 height 38
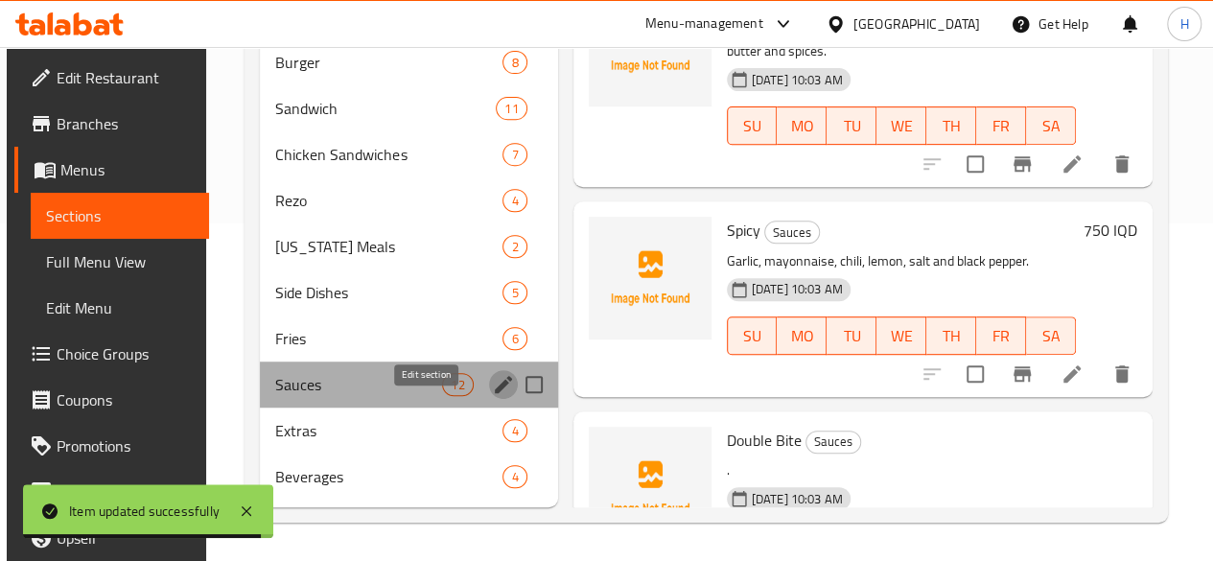
click at [492, 382] on icon "edit" at bounding box center [503, 384] width 23 height 23
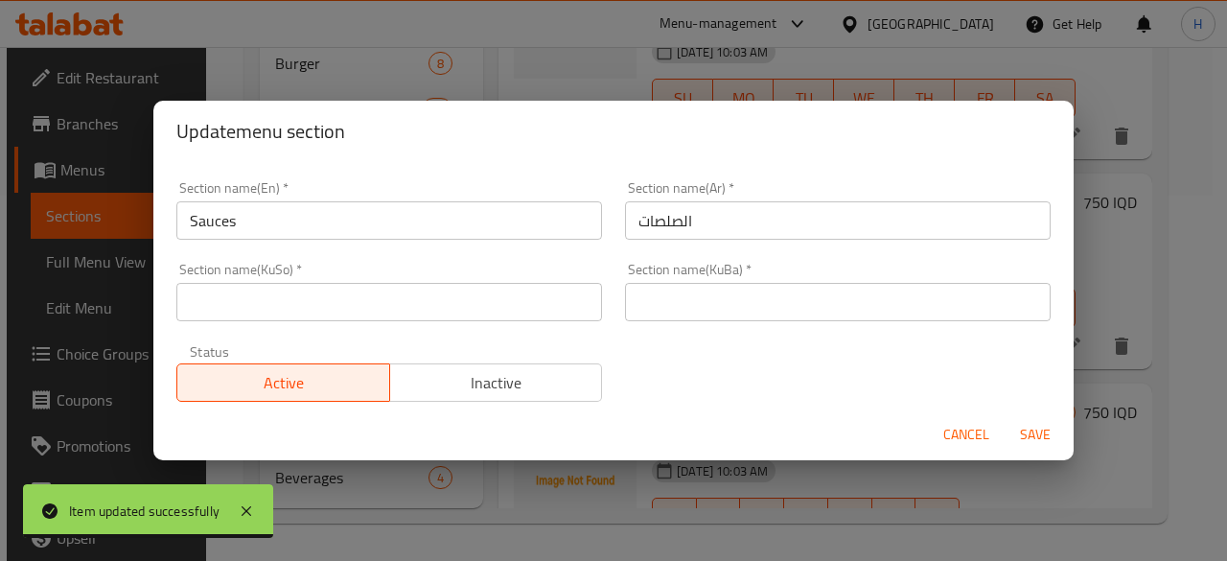
click at [381, 306] on input "text" at bounding box center [389, 302] width 426 height 38
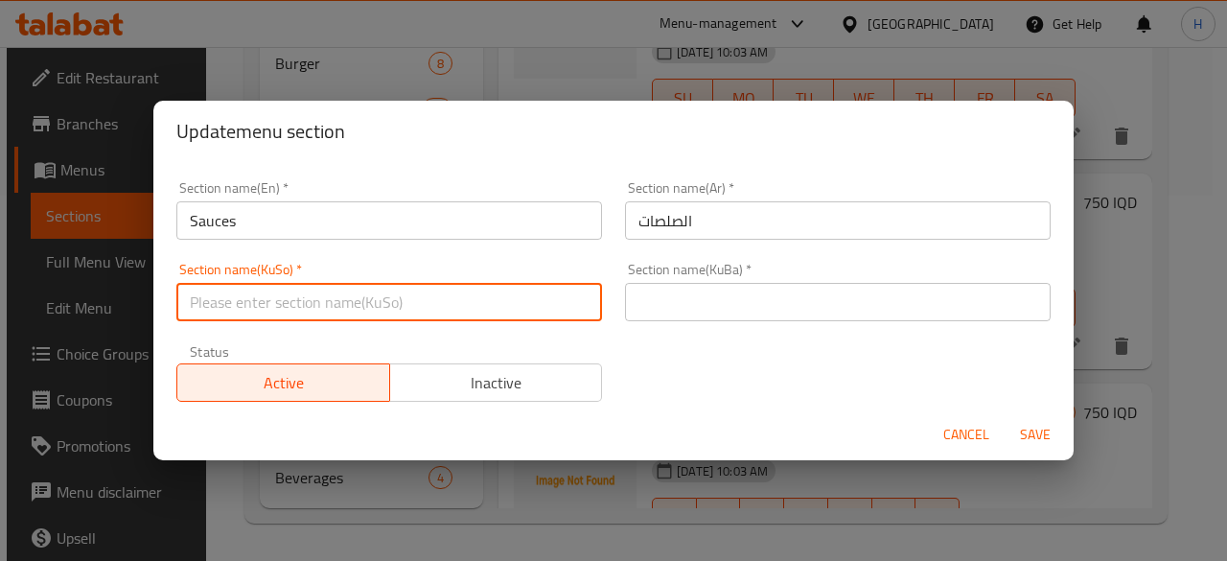
type input "ز"
type input "."
click at [694, 310] on input "text" at bounding box center [838, 302] width 426 height 38
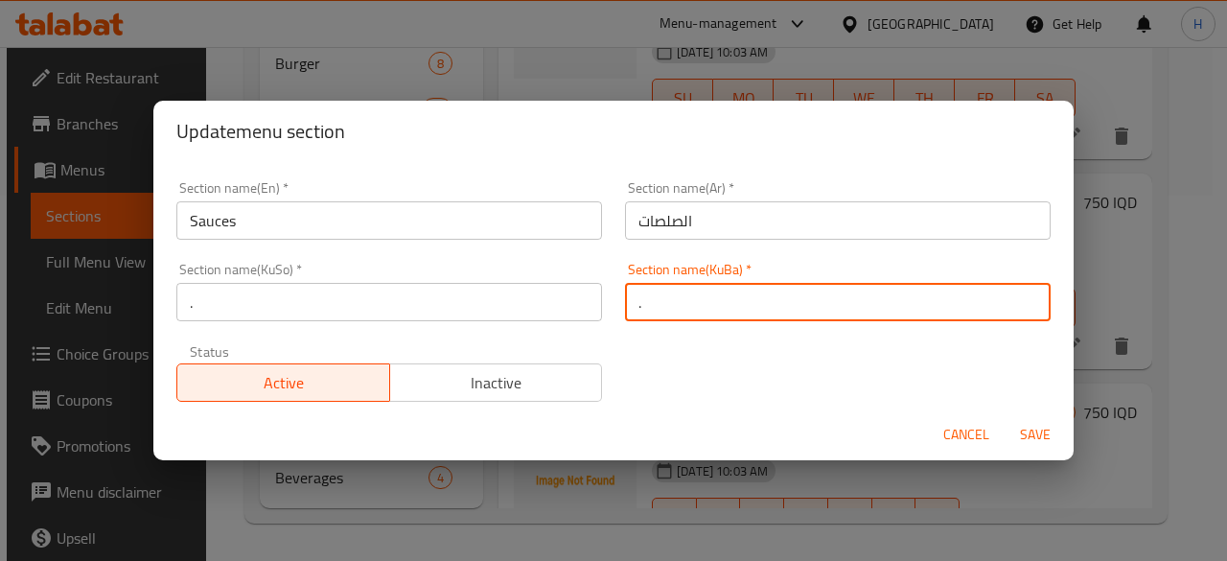
type input "."
click at [518, 378] on span "Inactive" at bounding box center [496, 383] width 197 height 28
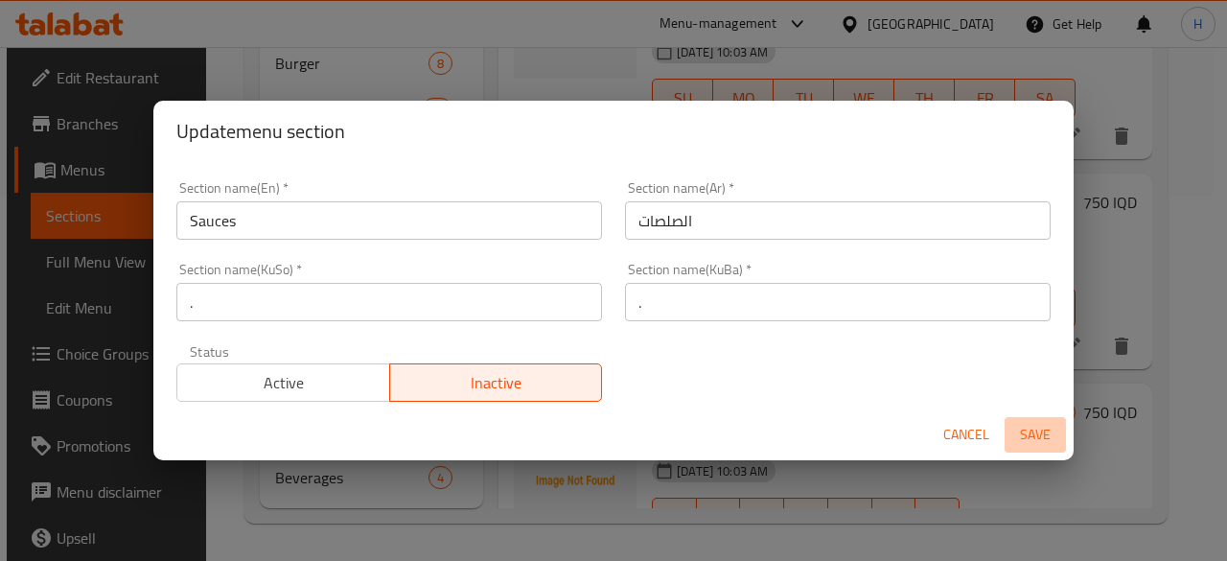
click at [1036, 436] on span "Save" at bounding box center [1035, 435] width 46 height 24
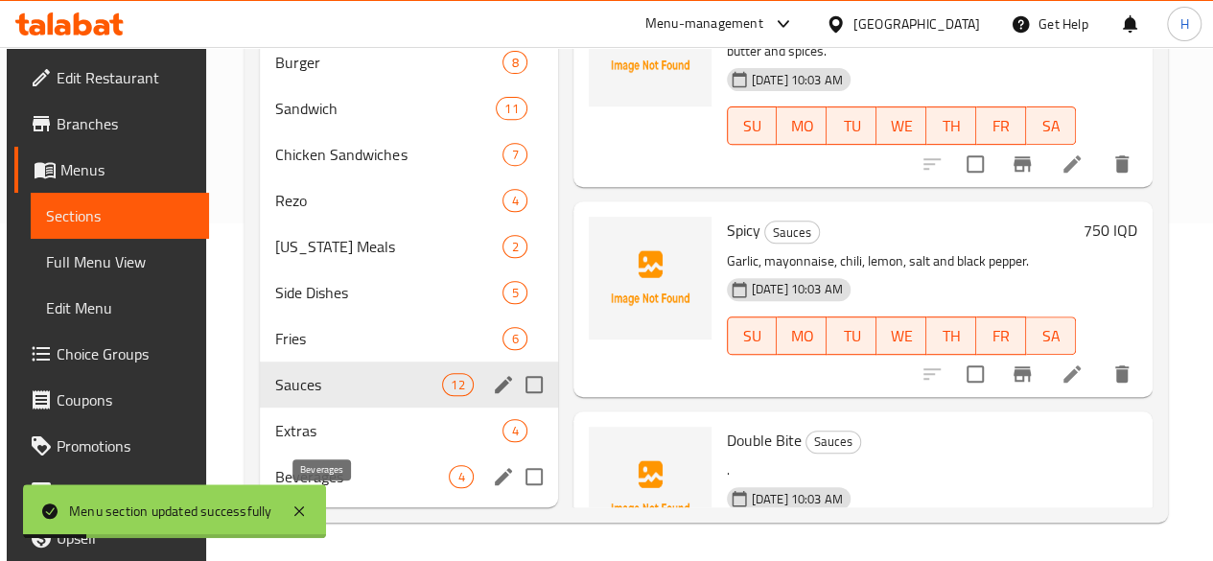
click at [339, 467] on span "Beverages" at bounding box center [362, 476] width 174 height 23
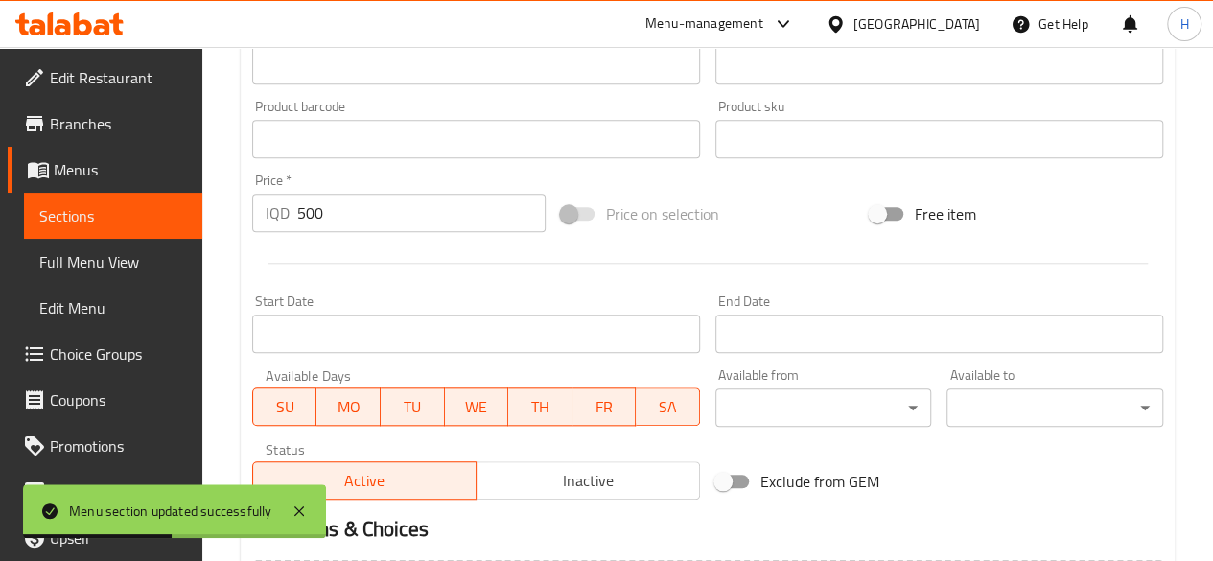
scroll to position [1013, 0]
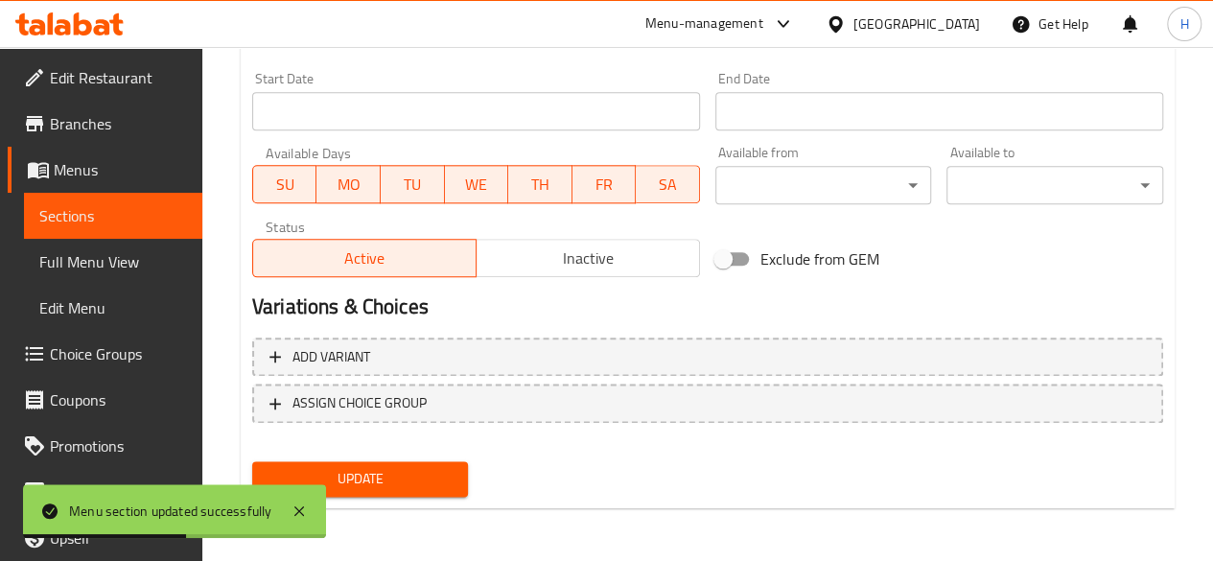
click at [545, 279] on div "Status Active Inactive" at bounding box center [475, 248] width 463 height 73
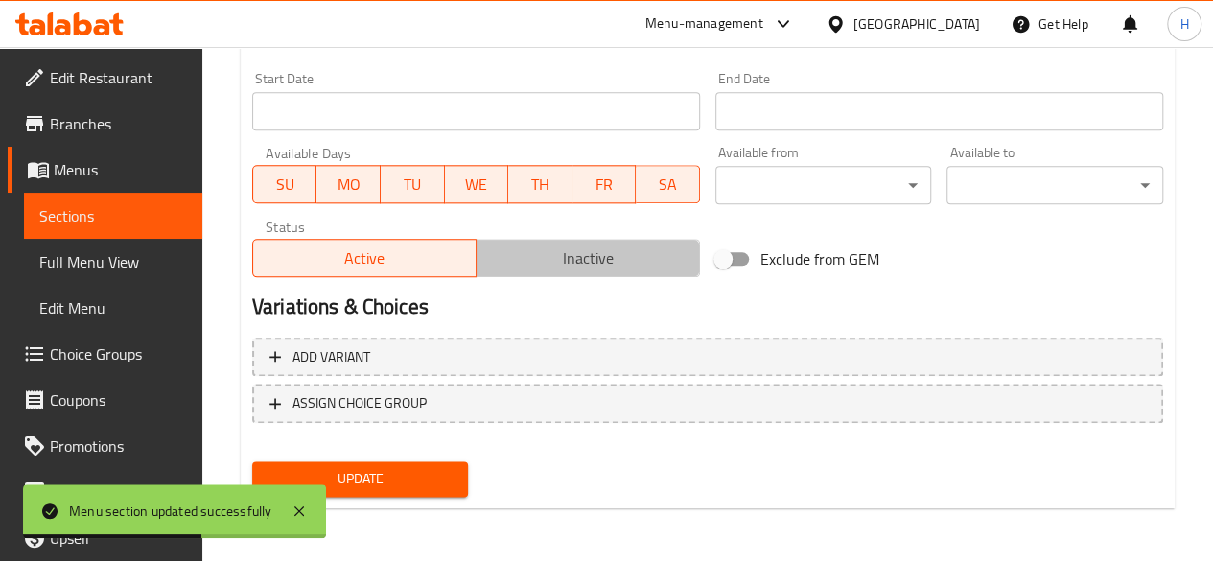
drag, startPoint x: 575, startPoint y: 254, endPoint x: 563, endPoint y: 317, distance: 64.5
click at [576, 267] on span "Inactive" at bounding box center [588, 258] width 208 height 28
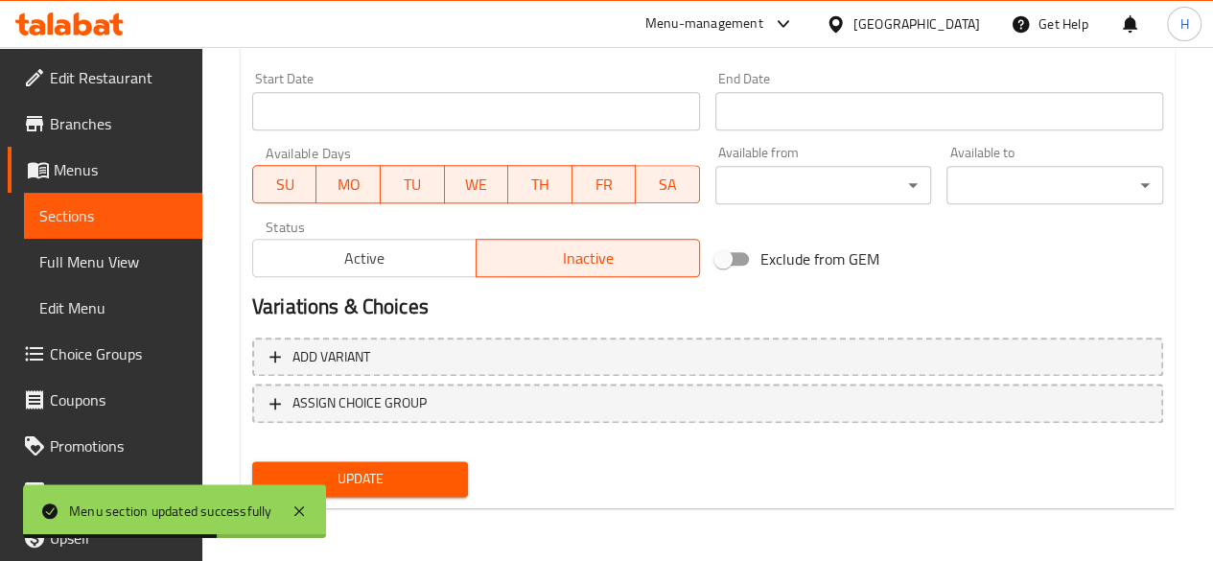
click at [433, 475] on span "Update" at bounding box center [360, 479] width 186 height 24
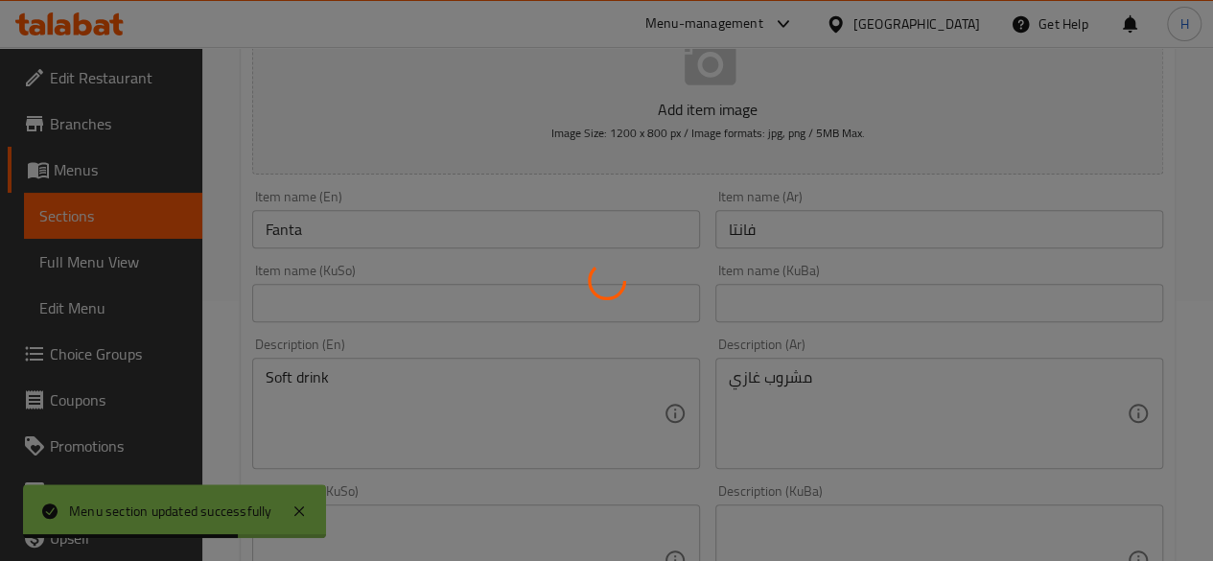
scroll to position [0, 0]
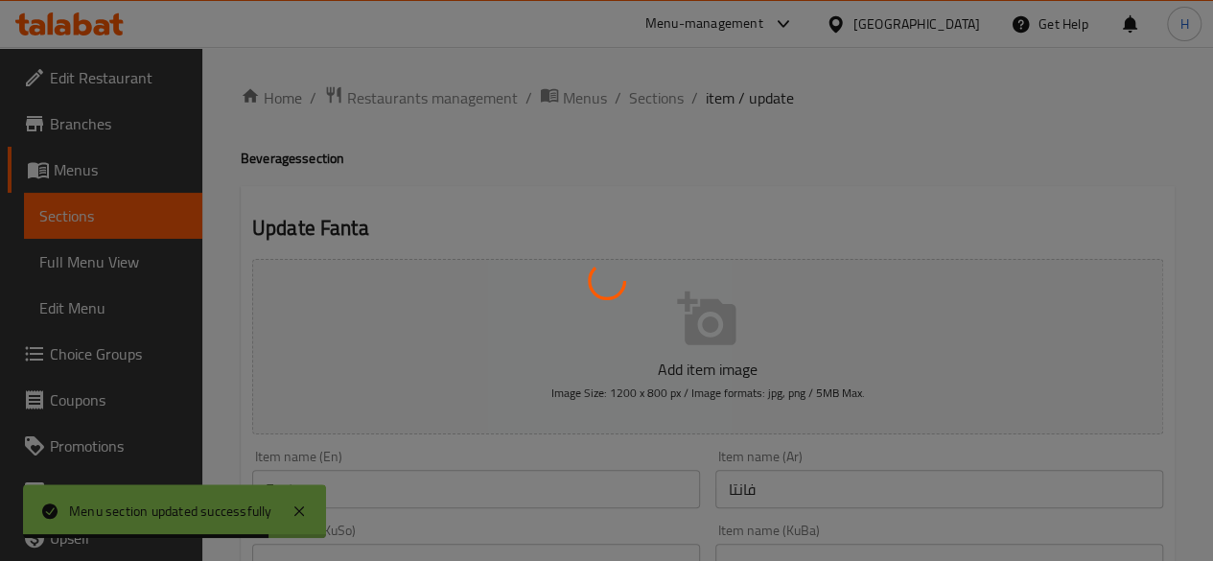
click at [664, 103] on div at bounding box center [606, 280] width 1213 height 561
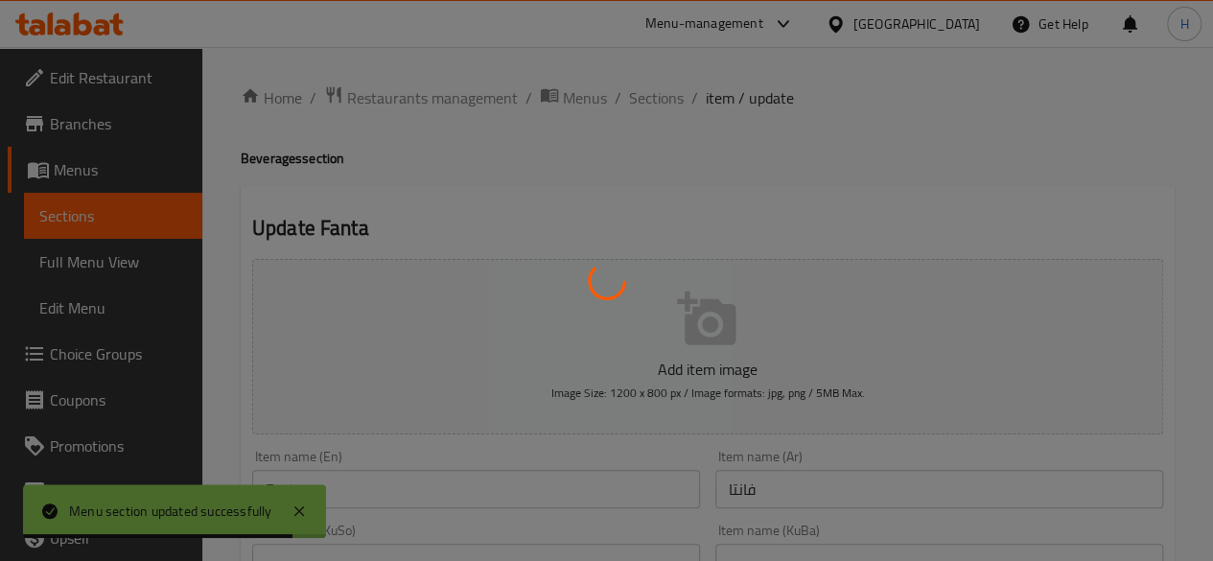
click at [664, 103] on div at bounding box center [606, 280] width 1213 height 561
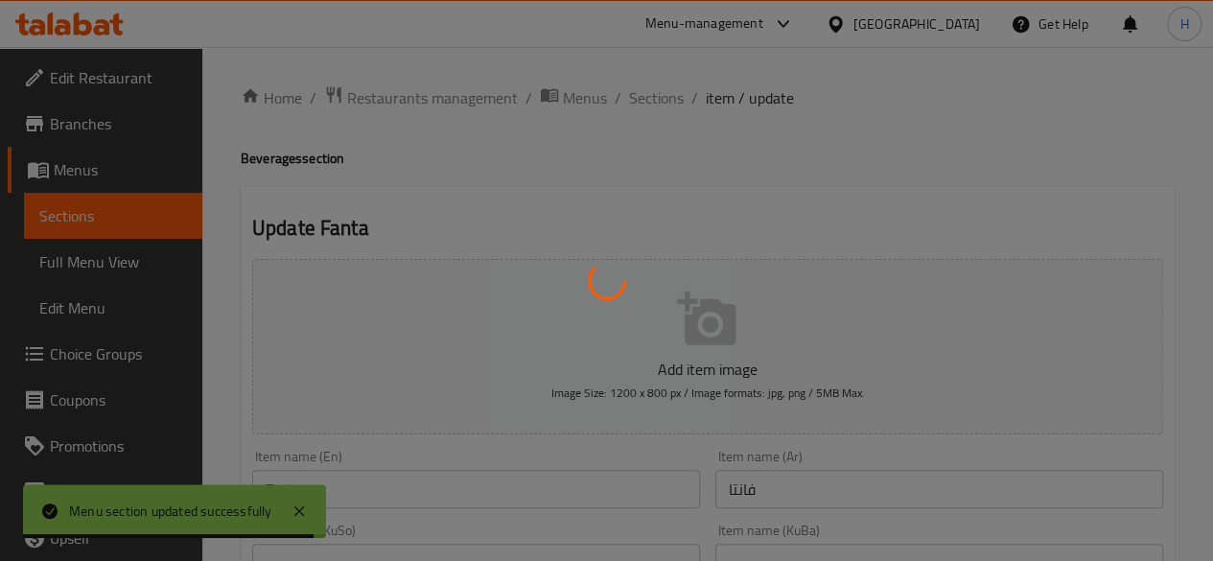
click at [664, 103] on div at bounding box center [606, 280] width 1213 height 561
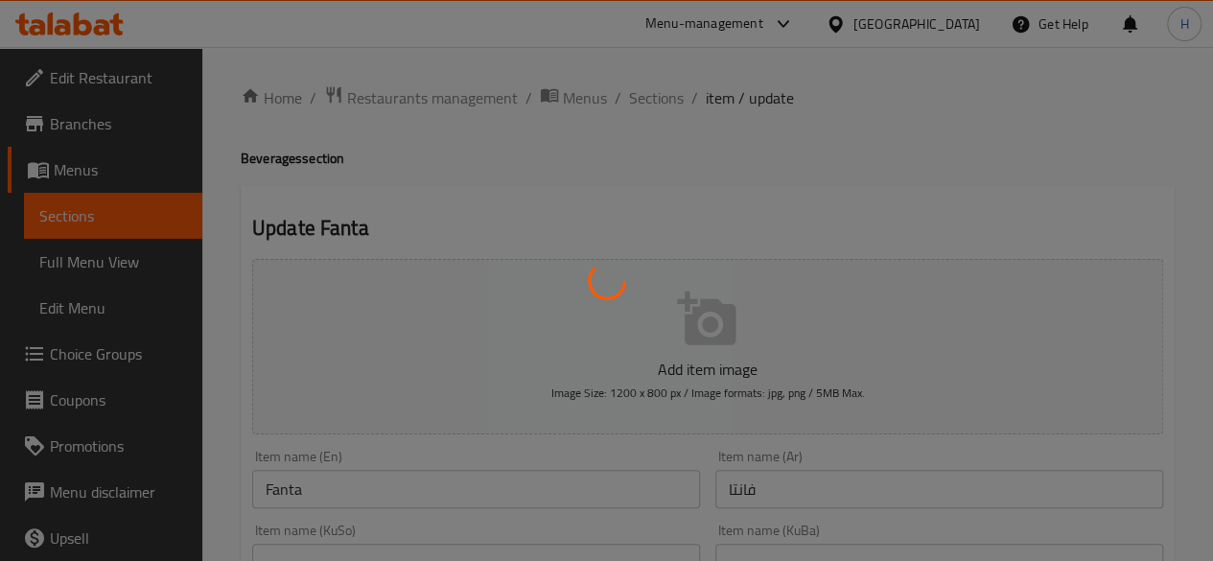
click at [664, 103] on div at bounding box center [606, 280] width 1213 height 561
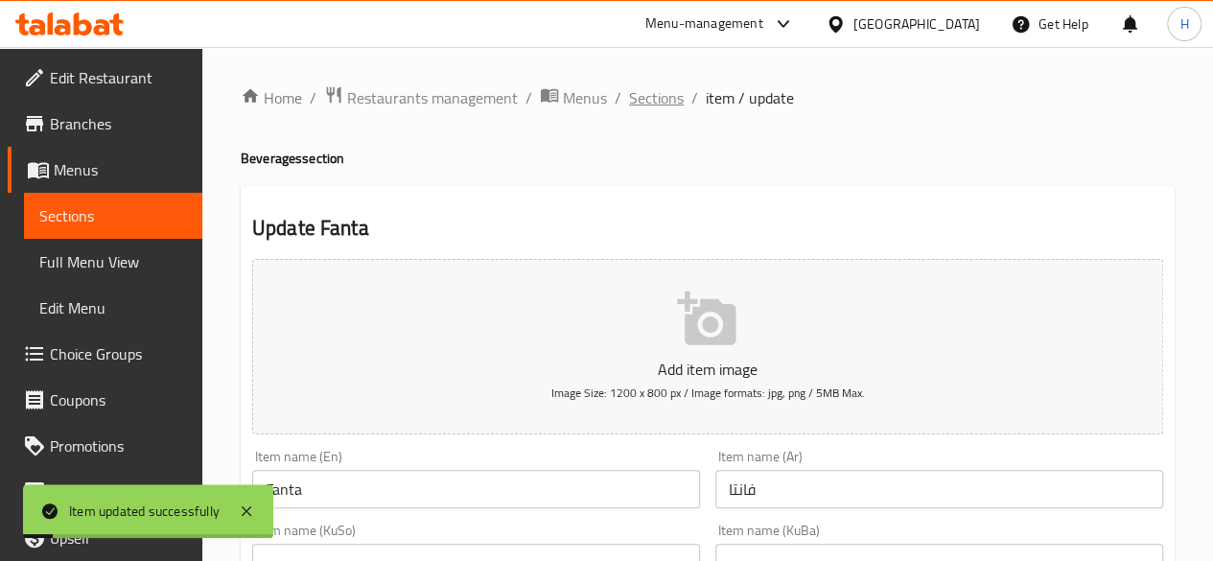
click at [675, 99] on span "Sections" at bounding box center [656, 97] width 55 height 23
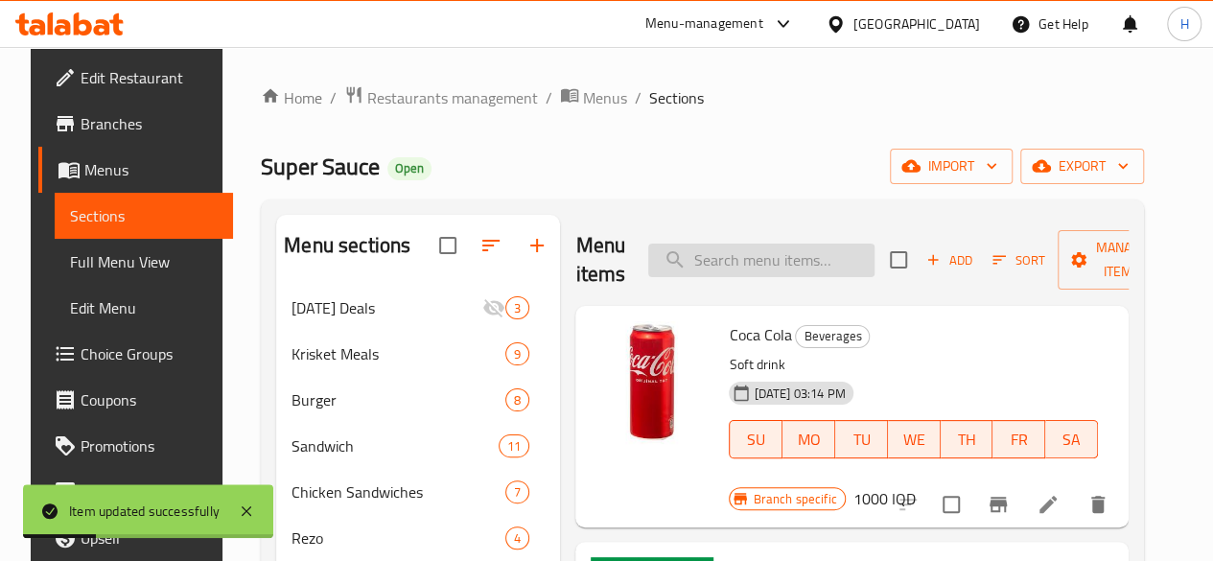
click at [726, 254] on input "search" at bounding box center [761, 261] width 226 height 34
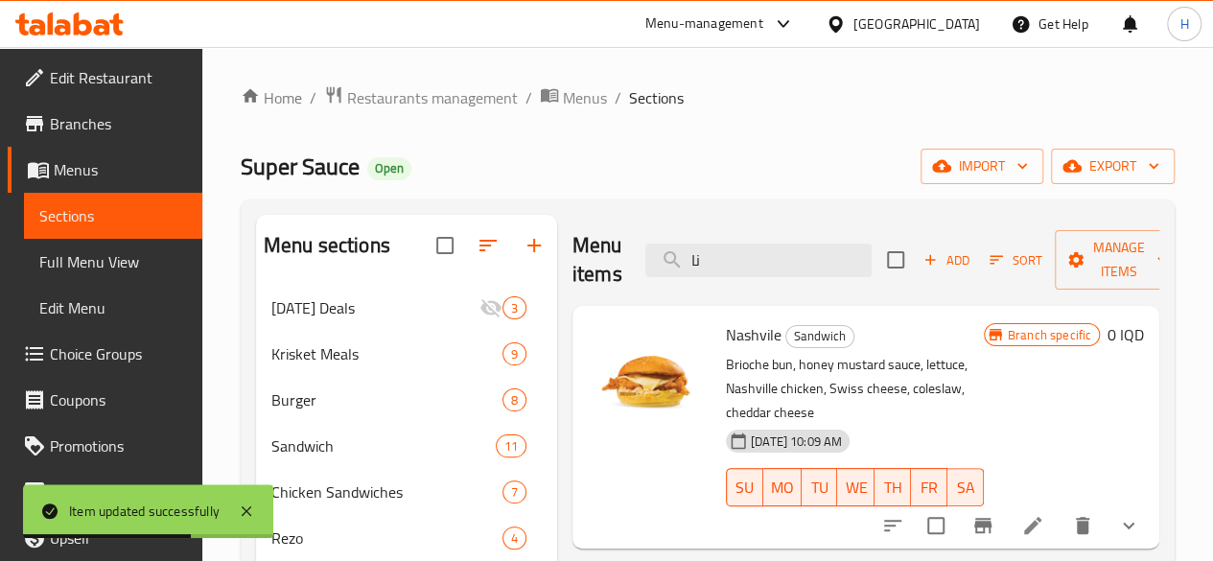
type input "نا"
click at [1028, 517] on icon at bounding box center [1032, 525] width 17 height 17
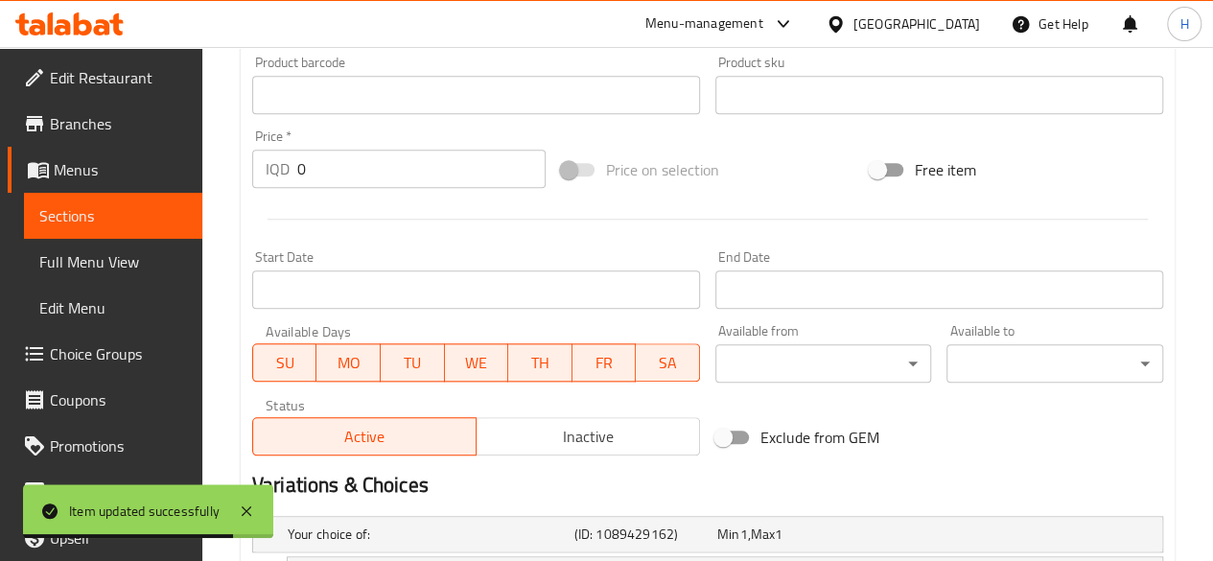
click at [610, 429] on span "Inactive" at bounding box center [588, 437] width 208 height 28
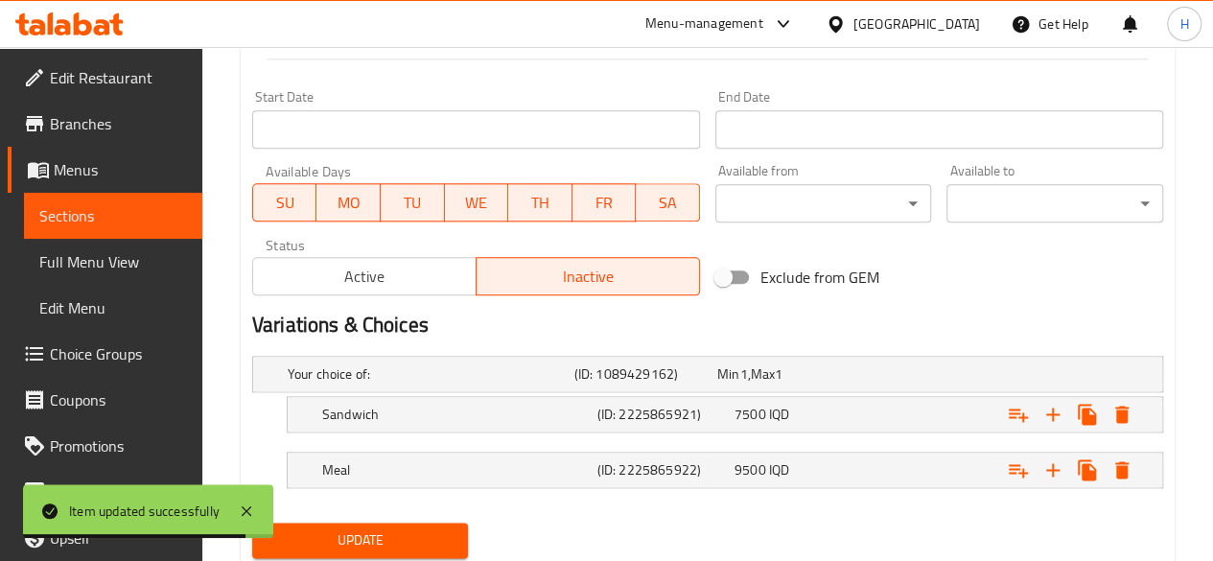
scroll to position [1082, 0]
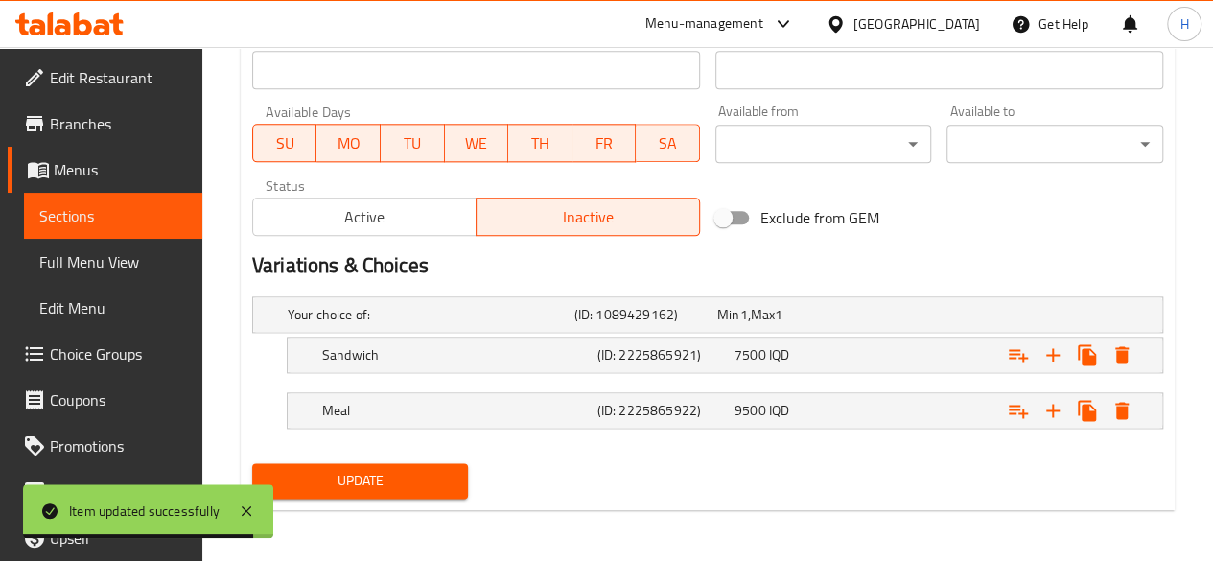
click at [457, 463] on button "Update" at bounding box center [360, 480] width 217 height 35
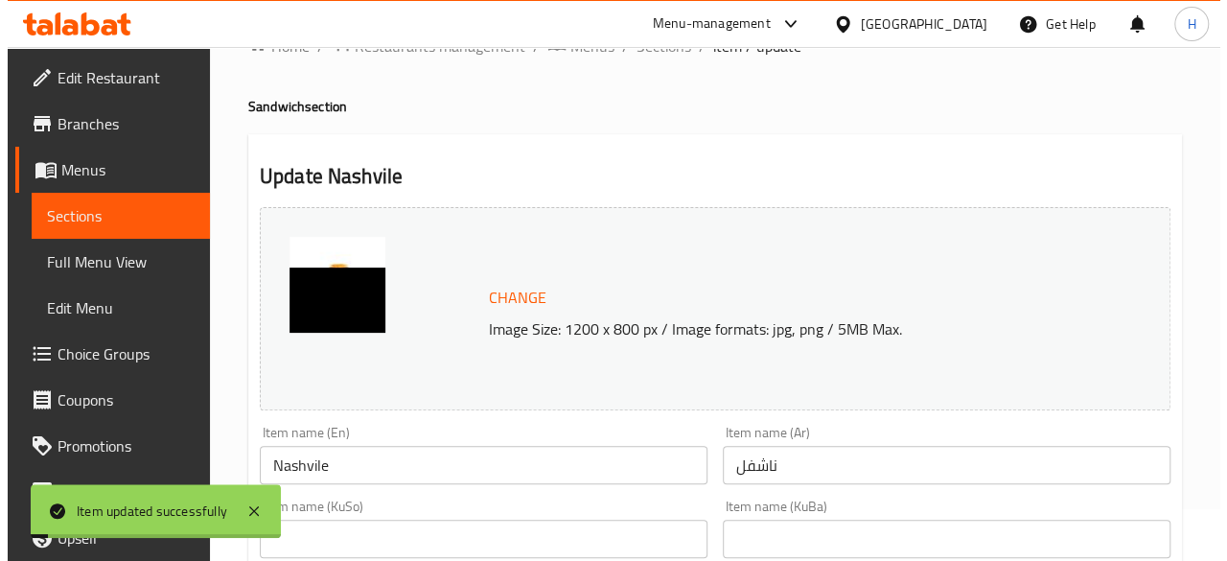
scroll to position [0, 0]
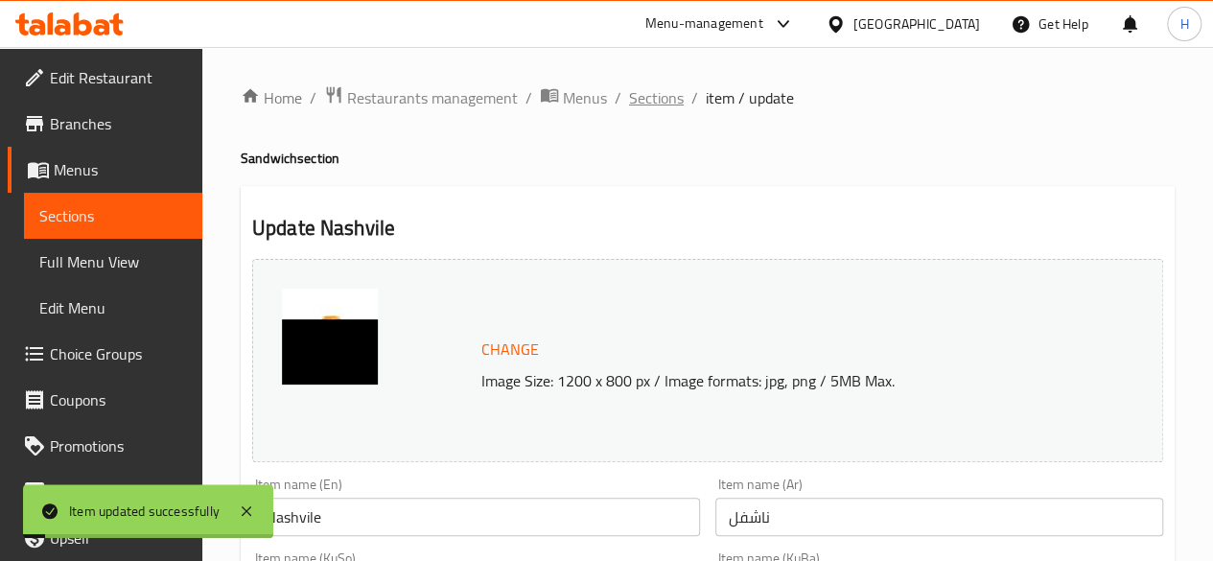
click at [648, 90] on span "Sections" at bounding box center [656, 97] width 55 height 23
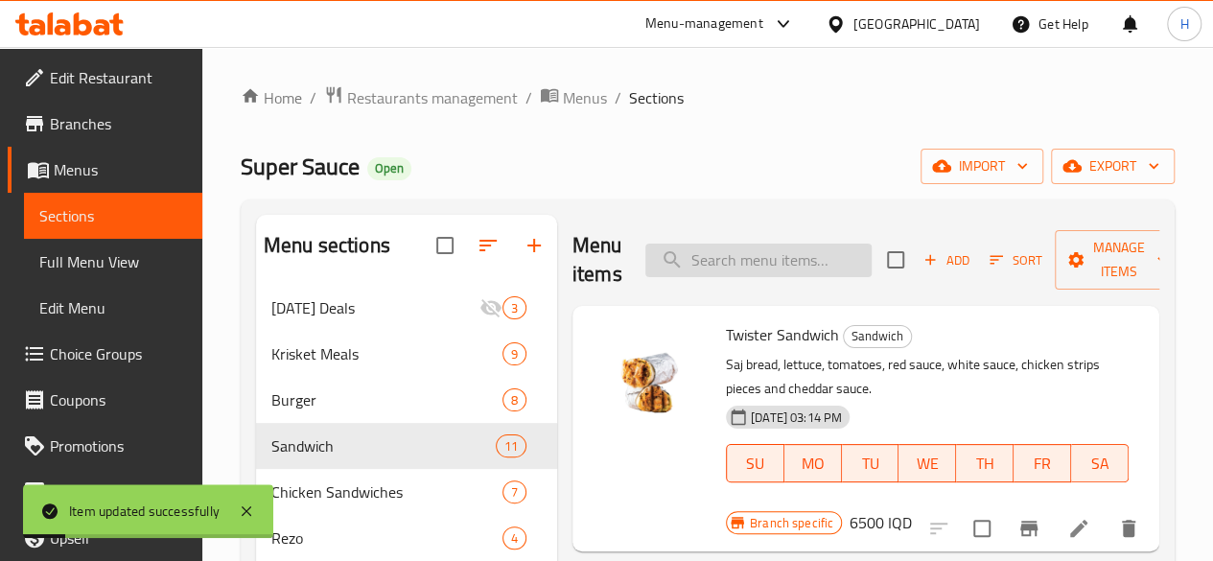
click at [750, 267] on input "search" at bounding box center [758, 261] width 226 height 34
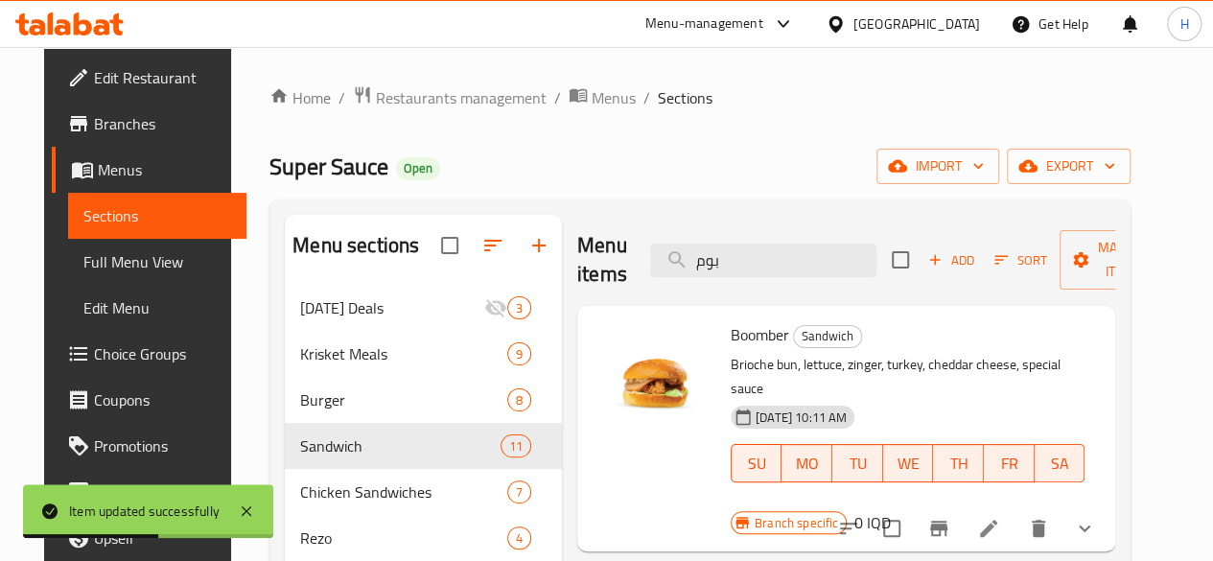
type input "بوم"
click at [1000, 517] on icon at bounding box center [988, 528] width 23 height 23
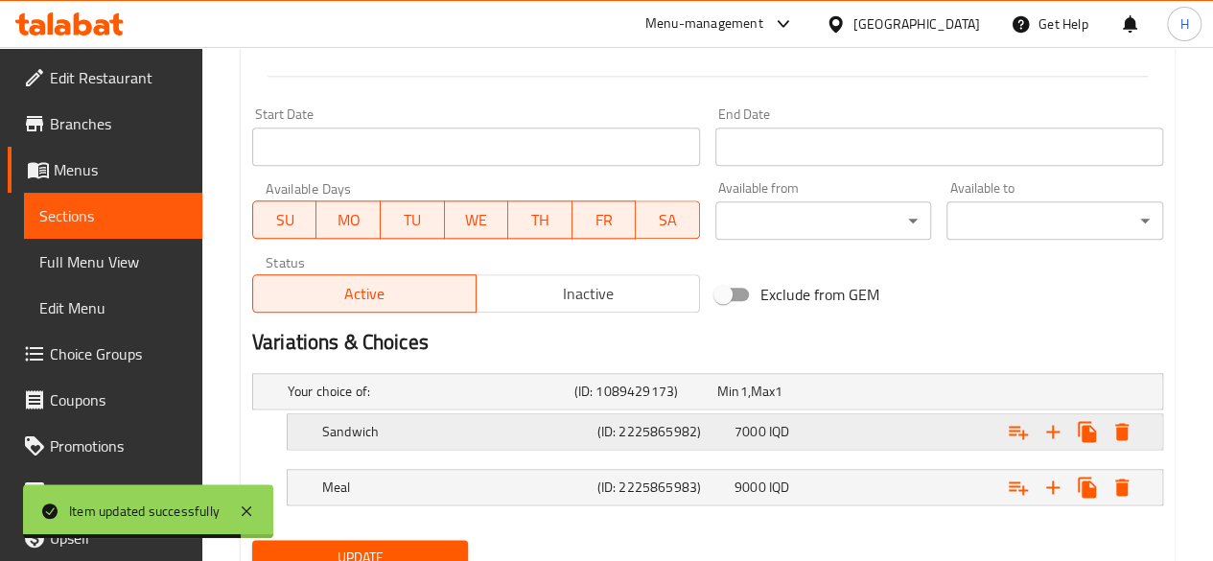
scroll to position [1082, 0]
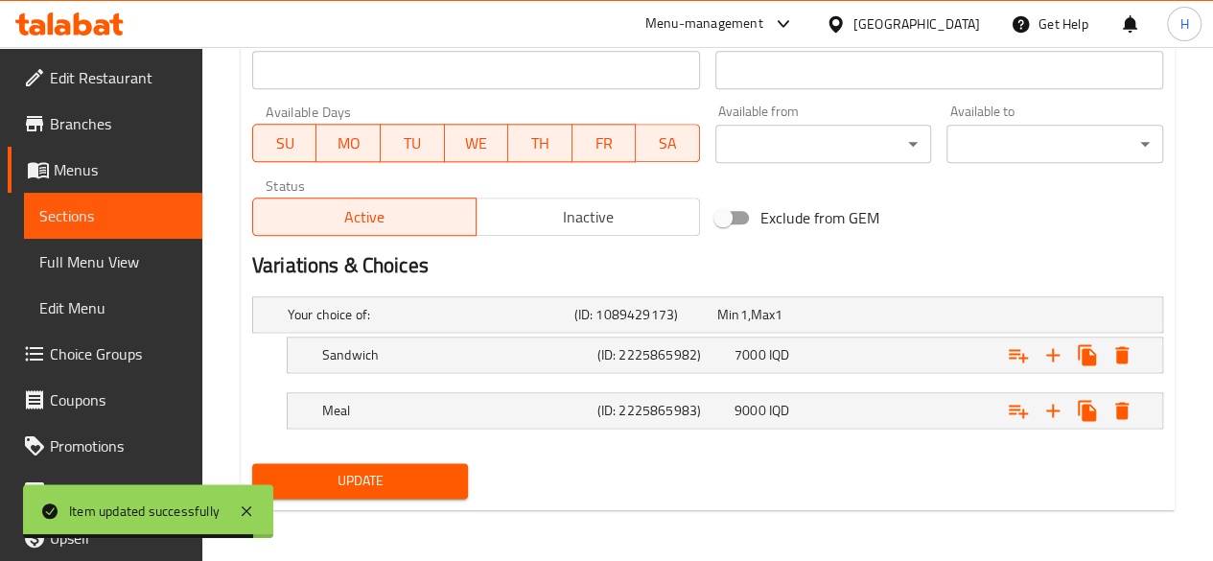
click at [594, 231] on button "Inactive" at bounding box center [587, 216] width 224 height 38
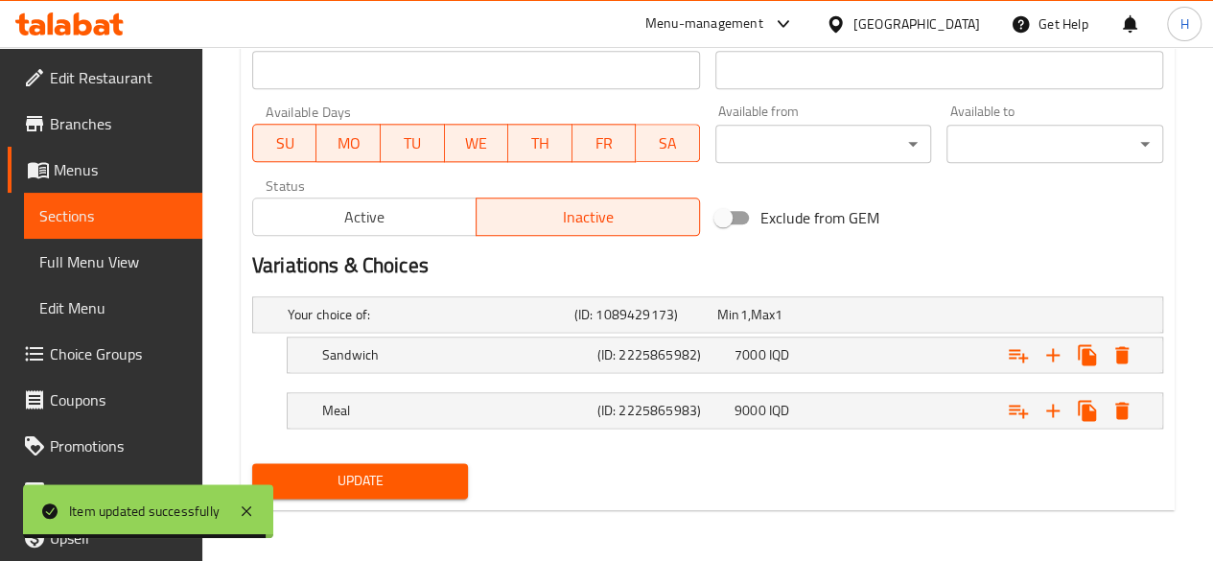
click at [431, 473] on span "Update" at bounding box center [360, 481] width 186 height 24
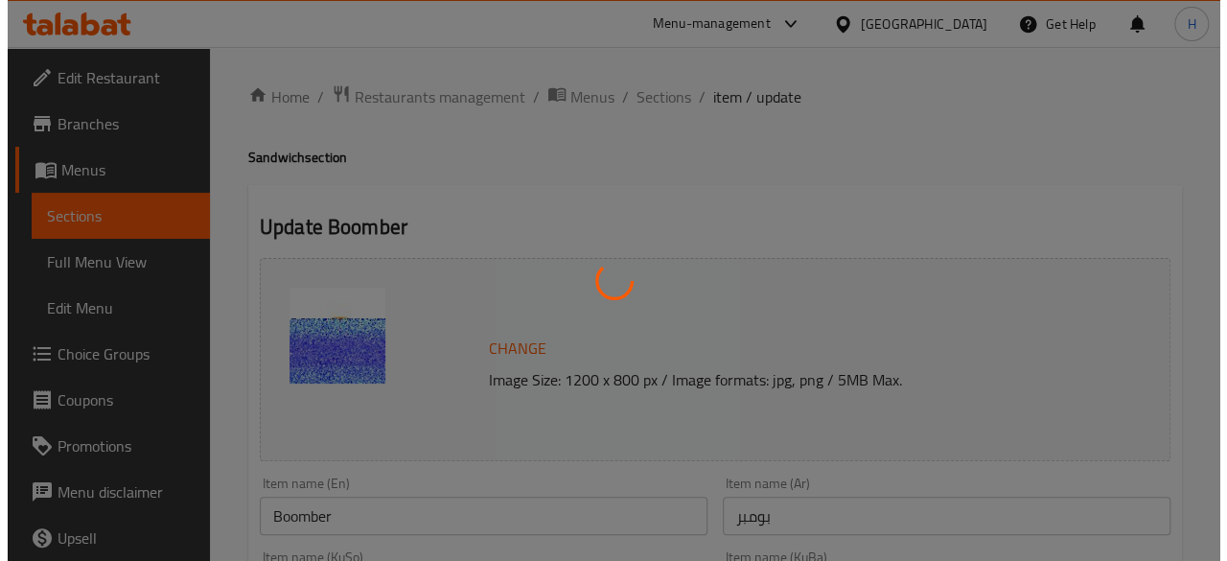
scroll to position [0, 0]
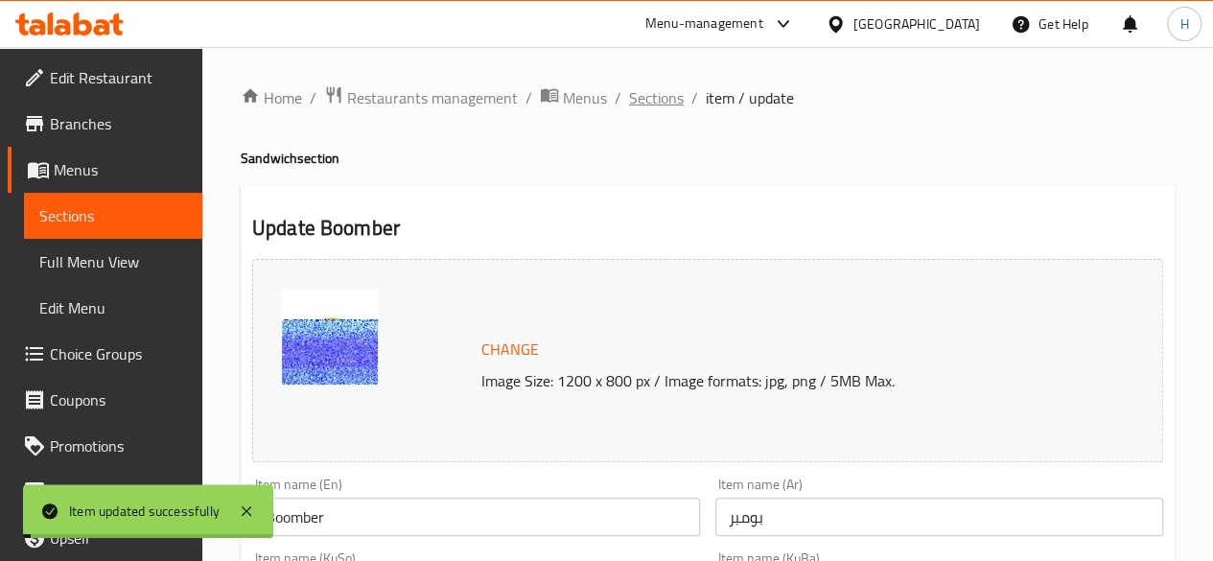
click at [664, 96] on span "Sections" at bounding box center [656, 97] width 55 height 23
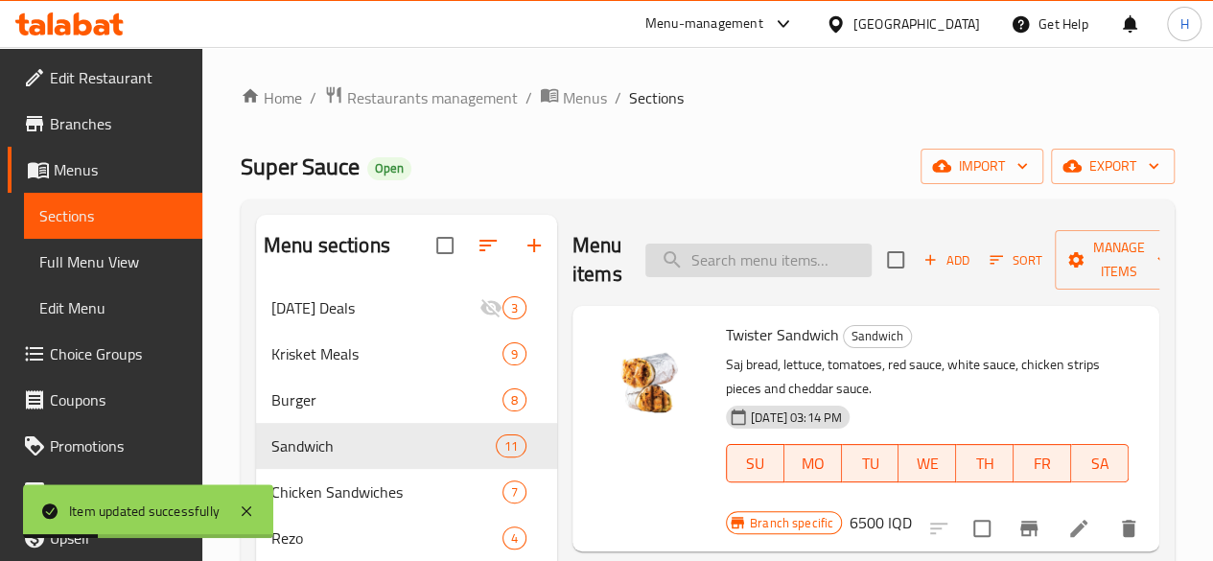
click at [694, 274] on input "search" at bounding box center [758, 261] width 226 height 34
type input "ه"
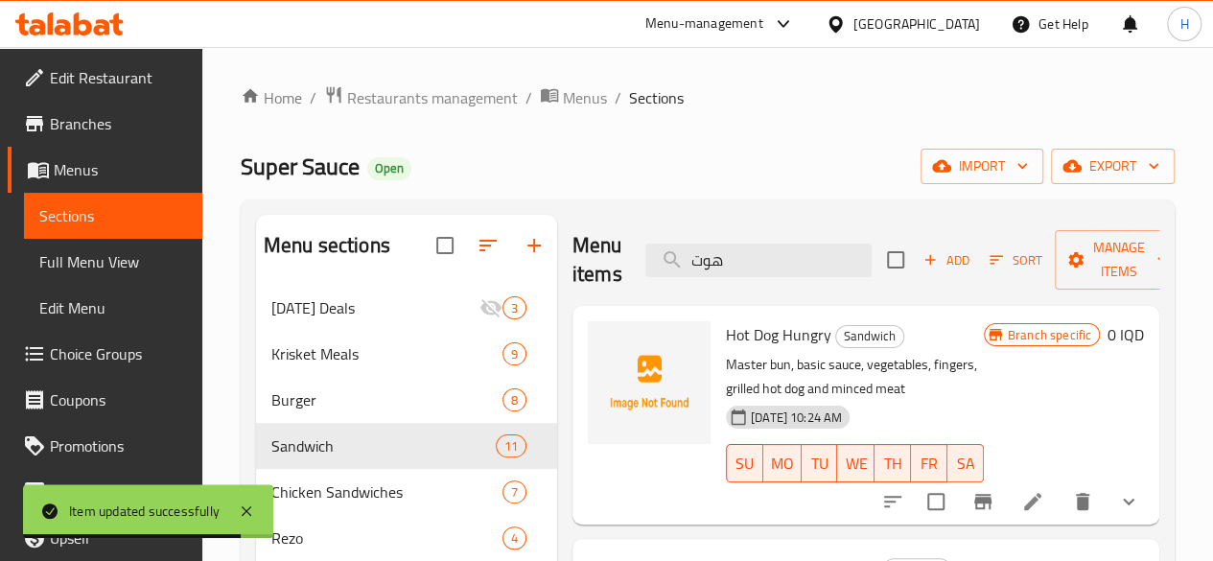
type input "هوت"
click at [1035, 496] on icon at bounding box center [1032, 501] width 23 height 23
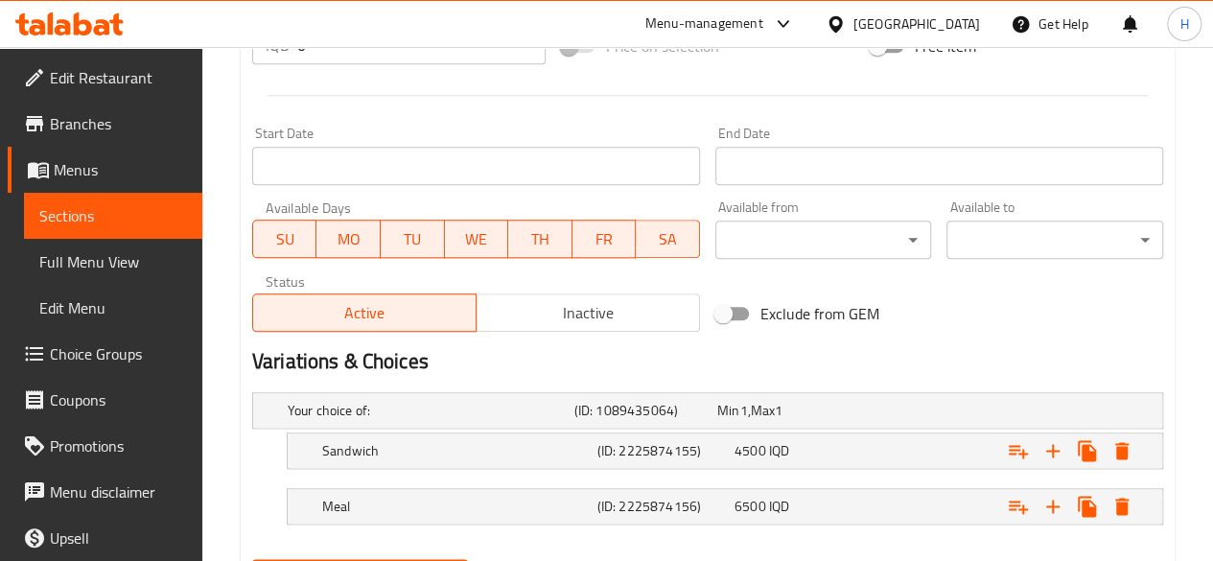
click at [546, 300] on span "Inactive" at bounding box center [588, 313] width 208 height 28
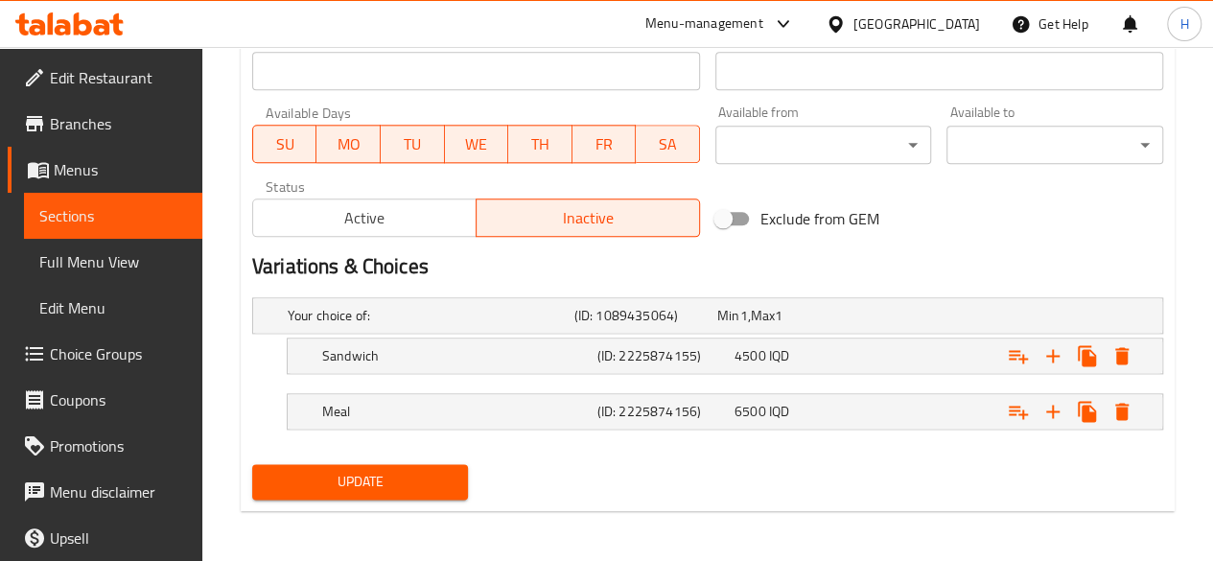
click at [381, 475] on span "Update" at bounding box center [360, 482] width 186 height 24
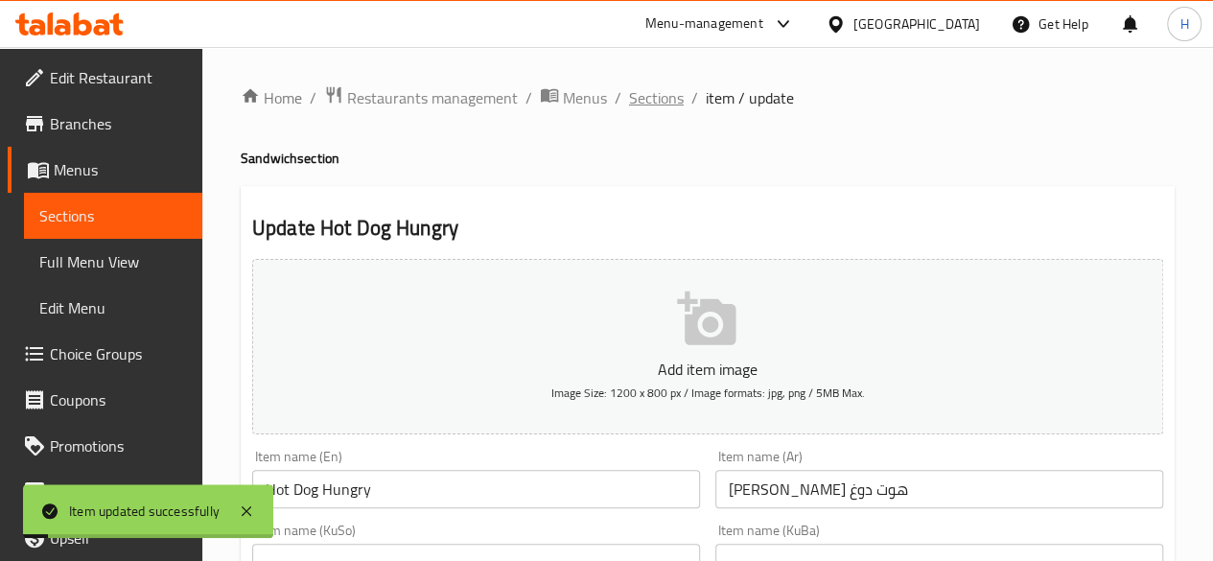
click at [638, 105] on span "Sections" at bounding box center [656, 97] width 55 height 23
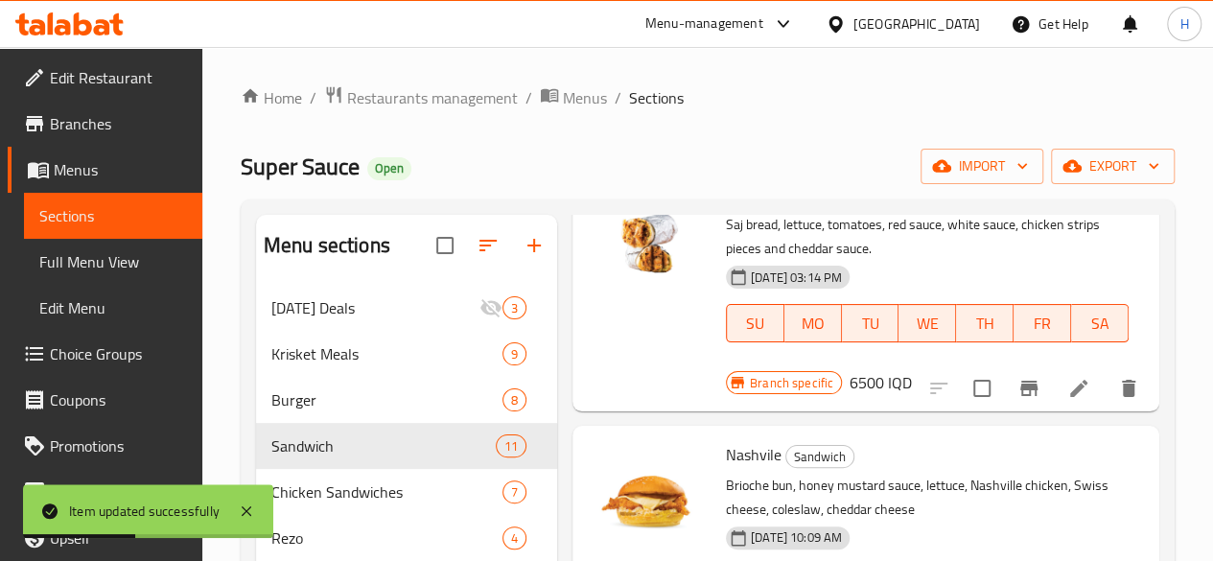
scroll to position [192, 0]
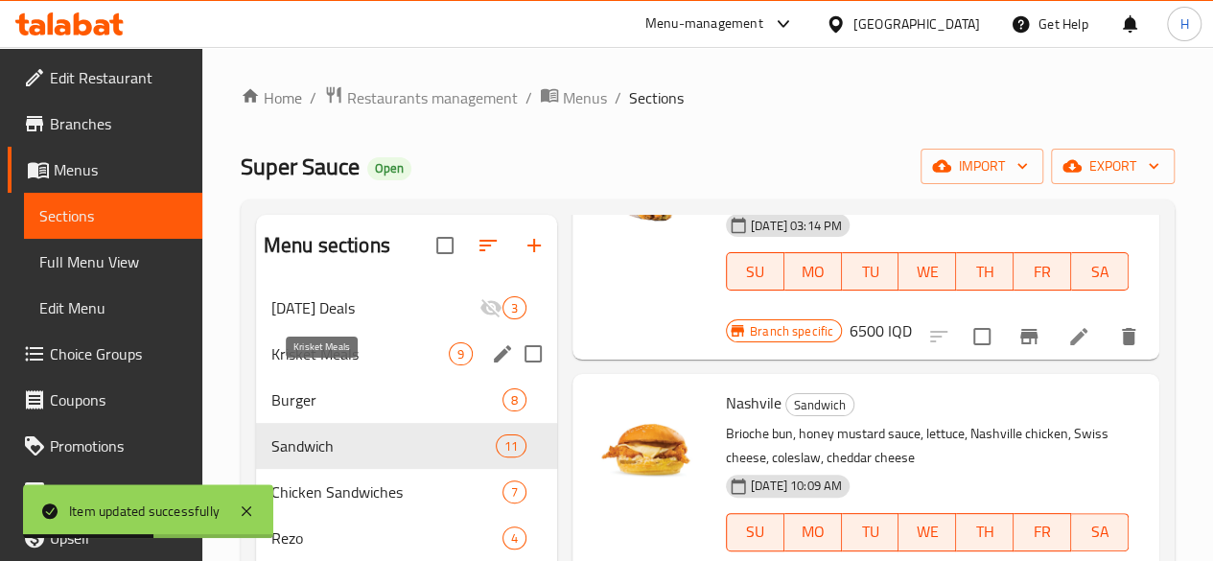
click at [312, 365] on span "Krisket Meals" at bounding box center [359, 353] width 177 height 23
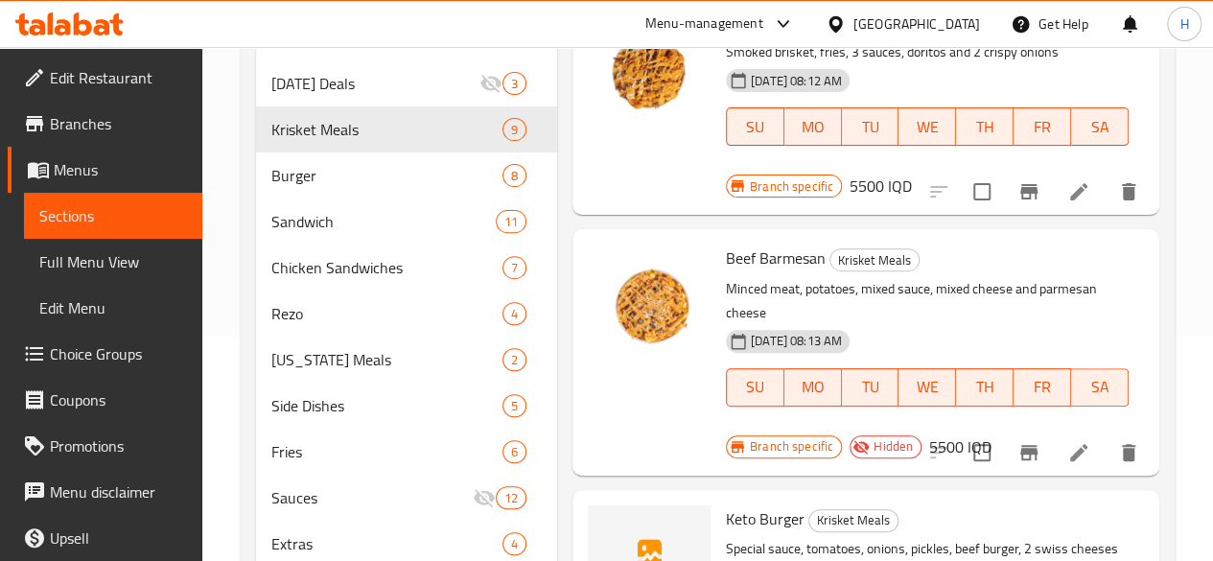
scroll to position [365, 0]
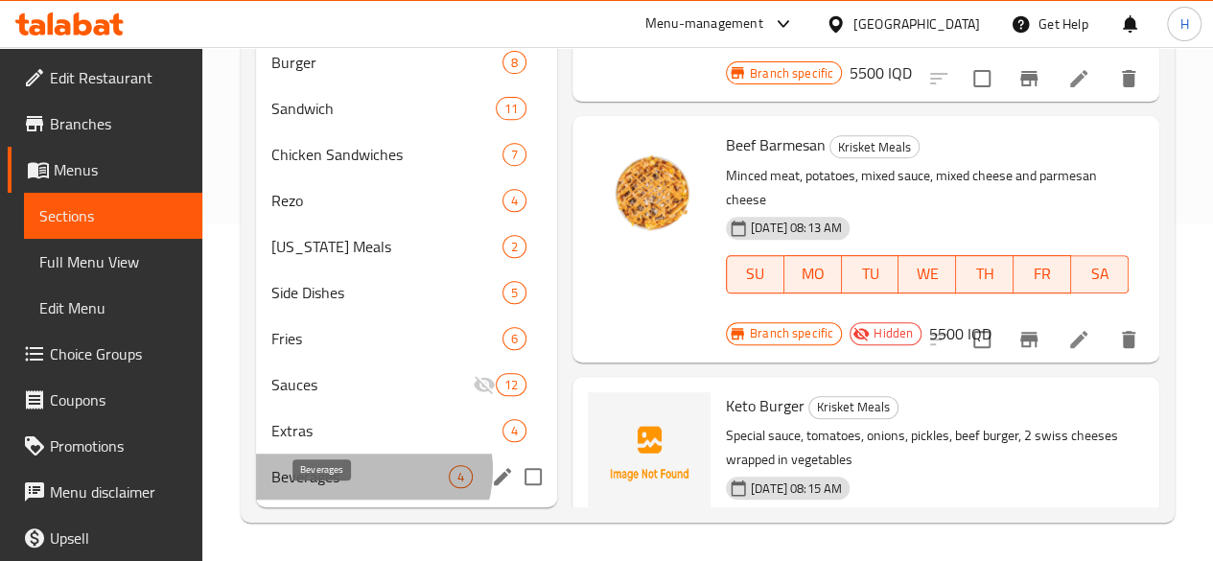
click at [371, 471] on span "Beverages" at bounding box center [359, 476] width 177 height 23
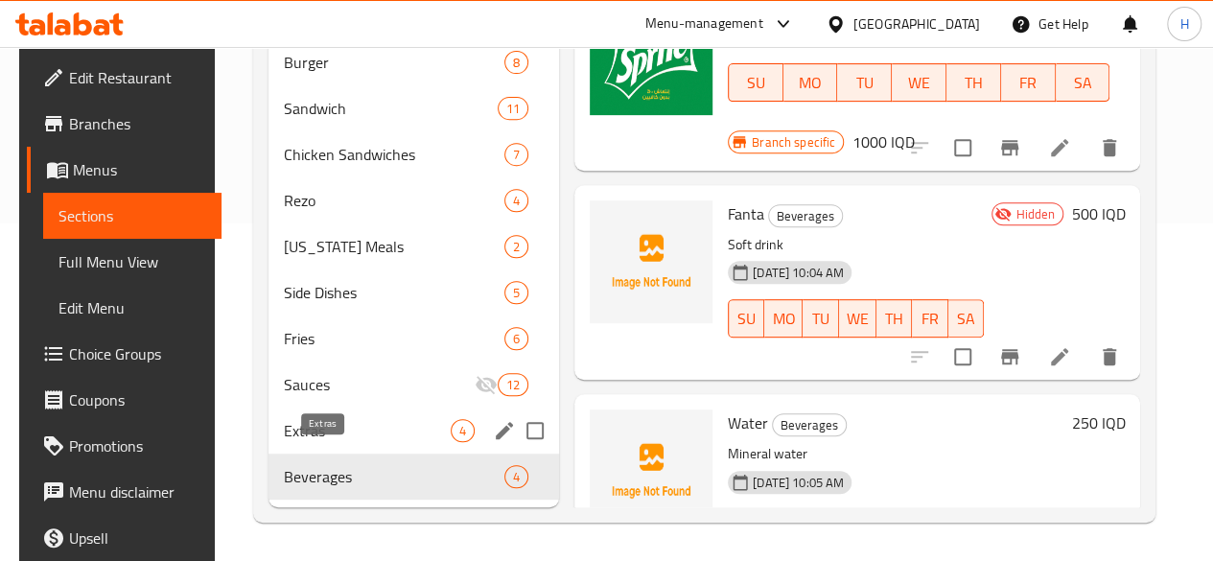
click at [372, 430] on span "Extras" at bounding box center [367, 430] width 167 height 23
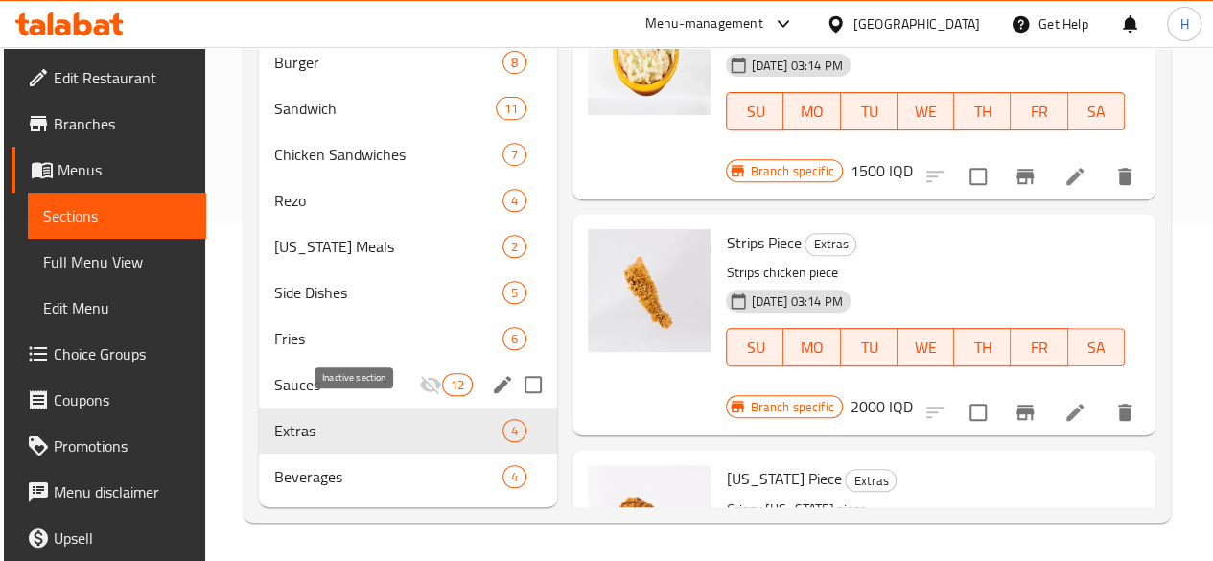
click at [419, 374] on icon "Menu sections" at bounding box center [430, 384] width 23 height 23
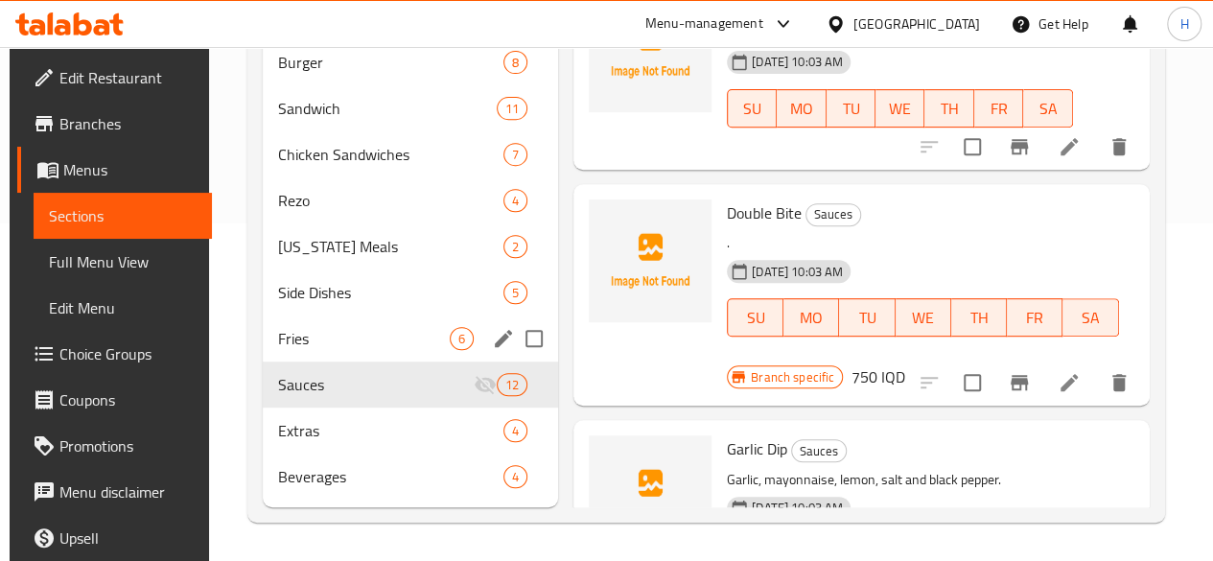
click at [336, 354] on div "Fries 6" at bounding box center [410, 338] width 295 height 46
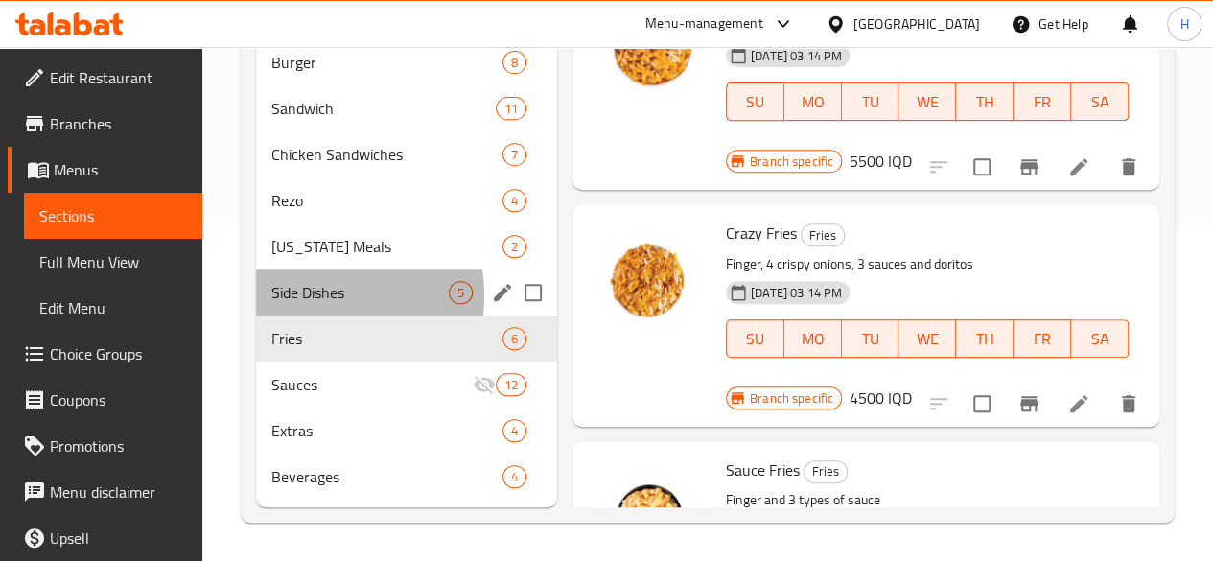
click at [308, 296] on span "Side Dishes" at bounding box center [359, 292] width 177 height 23
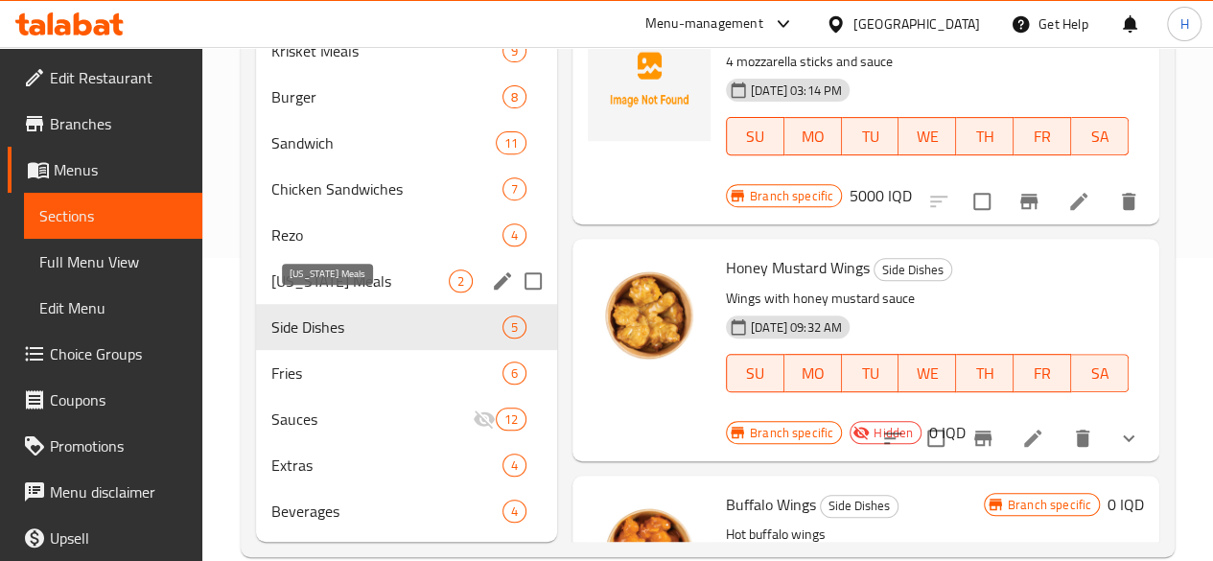
scroll to position [365, 0]
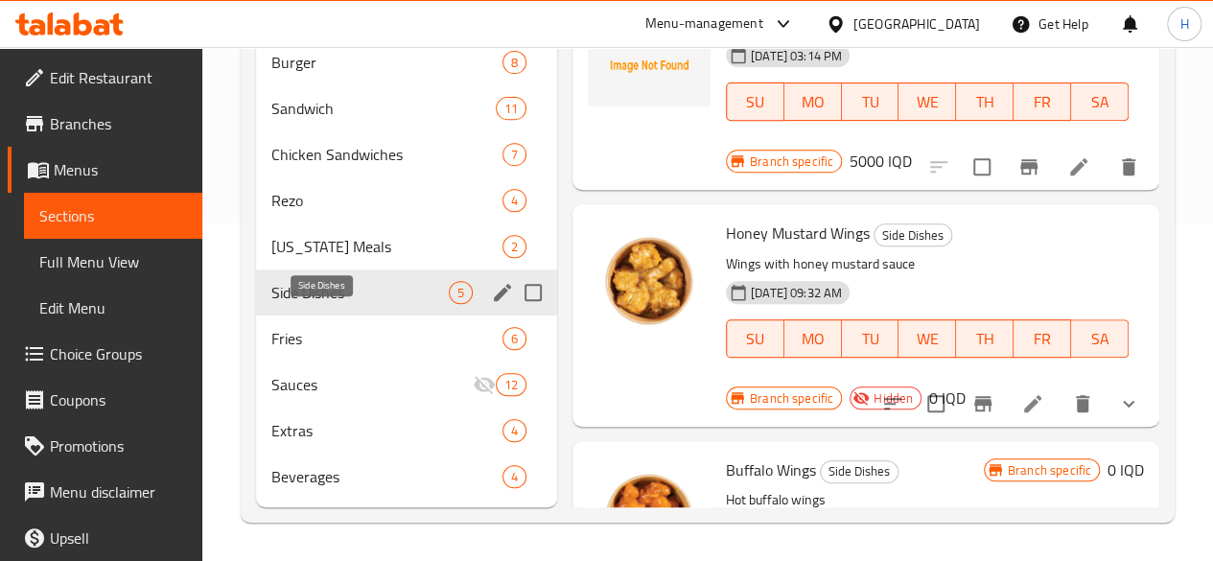
click at [343, 255] on span "[US_STATE] Meals" at bounding box center [386, 246] width 231 height 23
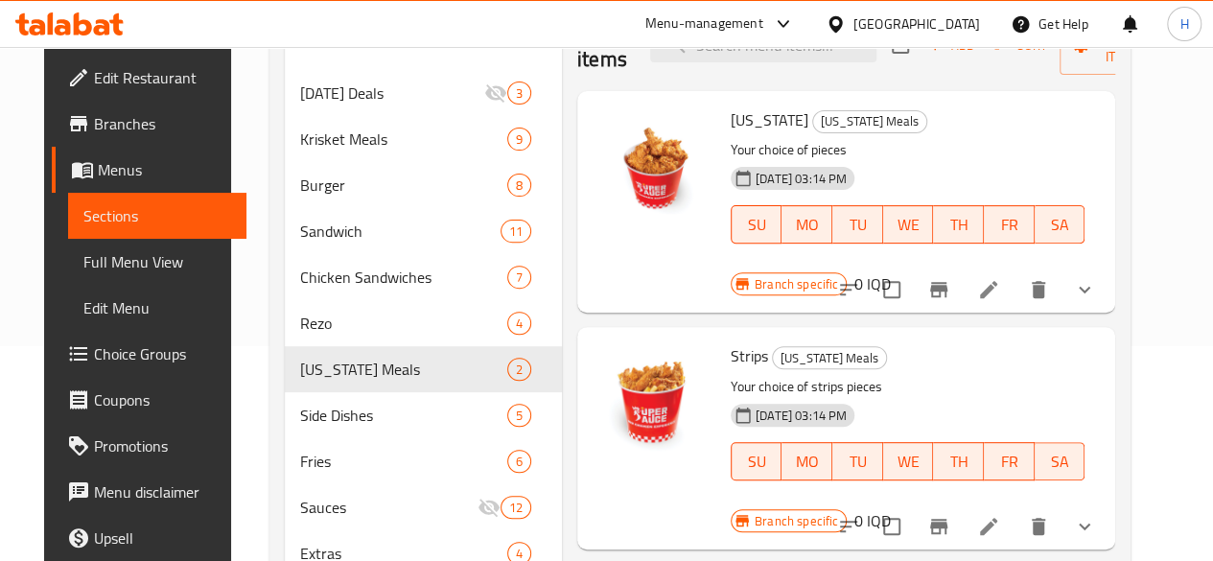
scroll to position [174, 0]
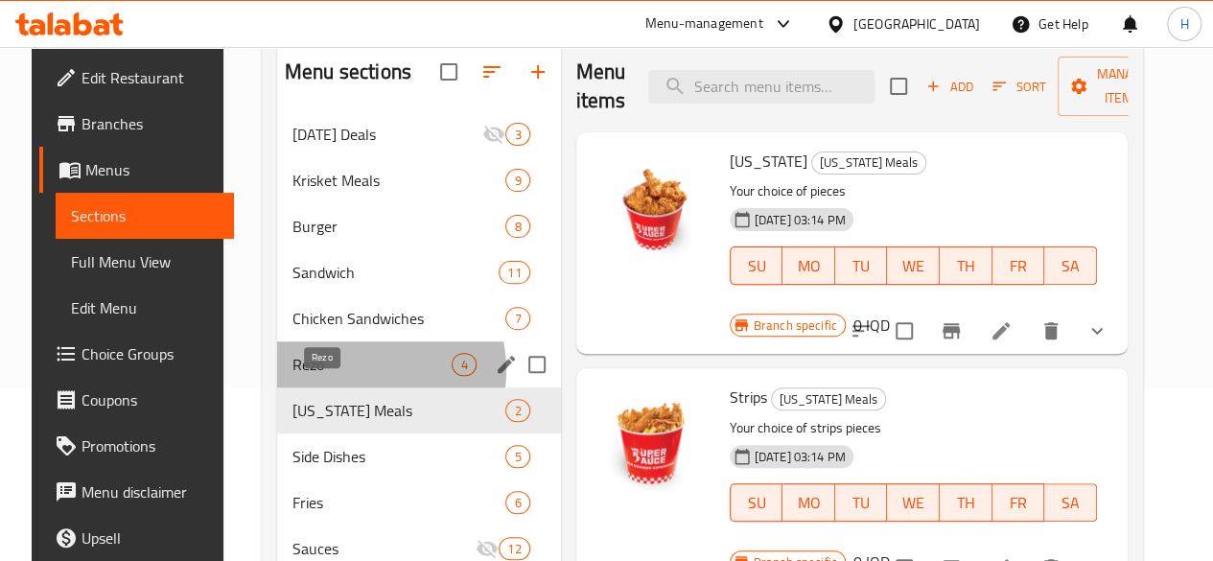
click at [349, 376] on span "Rezo" at bounding box center [371, 364] width 159 height 23
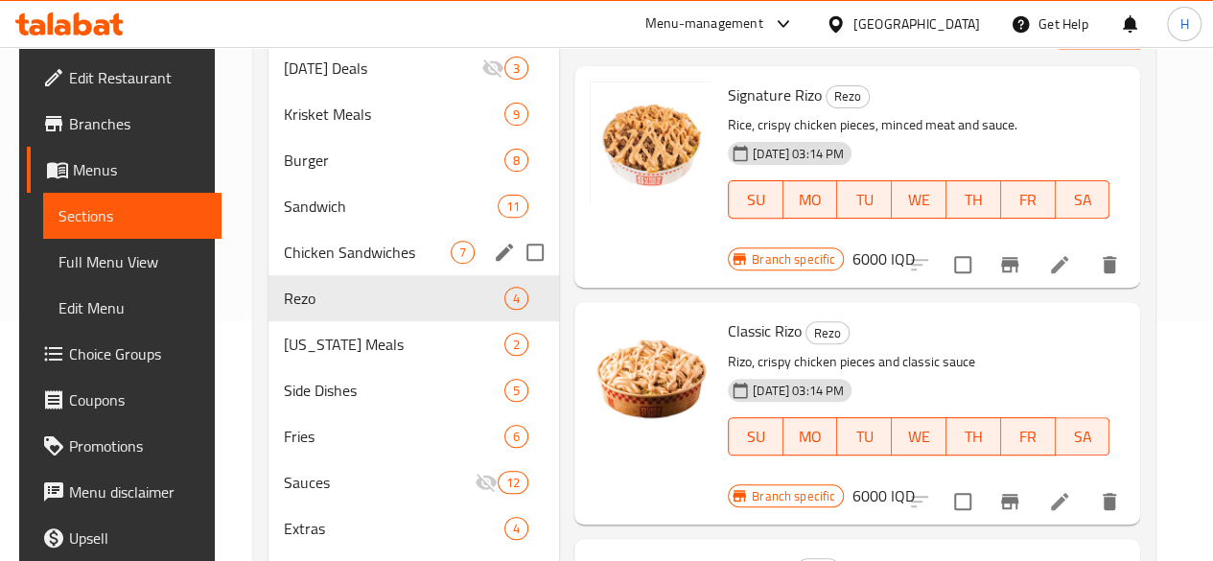
scroll to position [269, 0]
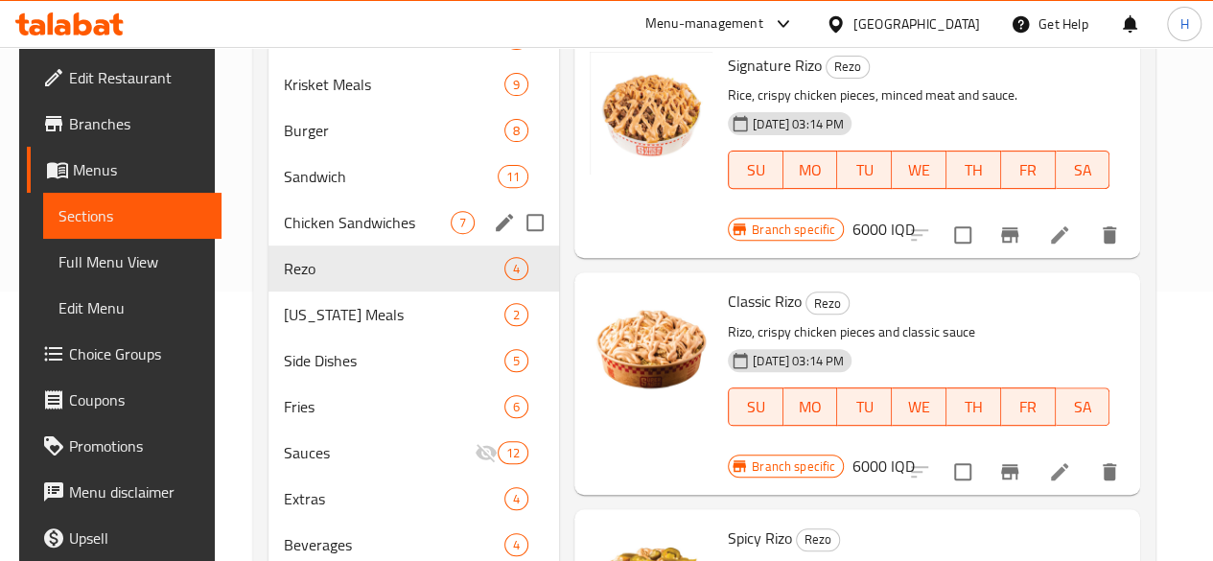
click at [349, 234] on span "Chicken Sandwiches" at bounding box center [367, 222] width 167 height 23
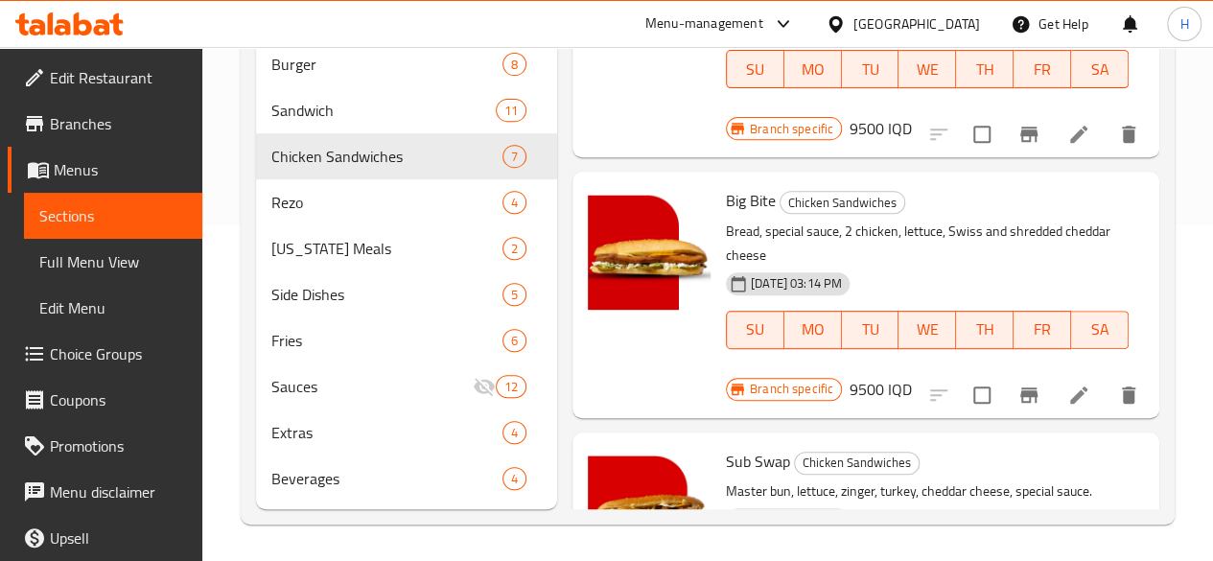
scroll to position [365, 0]
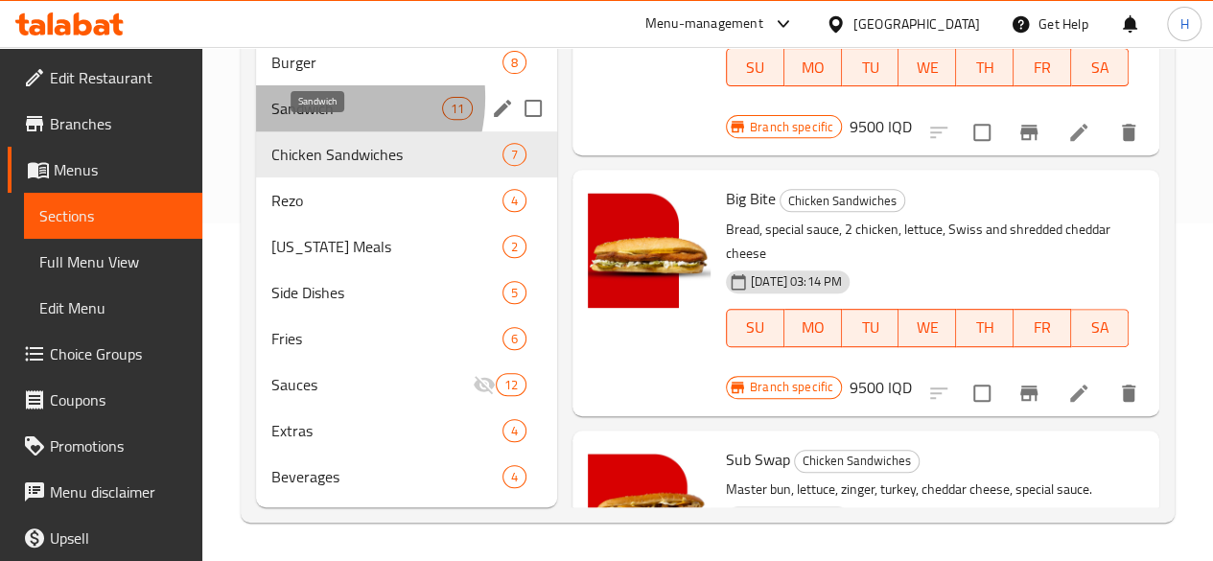
click at [307, 99] on span "Sandwich" at bounding box center [356, 108] width 171 height 23
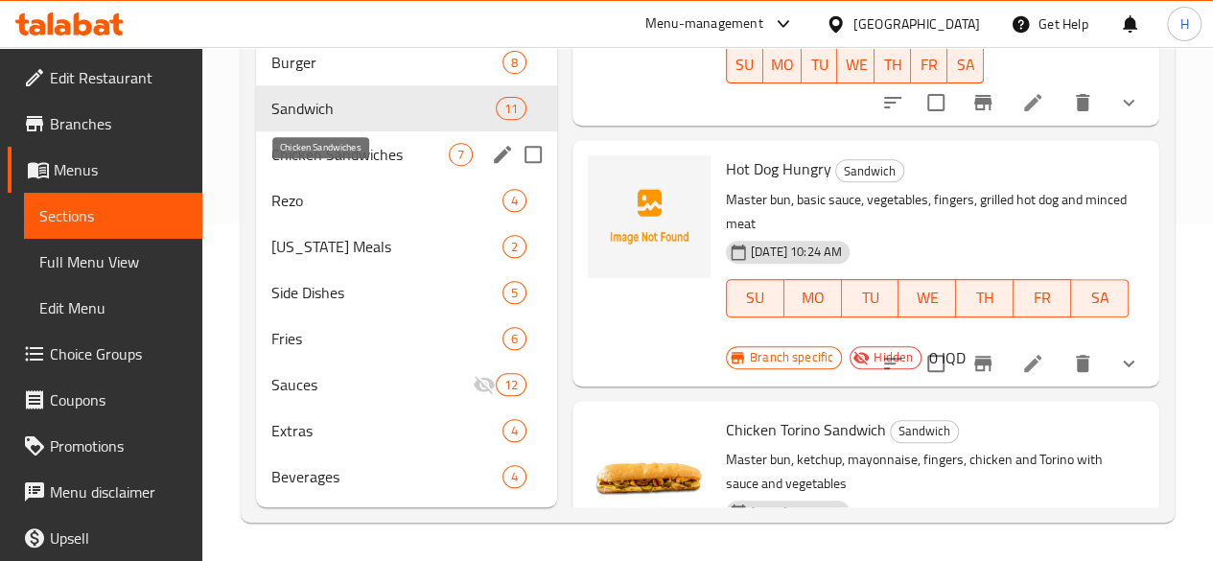
scroll to position [78, 0]
